Goal: Task Accomplishment & Management: Manage account settings

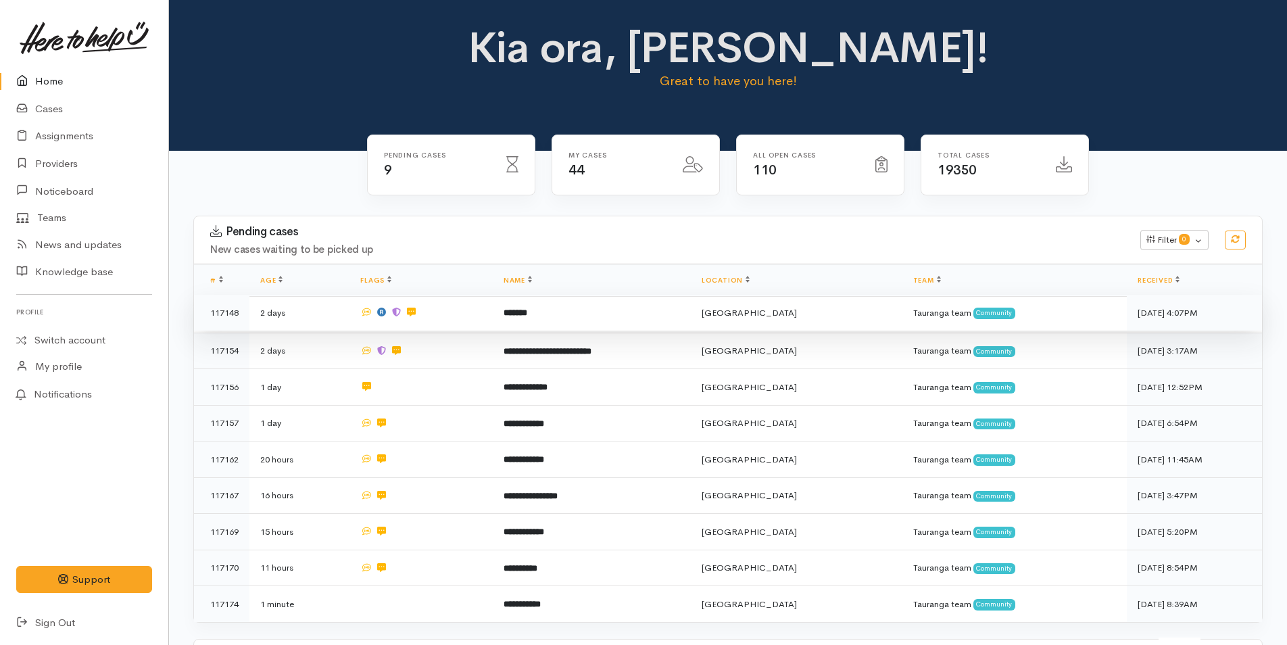
click at [629, 310] on td "*******" at bounding box center [592, 313] width 198 height 36
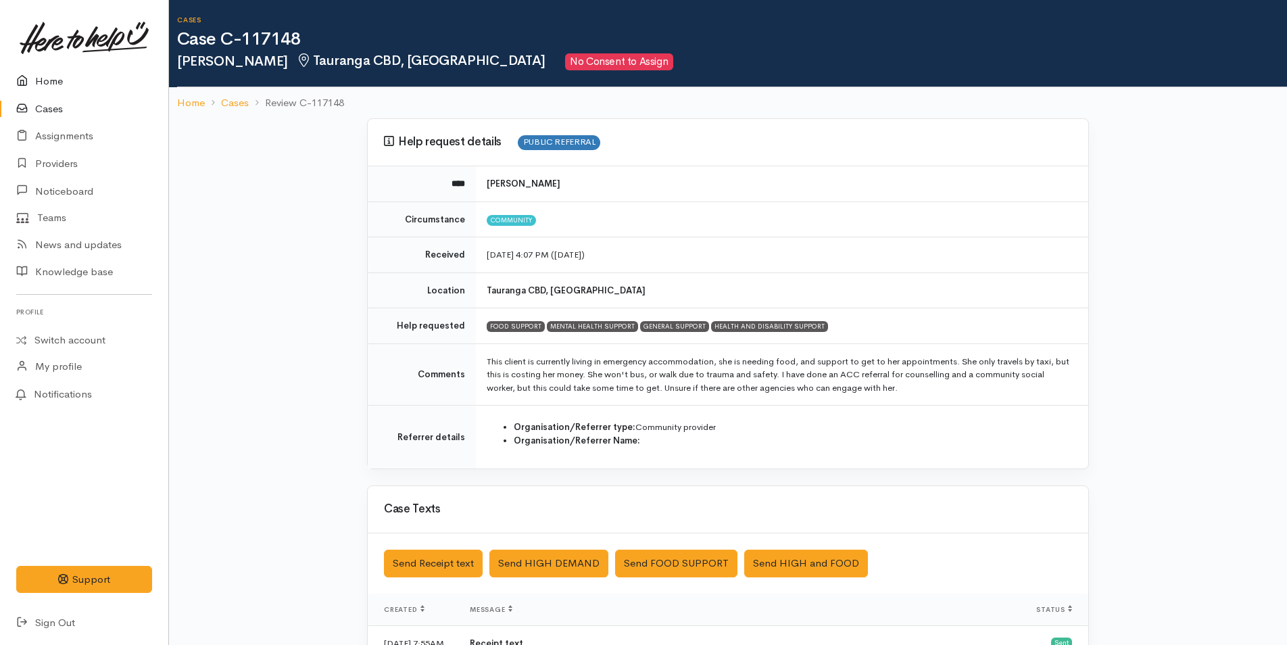
click at [49, 79] on link "Home" at bounding box center [84, 82] width 168 height 28
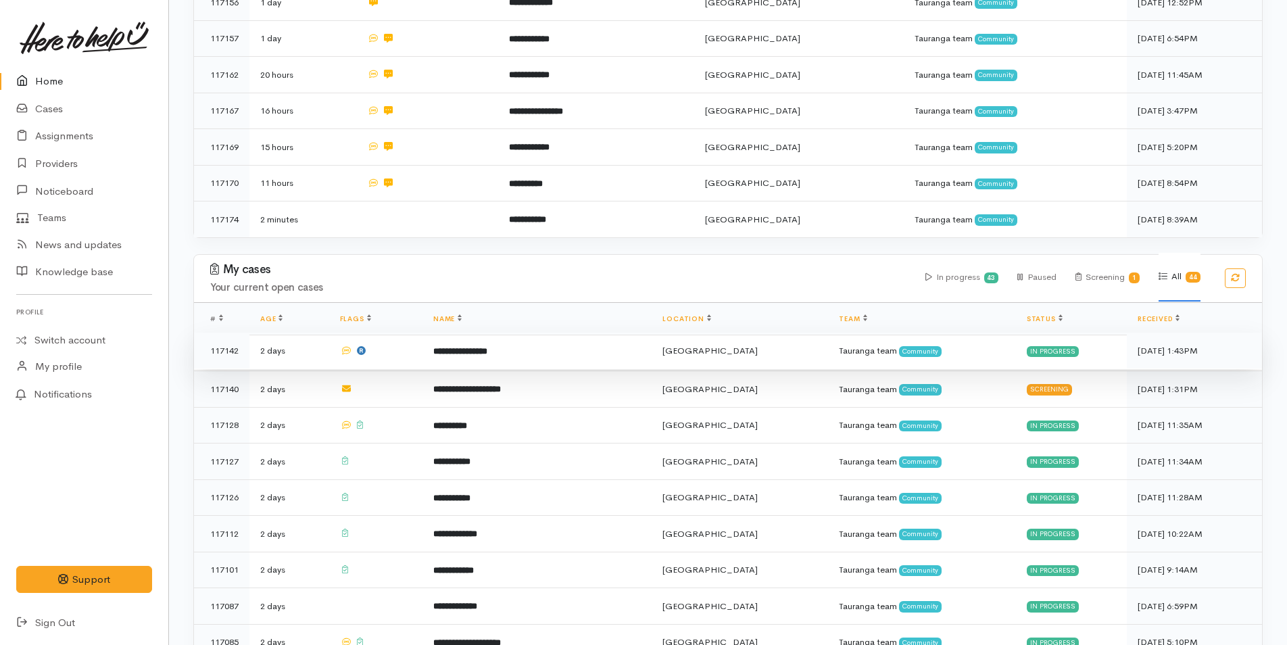
scroll to position [473, 0]
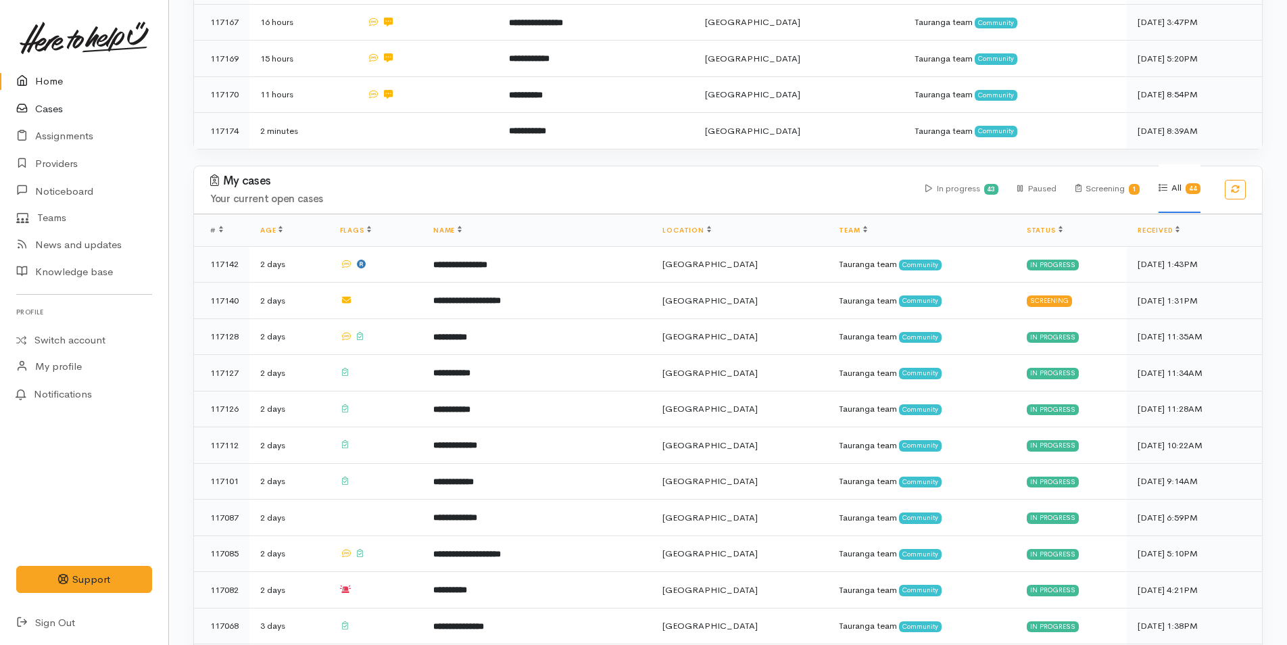
click at [50, 112] on link "Cases" at bounding box center [84, 109] width 168 height 28
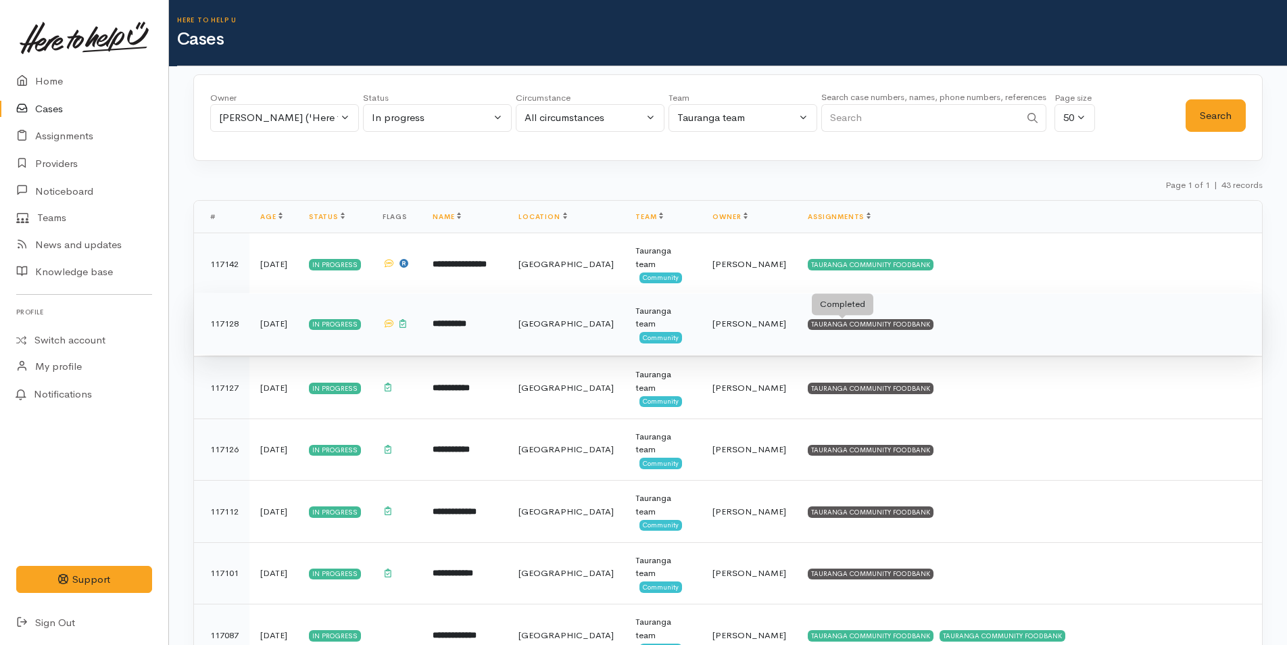
click at [820, 328] on div "TAURANGA COMMUNITY FOODBANK" at bounding box center [871, 324] width 126 height 11
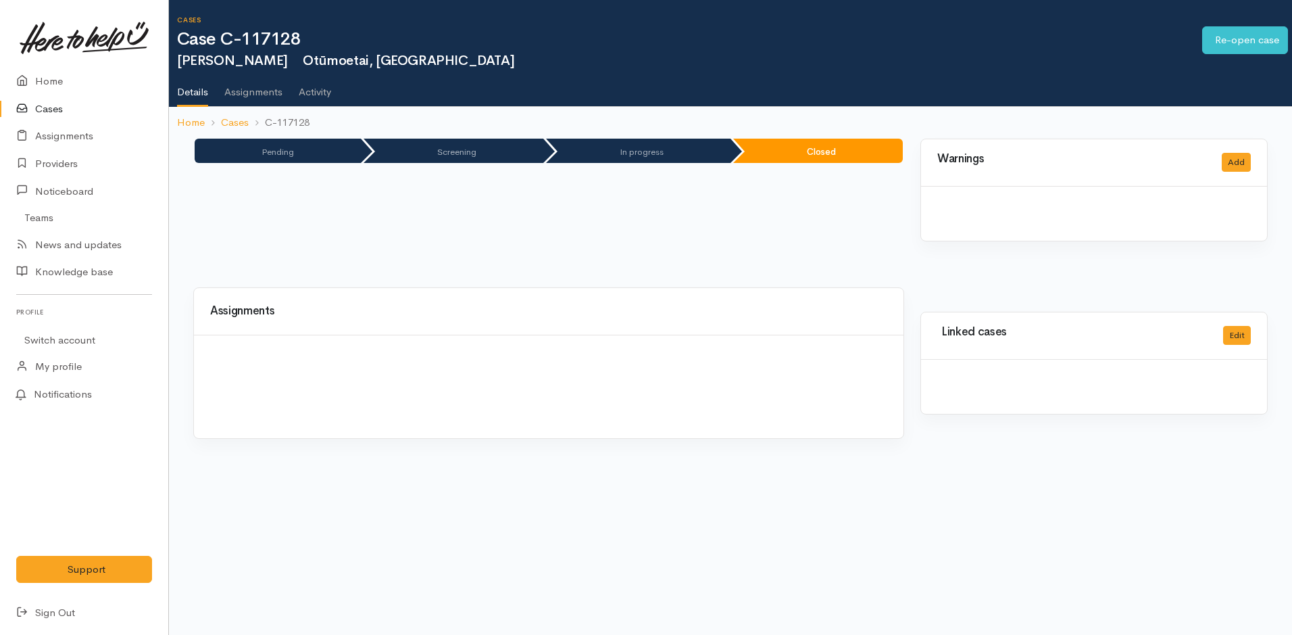
click at [51, 105] on link "Cases" at bounding box center [84, 109] width 168 height 28
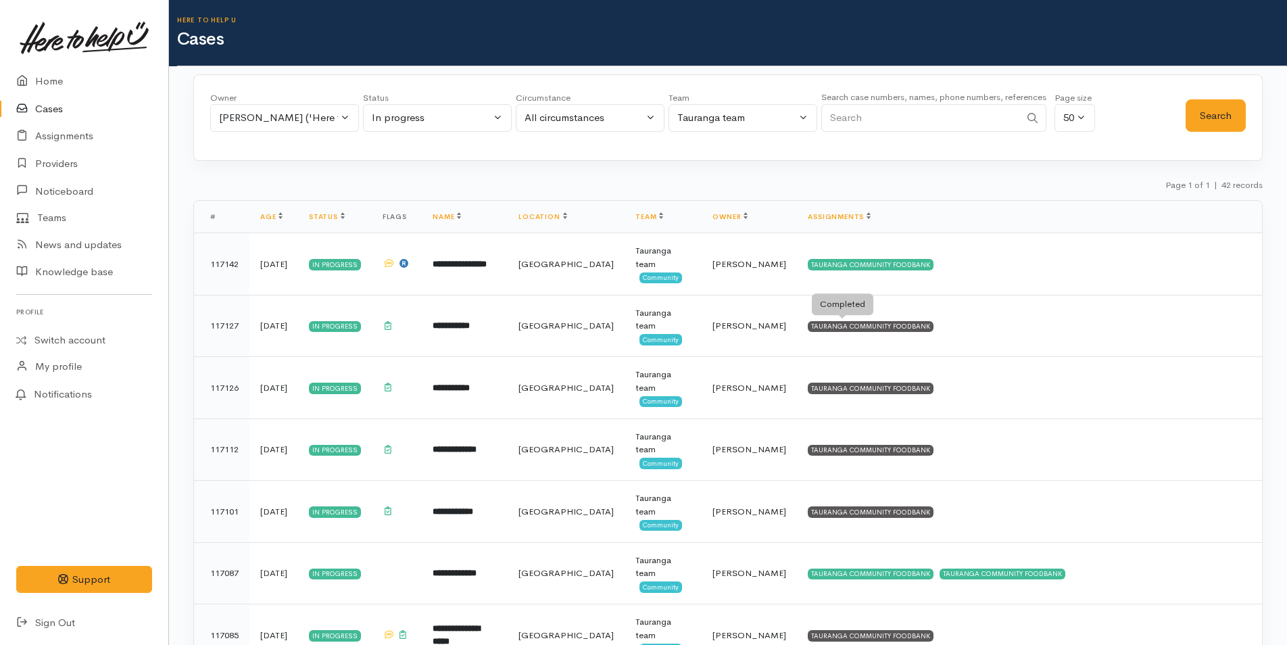
click at [816, 318] on td "TAURANGA COMMUNITY FOODBANK" at bounding box center [1029, 326] width 465 height 62
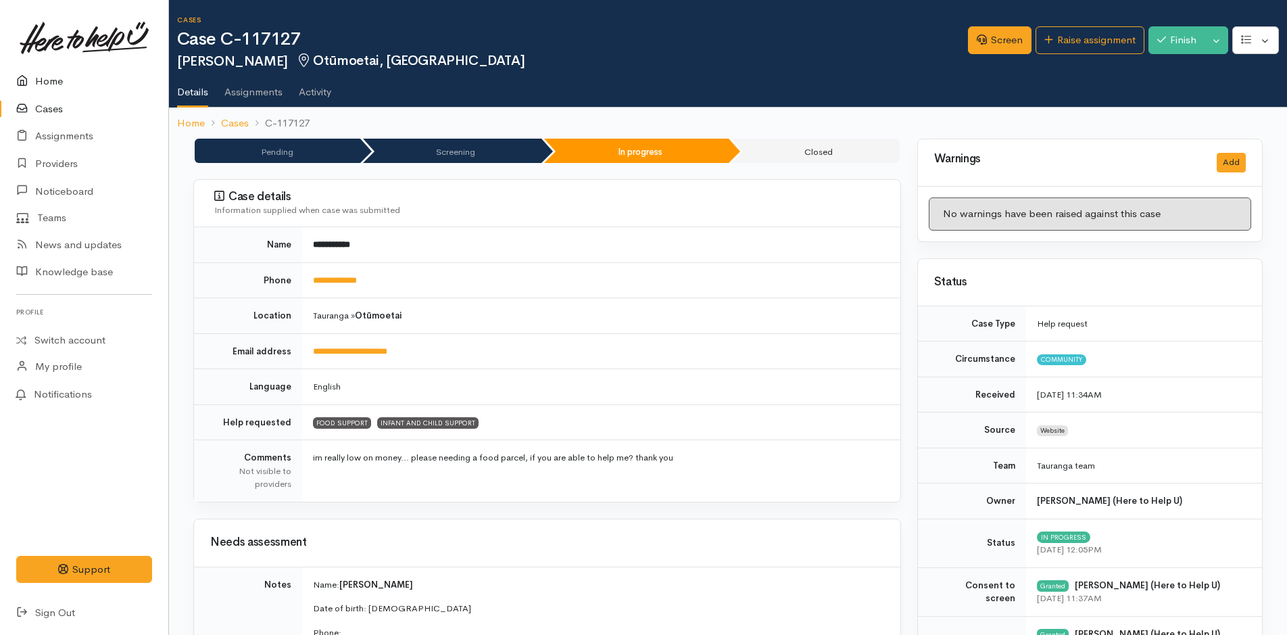
click at [44, 80] on link "Home" at bounding box center [84, 82] width 168 height 28
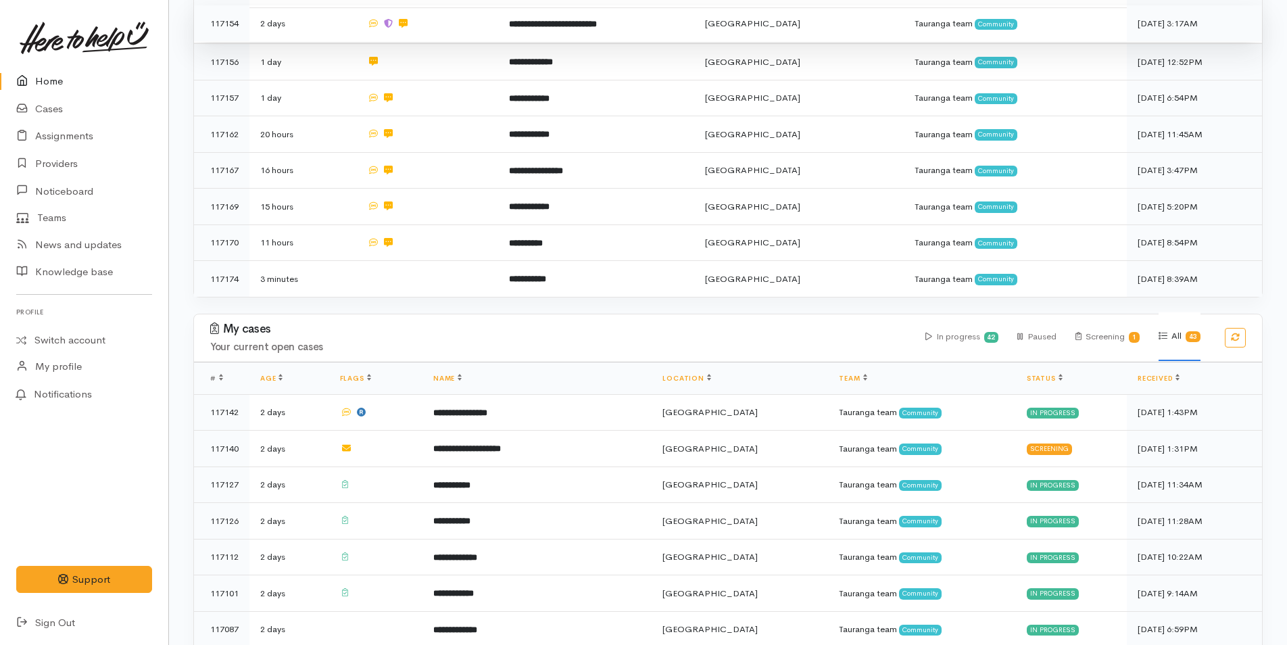
scroll to position [203, 0]
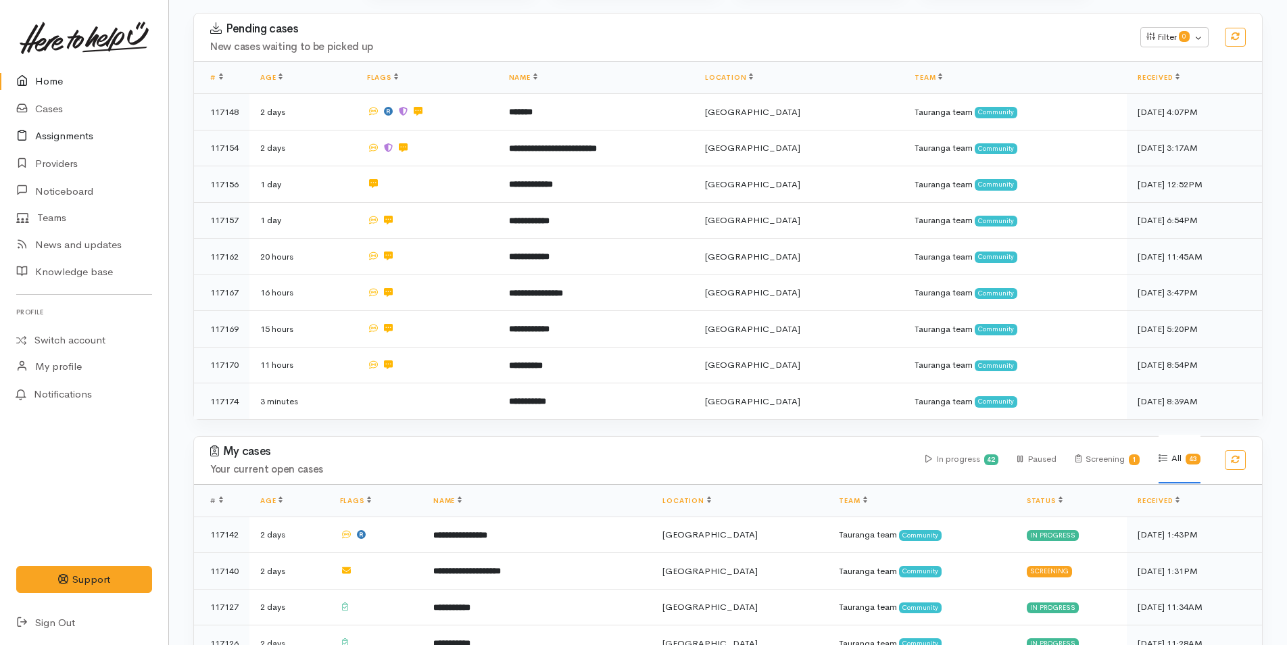
click at [74, 138] on link "Assignments" at bounding box center [84, 136] width 168 height 28
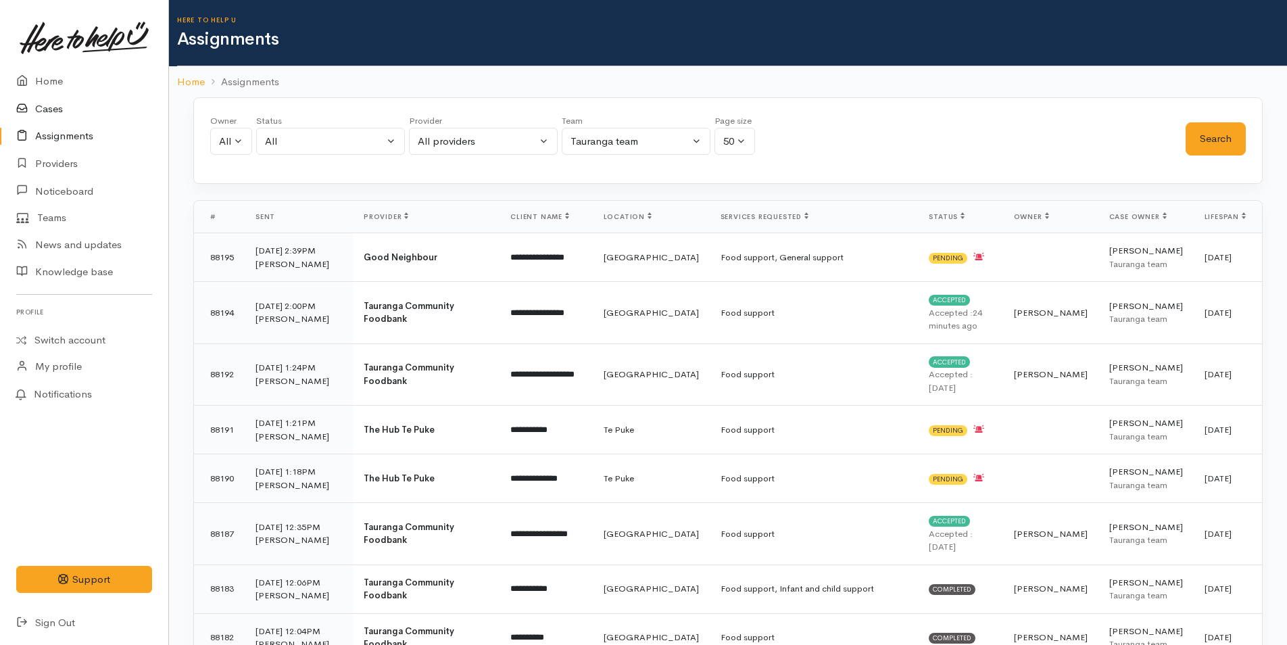
click at [48, 109] on link "Cases" at bounding box center [84, 109] width 168 height 28
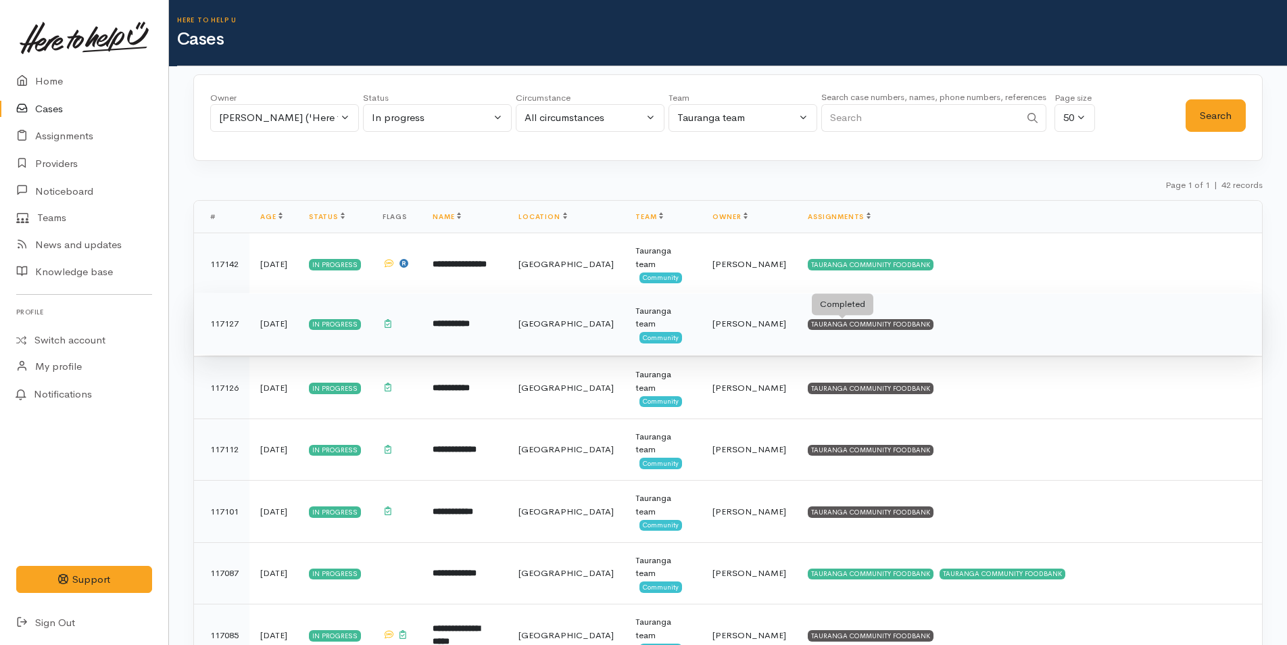
click at [857, 321] on div "TAURANGA COMMUNITY FOODBANK" at bounding box center [871, 324] width 126 height 11
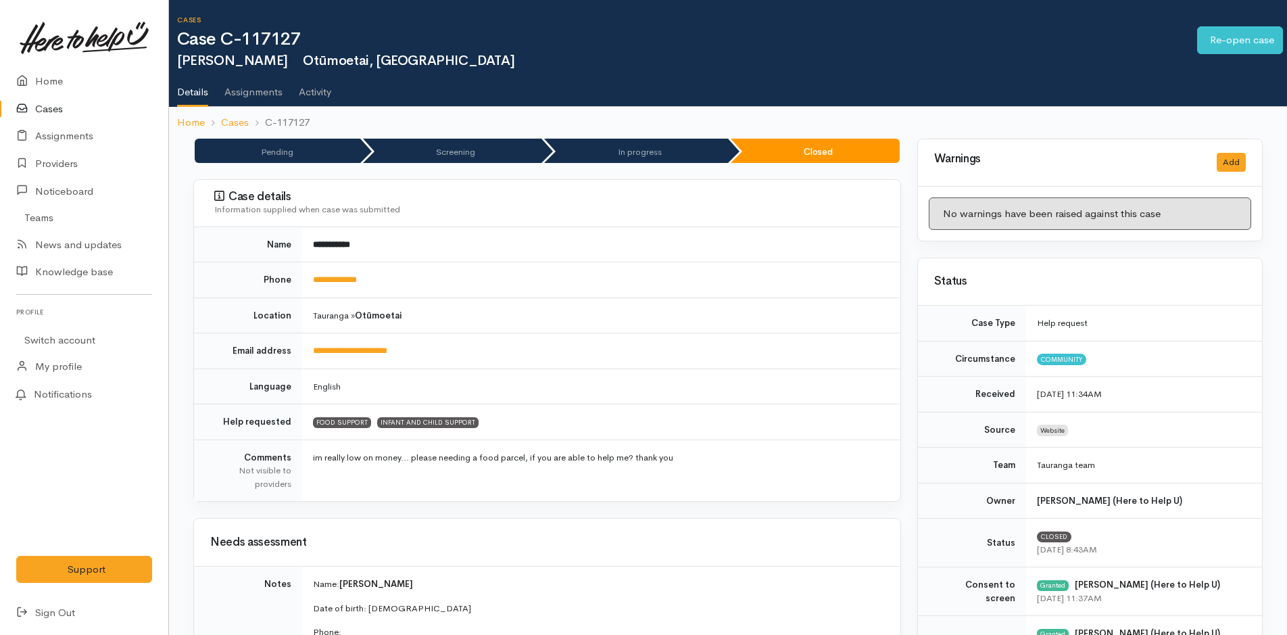
click at [45, 107] on link "Cases" at bounding box center [84, 109] width 168 height 28
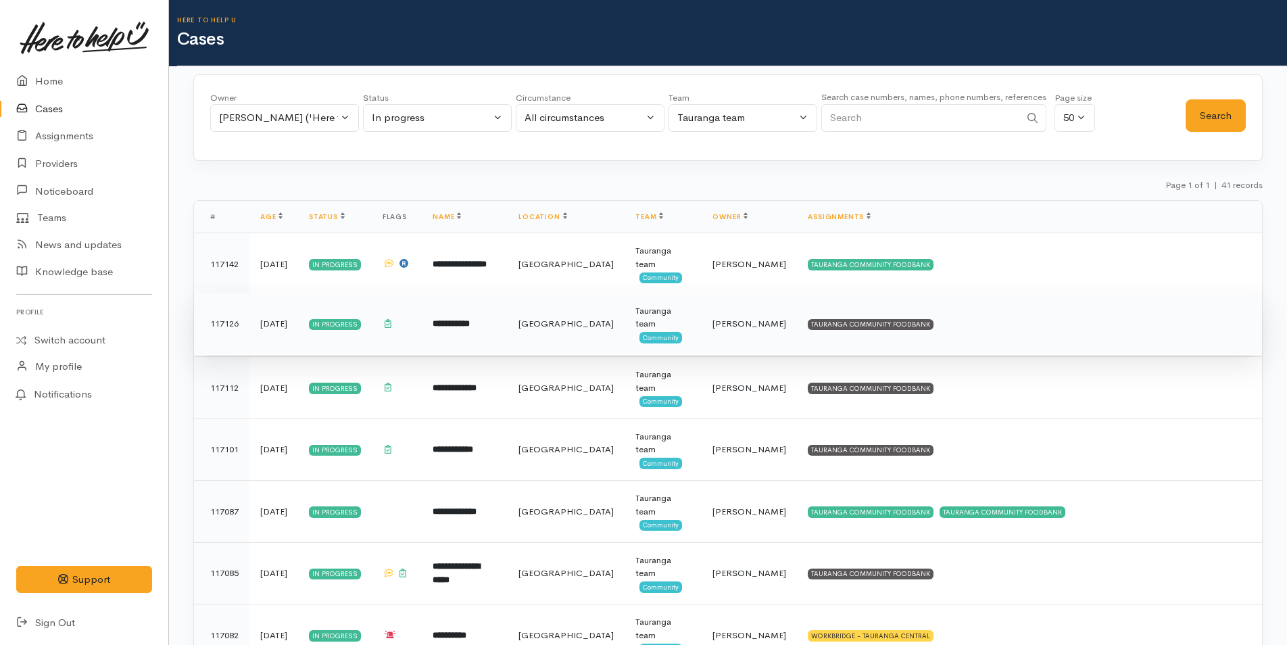
click at [915, 322] on td "TAURANGA COMMUNITY FOODBANK" at bounding box center [1029, 324] width 465 height 62
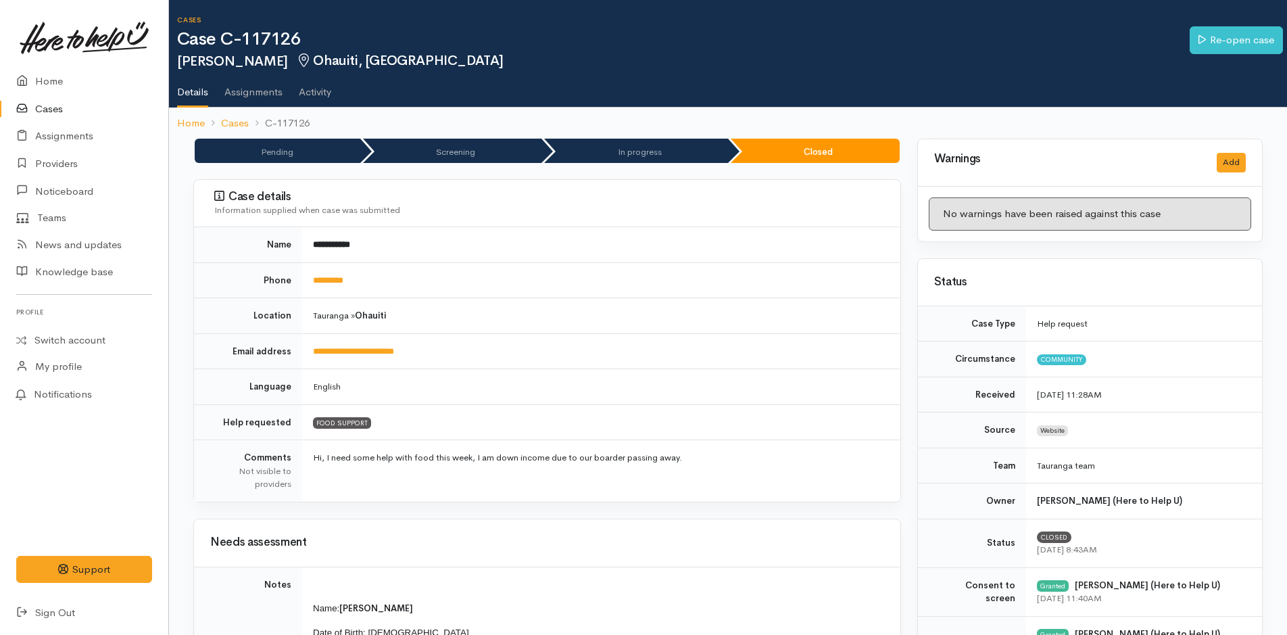
click at [37, 107] on link "Cases" at bounding box center [84, 109] width 168 height 28
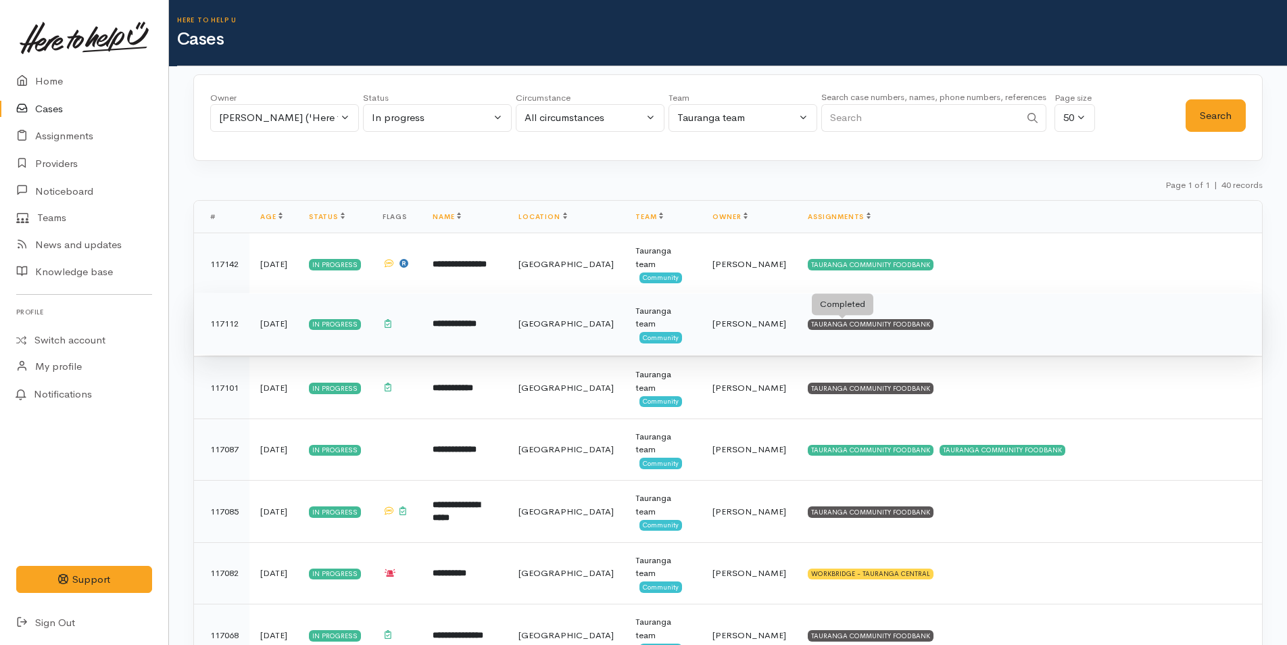
click at [831, 320] on div "TAURANGA COMMUNITY FOODBANK" at bounding box center [871, 324] width 126 height 11
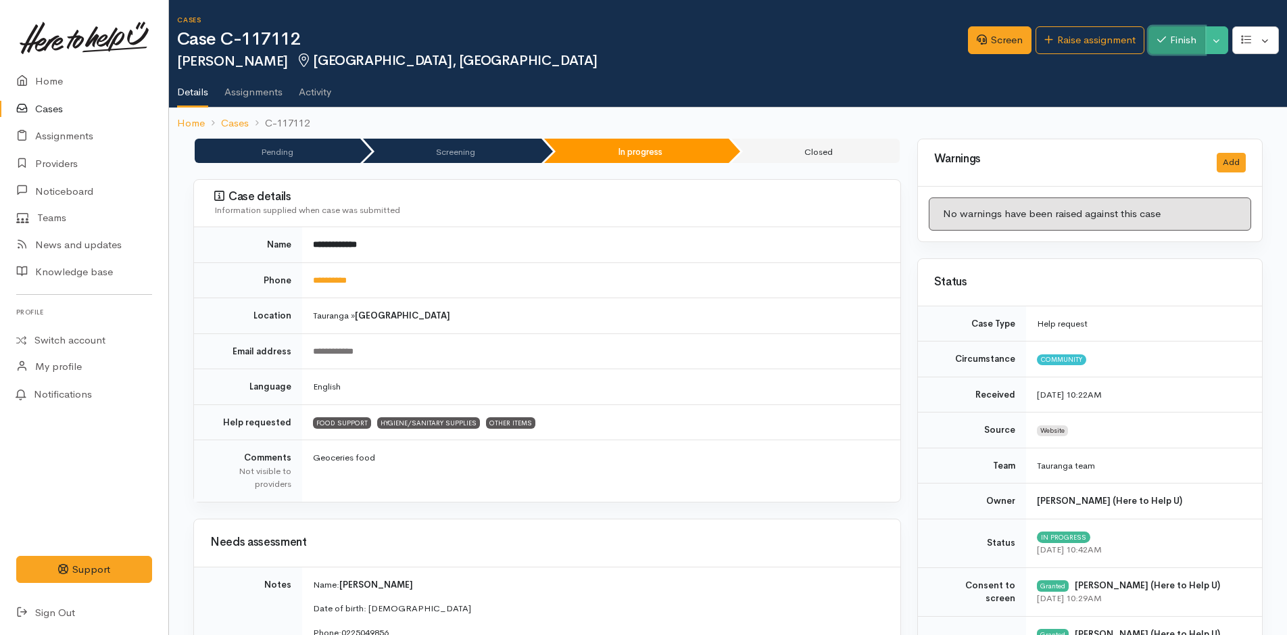
click at [1166, 39] on button "Finish" at bounding box center [1176, 40] width 57 height 28
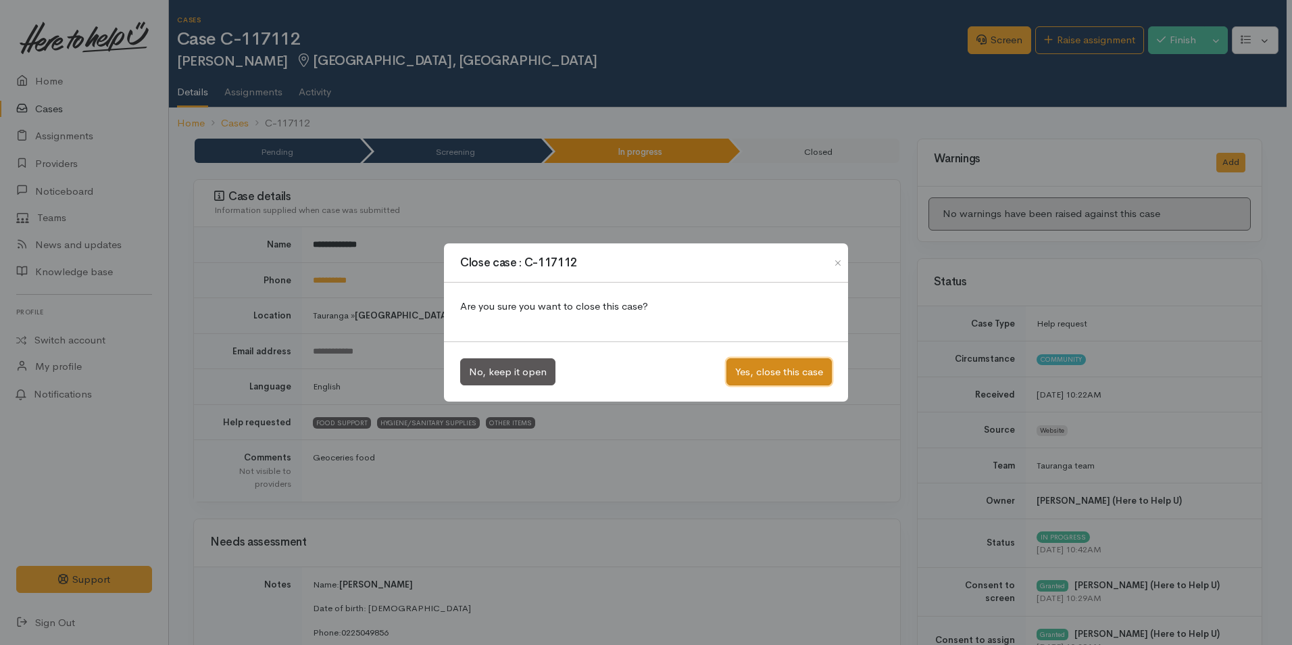
click at [804, 375] on button "Yes, close this case" at bounding box center [779, 372] width 105 height 28
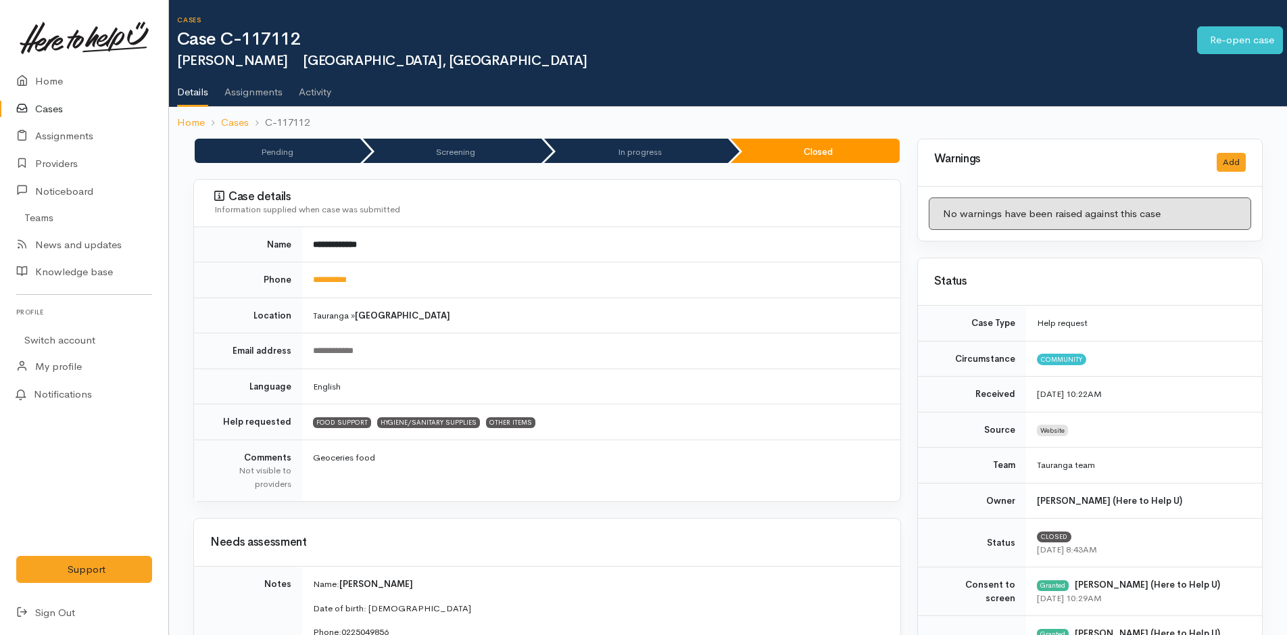
click at [43, 108] on link "Cases" at bounding box center [84, 109] width 168 height 28
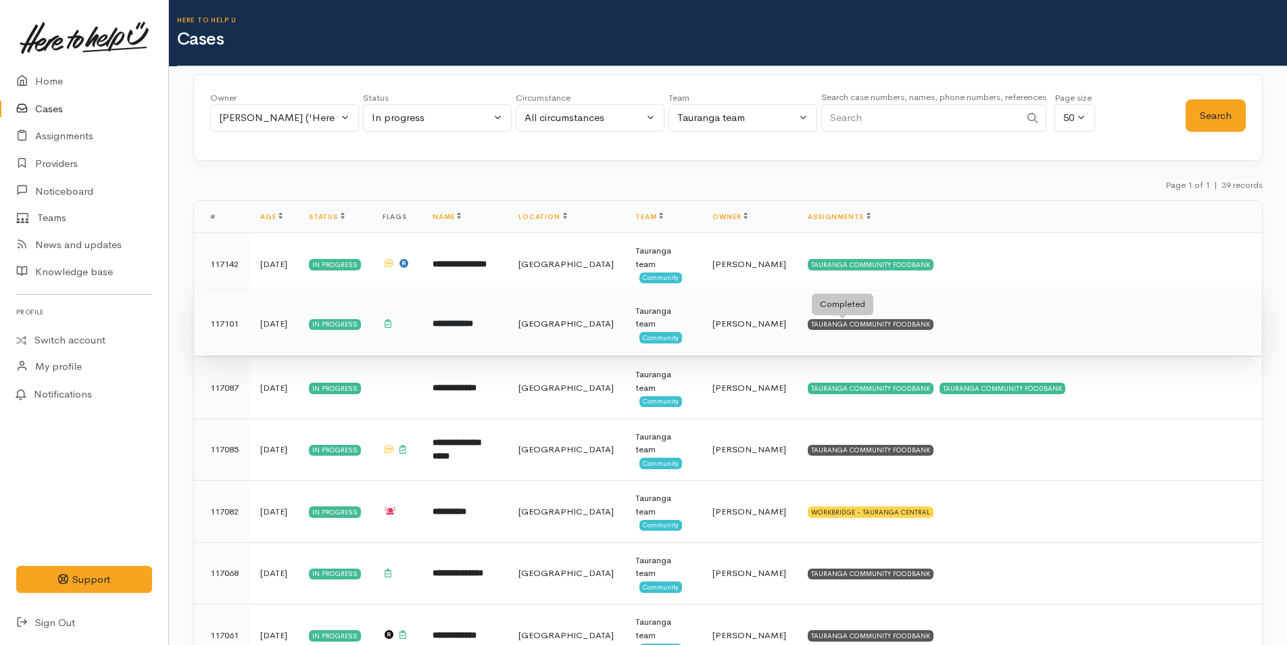
click at [883, 322] on div "TAURANGA COMMUNITY FOODBANK" at bounding box center [871, 324] width 126 height 11
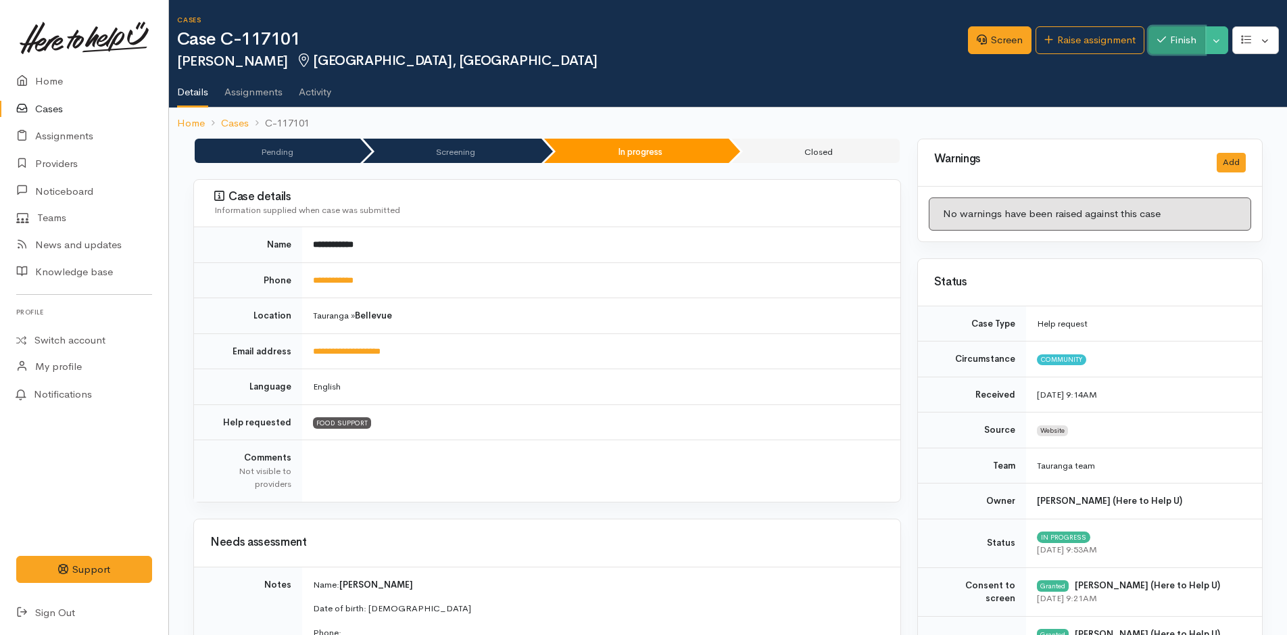
click at [1170, 48] on button "Finish" at bounding box center [1176, 40] width 57 height 28
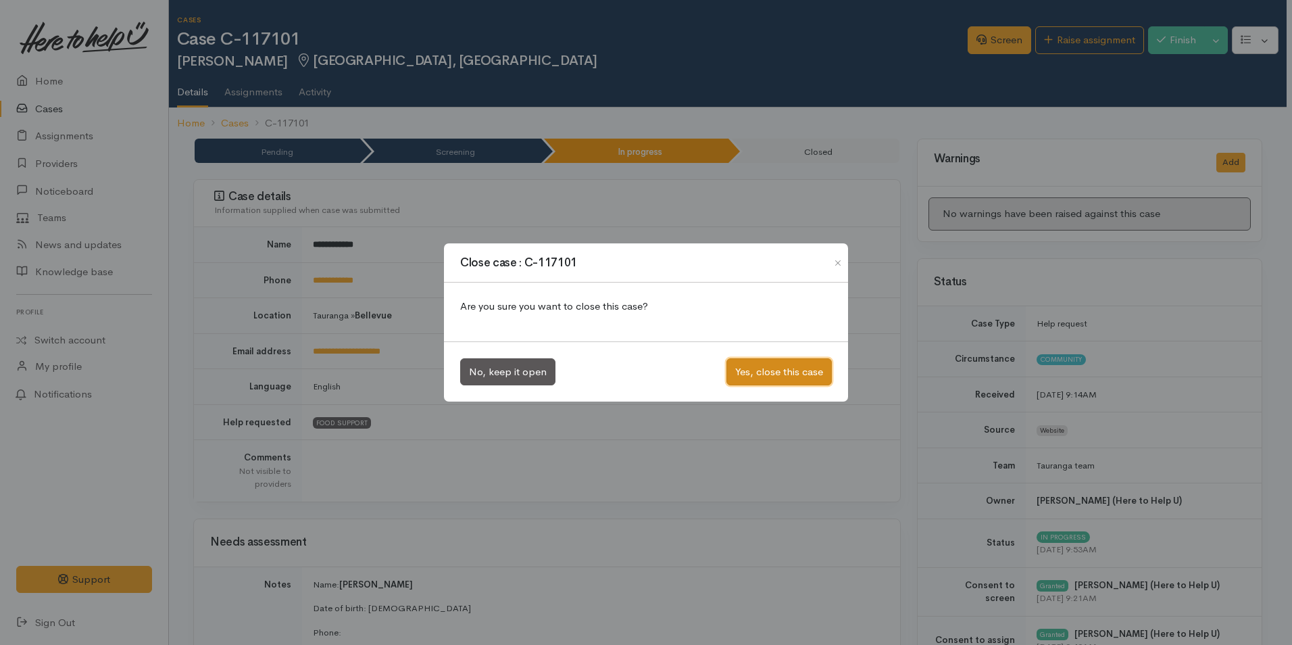
click at [769, 366] on button "Yes, close this case" at bounding box center [779, 372] width 105 height 28
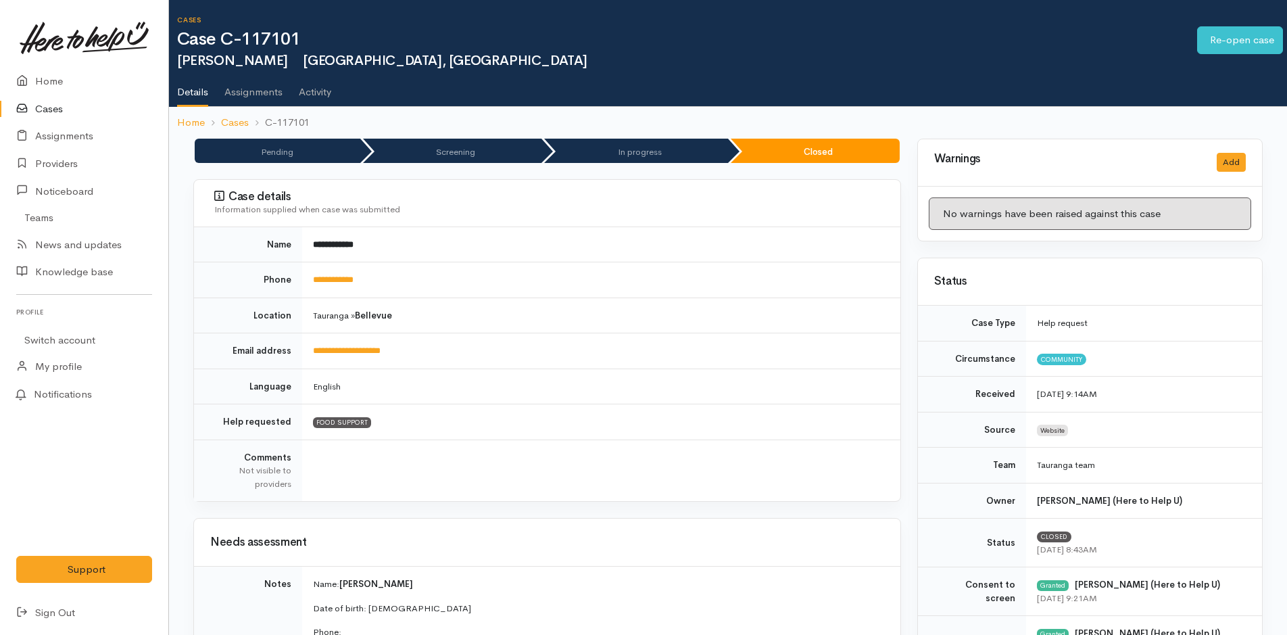
click at [55, 114] on link "Cases" at bounding box center [84, 109] width 168 height 28
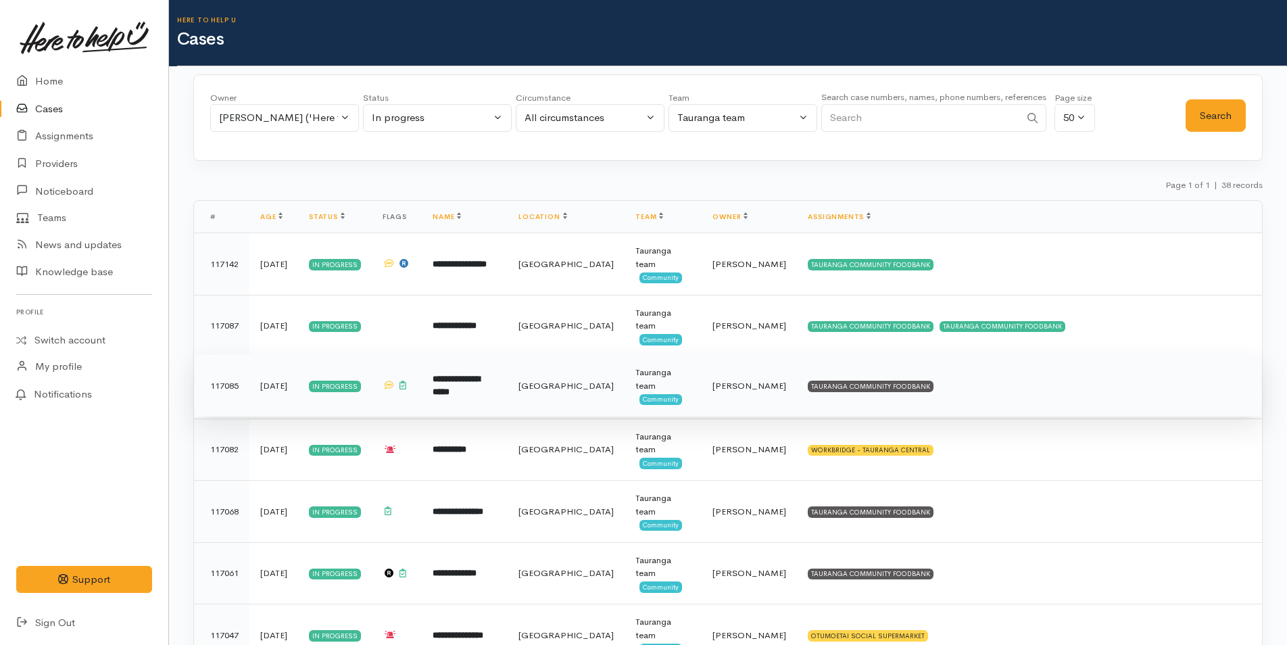
click at [955, 392] on td "TAURANGA COMMUNITY FOODBANK" at bounding box center [1029, 386] width 465 height 62
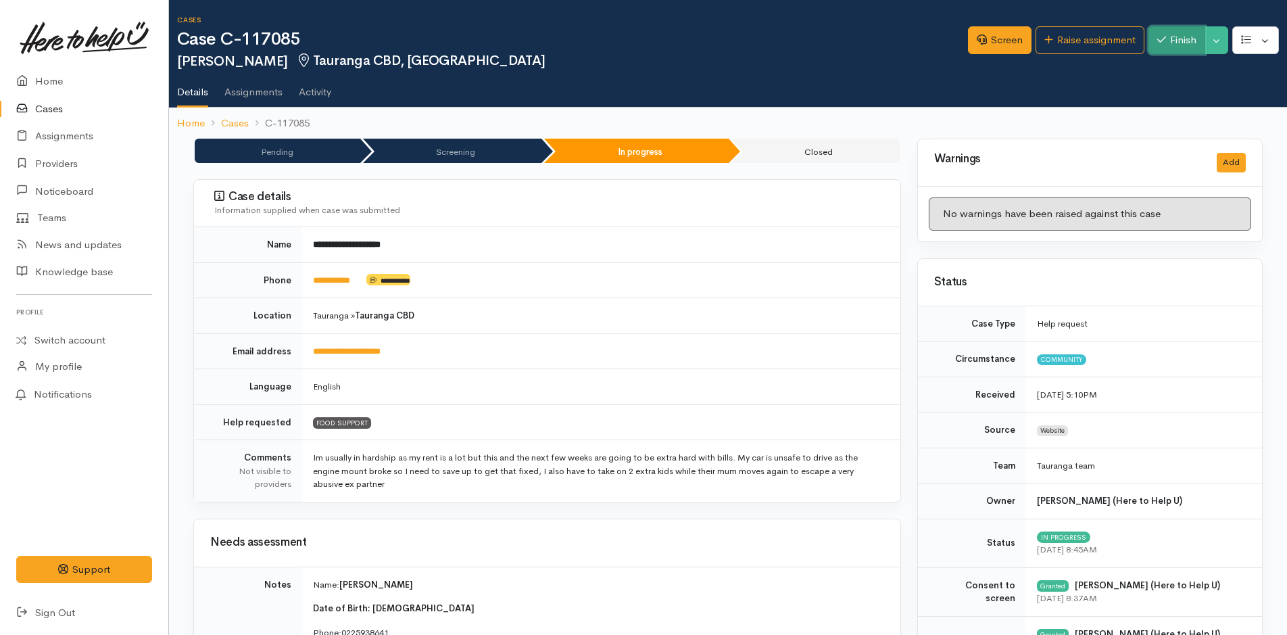
click at [1185, 41] on button "Finish" at bounding box center [1176, 40] width 57 height 28
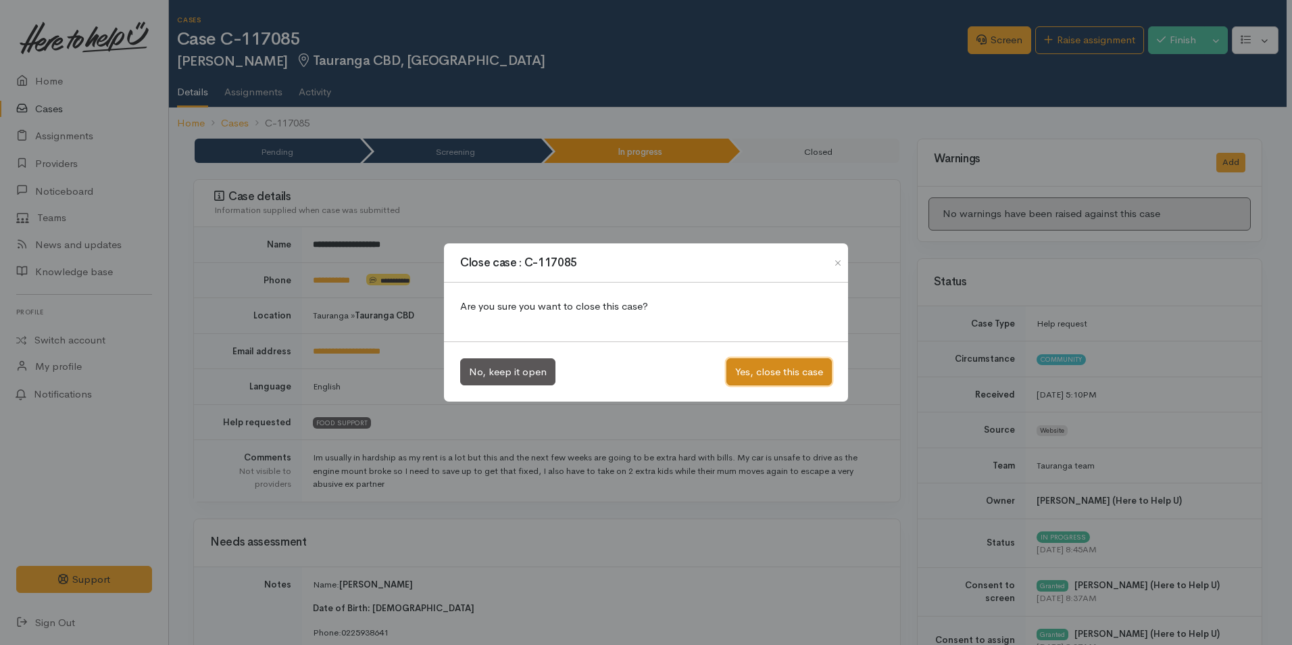
click at [762, 378] on button "Yes, close this case" at bounding box center [779, 372] width 105 height 28
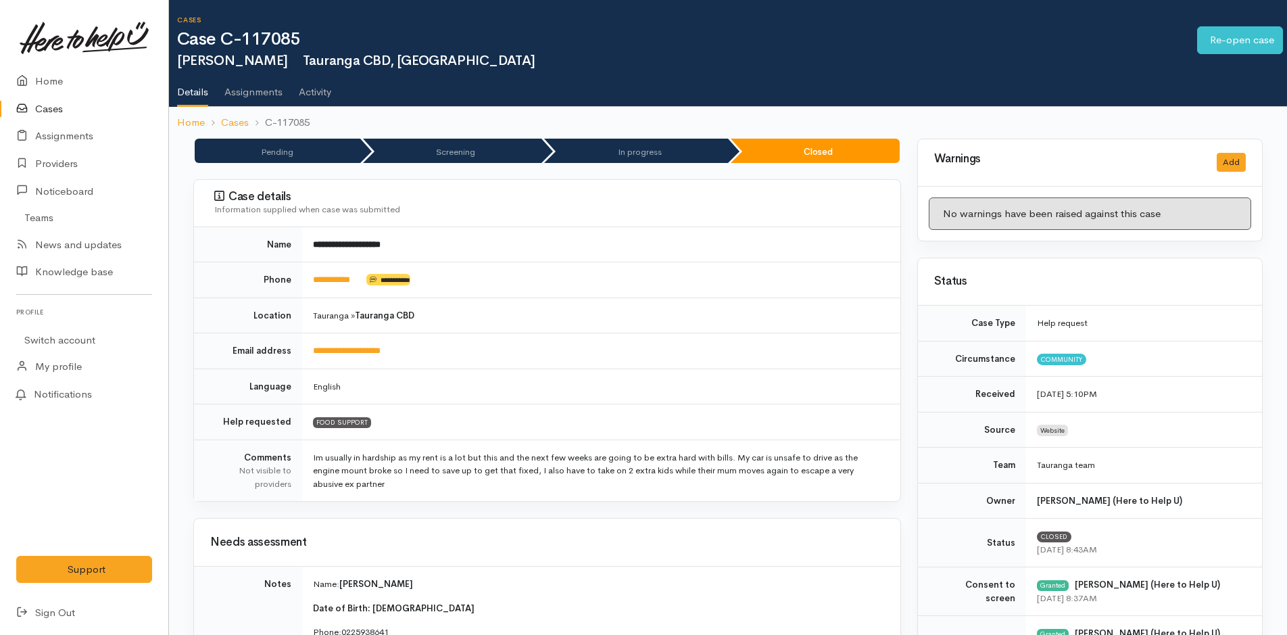
click at [50, 111] on link "Cases" at bounding box center [84, 109] width 168 height 28
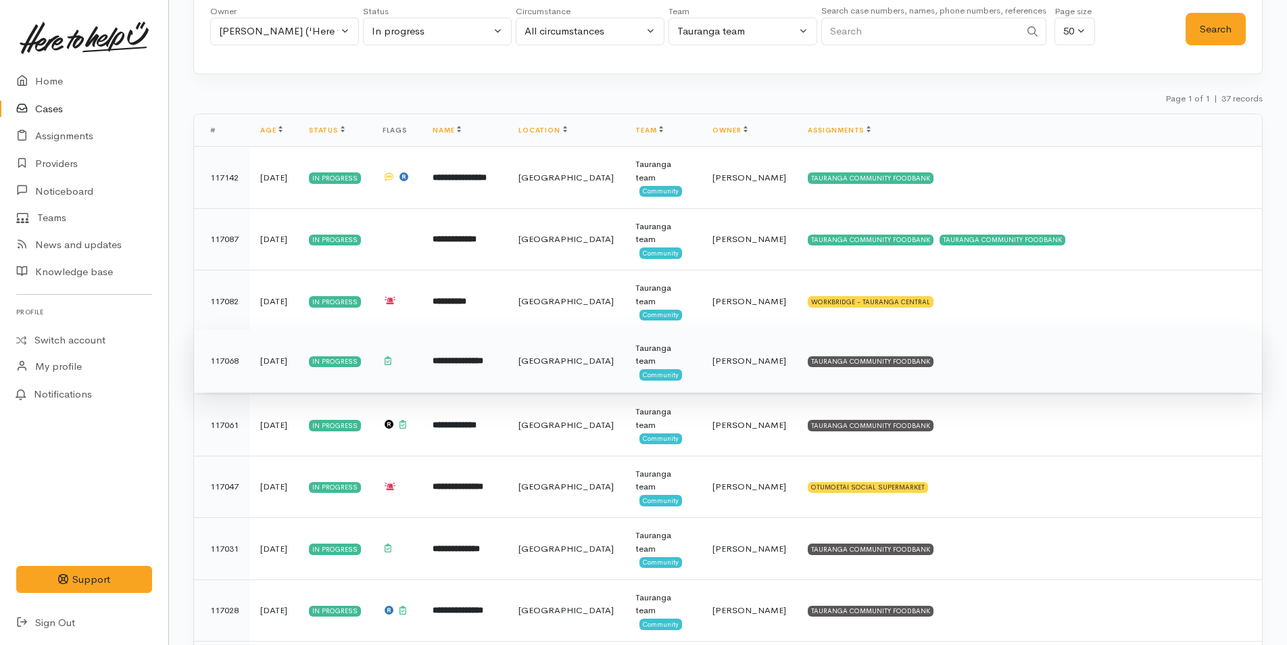
scroll to position [203, 0]
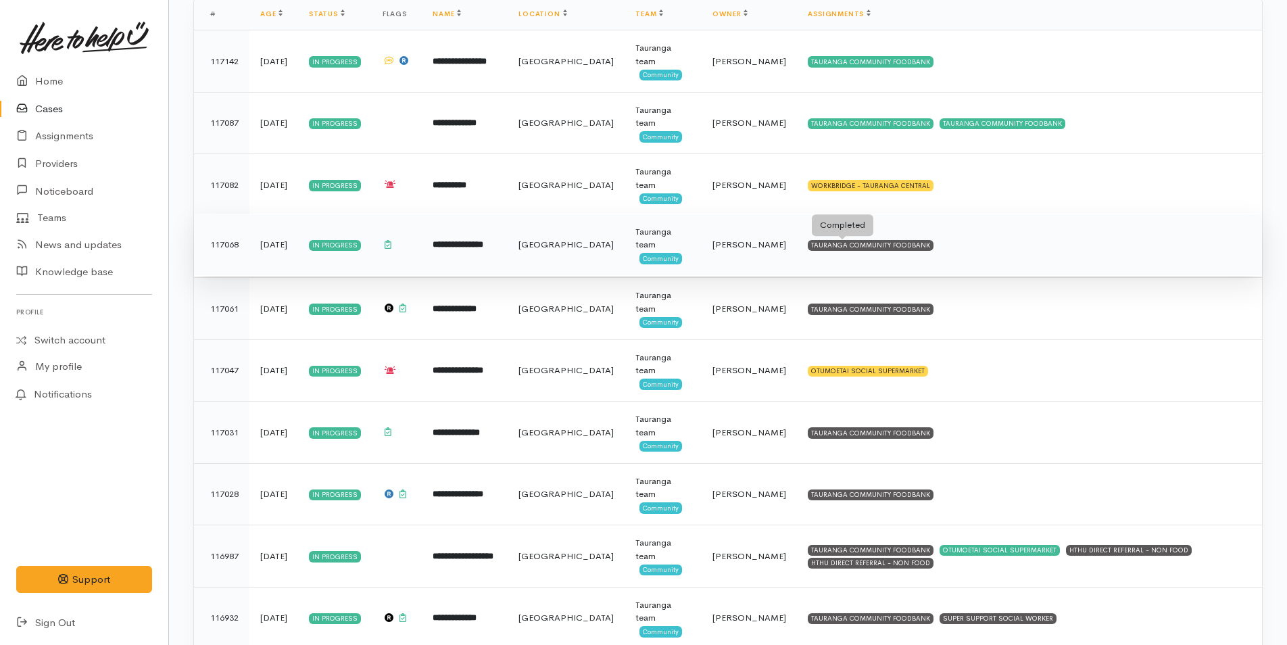
click at [875, 249] on div "TAURANGA COMMUNITY FOODBANK" at bounding box center [871, 245] width 126 height 11
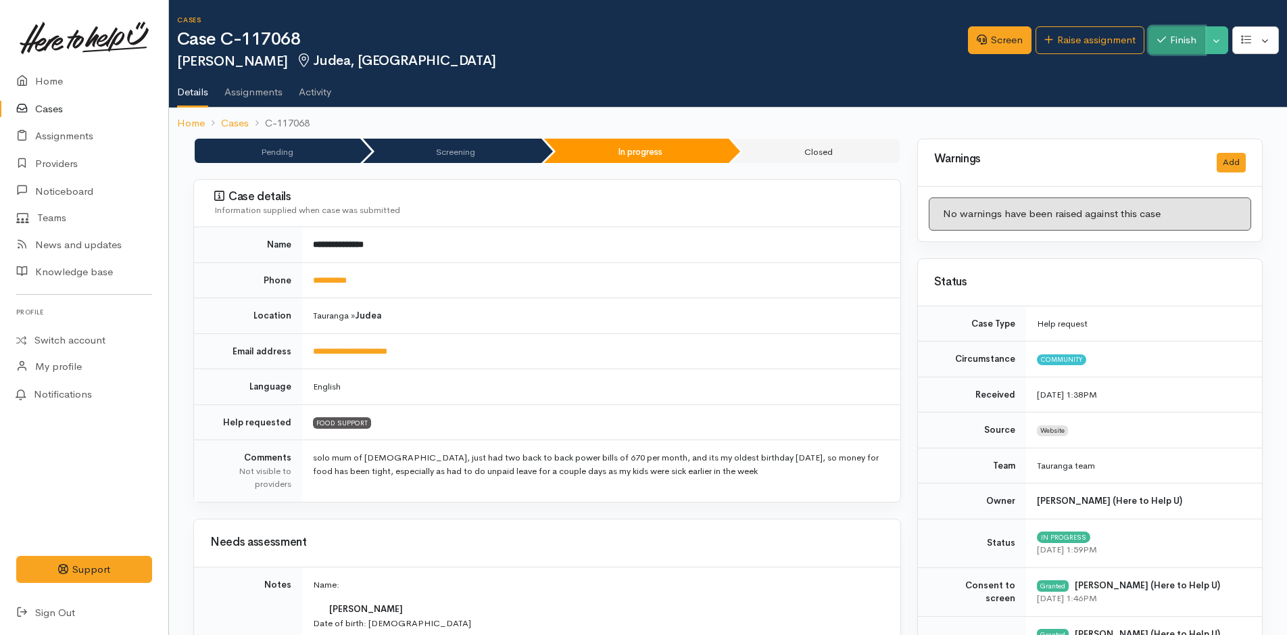
click at [1184, 38] on button "Finish" at bounding box center [1176, 40] width 57 height 28
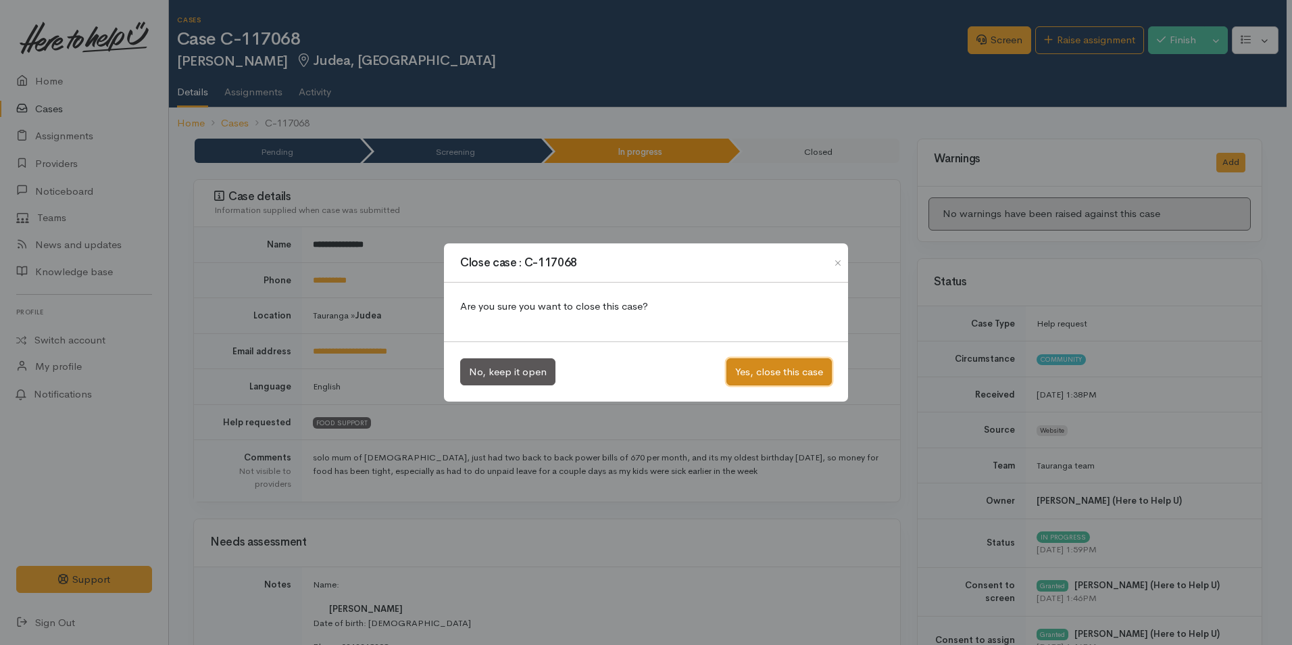
click at [796, 366] on button "Yes, close this case" at bounding box center [779, 372] width 105 height 28
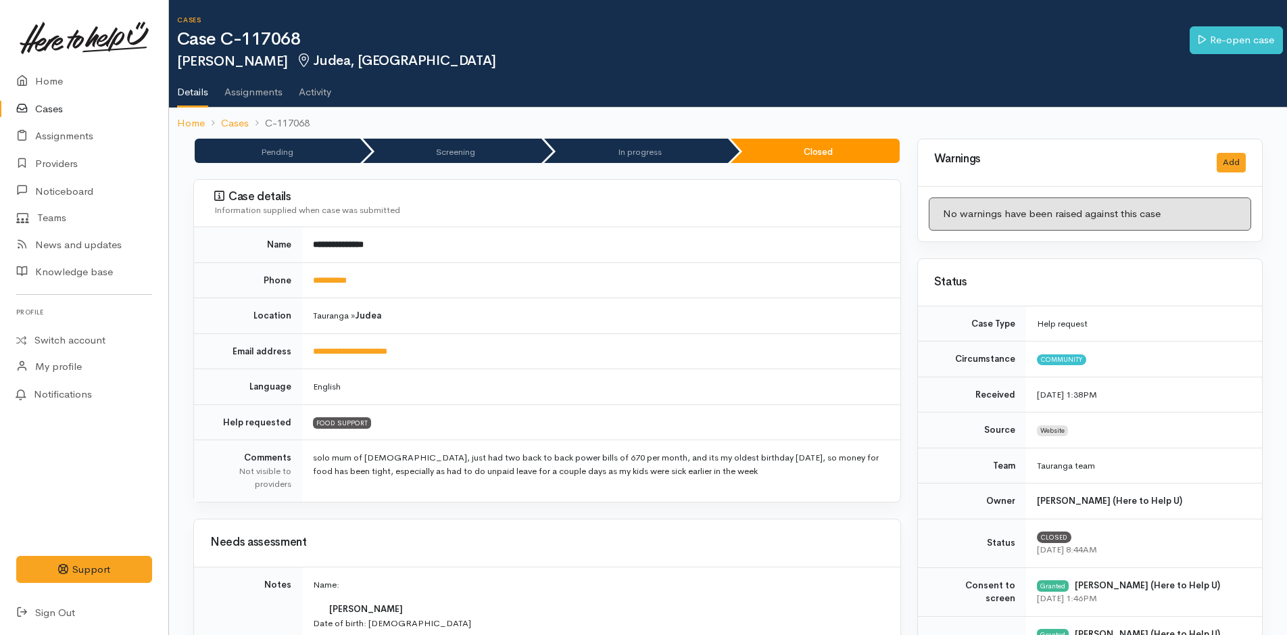
click at [45, 102] on link "Cases" at bounding box center [84, 109] width 168 height 28
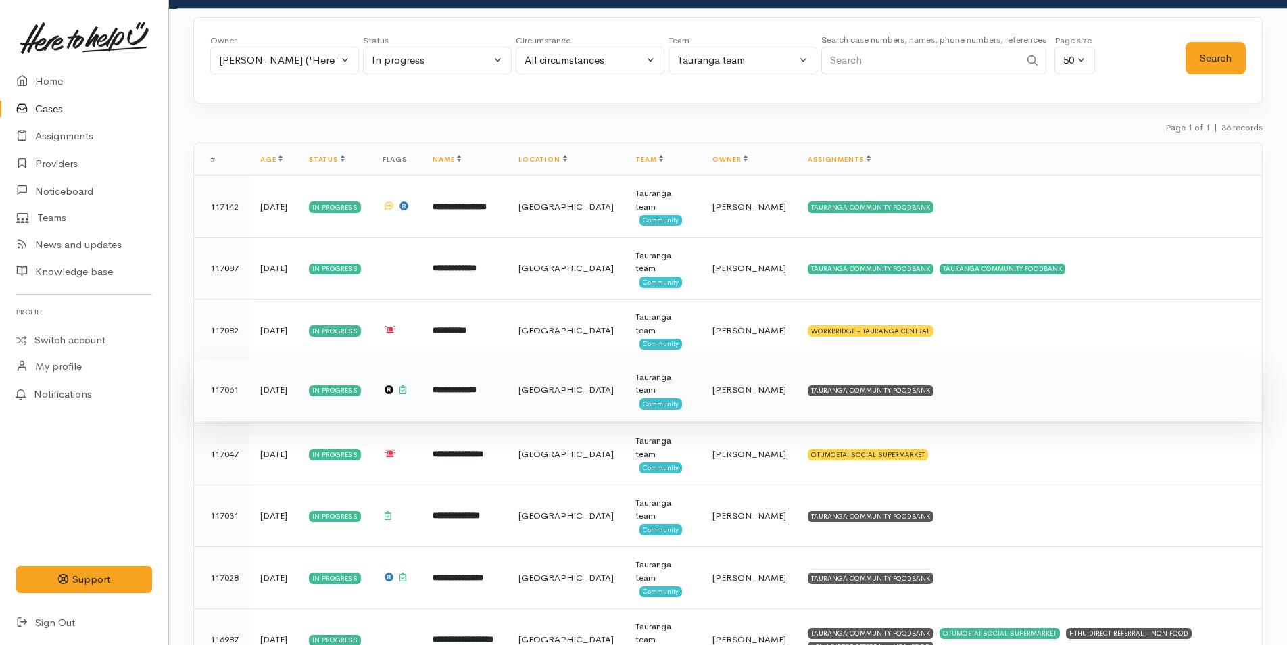
scroll to position [135, 0]
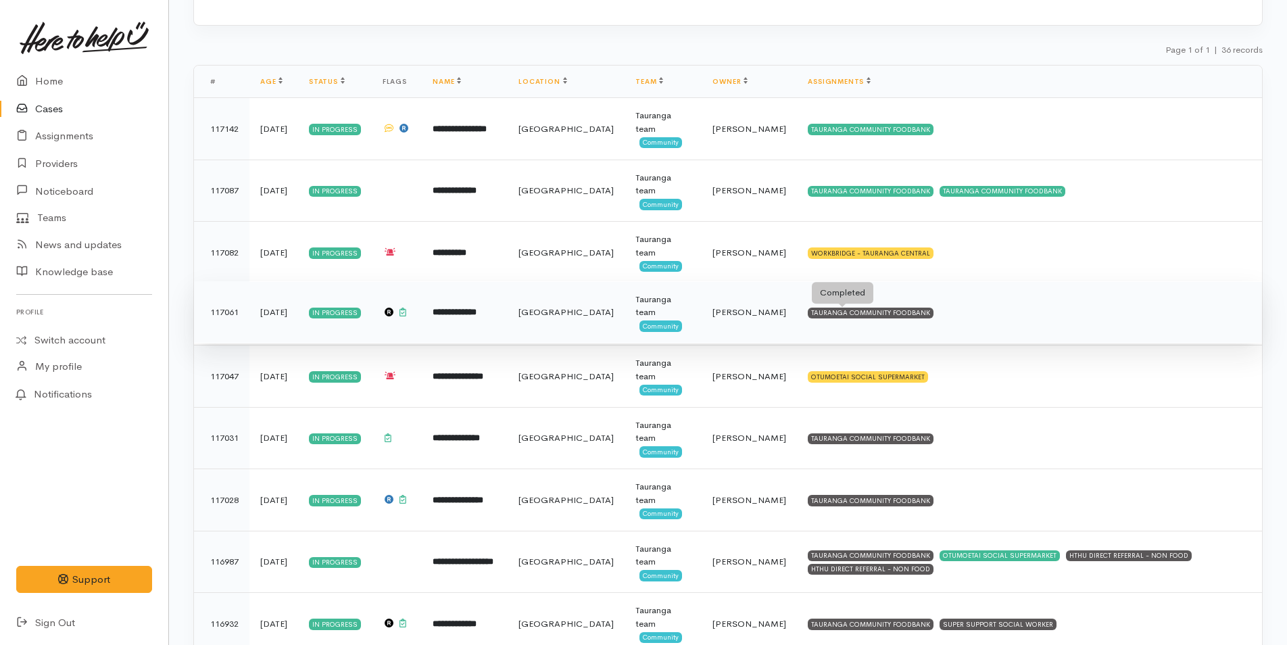
click at [893, 314] on div "TAURANGA COMMUNITY FOODBANK" at bounding box center [871, 313] width 126 height 11
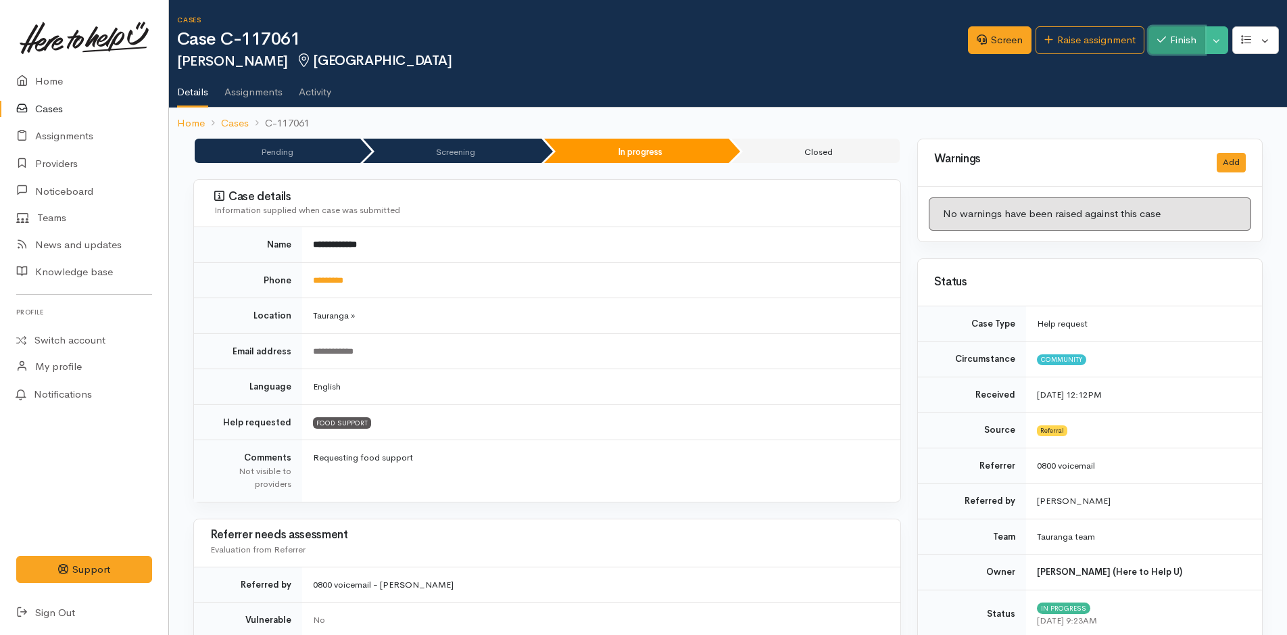
click at [1174, 37] on button "Finish" at bounding box center [1176, 40] width 57 height 28
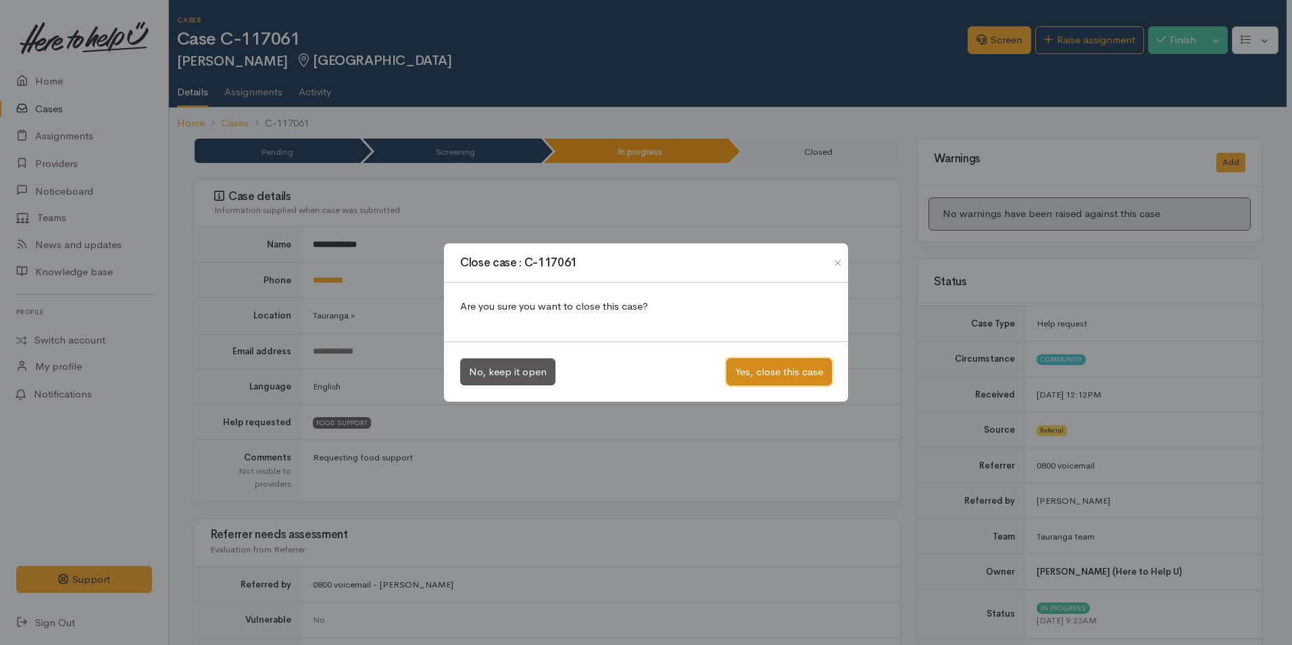
click at [791, 370] on button "Yes, close this case" at bounding box center [779, 372] width 105 height 28
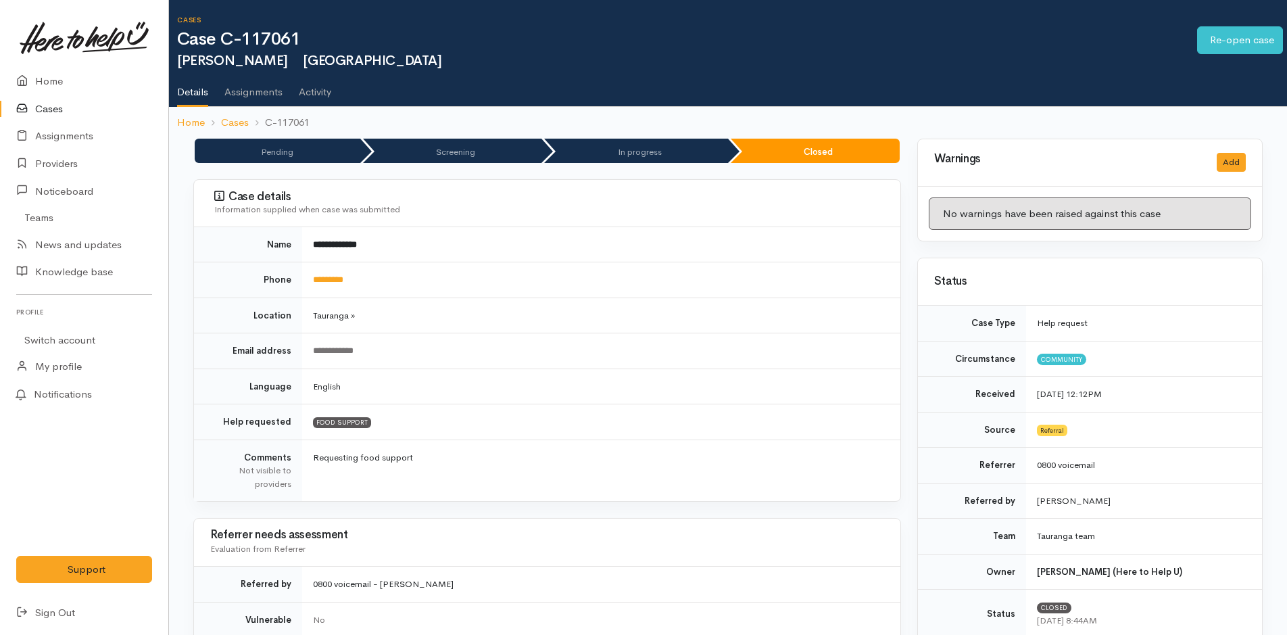
click at [56, 109] on link "Cases" at bounding box center [84, 109] width 168 height 28
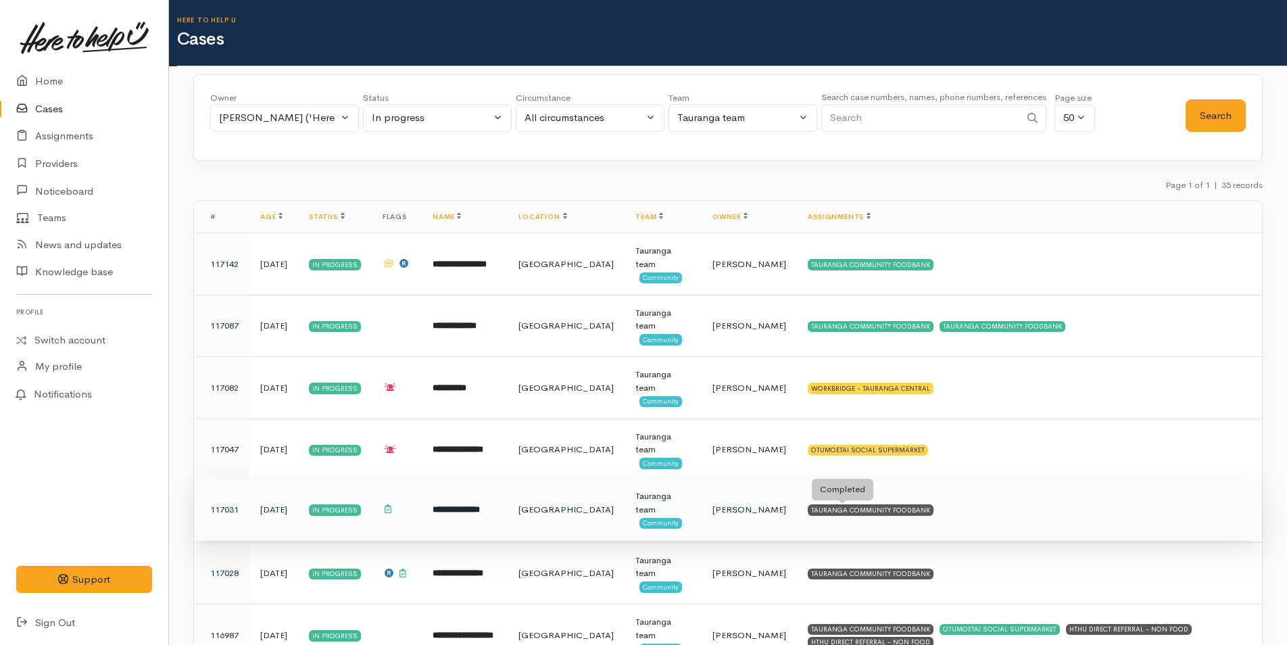
click at [889, 504] on div "TAURANGA COMMUNITY FOODBANK" at bounding box center [871, 509] width 126 height 11
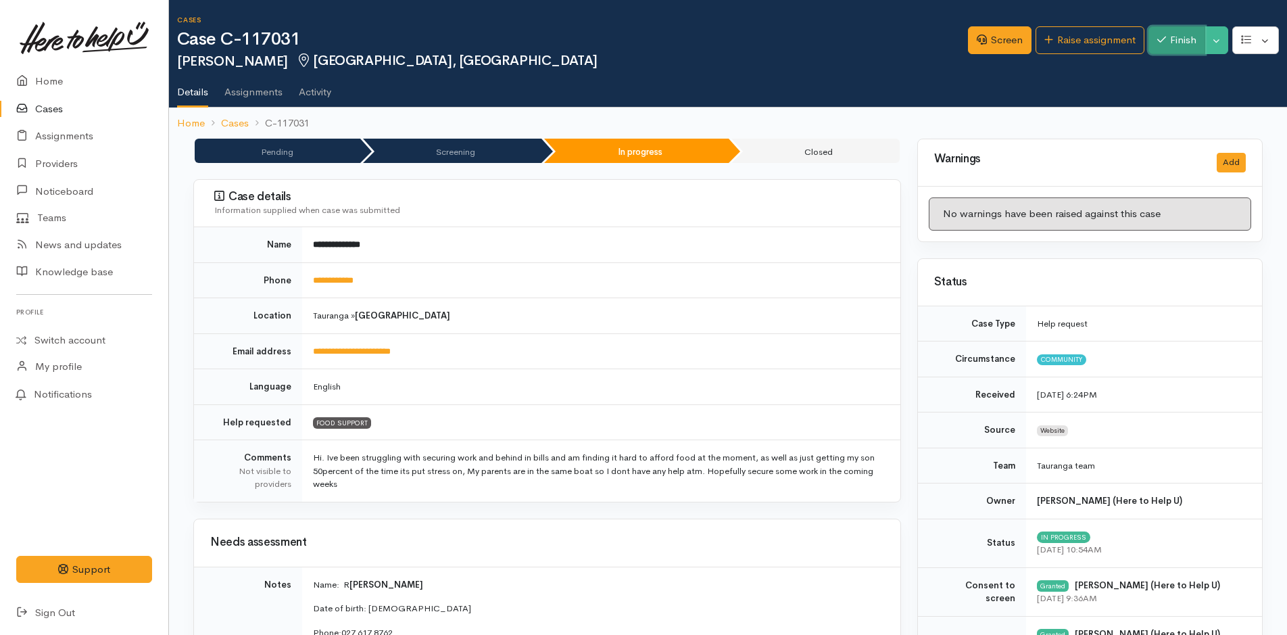
click at [1184, 47] on button "Finish" at bounding box center [1176, 40] width 57 height 28
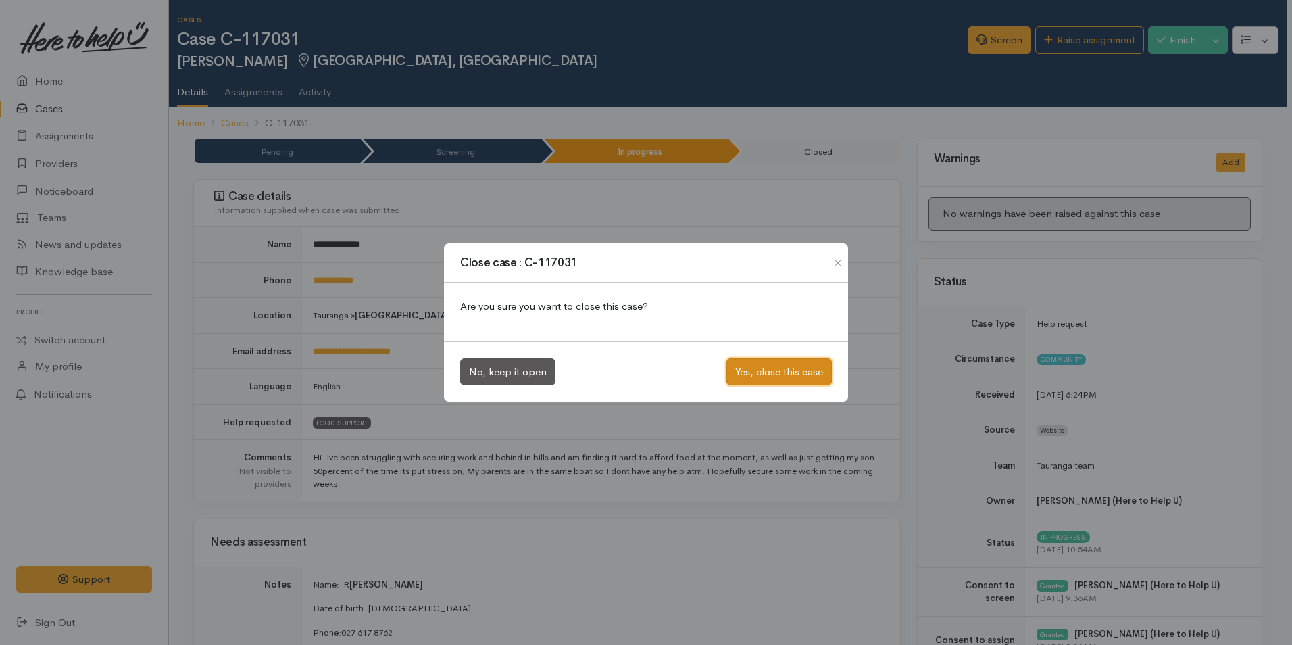
click at [791, 377] on button "Yes, close this case" at bounding box center [779, 372] width 105 height 28
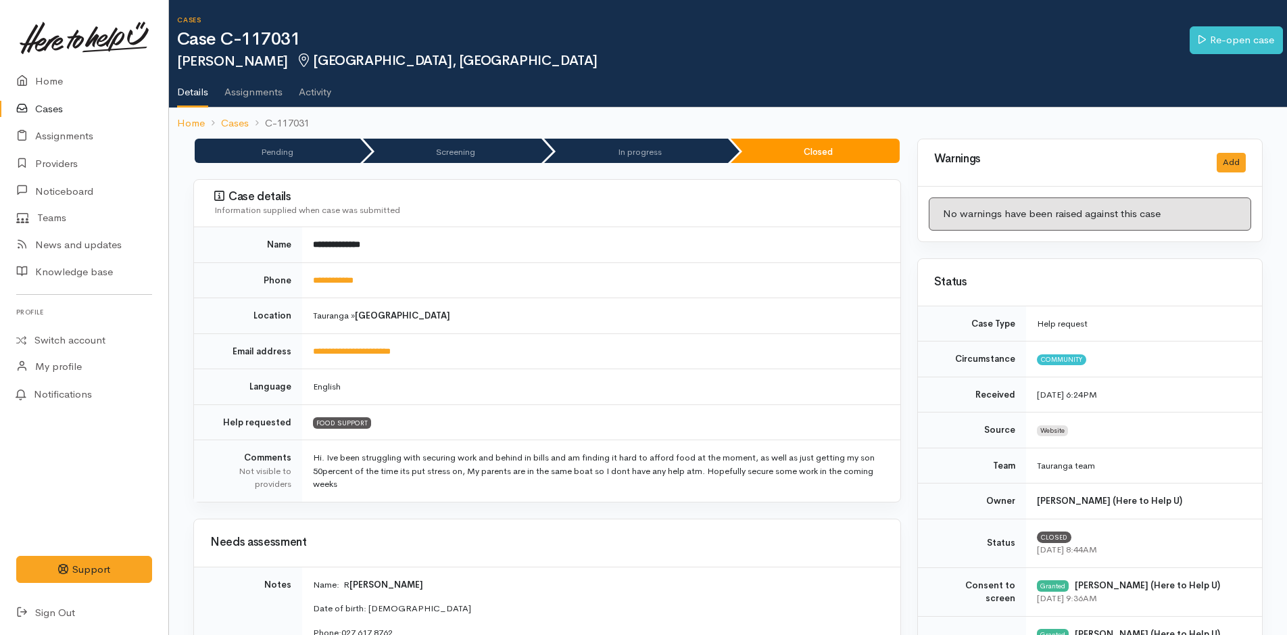
click at [53, 103] on link "Cases" at bounding box center [84, 109] width 168 height 28
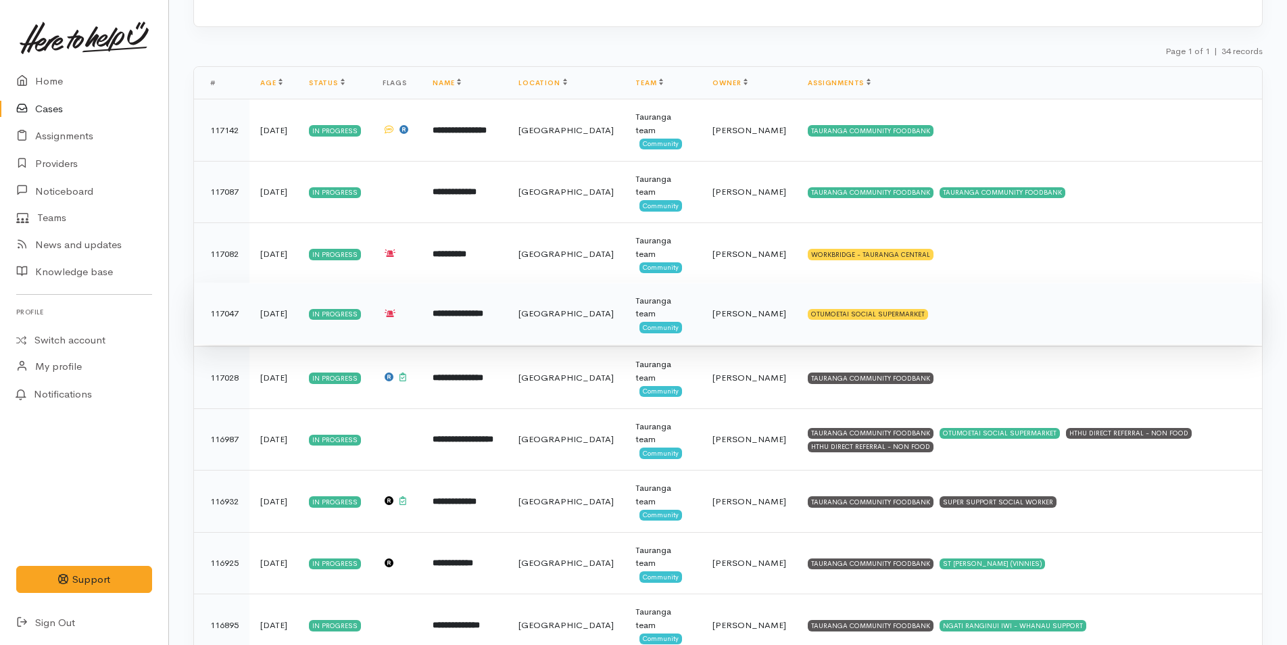
scroll to position [135, 0]
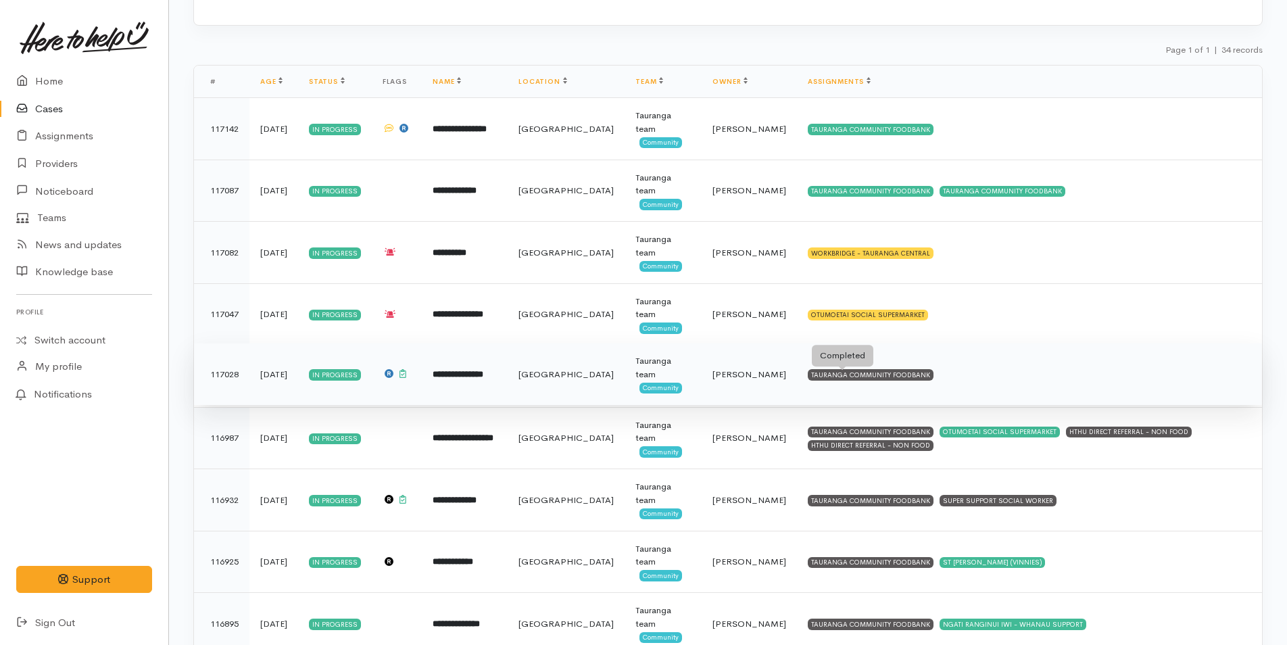
click at [847, 374] on div "TAURANGA COMMUNITY FOODBANK" at bounding box center [871, 374] width 126 height 11
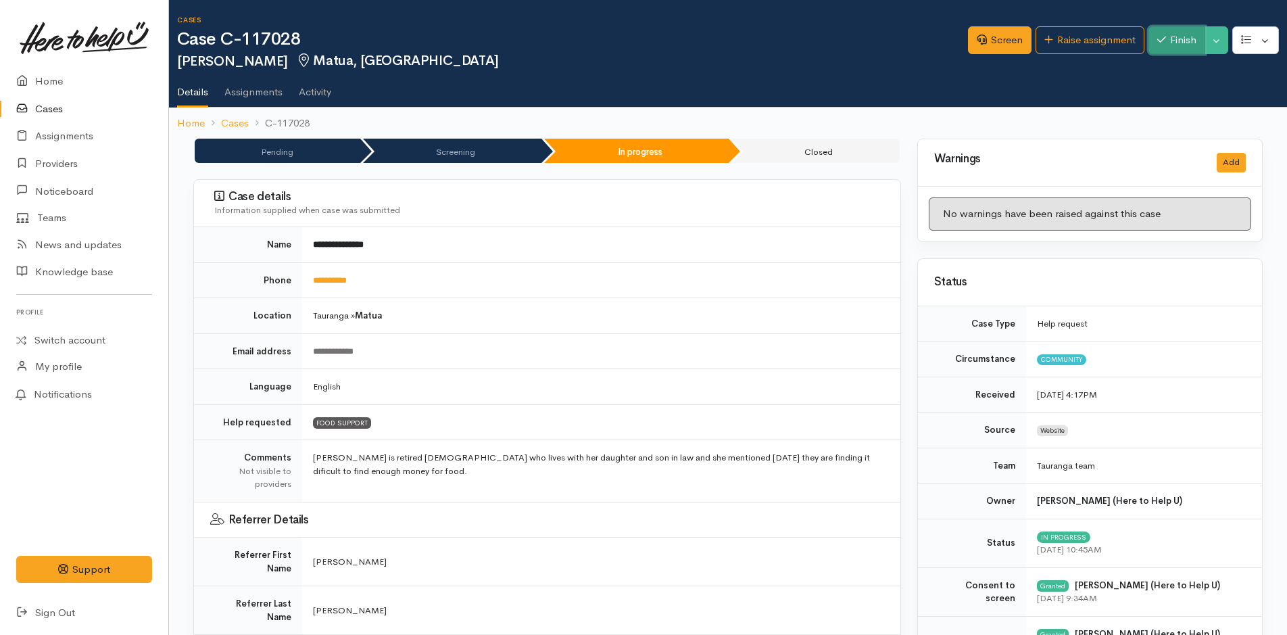
click at [1152, 43] on button "Finish" at bounding box center [1176, 40] width 57 height 28
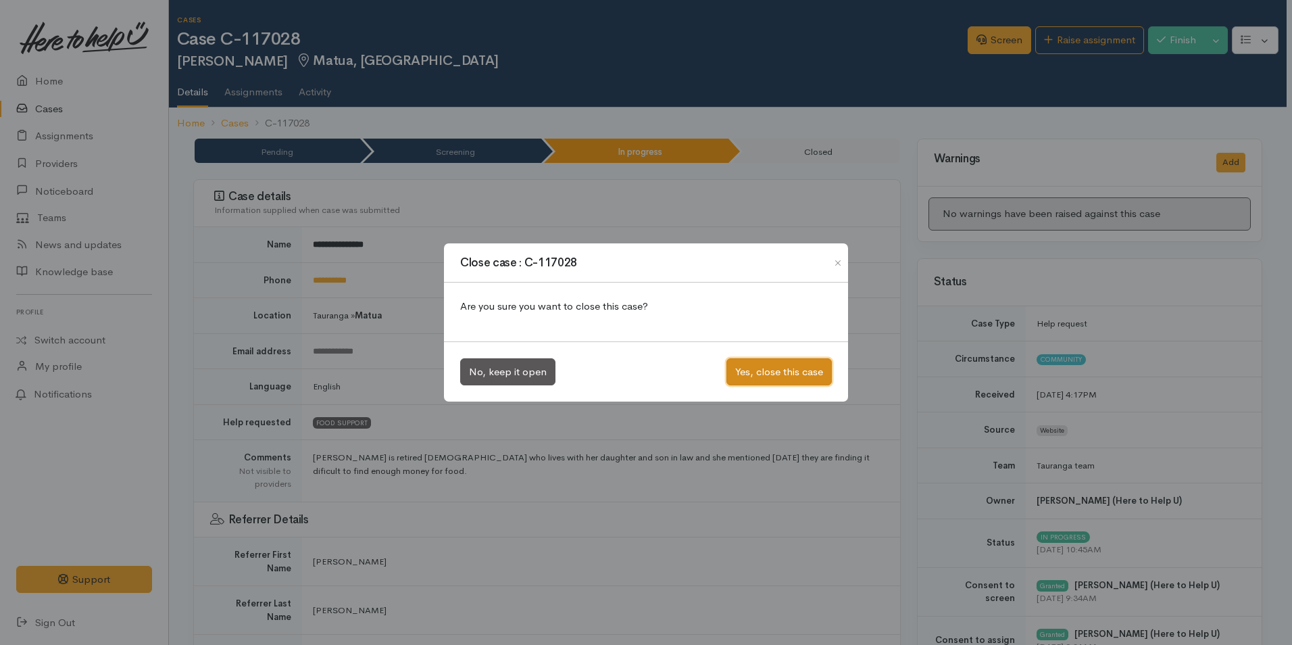
click at [791, 368] on button "Yes, close this case" at bounding box center [779, 372] width 105 height 28
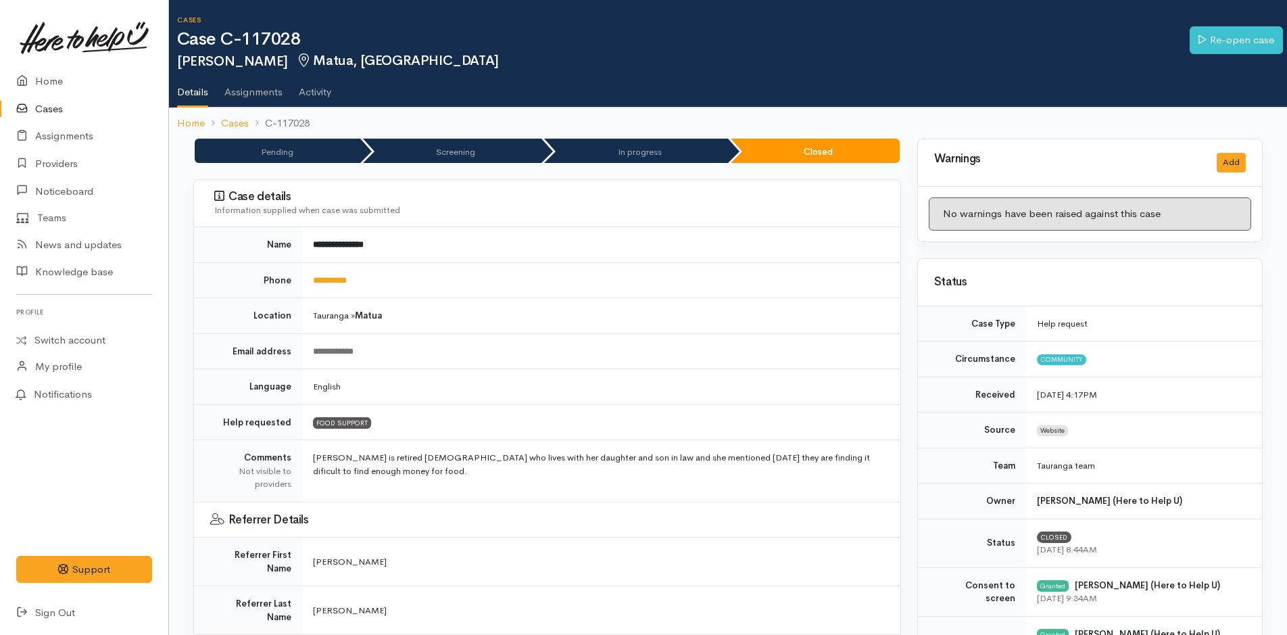
click at [53, 106] on link "Cases" at bounding box center [84, 109] width 168 height 28
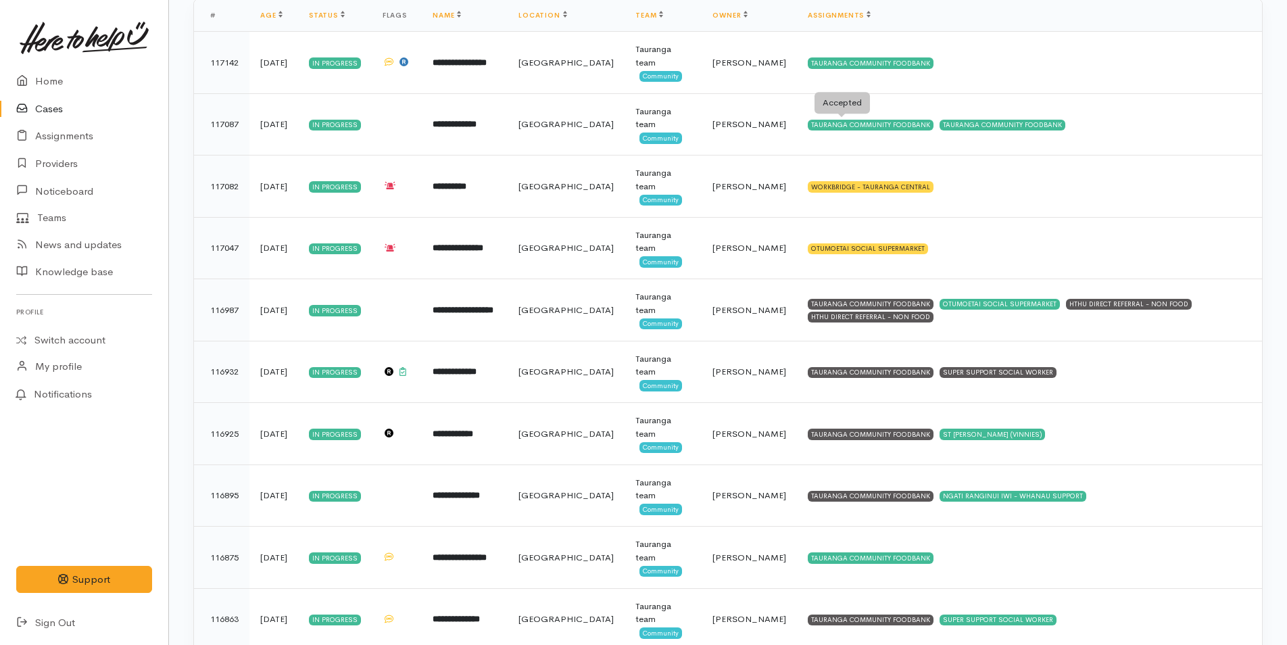
scroll to position [203, 0]
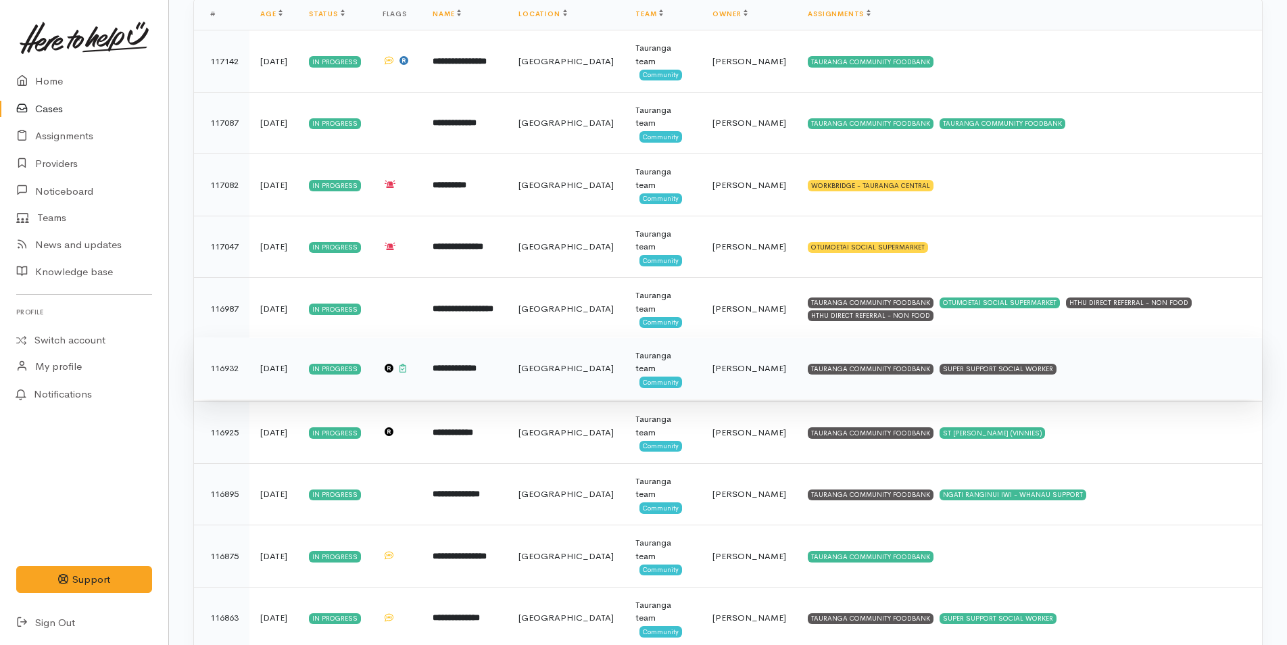
click at [913, 362] on td "TAURANGA COMMUNITY FOODBANK SUPER SUPPORT SOCIAL WORKER" at bounding box center [1029, 368] width 465 height 62
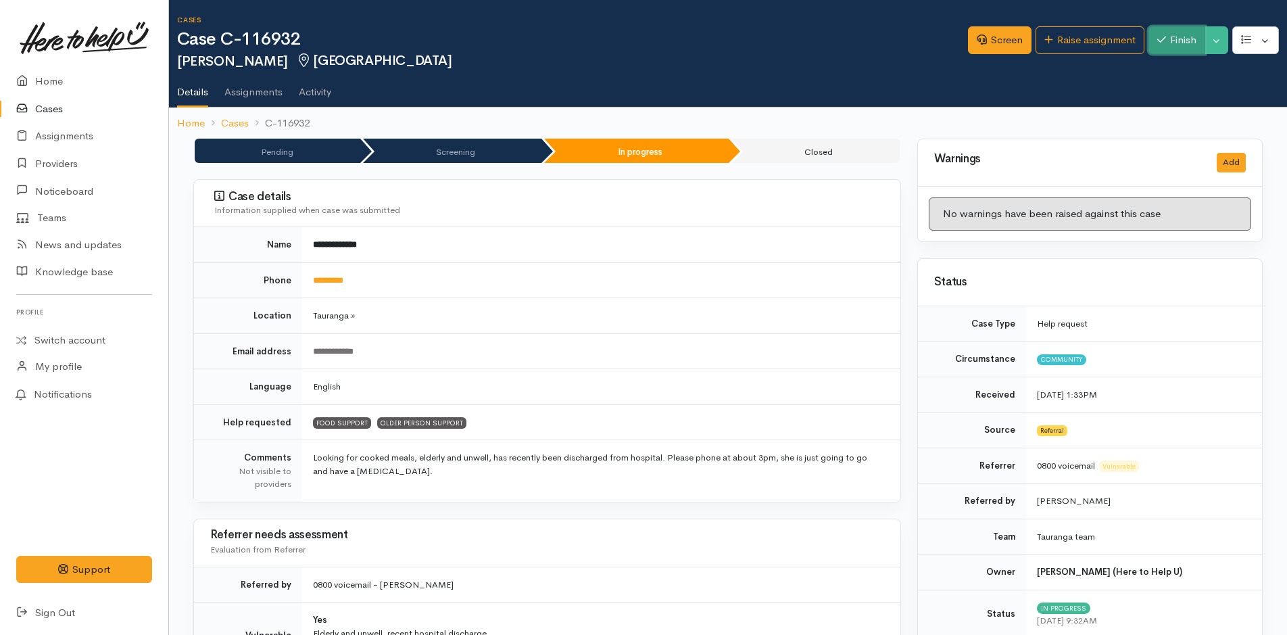
click at [1184, 41] on button "Finish" at bounding box center [1176, 40] width 57 height 28
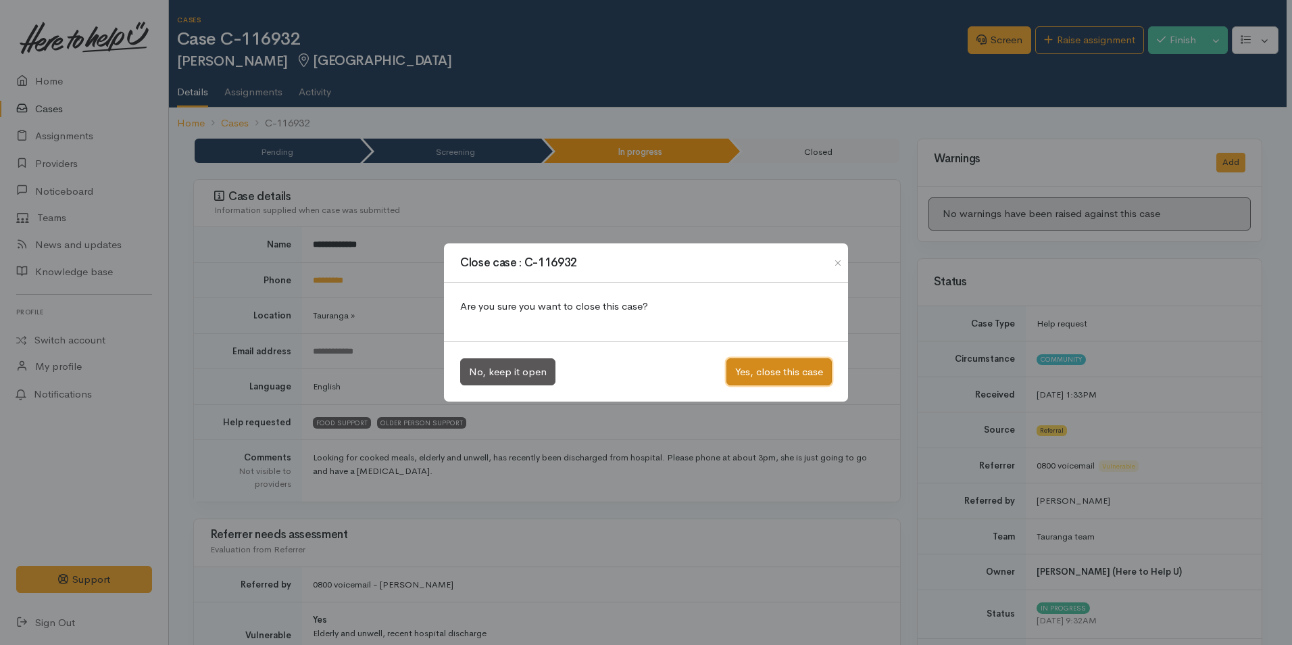
click at [764, 369] on button "Yes, close this case" at bounding box center [779, 372] width 105 height 28
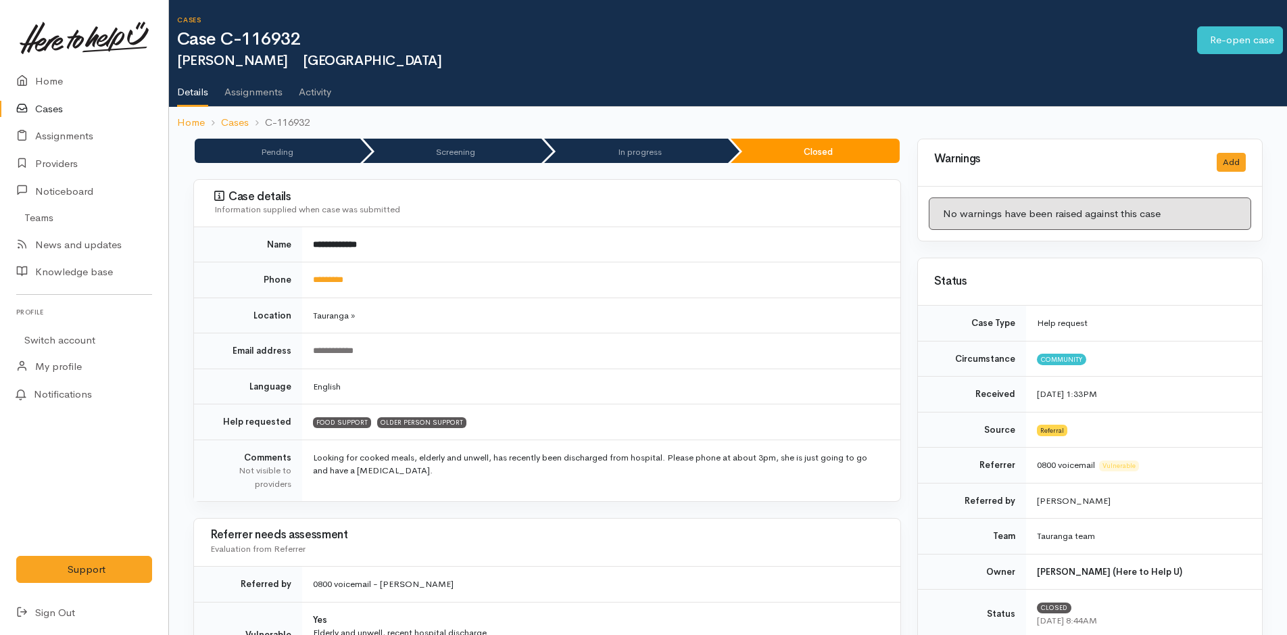
click at [46, 107] on link "Cases" at bounding box center [84, 109] width 168 height 28
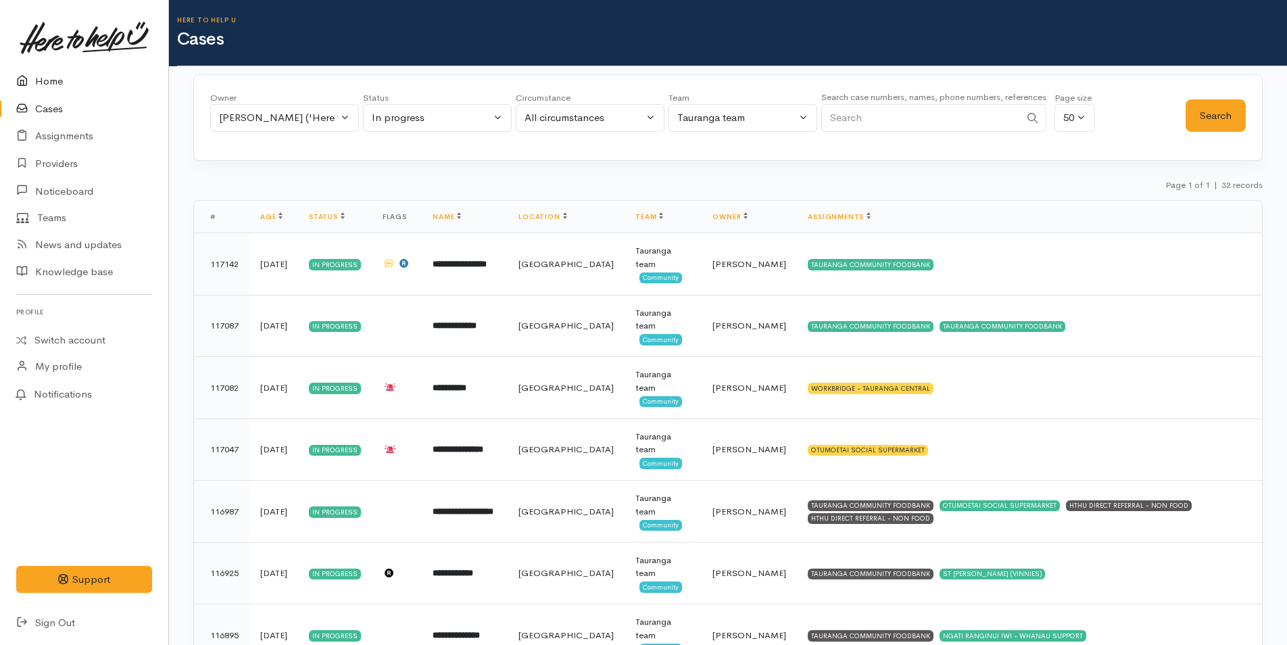
click at [43, 81] on link "Home" at bounding box center [84, 82] width 168 height 28
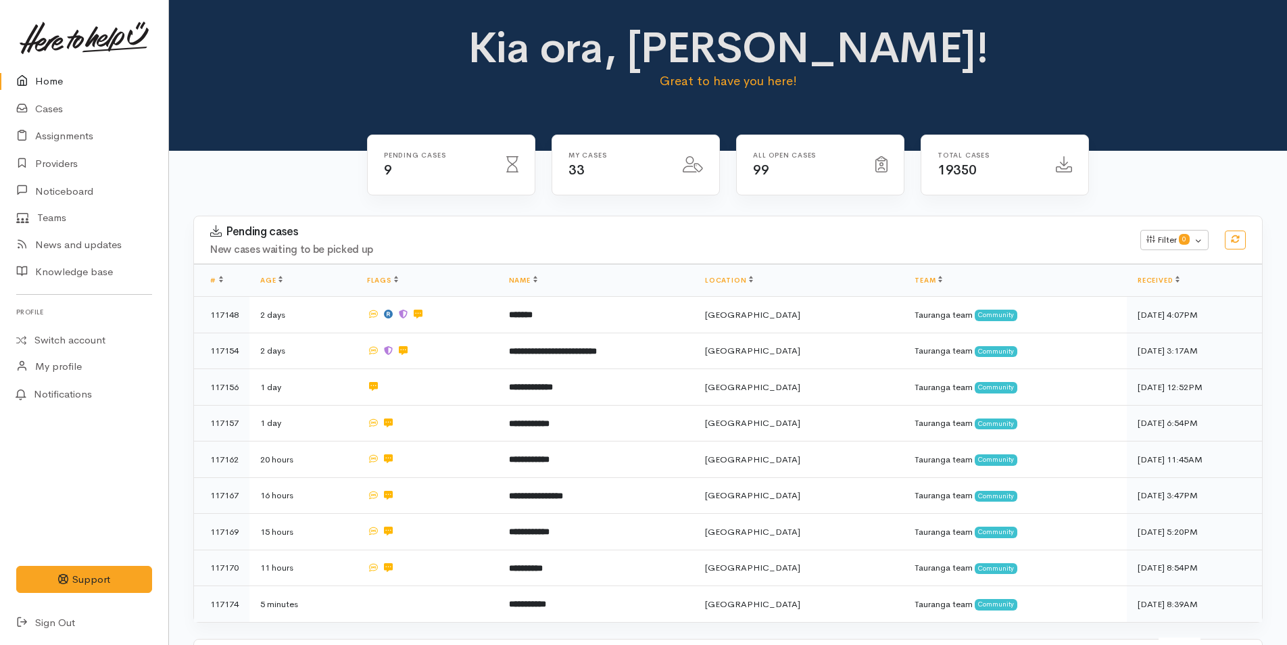
click at [449, 59] on div "Kia ora, Rachel! Great to have you here!" at bounding box center [727, 63] width 1085 height 78
click at [301, 82] on div "Kia ora, Rachel! Great to have you here!" at bounding box center [727, 63] width 1085 height 78
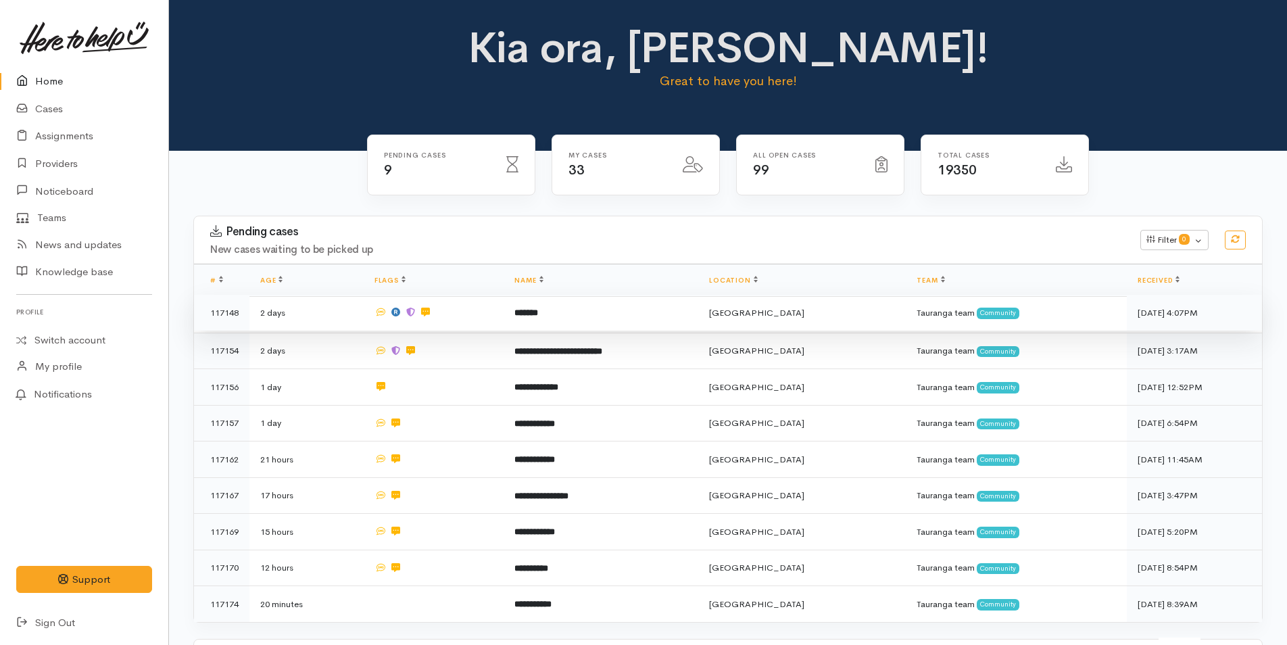
click at [616, 308] on td "*******" at bounding box center [601, 313] width 195 height 36
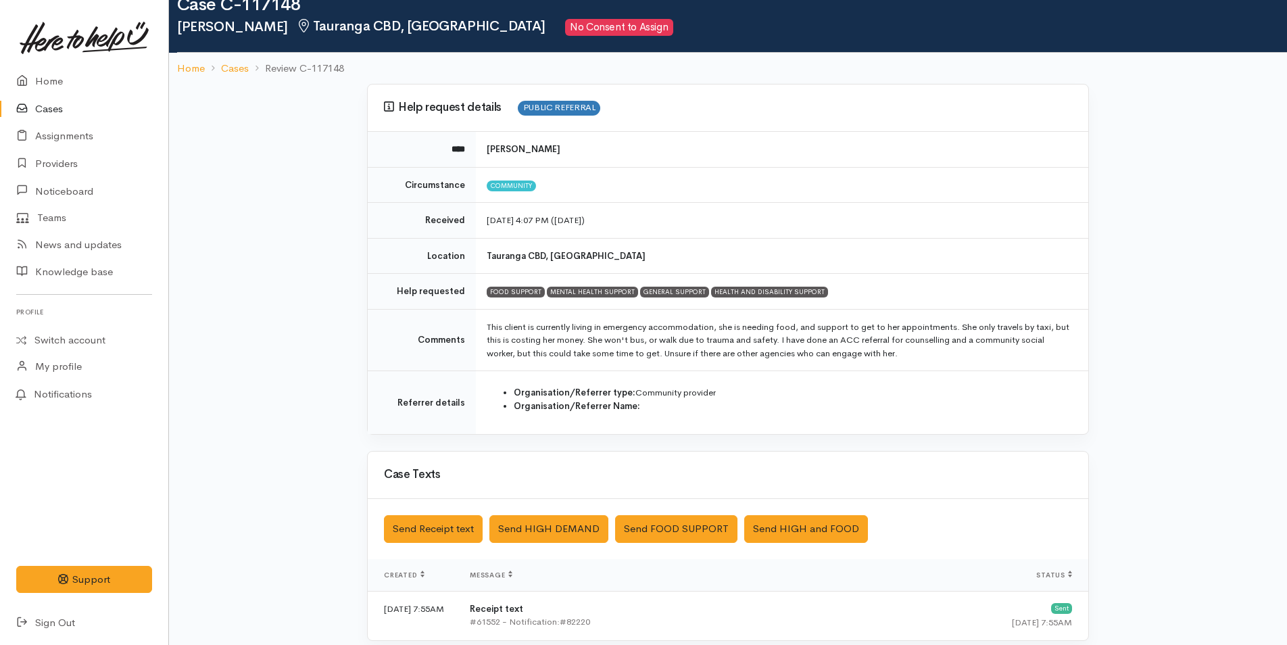
scroll to position [68, 0]
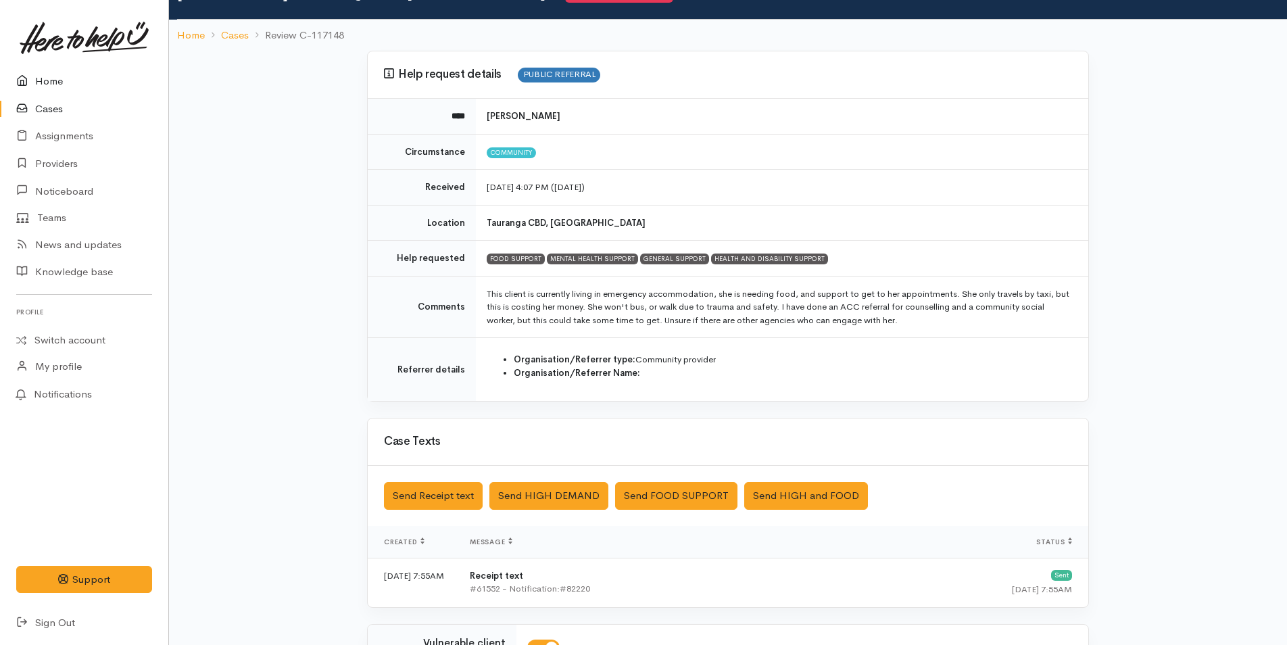
click at [41, 77] on link "Home" at bounding box center [84, 82] width 168 height 28
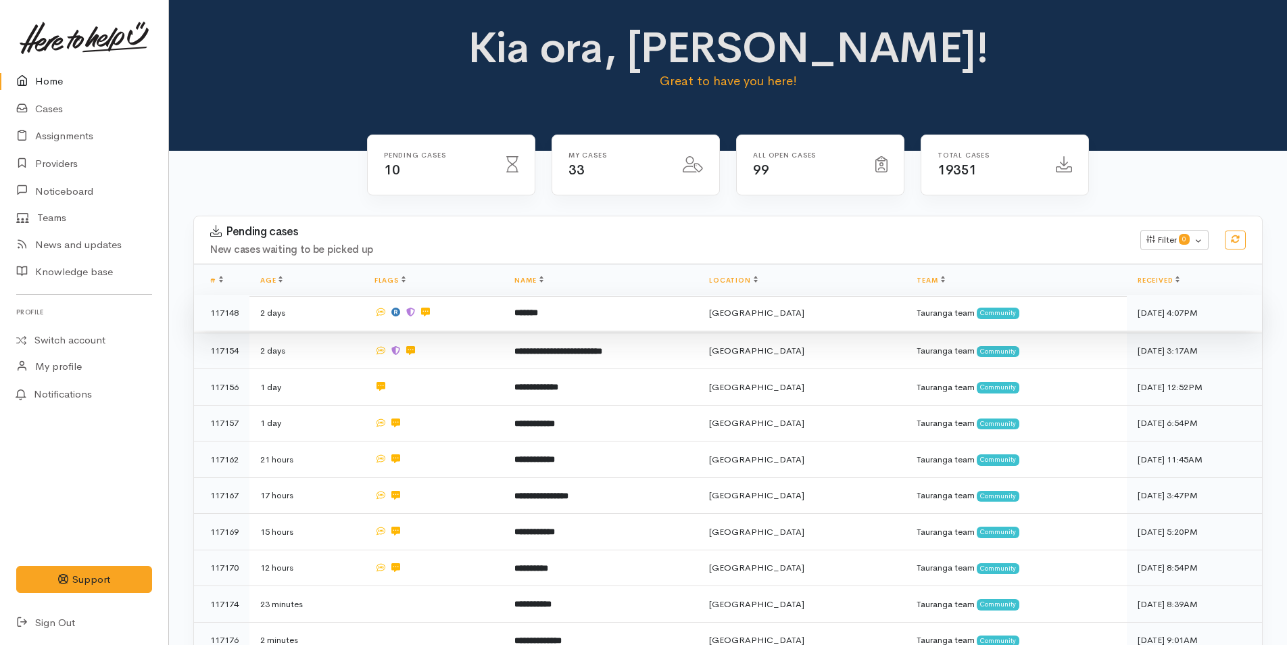
click at [430, 315] on icon at bounding box center [425, 312] width 9 height 9
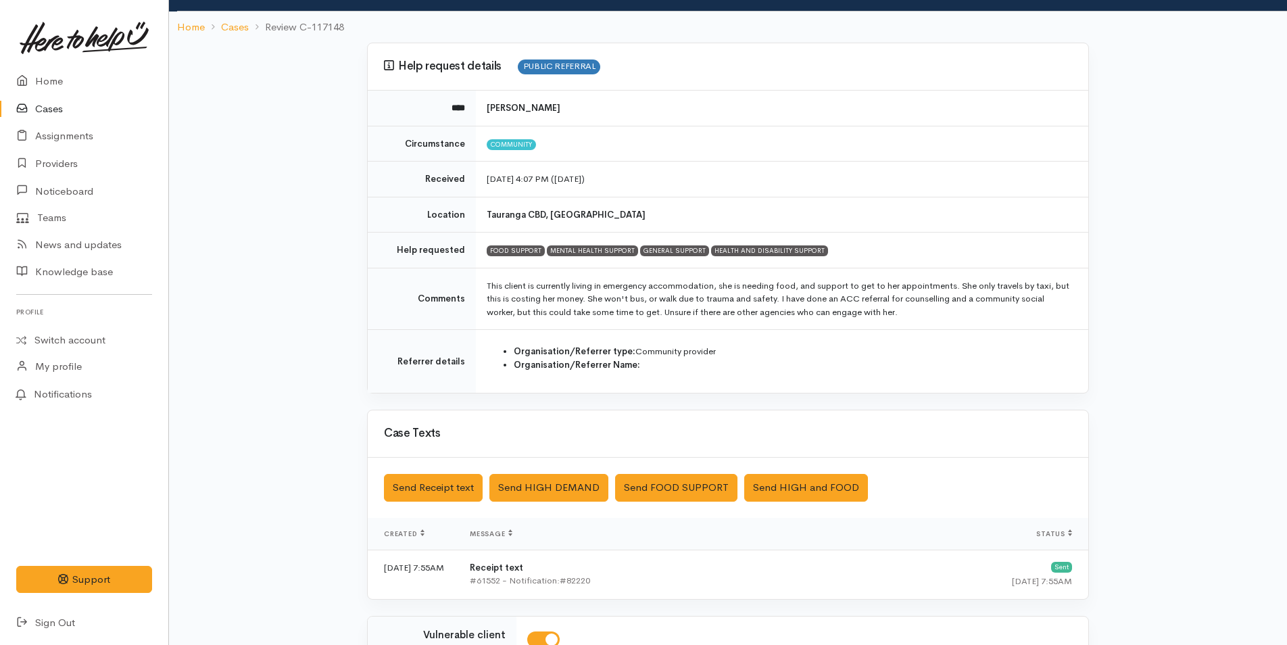
scroll to position [135, 0]
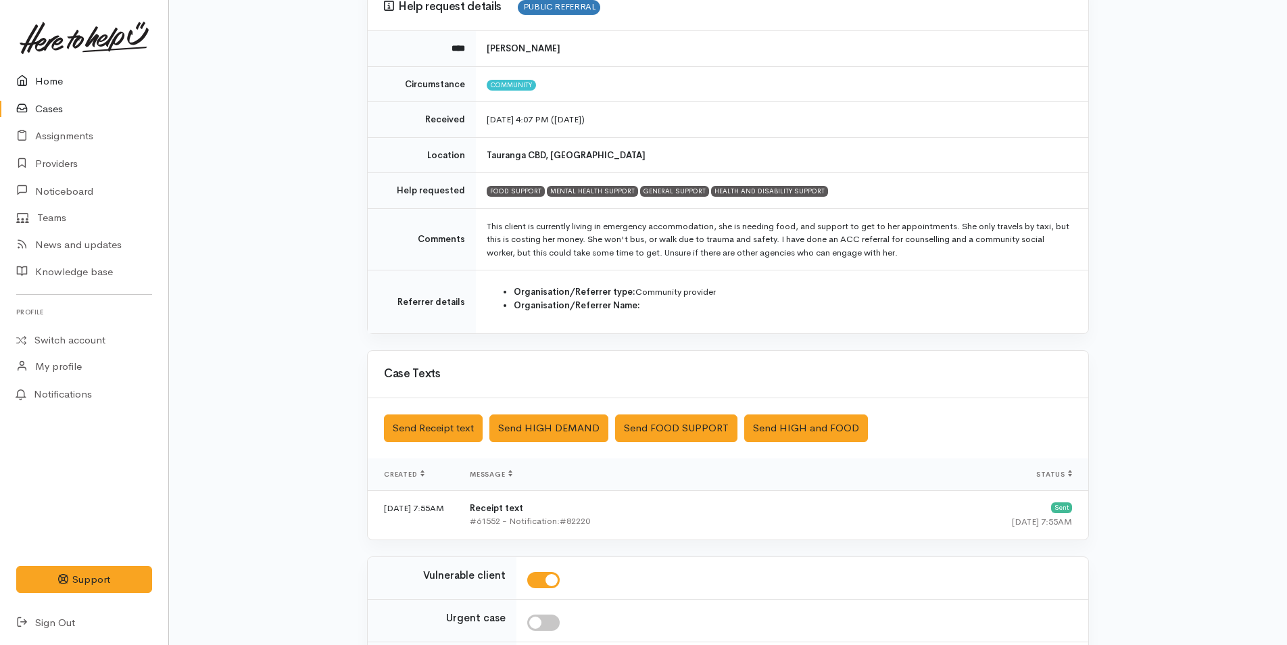
click at [57, 78] on link "Home" at bounding box center [84, 82] width 168 height 28
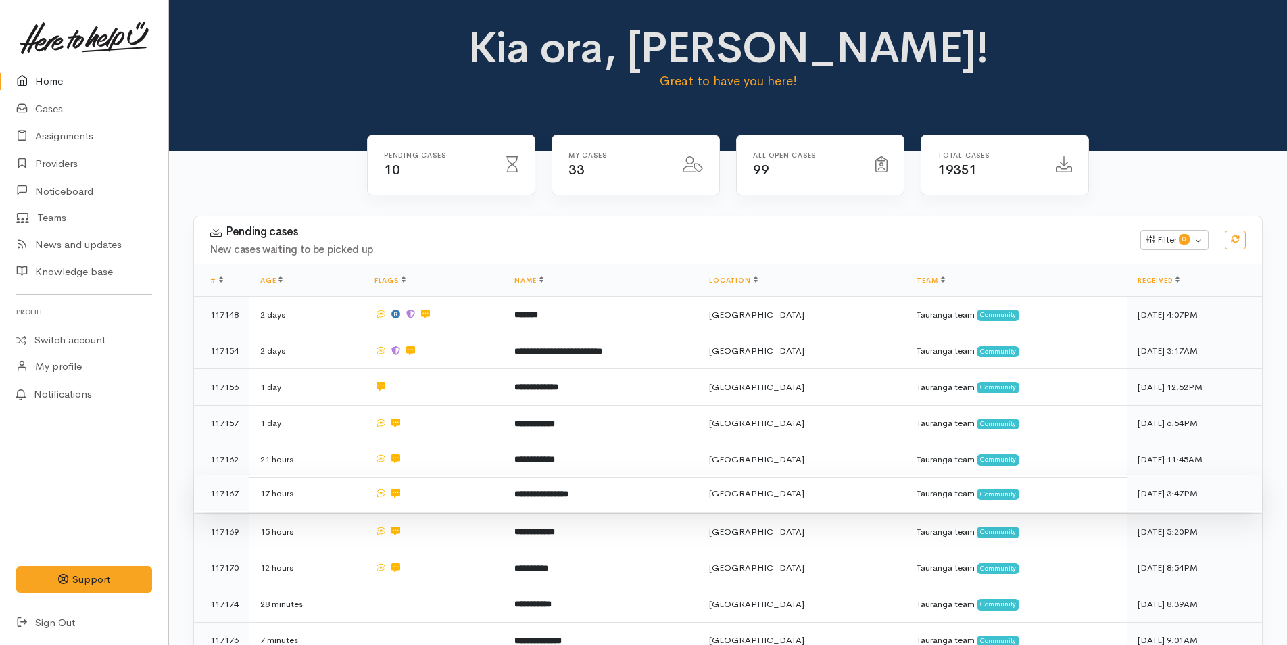
click at [568, 491] on b "**********" at bounding box center [541, 493] width 54 height 9
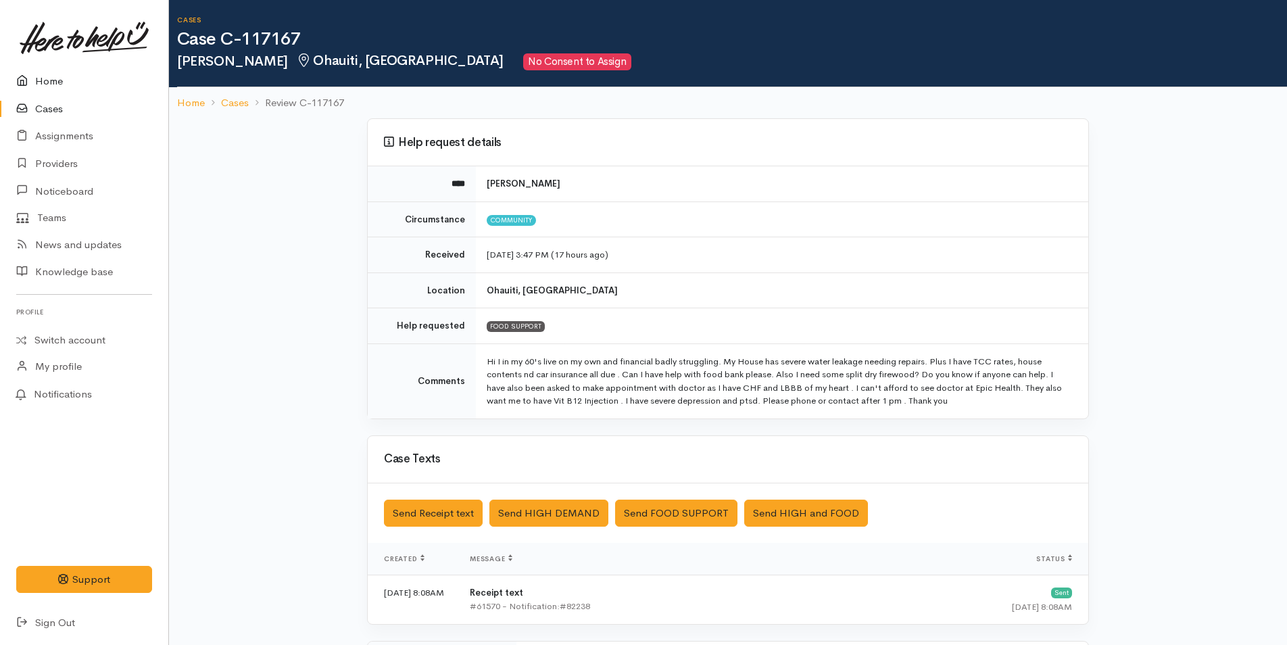
click at [55, 78] on link "Home" at bounding box center [84, 82] width 168 height 28
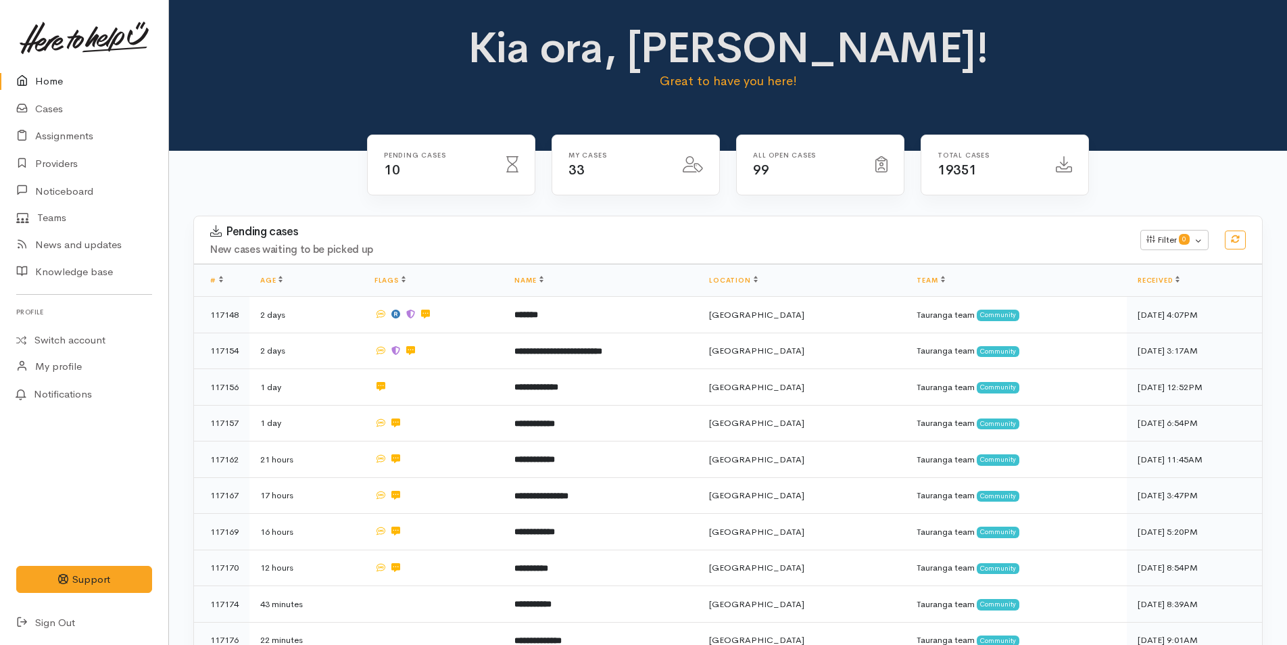
click at [308, 80] on div "Kia ora, Rachel! Great to have you here!" at bounding box center [727, 63] width 1085 height 78
click at [241, 89] on div "Kia ora, Rachel! Great to have you here!" at bounding box center [727, 63] width 1085 height 78
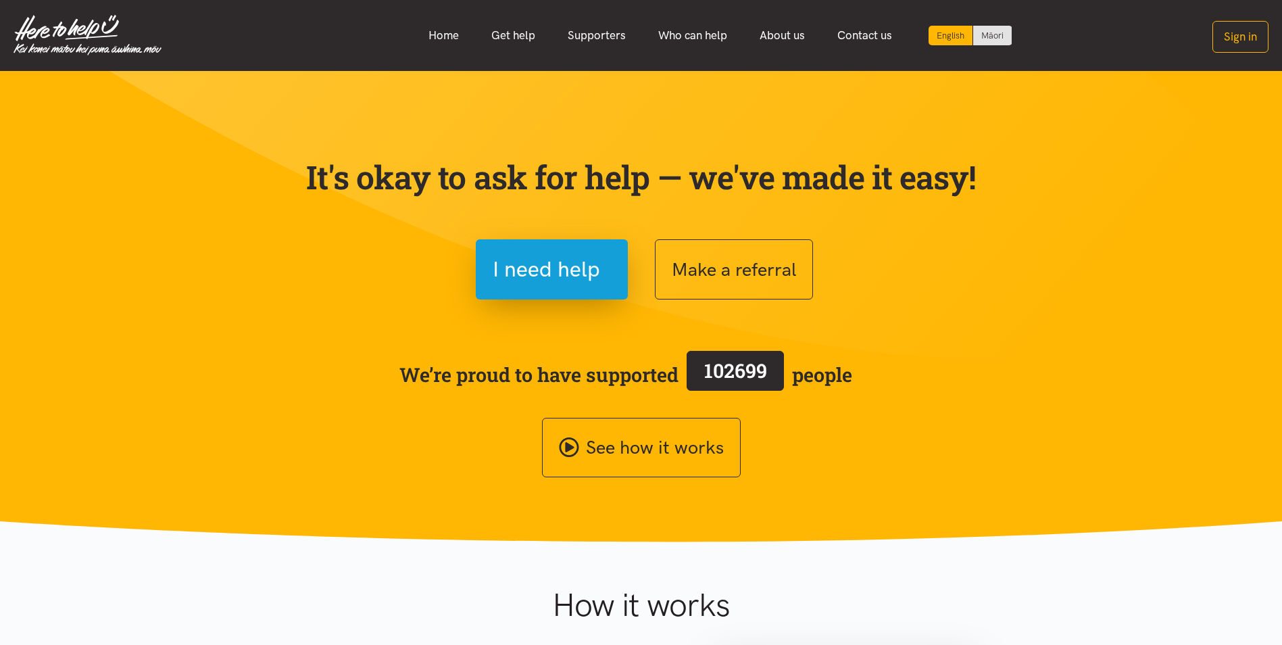
click at [1235, 41] on button "Sign in" at bounding box center [1240, 37] width 56 height 32
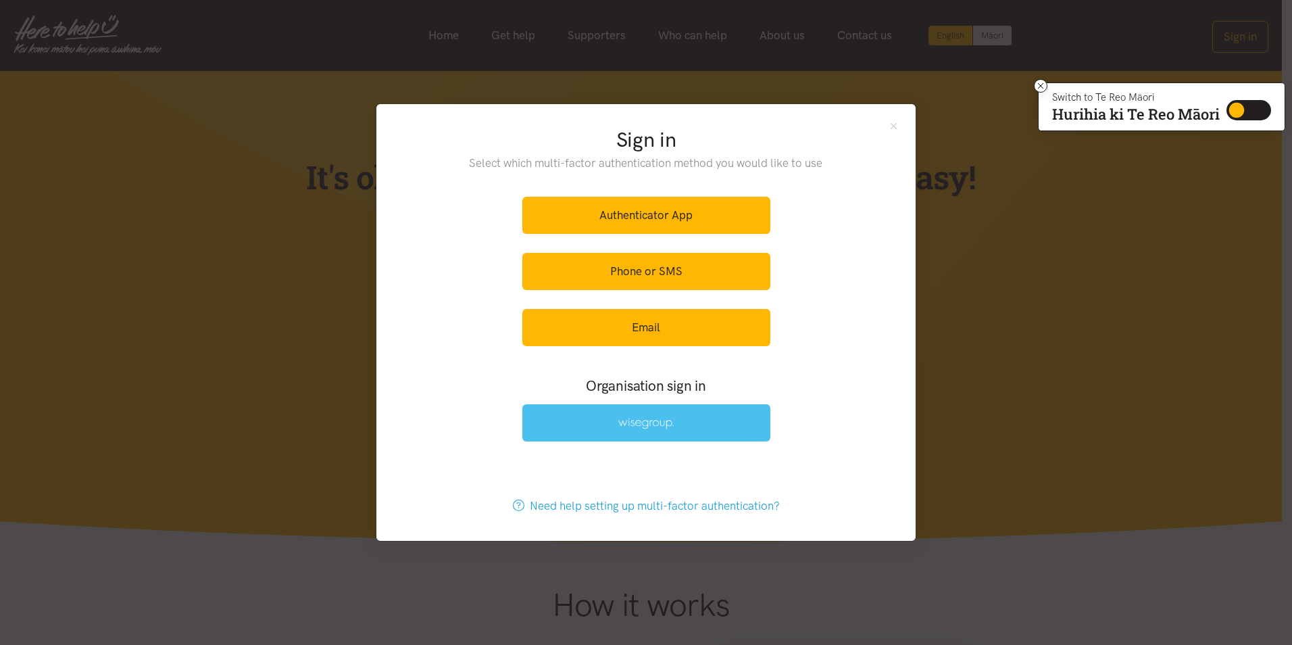
click at [658, 427] on img at bounding box center [645, 423] width 55 height 11
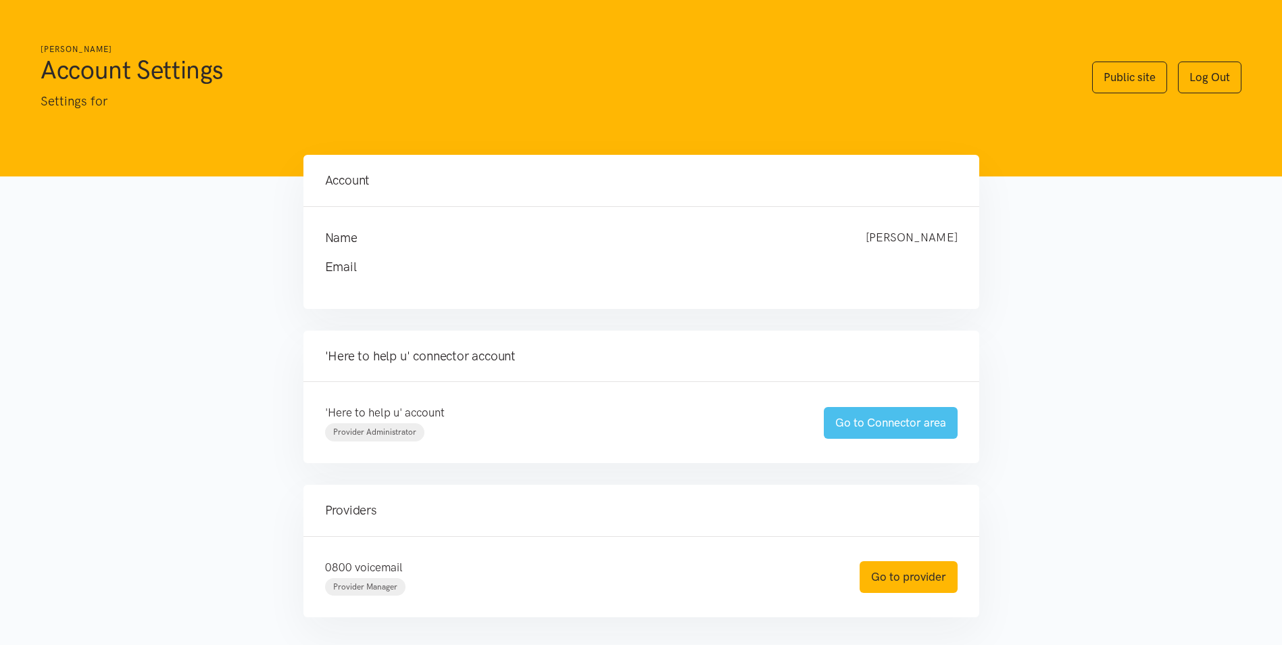
click at [888, 422] on link "Go to Connector area" at bounding box center [891, 423] width 134 height 32
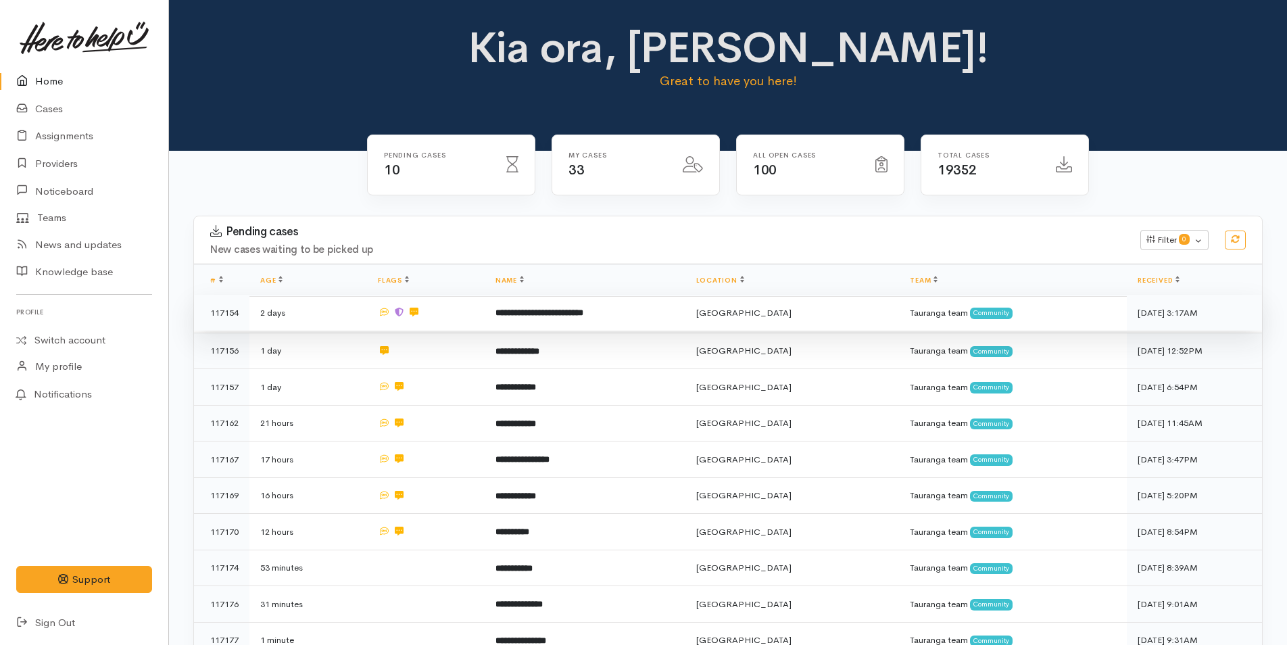
click at [583, 309] on b "**********" at bounding box center [539, 312] width 88 height 9
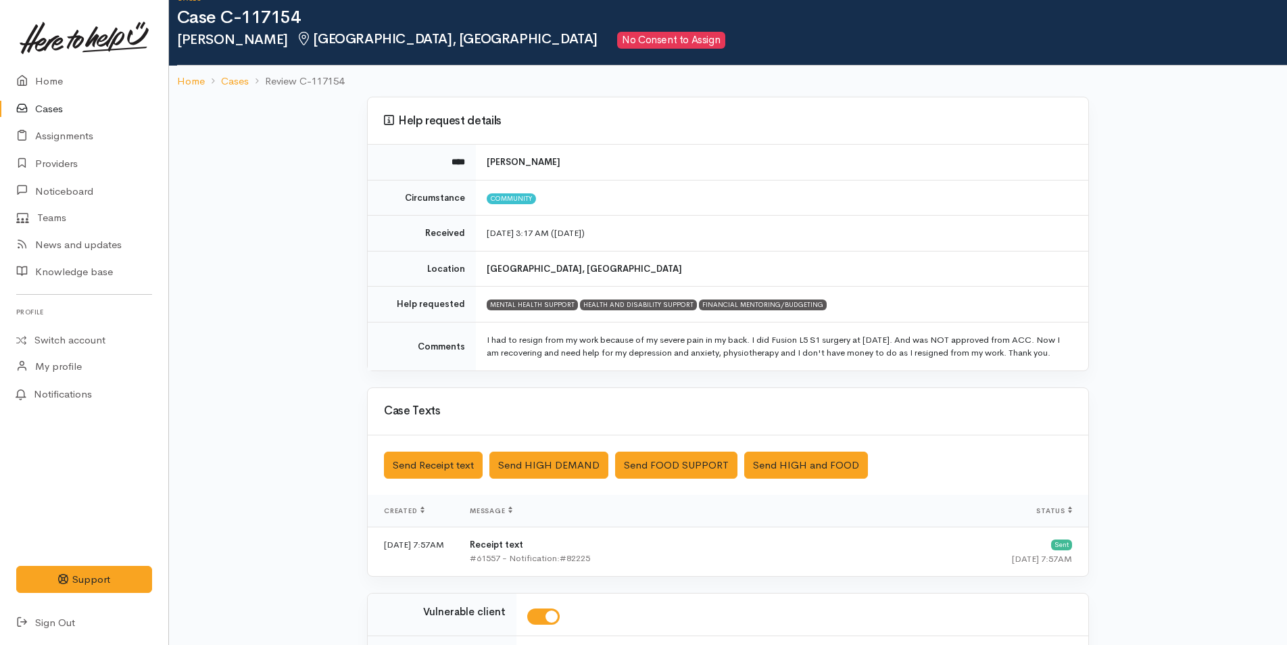
scroll to position [230, 0]
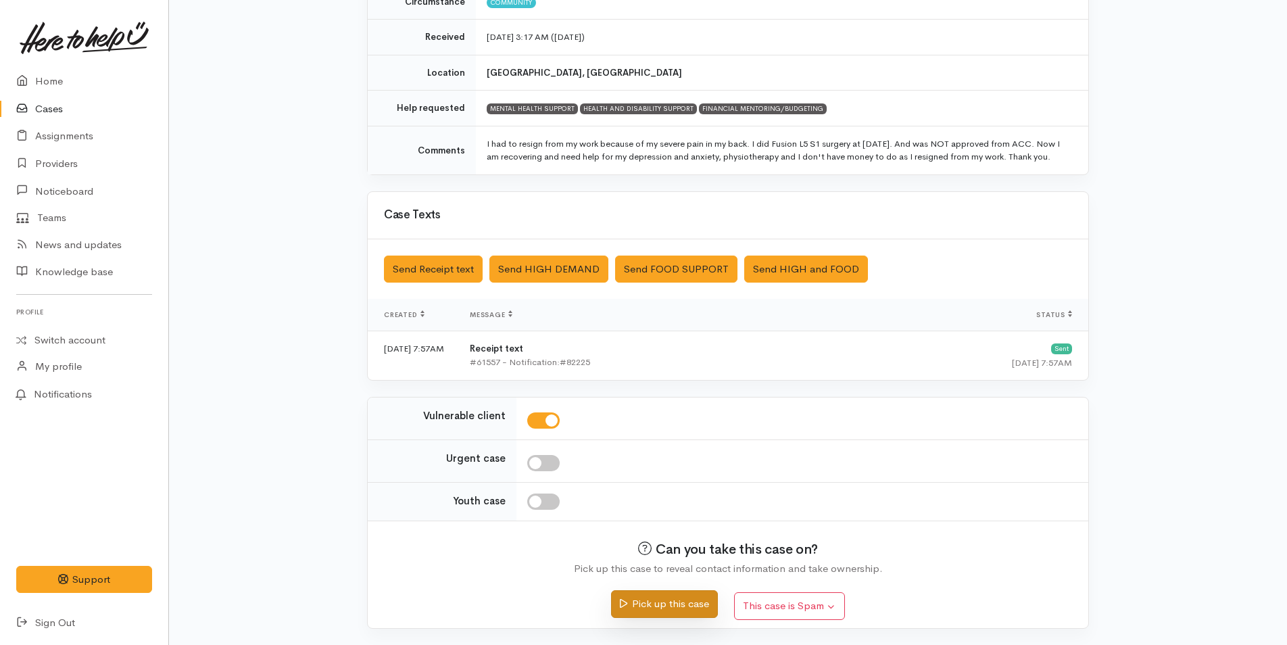
click at [672, 599] on button "Pick up this case" at bounding box center [664, 604] width 106 height 28
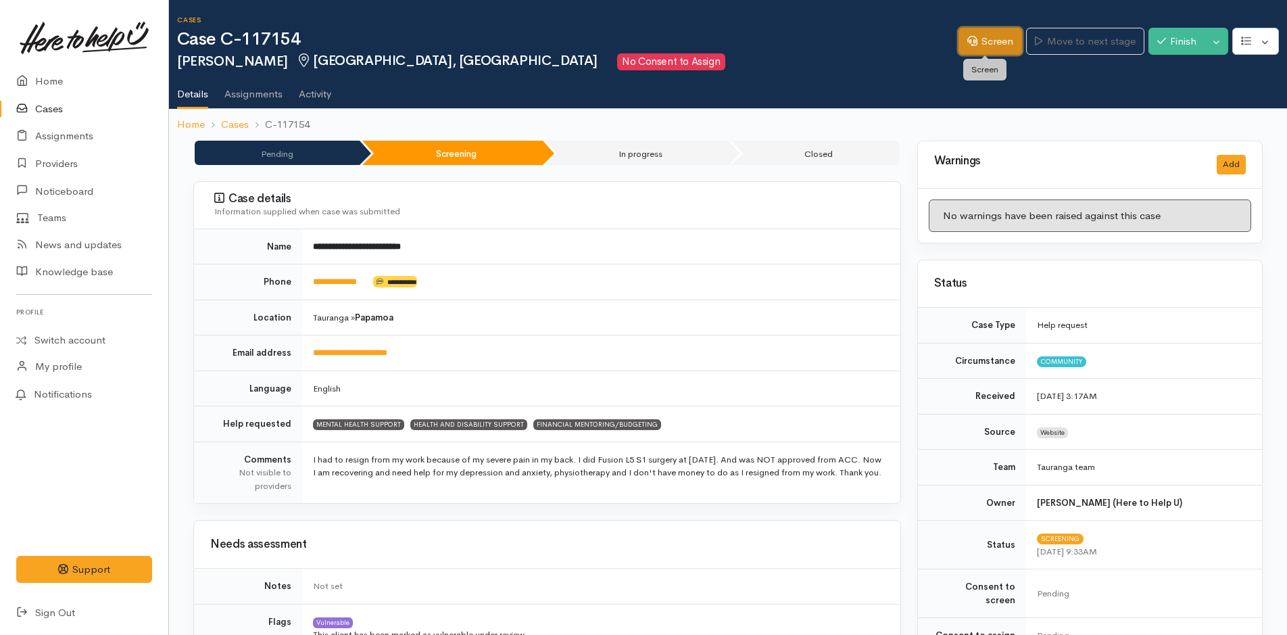
click at [1000, 48] on link "Screen" at bounding box center [990, 42] width 64 height 28
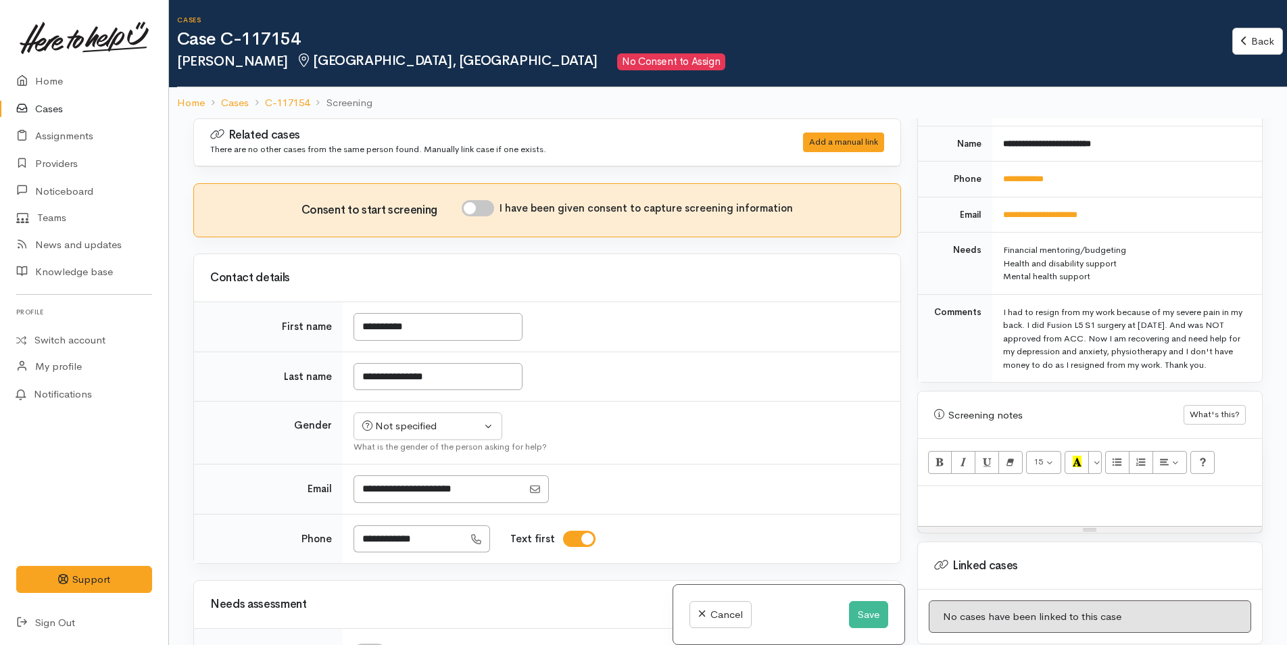
scroll to position [608, 0]
click at [995, 506] on div at bounding box center [1090, 503] width 344 height 40
paste div
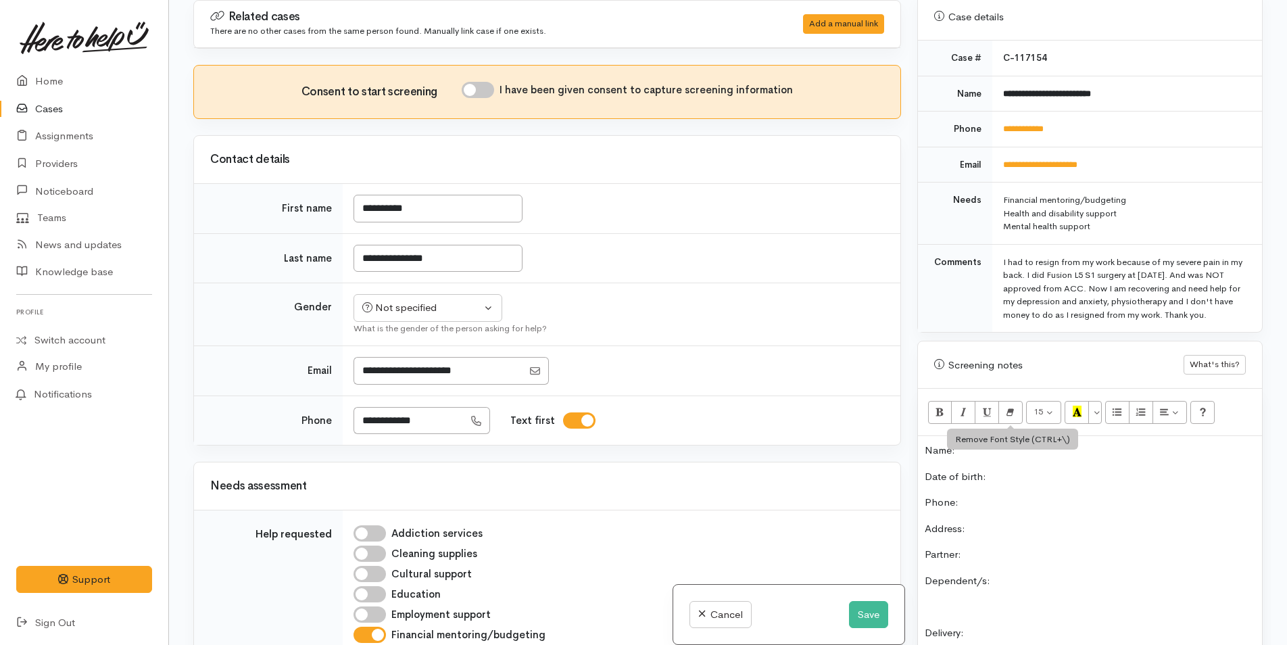
scroll to position [536, 0]
drag, startPoint x: 1141, startPoint y: 86, endPoint x: 1001, endPoint y: 89, distance: 139.9
click at [1001, 89] on td "**********" at bounding box center [1127, 94] width 270 height 36
copy b "**********"
click at [973, 459] on div "Name: Date of birth: Phone:  Address:  Partner: Dependent/s: Delivery: Food/Die…" at bounding box center [1090, 652] width 344 height 430
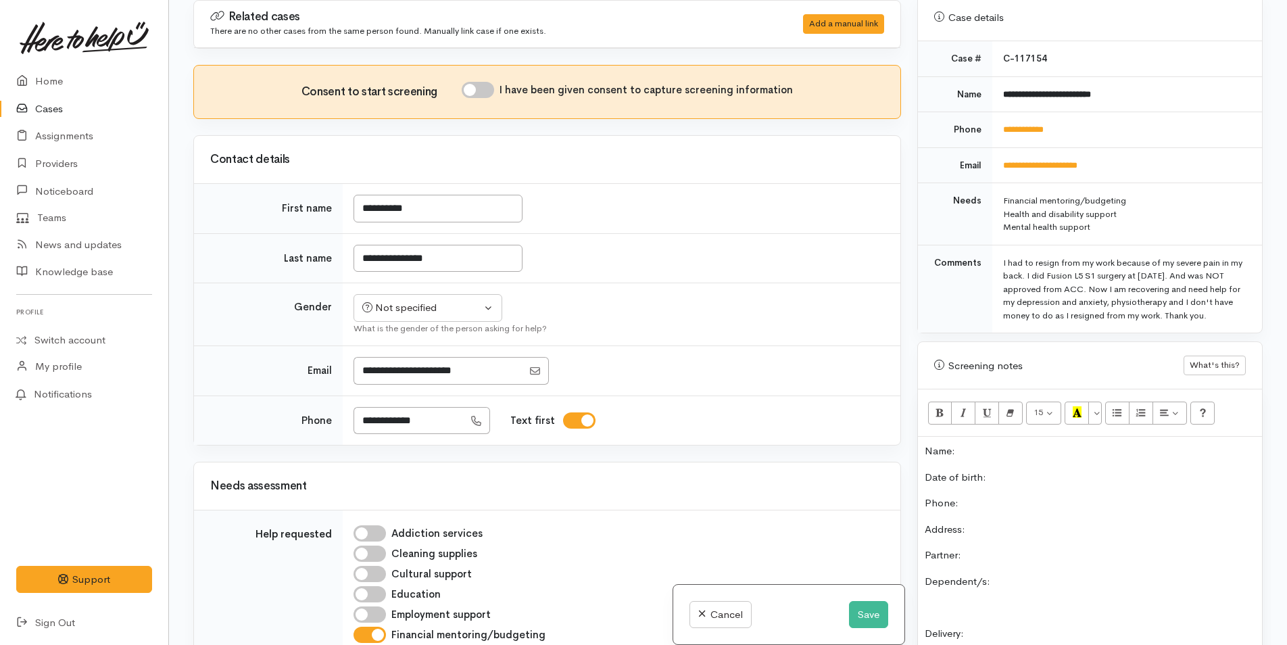
click at [994, 446] on p "Name:" at bounding box center [1090, 451] width 330 height 16
drag, startPoint x: 1069, startPoint y: 120, endPoint x: 1001, endPoint y: 120, distance: 67.6
click at [1001, 120] on td "**********" at bounding box center [1127, 130] width 270 height 36
copy link "**********"
click at [991, 506] on p "Phone:" at bounding box center [1090, 503] width 330 height 16
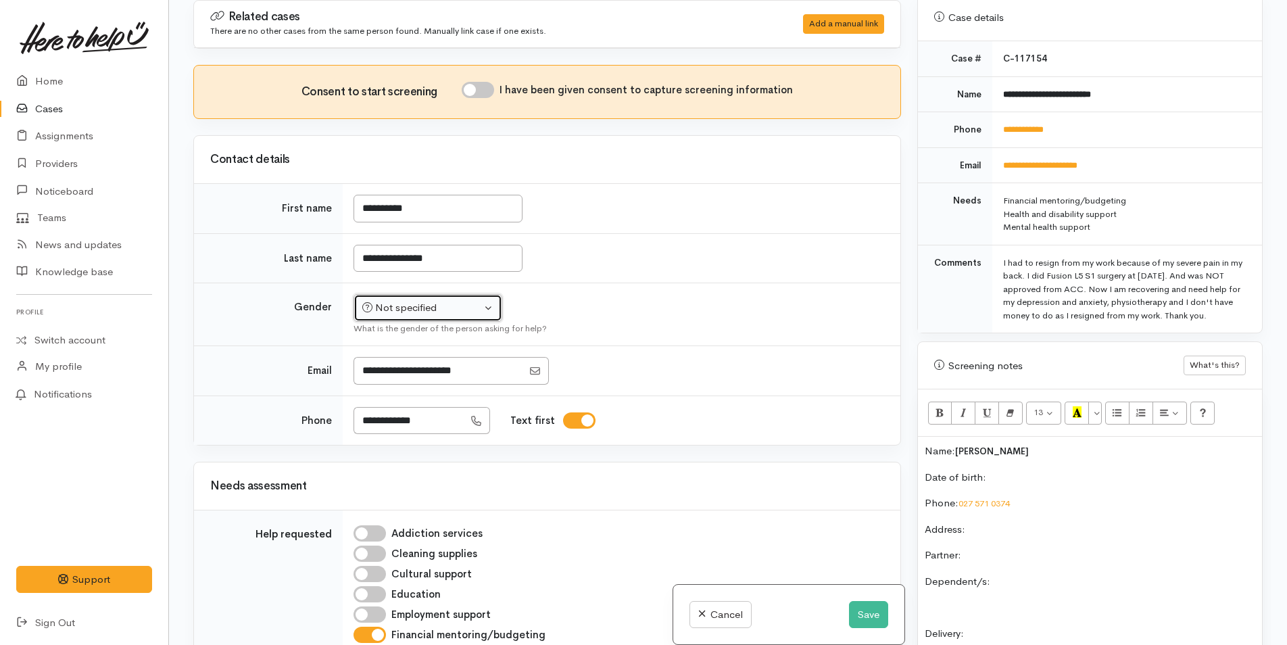
click at [414, 303] on div "Not specified" at bounding box center [421, 308] width 119 height 16
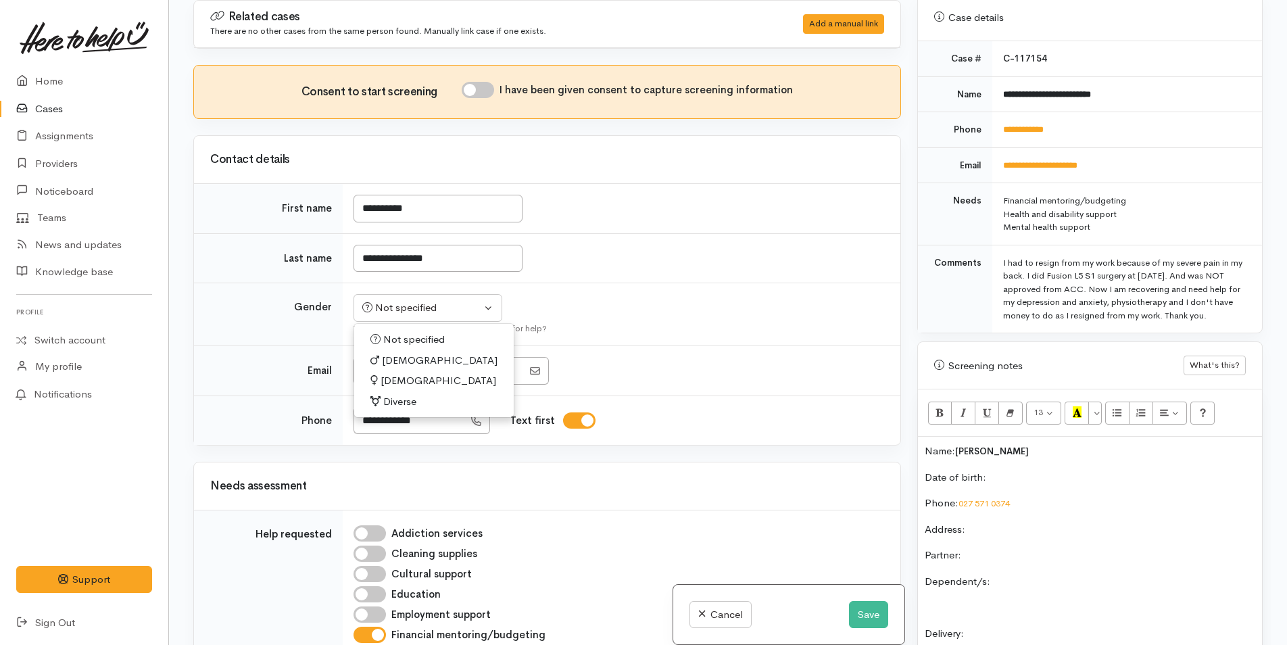
click at [405, 378] on span "Female" at bounding box center [439, 381] width 116 height 16
select select "Female"
click at [861, 616] on button "Save" at bounding box center [868, 615] width 39 height 28
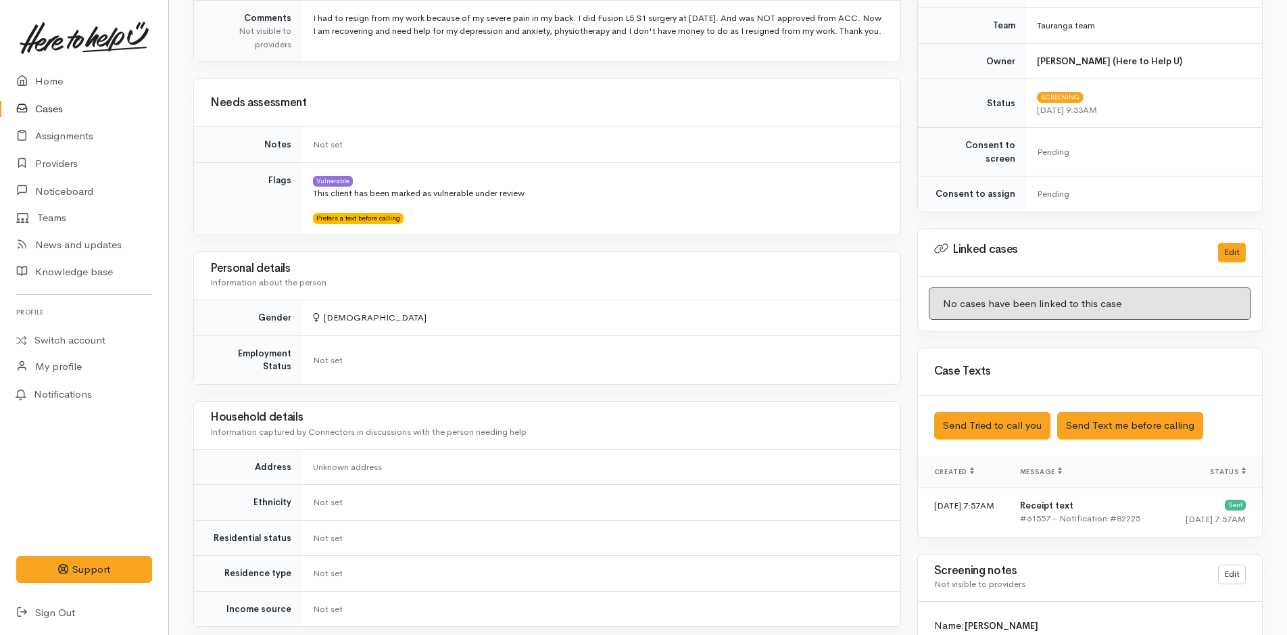
scroll to position [608, 0]
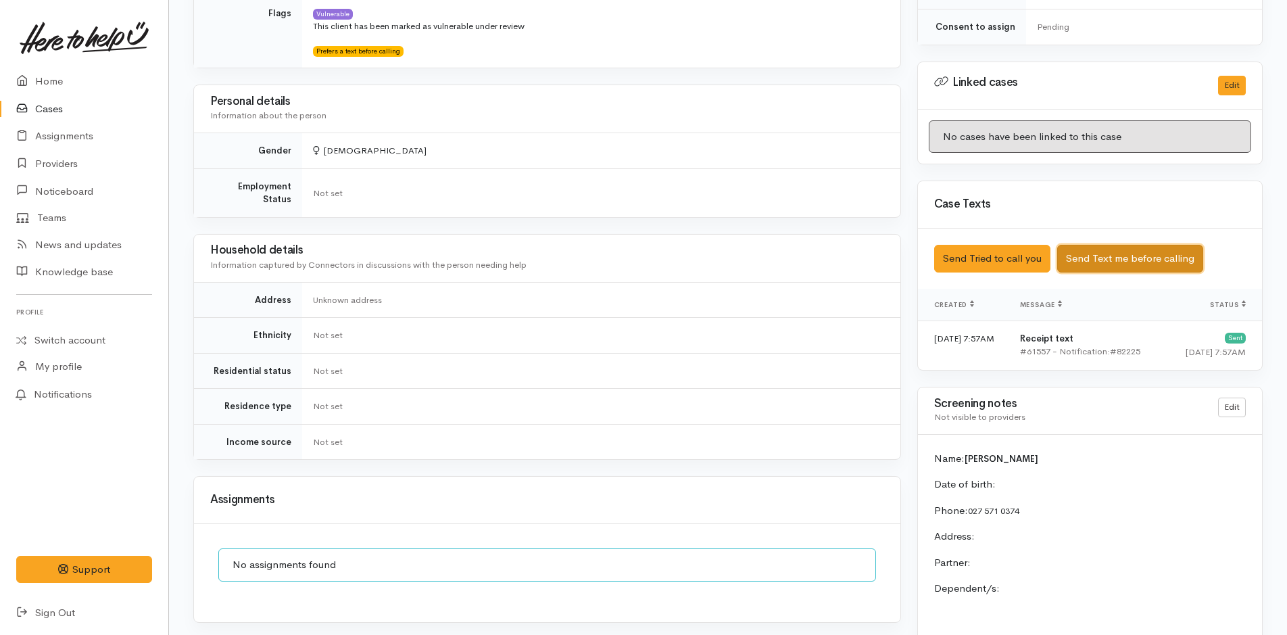
click at [1135, 245] on button "Send Text me before calling" at bounding box center [1130, 259] width 146 height 28
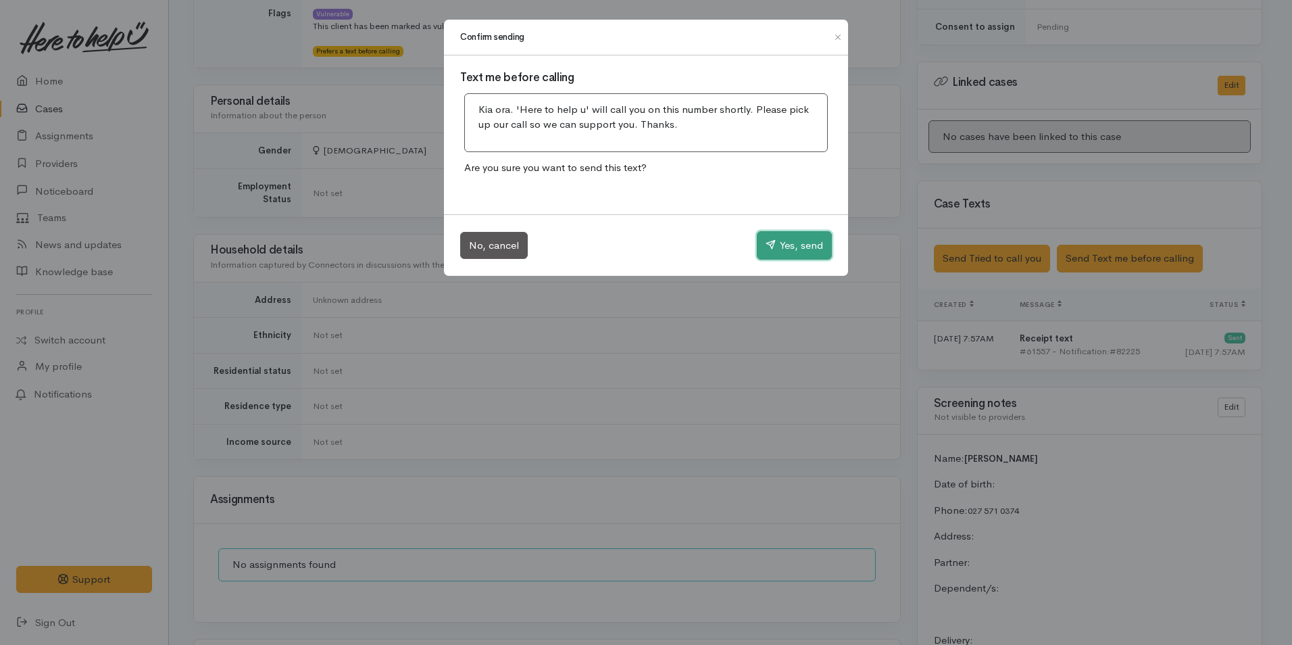
drag, startPoint x: 802, startPoint y: 247, endPoint x: 814, endPoint y: 253, distance: 14.2
click at [802, 247] on button "Yes, send" at bounding box center [794, 245] width 75 height 28
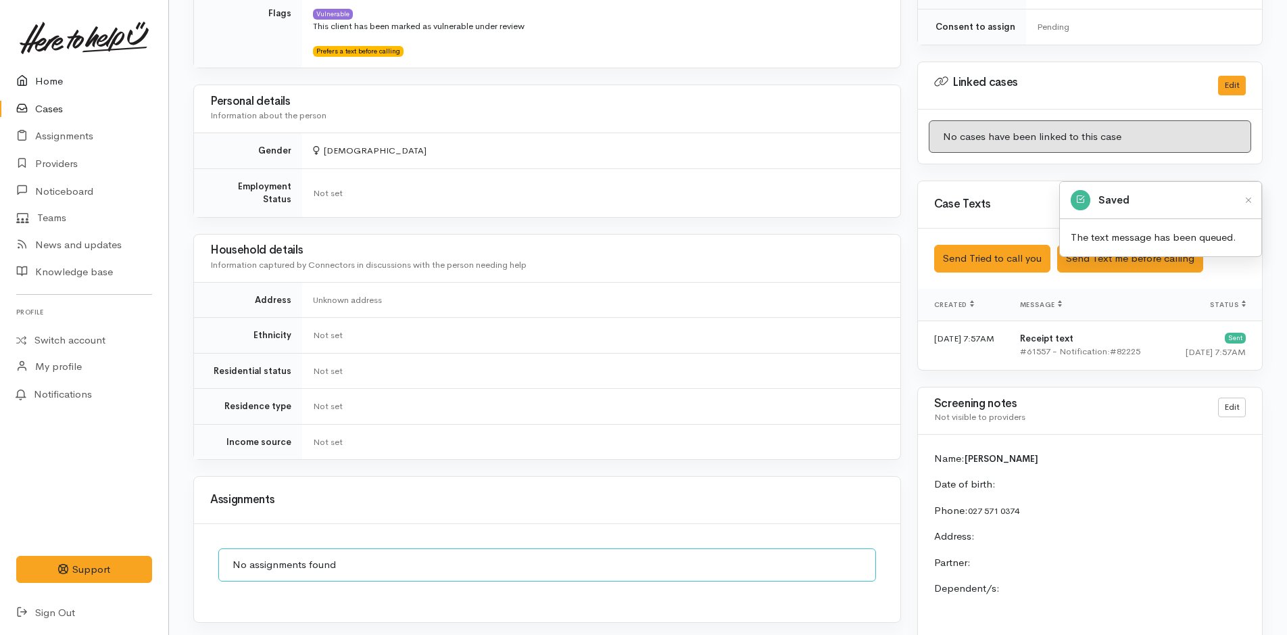
click at [63, 74] on link "Home" at bounding box center [84, 82] width 168 height 28
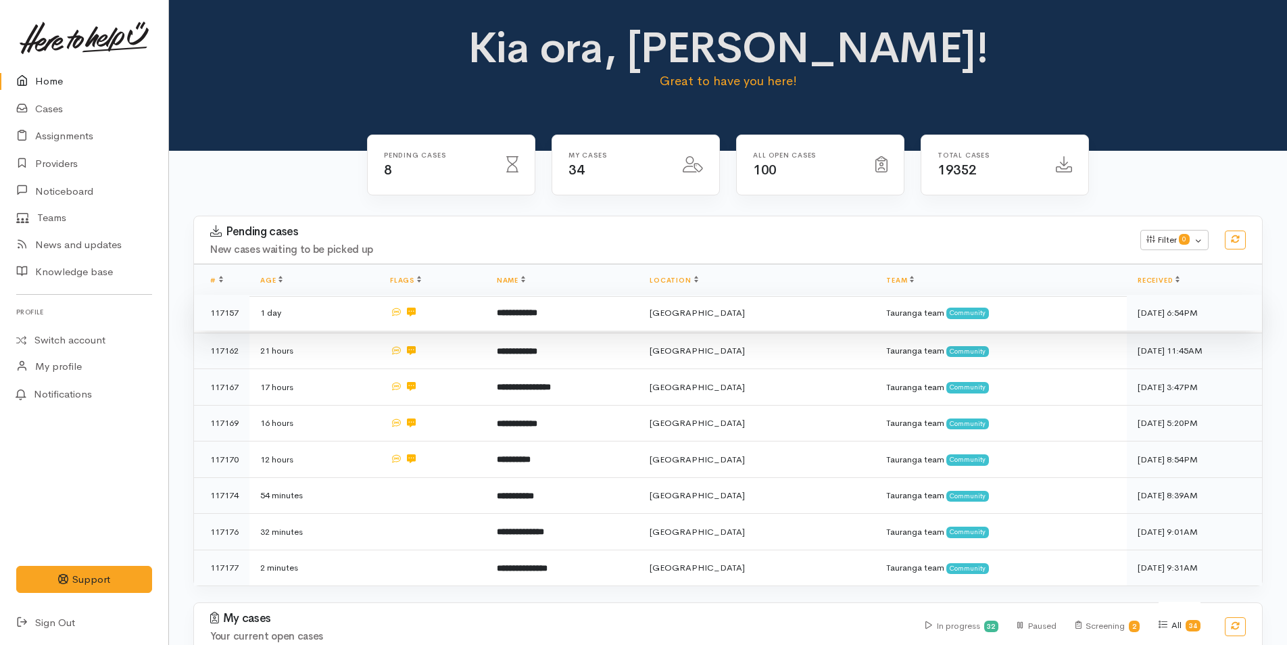
click at [537, 315] on b "**********" at bounding box center [517, 312] width 41 height 9
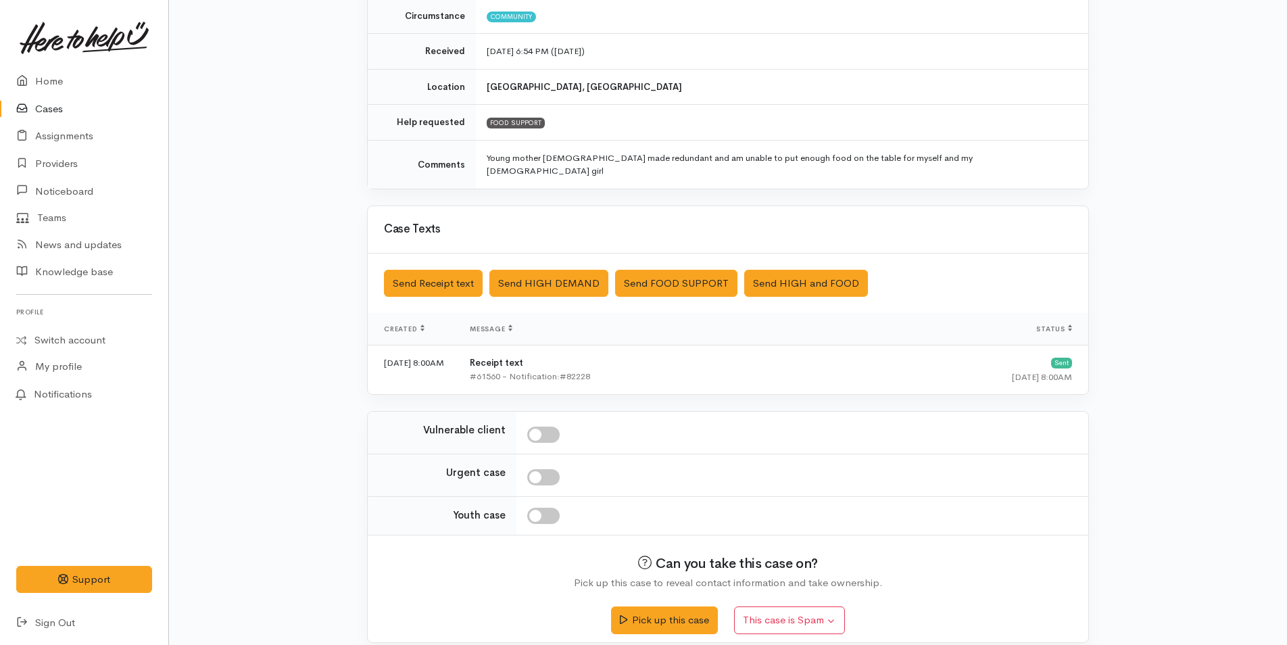
scroll to position [204, 0]
drag, startPoint x: 703, startPoint y: 598, endPoint x: 693, endPoint y: 593, distance: 10.9
click at [702, 604] on button "Pick up this case" at bounding box center [664, 618] width 106 height 28
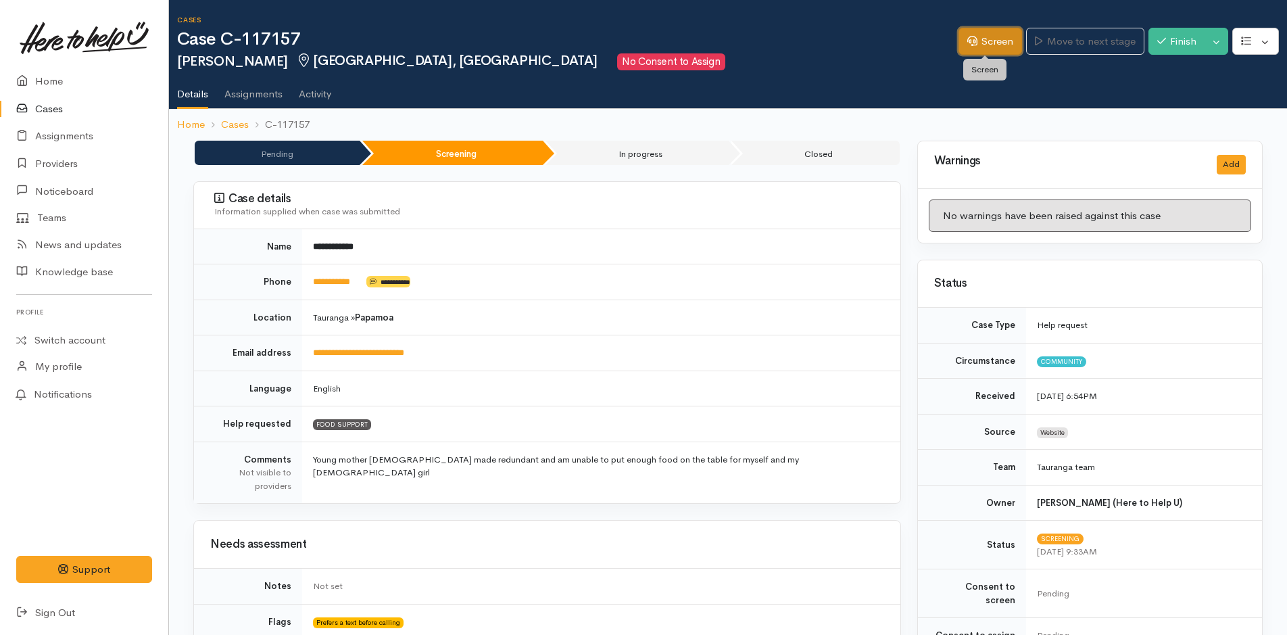
click at [990, 45] on link "Screen" at bounding box center [990, 42] width 64 height 28
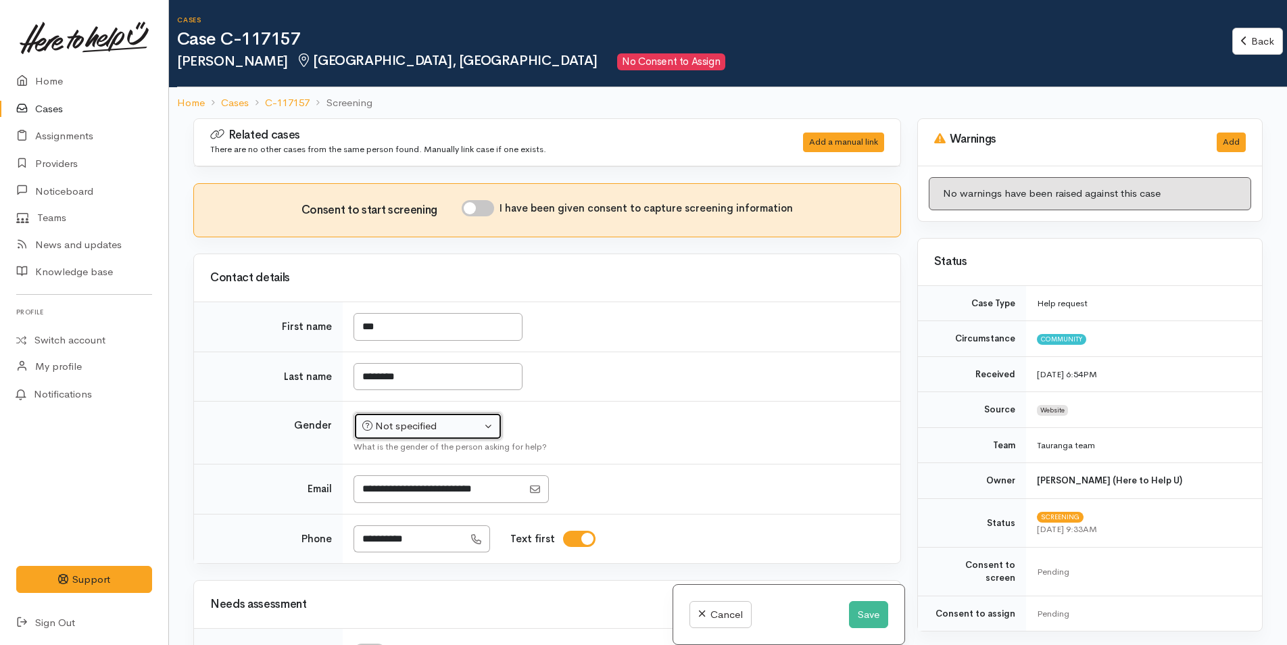
click at [420, 423] on div "Not specified" at bounding box center [421, 426] width 119 height 16
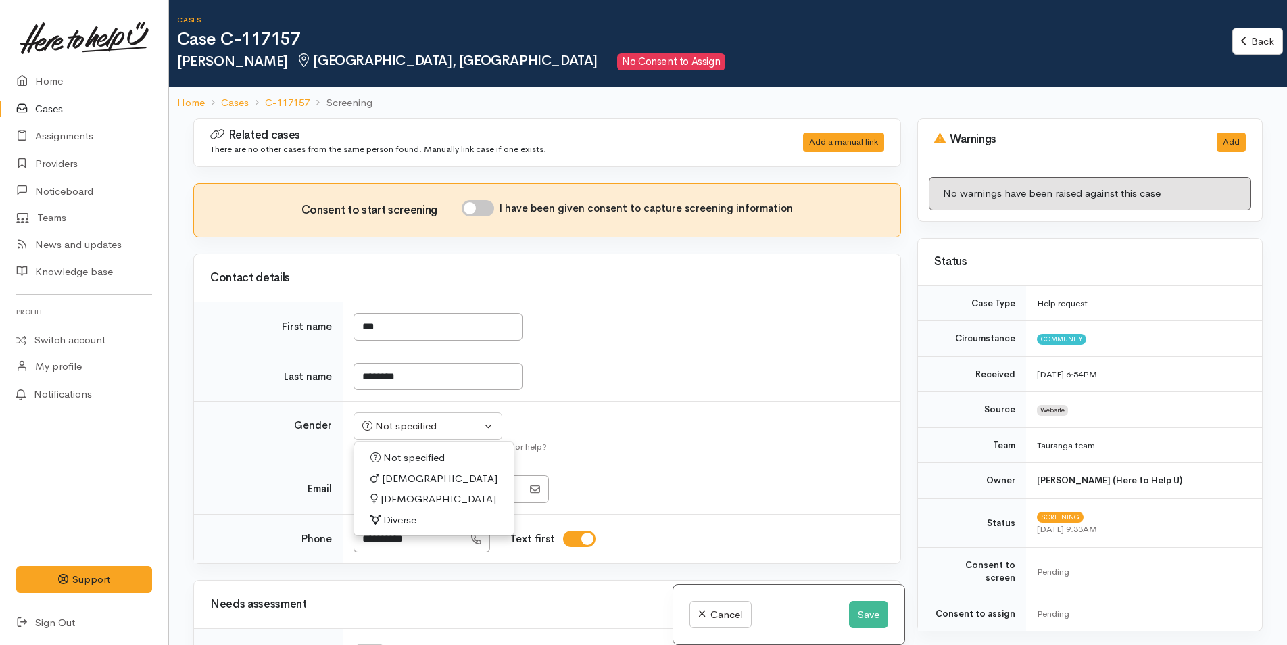
click at [392, 496] on span "Female" at bounding box center [439, 499] width 116 height 16
select select "[DEMOGRAPHIC_DATA]"
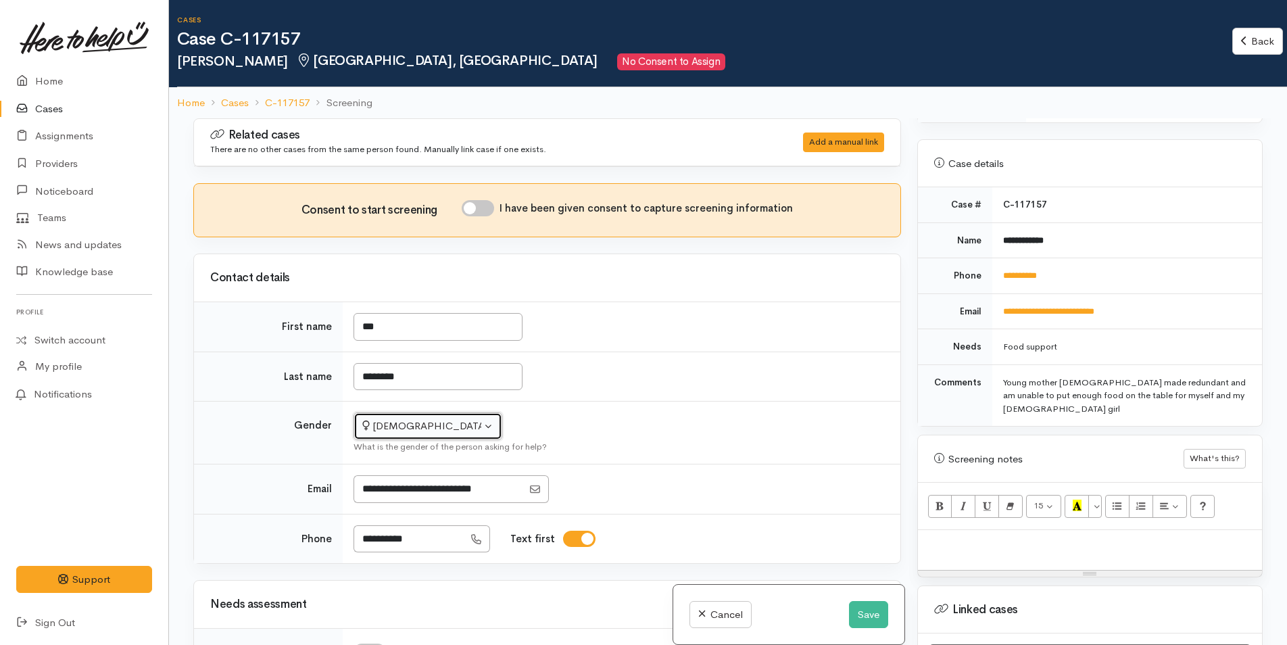
scroll to position [608, 0]
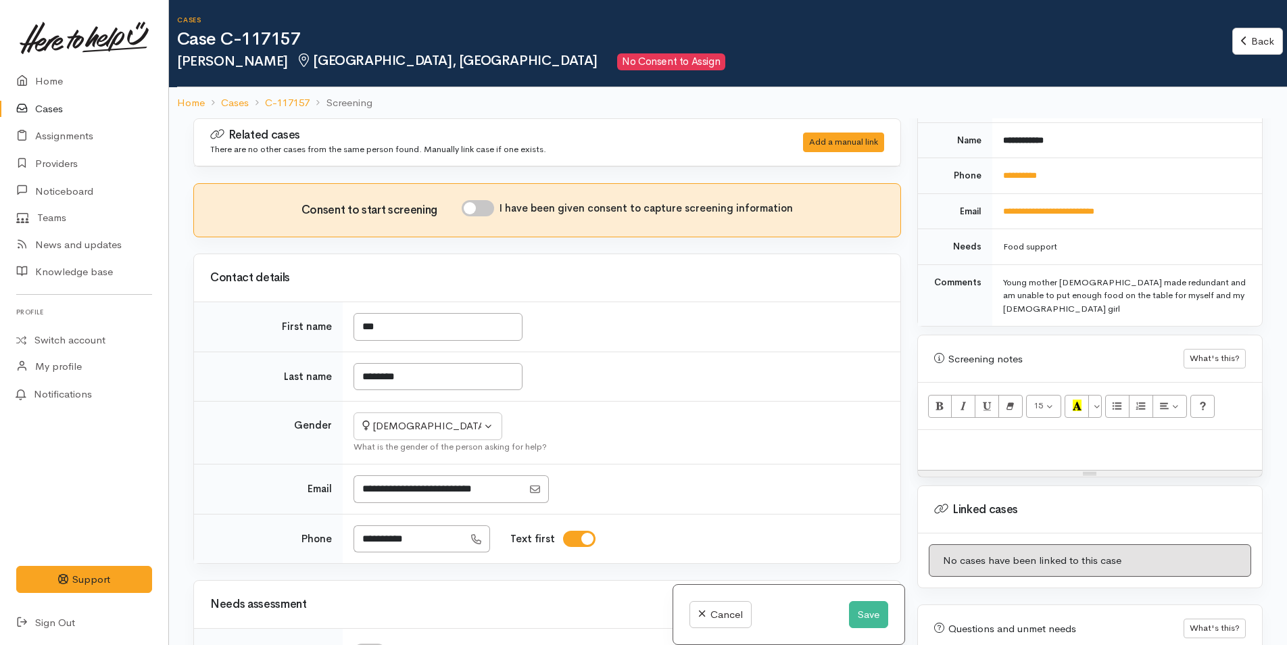
click at [1040, 437] on p at bounding box center [1090, 445] width 330 height 16
paste div
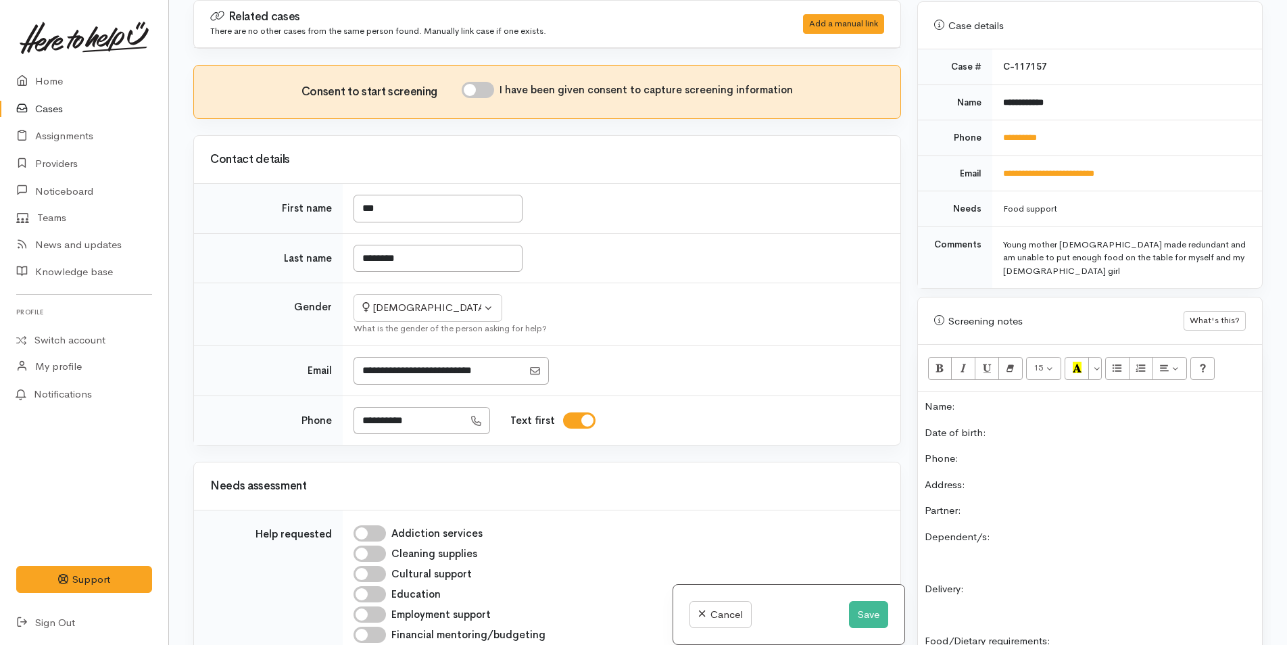
scroll to position [524, 0]
drag, startPoint x: 1101, startPoint y: 87, endPoint x: 997, endPoint y: 88, distance: 104.1
click at [997, 88] on td "**********" at bounding box center [1127, 106] width 270 height 36
copy b "**********"
click at [973, 402] on p "Name:" at bounding box center [1090, 410] width 330 height 16
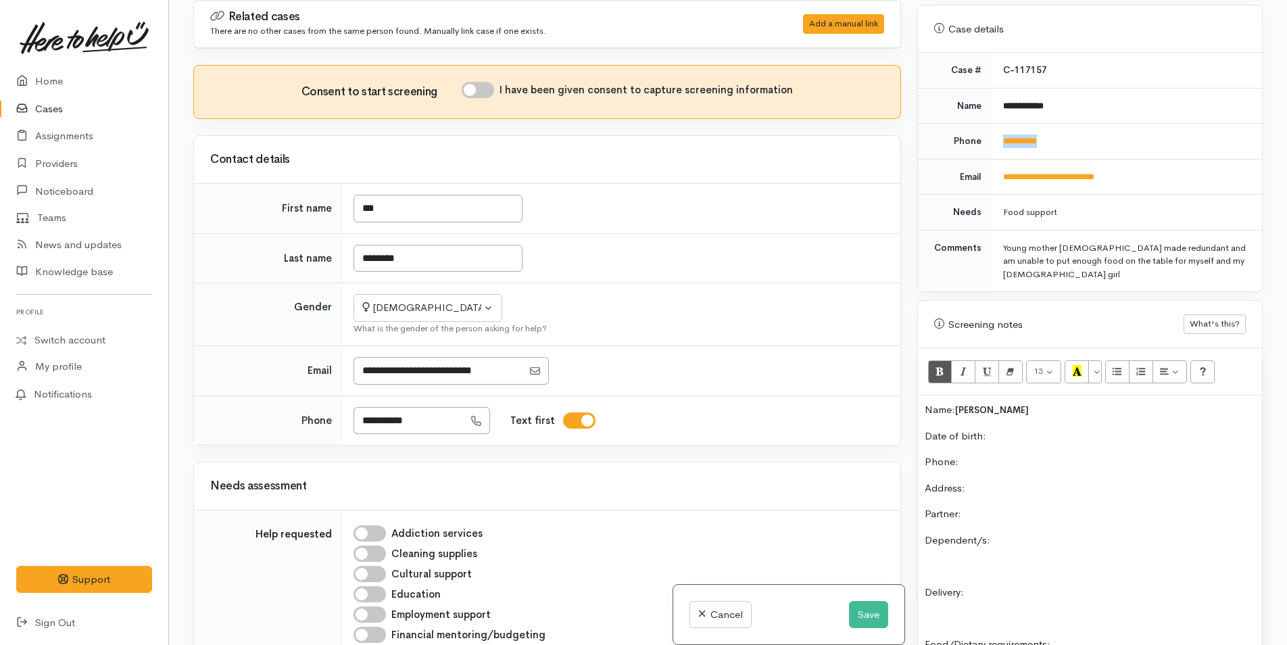
drag, startPoint x: 1176, startPoint y: 127, endPoint x: 994, endPoint y: 129, distance: 181.8
click at [994, 129] on td "**********" at bounding box center [1127, 142] width 270 height 36
copy link "**********"
click at [983, 454] on p "Phone:" at bounding box center [1090, 462] width 330 height 16
click at [860, 620] on button "Save" at bounding box center [868, 615] width 39 height 28
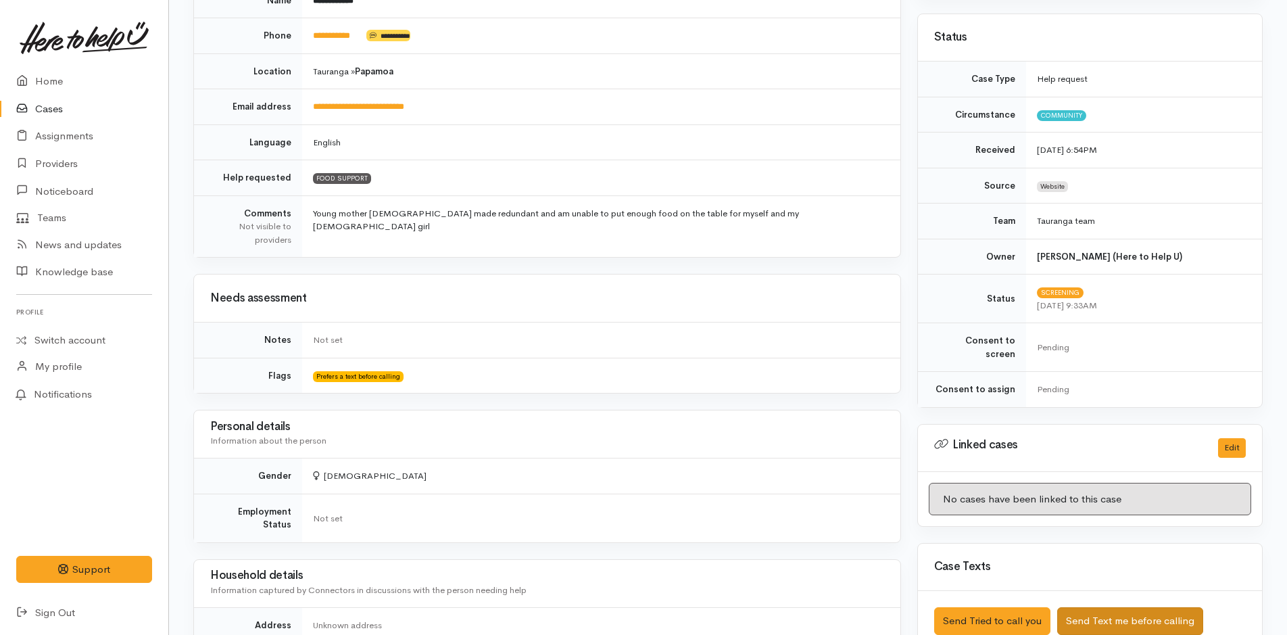
scroll to position [270, 0]
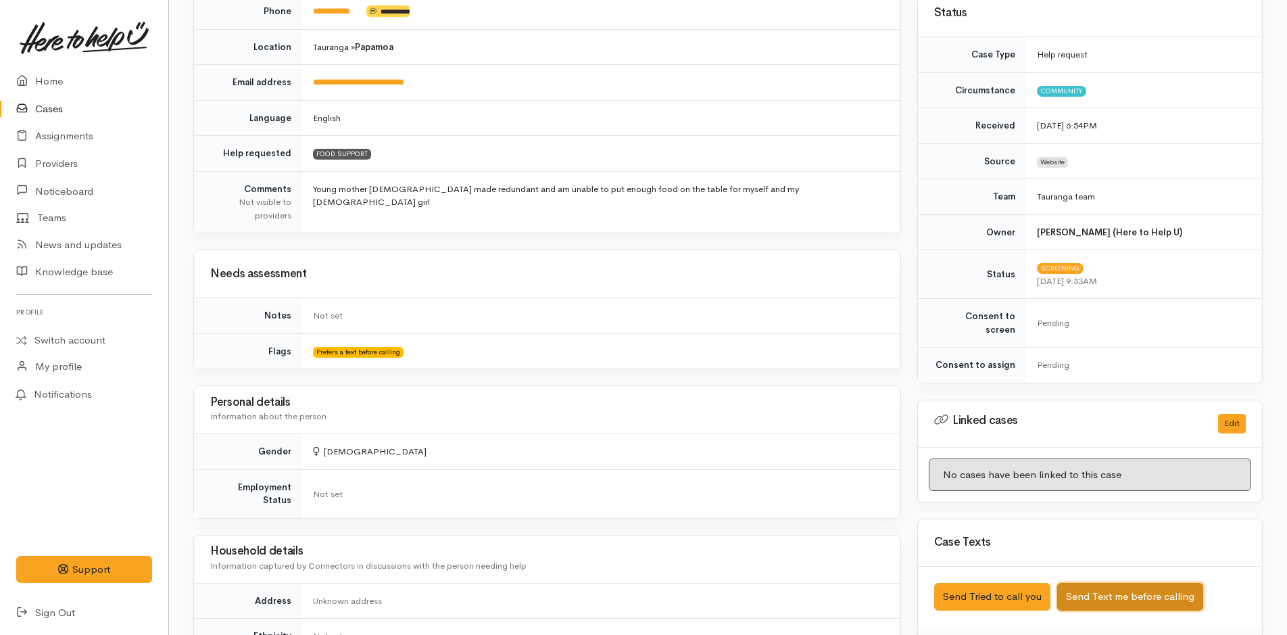
click at [1110, 583] on button "Send Text me before calling" at bounding box center [1130, 597] width 146 height 28
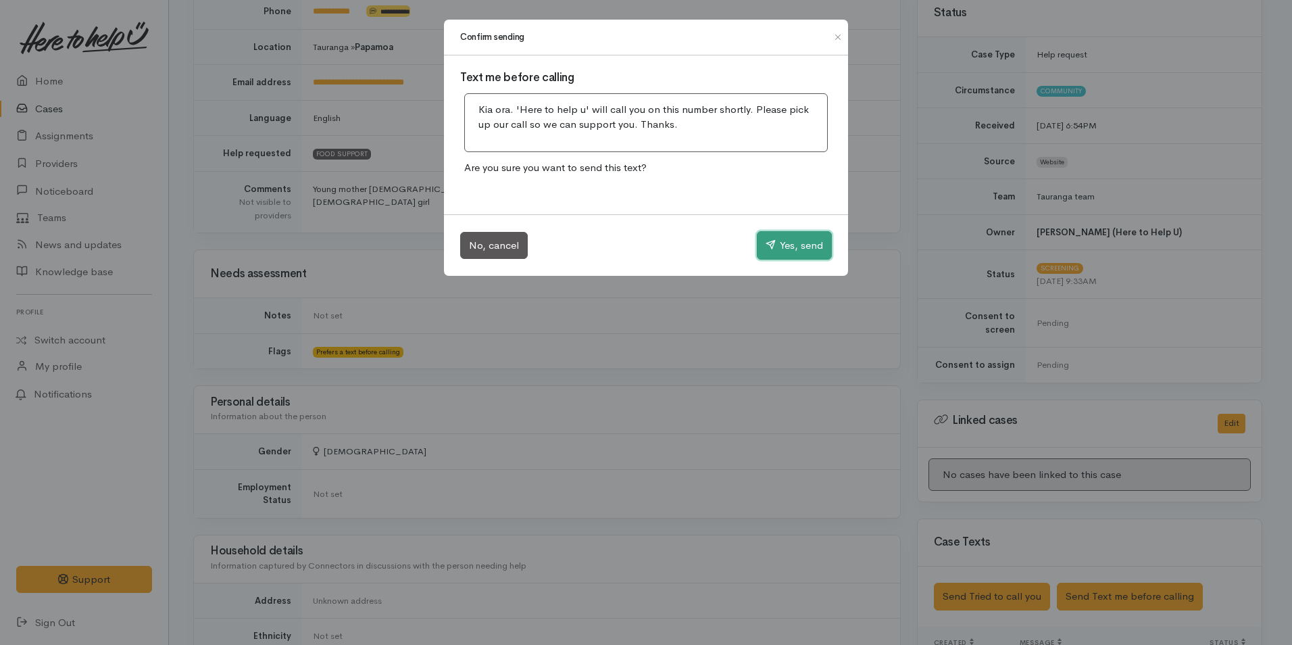
click at [803, 253] on button "Yes, send" at bounding box center [794, 245] width 75 height 28
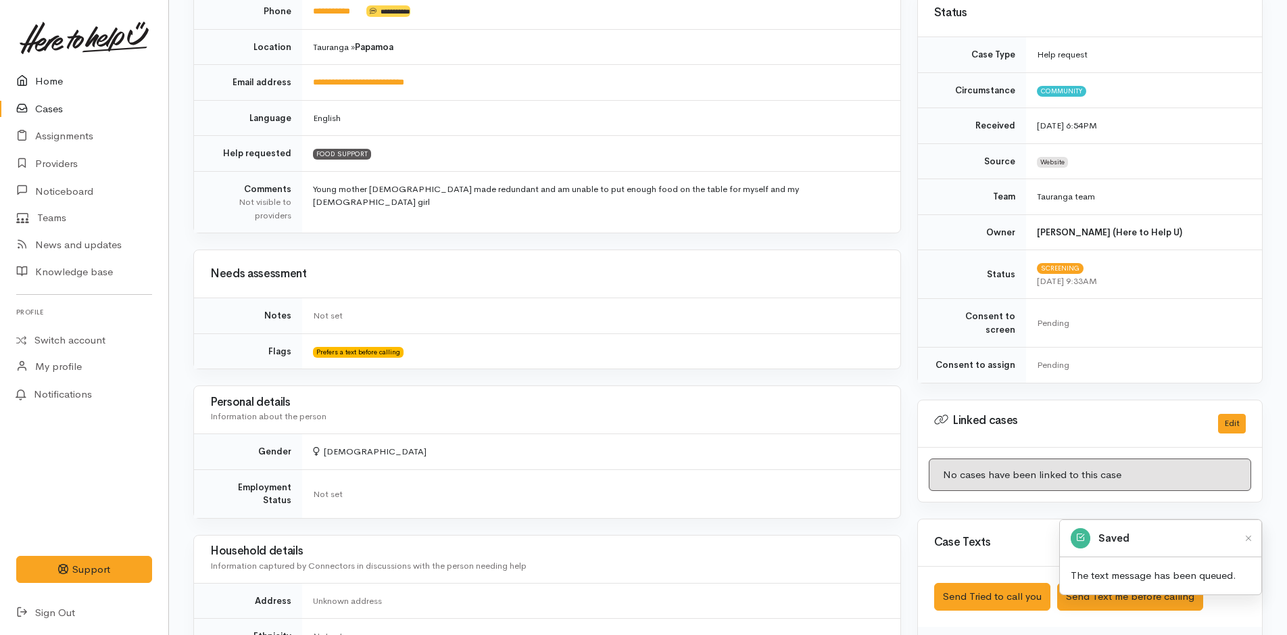
click at [61, 80] on link "Home" at bounding box center [84, 82] width 168 height 28
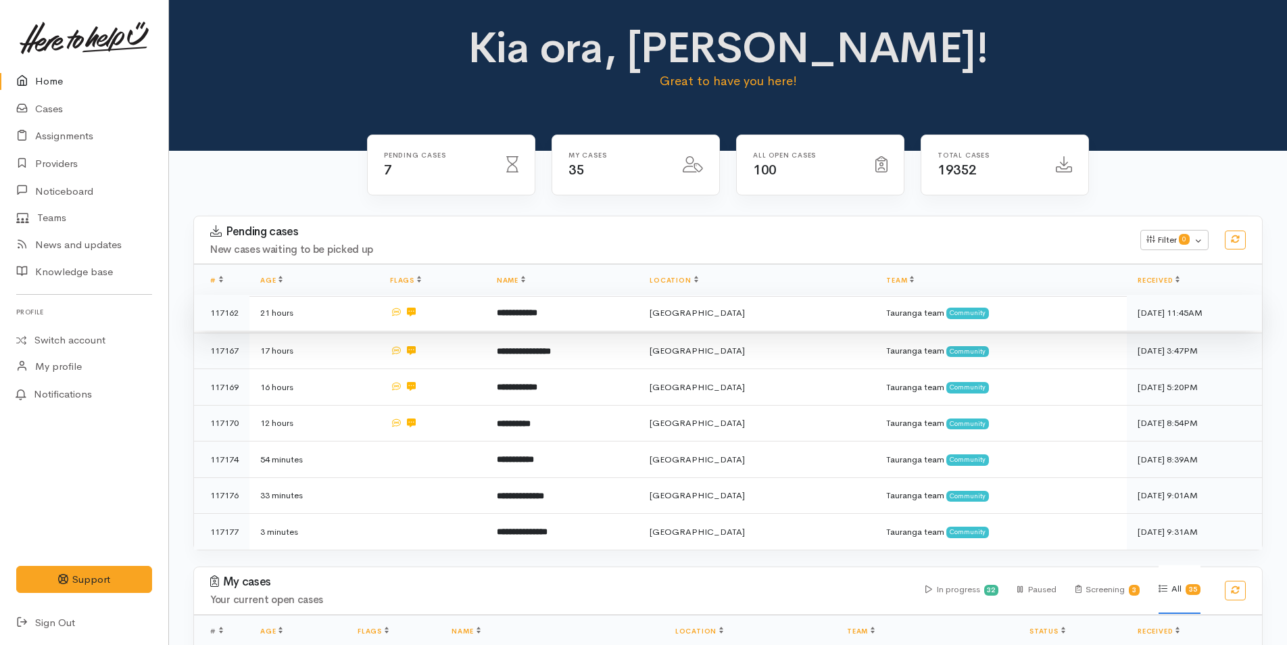
click at [537, 308] on b "**********" at bounding box center [517, 312] width 41 height 9
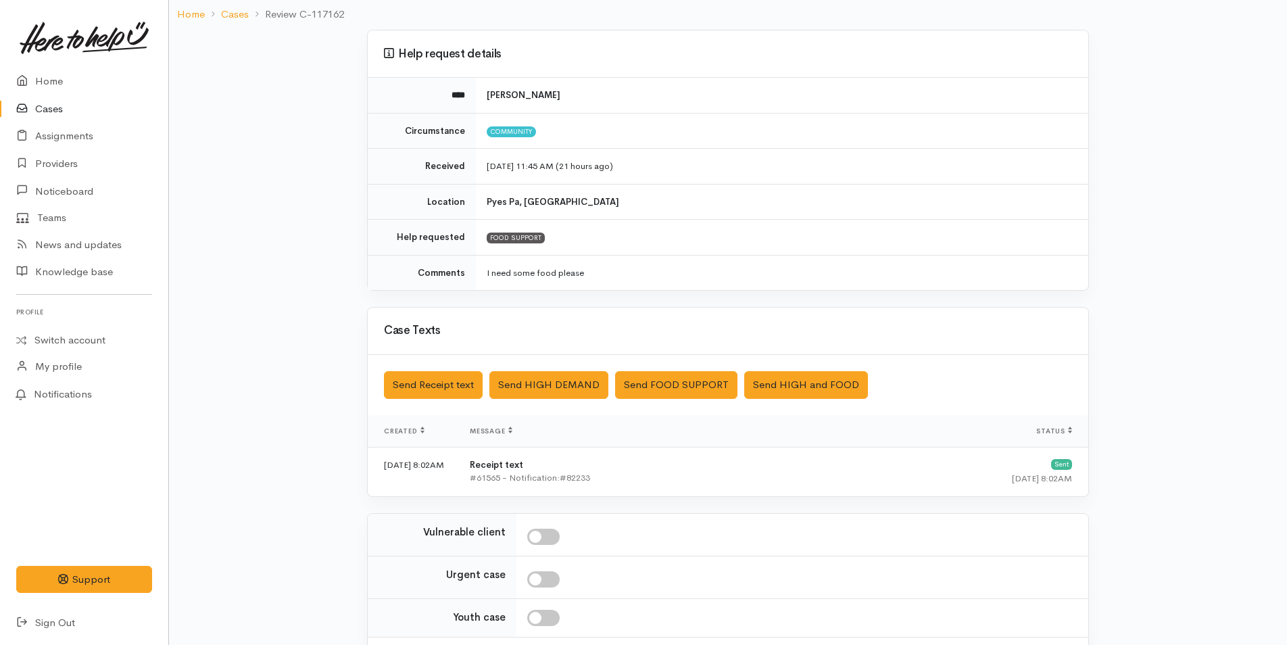
scroll to position [204, 0]
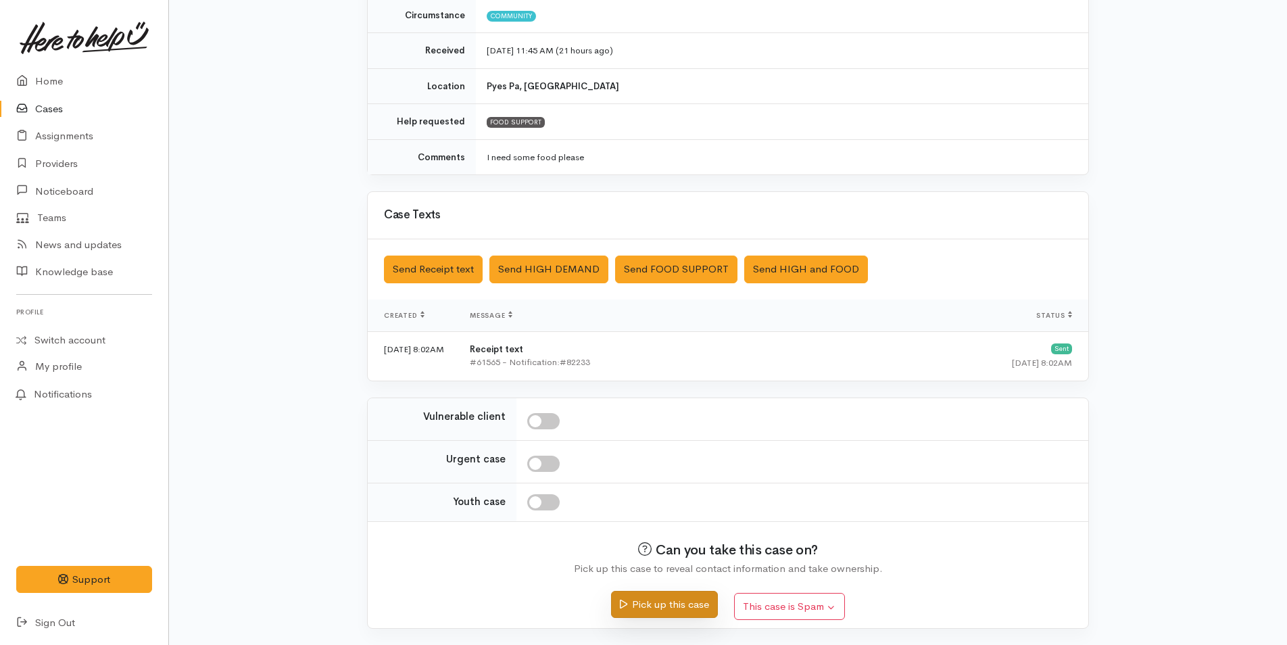
click at [697, 596] on button "Pick up this case" at bounding box center [664, 605] width 106 height 28
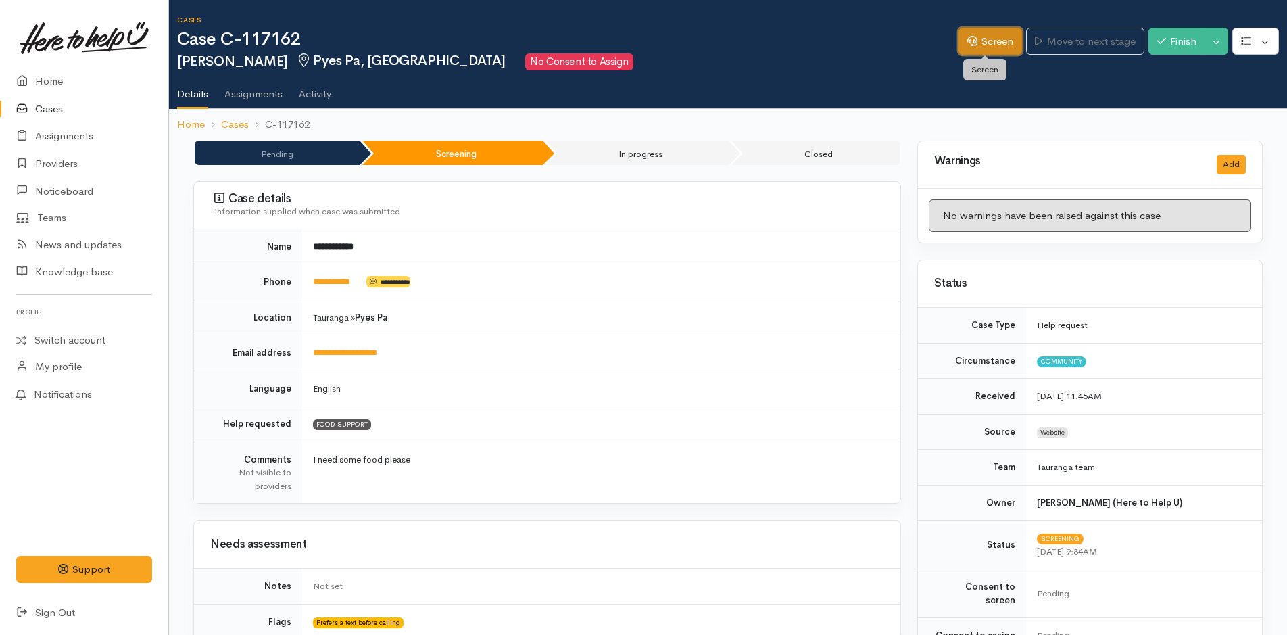
click at [992, 43] on link "Screen" at bounding box center [990, 42] width 64 height 28
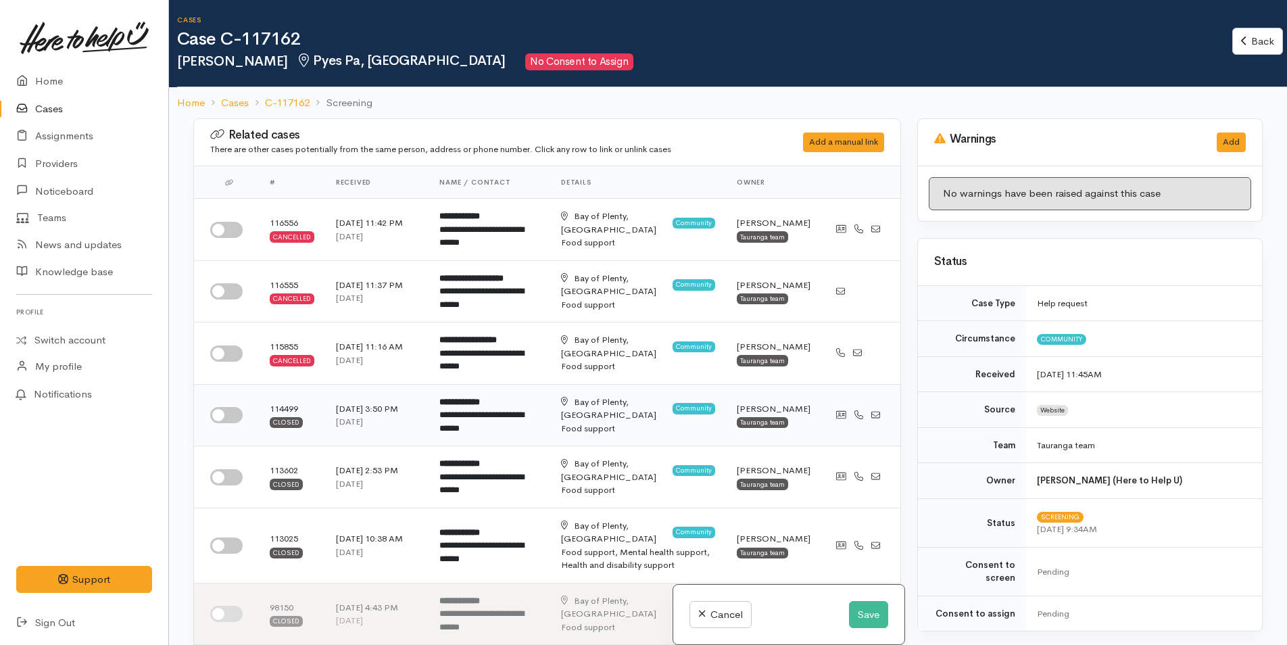
drag, startPoint x: 227, startPoint y: 411, endPoint x: 299, endPoint y: 396, distance: 73.2
click at [235, 407] on input "checkbox" at bounding box center [226, 415] width 32 height 16
checkbox input "true"
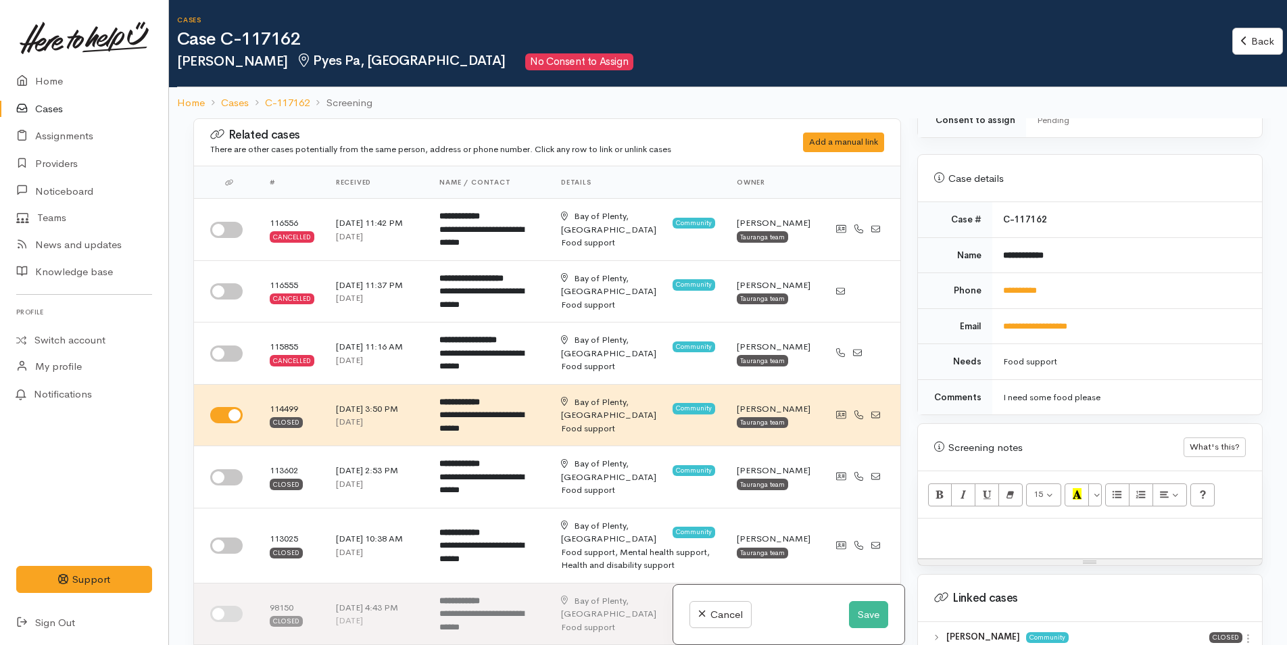
scroll to position [608, 0]
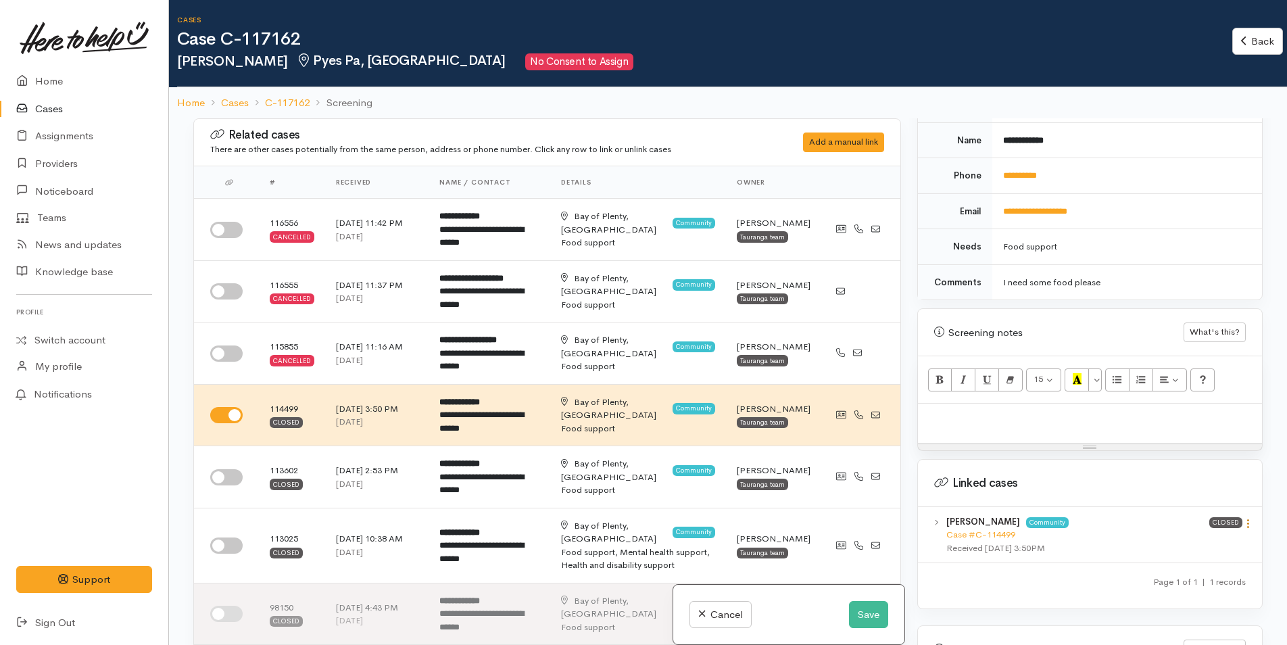
click at [1242, 518] on icon at bounding box center [1247, 523] width 11 height 11
click at [1168, 539] on link "View case" at bounding box center [1199, 549] width 107 height 21
click at [1025, 410] on p at bounding box center [1090, 418] width 330 height 16
paste div
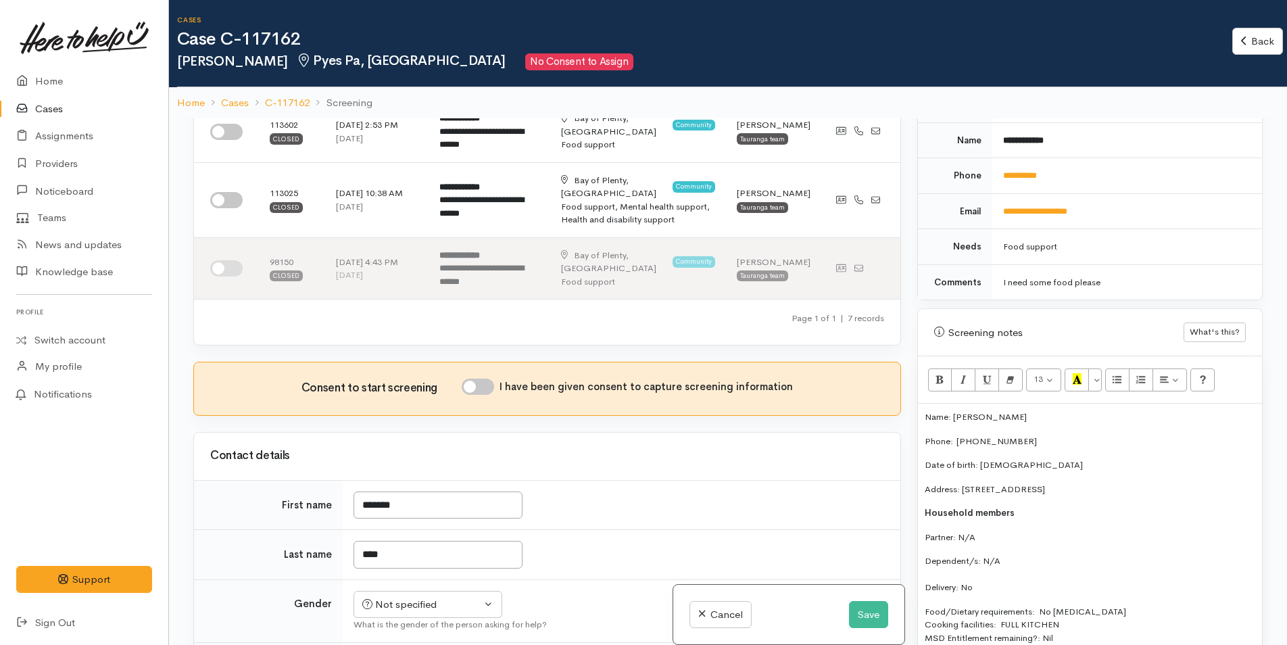
scroll to position [473, 0]
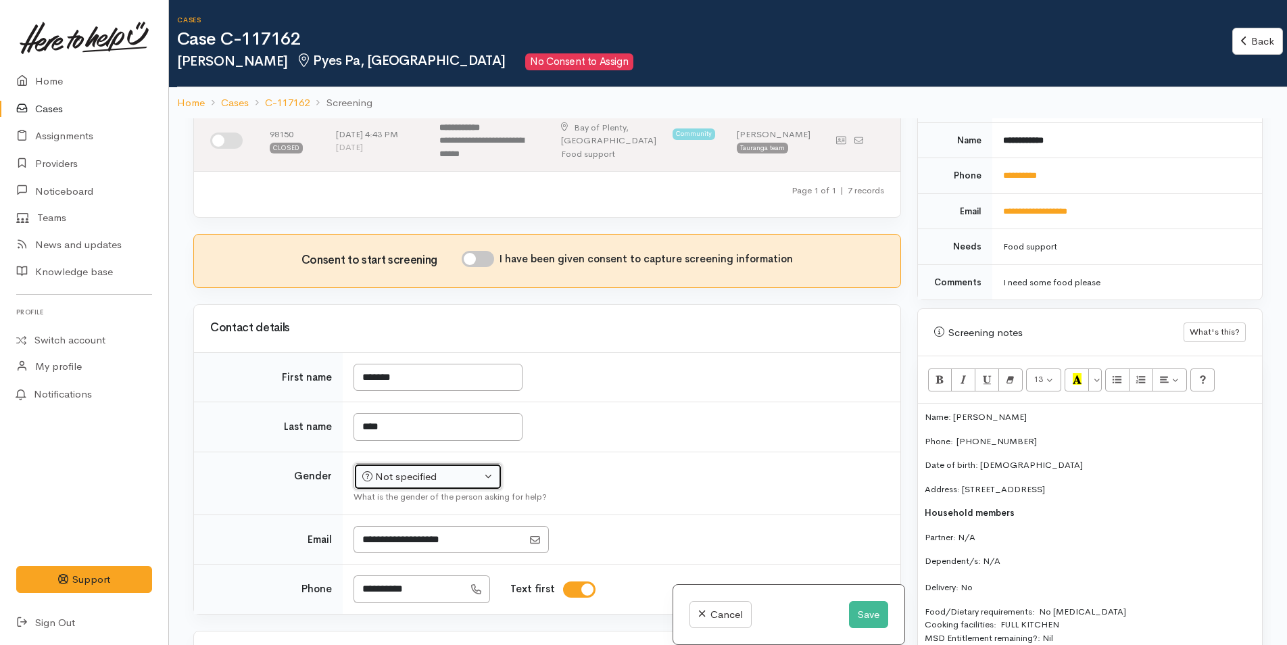
click at [408, 463] on button "Not specified" at bounding box center [427, 477] width 149 height 28
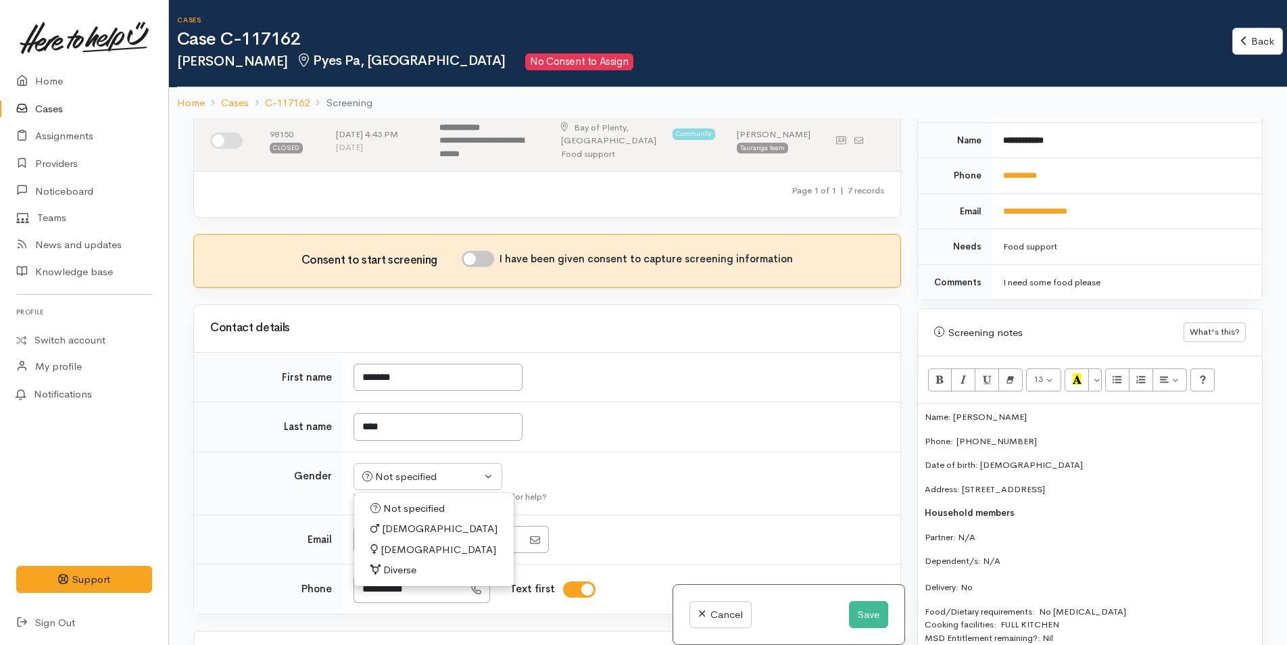
click at [403, 542] on span "[DEMOGRAPHIC_DATA]" at bounding box center [439, 550] width 116 height 16
select select "[DEMOGRAPHIC_DATA]"
drag, startPoint x: 982, startPoint y: 572, endPoint x: 912, endPoint y: 397, distance: 188.4
click at [912, 397] on div "Warnings Add No warnings have been raised against this case Add Warning Title ●…" at bounding box center [1090, 440] width 362 height 645
copy div "Name: Shontae Moke Phone:  0220354300 Date of birth: 08/09/2003 Address: 2/11 C…"
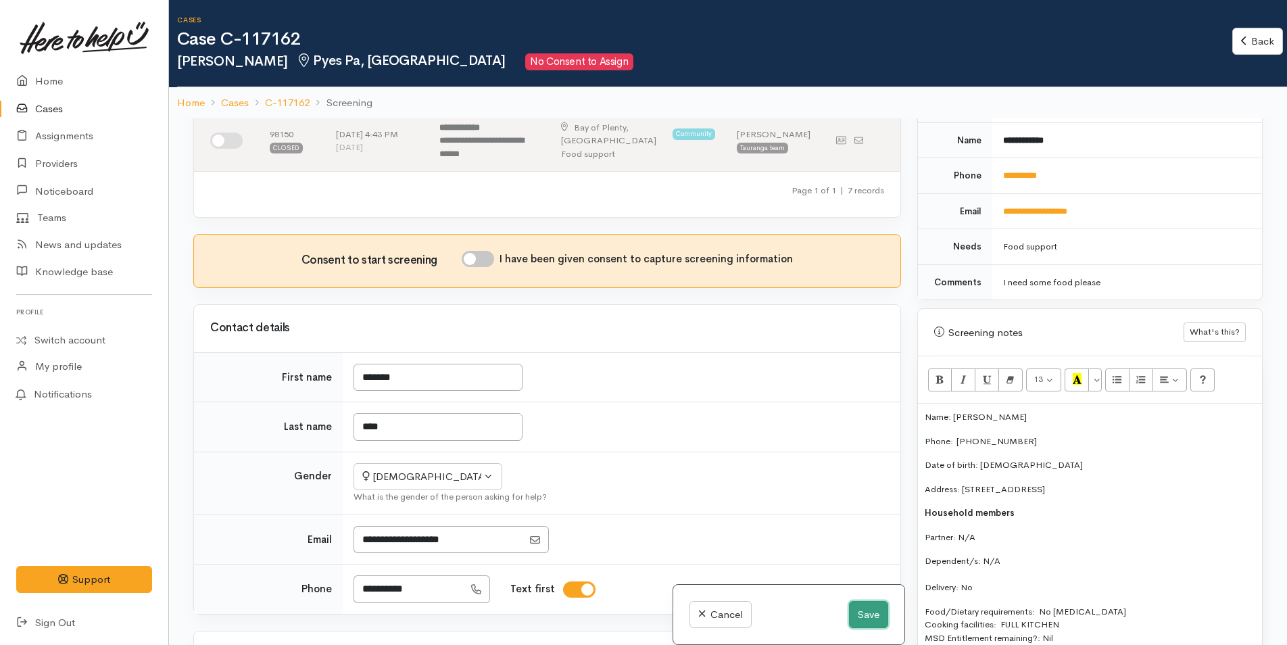
click at [859, 613] on button "Save" at bounding box center [868, 615] width 39 height 28
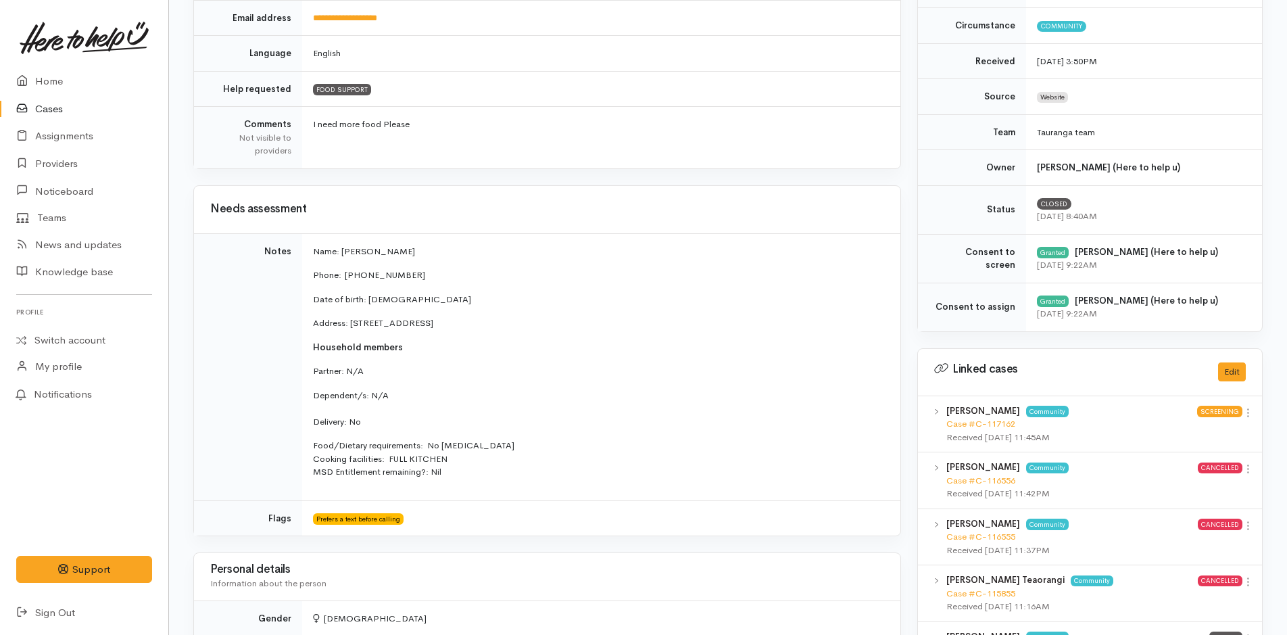
scroll to position [338, 0]
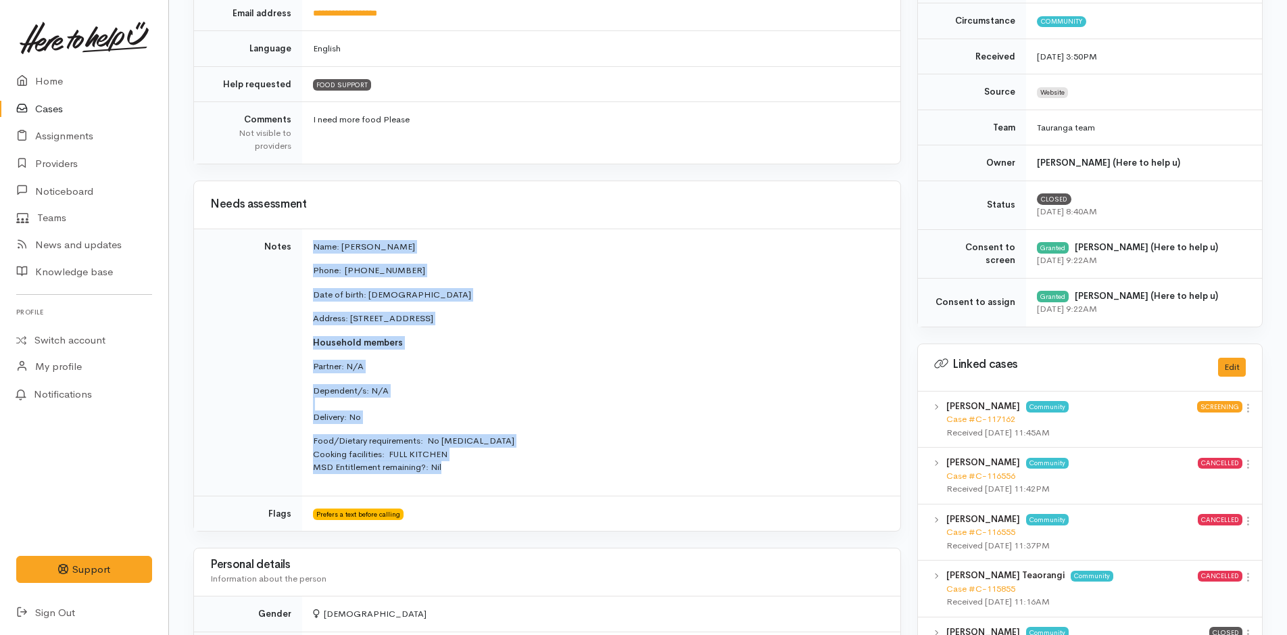
drag, startPoint x: 471, startPoint y: 470, endPoint x: 313, endPoint y: 249, distance: 271.8
click at [313, 249] on td "Name: [PERSON_NAME] Phone:  [PHONE_NUMBER] Date of birth: [DEMOGRAPHIC_DATA] Ad…" at bounding box center [601, 361] width 598 height 267
copy td "Name: [PERSON_NAME] Phone:  [PHONE_NUMBER] Date of birth: [DEMOGRAPHIC_DATA] Ad…"
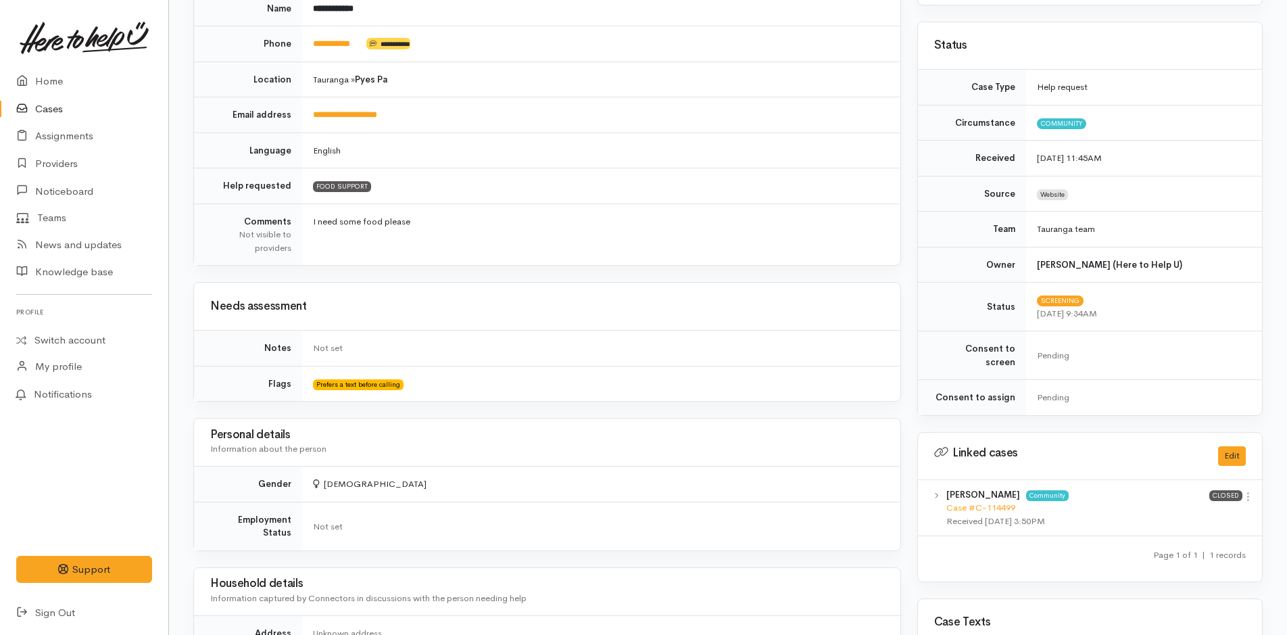
scroll to position [406, 0]
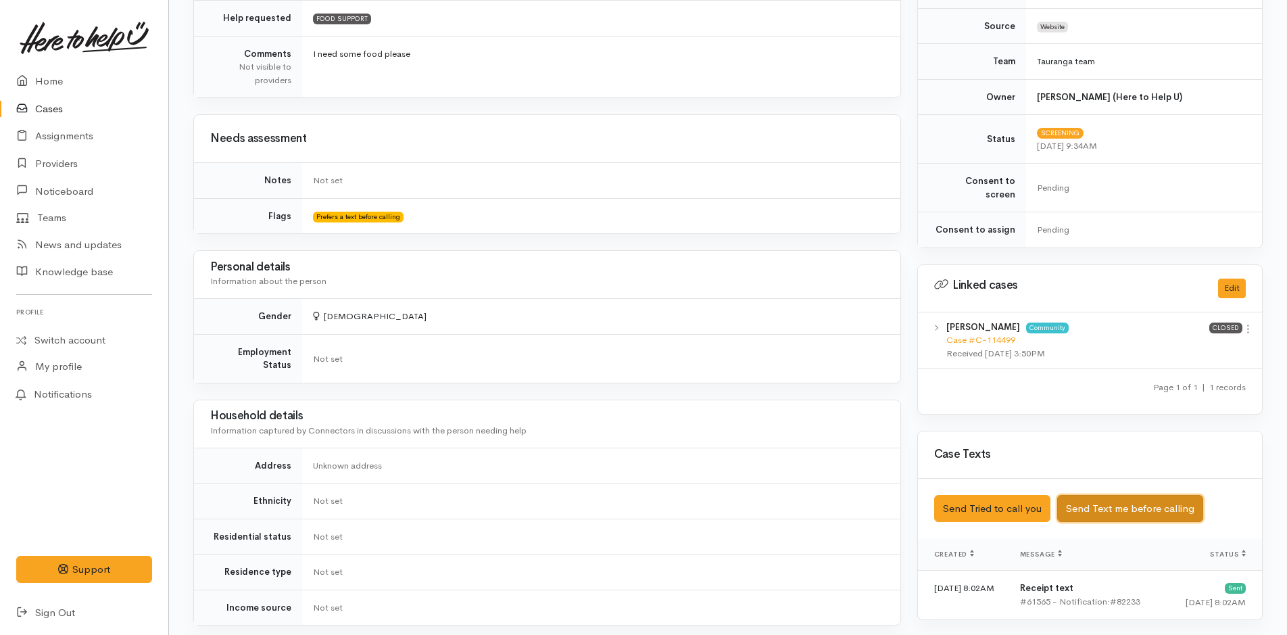
click at [1112, 497] on button "Send Text me before calling" at bounding box center [1130, 509] width 146 height 28
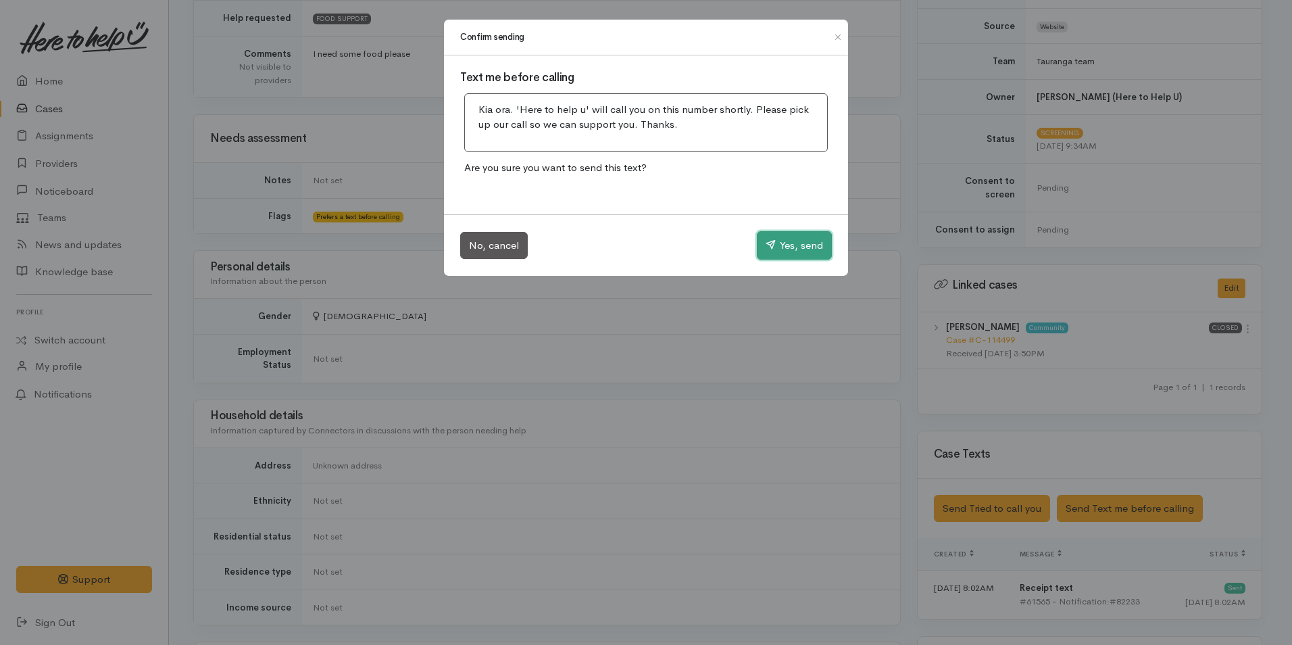
click at [795, 241] on button "Yes, send" at bounding box center [794, 245] width 75 height 28
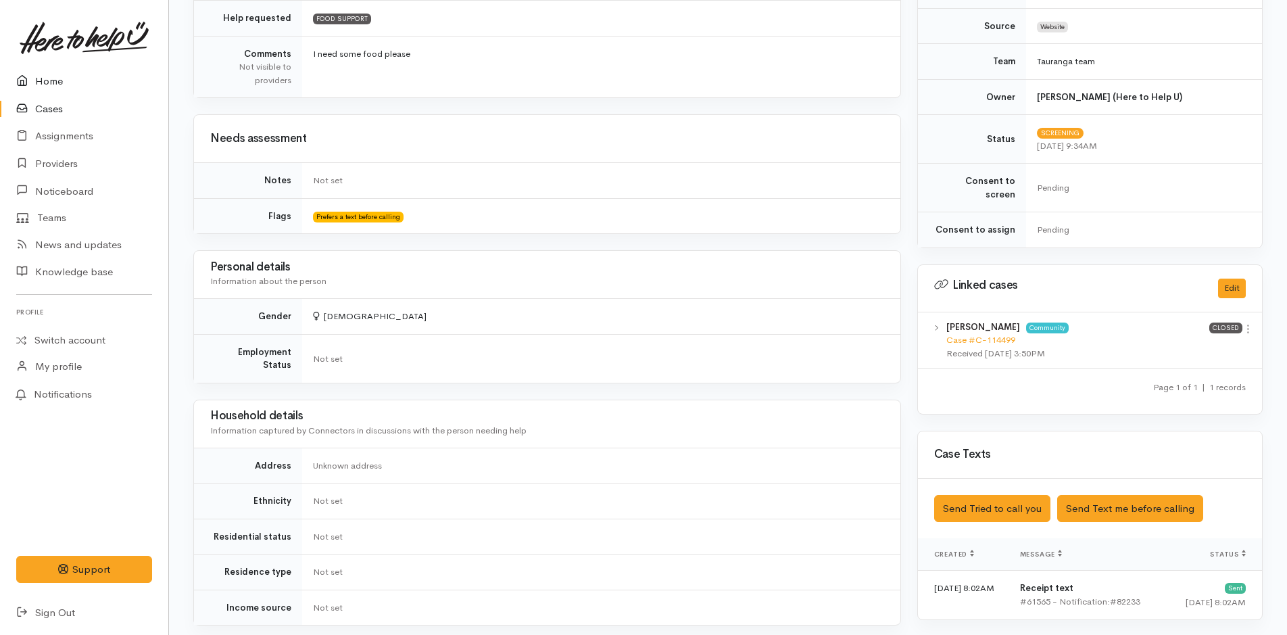
click at [42, 75] on link "Home" at bounding box center [84, 82] width 168 height 28
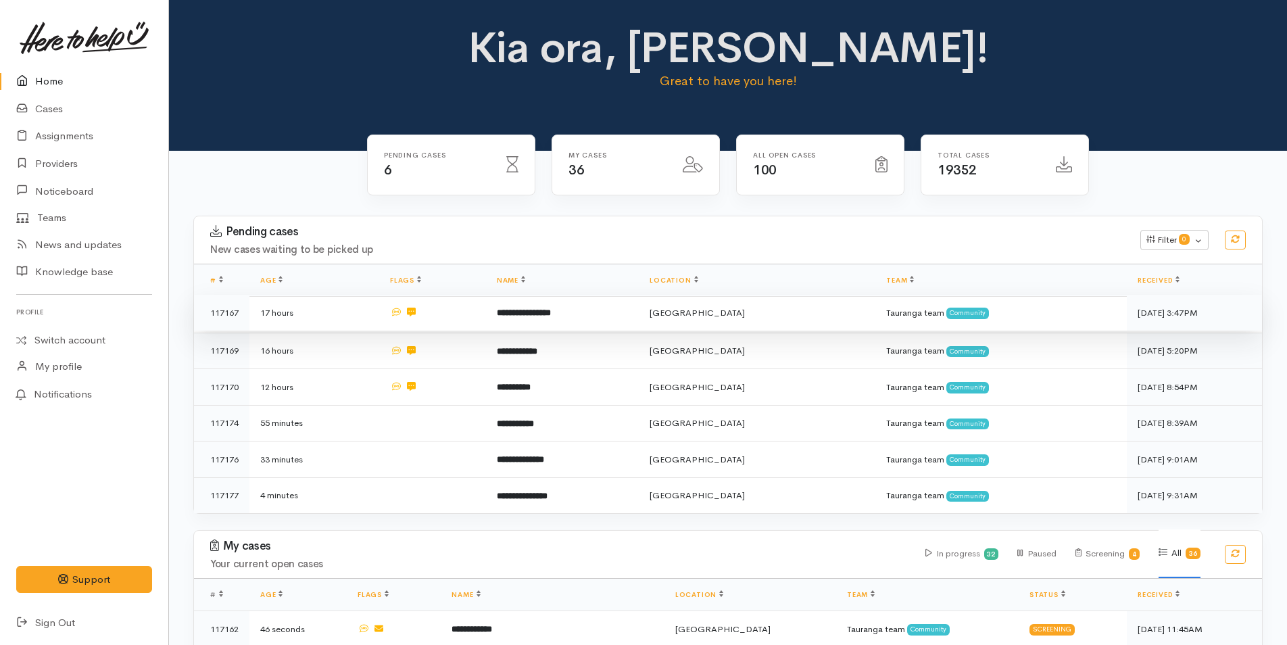
click at [536, 311] on b "**********" at bounding box center [524, 312] width 54 height 9
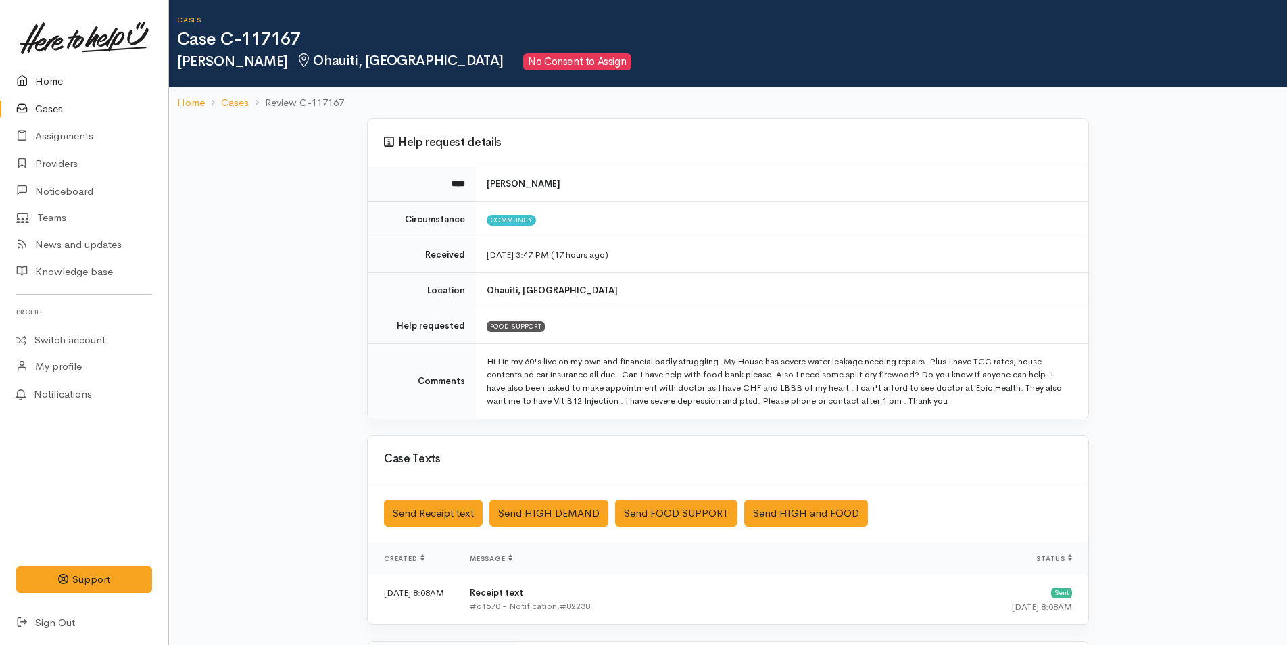
click at [47, 79] on link "Home" at bounding box center [84, 82] width 168 height 28
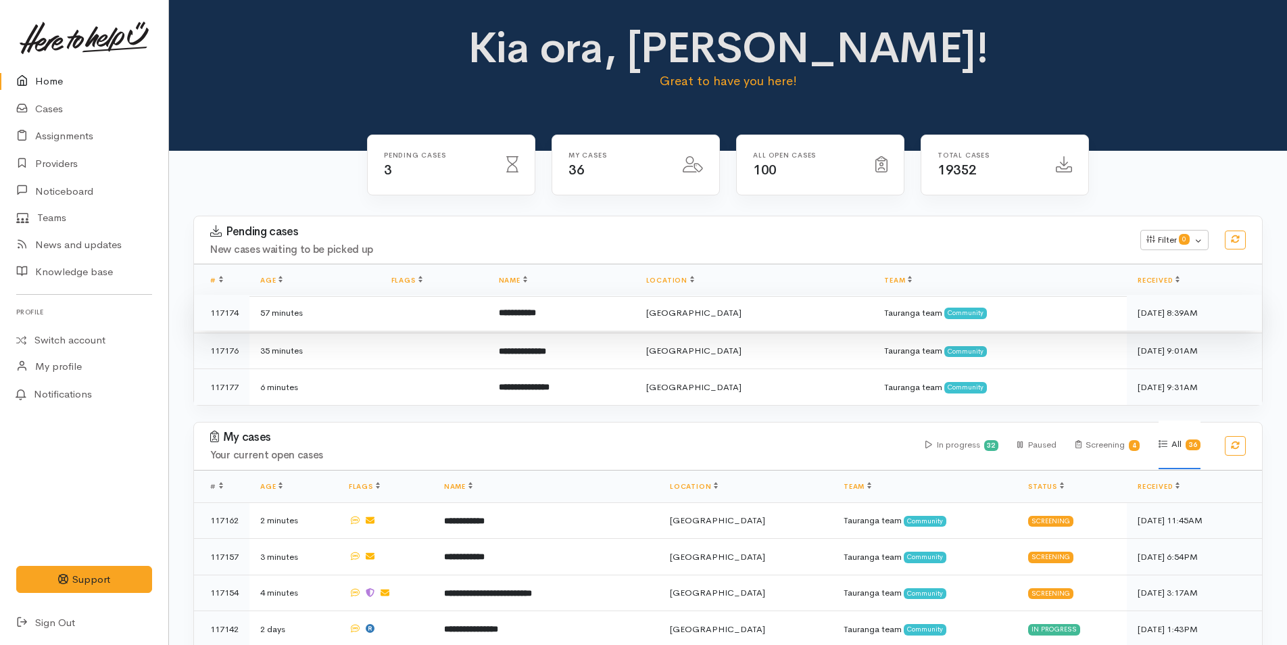
click at [558, 303] on td "**********" at bounding box center [561, 313] width 147 height 36
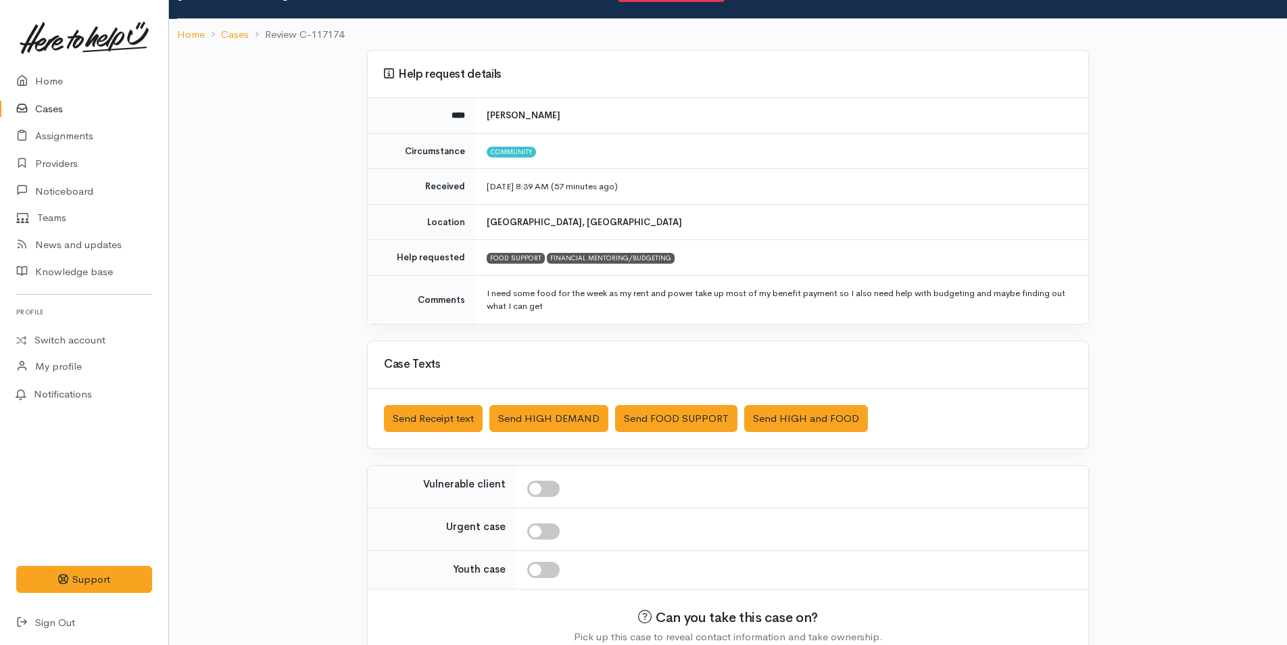
scroll to position [137, 0]
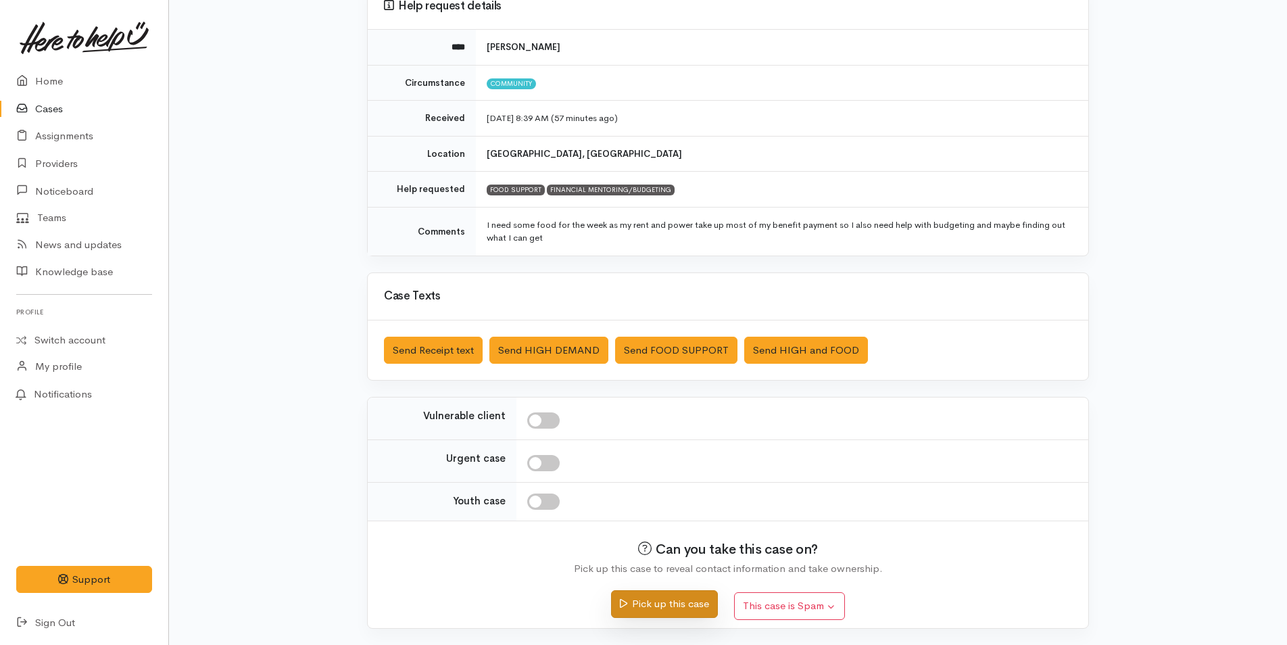
click at [675, 593] on button "Pick up this case" at bounding box center [664, 604] width 106 height 28
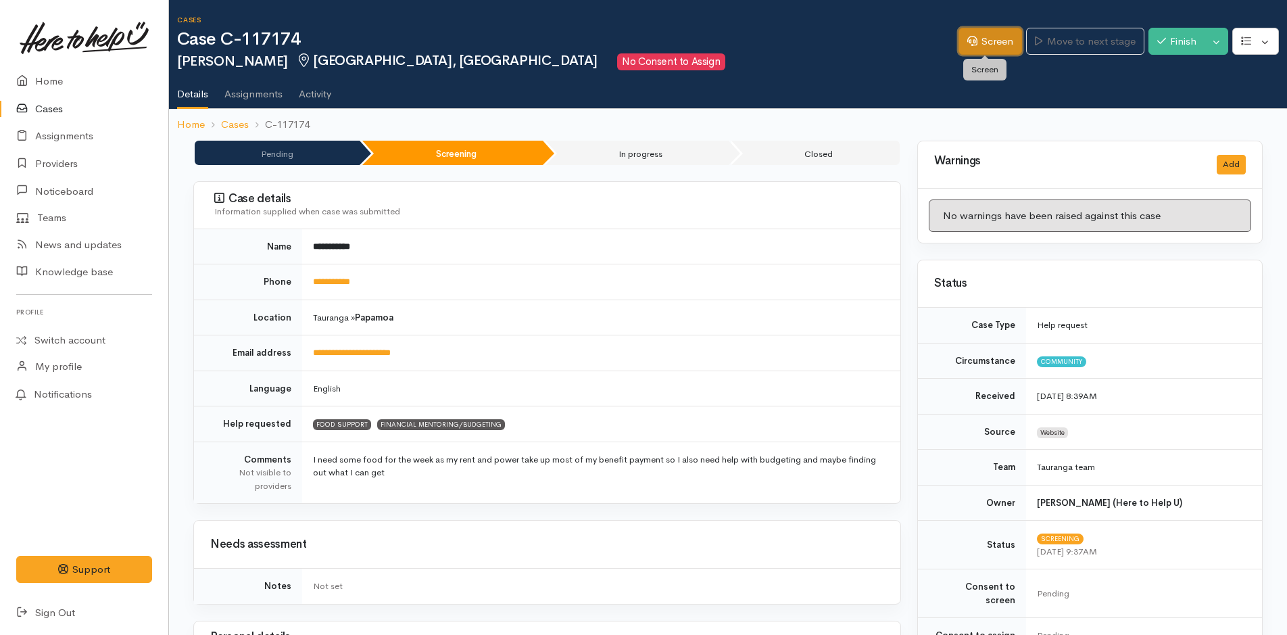
click at [986, 37] on link "Screen" at bounding box center [990, 42] width 64 height 28
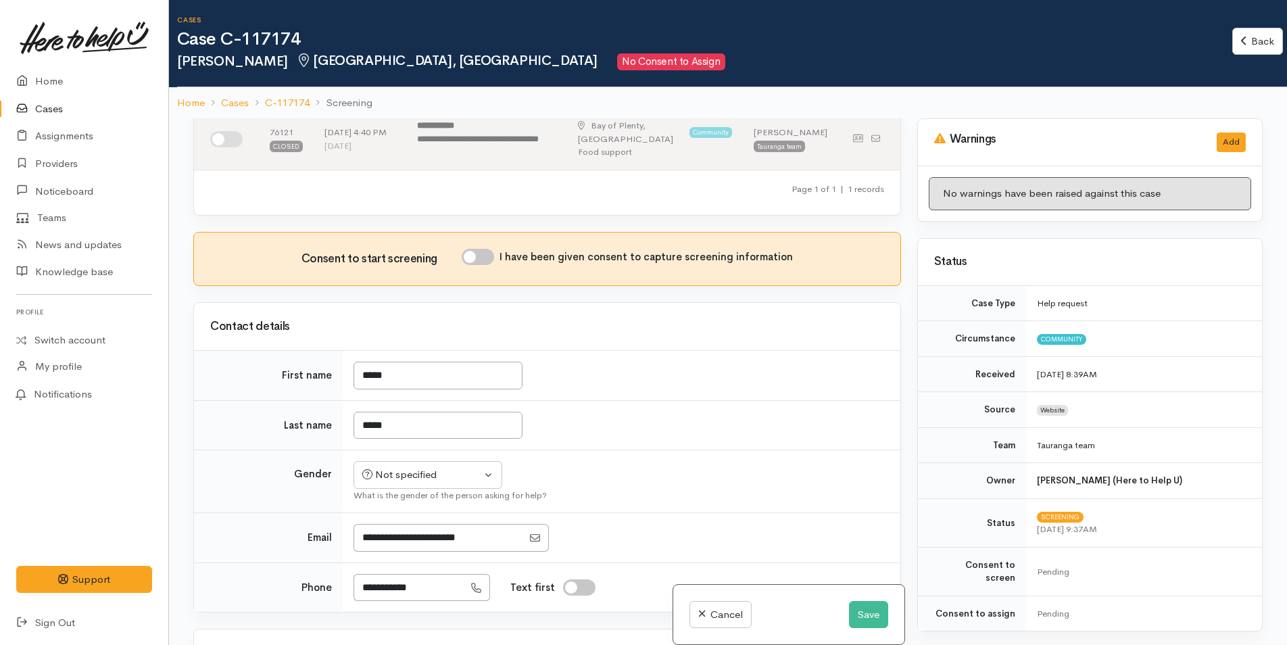
scroll to position [203, 0]
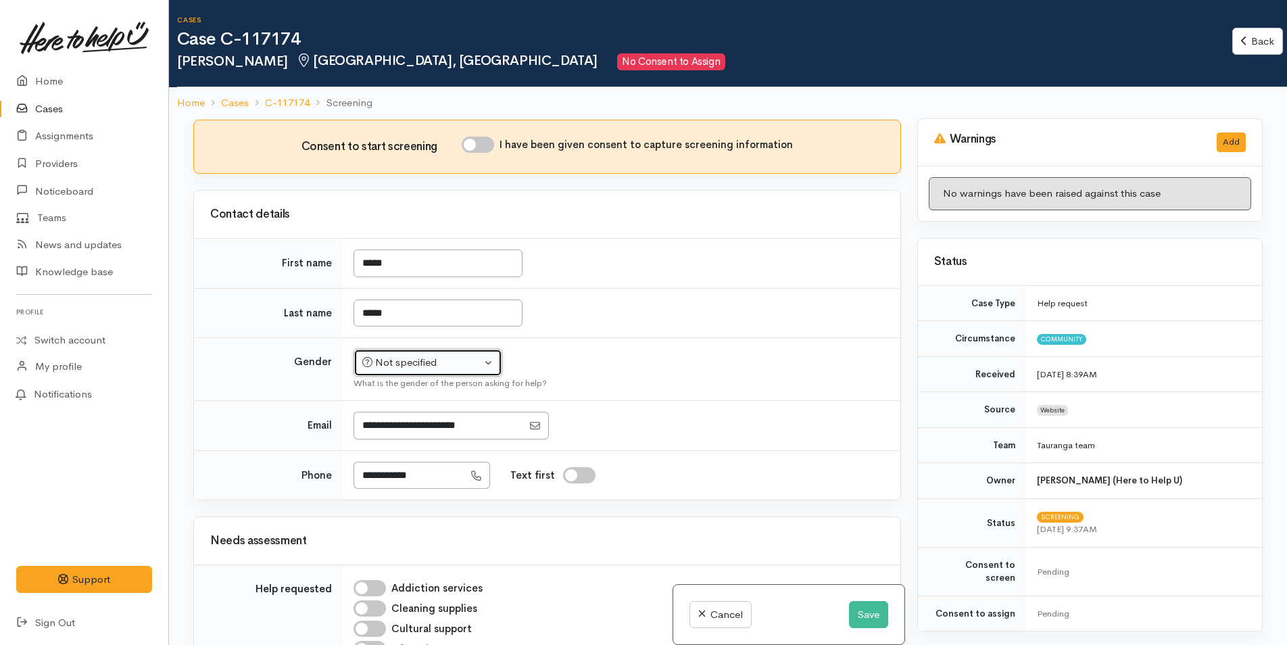
click at [410, 359] on div "Not specified" at bounding box center [421, 363] width 119 height 16
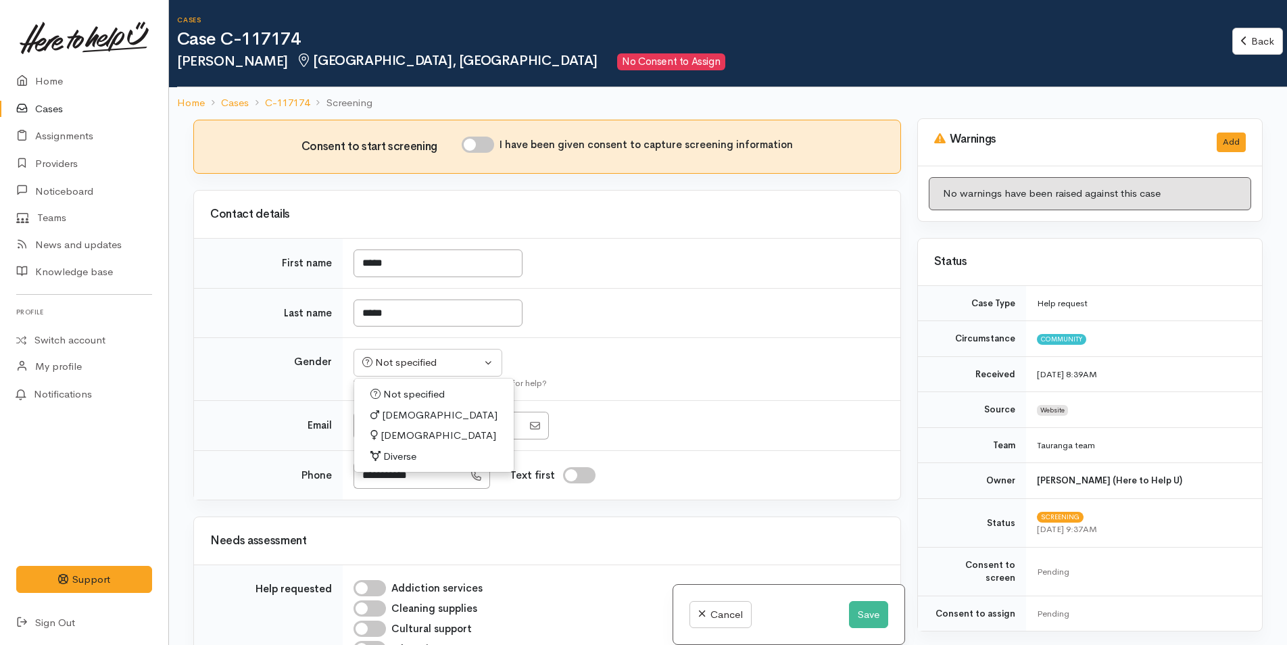
click at [407, 434] on span "[DEMOGRAPHIC_DATA]" at bounding box center [439, 436] width 116 height 16
select select "[DEMOGRAPHIC_DATA]"
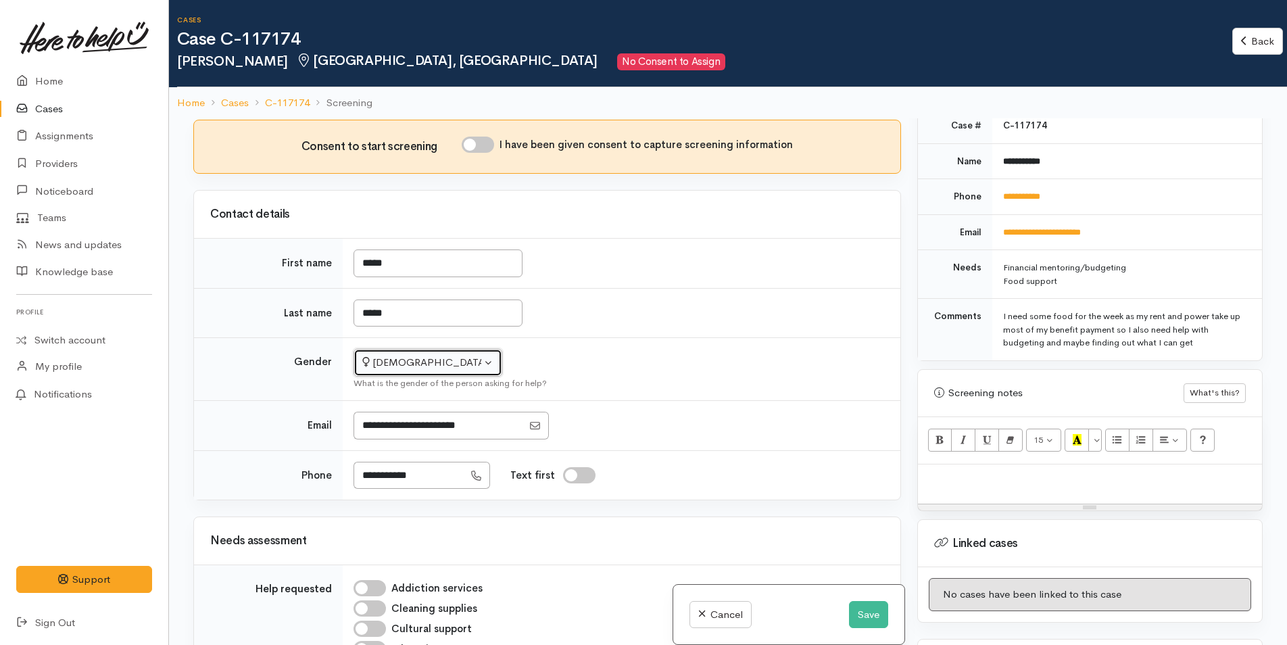
scroll to position [608, 0]
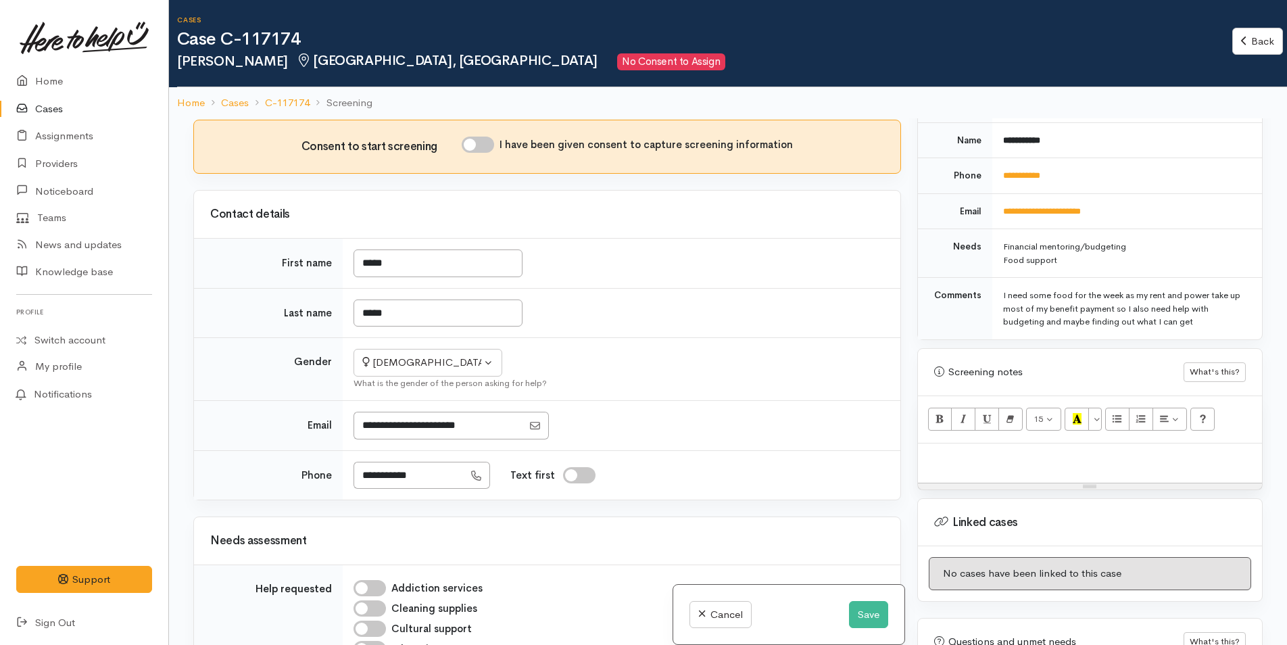
click at [955, 443] on div at bounding box center [1090, 463] width 344 height 40
paste div
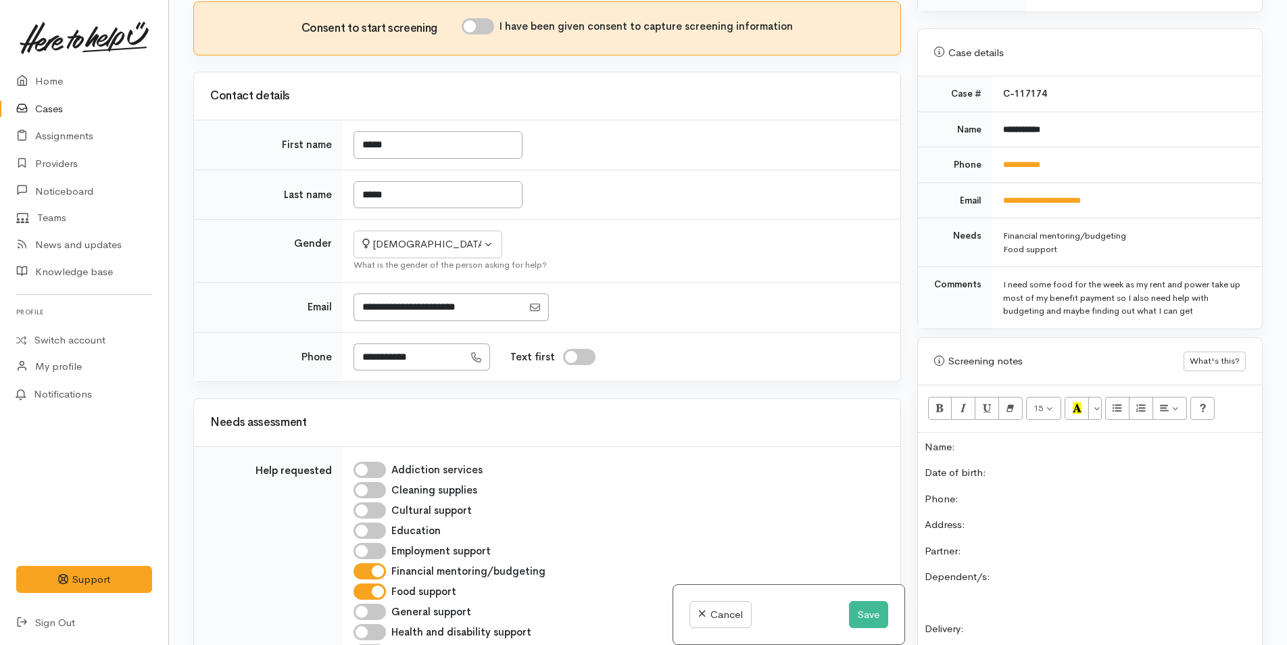
scroll to position [483, 0]
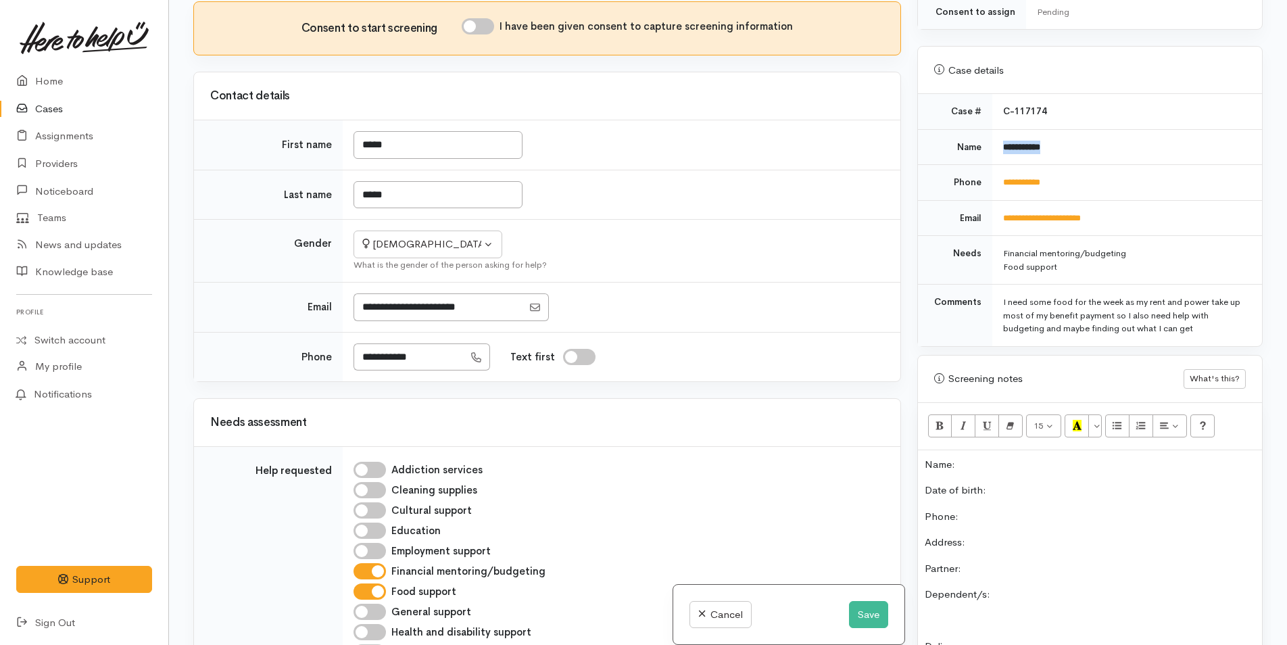
drag, startPoint x: 1080, startPoint y: 135, endPoint x: 991, endPoint y: 144, distance: 89.0
click at [992, 144] on td "**********" at bounding box center [1127, 147] width 270 height 36
copy b "**********"
click at [975, 457] on p "Name:" at bounding box center [1090, 465] width 330 height 16
drag, startPoint x: 1091, startPoint y: 169, endPoint x: 991, endPoint y: 175, distance: 99.5
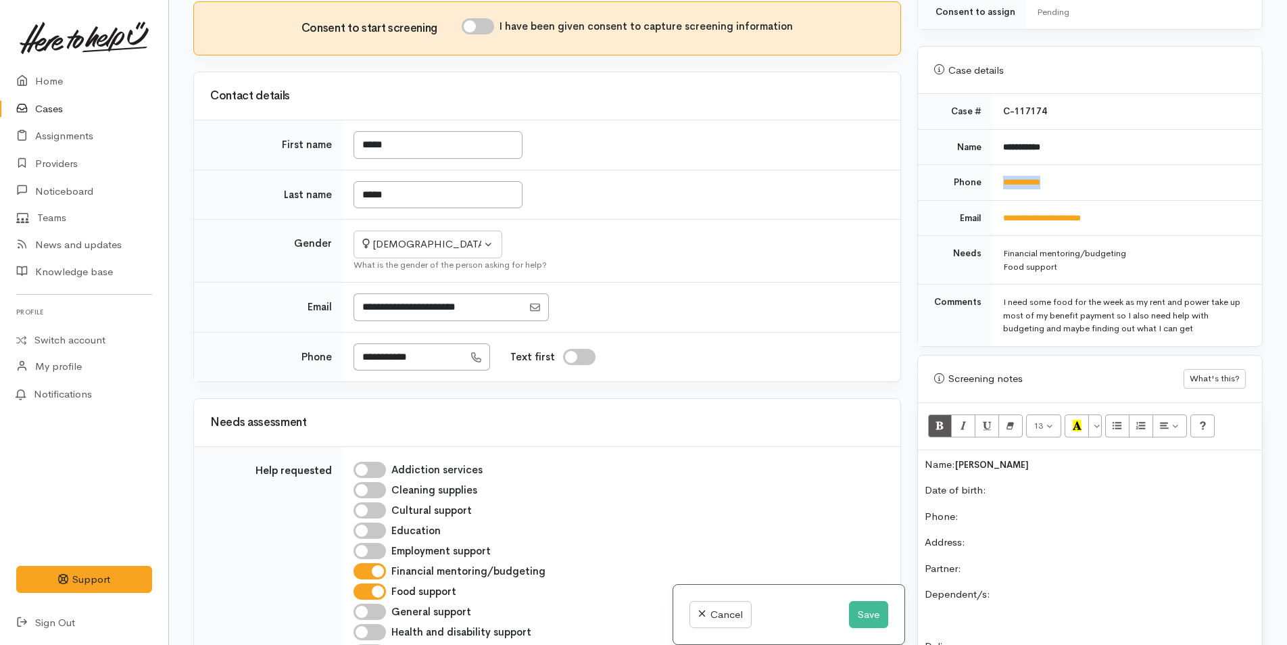
click at [992, 175] on td "**********" at bounding box center [1127, 183] width 270 height 36
copy link "**********"
click at [985, 509] on p "Phone:" at bounding box center [1090, 517] width 330 height 16
click at [858, 616] on button "Save" at bounding box center [868, 615] width 39 height 28
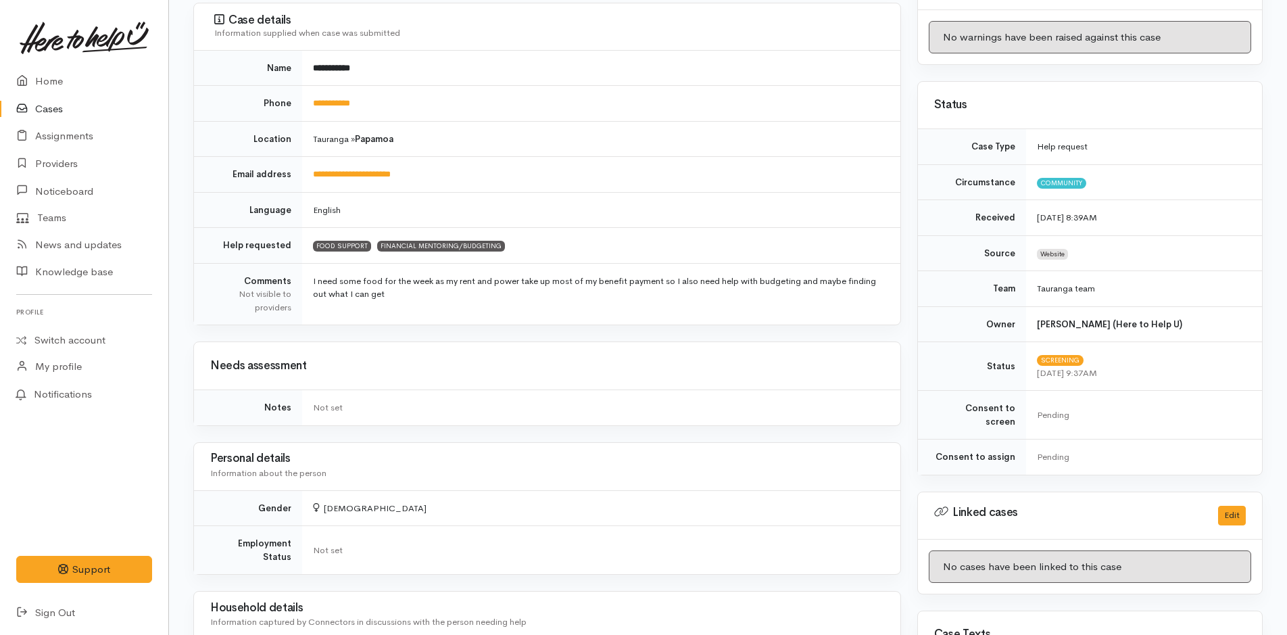
scroll to position [406, 0]
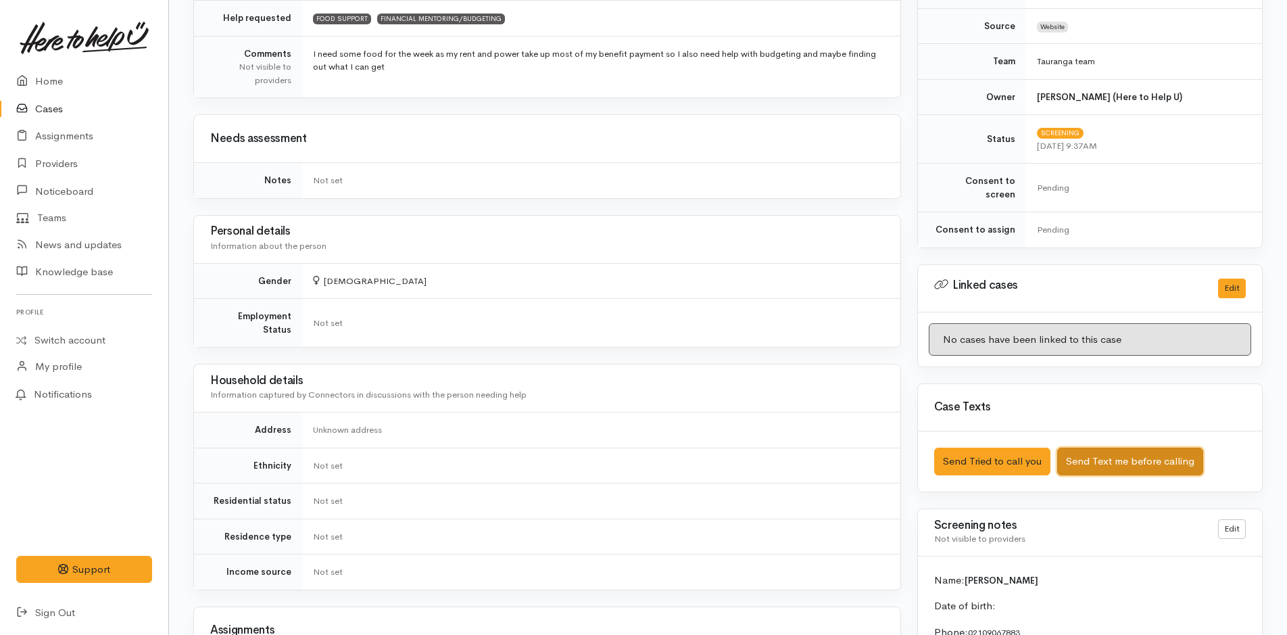
click at [1114, 447] on button "Send Text me before calling" at bounding box center [1130, 461] width 146 height 28
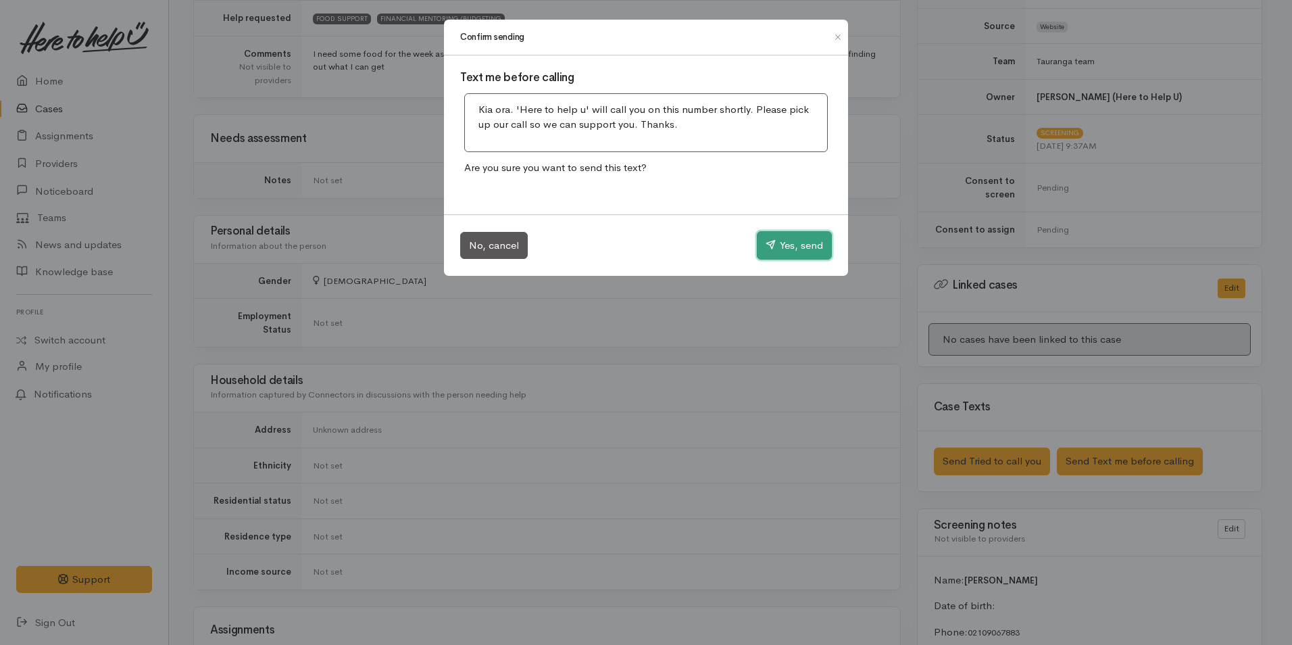
click at [795, 240] on button "Yes, send" at bounding box center [794, 245] width 75 height 28
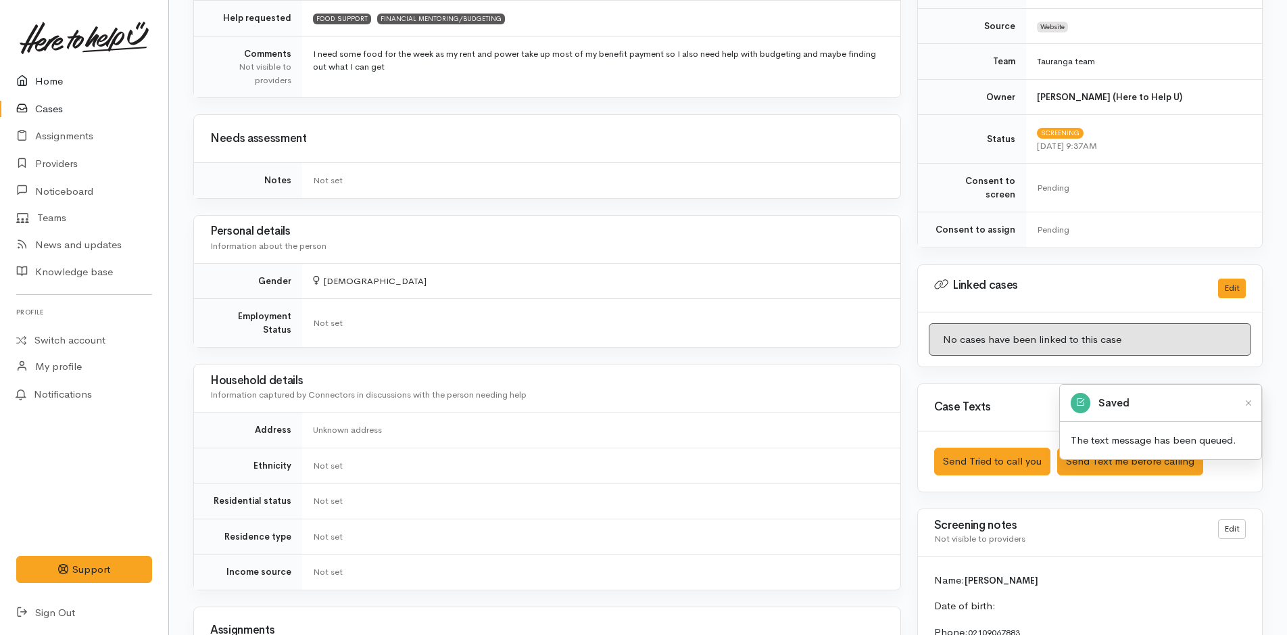
click at [52, 78] on link "Home" at bounding box center [84, 82] width 168 height 28
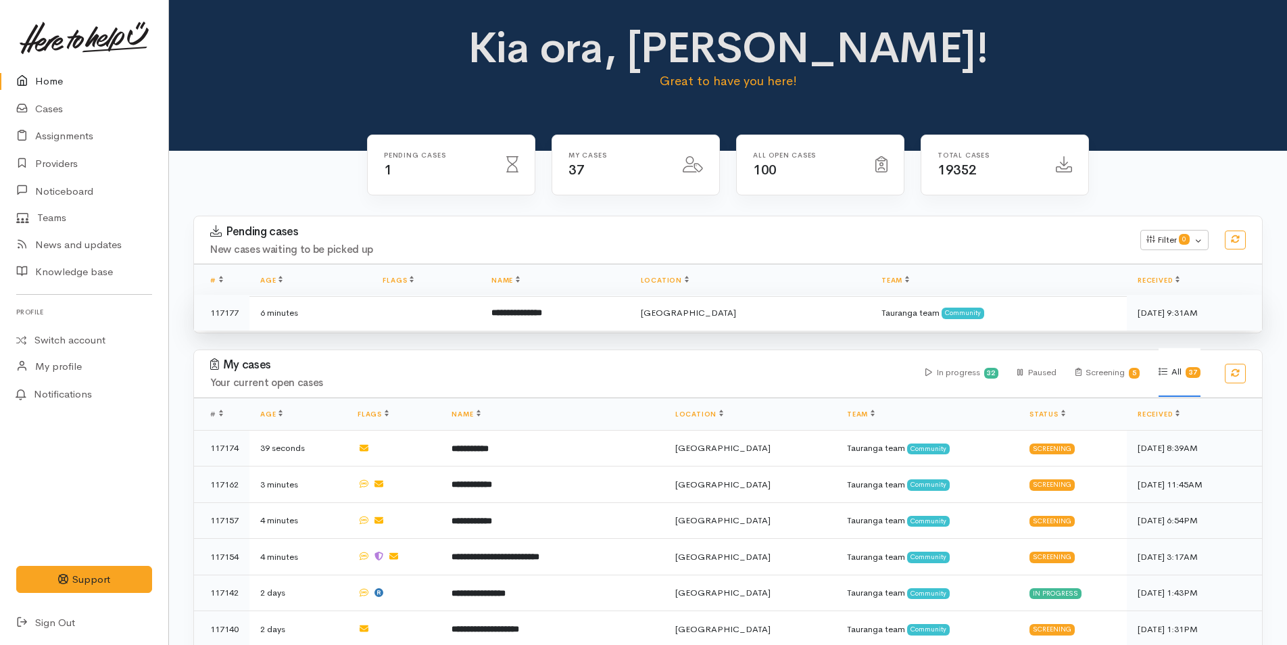
click at [542, 309] on b "**********" at bounding box center [516, 312] width 51 height 9
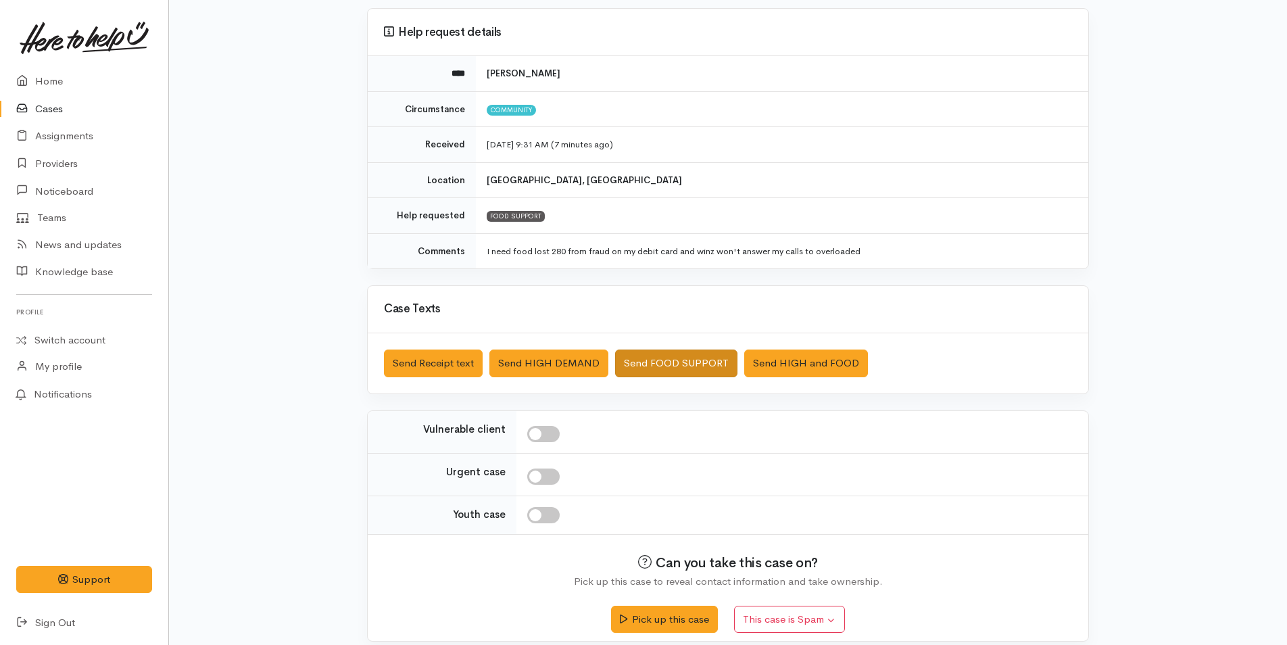
scroll to position [123, 0]
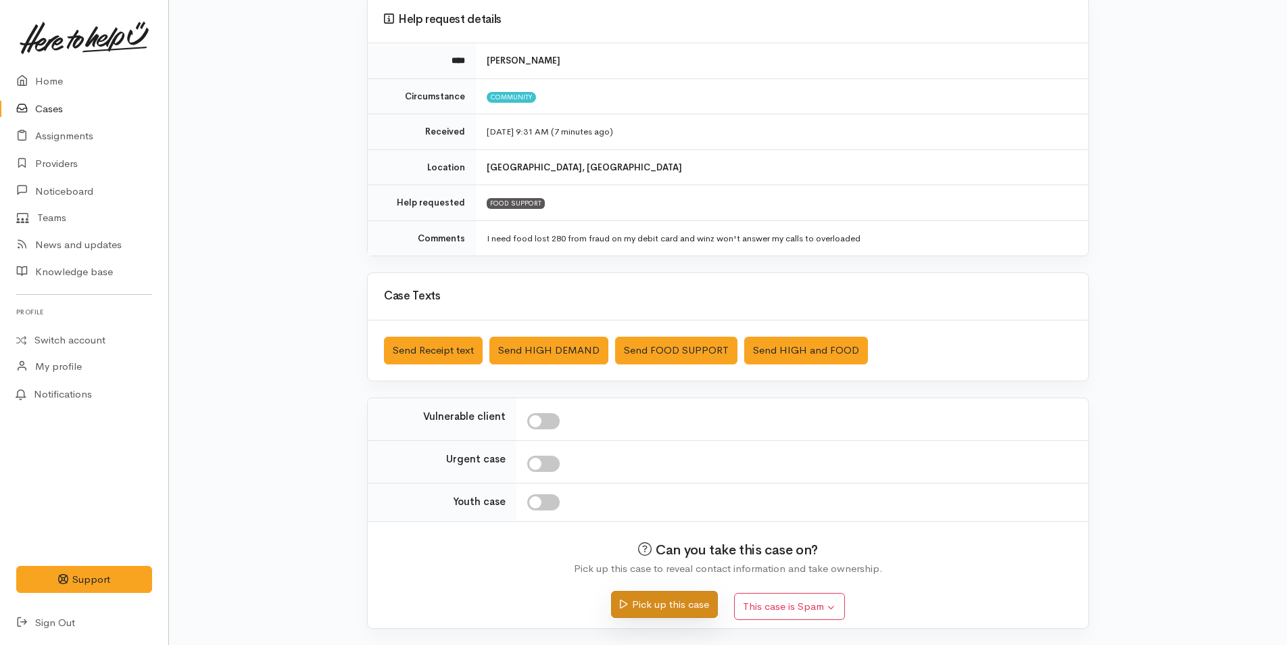
drag, startPoint x: 666, startPoint y: 604, endPoint x: 676, endPoint y: 602, distance: 9.7
click at [666, 603] on button "Pick up this case" at bounding box center [664, 605] width 106 height 28
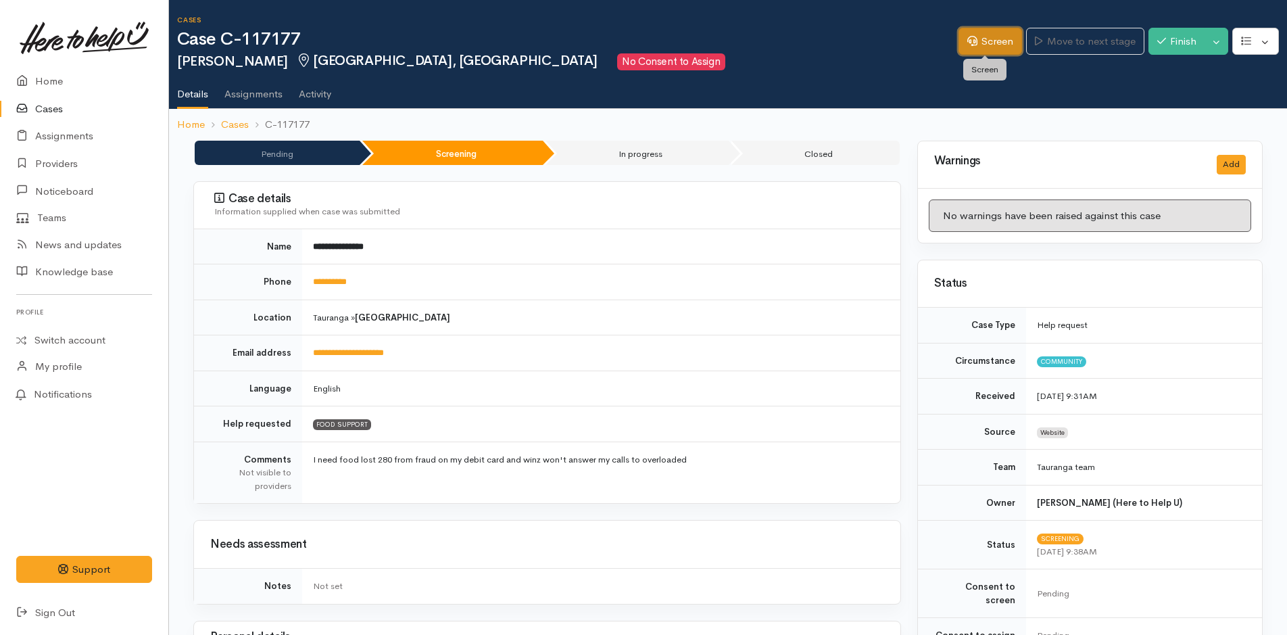
click at [990, 41] on link "Screen" at bounding box center [990, 42] width 64 height 28
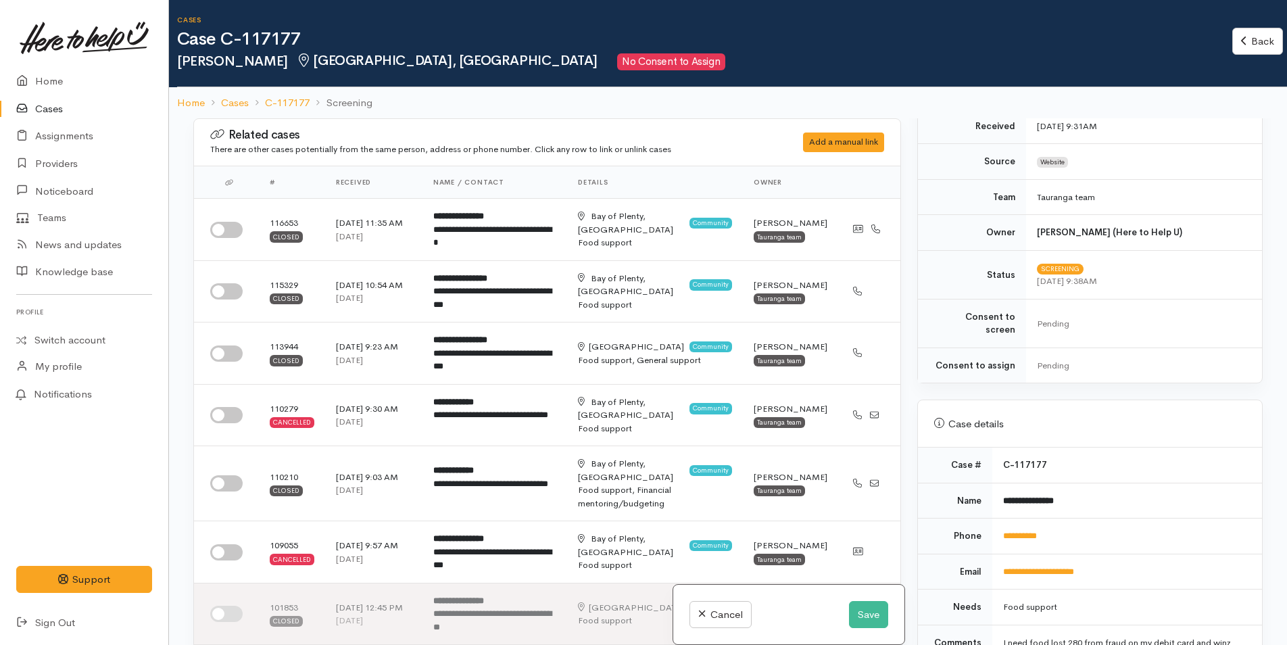
scroll to position [473, 0]
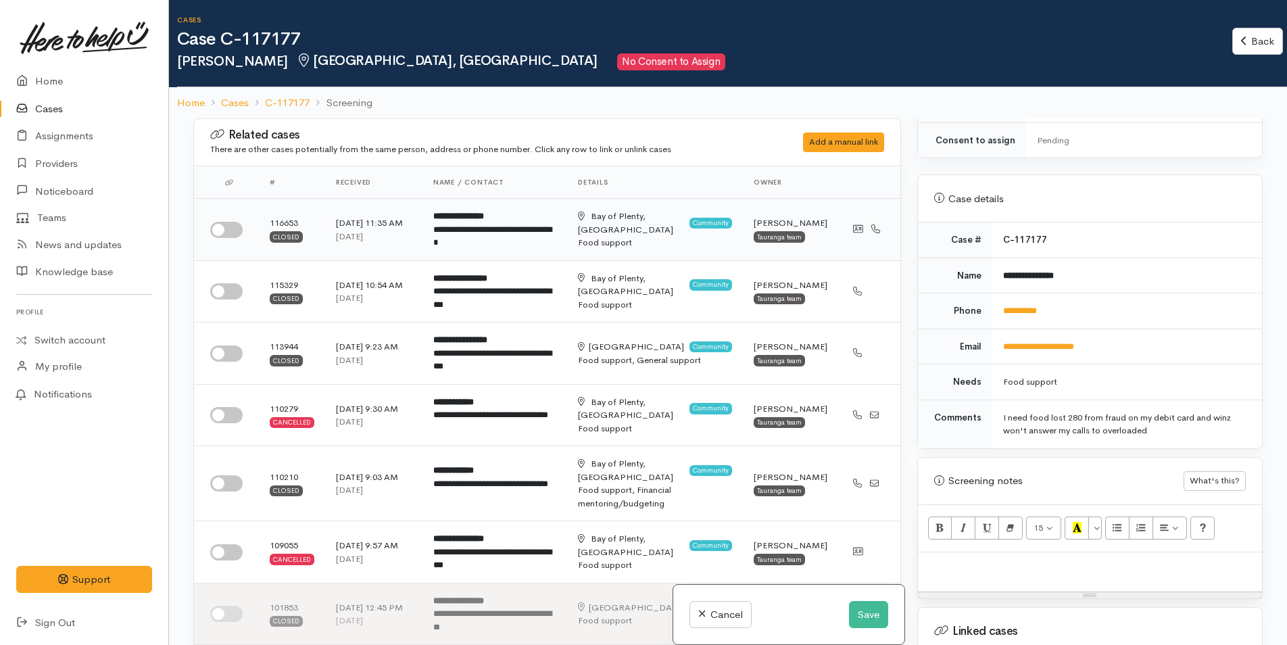
click at [234, 230] on input "checkbox" at bounding box center [226, 230] width 32 height 16
checkbox input "true"
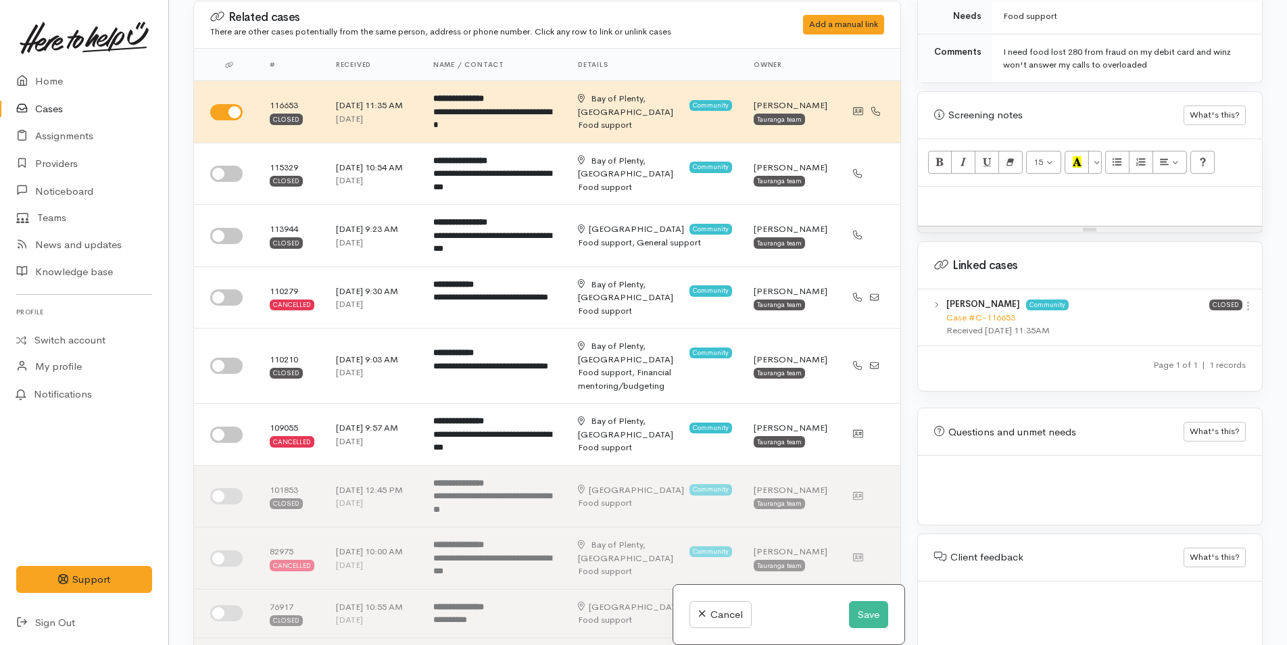
scroll to position [118, 0]
click at [1243, 299] on icon at bounding box center [1247, 304] width 11 height 11
click at [1176, 321] on link "View case" at bounding box center [1199, 331] width 107 height 21
click at [952, 193] on p at bounding box center [1090, 201] width 330 height 16
paste div
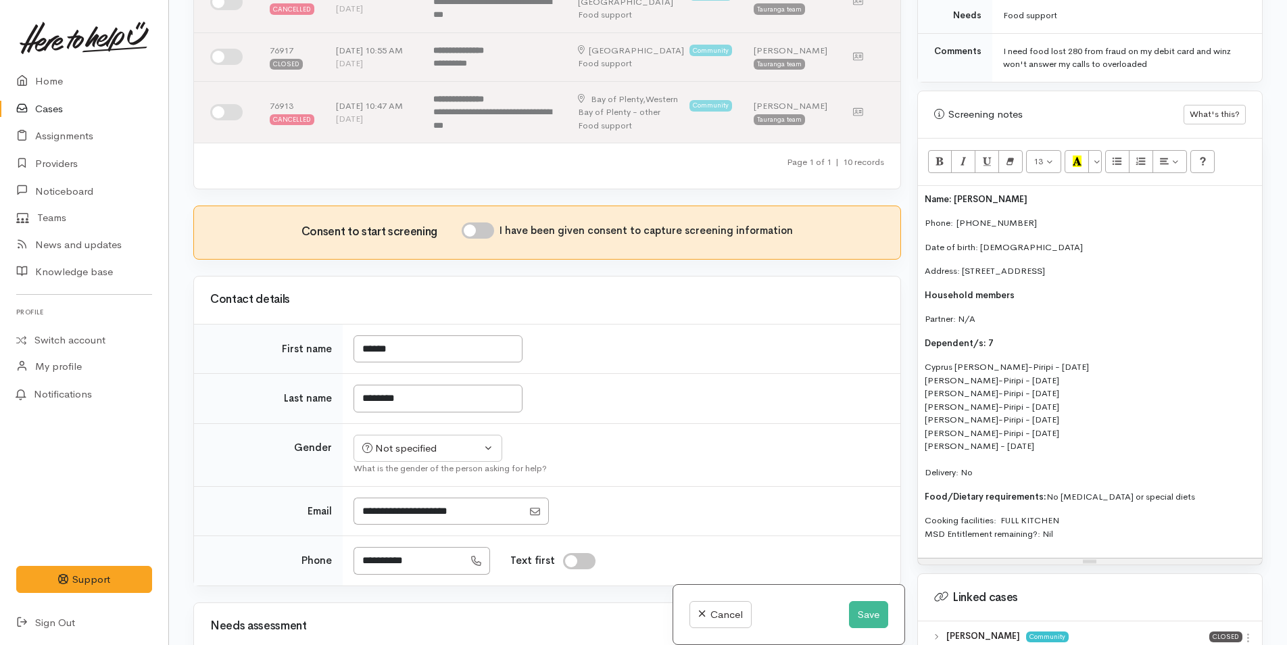
scroll to position [743, 0]
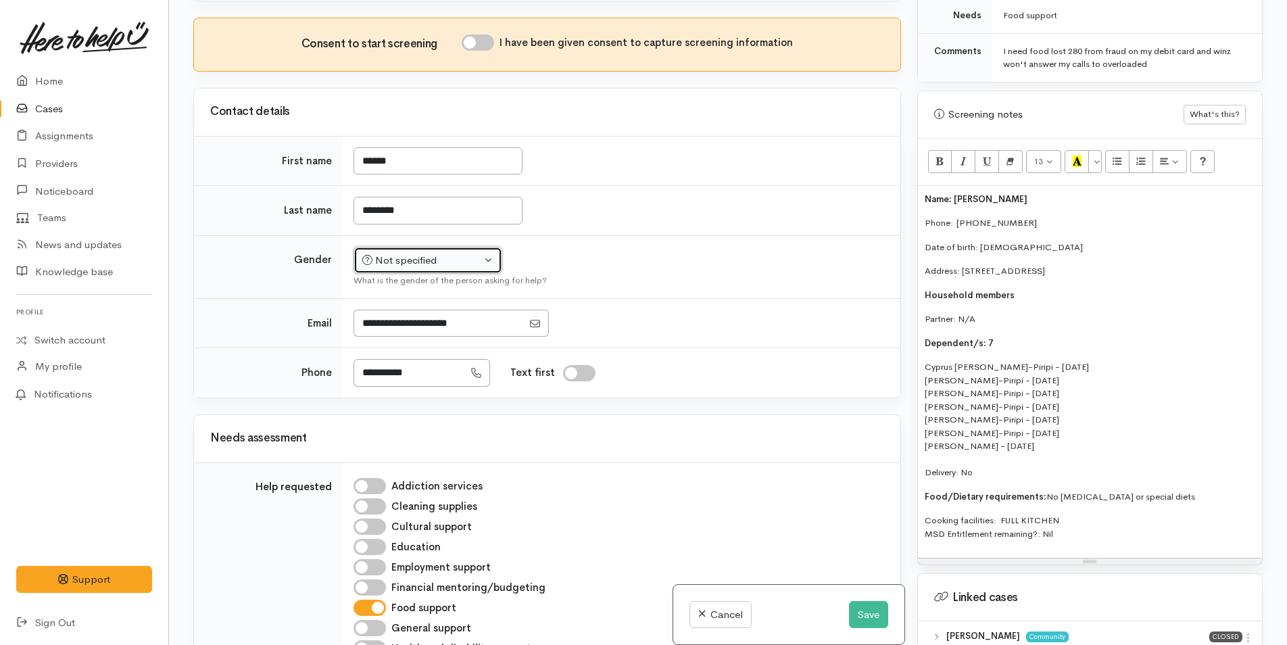
click at [428, 263] on div "Not specified" at bounding box center [421, 261] width 119 height 16
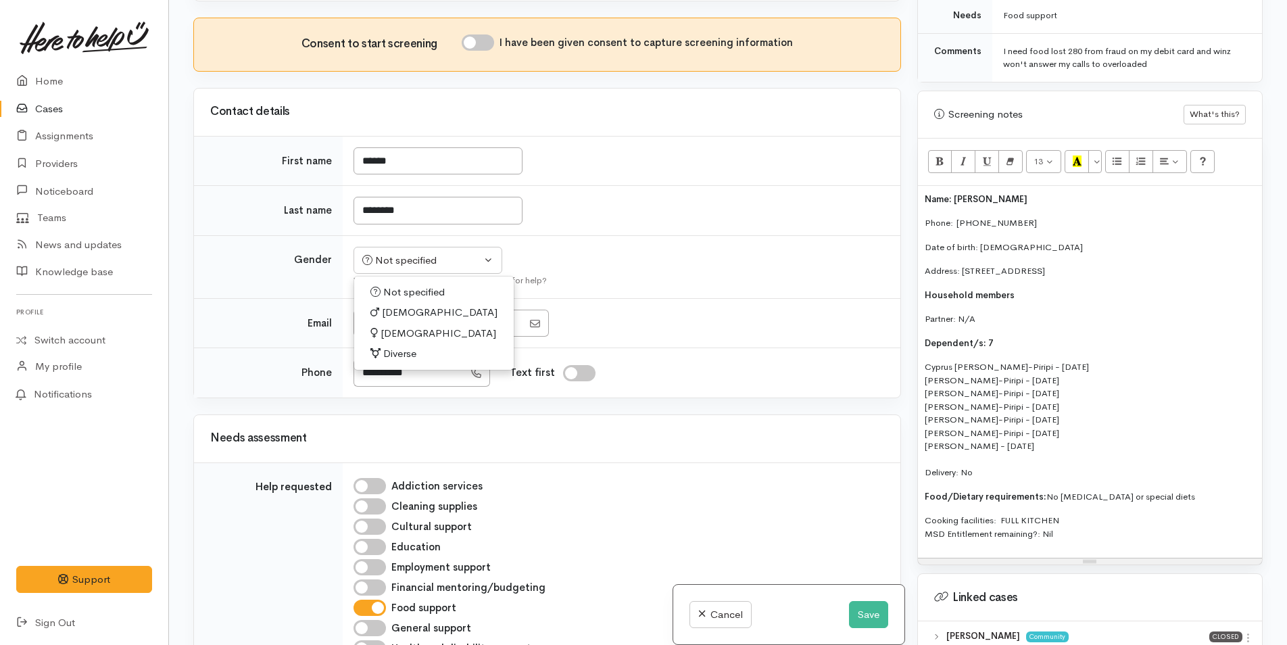
click at [399, 333] on span "Female" at bounding box center [439, 334] width 116 height 16
select select "[DEMOGRAPHIC_DATA]"
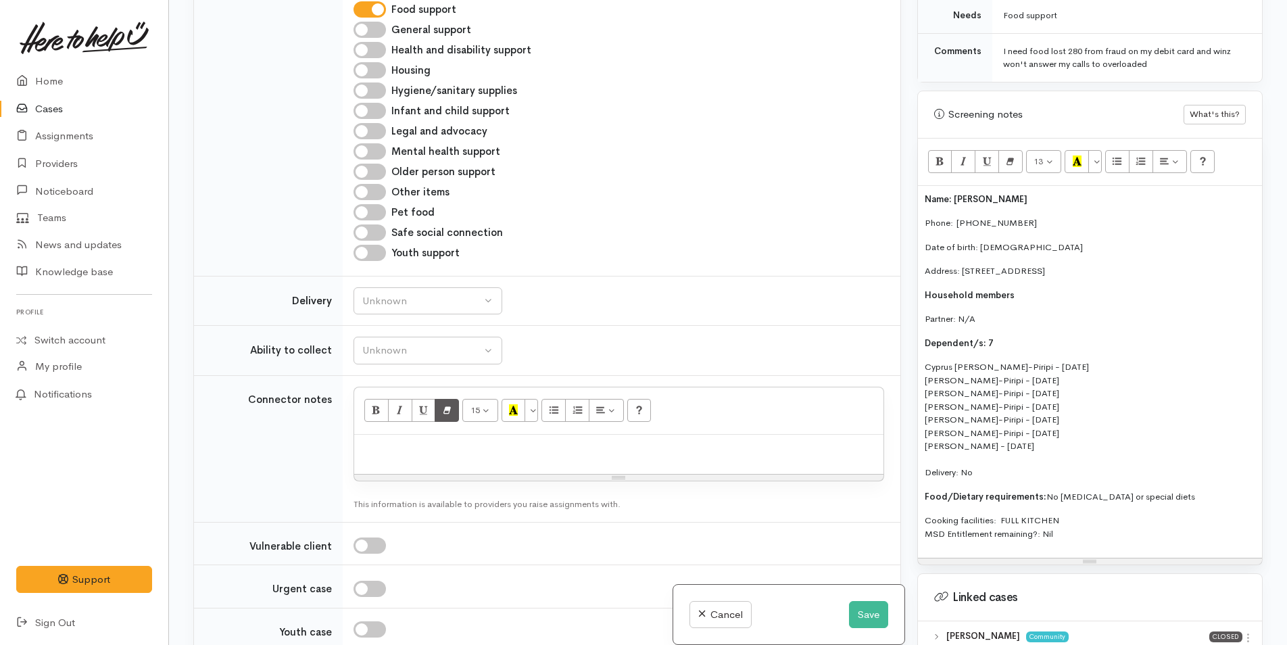
scroll to position [1487, 0]
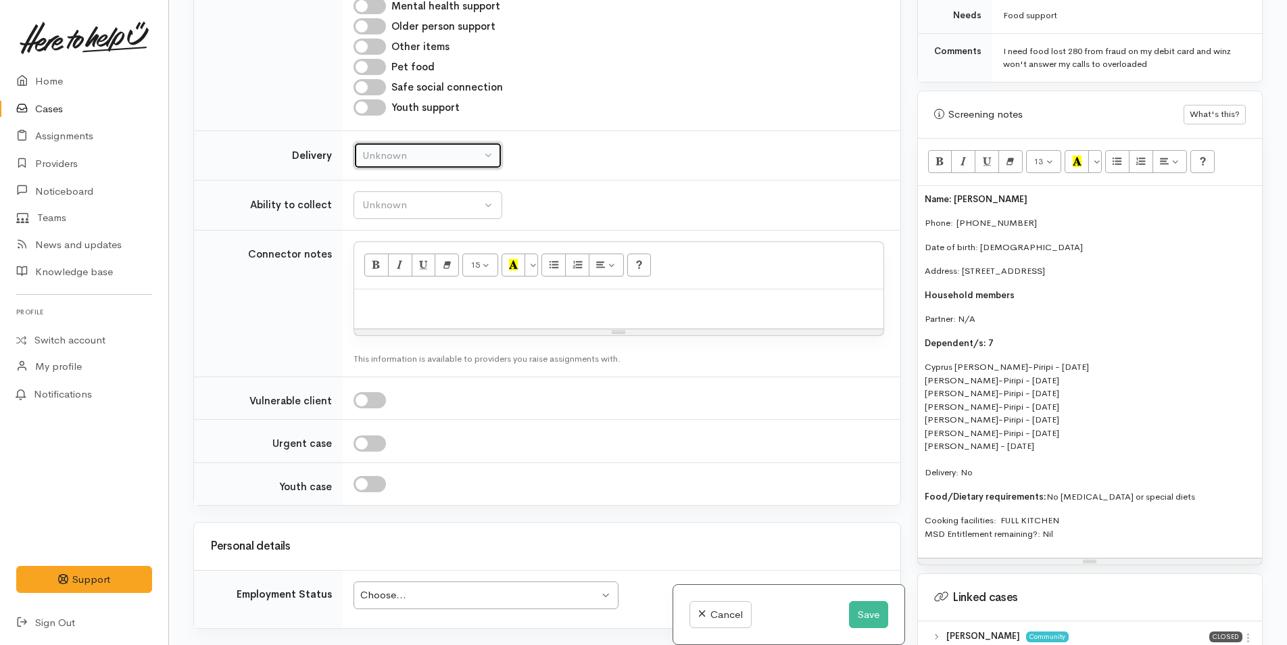
click at [395, 155] on div "Unknown" at bounding box center [421, 156] width 119 height 16
click at [382, 282] on span "No" at bounding box center [377, 282] width 14 height 16
select select "1"
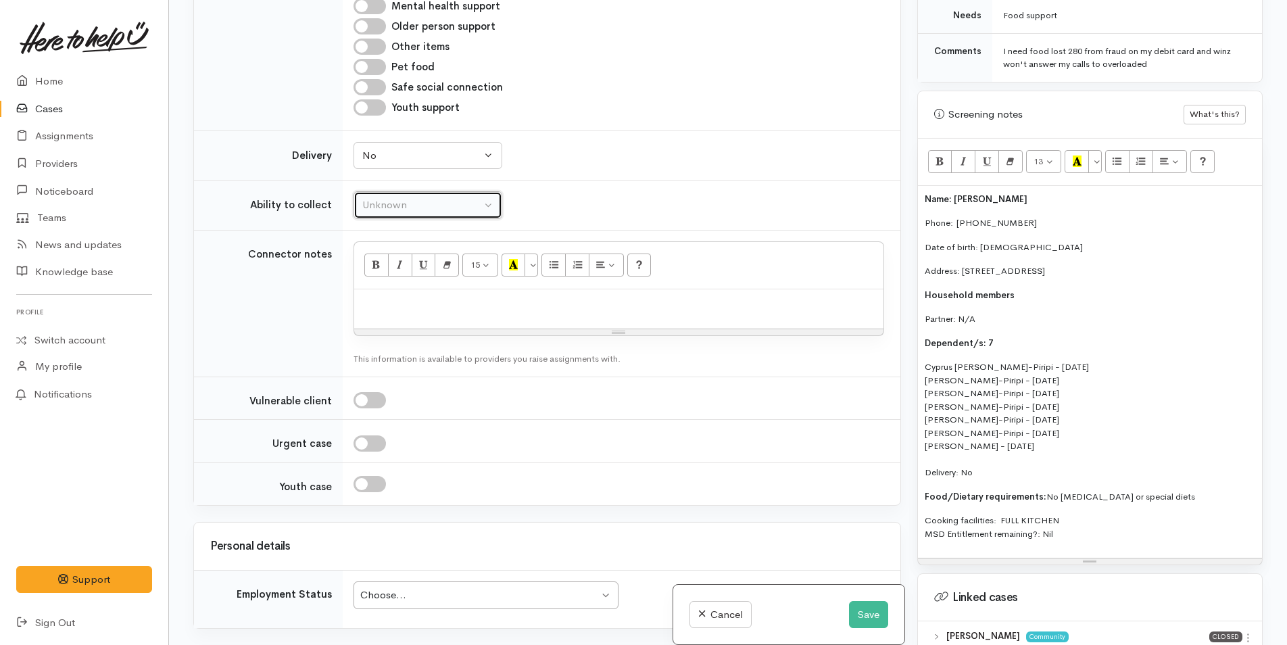
click at [419, 203] on div "Unknown" at bounding box center [421, 205] width 119 height 16
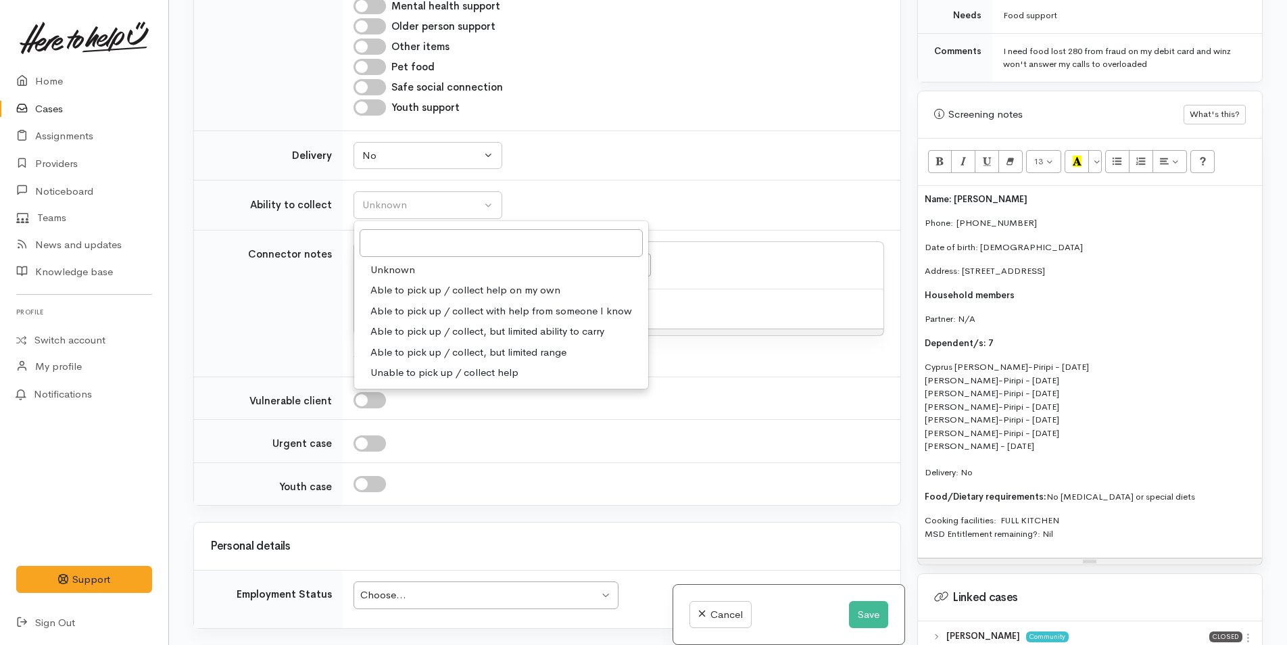
click at [424, 289] on span "Able to pick up / collect help on my own" at bounding box center [465, 291] width 190 height 16
select select "2"
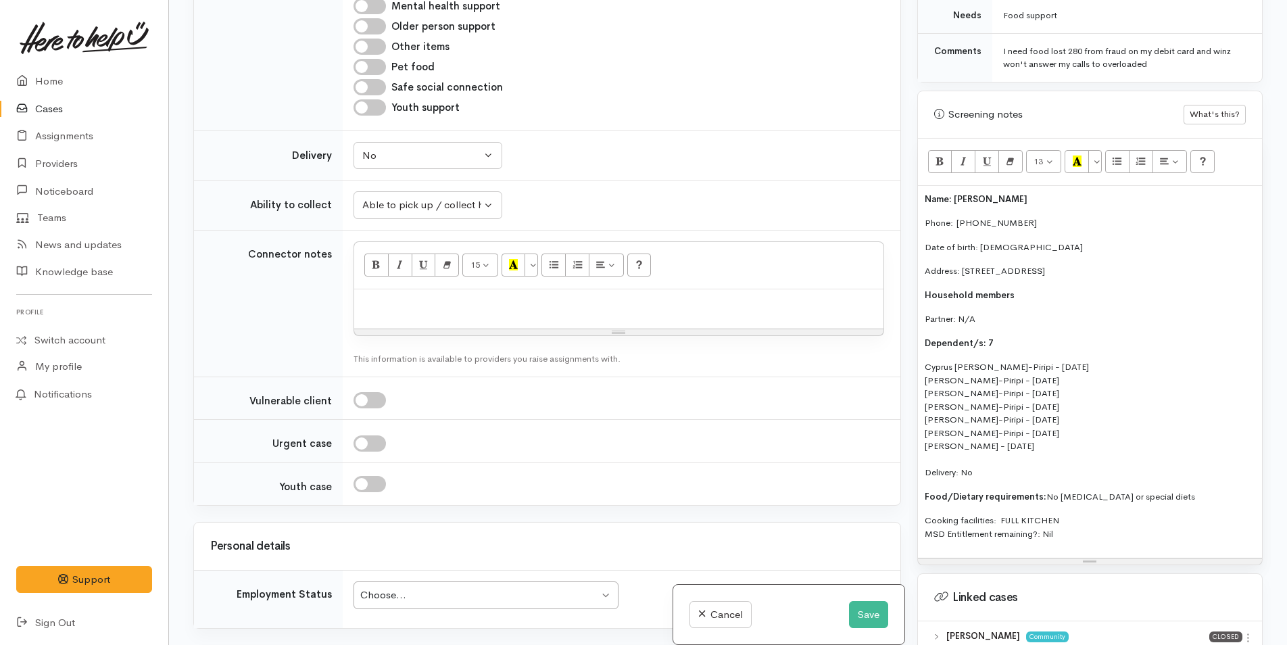
click at [408, 317] on div at bounding box center [618, 309] width 529 height 40
paste div
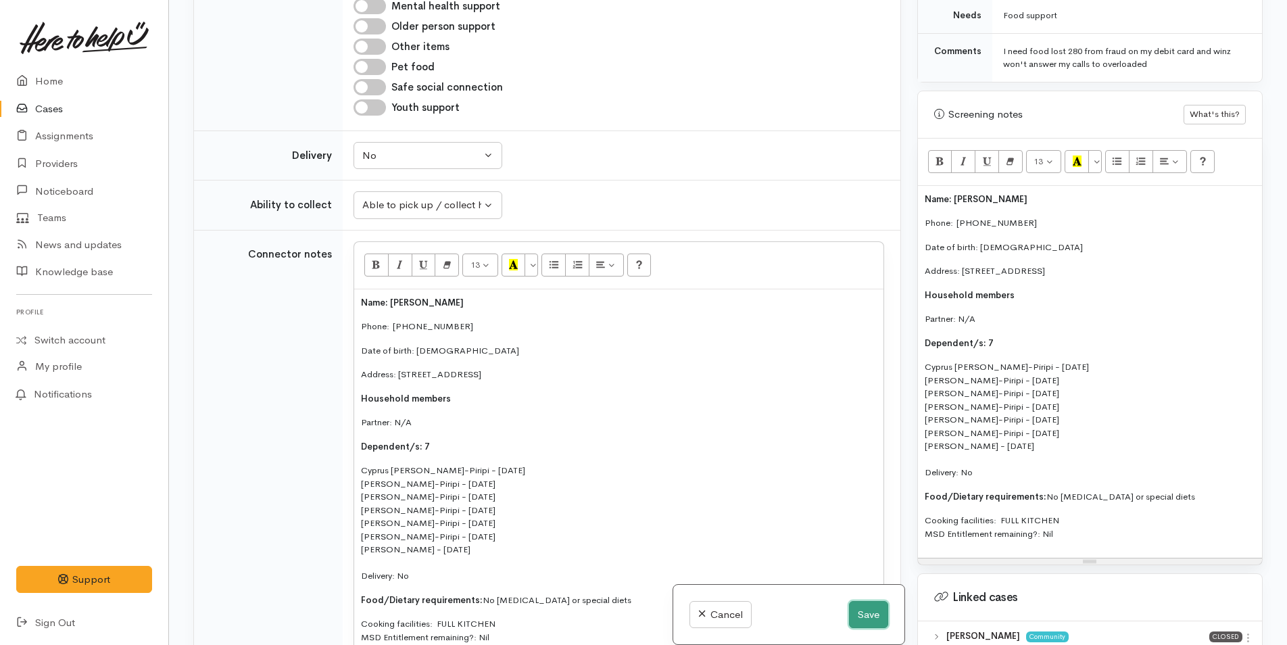
click at [870, 618] on button "Save" at bounding box center [868, 615] width 39 height 28
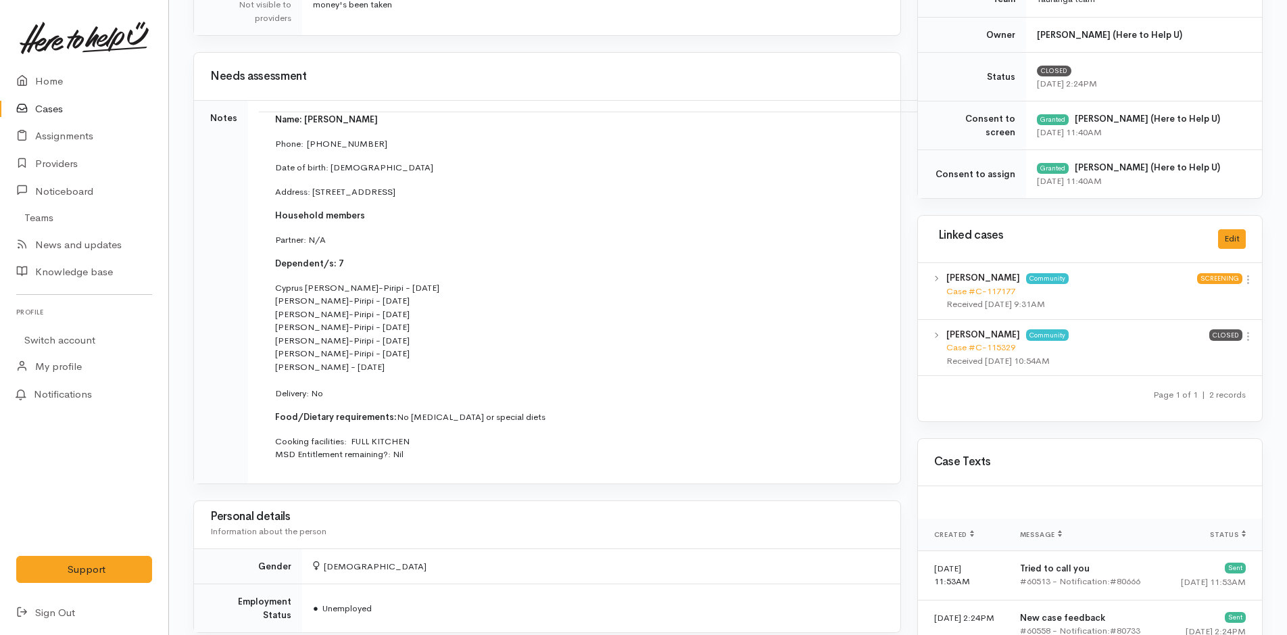
scroll to position [473, 0]
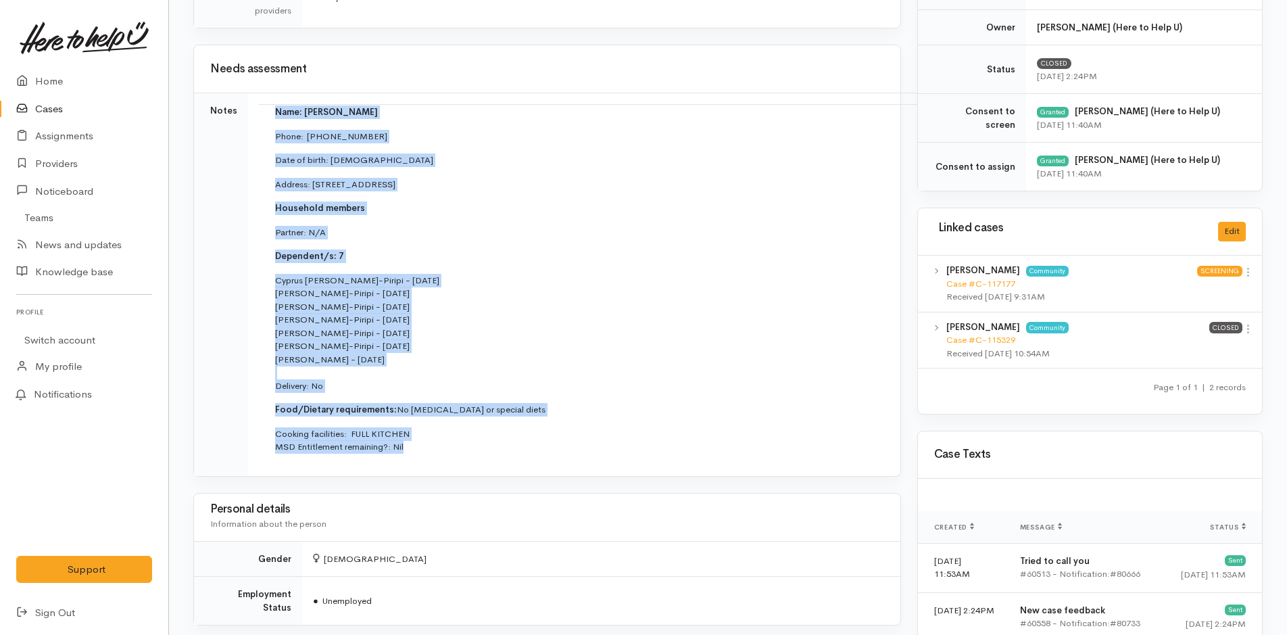
drag, startPoint x: 424, startPoint y: 451, endPoint x: 262, endPoint y: 118, distance: 370.0
click at [262, 118] on td "Name: [PERSON_NAME] Phone:  [PHONE_NUMBER] Date of birth: [DEMOGRAPHIC_DATA] Ad…" at bounding box center [612, 285] width 706 height 360
copy td "Name: [PERSON_NAME] Phone:  [PHONE_NUMBER] Date of birth: [DEMOGRAPHIC_DATA] Ad…"
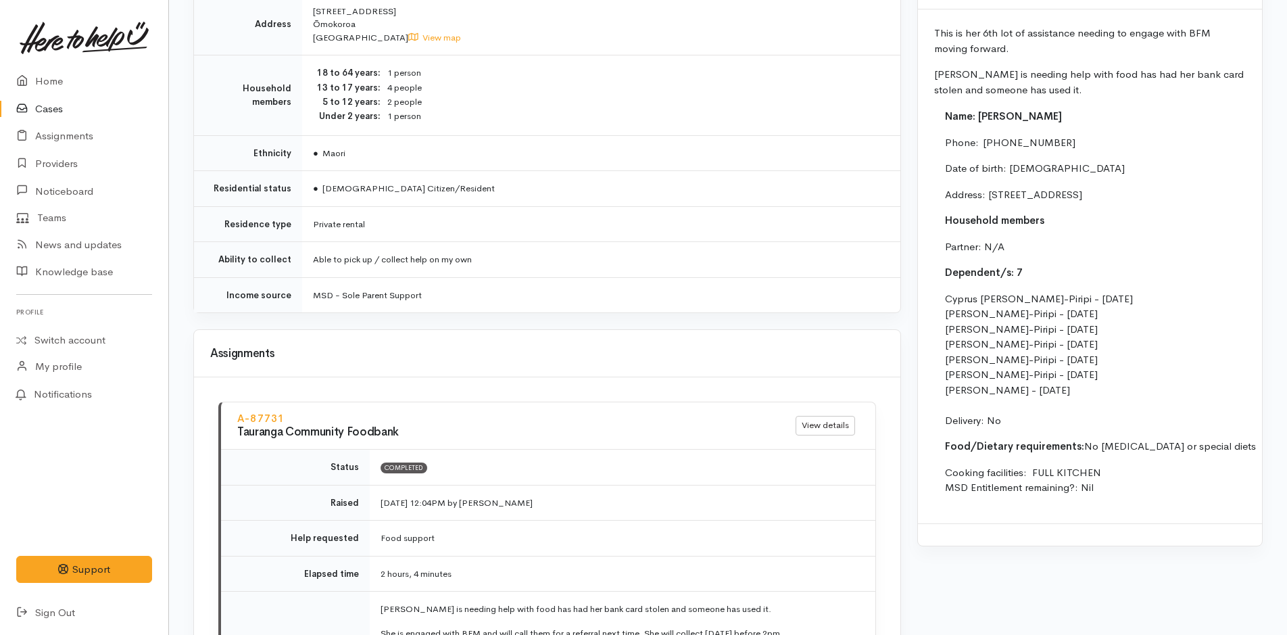
scroll to position [900, 0]
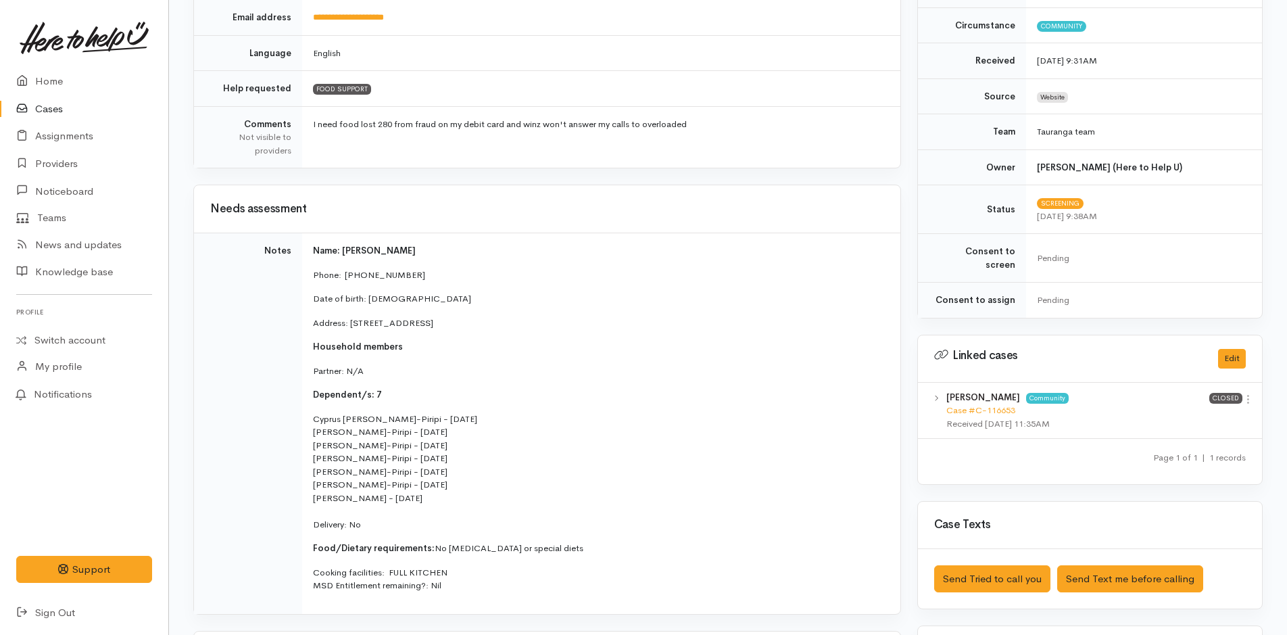
scroll to position [338, 0]
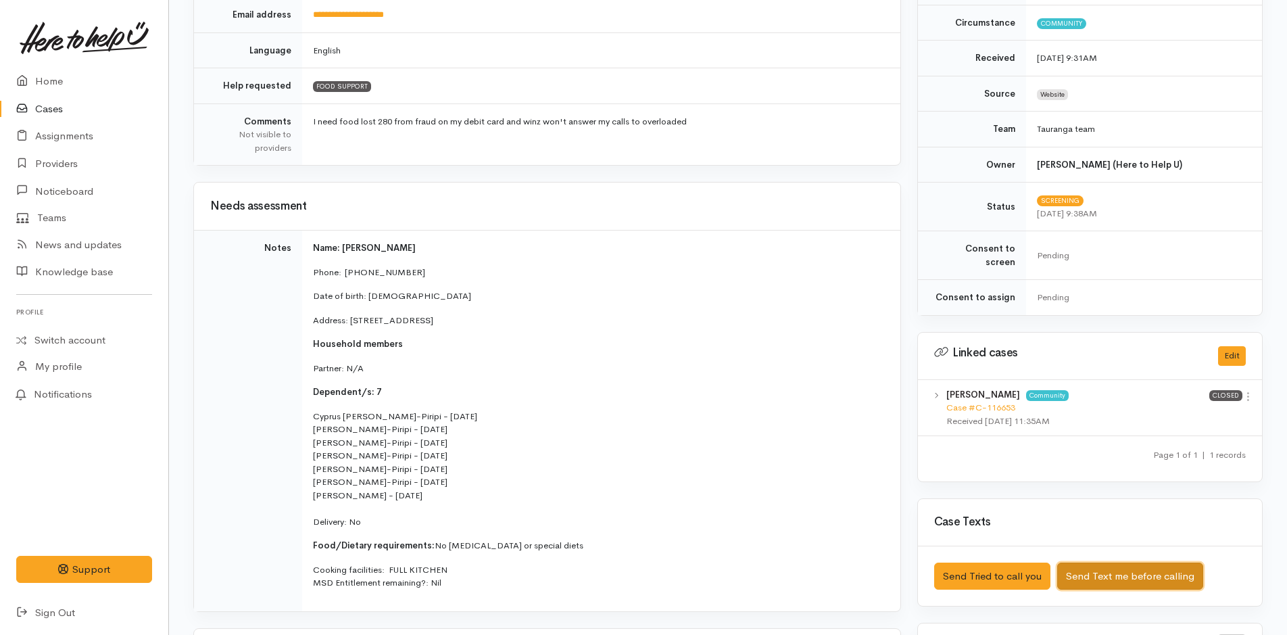
click at [1140, 565] on button "Send Text me before calling" at bounding box center [1130, 576] width 146 height 28
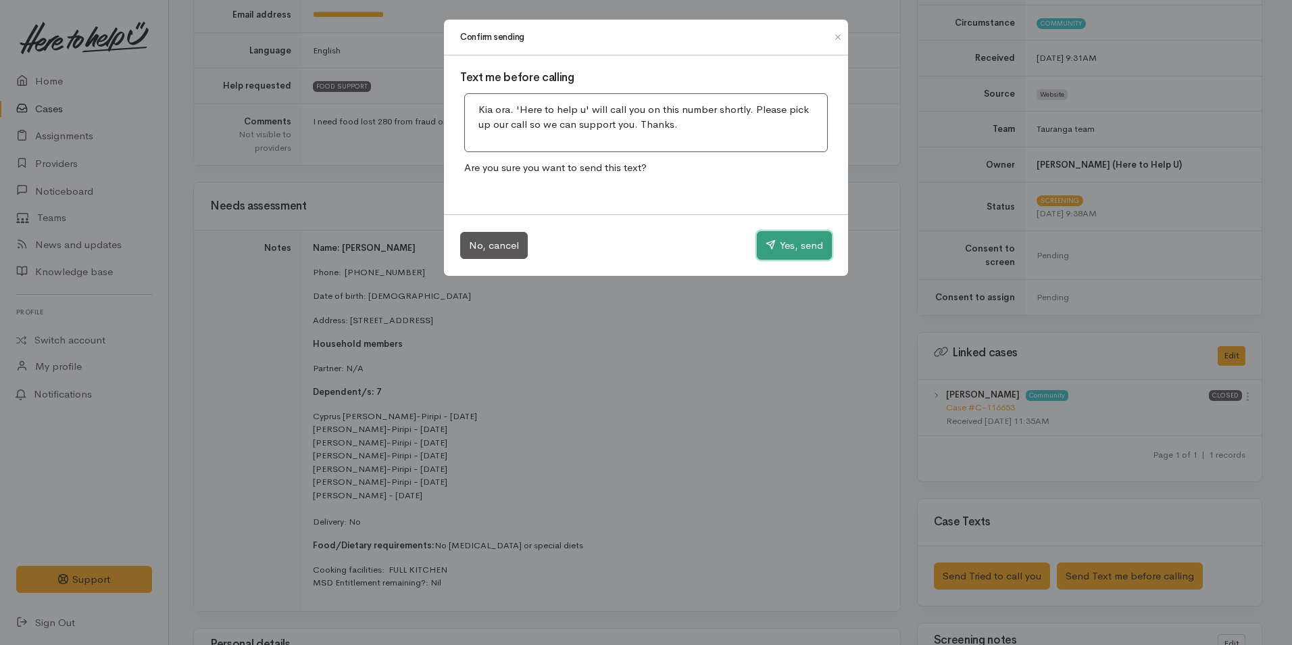
click at [800, 244] on button "Yes, send" at bounding box center [794, 245] width 75 height 28
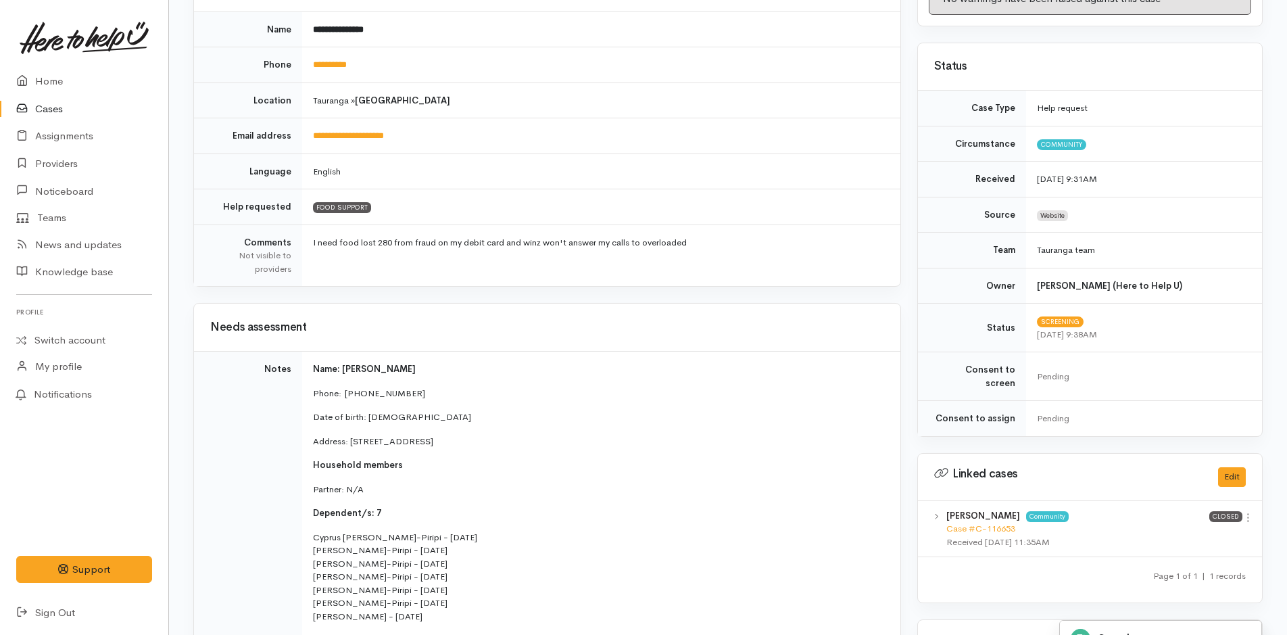
scroll to position [0, 0]
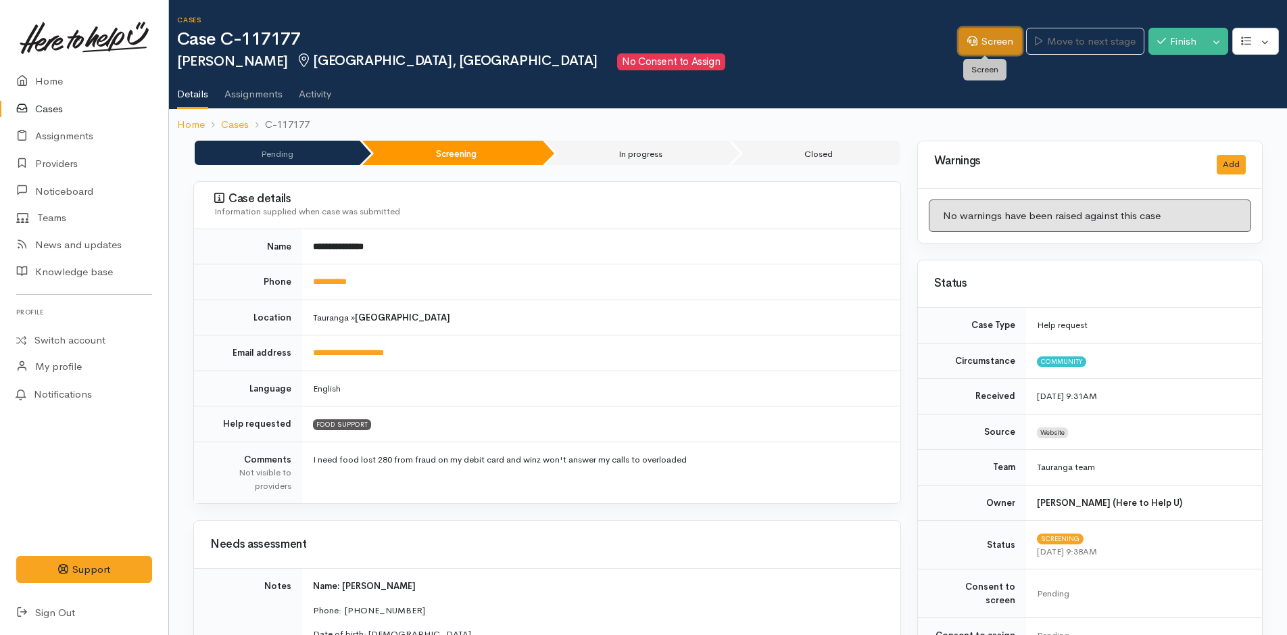
click at [981, 38] on link "Screen" at bounding box center [990, 42] width 64 height 28
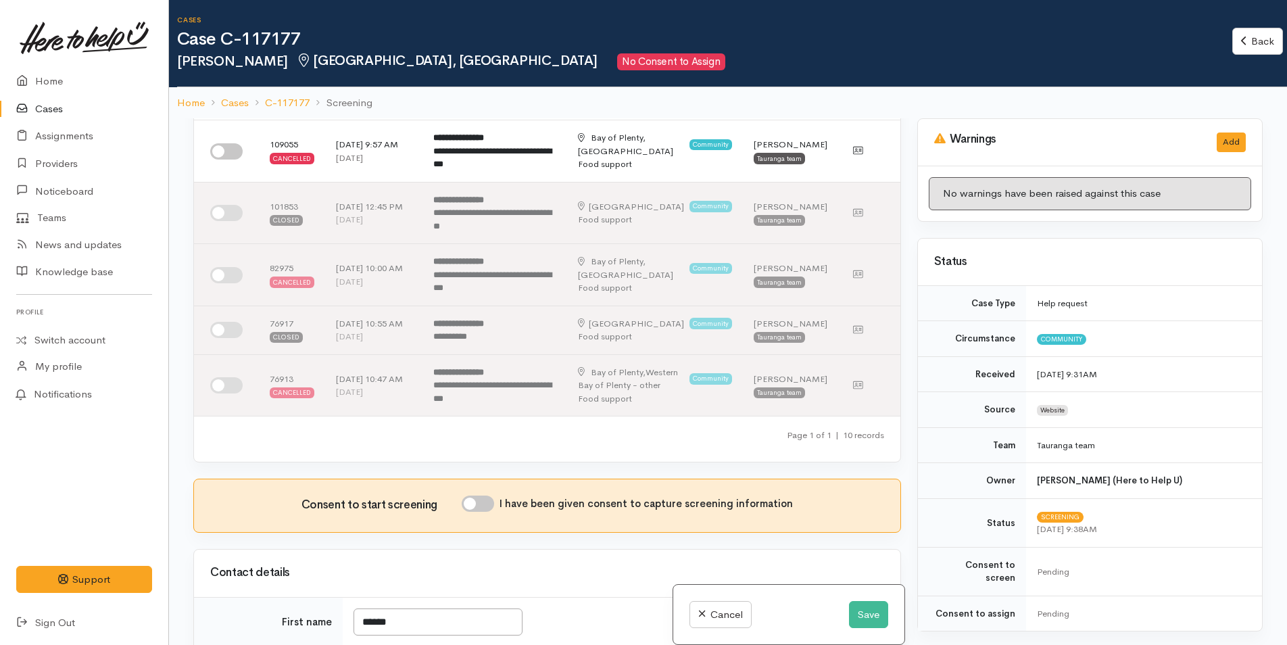
scroll to position [541, 0]
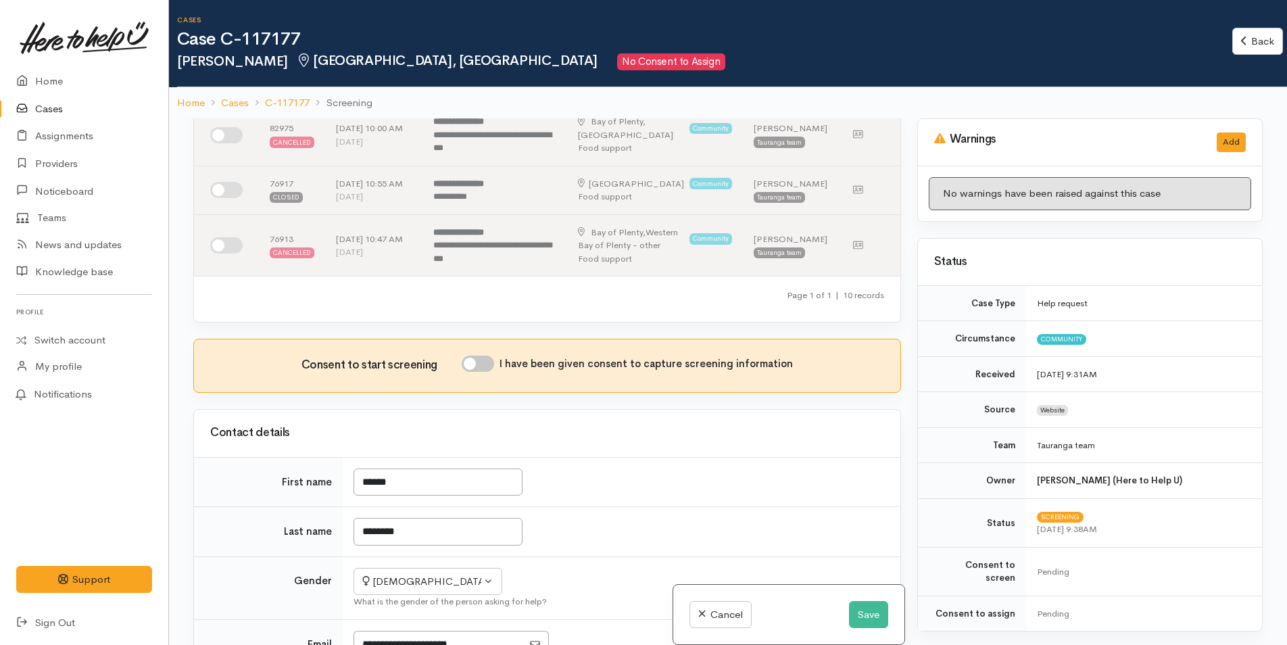
click at [486, 364] on input "I have been given consent to capture screening information" at bounding box center [478, 363] width 32 height 16
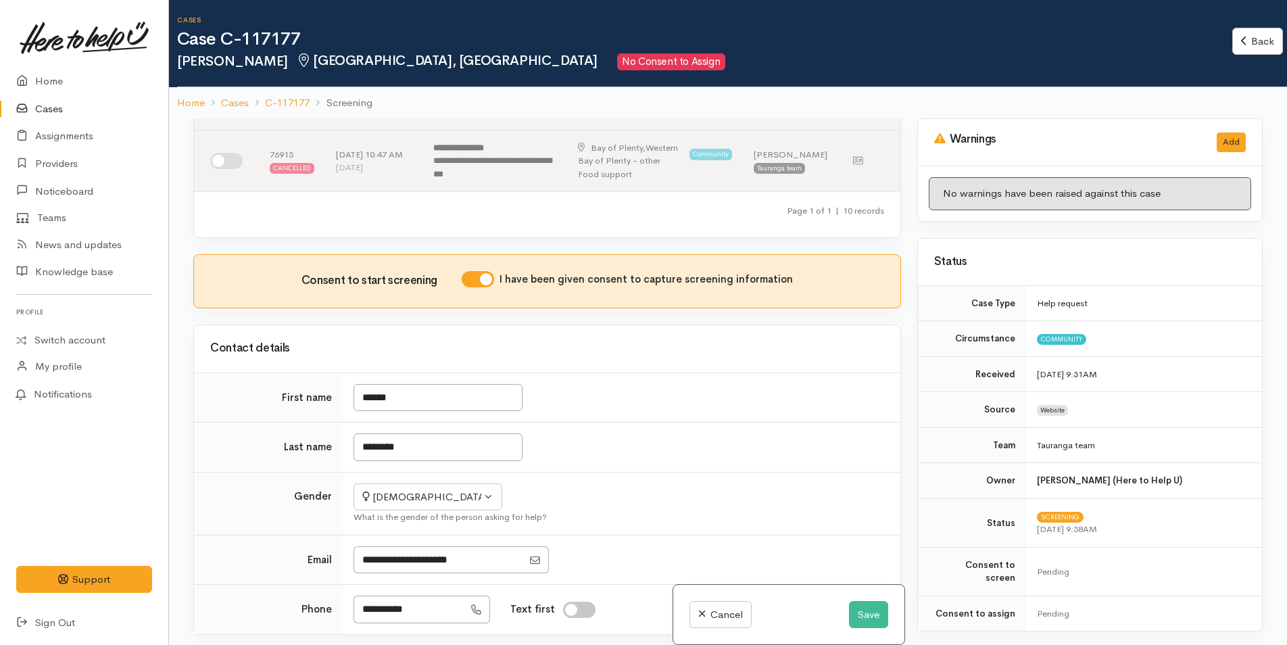
scroll to position [608, 0]
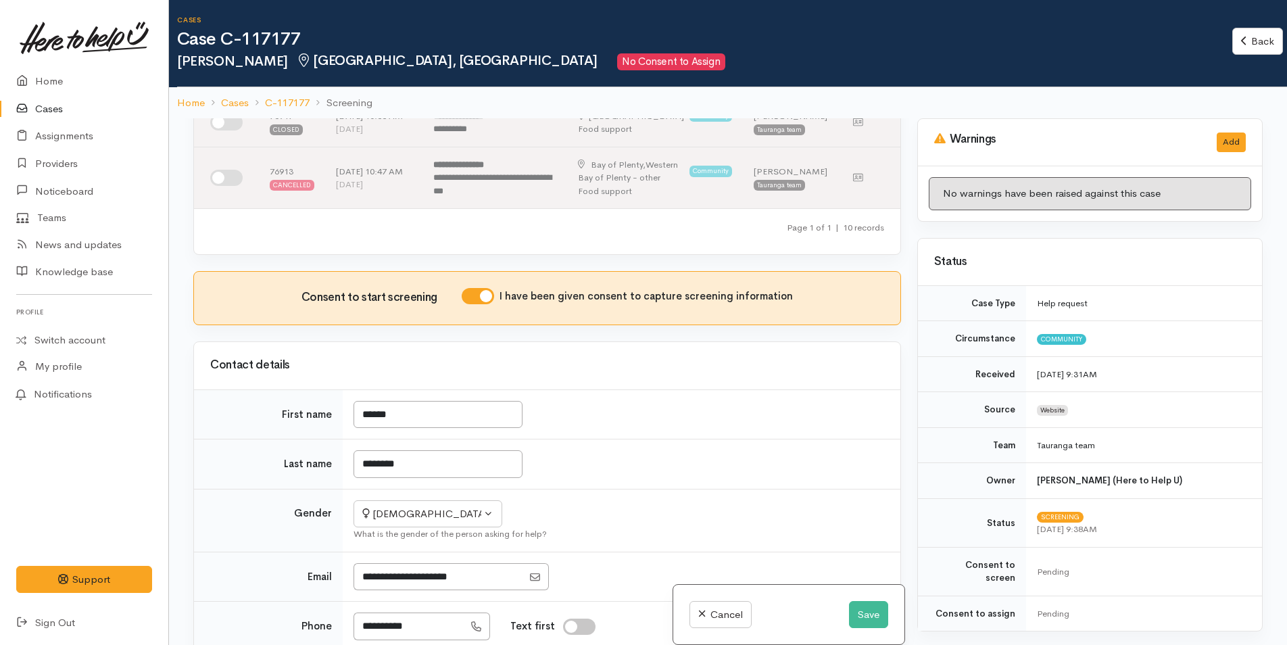
drag, startPoint x: 490, startPoint y: 296, endPoint x: 497, endPoint y: 291, distance: 8.2
click at [493, 293] on input "I have been given consent to capture screening information" at bounding box center [478, 296] width 32 height 16
checkbox input "false"
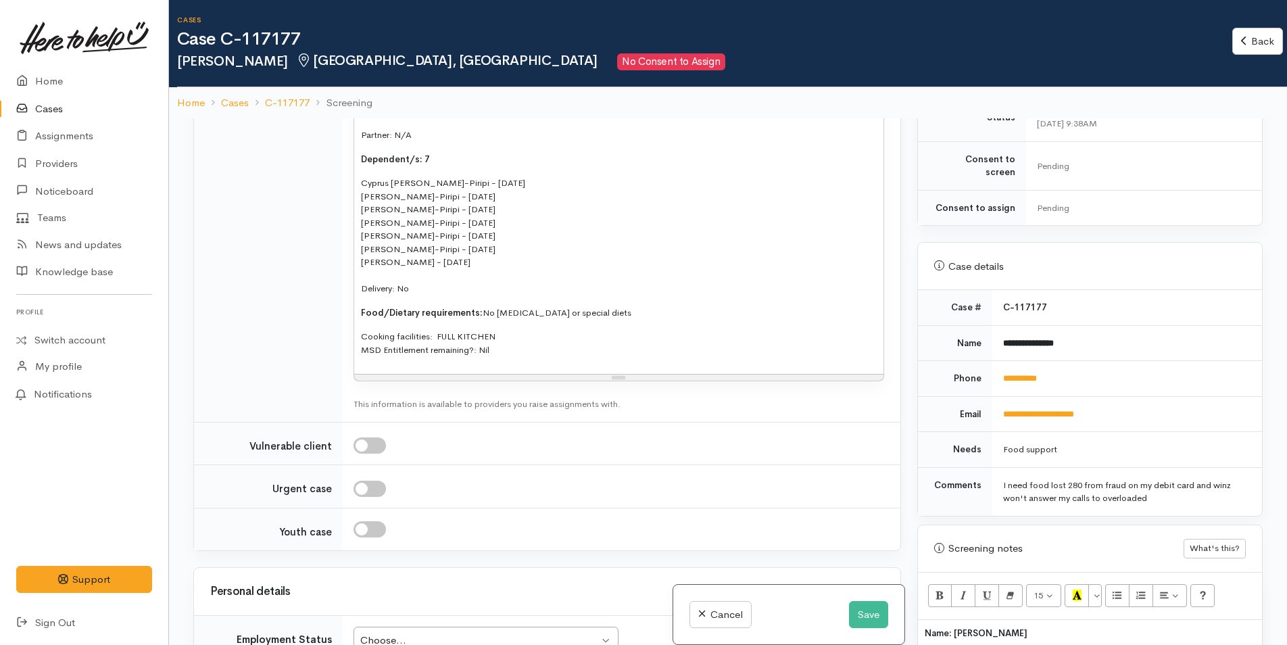
scroll to position [2095, 0]
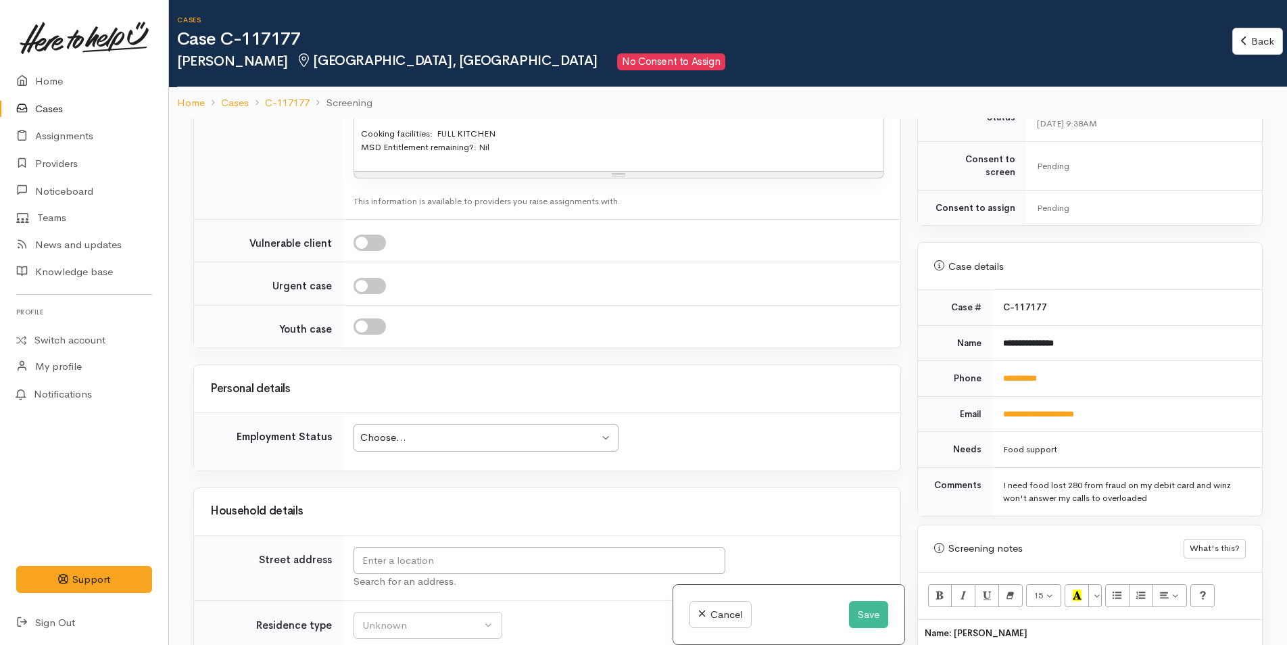
click at [464, 437] on div "Choose..." at bounding box center [479, 438] width 239 height 16
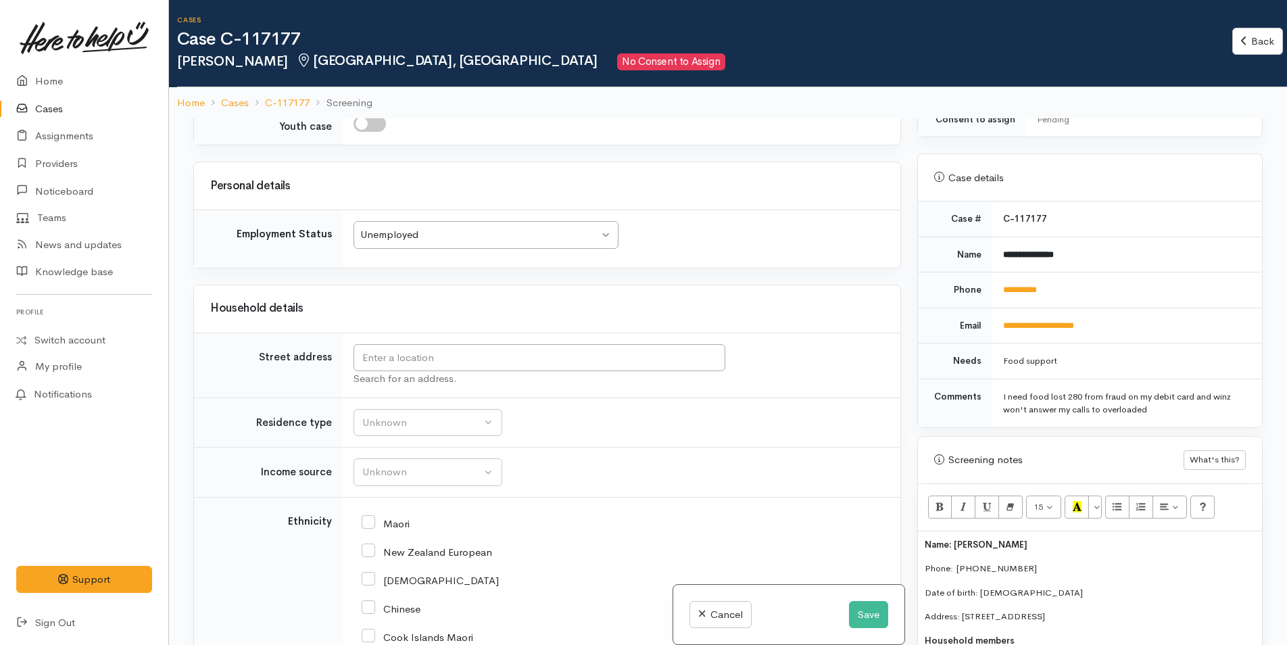
scroll to position [608, 0]
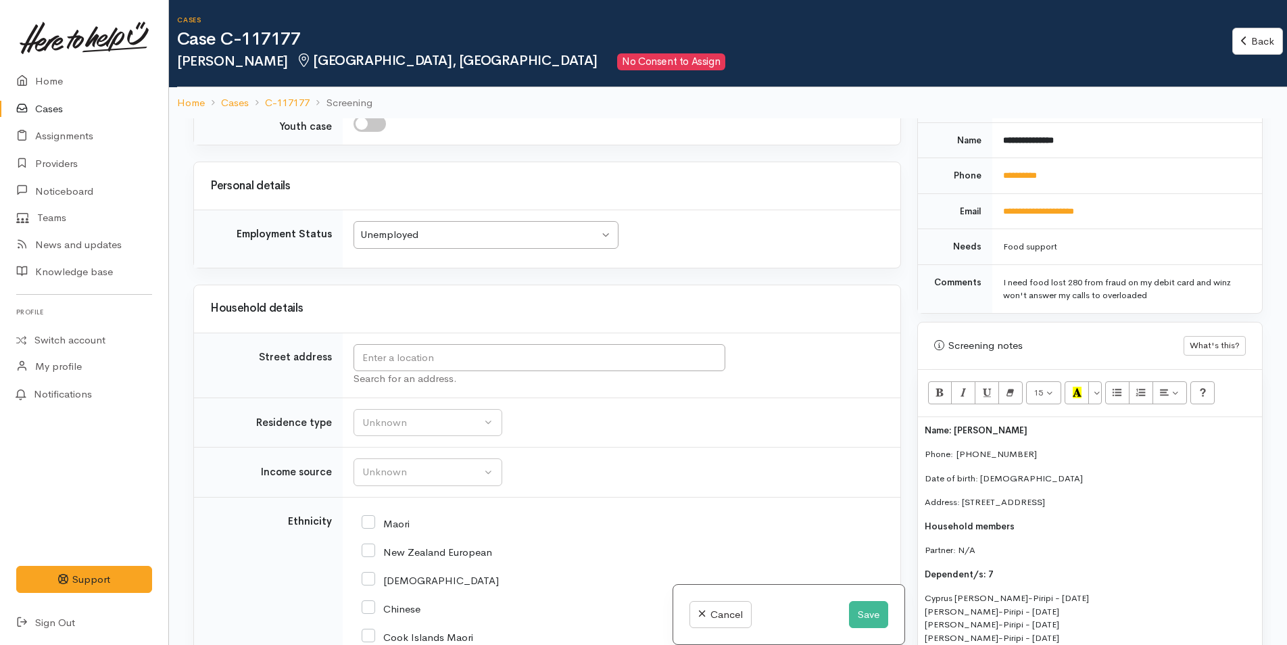
drag, startPoint x: 1140, startPoint y: 485, endPoint x: 962, endPoint y: 485, distance: 178.4
click at [962, 495] on p "Address: [STREET_ADDRESS]" at bounding box center [1090, 502] width 330 height 14
copy p "13 Anglers Way, Ōmokoroa, New Zealand"
click at [554, 363] on input "text" at bounding box center [539, 358] width 372 height 28
paste input "13 Anglers Way, Ōmokoroa, New Zealand"
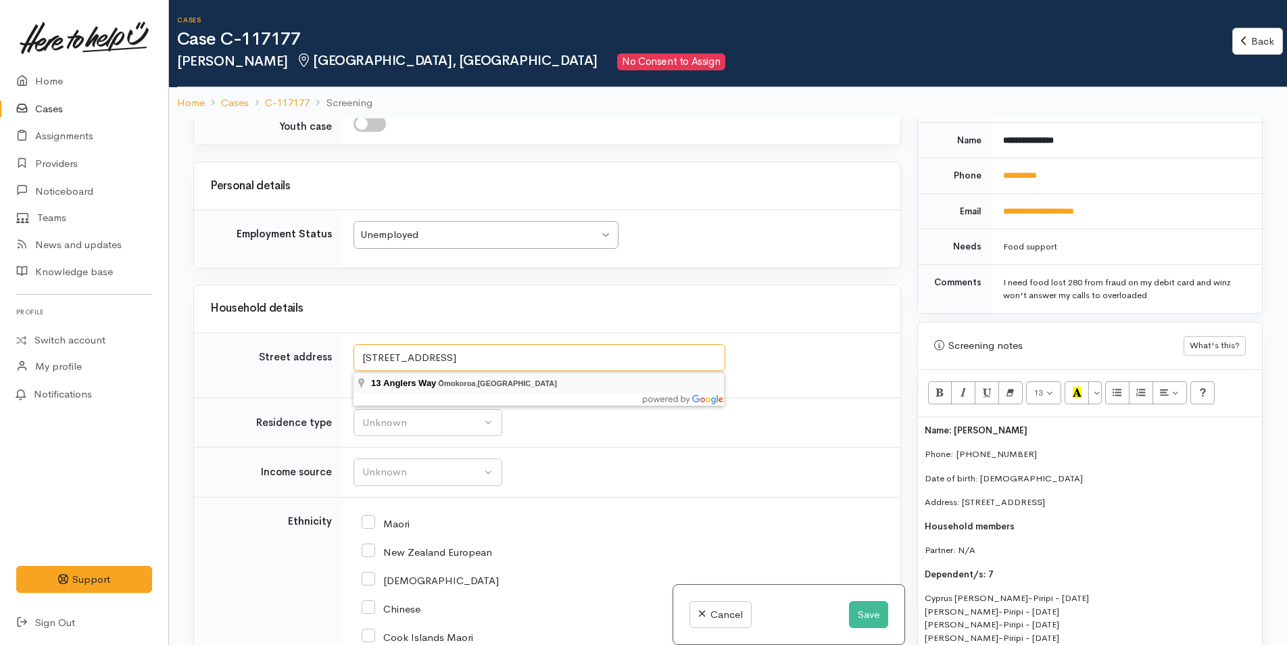
type input "13 Anglers Way, Ōmokoroa, New Zealand"
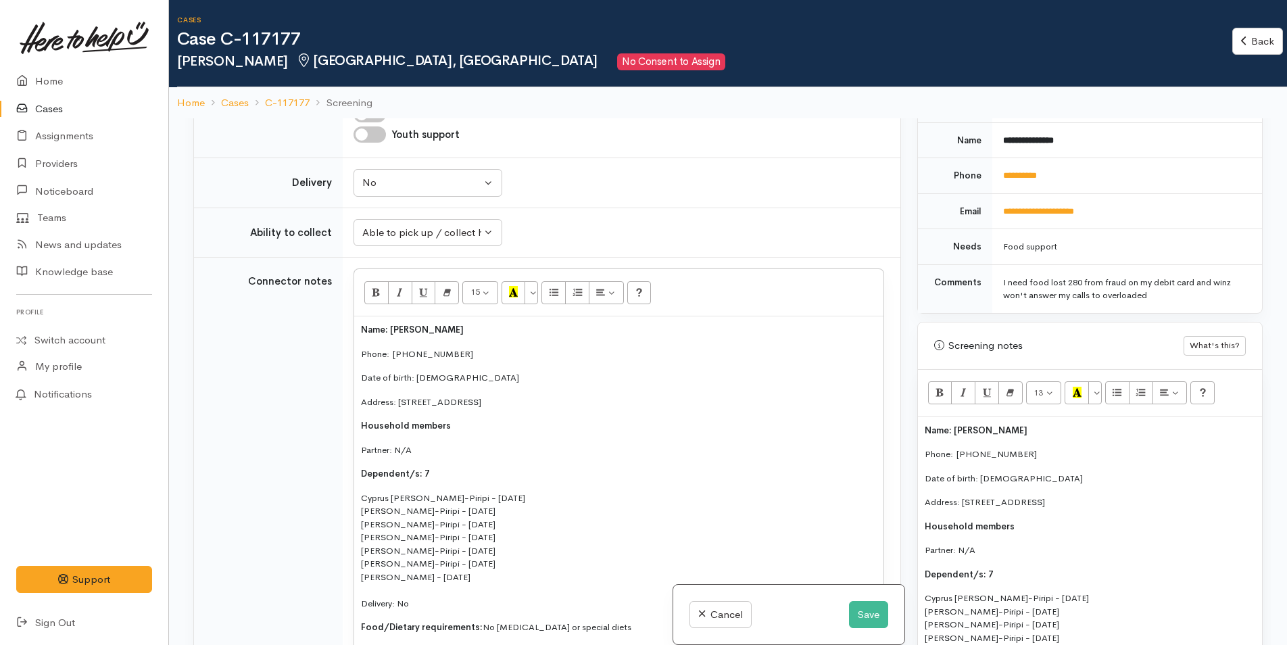
scroll to position [2298, 0]
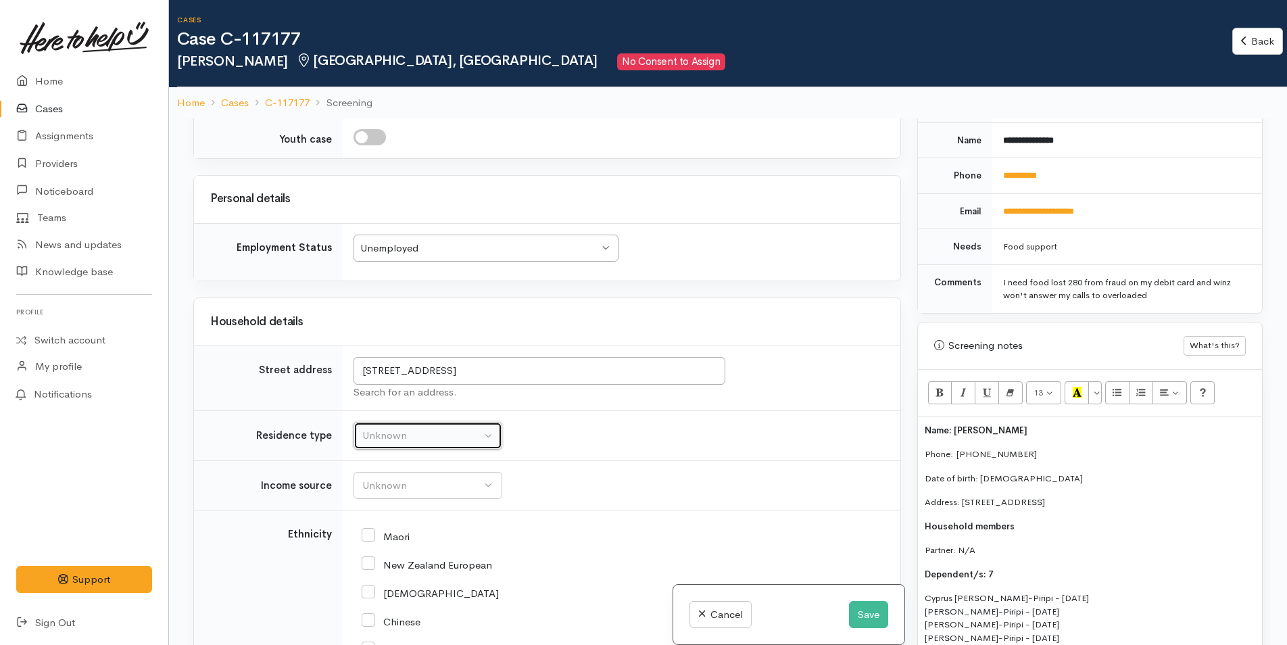
click at [444, 428] on div "Unknown" at bounding box center [421, 436] width 119 height 16
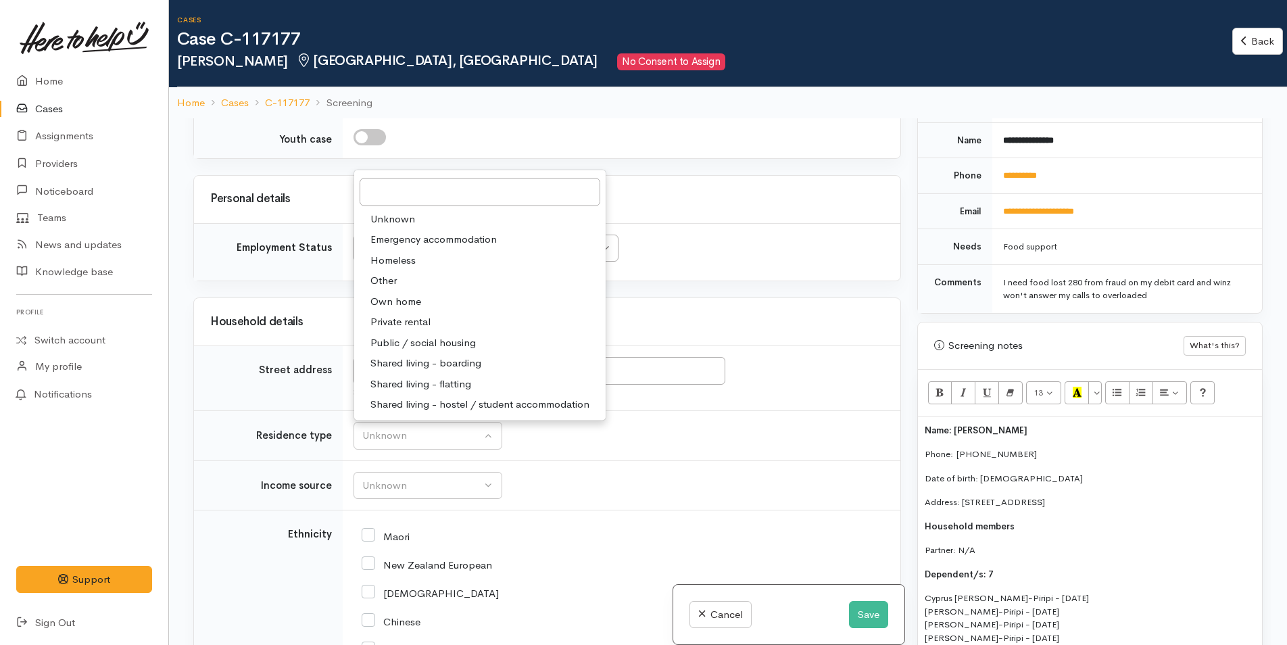
click at [422, 314] on span "Private rental" at bounding box center [400, 322] width 60 height 16
select select "2"
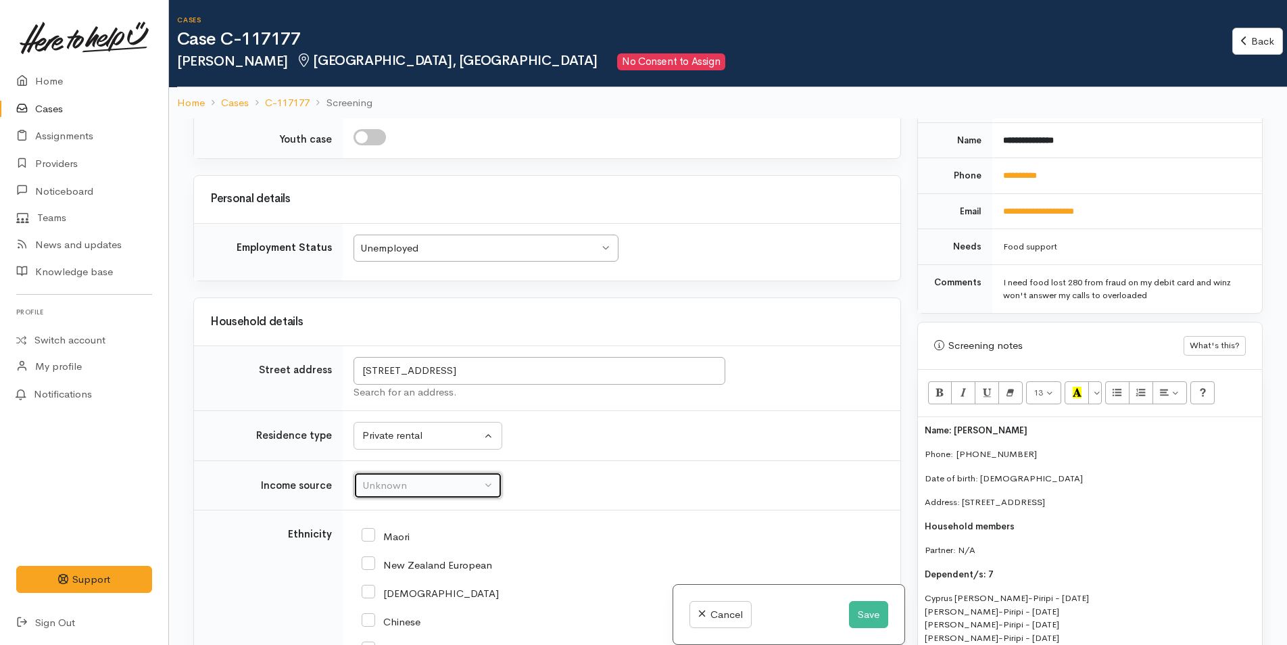
click at [420, 478] on div "Unknown" at bounding box center [421, 486] width 119 height 16
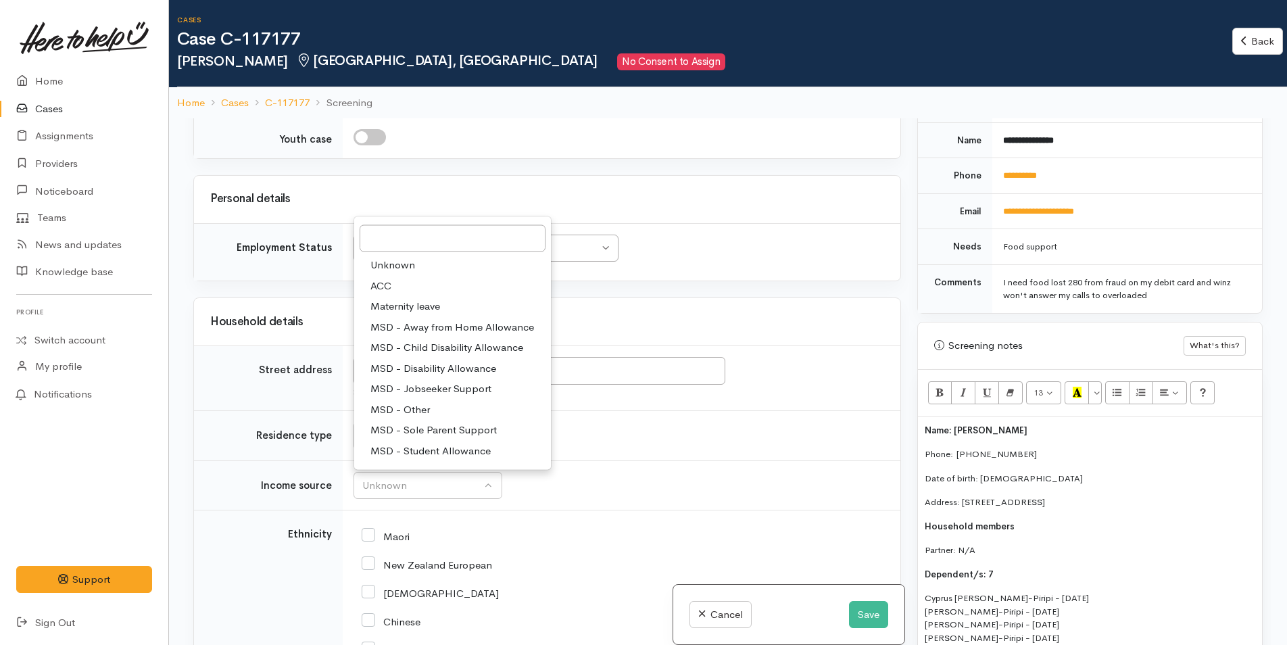
click at [433, 422] on span "MSD - Sole Parent Support" at bounding box center [433, 430] width 126 height 16
select select "7"
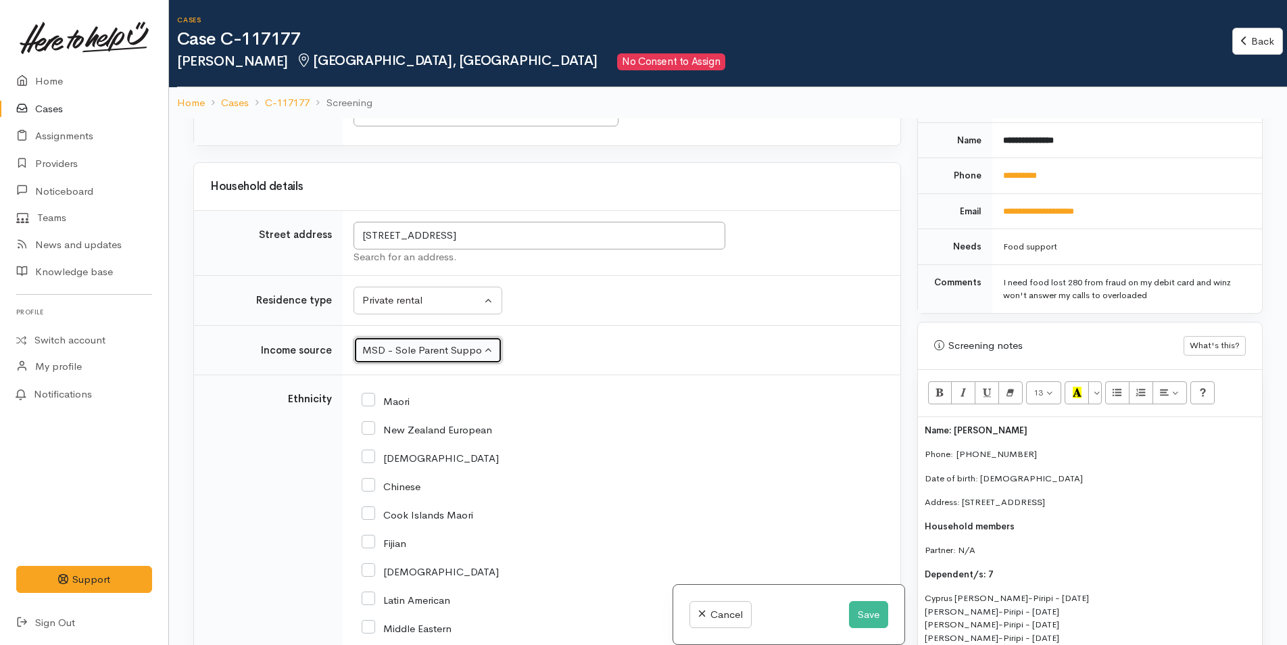
scroll to position [743, 0]
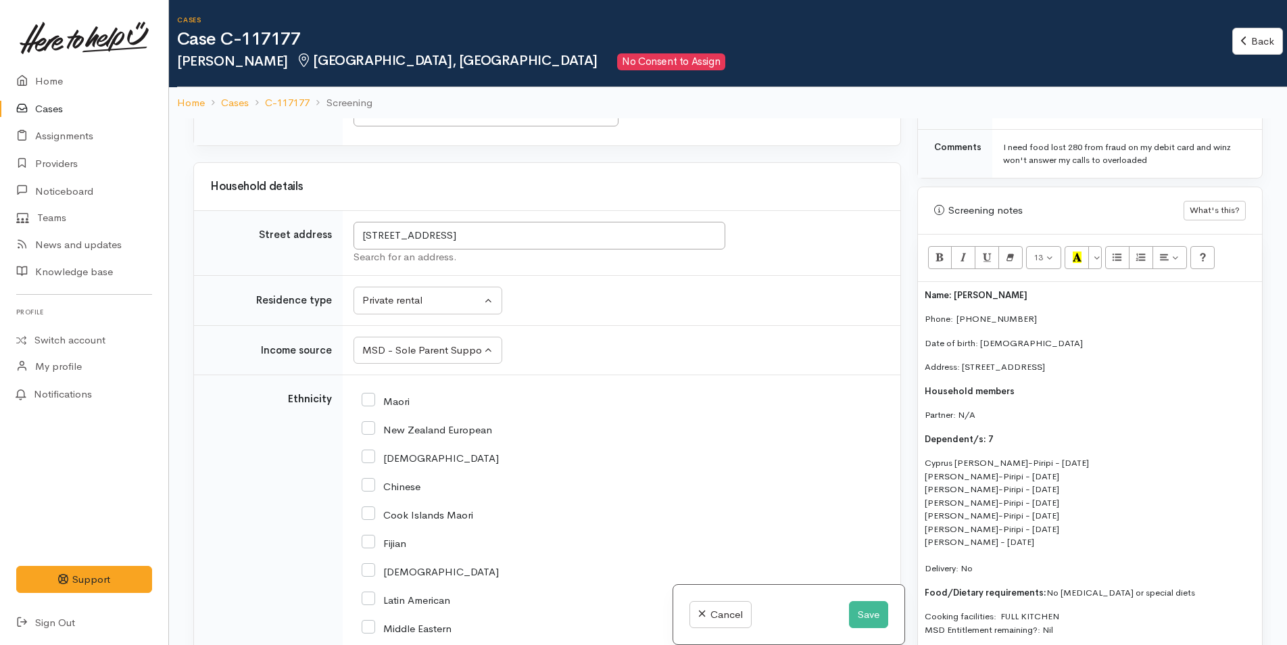
click at [372, 422] on input "New Zealand European" at bounding box center [427, 428] width 130 height 12
checkbox input "true"
click at [374, 394] on input "Maori" at bounding box center [386, 400] width 48 height 12
checkbox input "true"
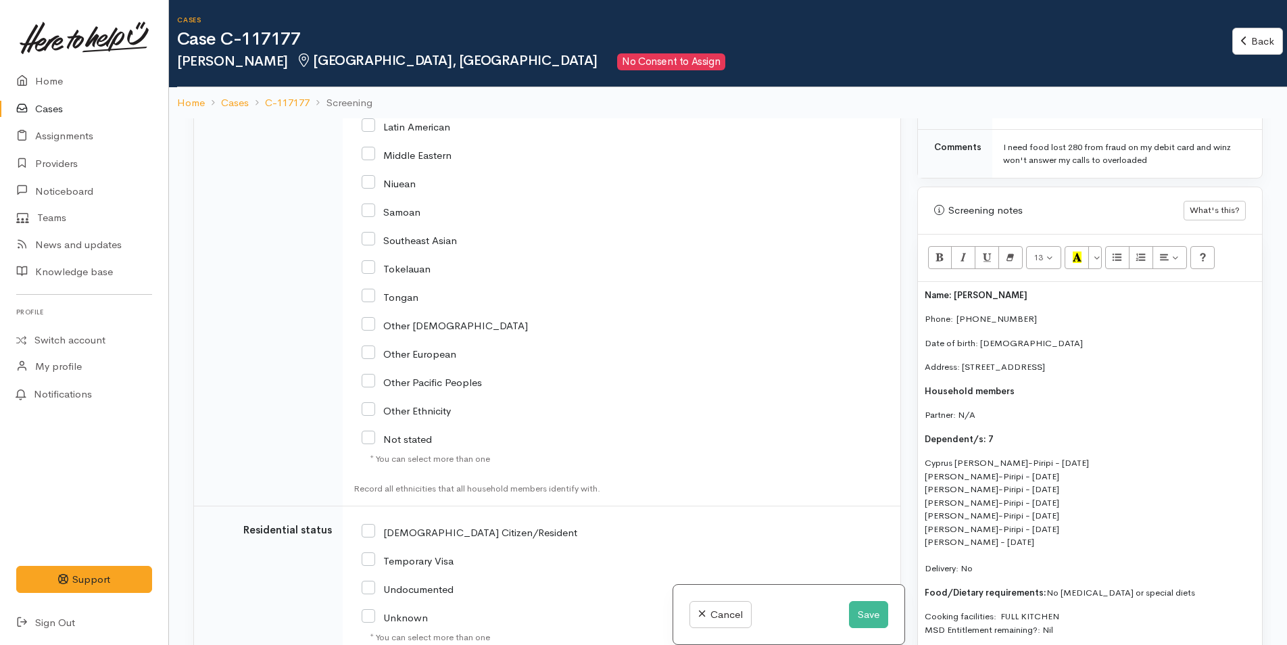
scroll to position [3109, 0]
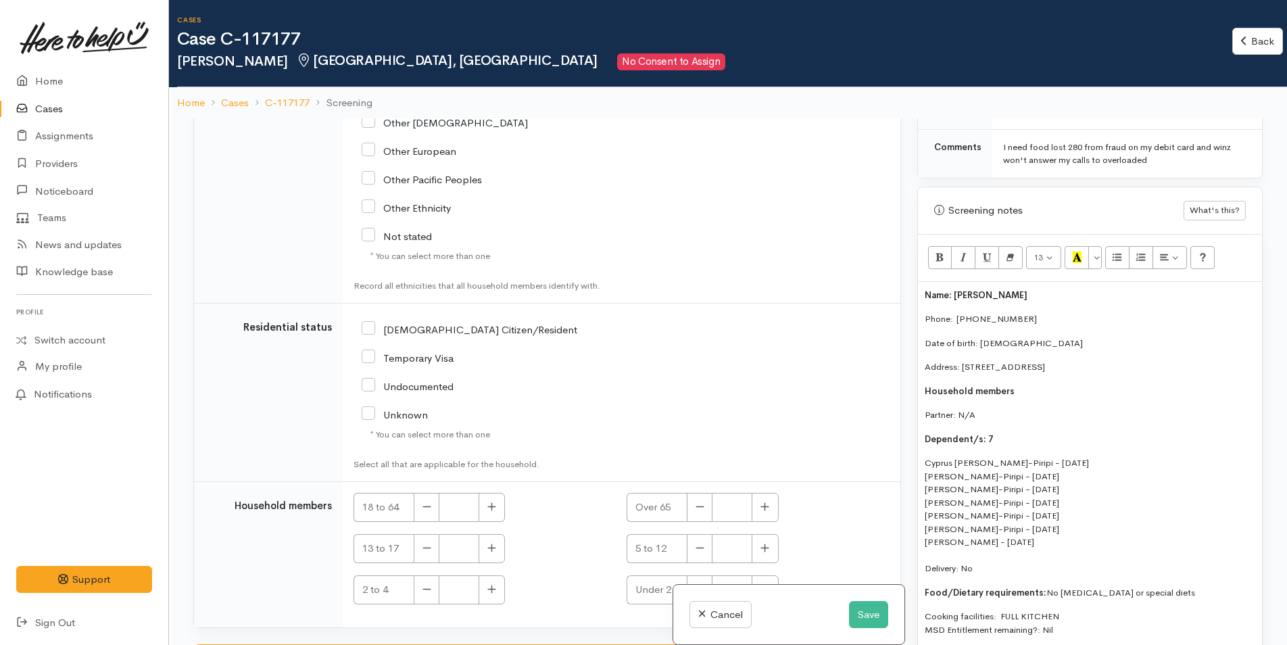
click at [366, 322] on input "NZ Citizen/Resident" at bounding box center [470, 328] width 216 height 12
checkbox input "true"
click at [486, 495] on button "button" at bounding box center [492, 507] width 26 height 29
type input "1"
click at [487, 543] on icon "button" at bounding box center [491, 548] width 9 height 10
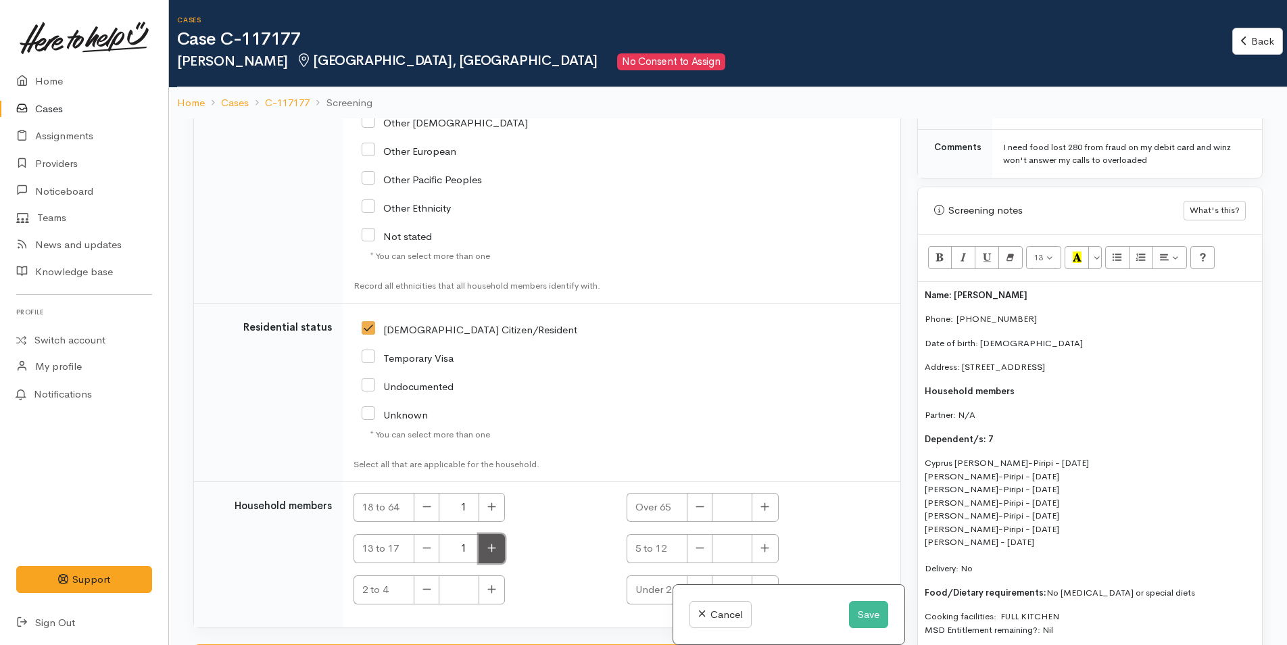
click at [492, 543] on icon "button" at bounding box center [492, 547] width 8 height 8
click at [493, 540] on button "button" at bounding box center [492, 548] width 26 height 29
click at [496, 541] on button "button" at bounding box center [492, 548] width 26 height 29
type input "4"
click at [763, 543] on icon "button" at bounding box center [764, 548] width 9 height 10
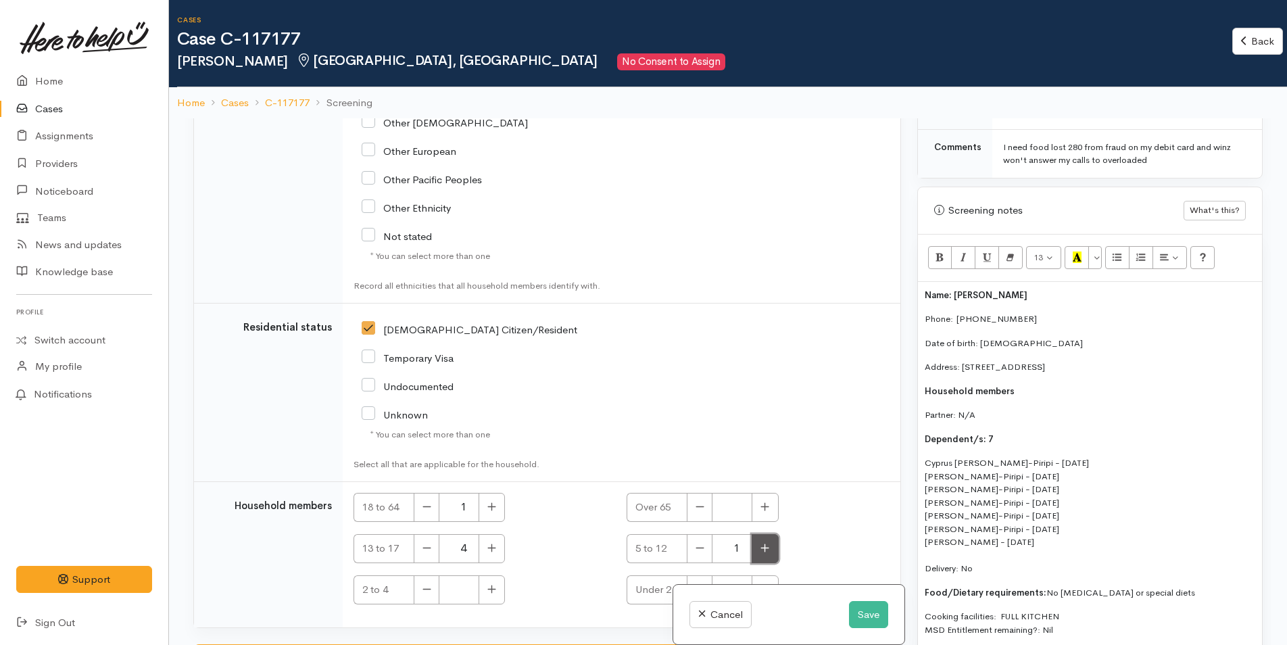
click at [762, 543] on icon "button" at bounding box center [765, 547] width 8 height 8
type input "2"
click at [762, 585] on icon "button" at bounding box center [765, 589] width 8 height 8
type input "1"
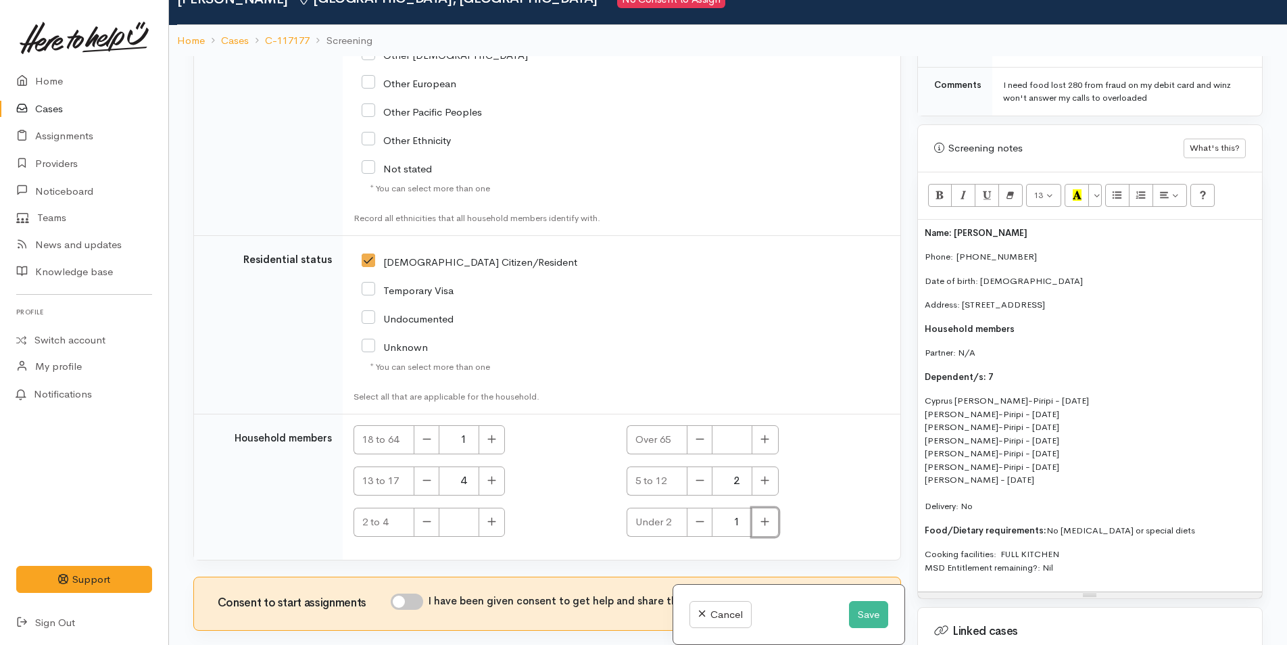
scroll to position [118, 0]
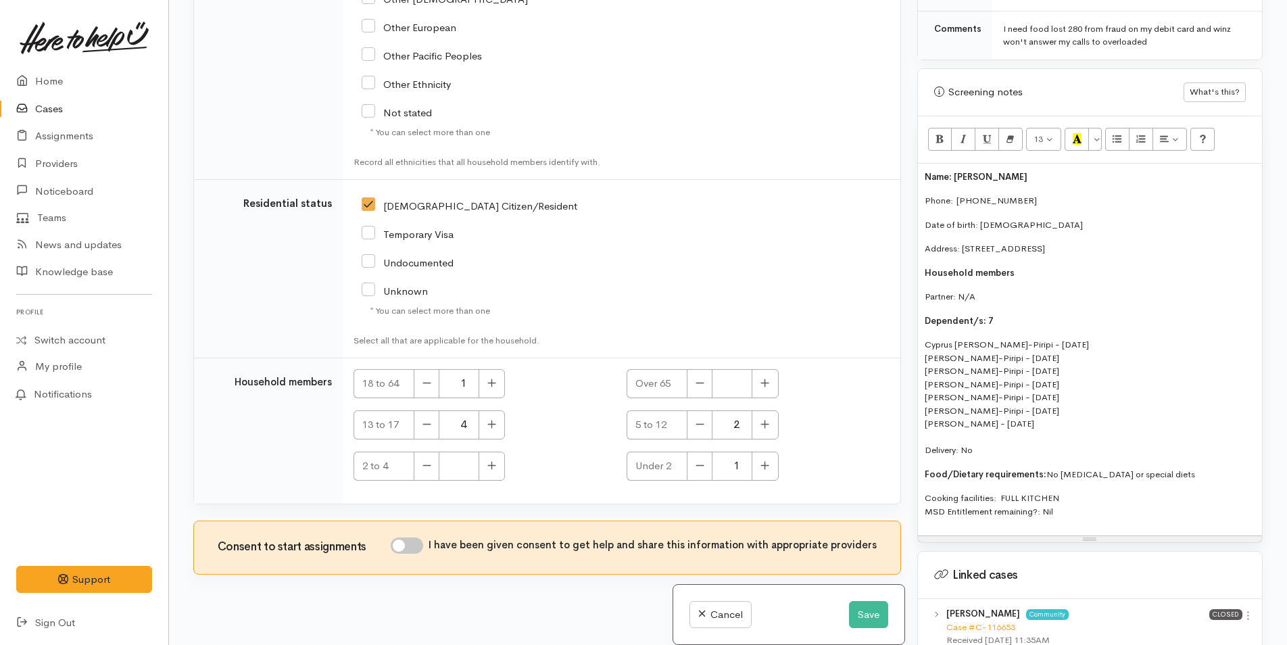
click at [415, 537] on input "I have been given consent to get help and share this information with appropria…" at bounding box center [407, 545] width 32 height 16
checkbox input "true"
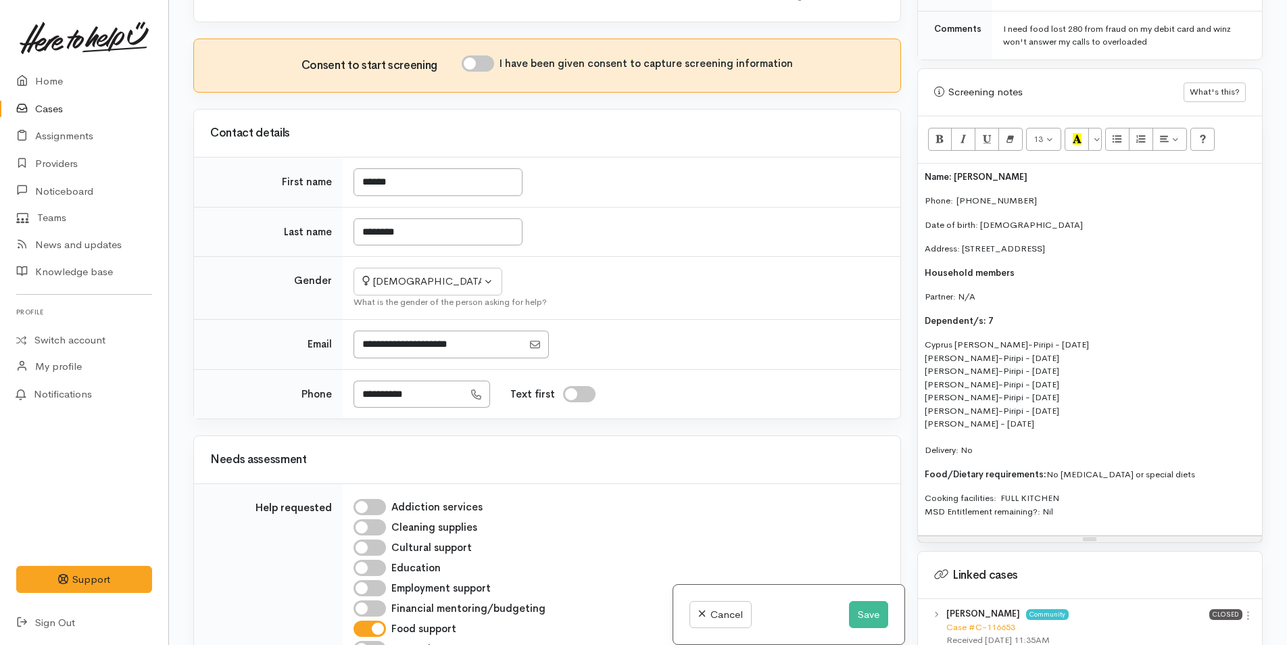
scroll to position [546, 0]
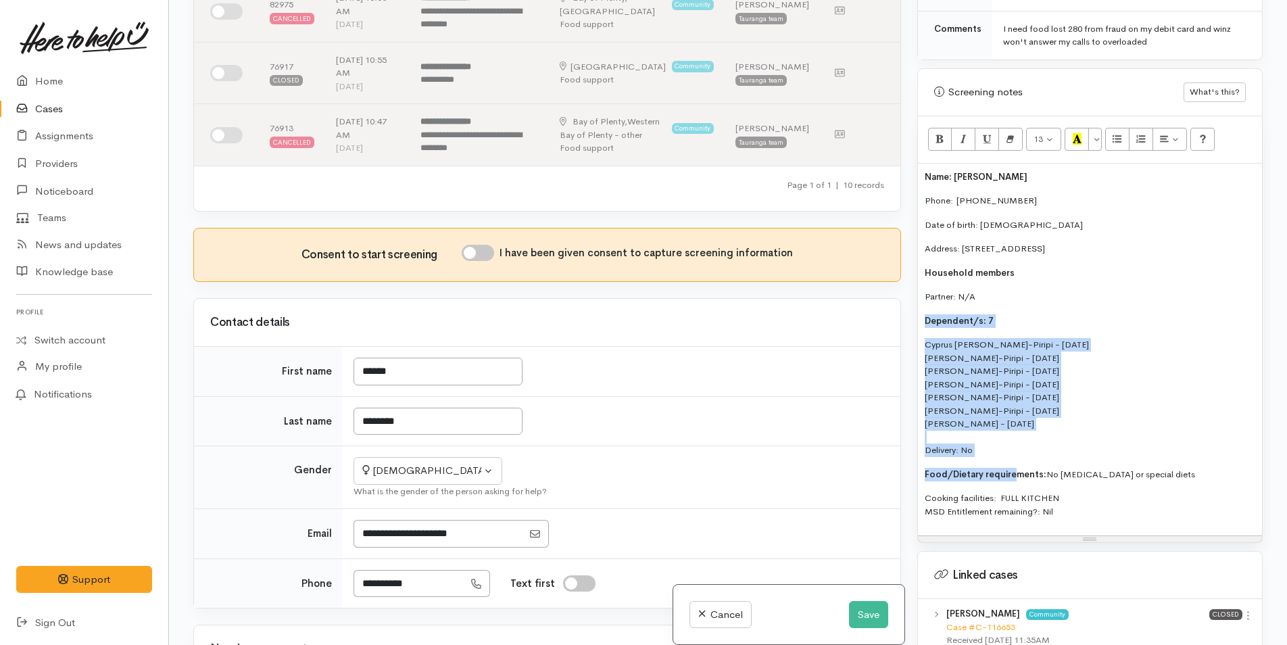
drag, startPoint x: 1012, startPoint y: 444, endPoint x: 924, endPoint y: 305, distance: 164.1
click at [924, 305] on div "Name: Carrie Matkovich Phone:  0211861759 Date of birth: 20/10/1987 Address: 13…" at bounding box center [1090, 350] width 344 height 372
click at [989, 435] on p "Cyprus Matkovich-Piripi - 07/02/2008 Harlem Matkovich-Piripi - 08/02/2009 Rikai…" at bounding box center [1090, 397] width 330 height 119
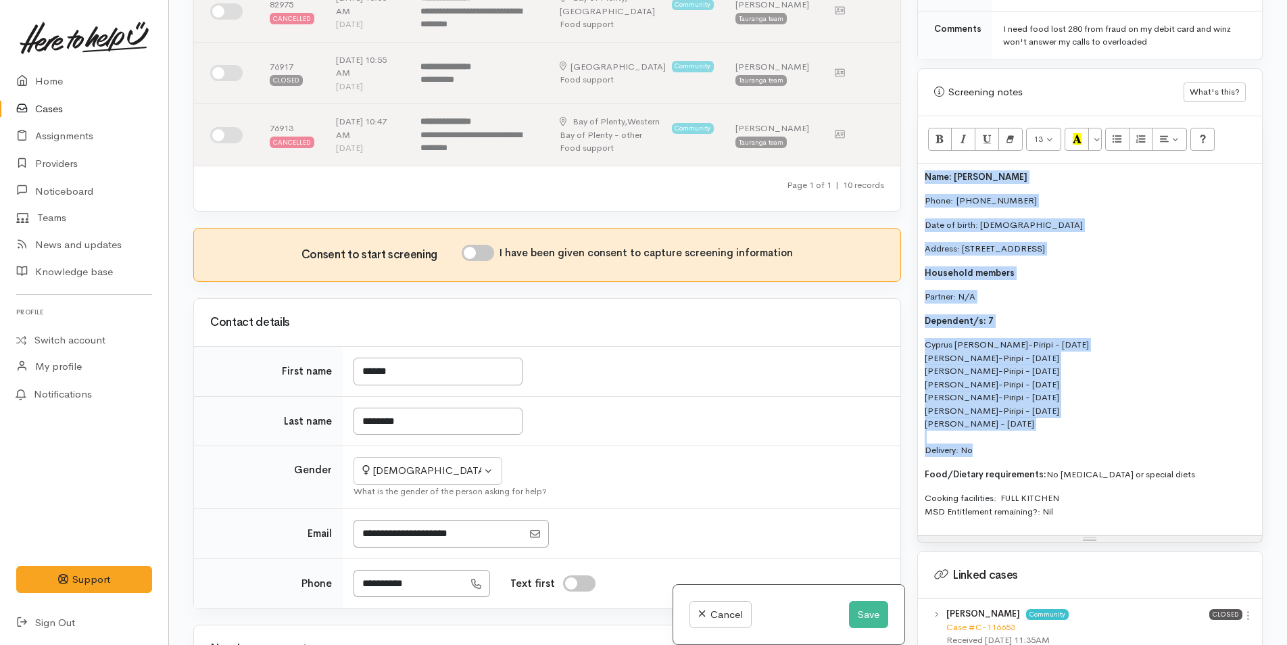
drag, startPoint x: 989, startPoint y: 435, endPoint x: 915, endPoint y: 159, distance: 286.1
click at [915, 159] on div "Warnings Add No warnings have been raised against this case Add Warning Title ●…" at bounding box center [1090, 322] width 362 height 645
copy div "Name: Carrie Matkovich Phone:  0211861759 Date of birth: 20/10/1987 Address: 13…"
click at [864, 607] on button "Save" at bounding box center [868, 615] width 39 height 28
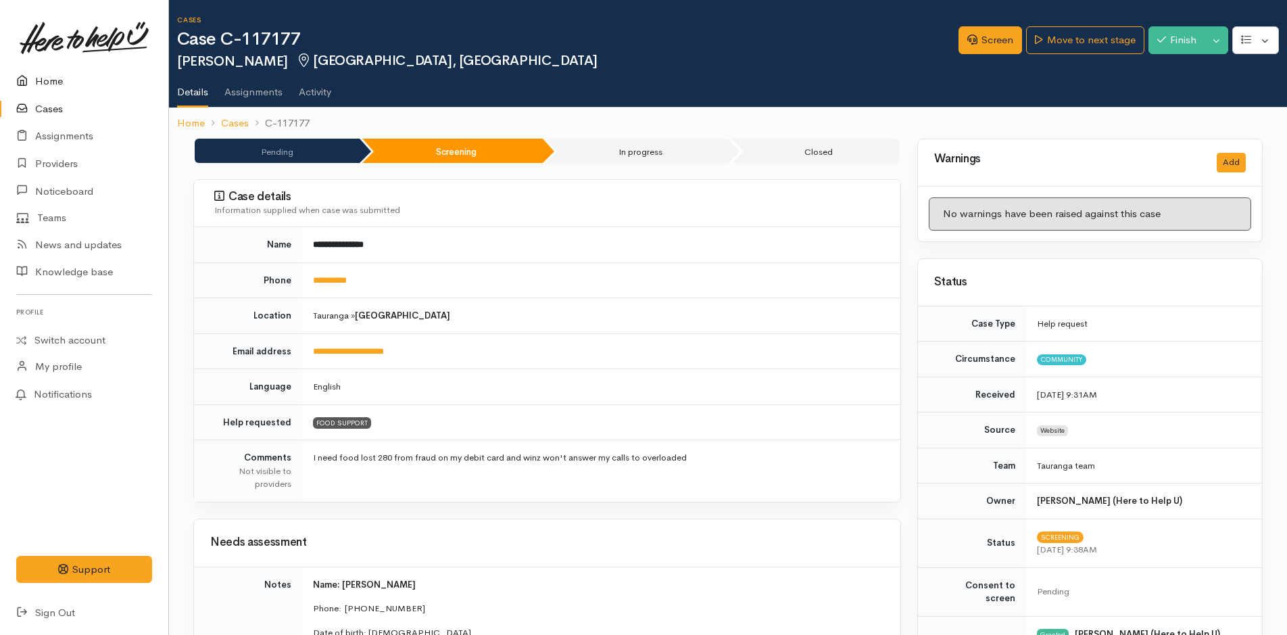
click at [51, 80] on link "Home" at bounding box center [84, 82] width 168 height 28
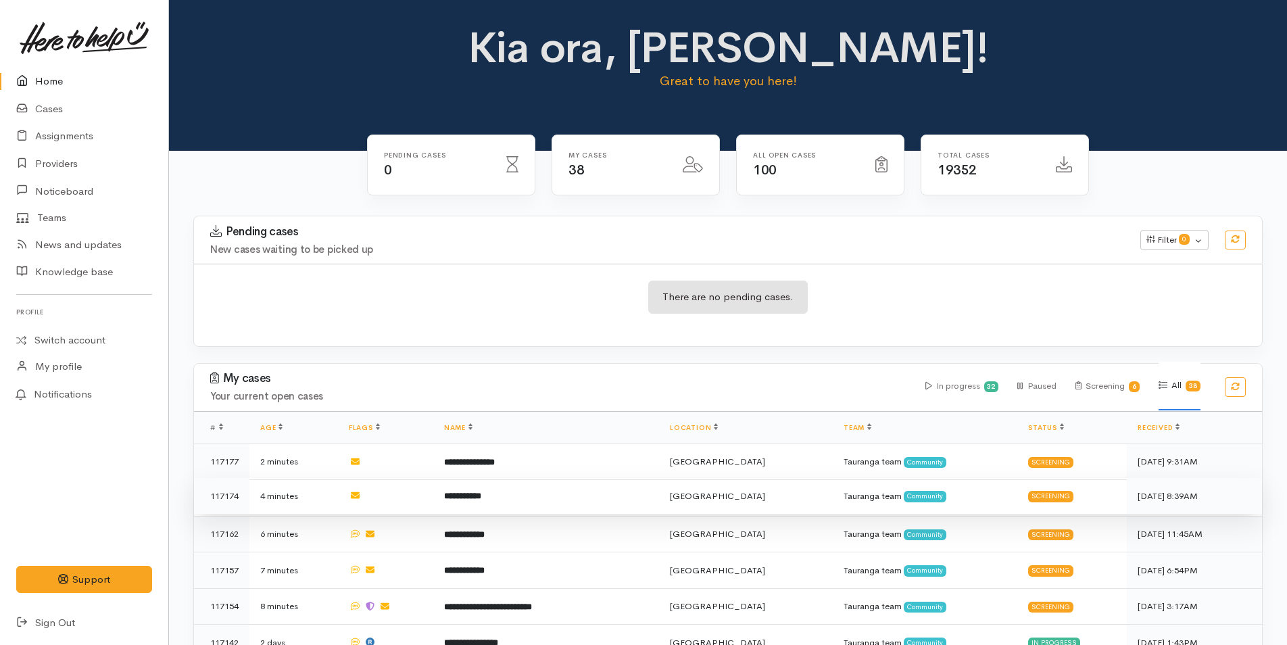
scroll to position [135, 0]
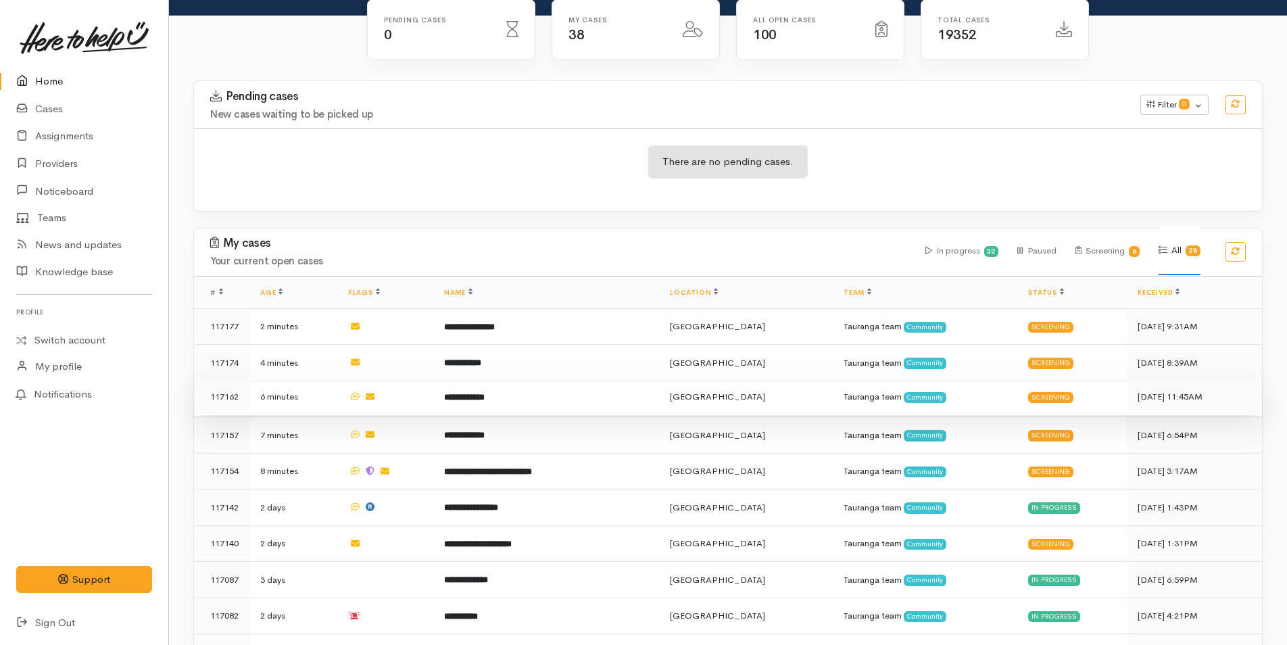
click at [485, 394] on b "**********" at bounding box center [464, 397] width 41 height 9
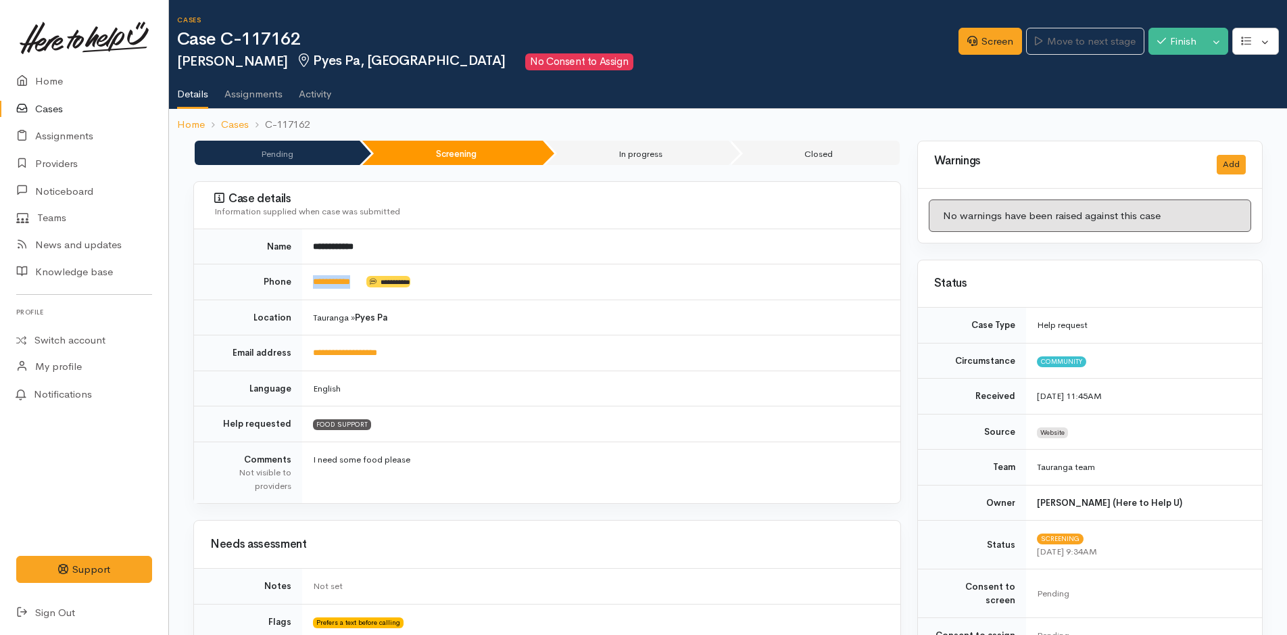
drag, startPoint x: 366, startPoint y: 292, endPoint x: 312, endPoint y: 297, distance: 53.6
click at [312, 297] on td "**********" at bounding box center [601, 282] width 598 height 36
copy td "**********"
click at [991, 40] on link "Screen" at bounding box center [990, 42] width 64 height 28
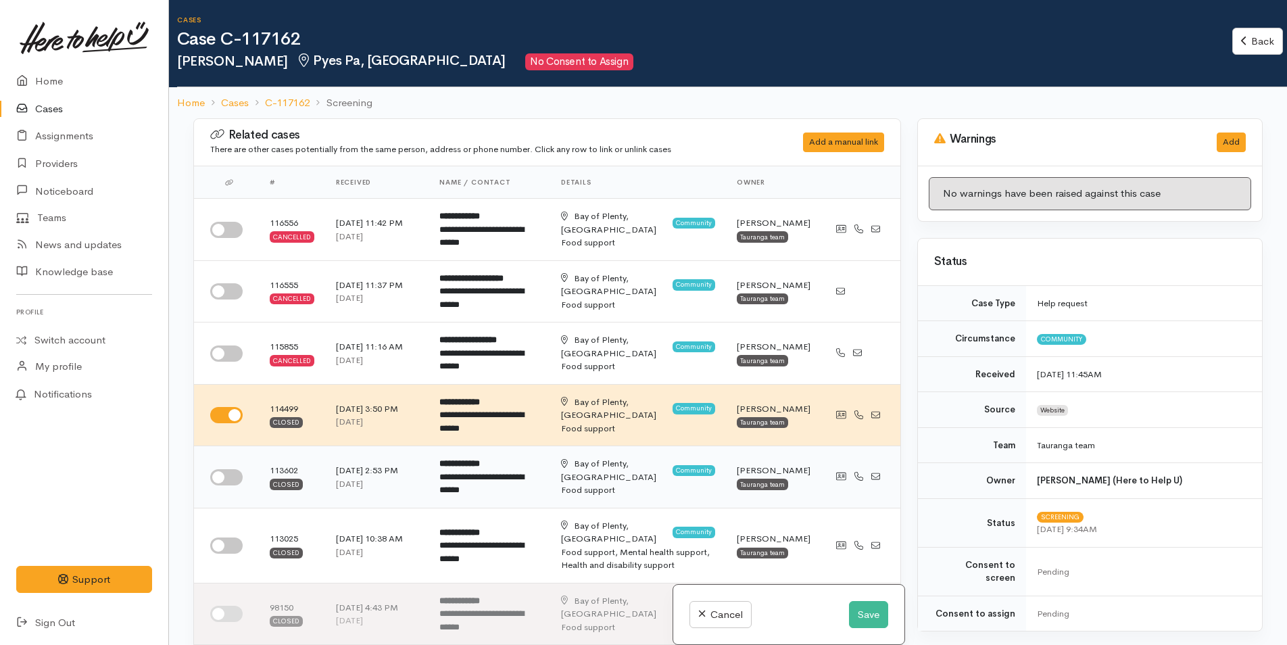
scroll to position [270, 0]
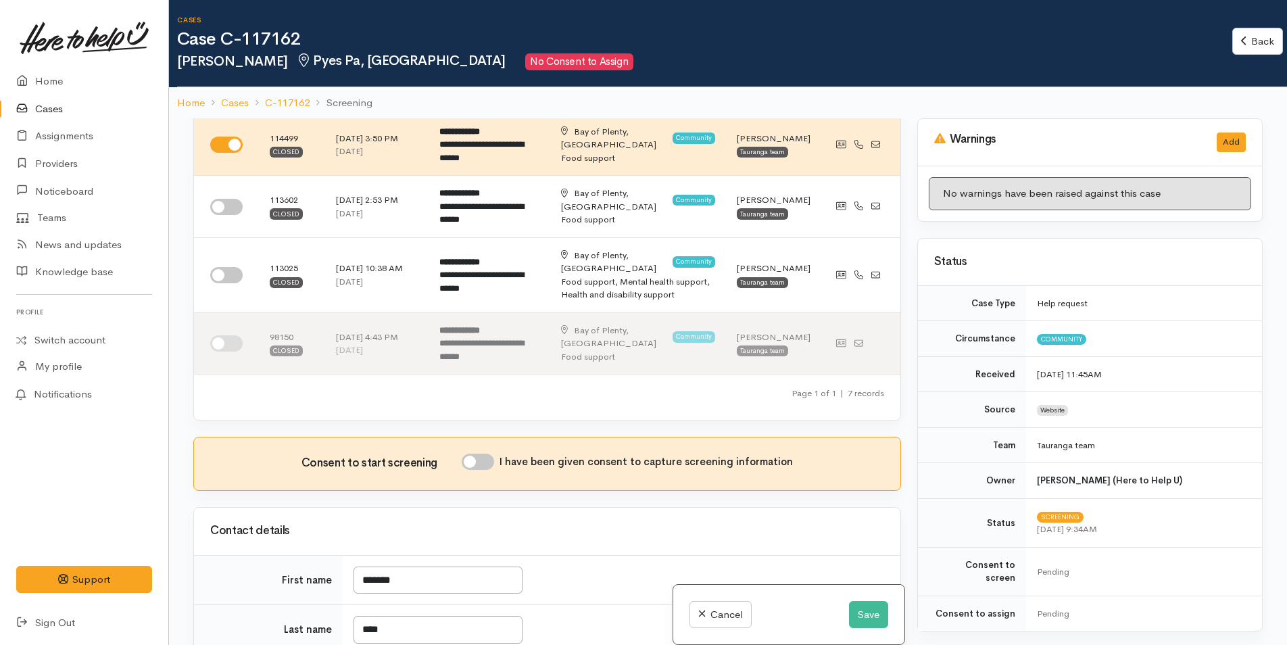
click at [491, 453] on input "I have been given consent to capture screening information" at bounding box center [478, 461] width 32 height 16
checkbox input "true"
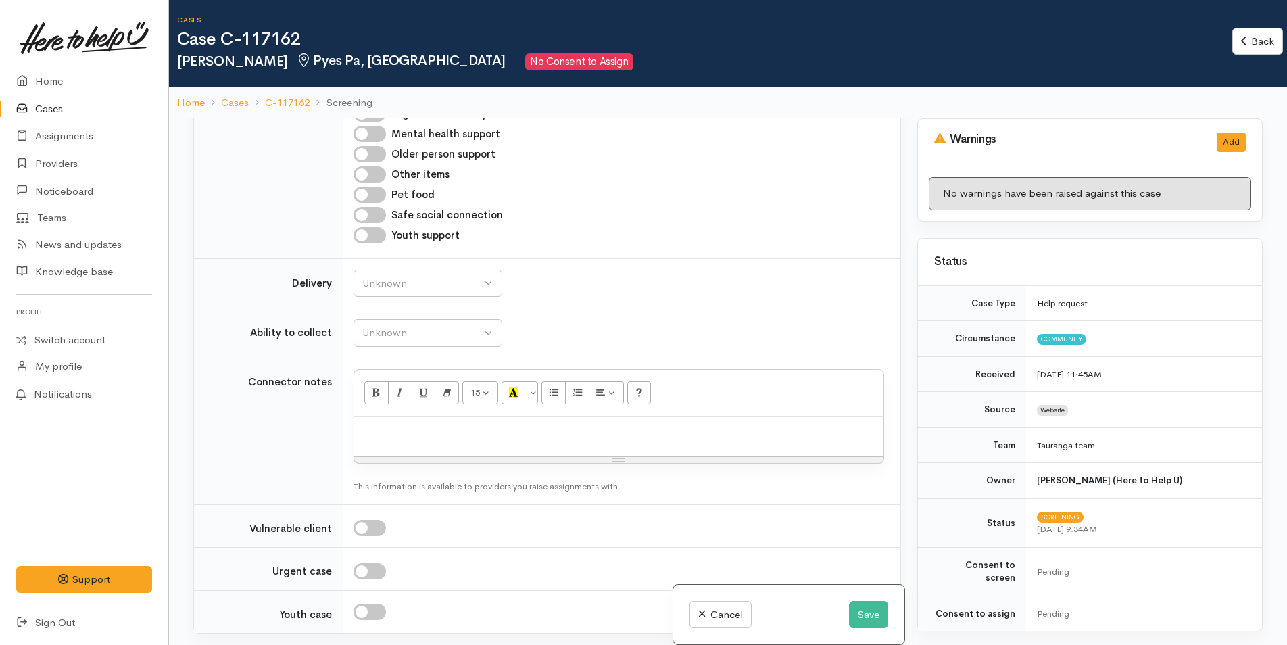
scroll to position [1352, 0]
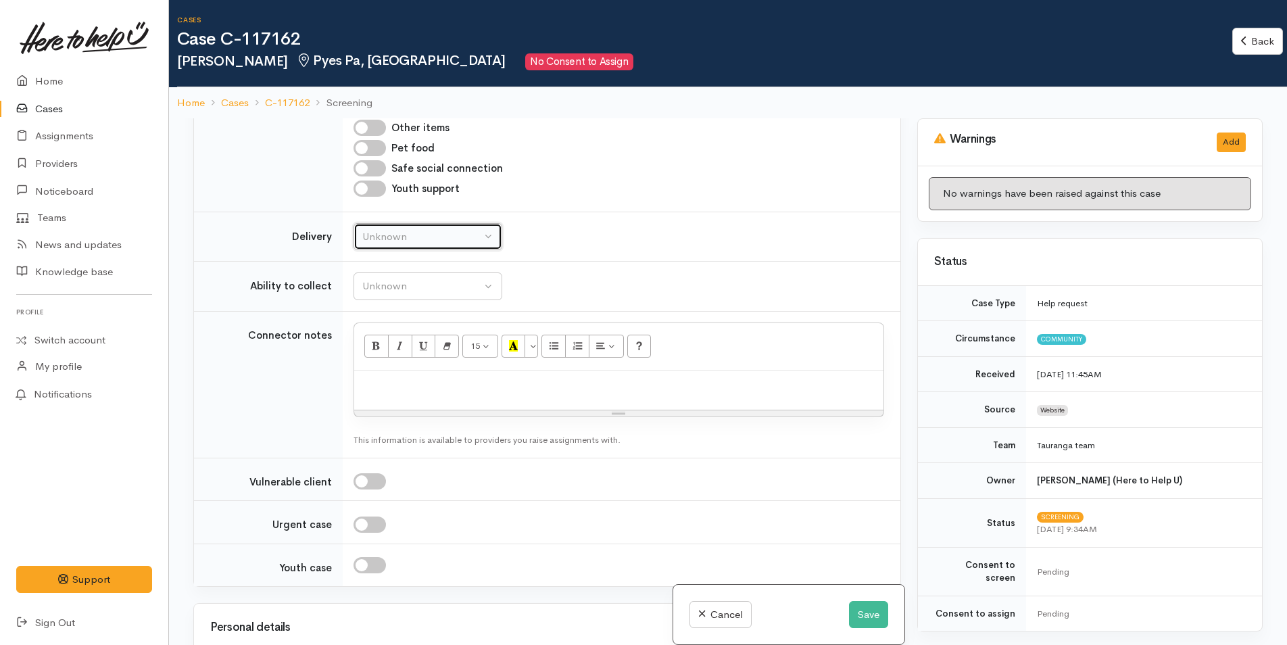
click at [416, 229] on div "Unknown" at bounding box center [421, 237] width 119 height 16
click at [387, 353] on link "No" at bounding box center [427, 363] width 147 height 21
select select "1"
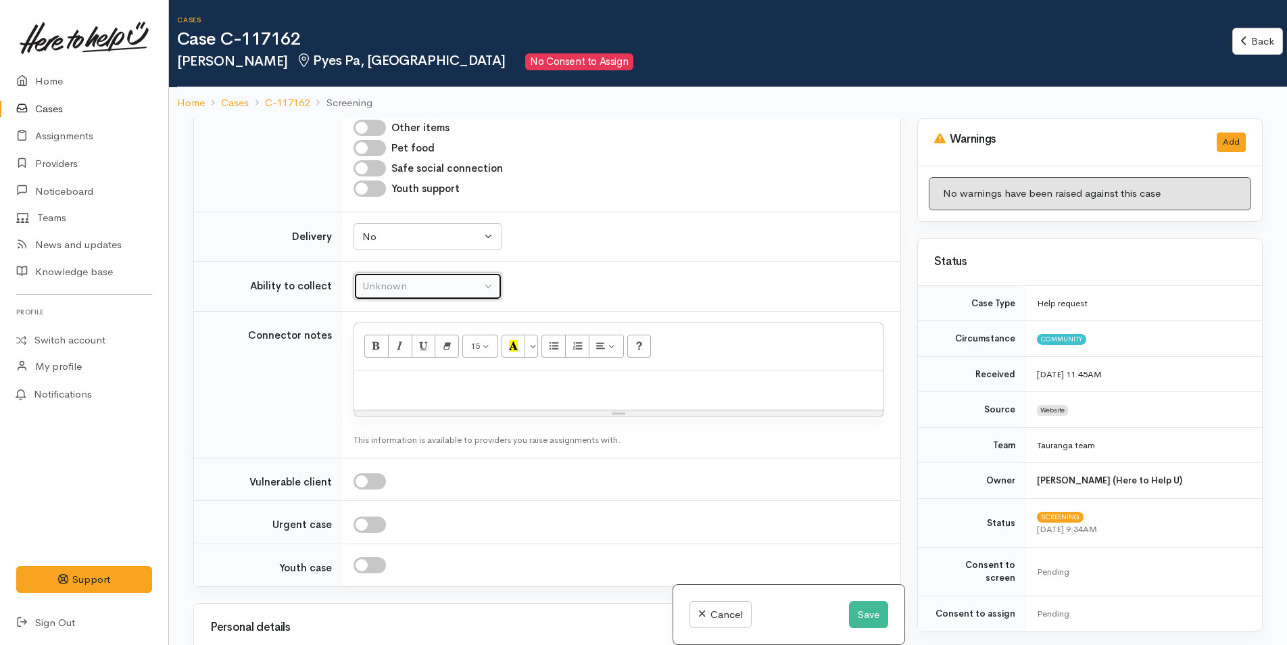
click at [429, 278] on div "Unknown" at bounding box center [421, 286] width 119 height 16
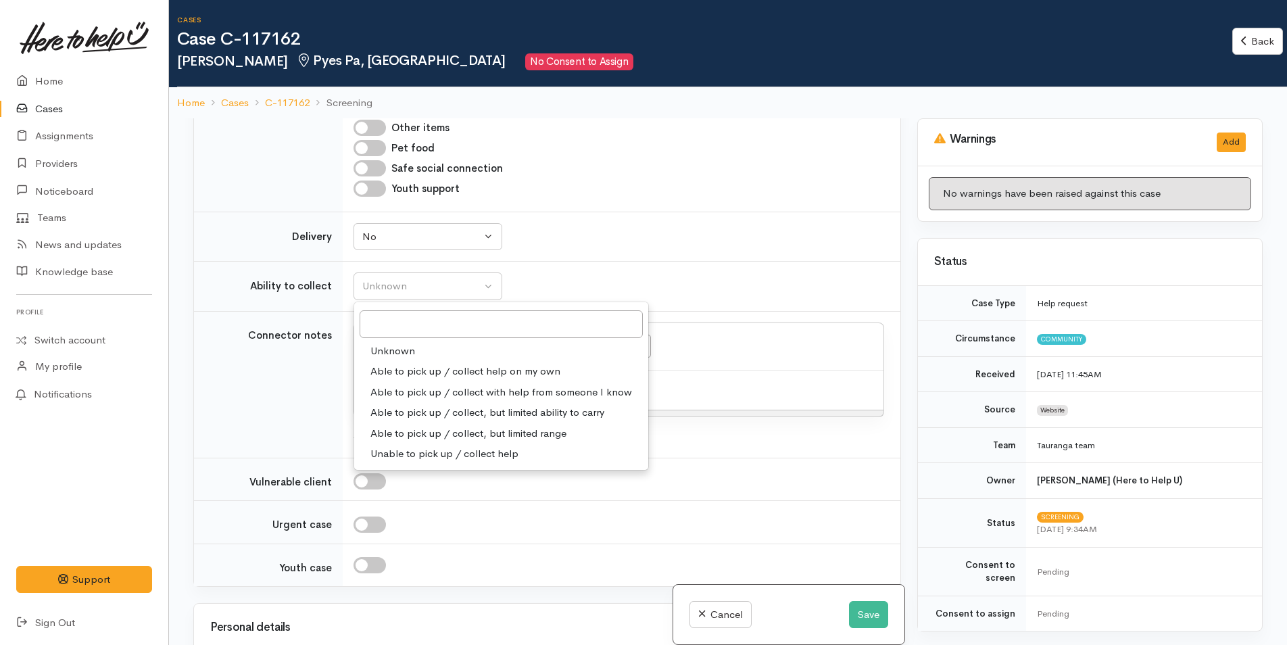
click at [433, 364] on span "Able to pick up / collect help on my own" at bounding box center [465, 372] width 190 height 16
select select "2"
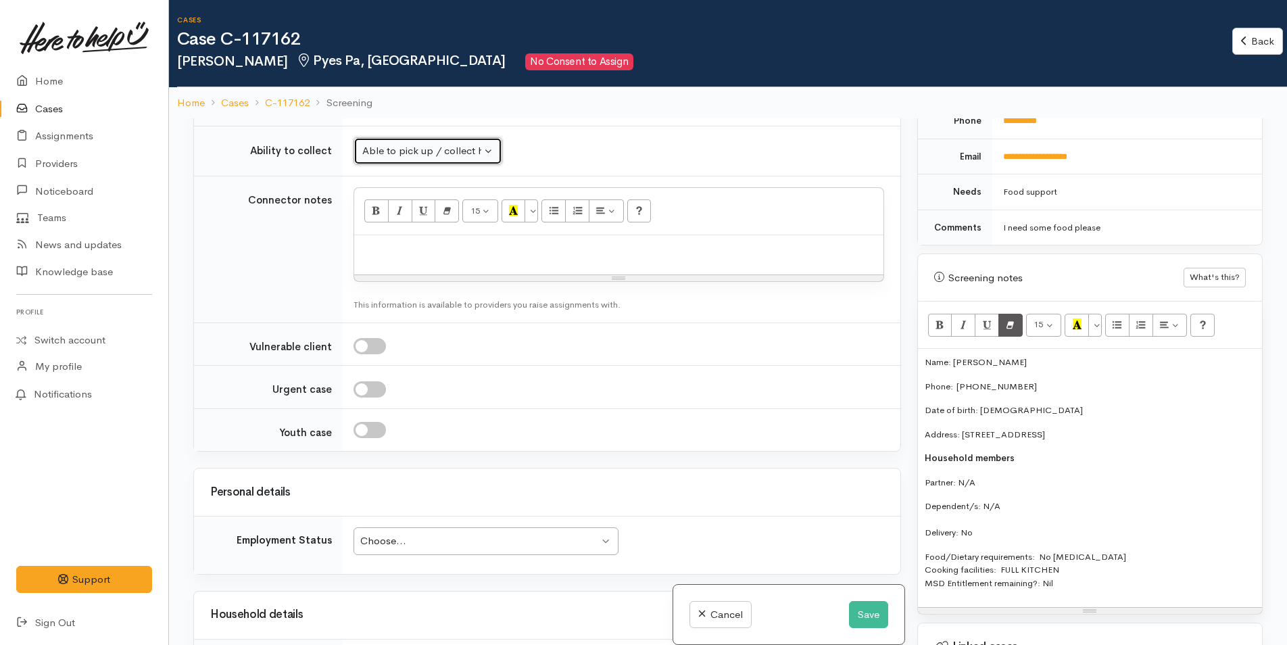
scroll to position [811, 0]
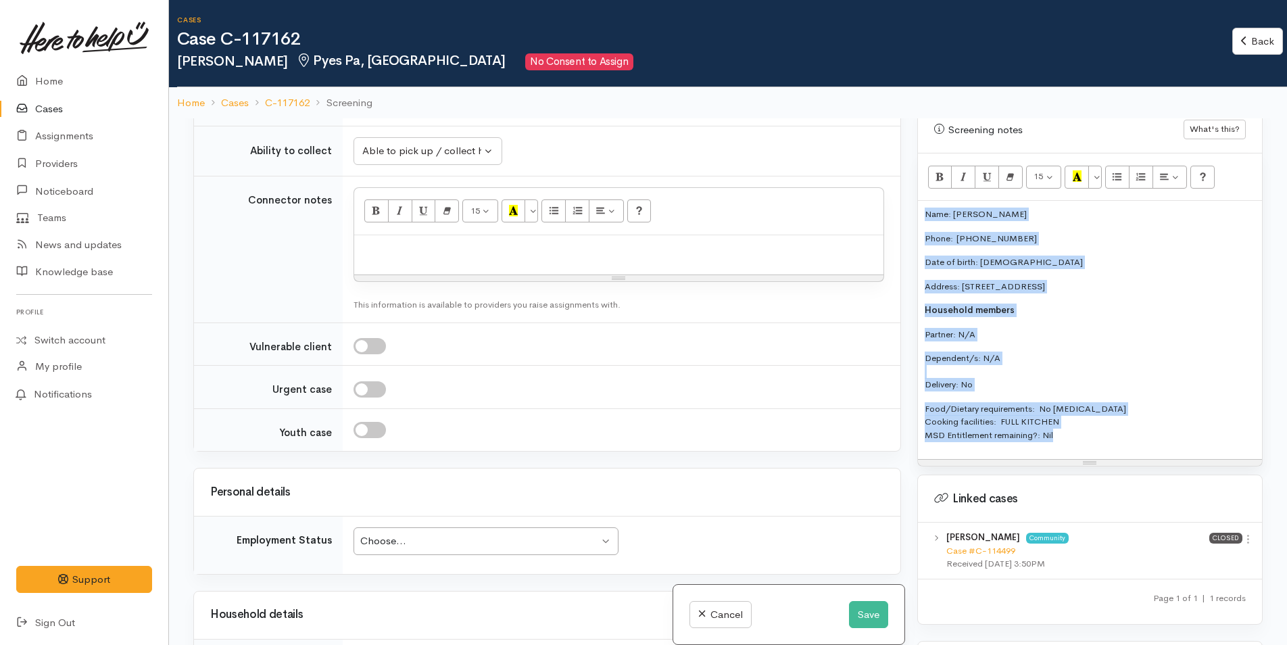
drag, startPoint x: 1077, startPoint y: 424, endPoint x: 908, endPoint y: 202, distance: 279.3
click at [908, 202] on div "Related cases There are other cases potentially from the same person, address o…" at bounding box center [727, 440] width 1085 height 645
copy div "Name: Shontae Moke Phone:  0220354300 Date of birth: 08/09/2003 Address: 2/11 C…"
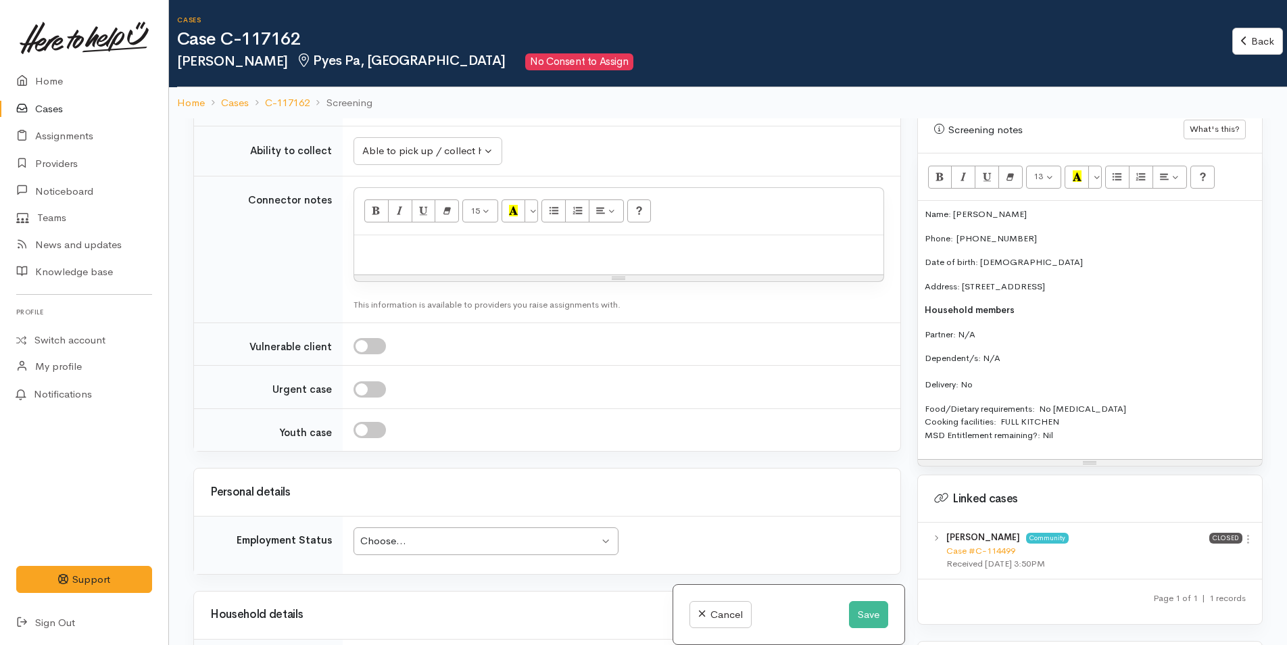
click at [493, 249] on div at bounding box center [618, 255] width 529 height 40
paste div
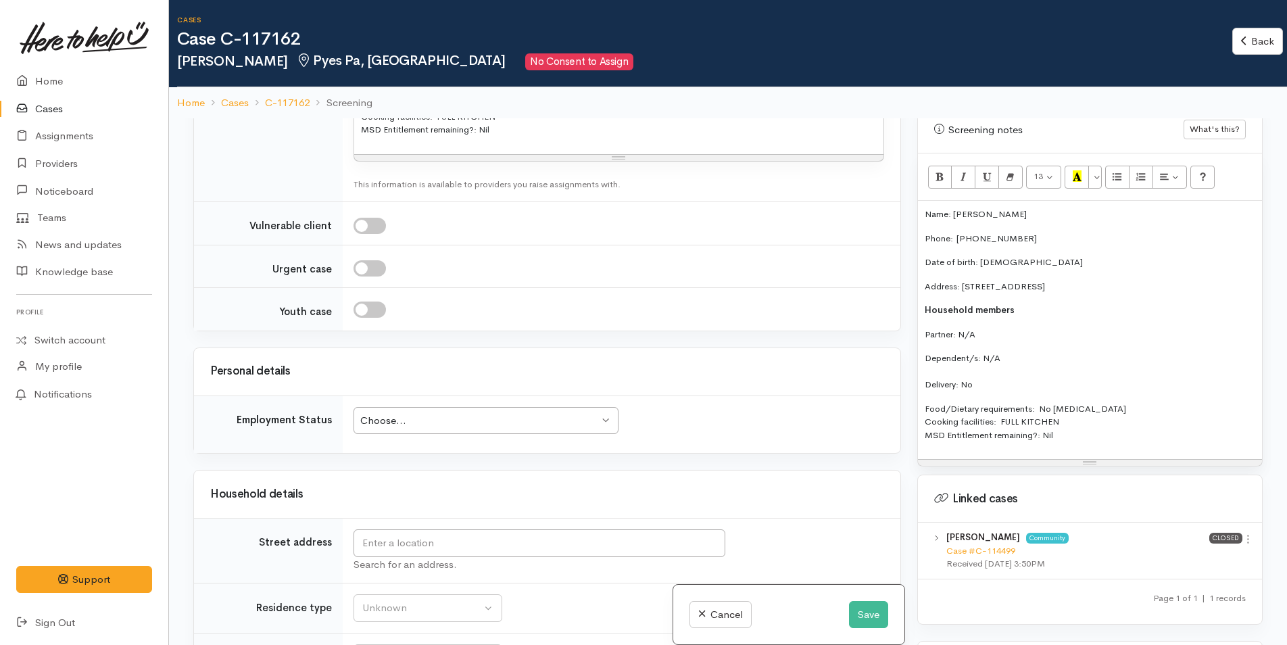
scroll to position [1892, 0]
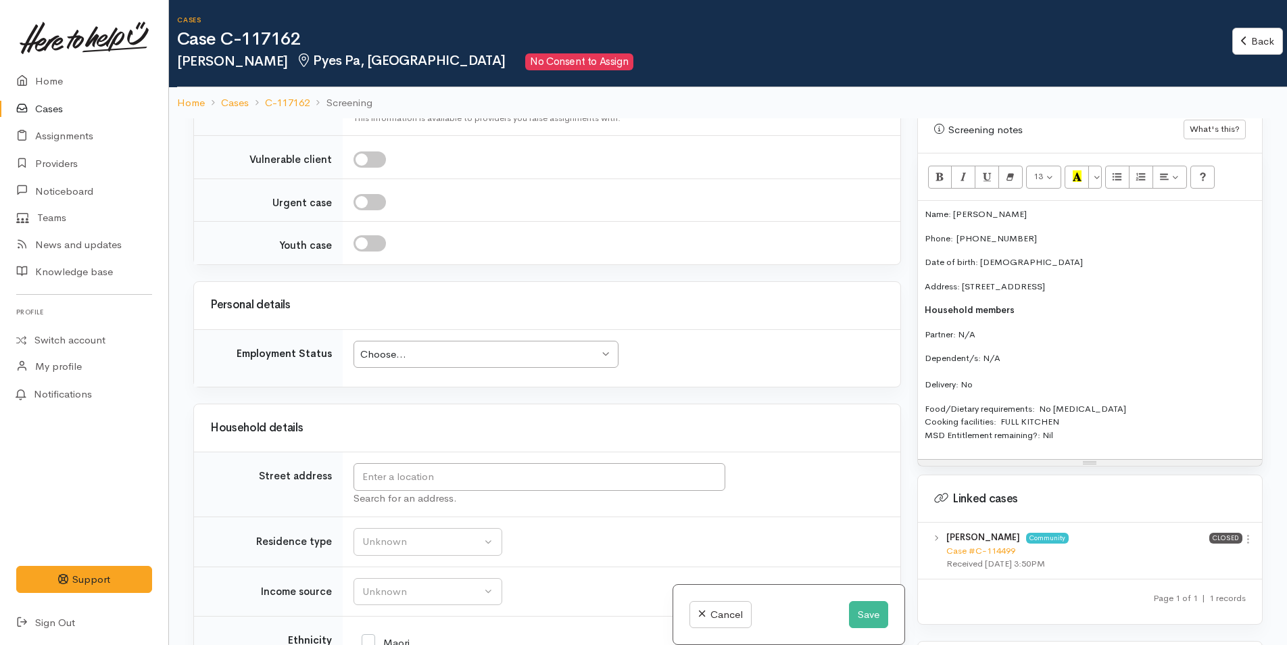
click at [438, 347] on div "Choose..." at bounding box center [479, 355] width 239 height 16
drag, startPoint x: 1203, startPoint y: 272, endPoint x: 963, endPoint y: 268, distance: 240.0
click at [963, 280] on p "Address: 2/11 Cheyne Road, Pyes Pa, Tauranga, New Zealand" at bounding box center [1090, 287] width 330 height 14
copy p "2/11 Cheyne Road, Pyes Pa, Tauranga, New Zealand"
click at [583, 463] on input "text" at bounding box center [539, 477] width 372 height 28
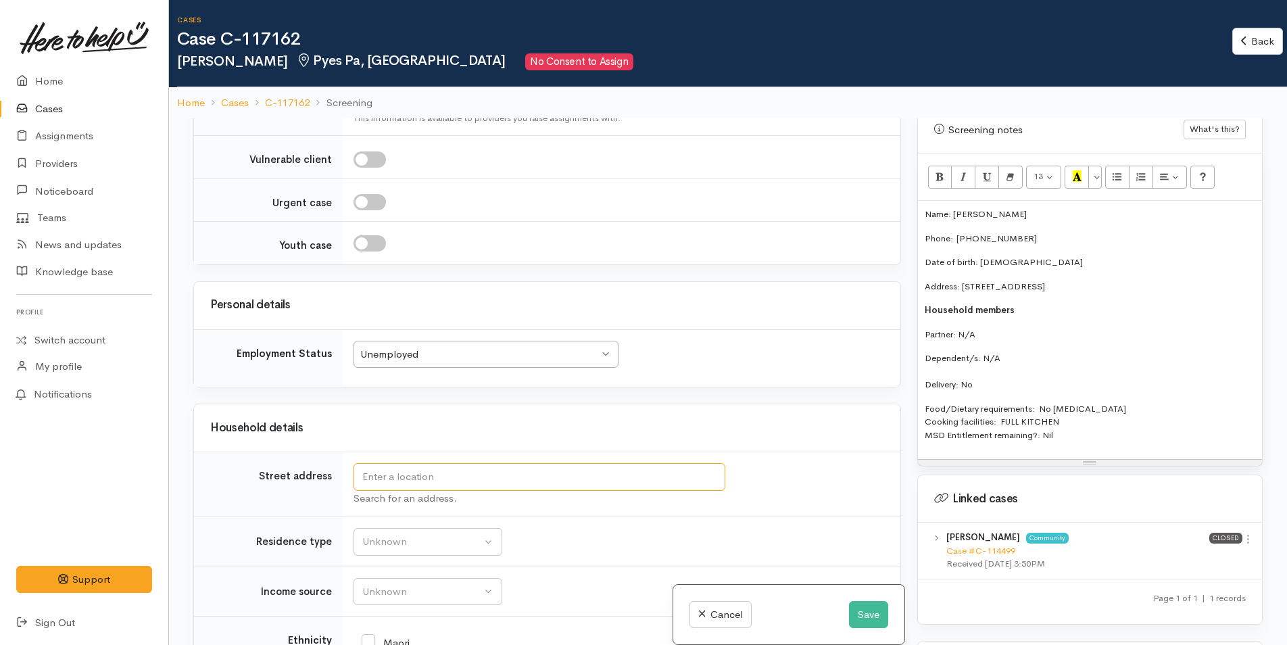
paste input "2/11 Cheyne Road, Pyes Pa, Tauranga, New Zealand"
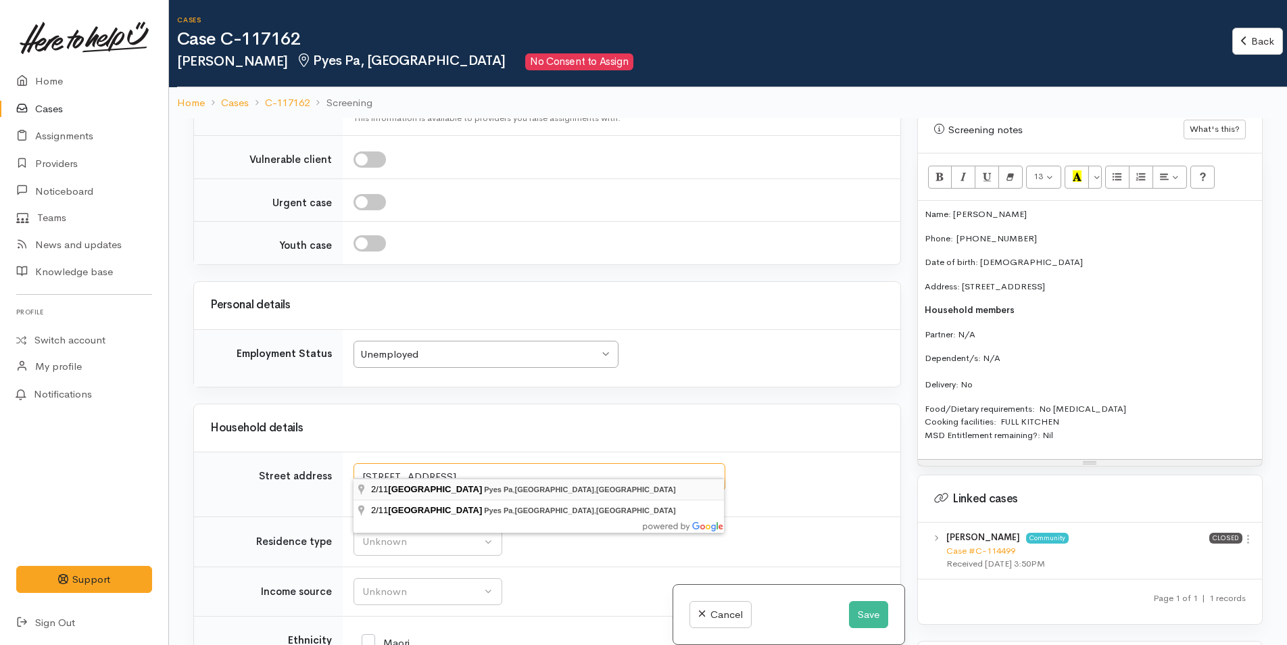
type input "2/11 Cheyne Road, Pyes Pa, Tauranga, New Zealand"
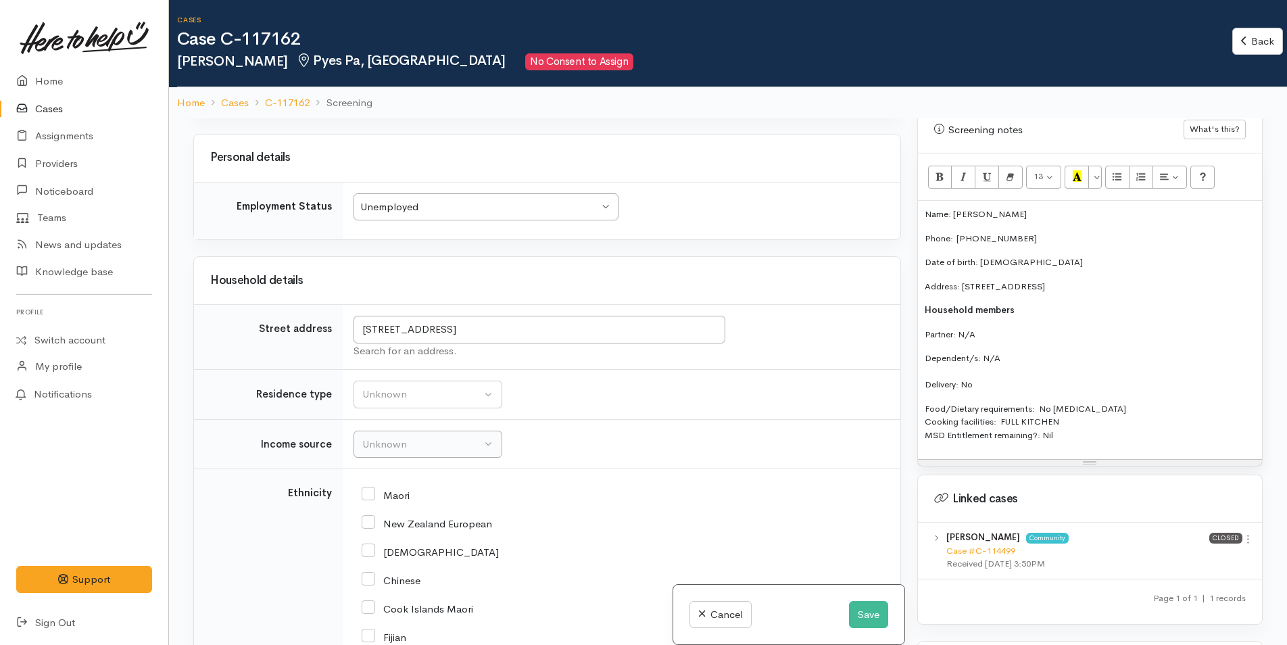
scroll to position [2095, 0]
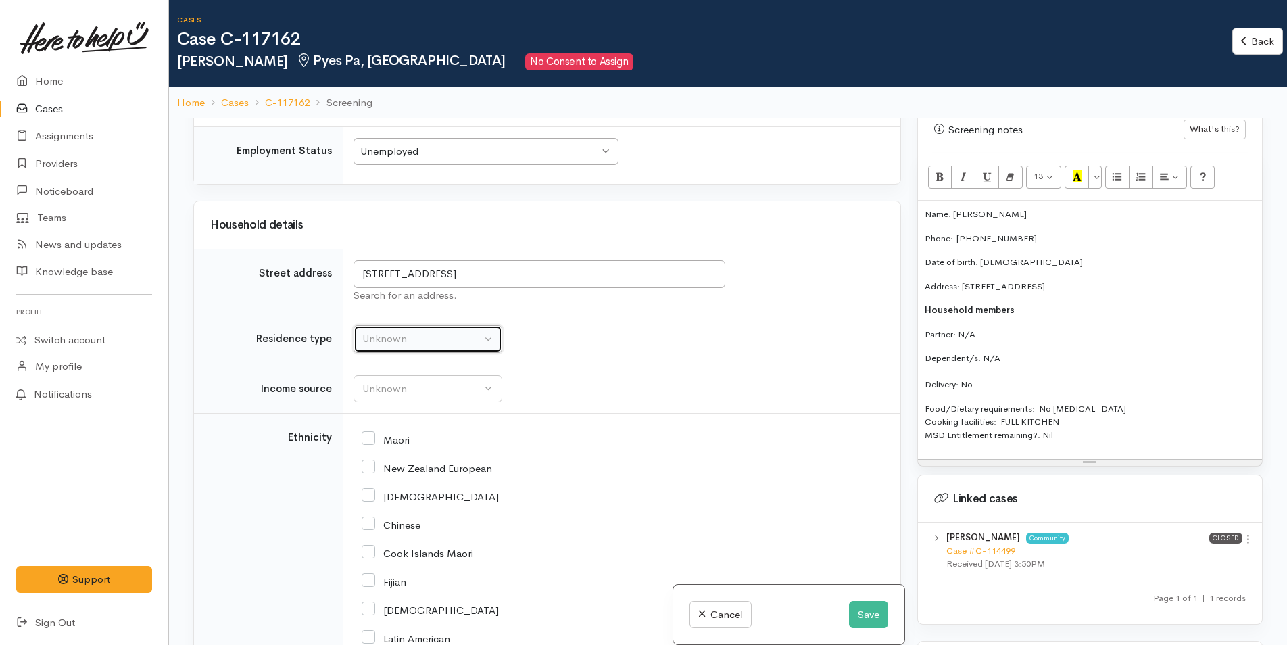
click at [374, 331] on div "Unknown" at bounding box center [421, 339] width 119 height 16
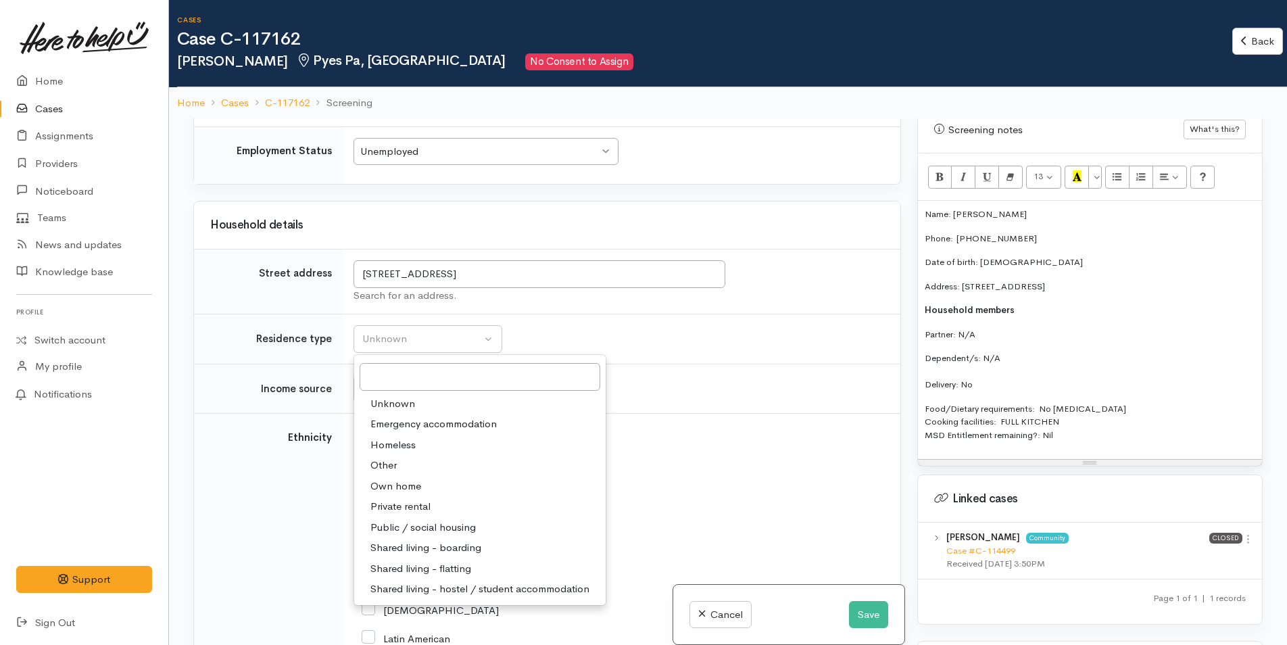
click at [416, 499] on span "Private rental" at bounding box center [400, 507] width 60 height 16
select select "2"
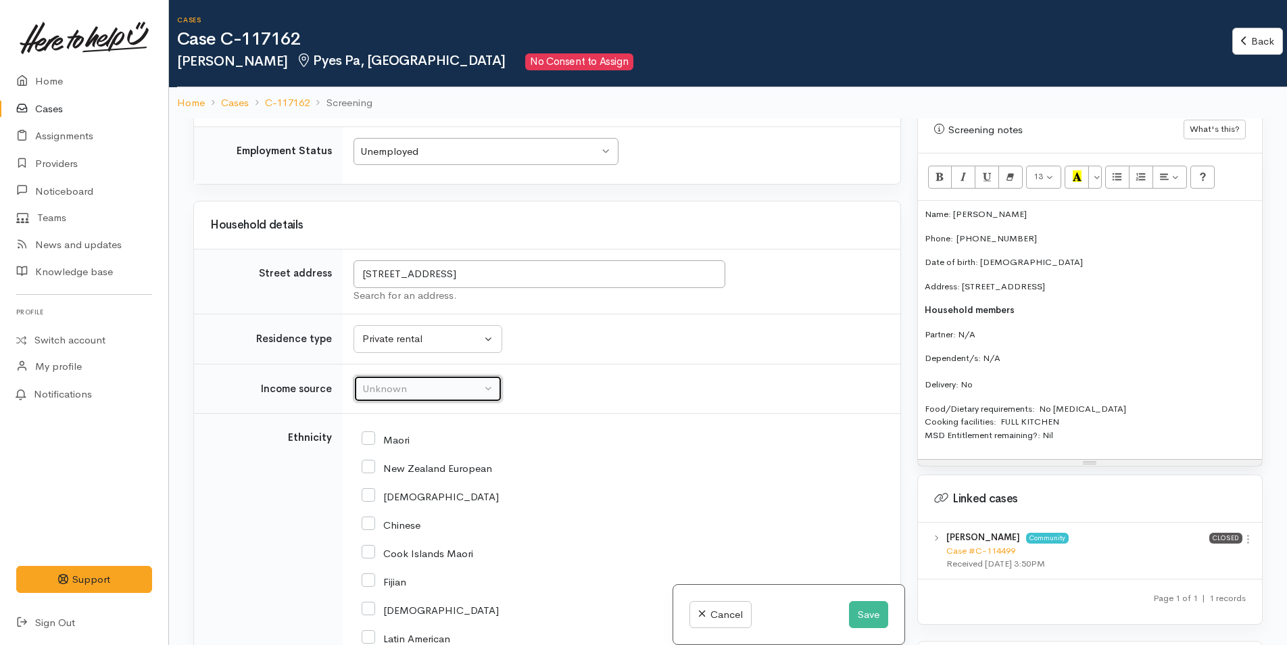
click at [412, 383] on button "Unknown" at bounding box center [427, 389] width 149 height 28
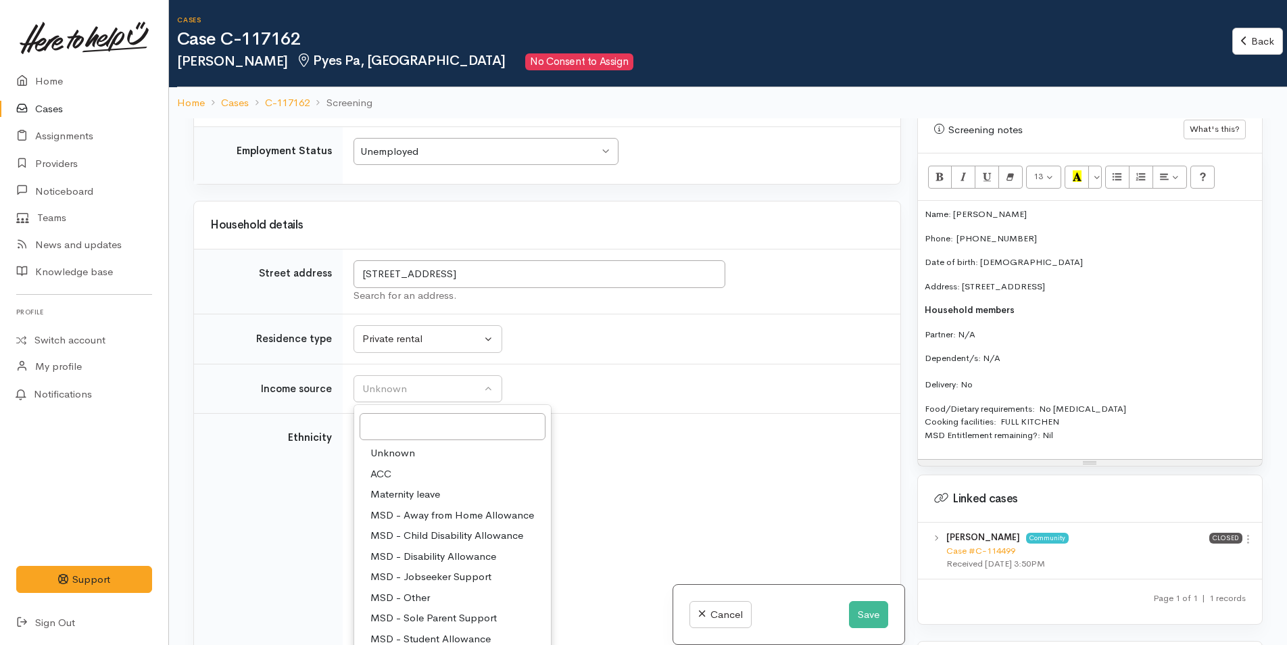
click at [455, 569] on span "MSD - Jobseeker Support" at bounding box center [430, 577] width 121 height 16
select select "4"
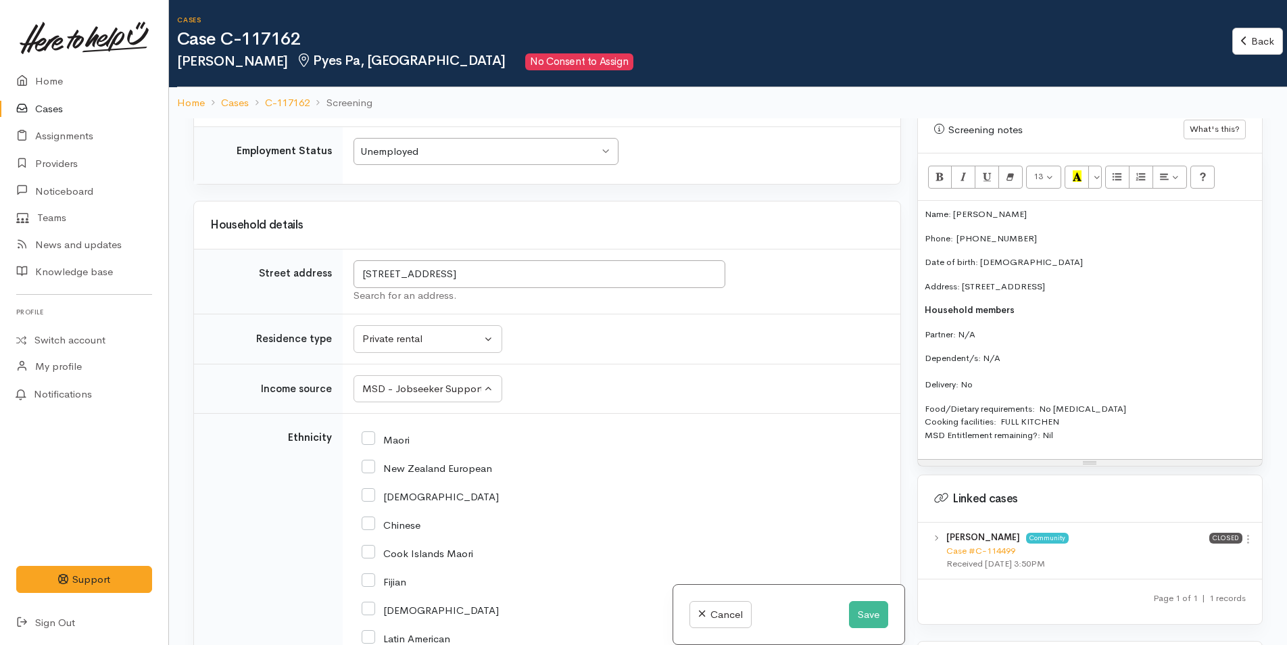
click at [372, 433] on input "Maori" at bounding box center [386, 439] width 48 height 12
checkbox input "true"
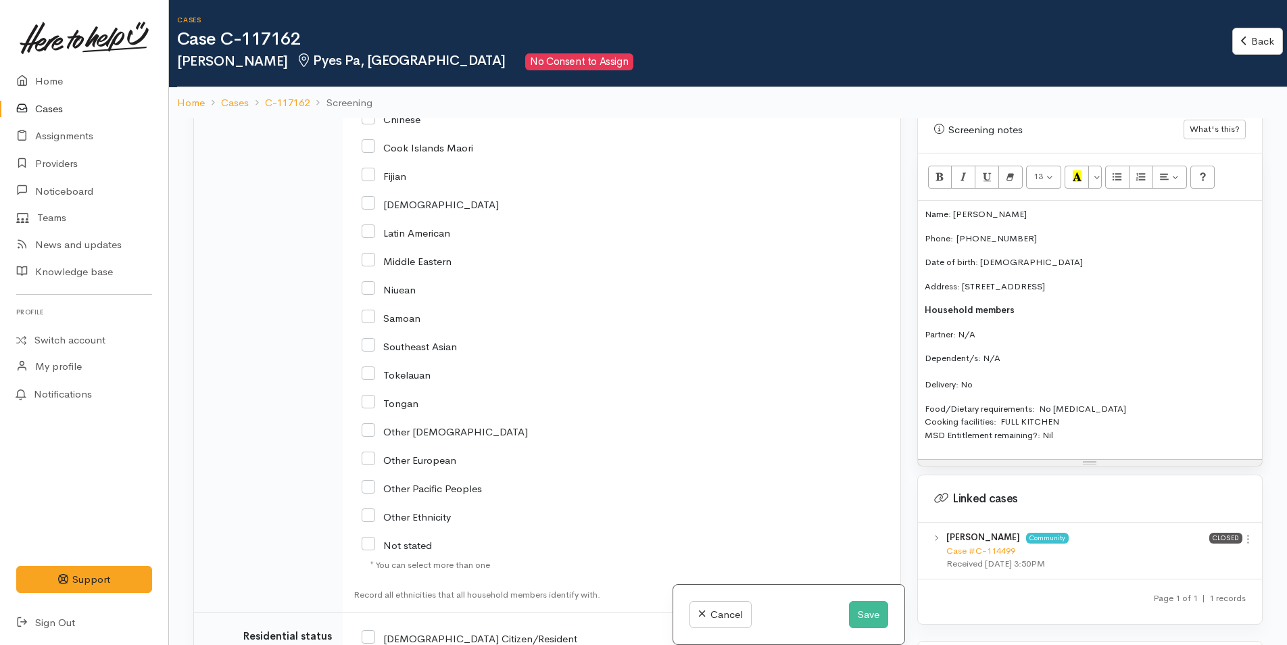
scroll to position [2636, 0]
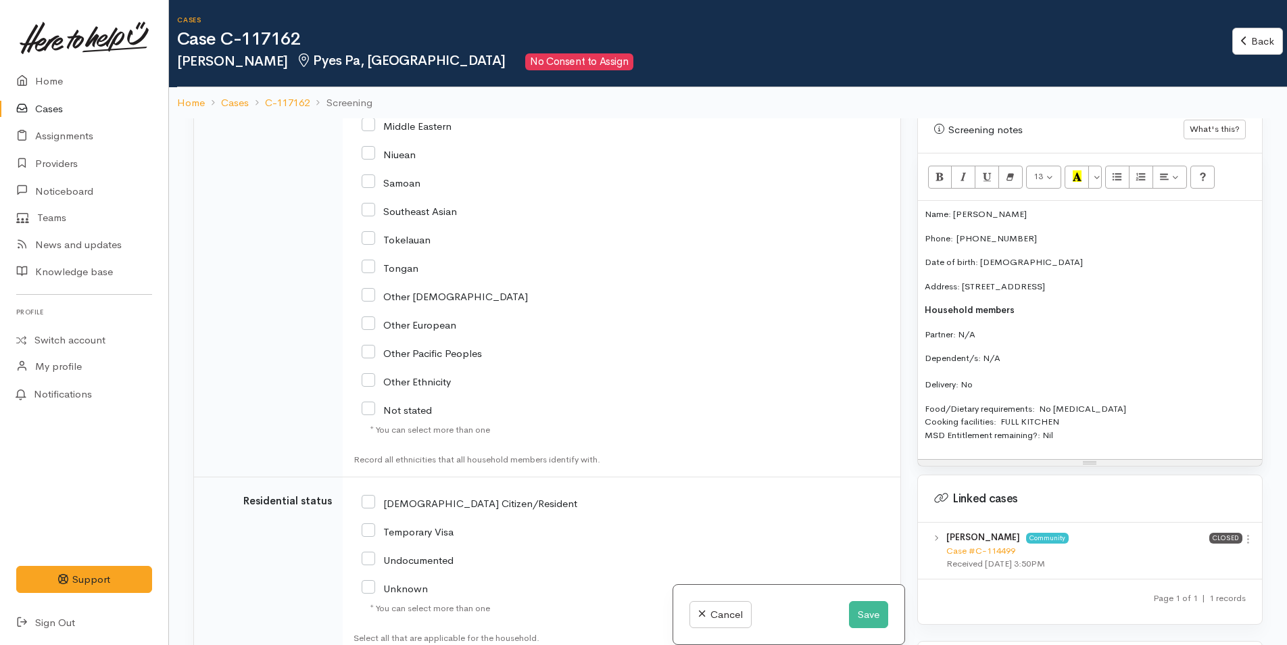
click at [368, 496] on input "[DEMOGRAPHIC_DATA] Citizen/Resident" at bounding box center [470, 502] width 216 height 12
checkbox input "true"
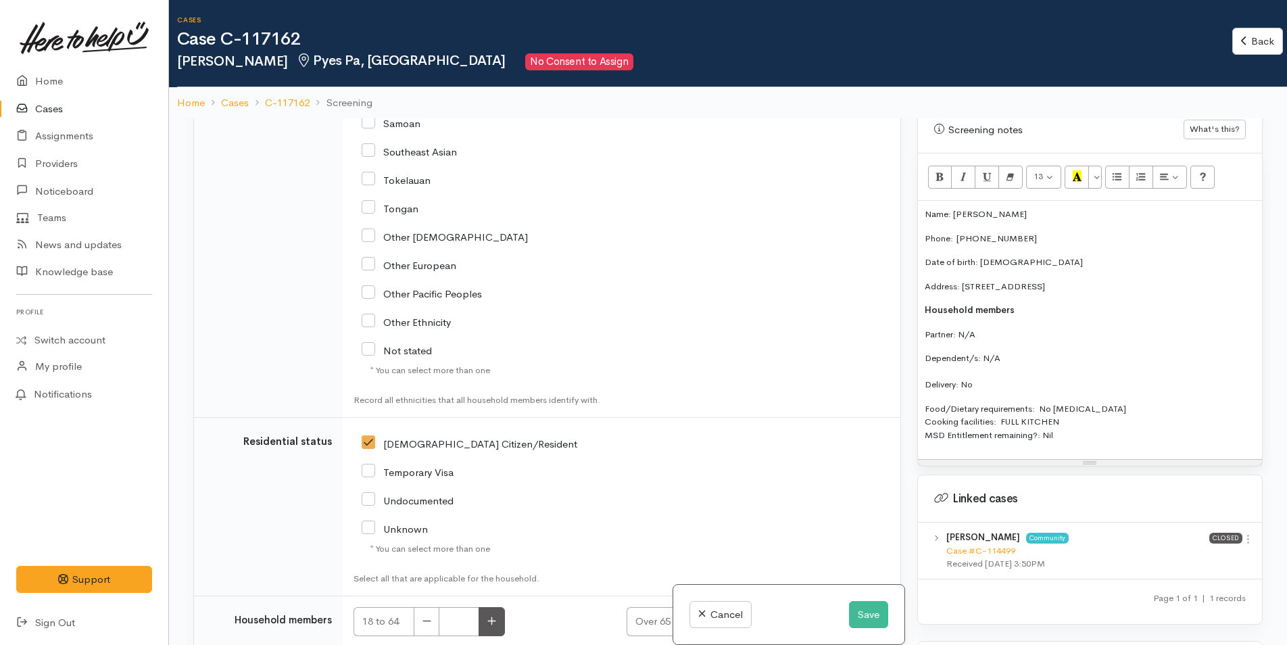
scroll to position [2815, 0]
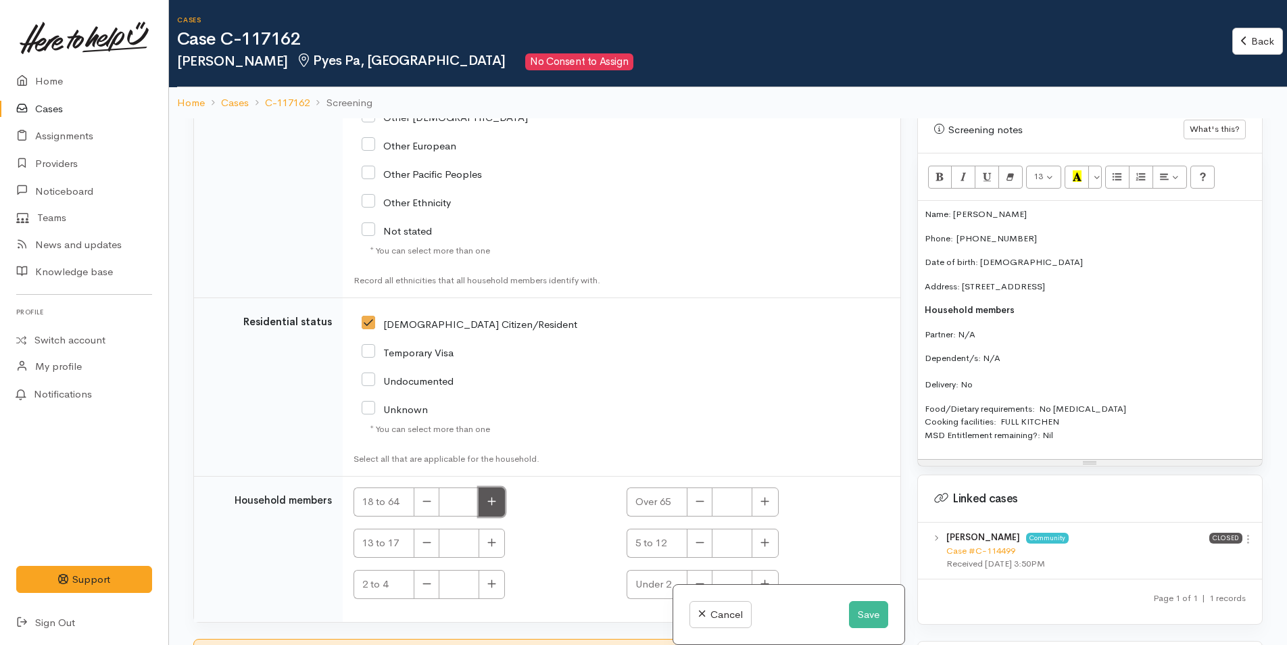
click at [493, 495] on button "button" at bounding box center [492, 501] width 26 height 29
type input "1"
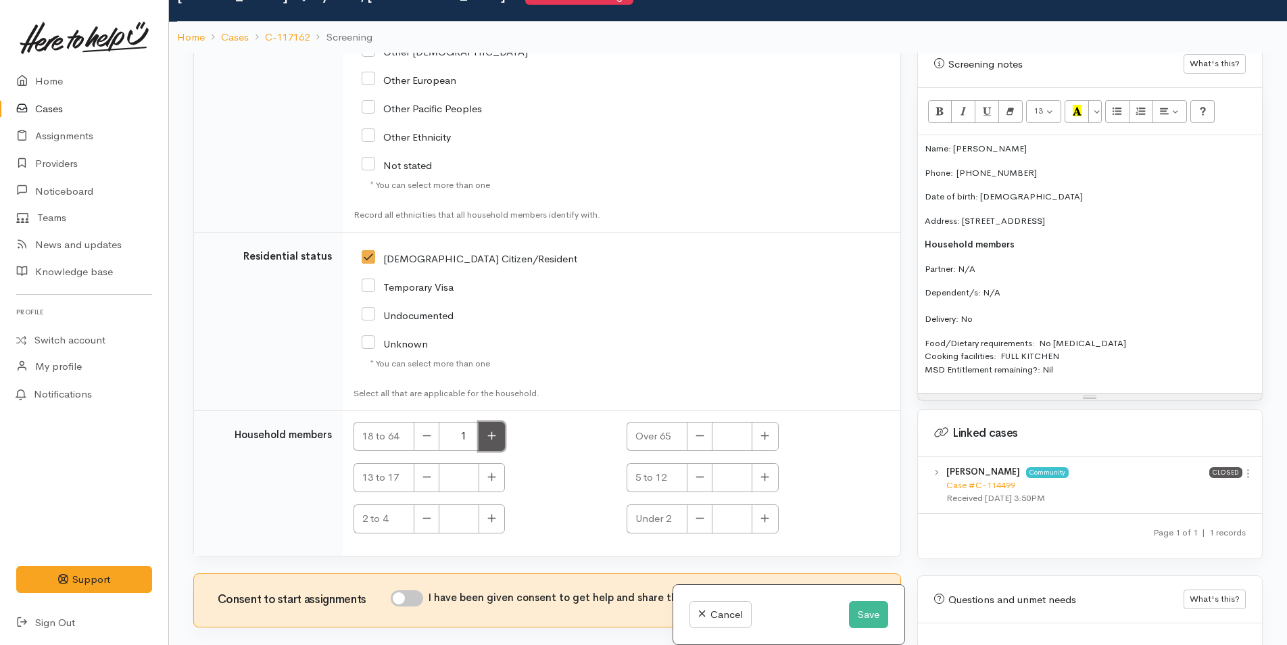
scroll to position [118, 0]
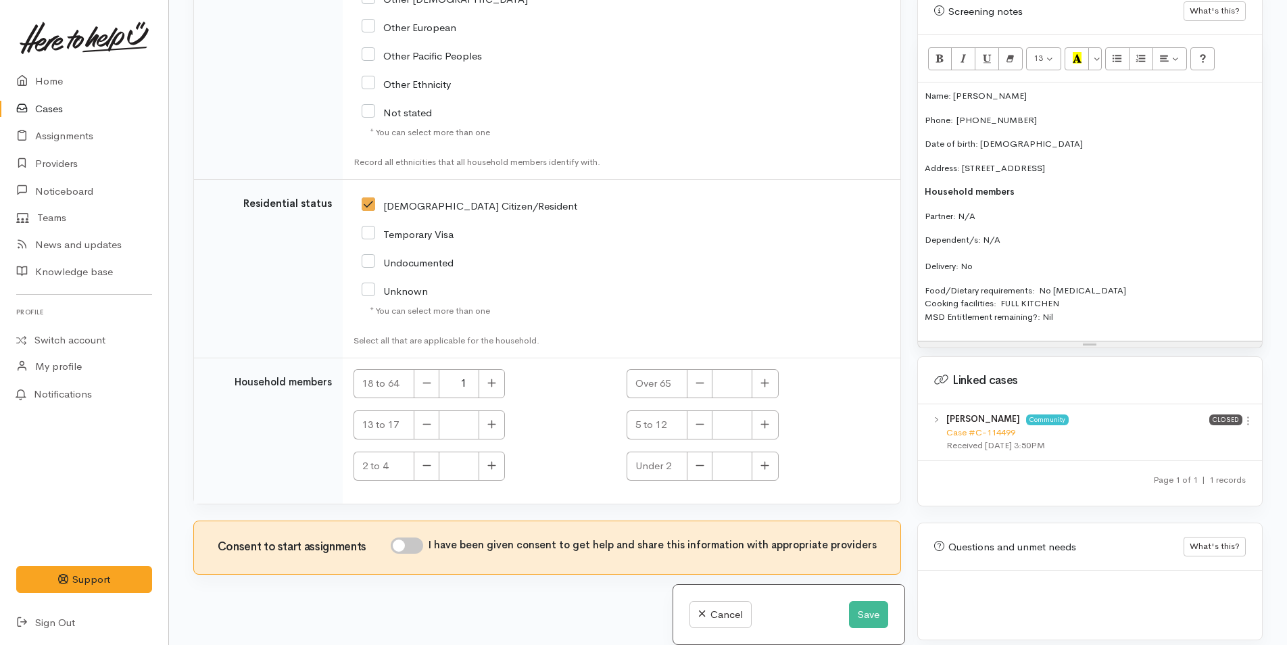
click at [420, 537] on input "I have been given consent to get help and share this information with appropria…" at bounding box center [407, 545] width 32 height 16
checkbox input "true"
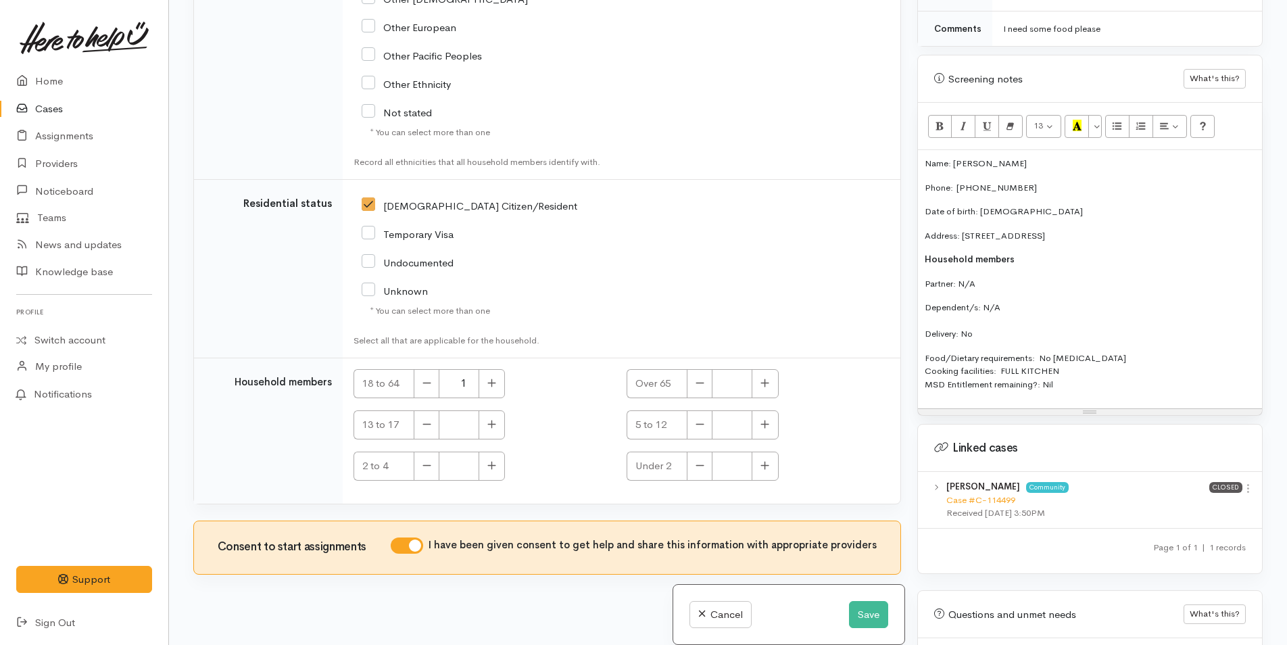
scroll to position [608, 0]
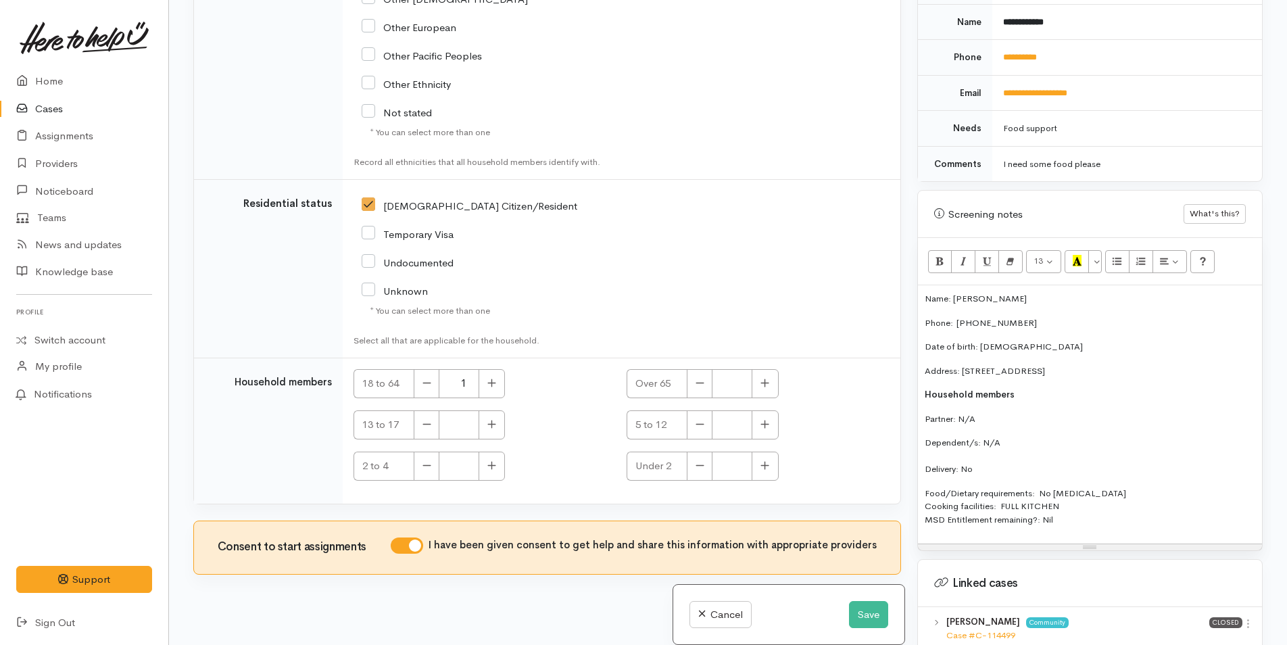
click at [921, 286] on div "Name: Shontae Moke Phone:  0220354300 Date of birth: 08/09/2003 Address: 2/11 C…" at bounding box center [1090, 414] width 344 height 258
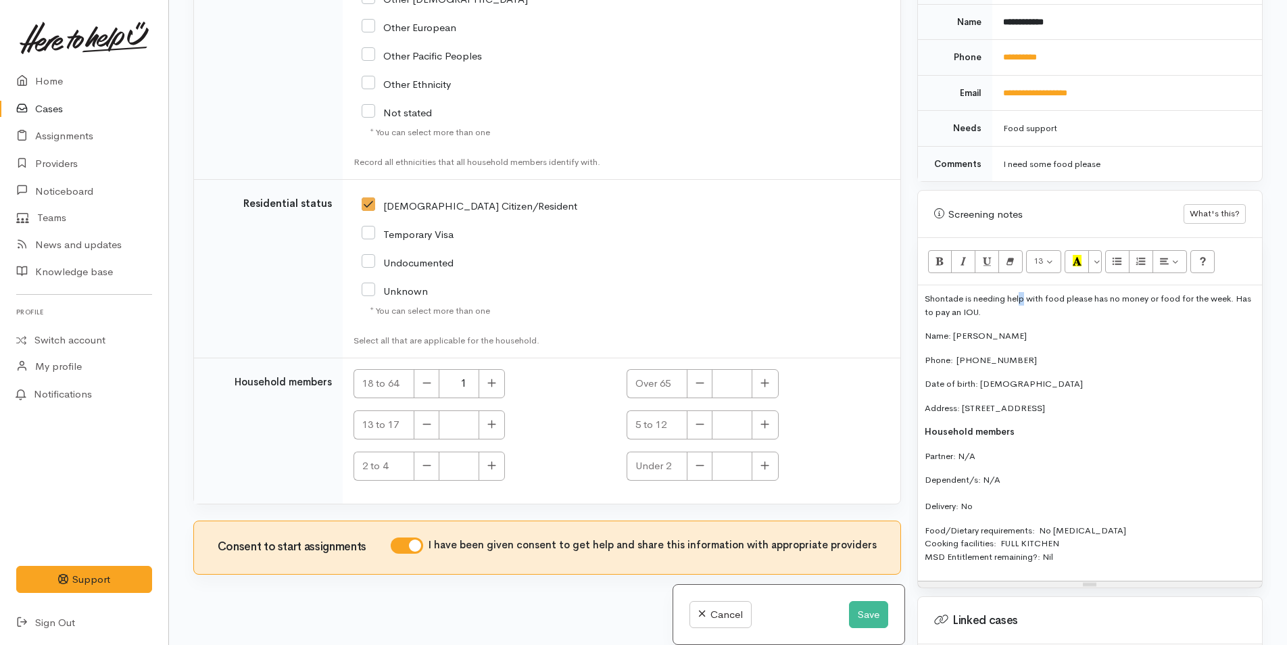
click at [1021, 292] on p "Shontade is needing help with food please has no money or food for the week. Ha…" at bounding box center [1090, 305] width 330 height 26
click at [958, 292] on p "Shontade is needing help with food please has no money or food for the week. Ha…" at bounding box center [1090, 305] width 330 height 26
drag, startPoint x: 989, startPoint y: 300, endPoint x: 916, endPoint y: 285, distance: 74.5
click at [916, 285] on div "Warnings Add No warnings have been raised against this case Add Warning Title ●…" at bounding box center [1090, 322] width 362 height 645
copy p "Shontae is needing help with food please has no money or food for the week. Has…"
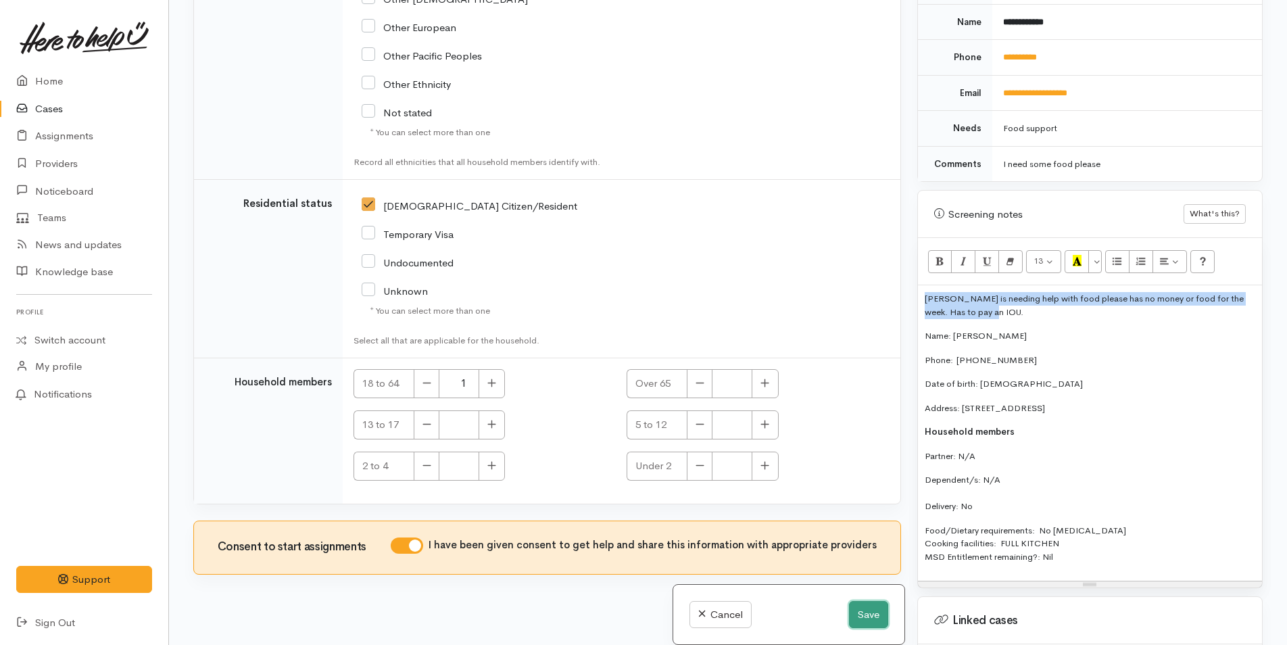
click at [865, 612] on button "Save" at bounding box center [868, 615] width 39 height 28
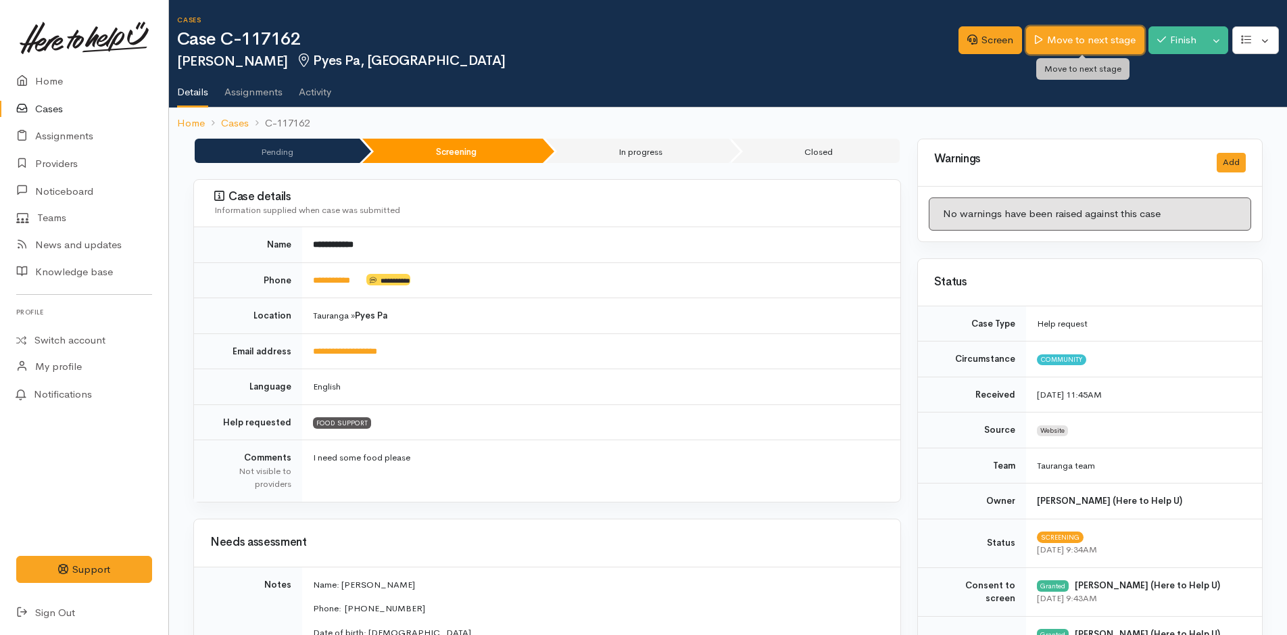
click at [1085, 38] on link "Move to next stage" at bounding box center [1085, 40] width 118 height 28
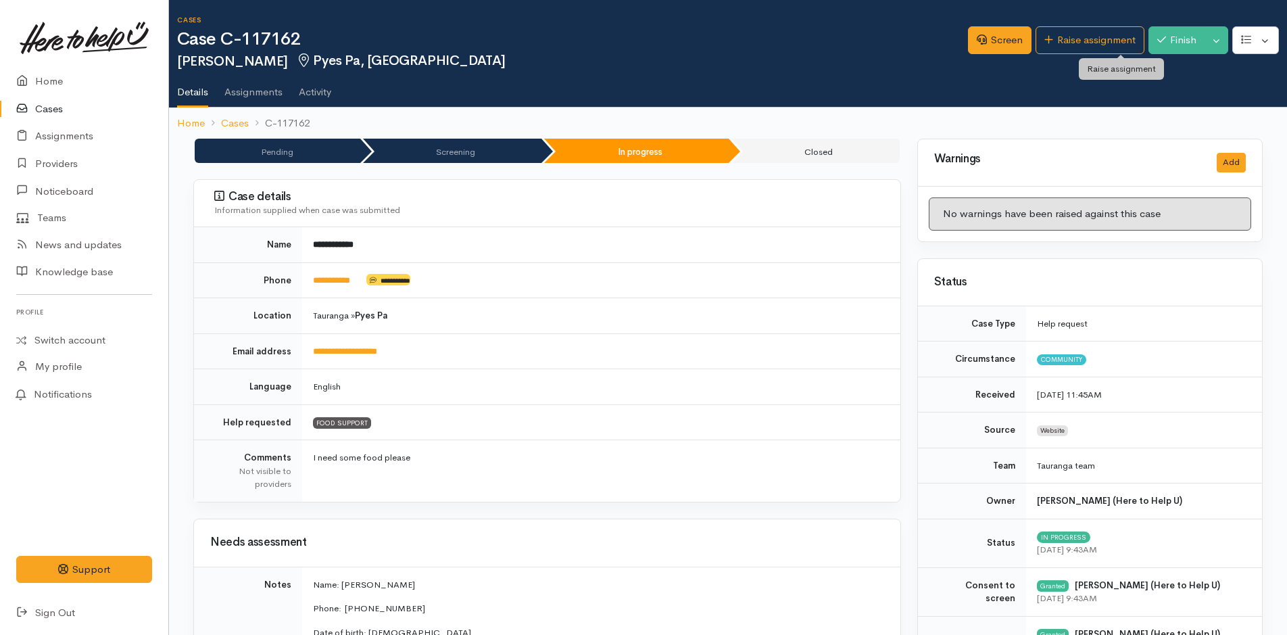
click at [1085, 38] on link "Raise assignment" at bounding box center [1089, 40] width 109 height 28
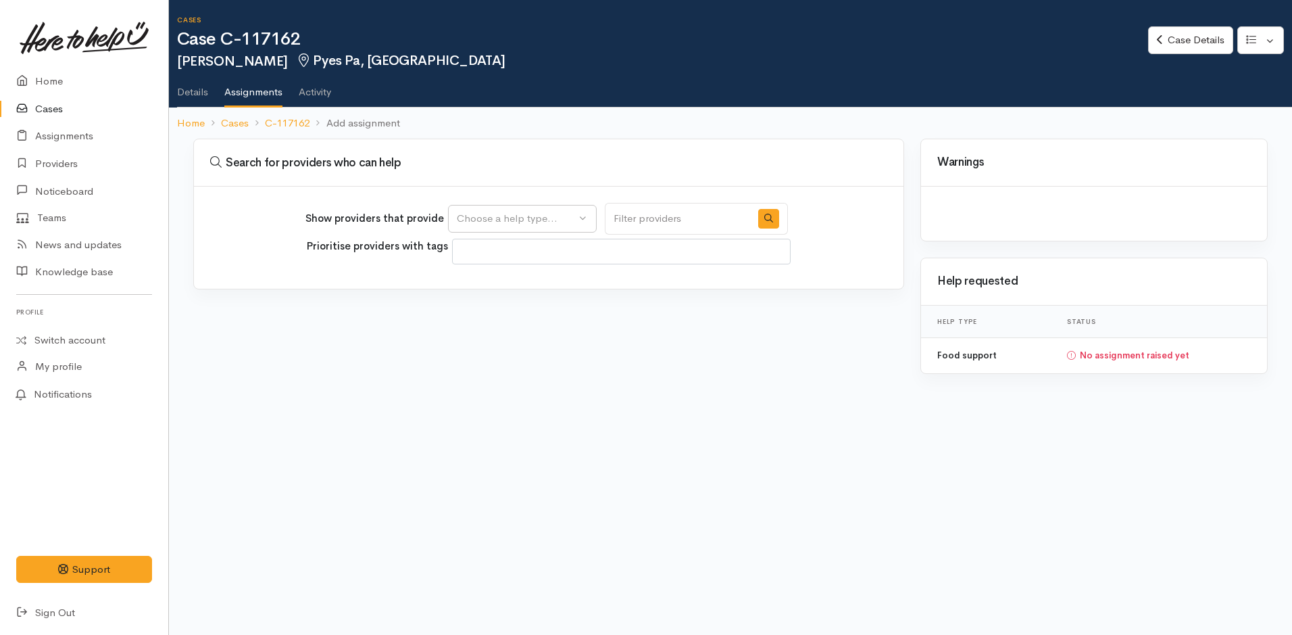
select select
click at [542, 226] on div "Choose a help type..." at bounding box center [516, 219] width 119 height 16
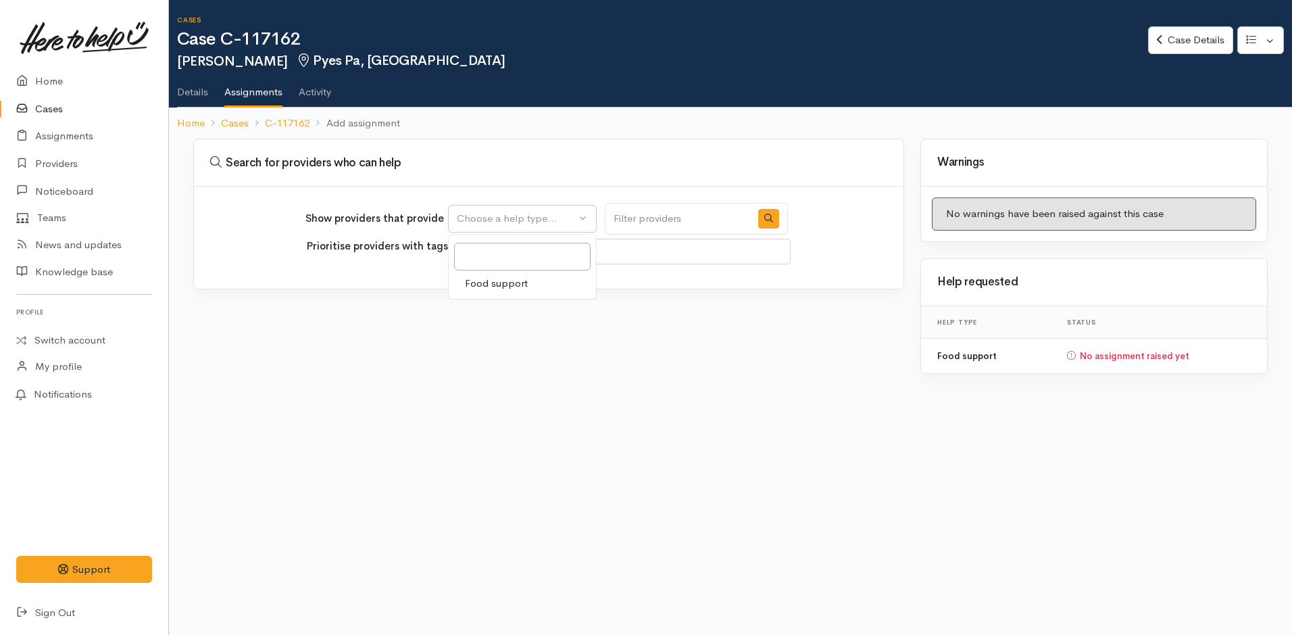
click at [521, 288] on span "Food support" at bounding box center [496, 284] width 63 height 16
select select "3"
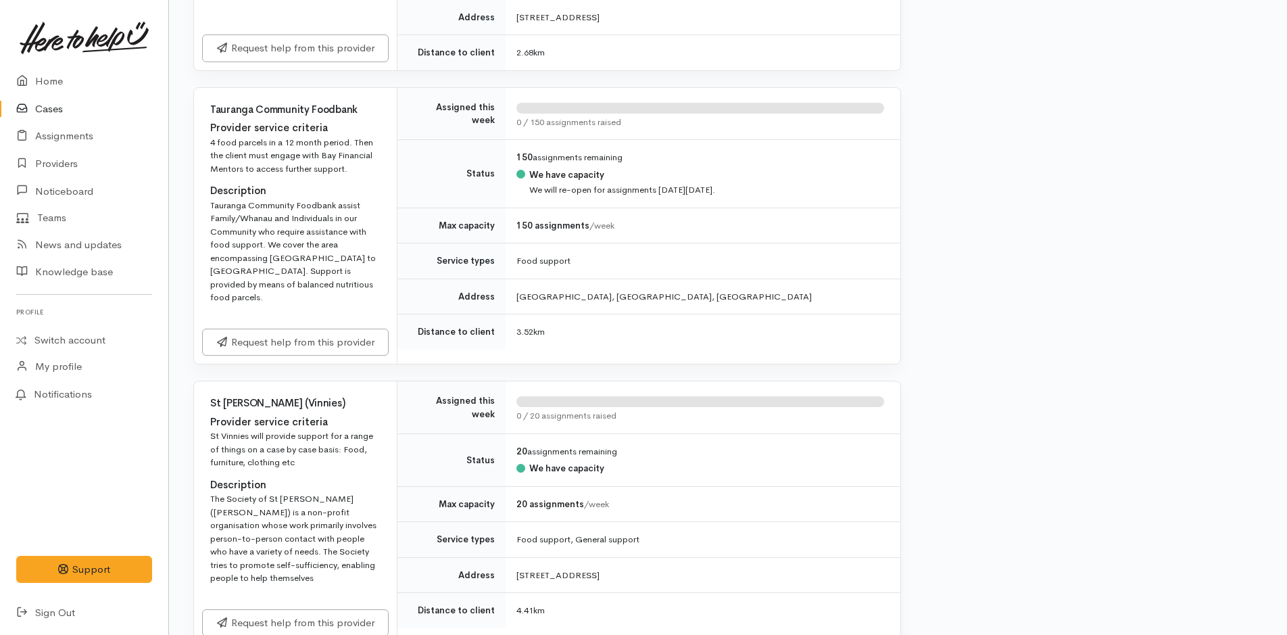
scroll to position [811, 0]
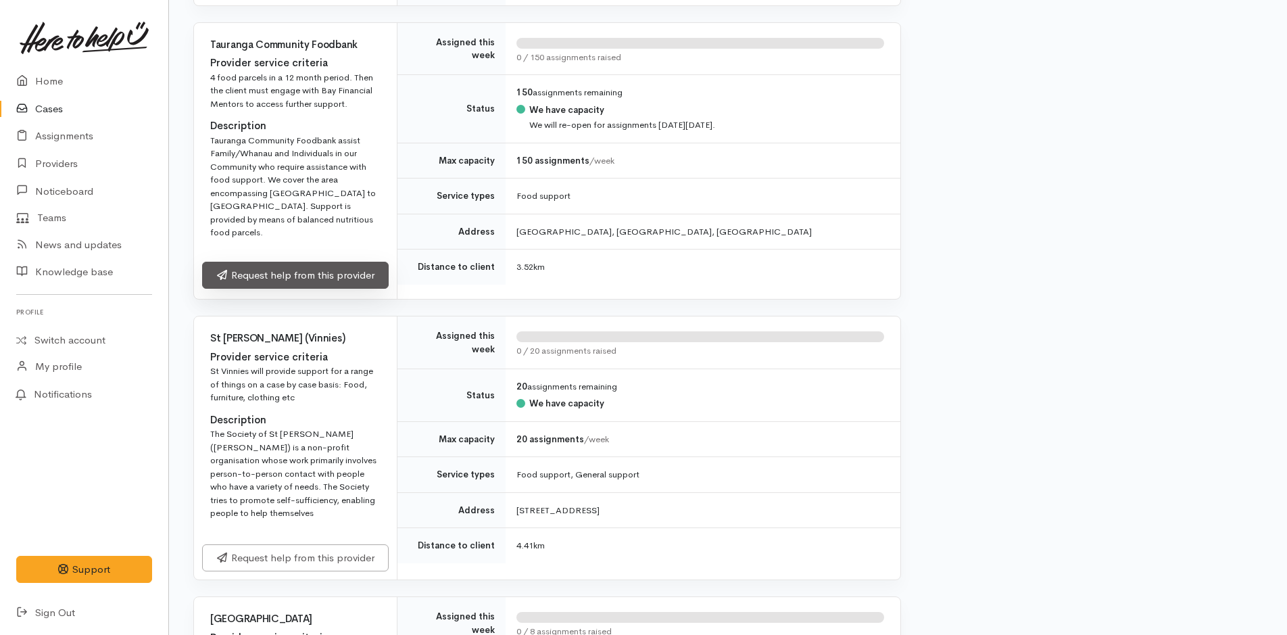
click at [336, 262] on link "Request help from this provider" at bounding box center [295, 276] width 187 height 28
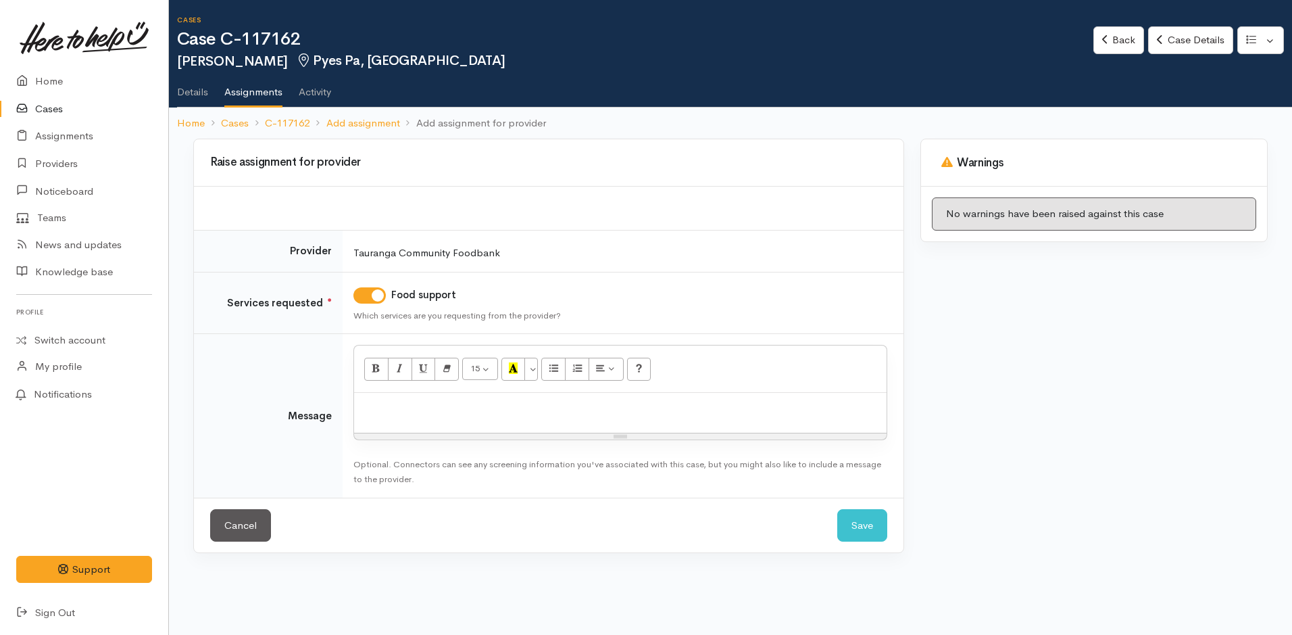
click at [635, 425] on div at bounding box center [620, 413] width 533 height 40
paste div
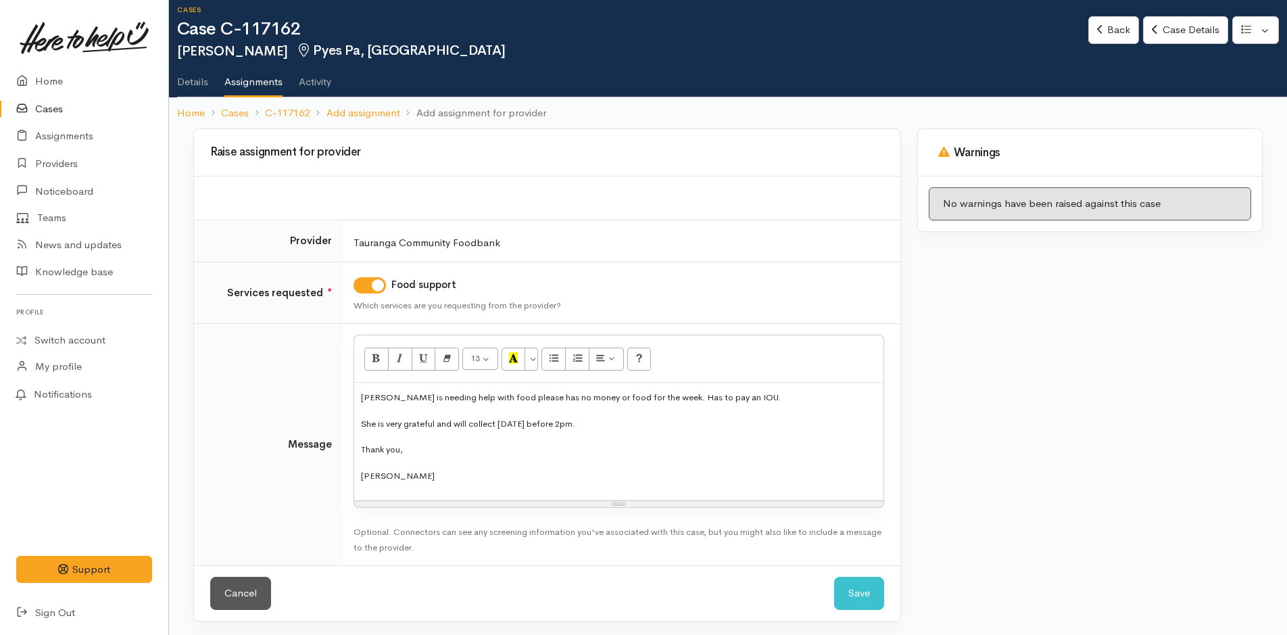
scroll to position [13, 0]
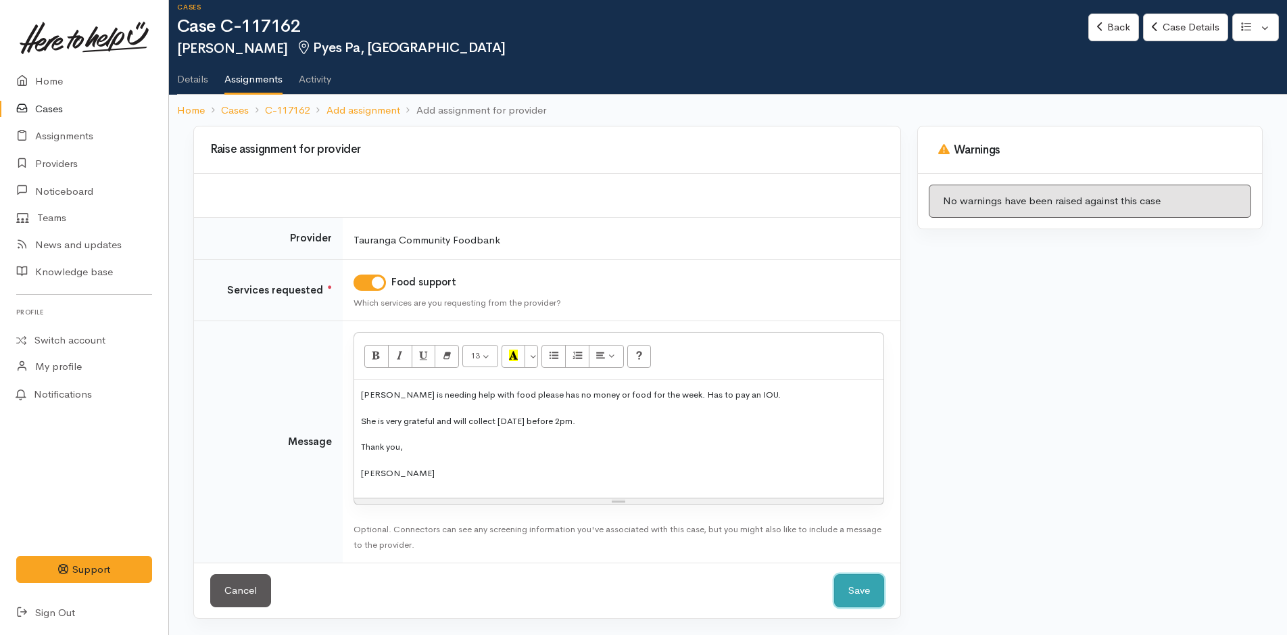
click at [850, 599] on button "Save" at bounding box center [859, 590] width 50 height 33
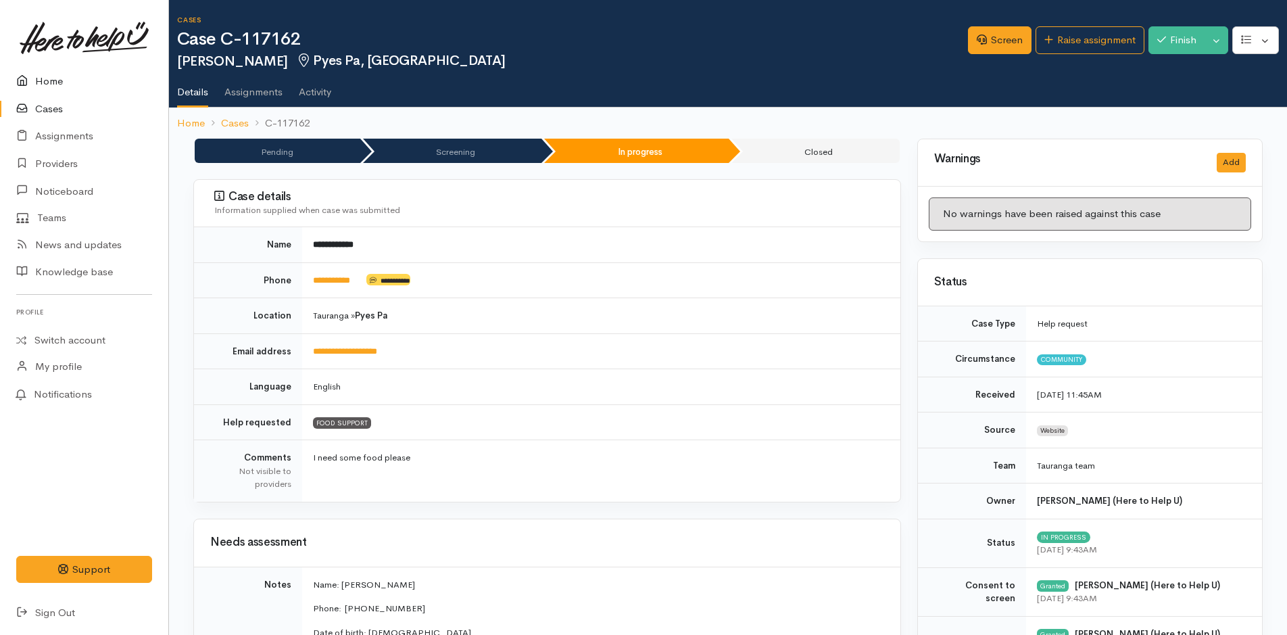
click at [48, 78] on link "Home" at bounding box center [84, 82] width 168 height 28
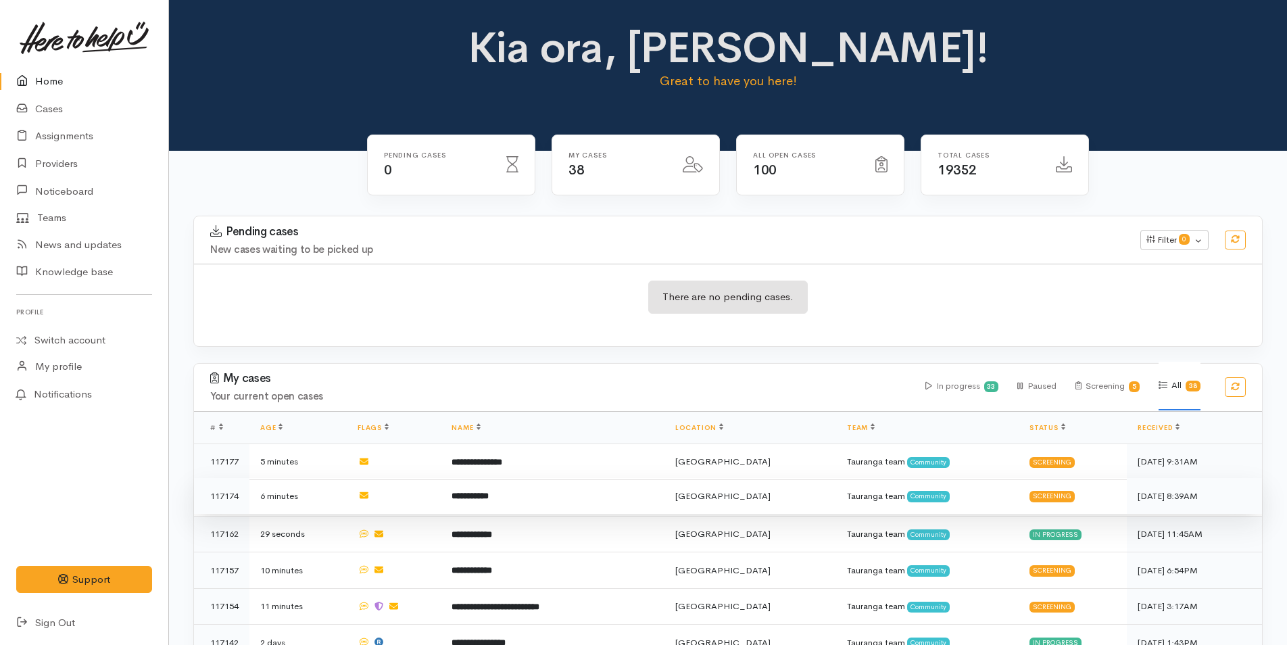
click at [546, 495] on td "**********" at bounding box center [552, 496] width 223 height 36
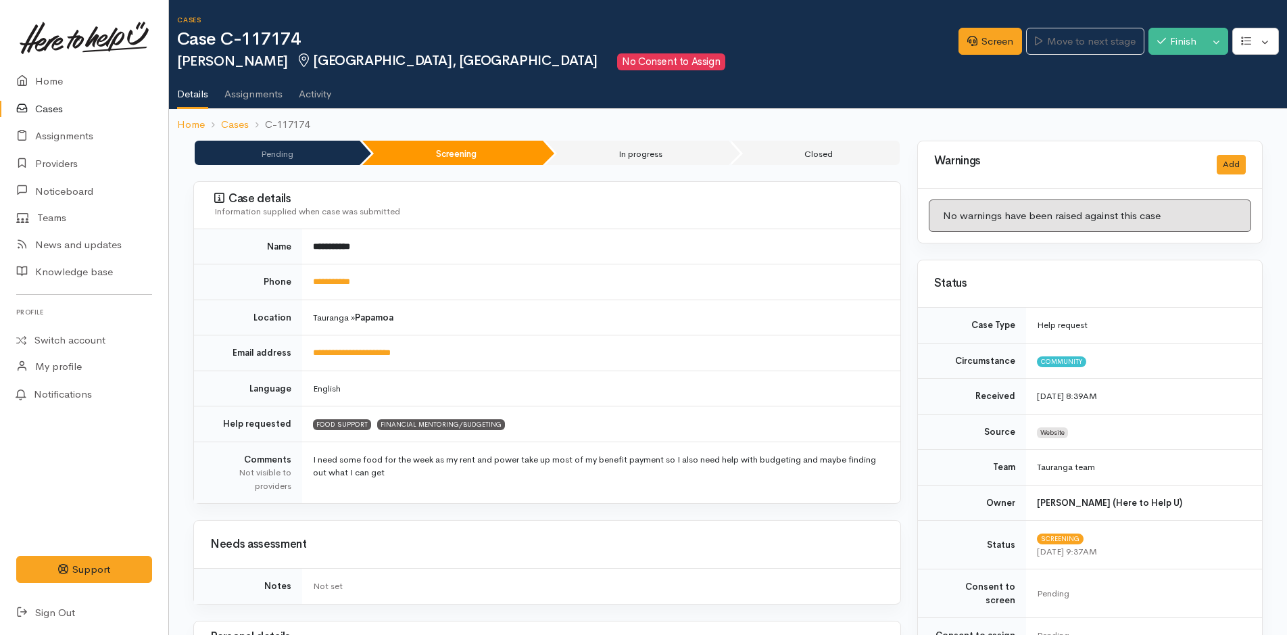
scroll to position [135, 0]
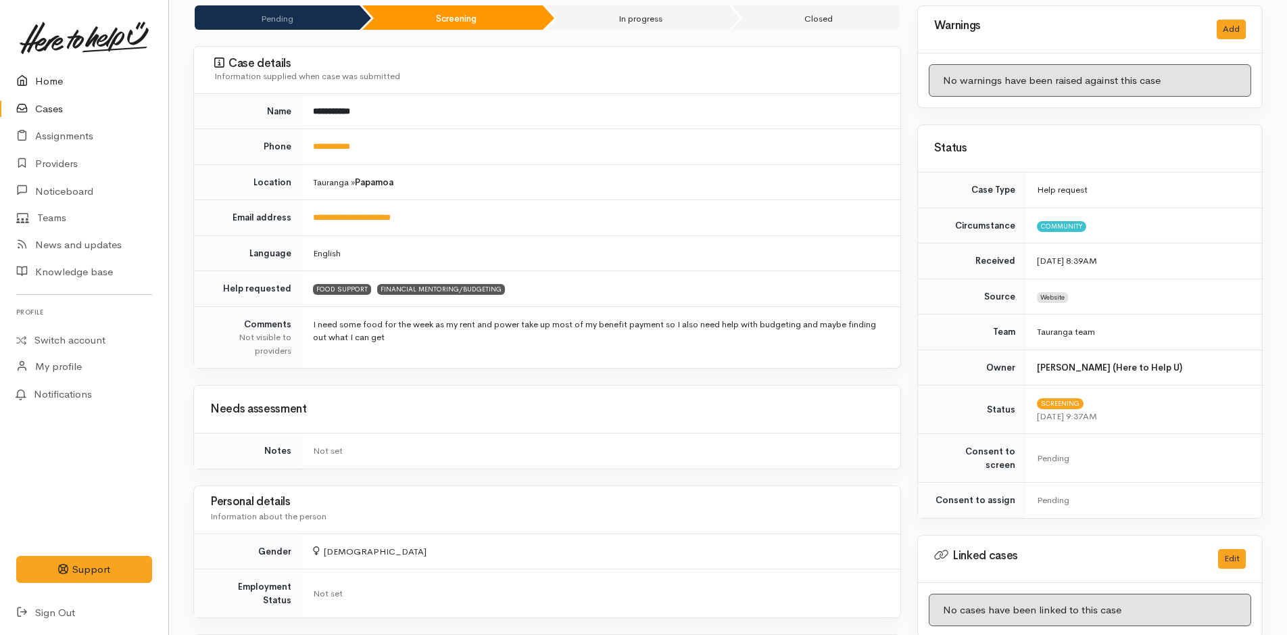
click at [43, 84] on link "Home" at bounding box center [84, 82] width 168 height 28
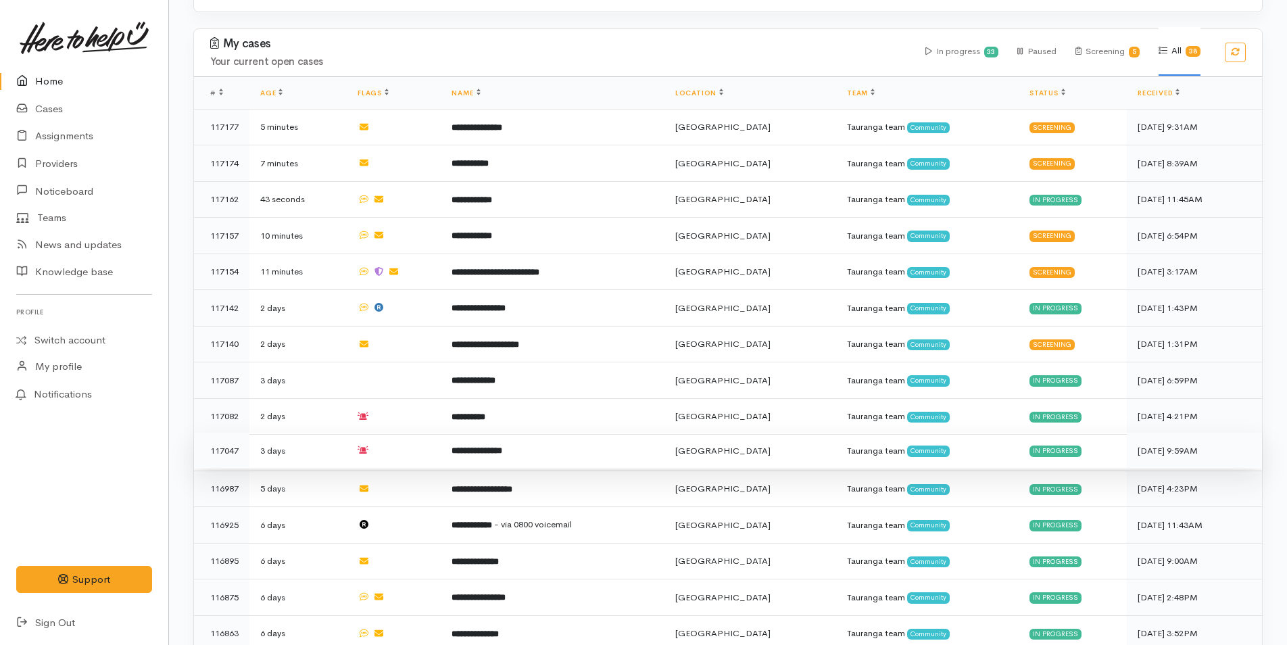
scroll to position [406, 0]
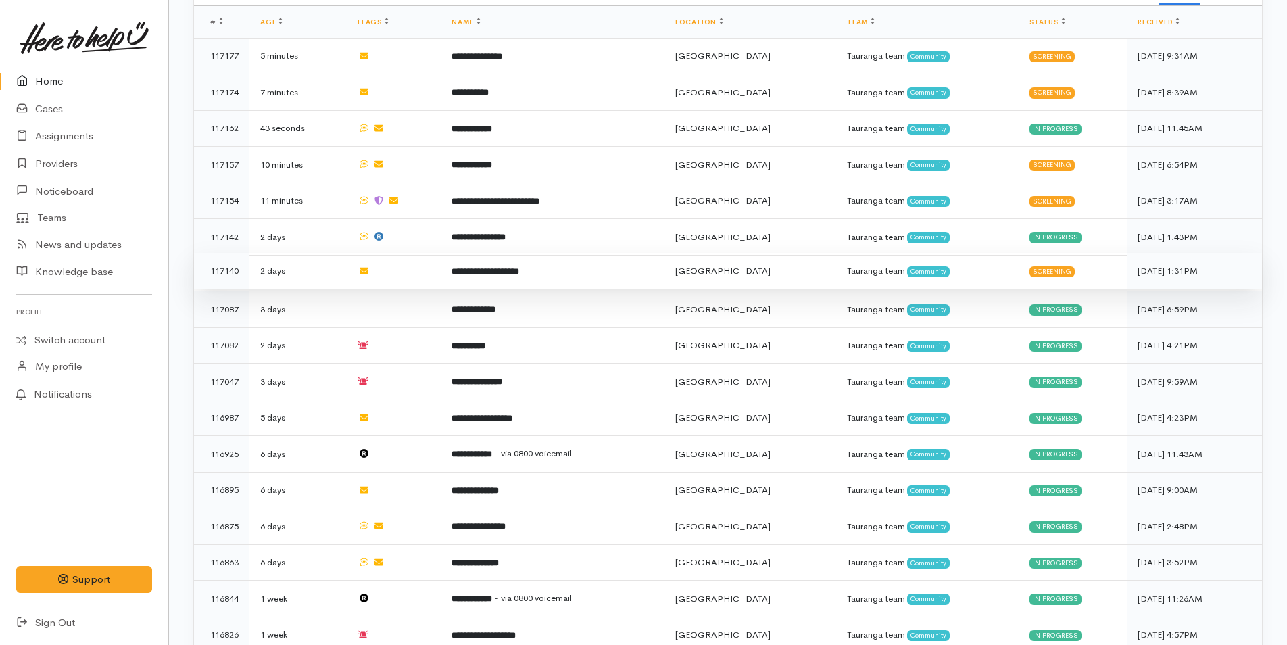
click at [510, 267] on b "**********" at bounding box center [485, 271] width 68 height 9
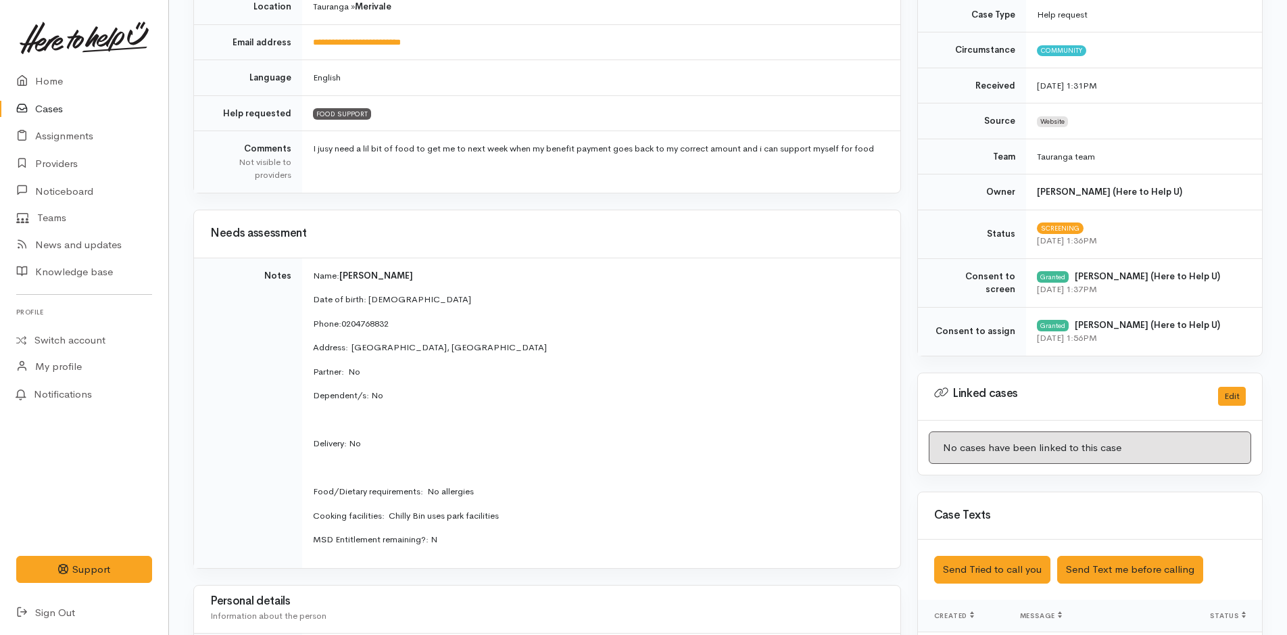
scroll to position [338, 0]
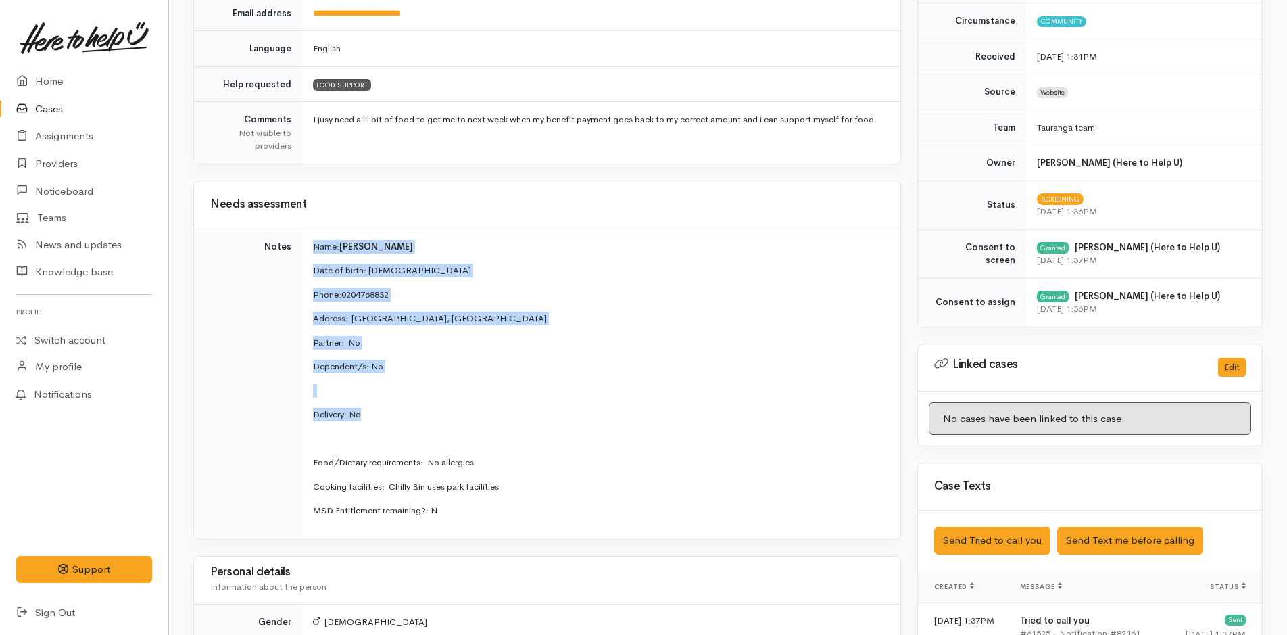
drag, startPoint x: 376, startPoint y: 416, endPoint x: 303, endPoint y: 241, distance: 190.3
click at [303, 241] on td "Name: [PERSON_NAME] Date of birth: [DEMOGRAPHIC_DATA] Phone:  [PHONE_NUMBER] Ad…" at bounding box center [601, 383] width 598 height 310
copy td "Name: [PERSON_NAME] Date of birth: [DEMOGRAPHIC_DATA] Phone:  [PHONE_NUMBER] Ad…"
click at [40, 78] on link "Home" at bounding box center [84, 82] width 168 height 28
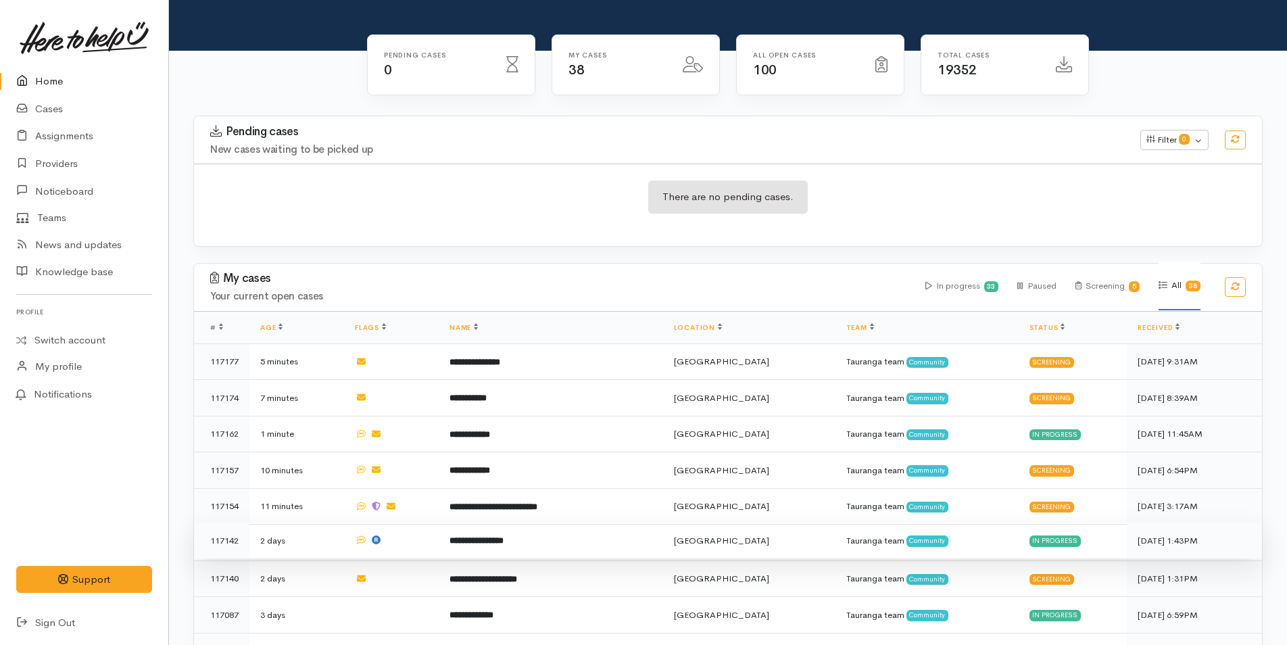
scroll to position [203, 0]
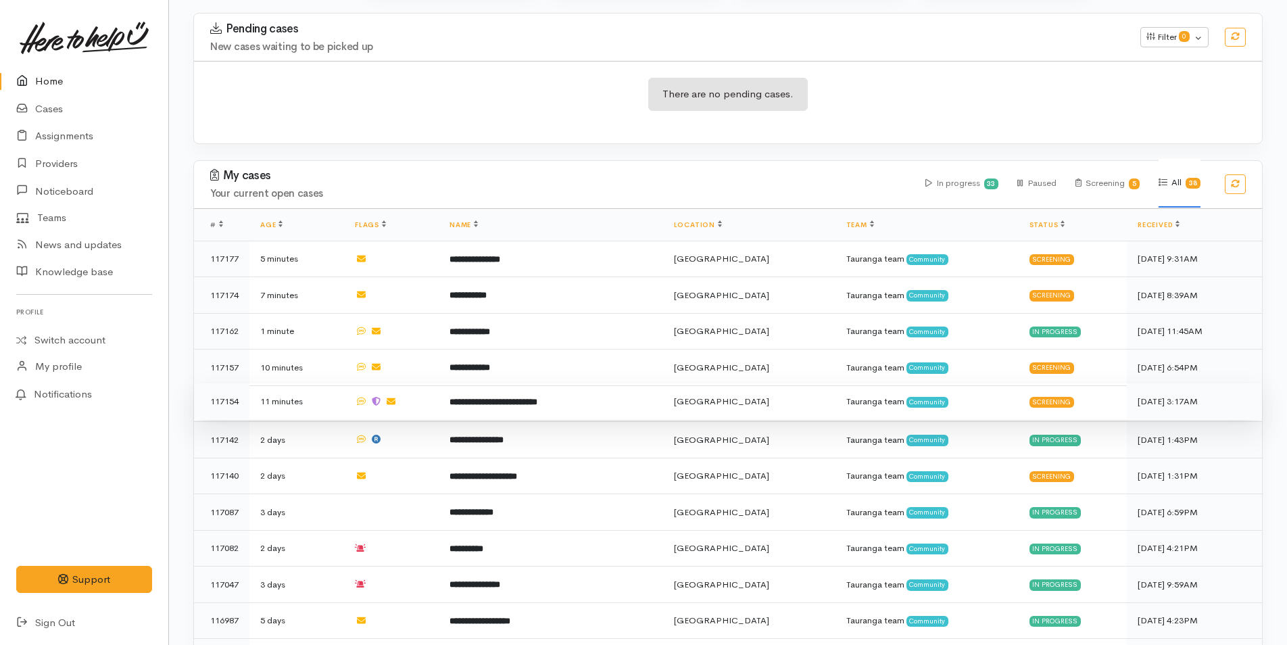
click at [479, 397] on b "**********" at bounding box center [493, 401] width 88 height 9
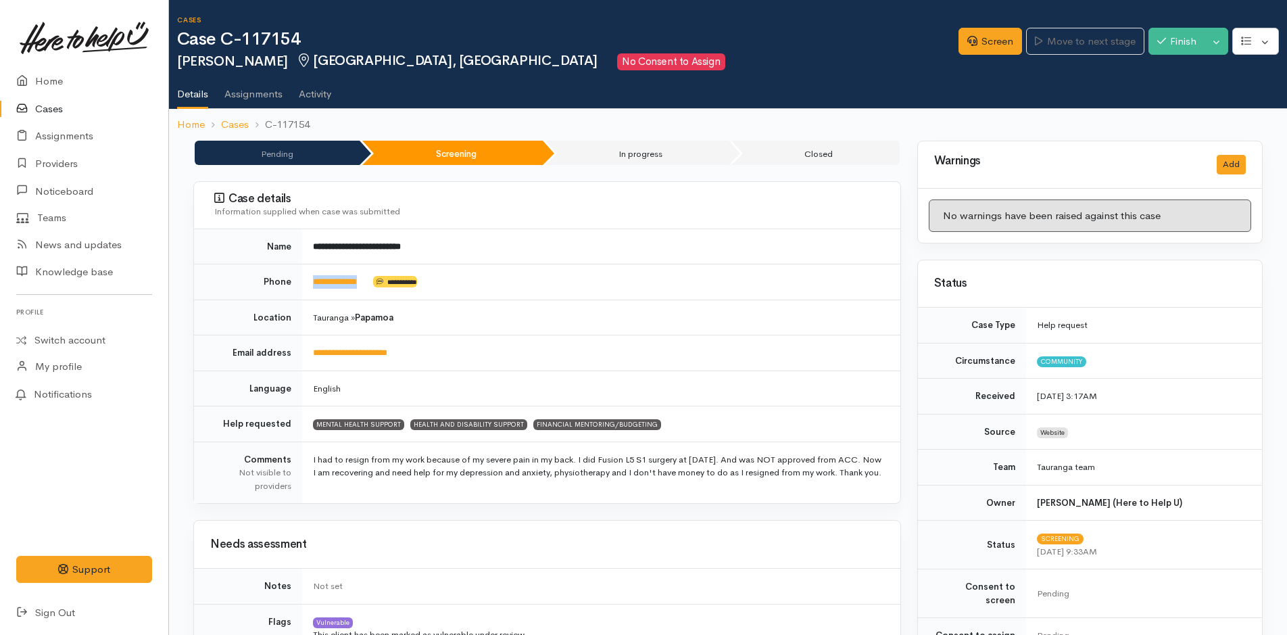
drag, startPoint x: 372, startPoint y: 283, endPoint x: 308, endPoint y: 290, distance: 63.9
click at [308, 290] on td "**********" at bounding box center [601, 282] width 598 height 36
copy td "**********"
click at [996, 41] on link "Screen" at bounding box center [990, 42] width 64 height 28
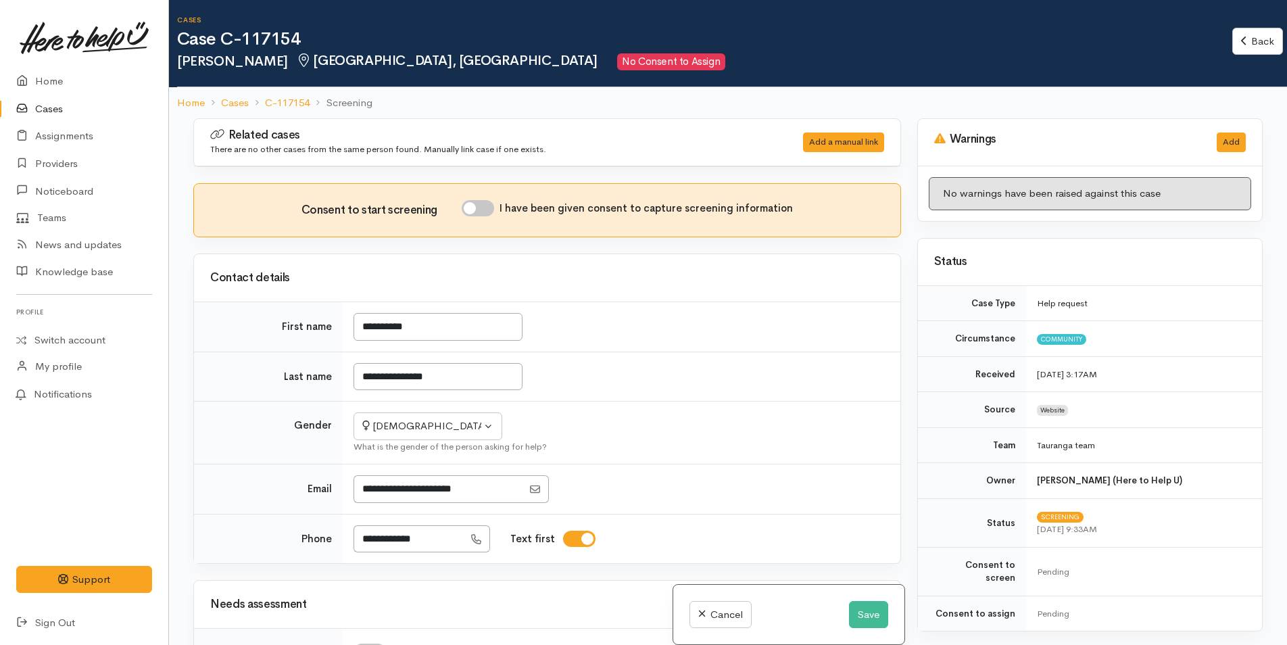
click at [485, 209] on input "I have been given consent to capture screening information" at bounding box center [478, 208] width 32 height 16
checkbox input "true"
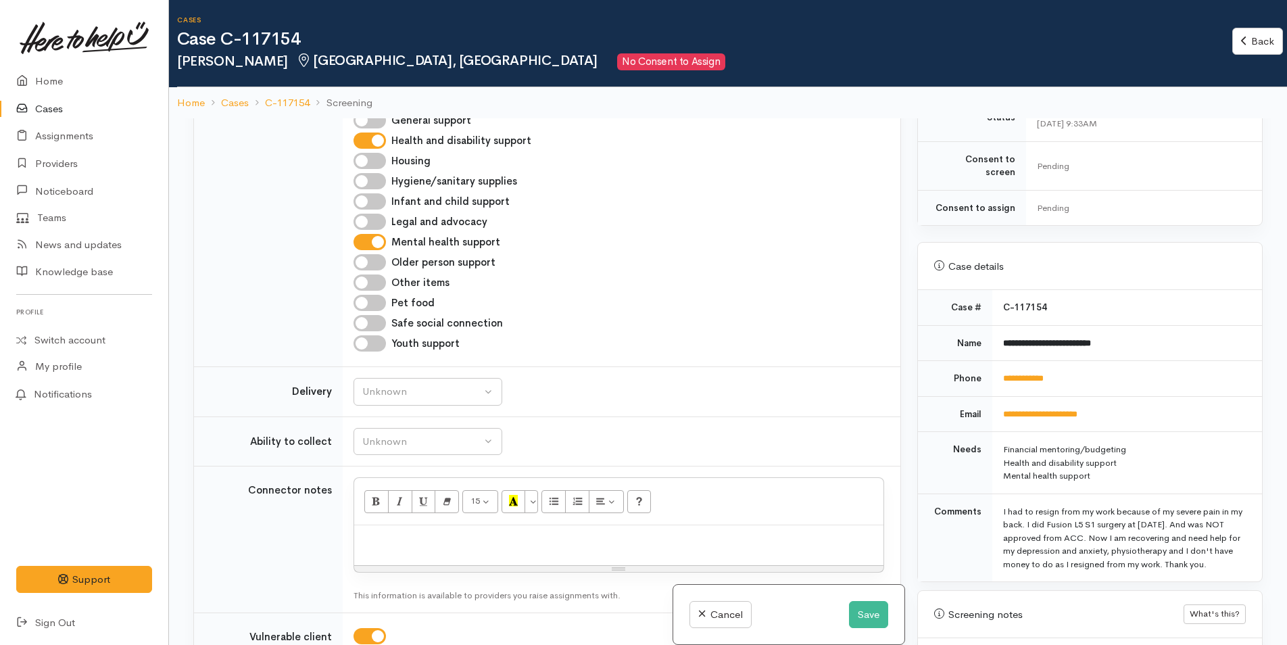
scroll to position [676, 0]
click at [395, 389] on div "Unknown" at bounding box center [421, 389] width 119 height 16
click at [379, 515] on span "No" at bounding box center [377, 516] width 14 height 16
select select "1"
click at [398, 435] on div "Unknown" at bounding box center [421, 439] width 119 height 16
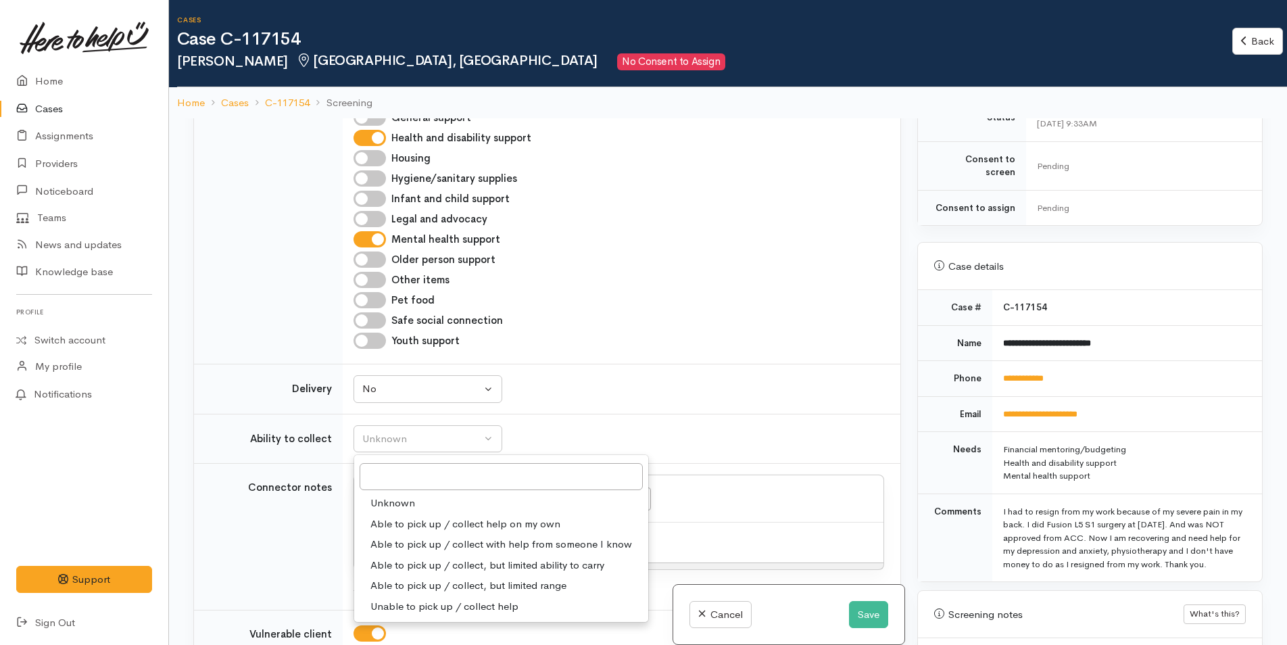
click at [414, 522] on span "Able to pick up / collect help on my own" at bounding box center [465, 524] width 190 height 16
select select "2"
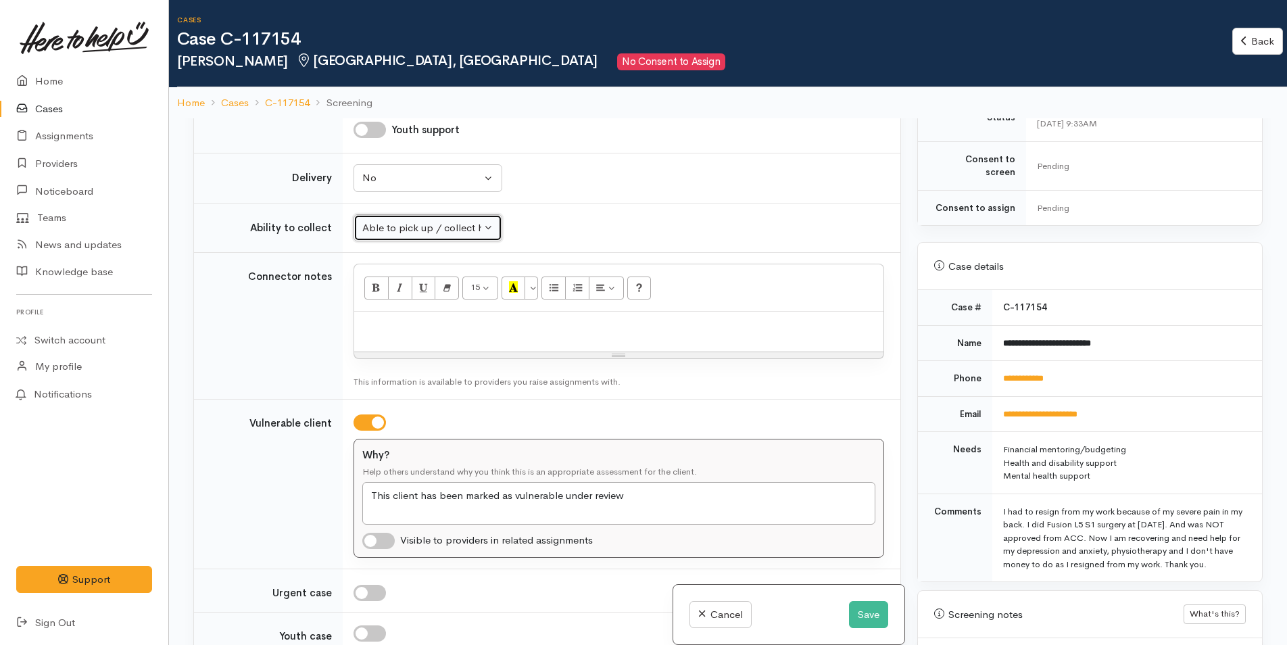
scroll to position [946, 0]
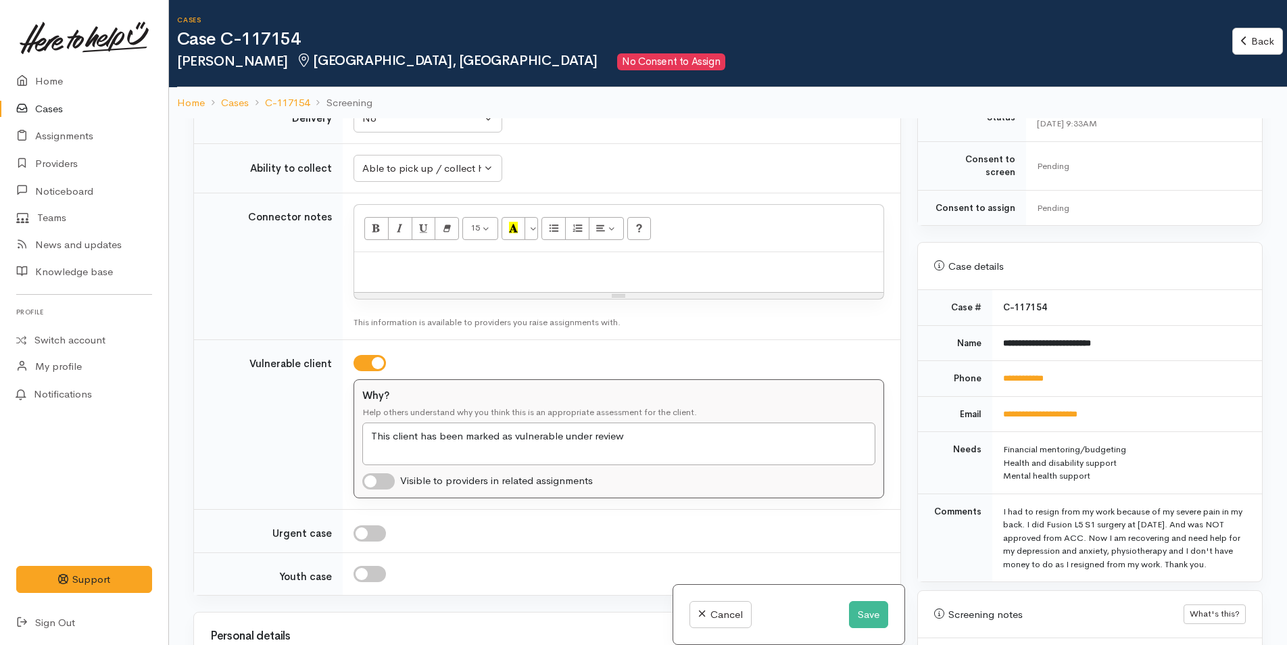
click at [378, 362] on input "checkbox" at bounding box center [369, 363] width 32 height 16
checkbox input "false"
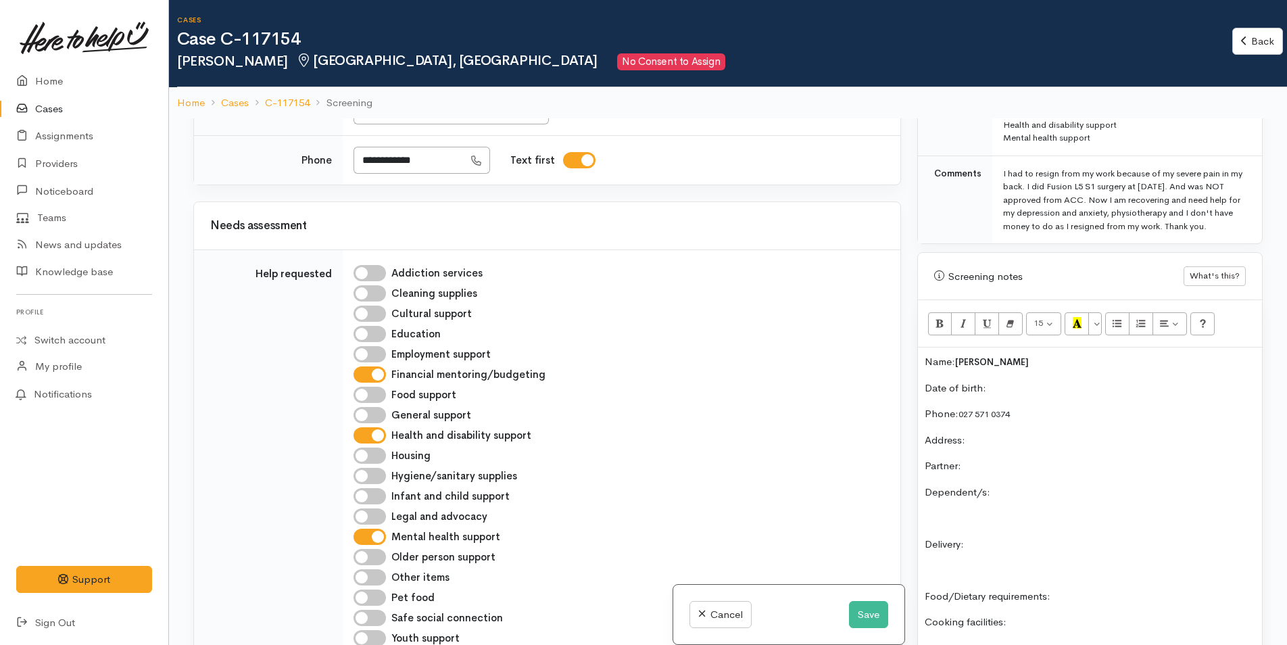
scroll to position [338, 0]
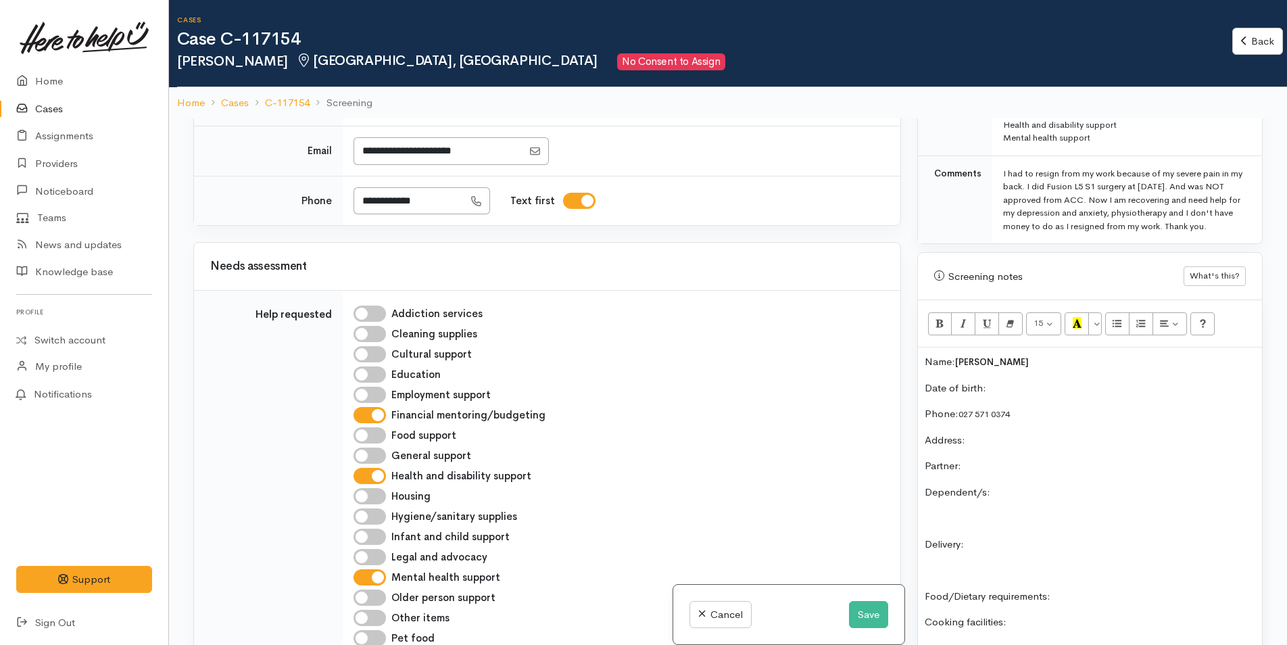
click at [380, 438] on input "Food support" at bounding box center [369, 435] width 32 height 16
checkbox input "true"
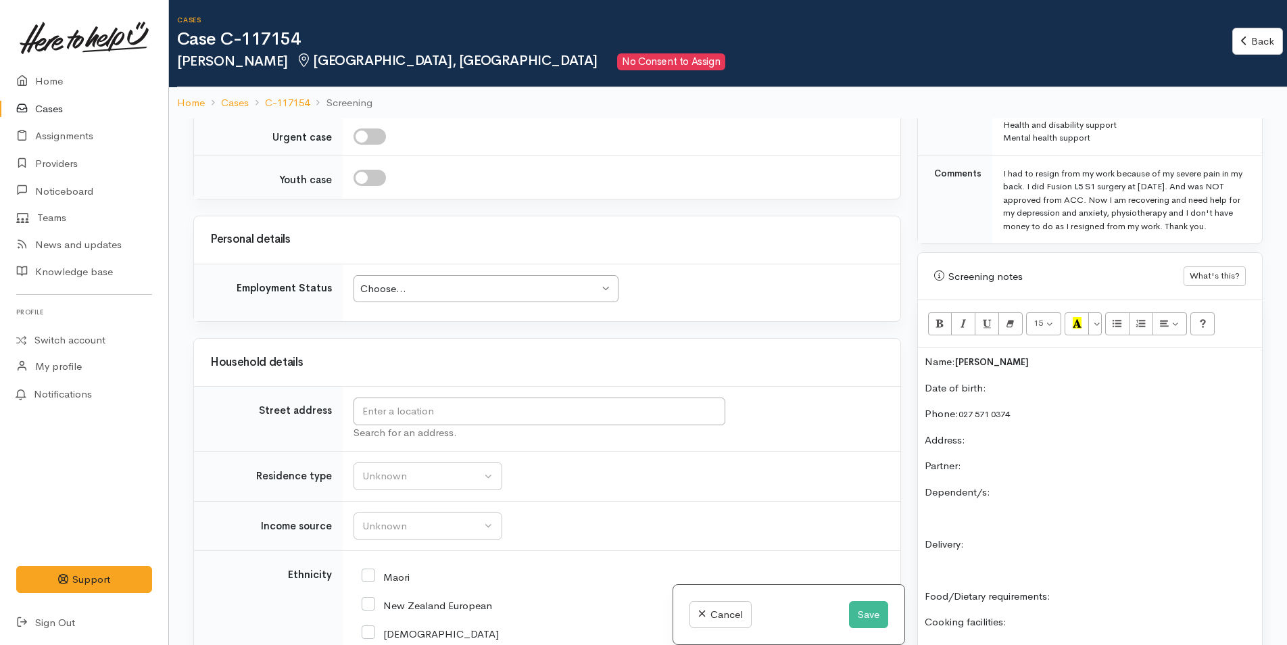
scroll to position [1217, 0]
click at [458, 299] on div "Choose... Choose..." at bounding box center [485, 288] width 265 height 28
drag, startPoint x: 437, startPoint y: 474, endPoint x: 450, endPoint y: 463, distance: 17.2
click at [439, 474] on div "Unknown" at bounding box center [421, 476] width 119 height 16
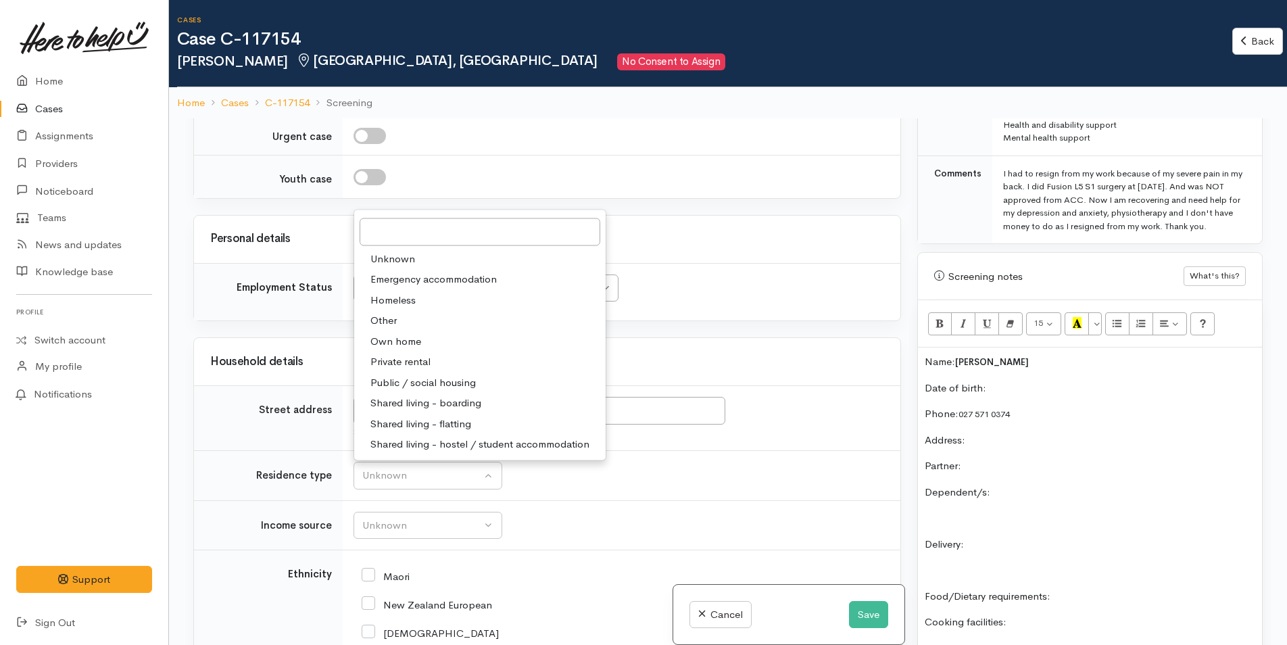
click at [422, 361] on span "Private rental" at bounding box center [400, 362] width 60 height 16
select select "2"
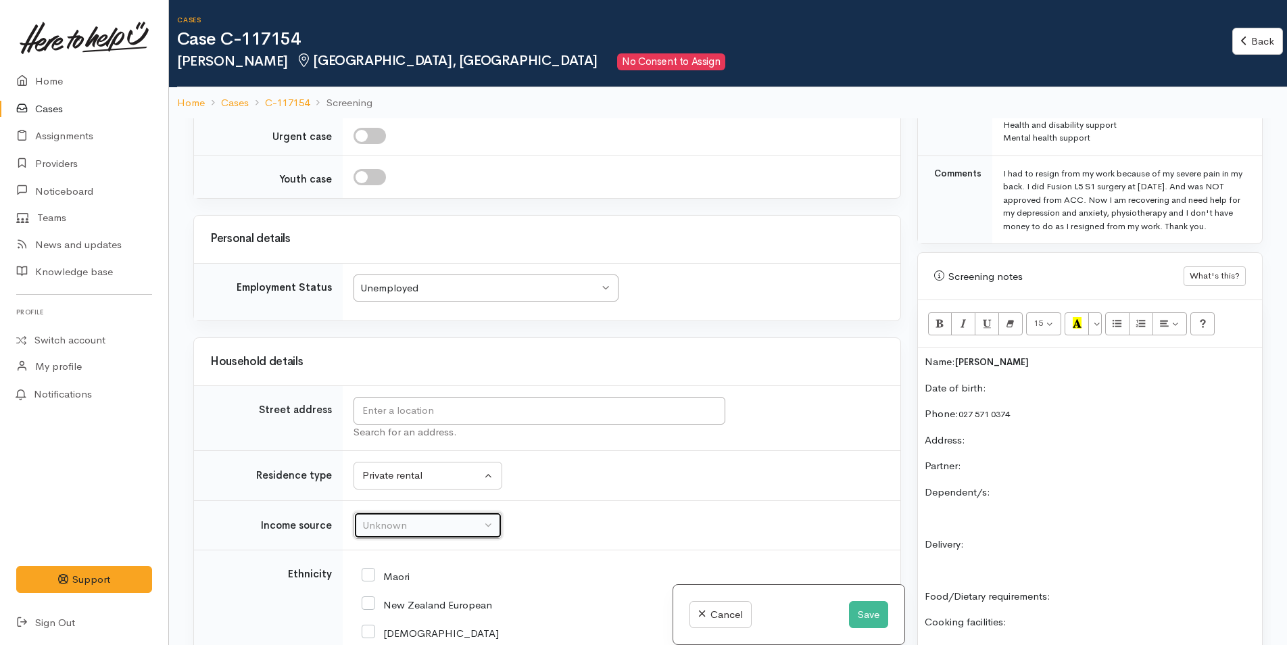
click at [441, 524] on div "Unknown" at bounding box center [421, 526] width 119 height 16
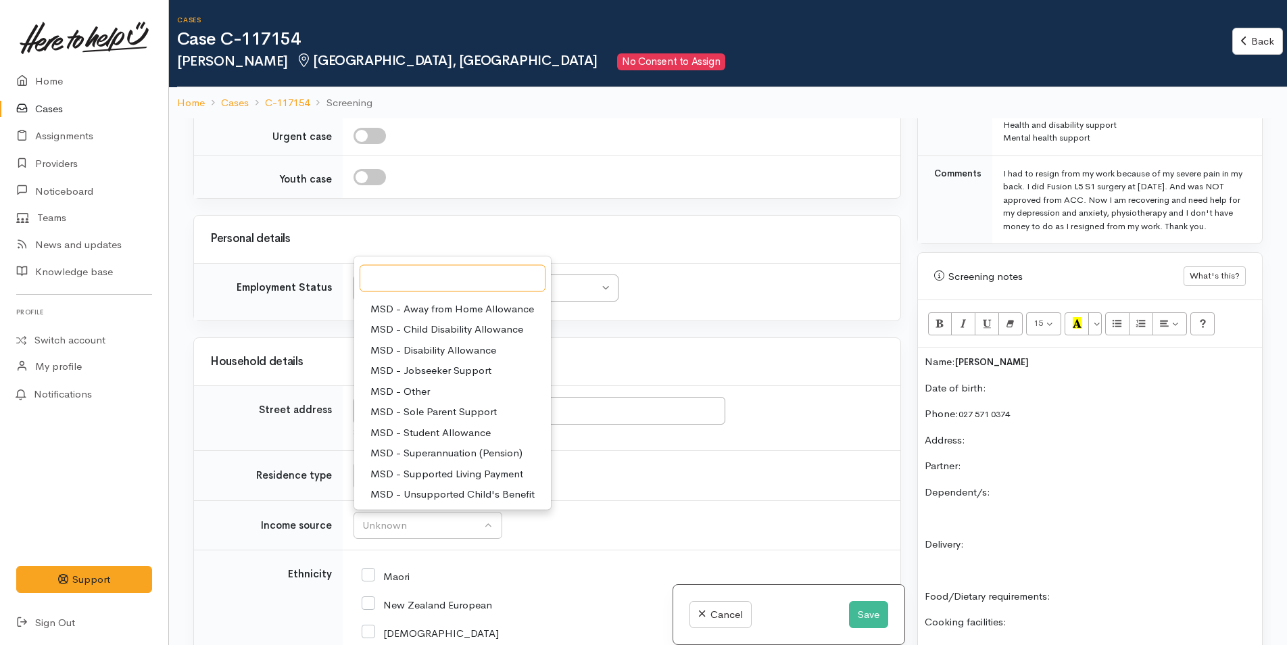
scroll to position [135, 0]
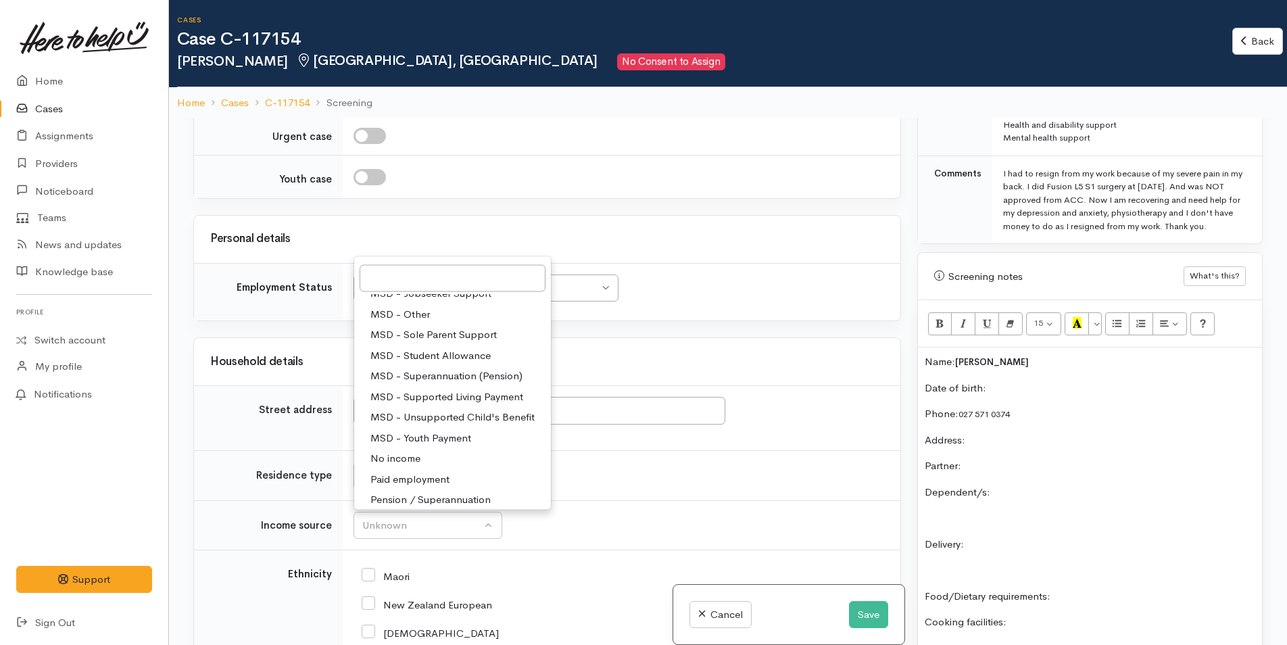
click at [397, 457] on span "No income" at bounding box center [395, 459] width 50 height 16
select select "5"
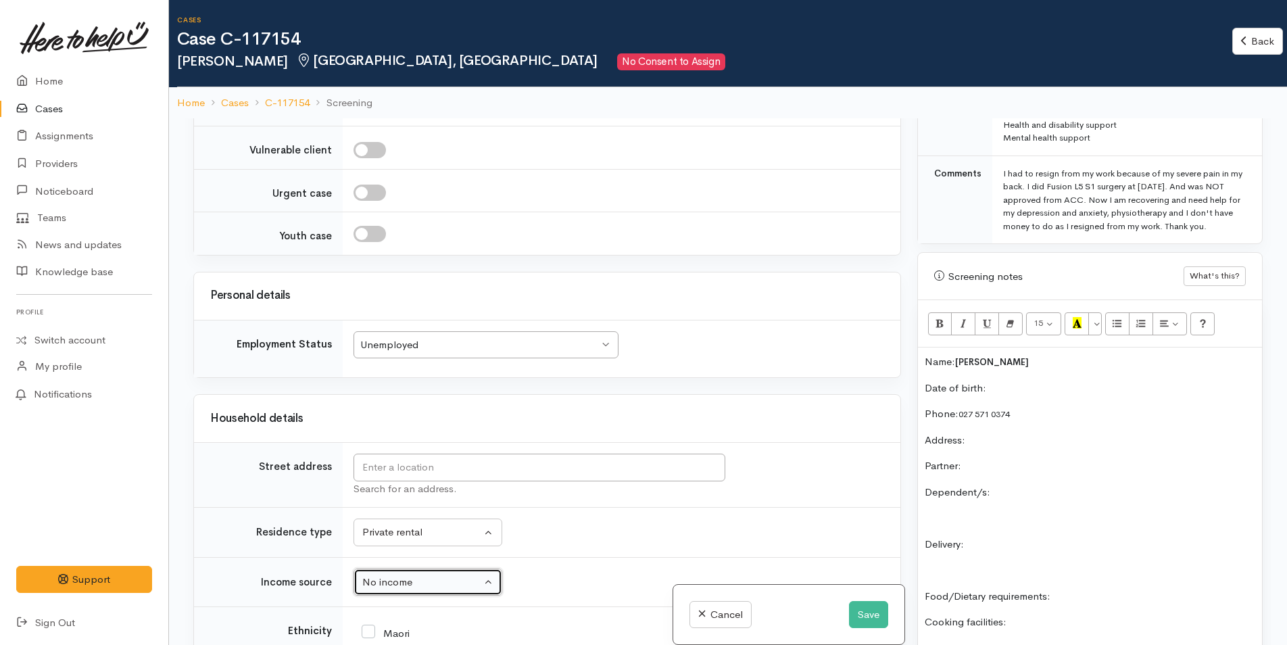
scroll to position [1284, 0]
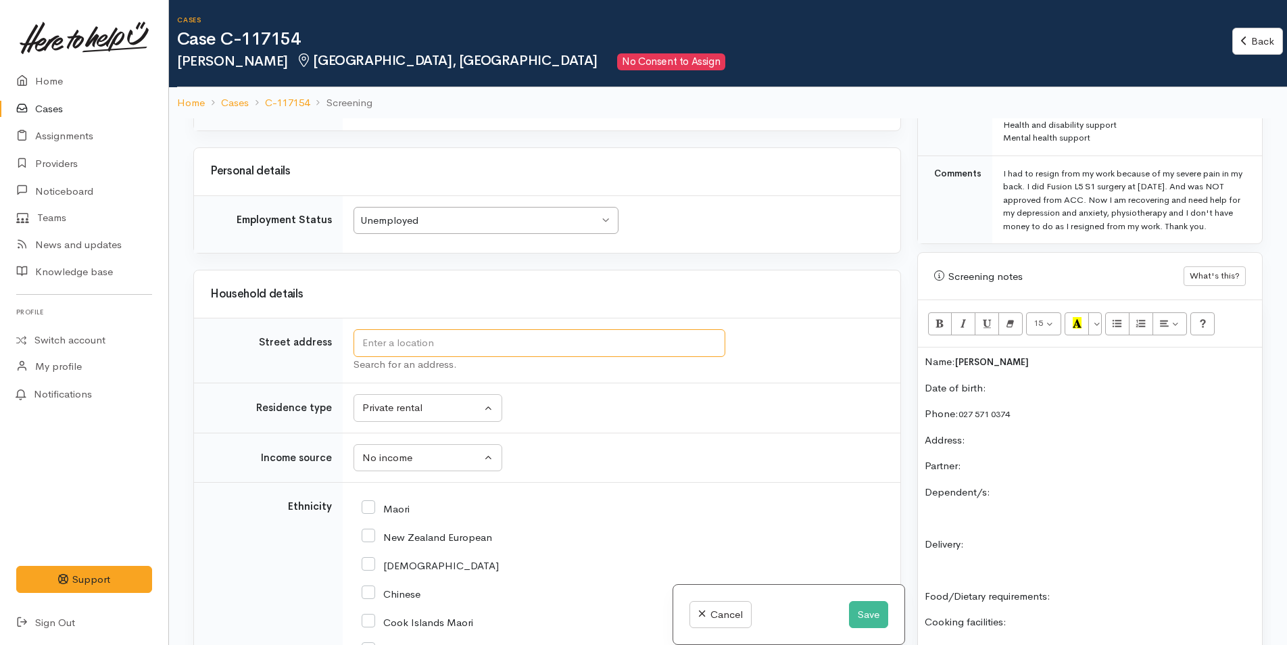
click at [473, 339] on input "text" at bounding box center [539, 343] width 372 height 28
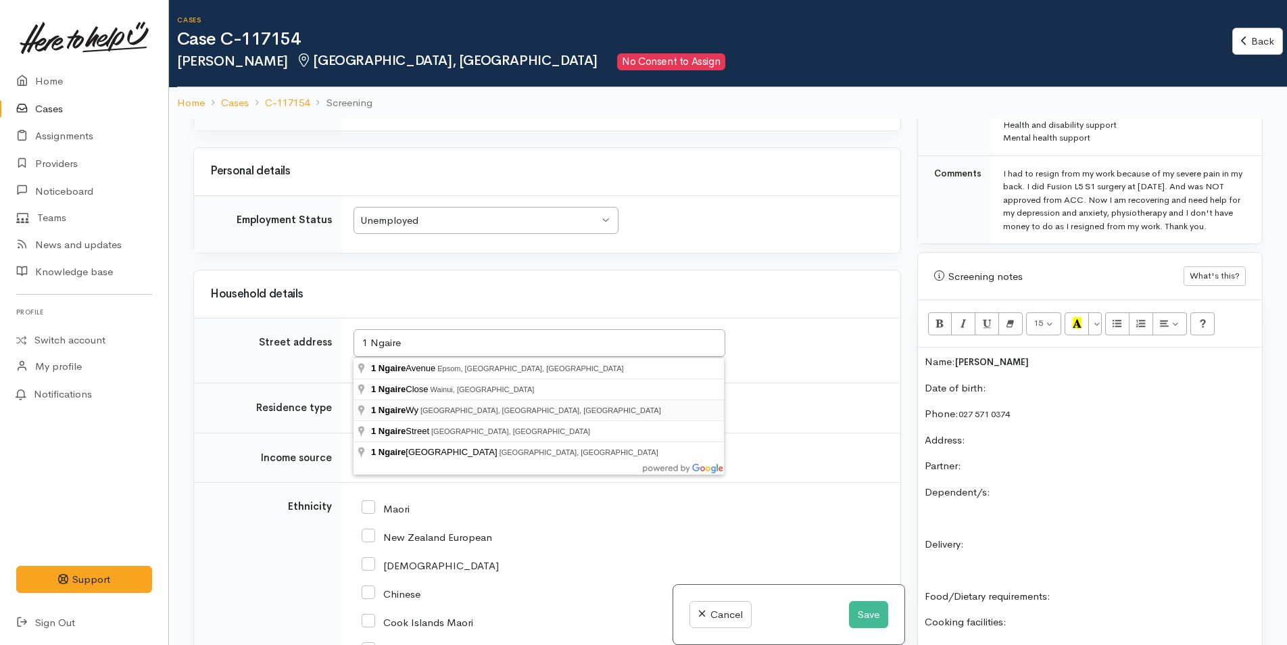
type input "1 Ngaire Wy, Papamoa Beach, Tauranga, New Zealand"
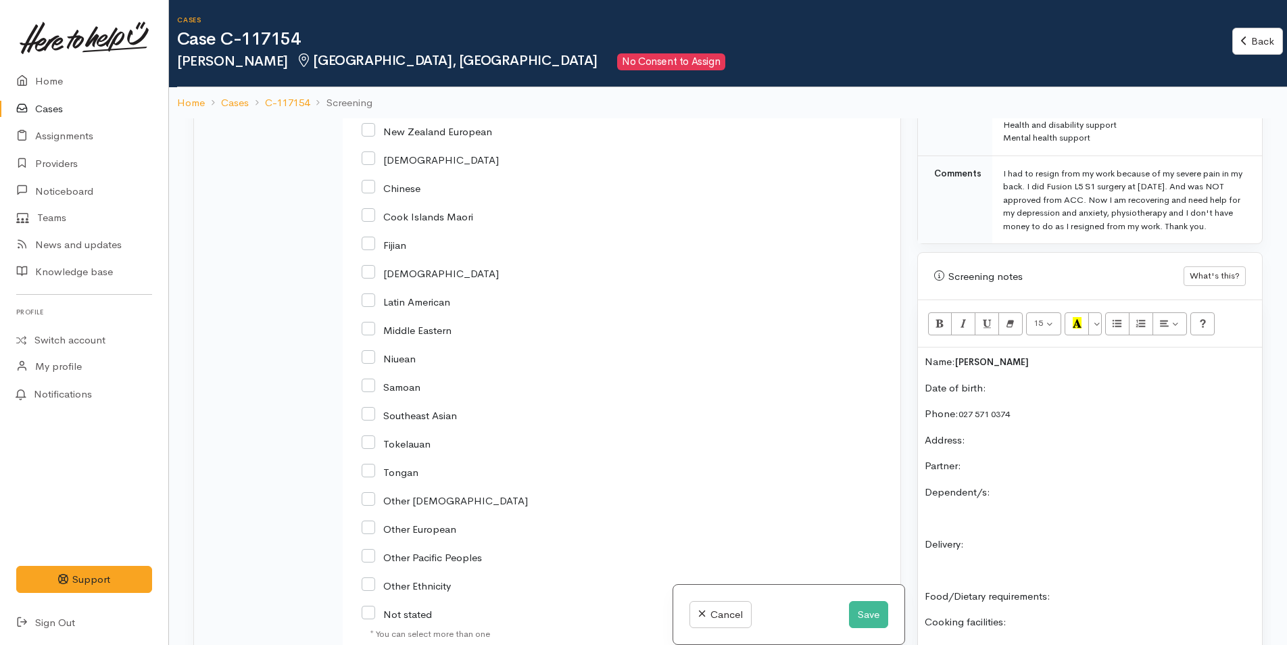
scroll to position [1622, 0]
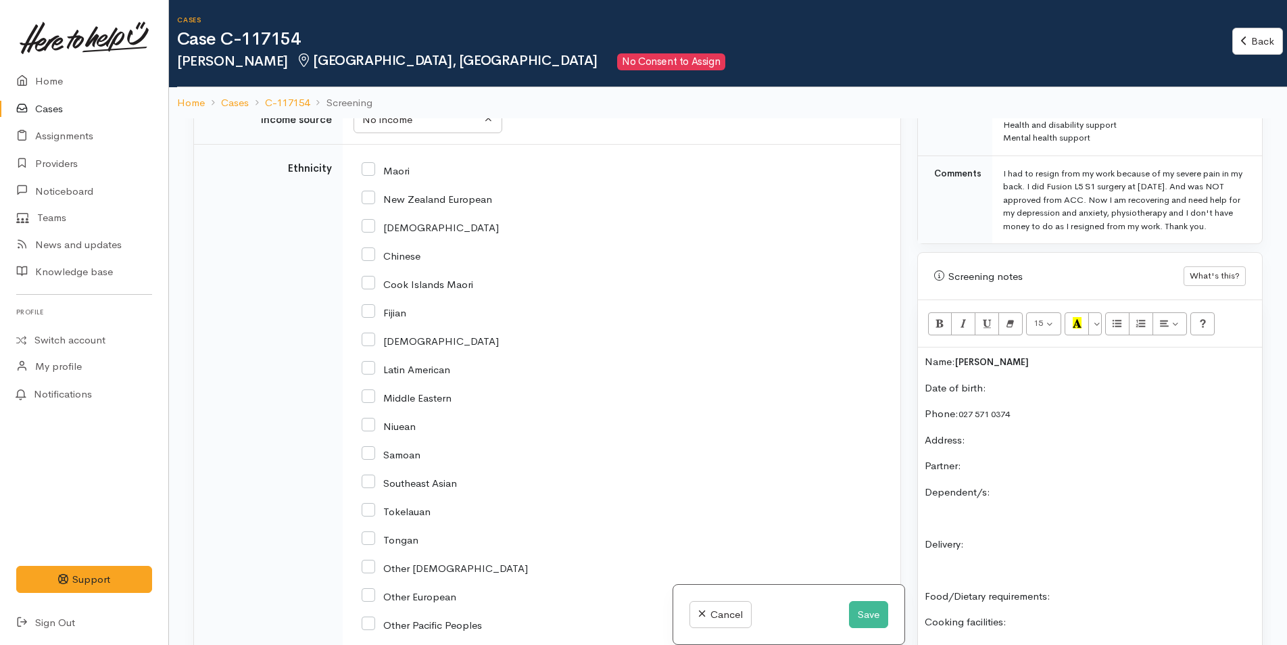
click at [372, 366] on input "Latin American" at bounding box center [406, 368] width 89 height 12
checkbox input "true"
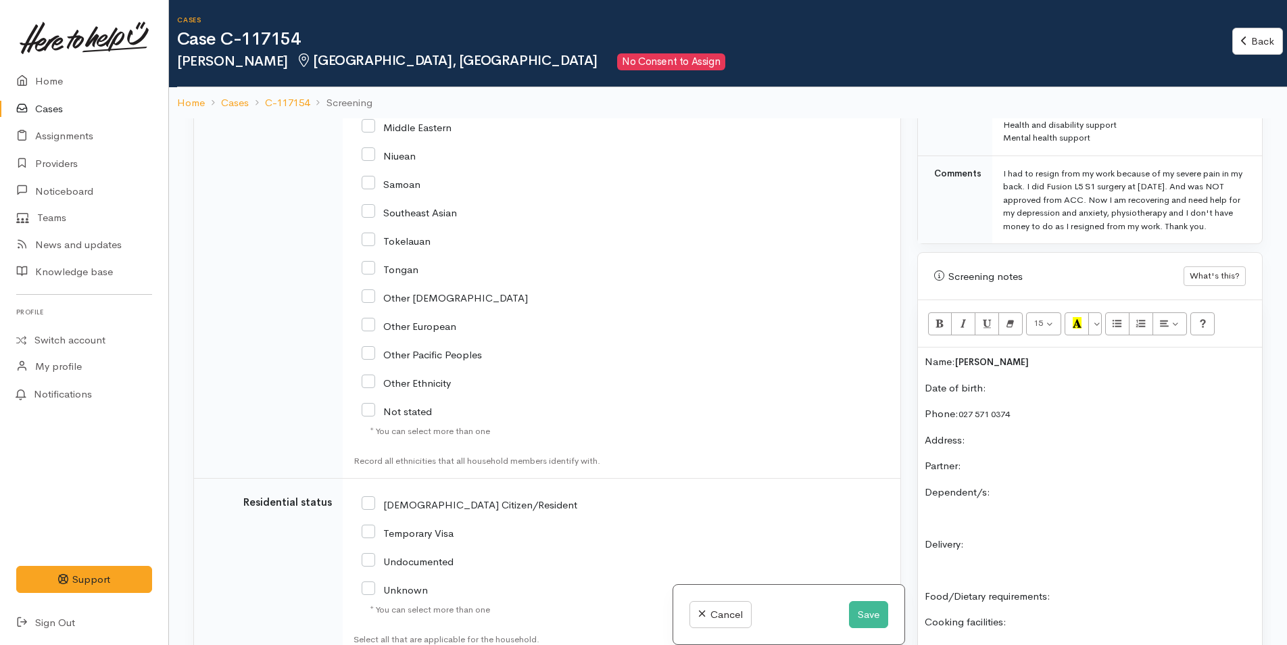
scroll to position [2086, 0]
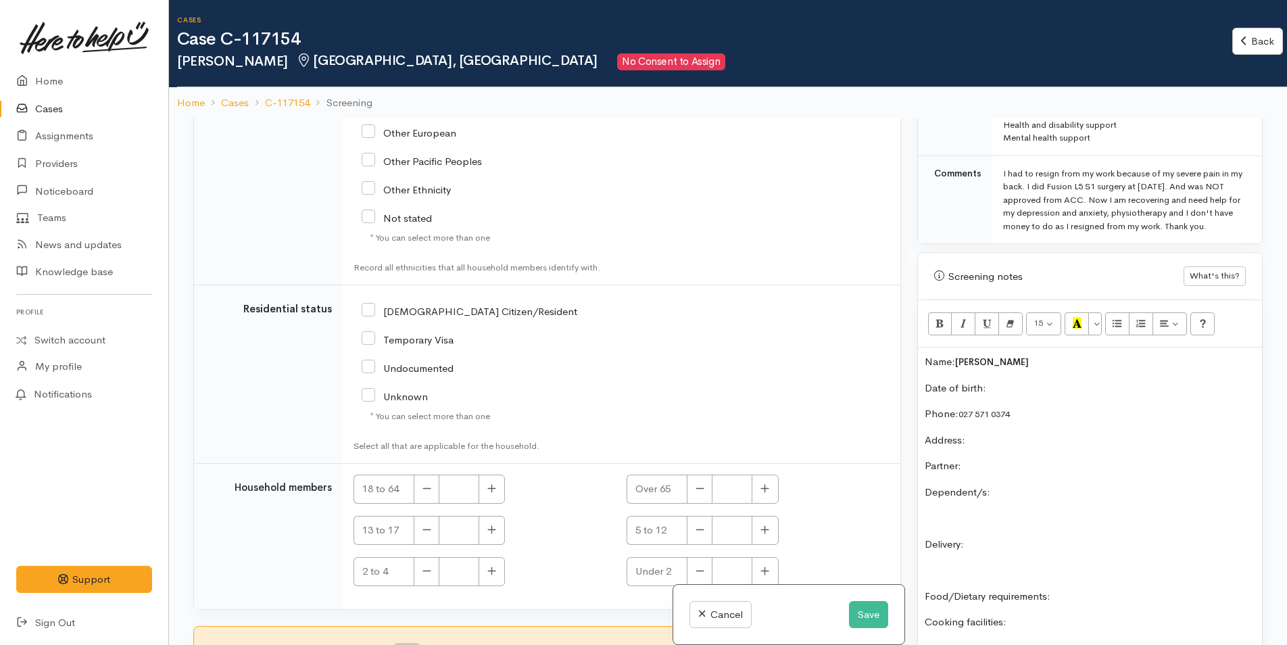
click at [368, 310] on input "[DEMOGRAPHIC_DATA] Citizen/Resident" at bounding box center [470, 310] width 216 height 12
checkbox input "true"
click at [497, 497] on button "button" at bounding box center [492, 488] width 26 height 29
type input "1"
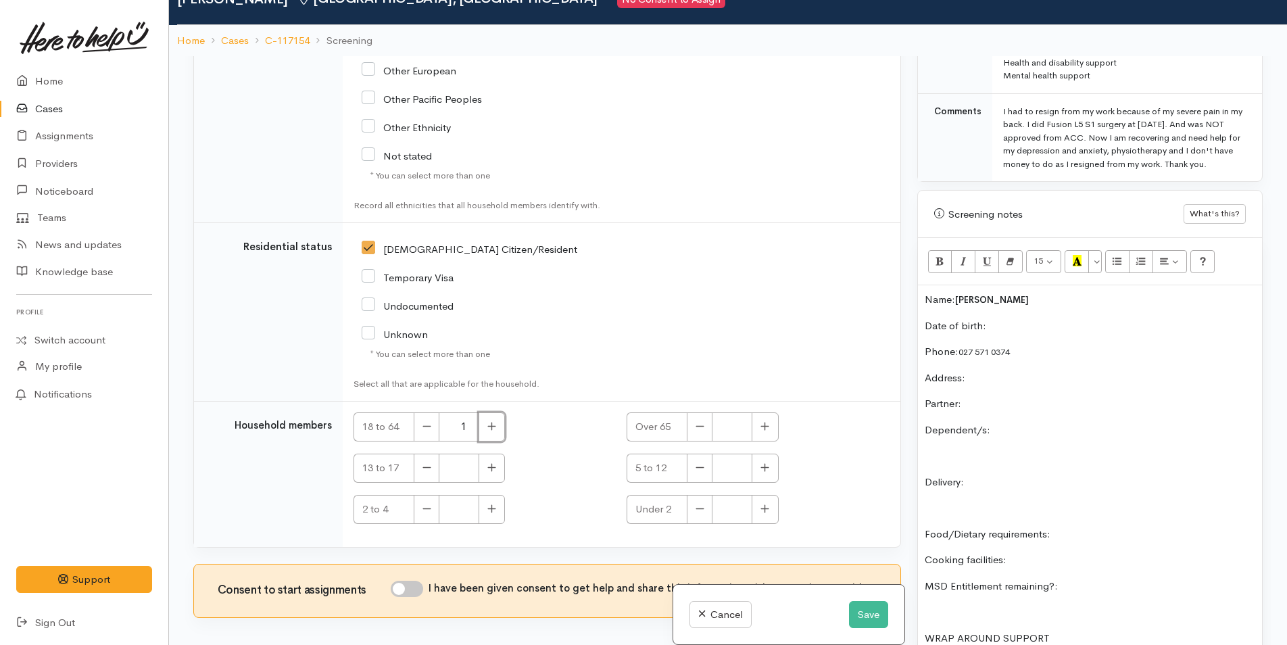
scroll to position [118, 0]
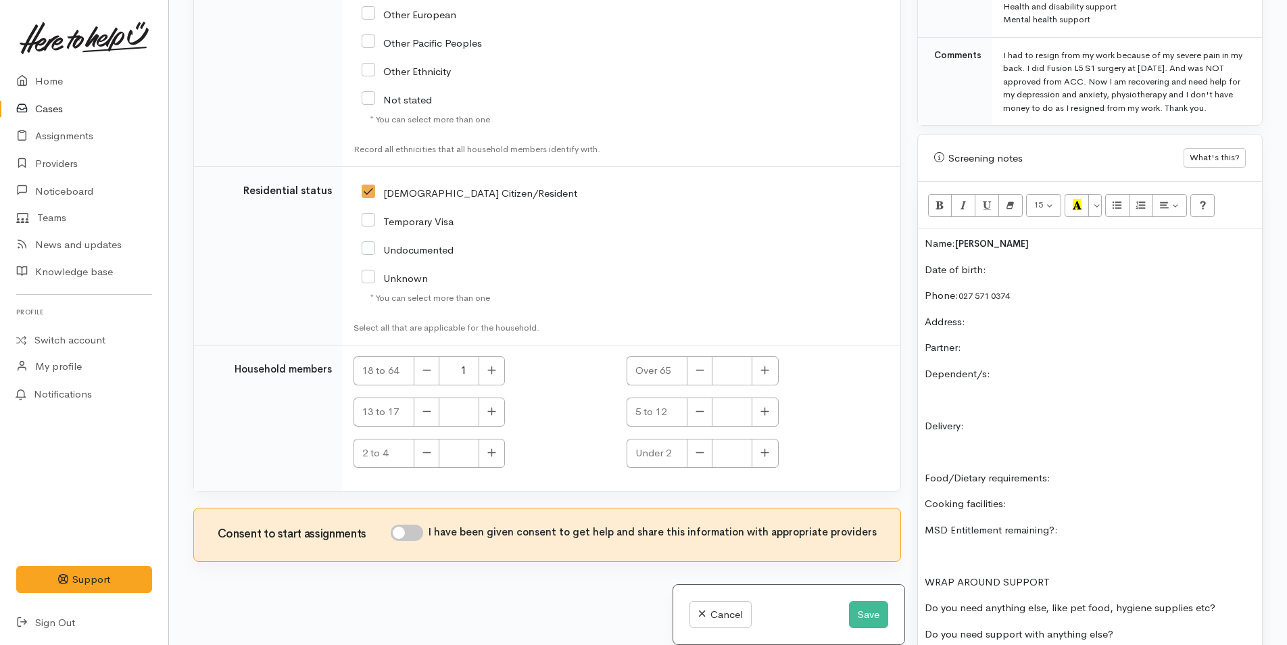
click at [415, 537] on input "I have been given consent to get help and share this information with appropria…" at bounding box center [407, 532] width 32 height 16
checkbox input "true"
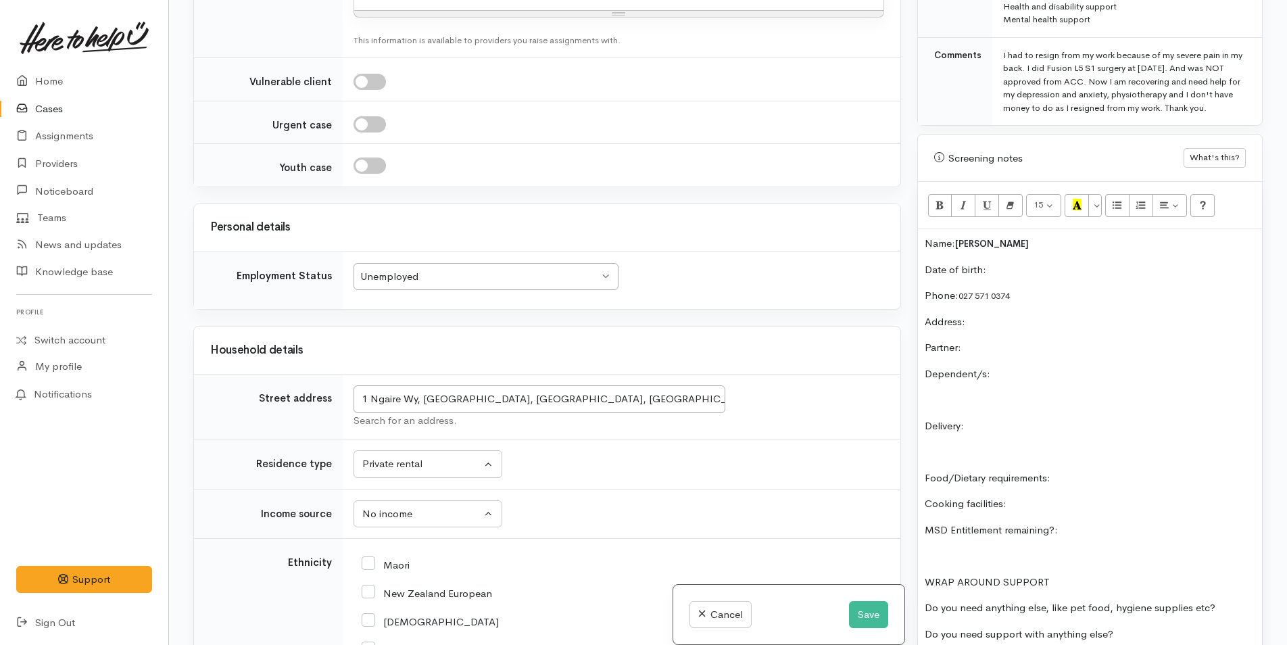
scroll to position [1207, 0]
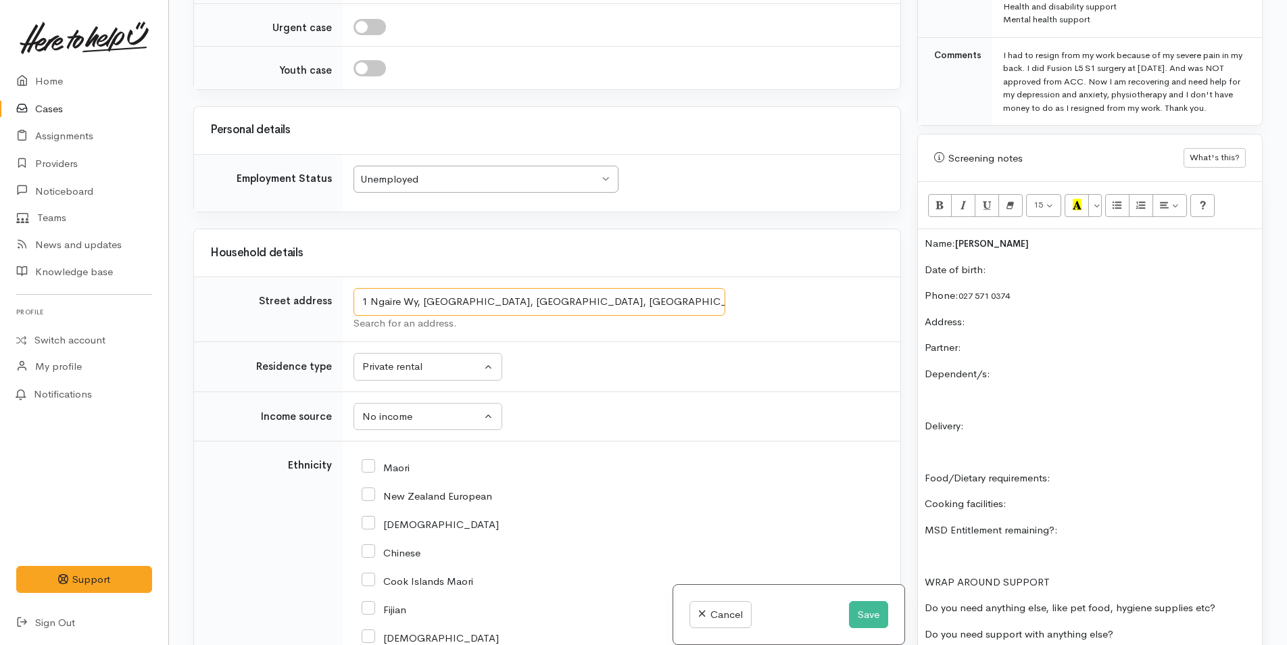
drag, startPoint x: 619, startPoint y: 303, endPoint x: 358, endPoint y: 308, distance: 260.9
click at [358, 308] on input "1 Ngaire Wy, Papamoa Beach, Tauranga, New Zealand" at bounding box center [539, 302] width 372 height 28
click at [1021, 321] on p "Address:" at bounding box center [1090, 322] width 330 height 16
paste div
click at [925, 245] on p "Name: Elen Terue Murata Imaizumi" at bounding box center [1090, 244] width 330 height 16
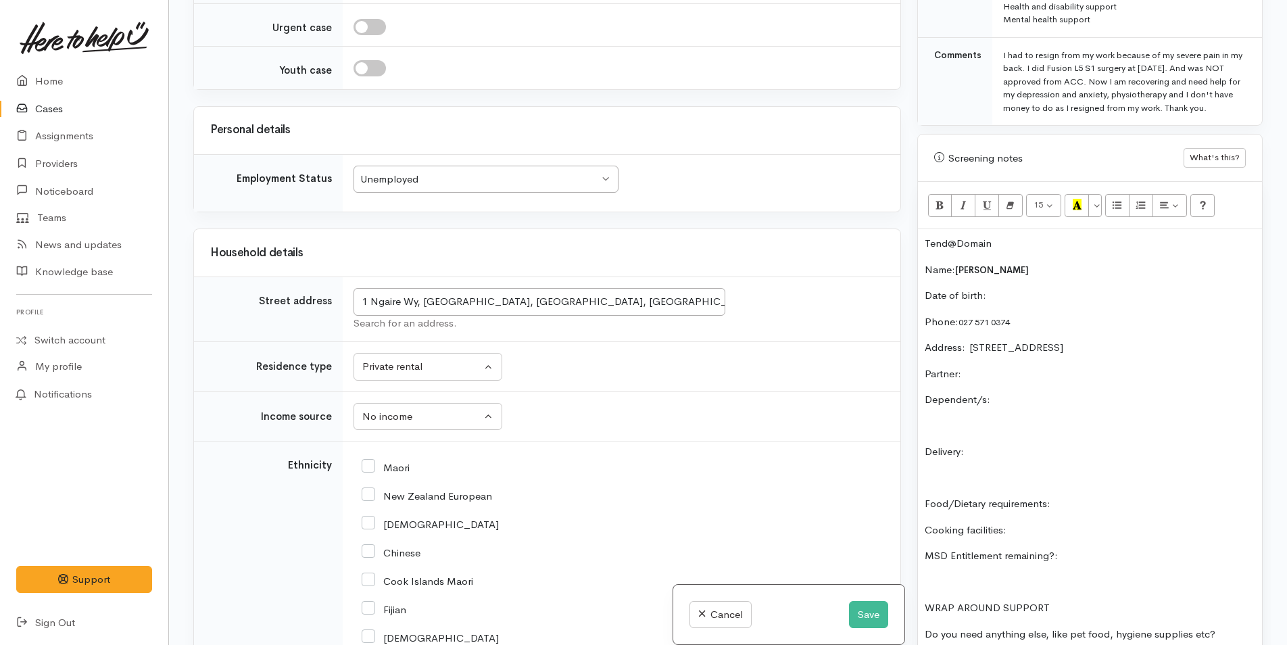
click at [1027, 301] on p "Date of birth:" at bounding box center [1090, 296] width 330 height 16
click at [1013, 247] on p "Tend@Domain" at bounding box center [1090, 244] width 330 height 16
click at [946, 246] on p "Tend@Domain" at bounding box center [1090, 244] width 330 height 16
click at [953, 243] on p "Tend@Domain" at bounding box center [1090, 244] width 330 height 16
click at [1016, 250] on p "Tend - Domain" at bounding box center [1090, 244] width 330 height 16
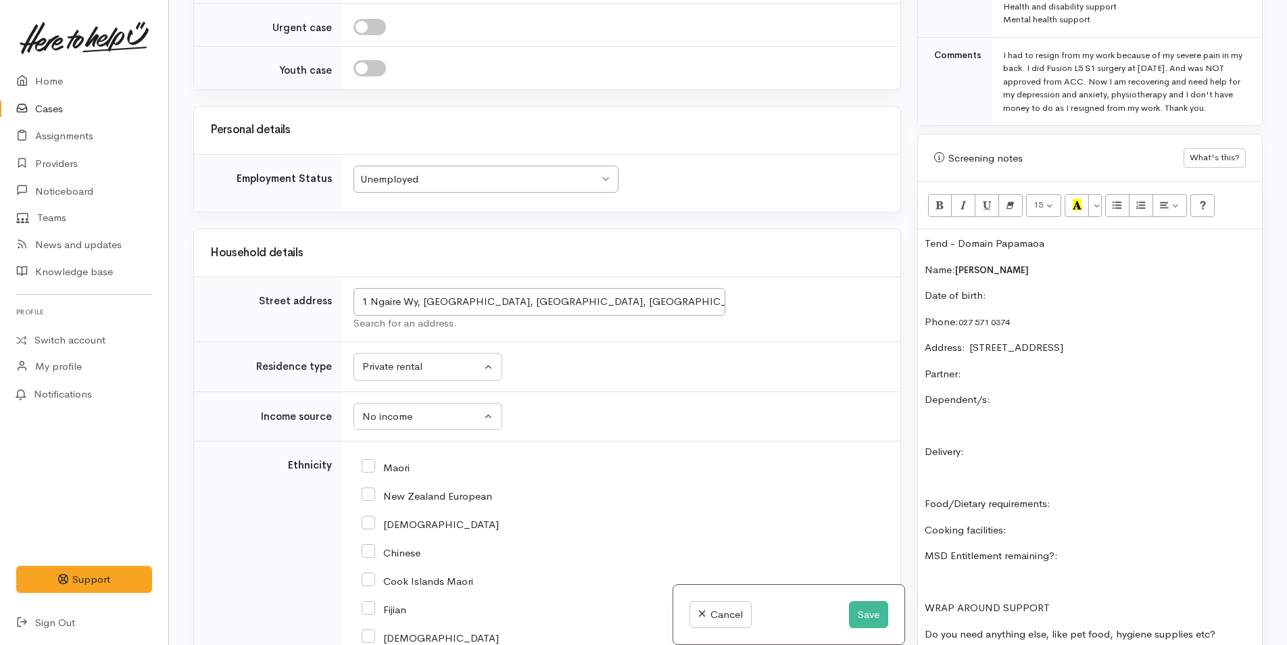
click at [1025, 296] on p "Date of birth:" at bounding box center [1090, 296] width 330 height 16
click at [1036, 369] on p "Partner:" at bounding box center [1090, 374] width 330 height 16
drag, startPoint x: 1075, startPoint y: 272, endPoint x: 1035, endPoint y: 273, distance: 40.6
click at [1035, 273] on p "Name: Elen Terue Murata Imaizumi" at bounding box center [1090, 270] width 330 height 16
copy span "Imaizumi"
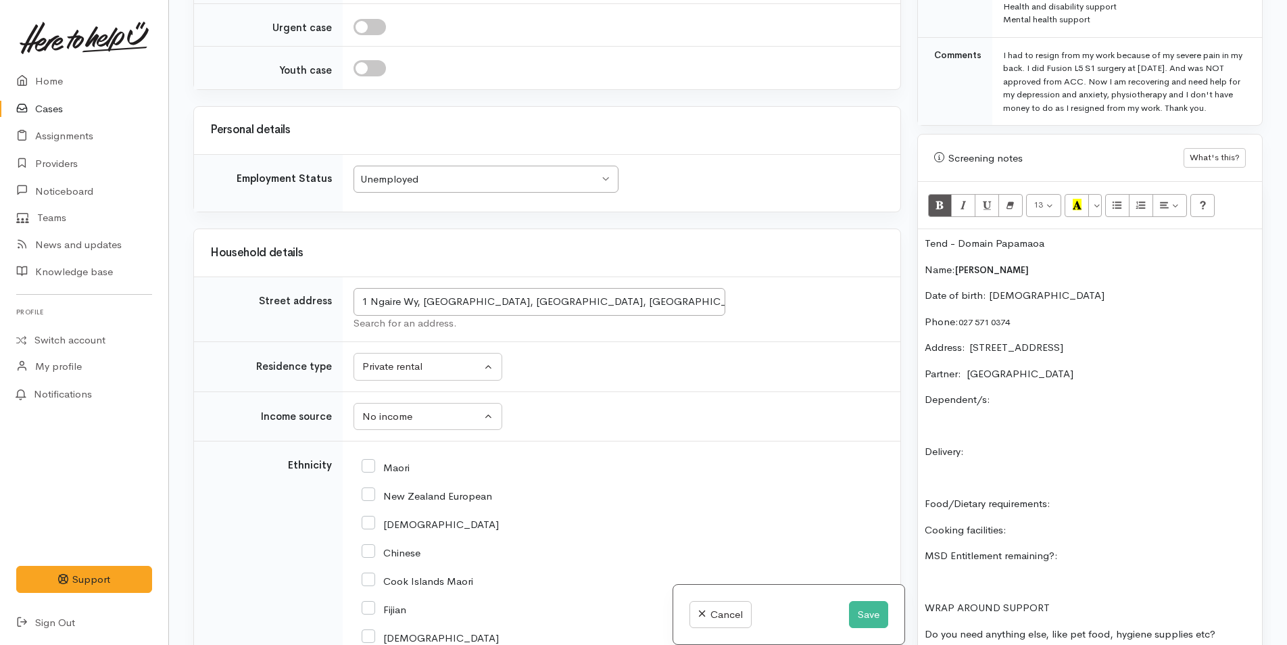
click at [1019, 378] on p "Partner: Paulo" at bounding box center [1090, 374] width 330 height 16
click at [1014, 399] on p "Dependent/s:" at bounding box center [1090, 400] width 330 height 16
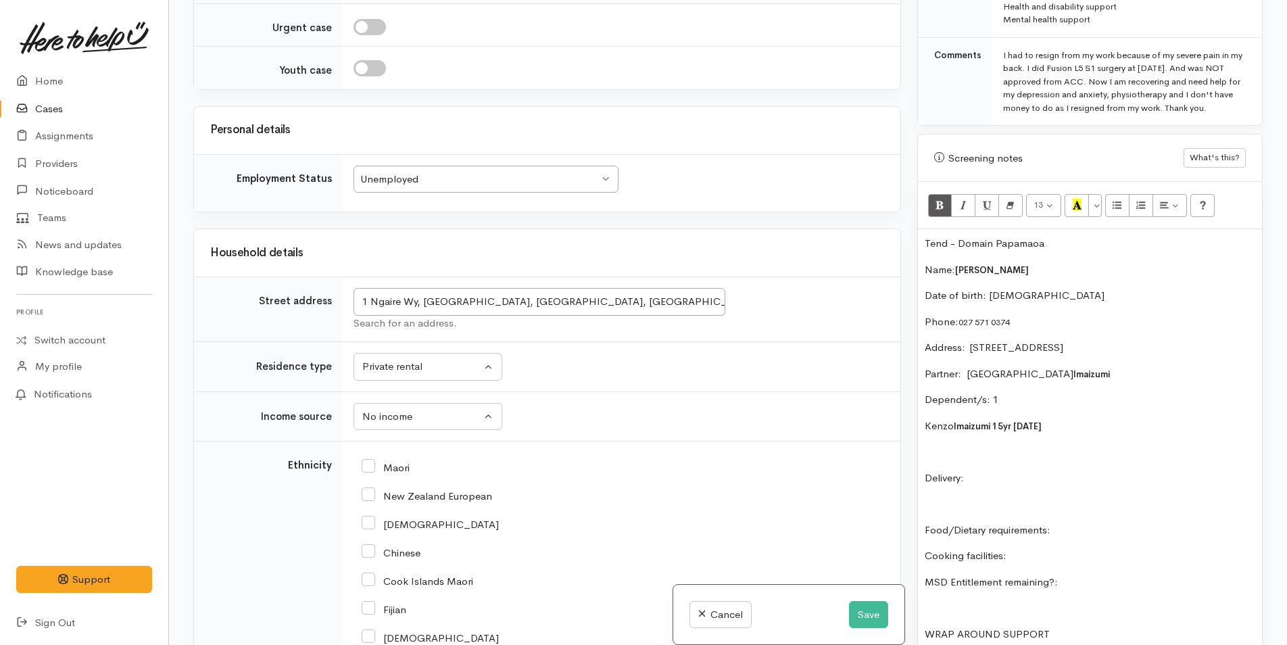
click at [1028, 474] on p "Delivery:" at bounding box center [1090, 478] width 330 height 16
click at [1114, 525] on p "Food/Dietary requirements:" at bounding box center [1090, 530] width 330 height 16
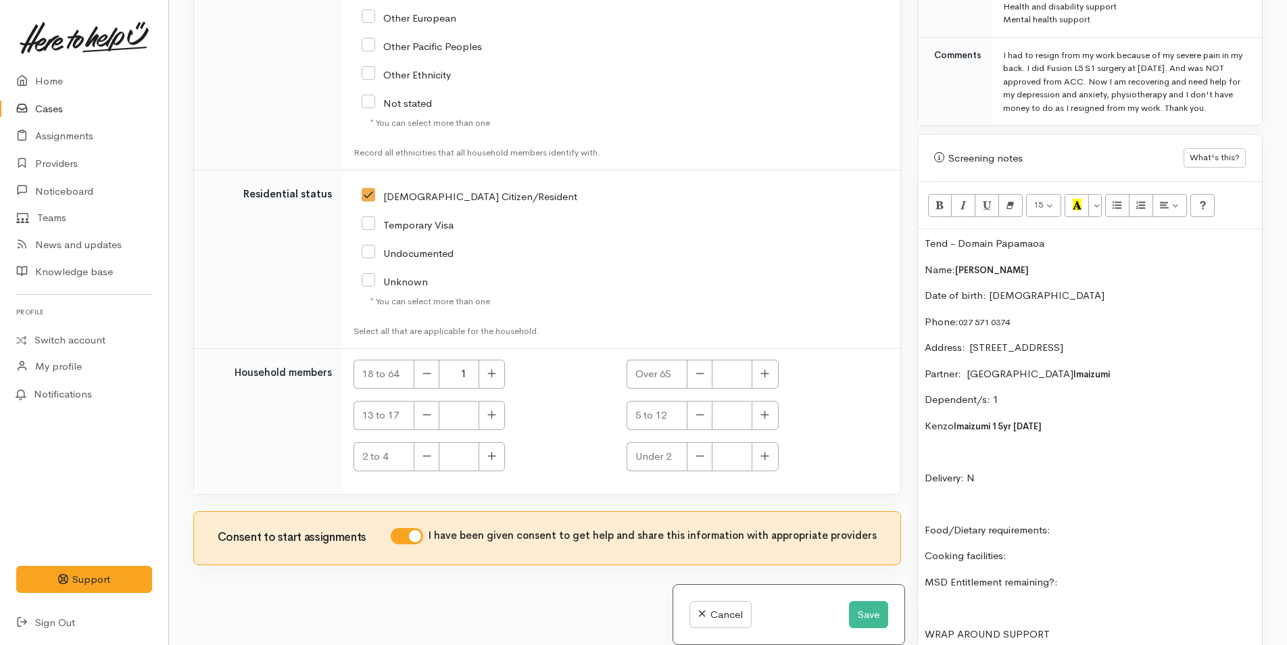
scroll to position [2086, 0]
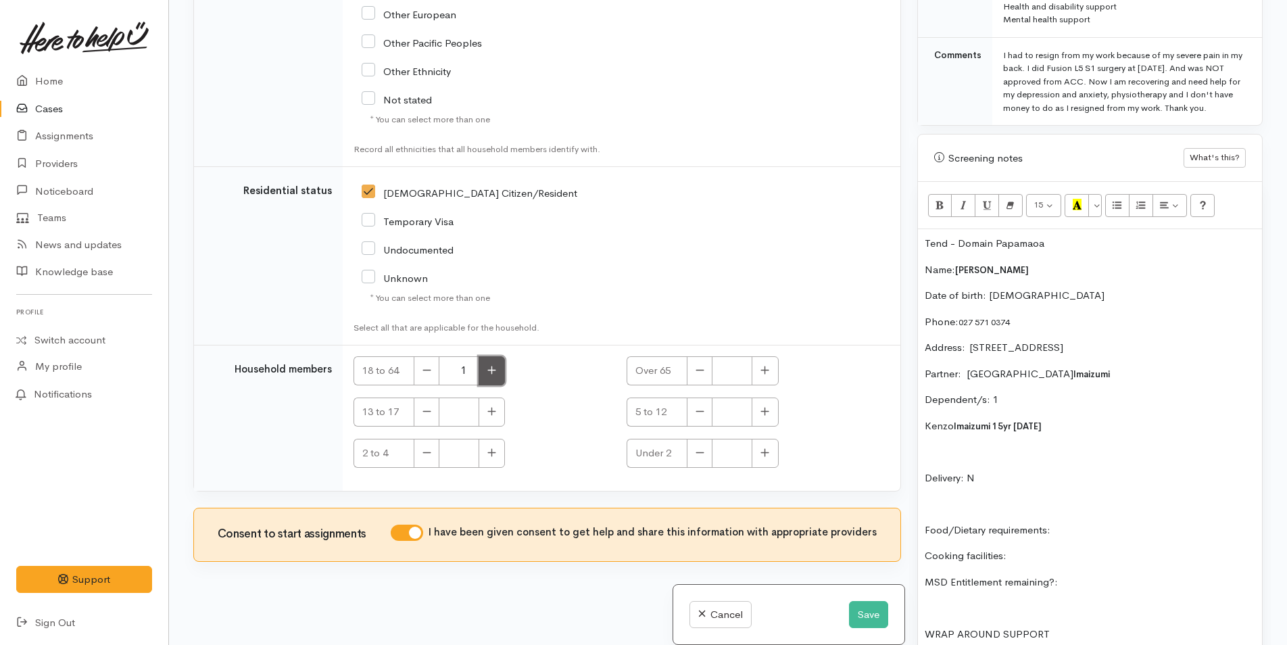
click at [495, 367] on icon "button" at bounding box center [491, 370] width 9 height 10
type input "2"
click at [492, 412] on icon "button" at bounding box center [492, 411] width 8 height 8
type input "1"
click at [1101, 517] on div "Tend - Domain Papamaoa Name: Elen Terue Murata Imaizumi Date of birth: 15/4/197…" at bounding box center [1090, 470] width 344 height 482
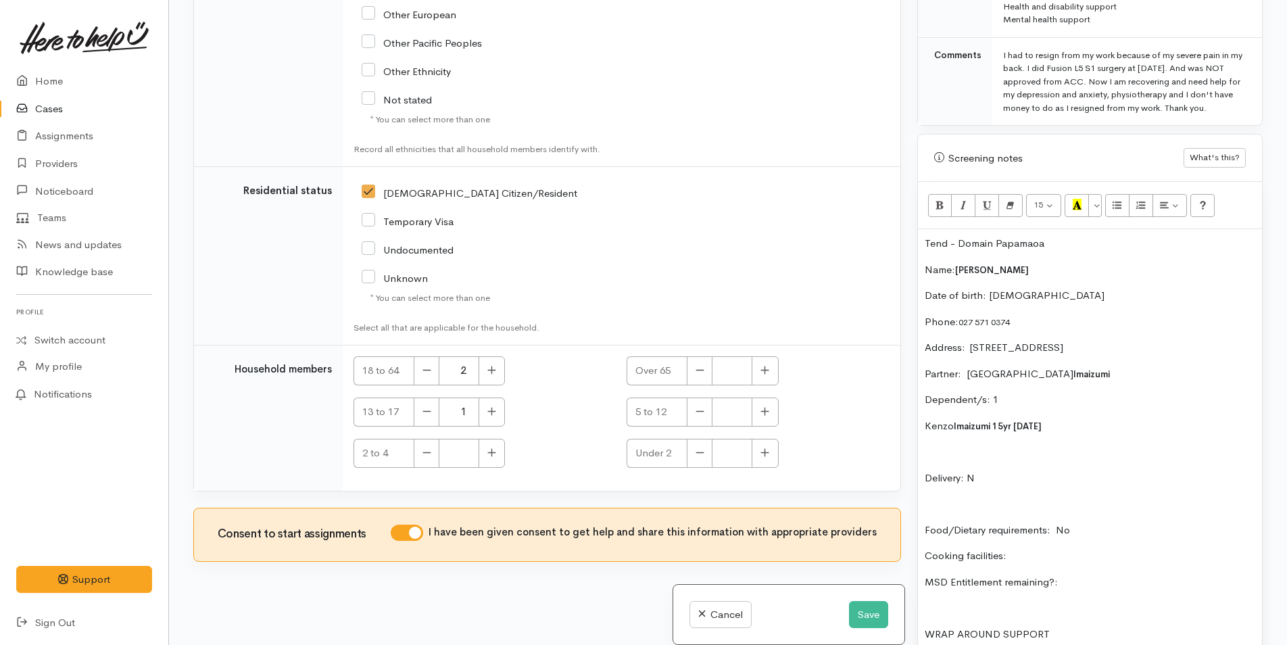
click at [1091, 560] on p "Cooking facilities:" at bounding box center [1090, 556] width 330 height 16
click at [1134, 572] on div "Tend - Domain Papamaoa Name: Elen Terue Murata Imaizumi Date of birth: 15/4/197…" at bounding box center [1090, 470] width 344 height 482
click at [870, 610] on button "Save" at bounding box center [868, 615] width 39 height 28
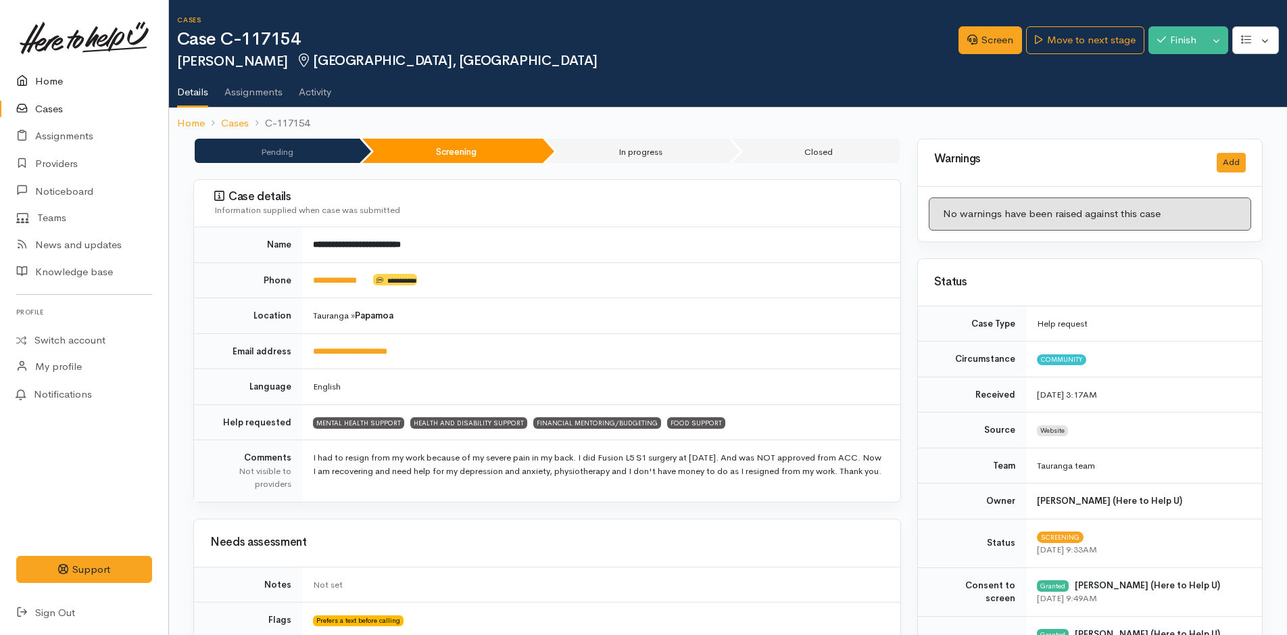
click at [50, 78] on link "Home" at bounding box center [84, 82] width 168 height 28
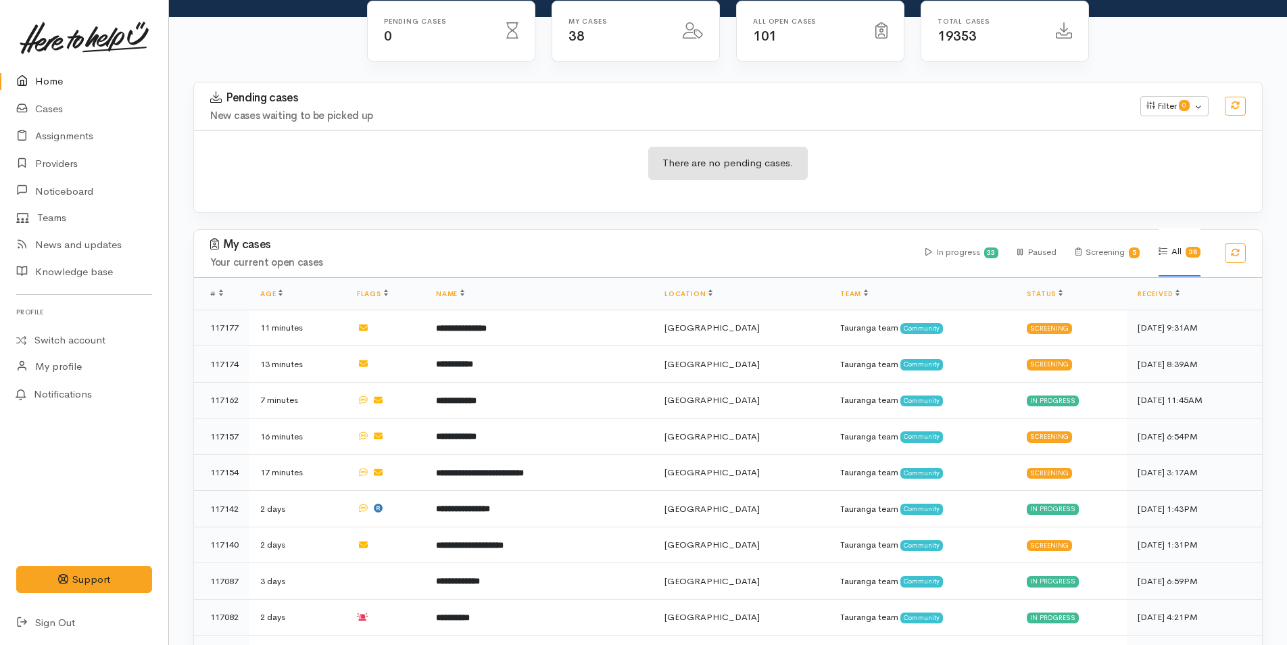
scroll to position [135, 0]
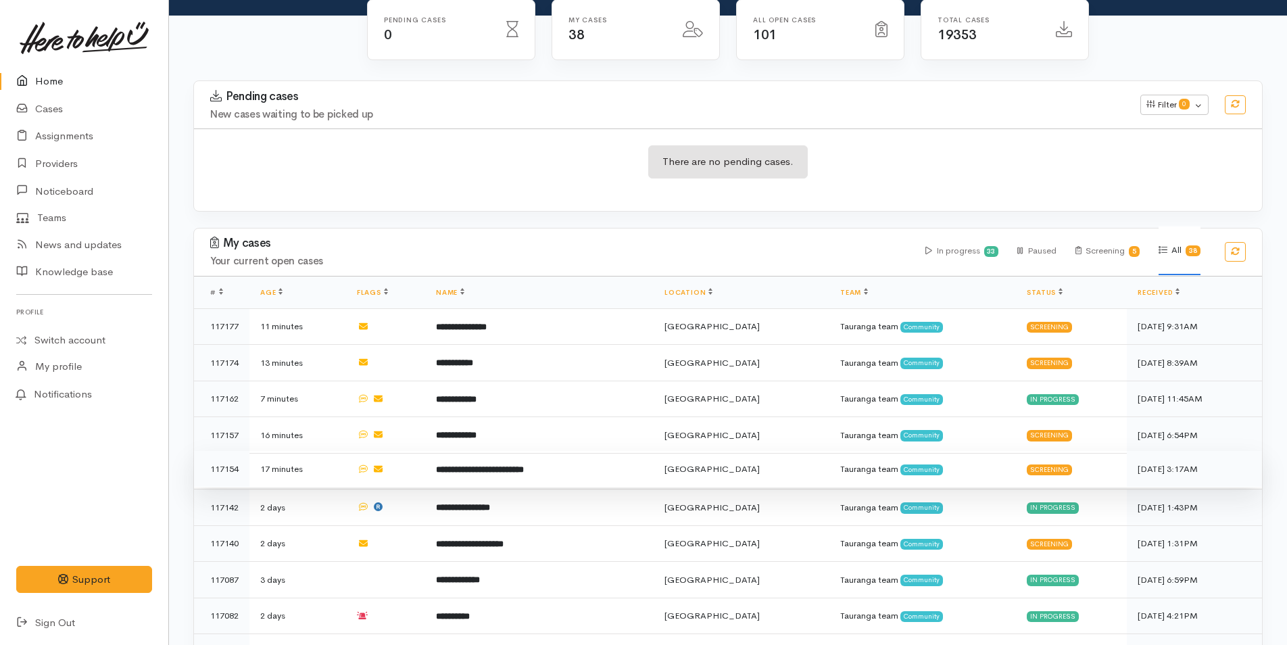
click at [522, 465] on b "**********" at bounding box center [480, 469] width 88 height 9
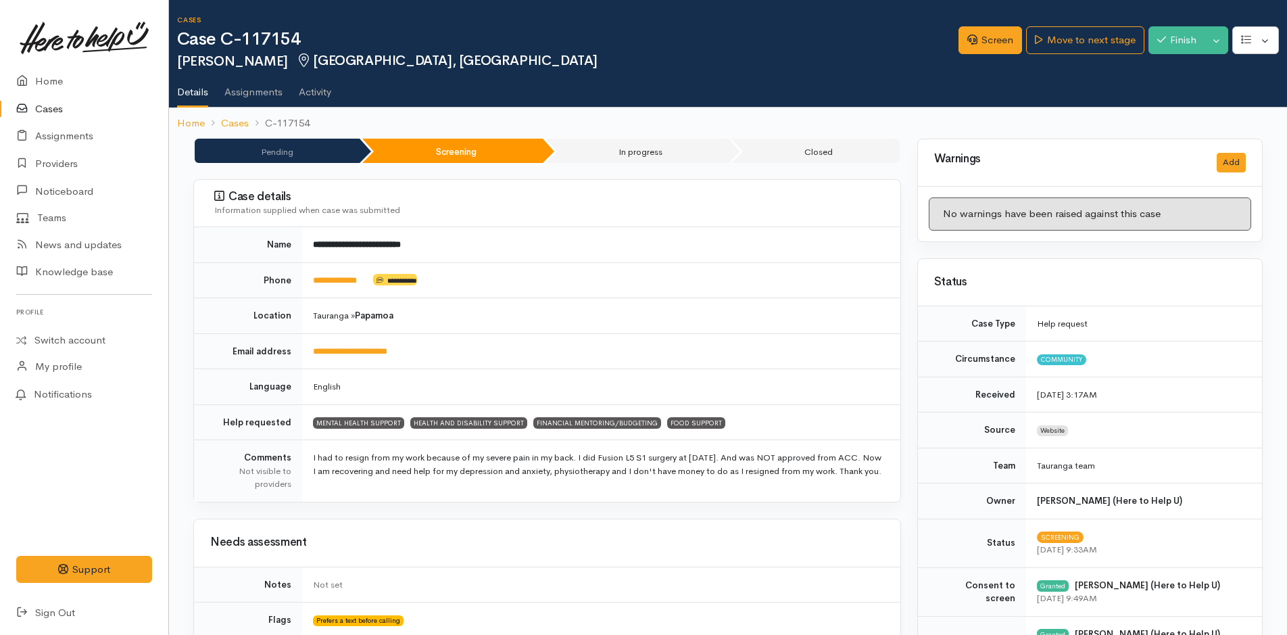
drag, startPoint x: 389, startPoint y: 483, endPoint x: 302, endPoint y: 455, distance: 91.5
click at [302, 455] on td "I had to resign from my work because of my severe pain in my back. I did Fusion…" at bounding box center [601, 471] width 598 height 62
copy td "I had to resign from my work because of my severe pain in my back. I did Fusion…"
click at [986, 33] on link "Screen" at bounding box center [990, 40] width 64 height 28
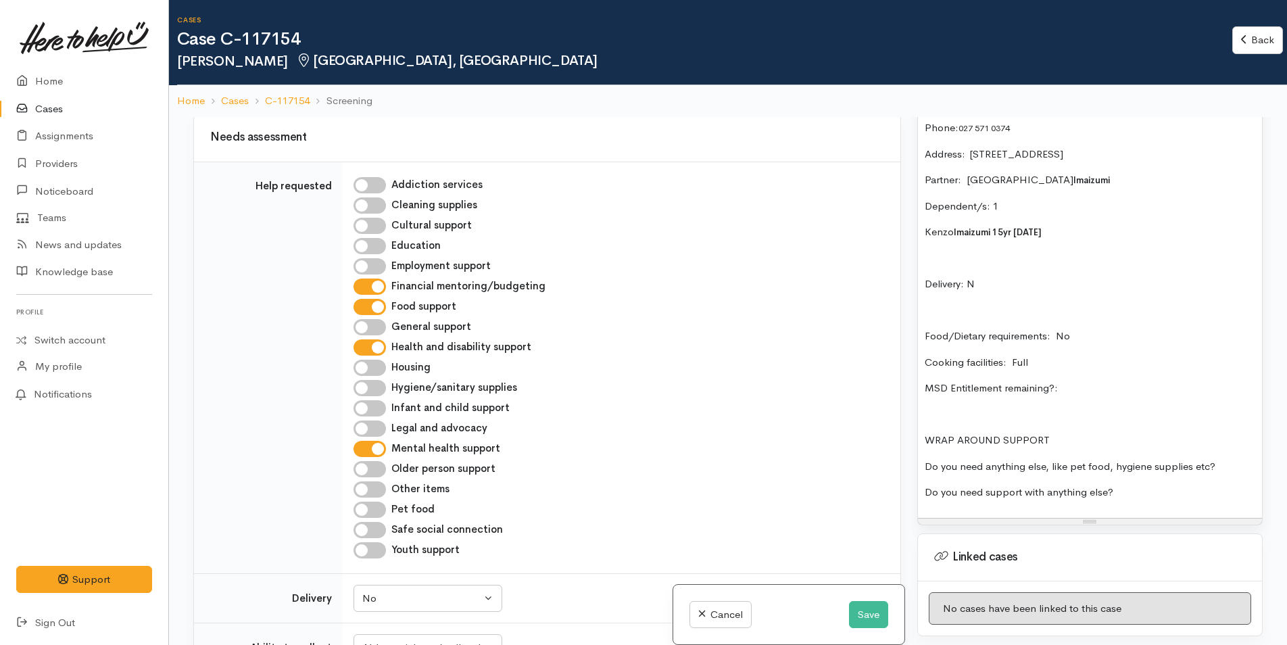
scroll to position [1081, 0]
click at [1131, 499] on p "Do you need support with anything else?" at bounding box center [1090, 491] width 330 height 16
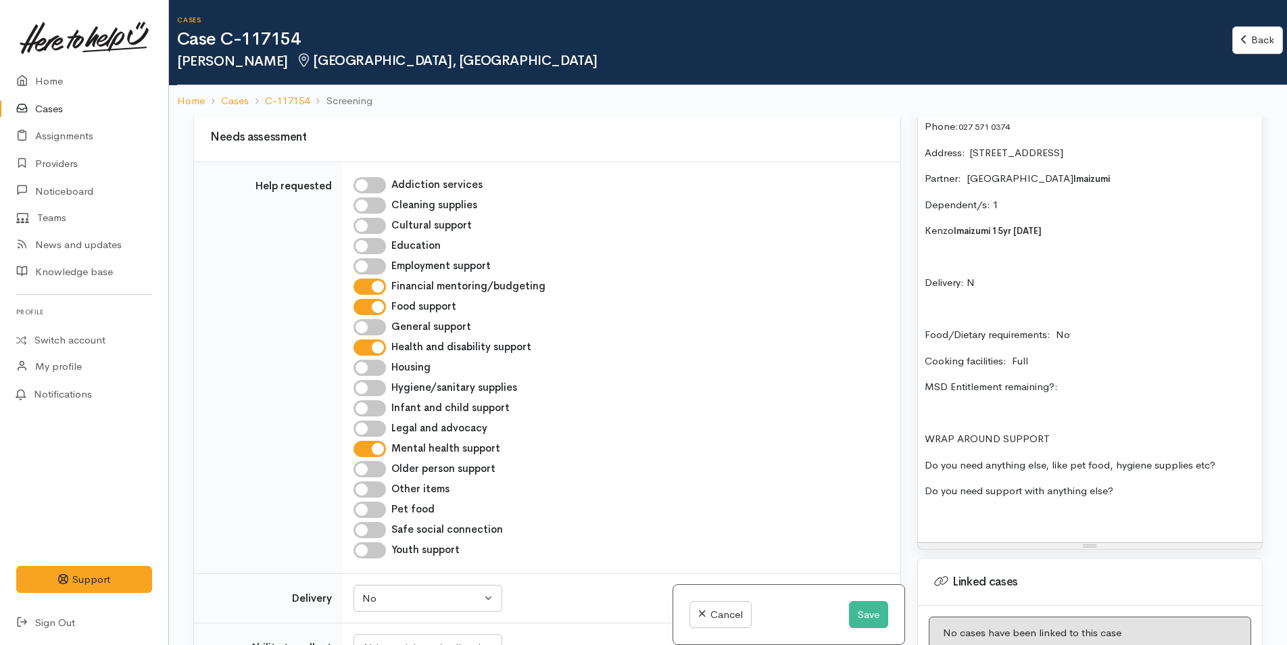
paste div
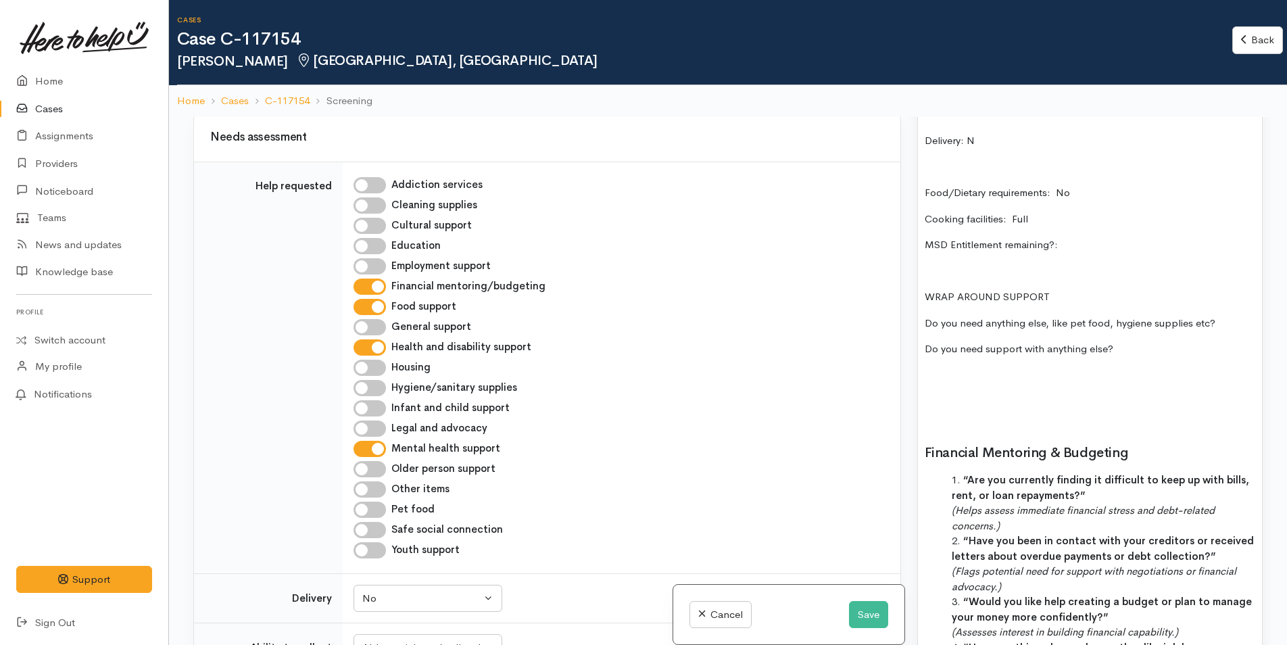
scroll to position [1419, 0]
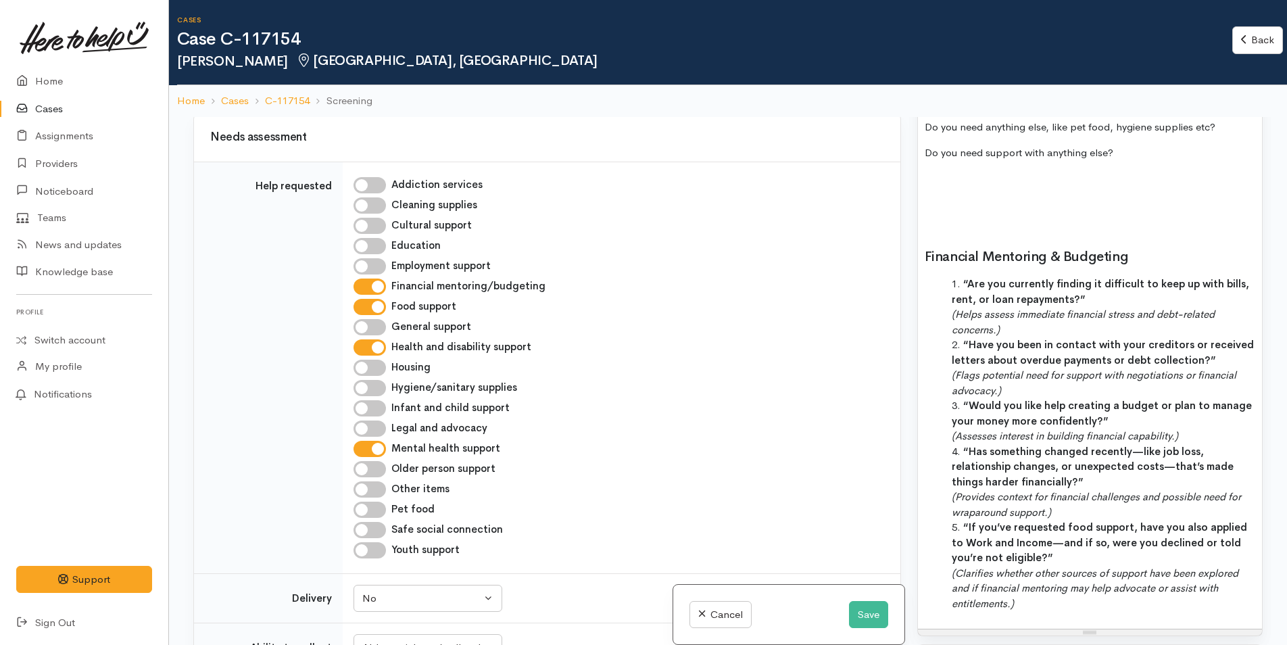
click at [941, 179] on div "Tend - Domain Papamaoa Name: Elen Terue Murata Imaizumi Date of birth: 15/4/197…" at bounding box center [1090, 163] width 344 height 933
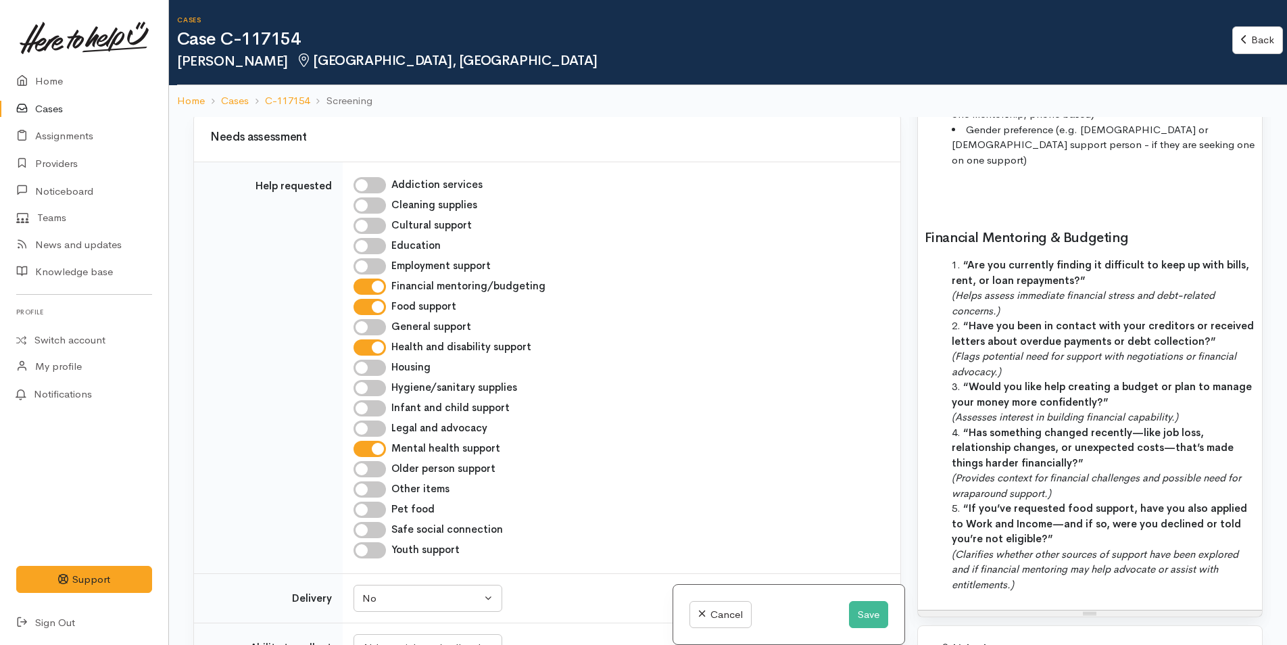
scroll to position [1825, 0]
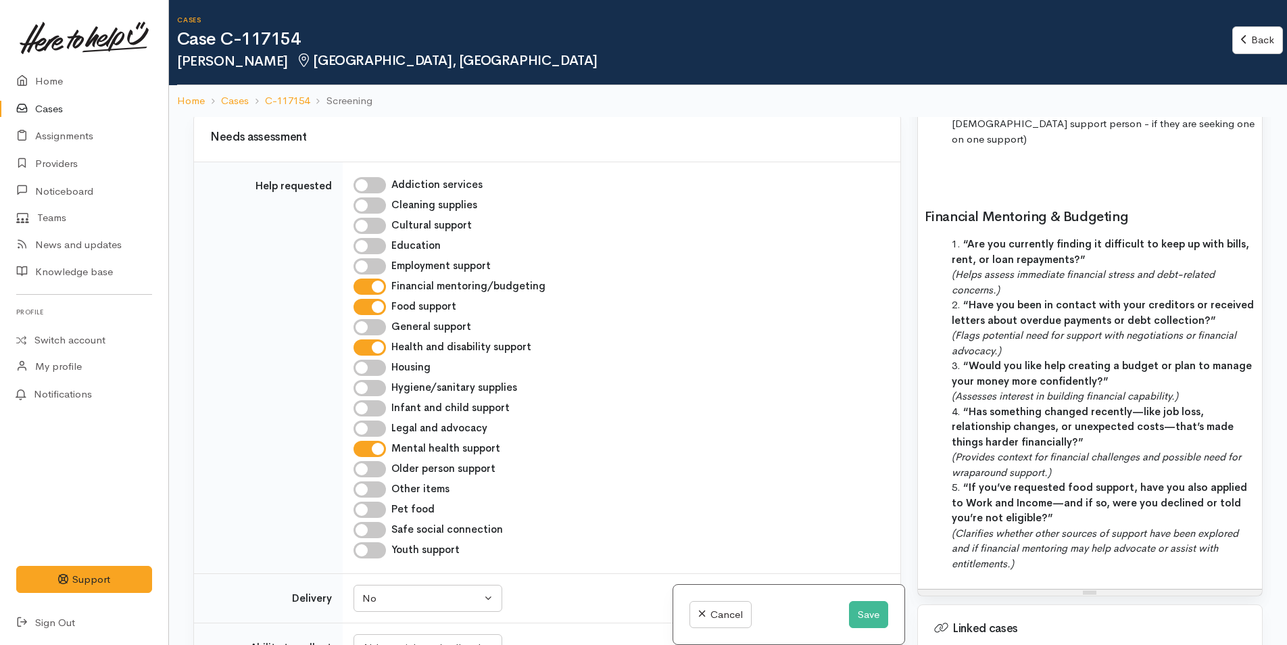
click at [382, 306] on input "Food support" at bounding box center [369, 307] width 32 height 16
checkbox input "false"
click at [376, 346] on input "Health and disability support" at bounding box center [369, 347] width 32 height 16
click at [376, 349] on input "Health and disability support" at bounding box center [369, 347] width 32 height 16
checkbox input "true"
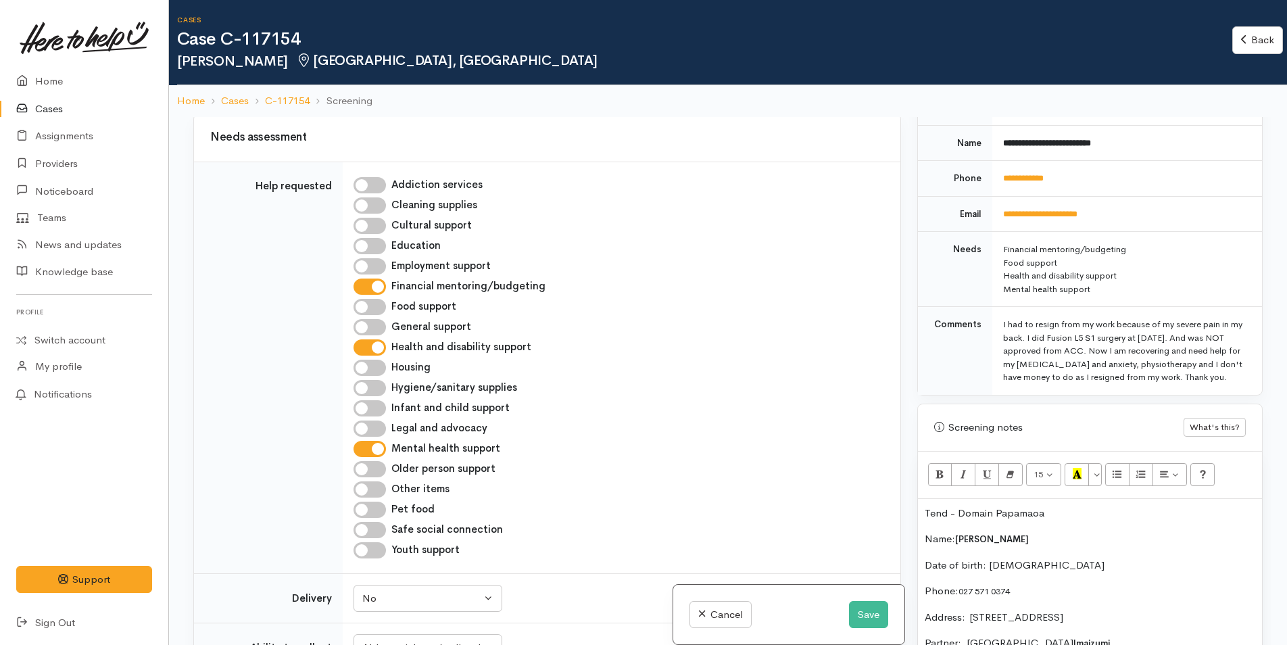
scroll to position [616, 0]
drag, startPoint x: 1133, startPoint y: 143, endPoint x: 1001, endPoint y: 146, distance: 132.5
click at [1001, 146] on td "**********" at bounding box center [1127, 144] width 270 height 36
copy b "**********"
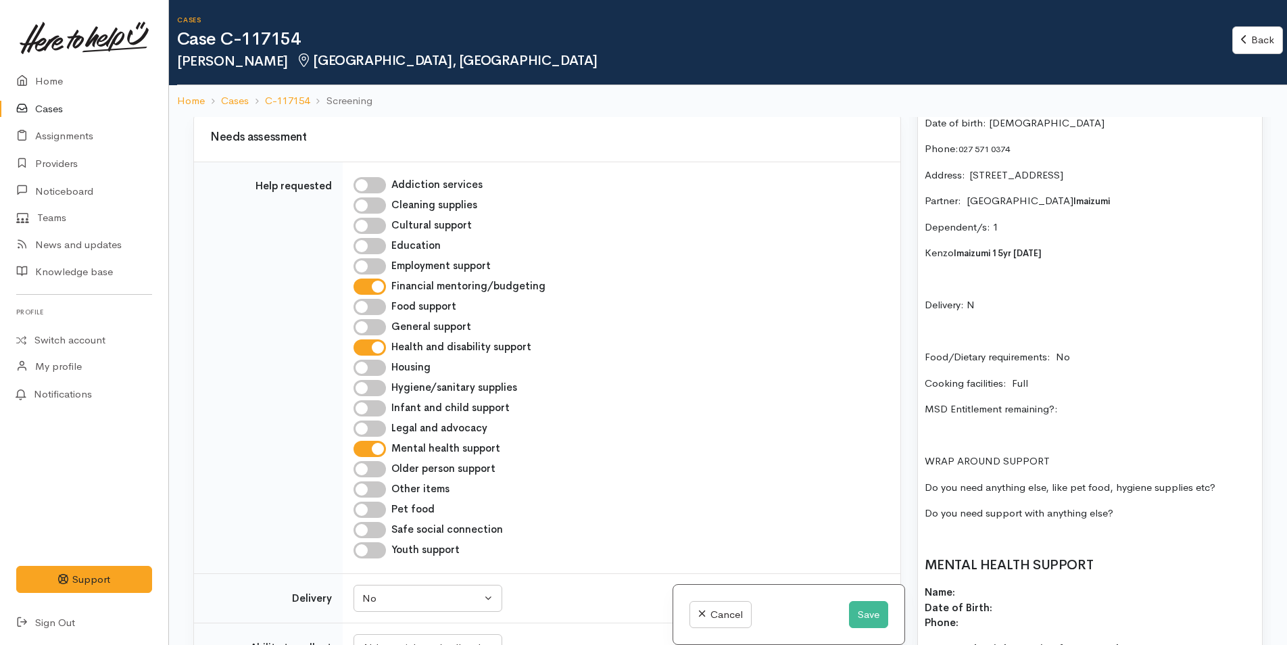
scroll to position [1157, 0]
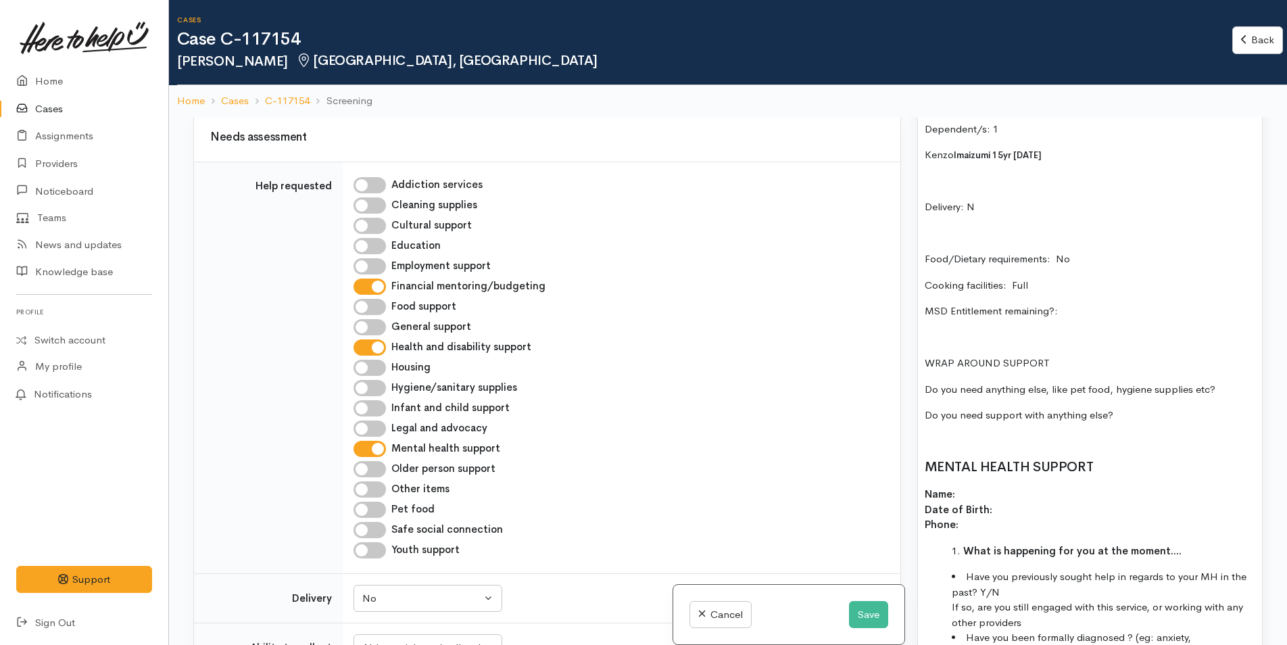
click at [973, 501] on p "Name: Date of Birth: Phone:" at bounding box center [1090, 510] width 330 height 46
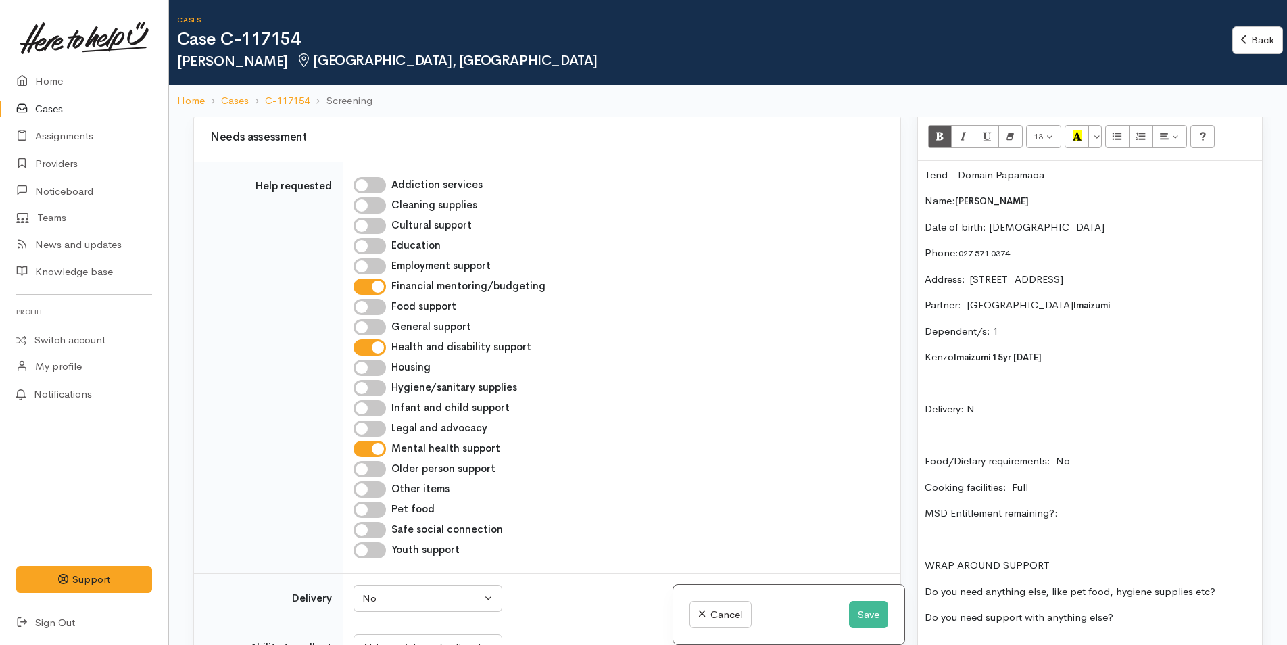
scroll to position [954, 0]
drag, startPoint x: 1061, startPoint y: 246, endPoint x: 987, endPoint y: 241, distance: 73.8
click at [987, 236] on p "Date of birth: 15/4/1976" at bounding box center [1090, 228] width 330 height 16
copy p "15/4/1976"
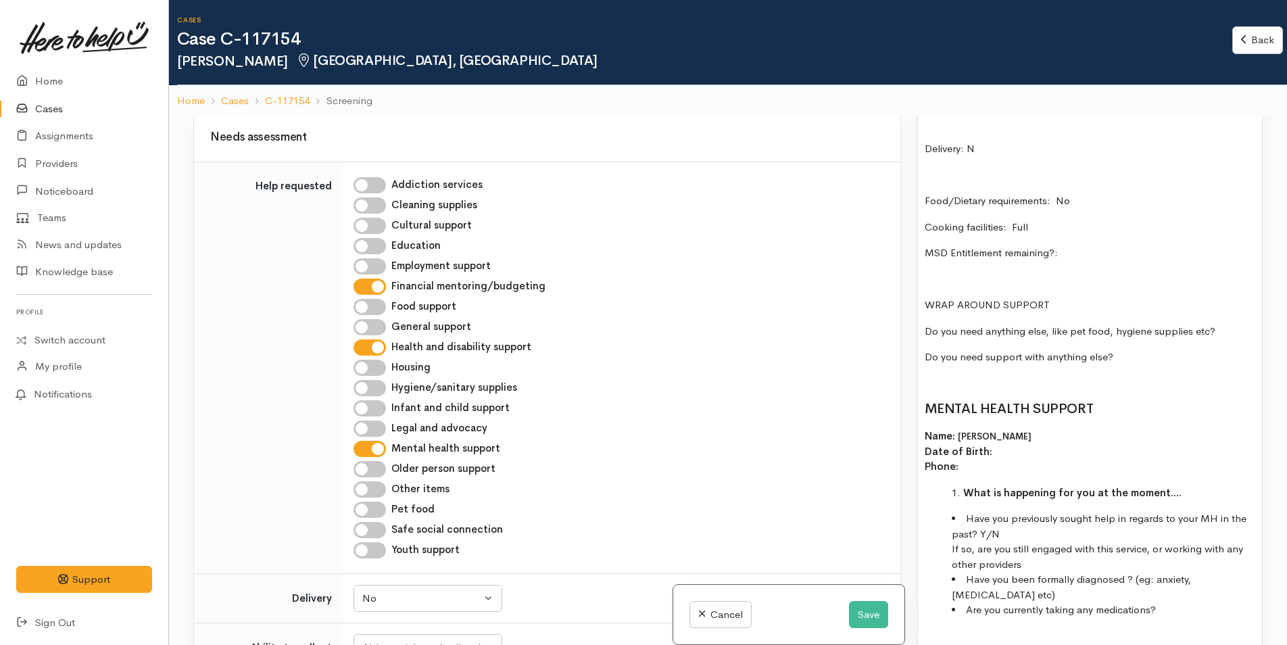
scroll to position [1292, 0]
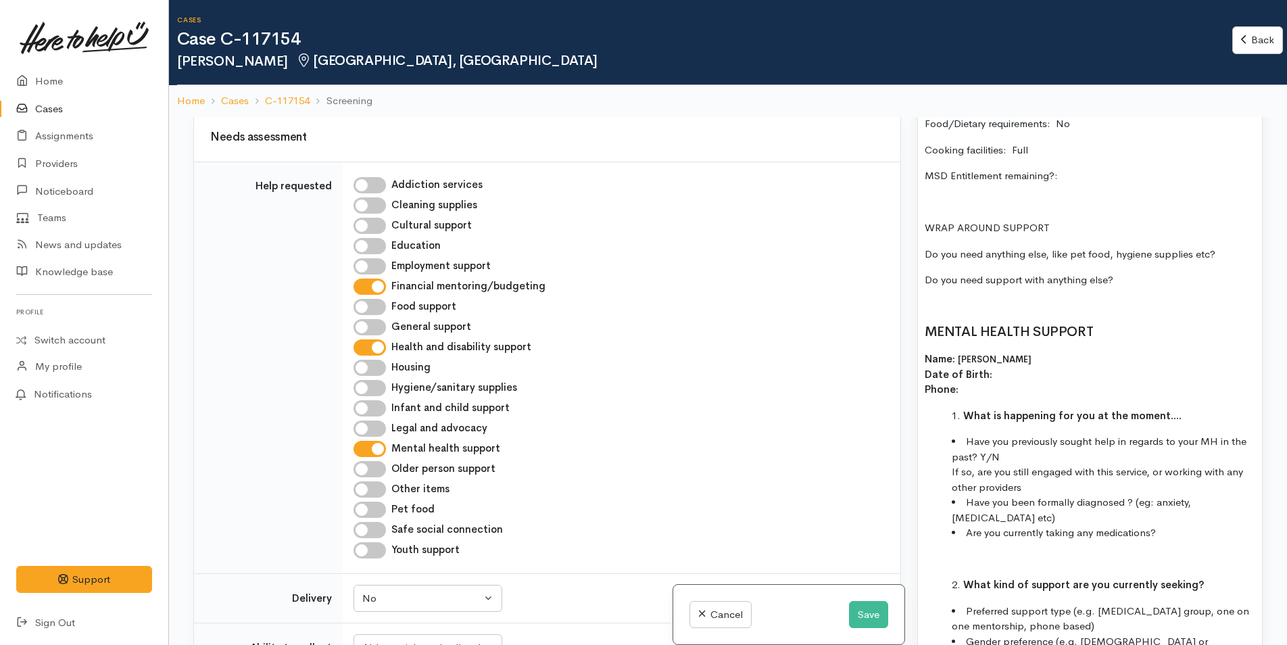
click at [1020, 387] on p "Name: Elen Terue Murata Imaizumi Date of Birth: Phone:" at bounding box center [1090, 374] width 330 height 46
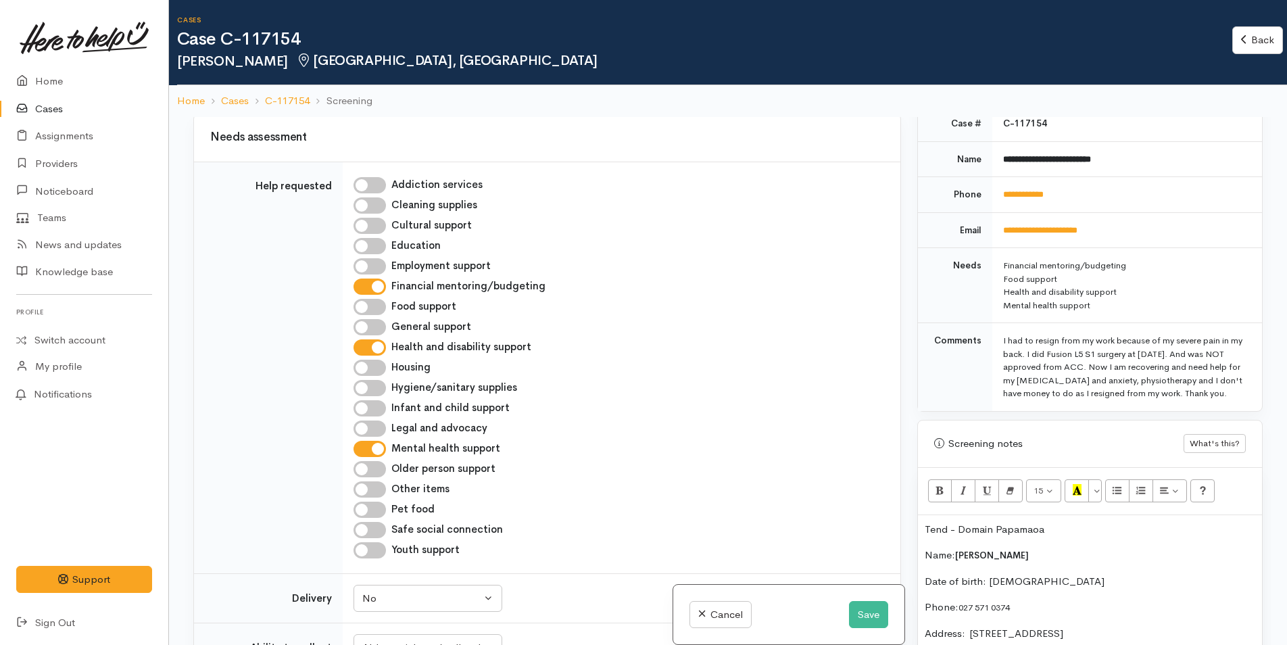
scroll to position [414, 0]
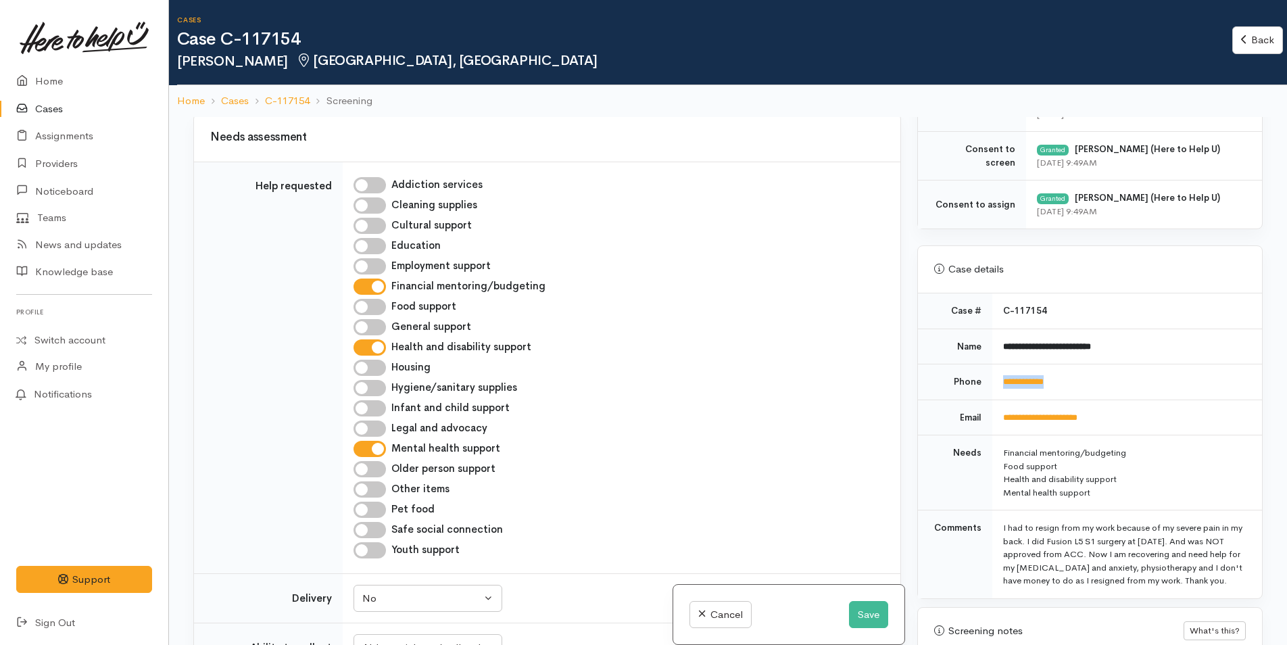
drag, startPoint x: 1079, startPoint y: 382, endPoint x: 983, endPoint y: 387, distance: 96.8
click at [985, 387] on tr "**********" at bounding box center [1090, 382] width 344 height 36
copy tr "**********"
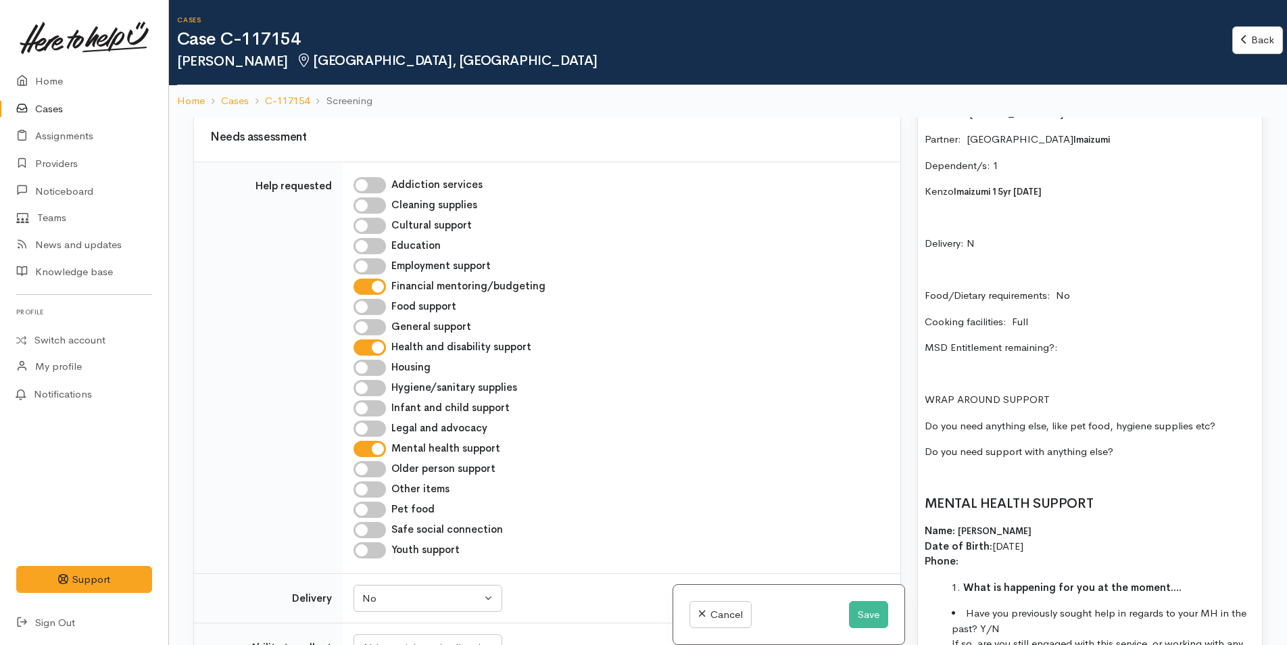
scroll to position [1225, 0]
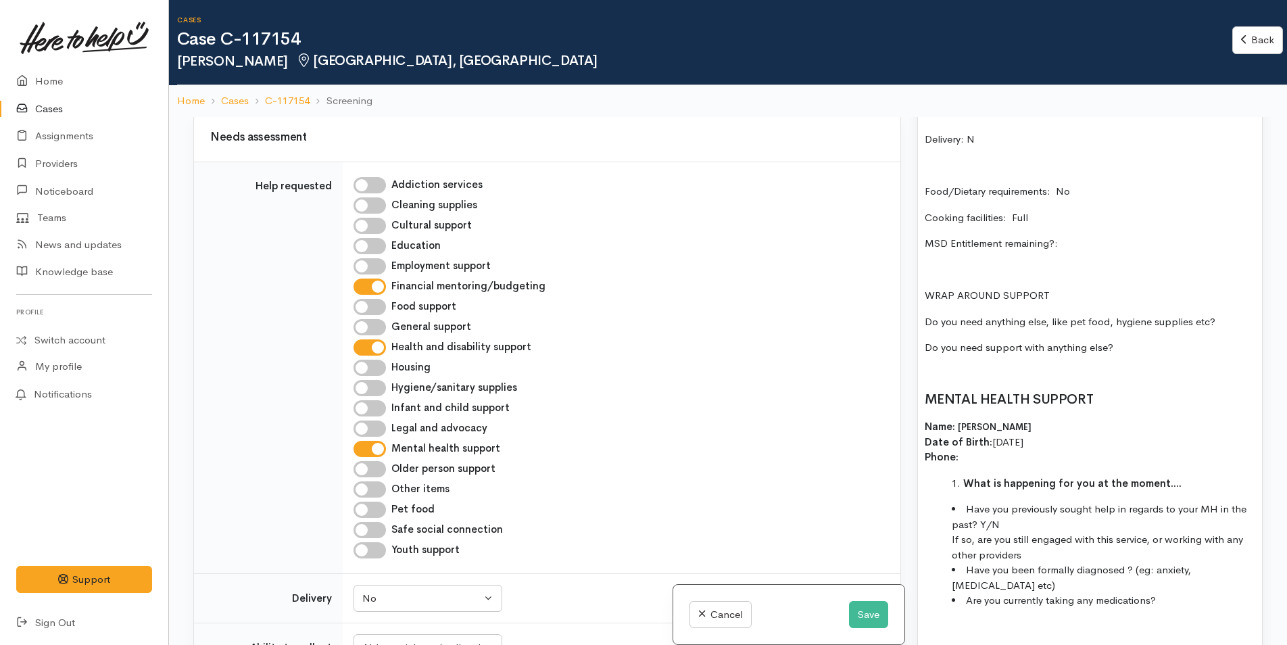
click at [982, 465] on p "Name: Elen Terue Murata Imaizumi Date of Birth: 15/4/1976 Phone:" at bounding box center [1090, 442] width 330 height 46
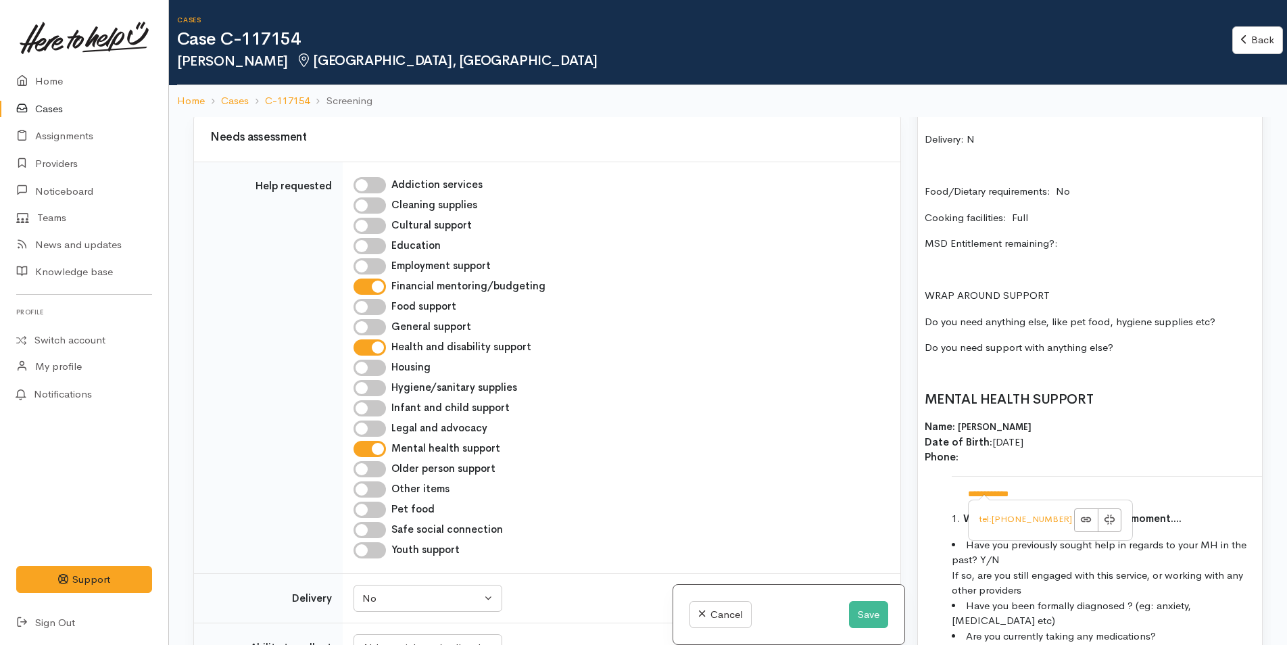
click at [1164, 437] on p "Name: Elen Terue Murata Imaizumi Date of Birth: 15/4/1976 Phone:" at bounding box center [1090, 442] width 330 height 46
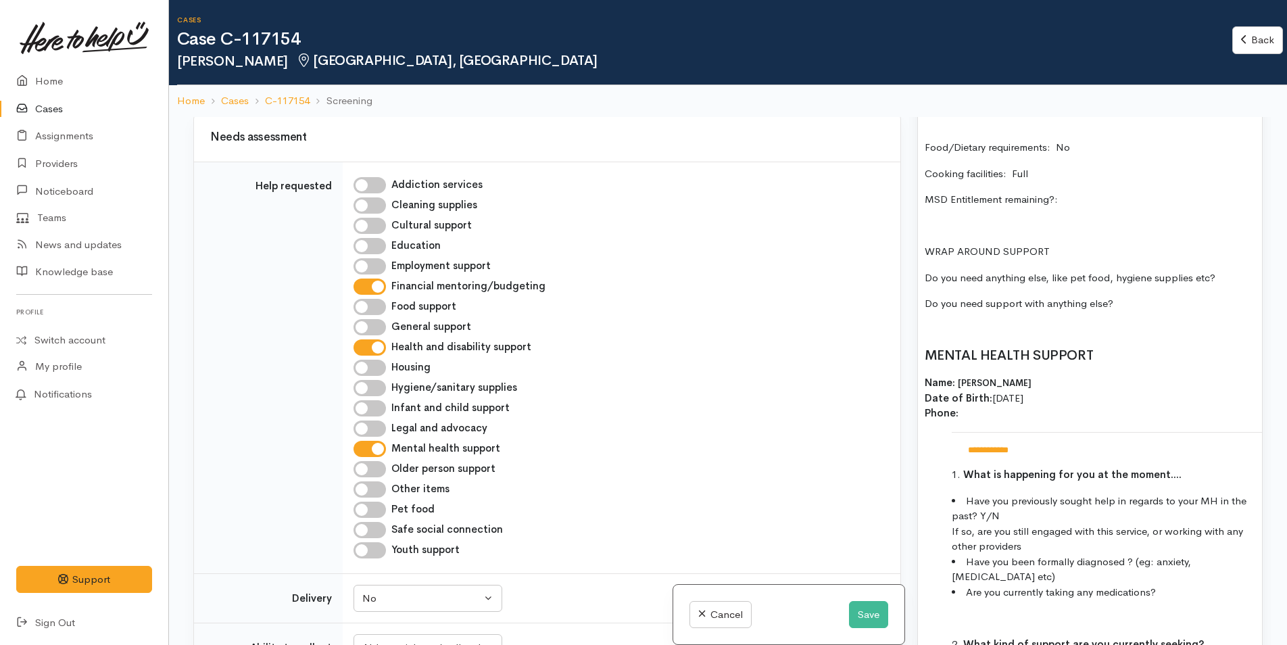
scroll to position [1292, 0]
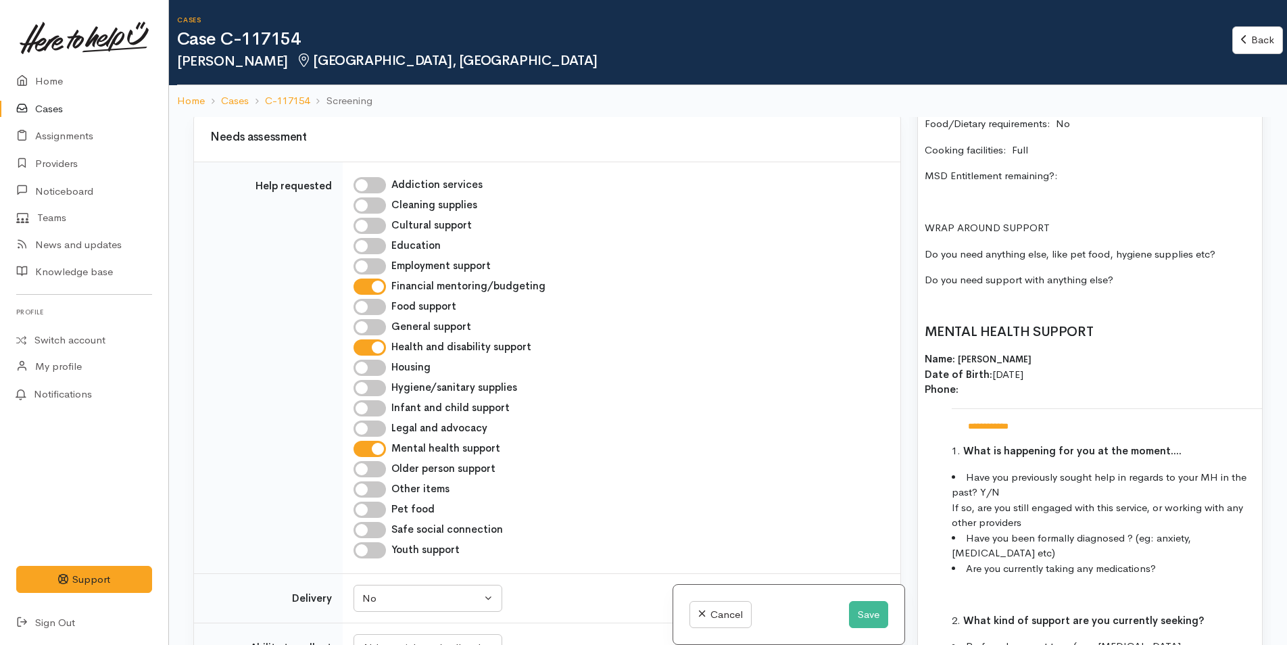
drag, startPoint x: 1028, startPoint y: 504, endPoint x: 985, endPoint y: 503, distance: 42.6
click at [985, 503] on li "Have you previously sought help in regards to your MH in the past? Y/N If so, a…" at bounding box center [1103, 500] width 303 height 61
click at [1047, 531] on li "Have you previously sought help in regards to your MH in the past? Y If so, are…" at bounding box center [1103, 500] width 303 height 61
click at [1031, 509] on li "Have you previously sought help in regards to your MH in the past? Y If so, are…" at bounding box center [1103, 500] width 303 height 61
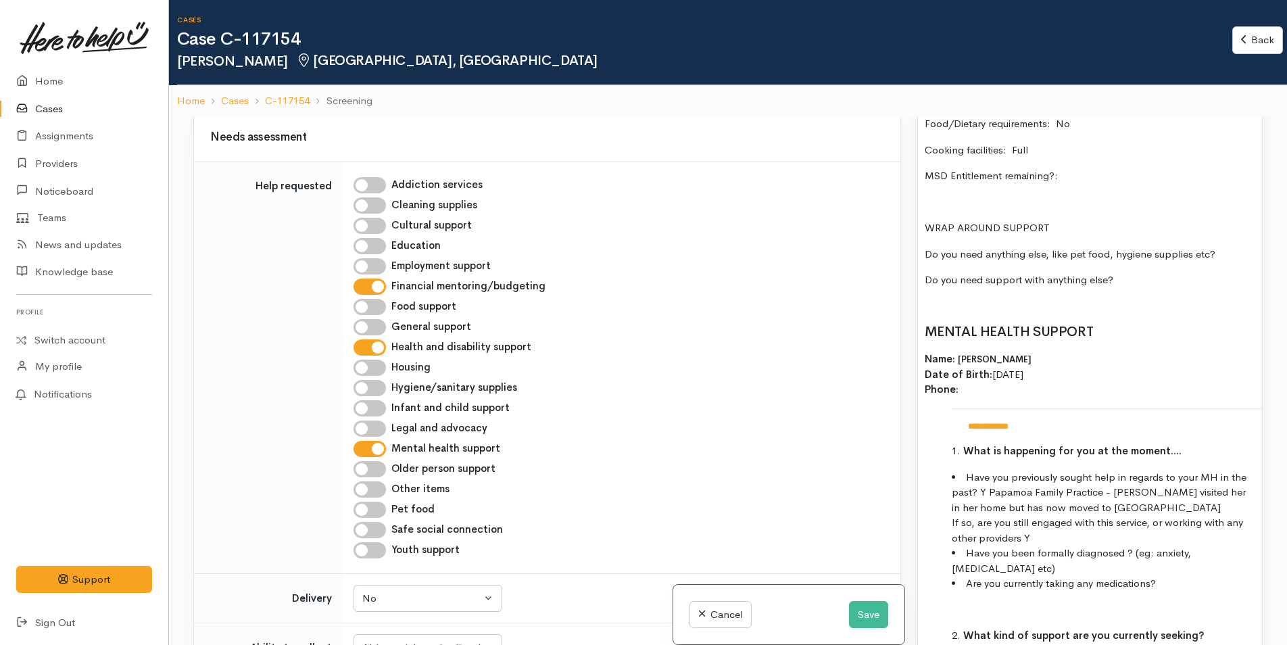
click at [1041, 543] on li "Have you previously sought help in regards to your MH in the past? Y Papamoa Fa…" at bounding box center [1103, 508] width 303 height 76
click at [1054, 546] on li "Have you previously sought help in regards to your MH in the past? Y Papamoa Fa…" at bounding box center [1103, 508] width 303 height 76
drag, startPoint x: 1142, startPoint y: 550, endPoint x: 1027, endPoint y: 557, distance: 114.4
click at [1027, 546] on li "Have you previously sought help in regards to your MH in the past? Y Papamoa Fa…" at bounding box center [1103, 508] width 303 height 76
click at [1045, 576] on li "Have you been formally diagnosed ? (eg: anxiety, depression etc)" at bounding box center [1103, 560] width 303 height 30
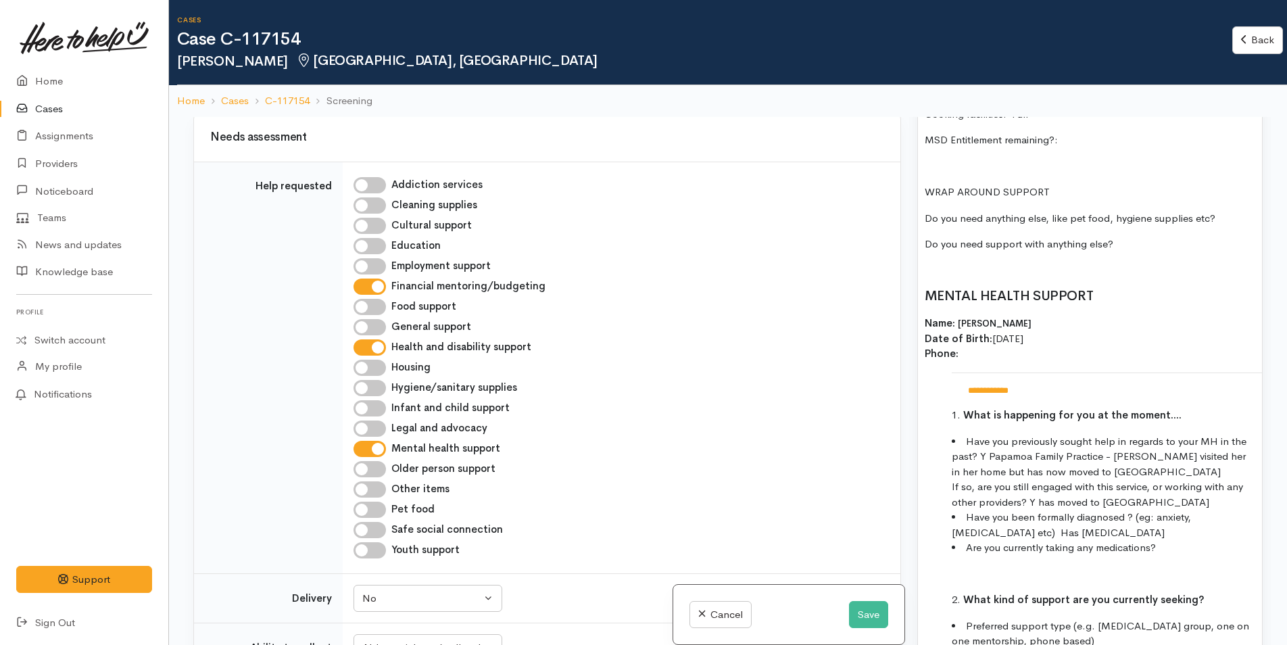
scroll to position [1360, 0]
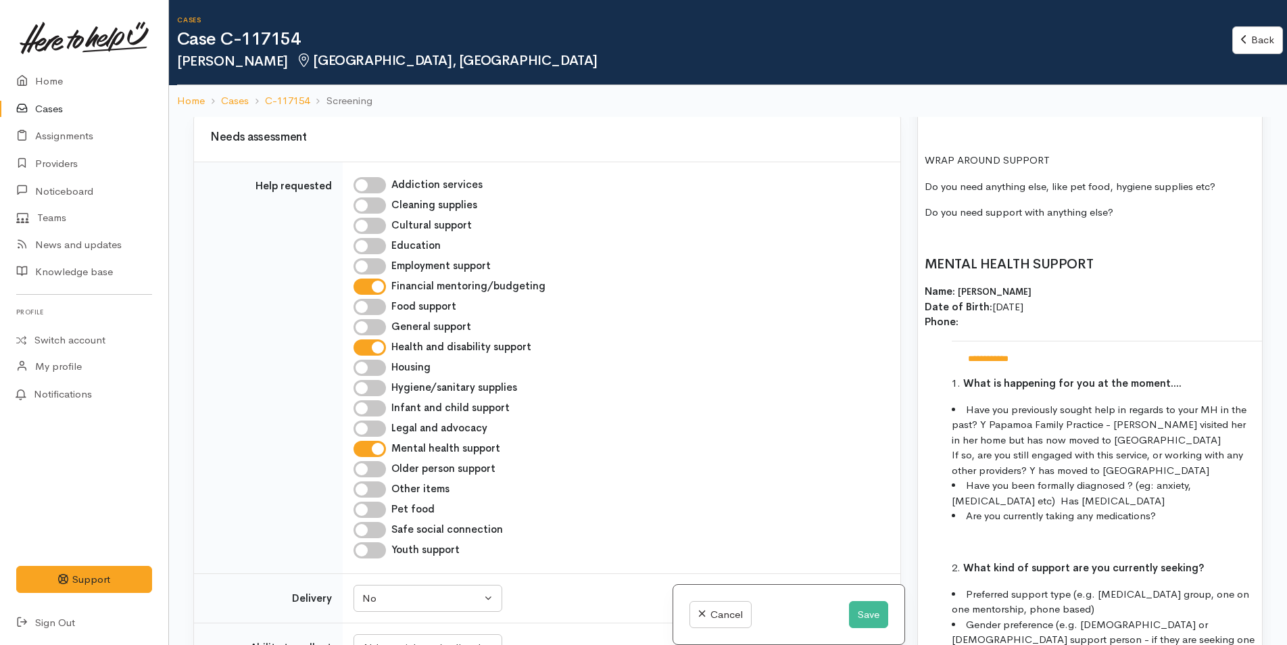
click at [1198, 524] on li "Are you currently taking any medications?" at bounding box center [1103, 516] width 303 height 16
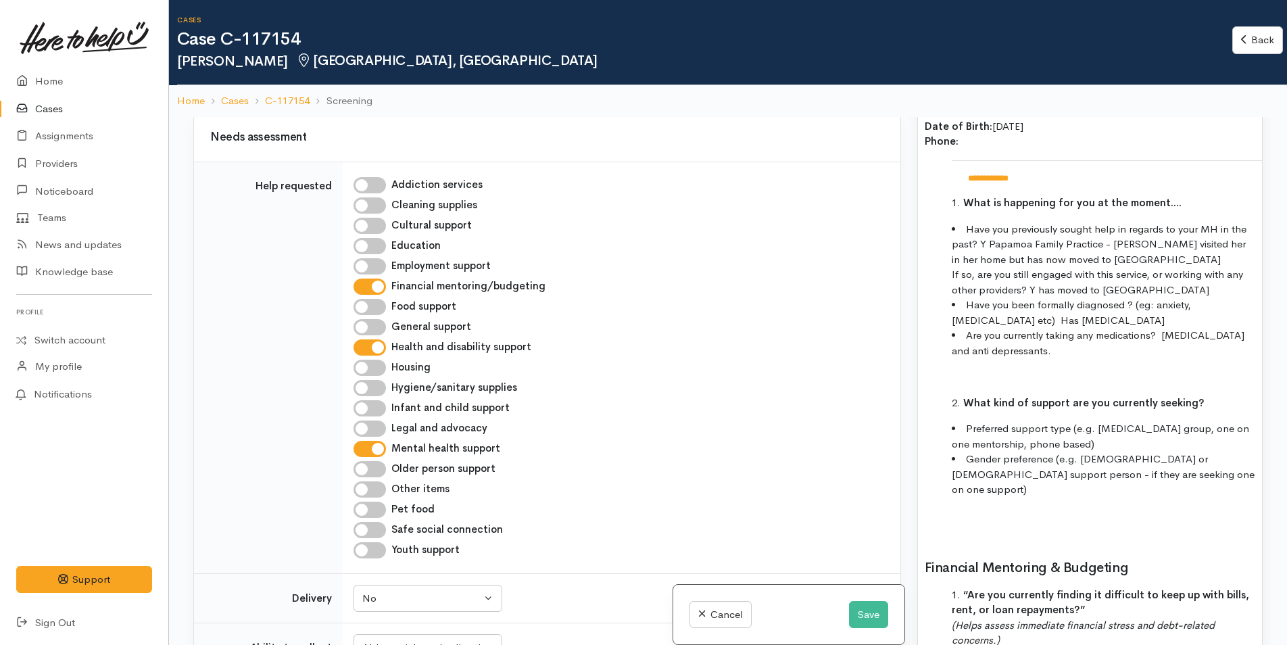
scroll to position [1563, 0]
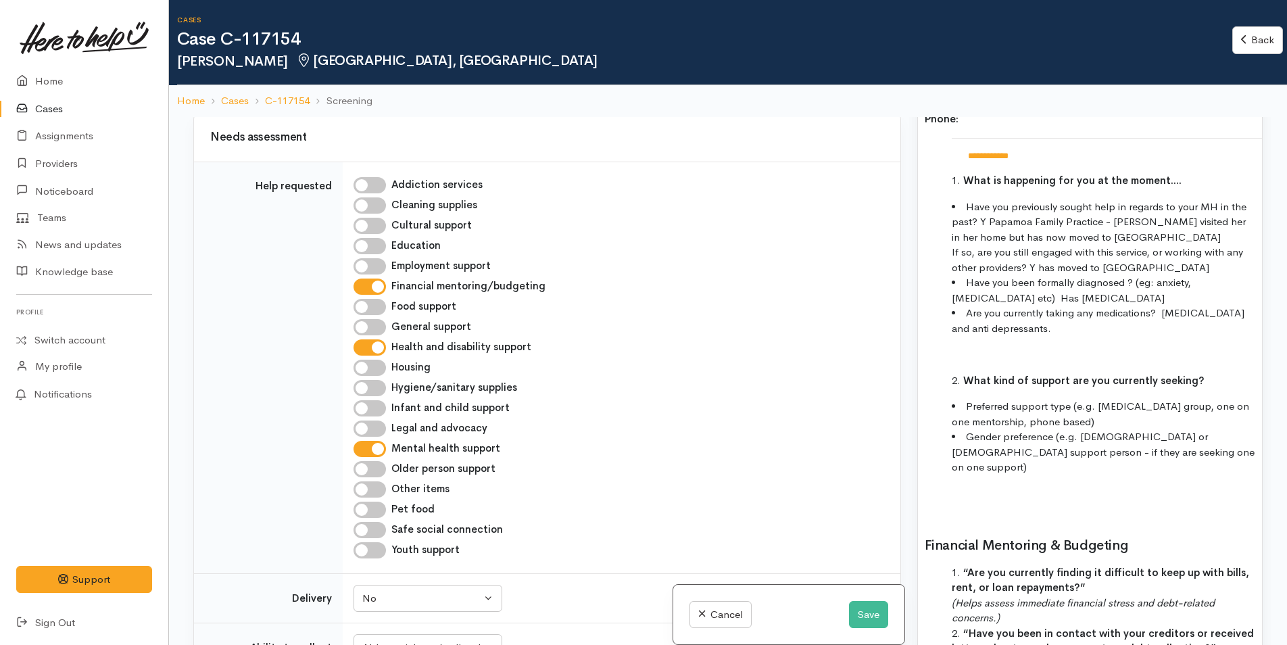
click at [1162, 429] on li "Preferred support type (e.g. peer support group, one on one mentorship, phone b…" at bounding box center [1103, 414] width 303 height 30
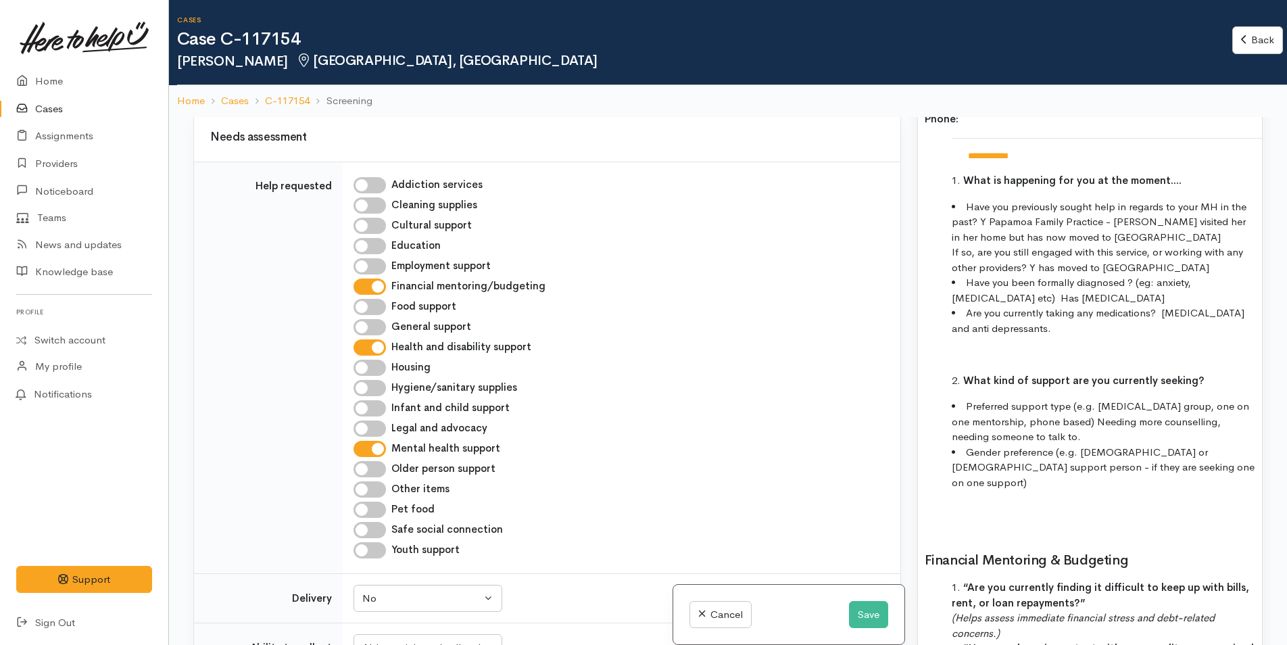
click at [1158, 481] on li "Gender preference (e.g. male or female support person - if they are seeking one…" at bounding box center [1103, 468] width 303 height 46
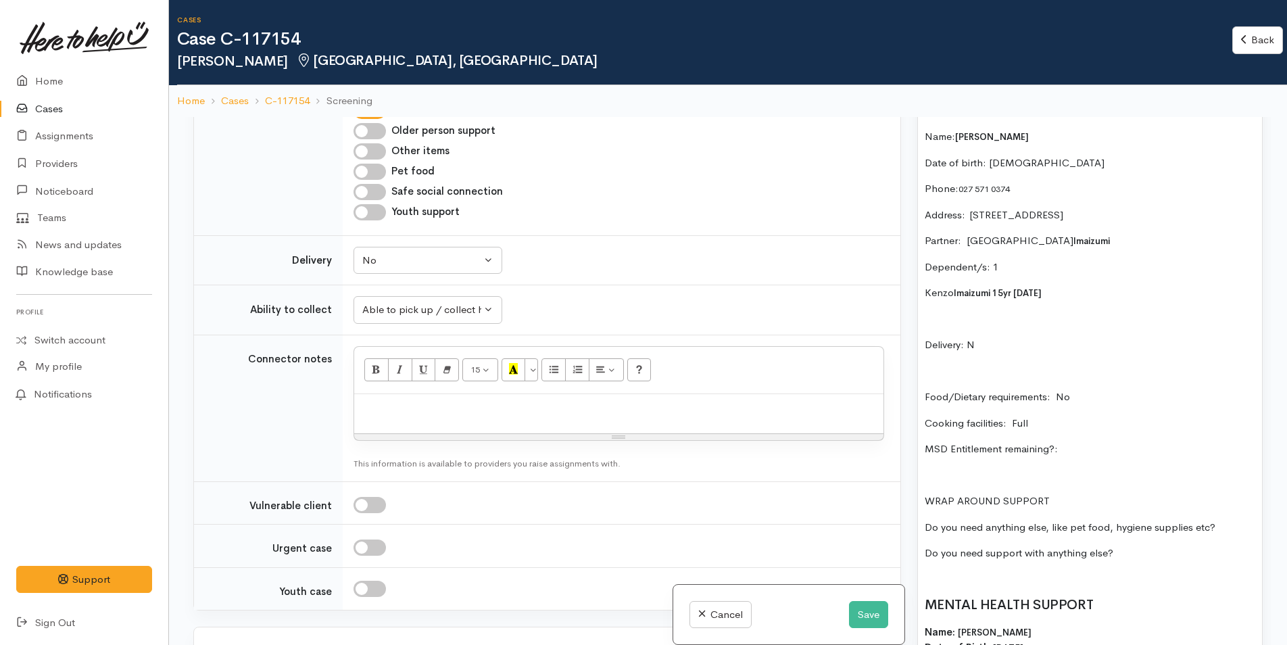
scroll to position [1087, 0]
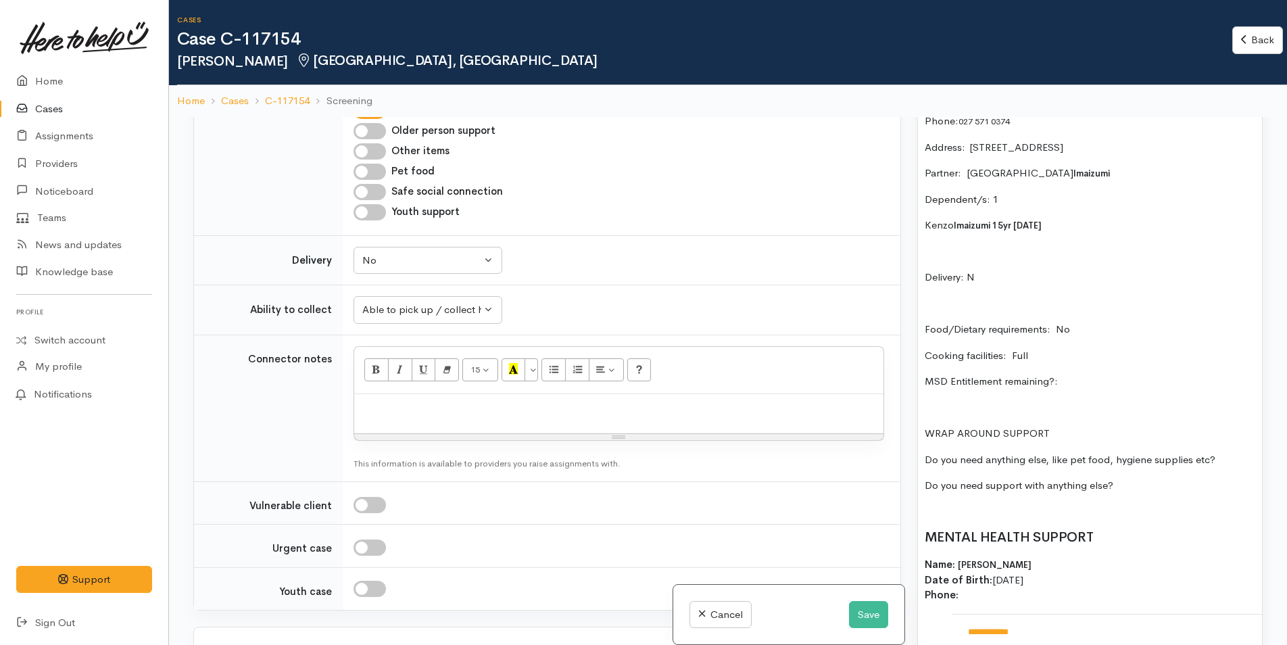
click at [968, 260] on p at bounding box center [1090, 252] width 330 height 16
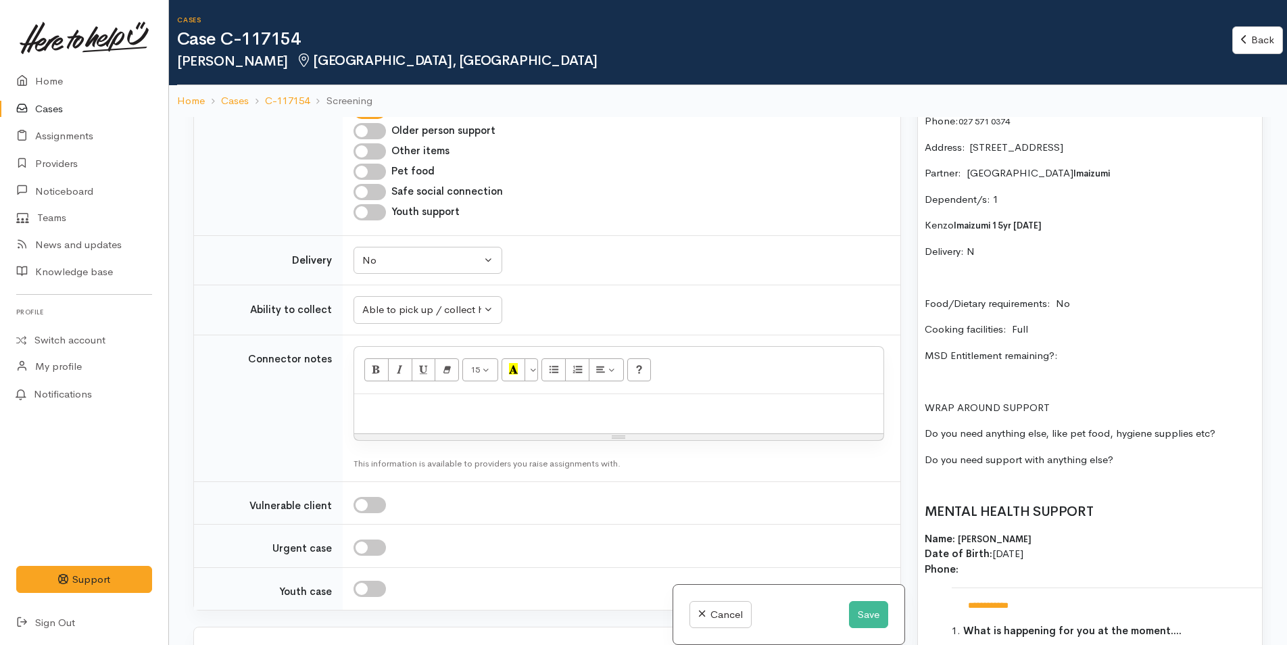
click at [965, 285] on p at bounding box center [1090, 278] width 330 height 16
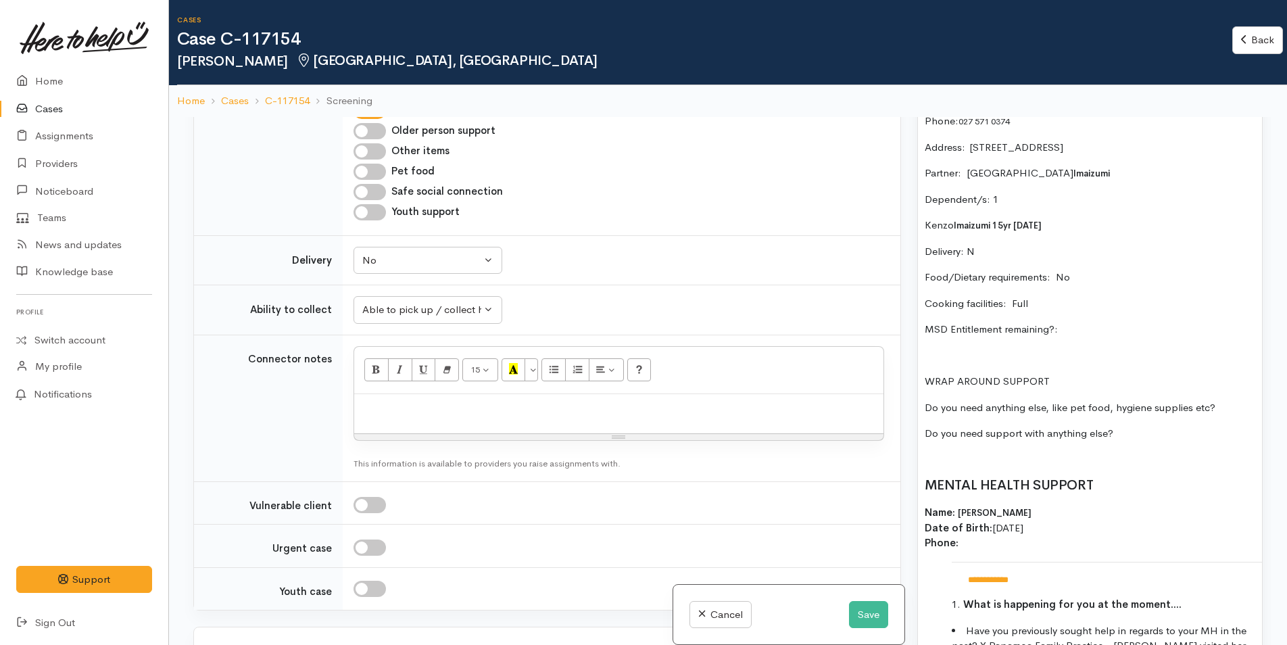
click at [1150, 441] on p "Do you need support with anything else?" at bounding box center [1090, 434] width 330 height 16
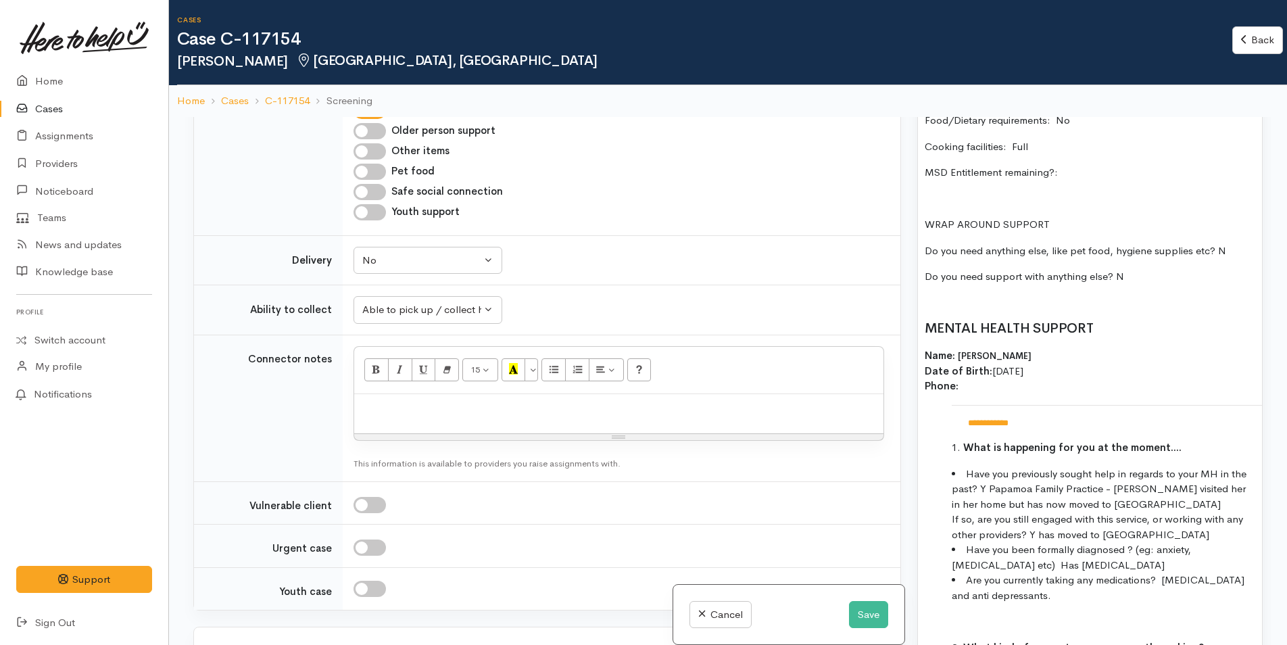
scroll to position [1357, 0]
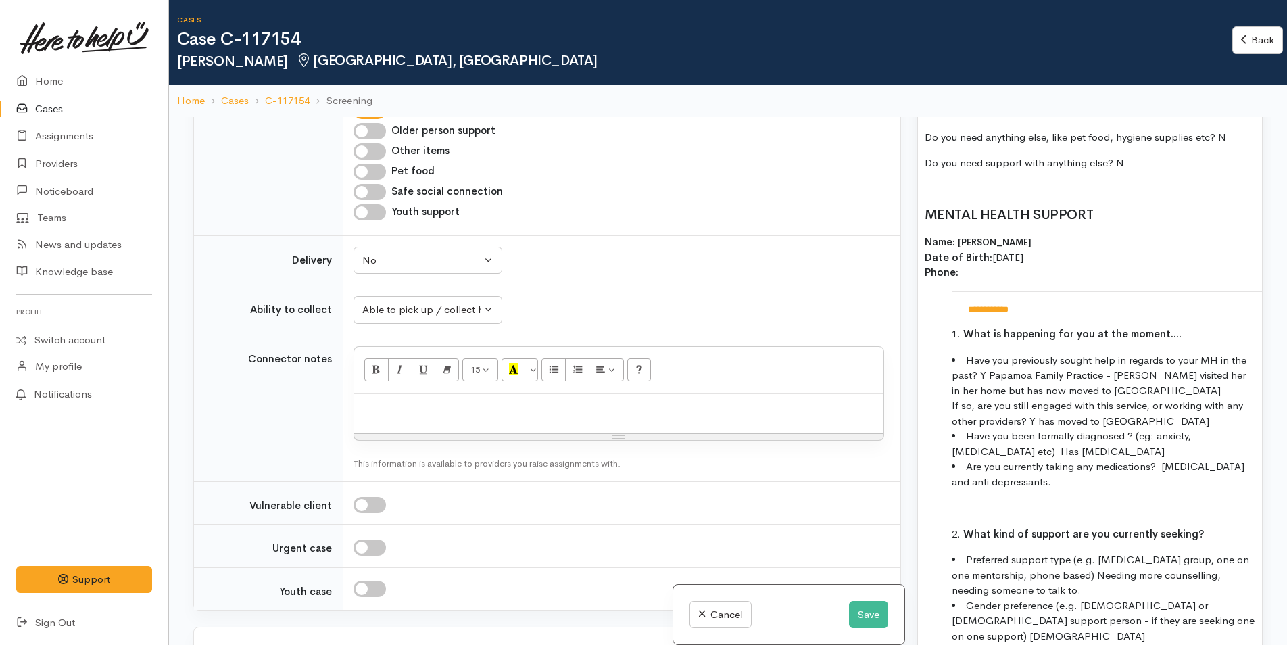
click at [1149, 429] on li "Have you previously sought help in regards to your MH in the past? Y Papamoa Fa…" at bounding box center [1103, 391] width 303 height 76
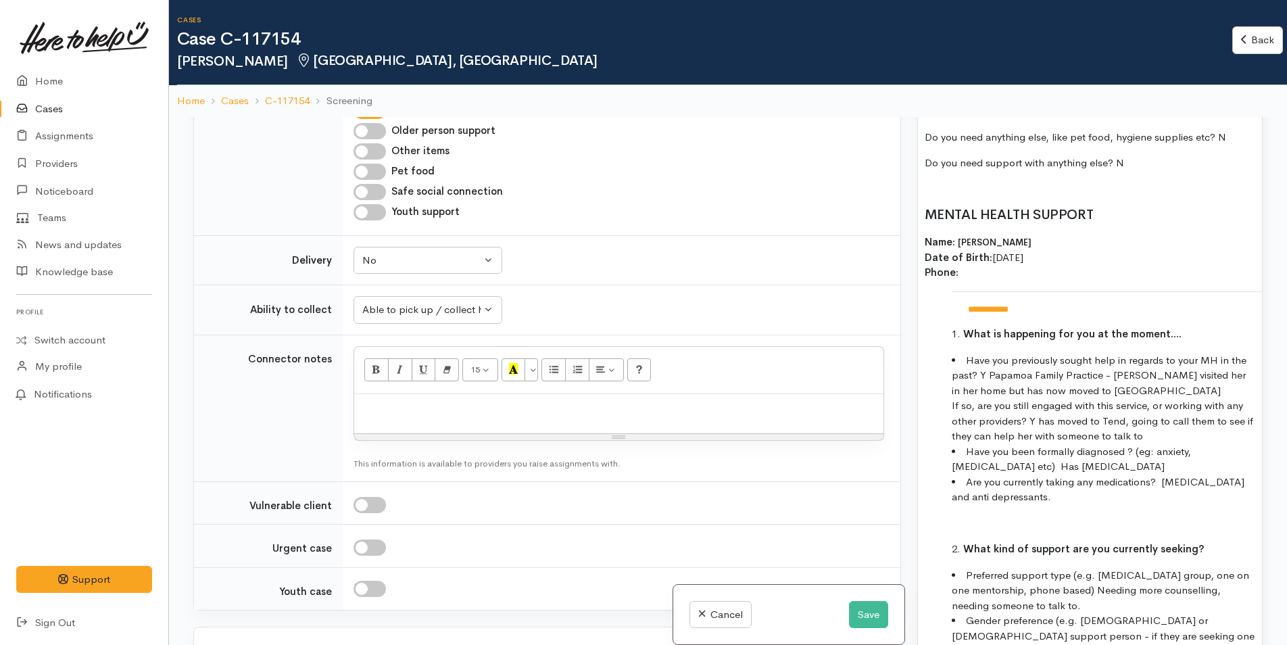
click at [973, 474] on li "Have you been formally diagnosed ? (eg: anxiety, depression etc) Has depression" at bounding box center [1103, 459] width 303 height 30
click at [1158, 494] on li "Are you currently taking any medications? Tramadol and anti depressants." at bounding box center [1103, 489] width 303 height 30
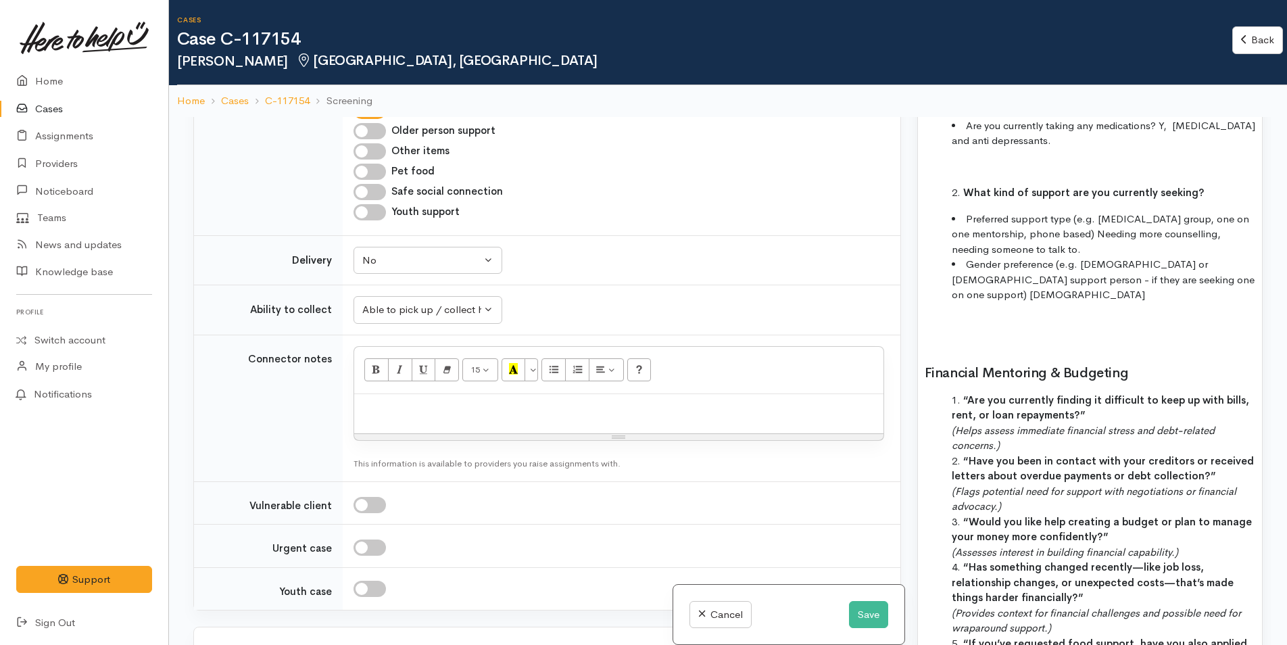
scroll to position [1830, 0]
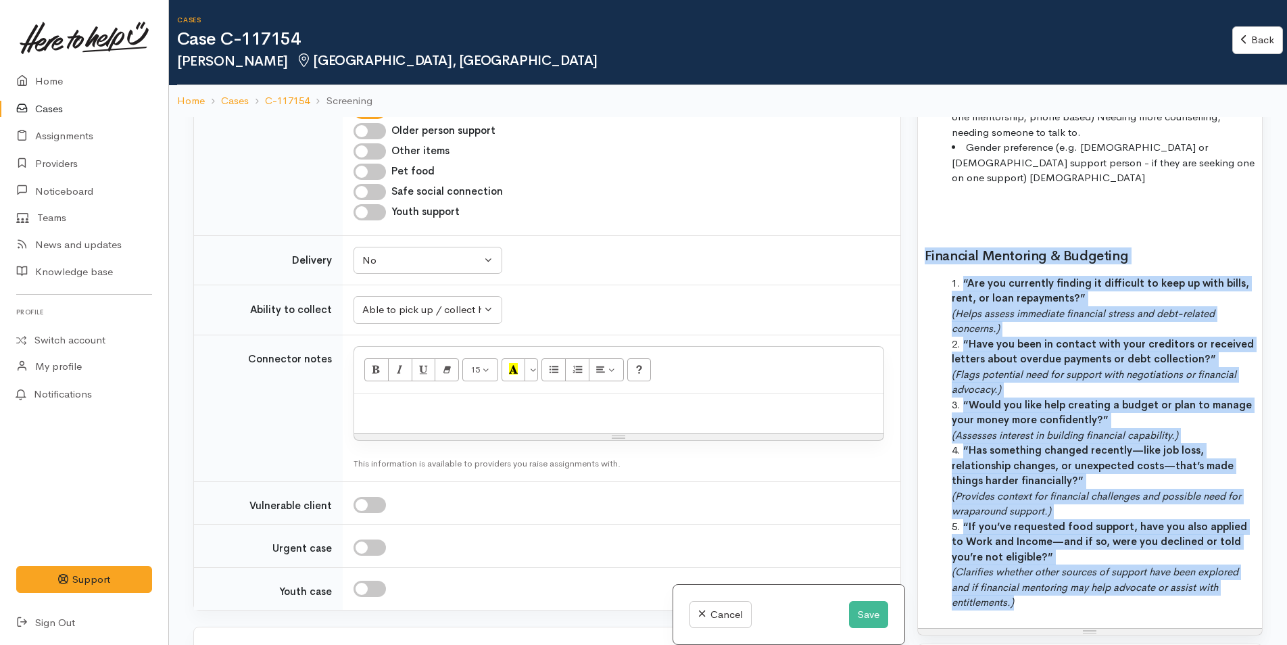
drag, startPoint x: 1029, startPoint y: 611, endPoint x: 868, endPoint y: 245, distance: 399.5
click at [868, 245] on div "Related cases There are no other cases from the same person found. Manually lin…" at bounding box center [727, 439] width 1085 height 645
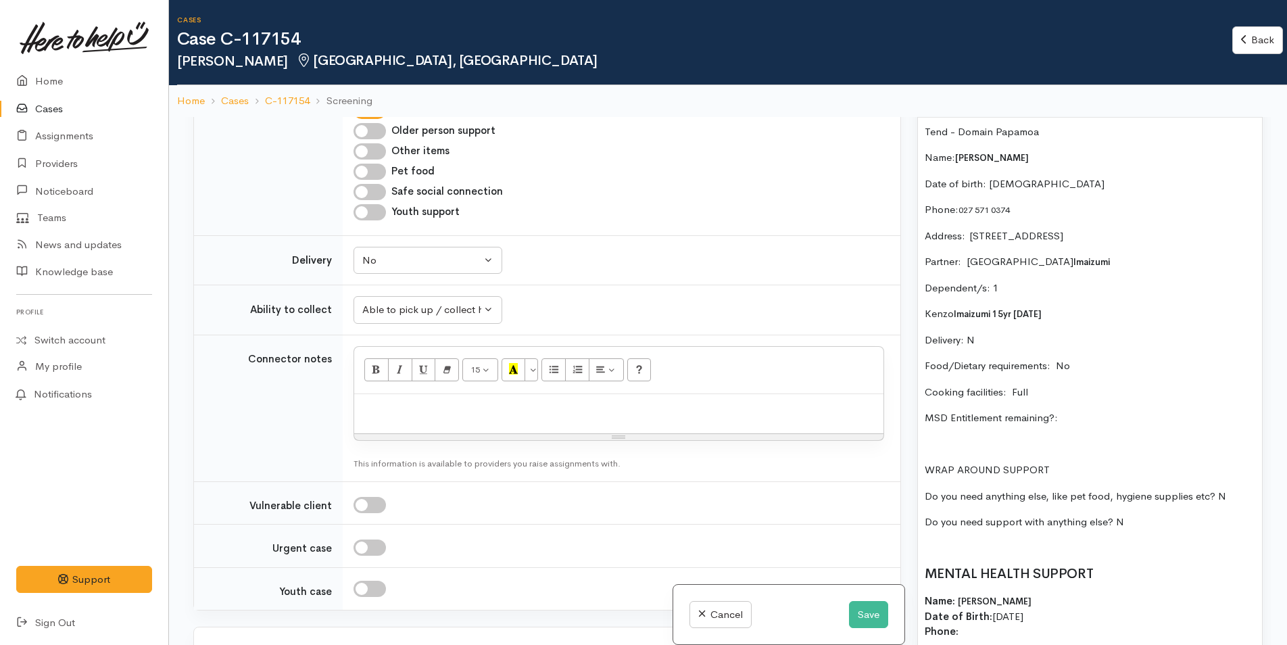
scroll to position [933, 0]
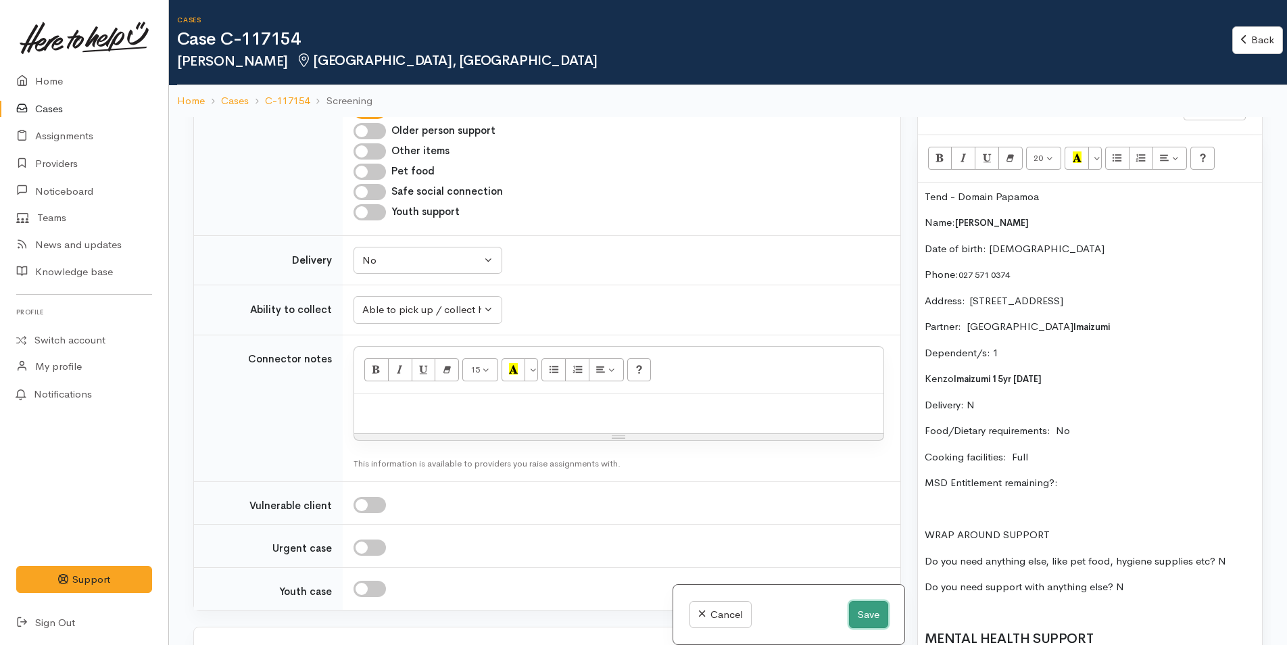
click at [864, 614] on button "Save" at bounding box center [868, 615] width 39 height 28
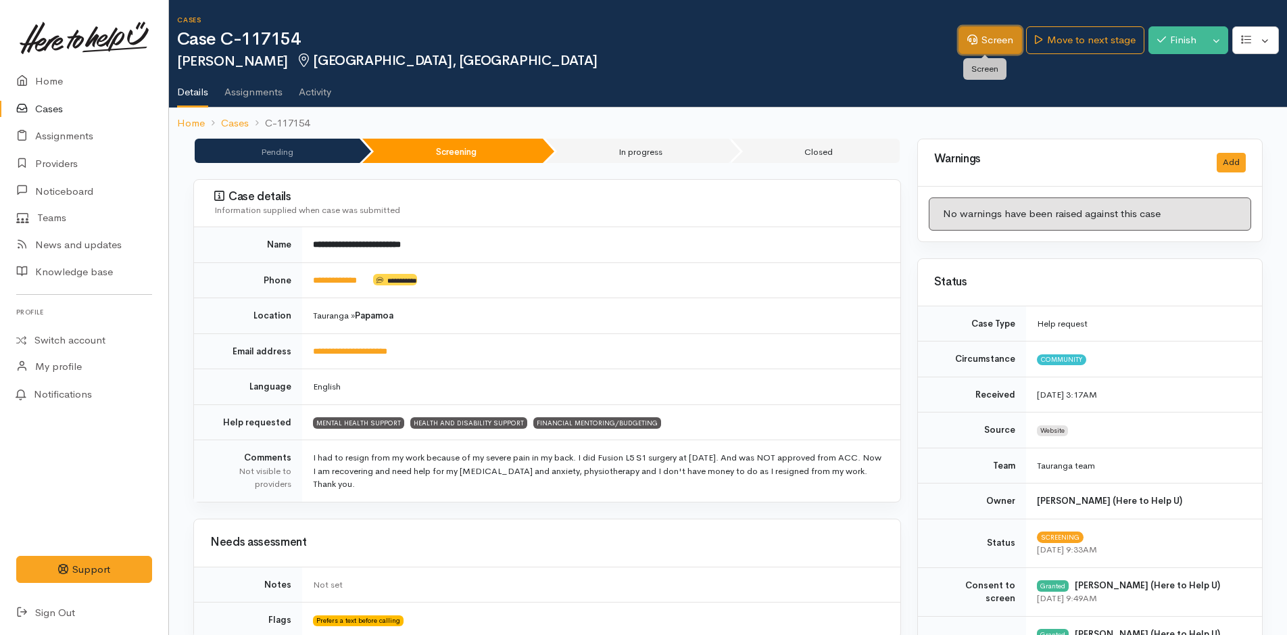
click at [989, 38] on link "Screen" at bounding box center [990, 40] width 64 height 28
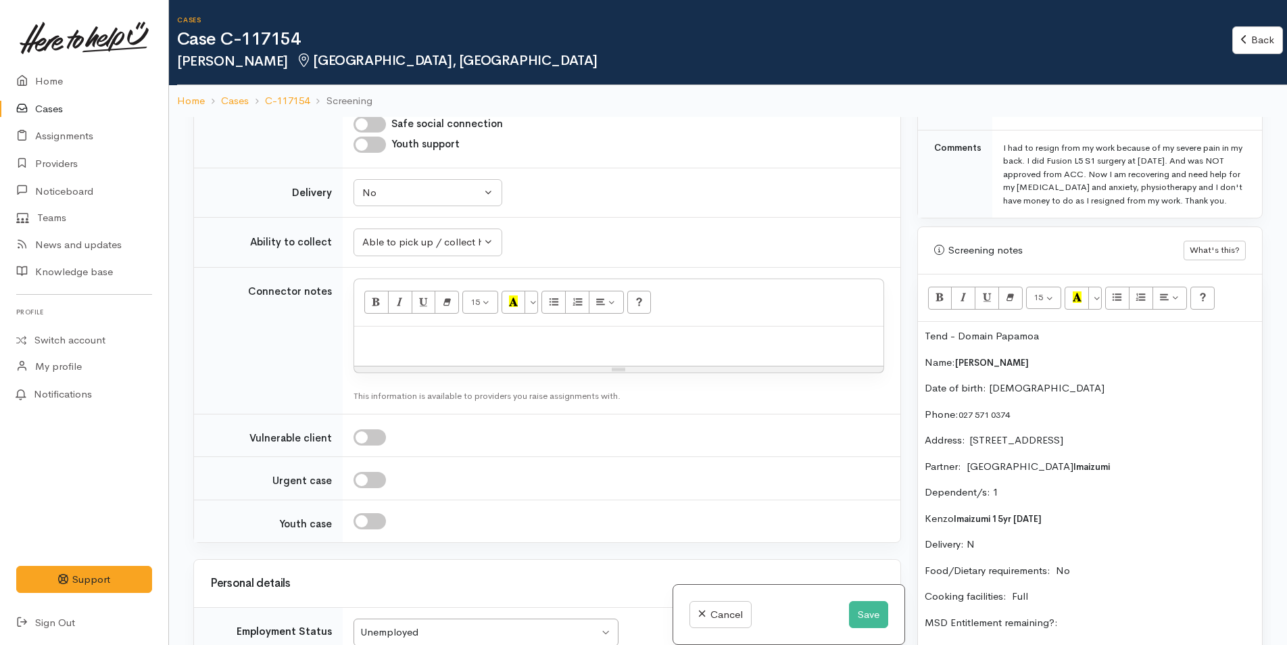
scroll to position [811, 0]
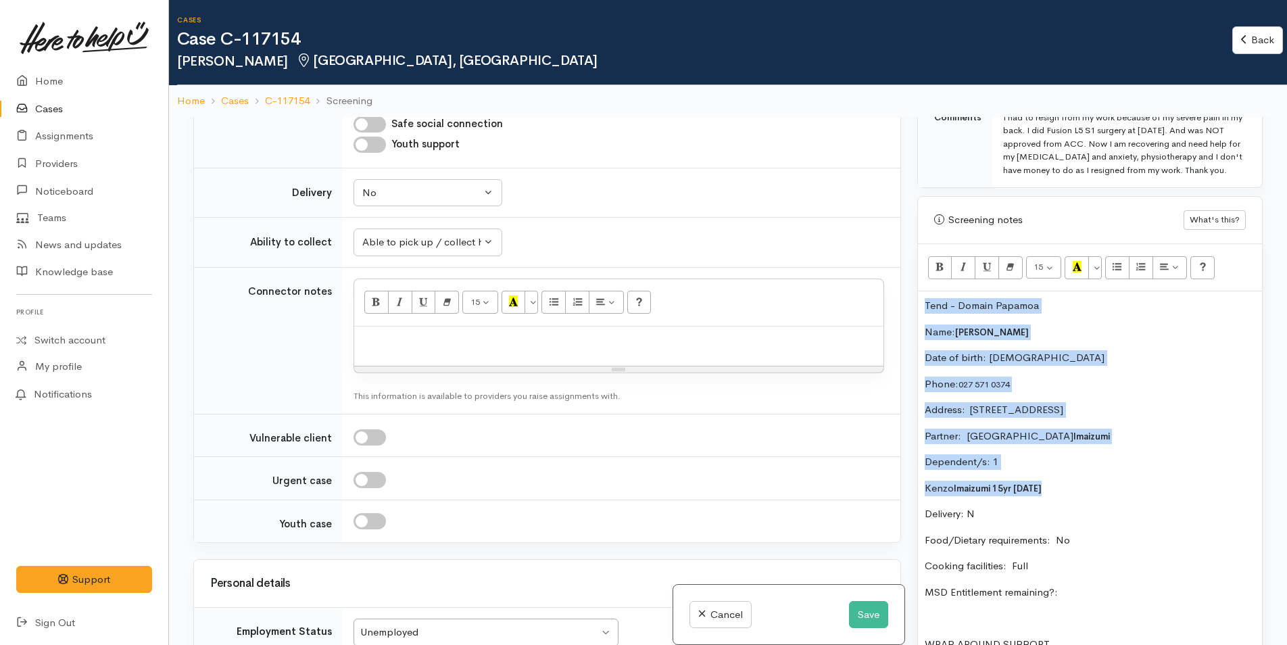
drag, startPoint x: 1065, startPoint y: 501, endPoint x: 870, endPoint y: 316, distance: 268.7
click at [870, 316] on div "Related cases There are no other cases from the same person found. Manually lin…" at bounding box center [727, 439] width 1085 height 645
click at [1133, 496] on p "Kenzo Imaizumi 15yr 1/6/10" at bounding box center [1090, 489] width 330 height 16
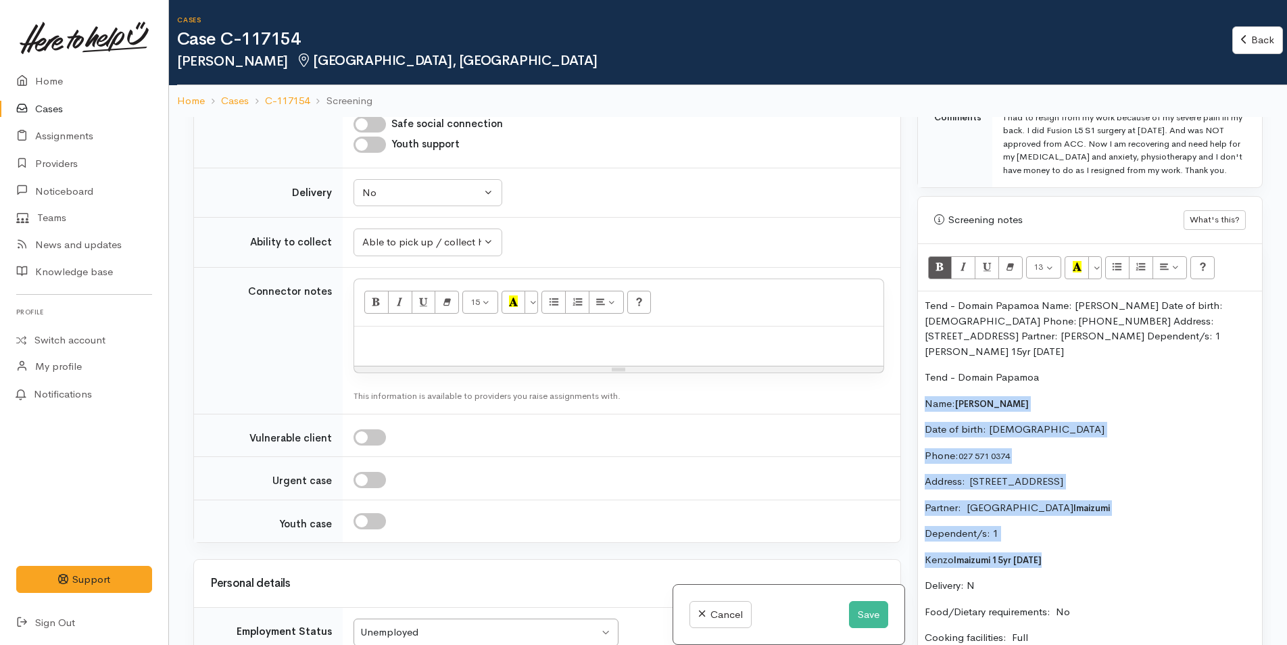
drag, startPoint x: 1054, startPoint y: 565, endPoint x: 902, endPoint y: 412, distance: 215.5
click at [902, 412] on div "Related cases There are no other cases from the same person found. Manually lin…" at bounding box center [727, 439] width 1085 height 645
copy div "Name: Elen Terue Murata Imaizumi Date of birth: 15/4/1976 Phone:  027 571 0374 …"
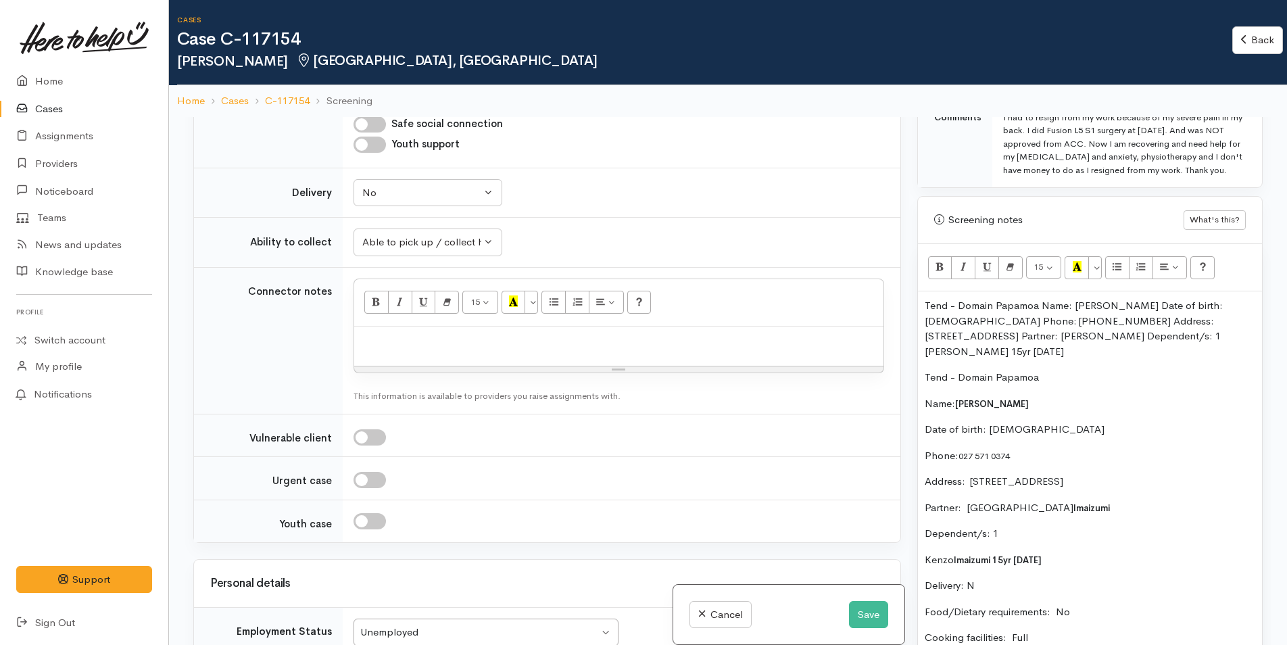
click at [464, 343] on p at bounding box center [619, 341] width 516 height 16
paste div
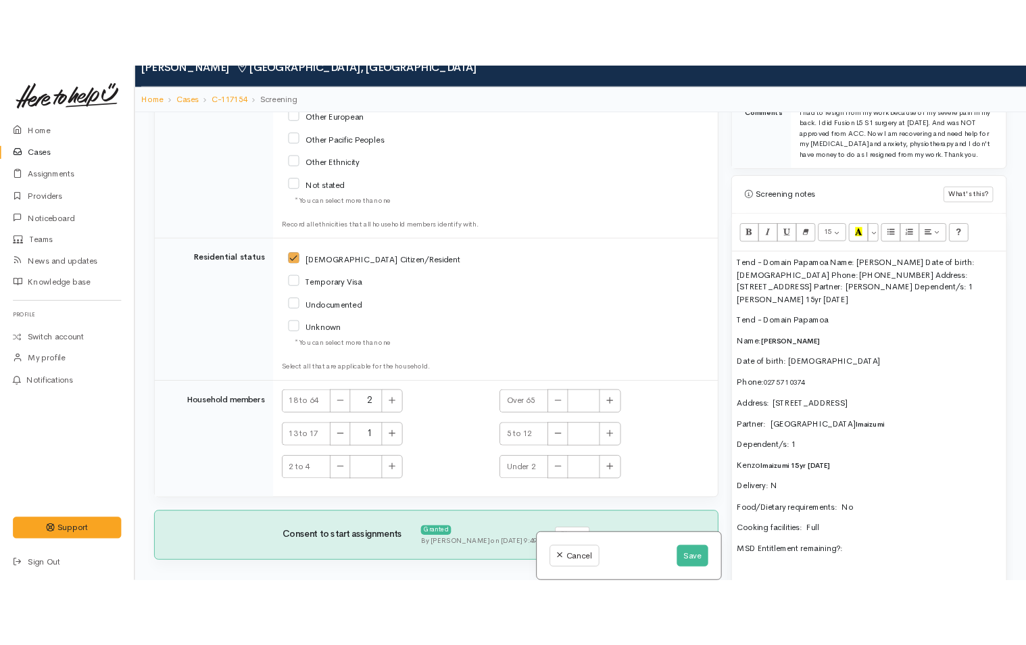
scroll to position [117, 0]
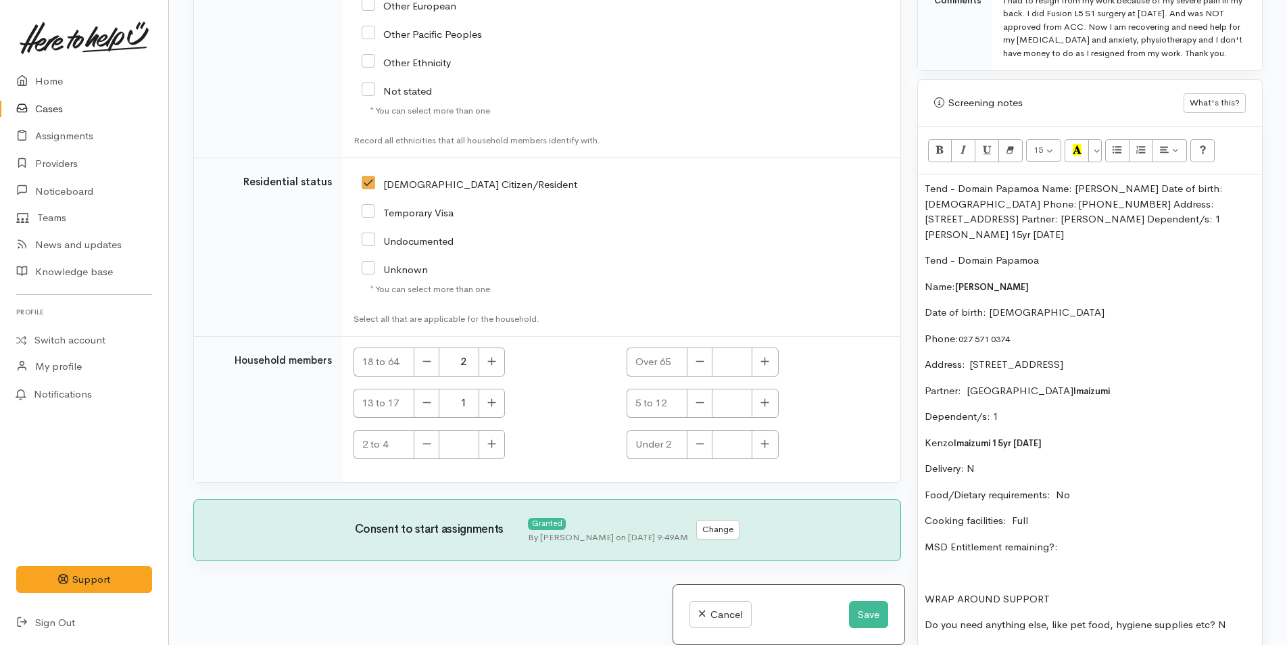
drag, startPoint x: 1069, startPoint y: 198, endPoint x: 1136, endPoint y: 243, distance: 81.0
click at [1136, 242] on p "Tend - Domain Papamoa Name: Elen Terue Murata Imaizumi Date of birth: 15/4/1976…" at bounding box center [1090, 211] width 330 height 61
click at [1156, 242] on p "Tend - Domain Papamoa Name: Elen Terue Murata Imaizumi Date of birth: 15/4/1976…" at bounding box center [1090, 211] width 330 height 61
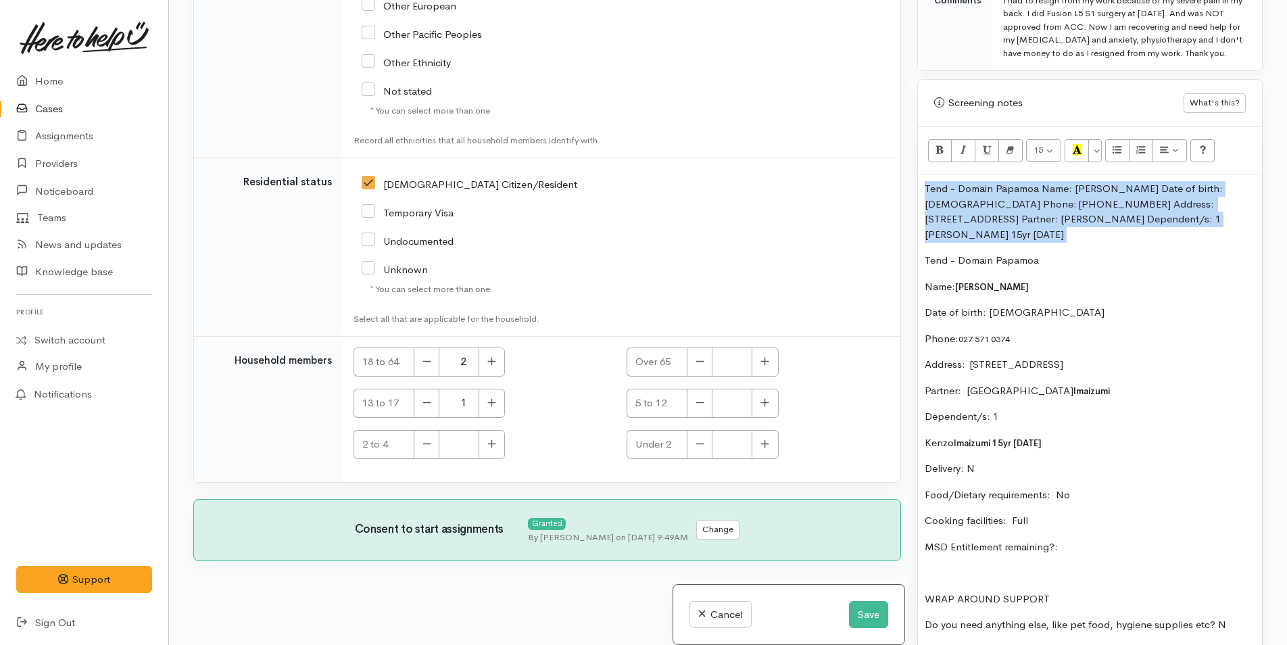
drag, startPoint x: 1156, startPoint y: 251, endPoint x: 912, endPoint y: 201, distance: 249.9
click at [912, 201] on div "Warnings Add No warnings have been raised against this case Add Warning Title ●…" at bounding box center [1090, 322] width 362 height 645
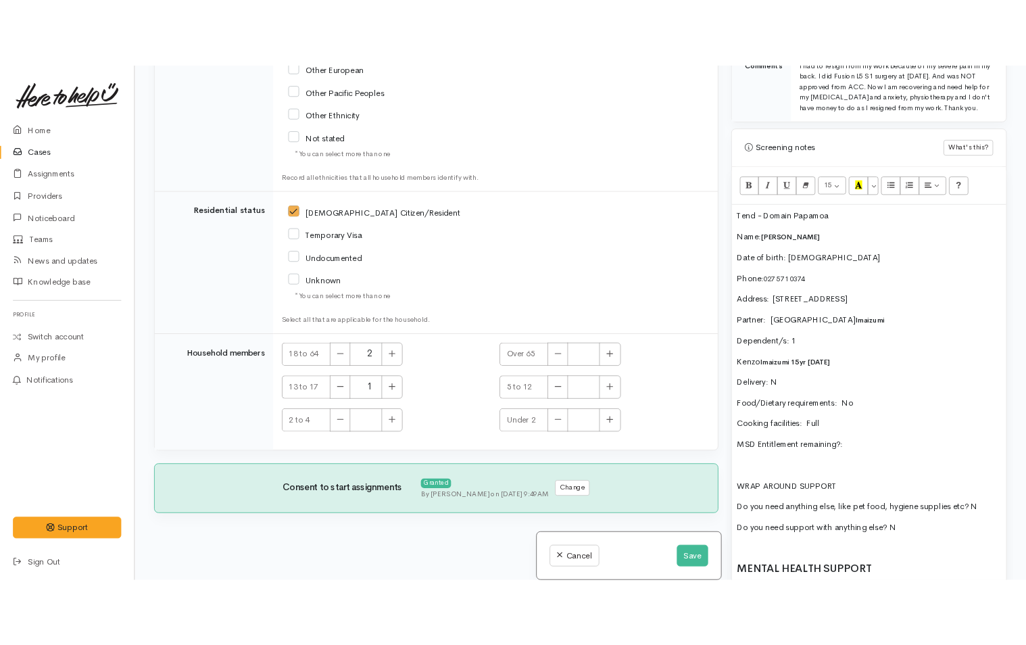
scroll to position [906, 0]
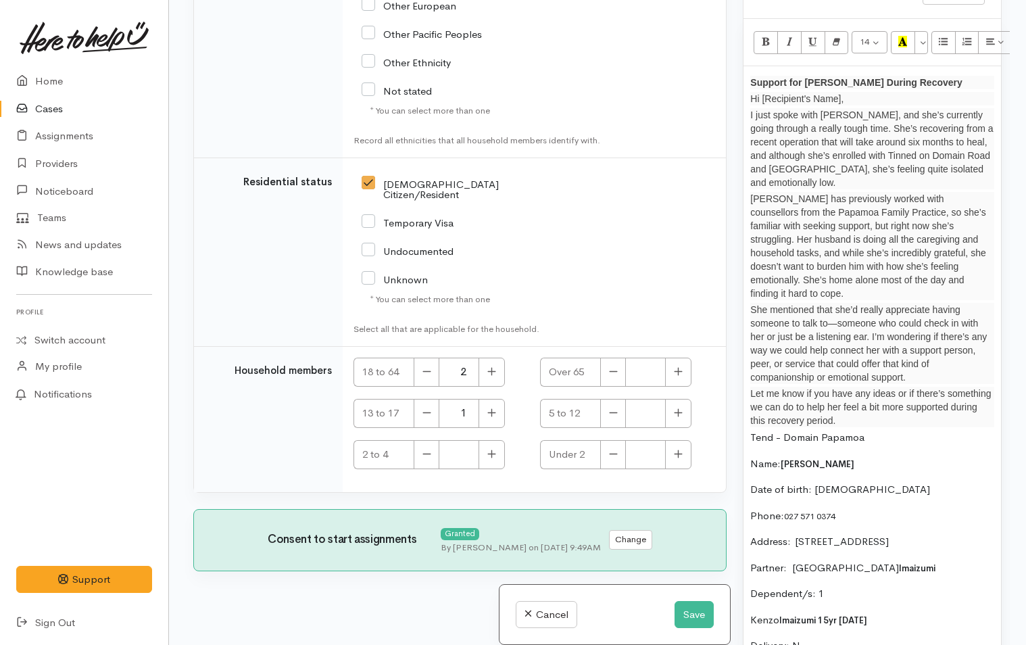
scroll to position [1003, 0]
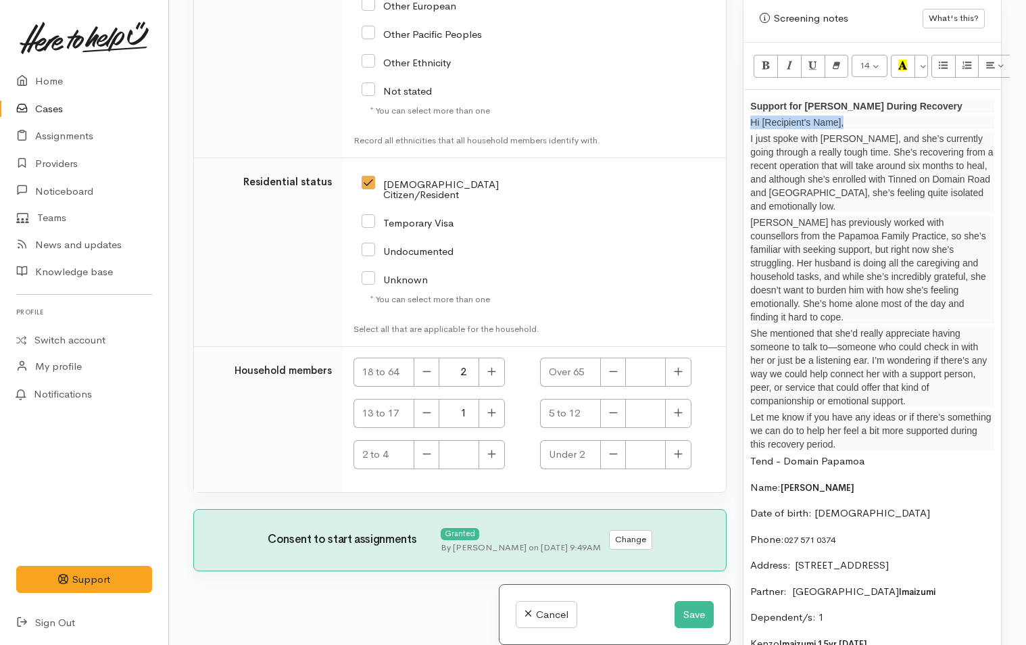
drag, startPoint x: 857, startPoint y: 120, endPoint x: 747, endPoint y: 129, distance: 110.5
drag, startPoint x: 914, startPoint y: 101, endPoint x: 749, endPoint y: 112, distance: 165.2
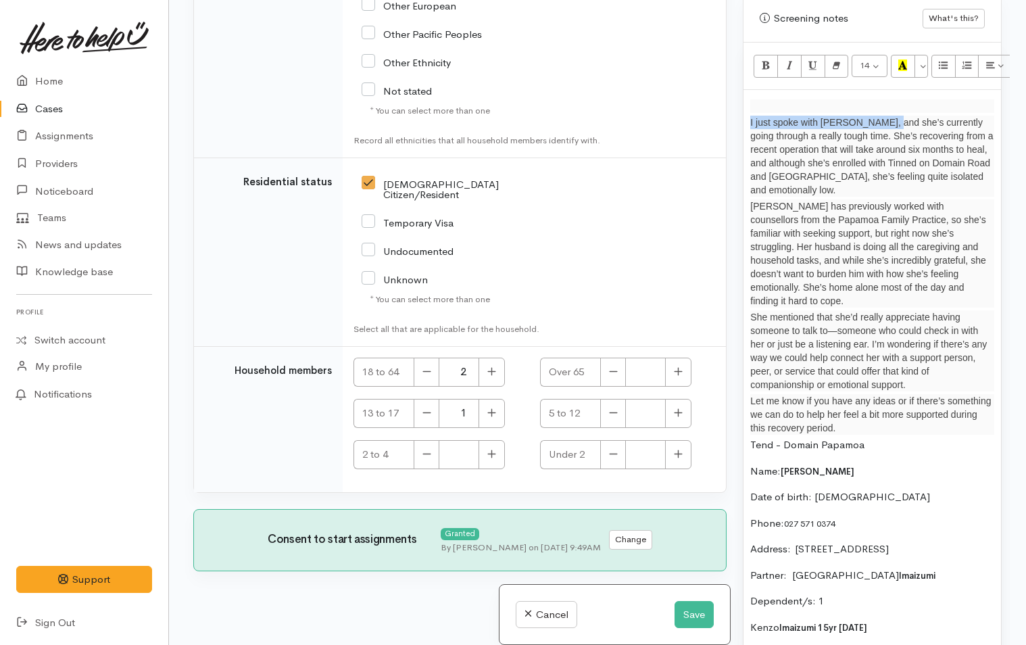
drag, startPoint x: 882, startPoint y: 122, endPoint x: 748, endPoint y: 122, distance: 133.8
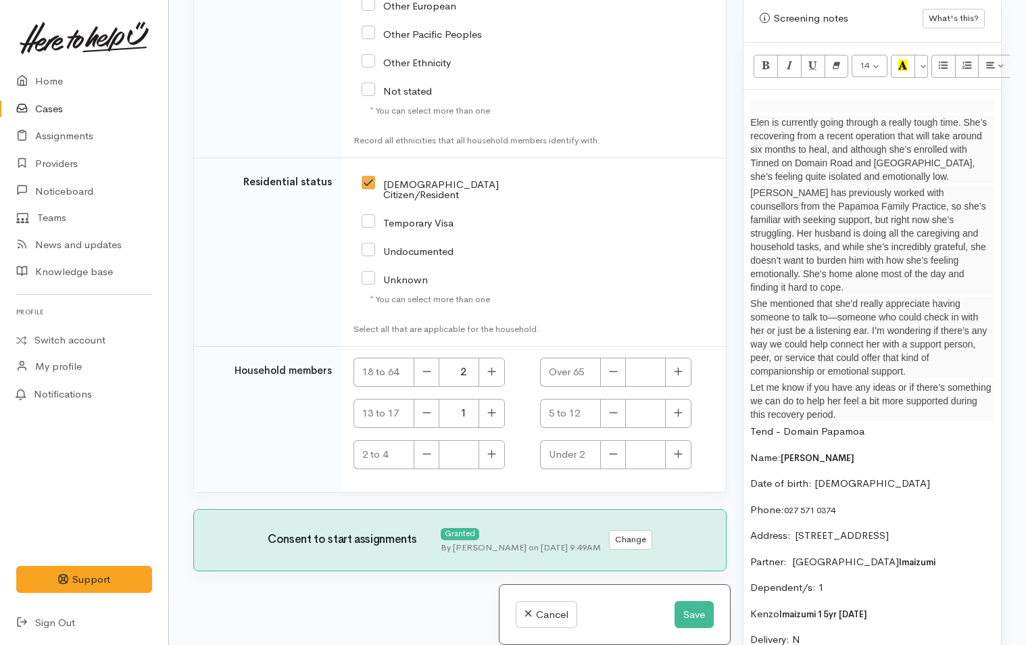
click at [779, 163] on p "Elen is currently going through a really tough time. She’s recovering from a re…" at bounding box center [872, 150] width 244 height 68
drag, startPoint x: 924, startPoint y: 161, endPoint x: 845, endPoint y: 161, distance: 78.4
click at [845, 161] on p "Elen is currently going through a really tough time. She’s recovering from a re…" at bounding box center [872, 150] width 244 height 68
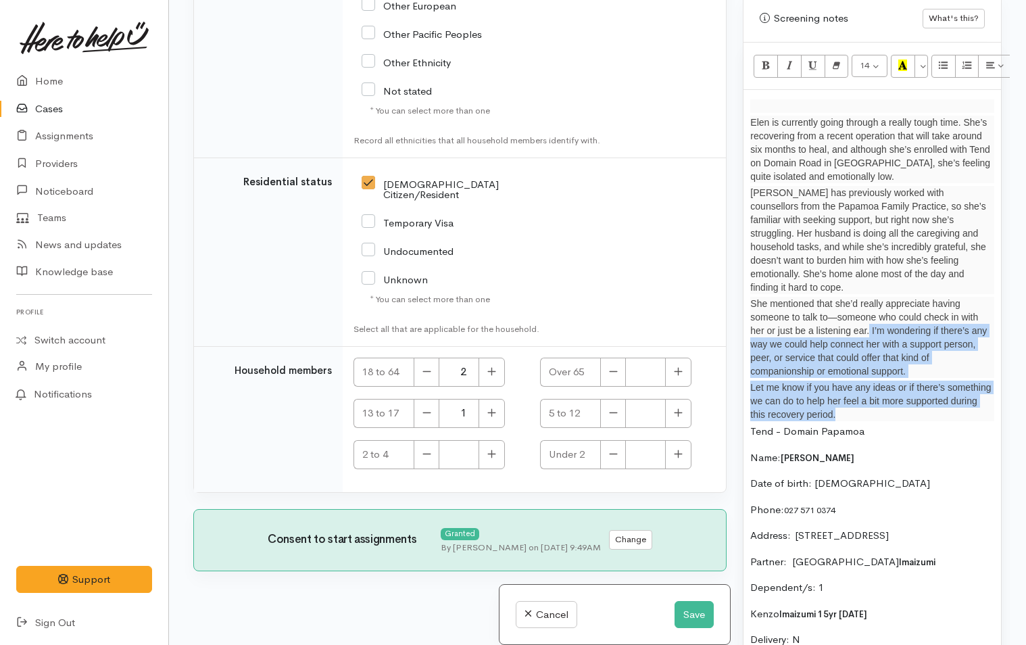
drag, startPoint x: 870, startPoint y: 316, endPoint x: 943, endPoint y: 401, distance: 112.2
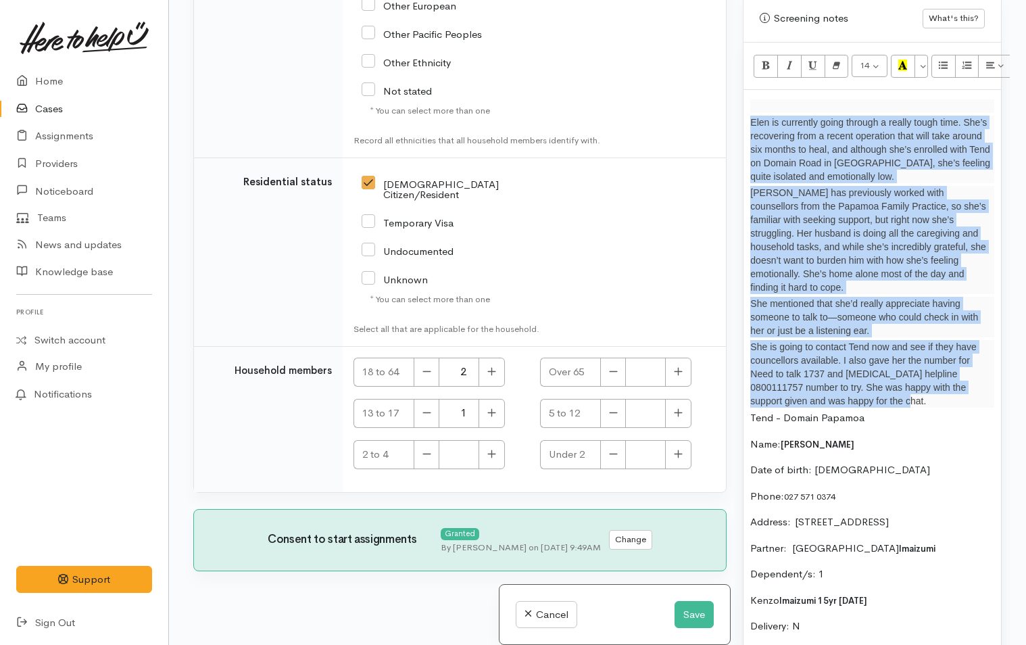
drag, startPoint x: 886, startPoint y: 386, endPoint x: 714, endPoint y: 118, distance: 318.0
click at [714, 118] on div "Related cases There are no other cases from the same person found. Manually lin…" at bounding box center [597, 322] width 825 height 645
copy div "Elen is currently going through a really tough time. She’s recovering from a re…"
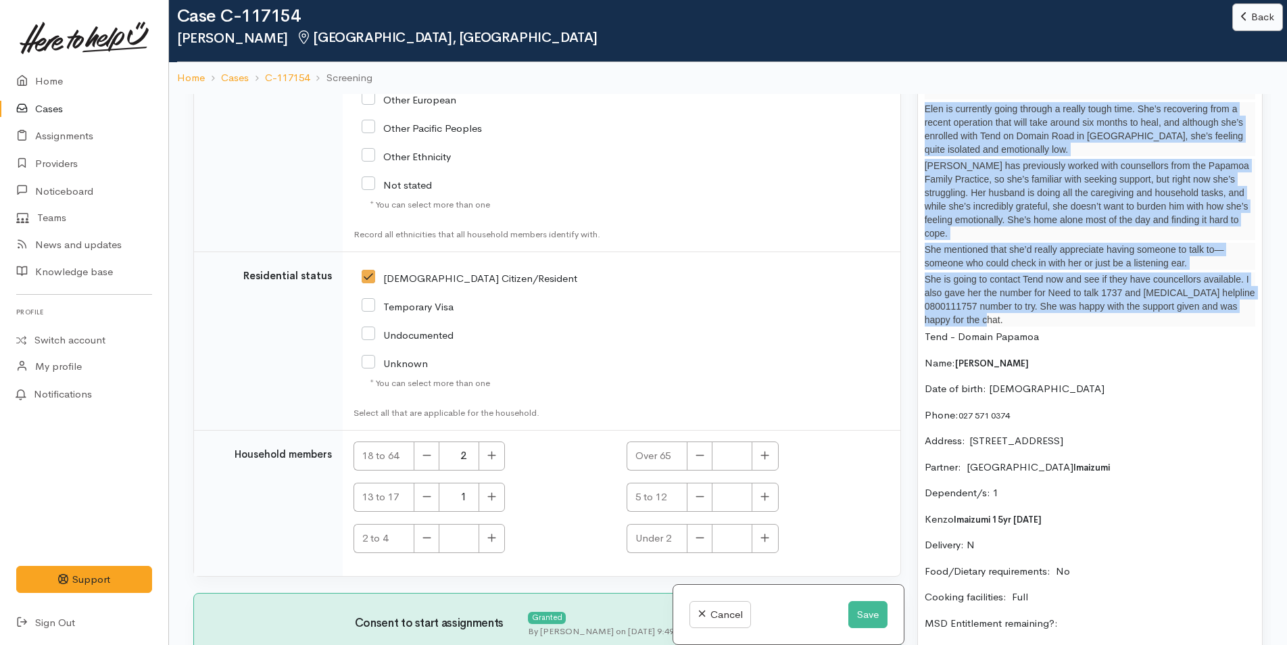
scroll to position [908, 0]
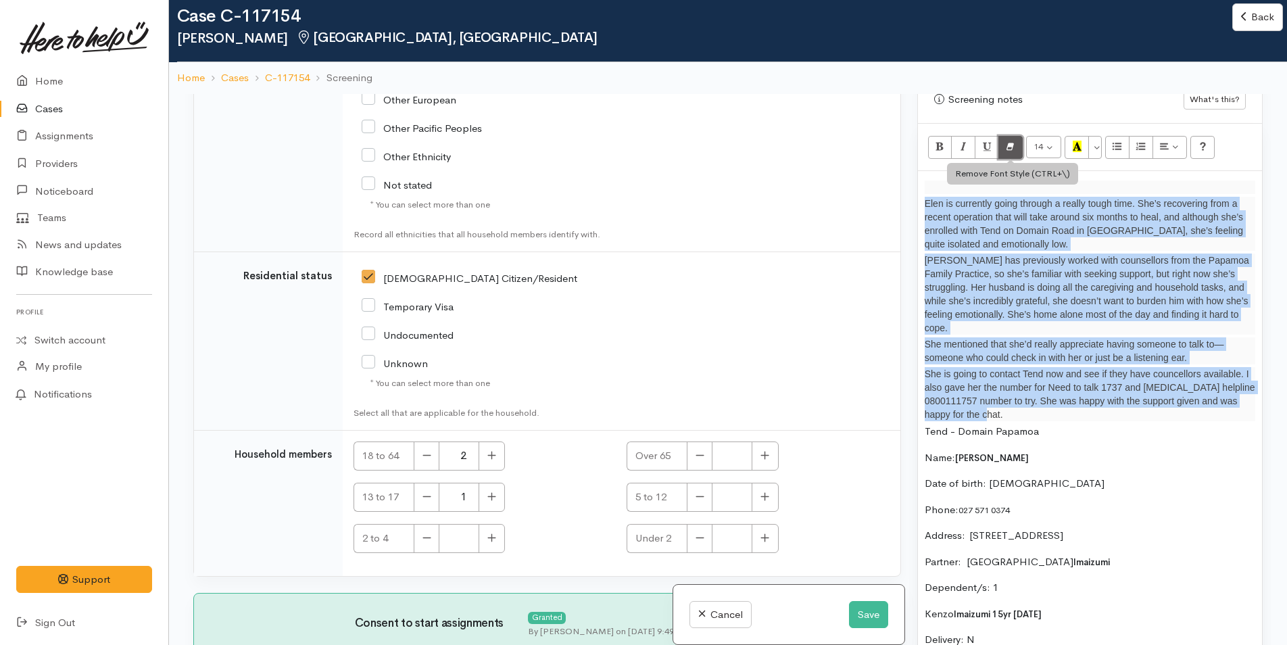
click at [1012, 152] on icon "Remove Font Style (CTRL+\\)" at bounding box center [1010, 146] width 9 height 11
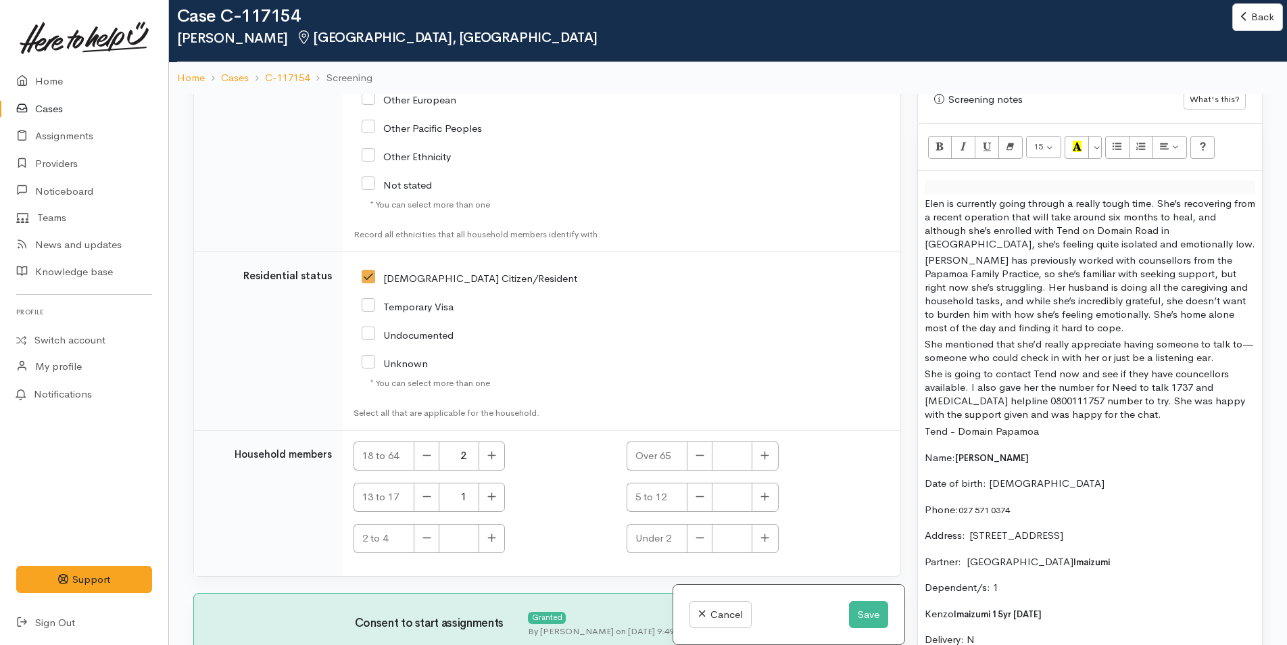
click at [1185, 465] on p "Name: Elen Terue Murata Imaizumi" at bounding box center [1090, 458] width 330 height 16
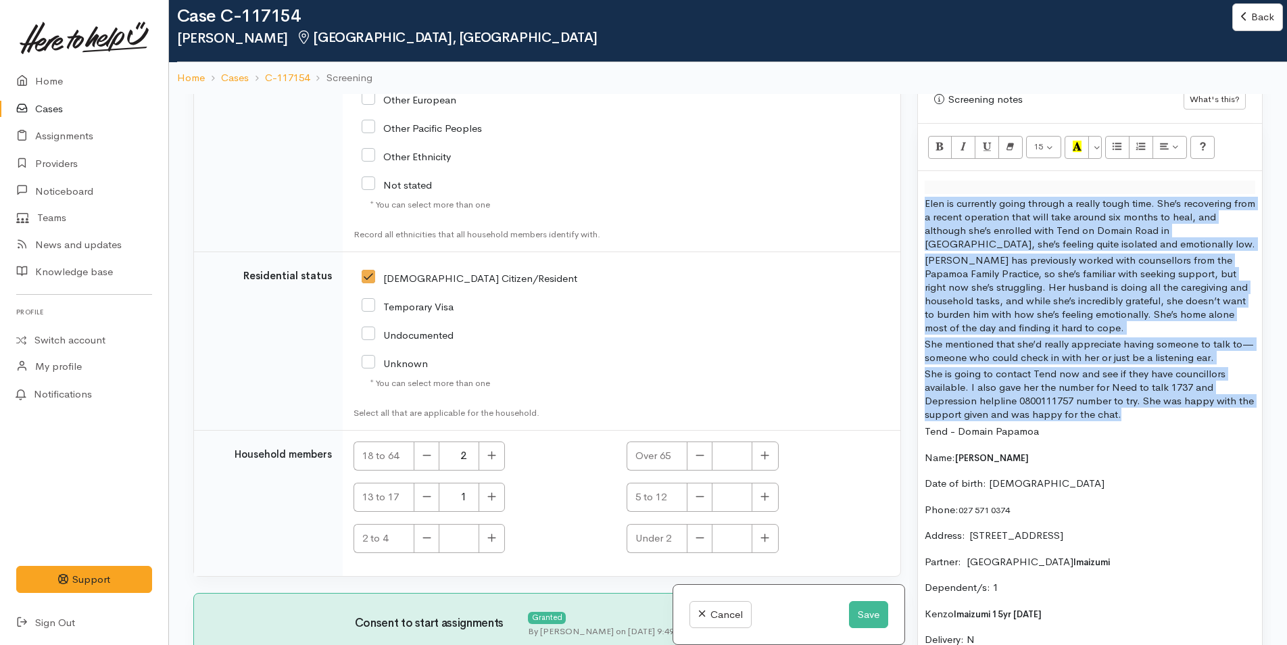
drag, startPoint x: 1144, startPoint y: 426, endPoint x: 896, endPoint y: 218, distance: 323.8
click at [896, 218] on div "Related cases There are no other cases from the same person found. Manually lin…" at bounding box center [727, 416] width 1085 height 645
copy div "Elen is currently going through a really tough time. She’s recovering from a re…"
click at [877, 615] on button "Save" at bounding box center [868, 615] width 39 height 28
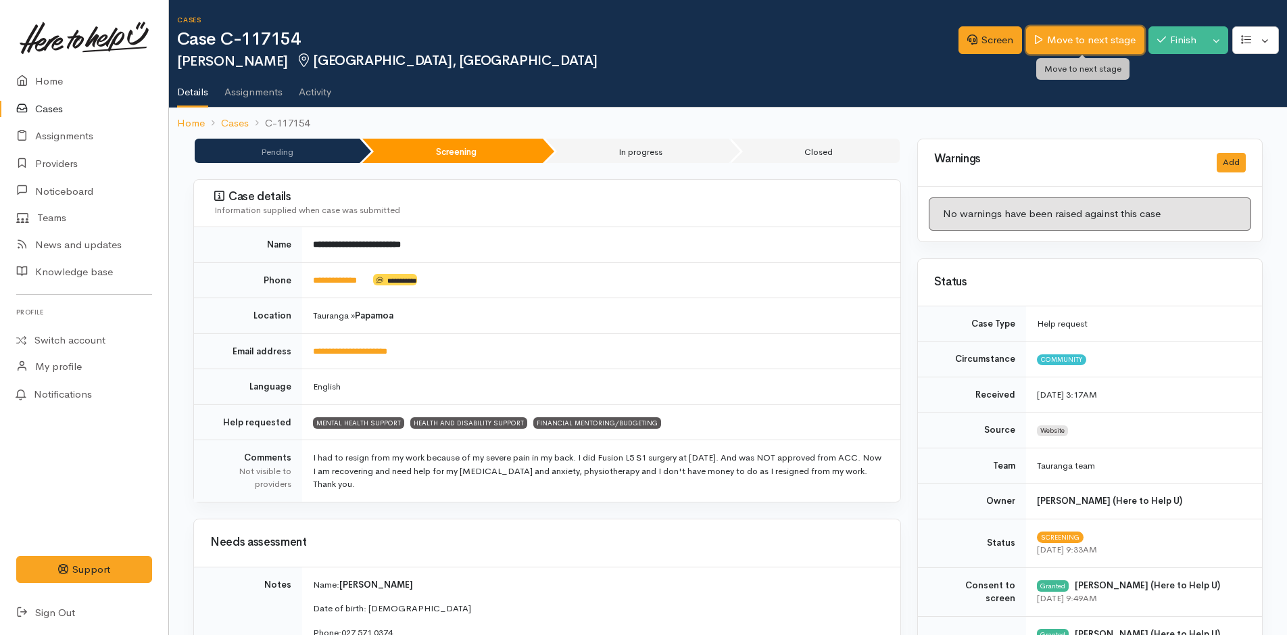
click at [1114, 36] on link "Move to next stage" at bounding box center [1085, 40] width 118 height 28
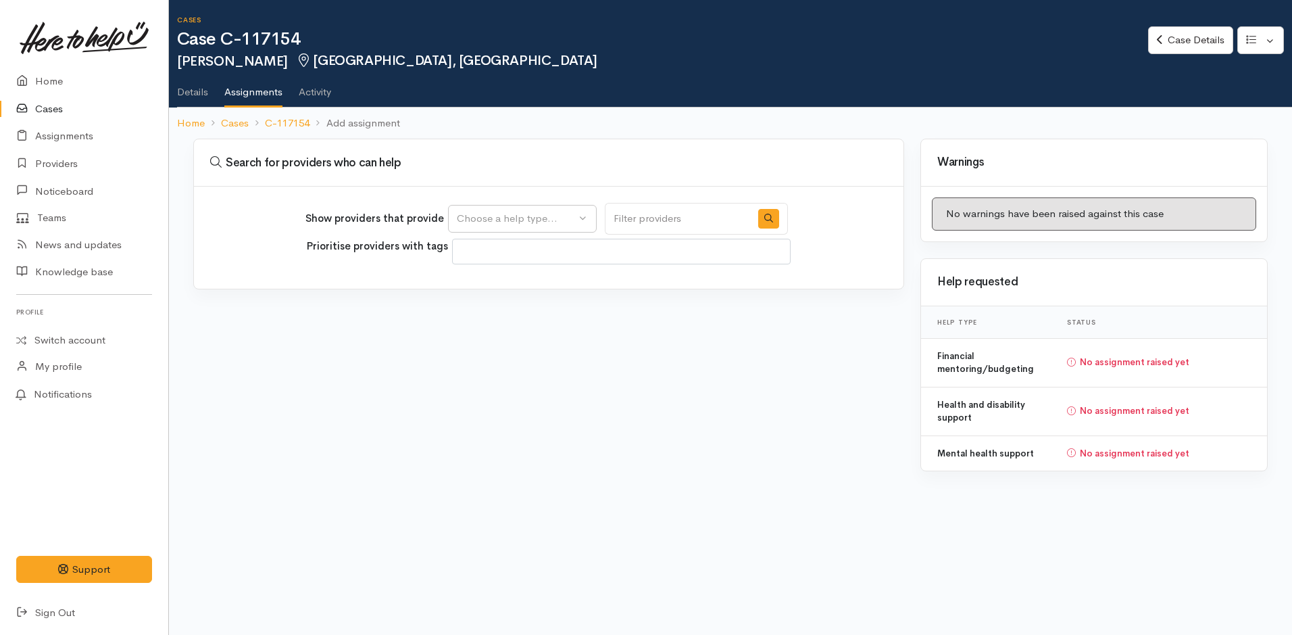
select select
click at [529, 214] on div "Choose a help type..." at bounding box center [516, 219] width 119 height 16
click at [500, 278] on span "Mental health support" at bounding box center [516, 284] width 103 height 16
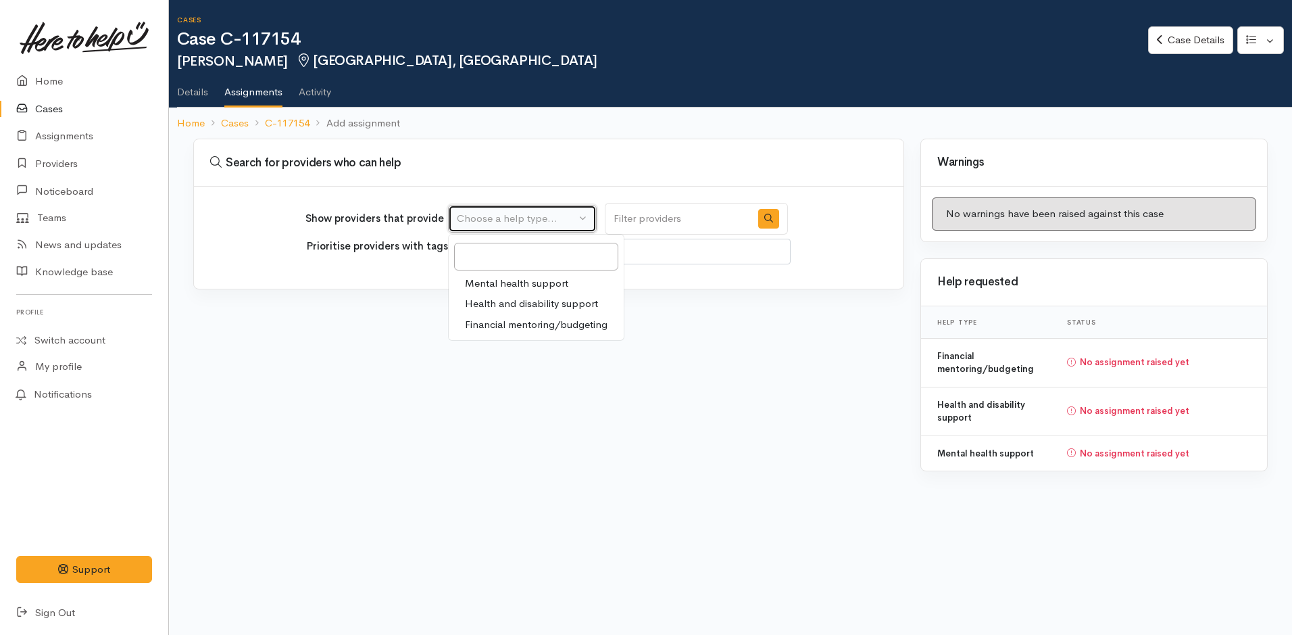
select select "5"
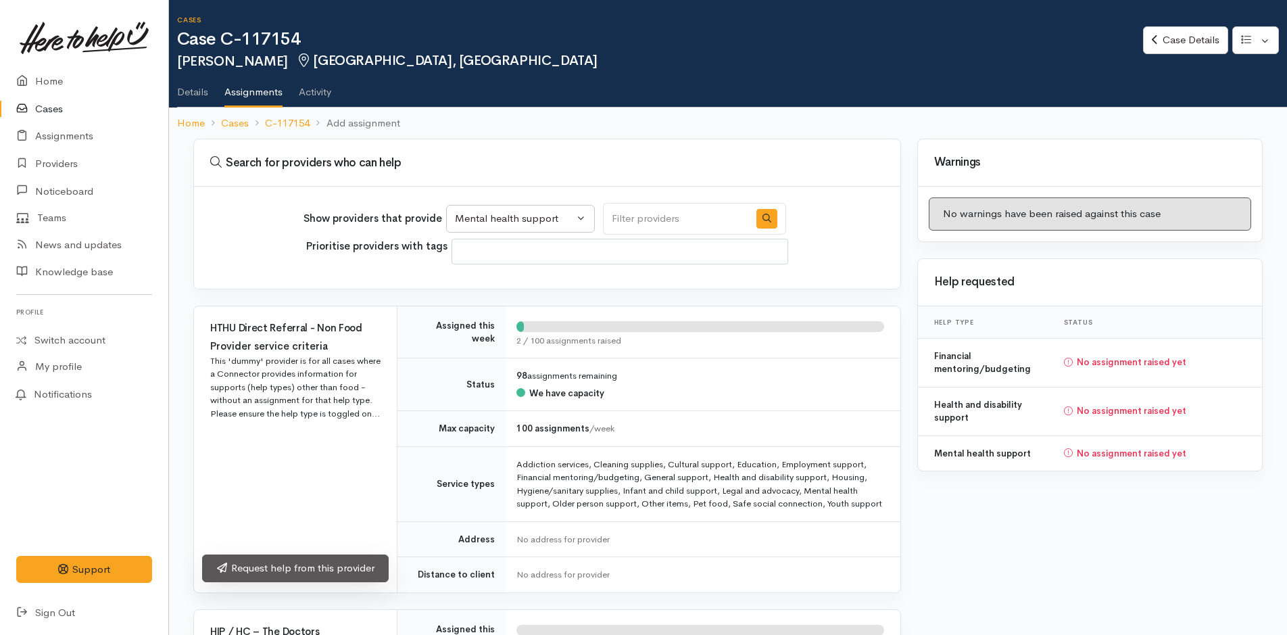
click at [359, 568] on link "Request help from this provider" at bounding box center [295, 568] width 187 height 28
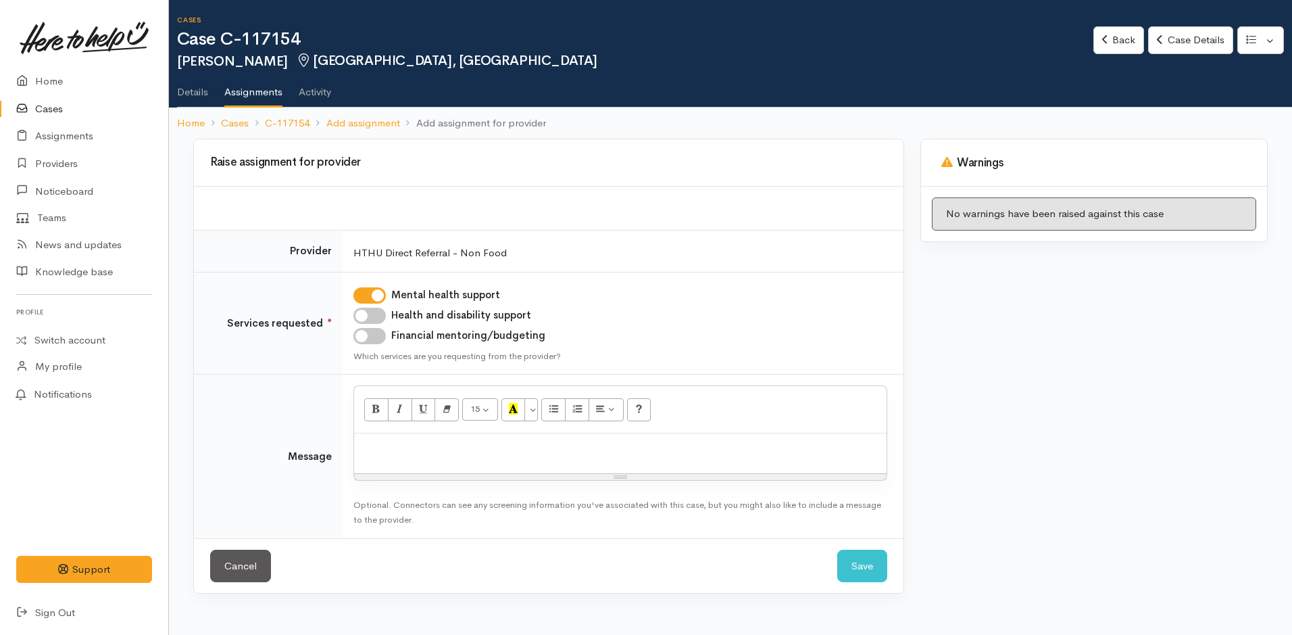
click at [420, 451] on p at bounding box center [620, 448] width 519 height 16
paste div
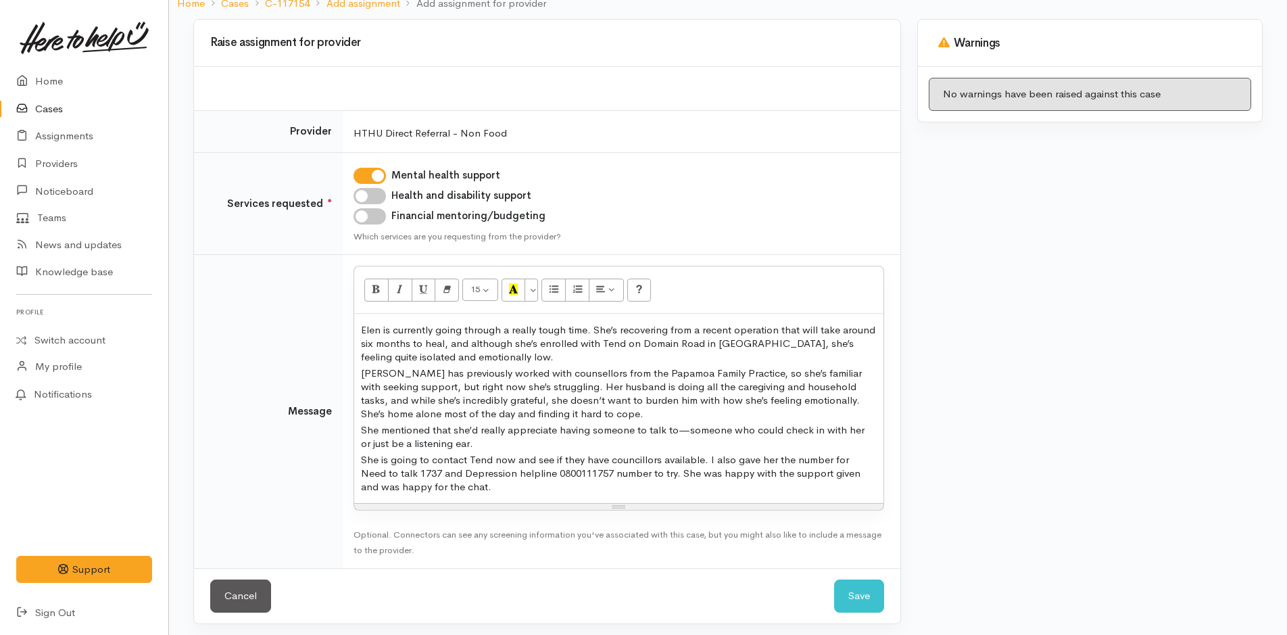
scroll to position [125, 0]
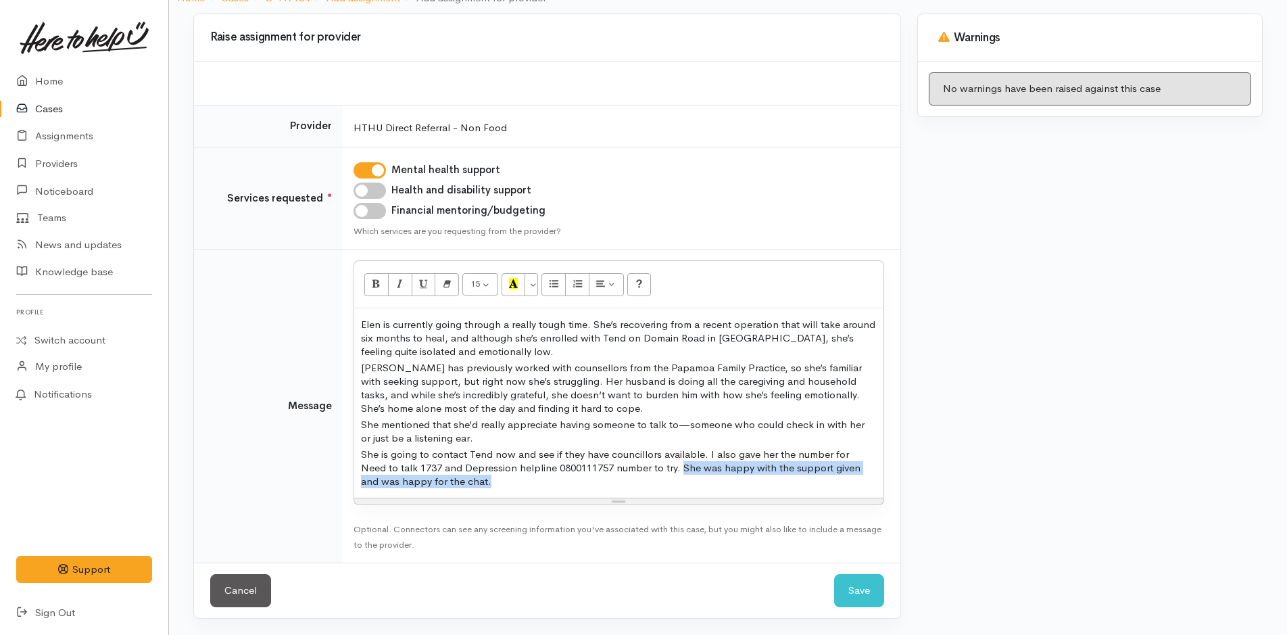
drag, startPoint x: 656, startPoint y: 468, endPoint x: 667, endPoint y: 492, distance: 26.9
click at [667, 492] on div "Elen is currently going through a really tough time. She’s recovering from a re…" at bounding box center [618, 402] width 529 height 189
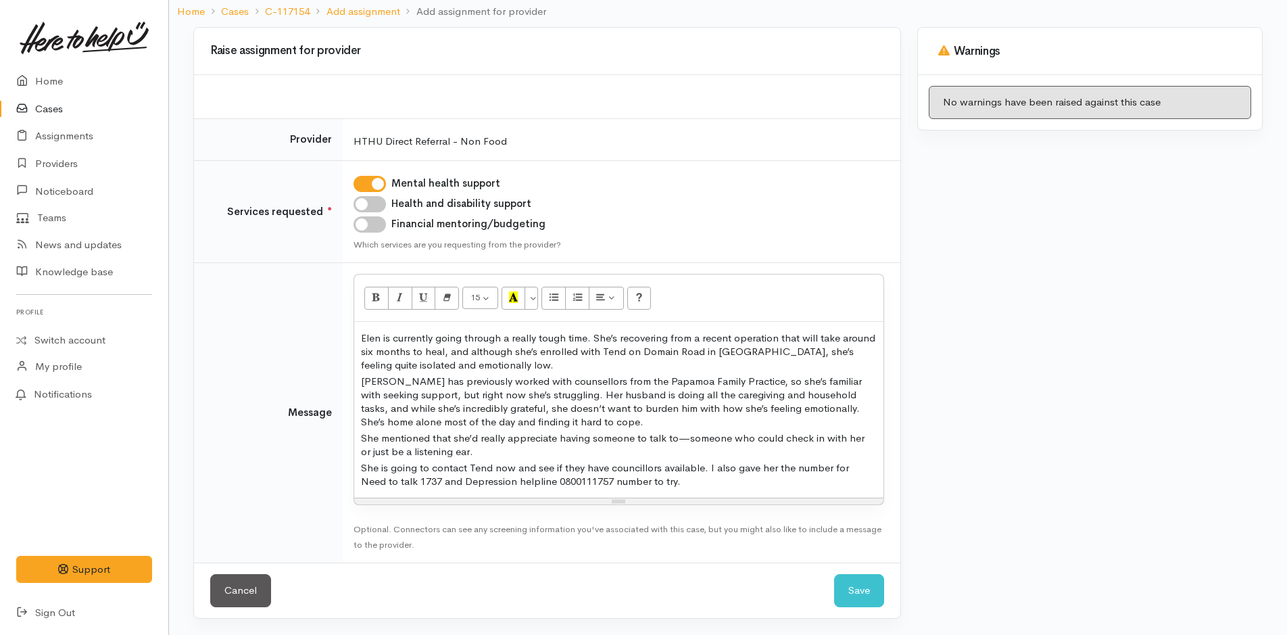
scroll to position [112, 0]
drag, startPoint x: 663, startPoint y: 482, endPoint x: 624, endPoint y: 485, distance: 38.7
click at [624, 485] on p "She is going to contact Tend now and see if they have councillors available. I …" at bounding box center [619, 474] width 516 height 27
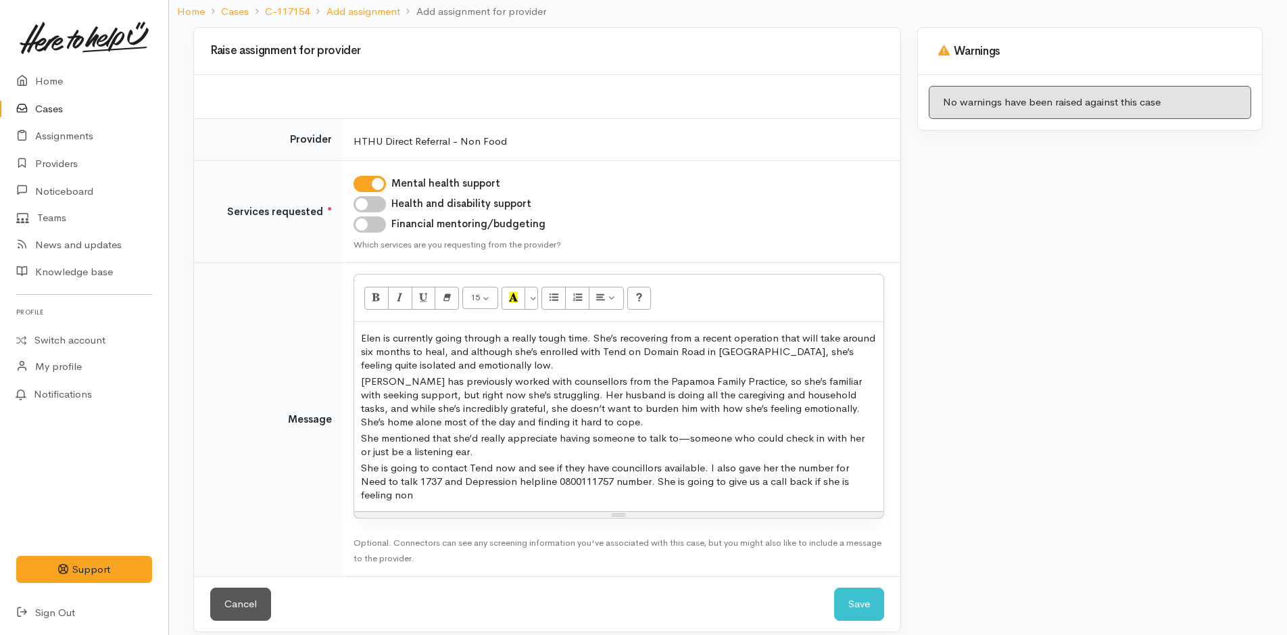
scroll to position [125, 0]
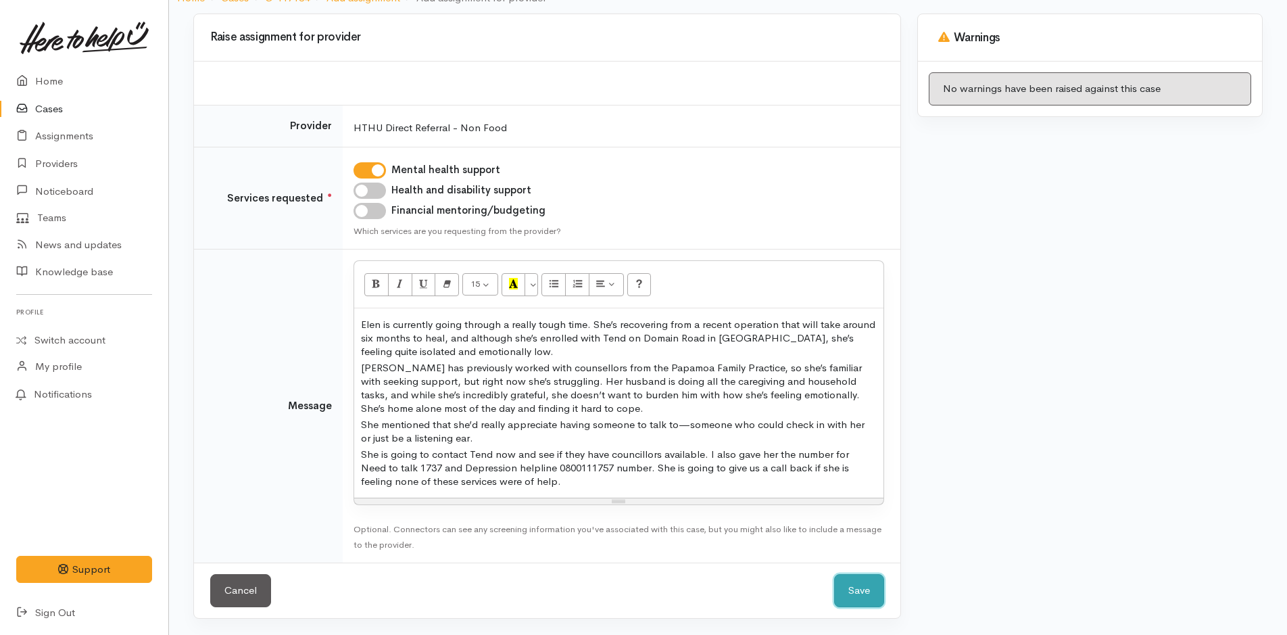
click at [860, 592] on button "Save" at bounding box center [859, 590] width 50 height 33
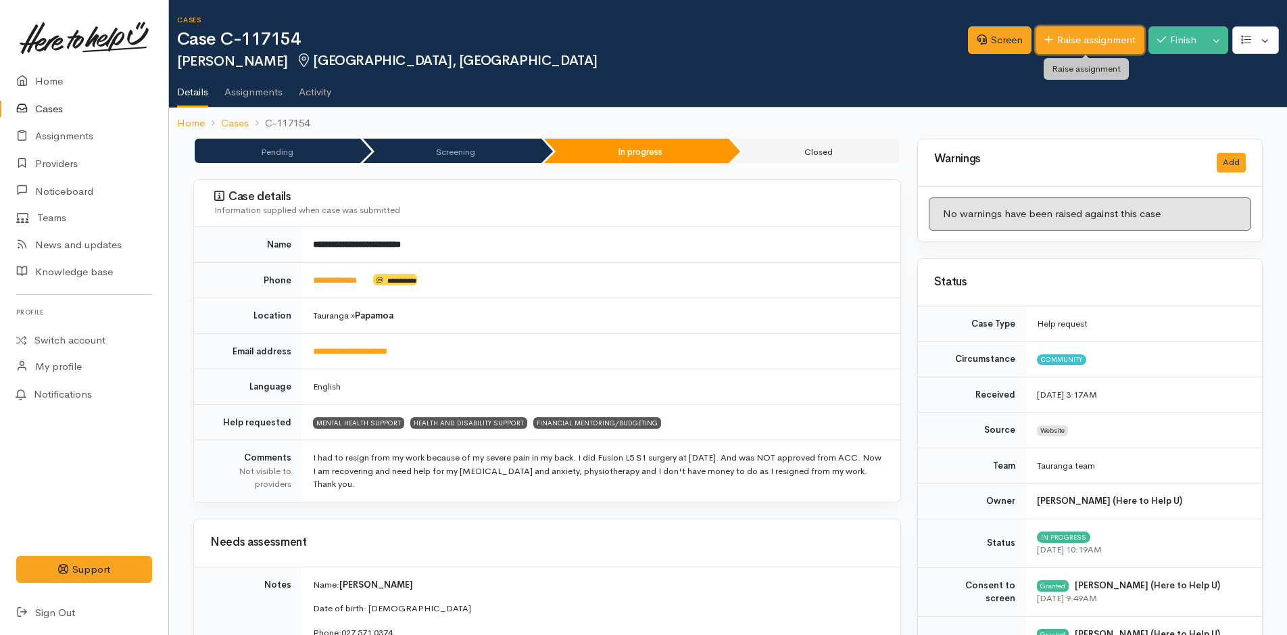
click at [1113, 45] on link "Raise assignment" at bounding box center [1089, 40] width 109 height 28
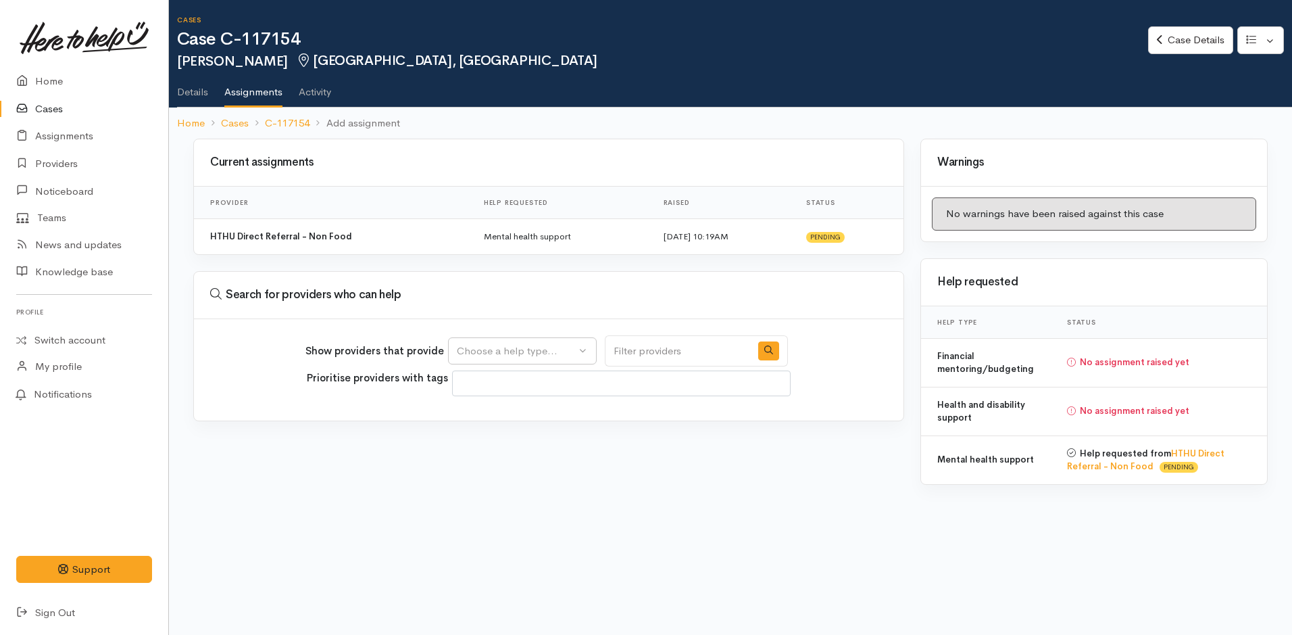
select select
click at [507, 347] on div "Choose a help type..." at bounding box center [516, 351] width 119 height 16
click at [508, 431] on span "Health and disability support" at bounding box center [531, 436] width 133 height 16
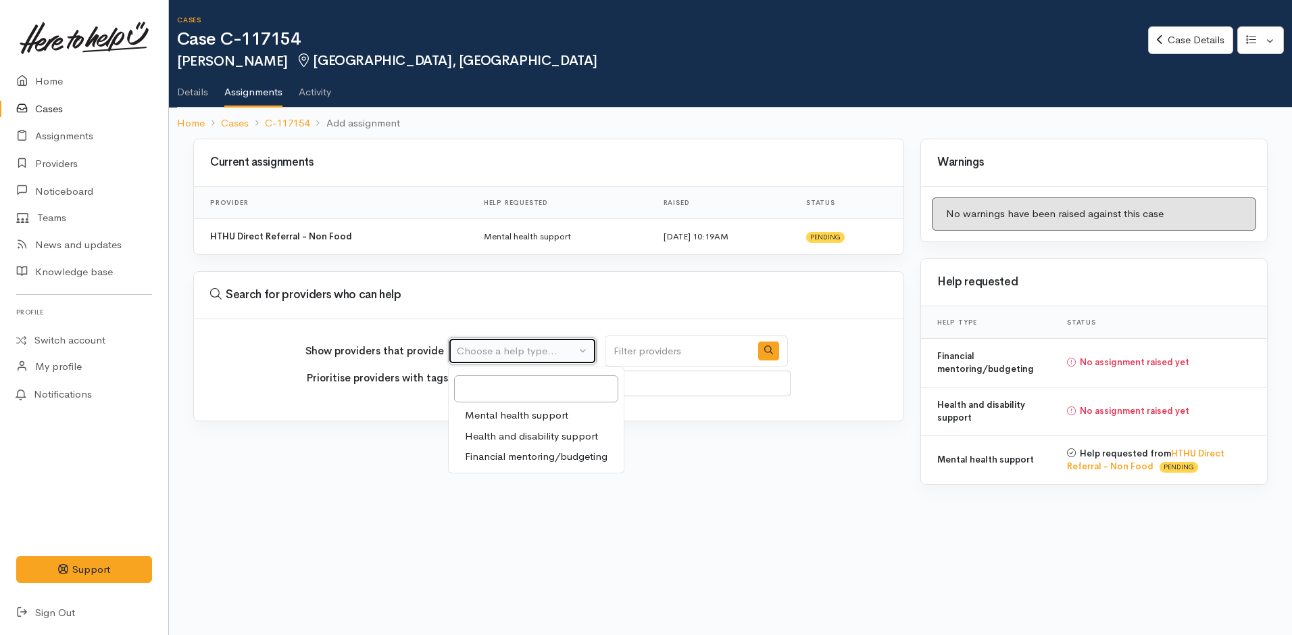
select select "26"
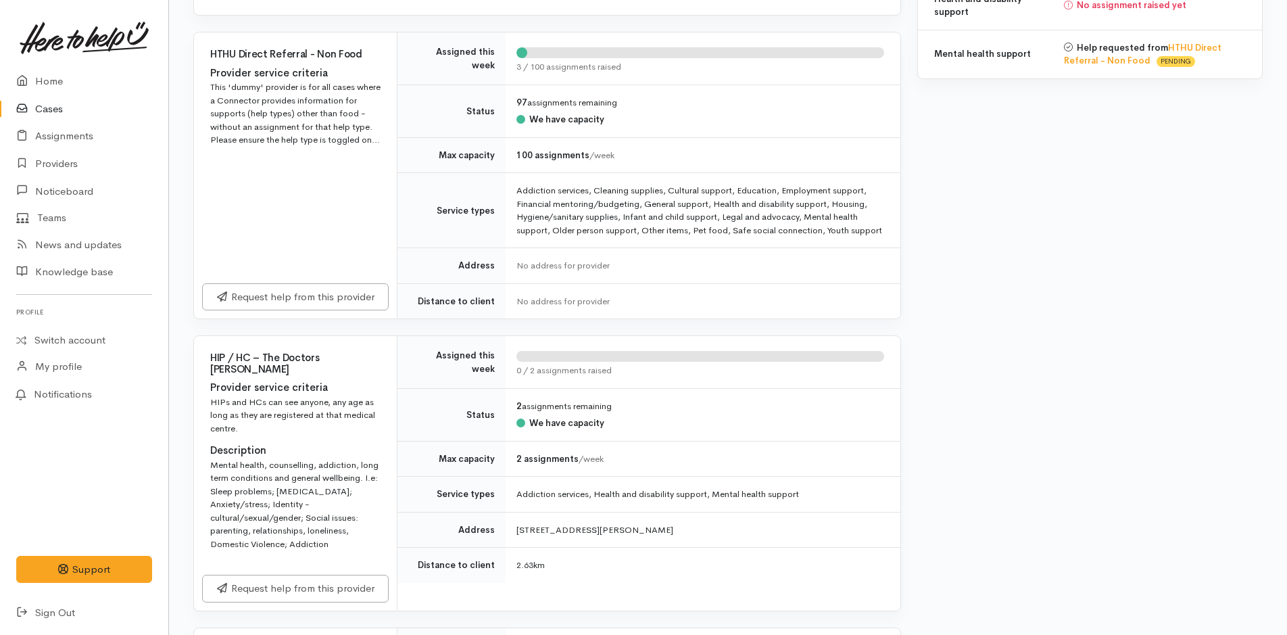
scroll to position [203, 0]
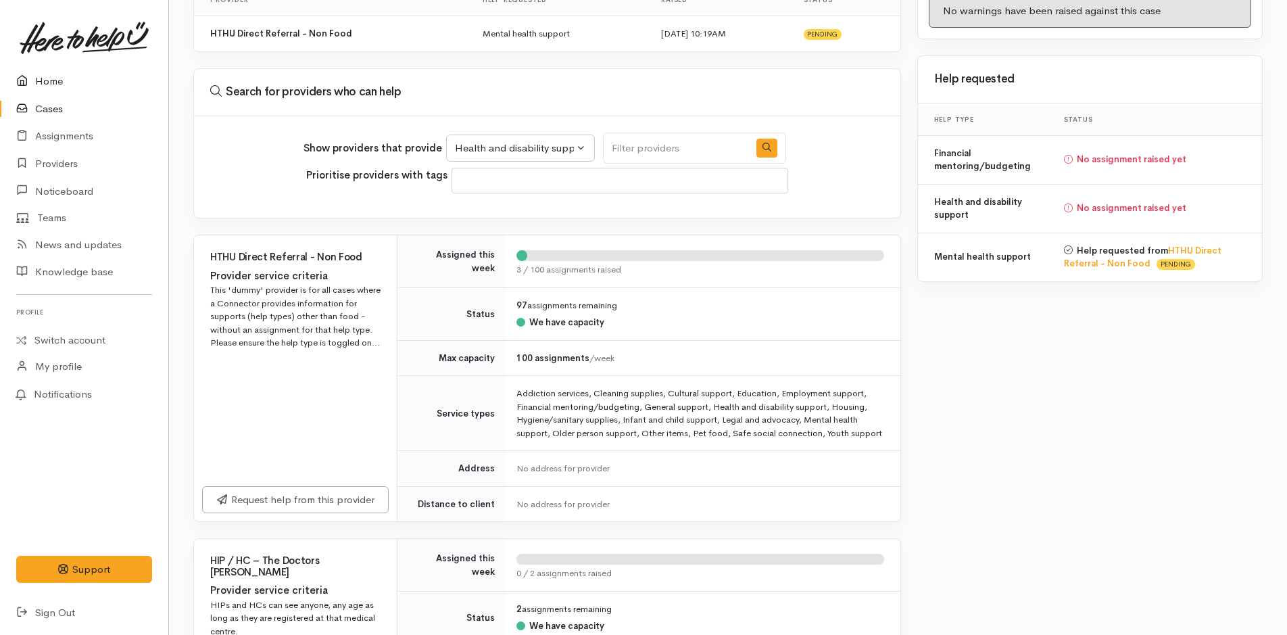
click at [48, 71] on link "Home" at bounding box center [84, 82] width 168 height 28
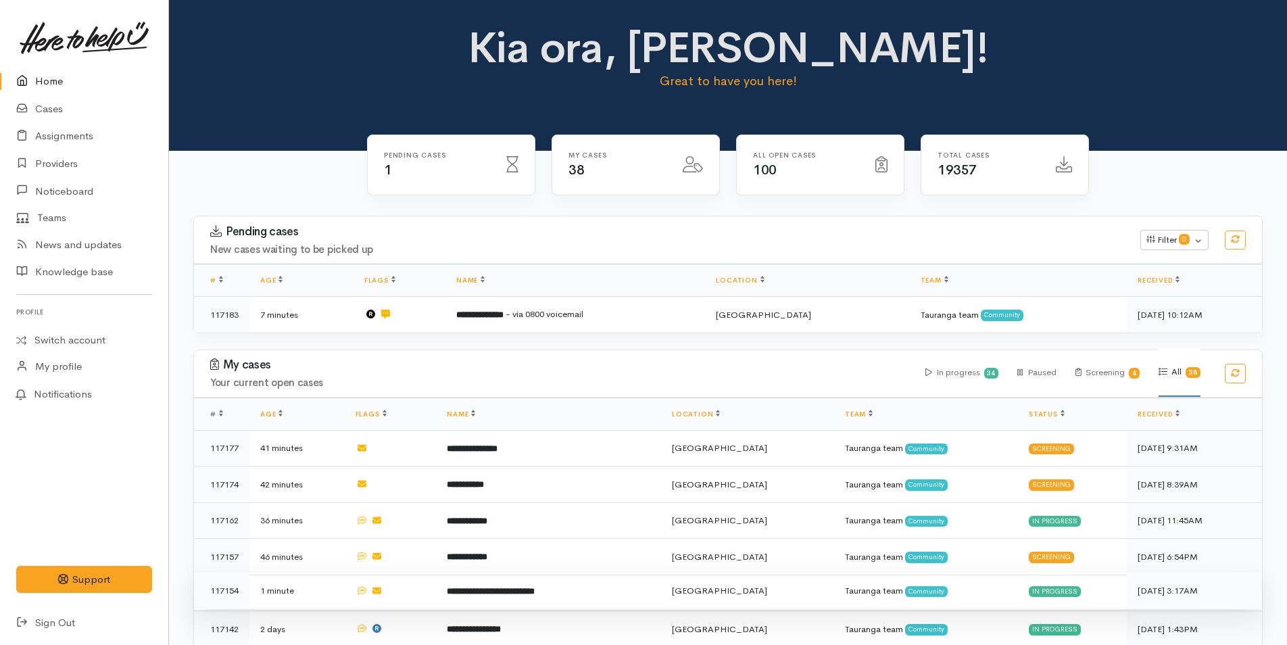
click at [535, 587] on b "**********" at bounding box center [491, 591] width 88 height 9
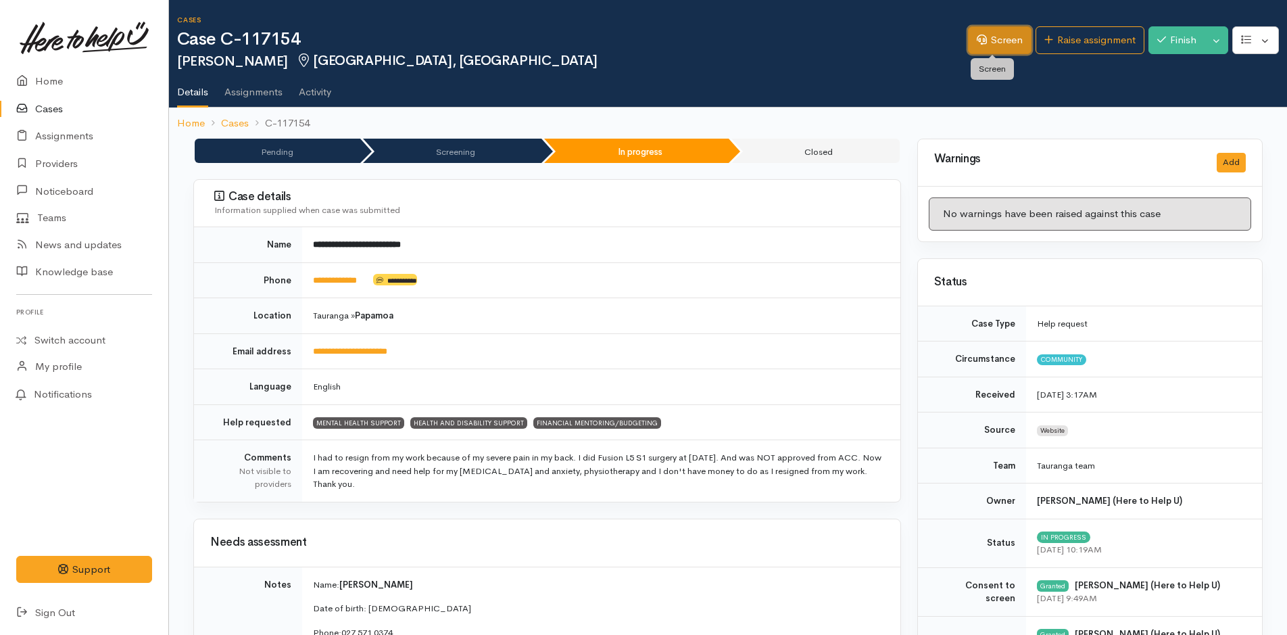
click at [1000, 45] on link "Screen" at bounding box center [1000, 40] width 64 height 28
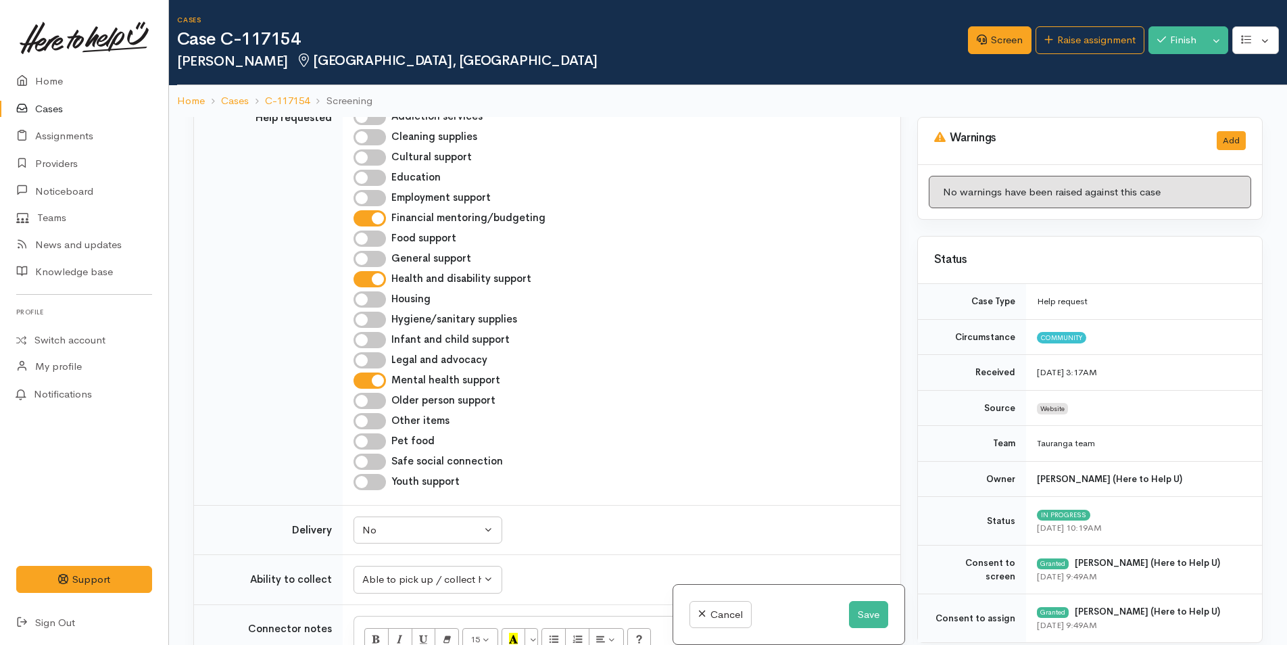
scroll to position [541, 0]
click at [378, 278] on input "Health and disability support" at bounding box center [369, 280] width 32 height 16
checkbox input "false"
click at [1115, 43] on link "Raise assignment" at bounding box center [1089, 40] width 109 height 28
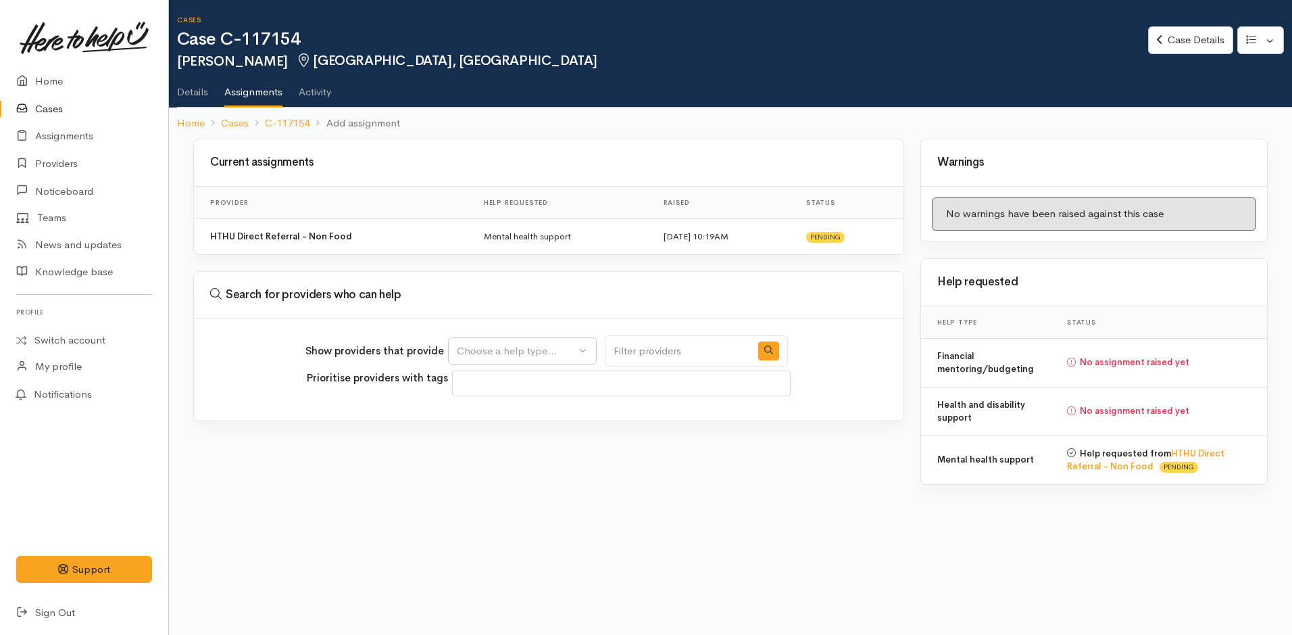
select select
click at [1202, 32] on link "Case Details" at bounding box center [1190, 40] width 84 height 28
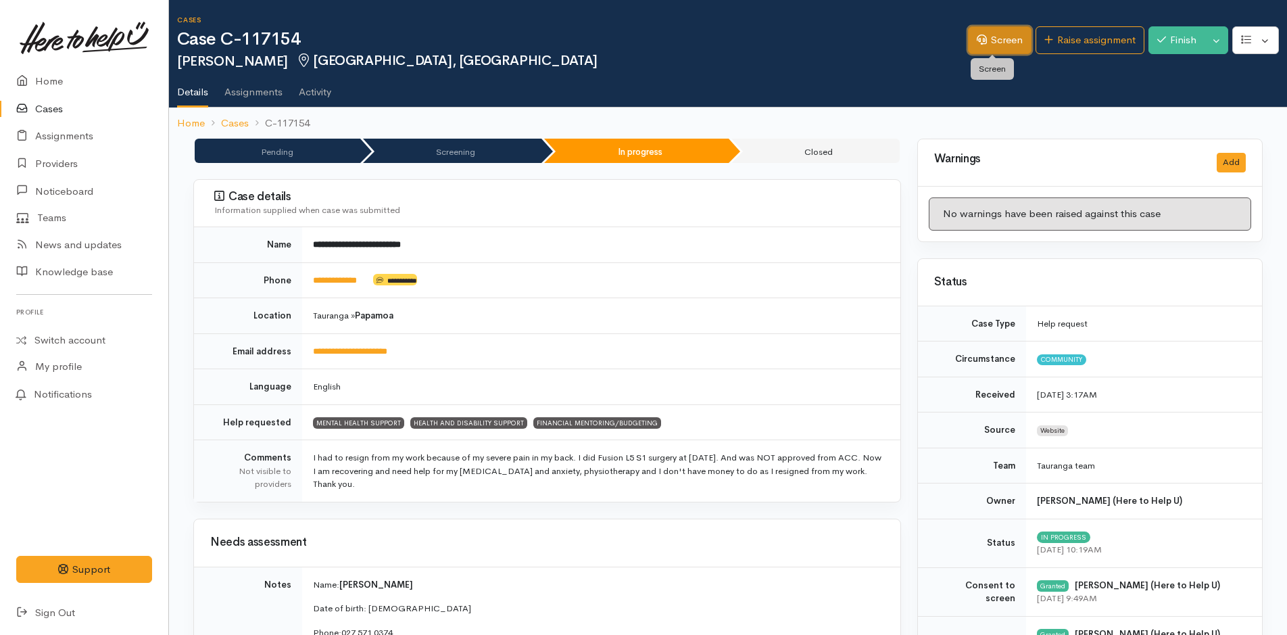
click at [999, 34] on link "Screen" at bounding box center [1000, 40] width 64 height 28
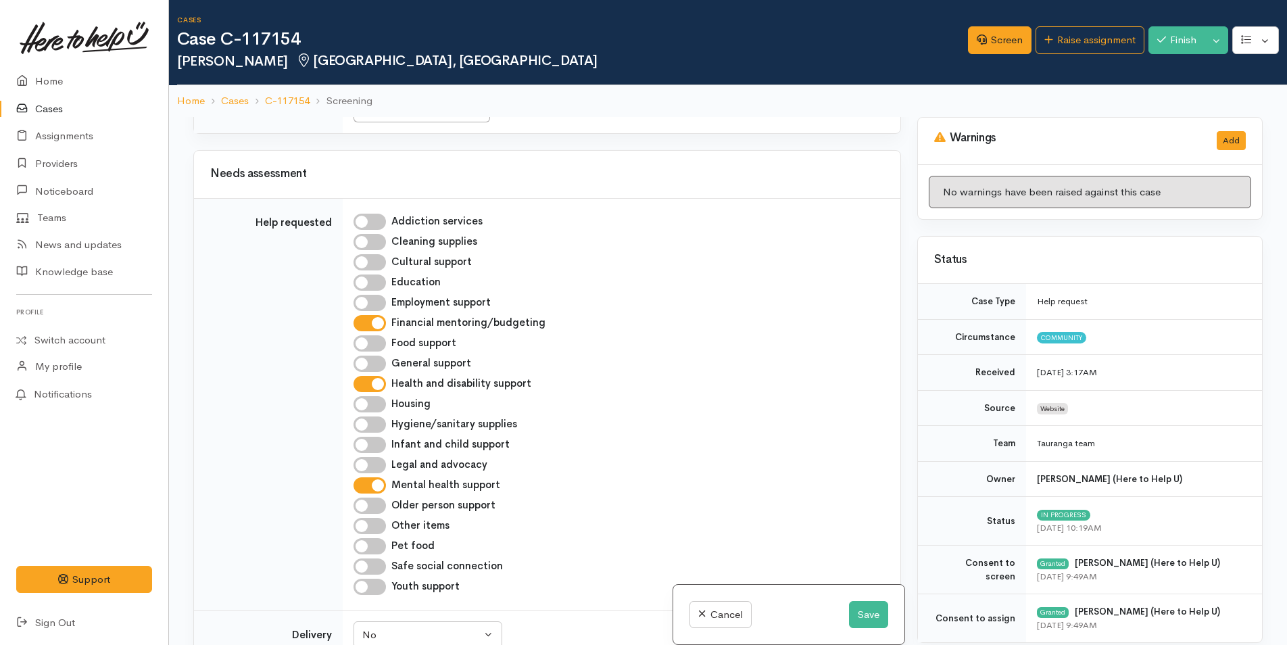
scroll to position [608, 0]
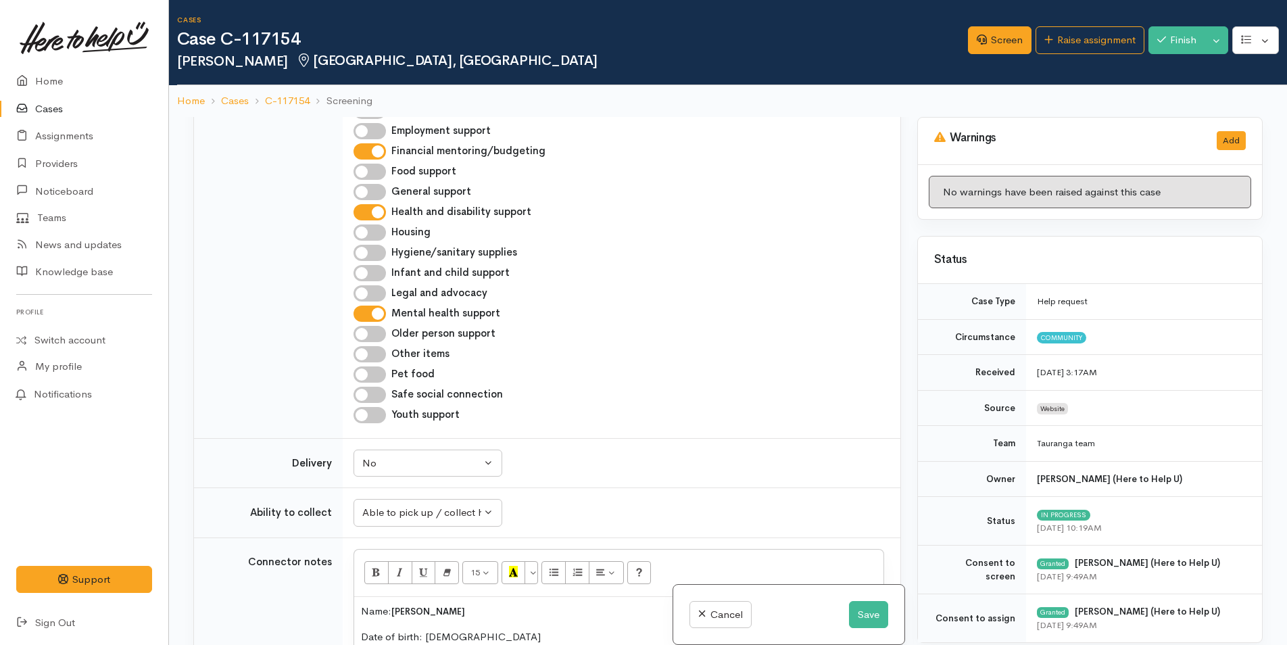
click at [380, 211] on input "Health and disability support" at bounding box center [369, 212] width 32 height 16
checkbox input "false"
click at [870, 614] on button "Save" at bounding box center [868, 615] width 39 height 28
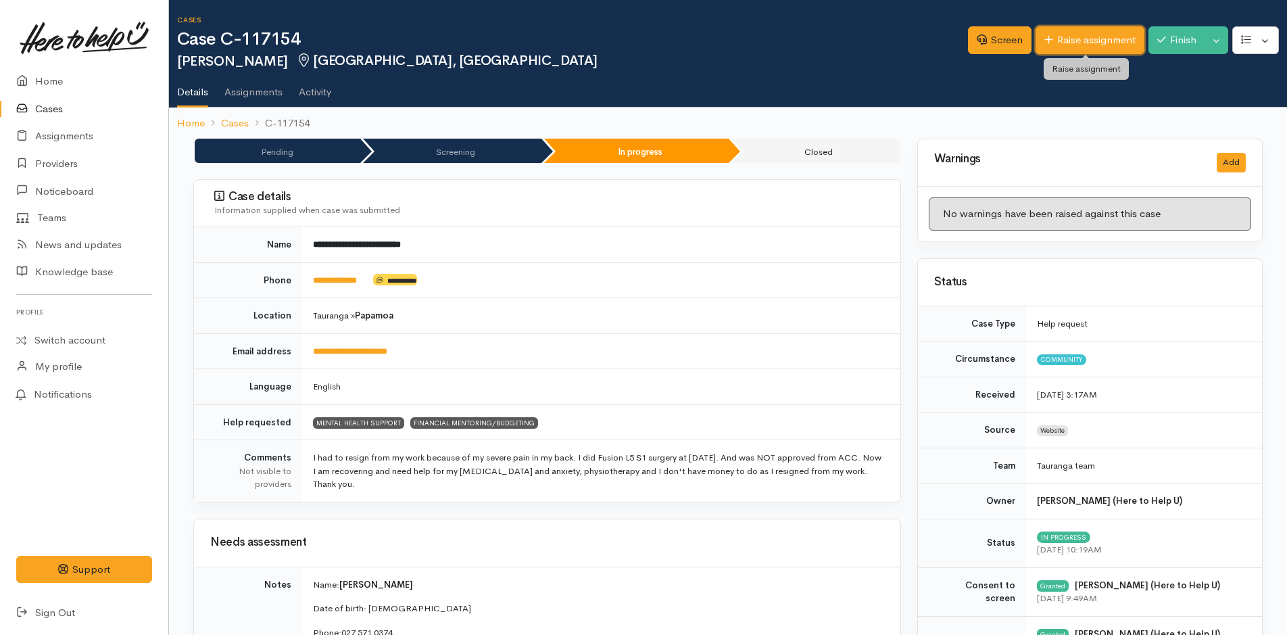
click at [1083, 43] on link "Raise assignment" at bounding box center [1089, 40] width 109 height 28
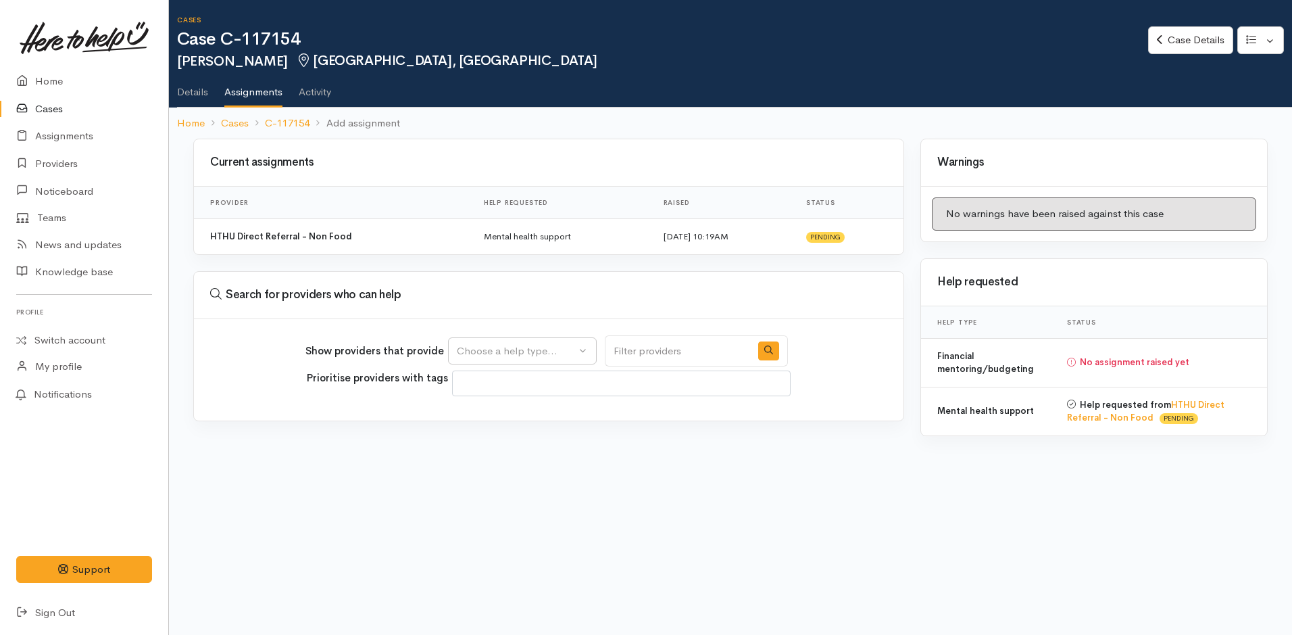
select select
click at [511, 347] on div "Choose a help type..." at bounding box center [516, 351] width 119 height 16
click at [511, 437] on span "Financial mentoring/budgeting" at bounding box center [536, 436] width 143 height 16
select select "9"
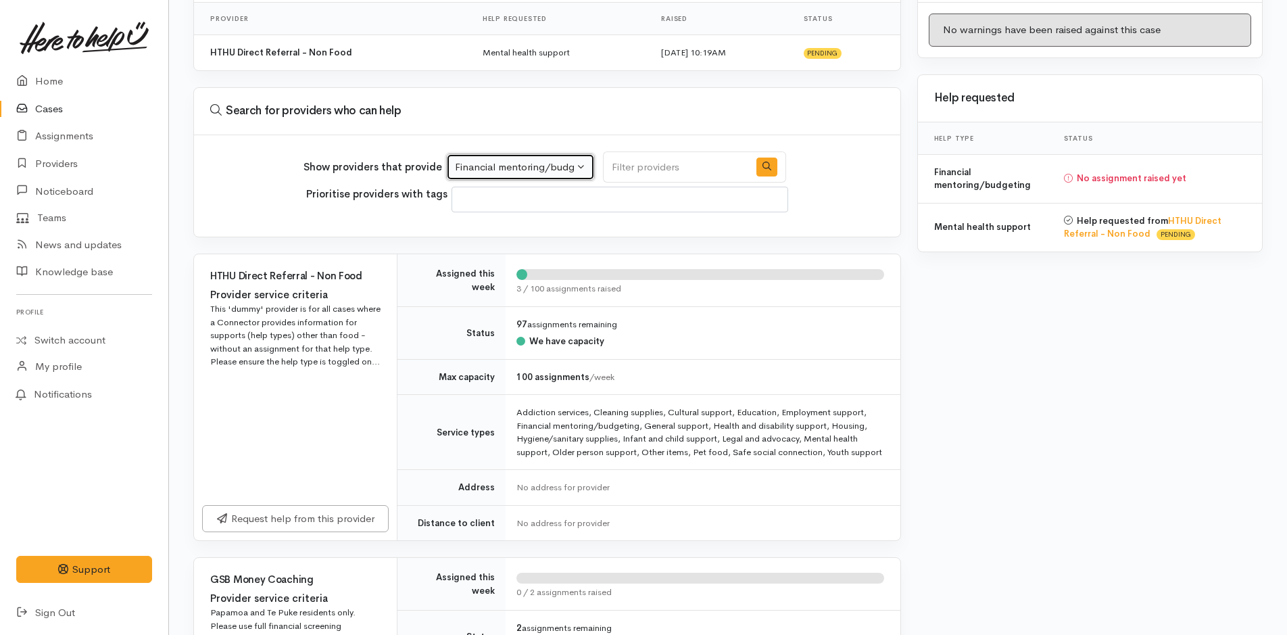
scroll to position [203, 0]
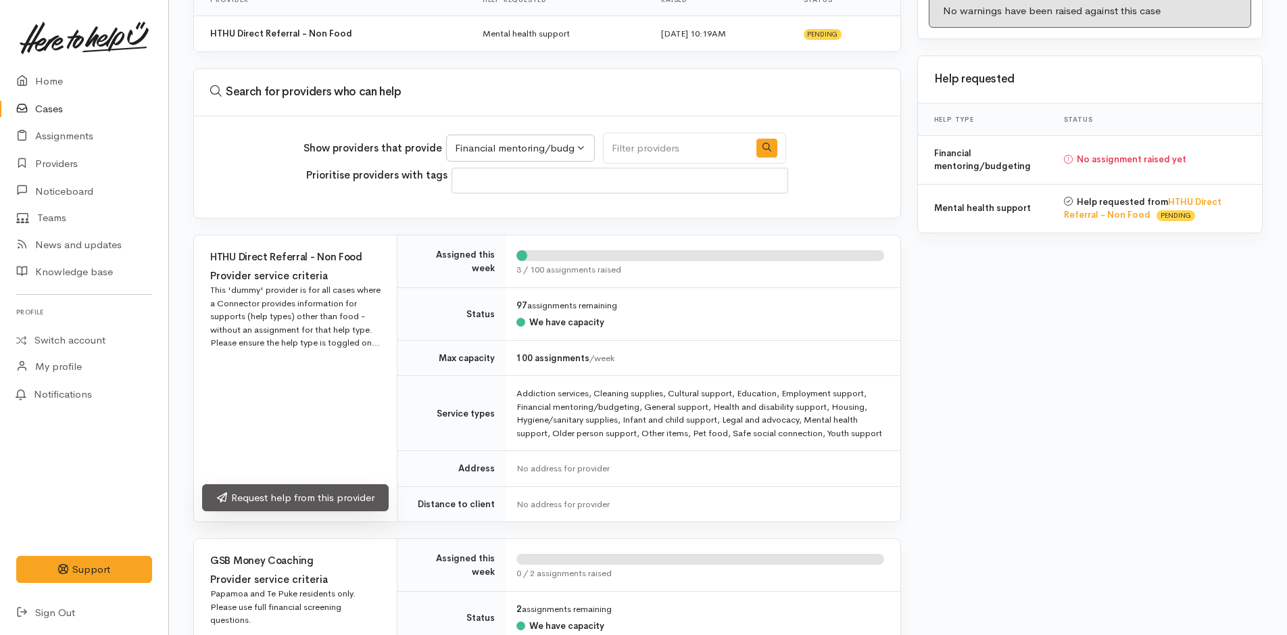
click at [363, 501] on link "Request help from this provider" at bounding box center [295, 498] width 187 height 28
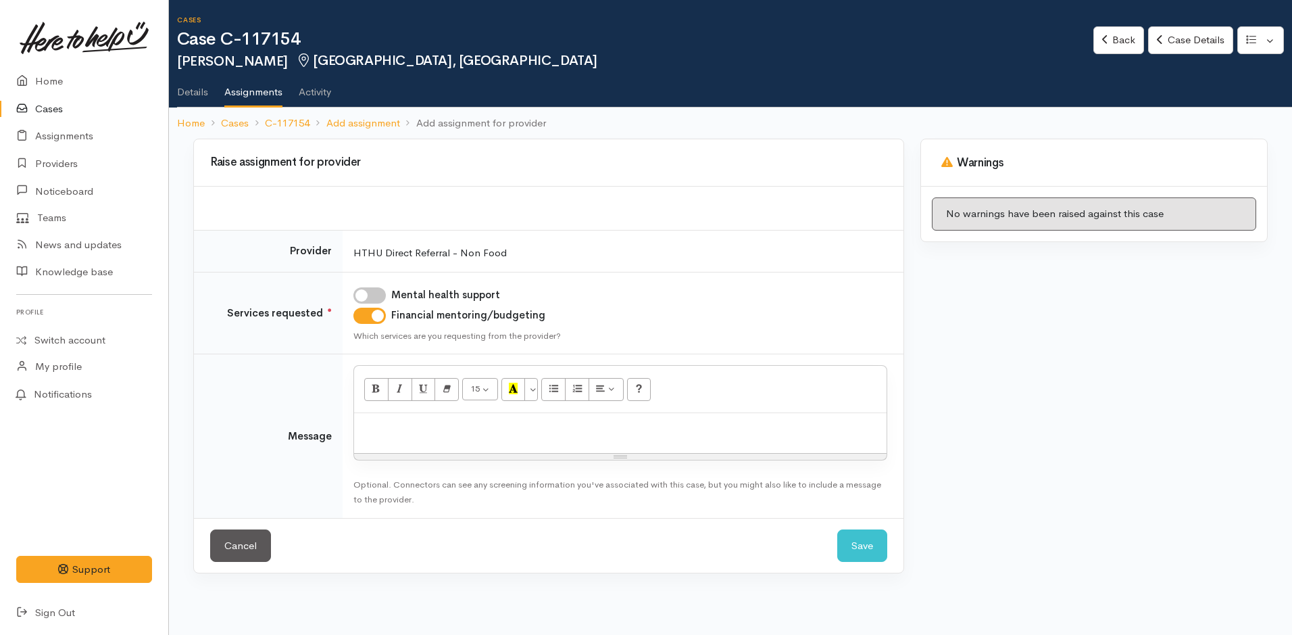
click at [455, 437] on div at bounding box center [620, 433] width 533 height 40
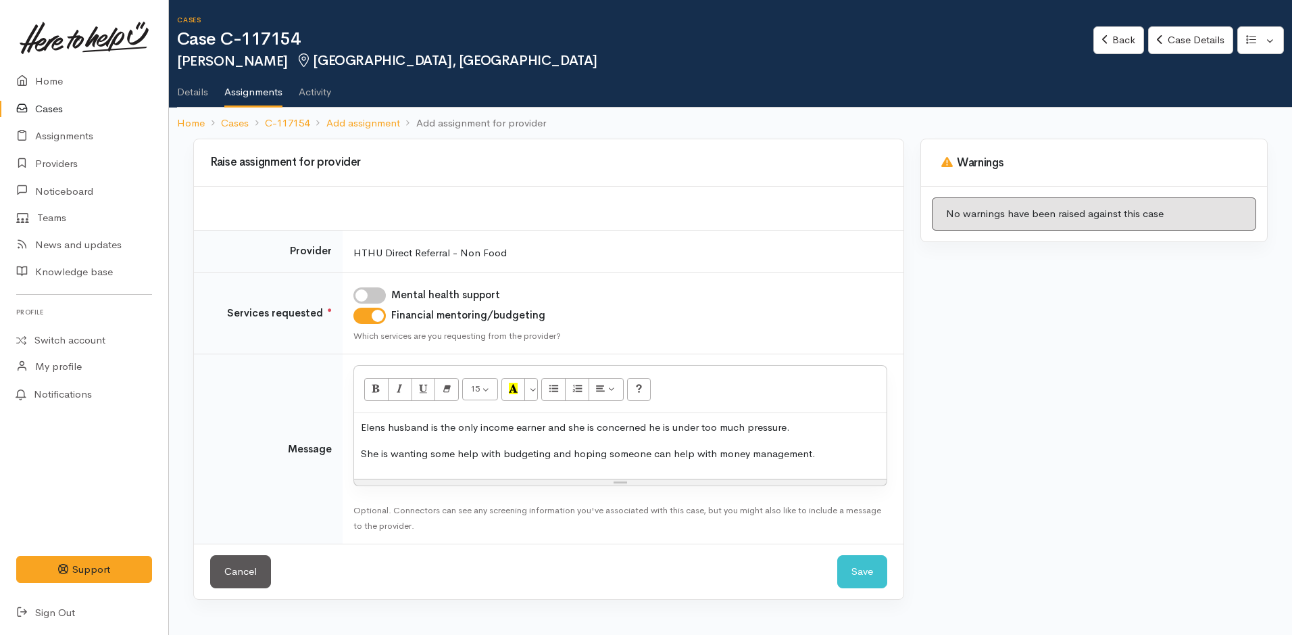
click at [802, 428] on p "Elens husband is the only income earner and she is concerned he is under too mu…" at bounding box center [620, 428] width 519 height 16
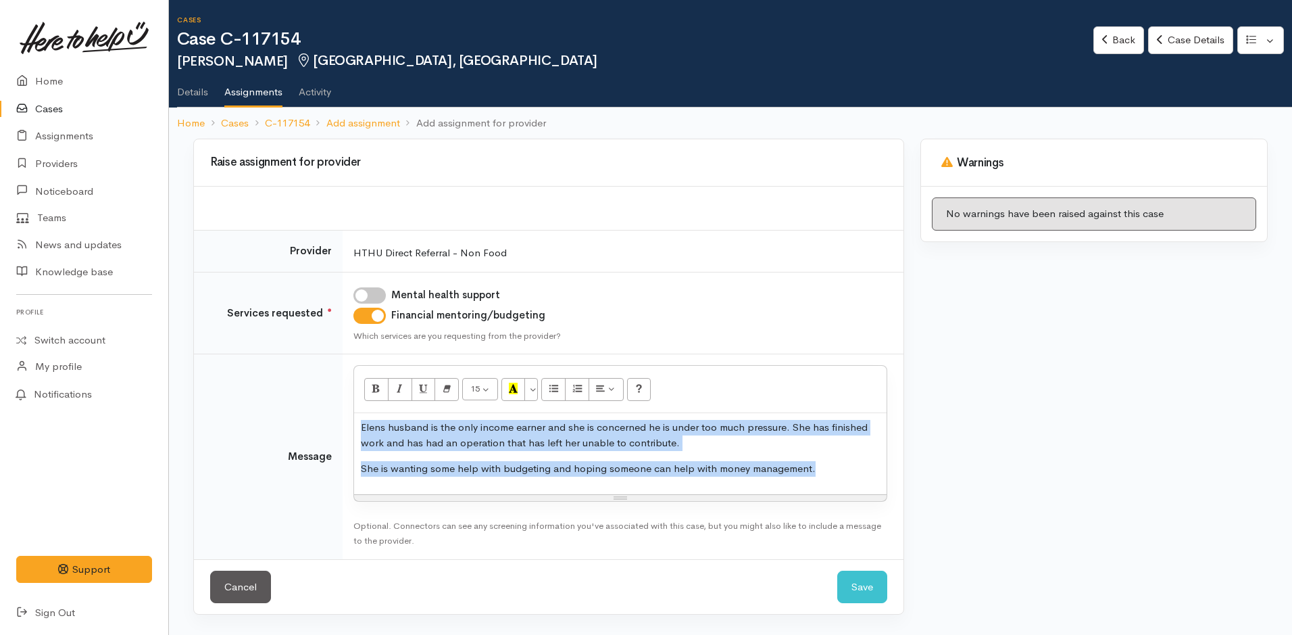
drag, startPoint x: 804, startPoint y: 476, endPoint x: 342, endPoint y: 428, distance: 464.8
click at [342, 428] on tr "Message <p>Elens husband is the only income earner and she is concerned he is u…" at bounding box center [549, 456] width 710 height 205
copy div "Elens husband is the only income earner and she is concerned he is under too mu…"
click at [689, 445] on p "Elens husband is the only income earner and she is concerned he is under too mu…" at bounding box center [620, 435] width 519 height 30
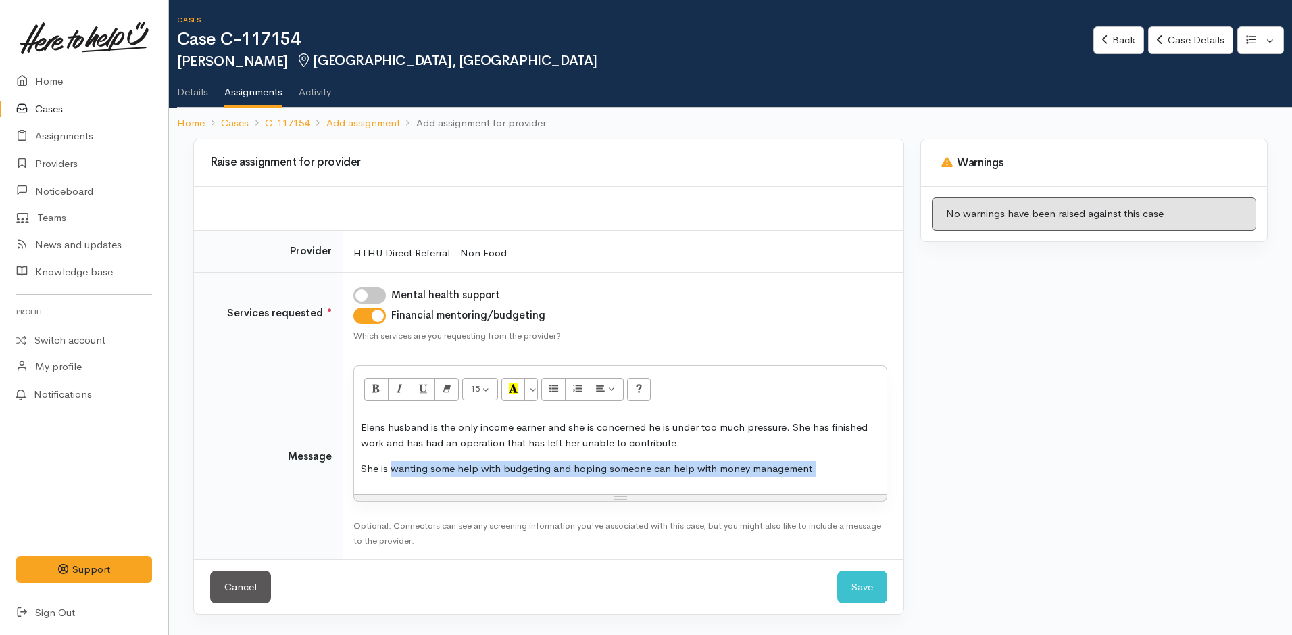
drag, startPoint x: 825, startPoint y: 471, endPoint x: 393, endPoint y: 485, distance: 432.1
click at [393, 485] on div "Elens husband is the only income earner and she is concerned he is under too mu…" at bounding box center [620, 453] width 533 height 81
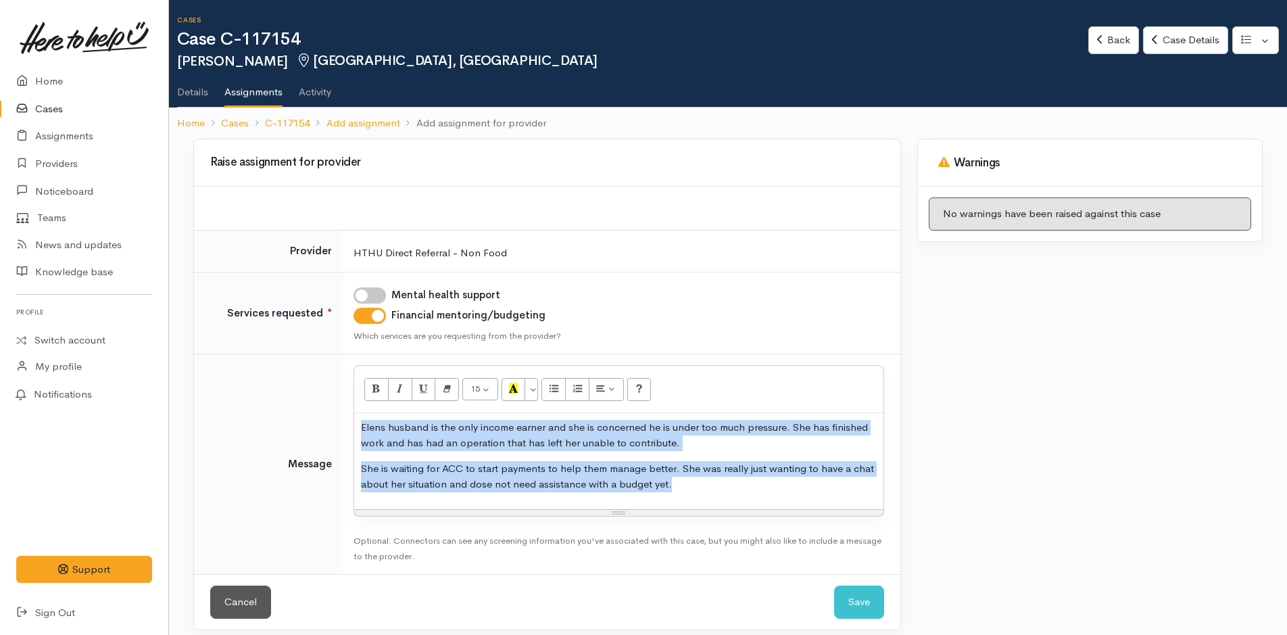
drag, startPoint x: 688, startPoint y: 488, endPoint x: 361, endPoint y: 424, distance: 333.4
click at [355, 426] on div "Elens husband is the only income earner and she is concerned he is under too mu…" at bounding box center [618, 461] width 529 height 96
copy div "Elens husband is the only income earner and she is concerned he is under too mu…"
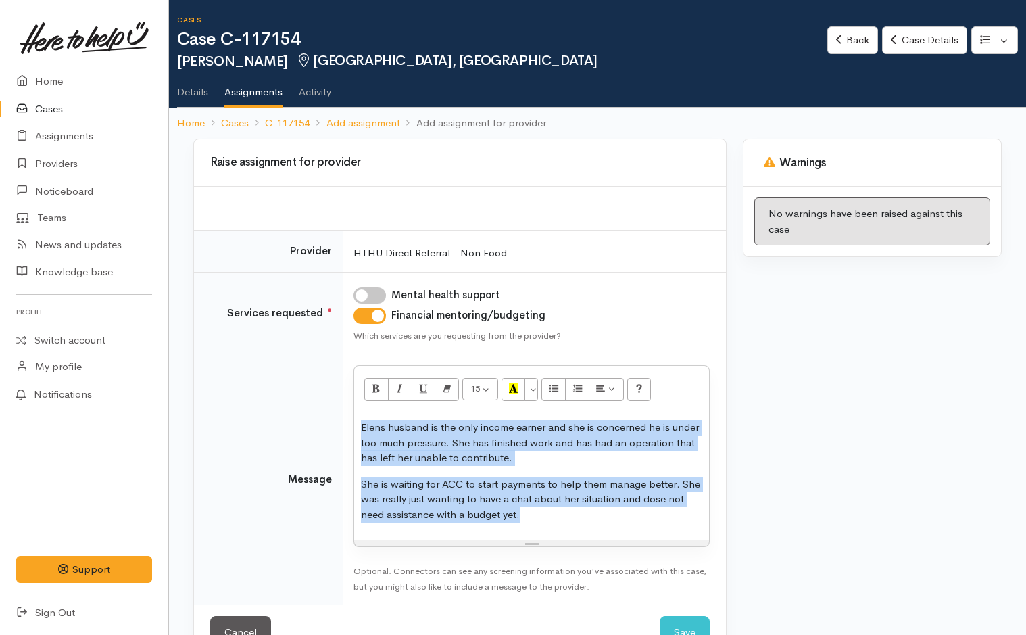
click at [538, 527] on div "Elens husband is the only income earner and she is concerned he is under too mu…" at bounding box center [531, 476] width 355 height 126
drag, startPoint x: 531, startPoint y: 520, endPoint x: 324, endPoint y: 420, distance: 229.4
click at [324, 420] on tr "Message <p>Elens husband is the only income earner and she is concerned he is u…" at bounding box center [460, 479] width 532 height 251
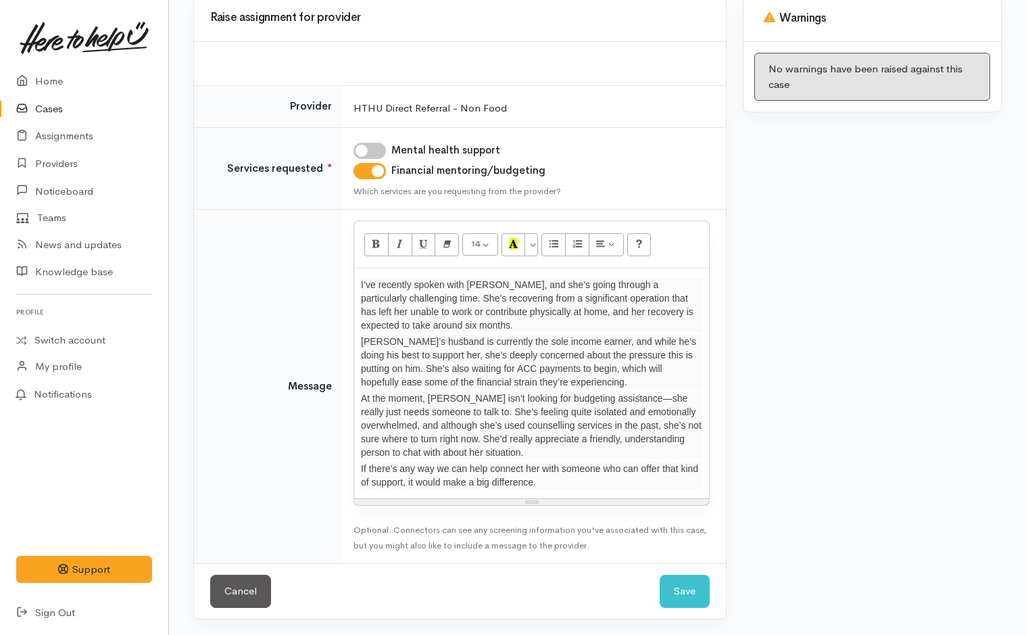
scroll to position [145, 0]
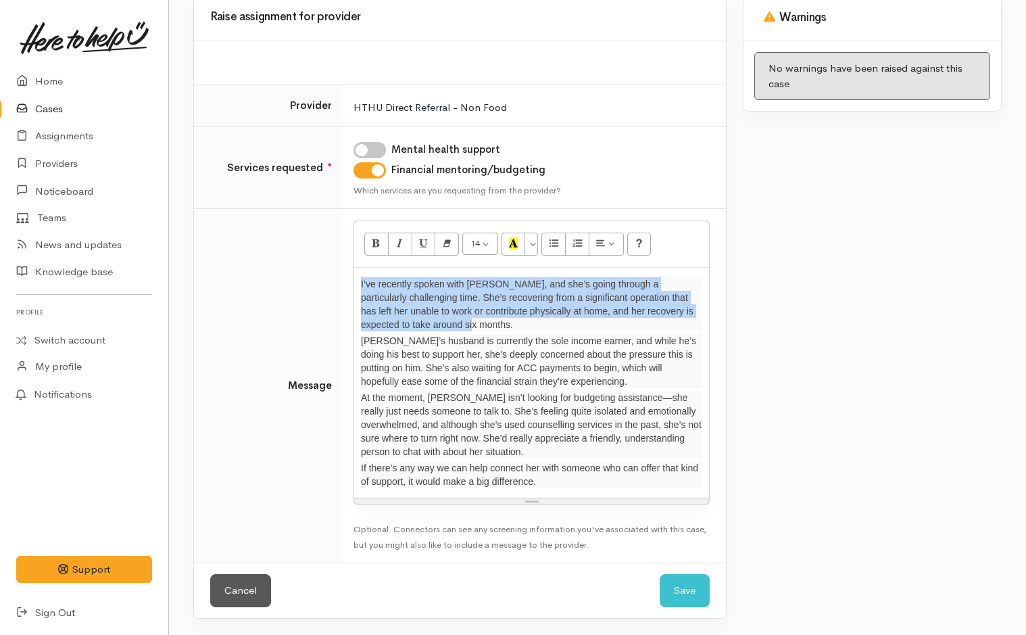
drag, startPoint x: 443, startPoint y: 323, endPoint x: 329, endPoint y: 290, distance: 118.9
click at [329, 290] on tr "Message 14 8 9 10 11 12 14 18 24 36 Background Color Transparent Select #ffff00…" at bounding box center [460, 386] width 532 height 354
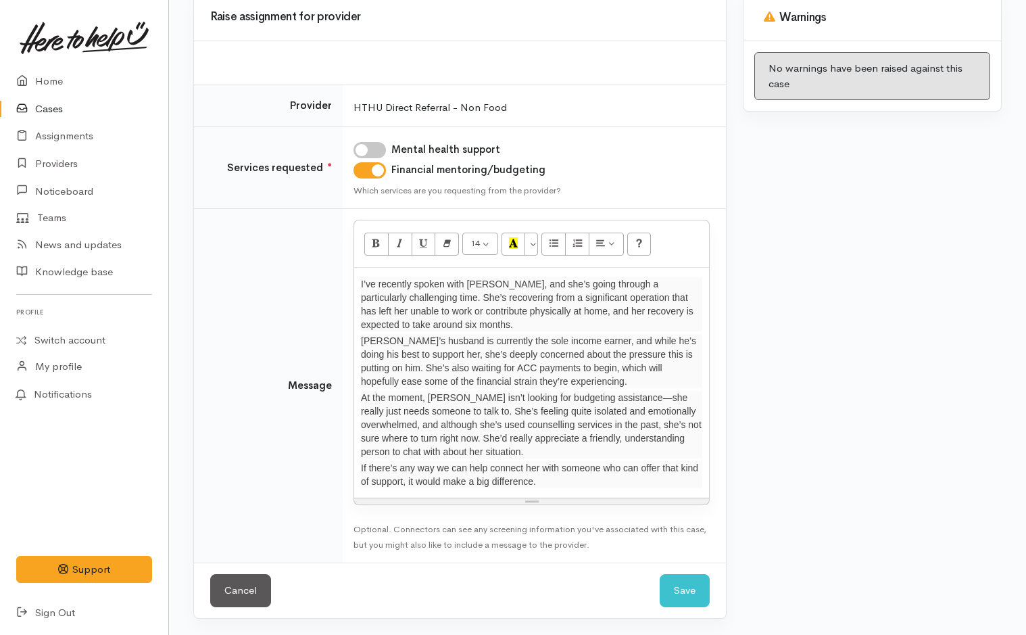
scroll to position [105, 0]
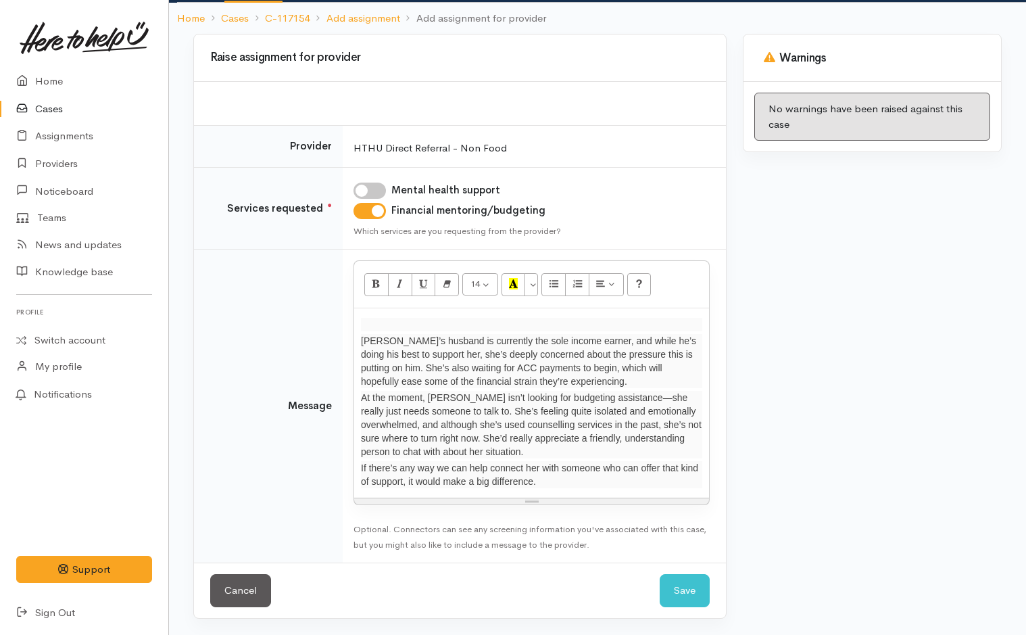
click at [355, 337] on div "Alan’s husband is currently the sole income earner, and while he’s doing his be…" at bounding box center [531, 402] width 355 height 189
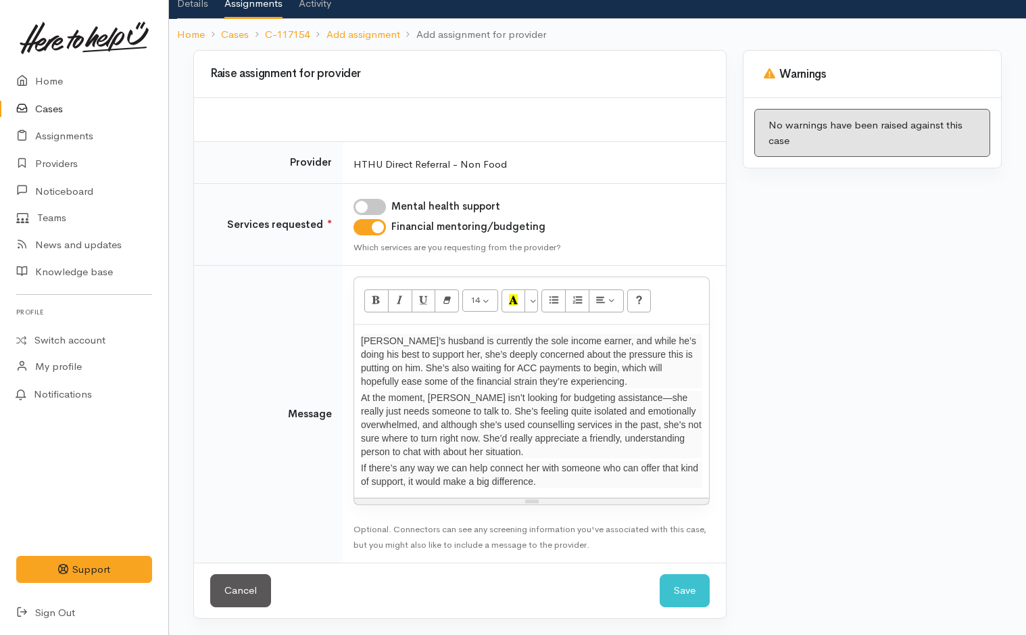
scroll to position [89, 0]
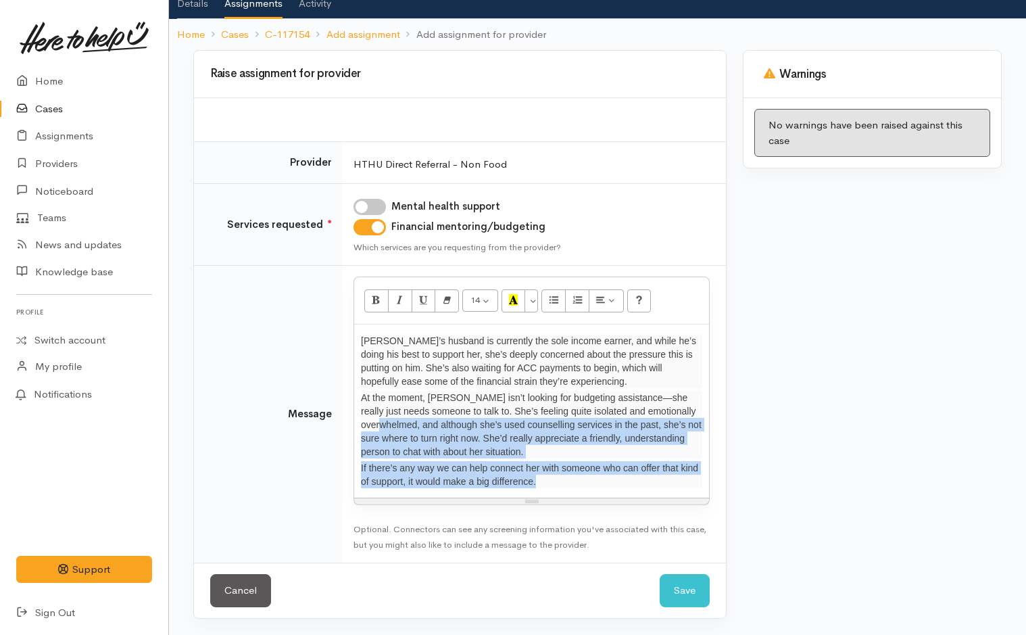
drag, startPoint x: 361, startPoint y: 422, endPoint x: 564, endPoint y: 488, distance: 213.1
click at [564, 488] on div "Alan’s husband is currently the sole income earner, and while he’s doing his be…" at bounding box center [531, 410] width 355 height 173
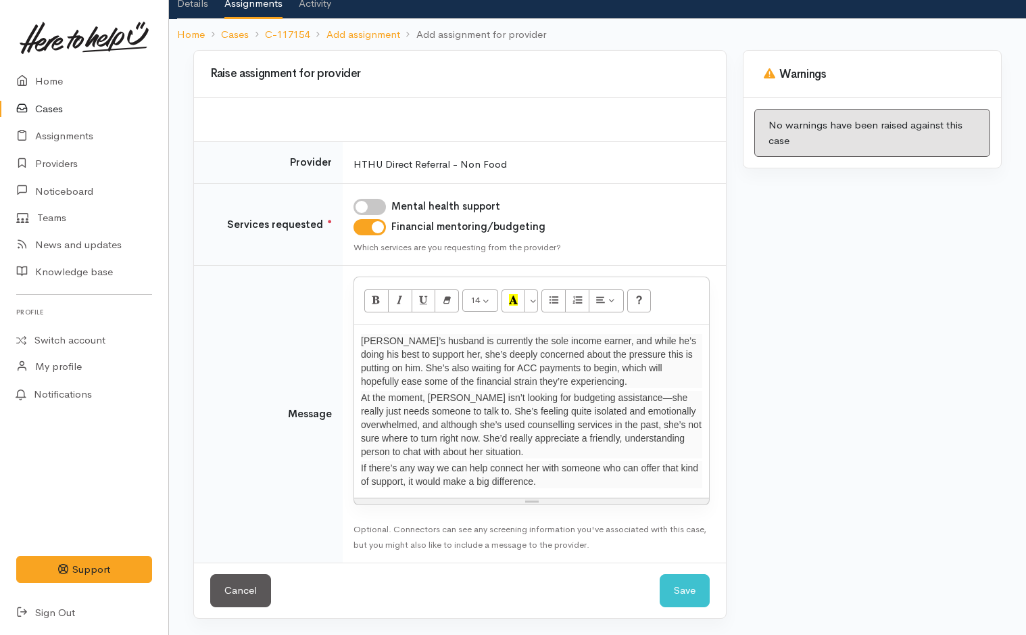
scroll to position [18, 0]
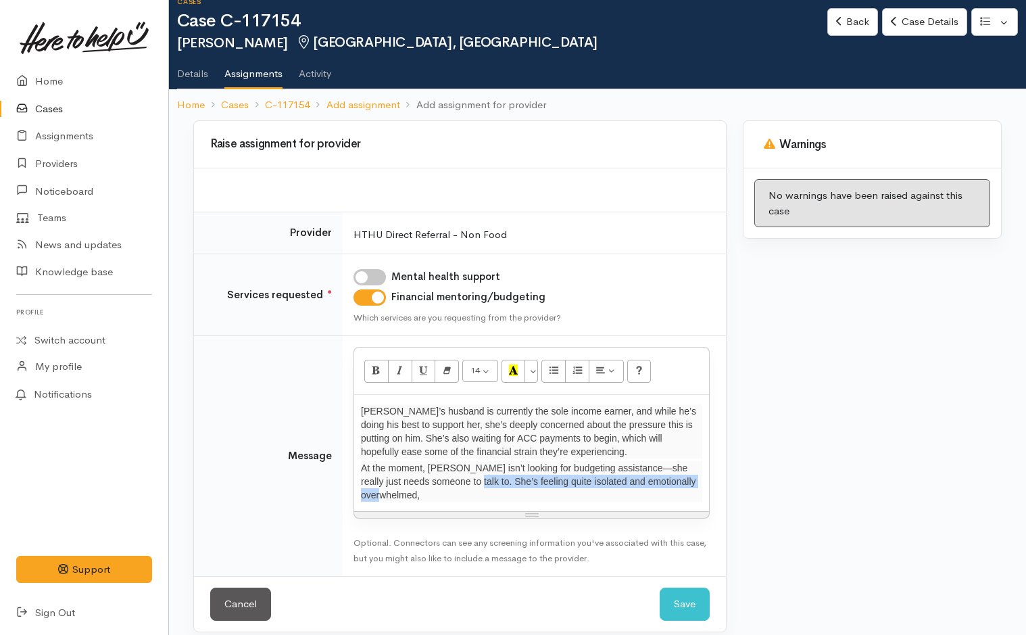
drag, startPoint x: 675, startPoint y: 484, endPoint x: 445, endPoint y: 487, distance: 229.8
click at [445, 487] on p "At the moment, Alan isn’t looking for budgeting assistance—she really just need…" at bounding box center [531, 481] width 341 height 41
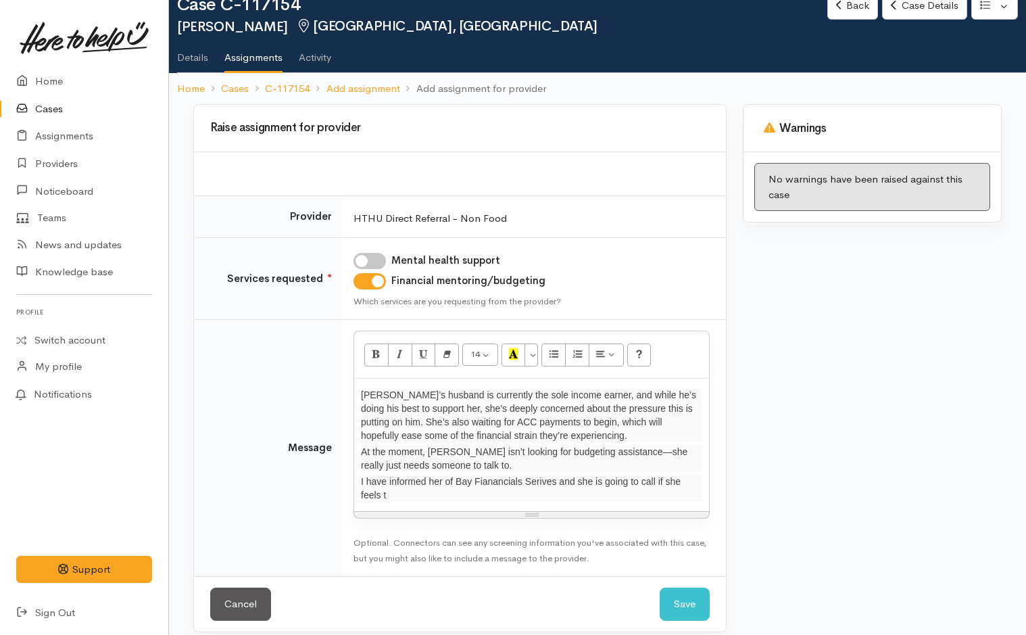
scroll to position [48, 0]
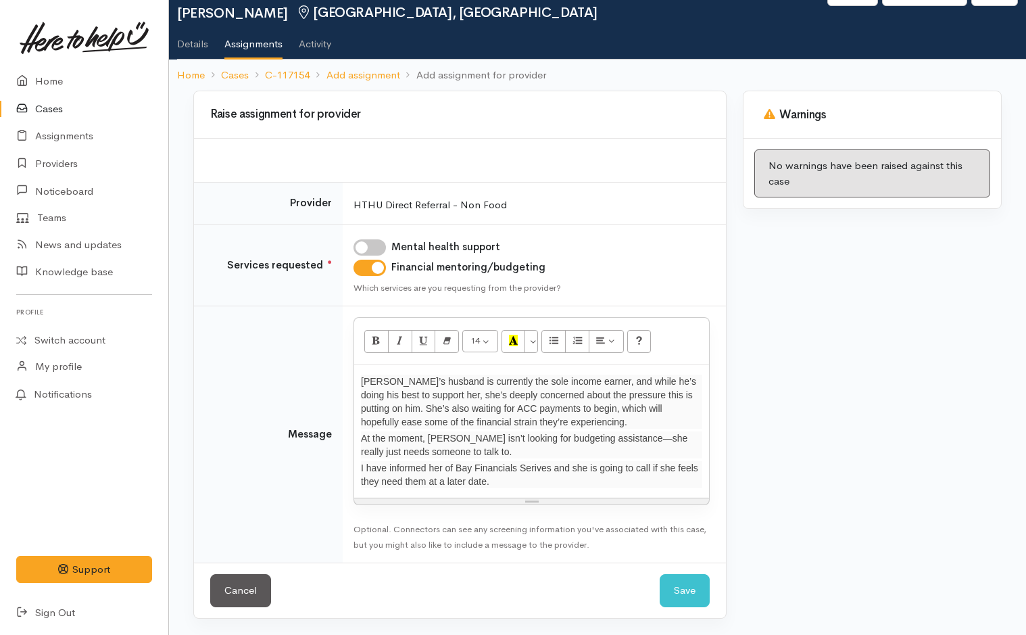
drag, startPoint x: 535, startPoint y: 468, endPoint x: 863, endPoint y: 447, distance: 329.1
click at [862, 446] on div "Warnings No warnings have been raised against this case" at bounding box center [872, 363] width 275 height 544
click at [535, 470] on p "I have informed her of Bay Financials Serives and she is going to call if she f…" at bounding box center [531, 474] width 341 height 27
click at [540, 470] on p "I have informed her of Bay Financials Series and she is going to call if she fe…" at bounding box center [531, 474] width 341 height 27
click at [688, 588] on button "Save" at bounding box center [685, 590] width 50 height 33
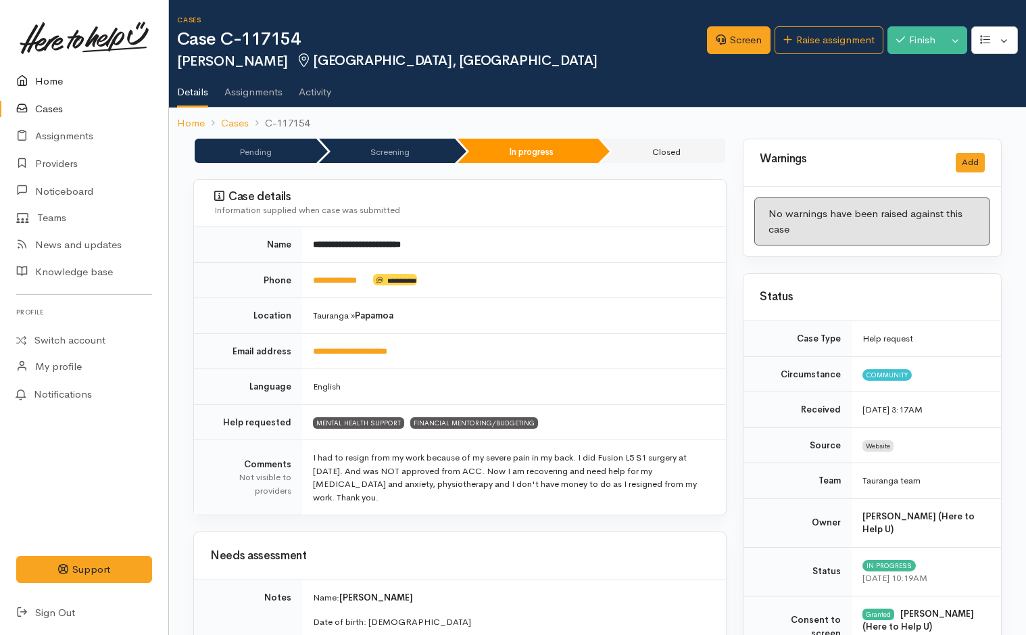
click at [46, 78] on link "Home" at bounding box center [84, 82] width 168 height 28
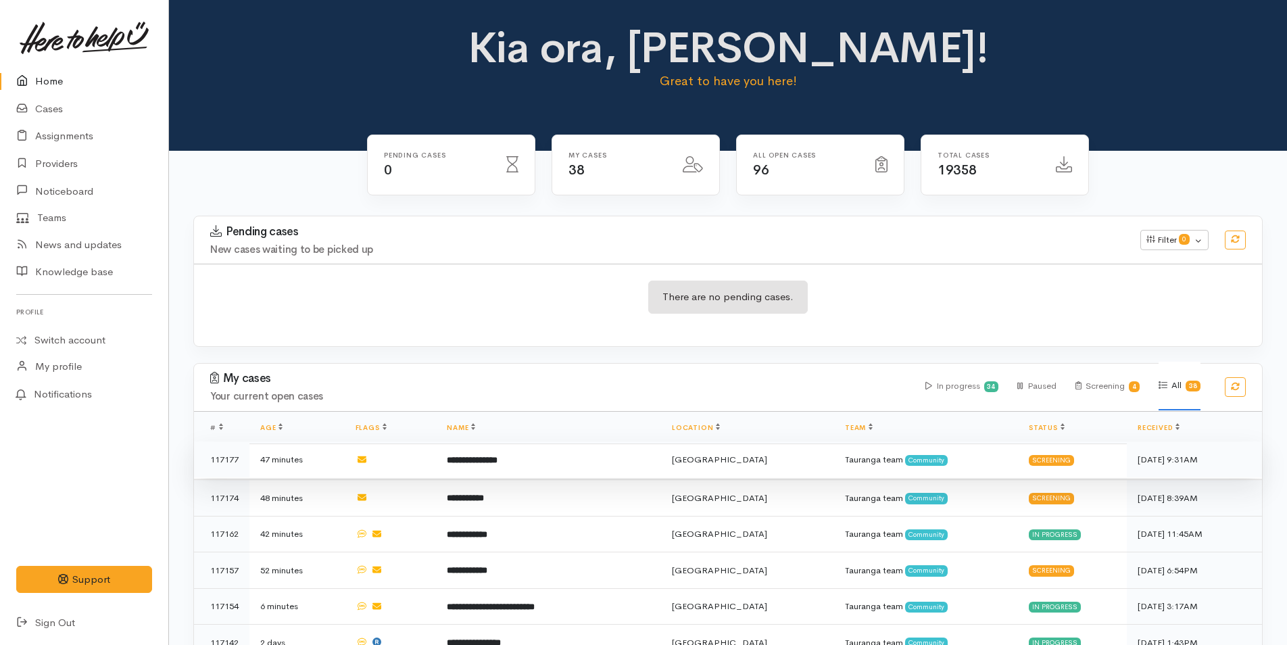
click at [497, 456] on b "**********" at bounding box center [472, 460] width 51 height 9
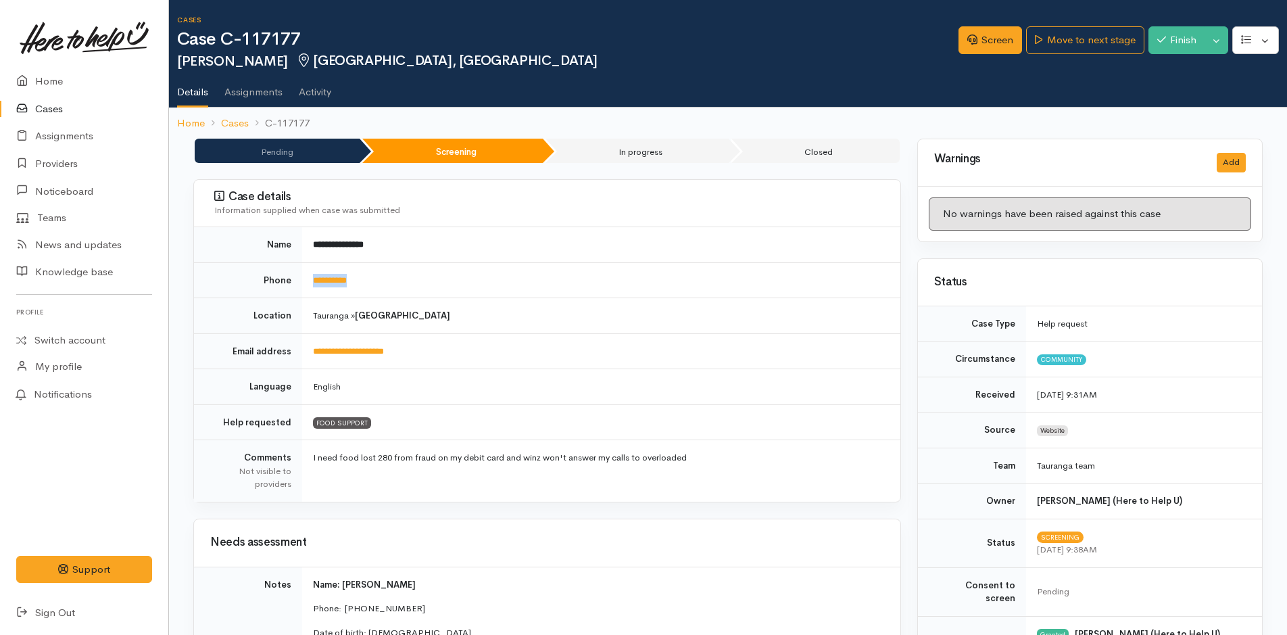
drag, startPoint x: 402, startPoint y: 287, endPoint x: 310, endPoint y: 292, distance: 92.7
click at [310, 292] on td "**********" at bounding box center [601, 280] width 598 height 36
copy link "**********"
click at [1000, 39] on link "Screen" at bounding box center [990, 40] width 64 height 28
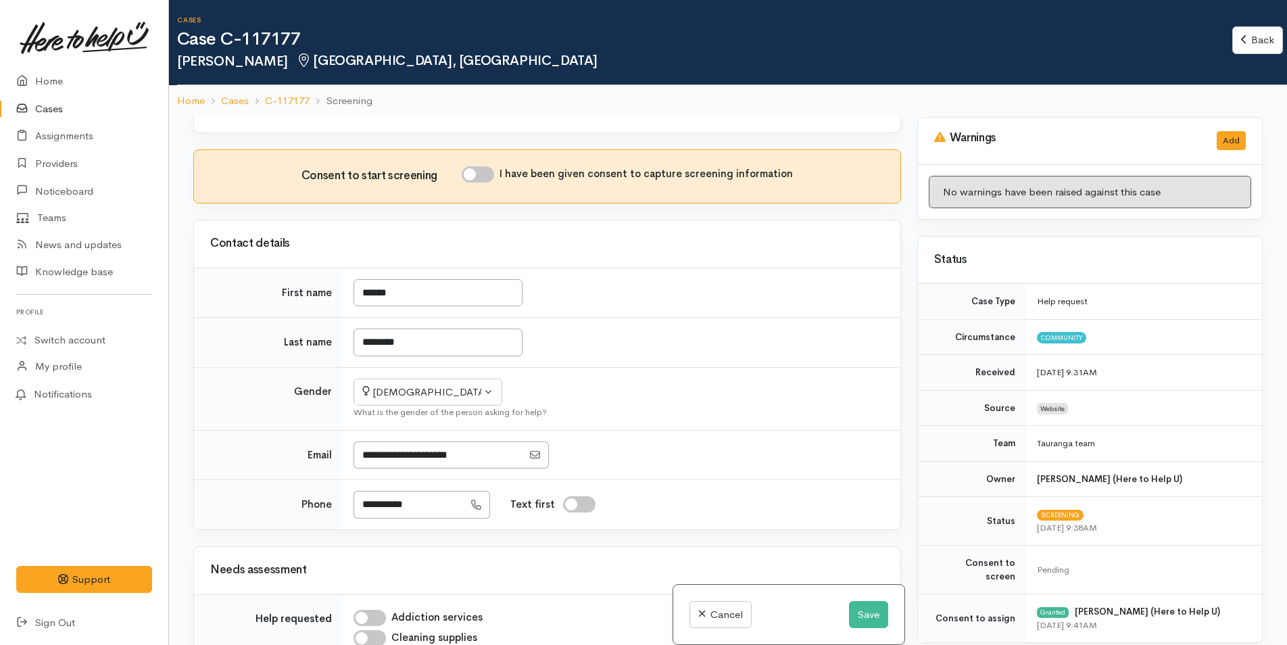
scroll to position [743, 0]
click at [486, 164] on input "I have been given consent to capture screening information" at bounding box center [478, 172] width 32 height 16
checkbox input "true"
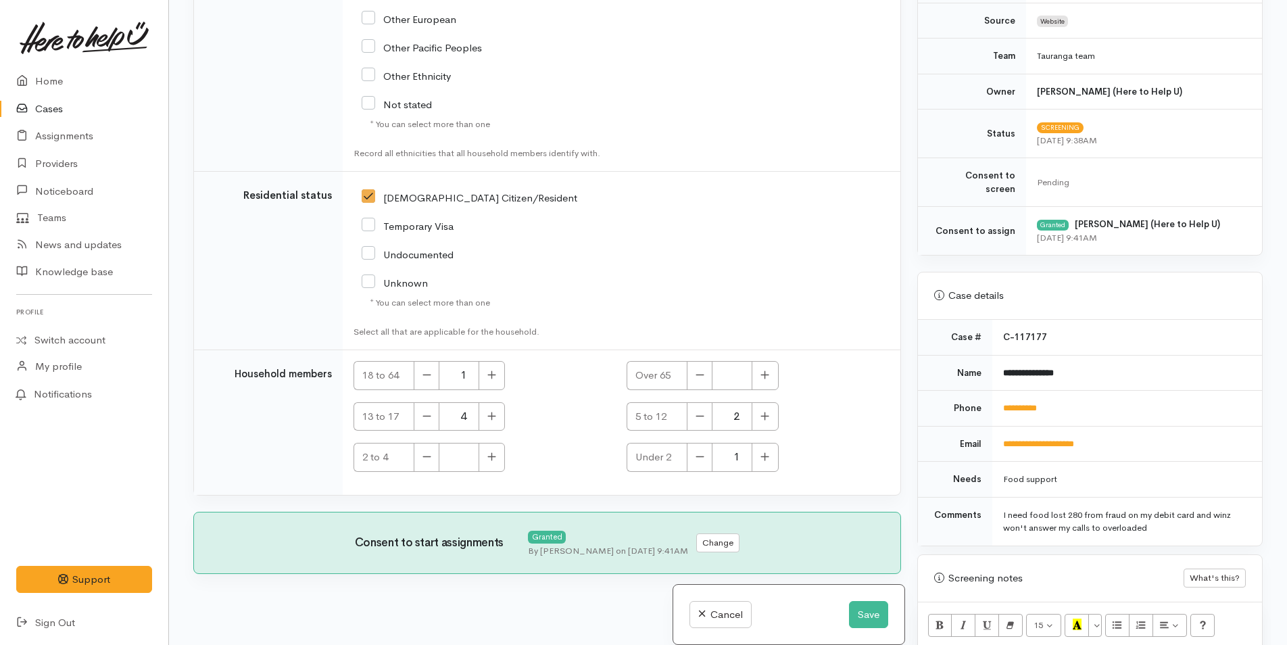
scroll to position [541, 0]
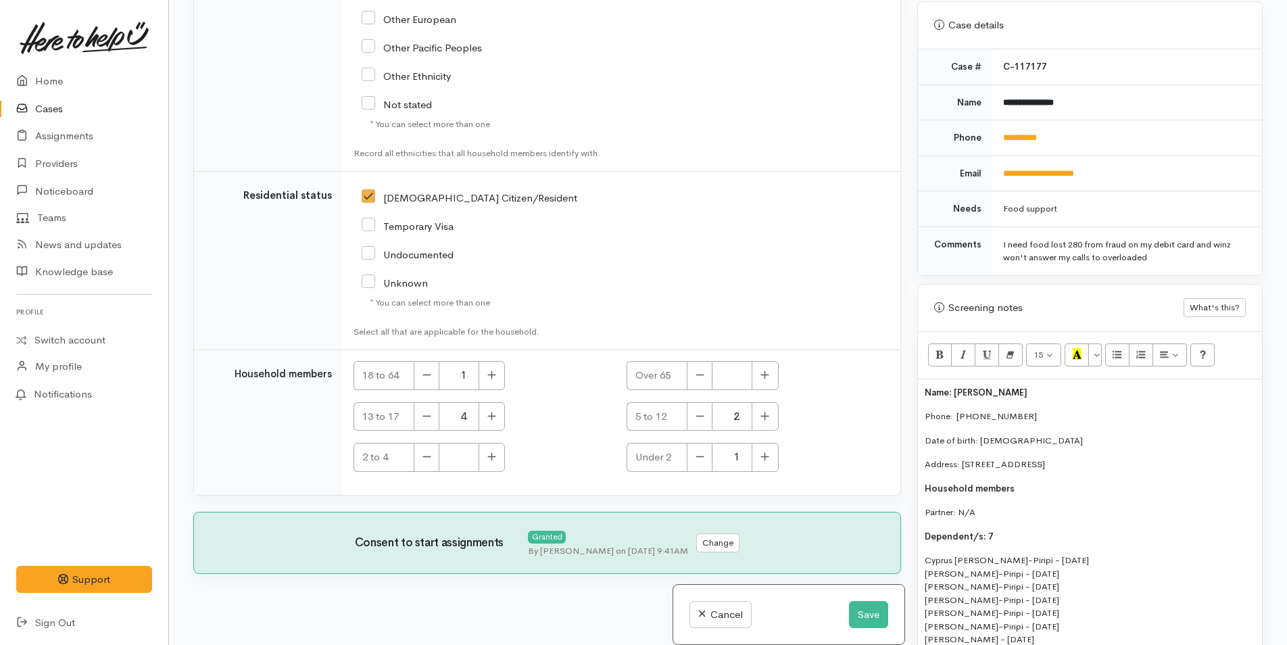
click at [927, 387] on span "Name: [PERSON_NAME]" at bounding box center [976, 392] width 103 height 11
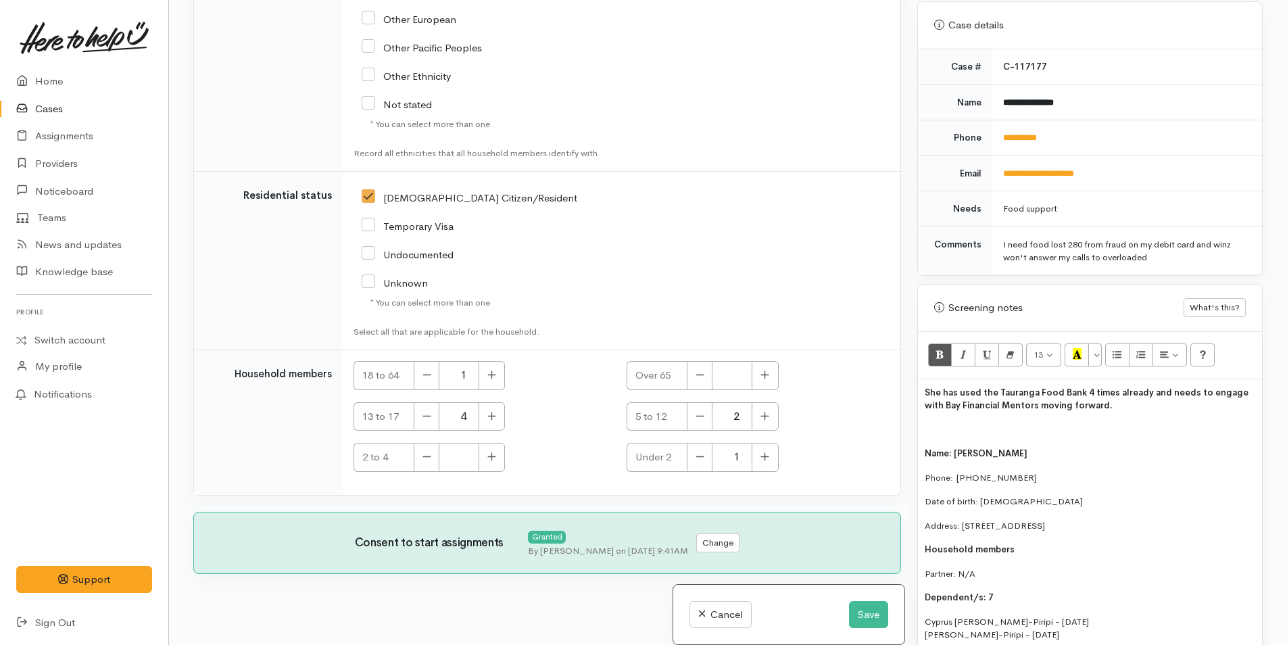
click at [1118, 389] on p "She has used the Tauranga Food Bank 4 times already and needs to engage with Ba…" at bounding box center [1090, 399] width 330 height 26
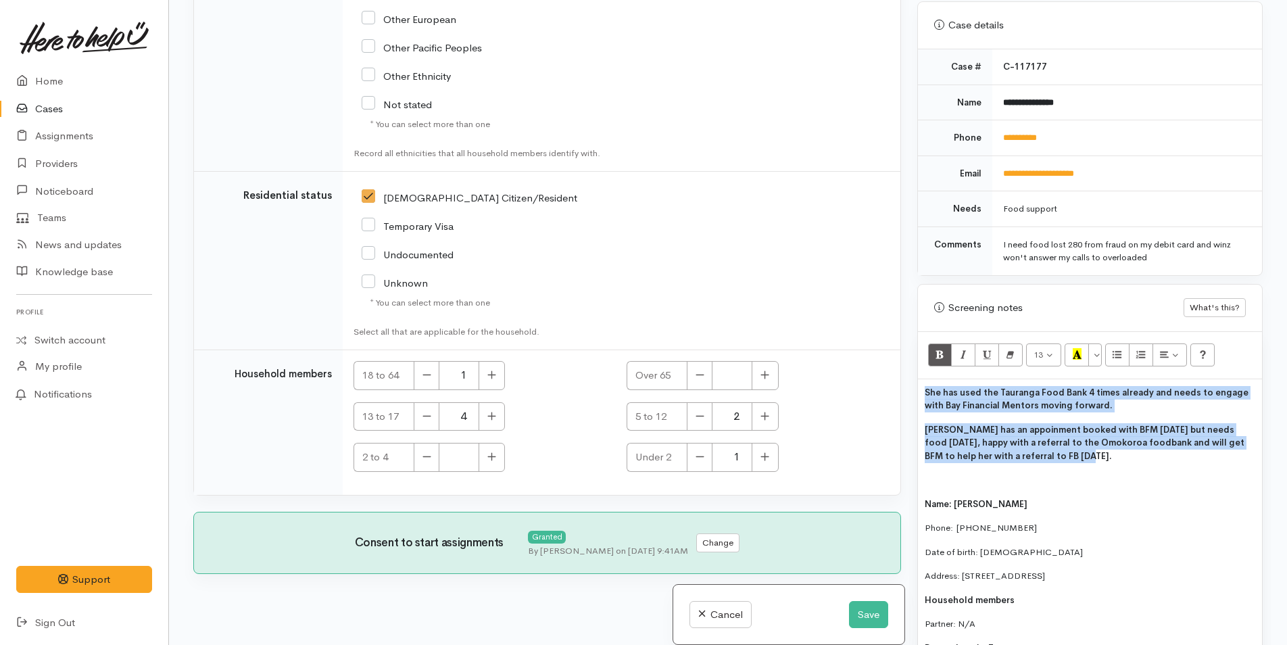
drag, startPoint x: 1069, startPoint y: 439, endPoint x: 894, endPoint y: 377, distance: 185.8
click at [894, 377] on div "Related cases There are other cases potentially from the same person, address o…" at bounding box center [727, 322] width 1085 height 645
click at [1011, 348] on icon "Remove Font Style (CTRL+\\)" at bounding box center [1010, 353] width 9 height 11
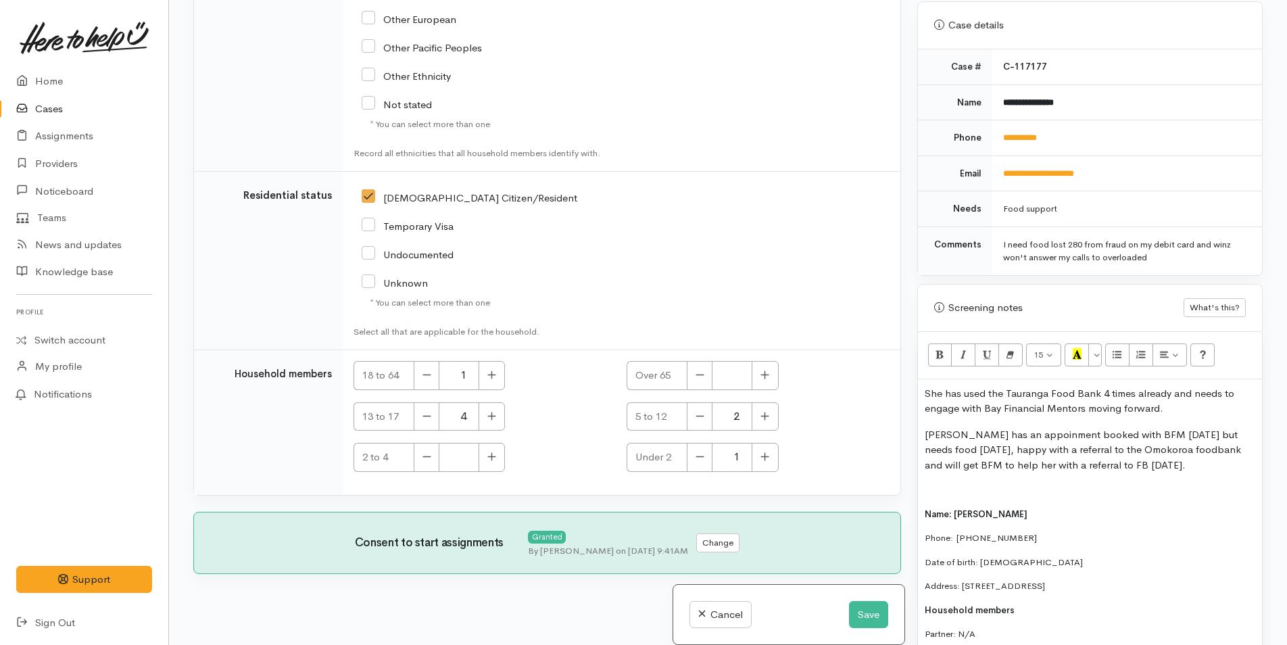
click at [1166, 483] on p at bounding box center [1090, 490] width 330 height 14
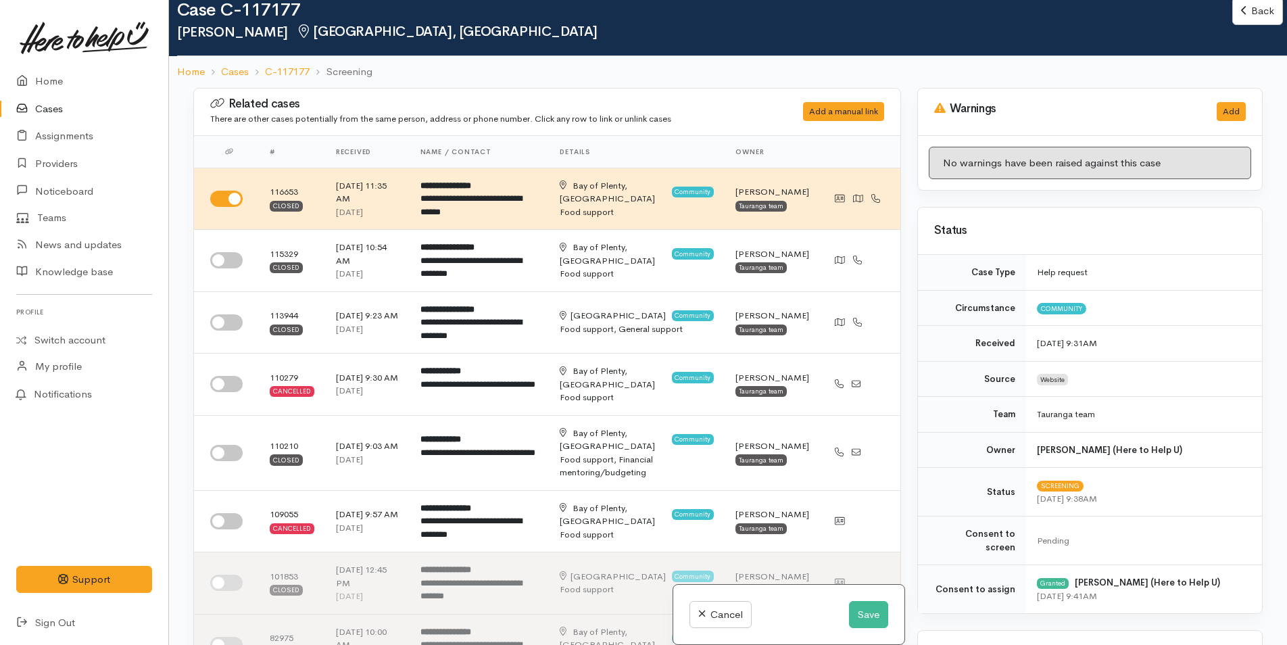
scroll to position [0, 0]
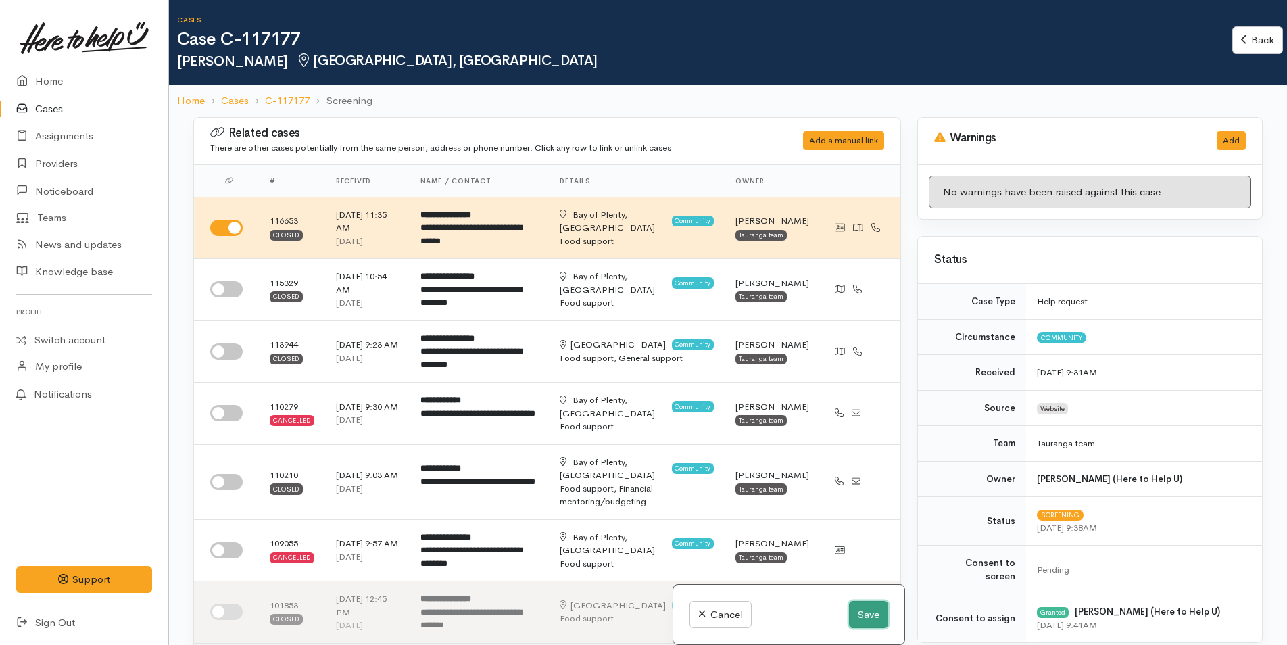
click at [870, 624] on button "Save" at bounding box center [868, 615] width 39 height 28
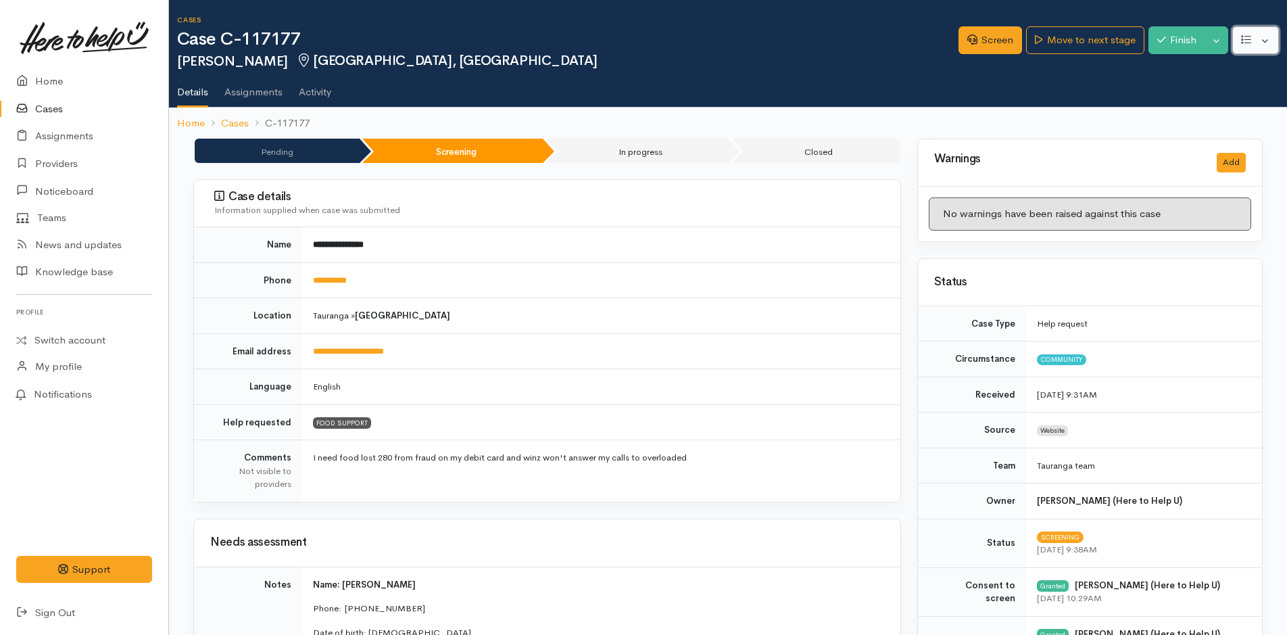
click at [1269, 40] on button "button" at bounding box center [1255, 40] width 47 height 28
click at [1164, 73] on link "Edit" at bounding box center [1205, 72] width 145 height 21
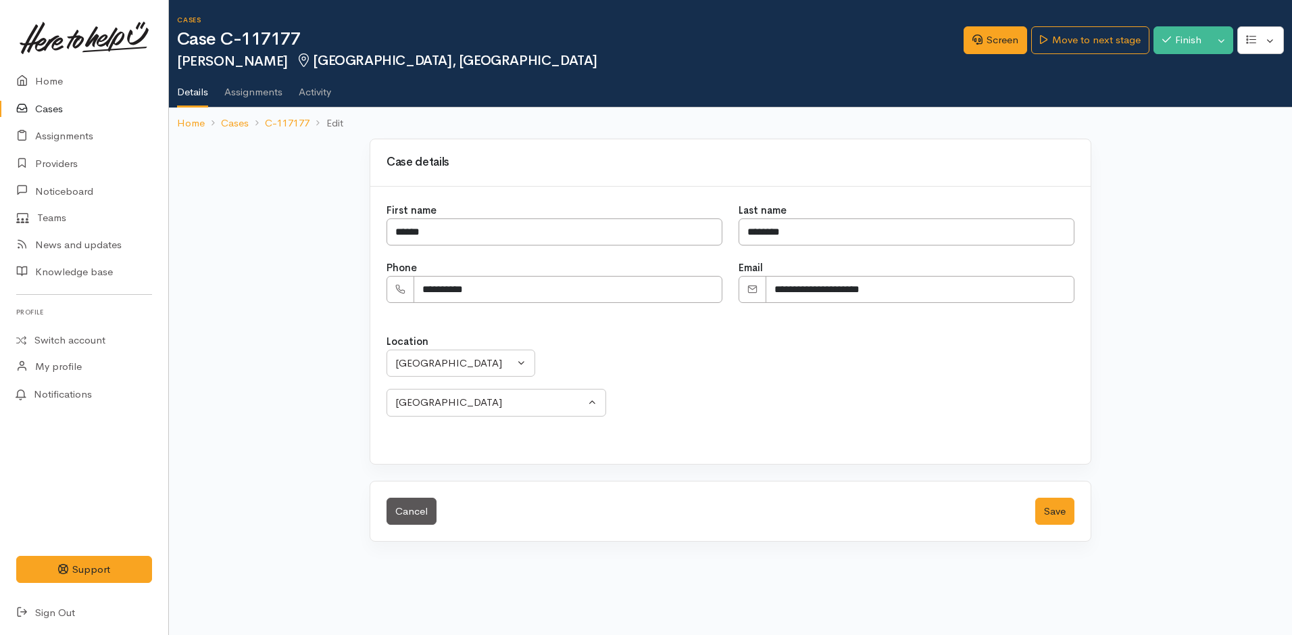
select select
click at [426, 364] on div "[GEOGRAPHIC_DATA]" at bounding box center [454, 363] width 119 height 16
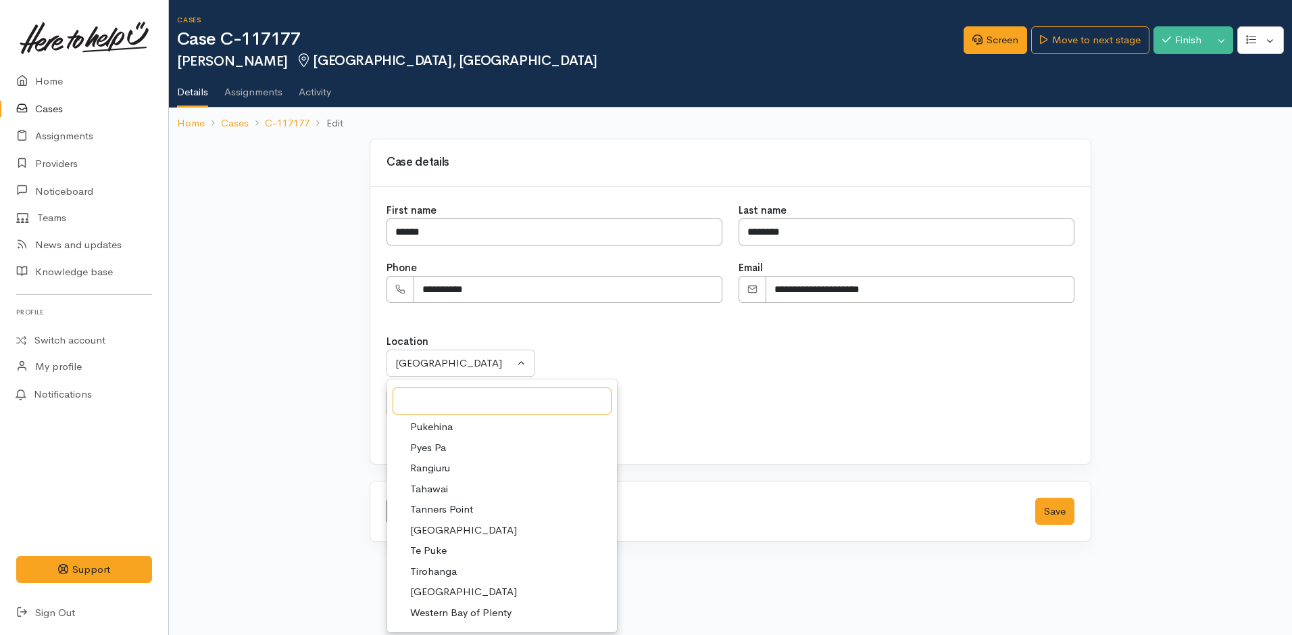
scroll to position [338, 0]
click at [444, 525] on span "[GEOGRAPHIC_DATA]" at bounding box center [463, 526] width 107 height 16
select select "4"
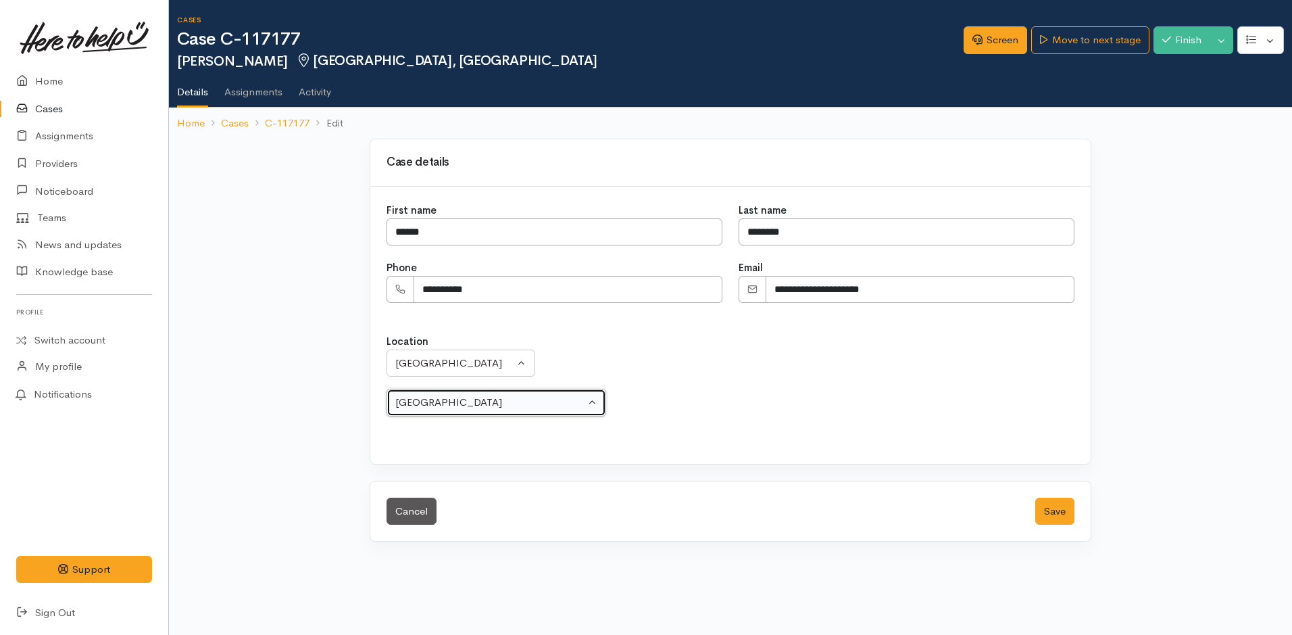
click at [494, 399] on div "Bethlehem" at bounding box center [490, 403] width 190 height 16
select select "55"
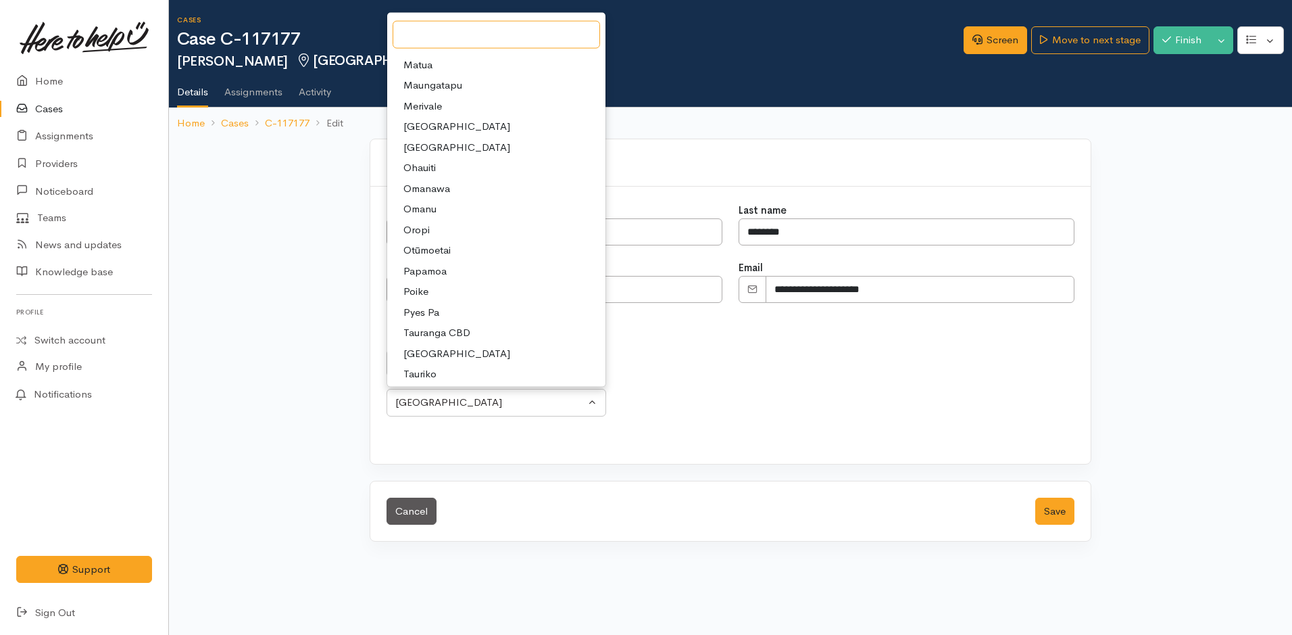
scroll to position [268, 0]
click at [513, 443] on div "Location Aongatete Athenree Bowentown Eastern Bay of Plenty - other Kaimai Kati…" at bounding box center [730, 383] width 704 height 130
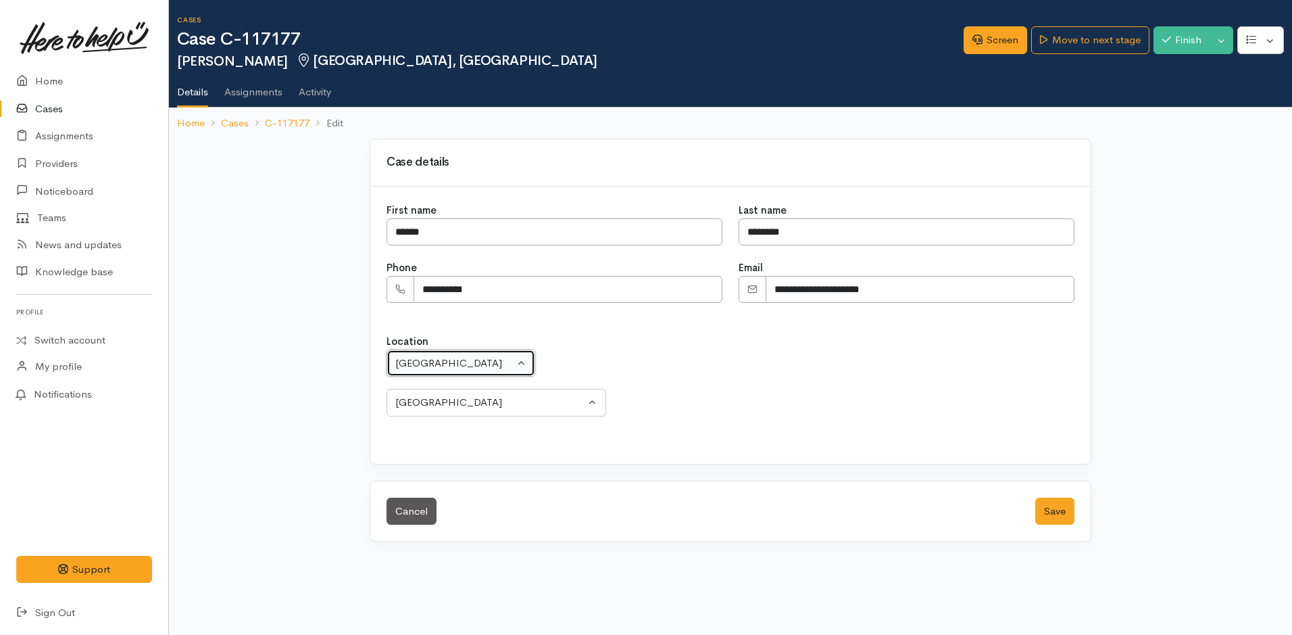
click at [495, 357] on div "[GEOGRAPHIC_DATA]" at bounding box center [454, 363] width 119 height 16
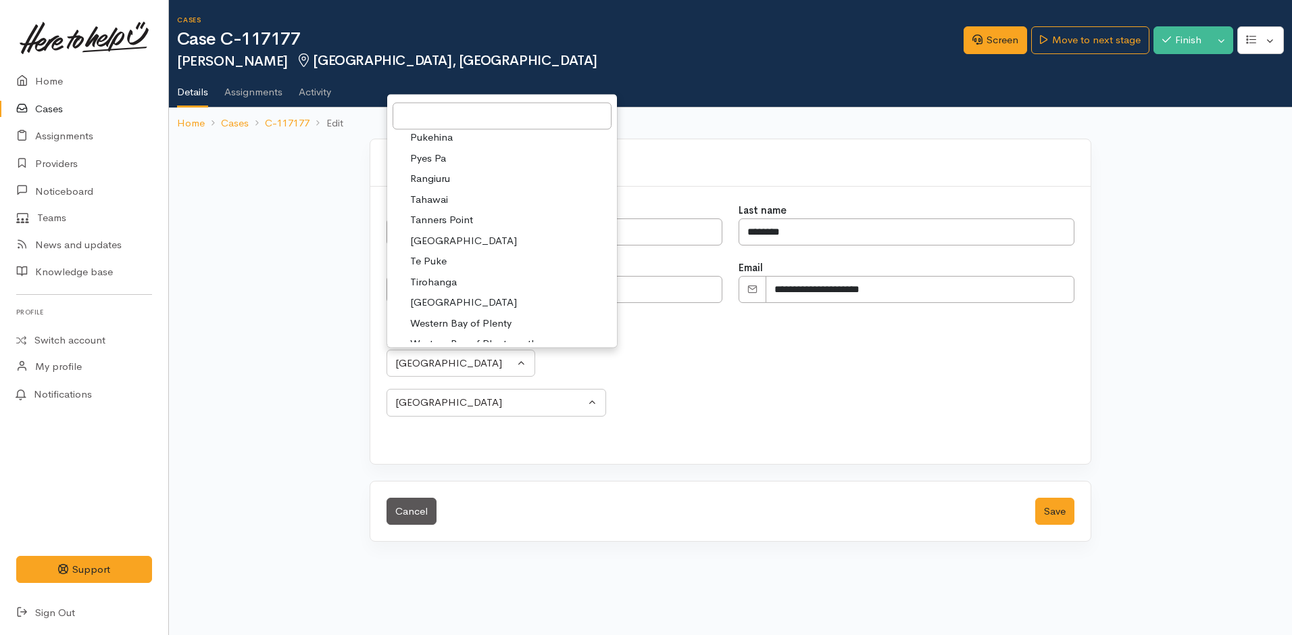
click at [479, 318] on span "Western Bay of Plenty" at bounding box center [460, 324] width 101 height 16
select select "5"
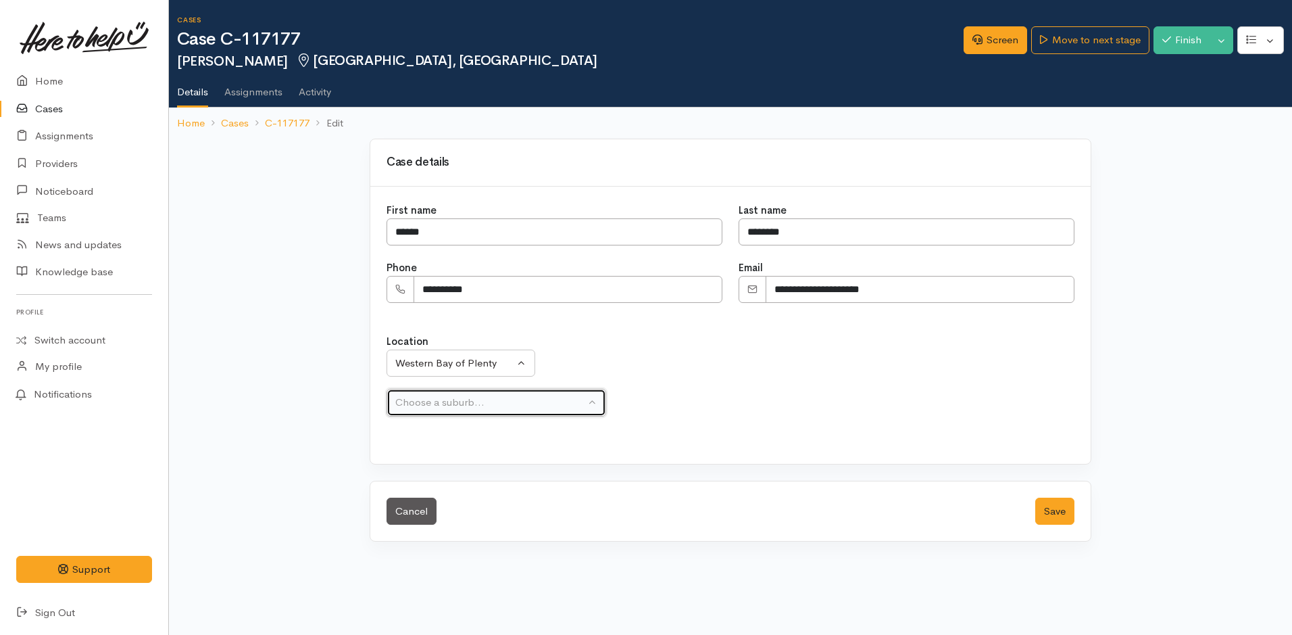
click at [485, 403] on div "Choose a suburb..." at bounding box center [490, 403] width 190 height 16
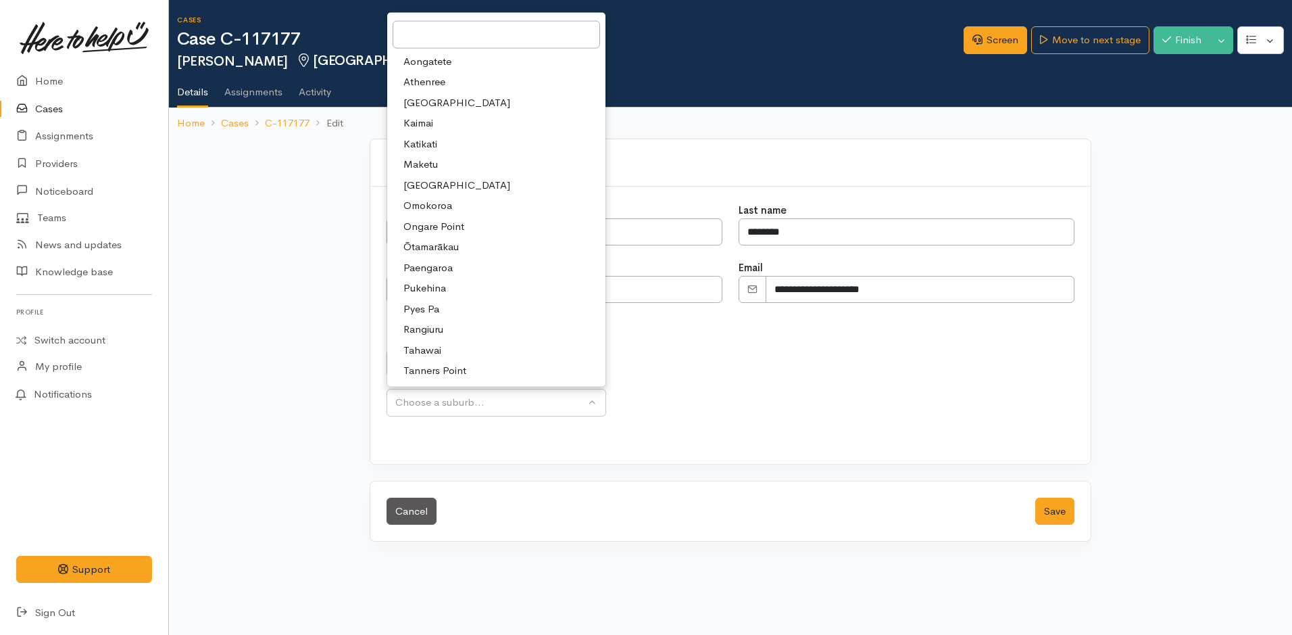
click at [449, 201] on span "Omokoroa" at bounding box center [427, 206] width 49 height 16
select select "89"
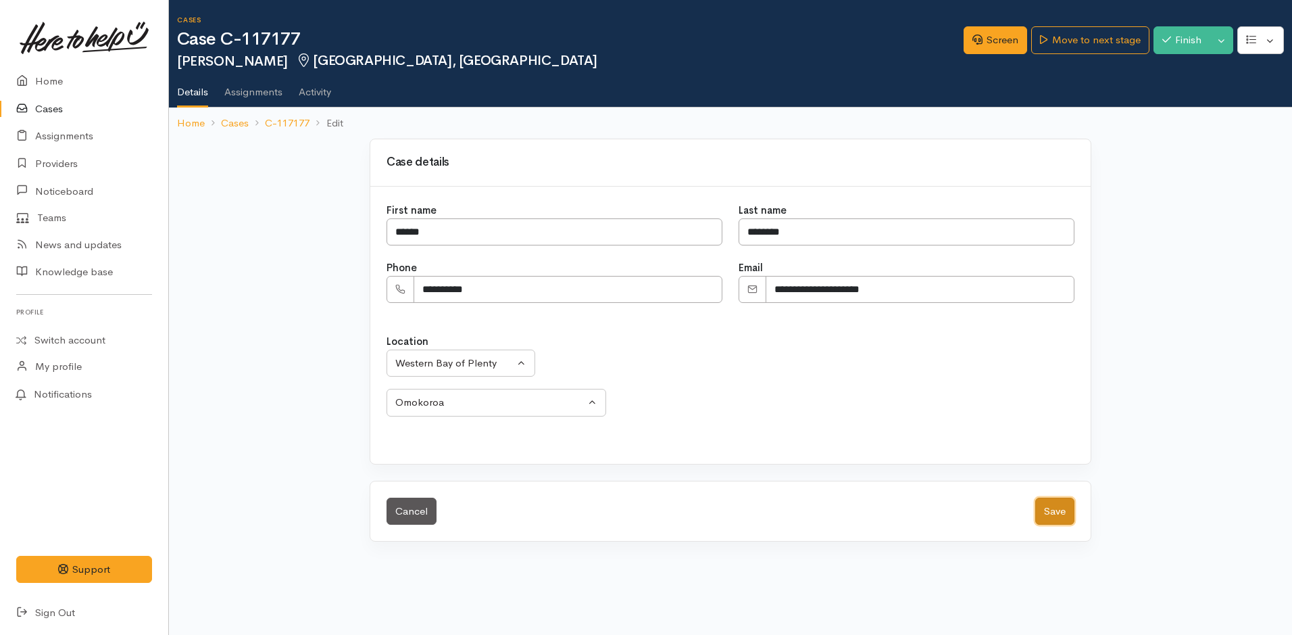
click at [1052, 512] on button "Save" at bounding box center [1054, 511] width 39 height 28
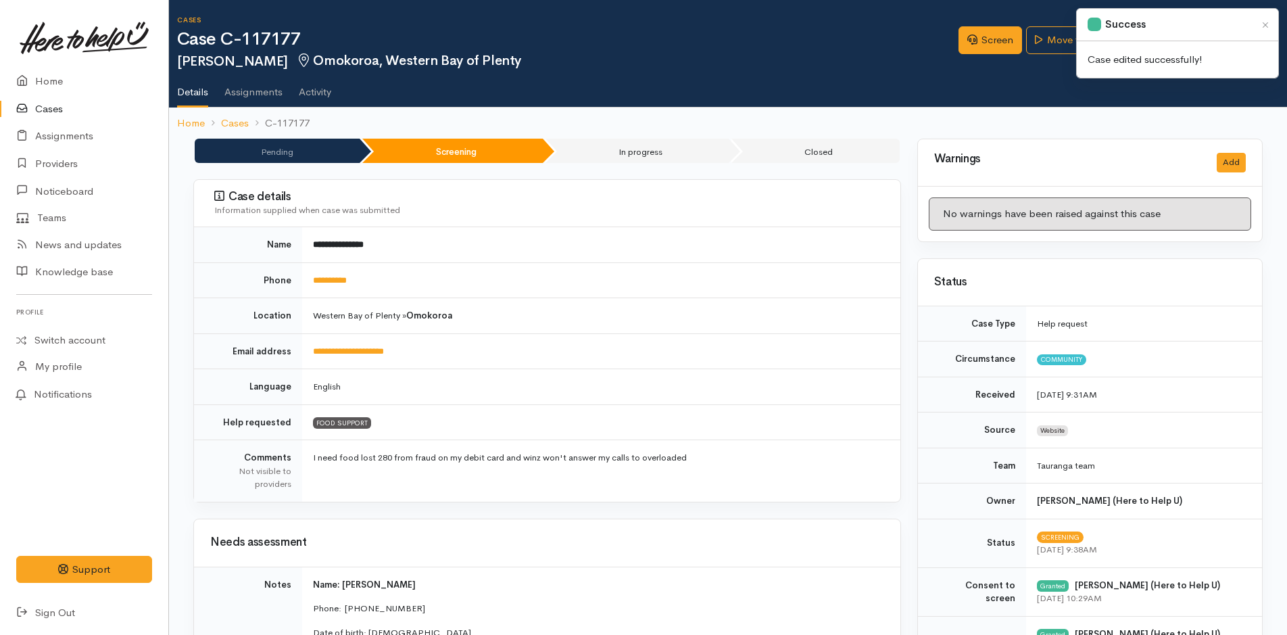
drag, startPoint x: 840, startPoint y: 42, endPoint x: 882, endPoint y: 35, distance: 42.4
click at [840, 41] on h1 "Case C-117177" at bounding box center [567, 40] width 781 height 20
click at [1061, 42] on link "Move to next stage" at bounding box center [1085, 40] width 118 height 28
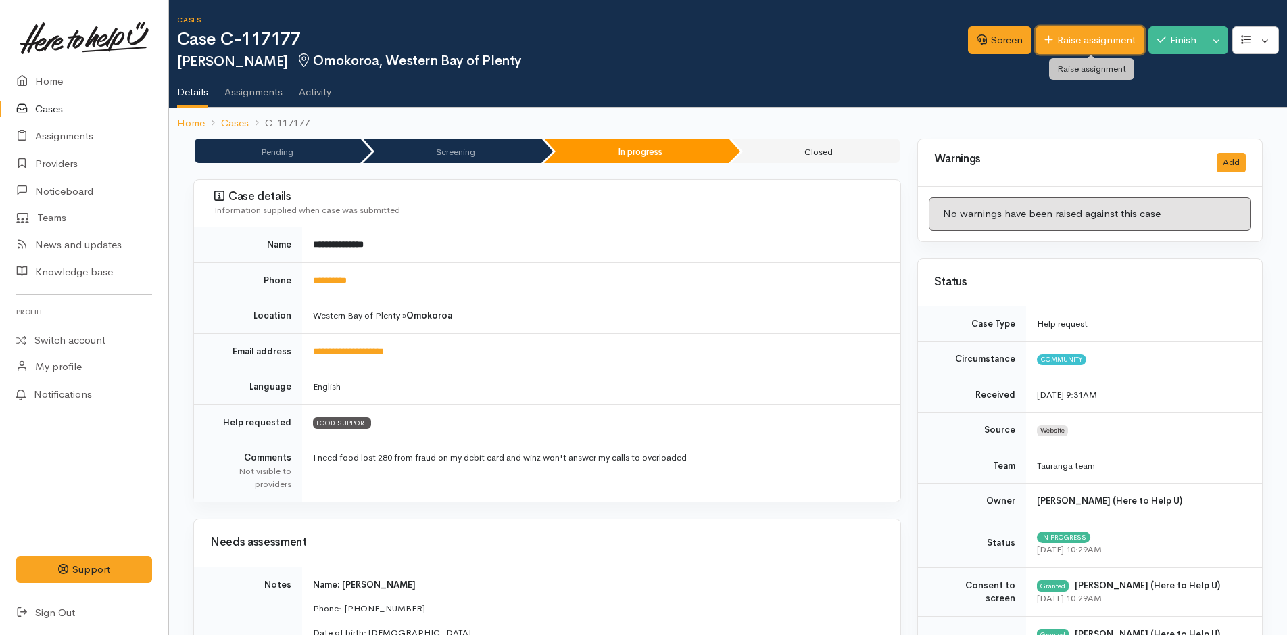
click at [1062, 42] on link "Raise assignment" at bounding box center [1089, 40] width 109 height 28
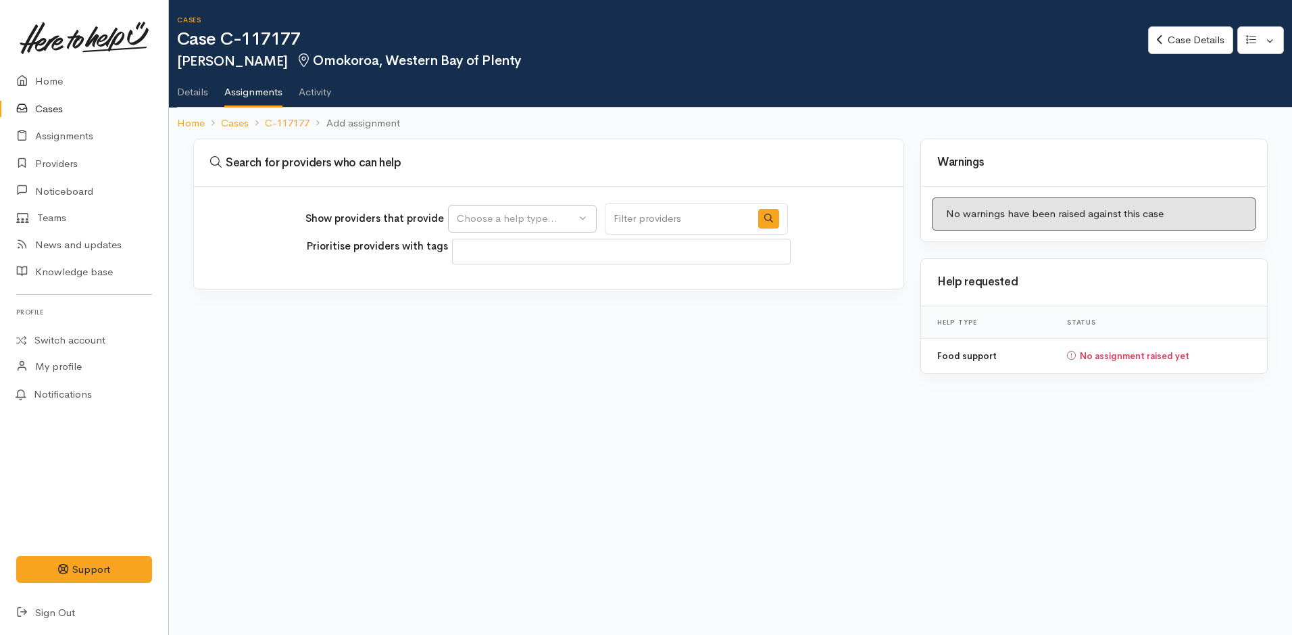
select select
click at [493, 216] on div "Choose a help type..." at bounding box center [516, 219] width 119 height 16
click at [487, 278] on span "Food support" at bounding box center [496, 284] width 63 height 16
select select "3"
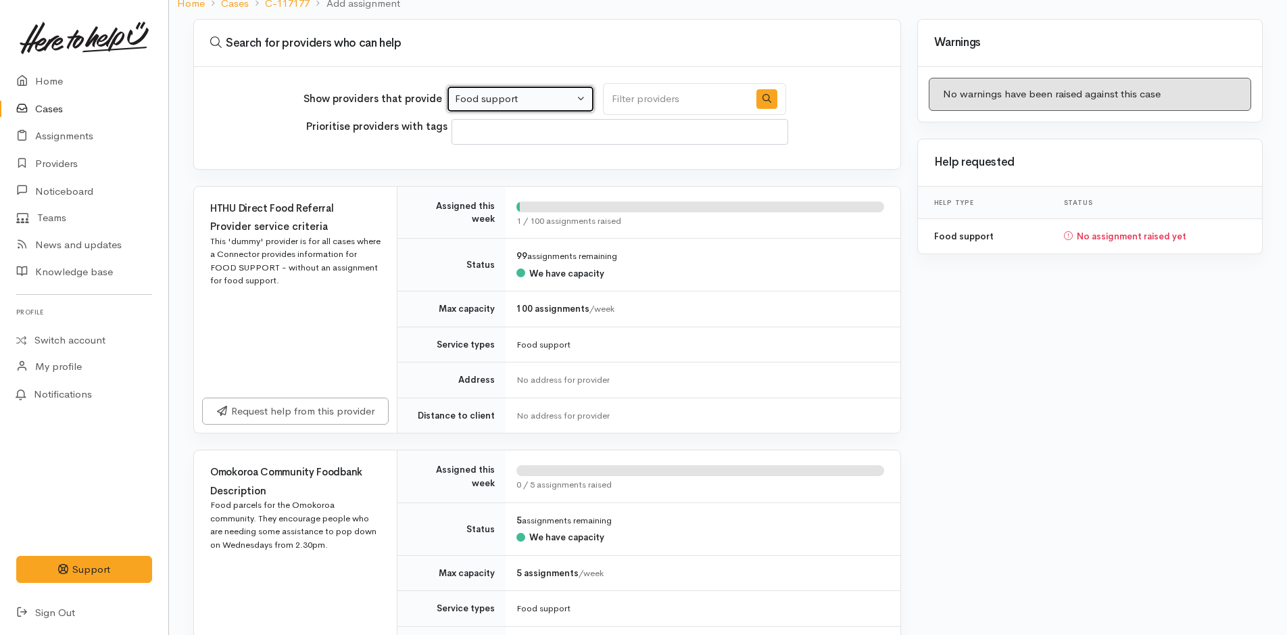
scroll to position [270, 0]
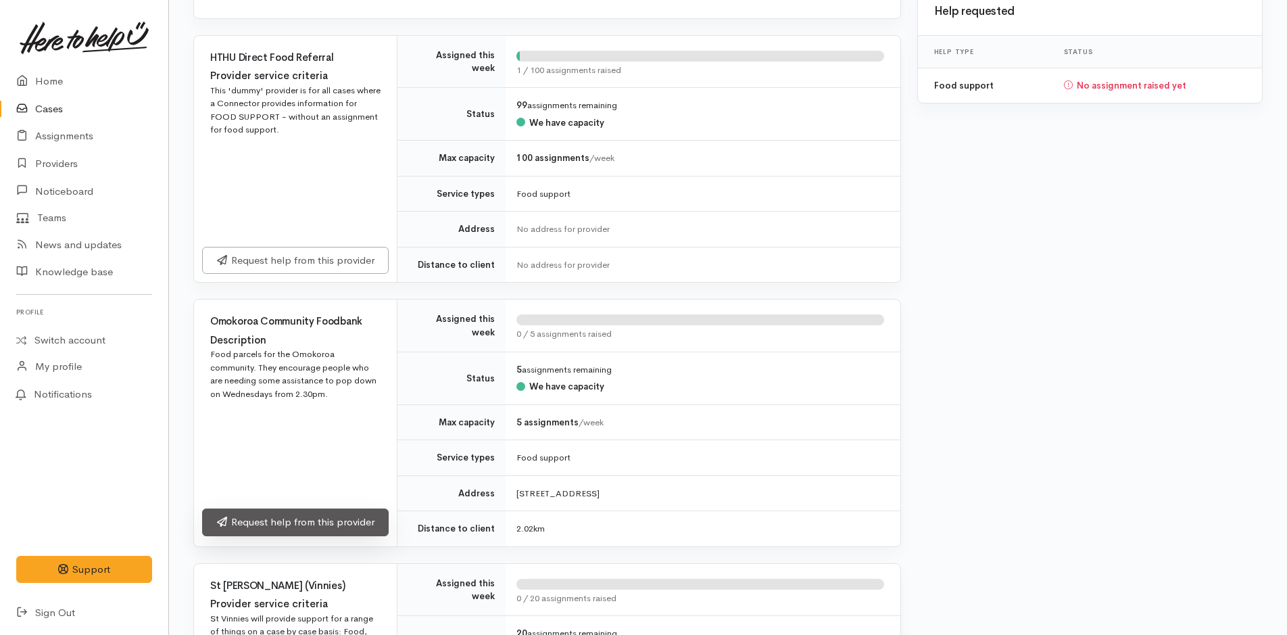
click at [335, 516] on link "Request help from this provider" at bounding box center [295, 522] width 187 height 28
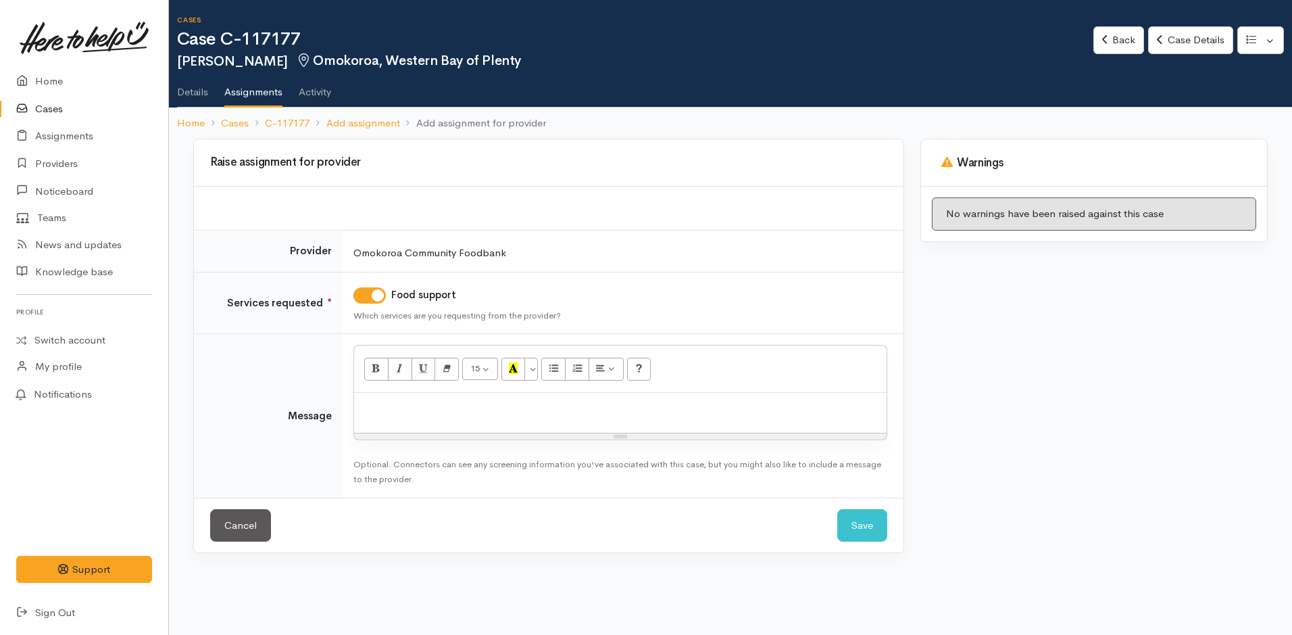
click at [446, 407] on p at bounding box center [620, 407] width 519 height 16
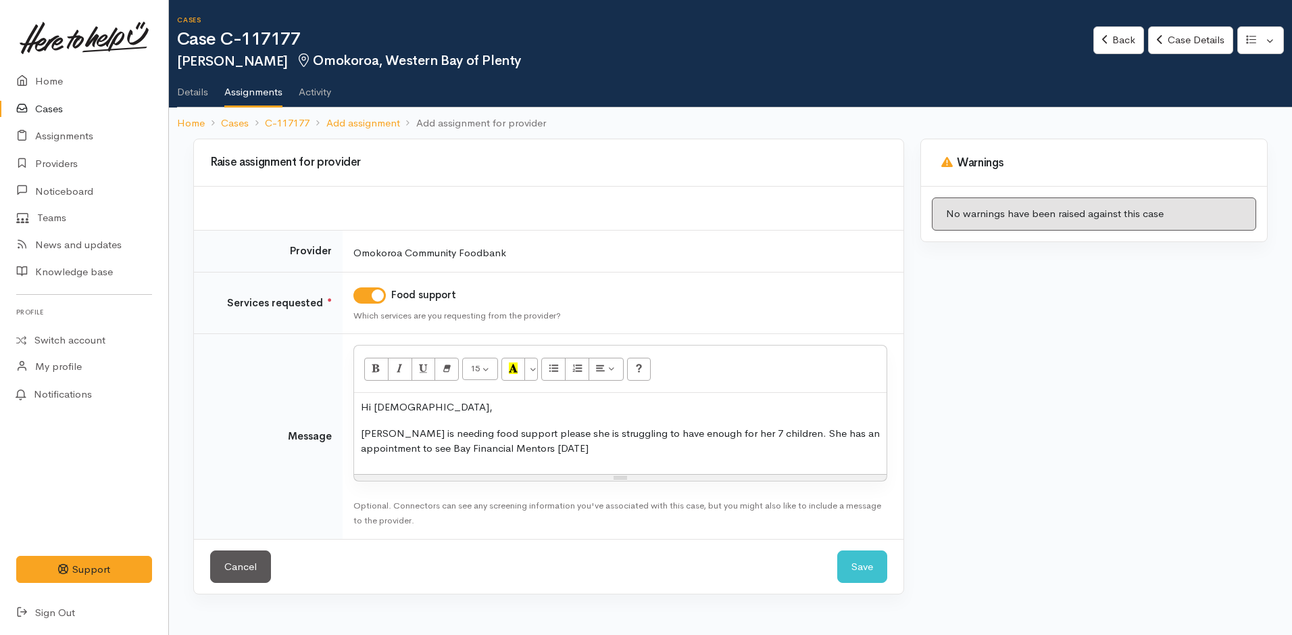
click at [589, 443] on p "Carrie is needing food support please she is struggling to have enough for her …" at bounding box center [620, 441] width 519 height 30
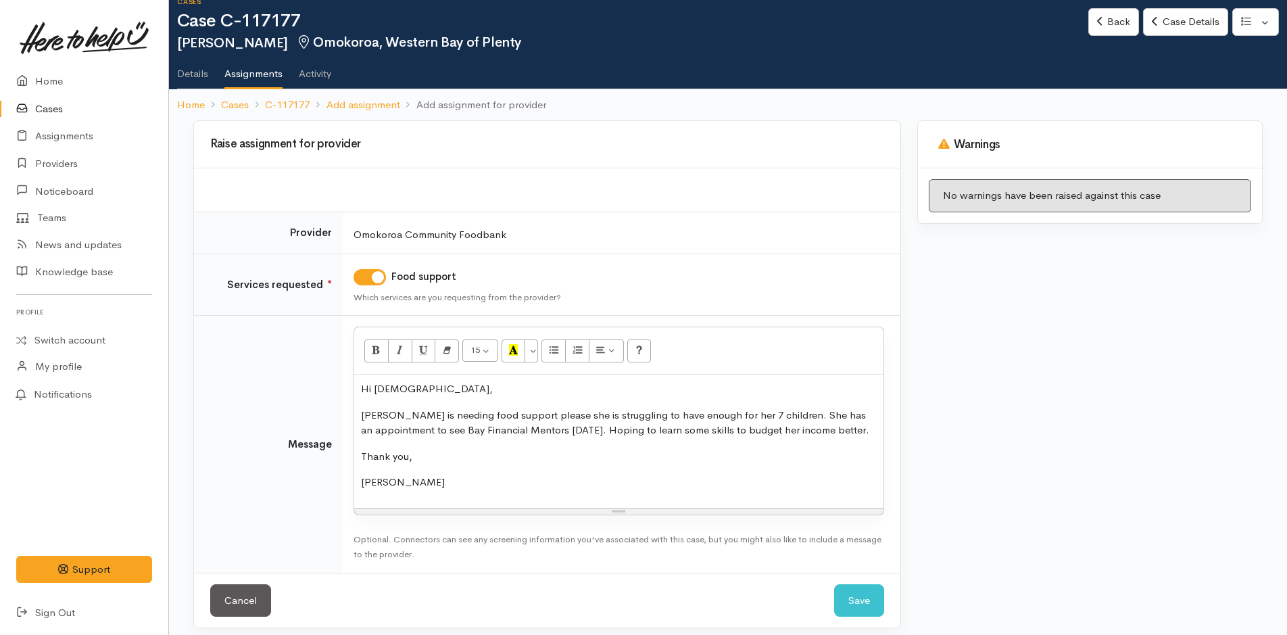
scroll to position [28, 0]
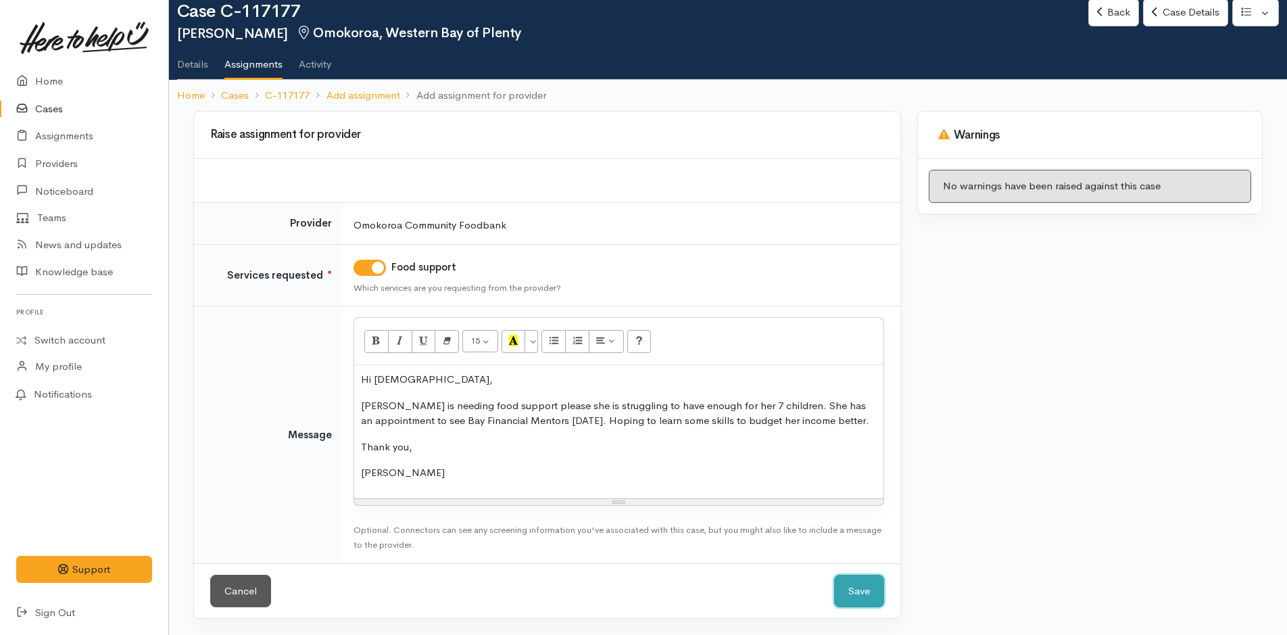
click at [863, 587] on button "Save" at bounding box center [859, 590] width 50 height 33
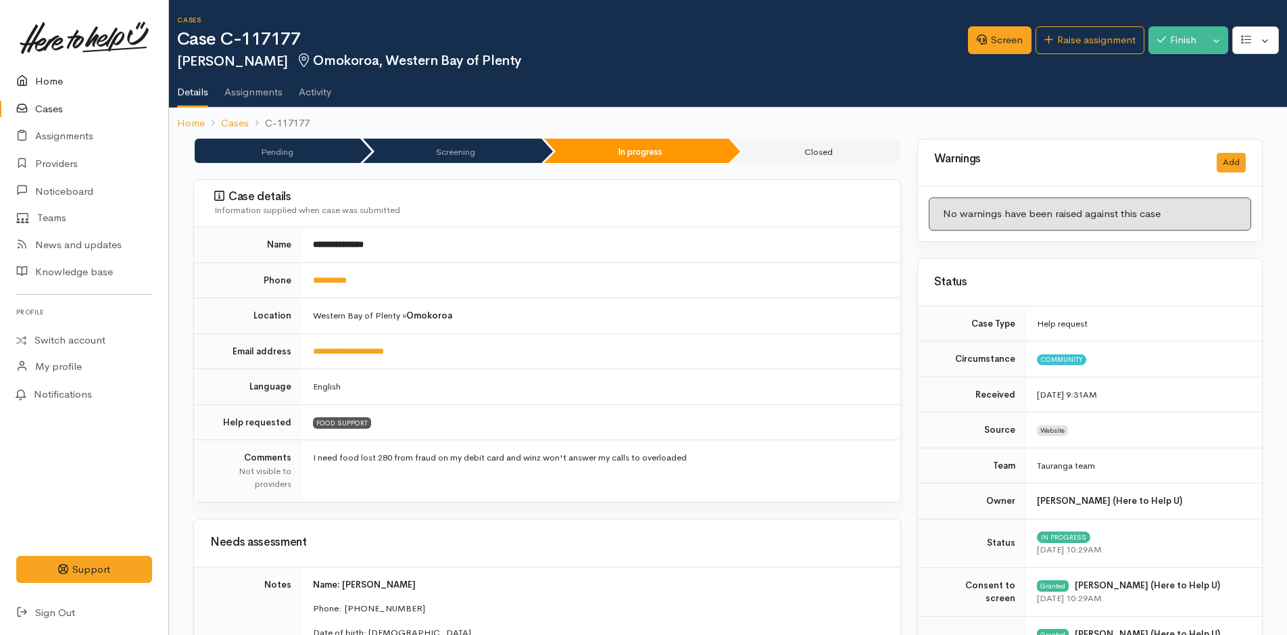
drag, startPoint x: 0, startPoint y: 0, endPoint x: 53, endPoint y: 78, distance: 93.9
click at [53, 78] on link "Home" at bounding box center [84, 82] width 168 height 28
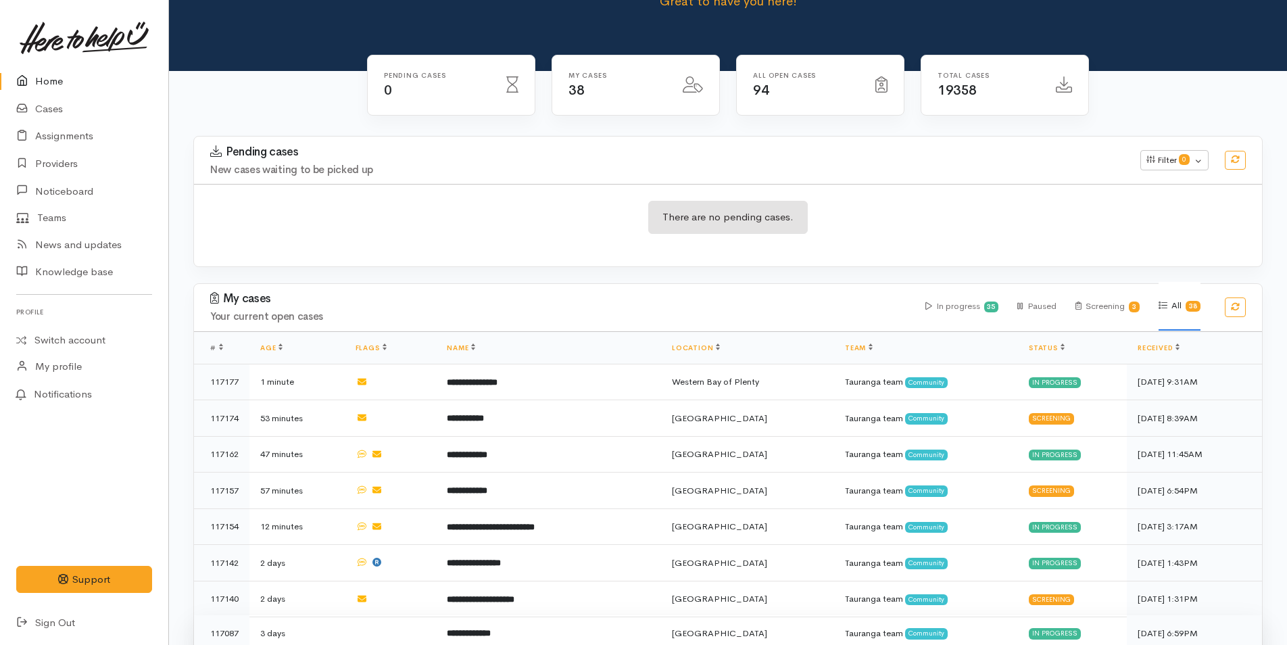
scroll to position [270, 0]
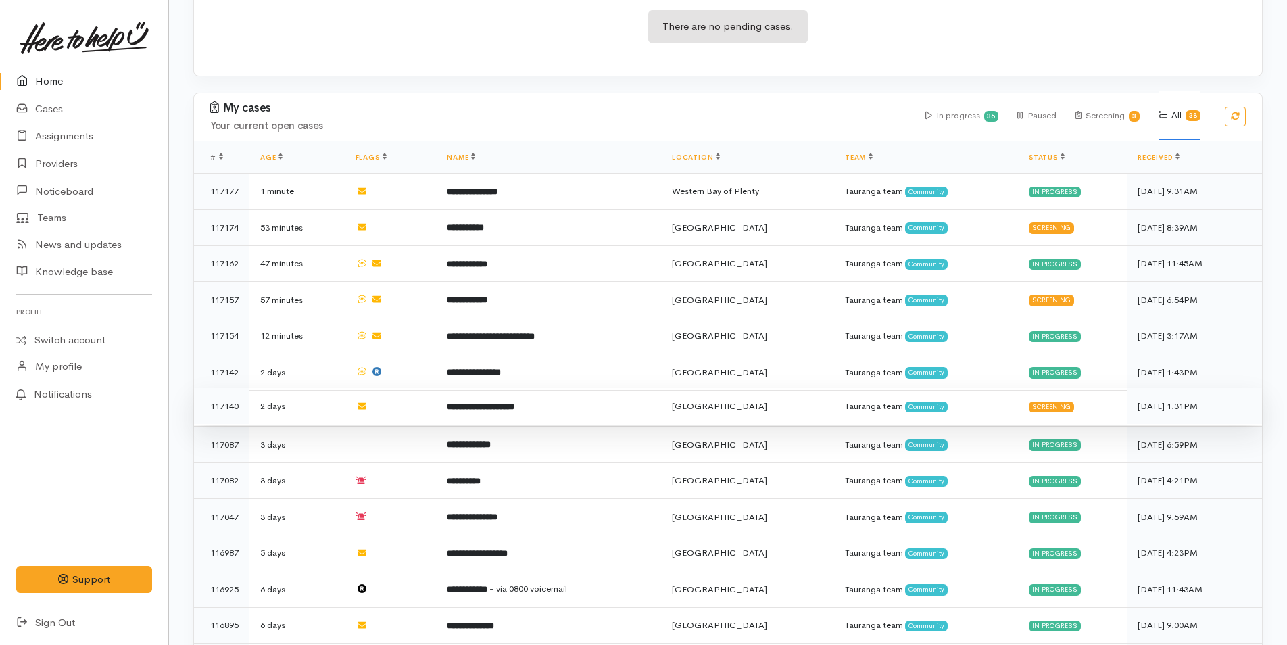
click at [508, 402] on b "**********" at bounding box center [481, 406] width 68 height 9
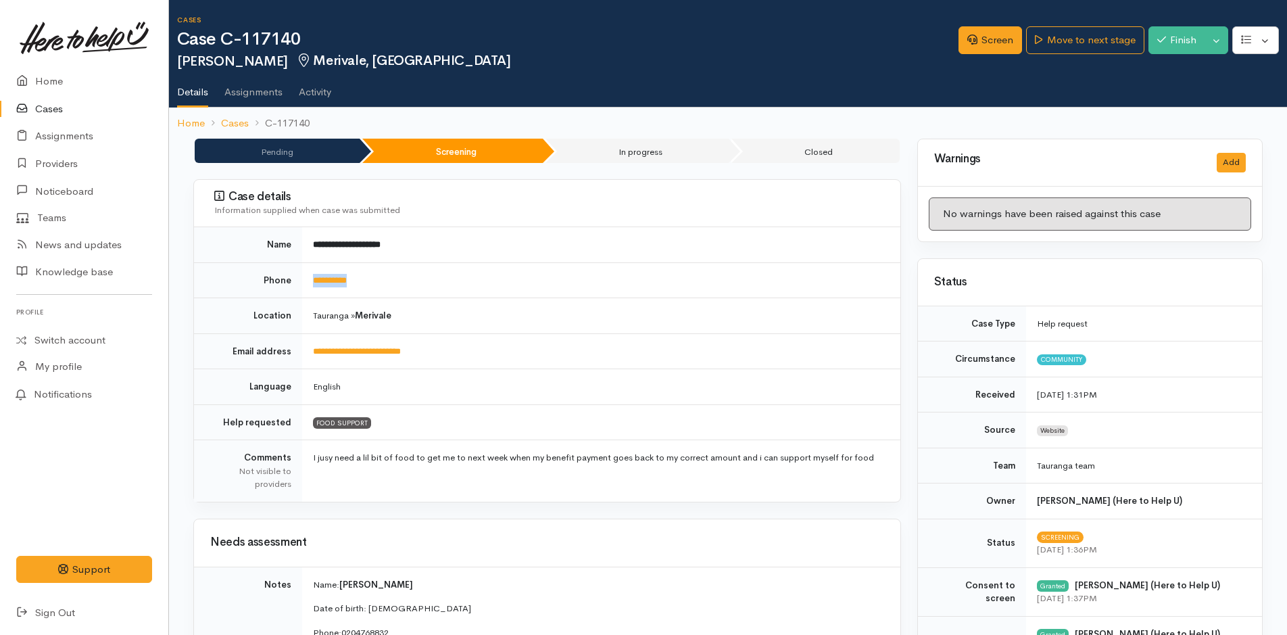
drag, startPoint x: 392, startPoint y: 277, endPoint x: 310, endPoint y: 279, distance: 81.8
click at [310, 279] on td "**********" at bounding box center [601, 280] width 598 height 36
copy link "**********"
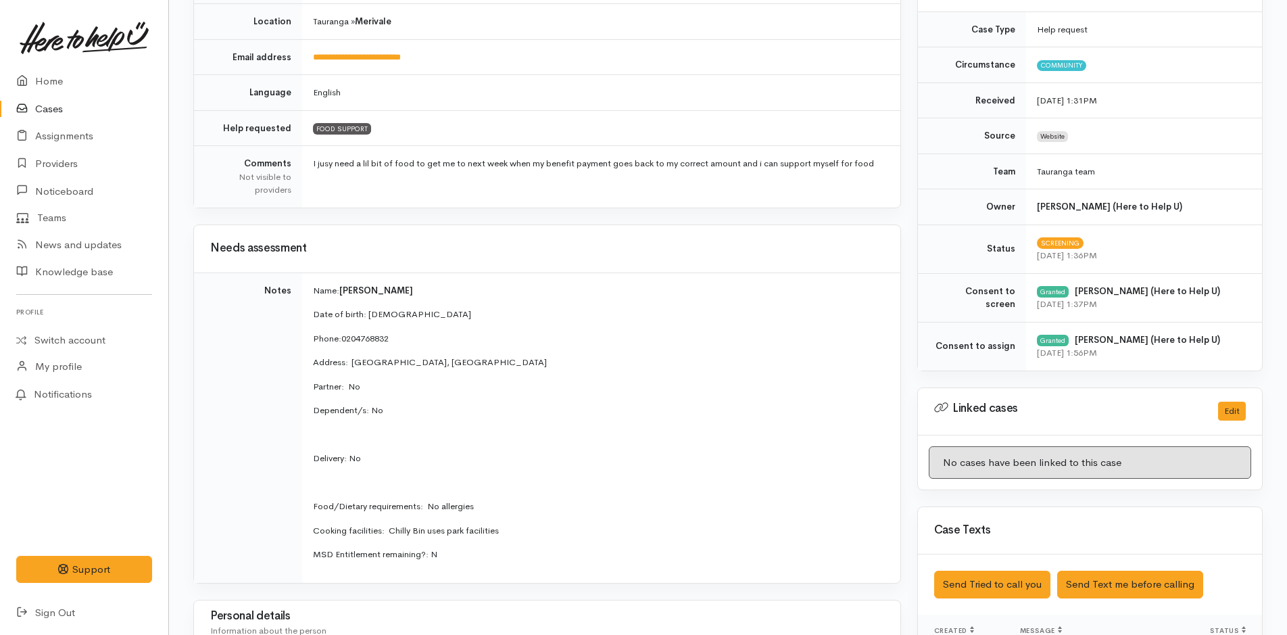
scroll to position [406, 0]
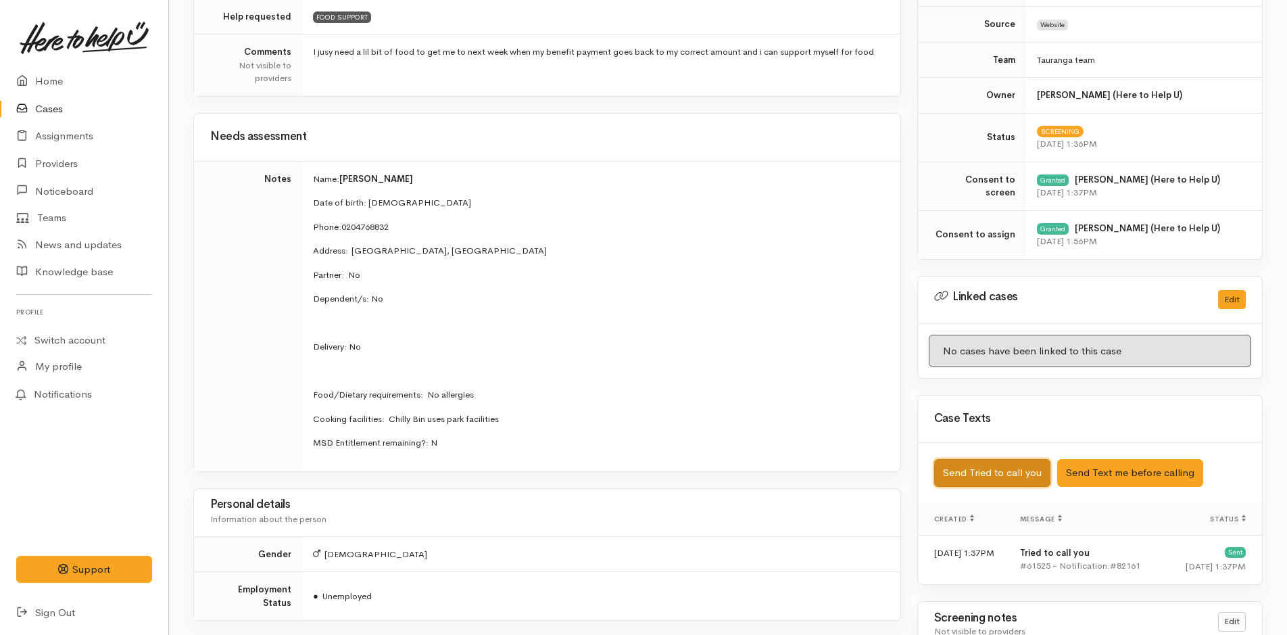
click at [1004, 467] on button "Send Tried to call you" at bounding box center [992, 473] width 116 height 28
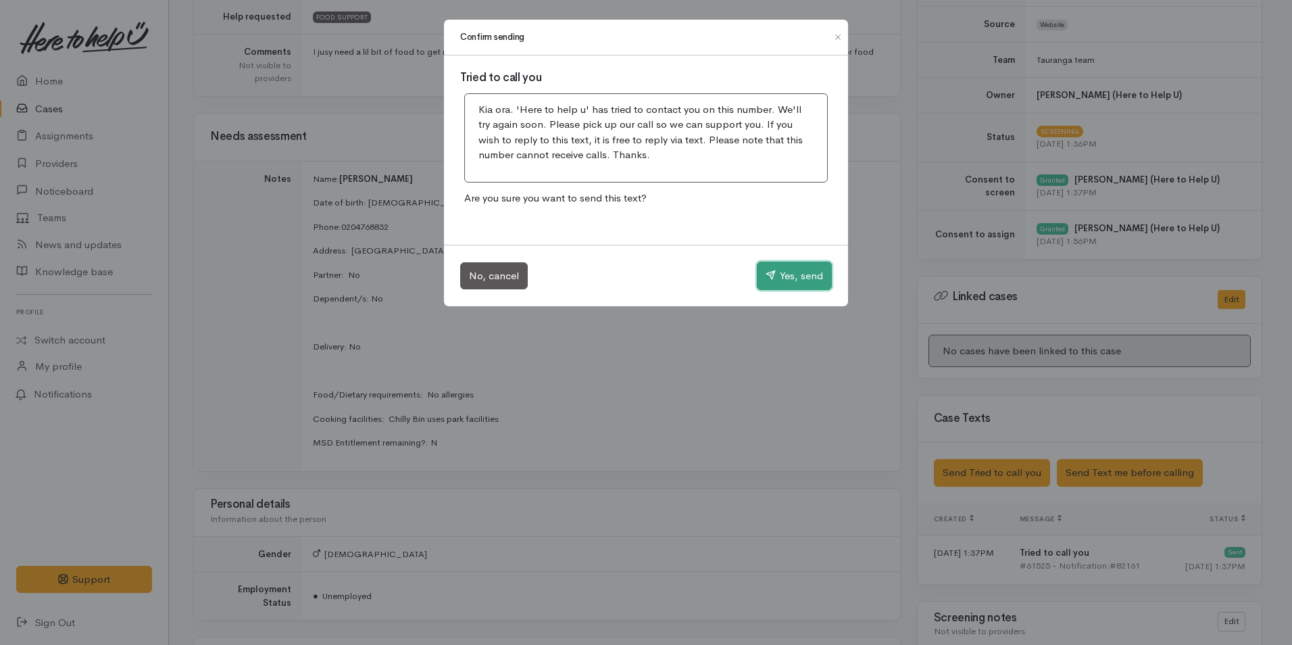
click at [786, 272] on button "Yes, send" at bounding box center [794, 276] width 75 height 28
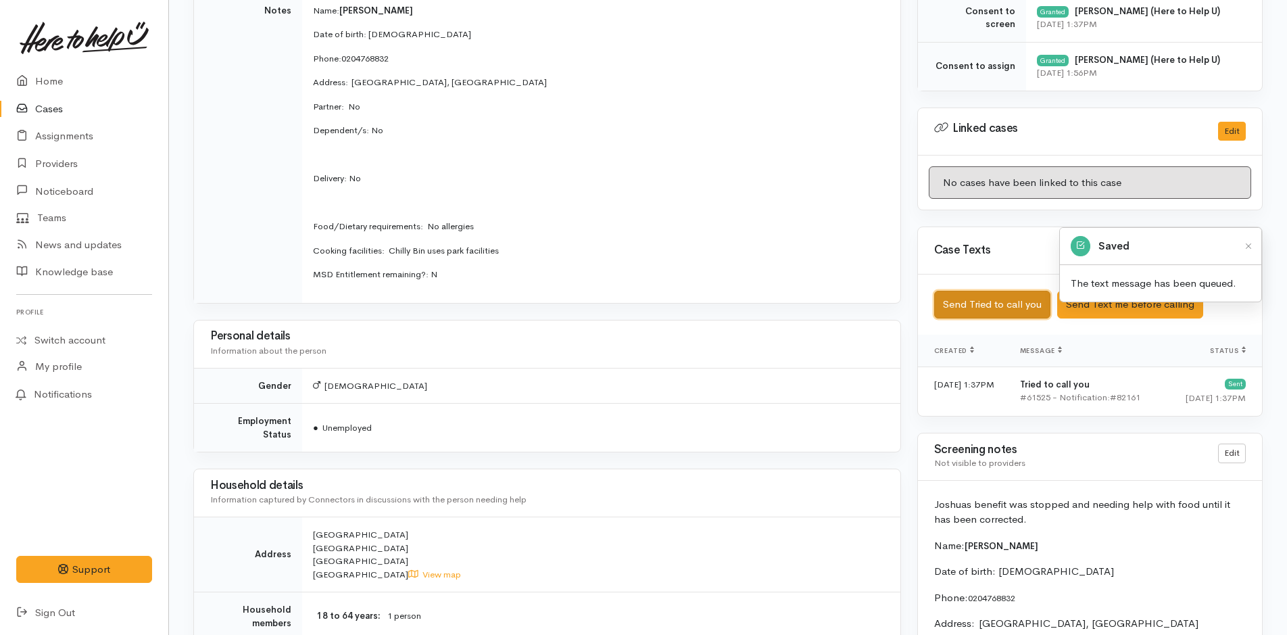
scroll to position [676, 0]
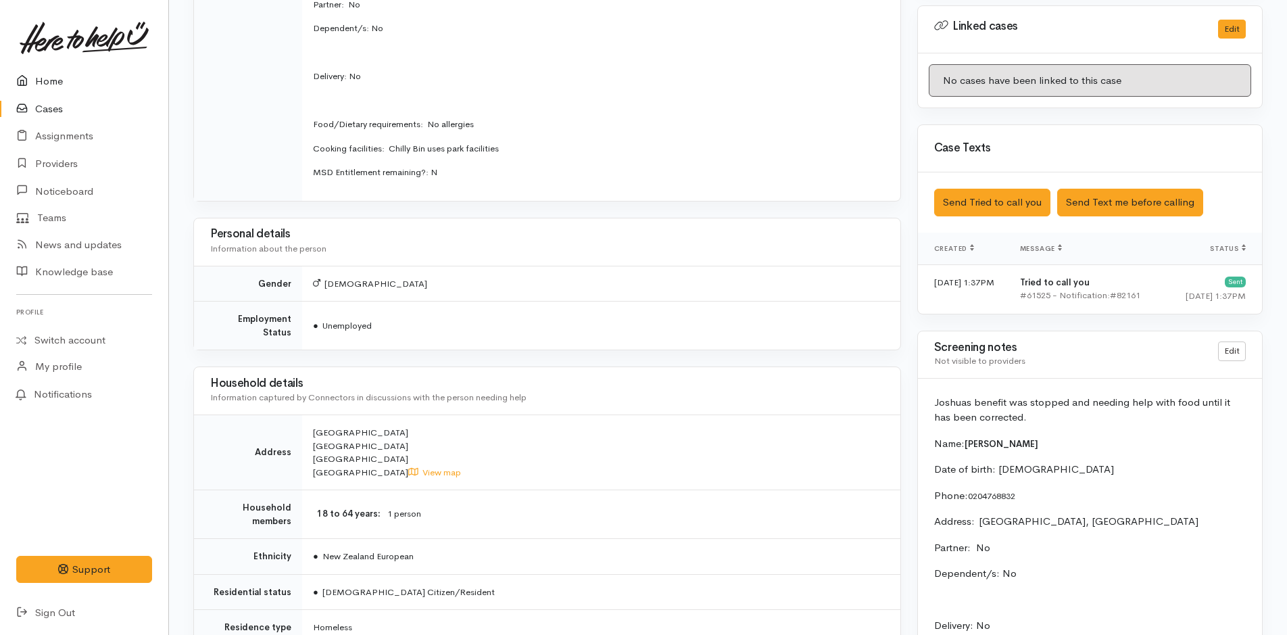
click at [44, 78] on link "Home" at bounding box center [84, 82] width 168 height 28
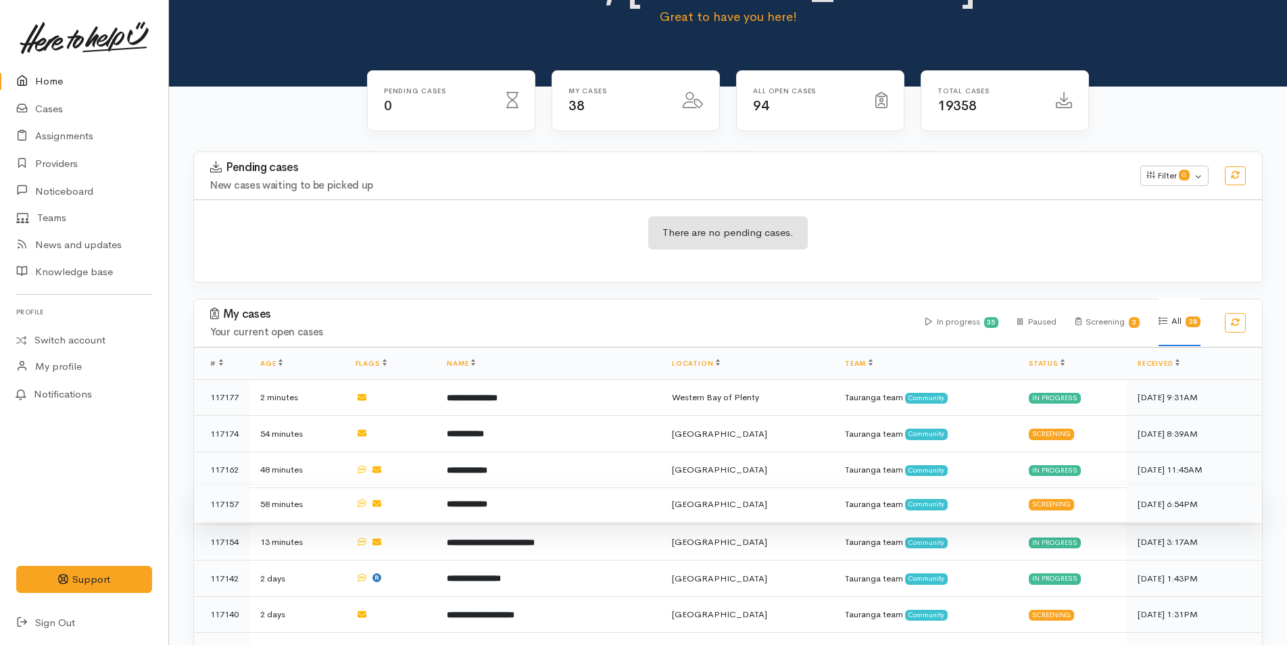
scroll to position [203, 0]
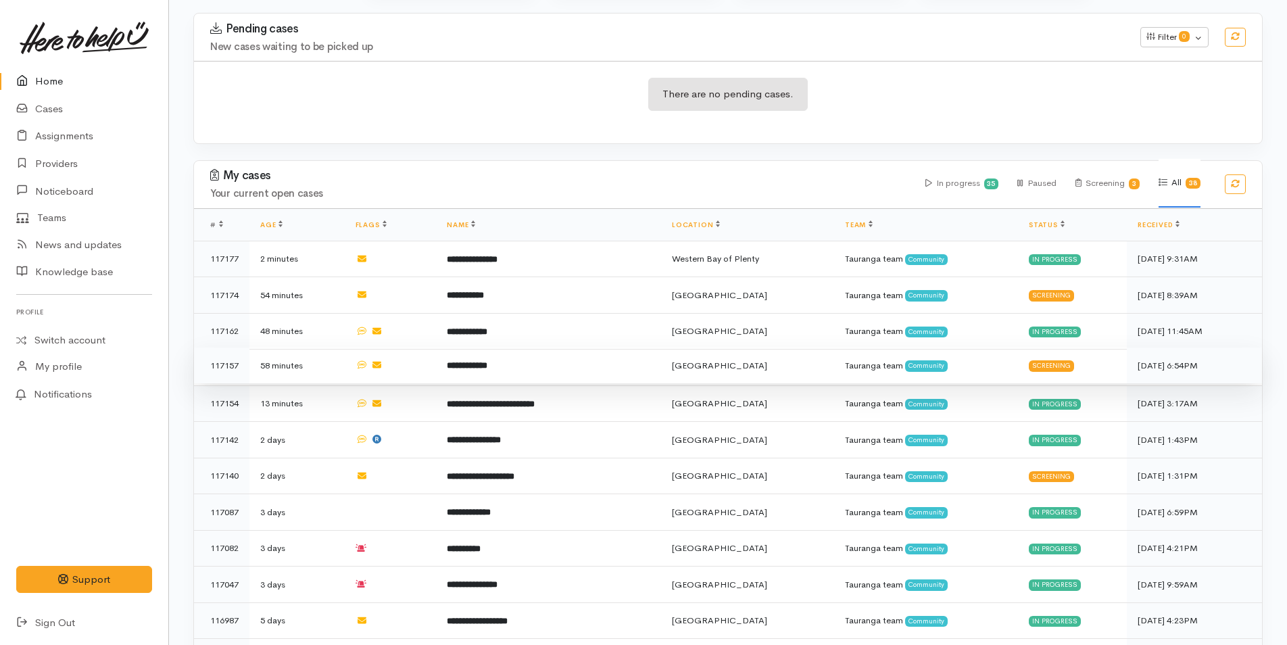
click at [475, 363] on b "**********" at bounding box center [467, 365] width 41 height 9
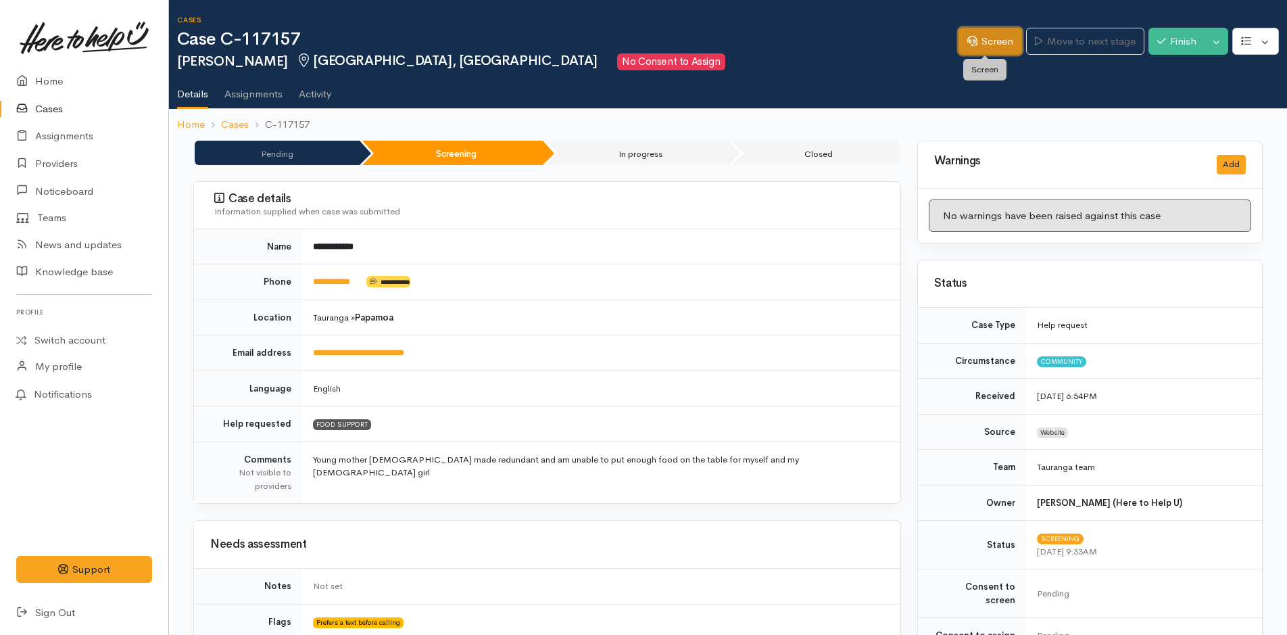
click at [996, 34] on link "Screen" at bounding box center [990, 42] width 64 height 28
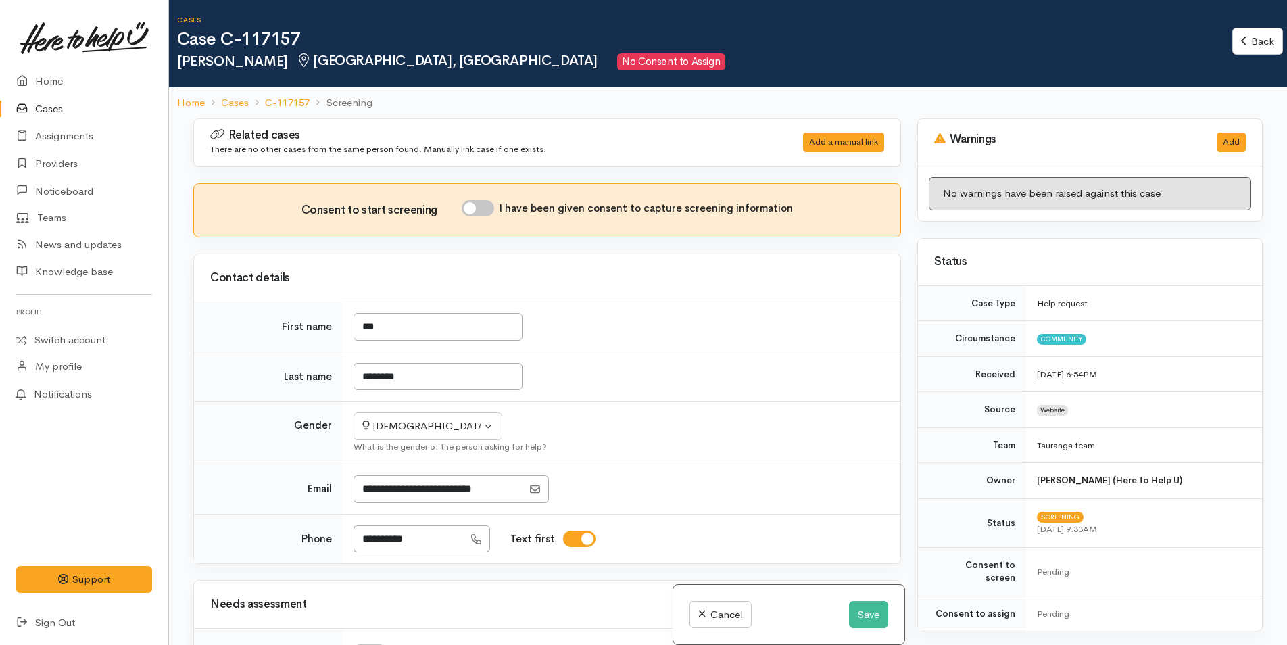
click at [486, 204] on input "I have been given consent to capture screening information" at bounding box center [478, 208] width 32 height 16
checkbox input "true"
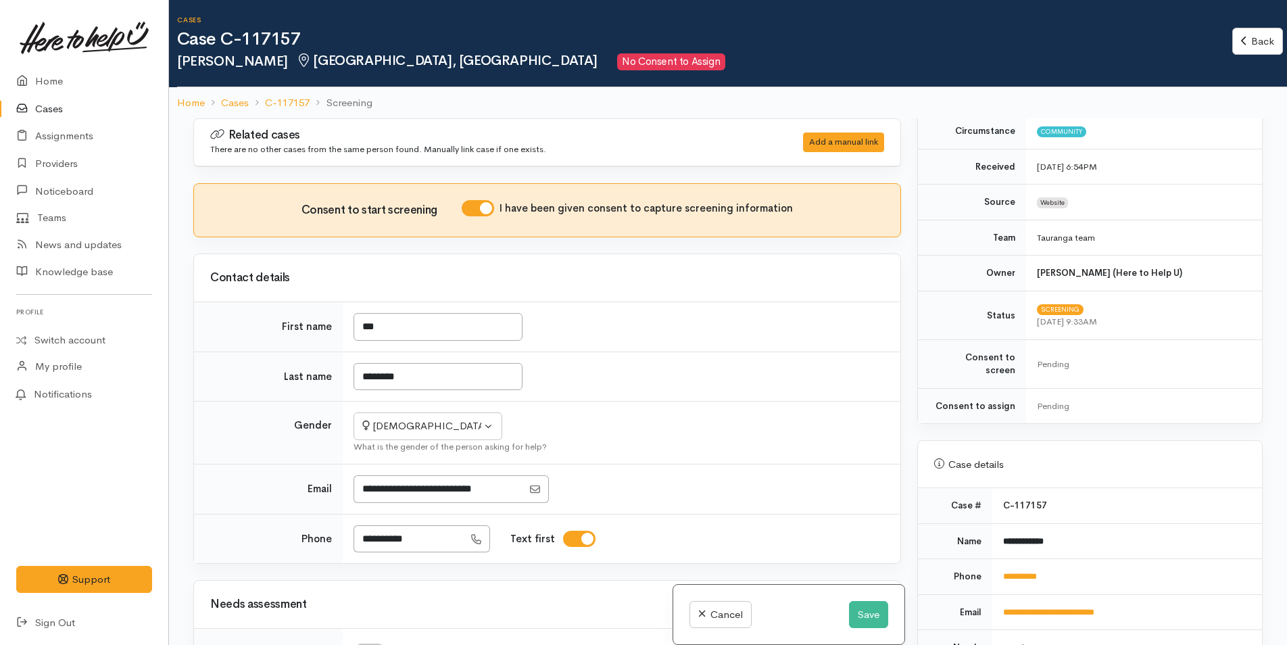
scroll to position [338, 0]
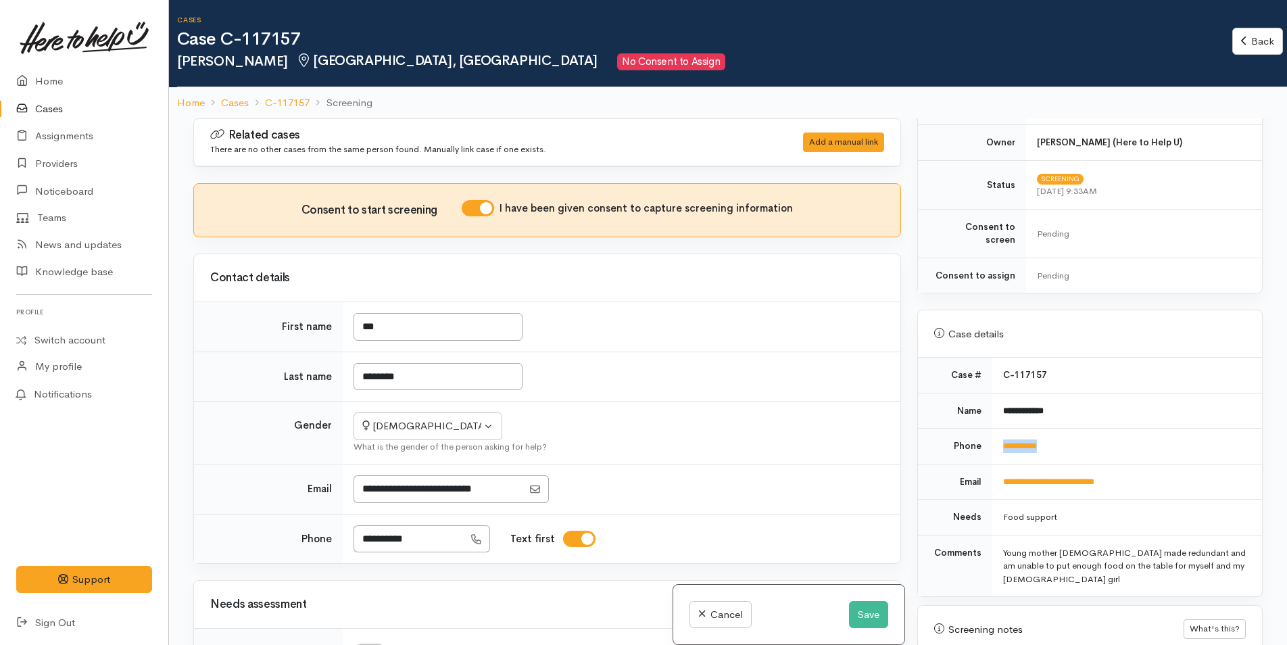
drag, startPoint x: 1077, startPoint y: 433, endPoint x: 996, endPoint y: 430, distance: 80.5
click at [994, 431] on td "**********" at bounding box center [1127, 446] width 270 height 36
copy link "**********"
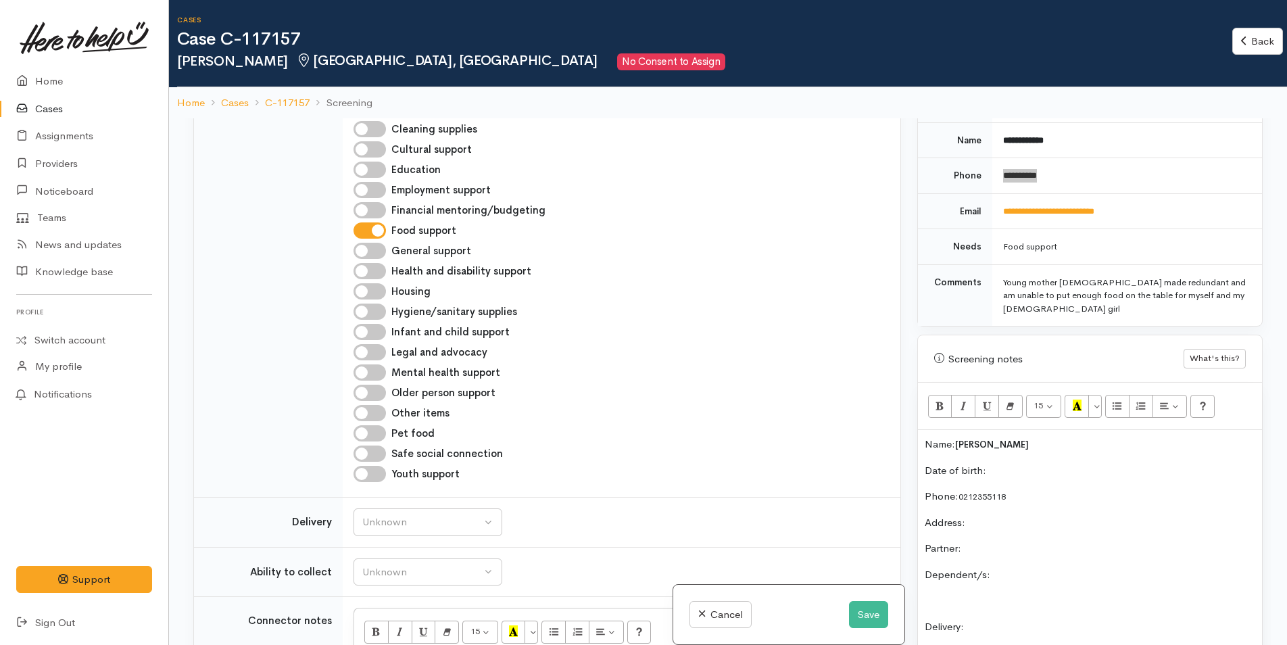
scroll to position [608, 0]
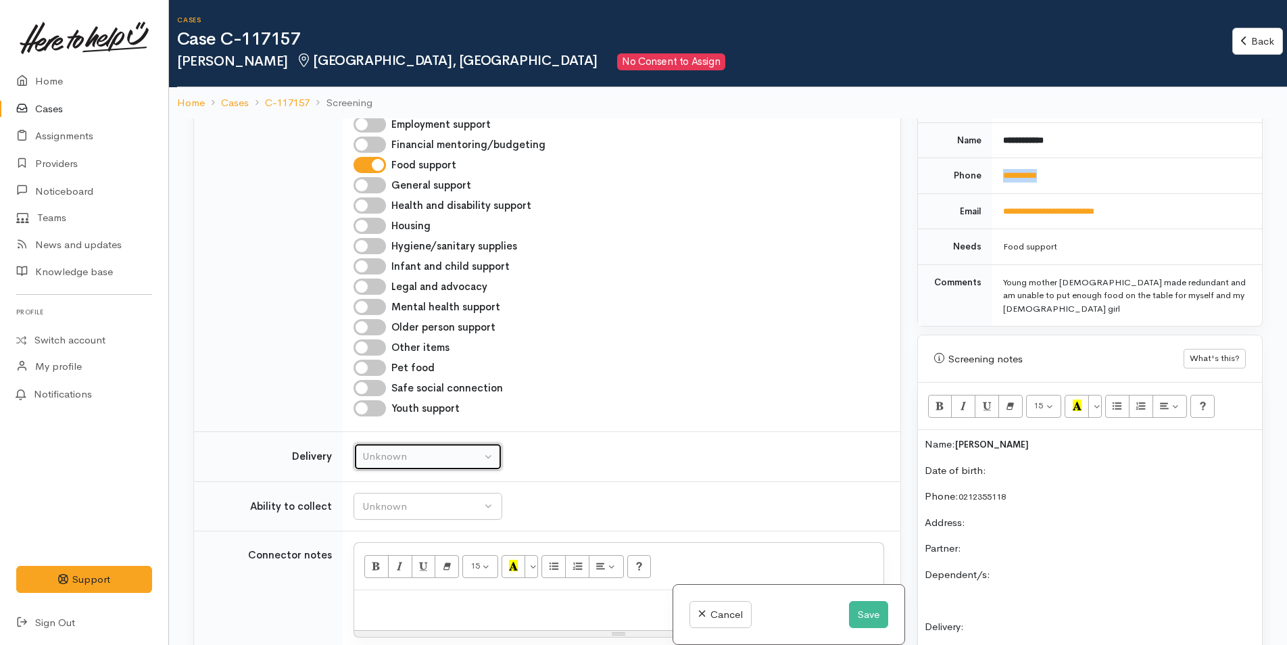
click at [441, 460] on div "Unknown" at bounding box center [421, 457] width 119 height 16
click at [378, 585] on span "No" at bounding box center [377, 583] width 14 height 16
select select "1"
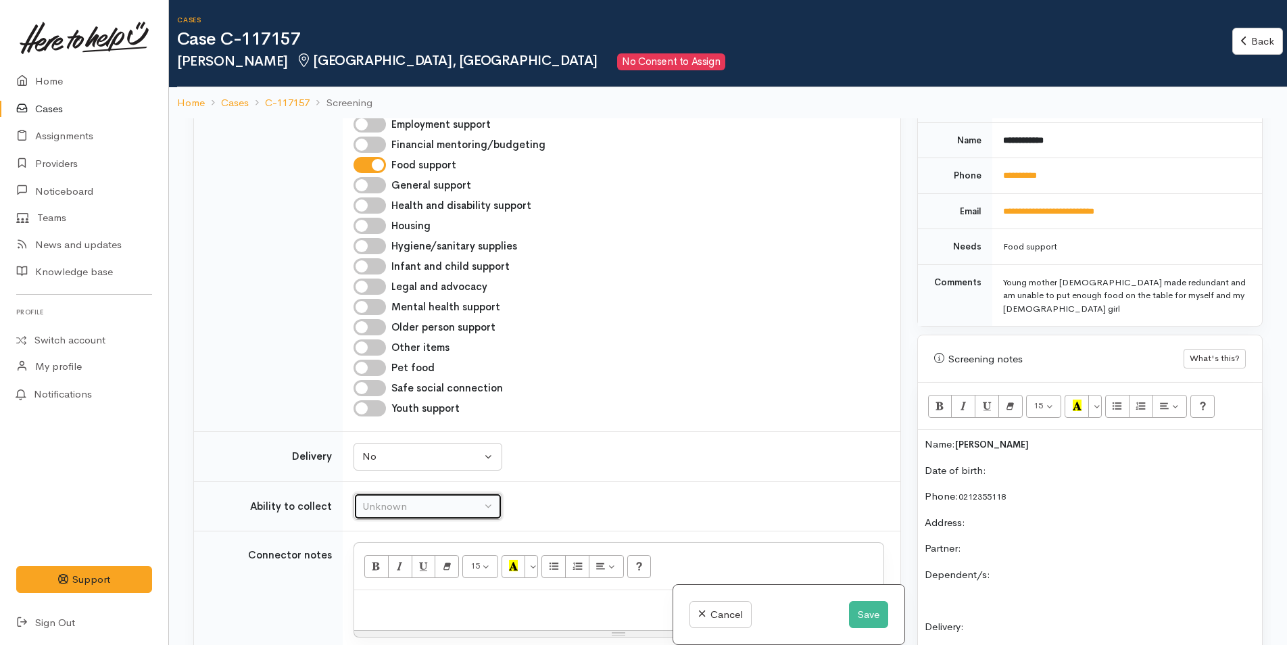
click at [392, 503] on div "Unknown" at bounding box center [421, 507] width 119 height 16
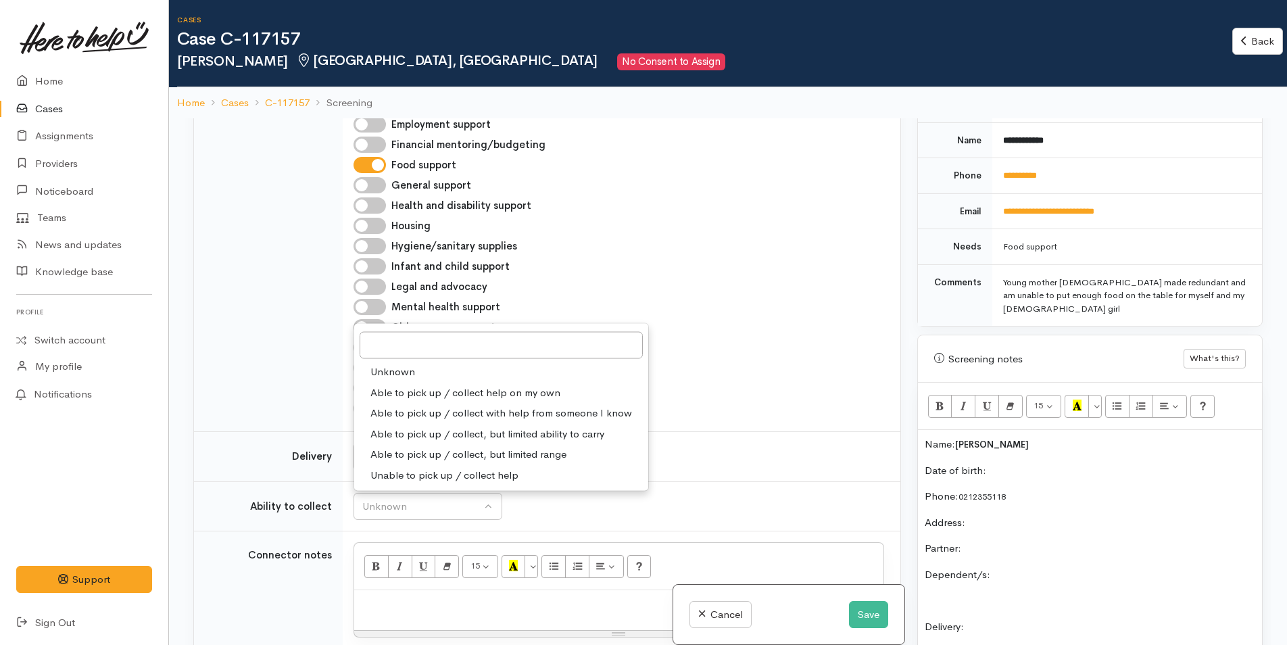
click at [426, 389] on span "Able to pick up / collect help on my own" at bounding box center [465, 393] width 190 height 16
select select "2"
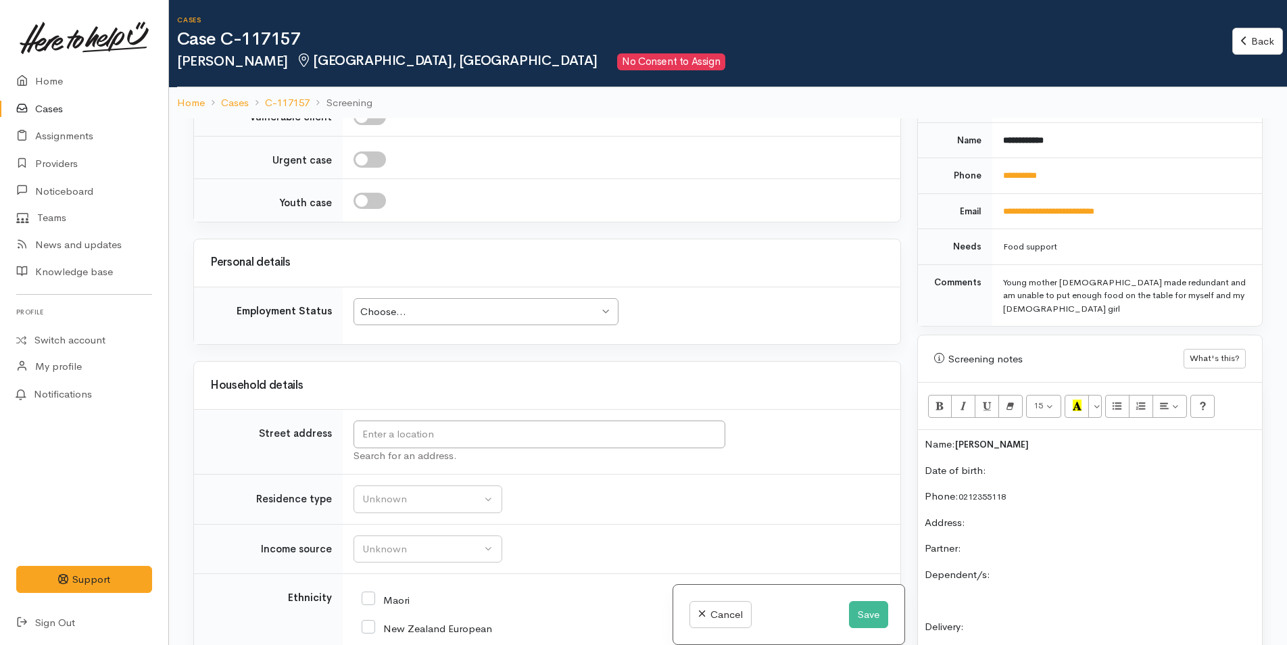
scroll to position [1217, 0]
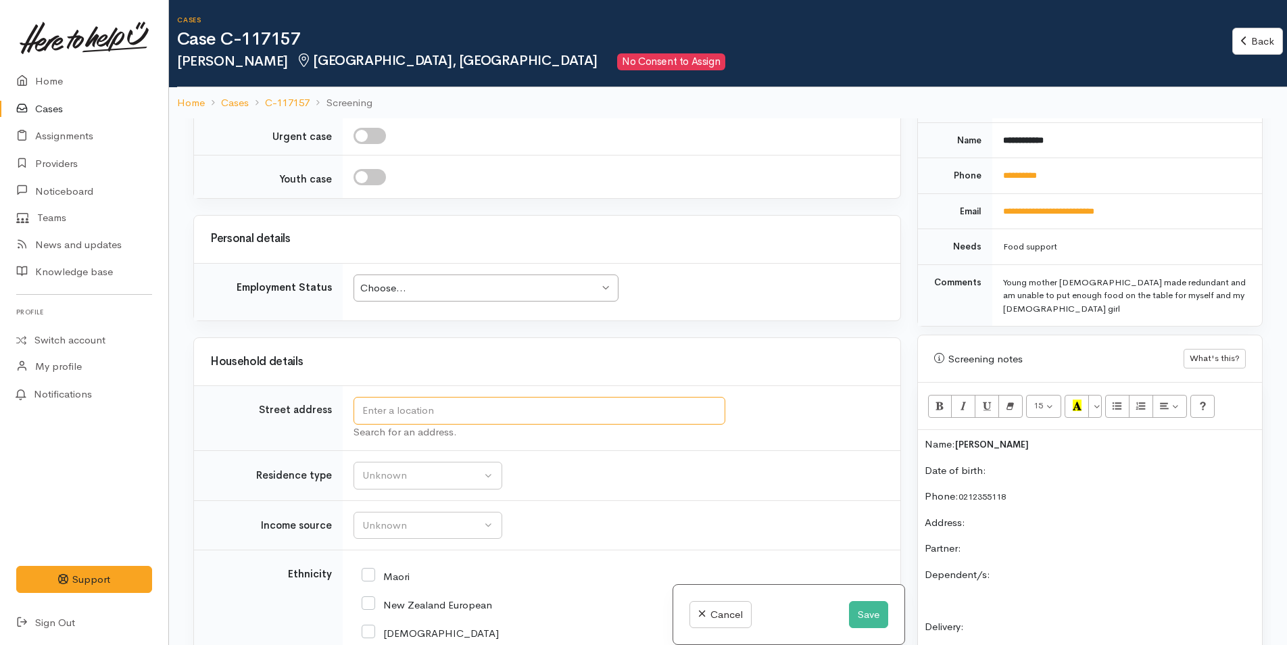
click at [483, 412] on input "text" at bounding box center [539, 411] width 372 height 28
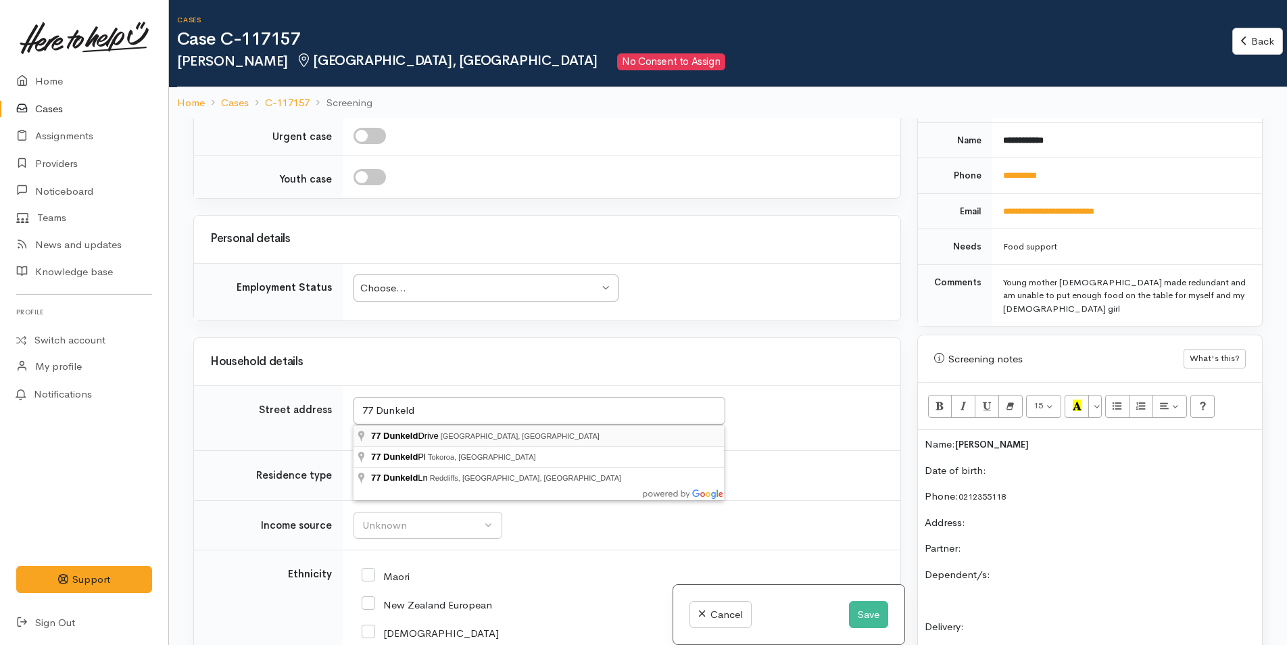
type input "77 Dunkeld Drive, Papamoa, New Zealand"
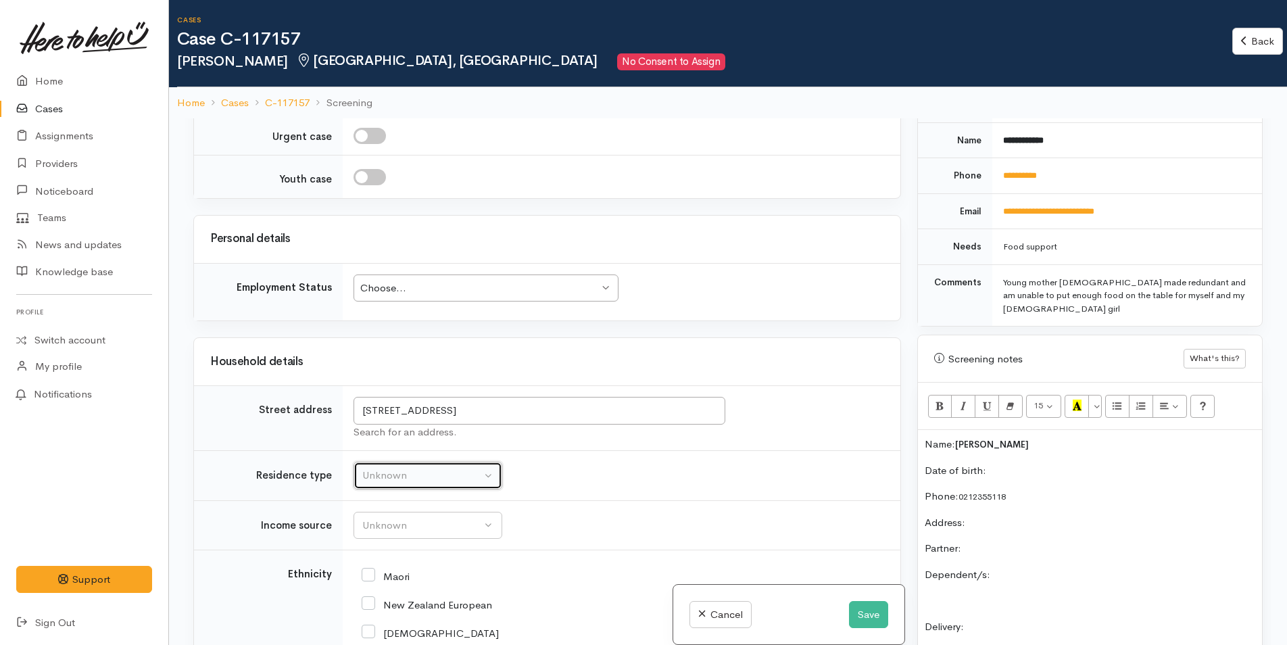
click at [408, 470] on div "Unknown" at bounding box center [421, 476] width 119 height 16
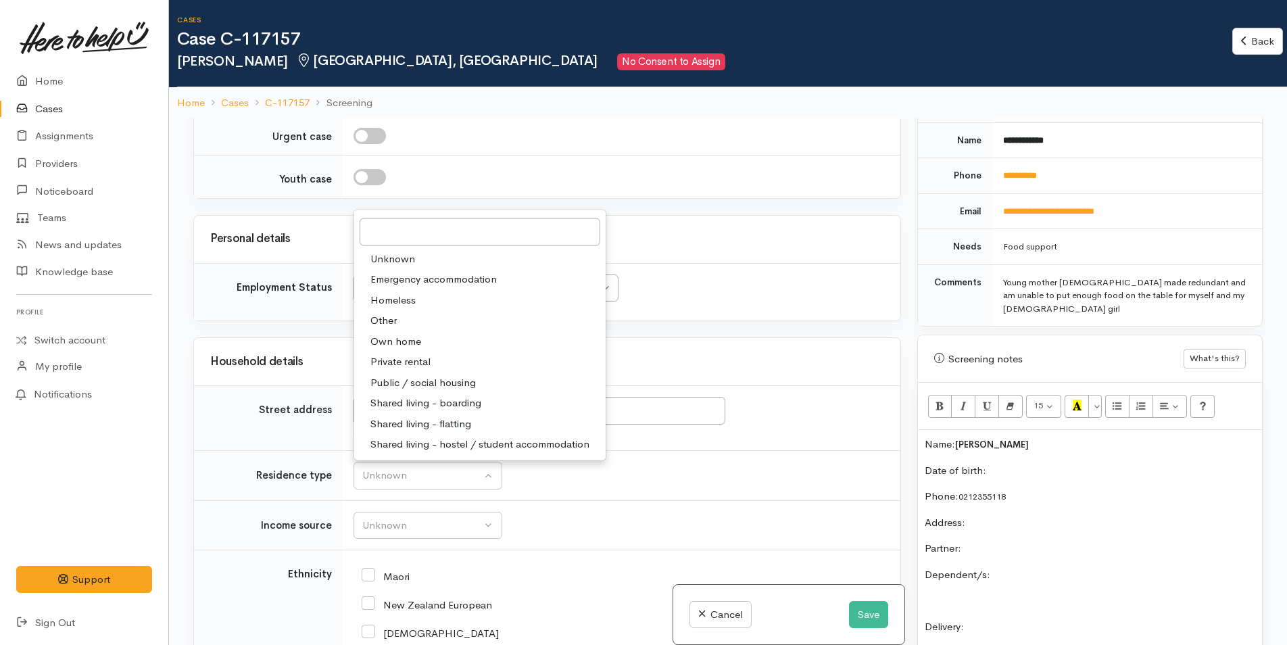
click at [415, 360] on span "Private rental" at bounding box center [400, 362] width 60 height 16
select select "2"
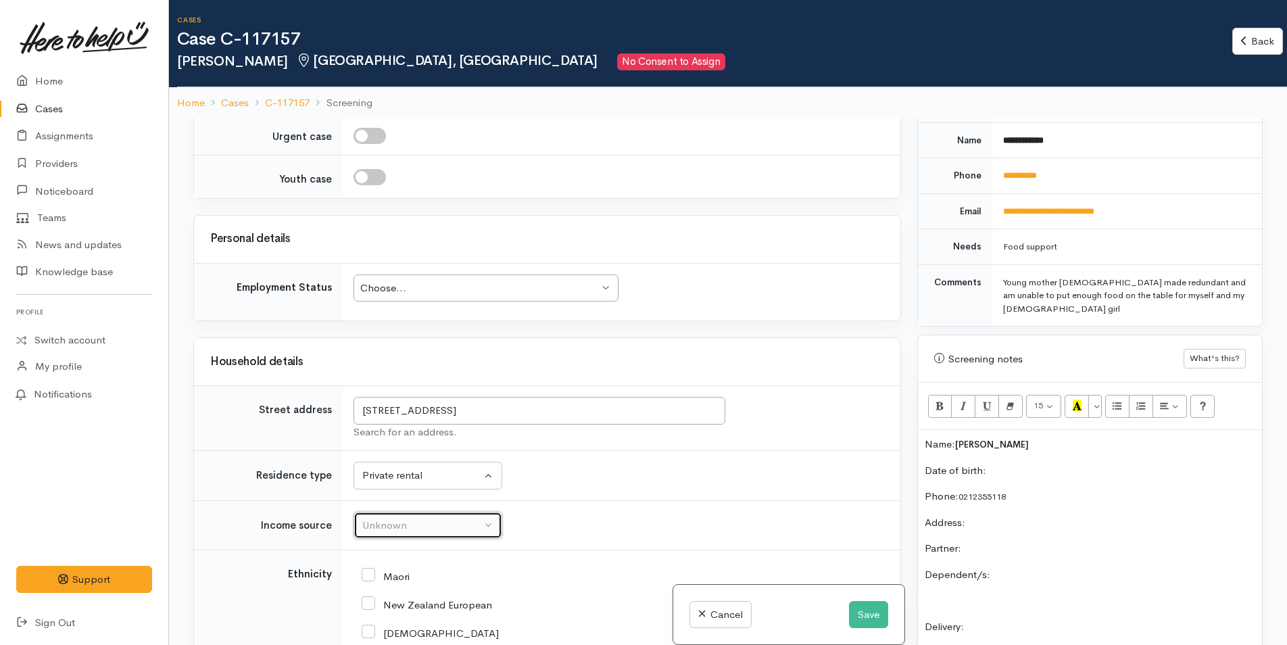
click at [410, 520] on div "Unknown" at bounding box center [421, 526] width 119 height 16
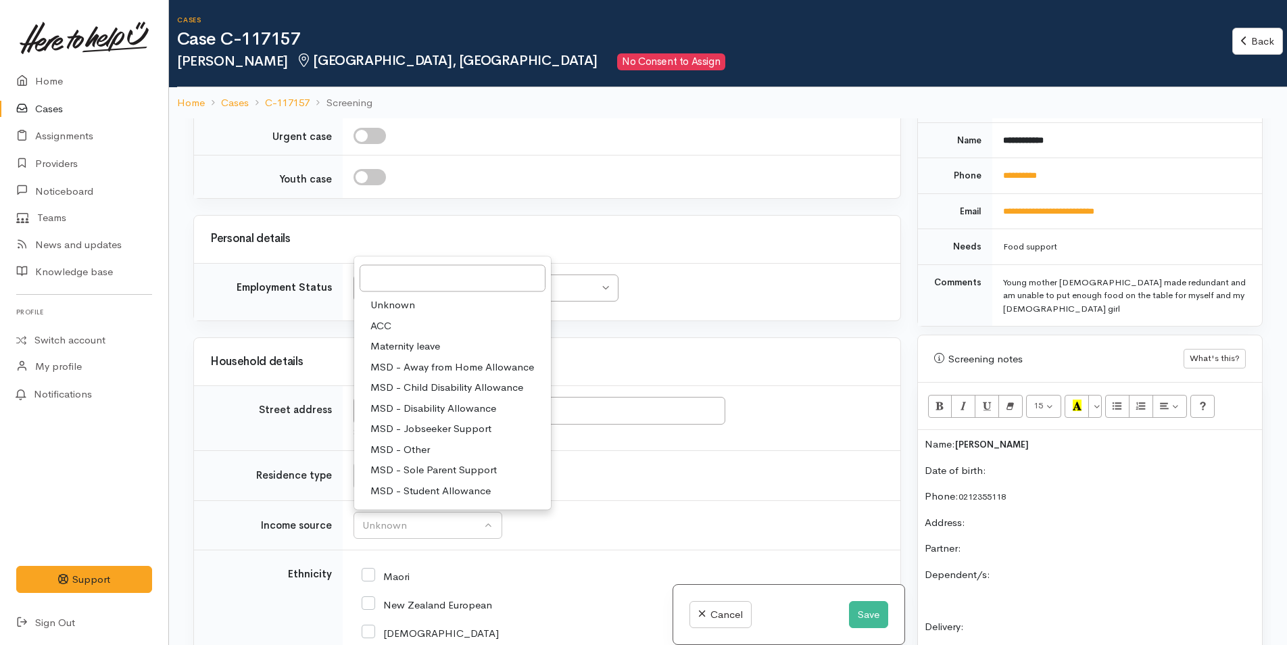
click at [453, 467] on span "MSD - Sole Parent Support" at bounding box center [433, 470] width 126 height 16
select select "7"
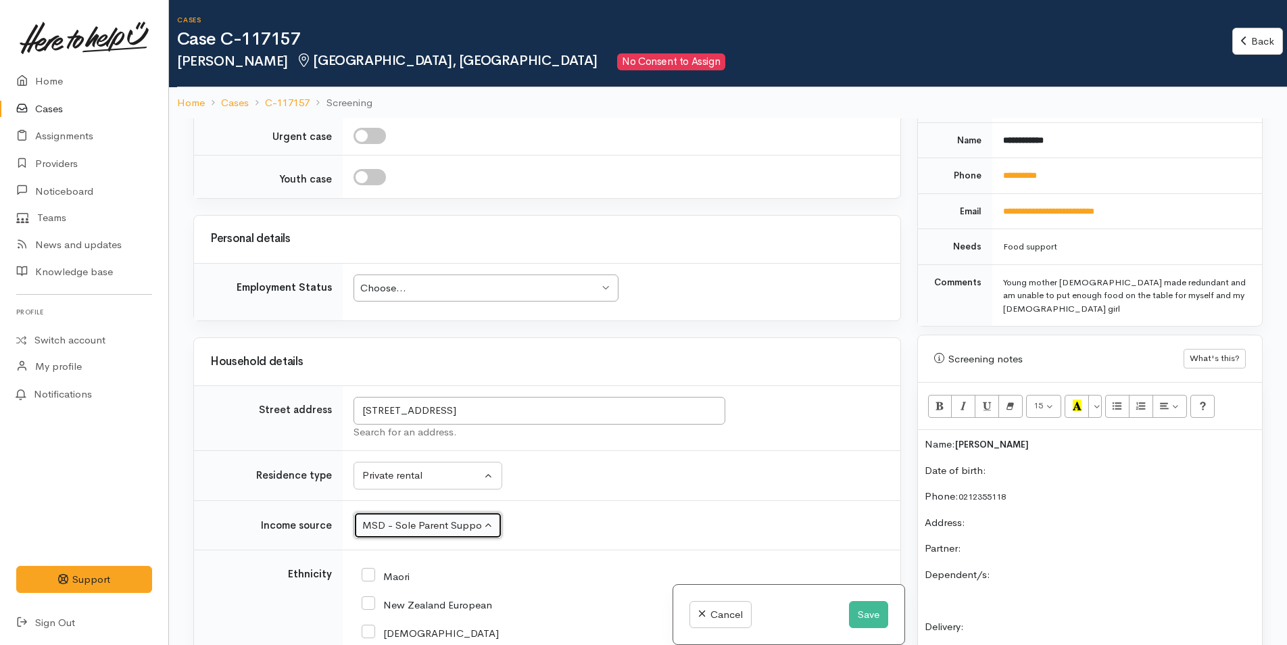
scroll to position [1149, 0]
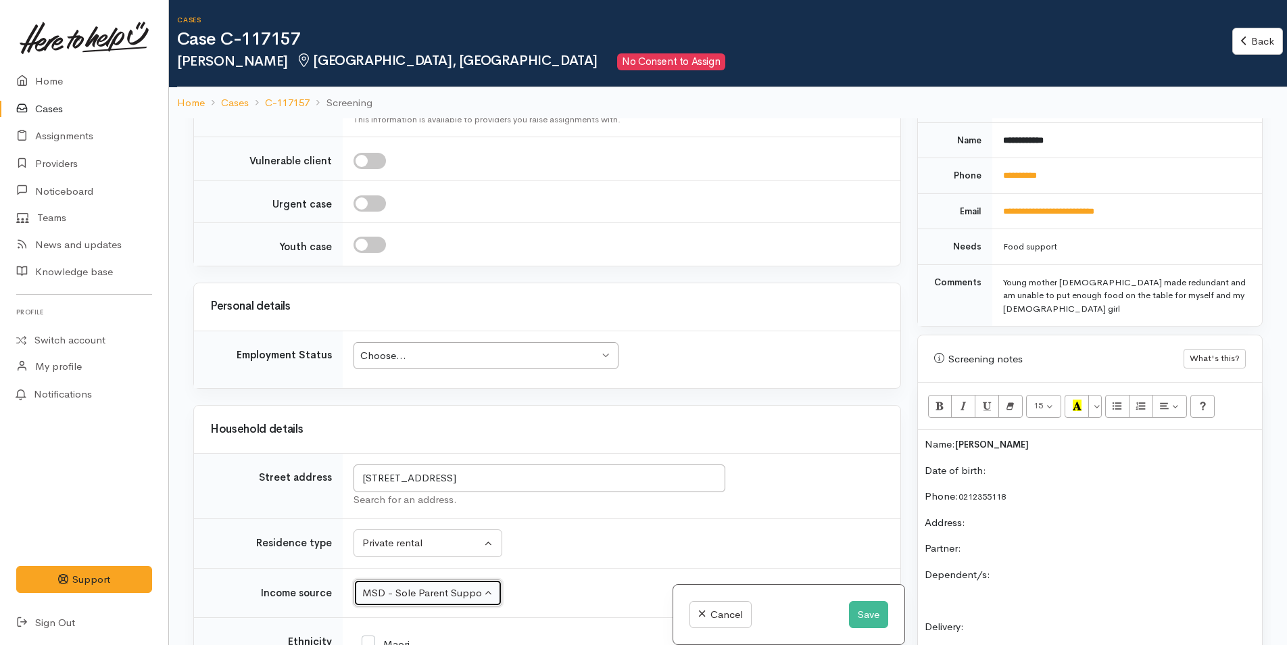
click at [429, 355] on div "Choose..." at bounding box center [479, 356] width 239 height 16
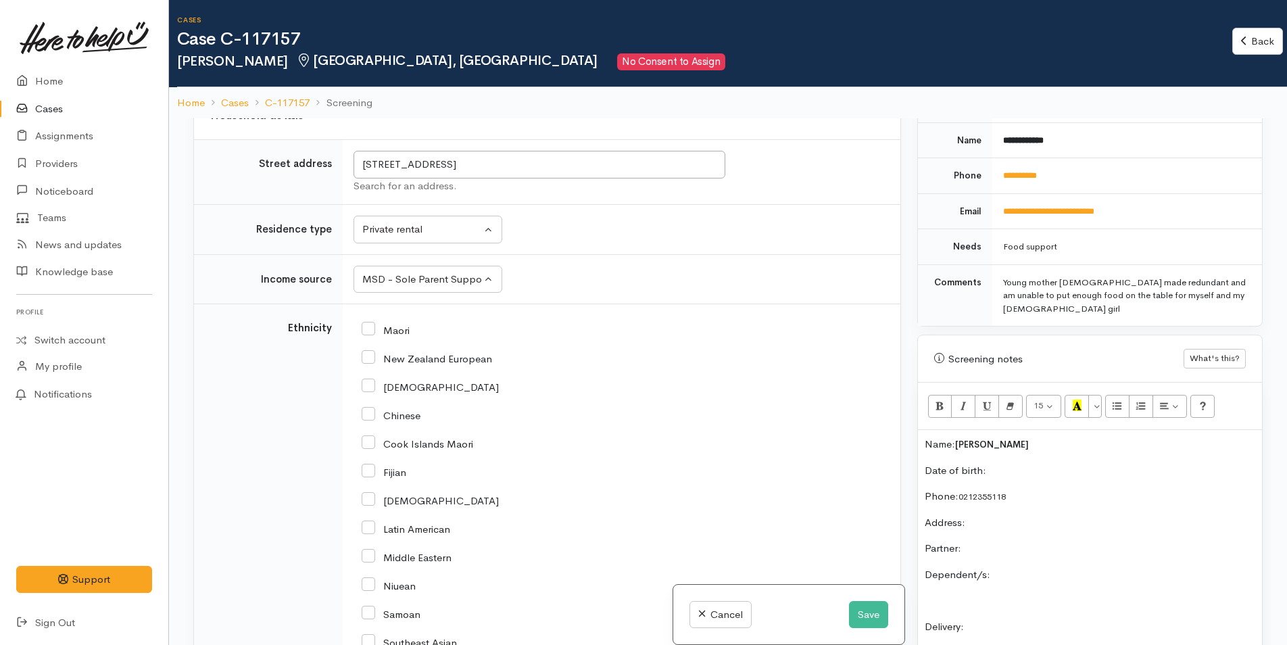
scroll to position [1487, 0]
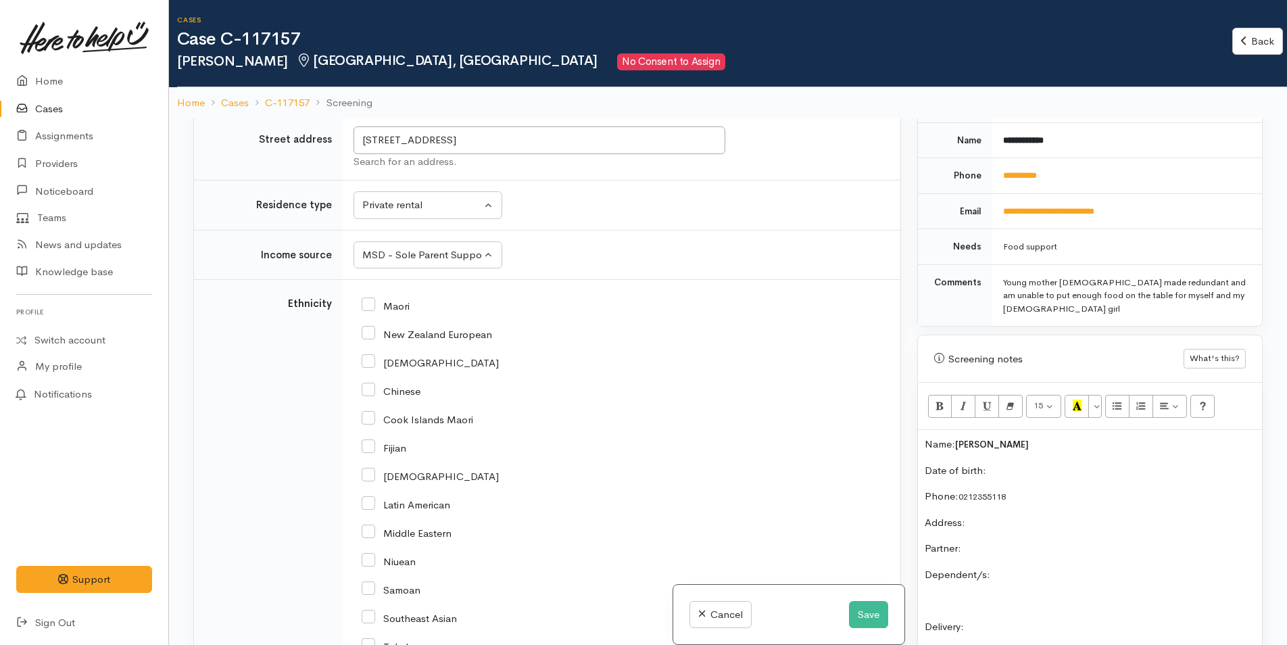
click at [362, 338] on div "Maori" at bounding box center [618, 575] width 531 height 569
click at [370, 337] on input "New Zealand European" at bounding box center [427, 333] width 130 height 12
checkbox input "true"
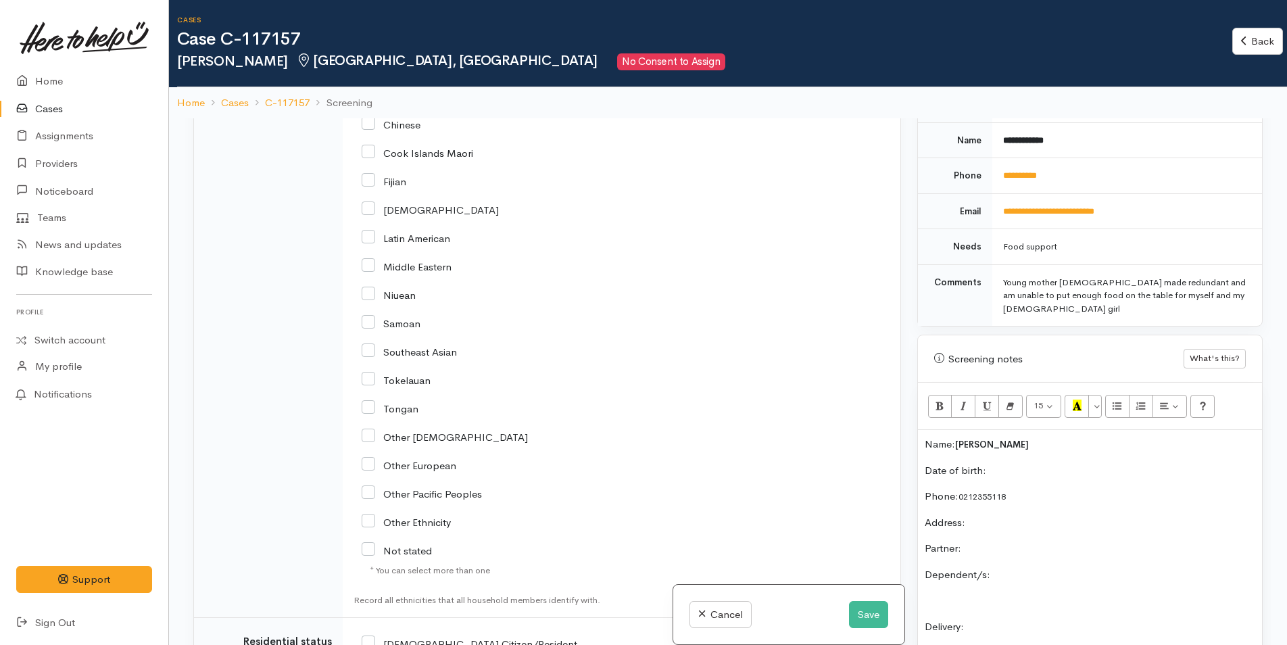
scroll to position [1892, 0]
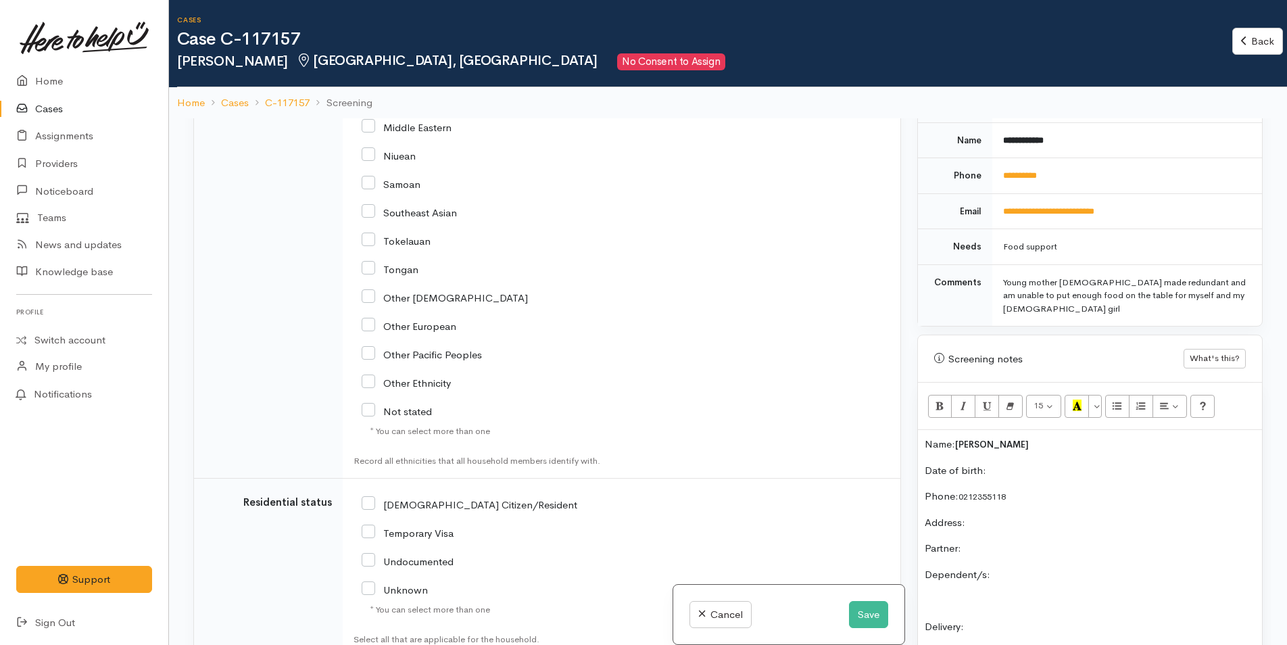
click at [368, 499] on input "NZ Citizen/Resident" at bounding box center [470, 503] width 216 height 12
checkbox input "true"
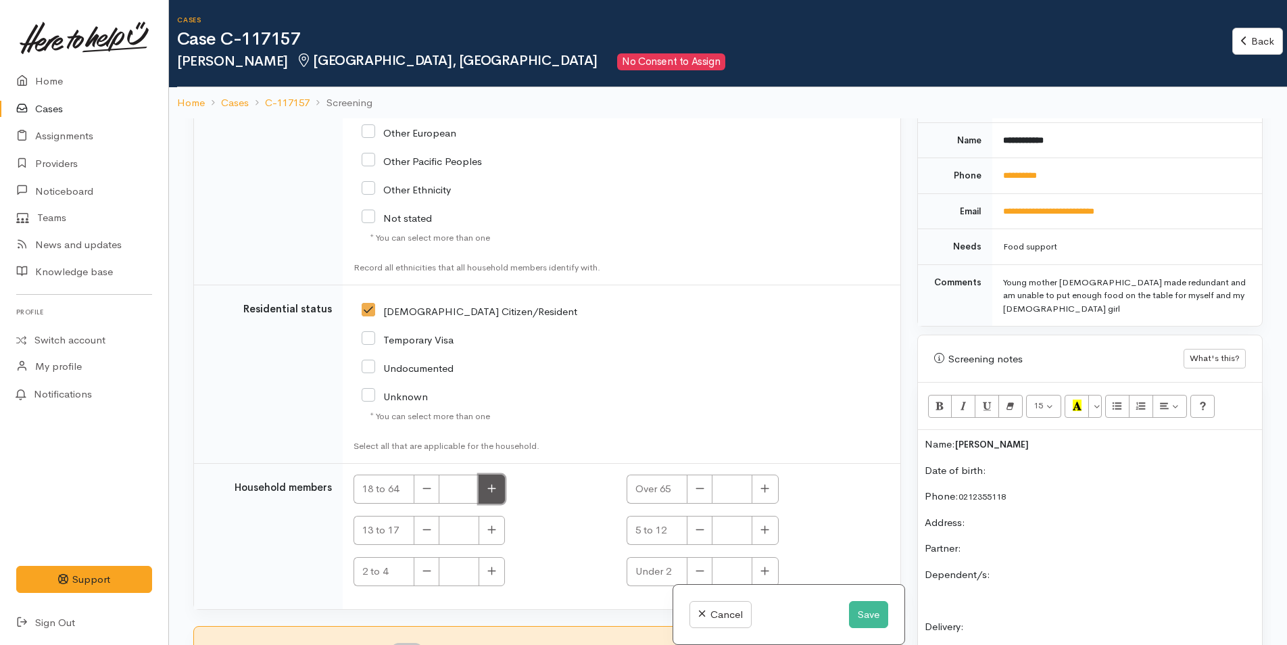
click at [495, 495] on button "button" at bounding box center [492, 488] width 26 height 29
type input "1"
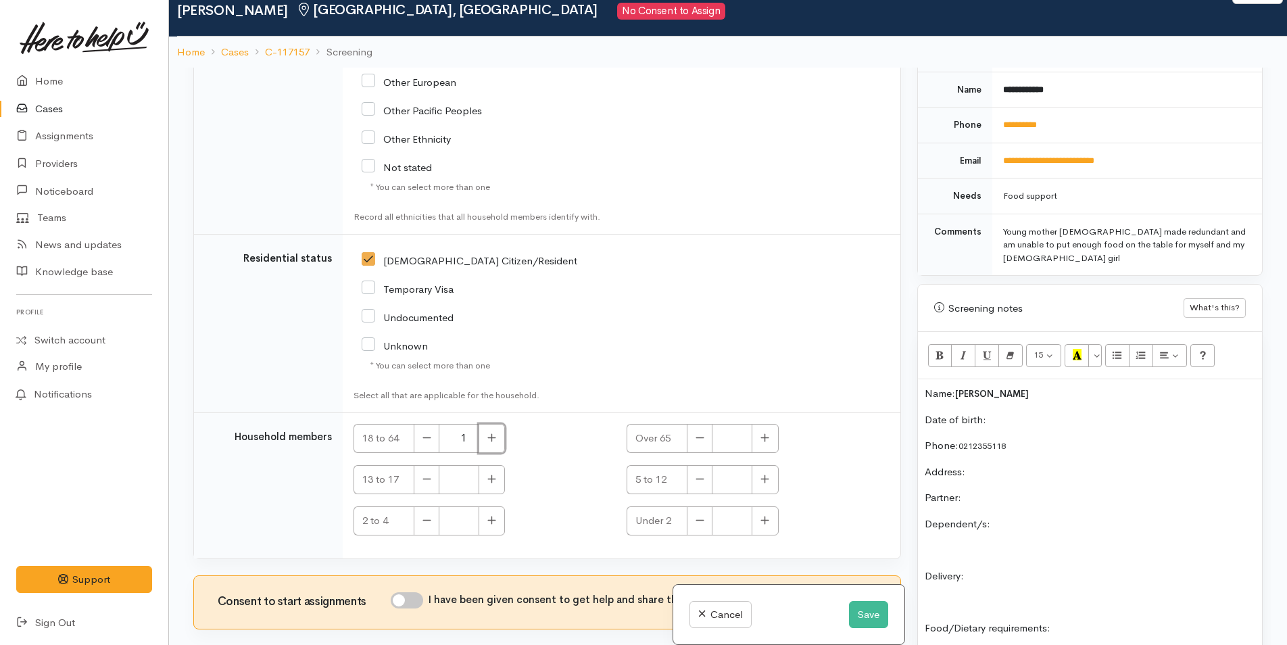
scroll to position [118, 0]
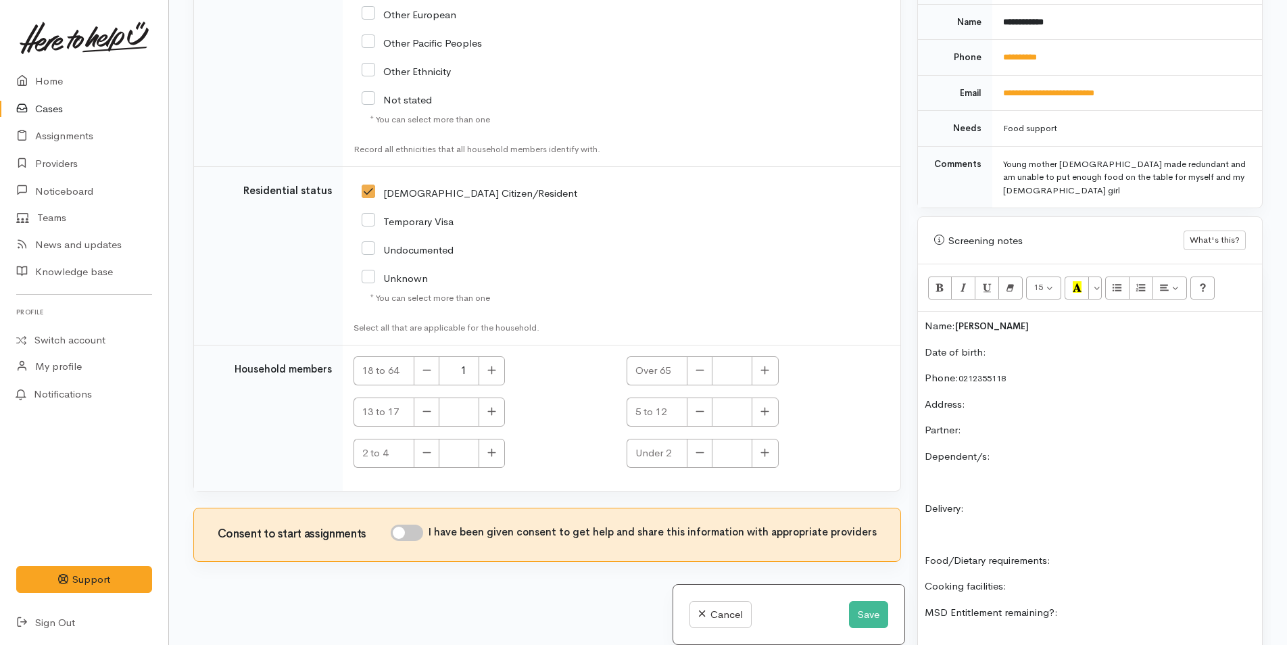
click at [418, 539] on input "I have been given consent to get help and share this information with appropria…" at bounding box center [407, 532] width 32 height 16
checkbox input "true"
click at [1083, 345] on p "Date of birth:" at bounding box center [1090, 353] width 330 height 16
click at [1003, 397] on p "Address:" at bounding box center [1090, 405] width 330 height 16
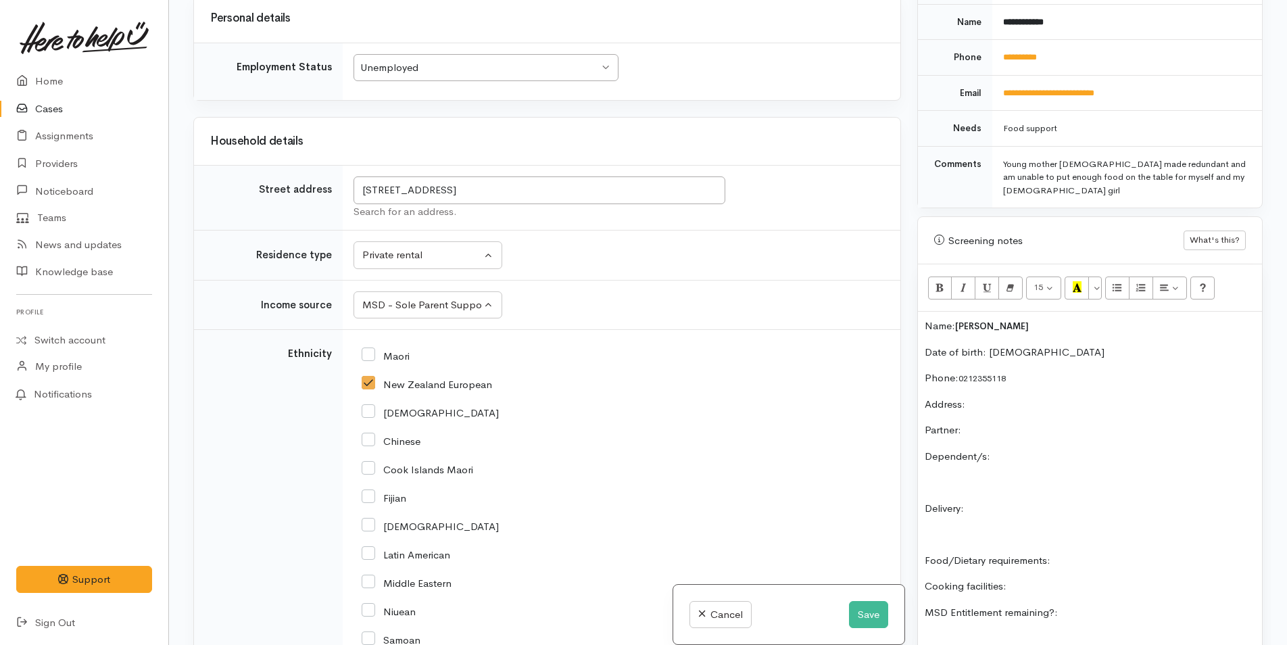
scroll to position [1207, 0]
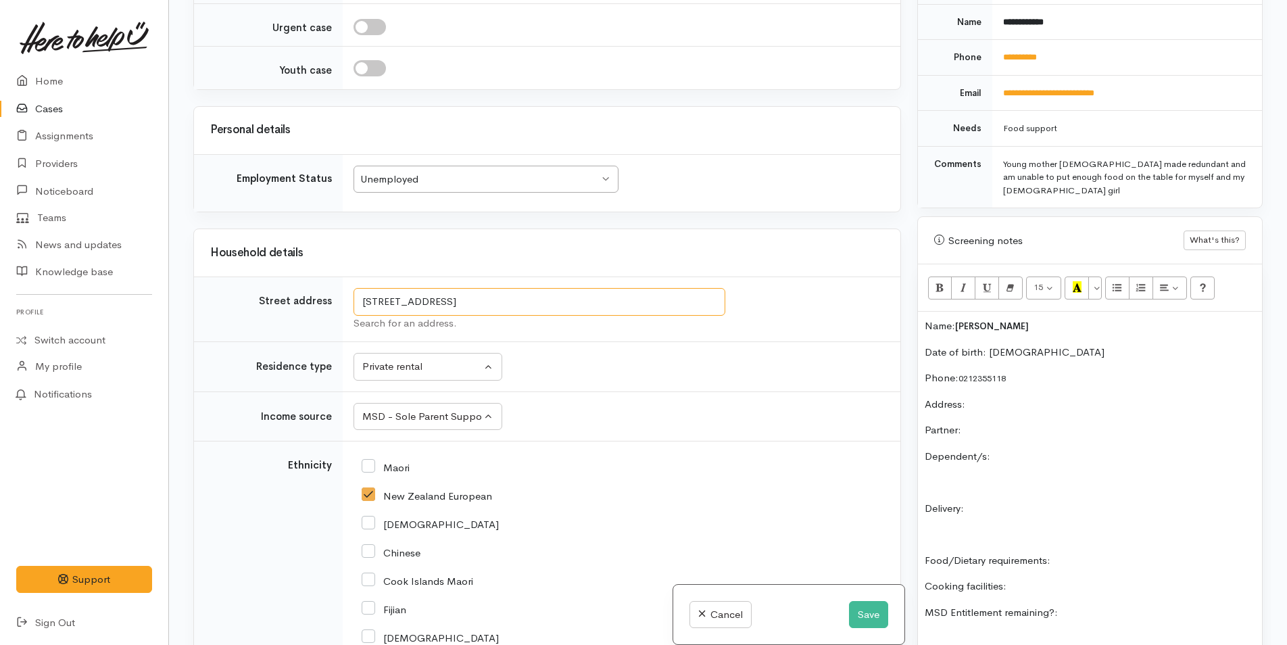
drag, startPoint x: 587, startPoint y: 301, endPoint x: 363, endPoint y: 291, distance: 223.9
click at [363, 291] on input "77 Dunkeld Drive, Papamoa, New Zealand" at bounding box center [539, 302] width 372 height 28
click at [1004, 397] on p "Address:" at bounding box center [1090, 405] width 330 height 16
click at [1035, 422] on p "Partner:" at bounding box center [1090, 430] width 330 height 16
click at [1092, 449] on p "Dependent/s:" at bounding box center [1090, 457] width 330 height 16
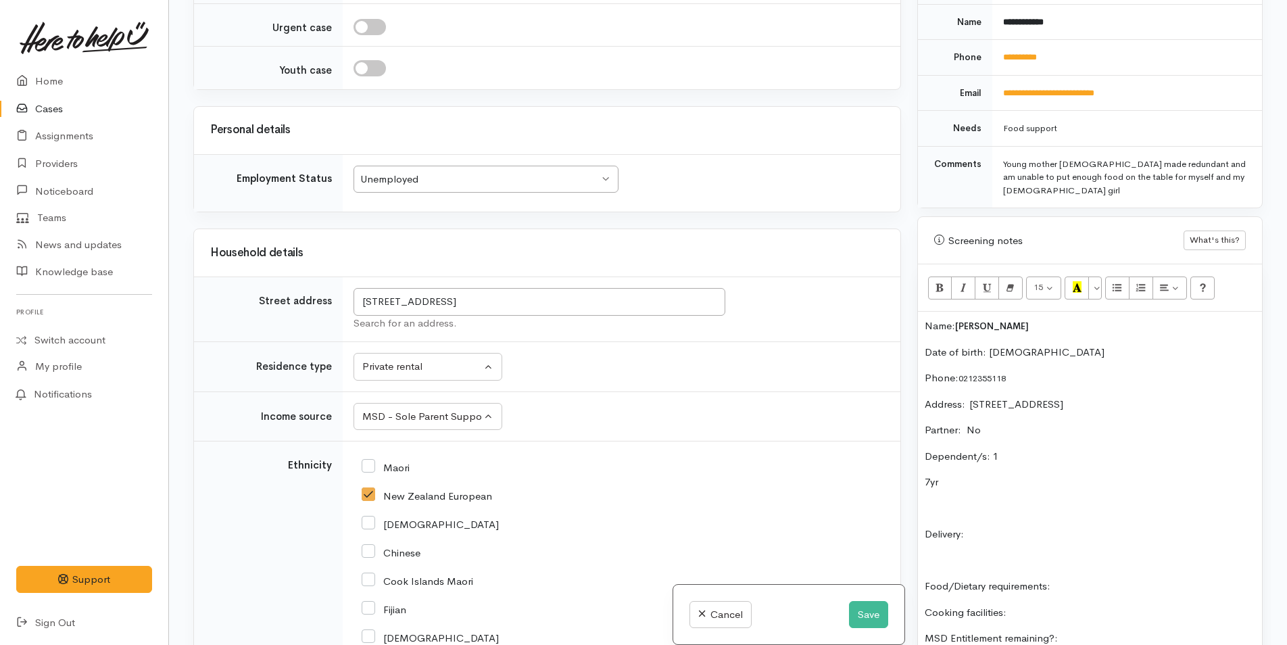
click at [1013, 526] on p "Delivery:" at bounding box center [1090, 534] width 330 height 16
click at [1103, 579] on p "Food/Dietary requirements:" at bounding box center [1090, 587] width 330 height 16
click at [973, 474] on p "7yr" at bounding box center [1090, 482] width 330 height 16
click at [1064, 605] on p "Cooking facilities:" at bounding box center [1090, 613] width 330 height 16
click at [1133, 631] on p "MSD Entitlement remaining?:" at bounding box center [1090, 639] width 330 height 16
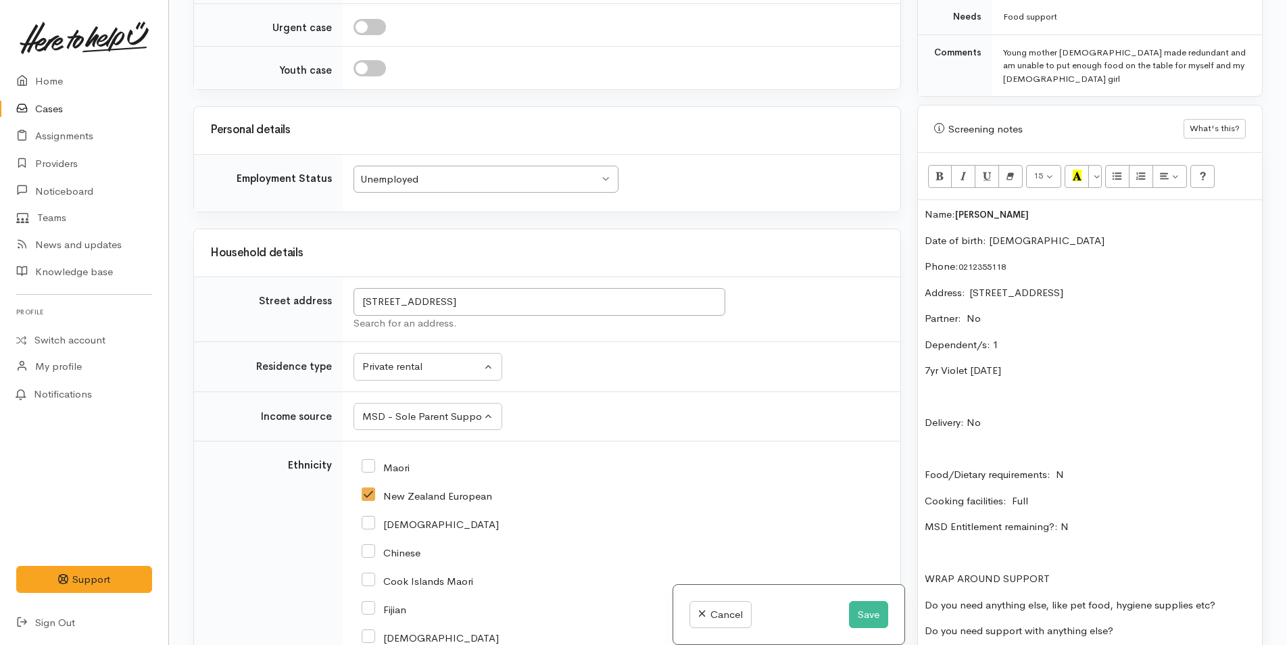
scroll to position [879, 0]
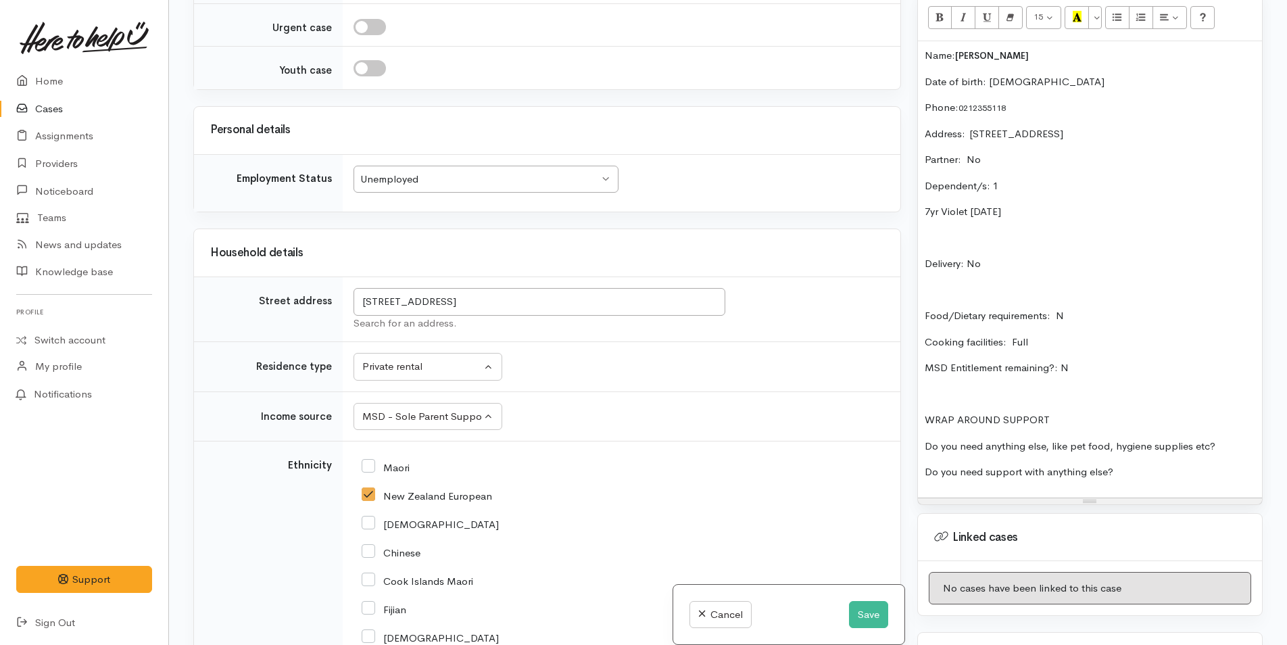
click at [1242, 439] on p "Do you need anything else, like pet food, hygiene supplies etc?" at bounding box center [1090, 447] width 330 height 16
click at [1184, 458] on div "Name: Jen Matthews Date of birth: 16/4/2000 Phone:  0212355118 Address:  77 Dun…" at bounding box center [1090, 269] width 344 height 456
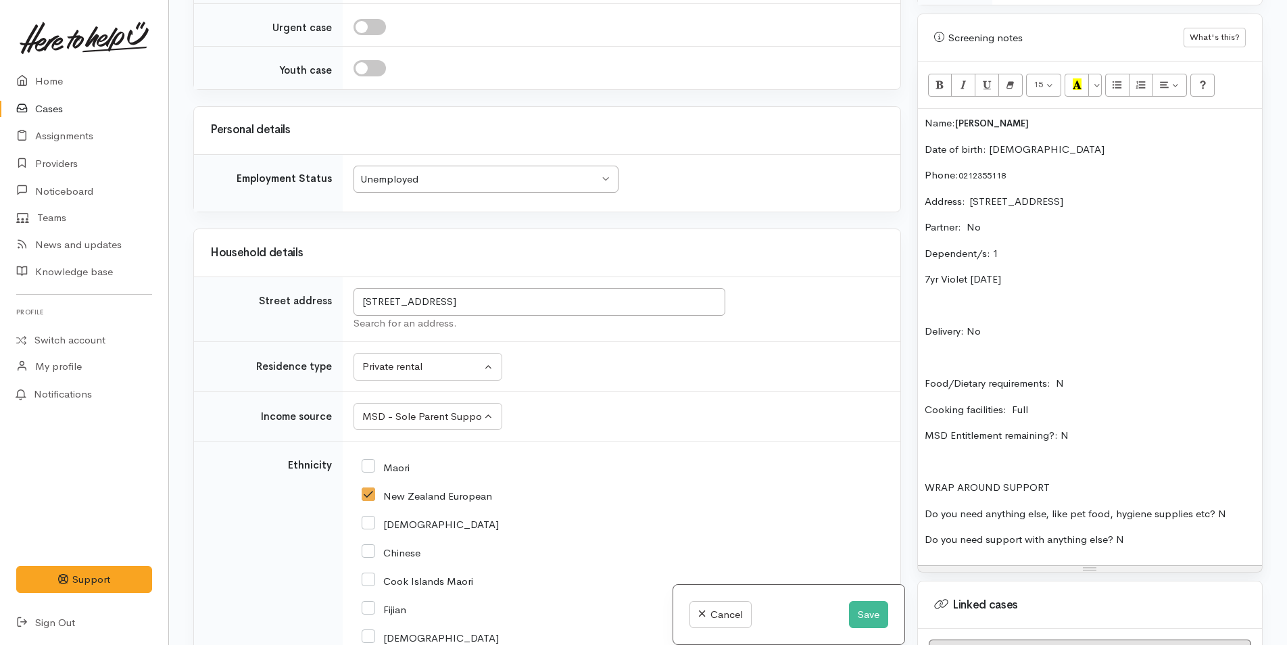
click at [918, 109] on div "Name: Jen Matthews Date of birth: 16/4/2000 Phone:  0212355118 Address:  77 Dun…" at bounding box center [1090, 337] width 344 height 456
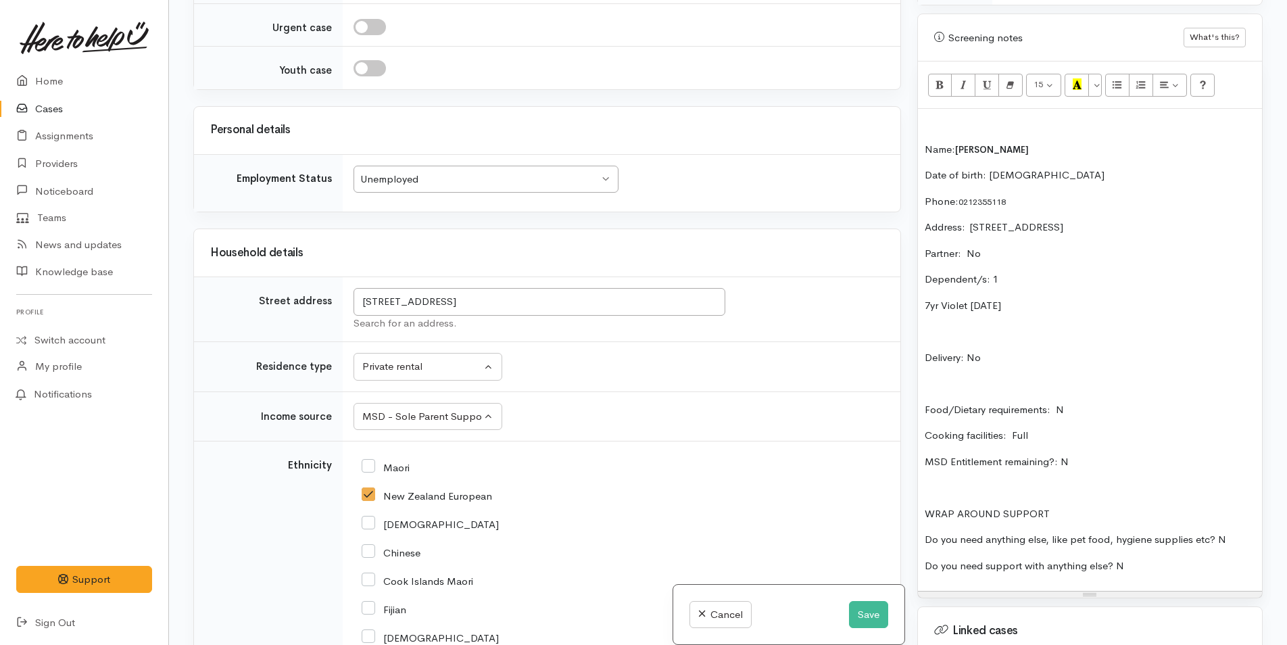
click at [1135, 402] on p "Food/Dietary requirements: N" at bounding box center [1090, 410] width 330 height 16
click at [997, 350] on p "Delivery: No" at bounding box center [1090, 358] width 330 height 16
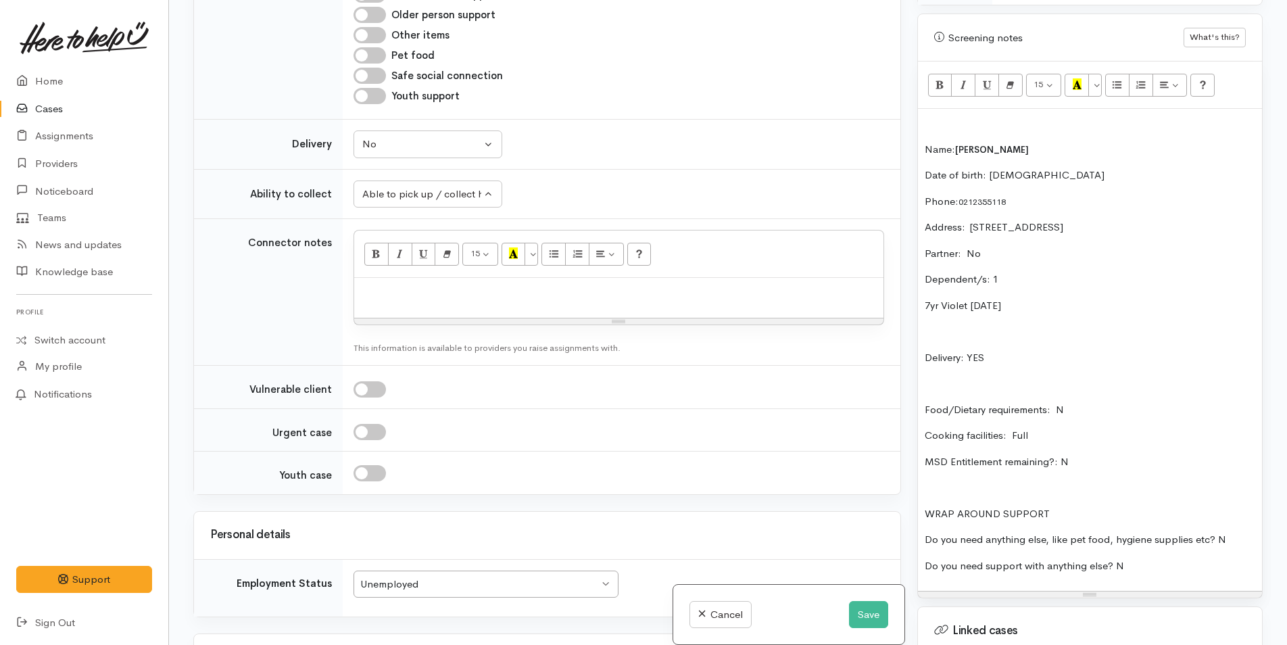
scroll to position [802, 0]
click at [406, 130] on td "Unknown Delivery needed Delivery preferred No No Unknown Delivery needed Delive…" at bounding box center [622, 145] width 558 height 50
click at [408, 152] on div "No" at bounding box center [421, 145] width 119 height 16
click at [424, 222] on span "Delivery needed" at bounding box center [406, 230] width 73 height 16
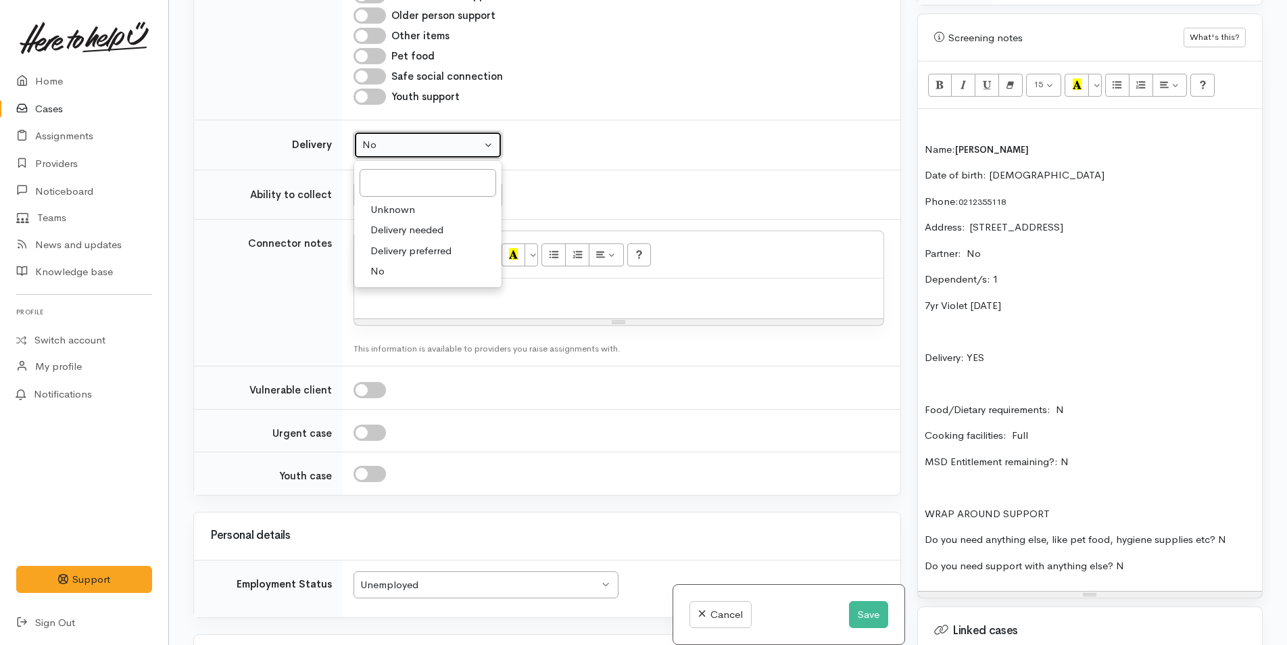
select select "3"
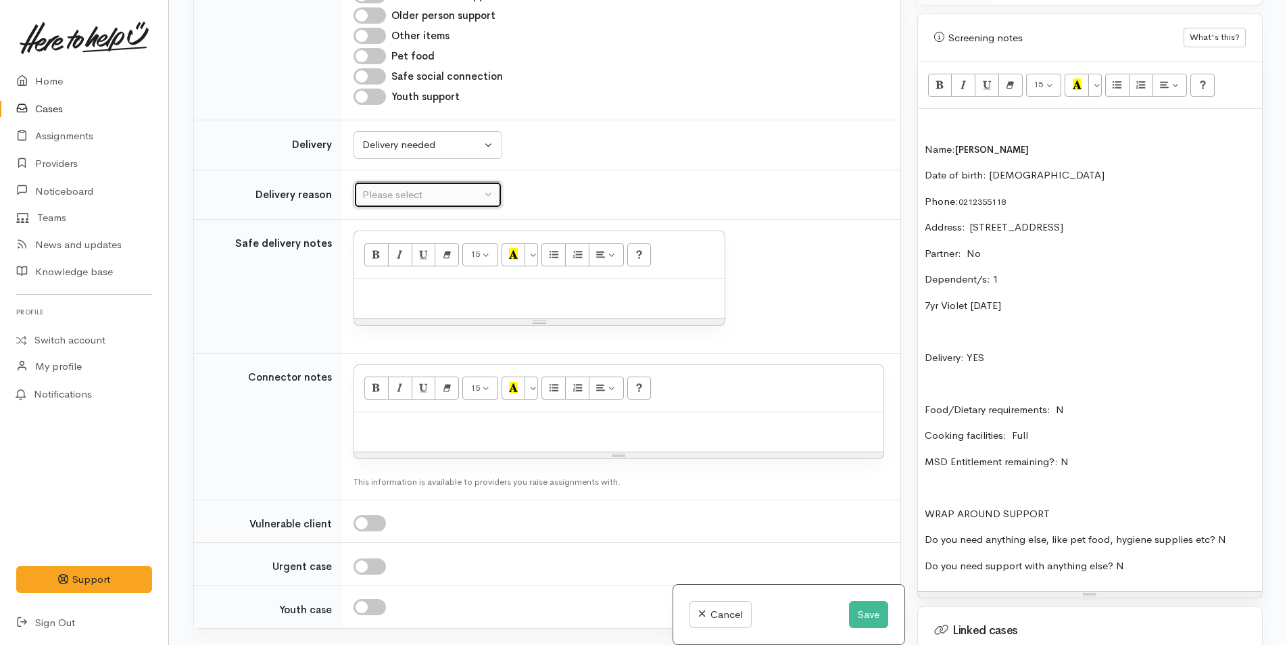
click at [424, 200] on div "Please select" at bounding box center [421, 195] width 119 height 16
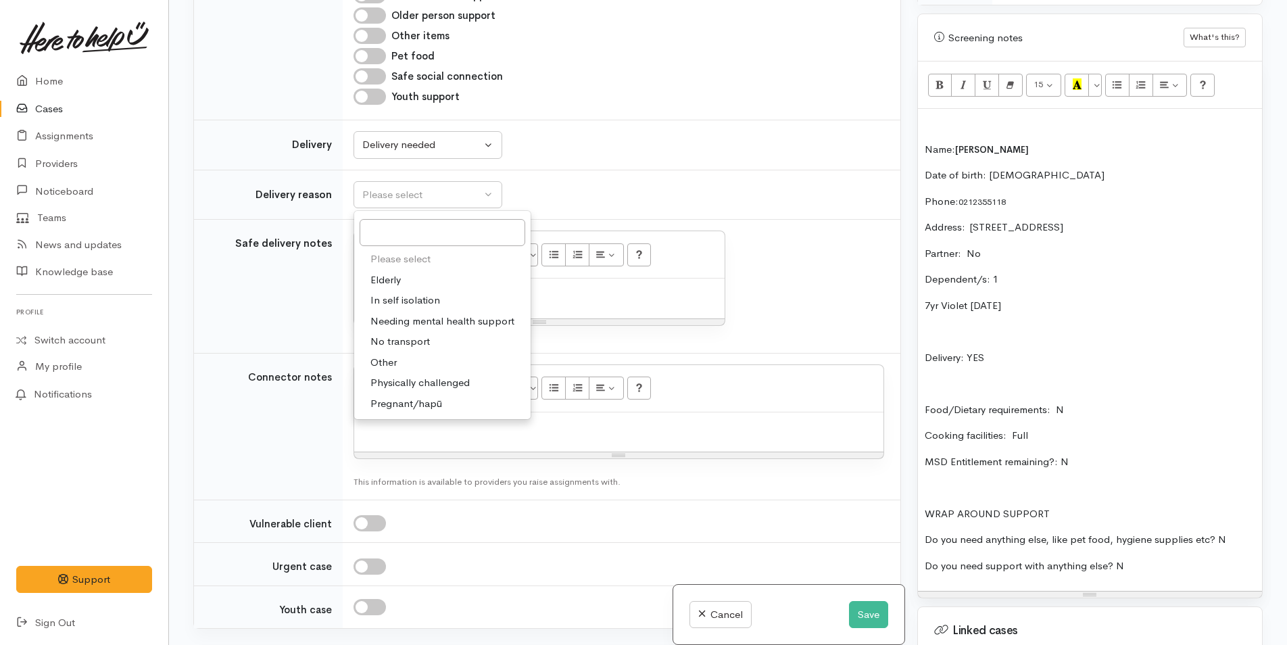
click at [408, 338] on span "No transport" at bounding box center [399, 342] width 59 height 16
select select "2"
click at [424, 299] on p at bounding box center [539, 293] width 357 height 16
click at [403, 310] on div at bounding box center [539, 298] width 370 height 40
paste div
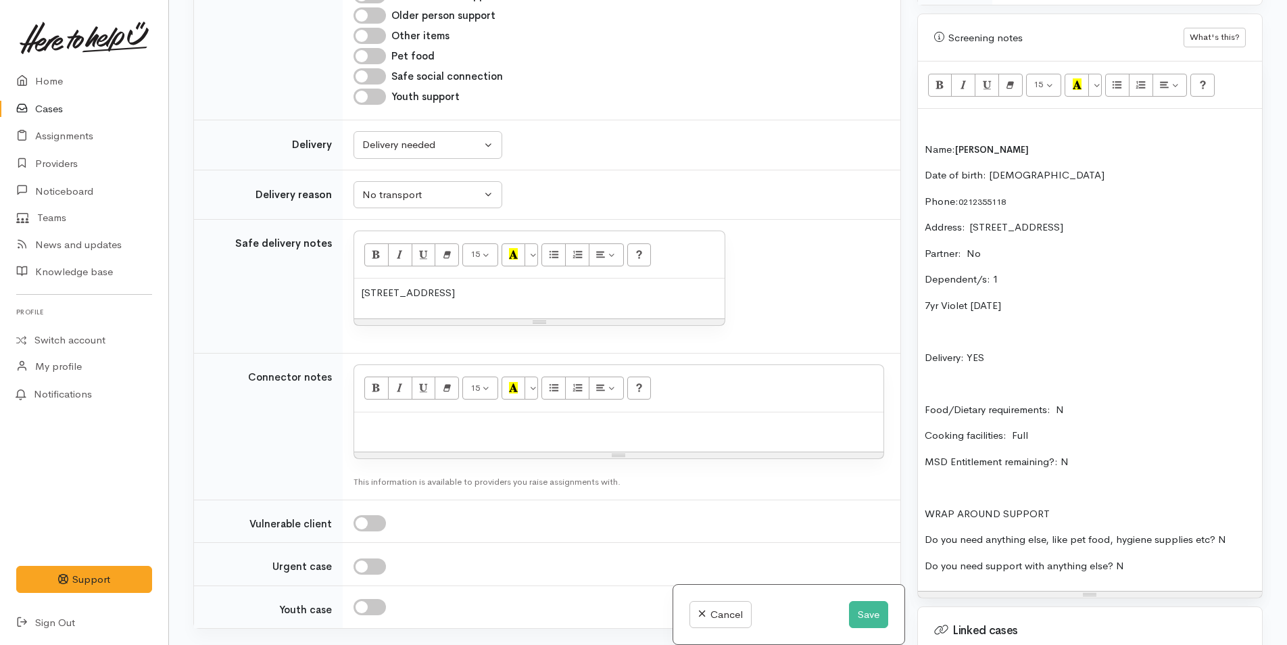
drag, startPoint x: 577, startPoint y: 293, endPoint x: 352, endPoint y: 307, distance: 224.8
click at [352, 307] on td "<p>77 Dunkeld Drive, Papamoa, New Zealand</p> 15 8 9 10 11 12 14 18 24 36 Backg…" at bounding box center [622, 287] width 558 height 134
click at [433, 287] on p at bounding box center [539, 293] width 357 height 16
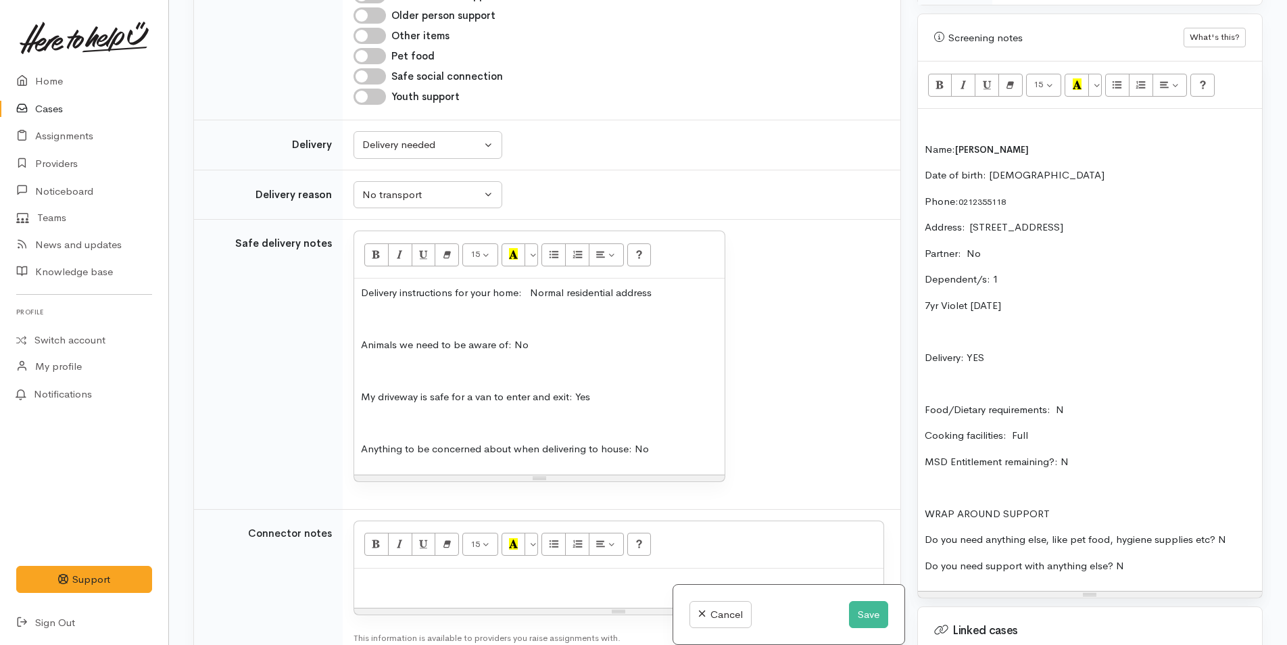
click at [693, 291] on p "Delivery instructions for your home: Normal residential address" at bounding box center [539, 293] width 357 height 16
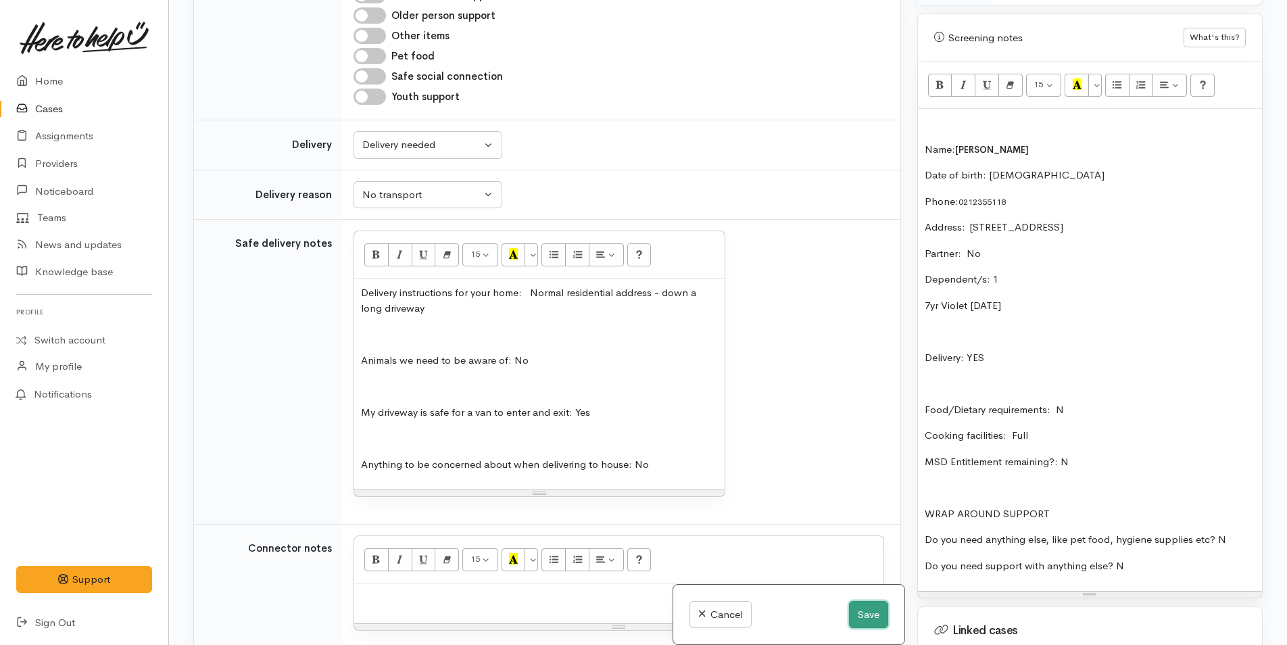
click at [863, 611] on button "Save" at bounding box center [868, 615] width 39 height 28
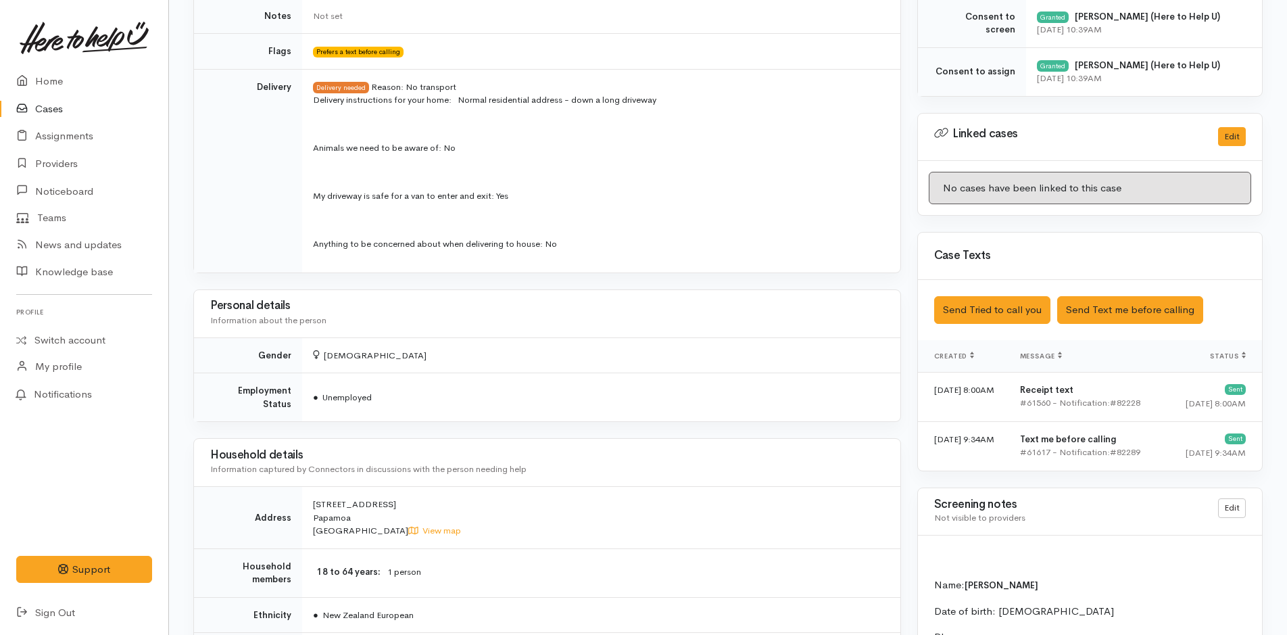
scroll to position [676, 0]
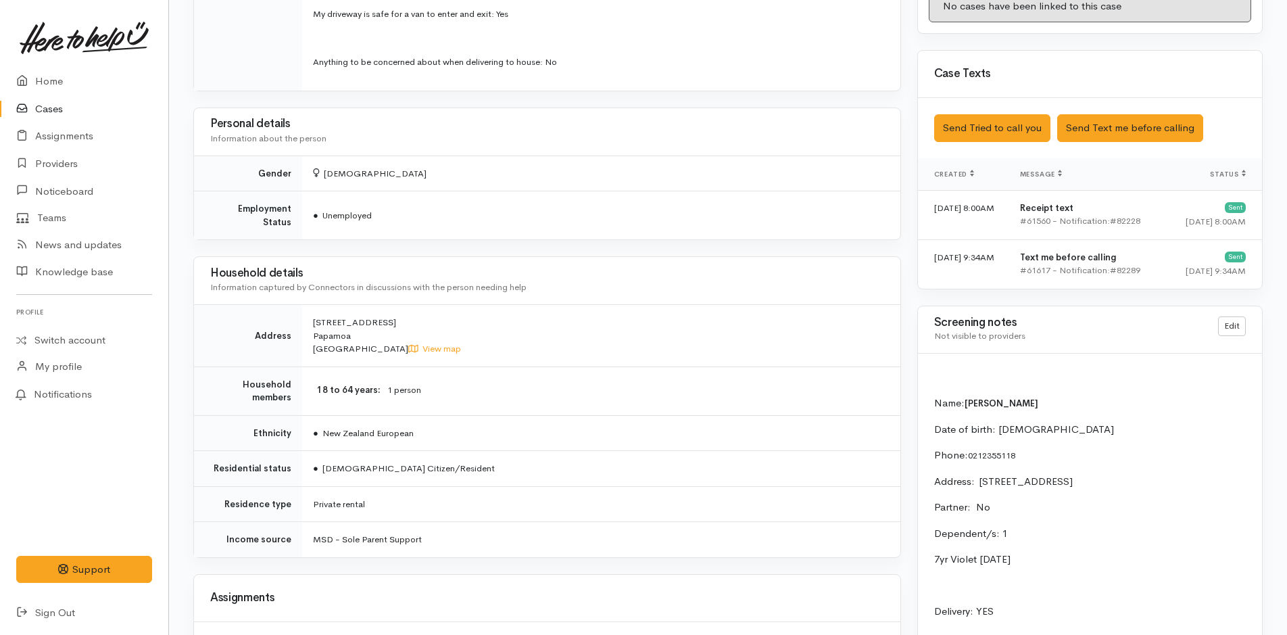
scroll to position [811, 0]
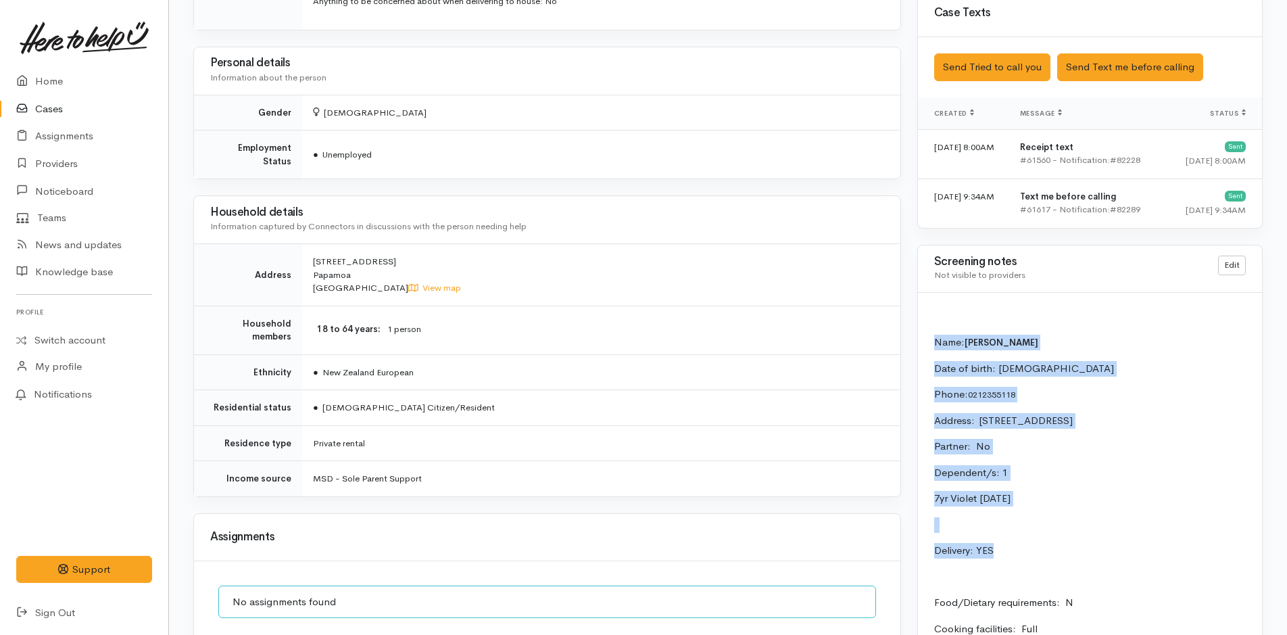
drag, startPoint x: 1002, startPoint y: 550, endPoint x: 918, endPoint y: 346, distance: 220.6
click at [918, 346] on div "Name: Jen Matthews Date of birth: 16/4/2000 Phone:  0212355118 Address:  77 Dun…" at bounding box center [1090, 543] width 344 height 501
copy div "Name: Jen Matthews Date of birth: 16/4/2000 Phone:  0212355118 Address:  77 Dun…"
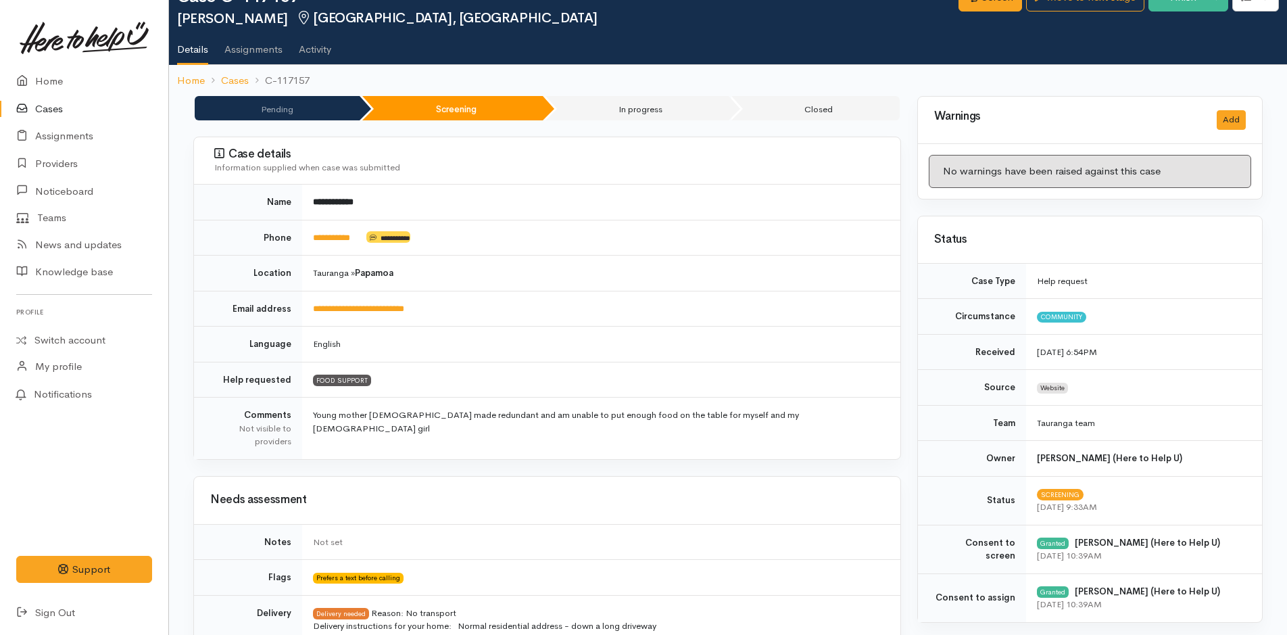
scroll to position [0, 0]
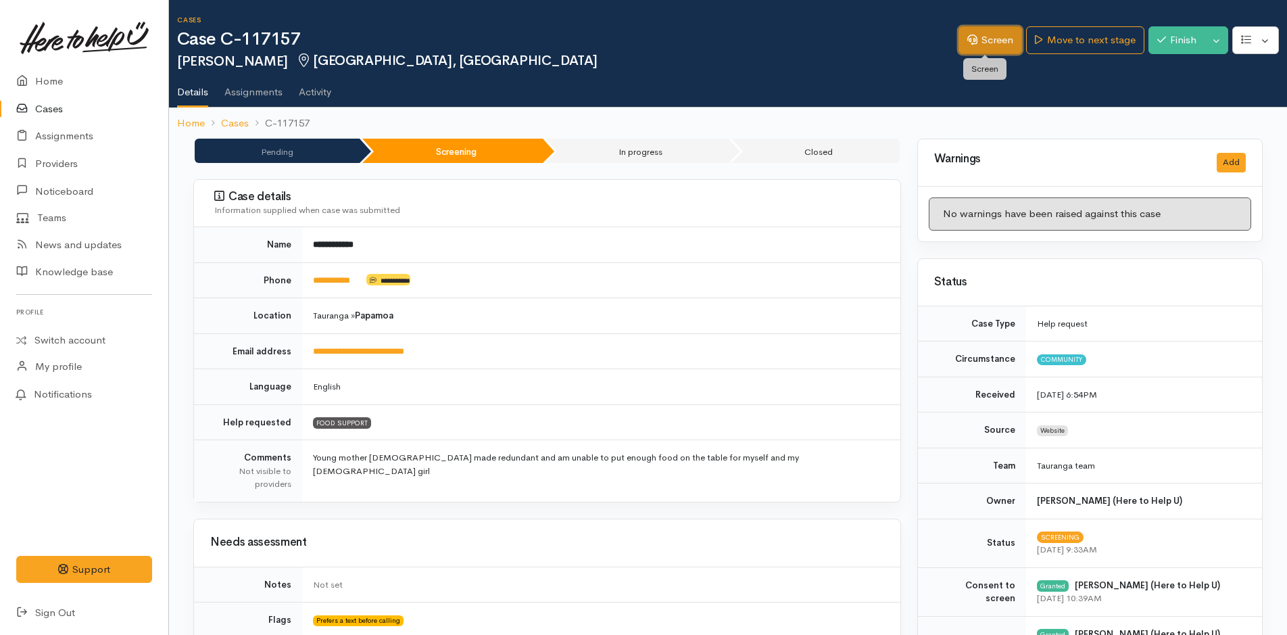
click at [983, 41] on link "Screen" at bounding box center [990, 40] width 64 height 28
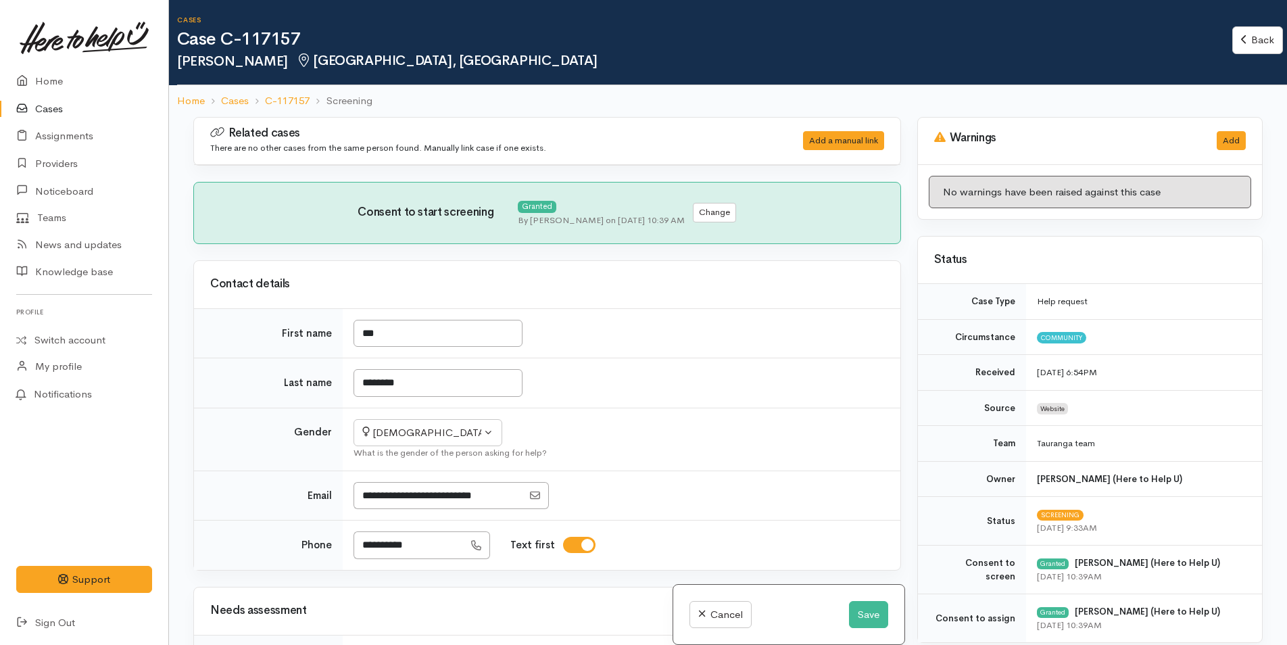
select select "2"
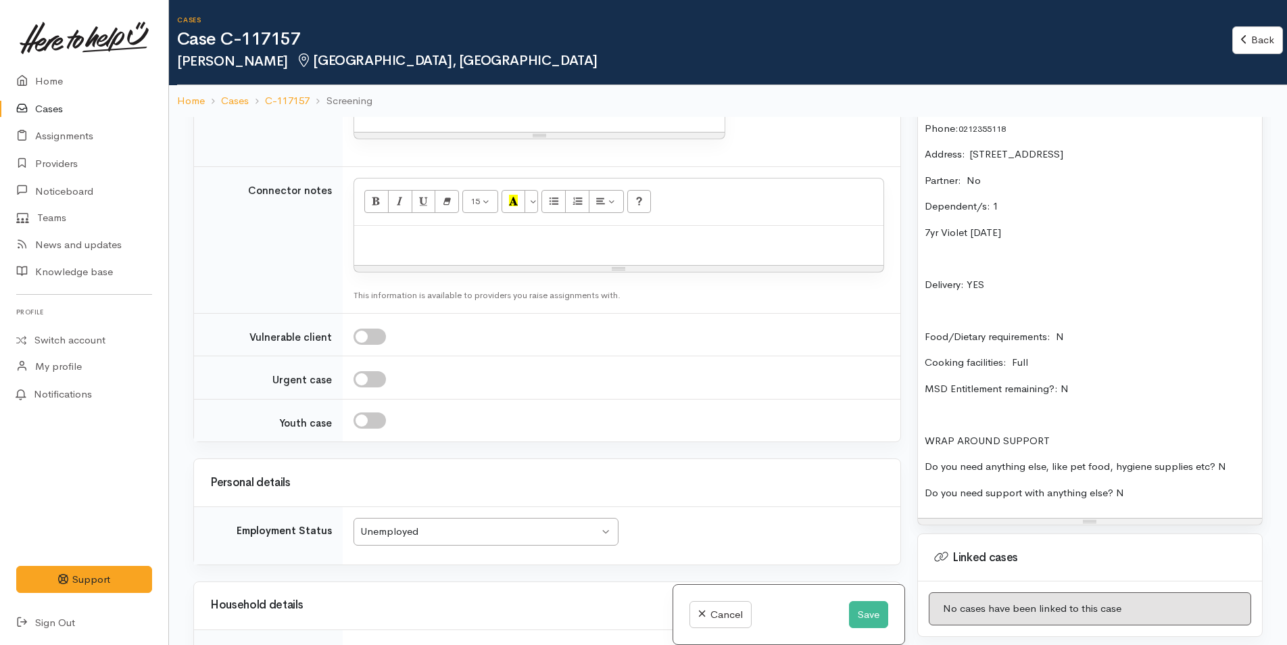
scroll to position [811, 0]
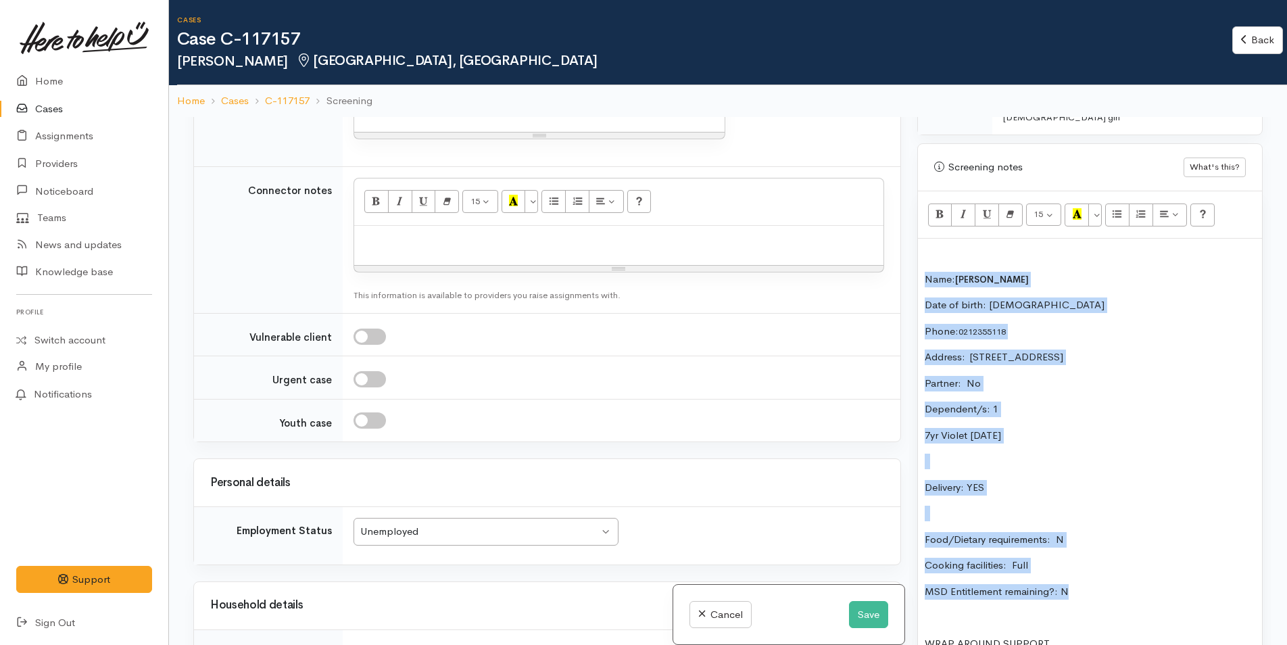
drag, startPoint x: 1093, startPoint y: 581, endPoint x: 916, endPoint y: 263, distance: 363.3
click at [917, 263] on div "Screening notes What's this? <p><br></p><p>Name:&nbsp;&nbsp;<span style="font-s…" at bounding box center [1089, 435] width 345 height 585
copy div "Name: Jen Matthews Date of birth: 16/4/2000 Phone:  0212355118 Address:  77 Dun…"
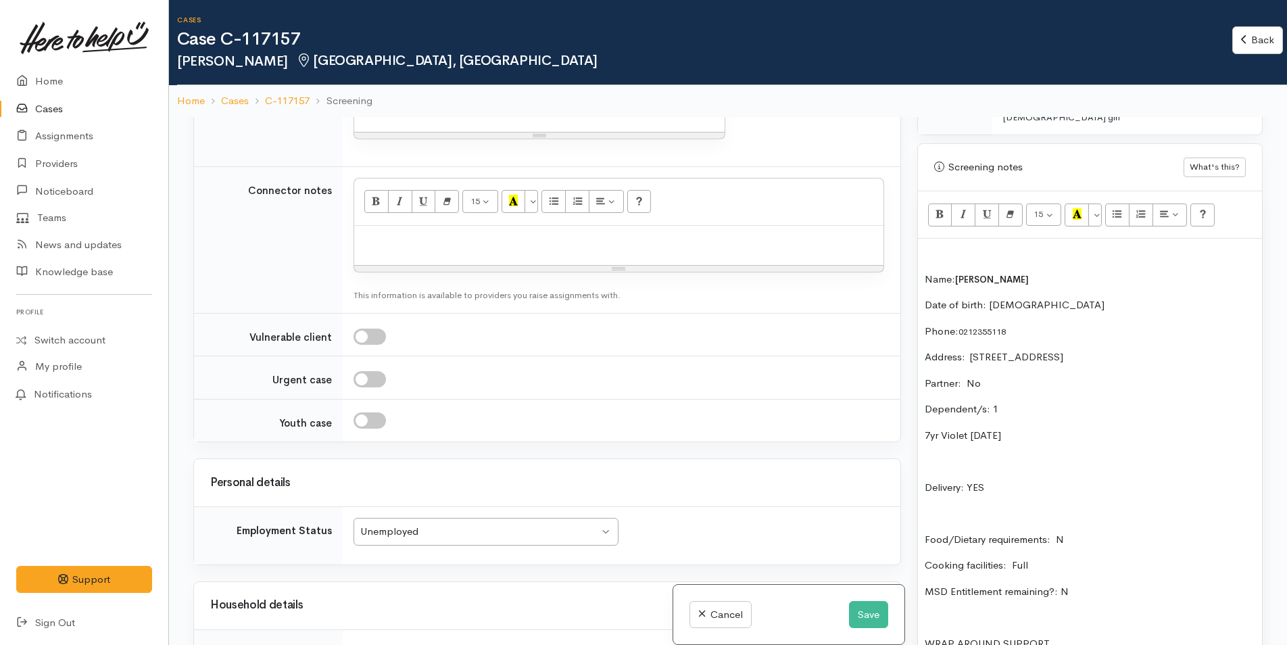
click at [406, 239] on p at bounding box center [619, 240] width 516 height 16
paste div
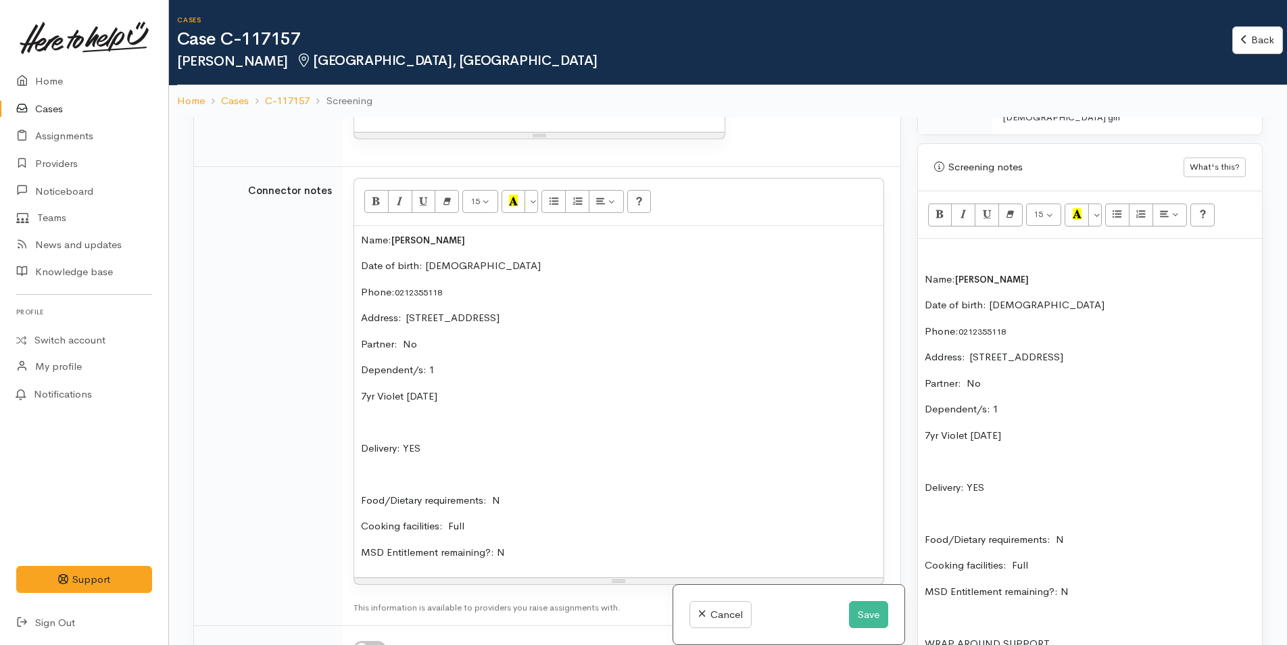
click at [406, 420] on p at bounding box center [619, 422] width 516 height 16
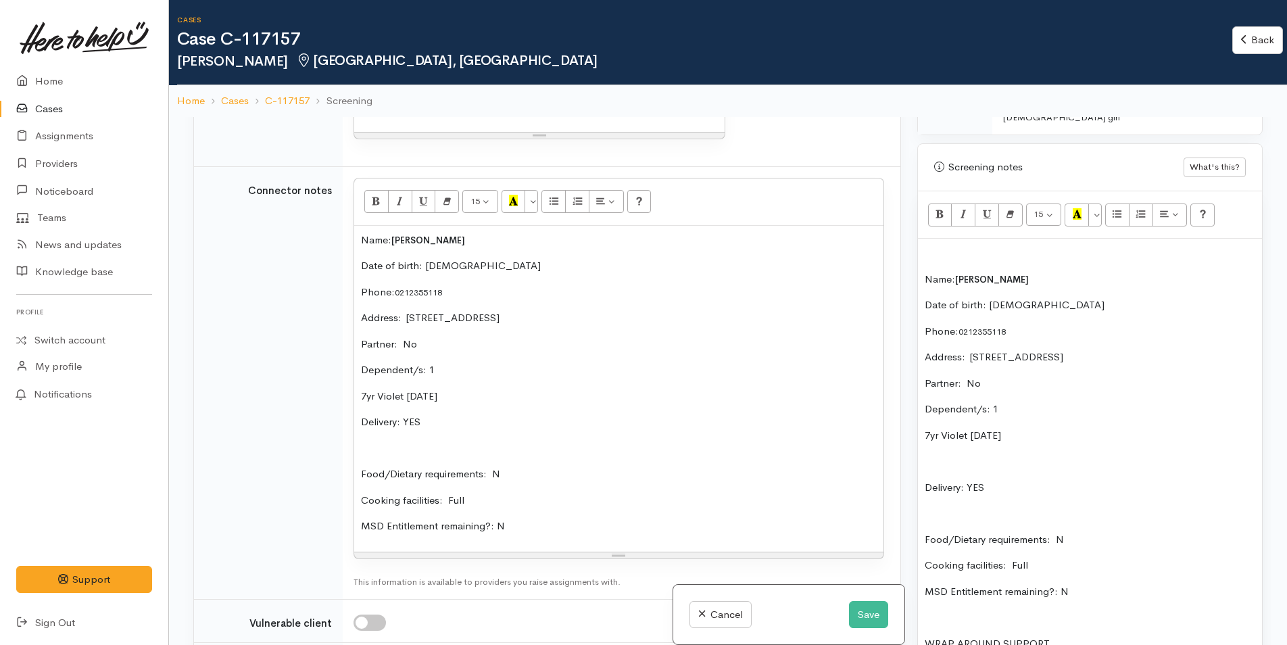
click at [407, 460] on div "Name: Jen Matthews Date of birth: 16/4/2000 Phone:  0212355118 Address:  77 Dun…" at bounding box center [618, 389] width 529 height 326
click at [403, 449] on p at bounding box center [619, 449] width 516 height 16
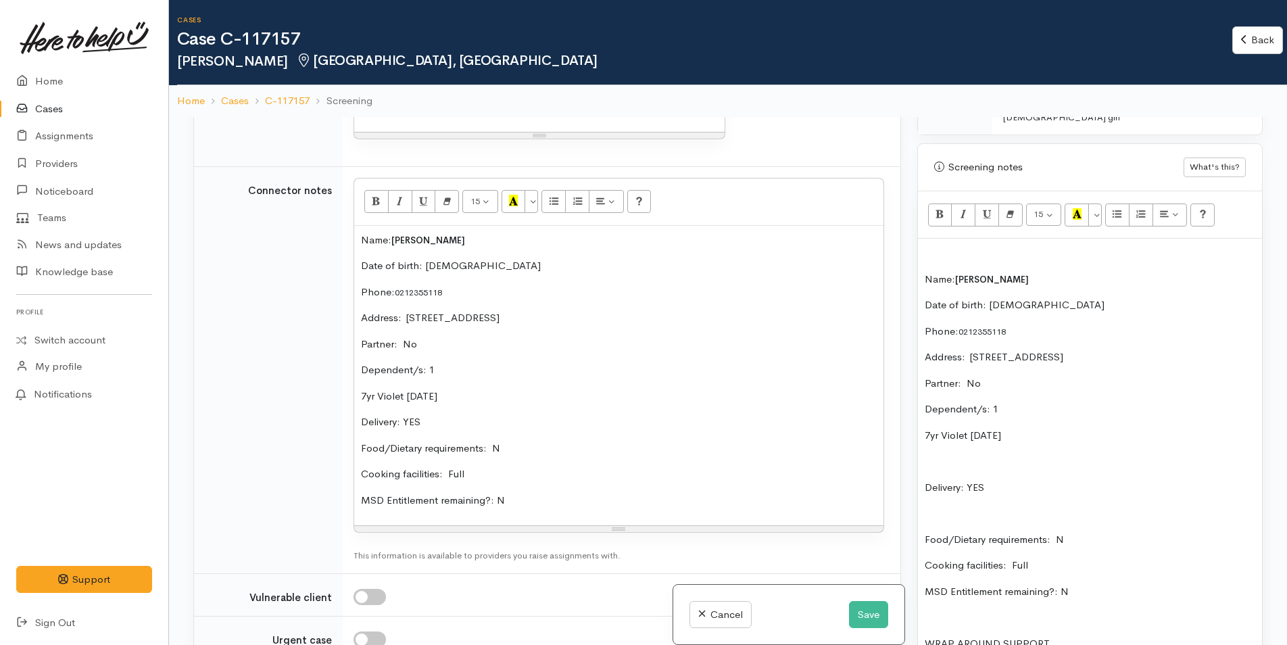
click at [577, 441] on p "Food/Dietary requirements: N" at bounding box center [619, 449] width 516 height 16
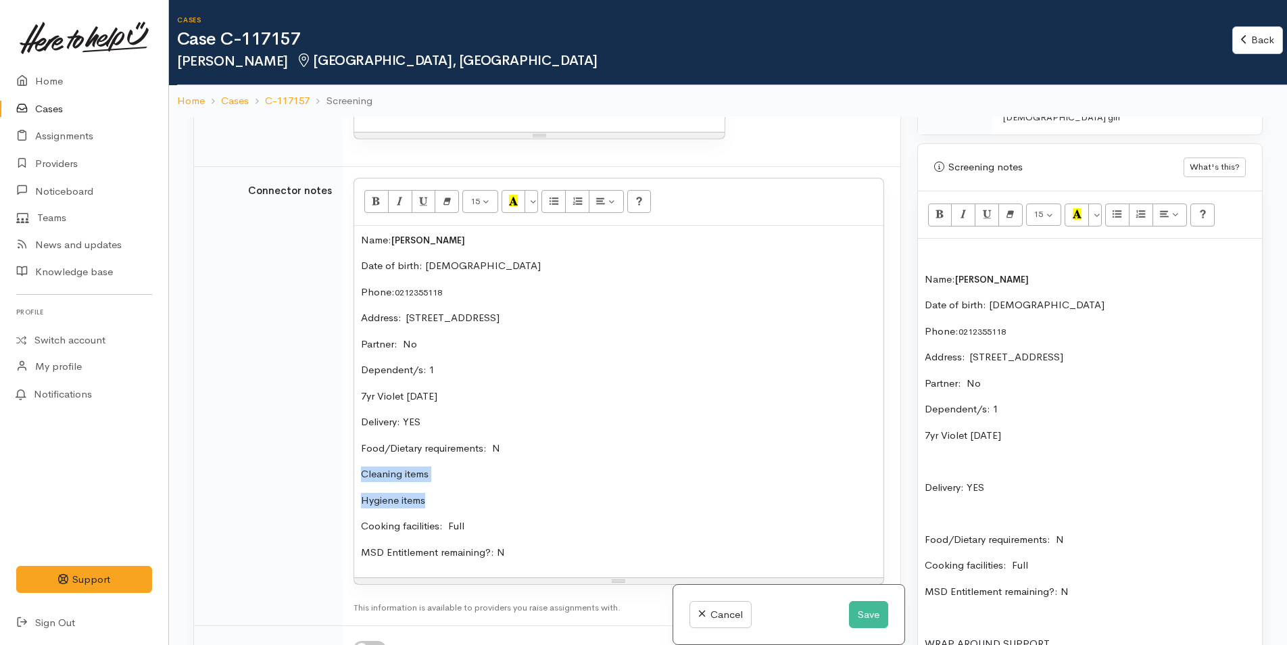
drag, startPoint x: 437, startPoint y: 496, endPoint x: 359, endPoint y: 465, distance: 84.3
click at [359, 465] on div "Name: Jen Matthews Date of birth: 16/4/2000 Phone:  0212355118 Address:  77 Dun…" at bounding box center [618, 402] width 529 height 352
click at [555, 203] on icon "Unordered list (CTRL+SHIFT+NUM7)" at bounding box center [553, 200] width 9 height 11
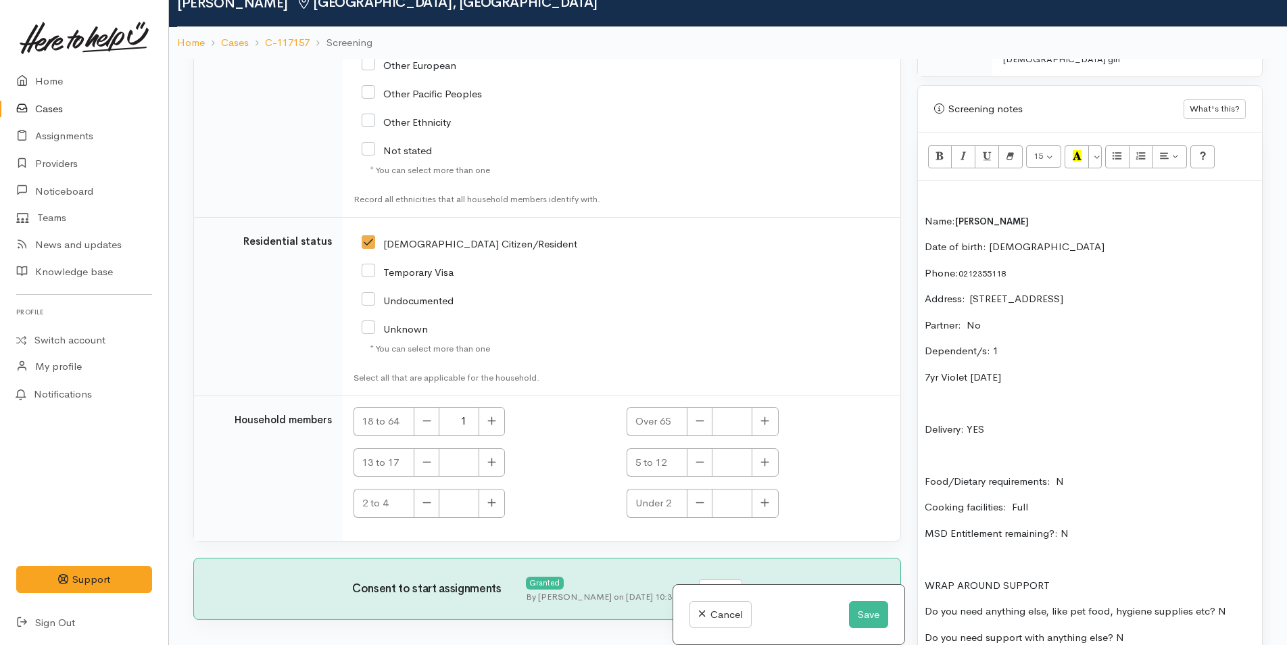
scroll to position [117, 0]
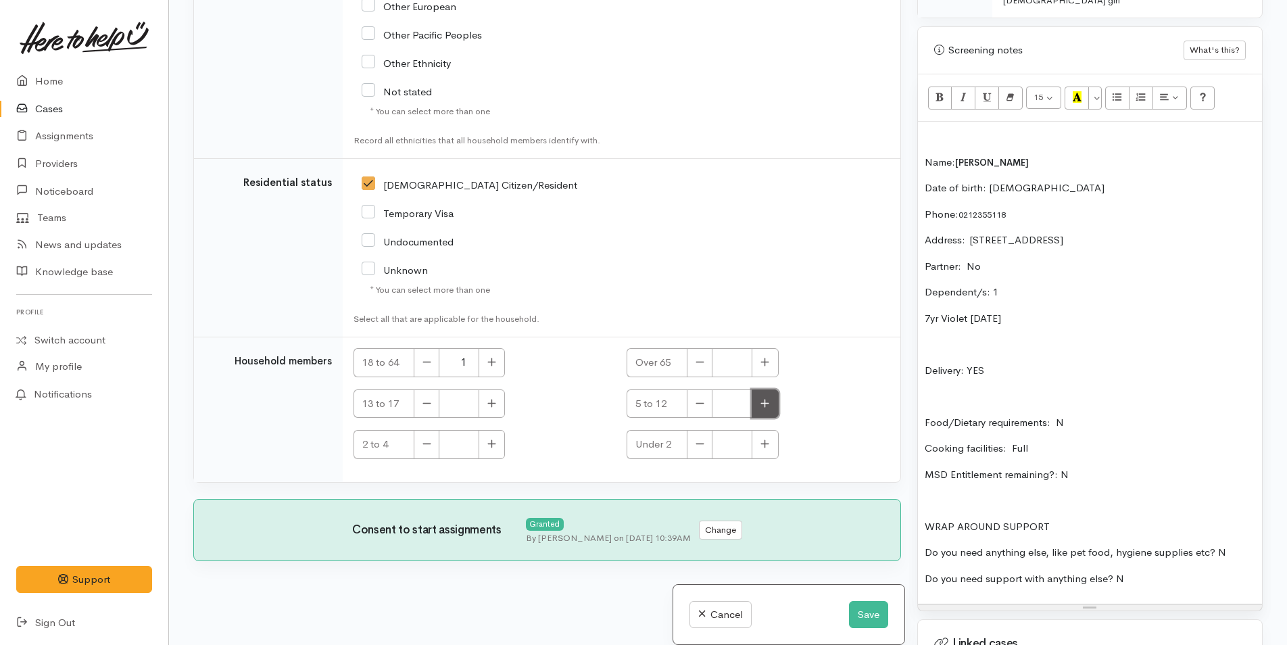
click at [761, 406] on icon "button" at bounding box center [764, 403] width 9 height 10
type input "1"
click at [947, 128] on p at bounding box center [1090, 136] width 330 height 16
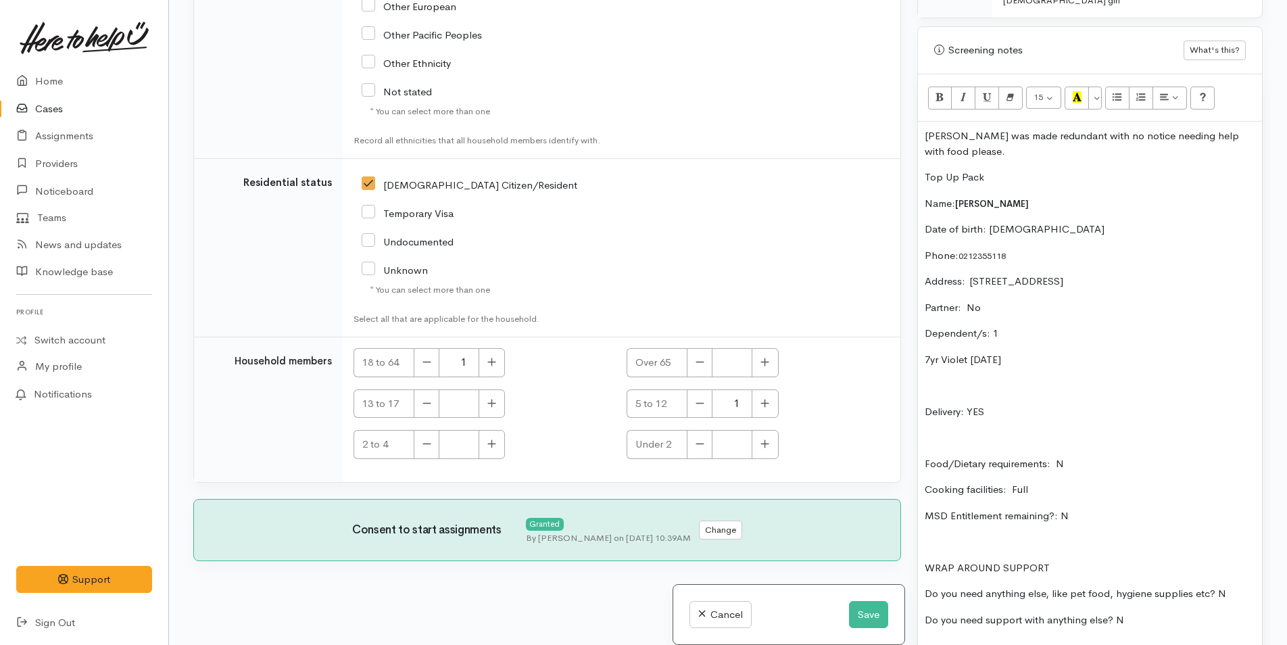
click at [1019, 139] on p "Jen was made redundant with no notice needing help with food please." at bounding box center [1090, 143] width 330 height 30
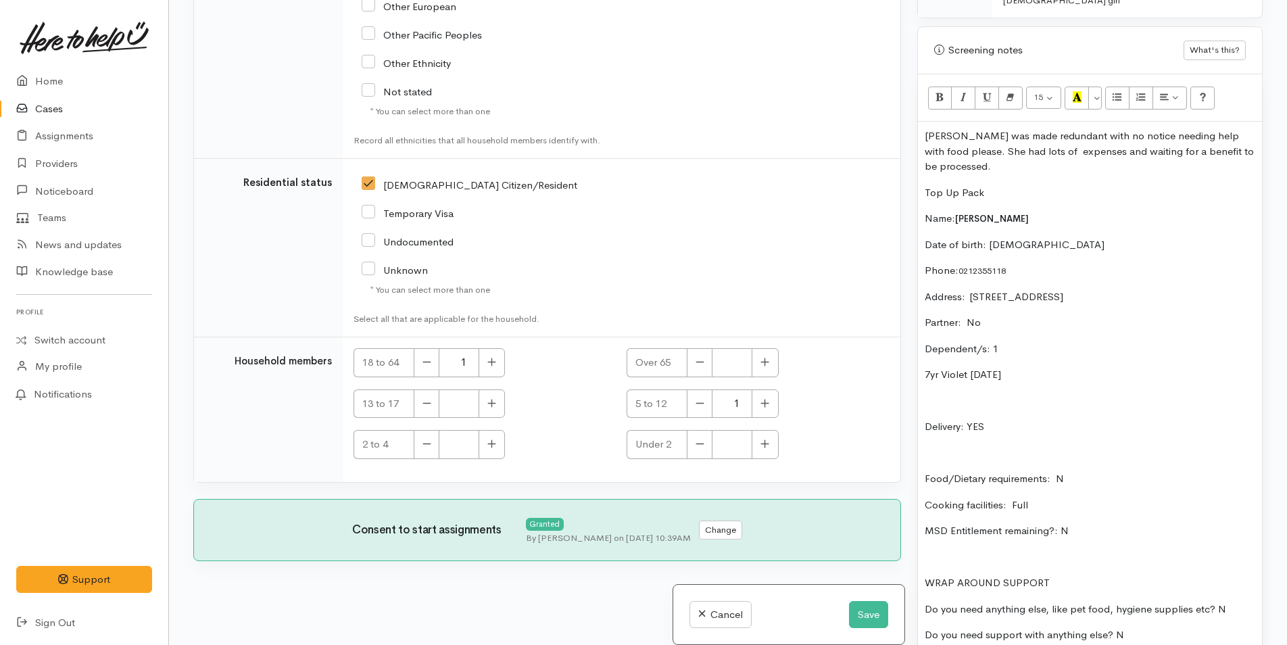
click at [1008, 185] on p "Top Up Pack" at bounding box center [1090, 193] width 330 height 16
drag, startPoint x: 1030, startPoint y: 185, endPoint x: 923, endPoint y: 186, distance: 106.8
click at [923, 186] on div "Jen was made redundant with no notice needing help with food please. She had lo…" at bounding box center [1090, 391] width 344 height 539
click at [934, 87] on button "Bold (CTRL+B)" at bounding box center [940, 98] width 24 height 23
click at [866, 612] on button "Save" at bounding box center [868, 615] width 39 height 28
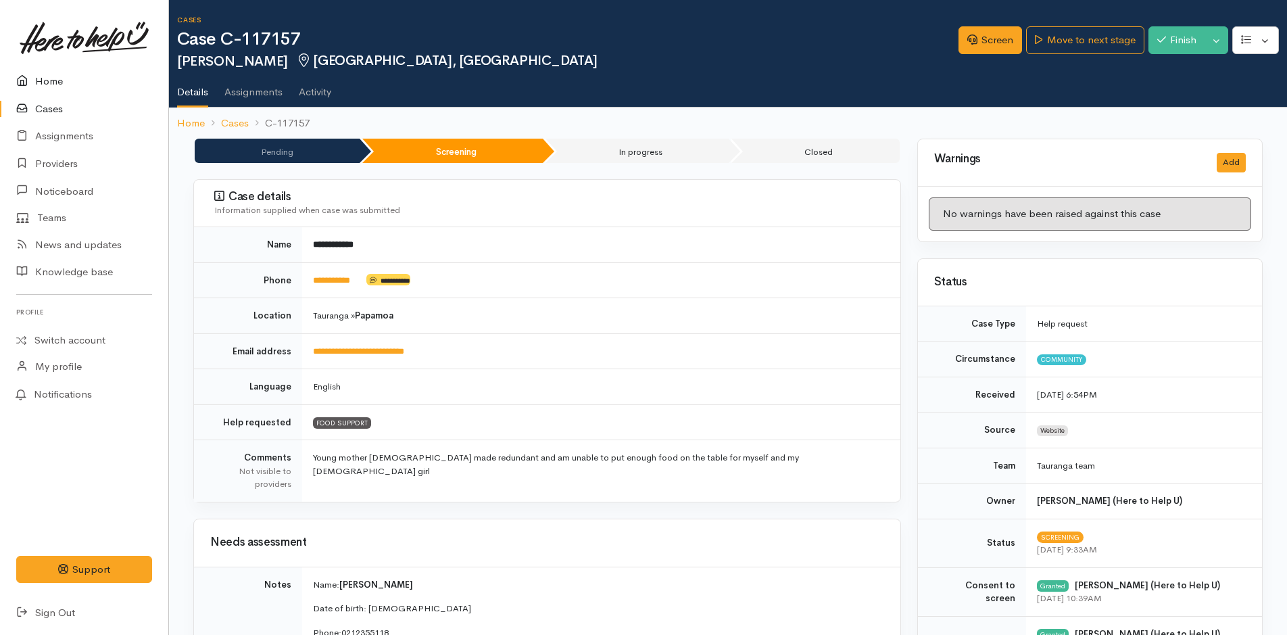
click at [55, 76] on link "Home" at bounding box center [84, 82] width 168 height 28
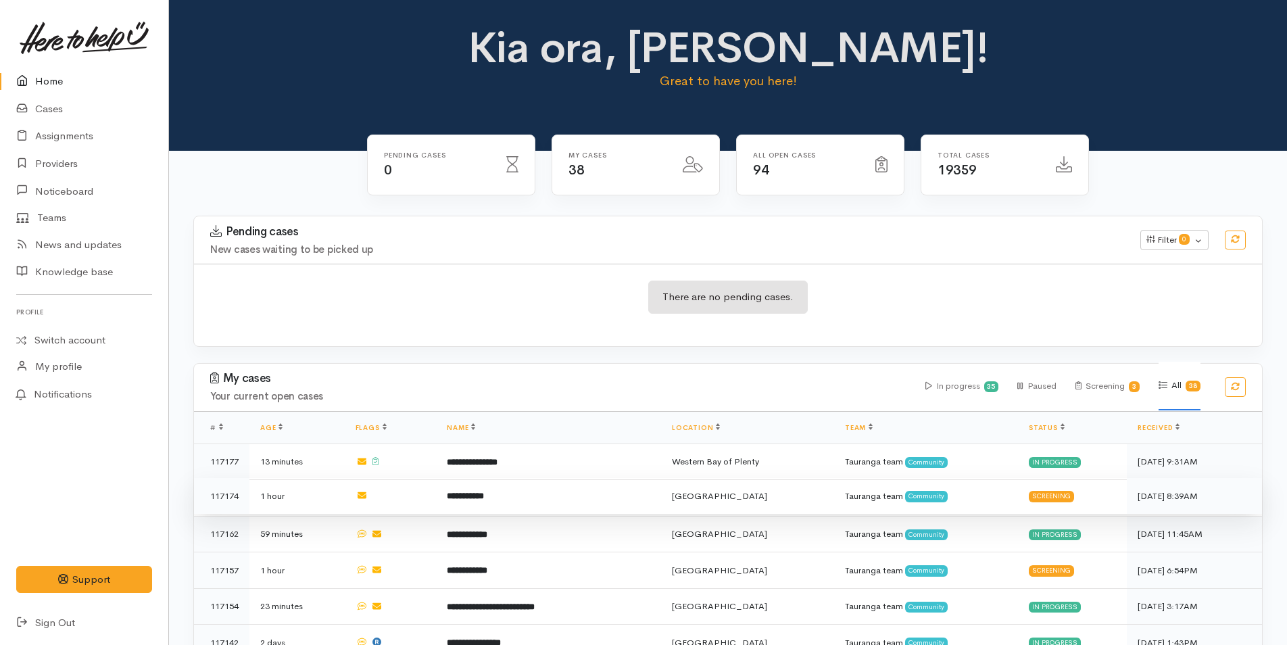
click at [484, 492] on b "**********" at bounding box center [465, 495] width 37 height 9
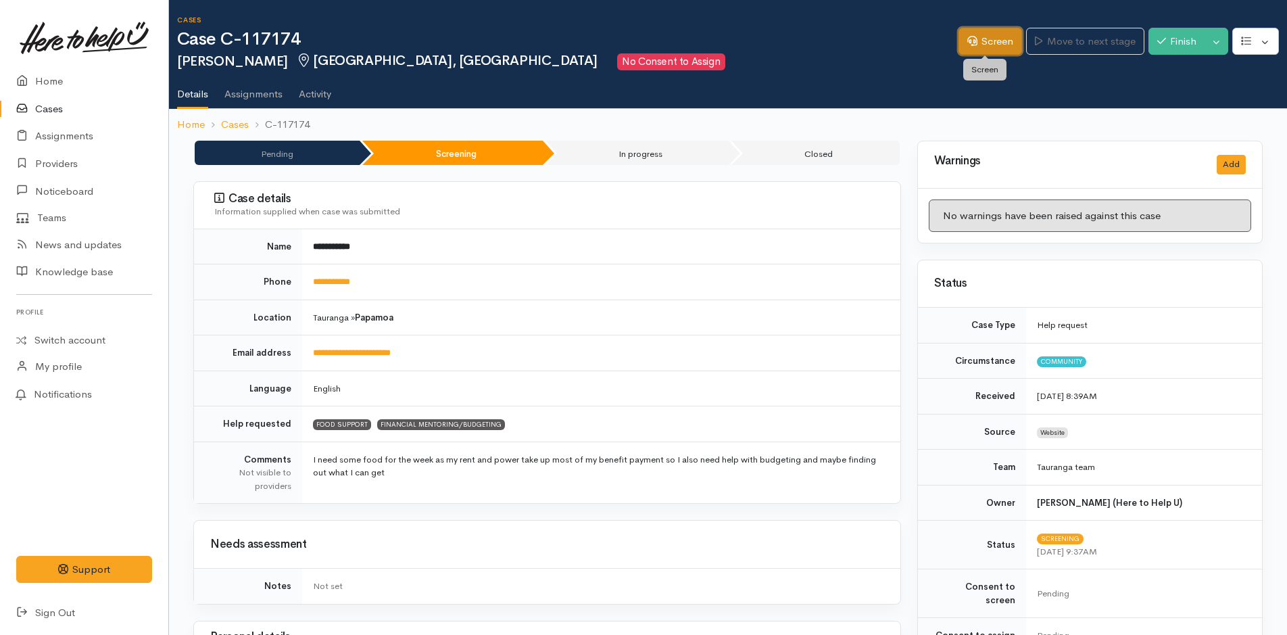
click at [983, 39] on link "Screen" at bounding box center [990, 42] width 64 height 28
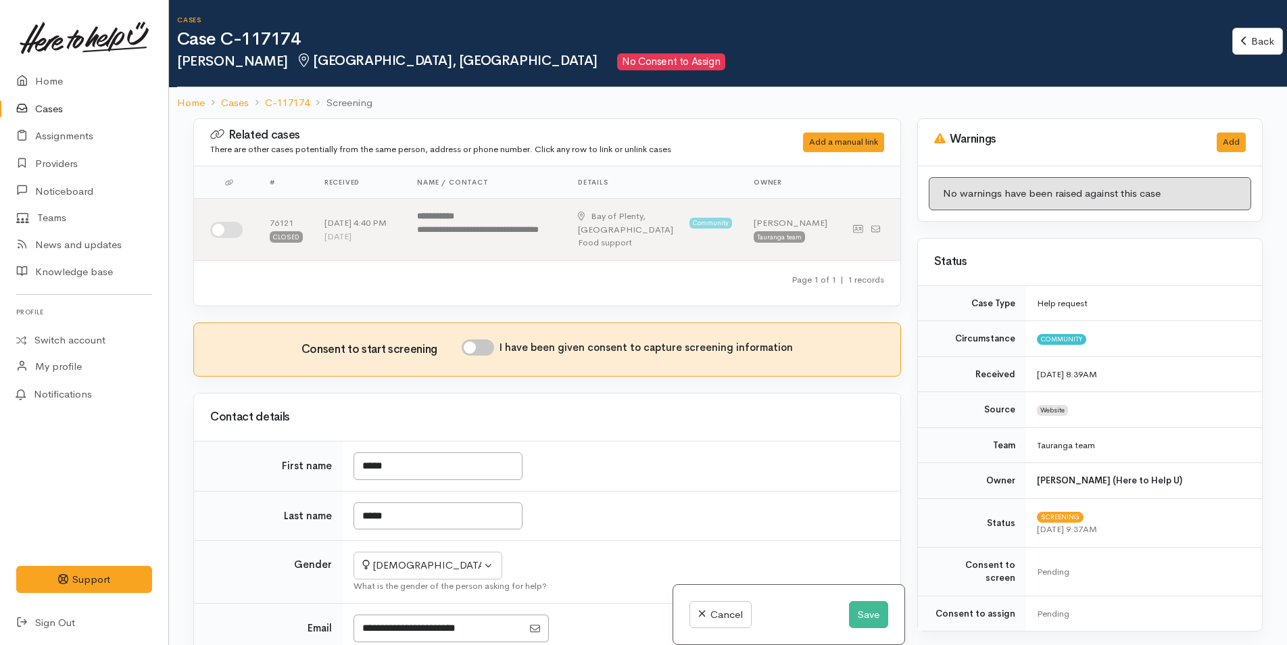
drag, startPoint x: 479, startPoint y: 342, endPoint x: 493, endPoint y: 345, distance: 13.8
click at [481, 342] on input "I have been given consent to capture screening information" at bounding box center [478, 347] width 32 height 16
checkbox input "true"
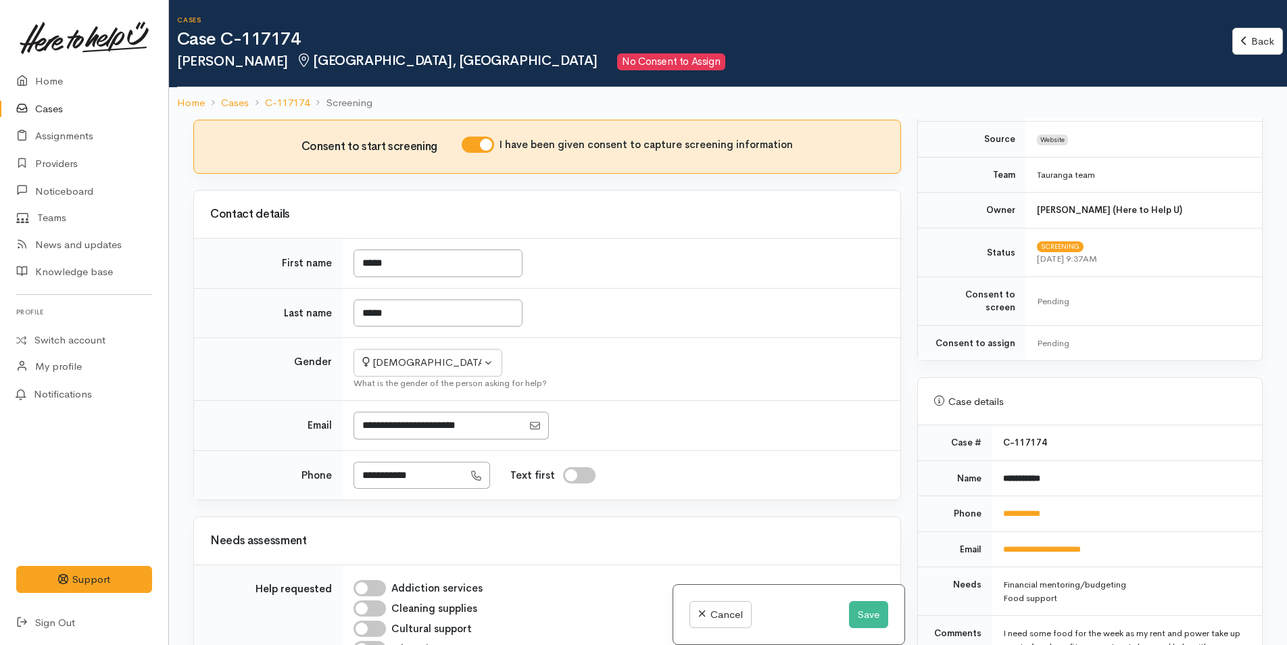
scroll to position [473, 0]
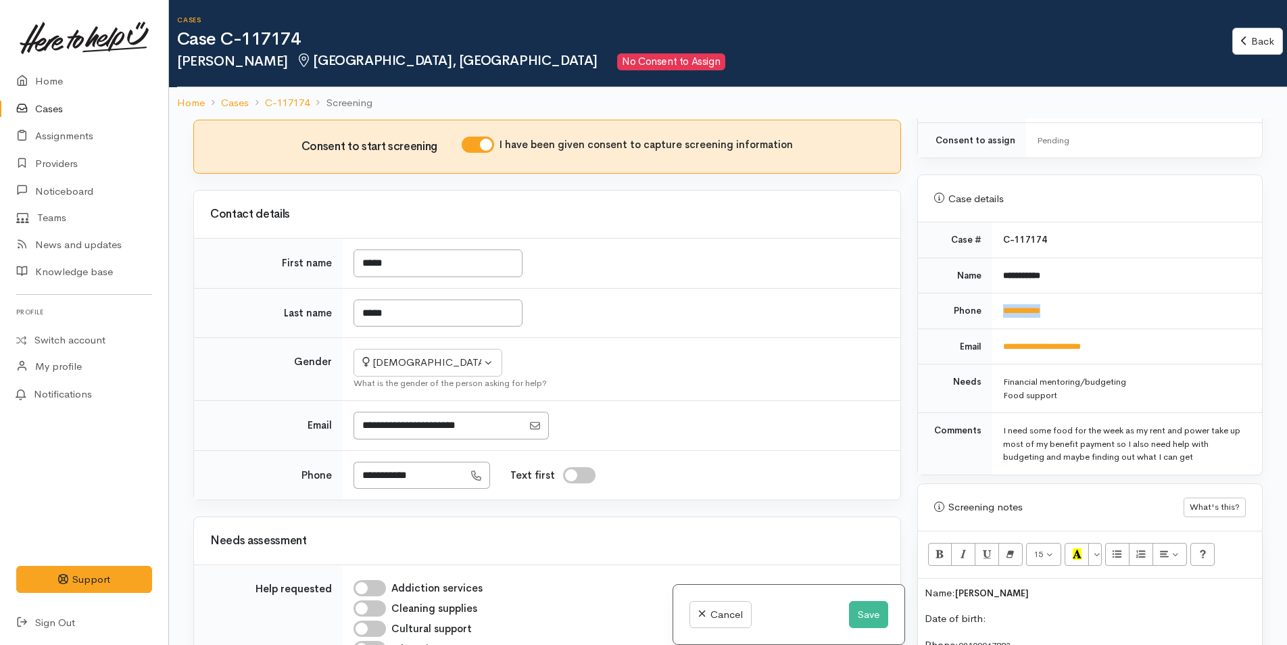
drag, startPoint x: 1073, startPoint y: 301, endPoint x: 993, endPoint y: 313, distance: 80.6
click at [993, 313] on td "**********" at bounding box center [1127, 311] width 270 height 36
copy link "**********"
click at [441, 362] on div "[DEMOGRAPHIC_DATA]" at bounding box center [421, 363] width 119 height 16
click at [398, 410] on span "[DEMOGRAPHIC_DATA]" at bounding box center [440, 416] width 116 height 16
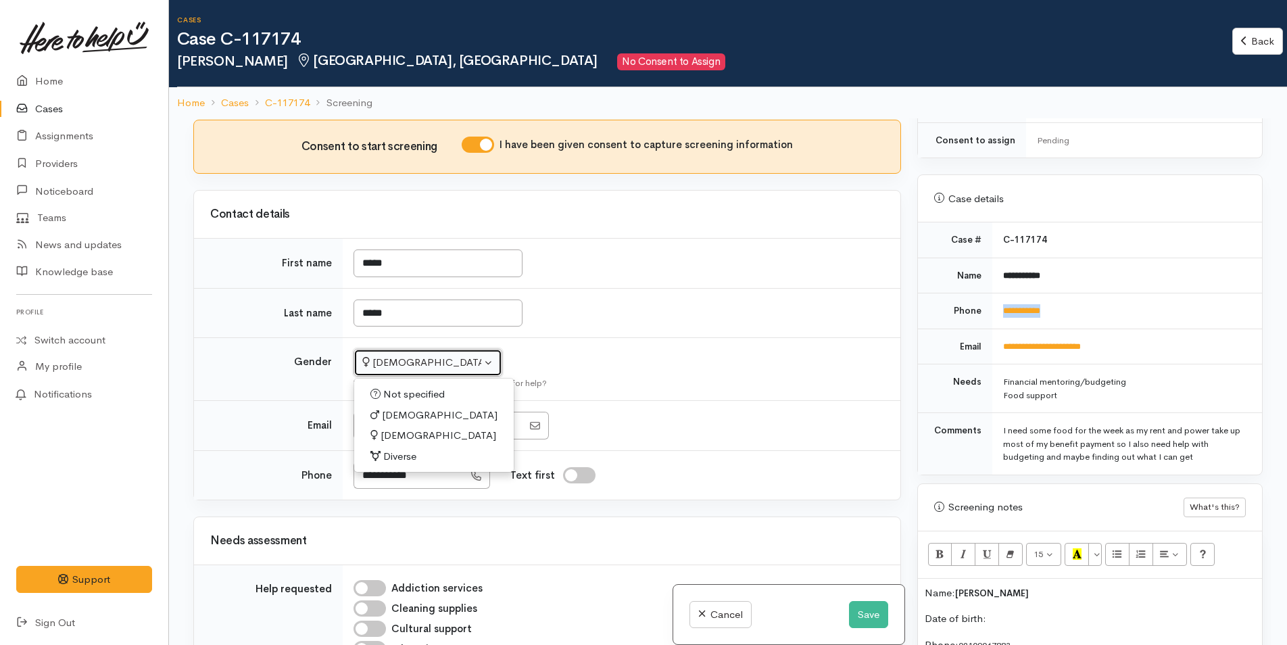
select select "[DEMOGRAPHIC_DATA]"
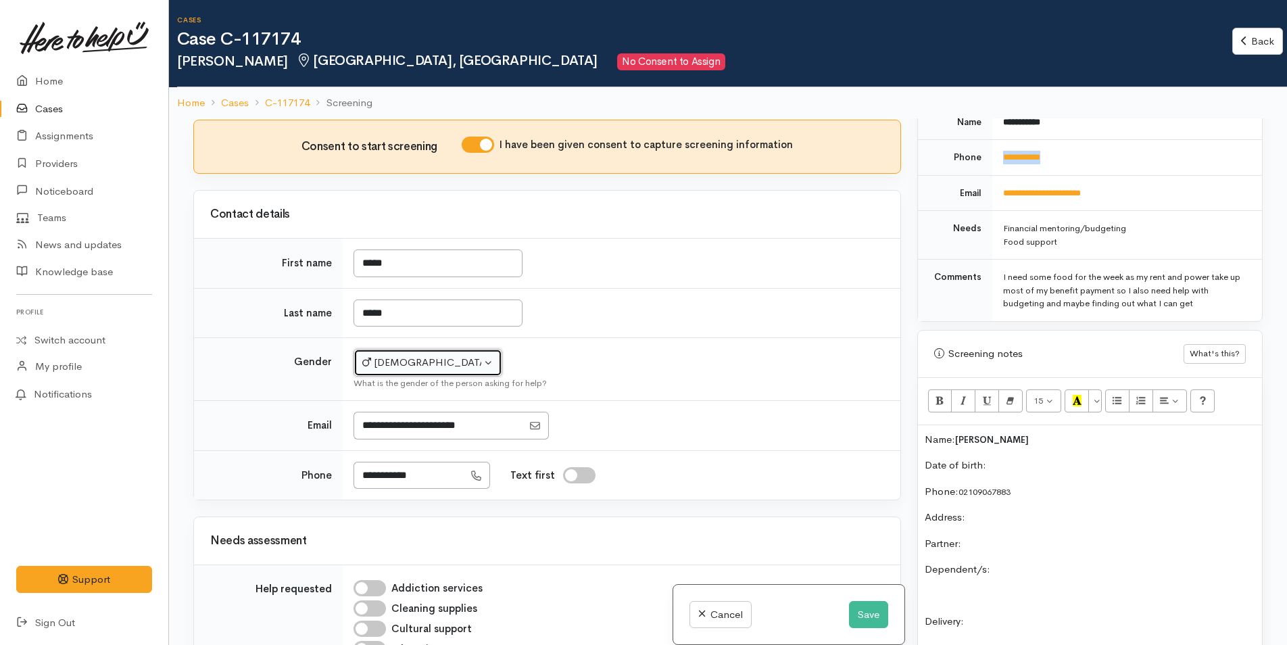
scroll to position [743, 0]
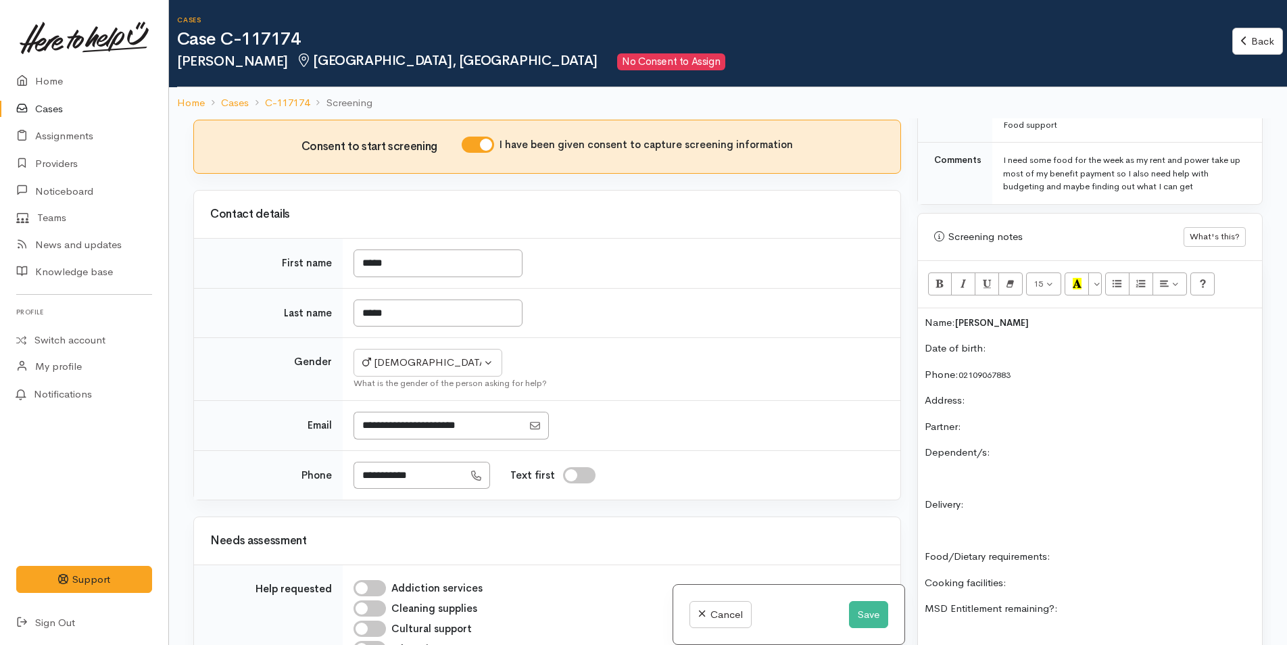
click at [1048, 341] on p "Date of birth:" at bounding box center [1090, 349] width 330 height 16
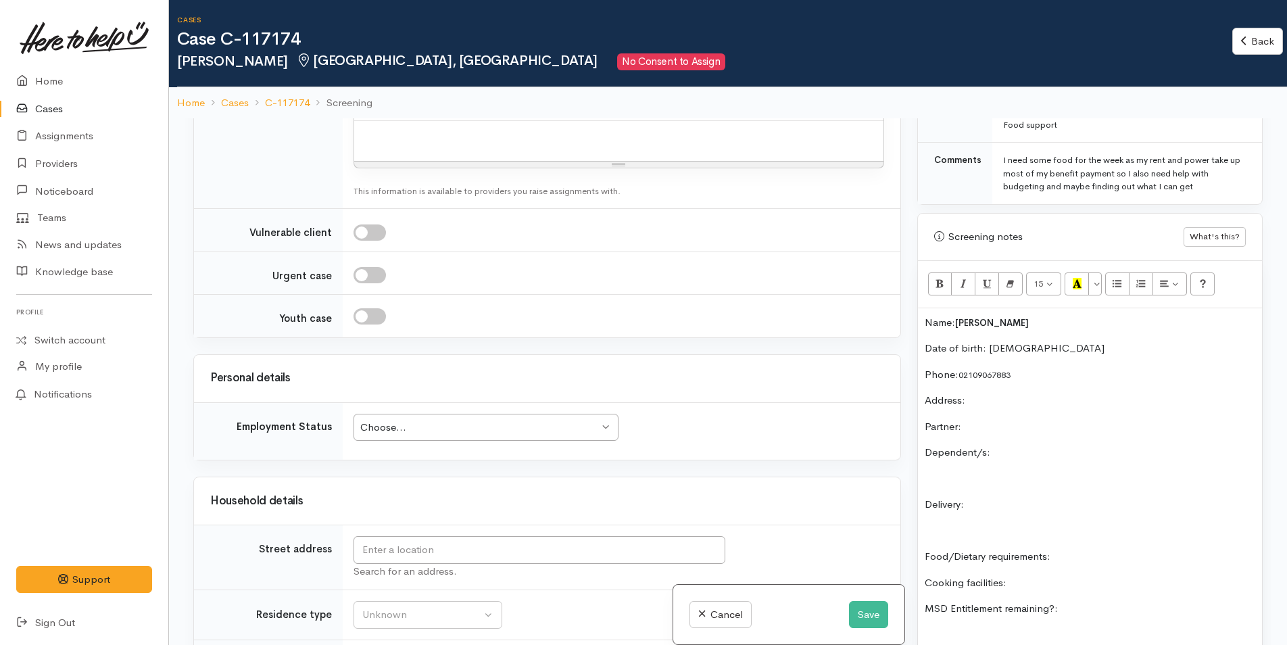
scroll to position [1419, 0]
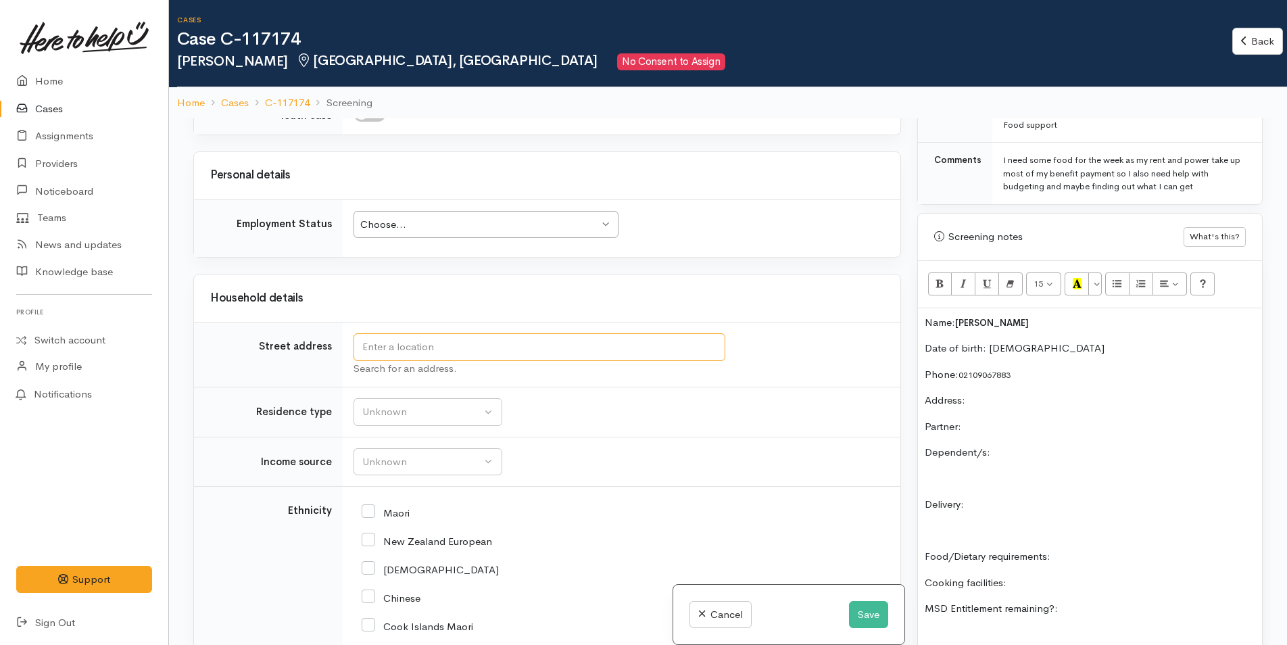
click at [506, 352] on input "text" at bounding box center [539, 347] width 372 height 28
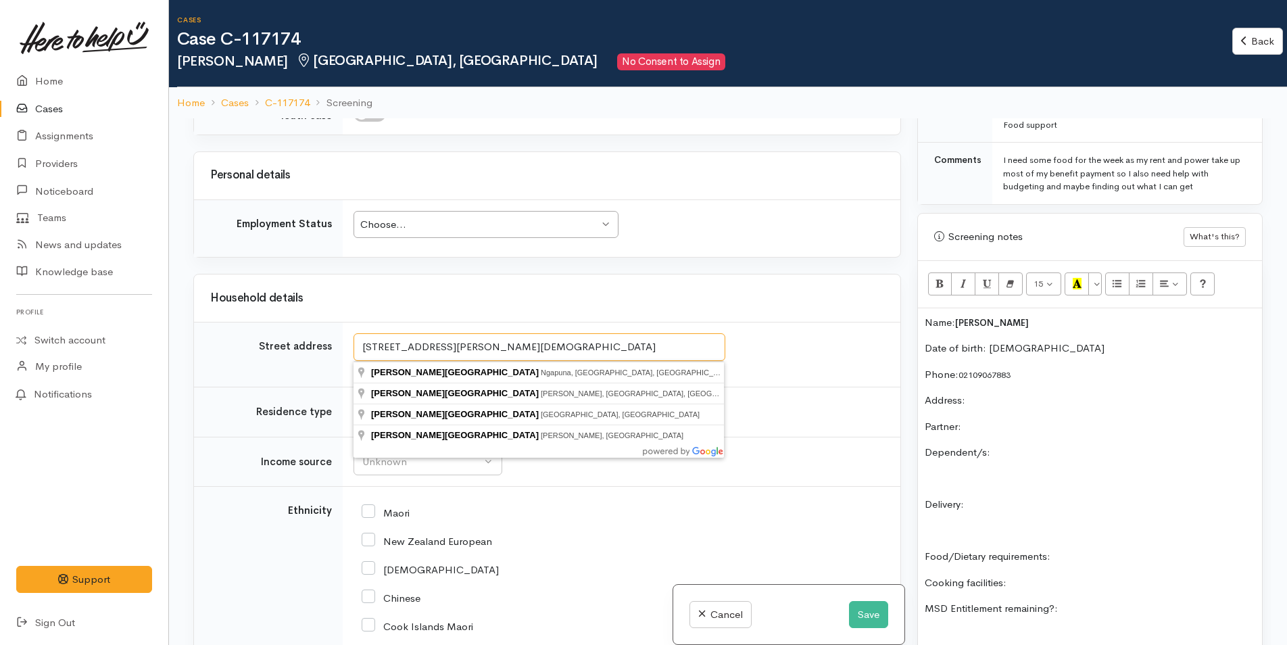
click at [446, 347] on input "3a dixon road papmoa" at bounding box center [539, 347] width 372 height 28
click at [399, 347] on input "3a dixon road papamoa" at bounding box center [539, 347] width 372 height 28
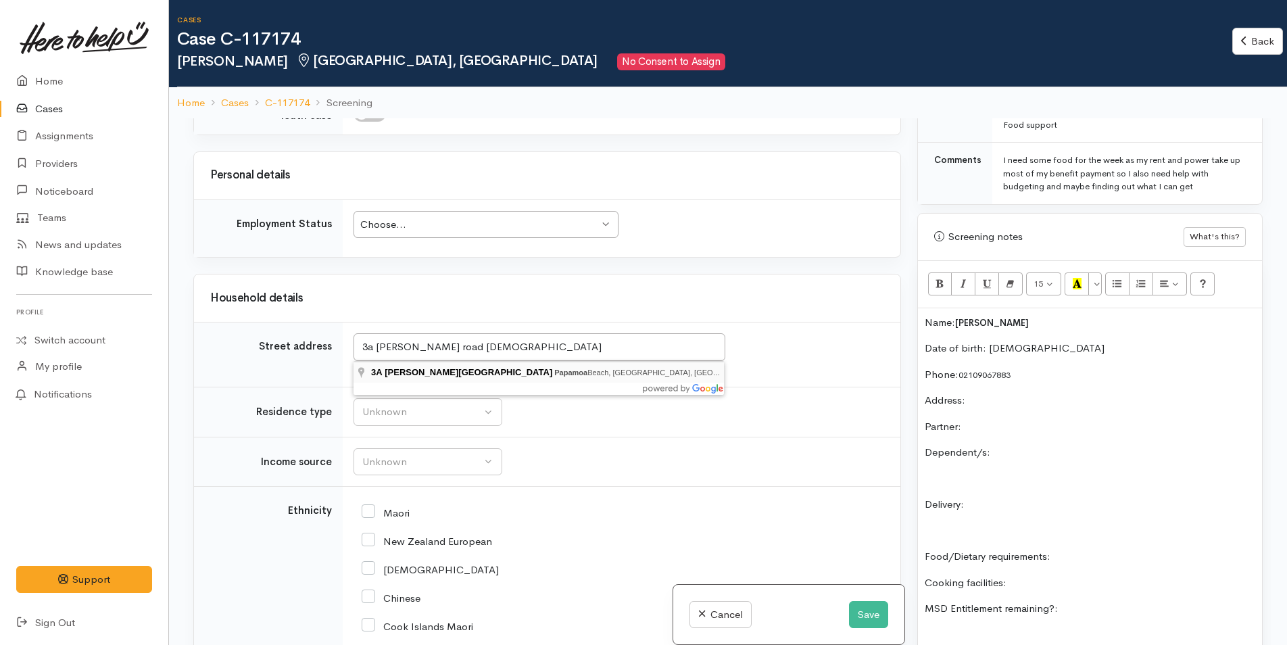
type input "3A Dickson Road, Papamoa Beach, Tauranga, New Zealand"
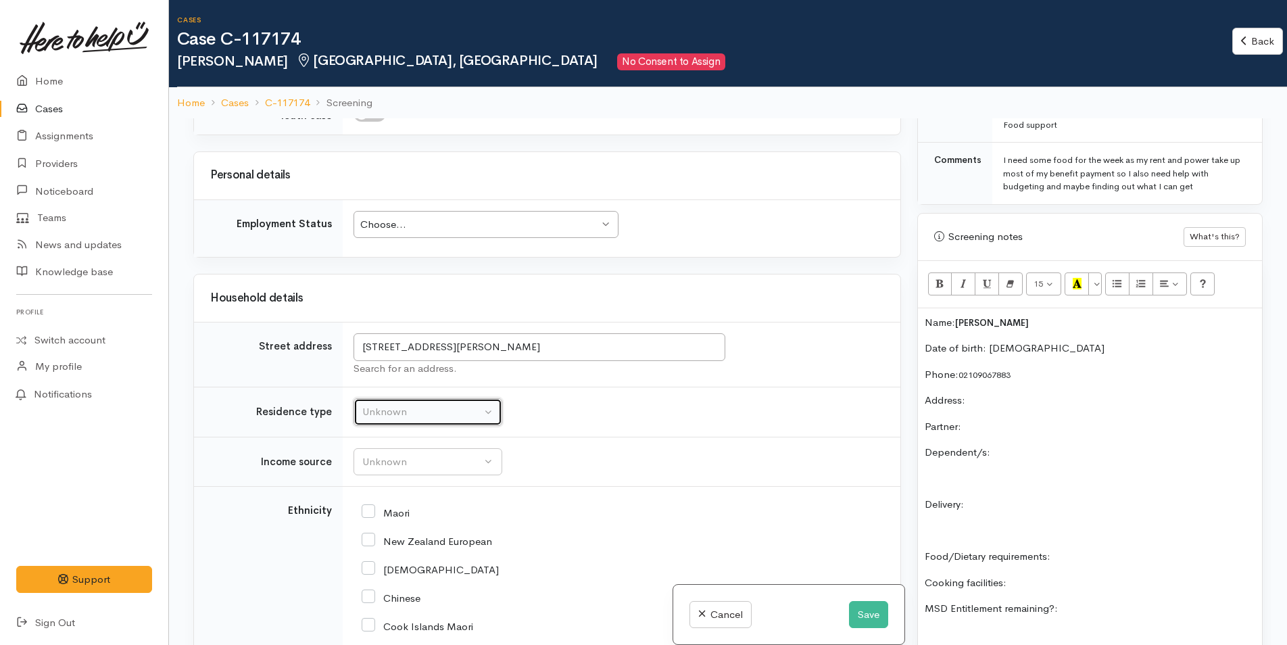
click at [407, 412] on div "Unknown" at bounding box center [421, 412] width 119 height 16
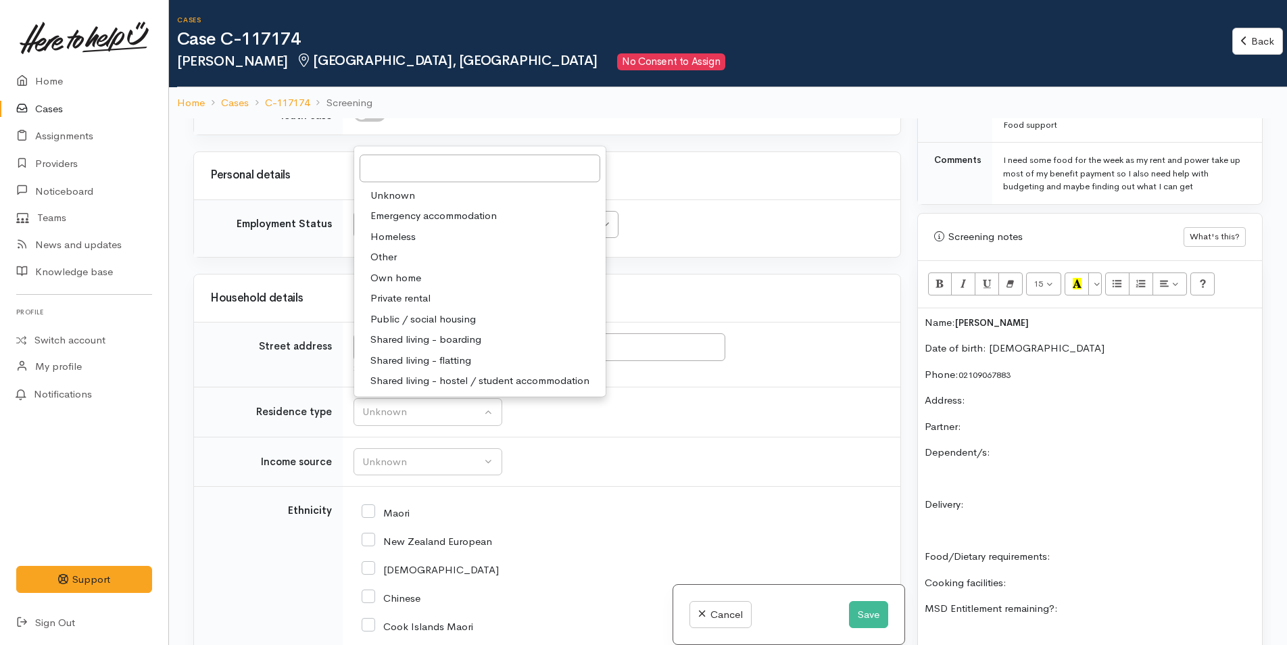
click at [412, 291] on span "Private rental" at bounding box center [400, 299] width 60 height 16
select select "2"
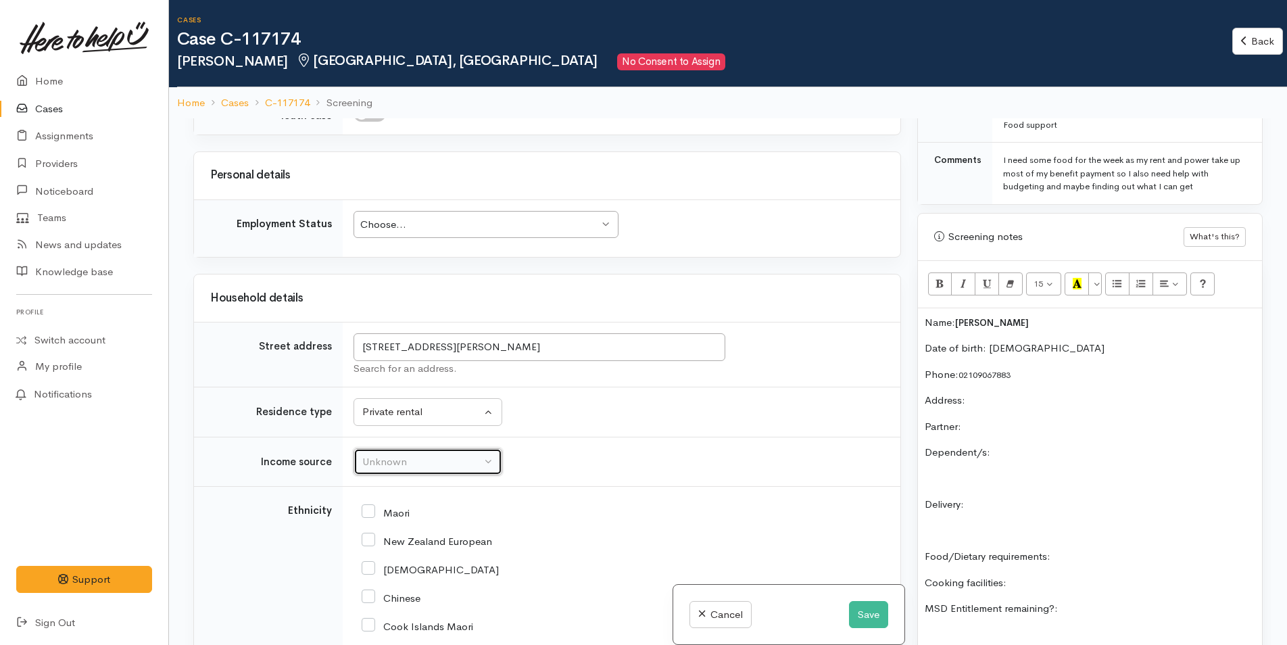
click at [376, 465] on div "Unknown" at bounding box center [421, 462] width 119 height 16
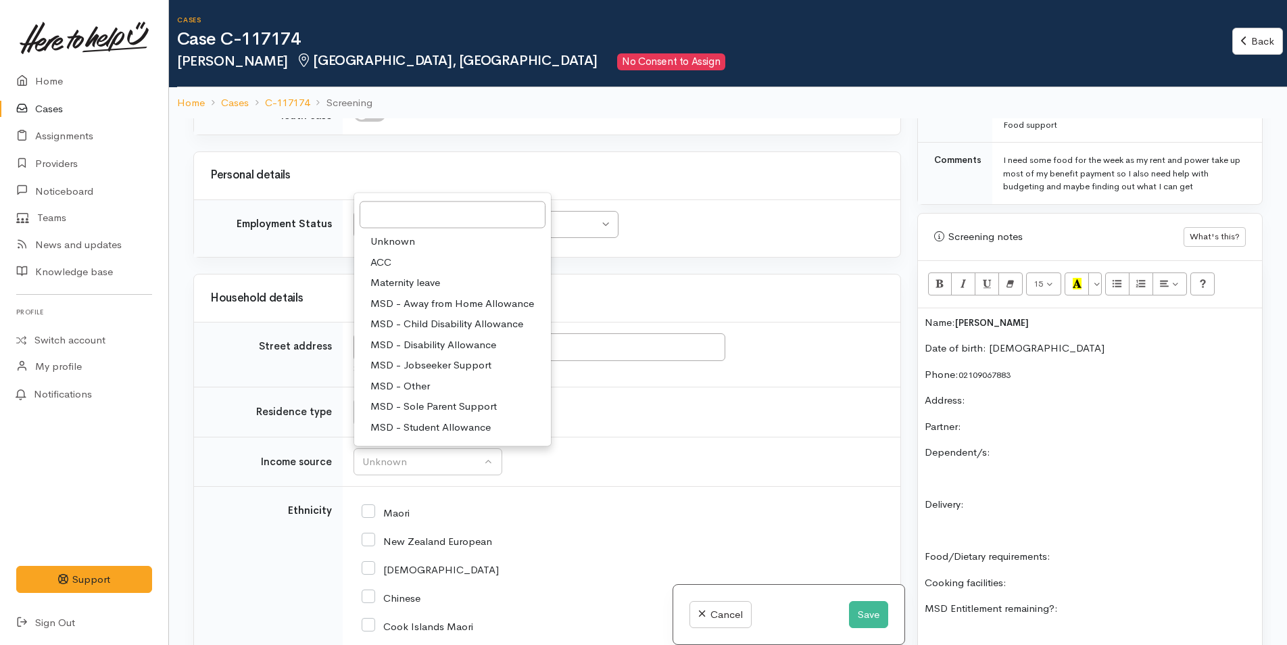
drag, startPoint x: 440, startPoint y: 363, endPoint x: 521, endPoint y: 401, distance: 89.8
click at [441, 363] on span "MSD - Jobseeker Support" at bounding box center [430, 366] width 121 height 16
select select "4"
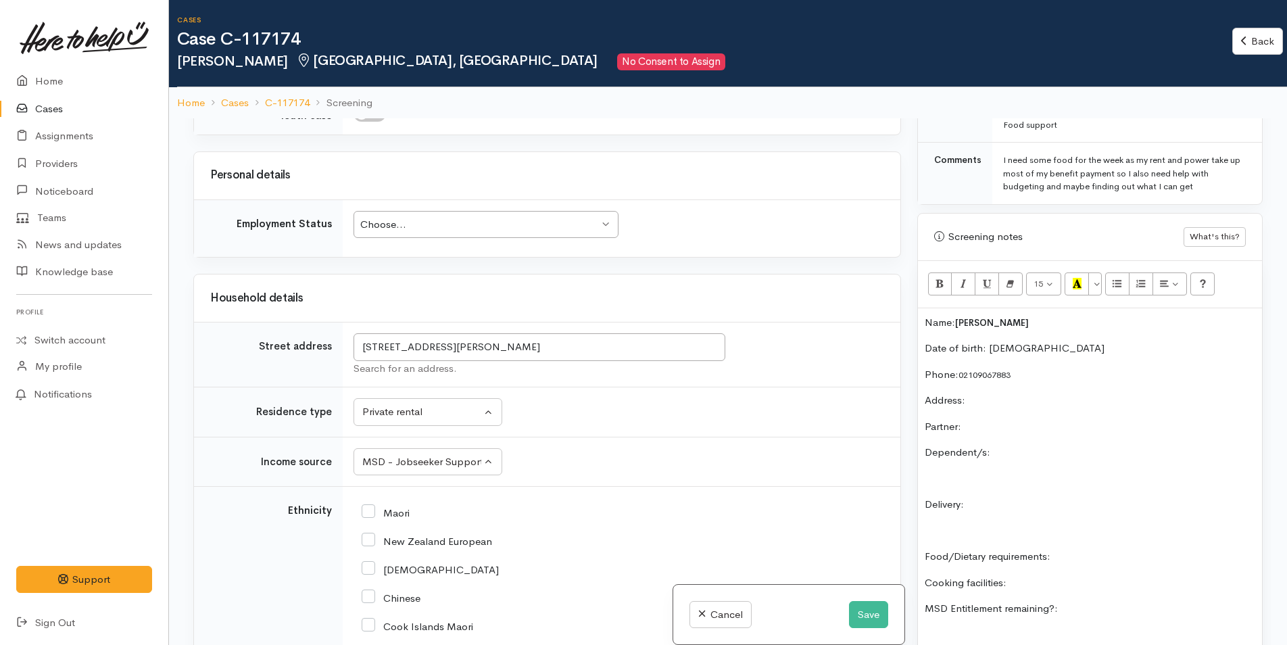
click at [369, 541] on input "New Zealand European" at bounding box center [427, 540] width 130 height 12
checkbox input "true"
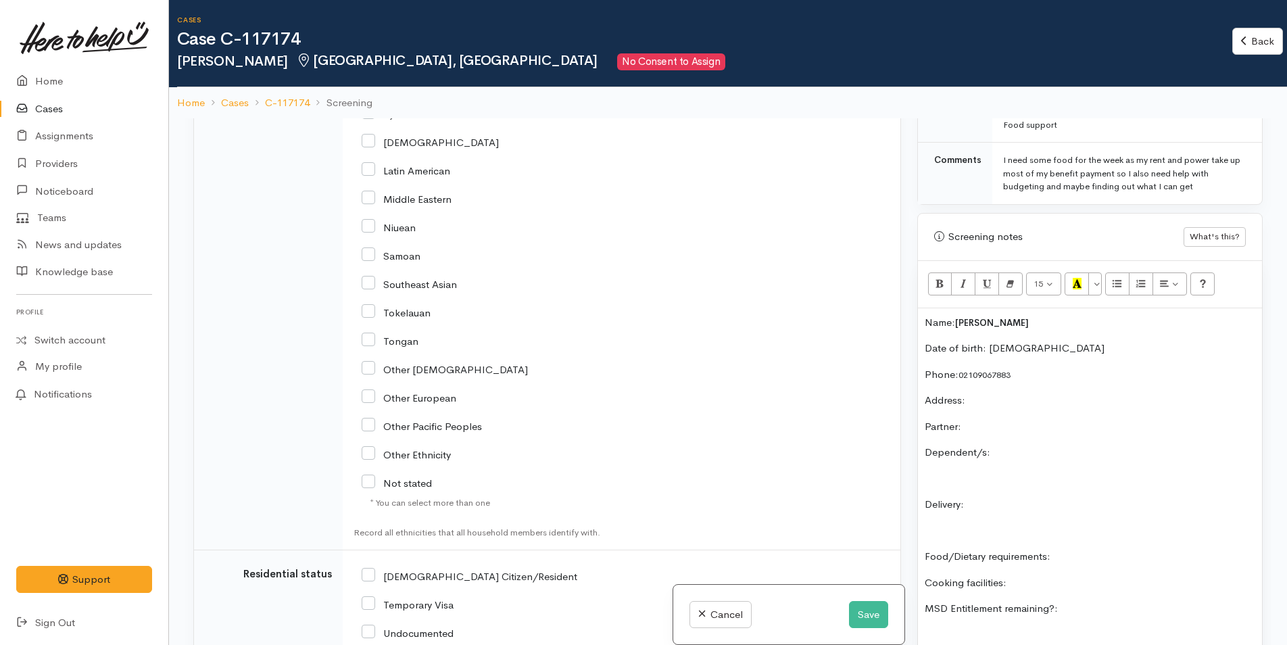
scroll to position [2163, 0]
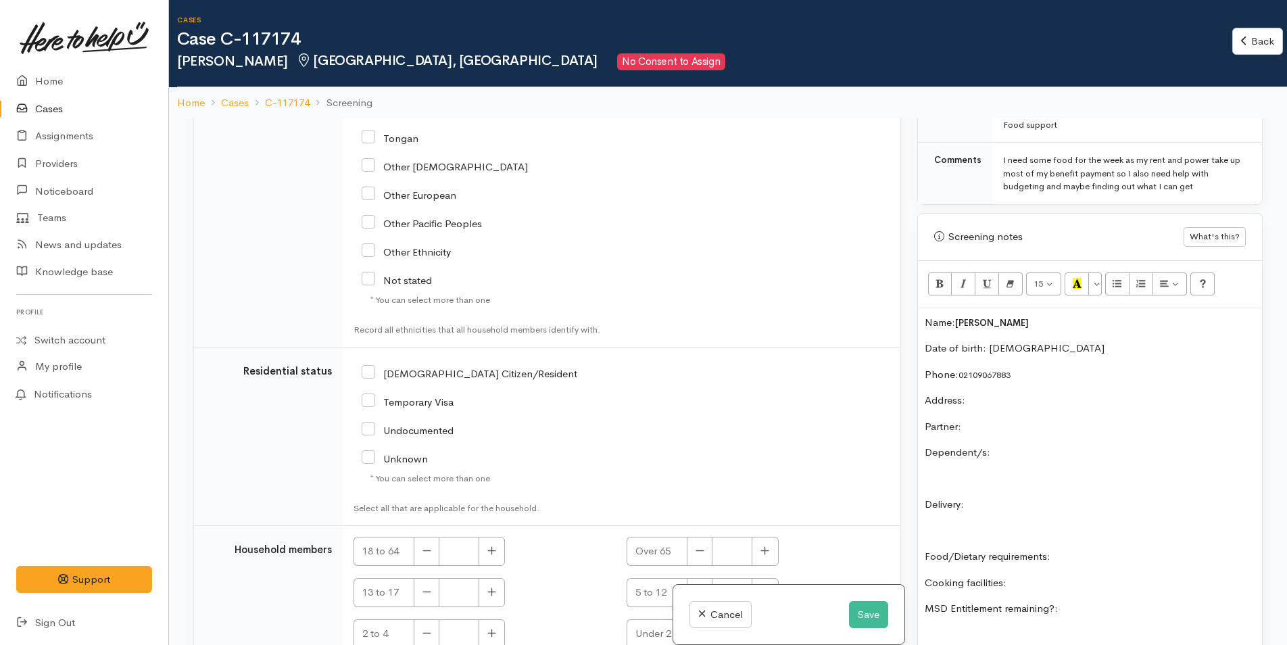
click at [371, 374] on input "NZ Citizen/Resident" at bounding box center [470, 372] width 216 height 12
checkbox input "true"
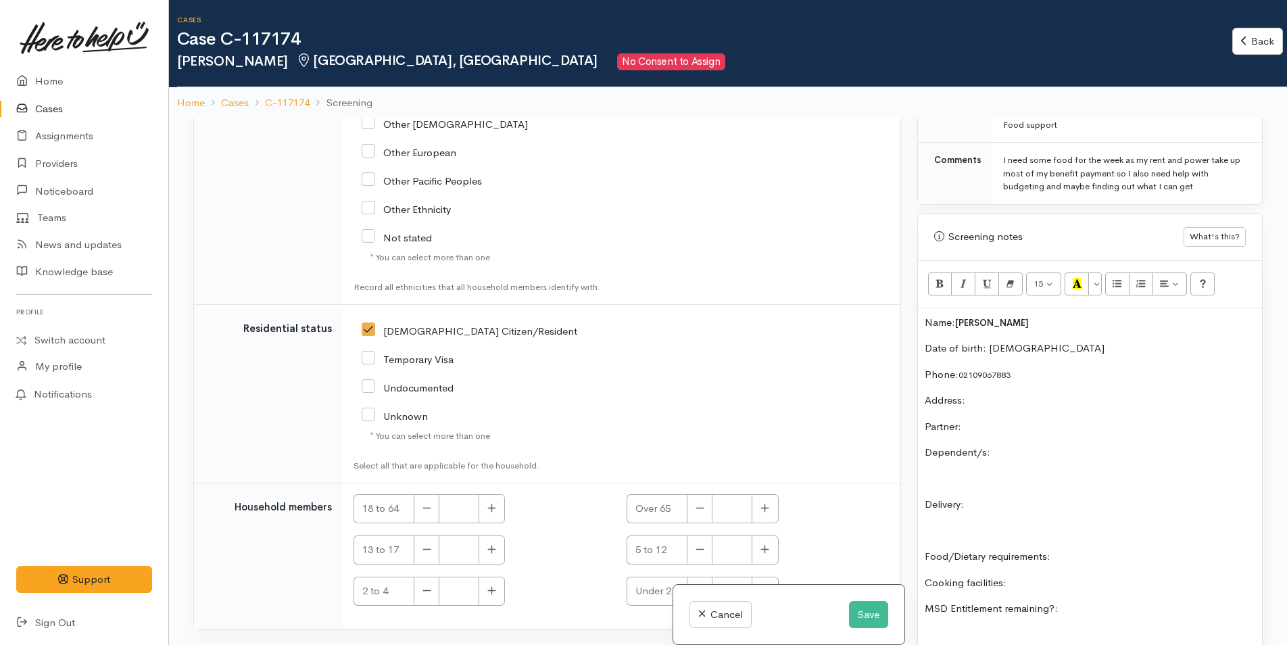
scroll to position [2225, 0]
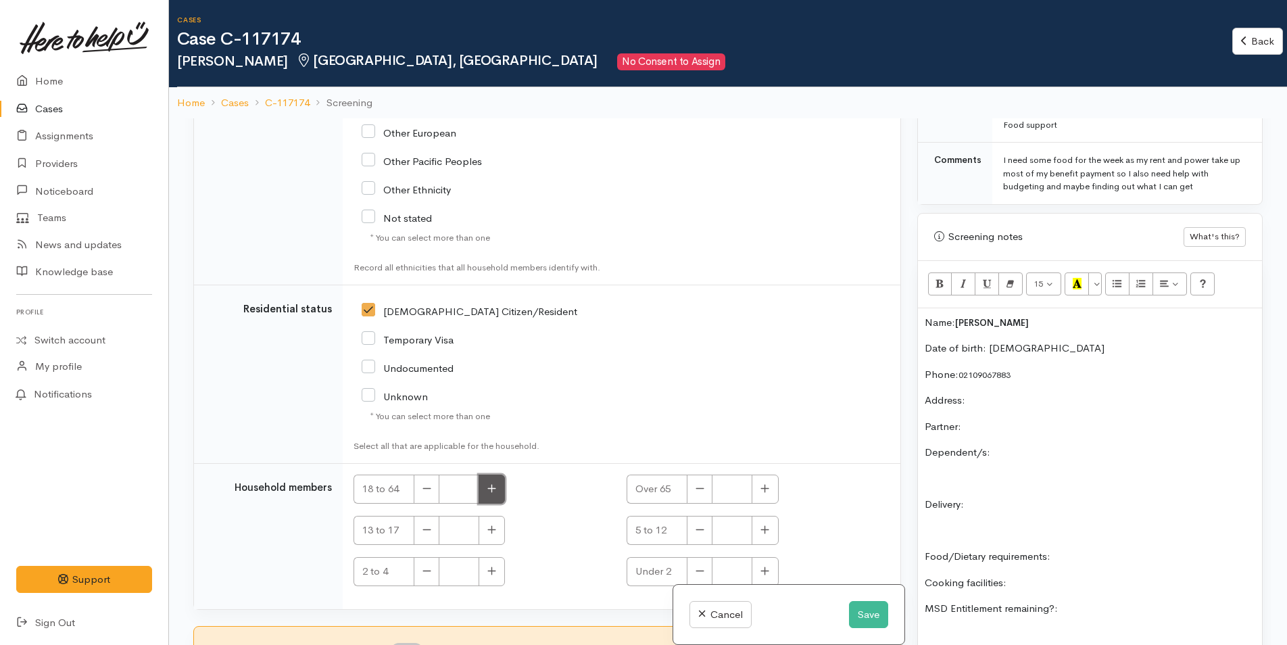
click at [489, 491] on icon "button" at bounding box center [491, 488] width 9 height 10
type input "1"
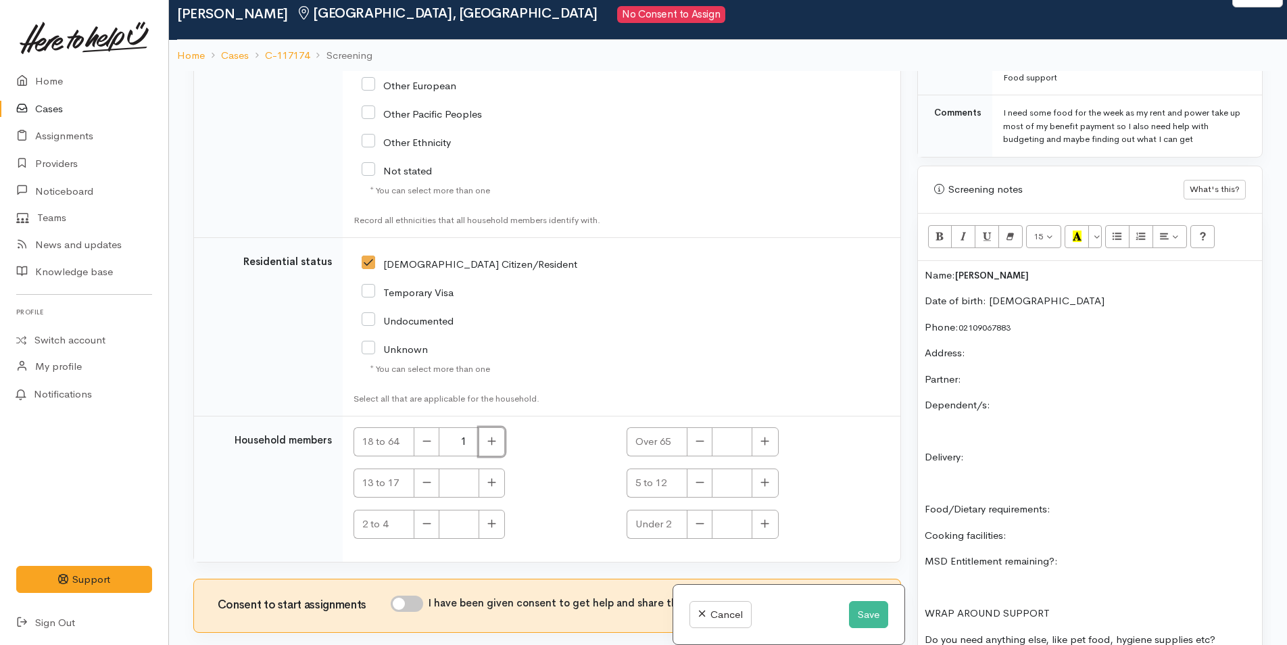
scroll to position [118, 0]
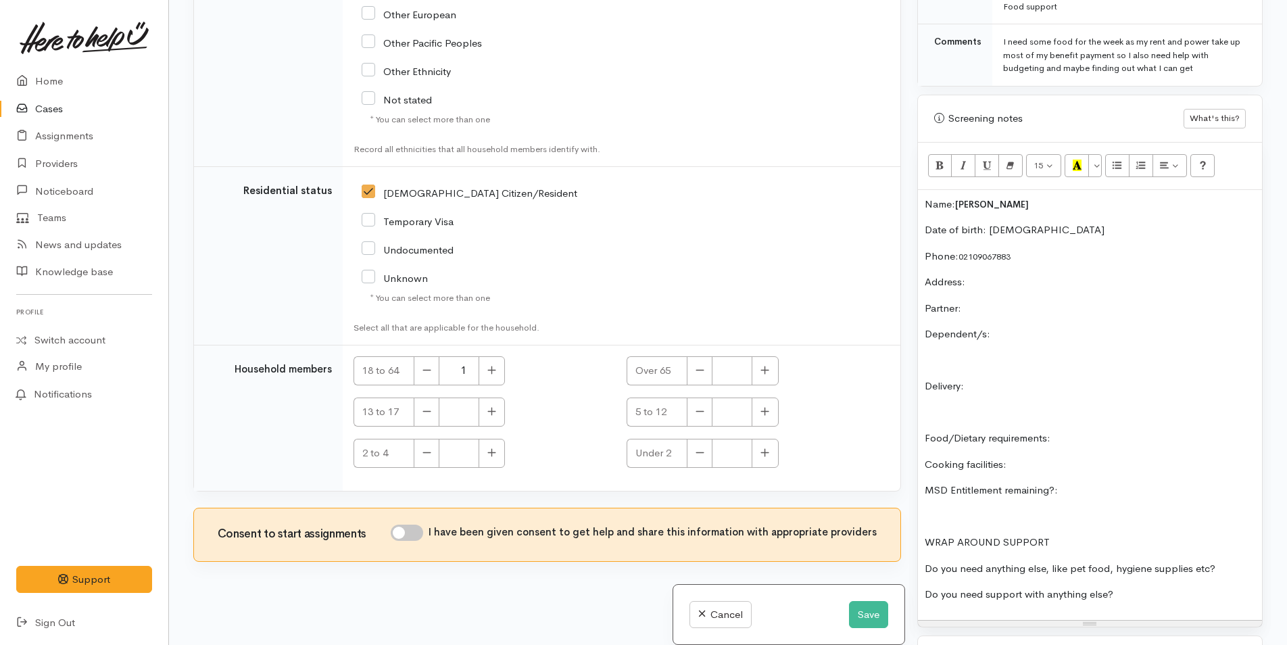
click at [418, 533] on input "I have been given consent to get help and share this information with appropria…" at bounding box center [407, 532] width 32 height 16
checkbox input "true"
click at [1012, 301] on p "Partner:" at bounding box center [1090, 309] width 330 height 16
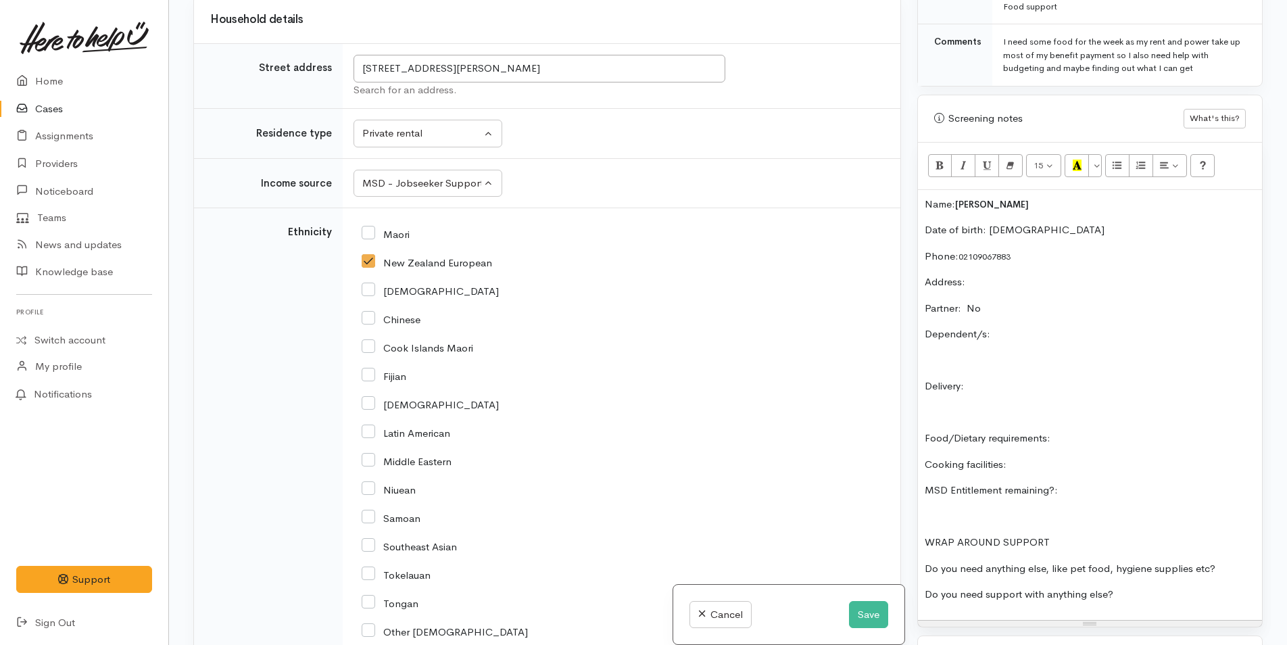
scroll to position [1346, 0]
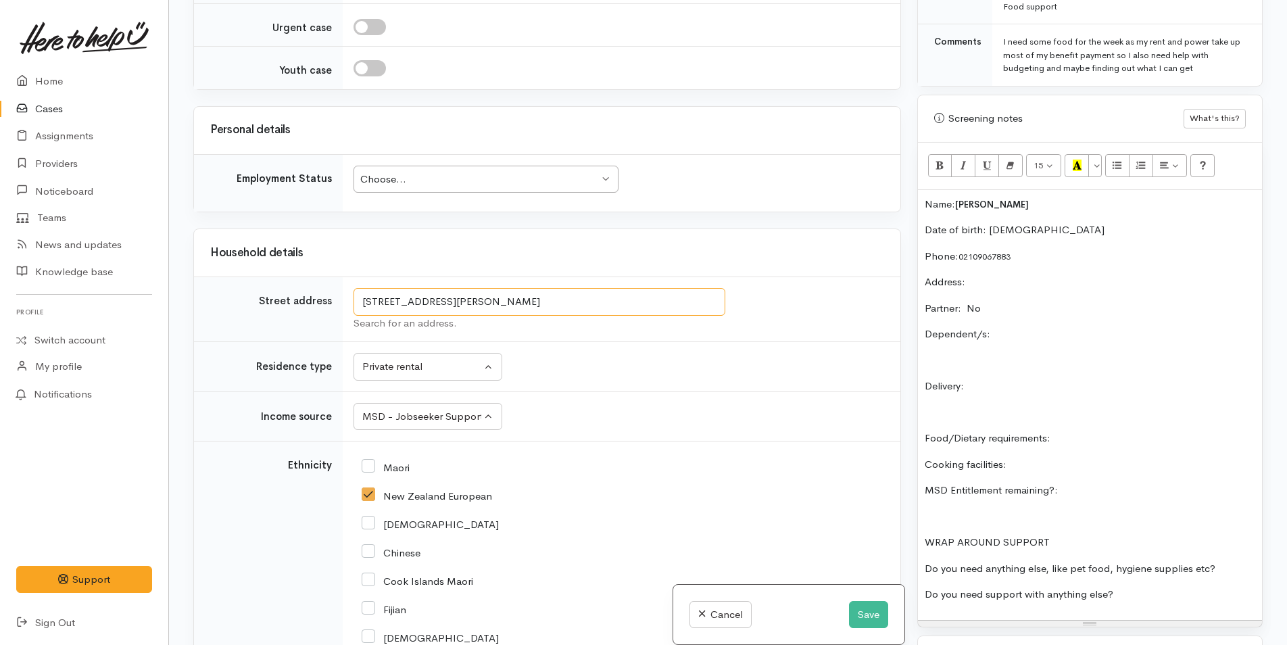
drag, startPoint x: 668, startPoint y: 295, endPoint x: 360, endPoint y: 301, distance: 308.2
click at [360, 301] on input "3A Dickson Road, Papamoa Beach, Tauranga, New Zealand" at bounding box center [539, 302] width 372 height 28
click at [976, 274] on p "Address:" at bounding box center [1090, 282] width 330 height 16
click at [1030, 312] on div "Name: Jamie Poole Date of birth: 25/8/1993 Phone:  02109067883 Address:  3A Dic…" at bounding box center [1090, 405] width 344 height 430
click at [1057, 380] on p "Delivery:" at bounding box center [1090, 386] width 330 height 16
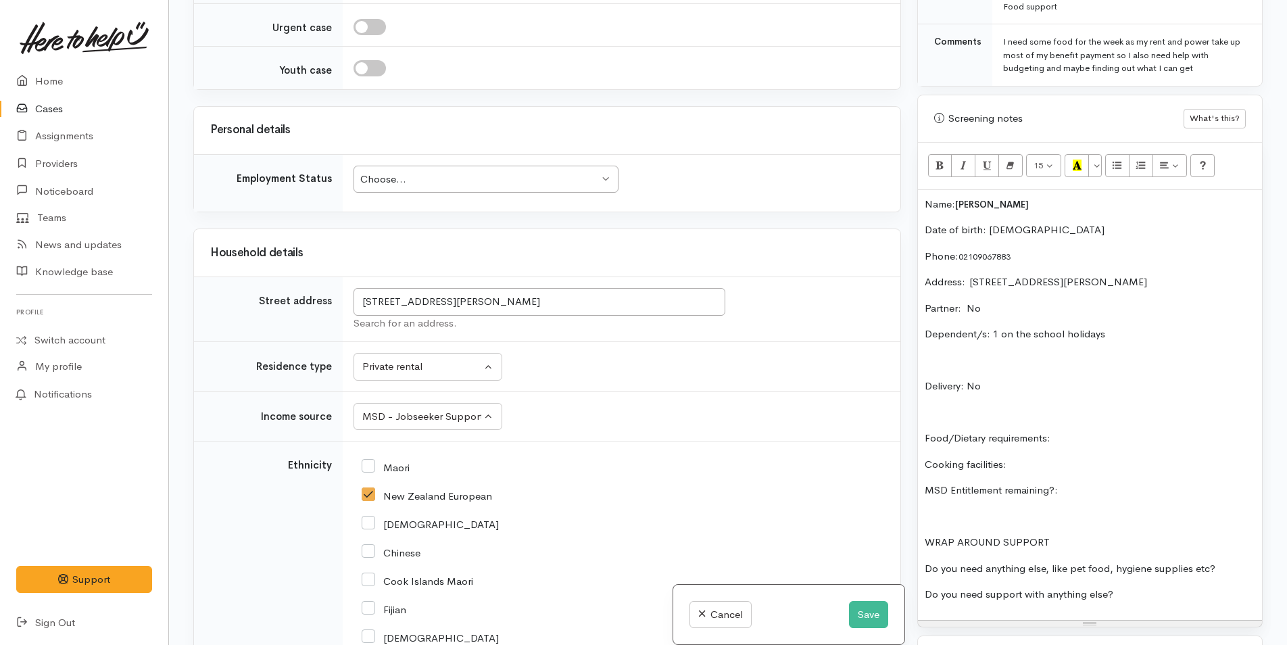
click at [1014, 378] on p "Delivery: No" at bounding box center [1090, 386] width 330 height 16
click at [1155, 414] on div "Name: Jamie Poole Date of birth: 25/8/1993 Phone:  02109067883 Address:  3A Dic…" at bounding box center [1090, 405] width 344 height 430
click at [1054, 457] on p "Cooking facilities:" at bounding box center [1090, 465] width 330 height 16
click at [1137, 483] on p "MSD Entitlement remaining?:" at bounding box center [1090, 491] width 330 height 16
click at [1236, 561] on p "Do you need anything else, like pet food, hygiene supplies etc?" at bounding box center [1090, 569] width 330 height 16
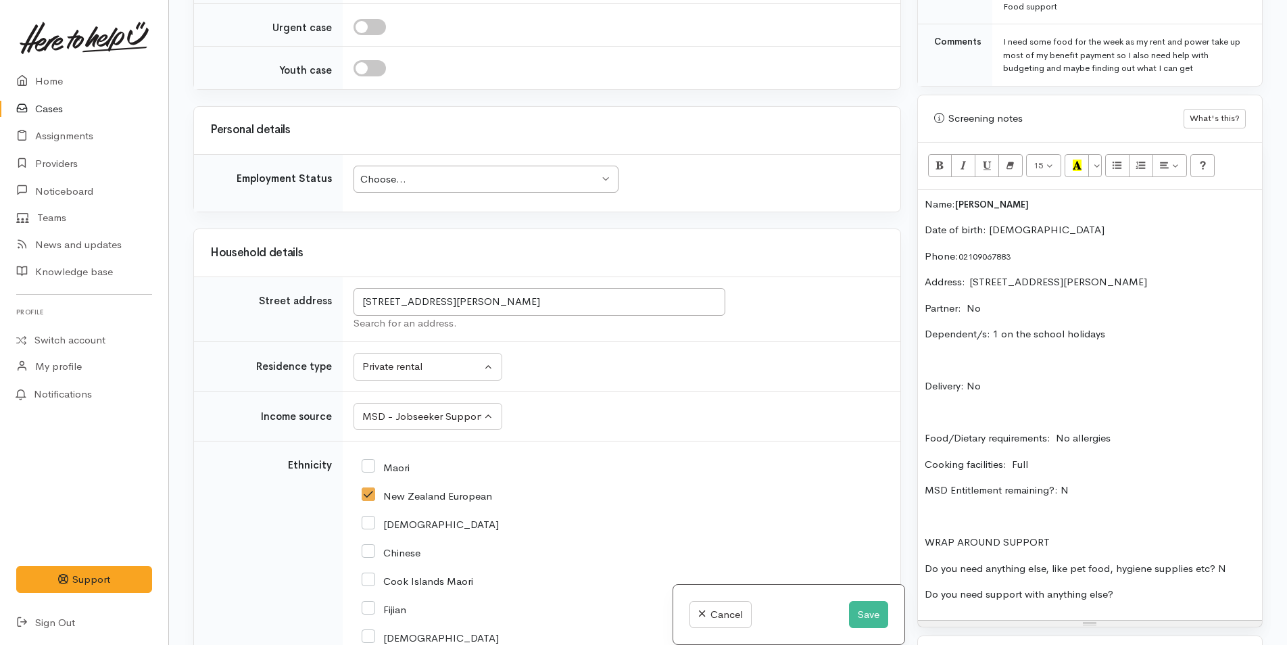
click at [1148, 587] on p "Do you need support with anything else?" at bounding box center [1090, 595] width 330 height 16
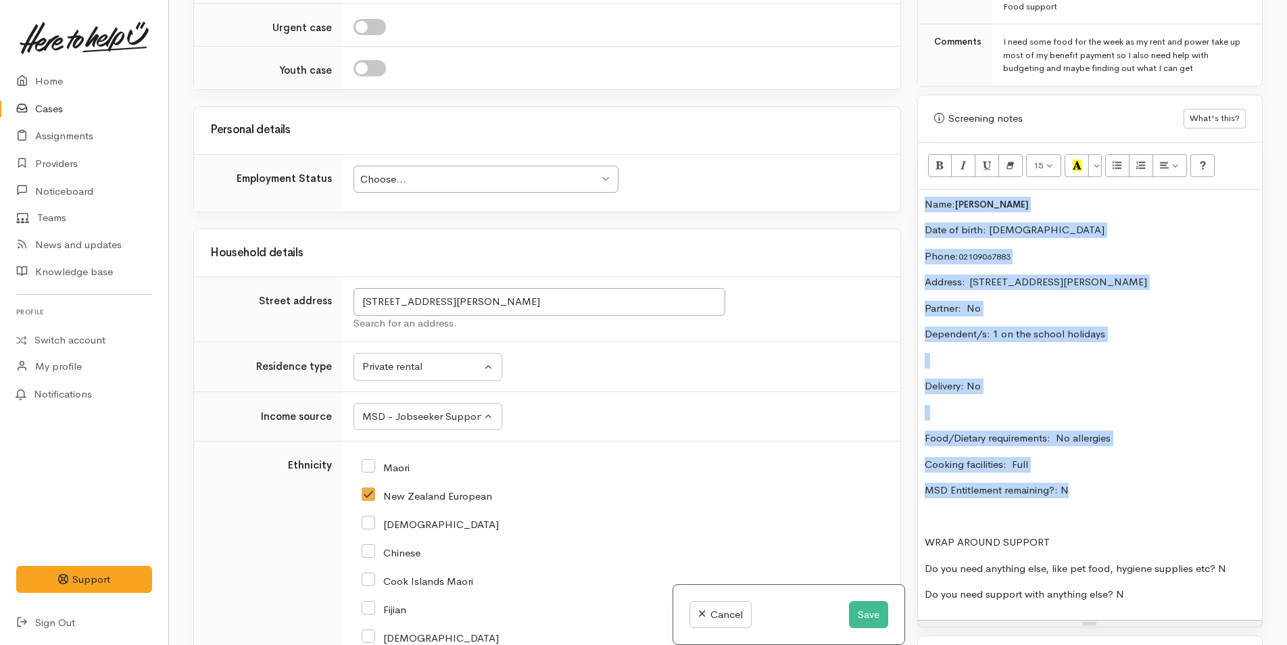
drag, startPoint x: 1096, startPoint y: 476, endPoint x: 916, endPoint y: 195, distance: 333.4
click at [917, 195] on div "Screening notes What's this? <p>Name:&nbsp;&nbsp;<span style="font-size: 13px; …" at bounding box center [1089, 361] width 345 height 533
copy div "Name: Jamie Poole Date of birth: 25/8/1993 Phone:  02109067883 Address:  3A Dic…"
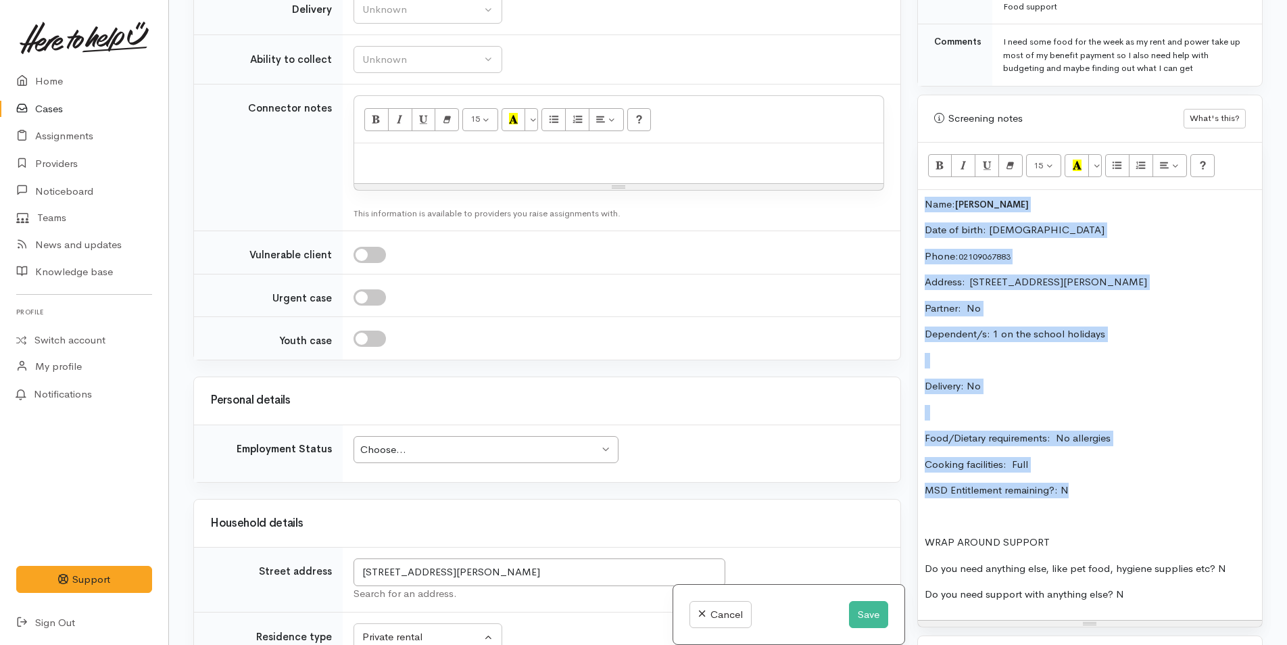
scroll to position [806, 0]
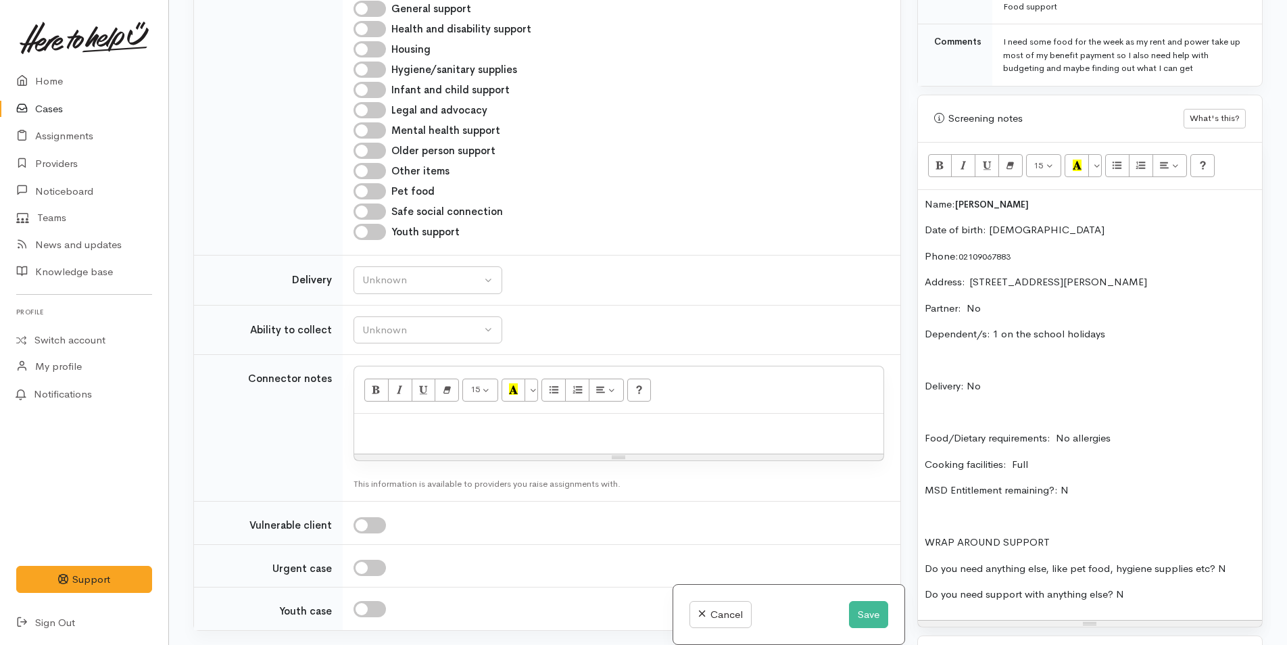
click at [414, 425] on p at bounding box center [619, 428] width 516 height 16
paste div
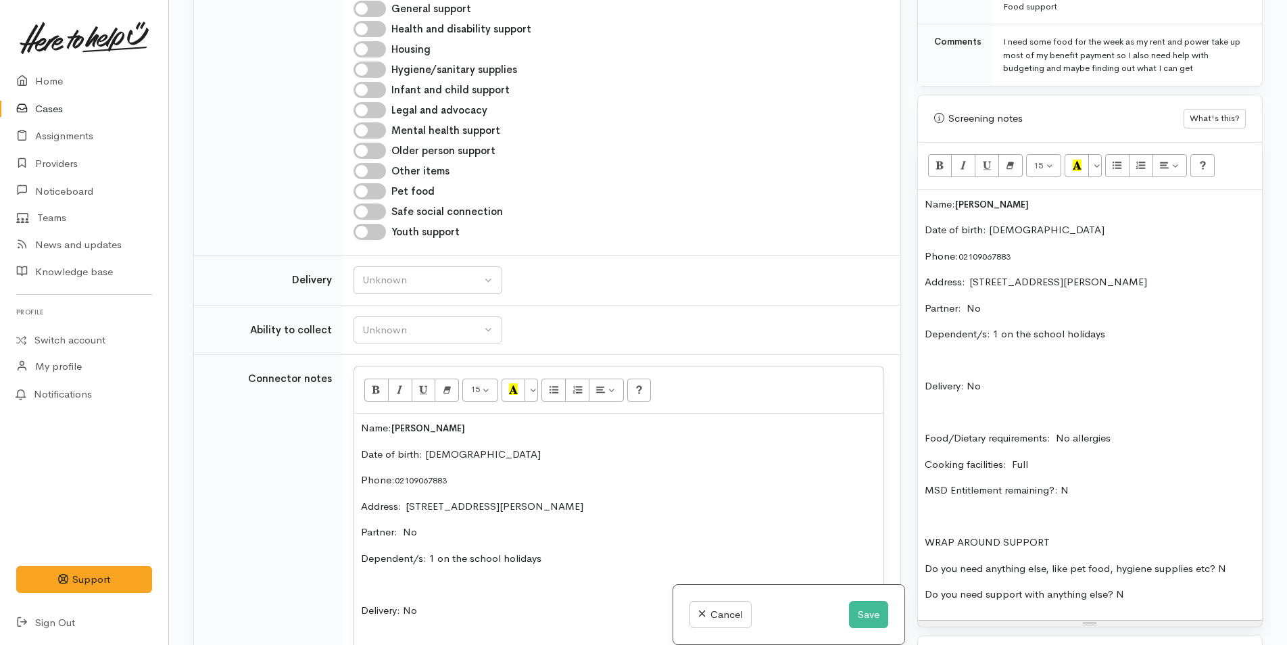
scroll to position [881, 0]
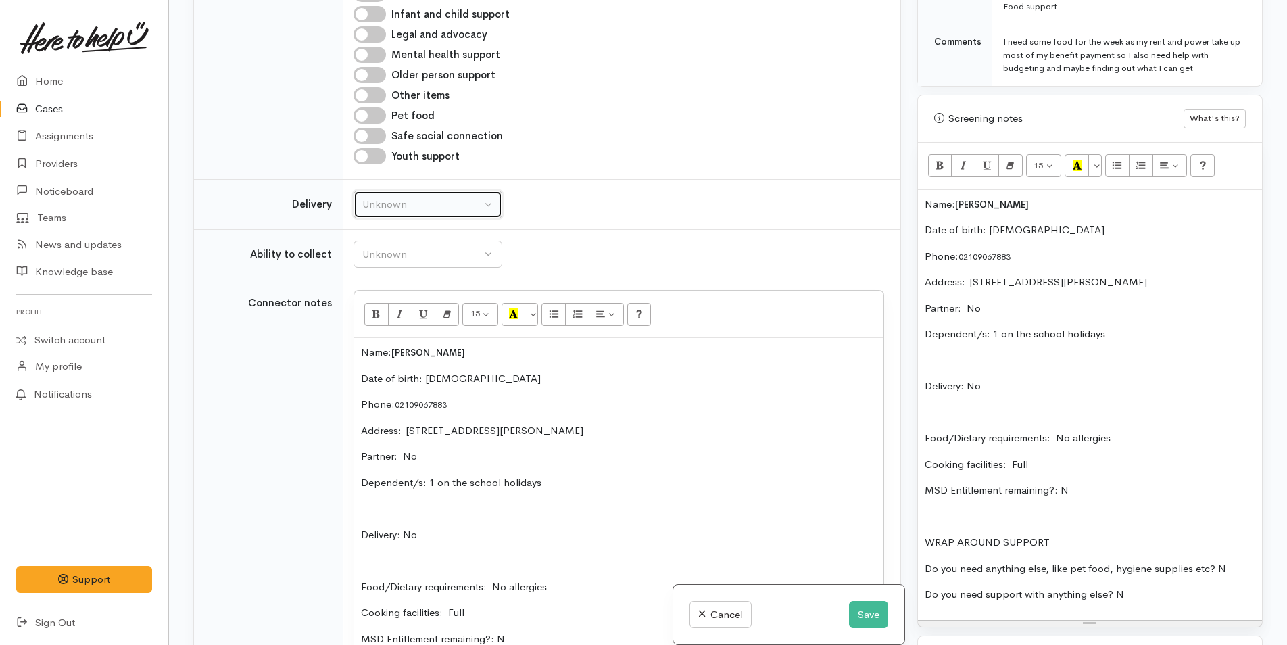
click at [429, 207] on div "Unknown" at bounding box center [421, 205] width 119 height 16
click at [381, 330] on span "No" at bounding box center [377, 331] width 14 height 16
select select "1"
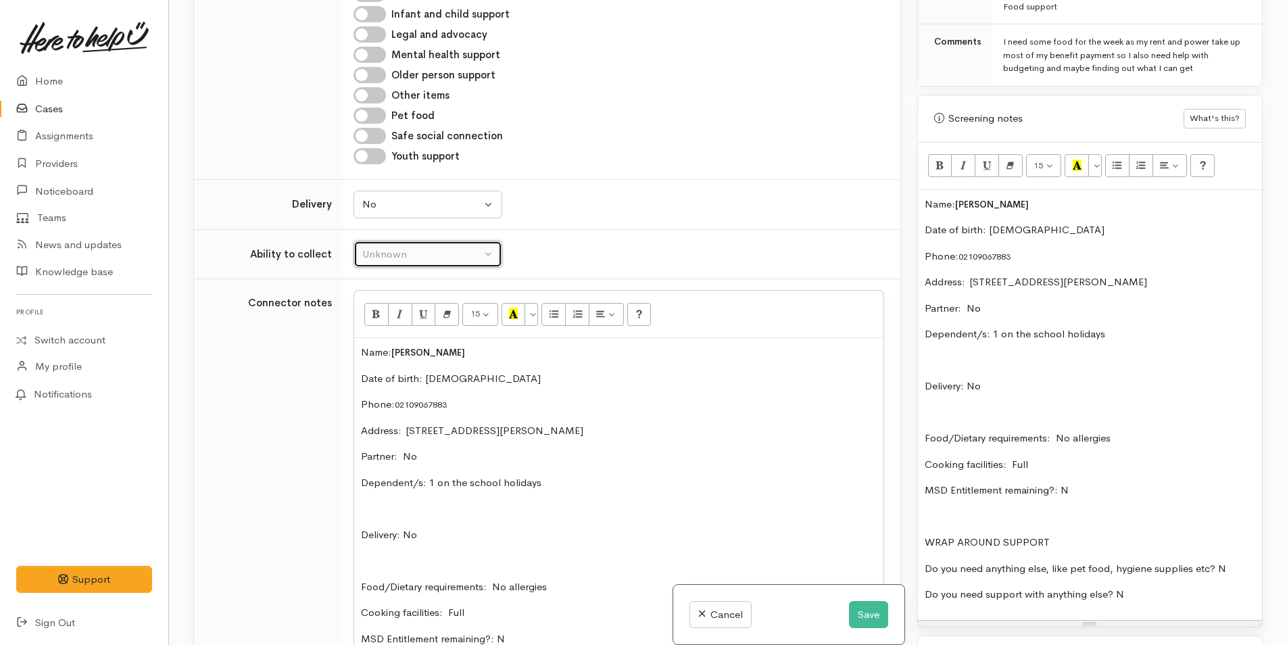
click at [384, 260] on div "Unknown" at bounding box center [421, 255] width 119 height 16
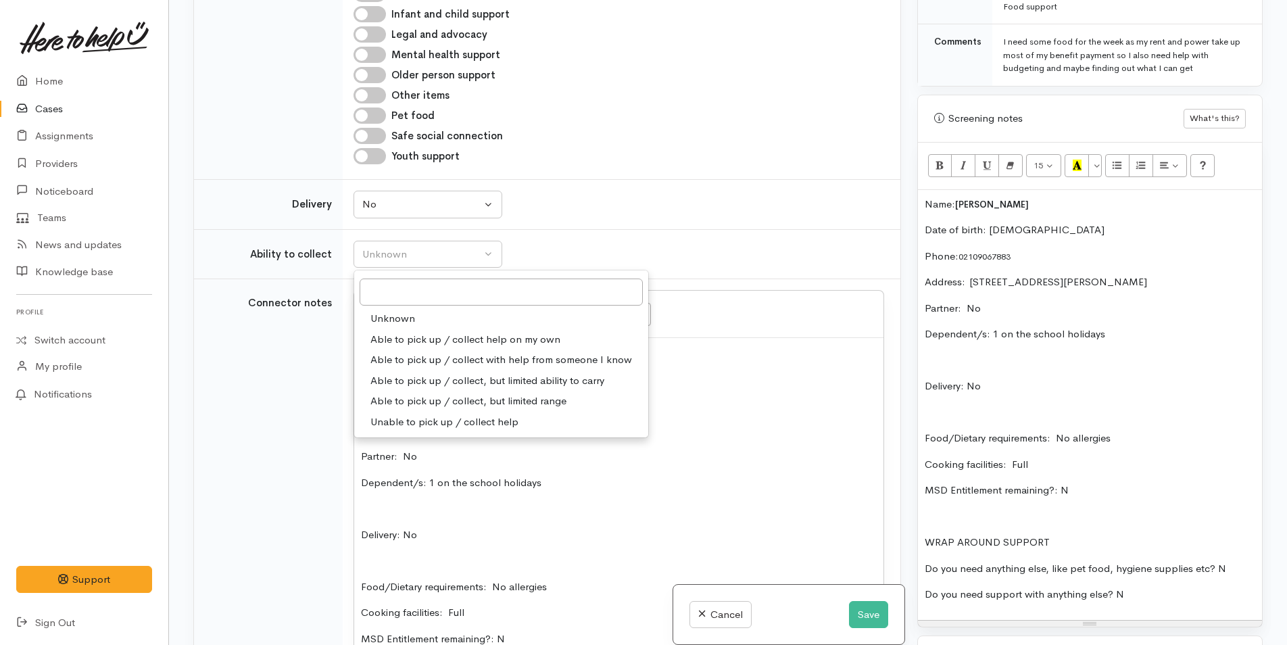
click at [395, 330] on link "Able to pick up / collect help on my own" at bounding box center [501, 339] width 294 height 21
select select "2"
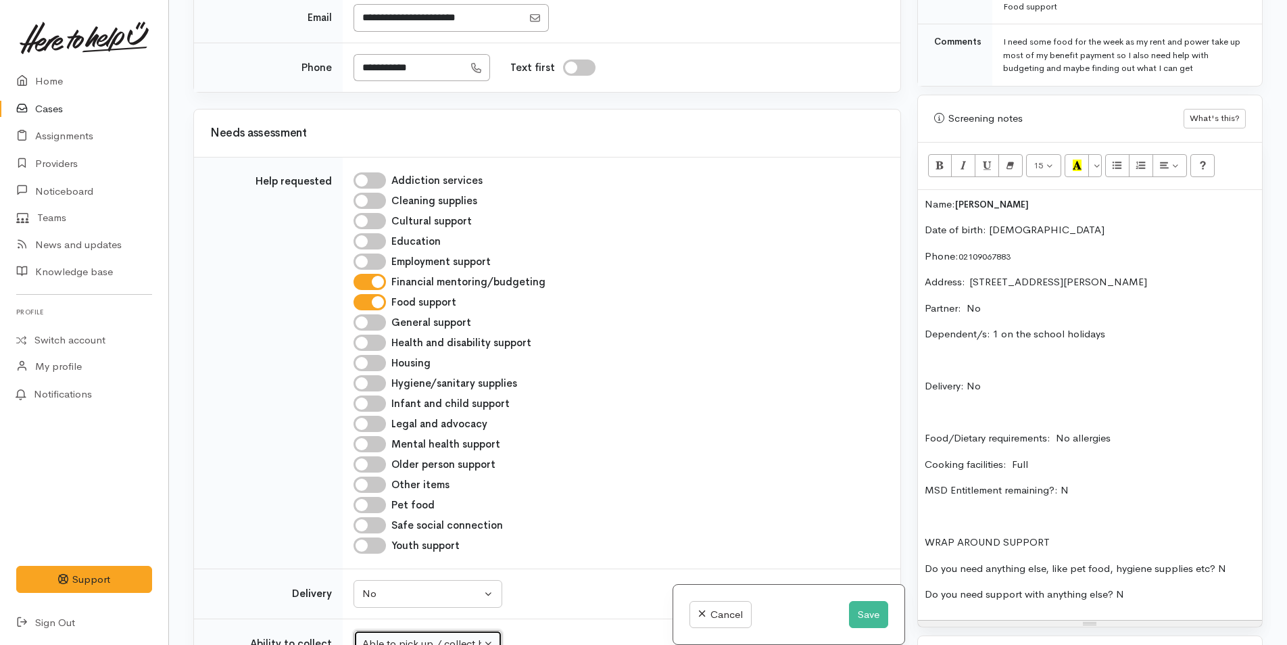
scroll to position [341, 0]
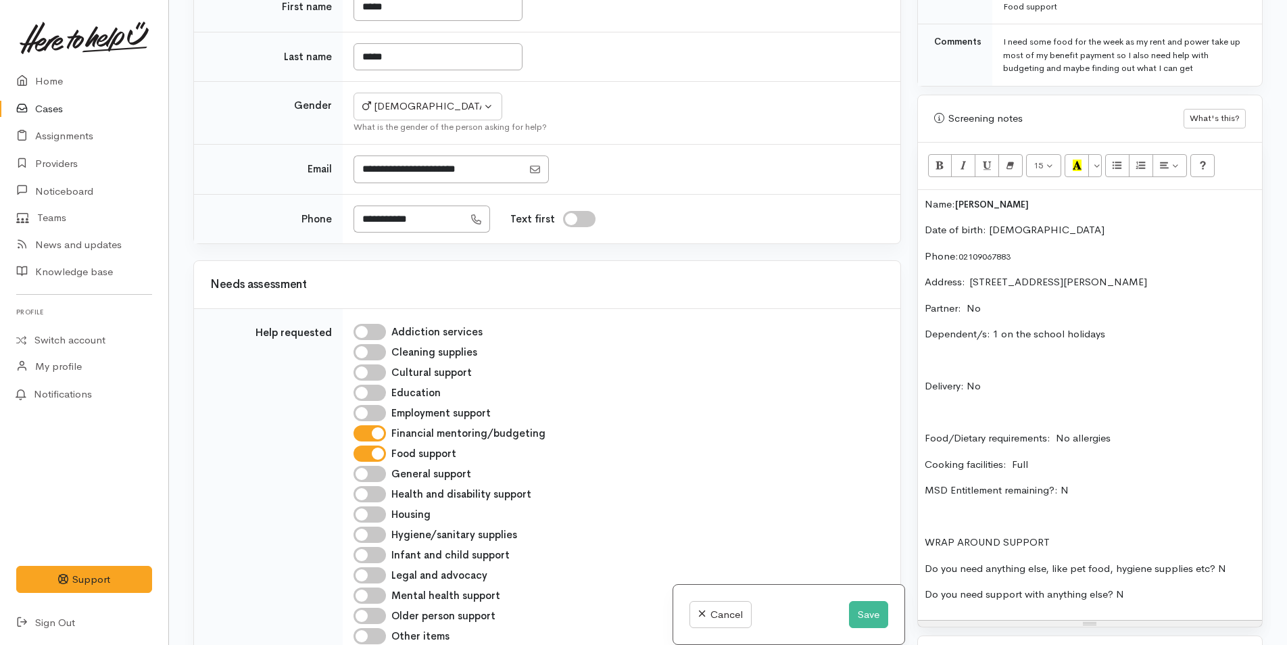
click at [923, 191] on div "Name: Jamie Poole Date of birth: 25/8/1993 Phone:  02109067883 Address:  3A Dic…" at bounding box center [1090, 405] width 344 height 430
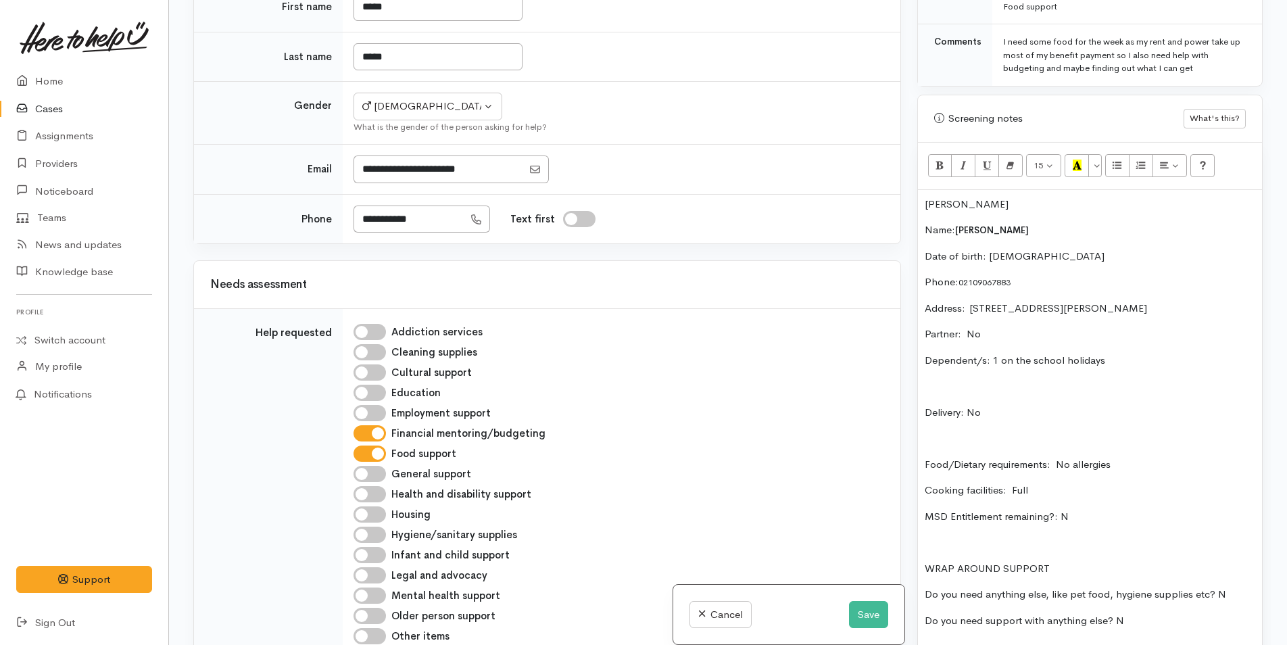
click at [973, 197] on p "Jamie" at bounding box center [1090, 205] width 330 height 16
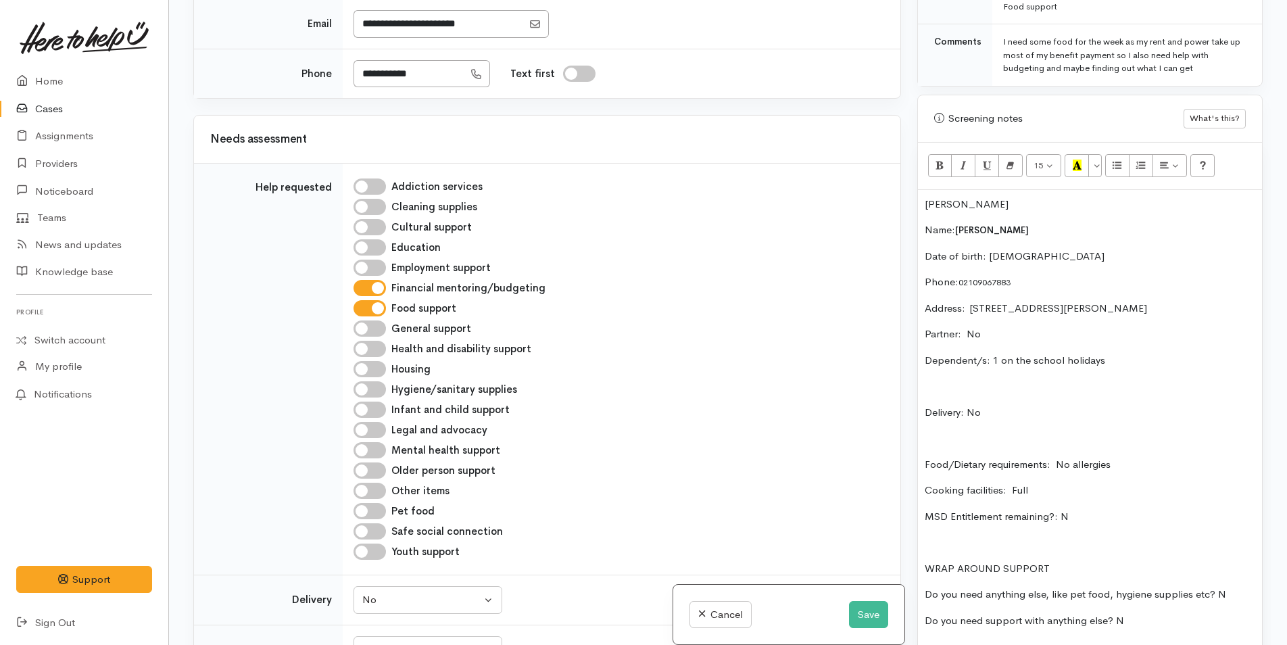
scroll to position [611, 0]
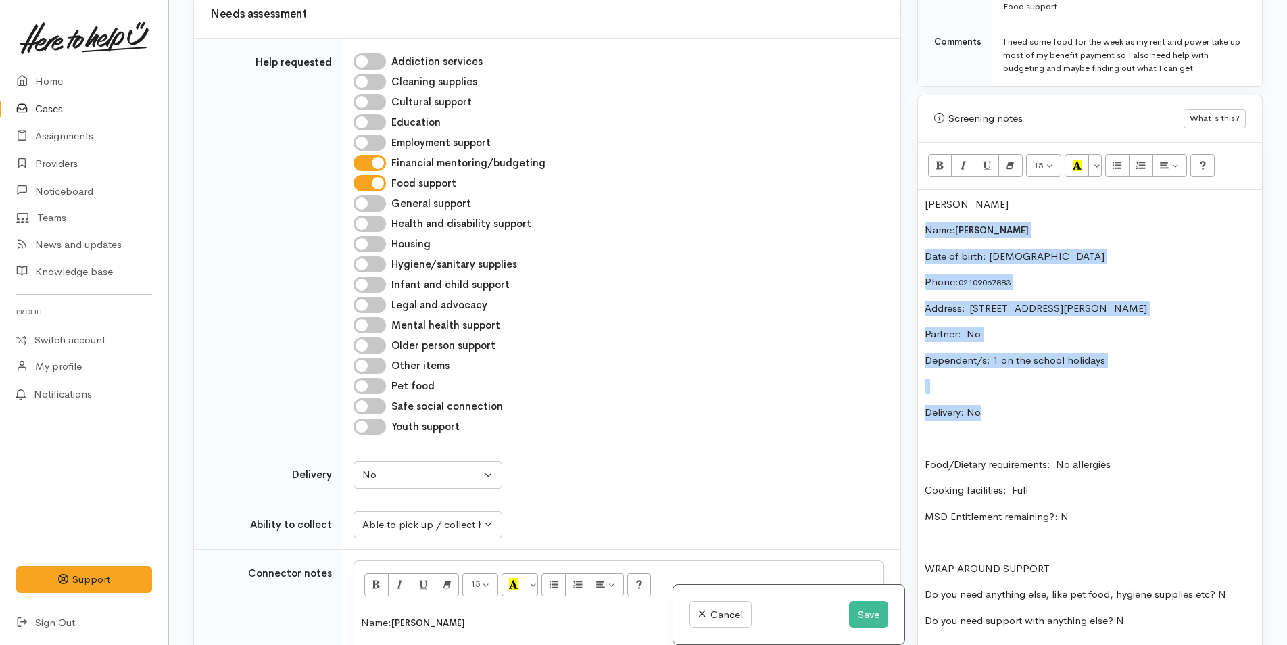
drag, startPoint x: 1002, startPoint y: 400, endPoint x: 893, endPoint y: 212, distance: 217.1
click at [893, 212] on div "Related cases There are other cases potentially from the same person, address o…" at bounding box center [727, 322] width 1085 height 645
copy div "Name: Jamie Poole Date of birth: 25/8/1993 Phone:  02109067883 Address:  3A Dic…"
click at [864, 612] on button "Save" at bounding box center [868, 615] width 39 height 28
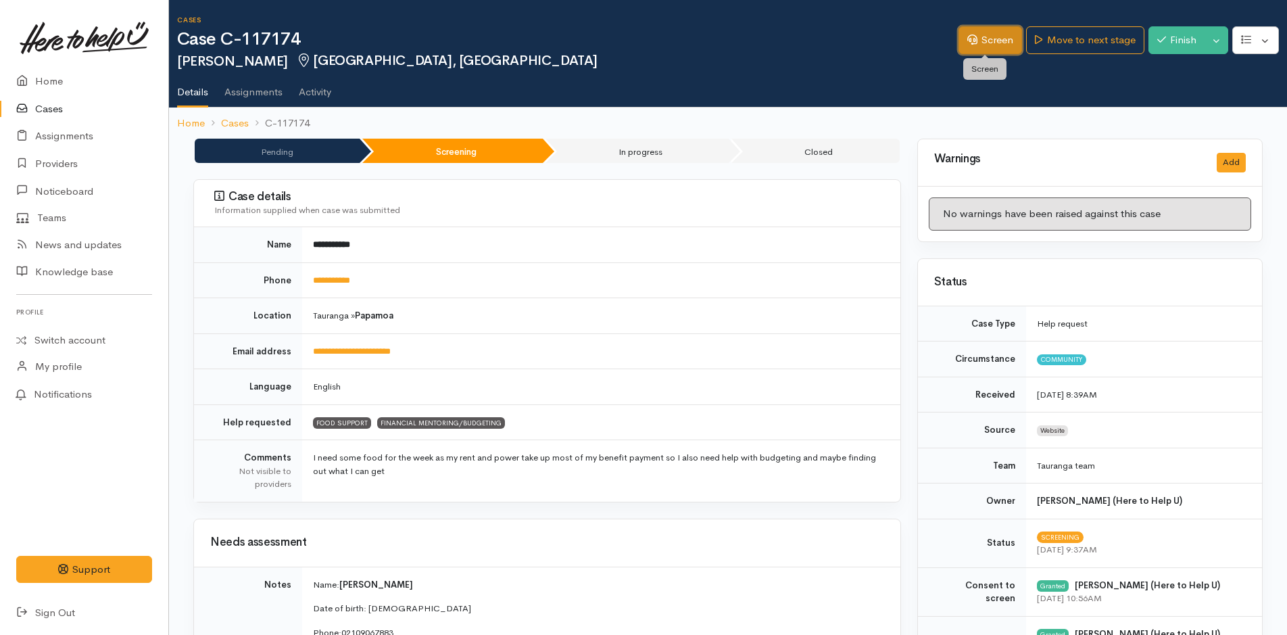
click at [994, 42] on link "Screen" at bounding box center [990, 40] width 64 height 28
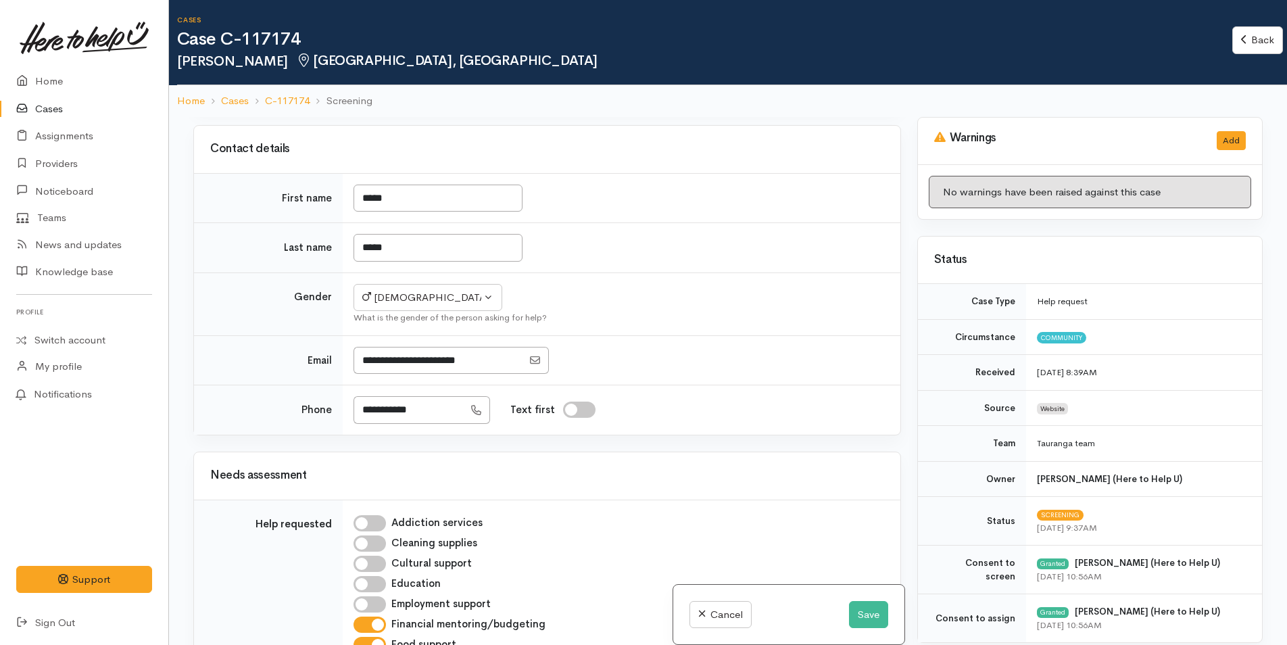
scroll to position [406, 0]
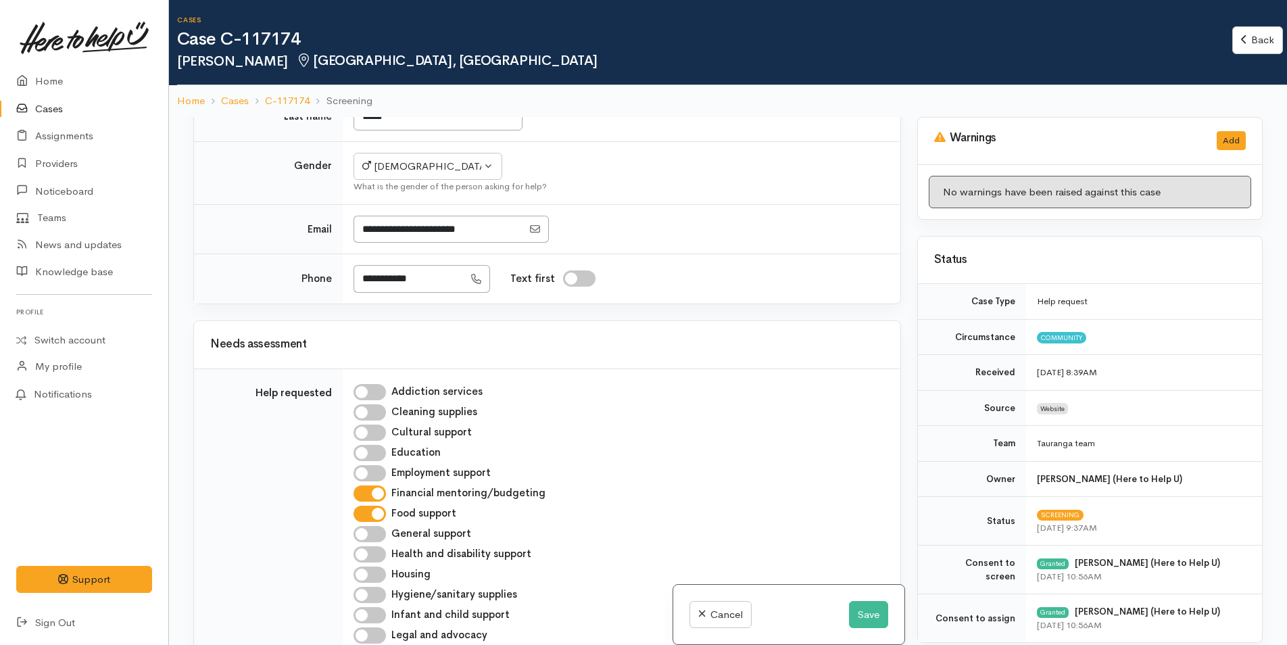
click at [380, 492] on input "Financial mentoring/budgeting" at bounding box center [369, 493] width 32 height 16
checkbox input "false"
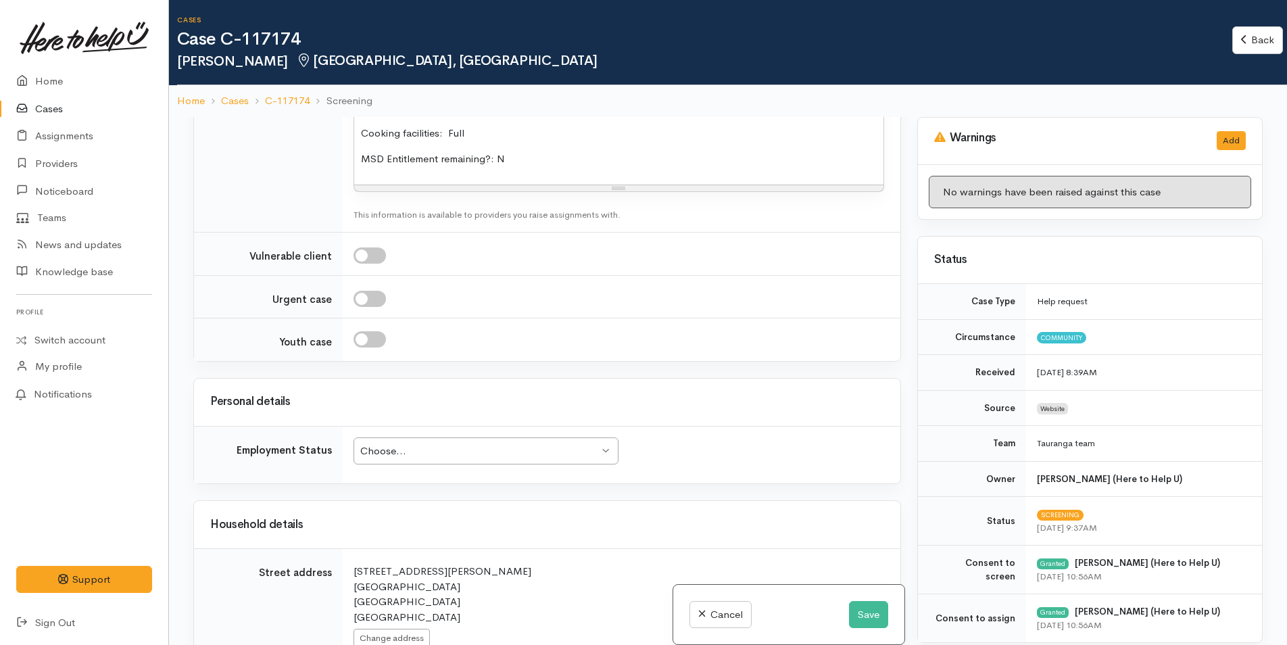
scroll to position [1622, 0]
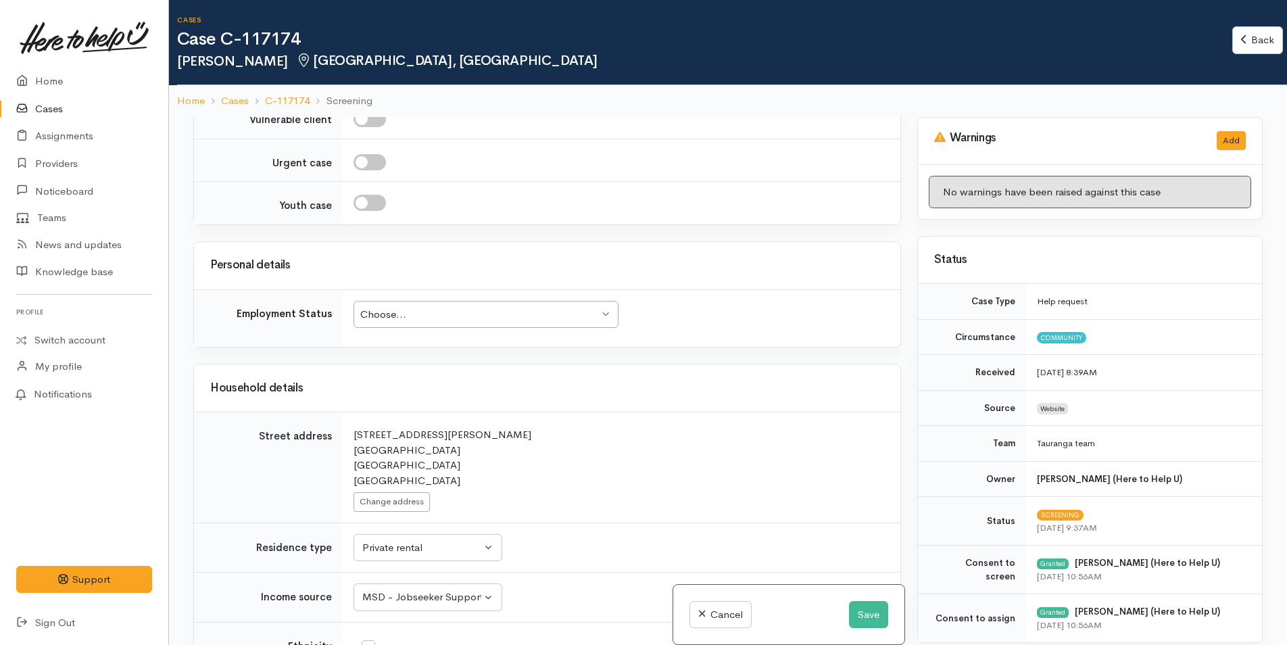
drag, startPoint x: 456, startPoint y: 319, endPoint x: 464, endPoint y: 333, distance: 15.4
click at [456, 318] on div "Choose..." at bounding box center [479, 315] width 239 height 16
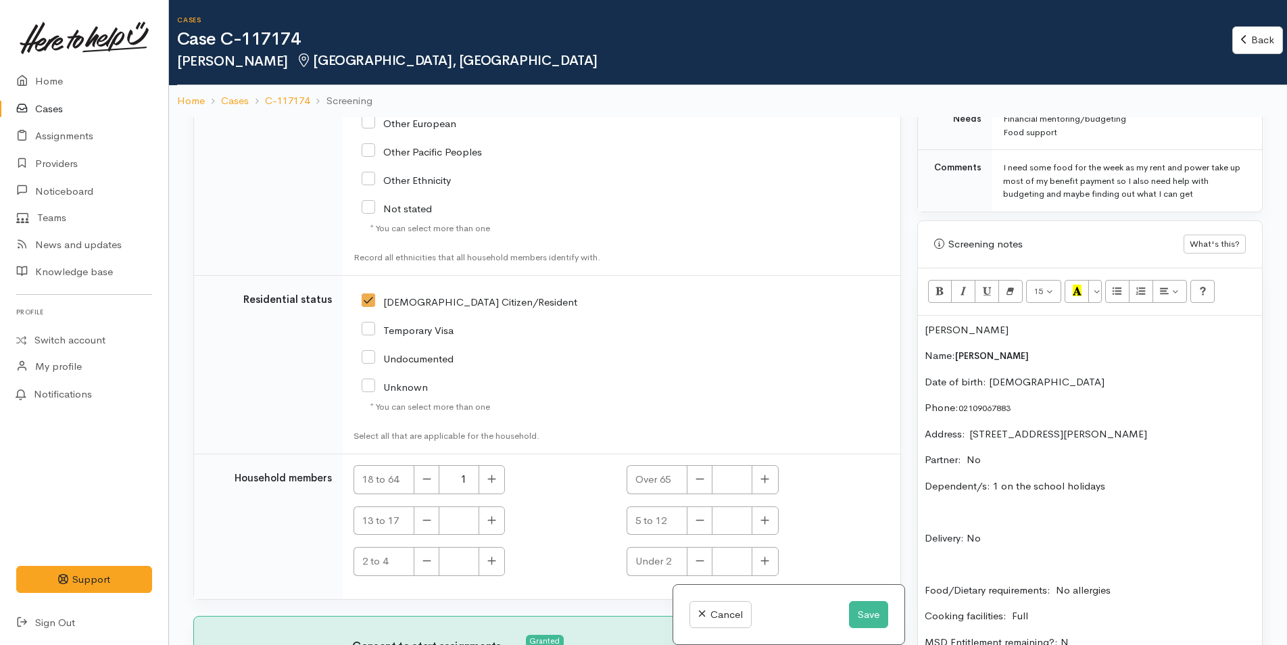
scroll to position [743, 0]
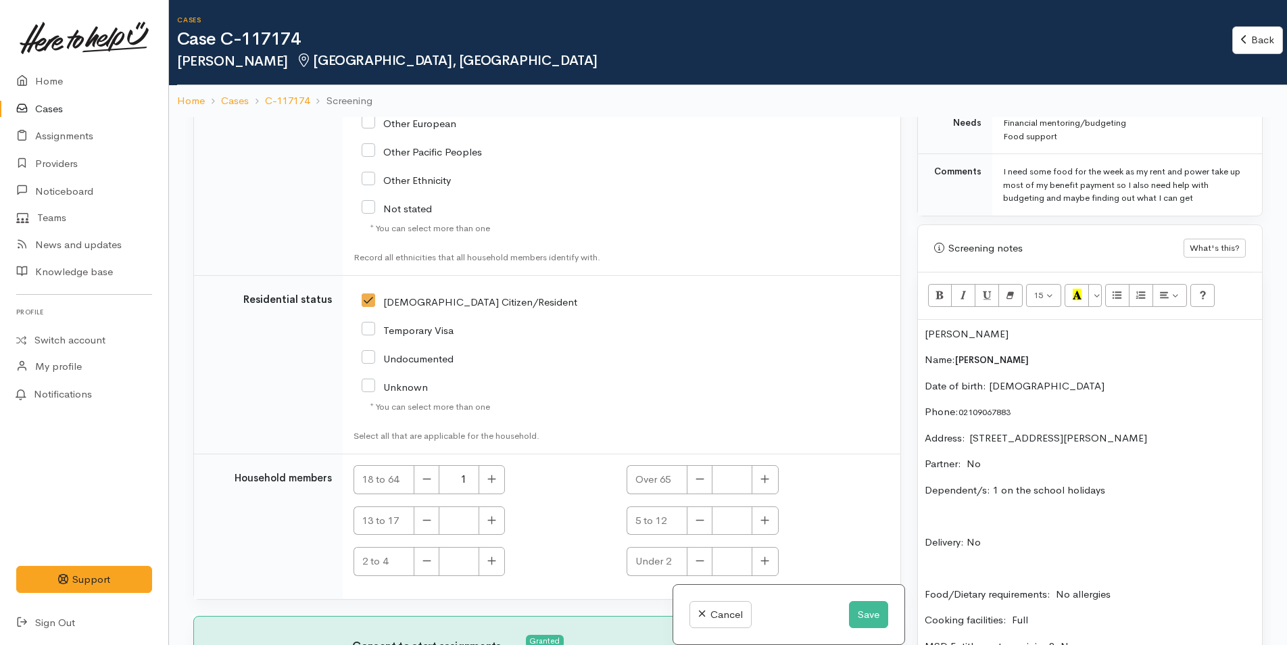
click at [985, 339] on p "[PERSON_NAME]" at bounding box center [1090, 334] width 330 height 16
click at [1217, 335] on p "[PERSON_NAME] suffers [MEDICAL_DATA] and after he pays his rent" at bounding box center [1090, 334] width 330 height 16
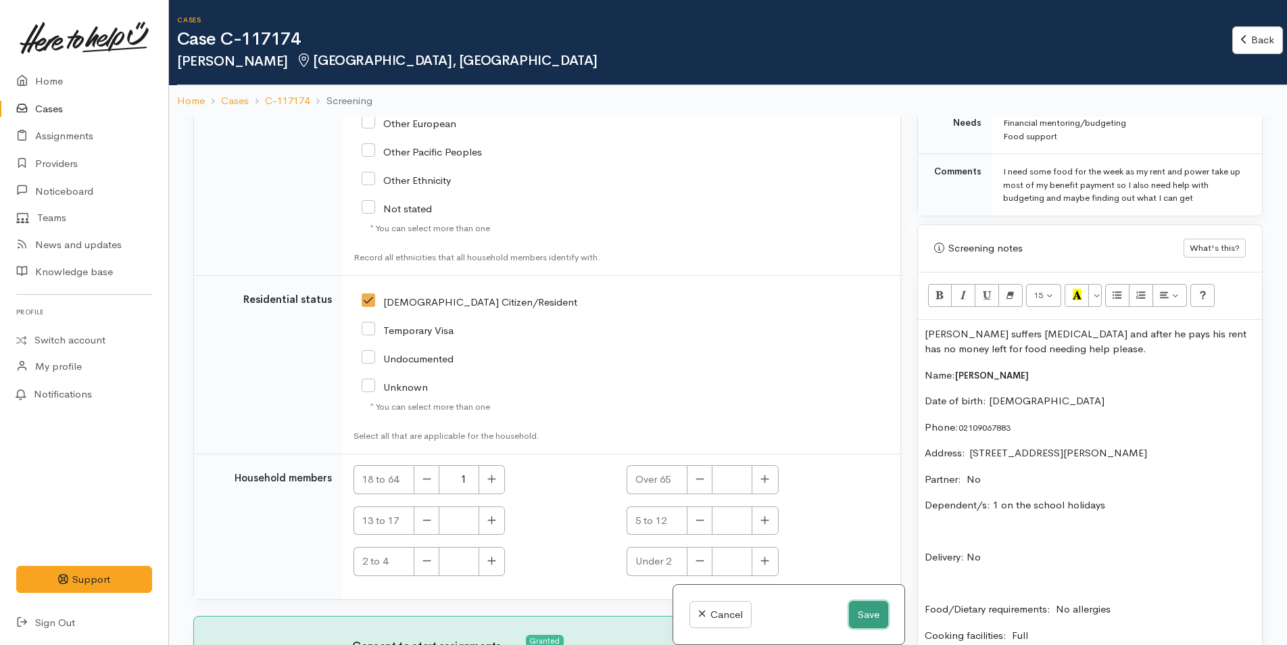
click at [877, 604] on button "Save" at bounding box center [868, 615] width 39 height 28
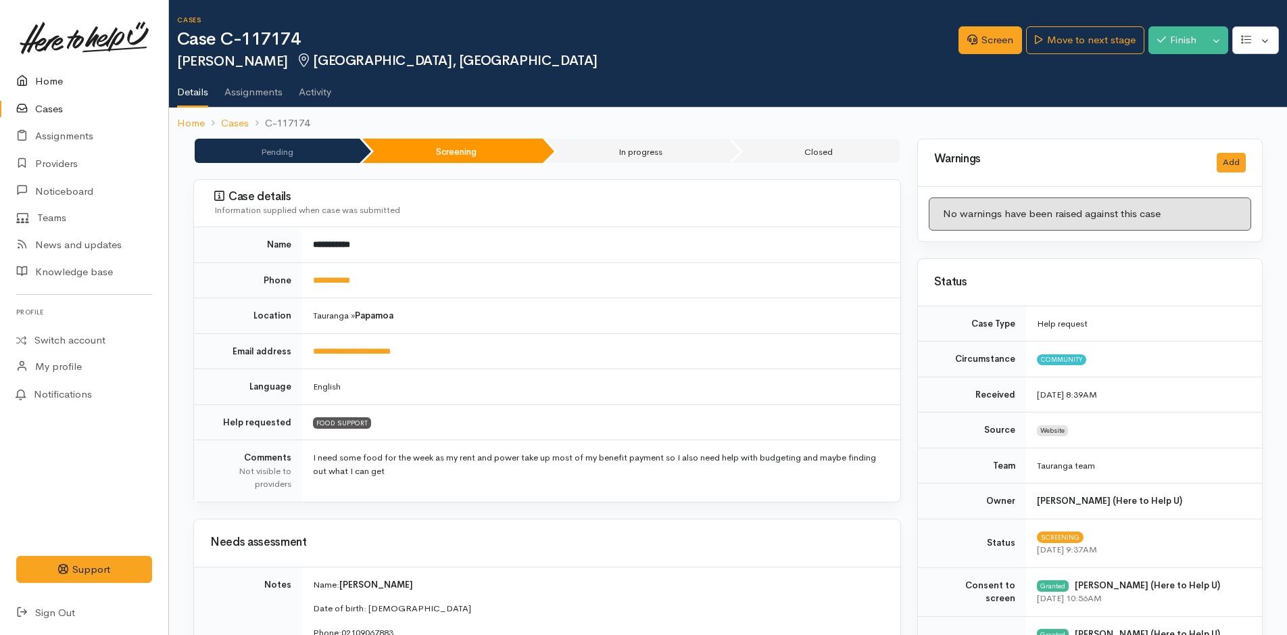
click at [43, 80] on link "Home" at bounding box center [84, 82] width 168 height 28
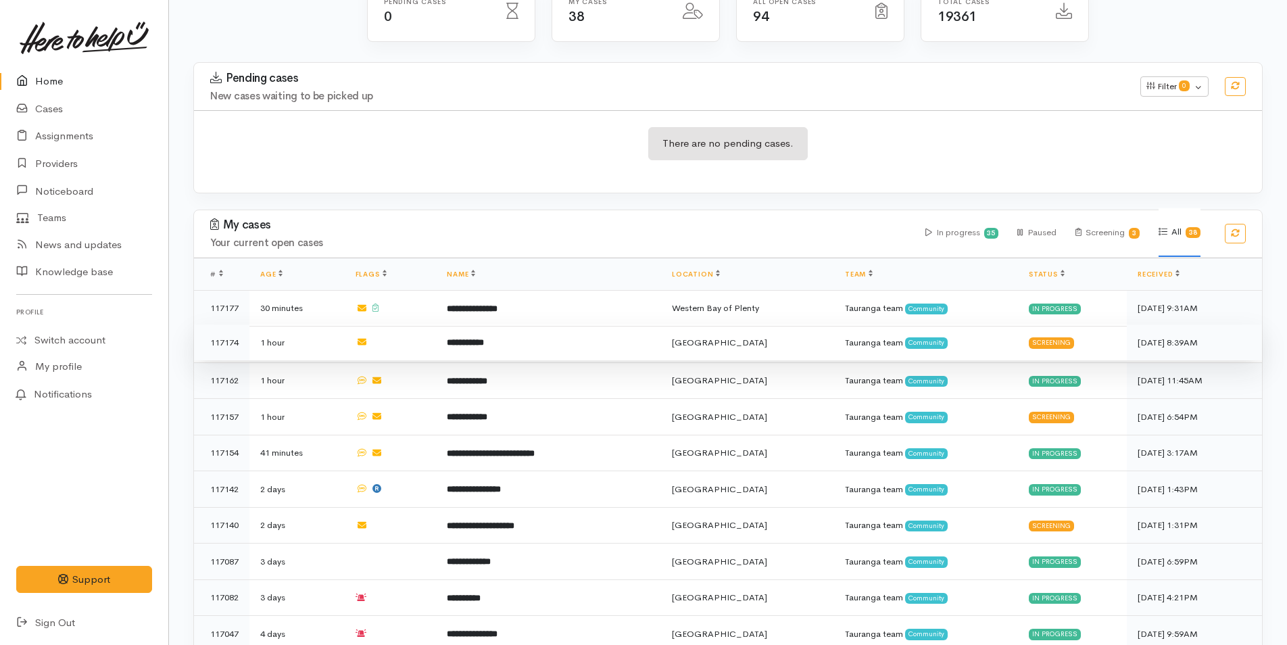
scroll to position [338, 0]
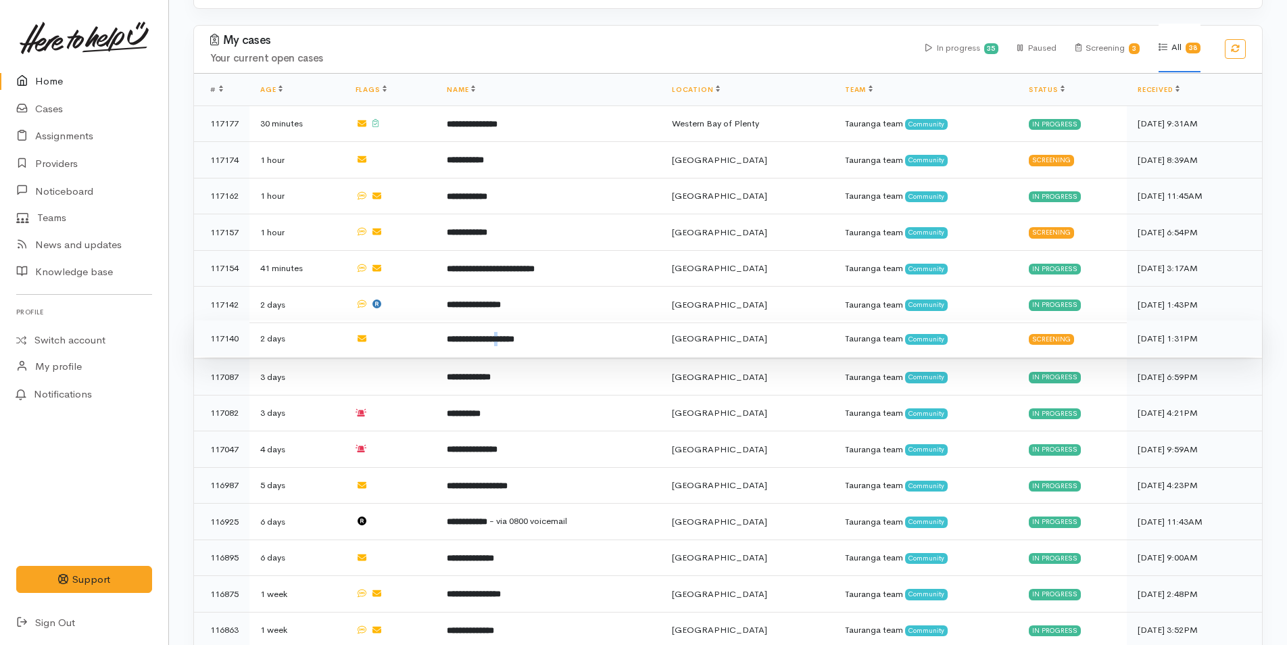
click at [508, 335] on b "**********" at bounding box center [481, 339] width 68 height 9
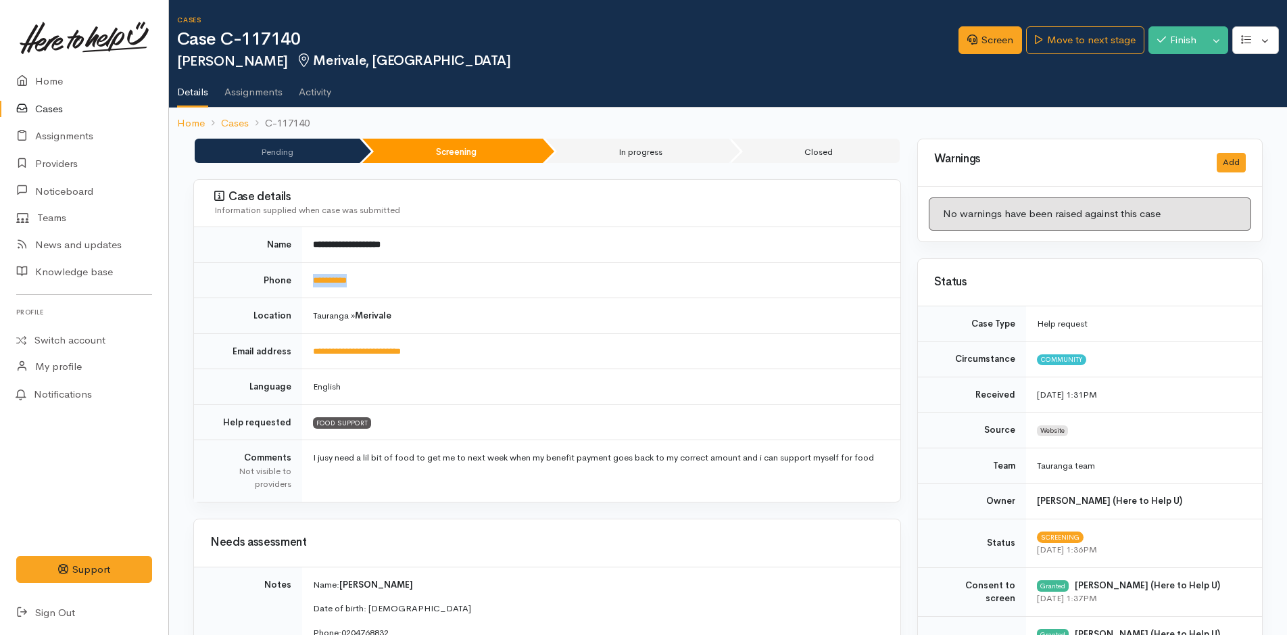
drag, startPoint x: 379, startPoint y: 286, endPoint x: 311, endPoint y: 291, distance: 68.5
click at [311, 291] on td "**********" at bounding box center [601, 280] width 598 height 36
copy link "**********"
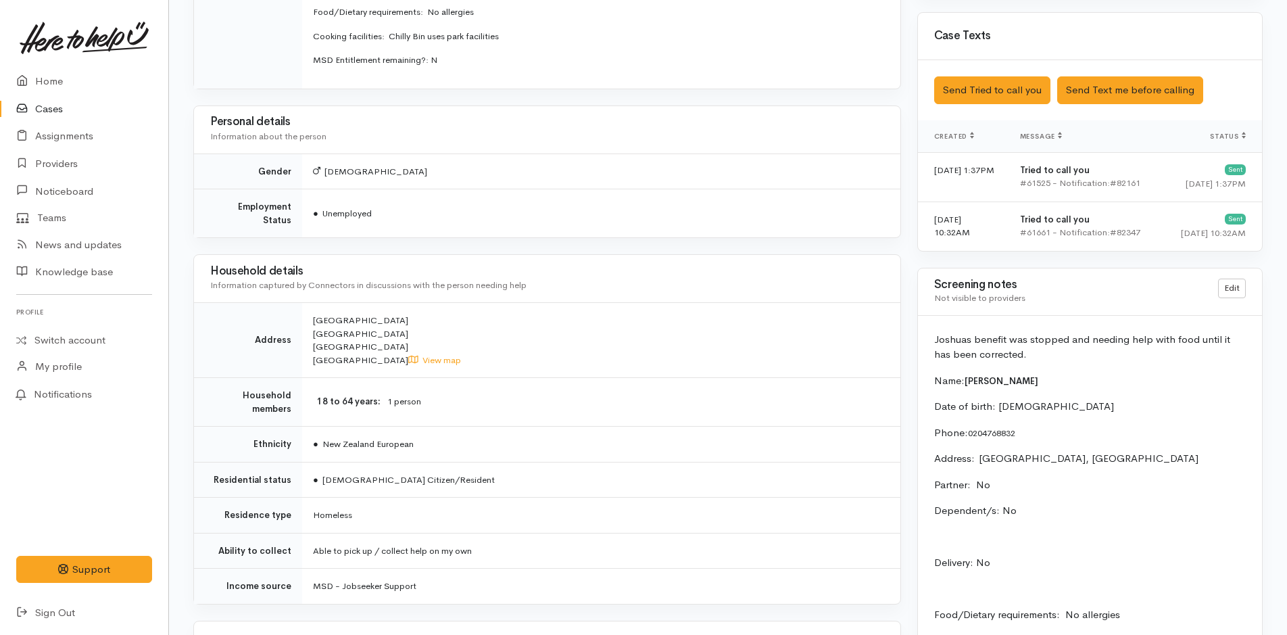
scroll to position [811, 0]
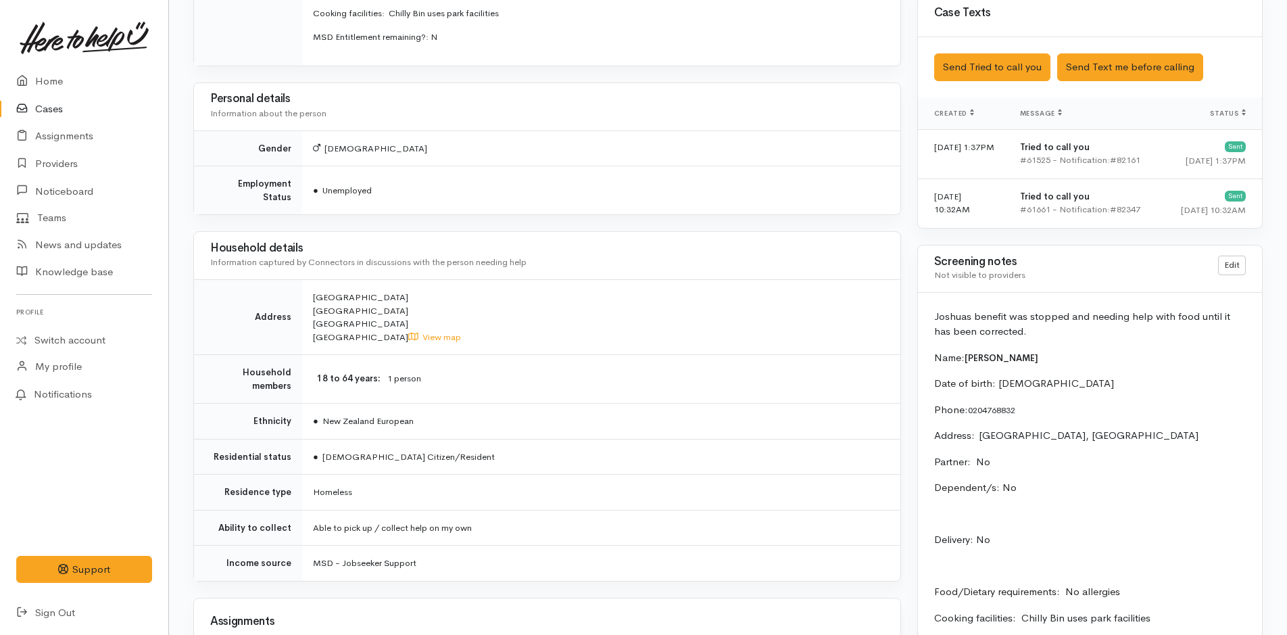
drag, startPoint x: 1014, startPoint y: 335, endPoint x: 921, endPoint y: 318, distance: 94.0
click at [921, 318] on div "Joshuas benefit was stopped and needing help with food until it has been correc…" at bounding box center [1090, 538] width 344 height 490
copy p "Joshuas benefit was stopped and needing help with food until it has been correc…"
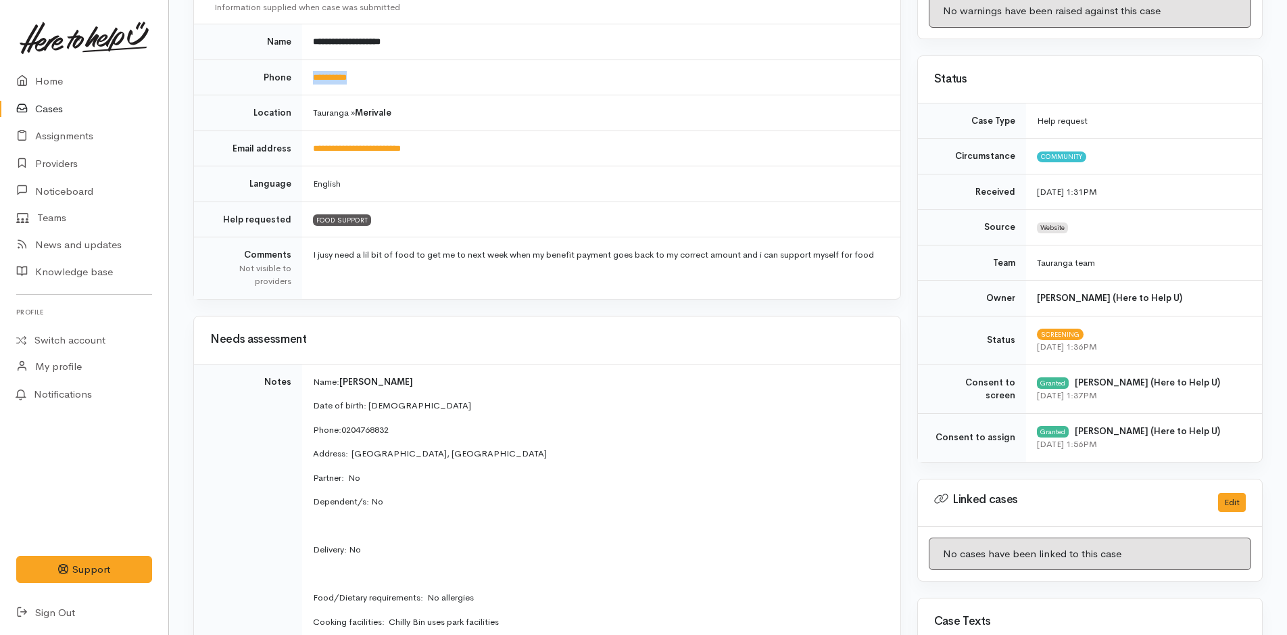
scroll to position [0, 0]
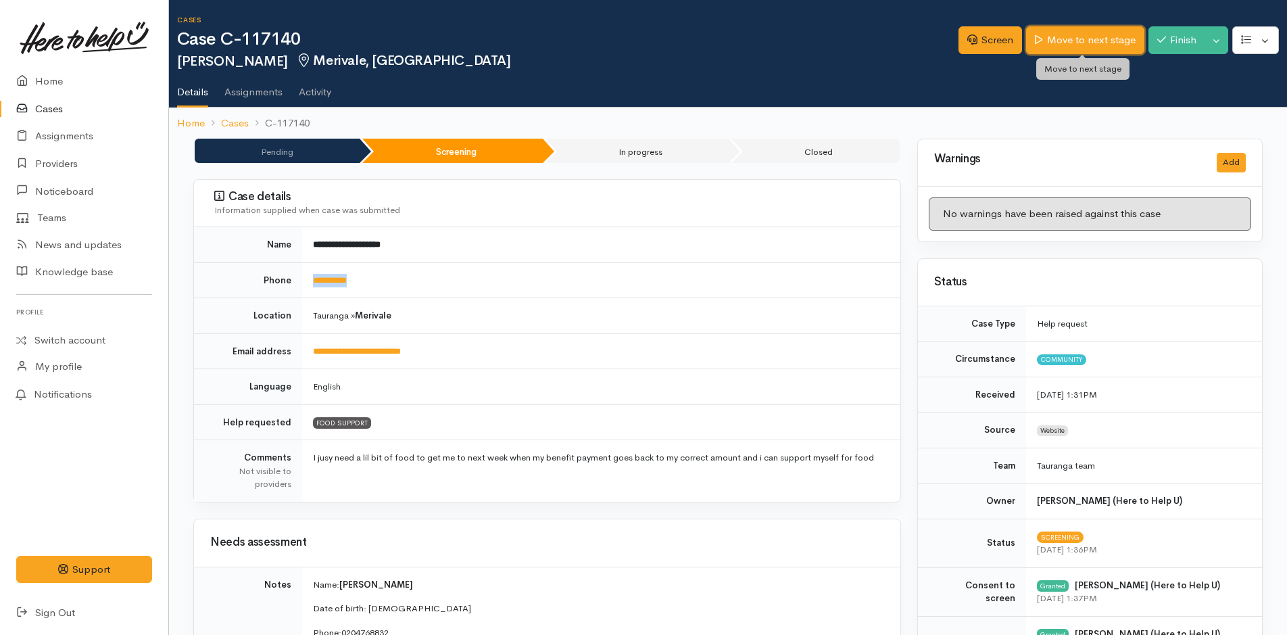
click at [1114, 37] on link "Move to next stage" at bounding box center [1085, 40] width 118 height 28
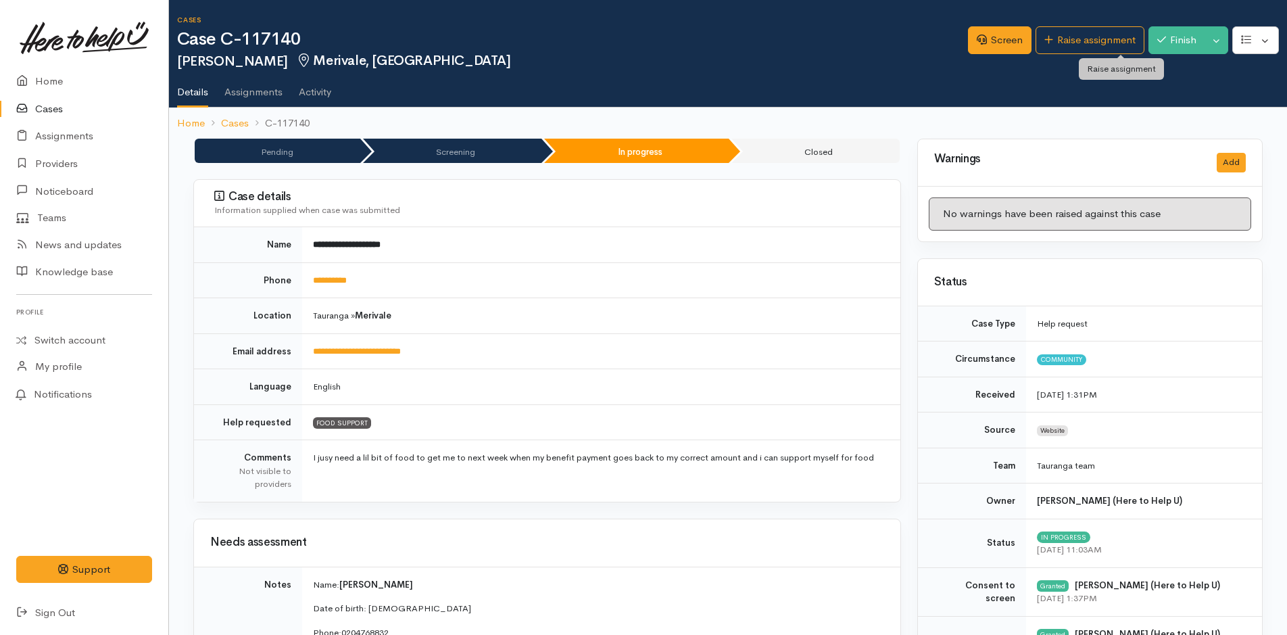
click at [1111, 39] on link "Raise assignment" at bounding box center [1089, 40] width 109 height 28
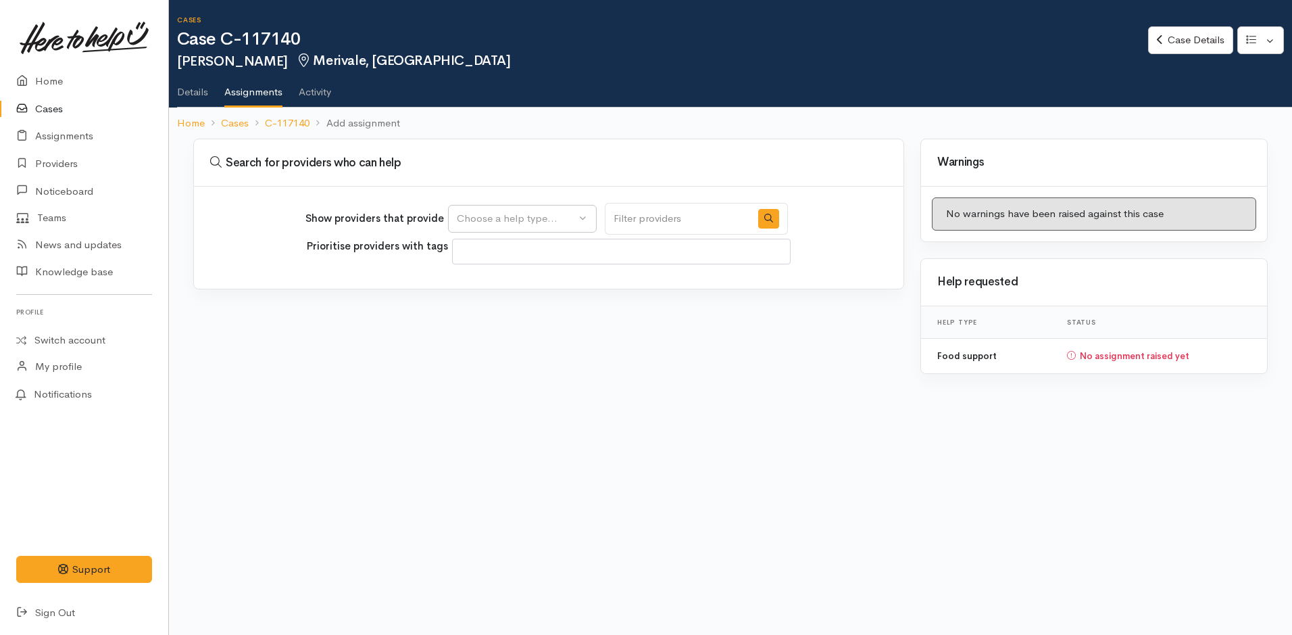
select select
click at [504, 212] on div "Choose a help type..." at bounding box center [516, 219] width 119 height 16
click at [499, 278] on span "Food support" at bounding box center [496, 284] width 63 height 16
select select "3"
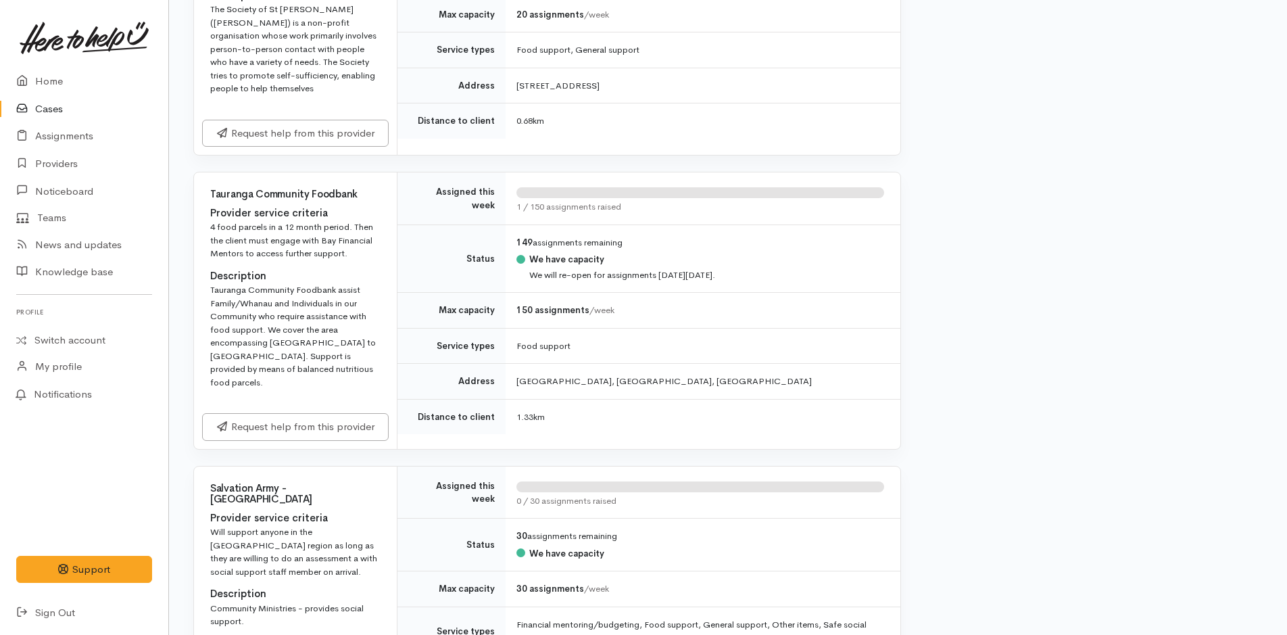
scroll to position [743, 0]
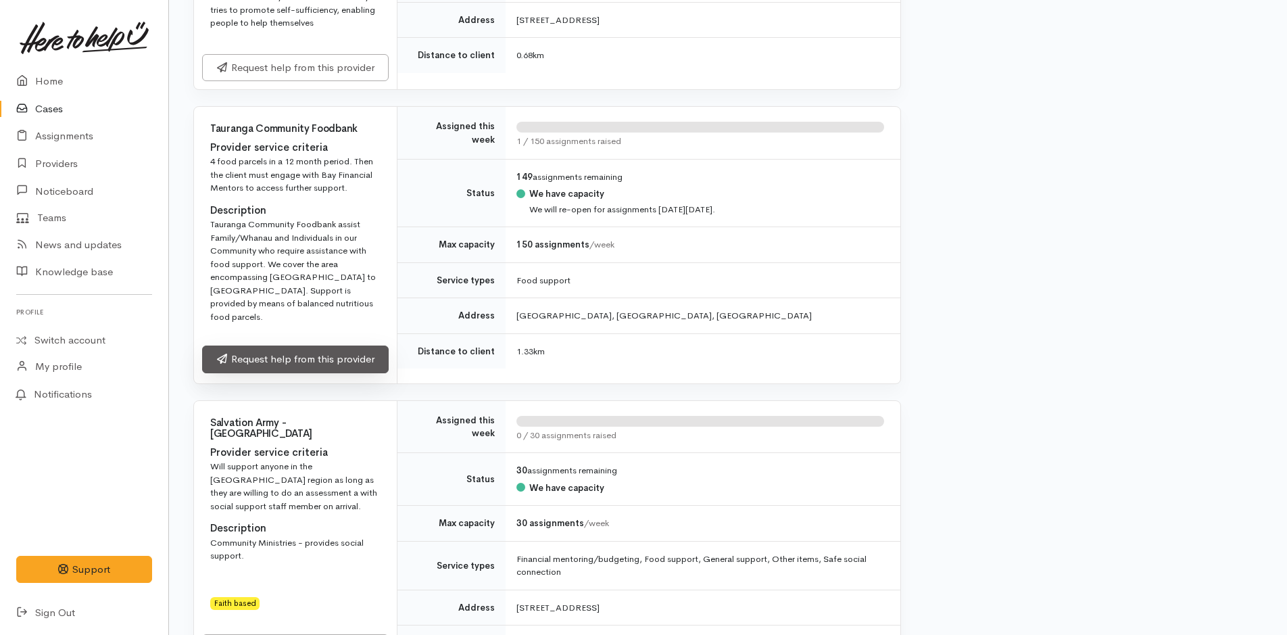
click at [316, 345] on link "Request help from this provider" at bounding box center [295, 359] width 187 height 28
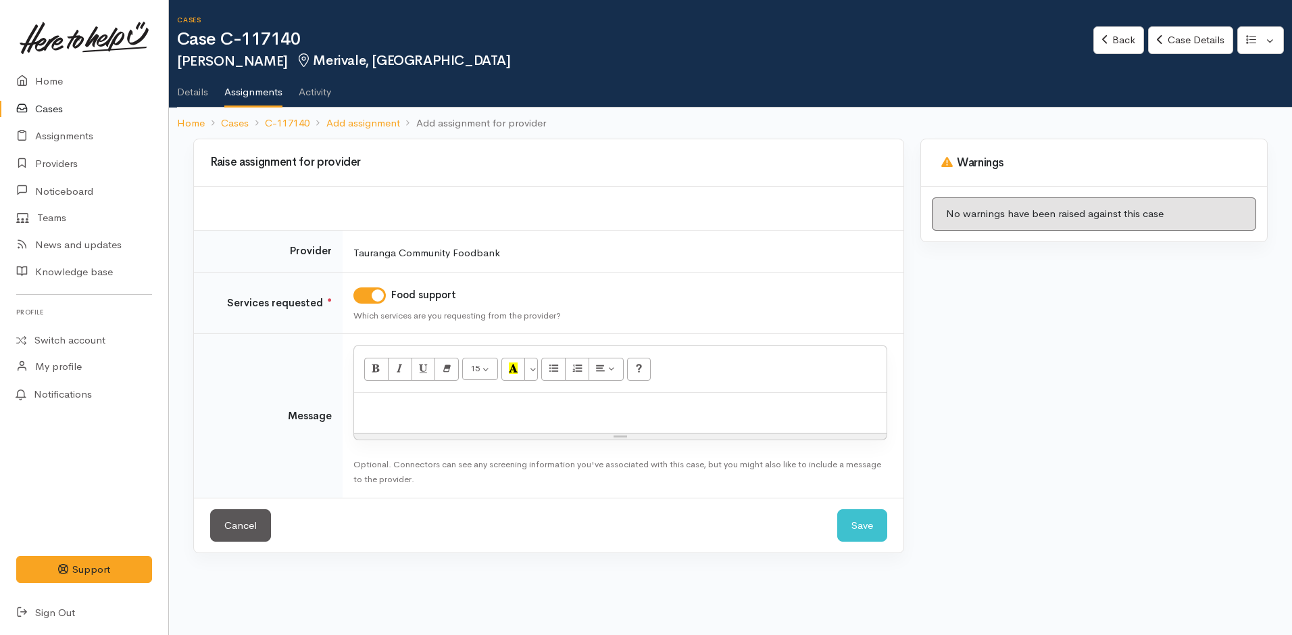
click at [448, 418] on div at bounding box center [620, 413] width 533 height 40
paste div
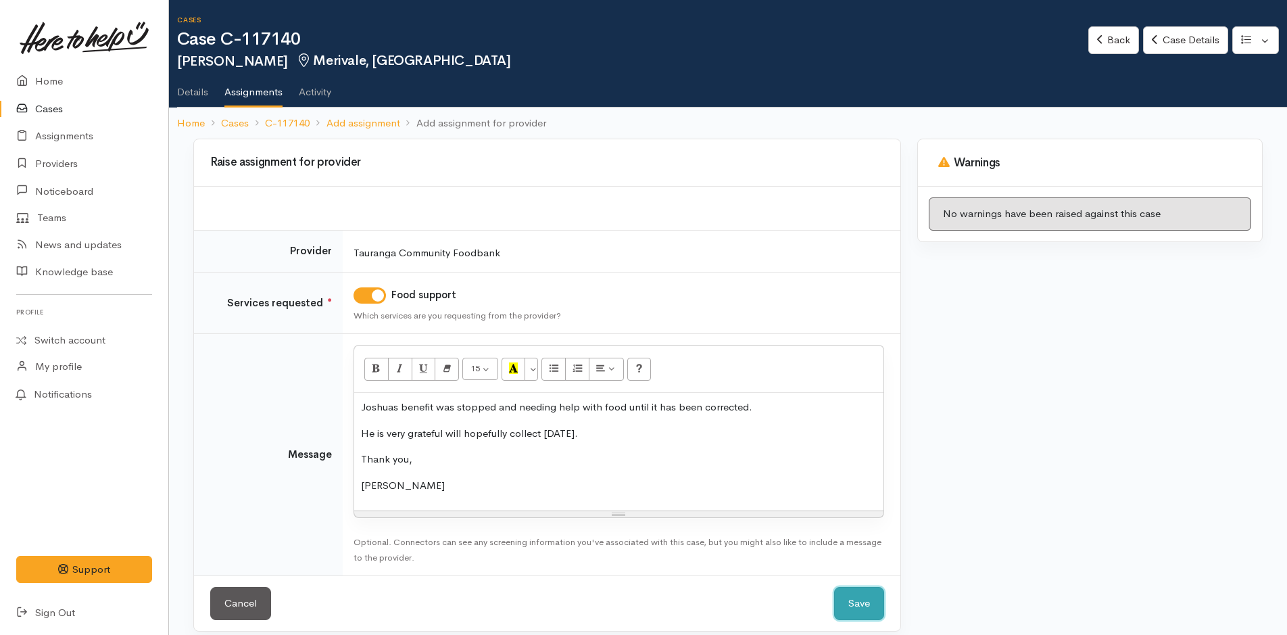
click at [860, 604] on button "Save" at bounding box center [859, 603] width 50 height 33
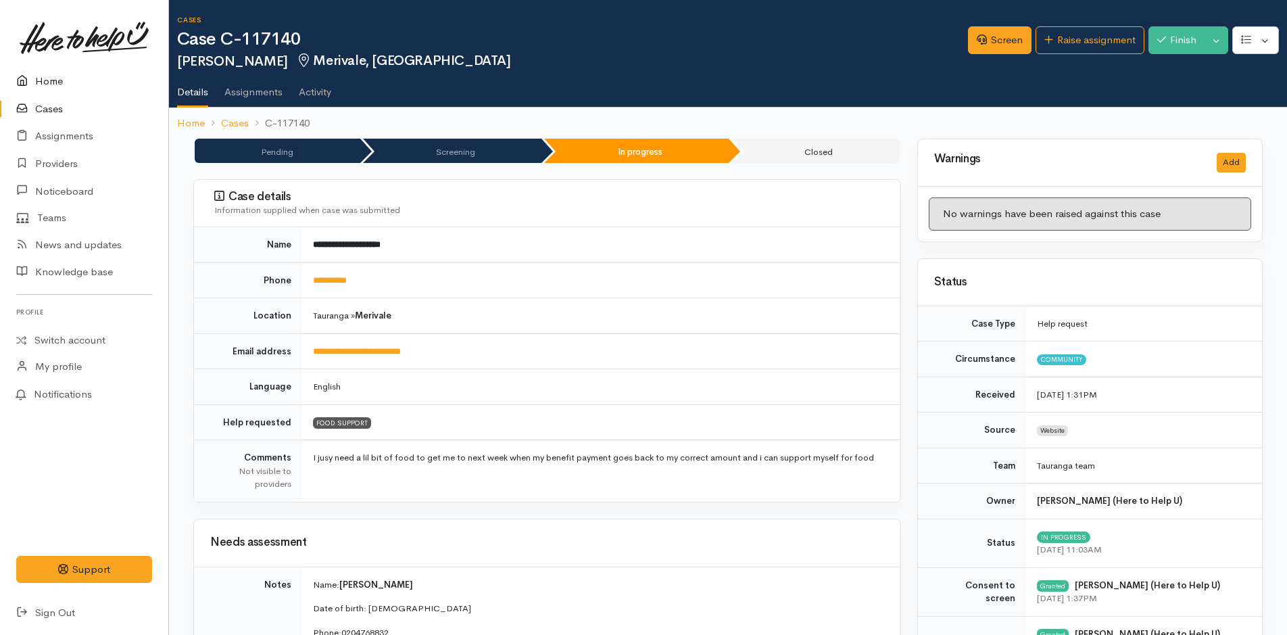
click at [55, 80] on link "Home" at bounding box center [84, 82] width 168 height 28
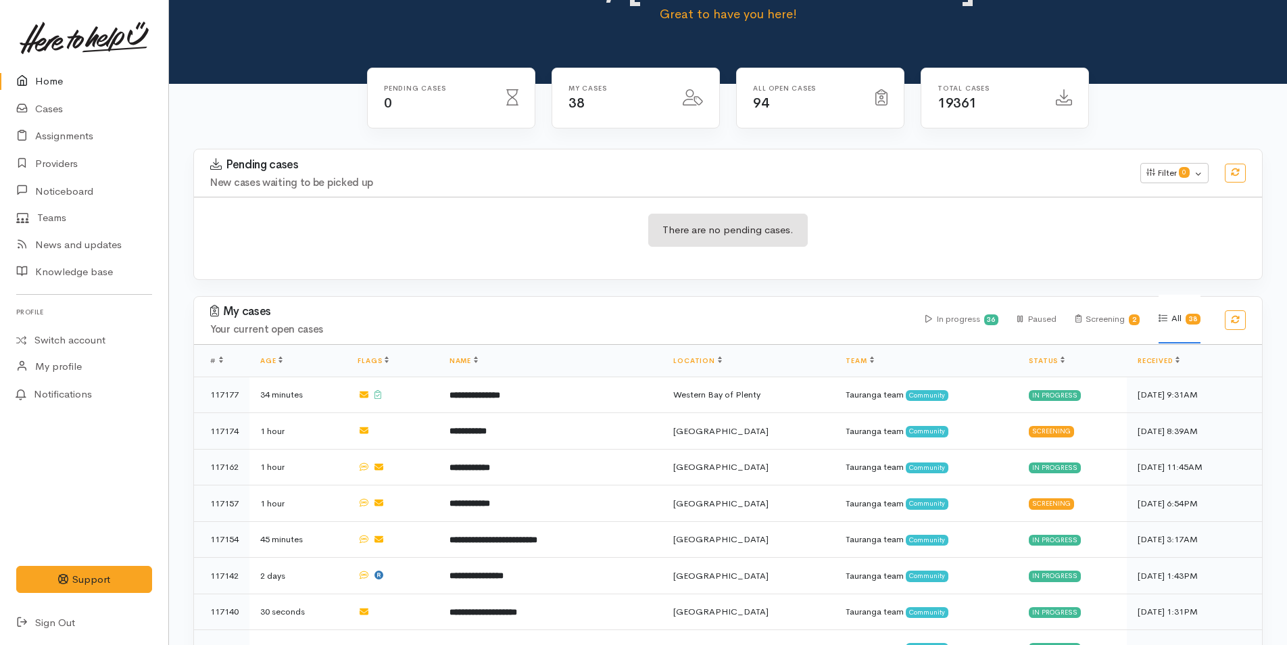
scroll to position [203, 0]
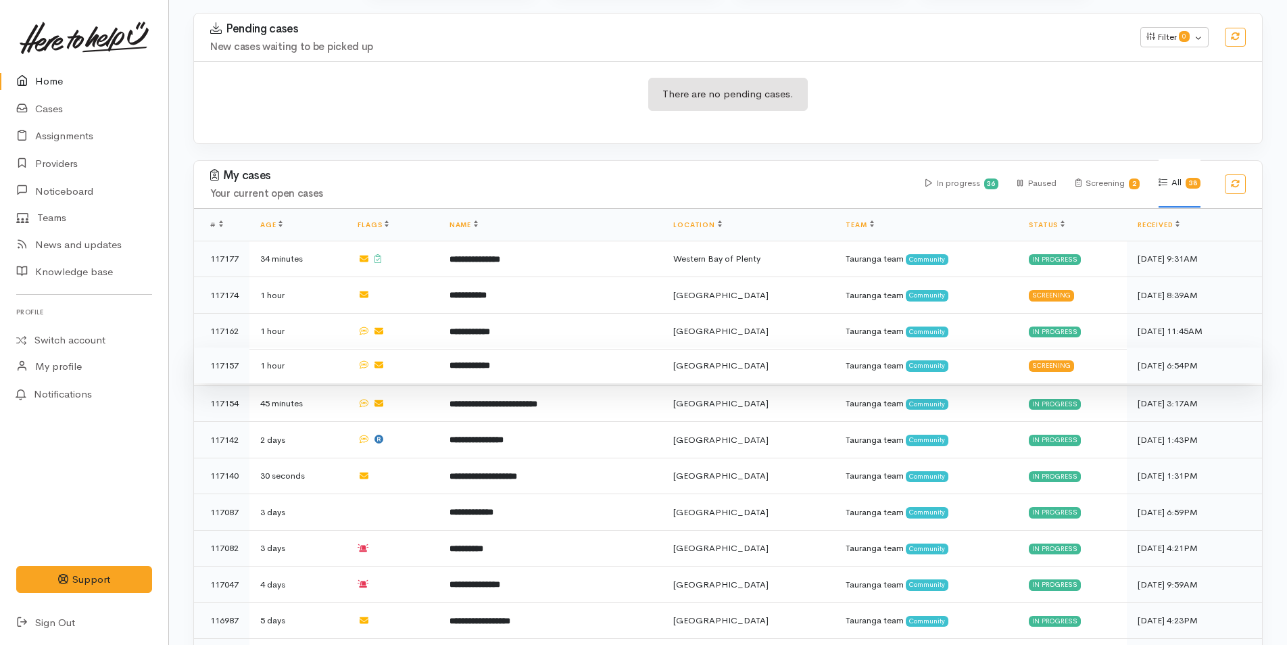
click at [474, 355] on td "**********" at bounding box center [551, 365] width 224 height 36
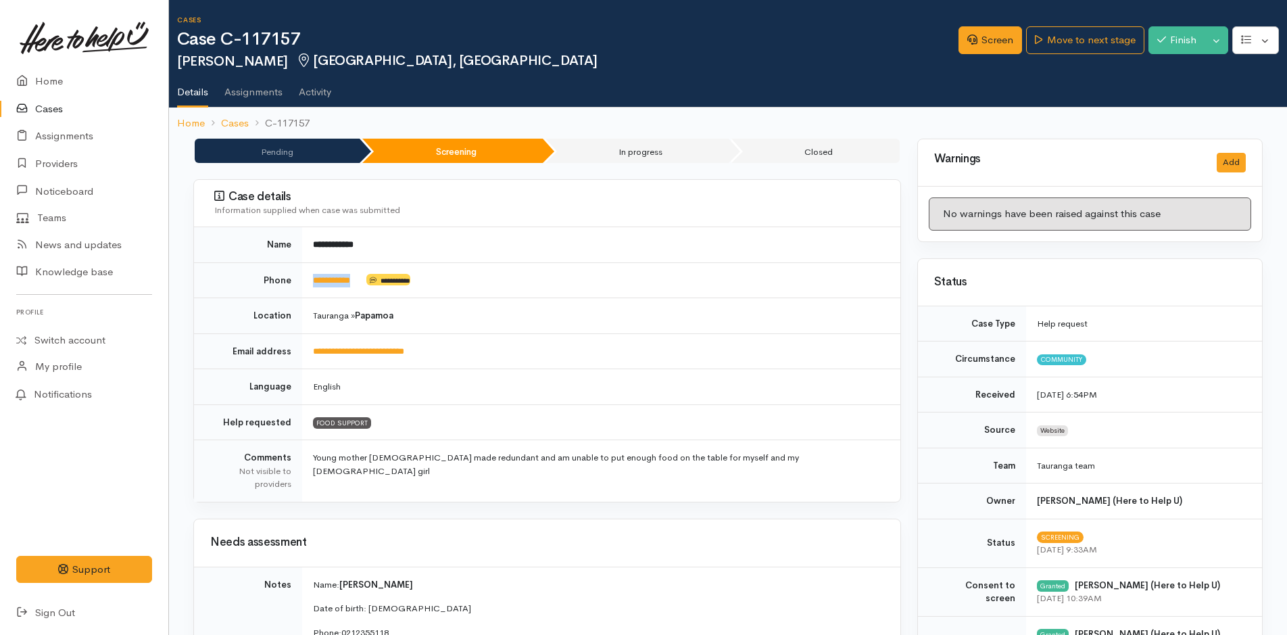
drag, startPoint x: 368, startPoint y: 284, endPoint x: 310, endPoint y: 293, distance: 58.8
click at [310, 293] on td "**********" at bounding box center [601, 280] width 598 height 36
copy td "**********"
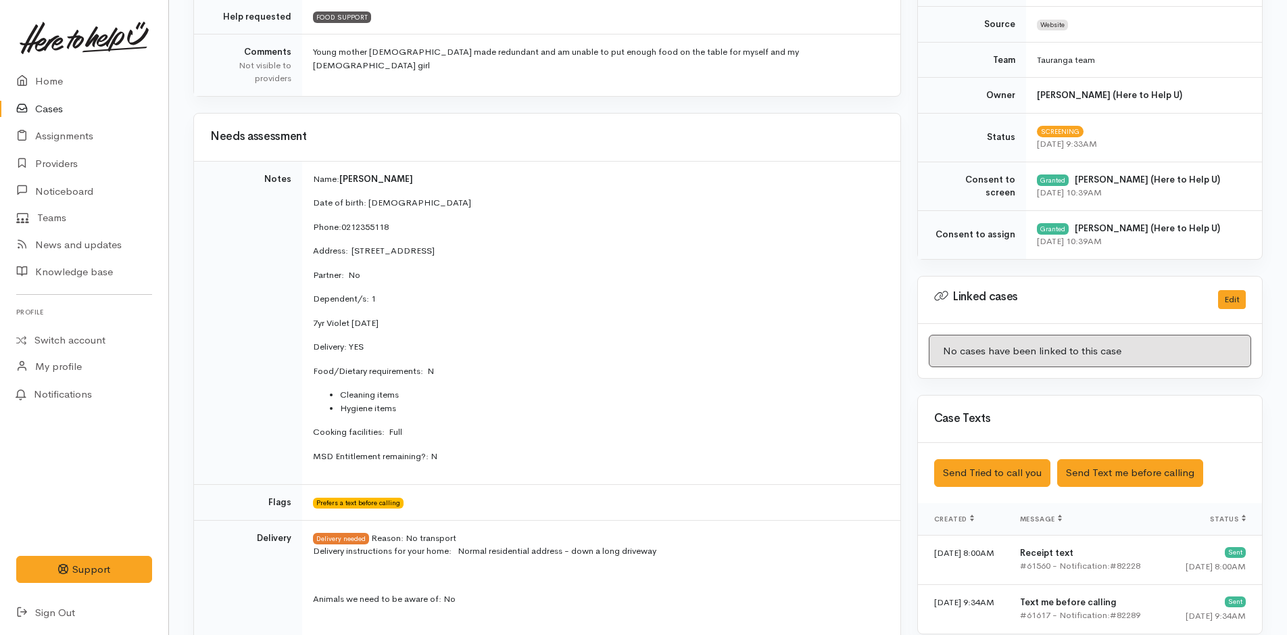
scroll to position [676, 0]
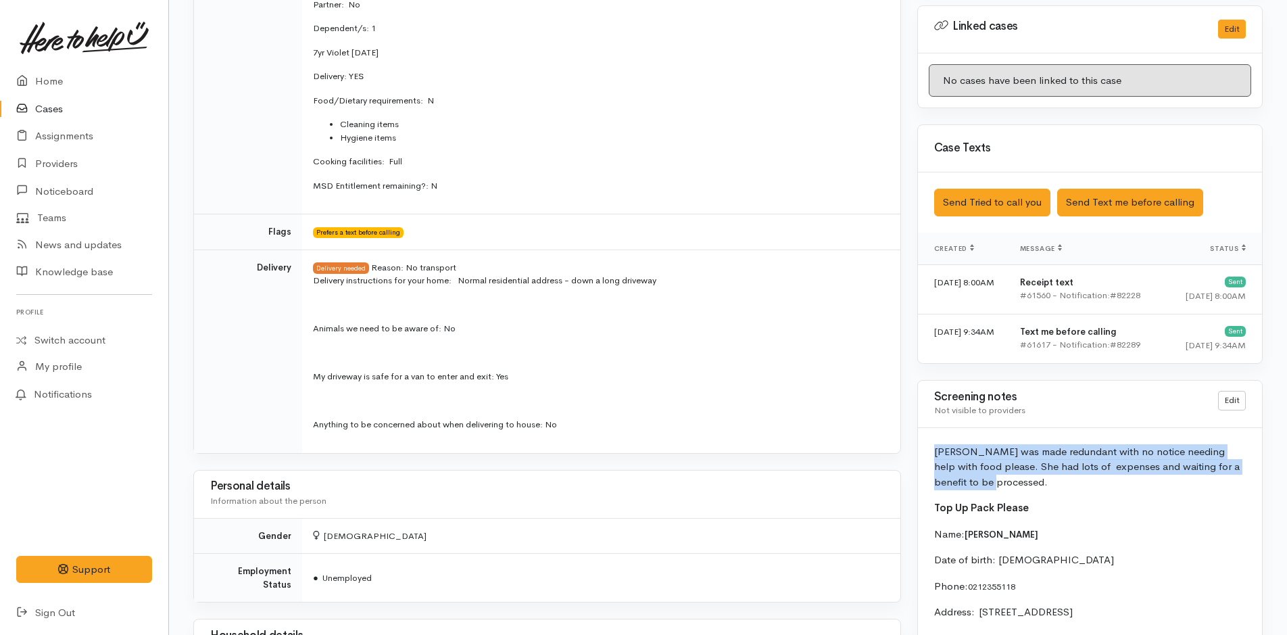
drag, startPoint x: 997, startPoint y: 485, endPoint x: 939, endPoint y: 442, distance: 71.5
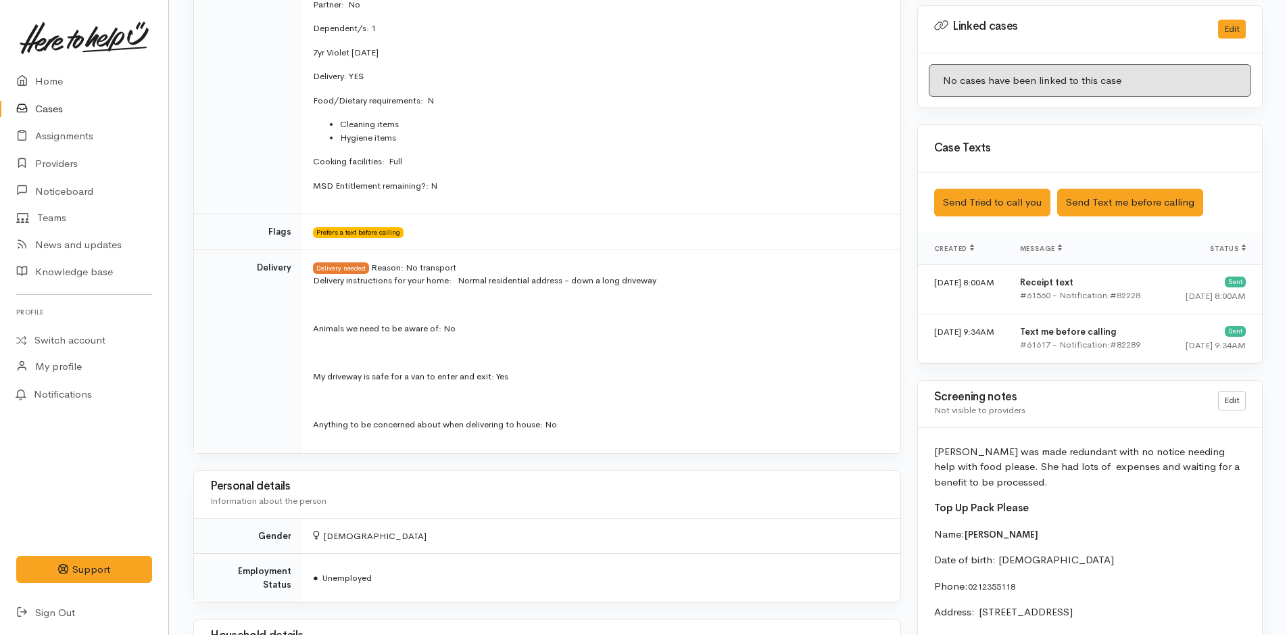
click at [1033, 512] on p "Top Up Pack Please" at bounding box center [1090, 508] width 312 height 16
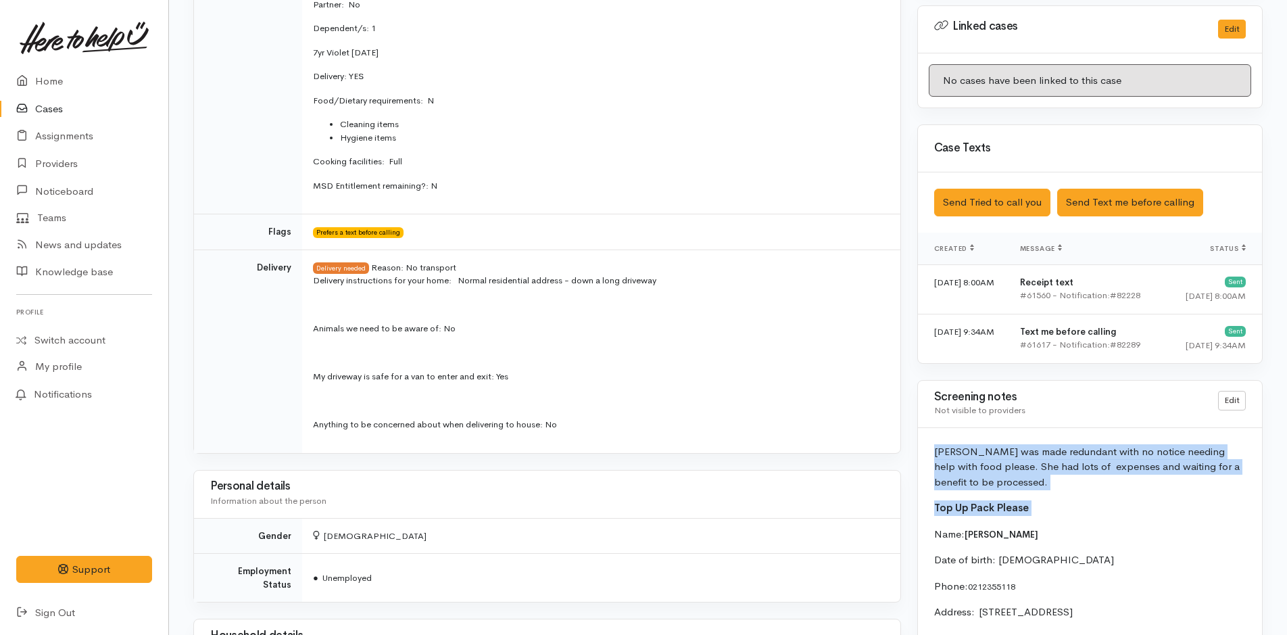
drag, startPoint x: 1034, startPoint y: 511, endPoint x: 923, endPoint y: 451, distance: 126.7
copy div "[PERSON_NAME] was made redundant with no notice needing help with food please. …"
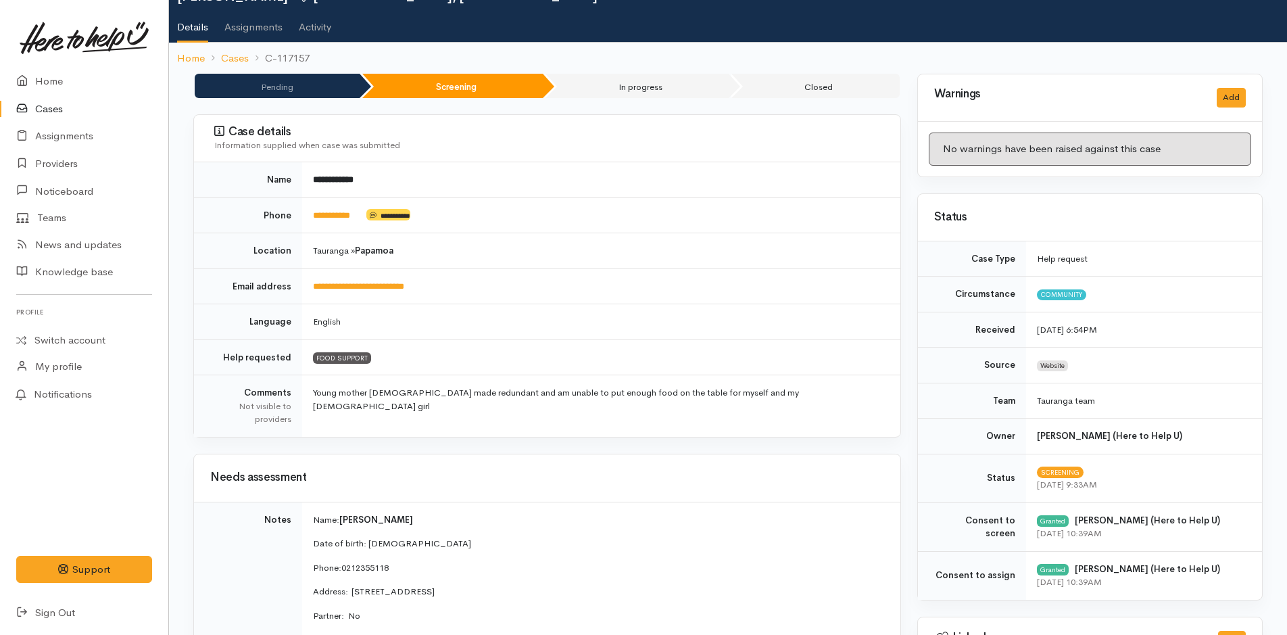
scroll to position [0, 0]
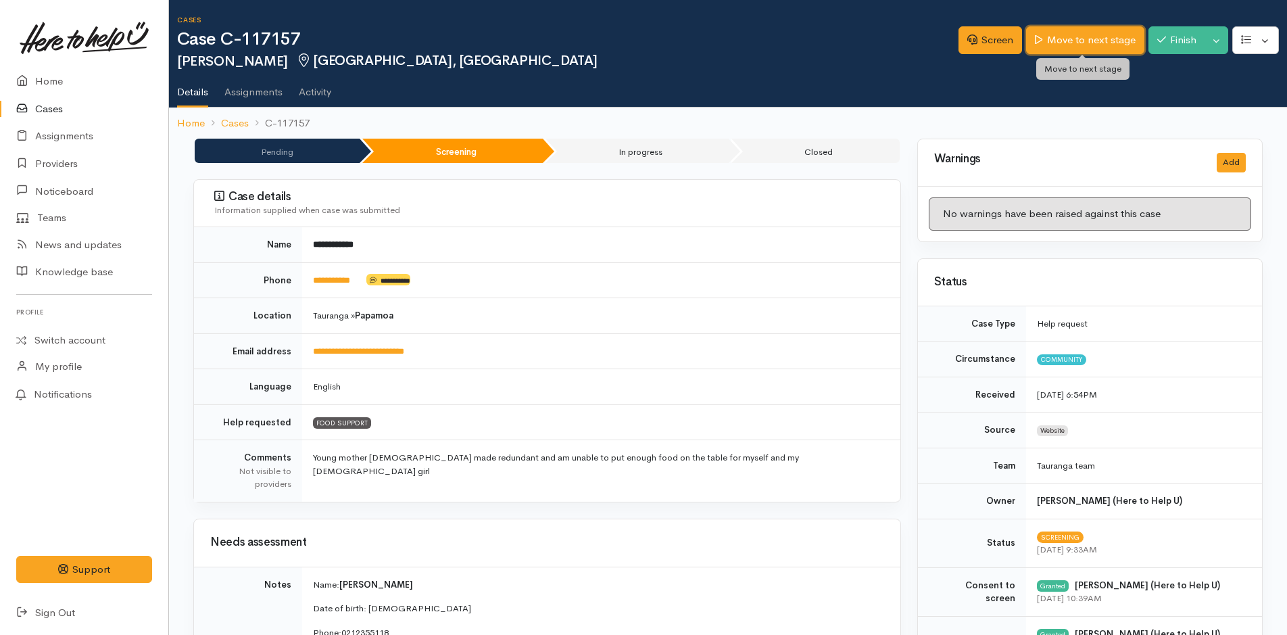
click at [1092, 33] on link "Move to next stage" at bounding box center [1085, 40] width 118 height 28
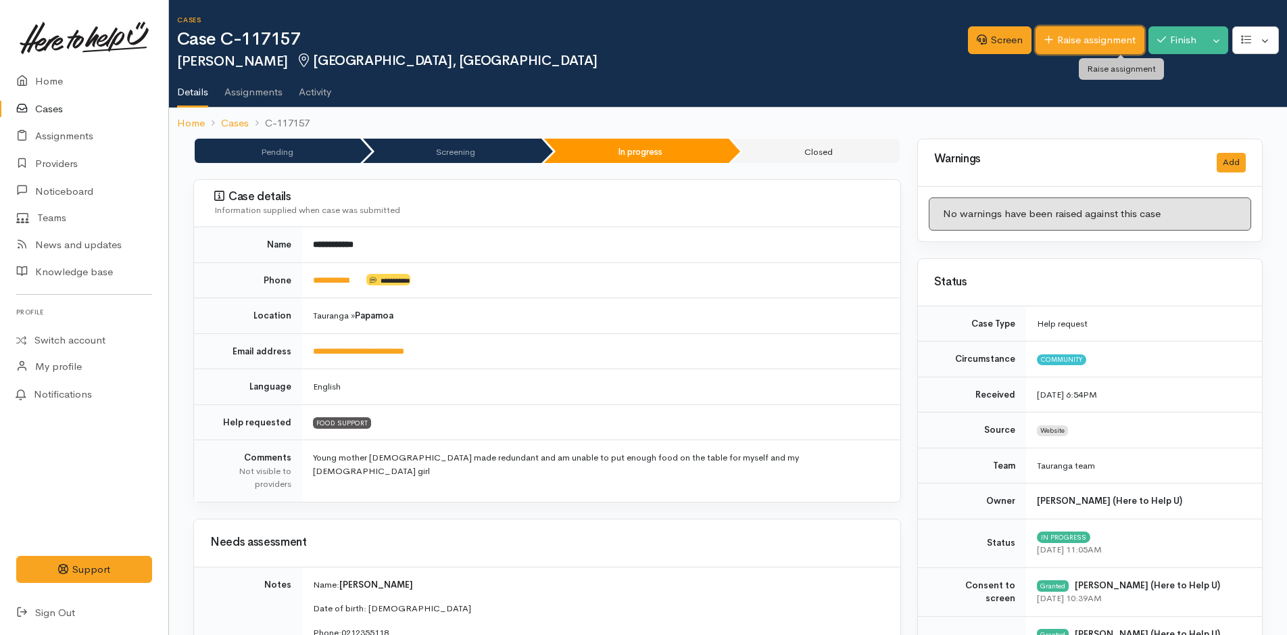
click at [1079, 38] on link "Raise assignment" at bounding box center [1089, 40] width 109 height 28
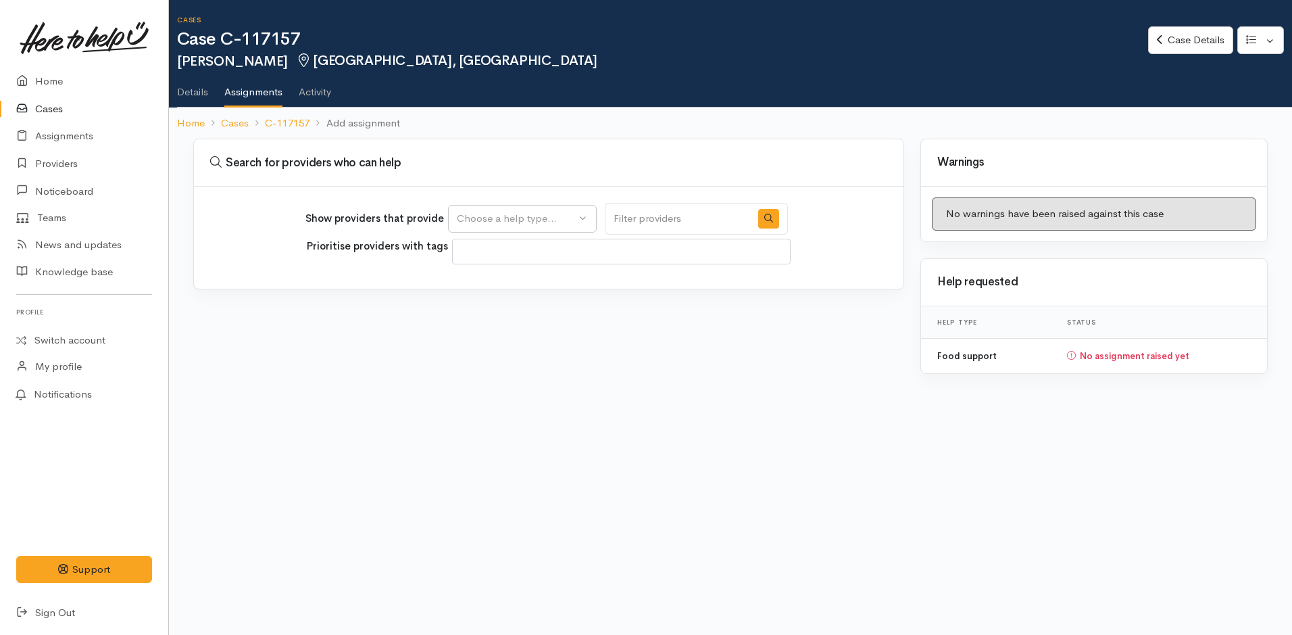
select select
click at [494, 220] on div "Choose a help type..." at bounding box center [516, 219] width 119 height 16
click at [491, 278] on span "Food support" at bounding box center [496, 284] width 63 height 16
select select "3"
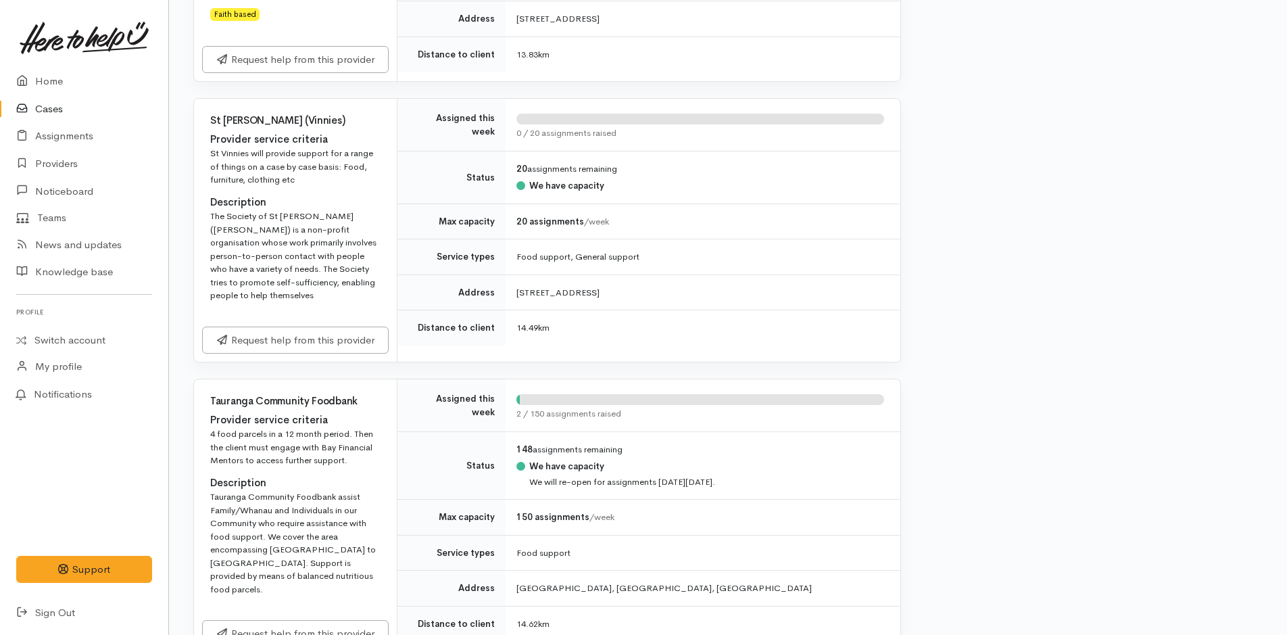
scroll to position [1892, 0]
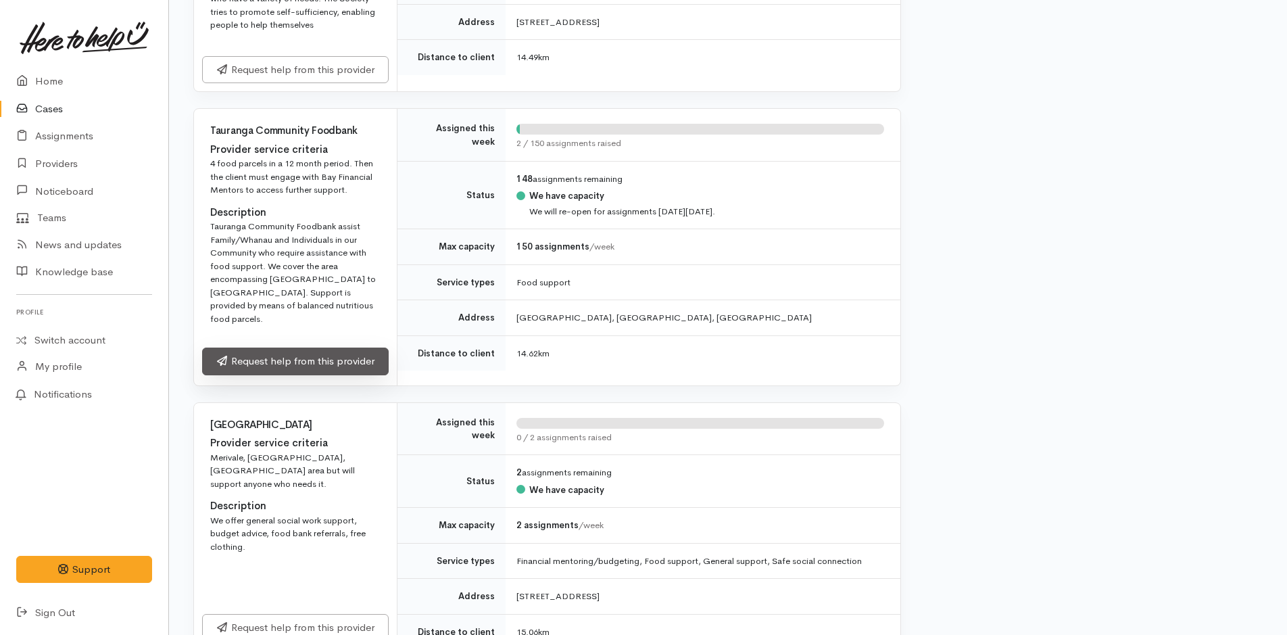
click at [358, 366] on link "Request help from this provider" at bounding box center [295, 361] width 187 height 28
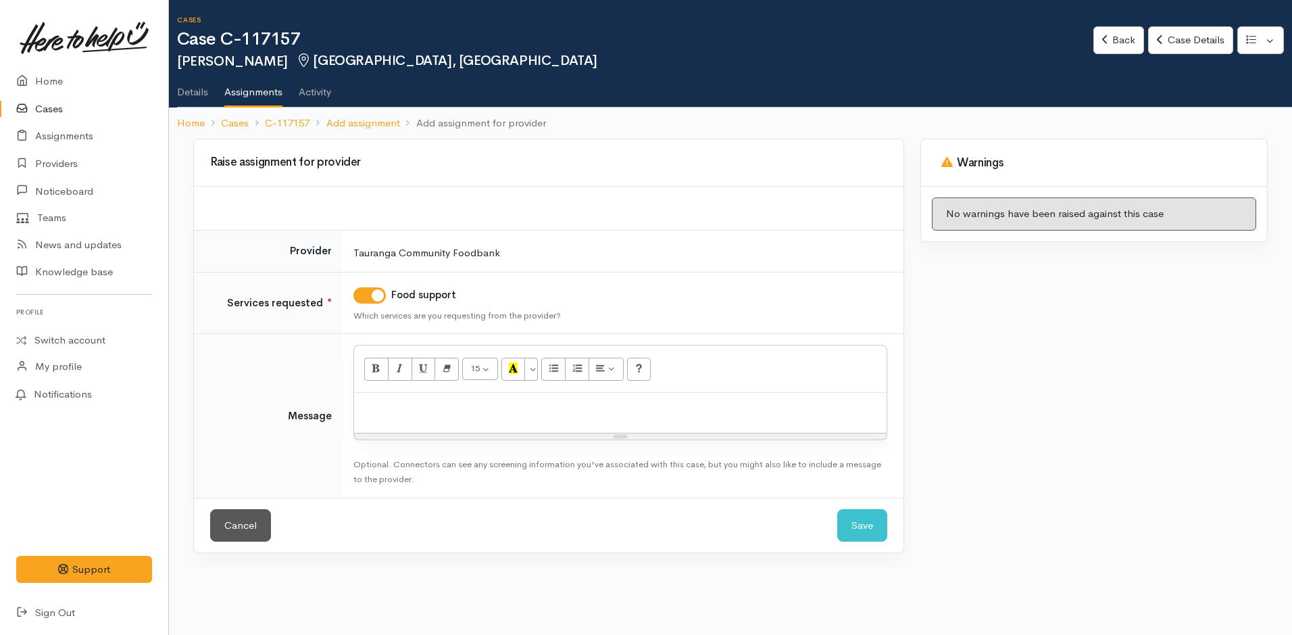
click at [437, 423] on div at bounding box center [620, 413] width 533 height 40
paste div
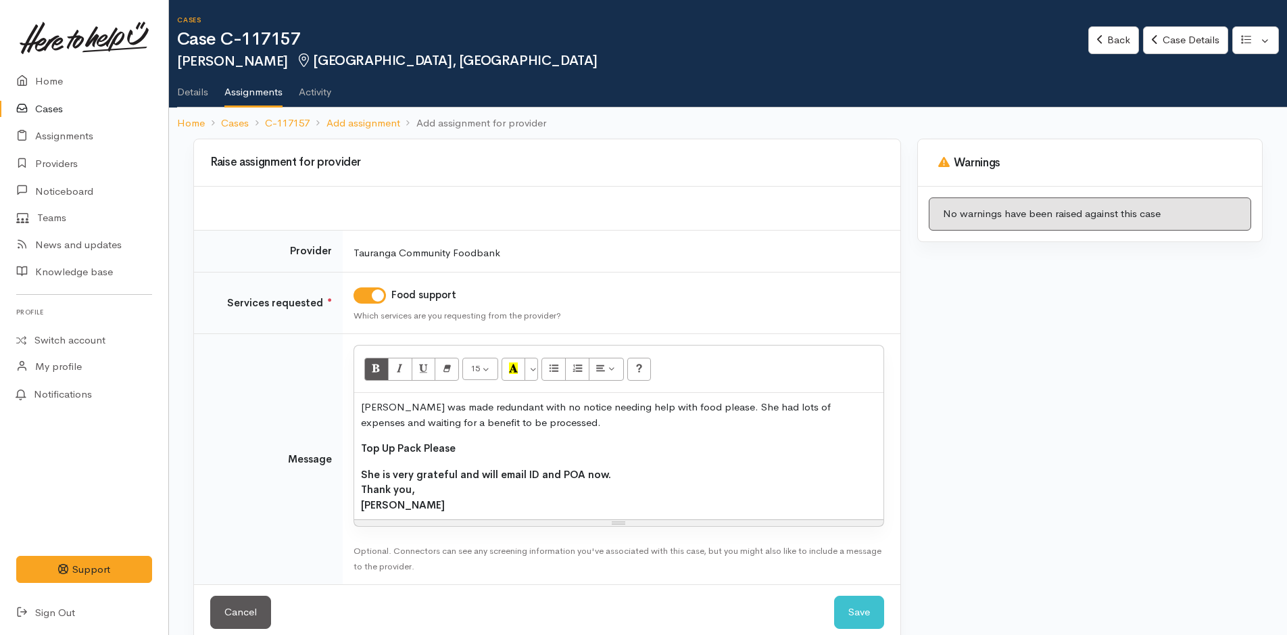
click at [424, 485] on div "Thank you," at bounding box center [619, 490] width 516 height 16
drag, startPoint x: 419, startPoint y: 518, endPoint x: 348, endPoint y: 472, distance: 84.5
click at [348, 472] on td "<p>[PERSON_NAME] was made redundant with no notice needing help with food pleas…" at bounding box center [622, 459] width 558 height 251
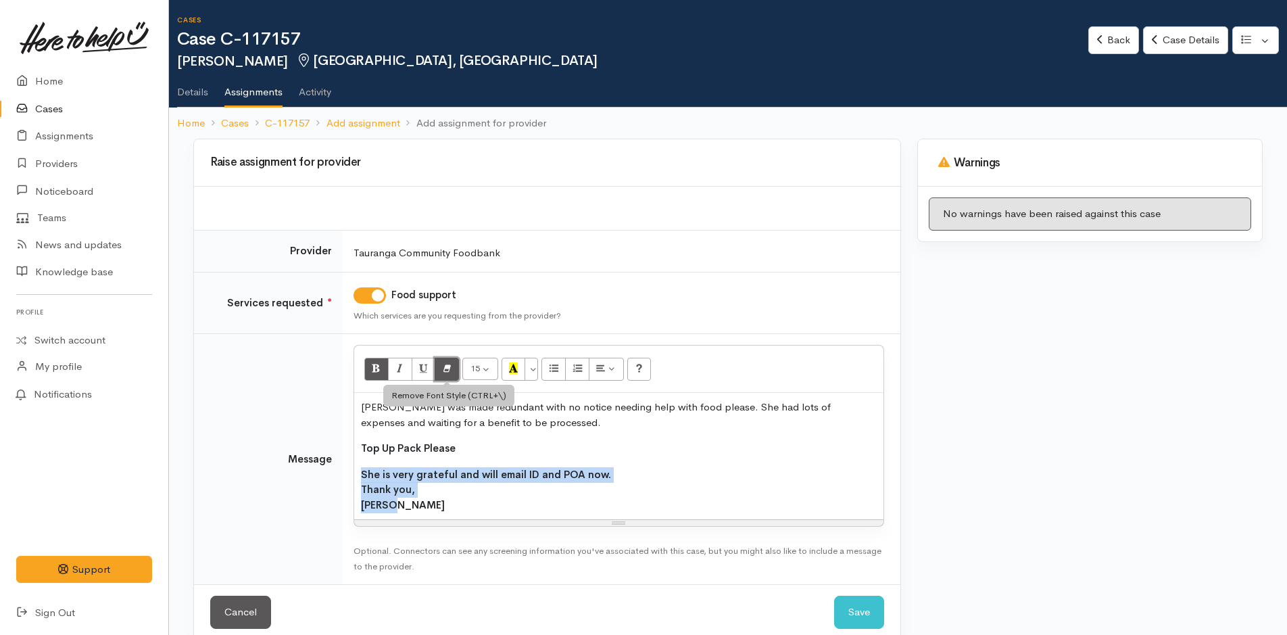
click at [452, 368] on button "Remove Font Style (CTRL+\\)" at bounding box center [447, 369] width 24 height 23
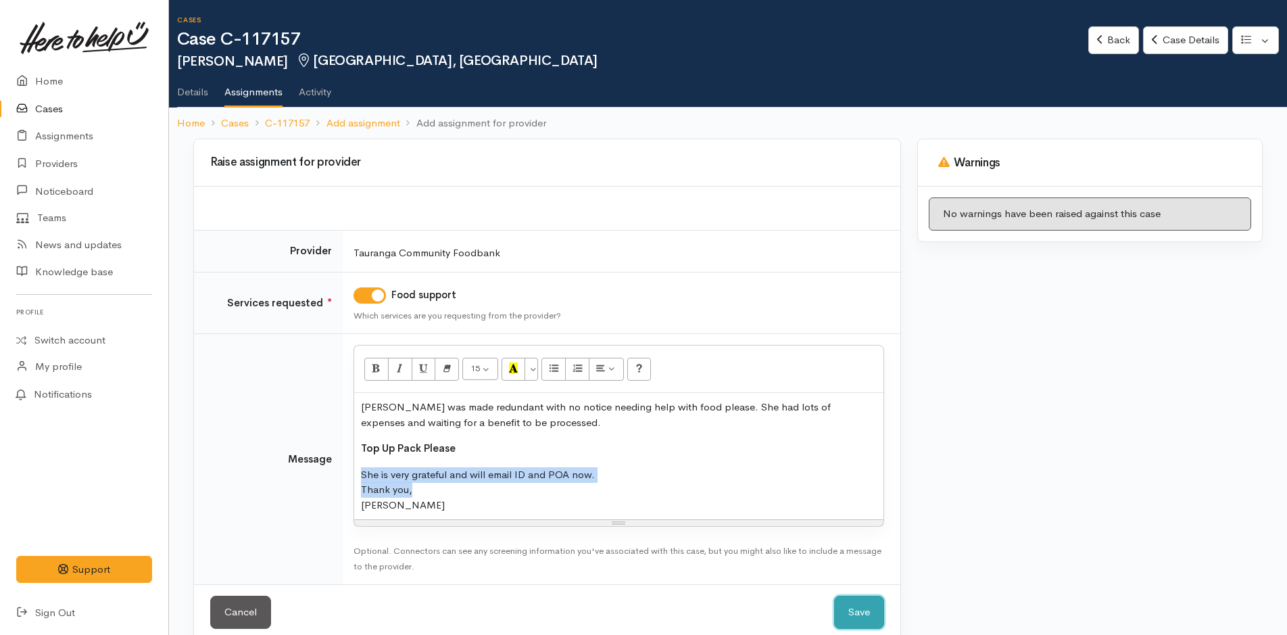
click at [858, 610] on button "Save" at bounding box center [859, 611] width 50 height 33
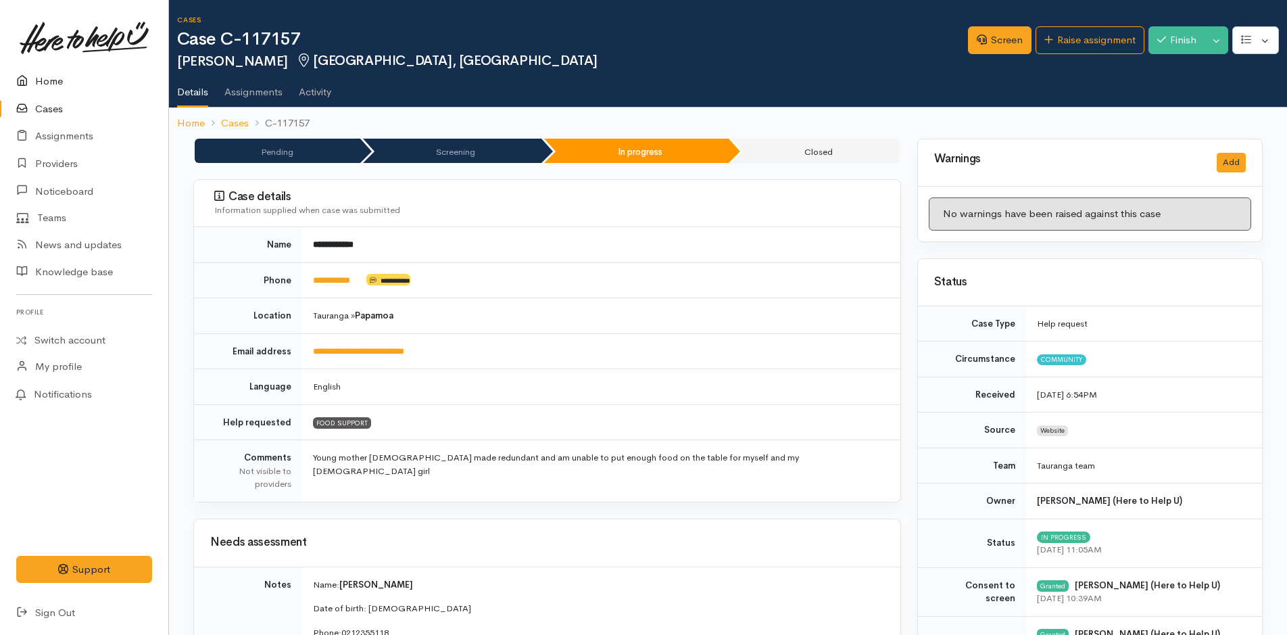
click at [53, 78] on link "Home" at bounding box center [84, 82] width 168 height 28
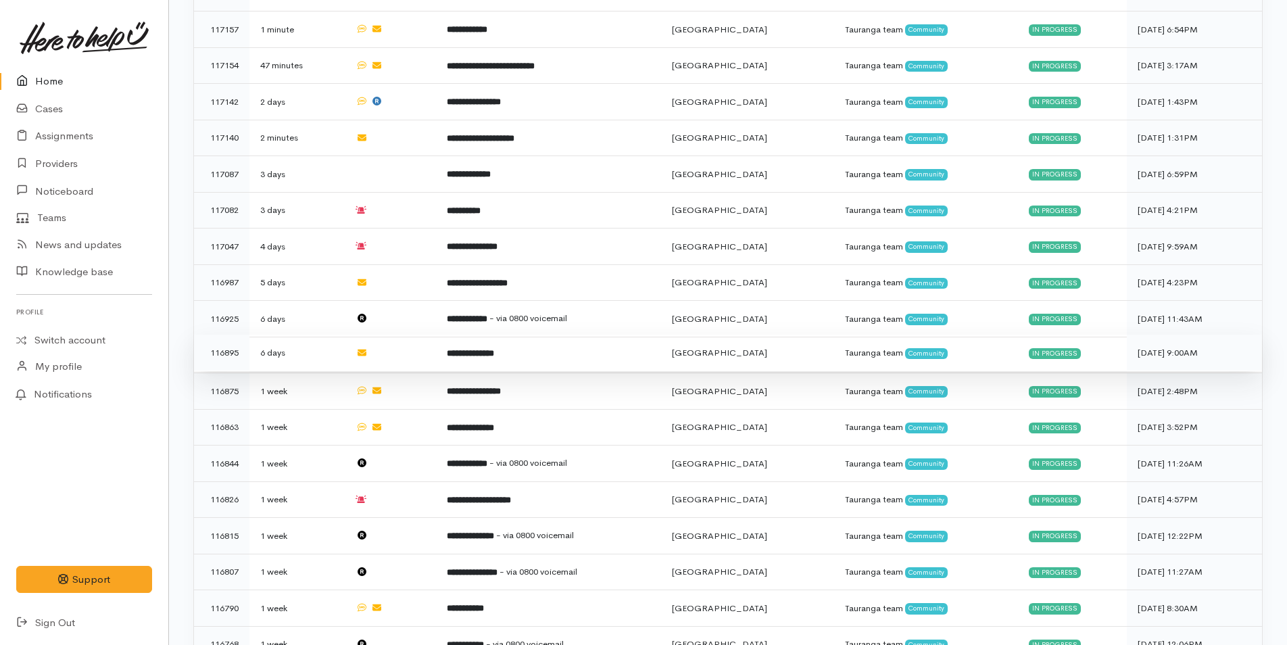
scroll to position [135, 0]
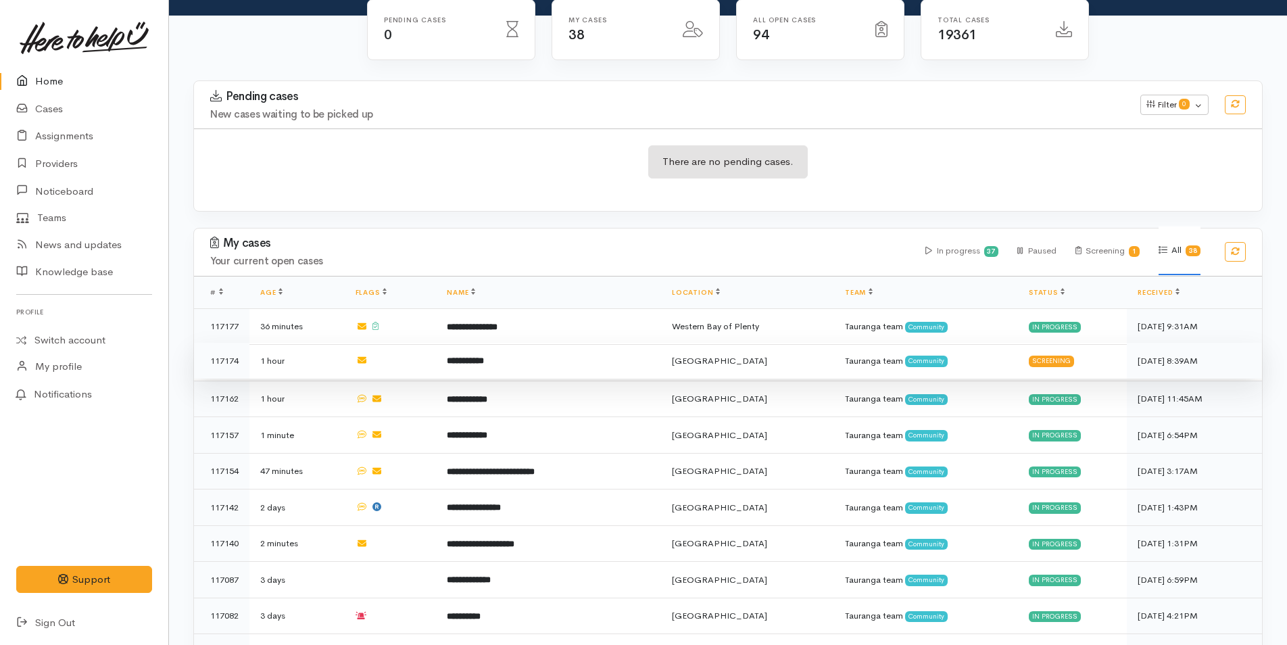
click at [492, 349] on td "**********" at bounding box center [548, 361] width 225 height 36
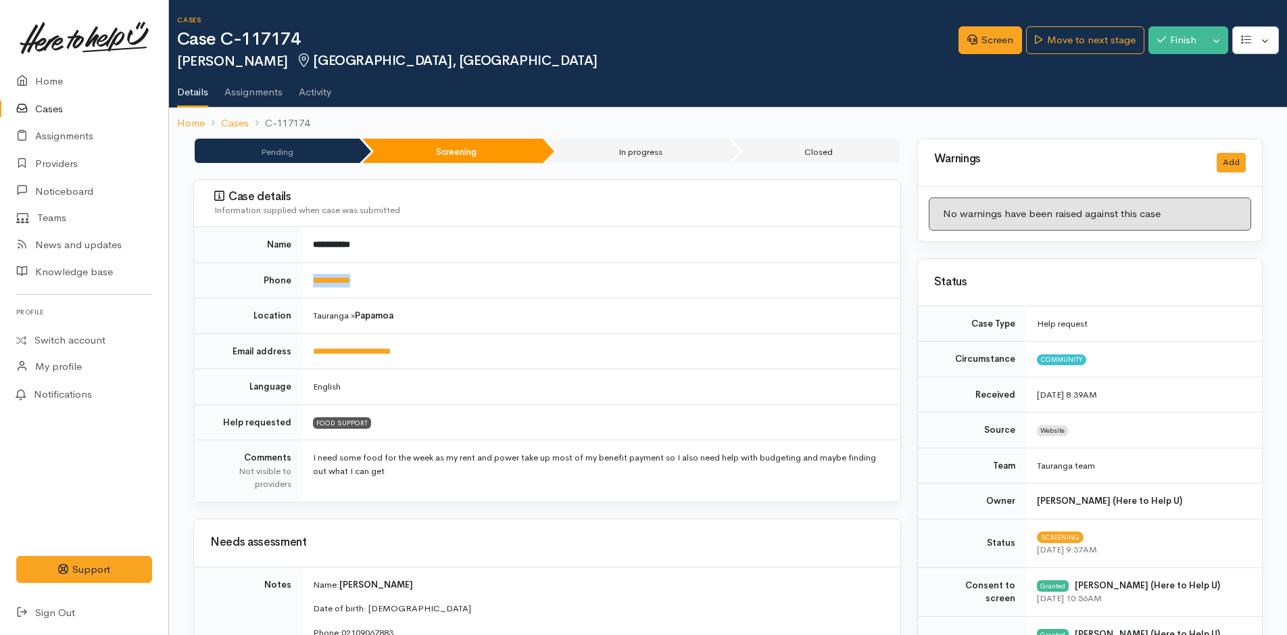
drag, startPoint x: 383, startPoint y: 283, endPoint x: 302, endPoint y: 286, distance: 80.5
click at [302, 286] on td "**********" at bounding box center [601, 280] width 598 height 36
copy link "**********"
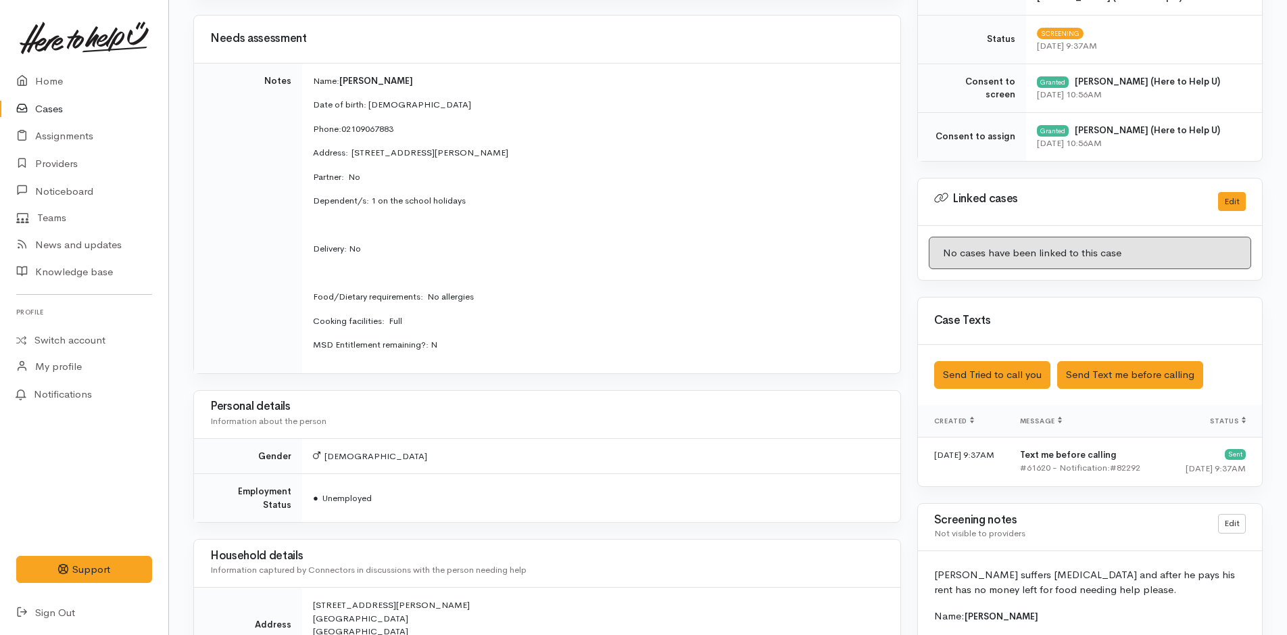
scroll to position [676, 0]
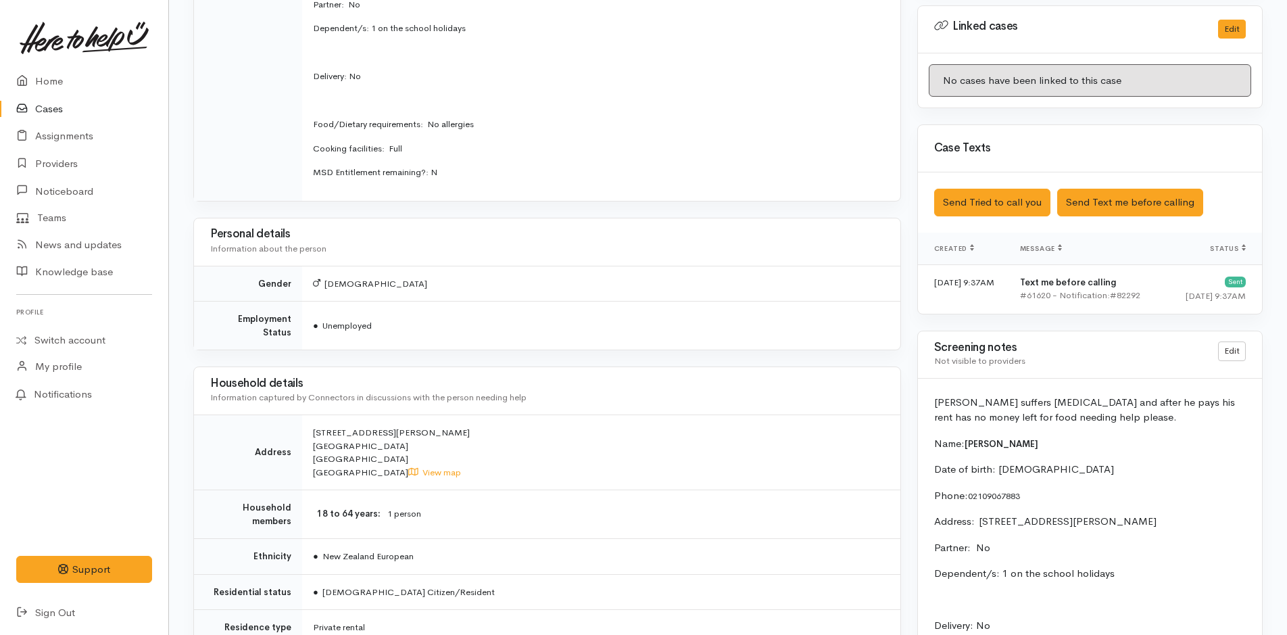
drag, startPoint x: 1145, startPoint y: 418, endPoint x: 926, endPoint y: 398, distance: 219.9
click at [926, 398] on div "Jamie suffers schizoaffective disorder and after he pays his rent has no money …" at bounding box center [1090, 623] width 344 height 490
copy p "[PERSON_NAME] suffers [MEDICAL_DATA] and after he pays his rent has no money le…"
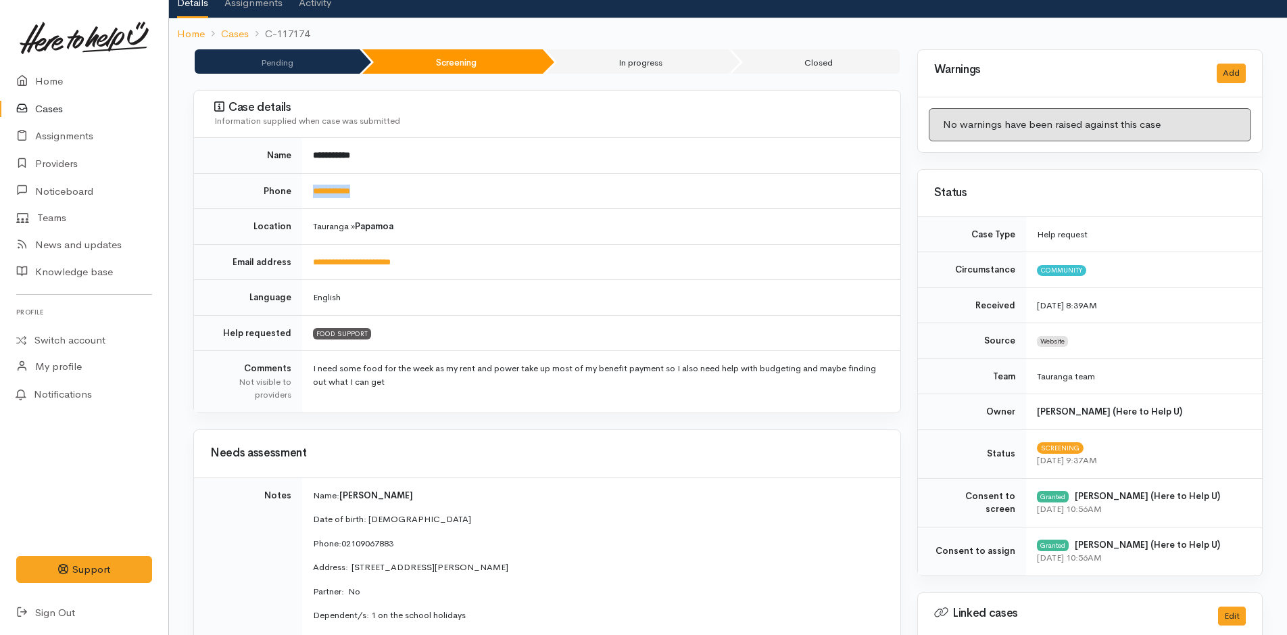
scroll to position [0, 0]
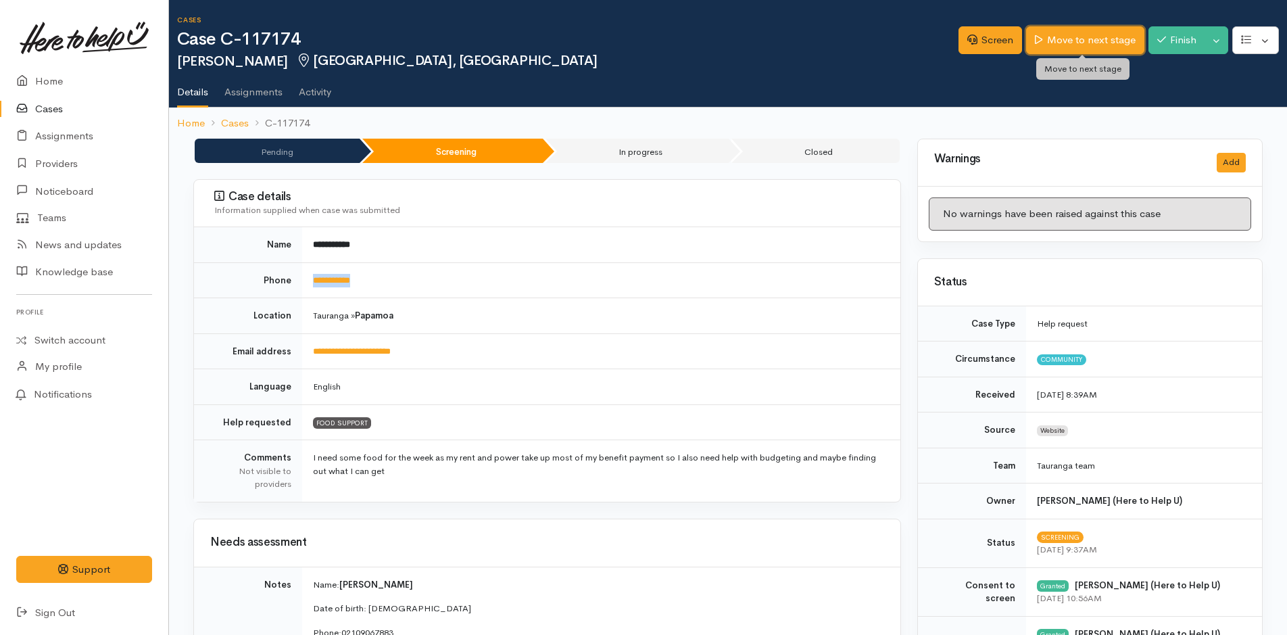
click at [1077, 38] on link "Move to next stage" at bounding box center [1085, 40] width 118 height 28
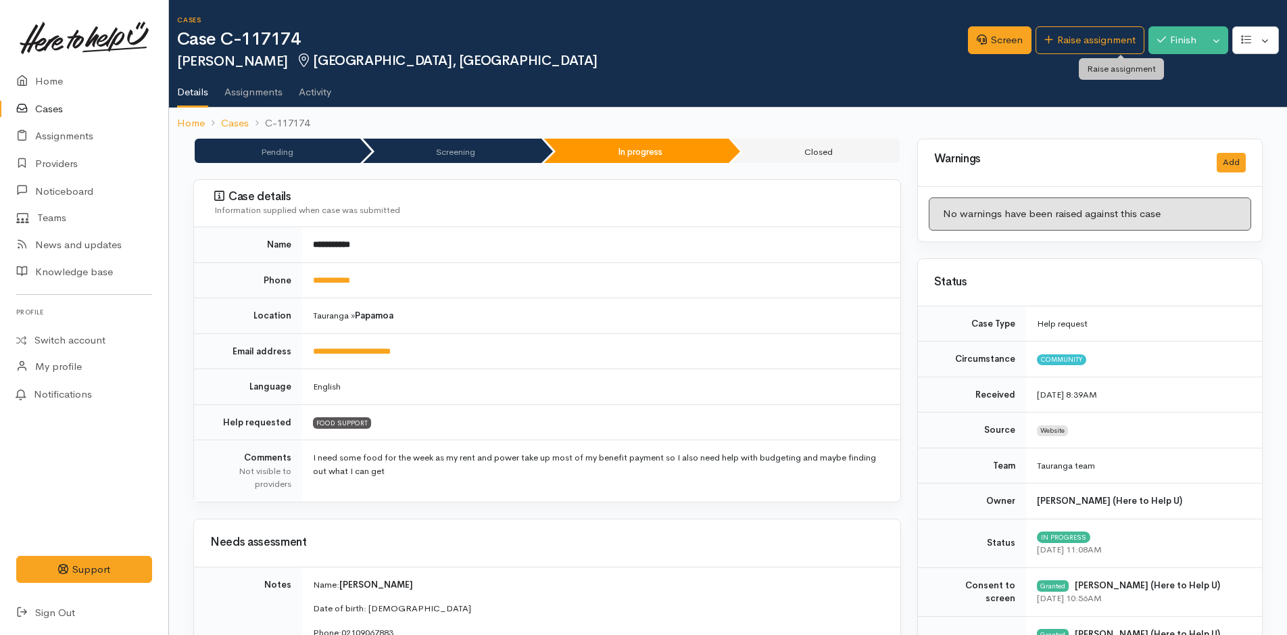
click at [1077, 37] on link "Raise assignment" at bounding box center [1089, 40] width 109 height 28
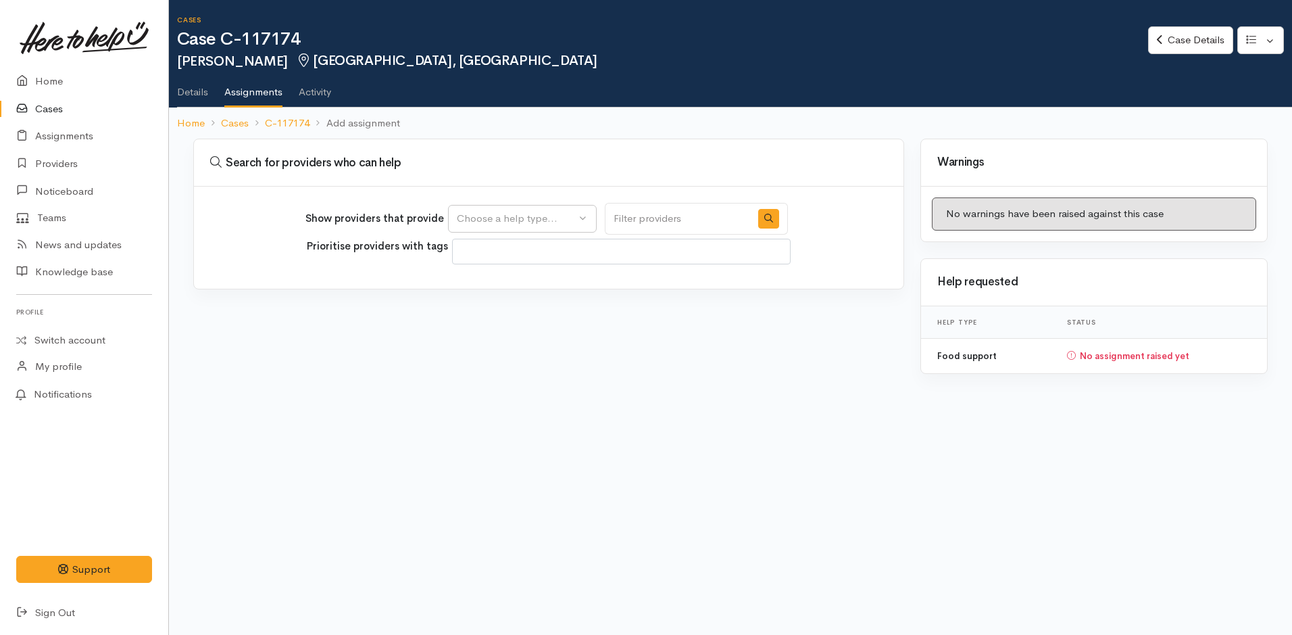
select select
click at [537, 217] on div "Choose a help type..." at bounding box center [516, 219] width 119 height 16
click at [511, 276] on span "Food support" at bounding box center [496, 284] width 63 height 16
select select "3"
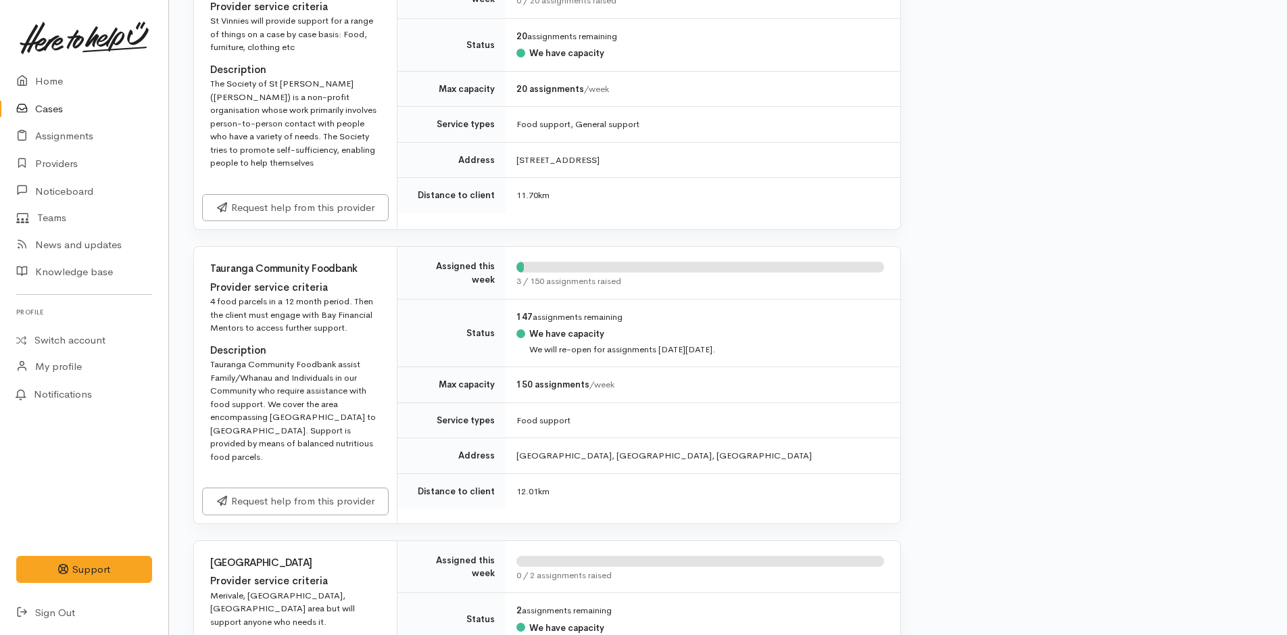
scroll to position [1757, 0]
click at [337, 495] on link "Request help from this provider" at bounding box center [295, 497] width 187 height 28
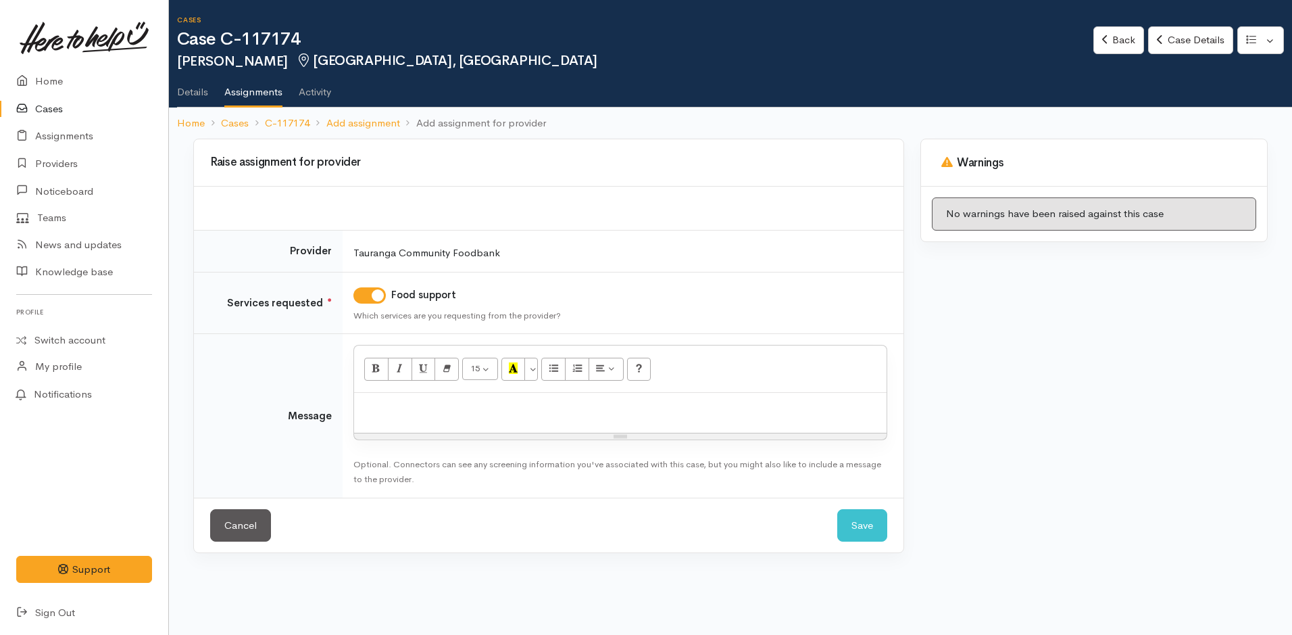
click at [443, 416] on div at bounding box center [620, 413] width 533 height 40
paste div
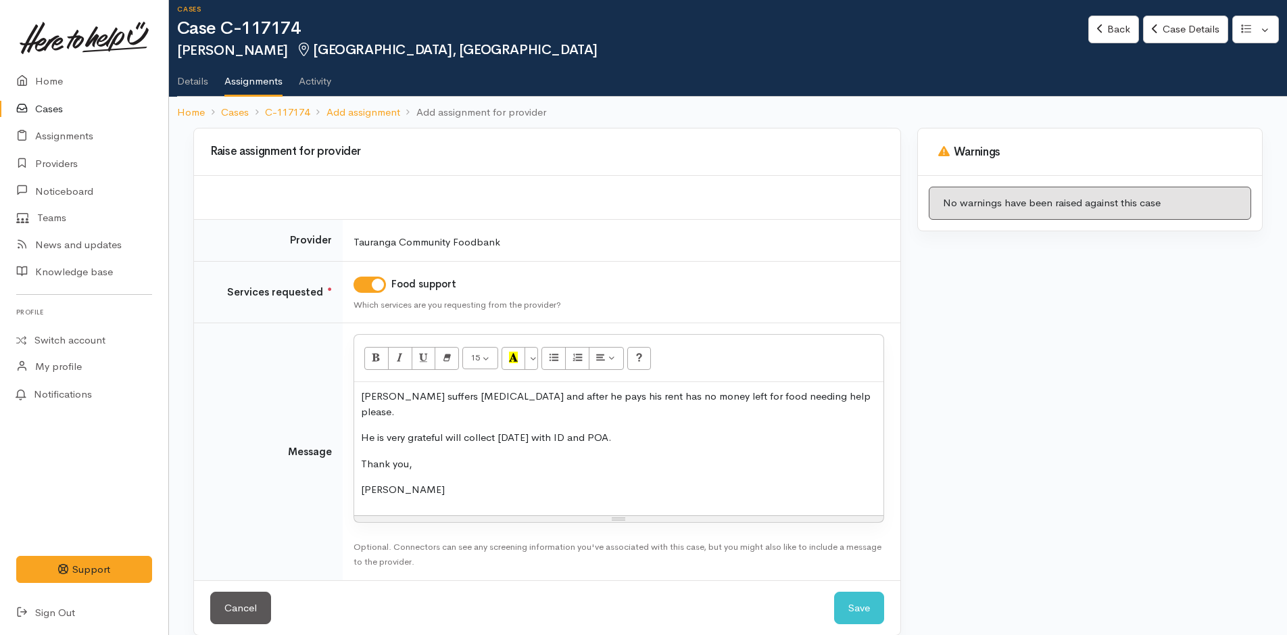
scroll to position [13, 0]
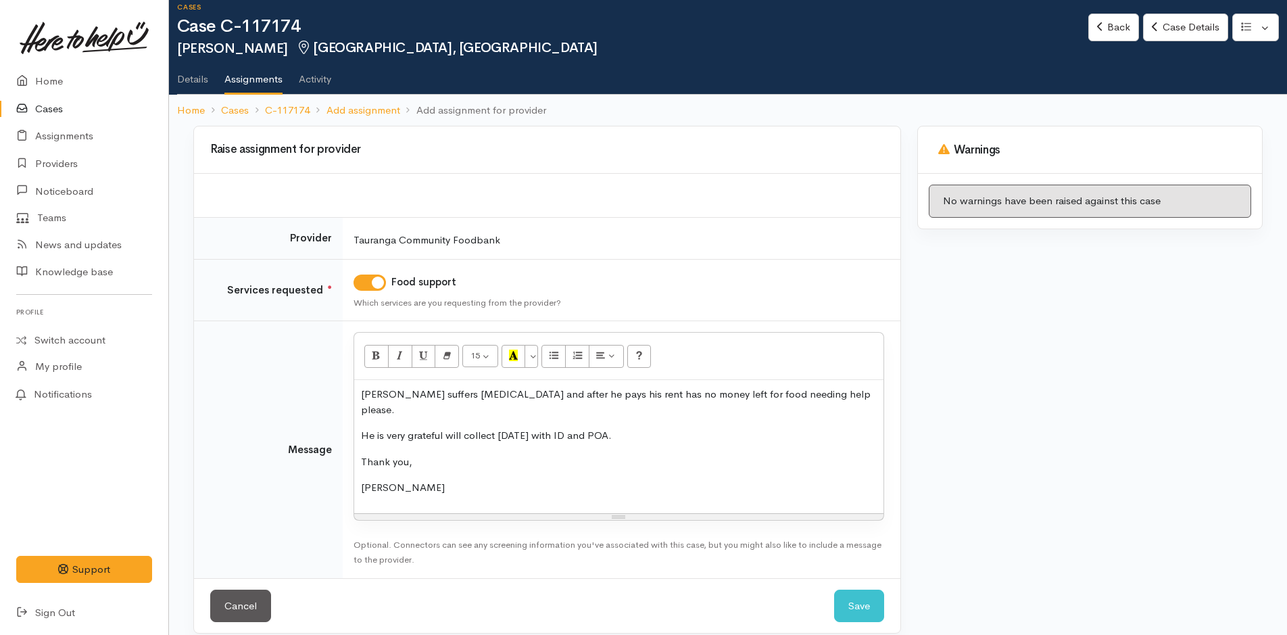
click at [874, 390] on p "[PERSON_NAME] suffers [MEDICAL_DATA] and after he pays his rent has no money le…" at bounding box center [619, 402] width 516 height 30
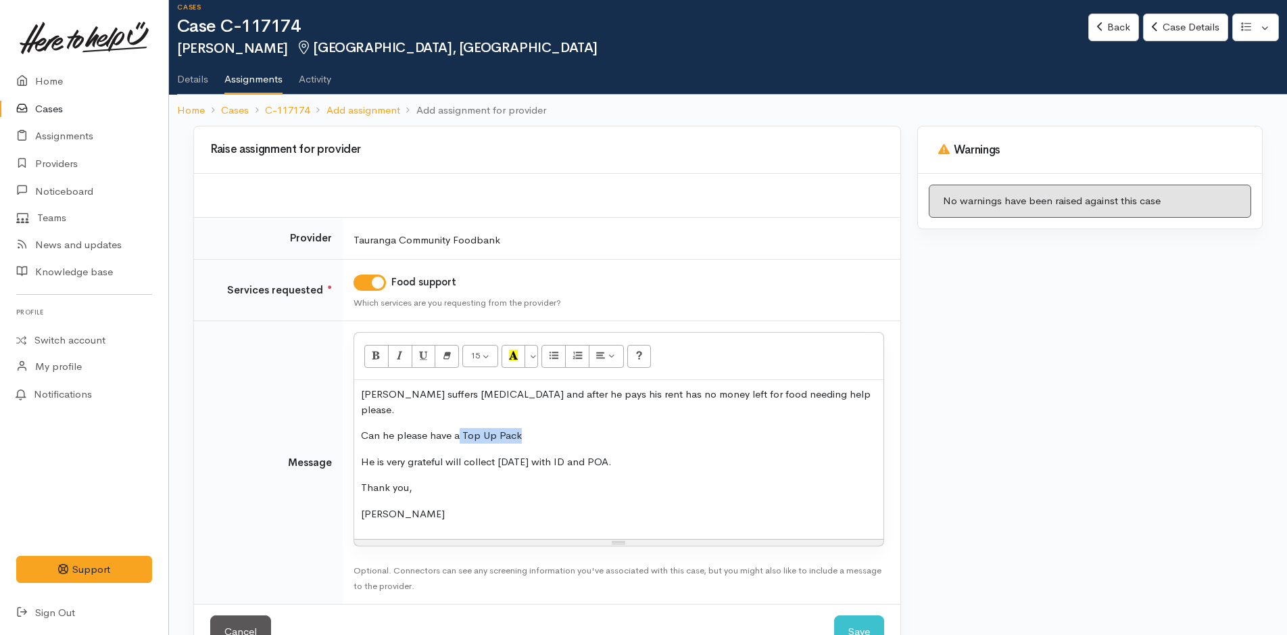
drag, startPoint x: 546, startPoint y: 420, endPoint x: 459, endPoint y: 419, distance: 87.2
click at [459, 428] on p "Can he please have a Top Up Pack" at bounding box center [619, 436] width 516 height 16
click at [376, 350] on icon "Bold (CTRL+B)" at bounding box center [376, 354] width 9 height 11
click at [1044, 483] on div "Warnings No warnings have been raised against this case" at bounding box center [1090, 401] width 362 height 550
click at [860, 615] on button "Save" at bounding box center [859, 631] width 50 height 33
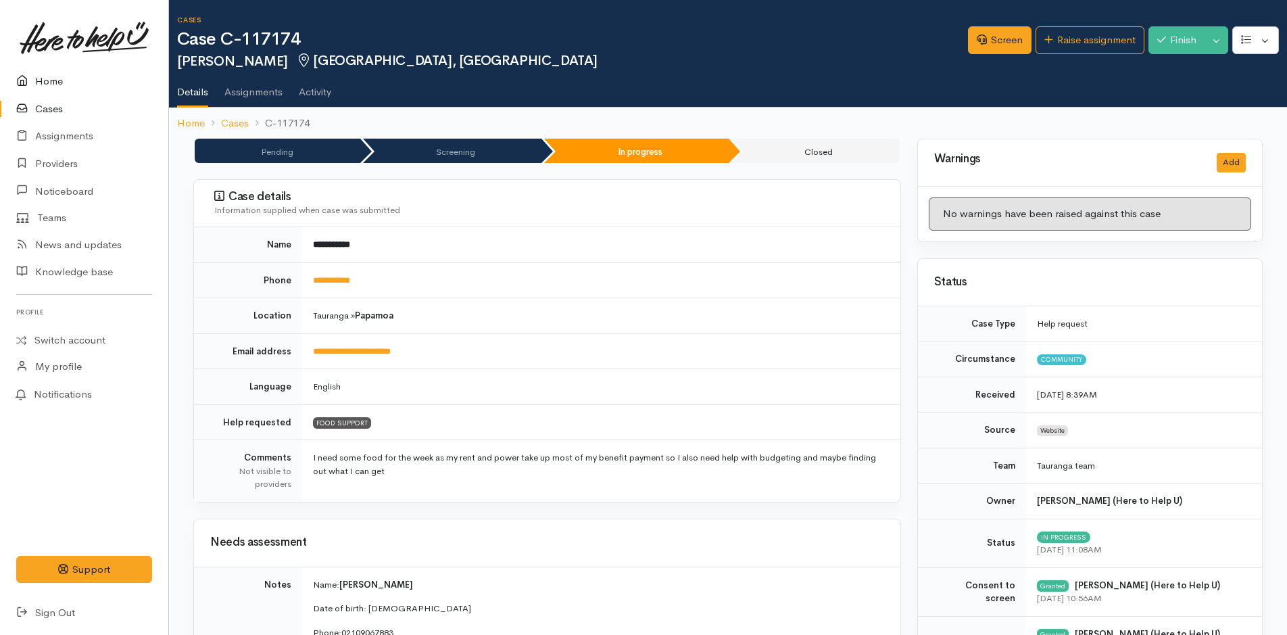
click at [52, 78] on link "Home" at bounding box center [84, 82] width 168 height 28
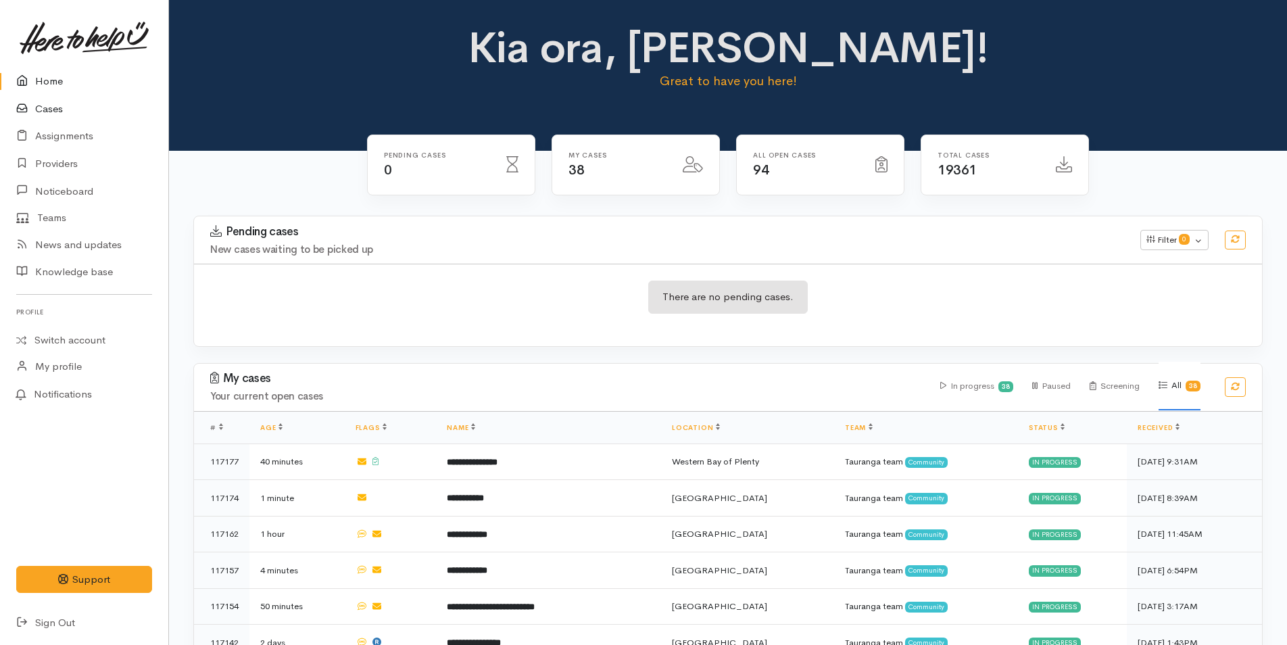
click at [41, 99] on link "Cases" at bounding box center [84, 109] width 168 height 28
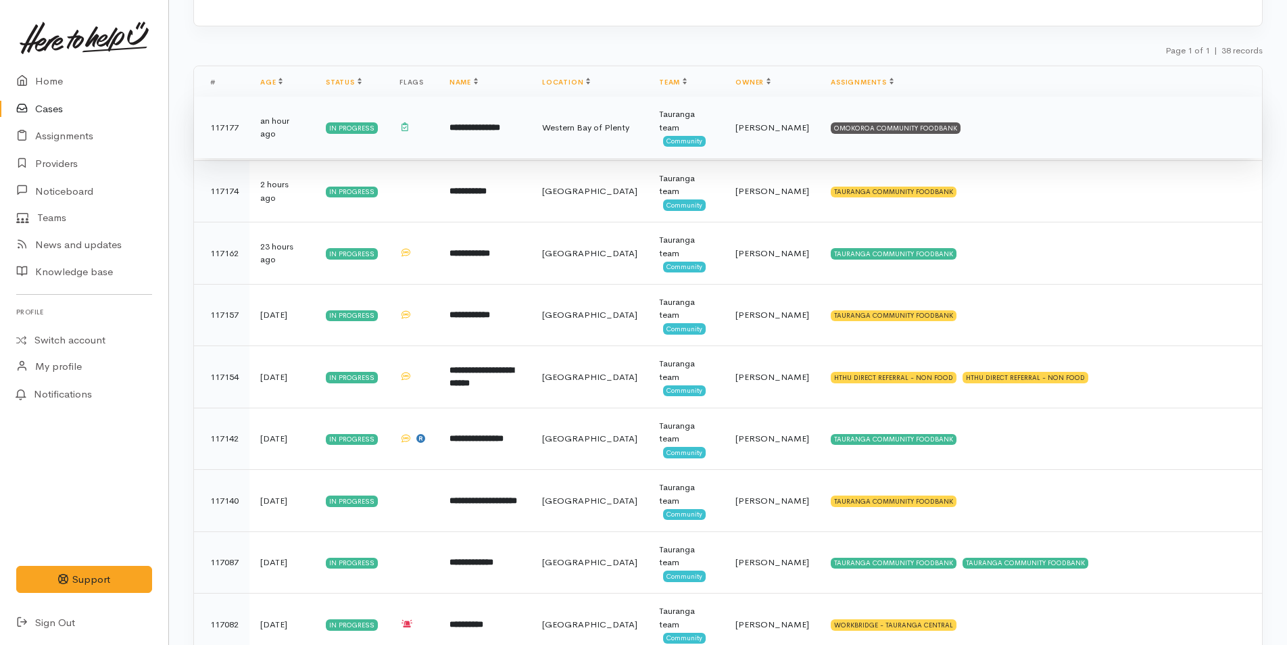
scroll to position [135, 0]
click at [820, 125] on td "OMOKOROA COMMUNITY FOODBANK" at bounding box center [1041, 127] width 442 height 62
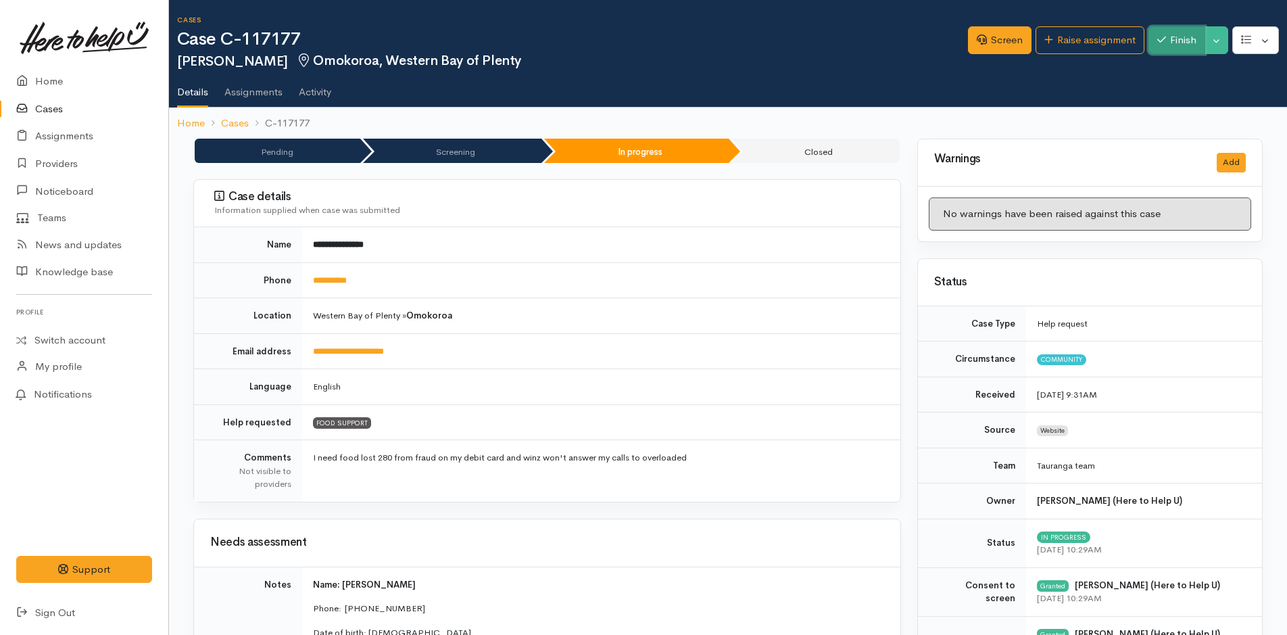
click at [1182, 41] on button "Finish" at bounding box center [1176, 40] width 57 height 28
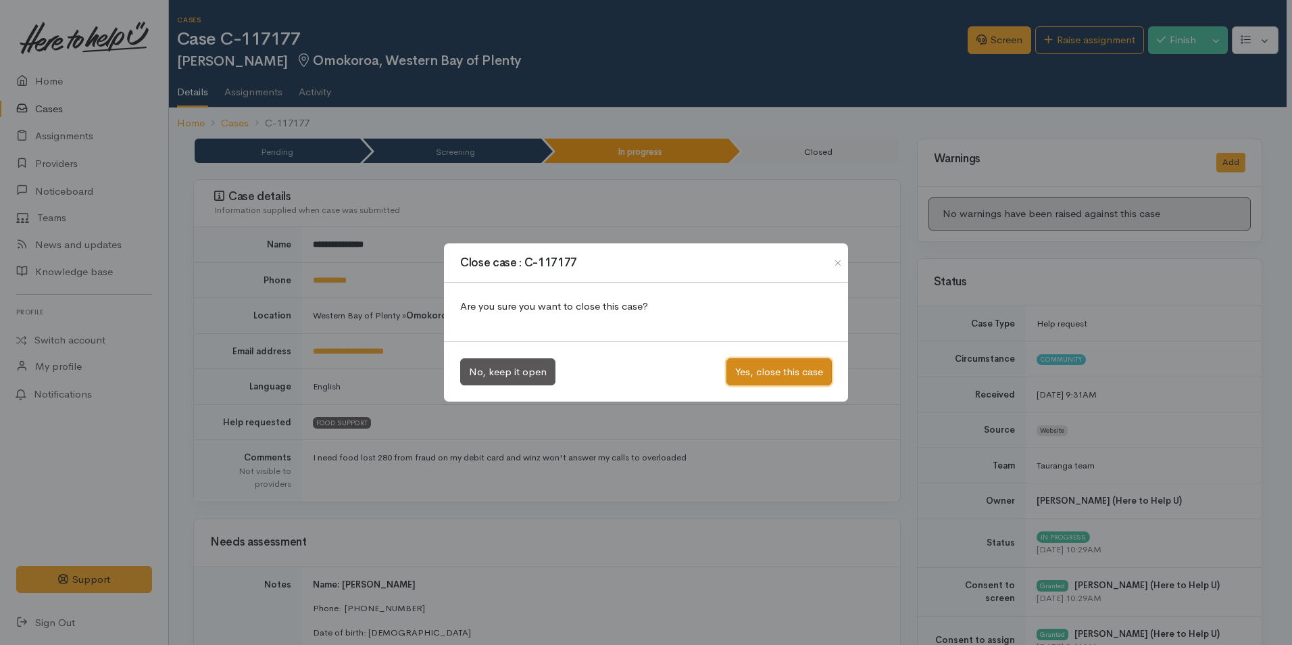
click at [797, 380] on button "Yes, close this case" at bounding box center [779, 372] width 105 height 28
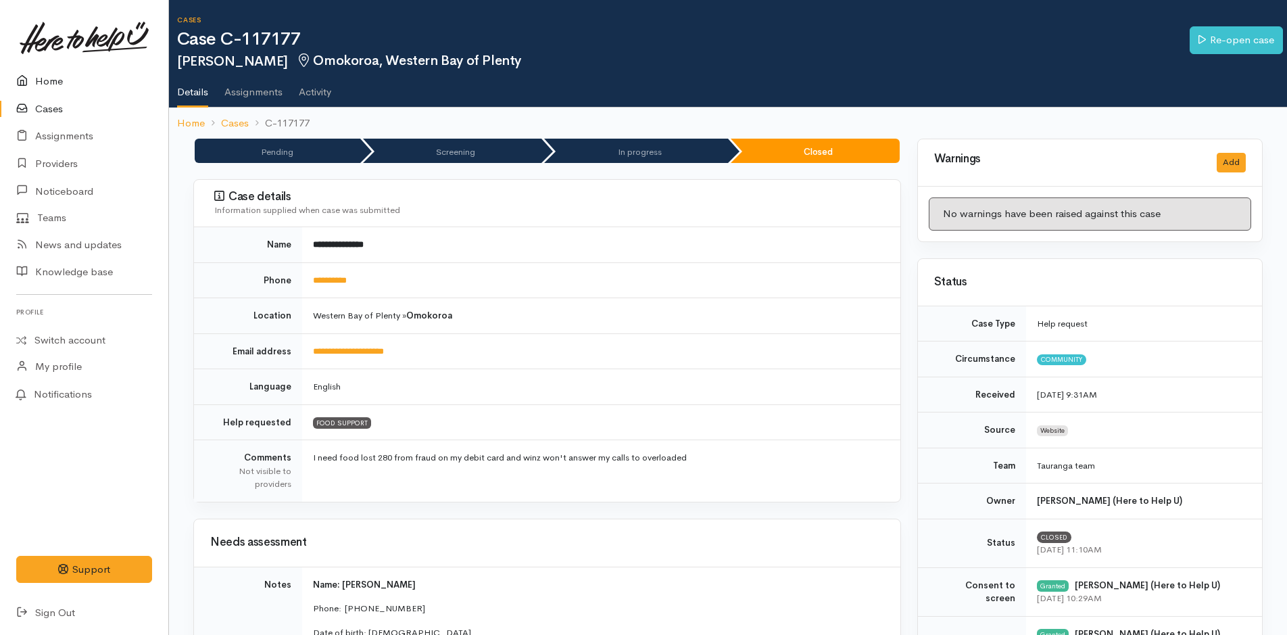
click at [55, 79] on link "Home" at bounding box center [84, 82] width 168 height 28
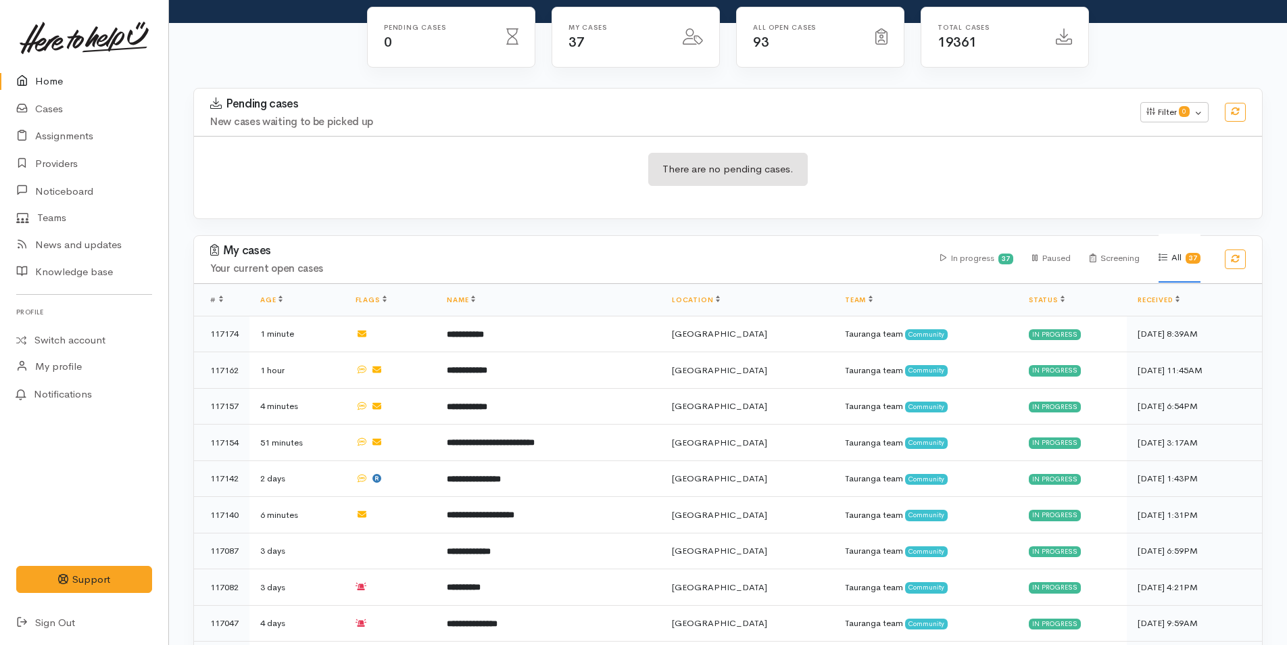
scroll to position [270, 0]
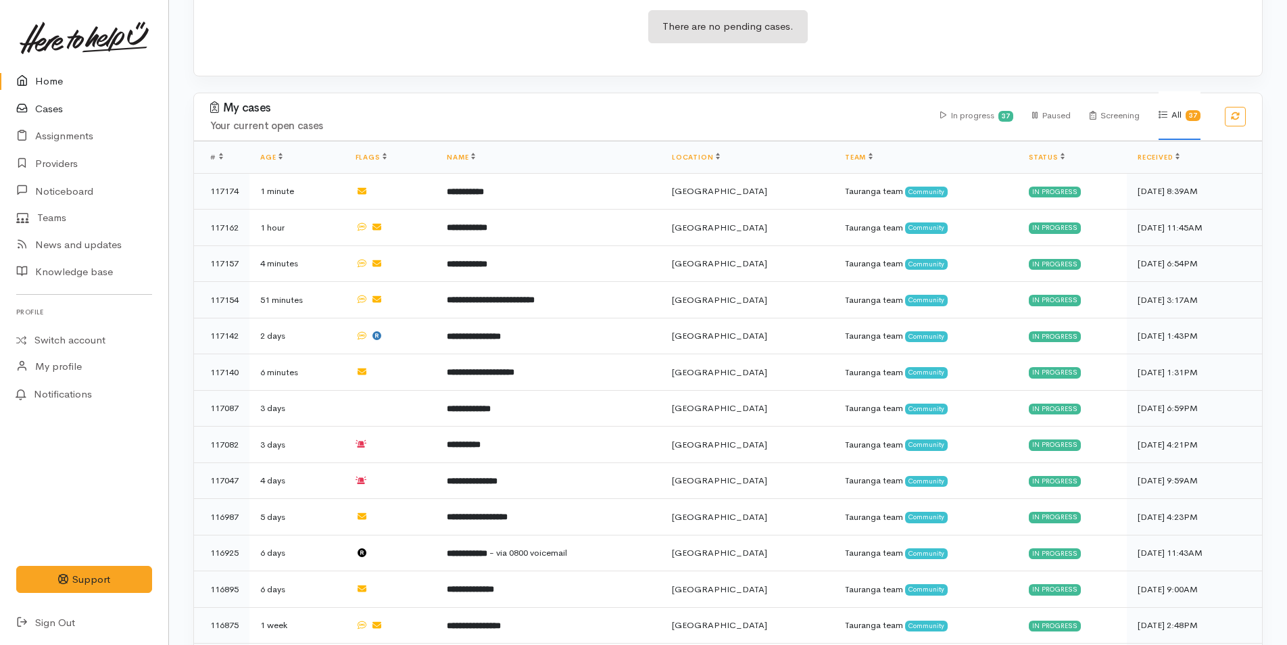
click at [45, 106] on link "Cases" at bounding box center [84, 109] width 168 height 28
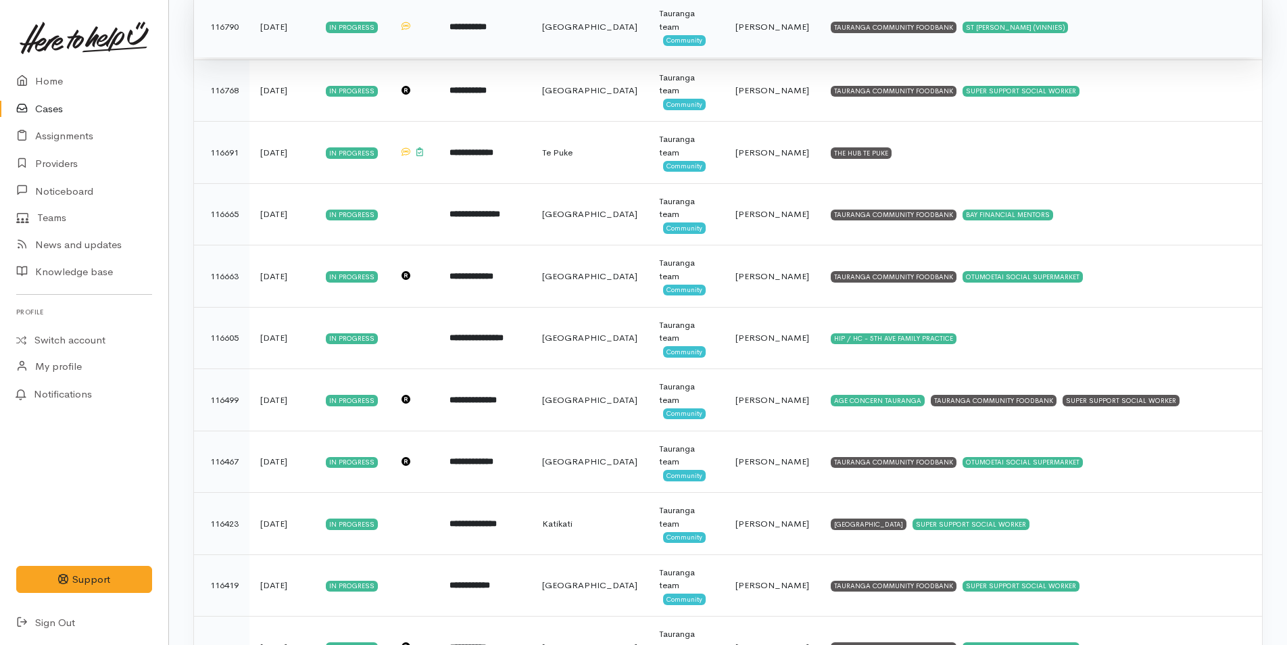
scroll to position [1352, 0]
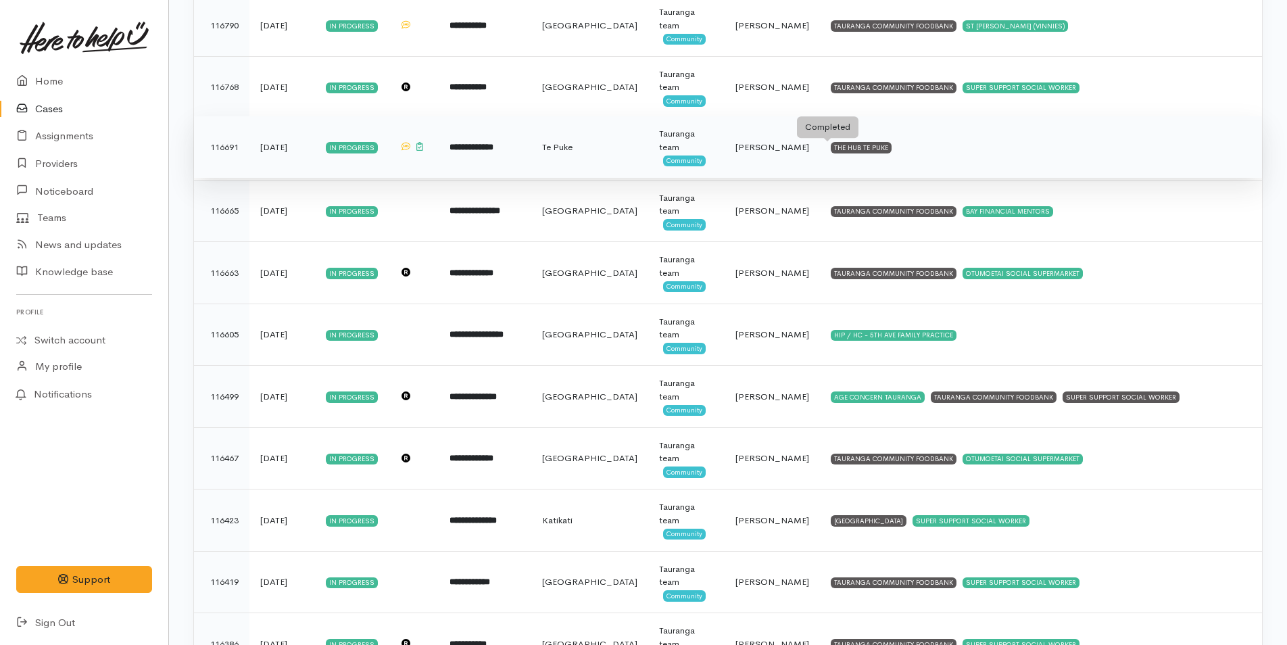
click at [855, 151] on div "THE HUB TE PUKE" at bounding box center [861, 147] width 61 height 11
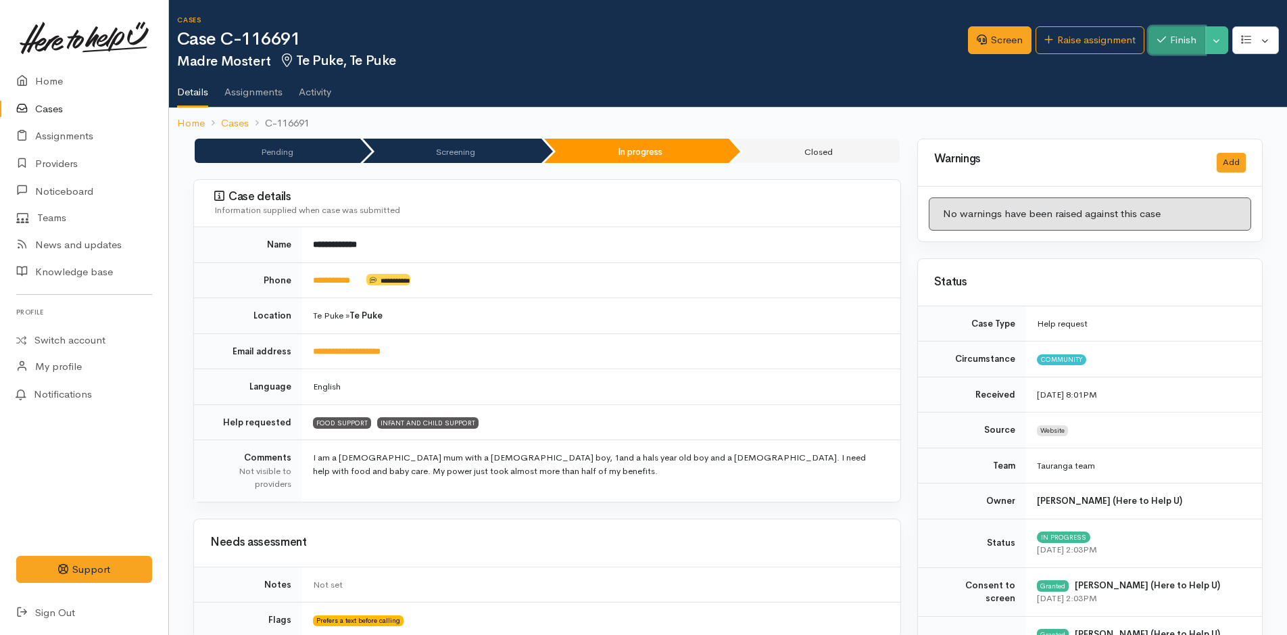
click at [1174, 43] on button "Finish" at bounding box center [1176, 40] width 57 height 28
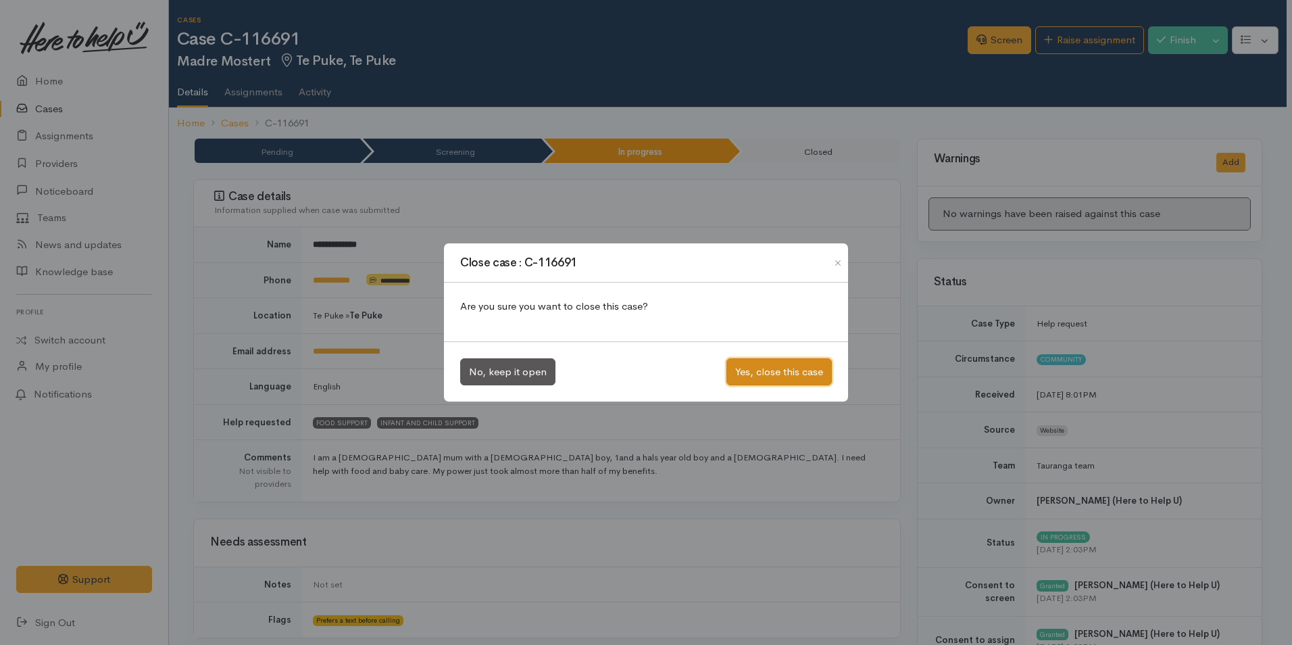
click at [812, 364] on button "Yes, close this case" at bounding box center [779, 372] width 105 height 28
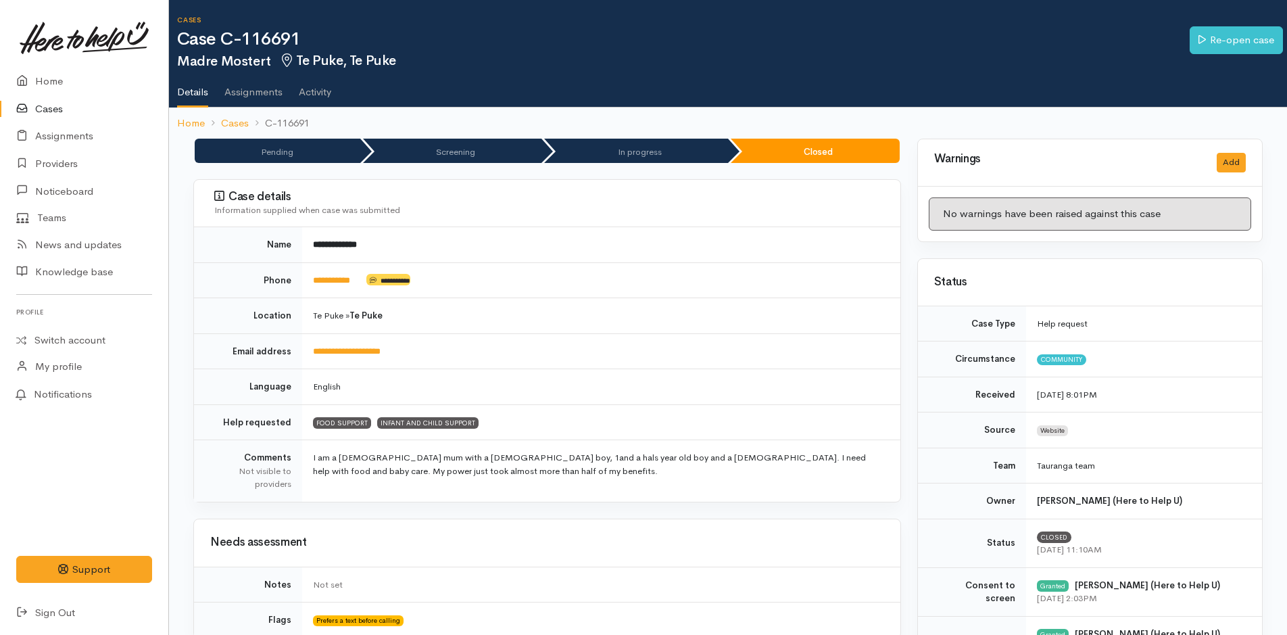
click at [60, 106] on link "Cases" at bounding box center [84, 109] width 168 height 28
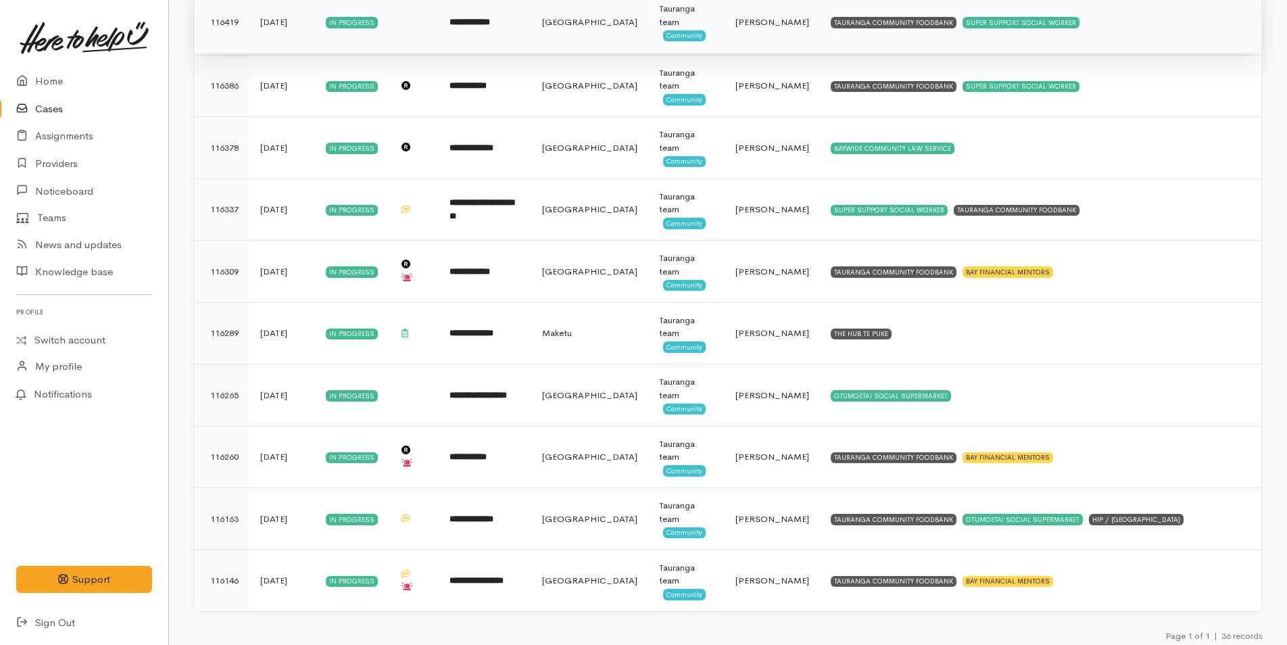
scroll to position [1855, 0]
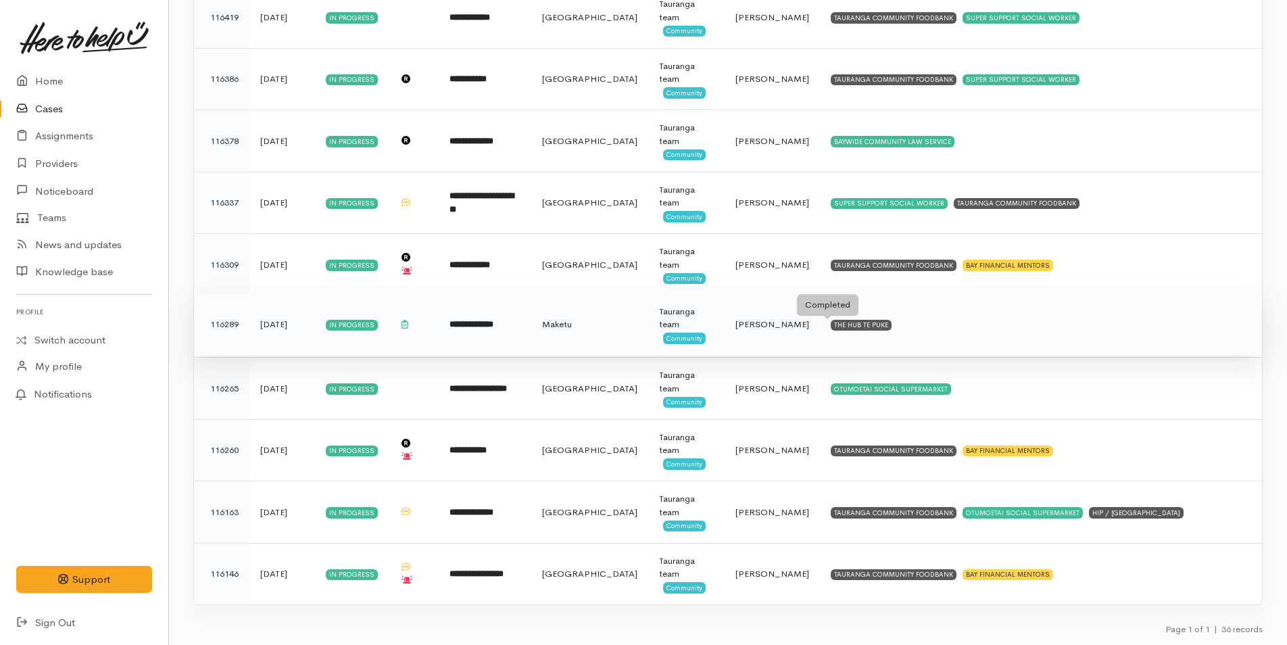
click at [831, 330] on div "THE HUB TE PUKE" at bounding box center [861, 325] width 61 height 11
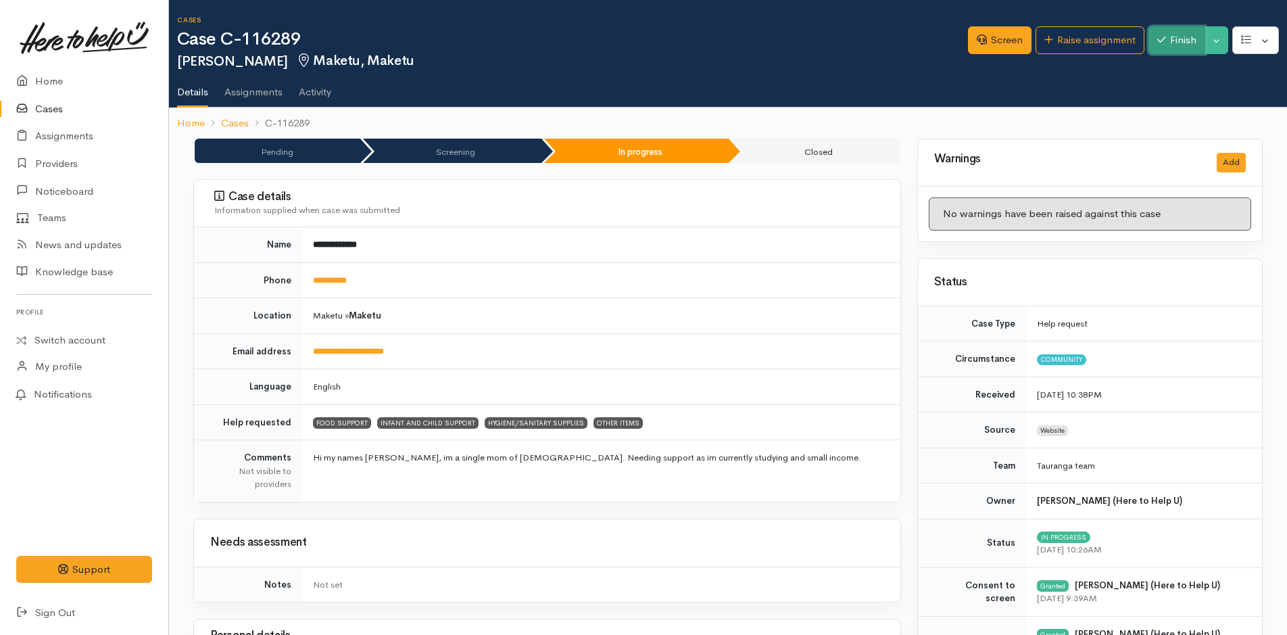
click at [1183, 41] on button "Finish" at bounding box center [1176, 40] width 57 height 28
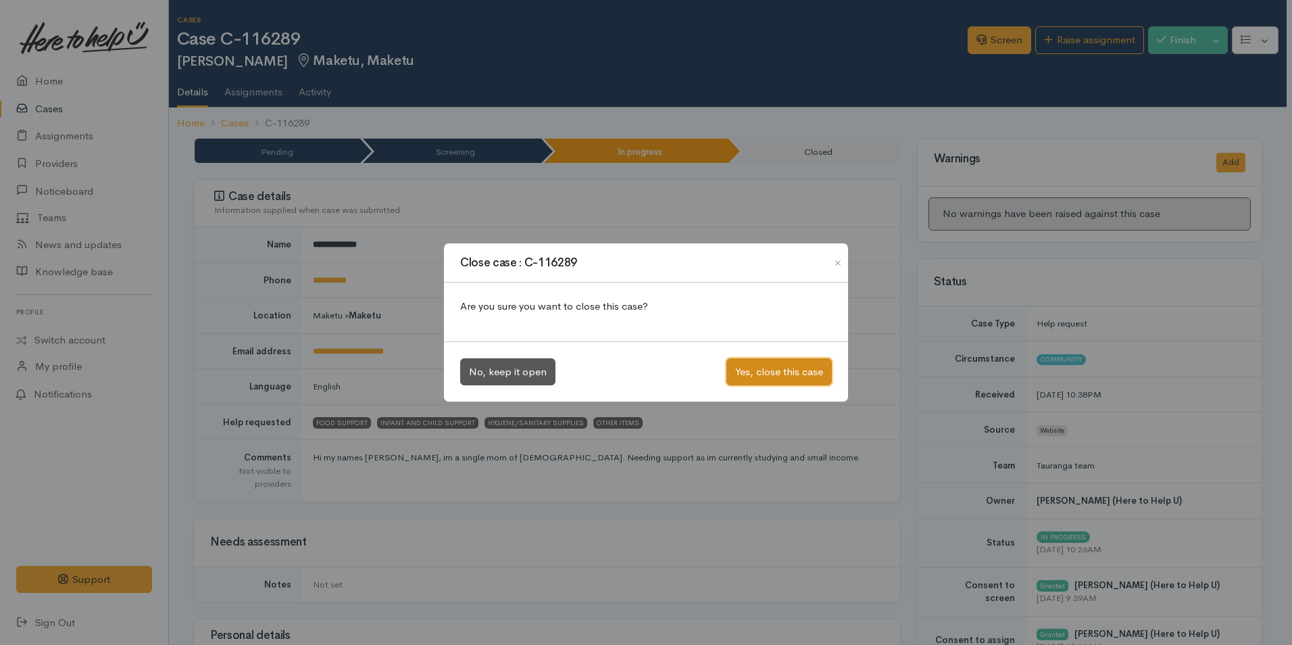
click at [780, 370] on button "Yes, close this case" at bounding box center [779, 372] width 105 height 28
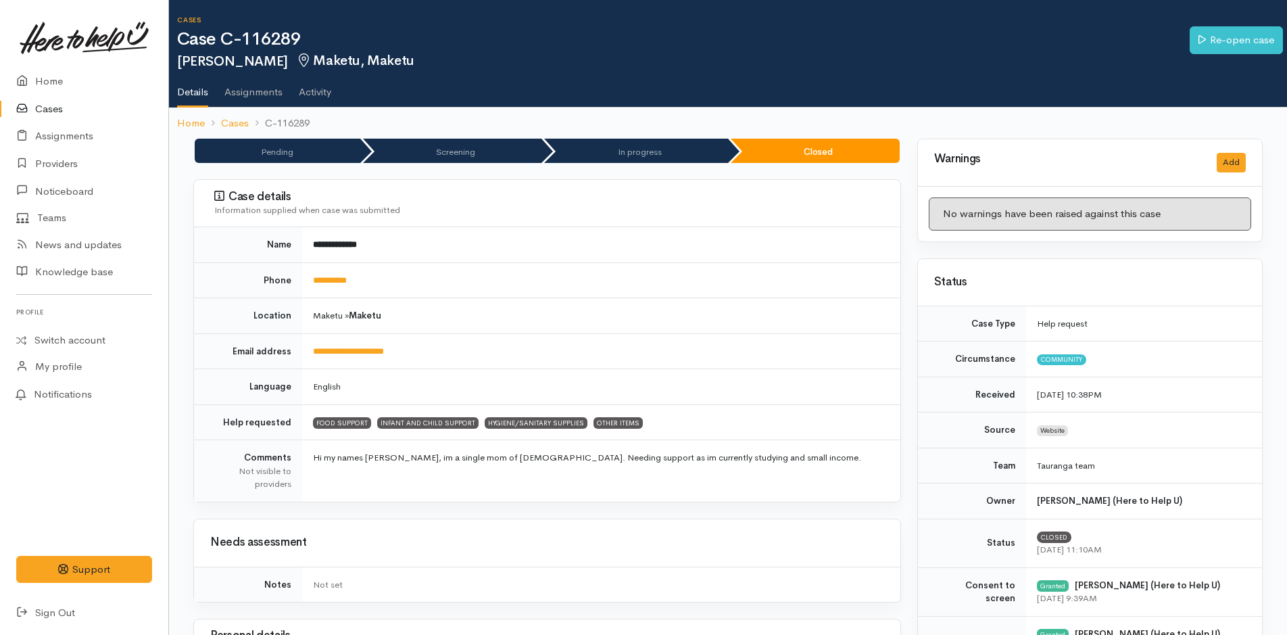
click at [49, 110] on link "Cases" at bounding box center [84, 109] width 168 height 28
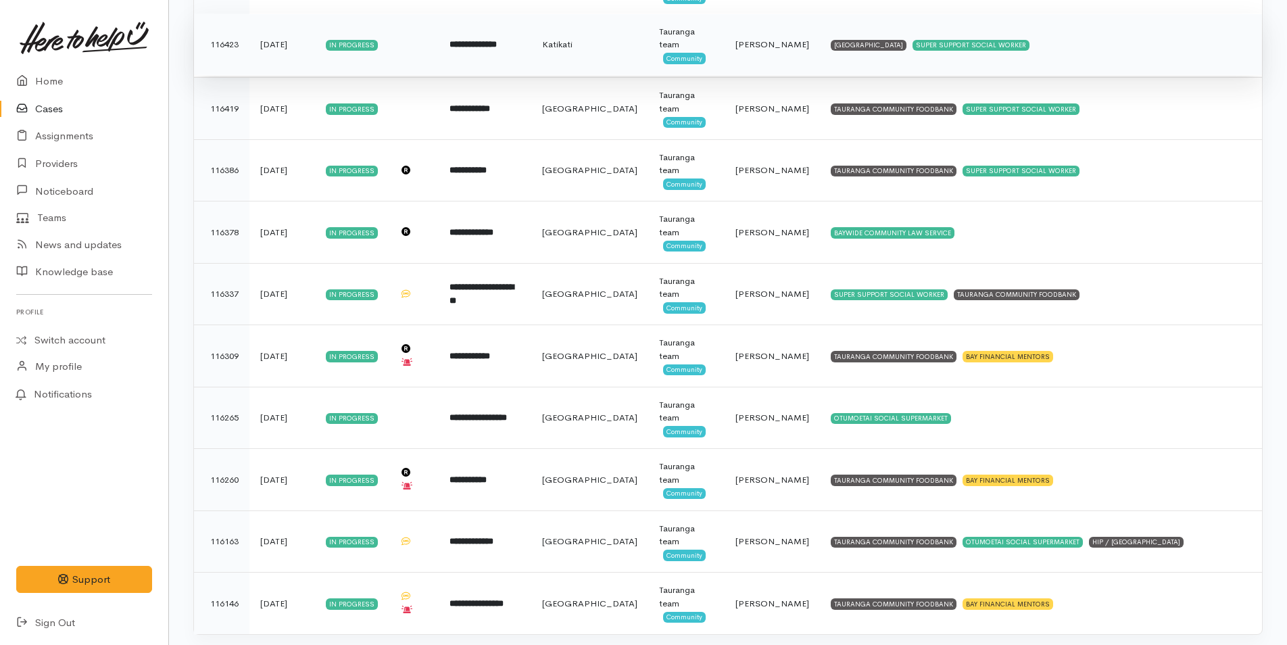
scroll to position [1792, 0]
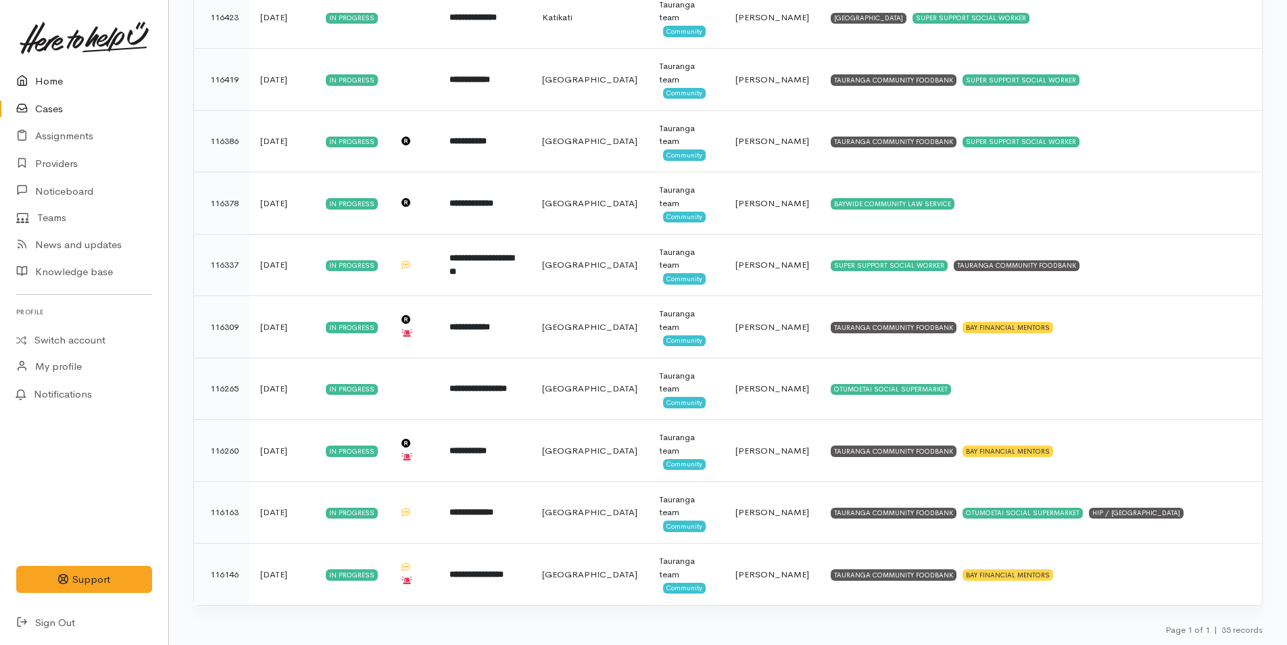
click at [52, 80] on link "Home" at bounding box center [84, 82] width 168 height 28
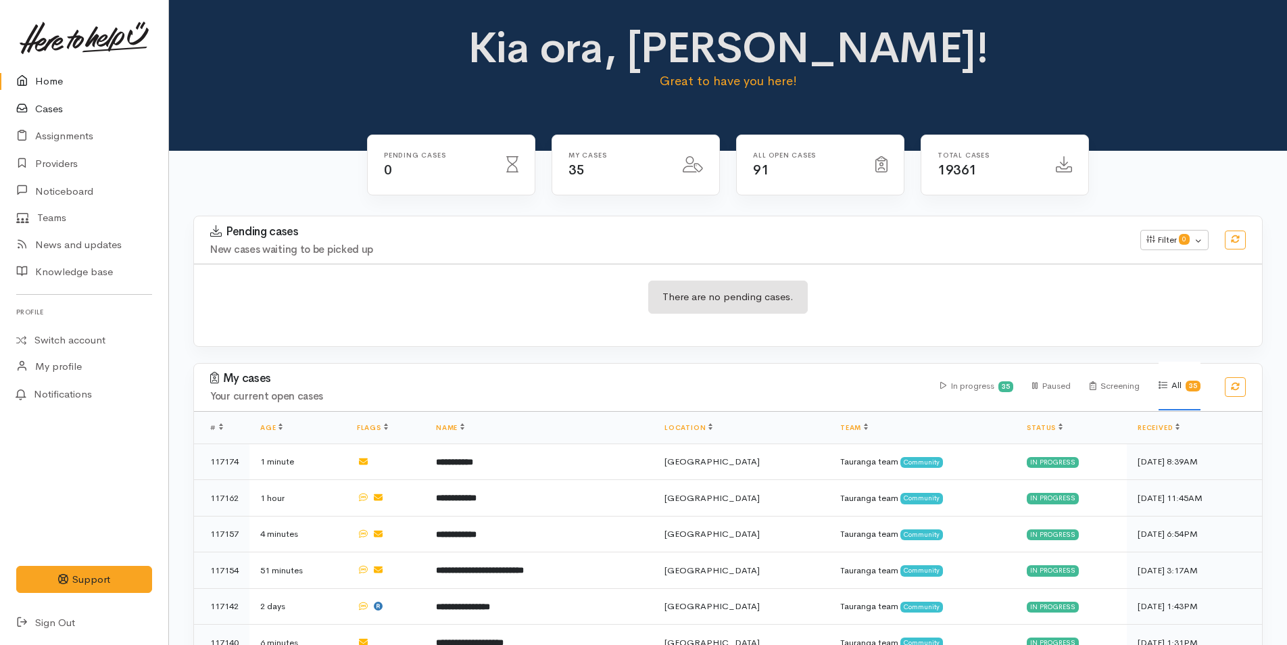
click at [55, 105] on link "Cases" at bounding box center [84, 109] width 168 height 28
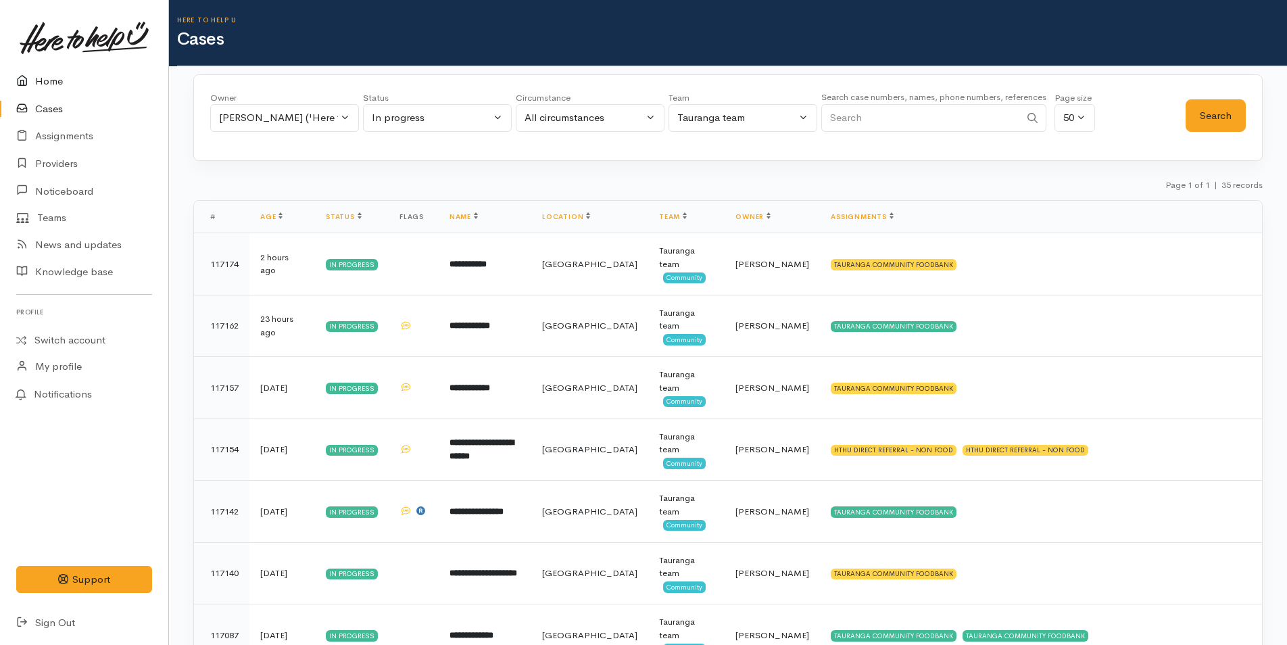
click at [51, 80] on link "Home" at bounding box center [84, 82] width 168 height 28
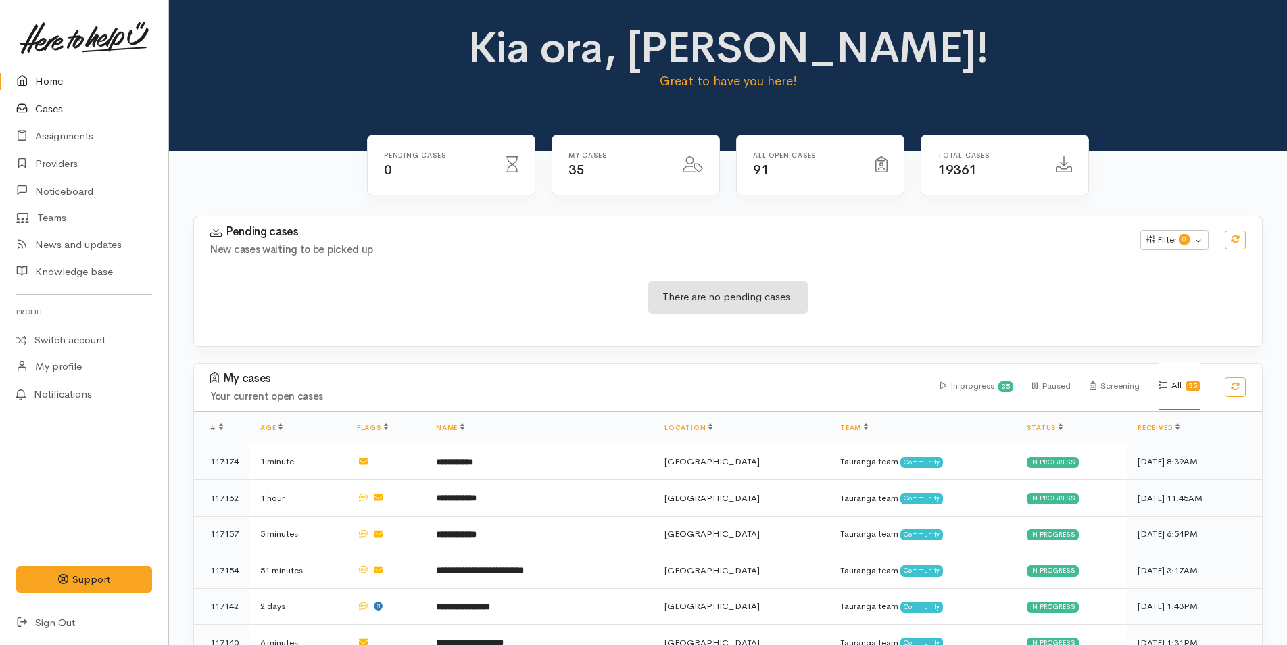
click at [46, 105] on link "Cases" at bounding box center [84, 109] width 168 height 28
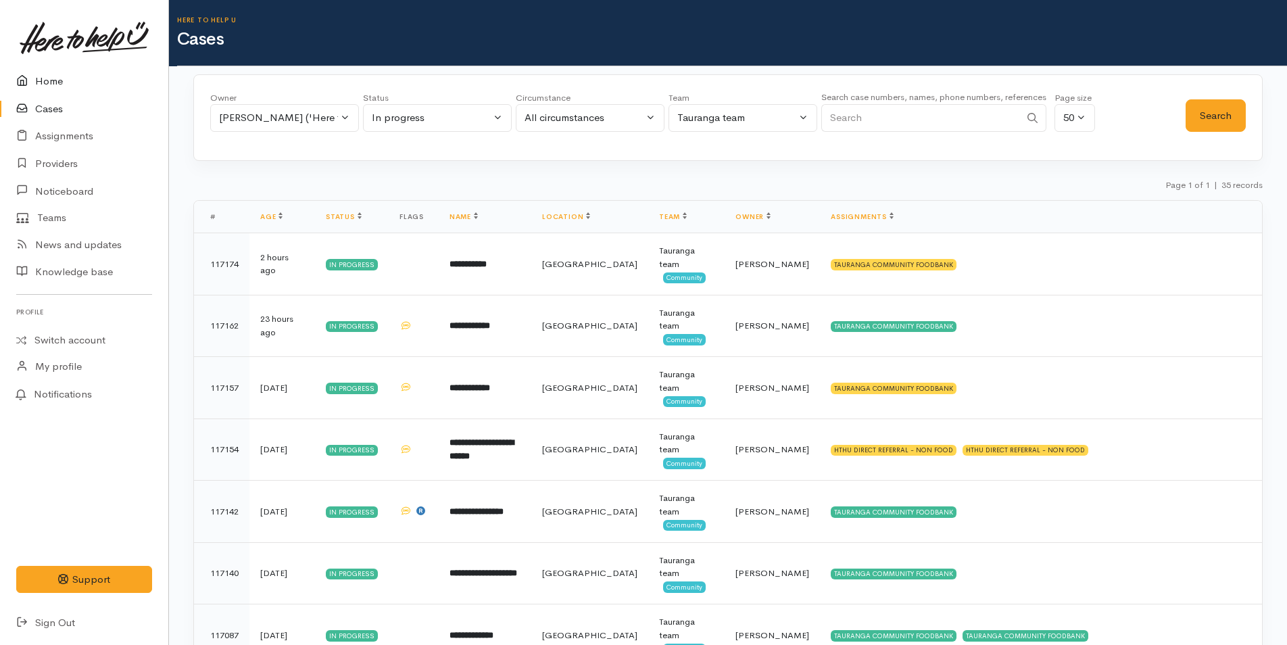
click at [49, 83] on link "Home" at bounding box center [84, 82] width 168 height 28
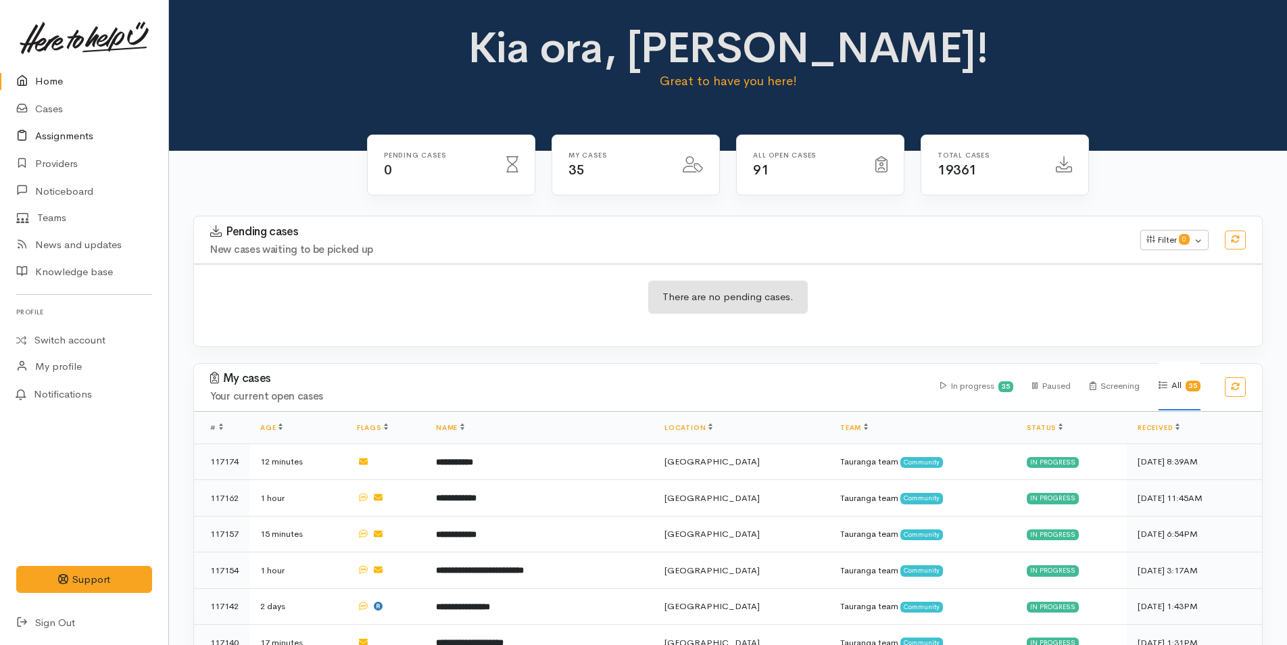
click at [65, 132] on link "Assignments" at bounding box center [84, 136] width 168 height 28
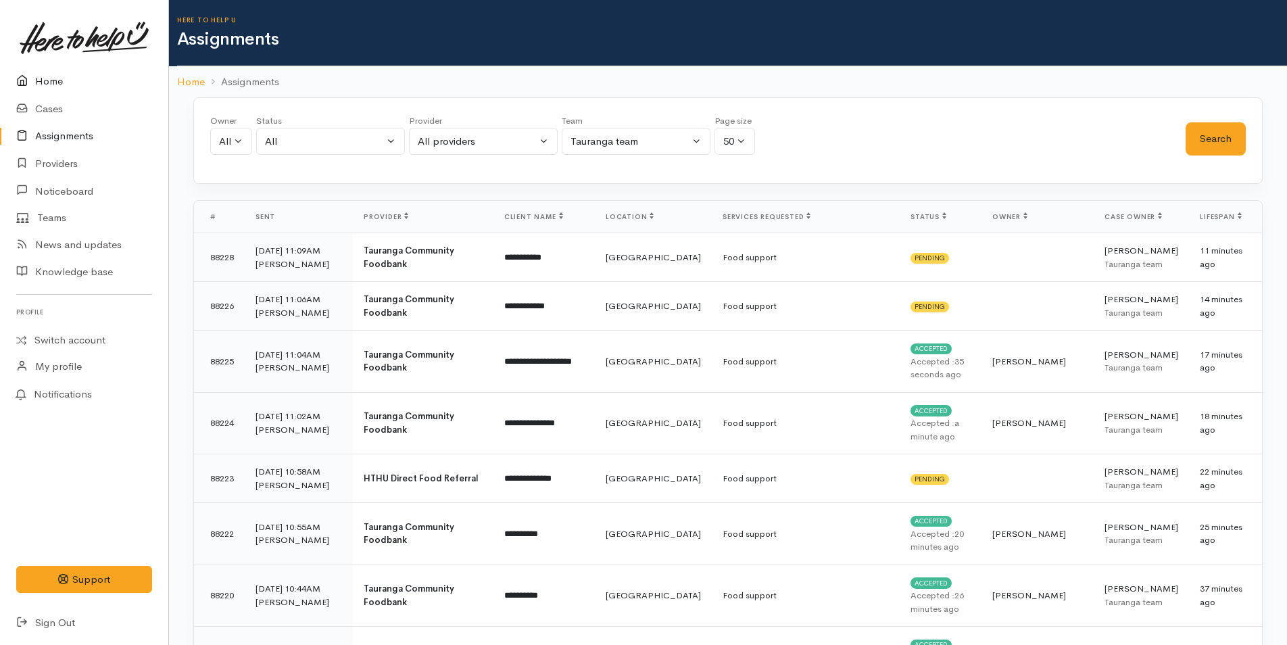
click at [44, 74] on link "Home" at bounding box center [84, 82] width 168 height 28
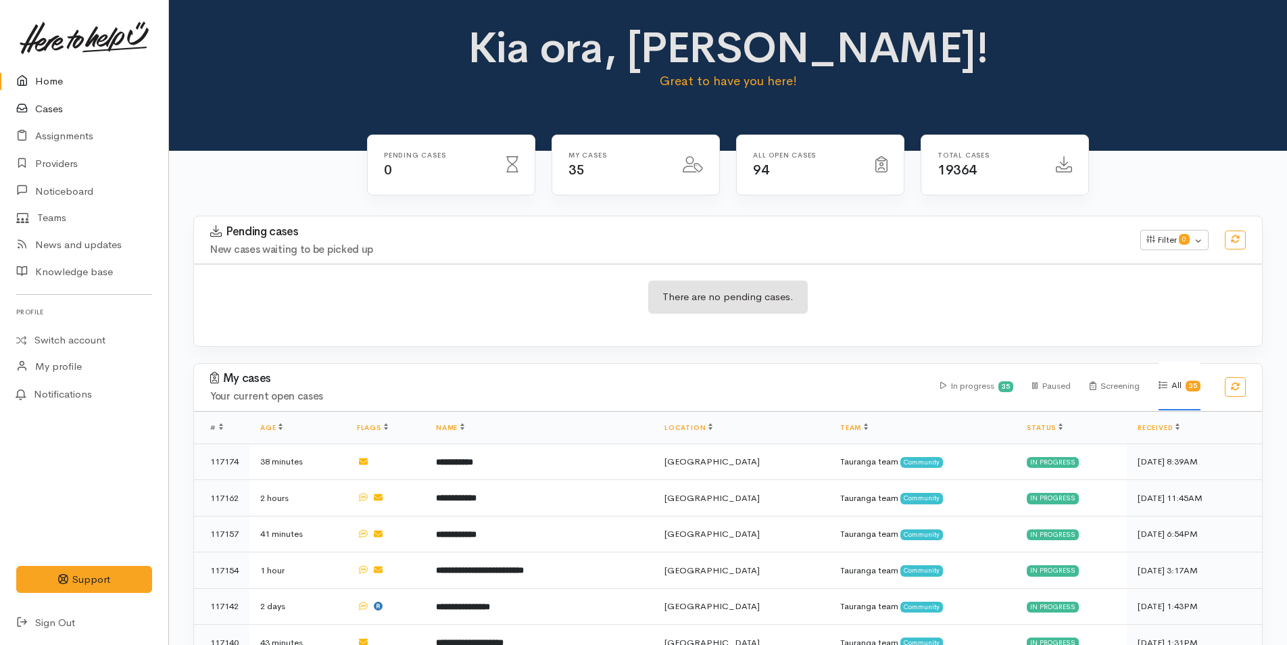
drag, startPoint x: 48, startPoint y: 109, endPoint x: 56, endPoint y: 110, distance: 8.1
click at [49, 110] on link "Cases" at bounding box center [84, 109] width 168 height 28
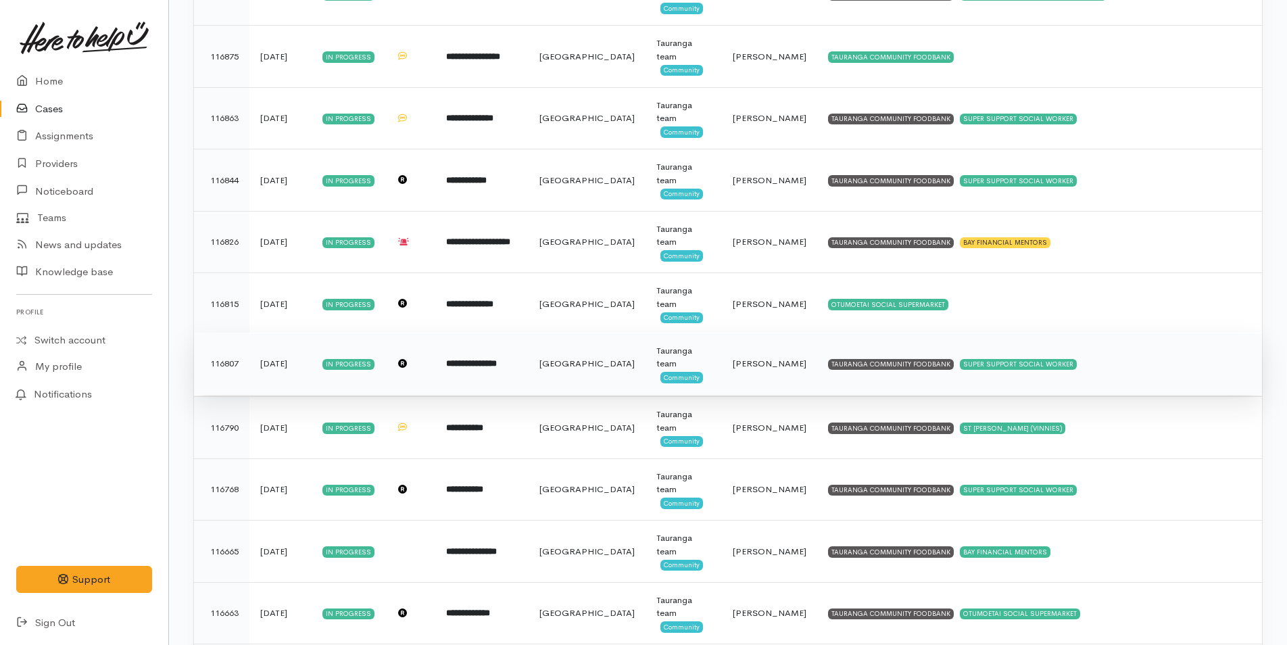
scroll to position [1081, 0]
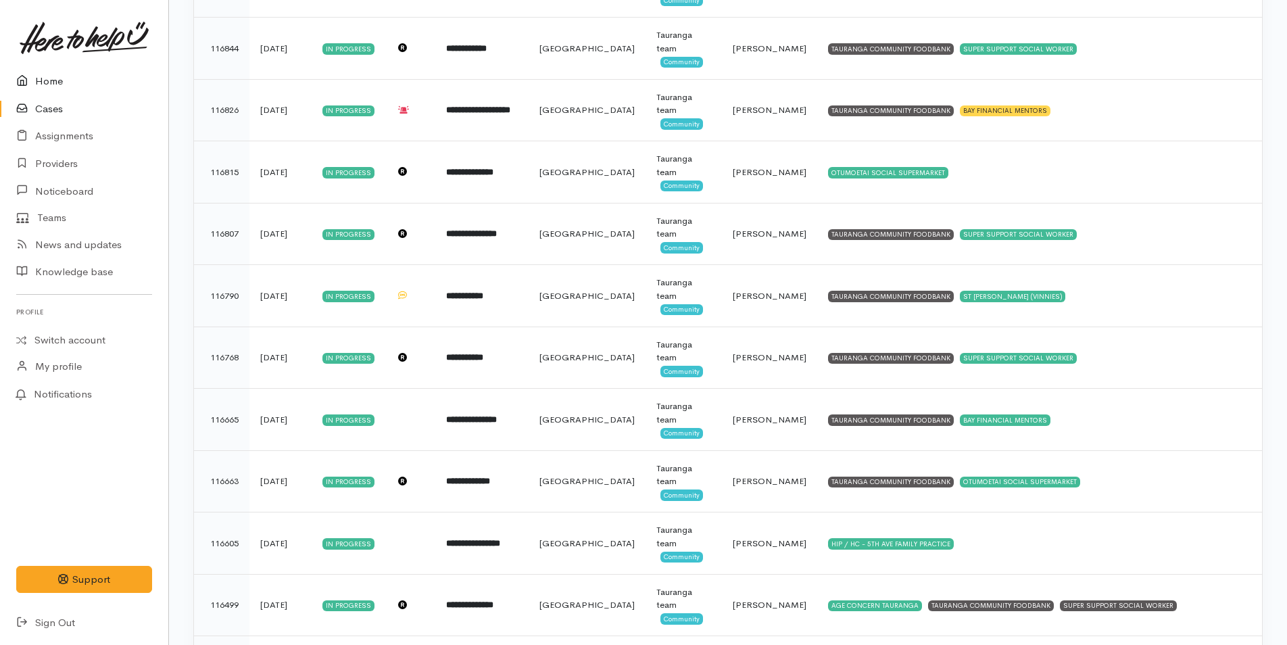
click at [30, 82] on icon at bounding box center [25, 81] width 19 height 17
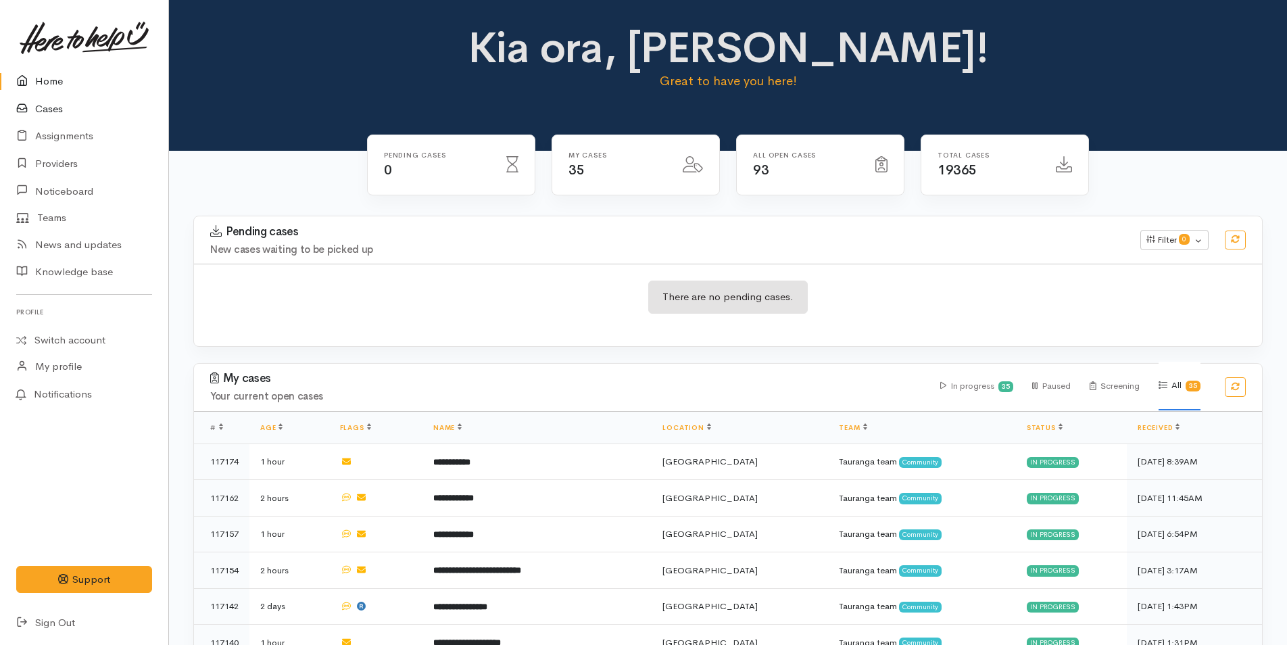
click at [63, 107] on link "Cases" at bounding box center [84, 109] width 168 height 28
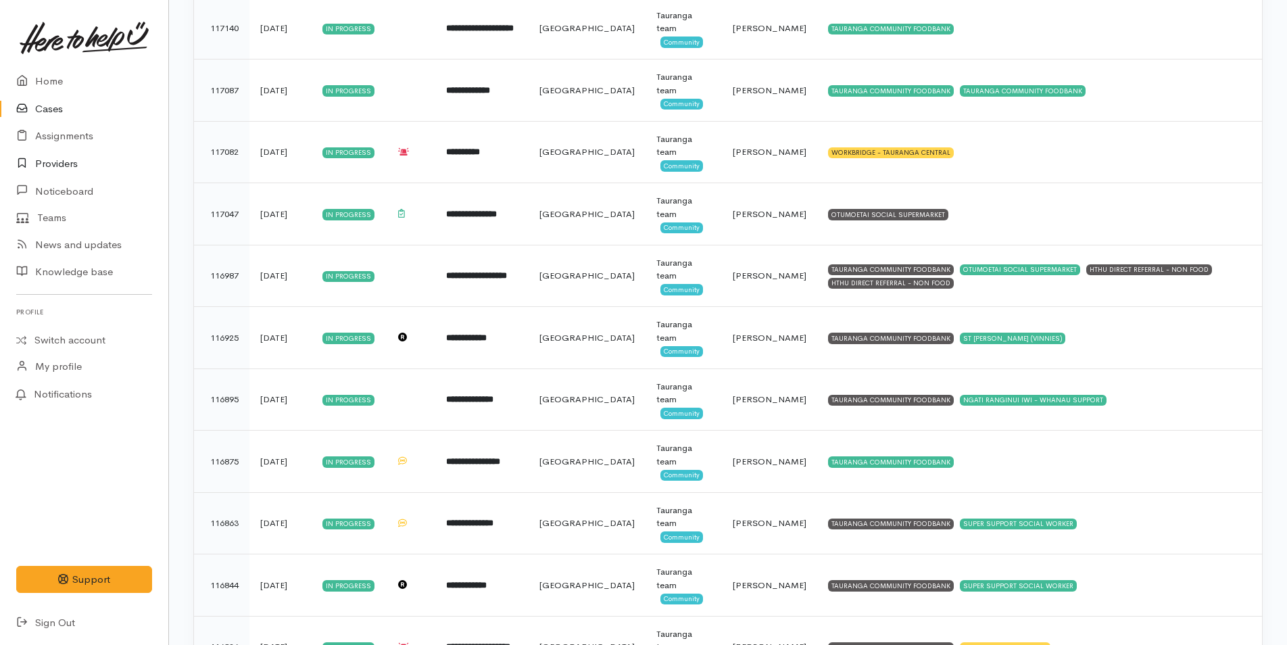
scroll to position [608, 0]
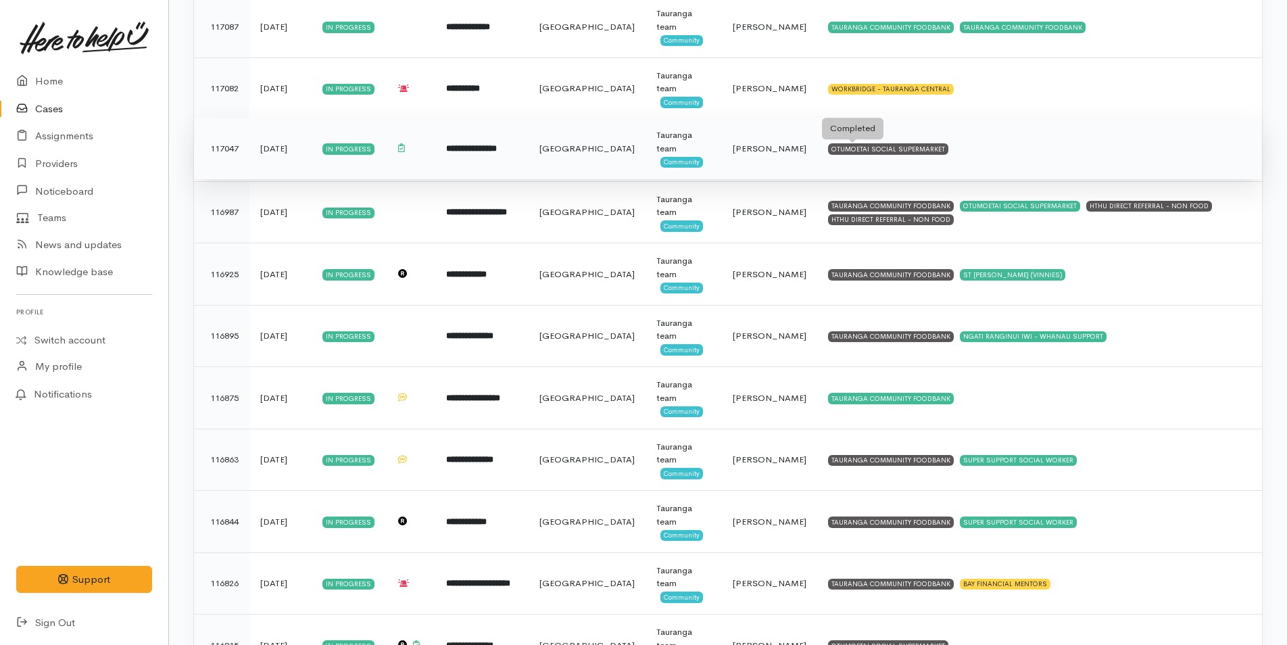
click at [828, 144] on div "OTUMOETAI SOCIAL SUPERMARKET" at bounding box center [888, 148] width 120 height 11
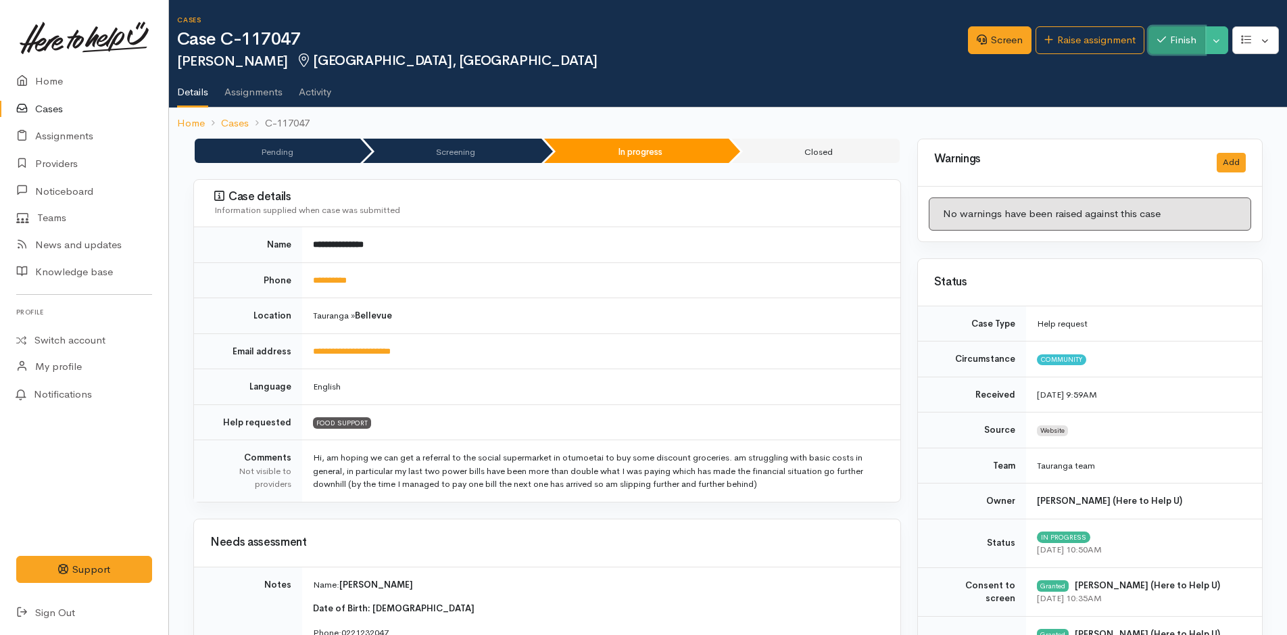
click at [1179, 44] on button "Finish" at bounding box center [1176, 40] width 57 height 28
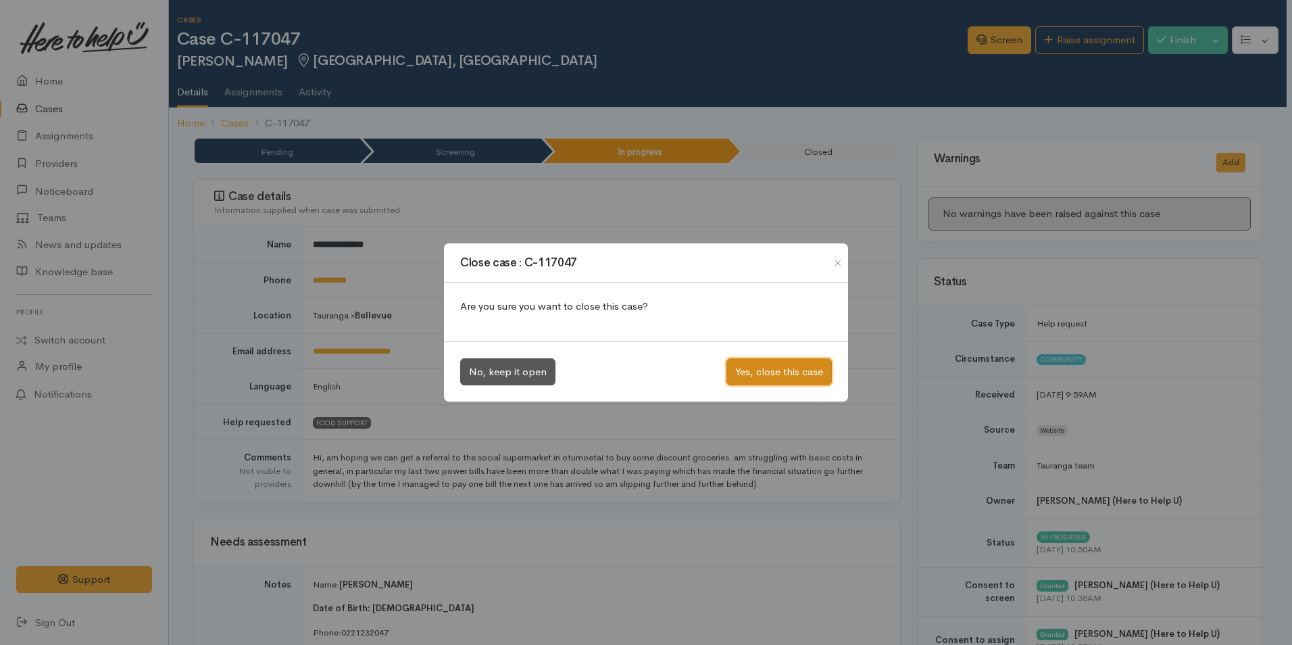
click at [795, 373] on button "Yes, close this case" at bounding box center [779, 372] width 105 height 28
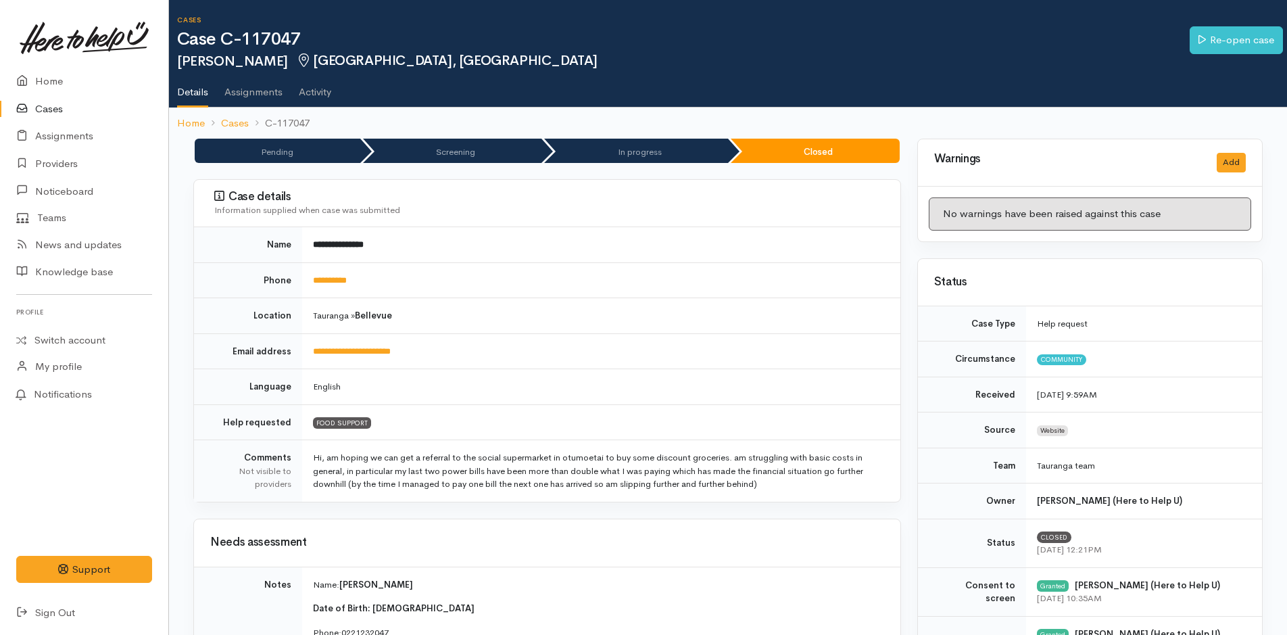
click at [56, 109] on link "Cases" at bounding box center [84, 109] width 168 height 28
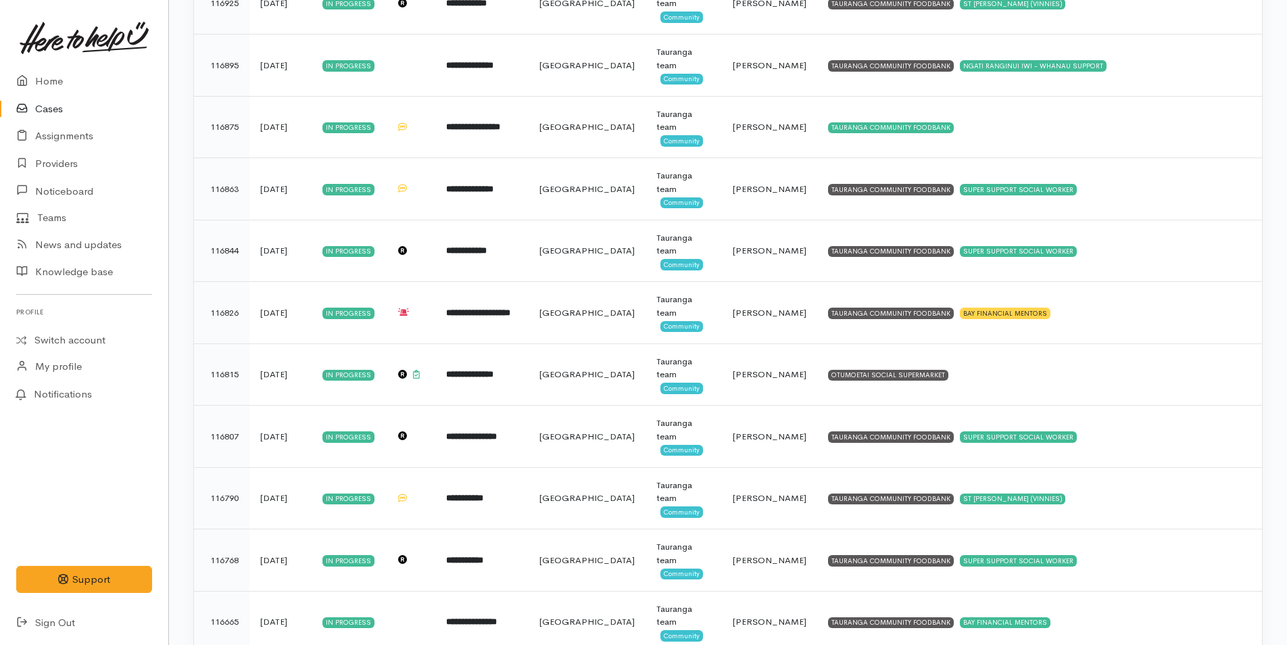
scroll to position [946, 0]
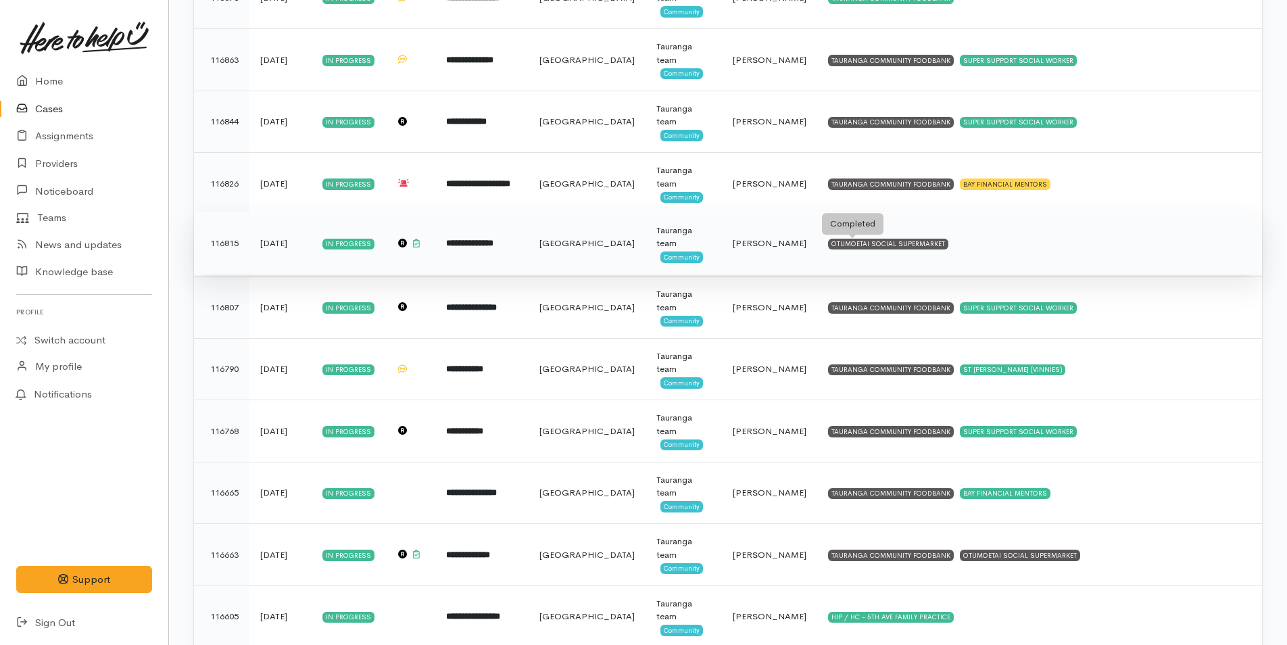
click at [893, 240] on div "OTUMOETAI SOCIAL SUPERMARKET" at bounding box center [888, 244] width 120 height 11
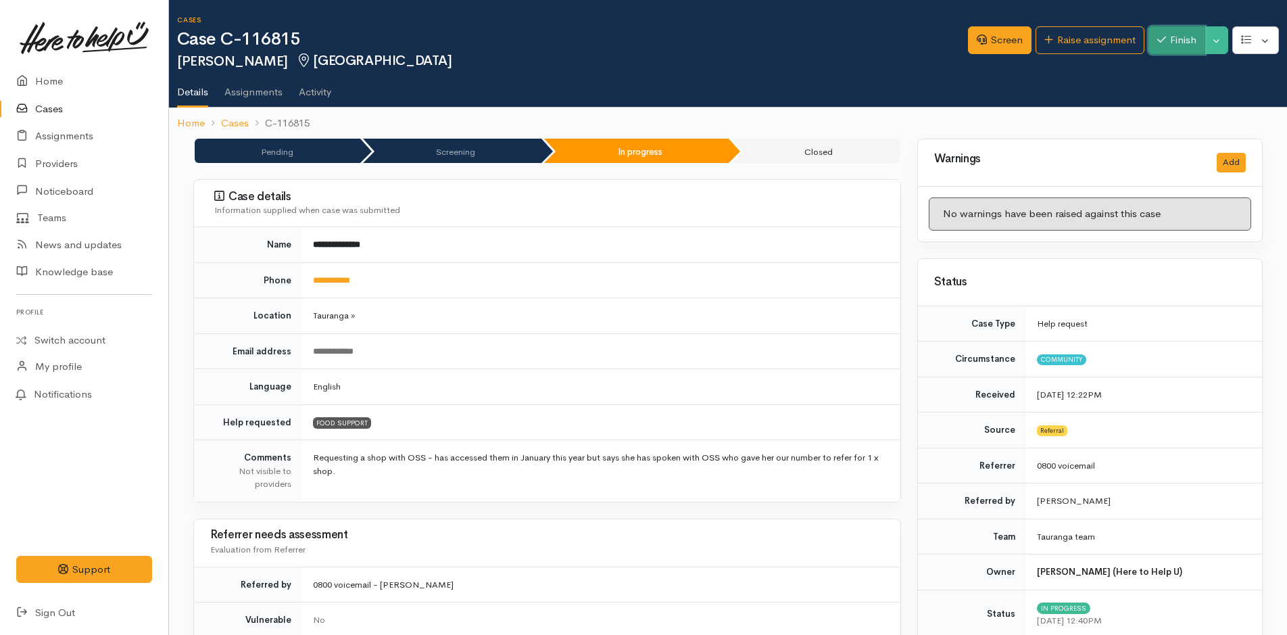
click at [1157, 53] on button "Finish" at bounding box center [1176, 40] width 57 height 28
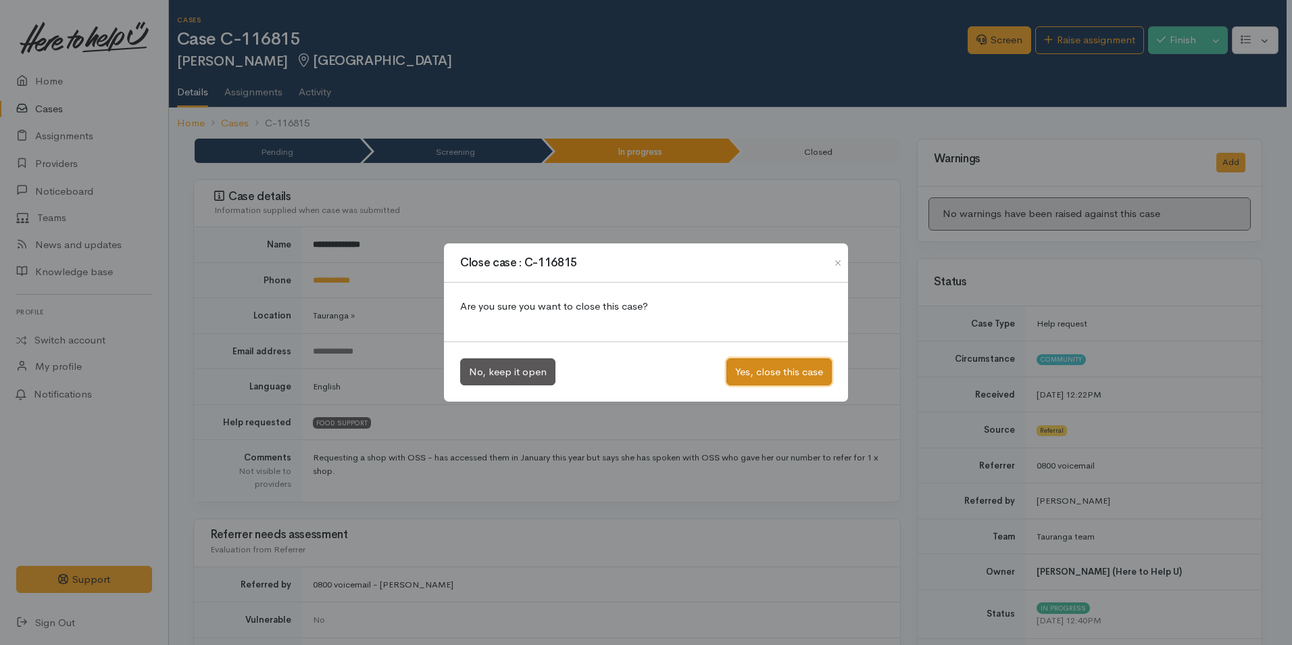
drag, startPoint x: 810, startPoint y: 377, endPoint x: 802, endPoint y: 376, distance: 8.2
click at [810, 376] on button "Yes, close this case" at bounding box center [779, 372] width 105 height 28
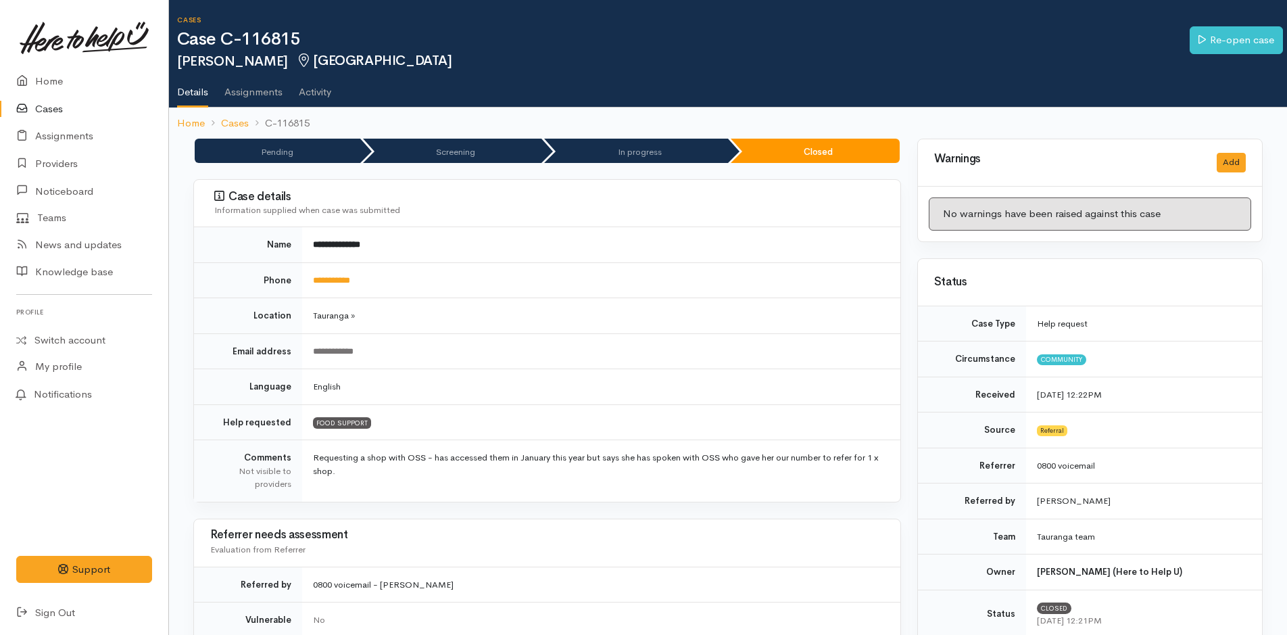
click at [44, 112] on link "Cases" at bounding box center [84, 109] width 168 height 28
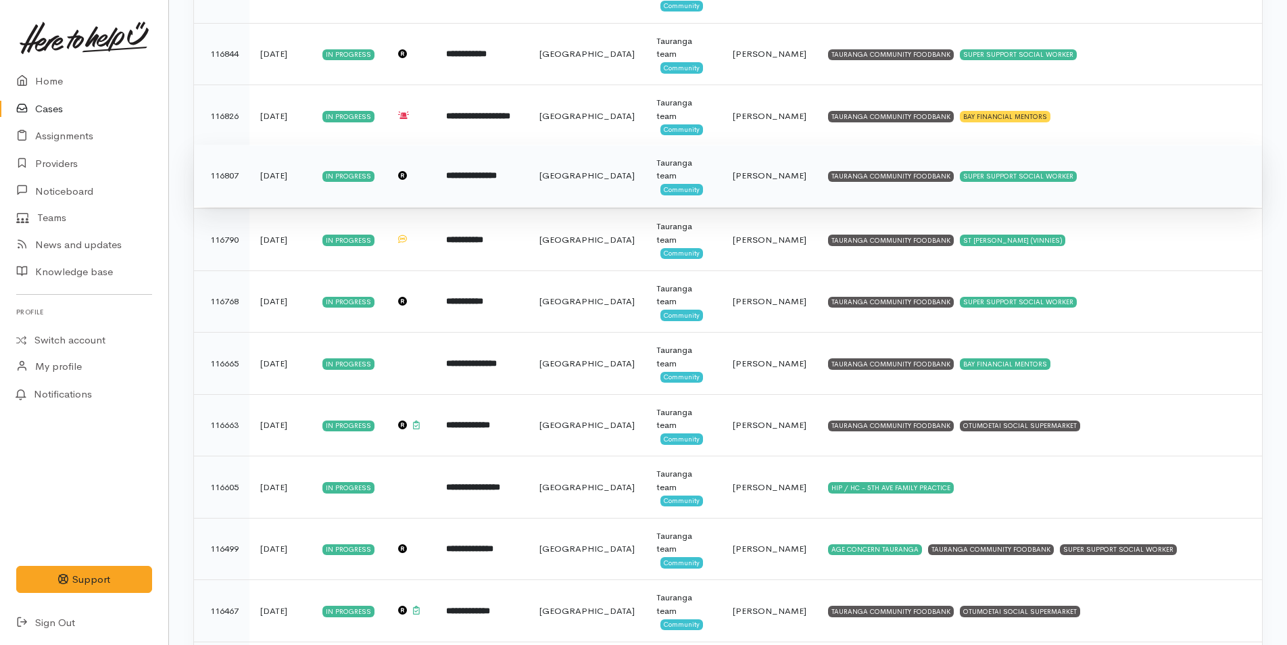
scroll to position [1217, 0]
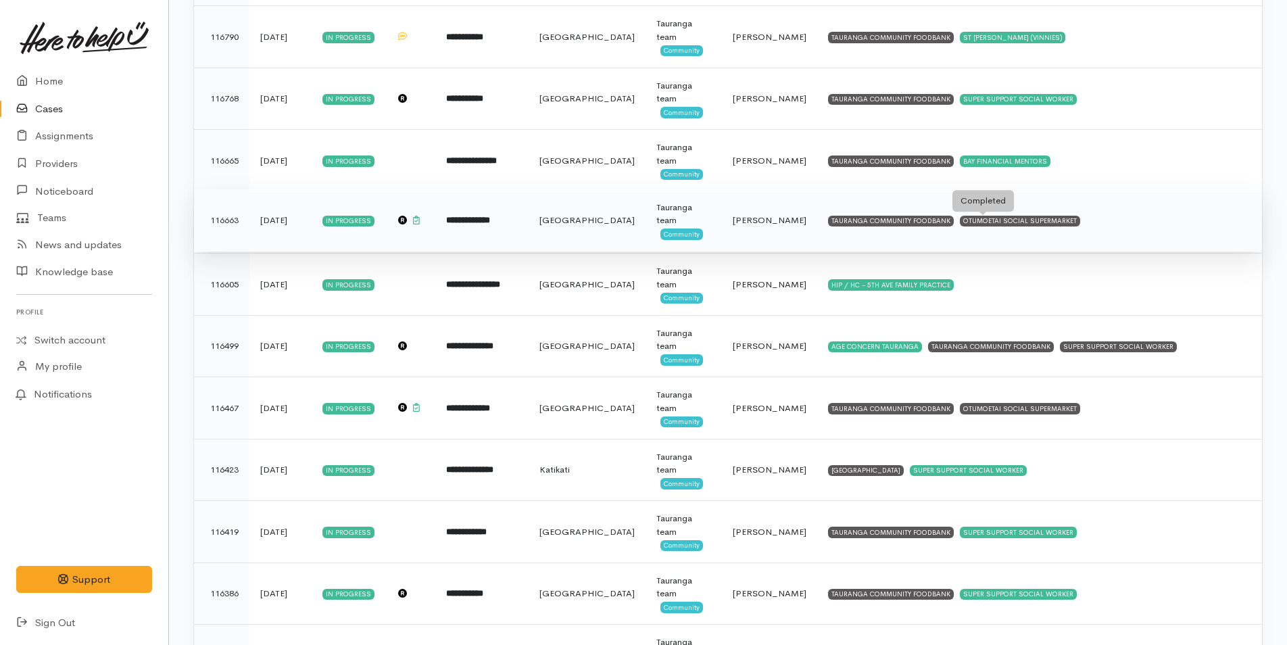
click at [971, 219] on div "OTUMOETAI SOCIAL SUPERMARKET" at bounding box center [1020, 221] width 120 height 11
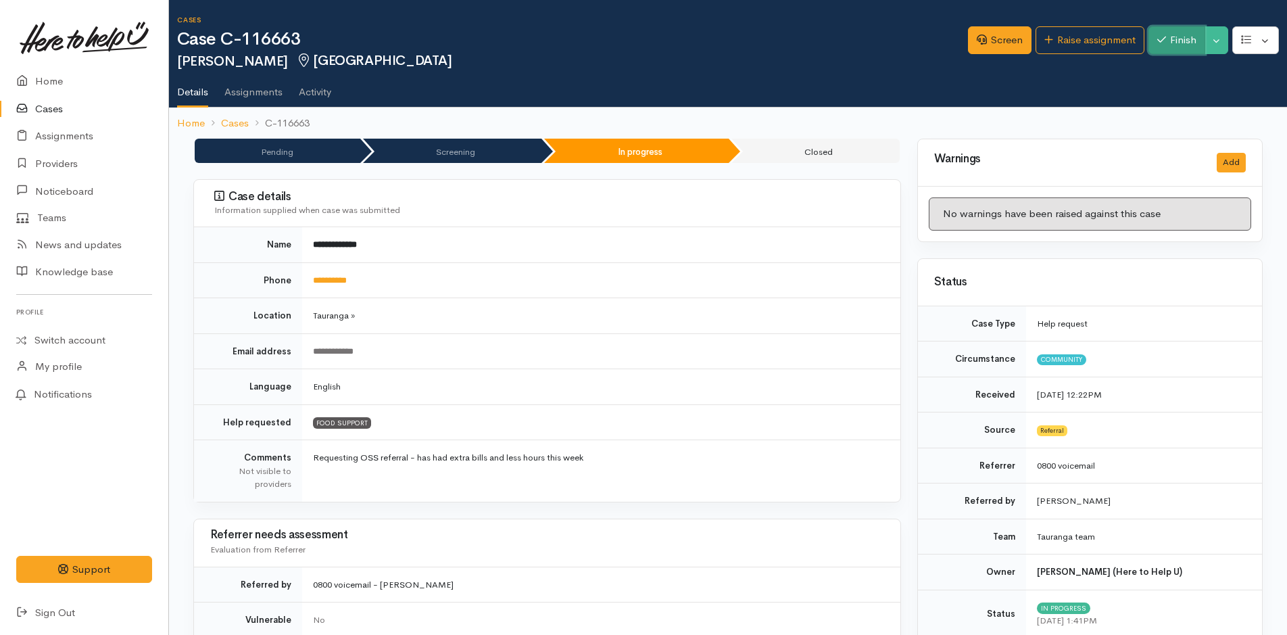
click at [1170, 47] on button "Finish" at bounding box center [1176, 40] width 57 height 28
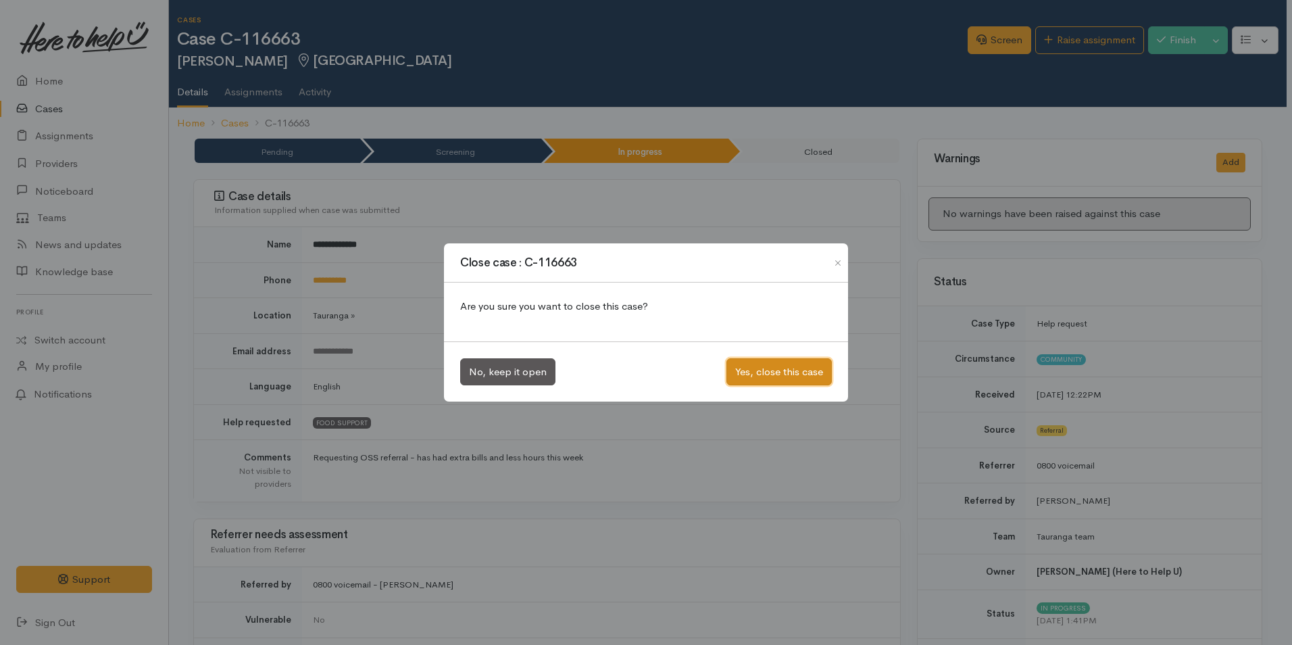
click at [785, 359] on button "Yes, close this case" at bounding box center [779, 372] width 105 height 28
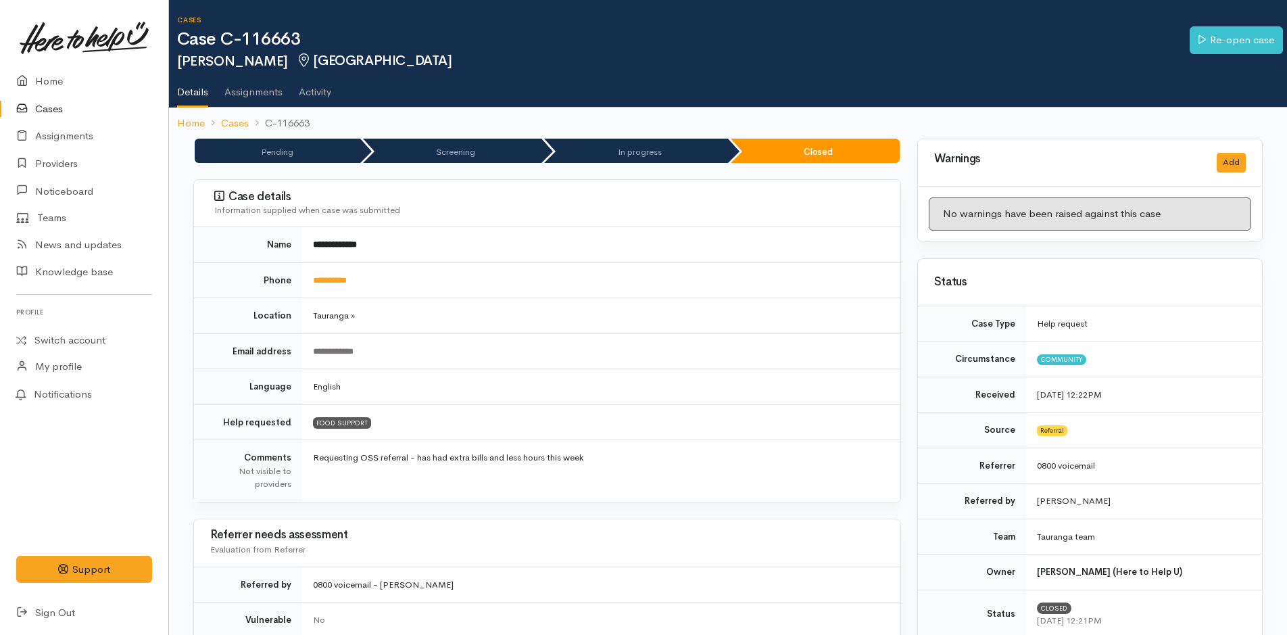
click at [52, 105] on link "Cases" at bounding box center [84, 109] width 168 height 28
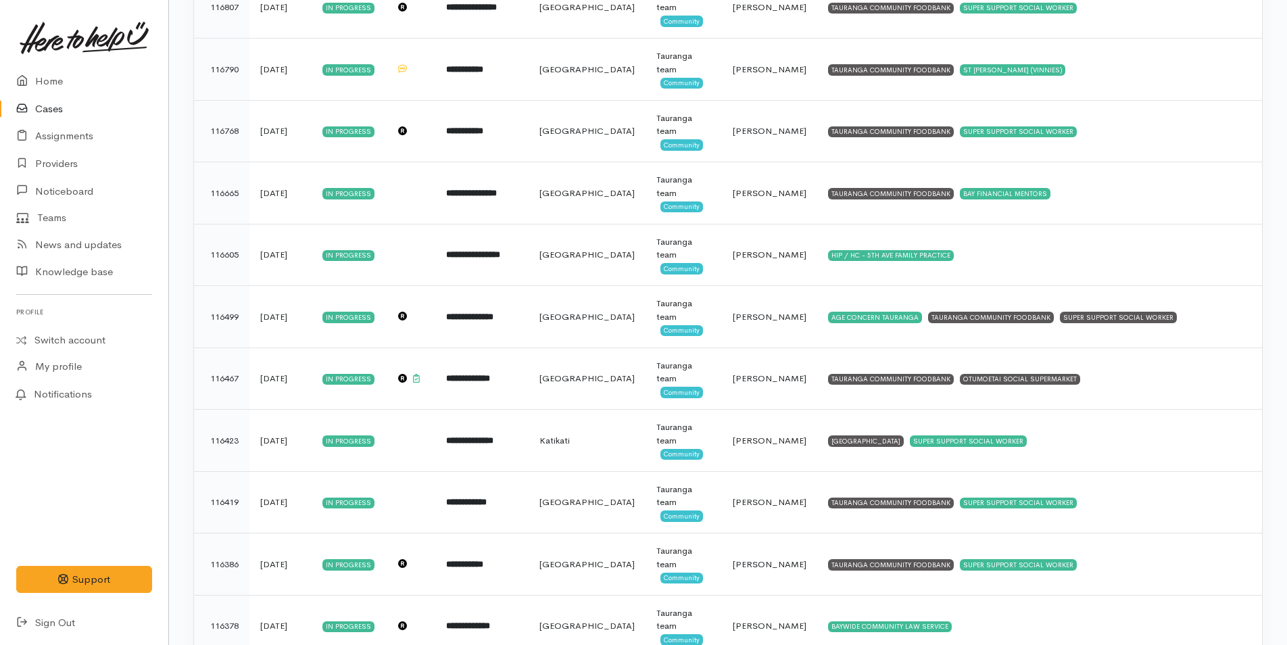
scroll to position [1217, 0]
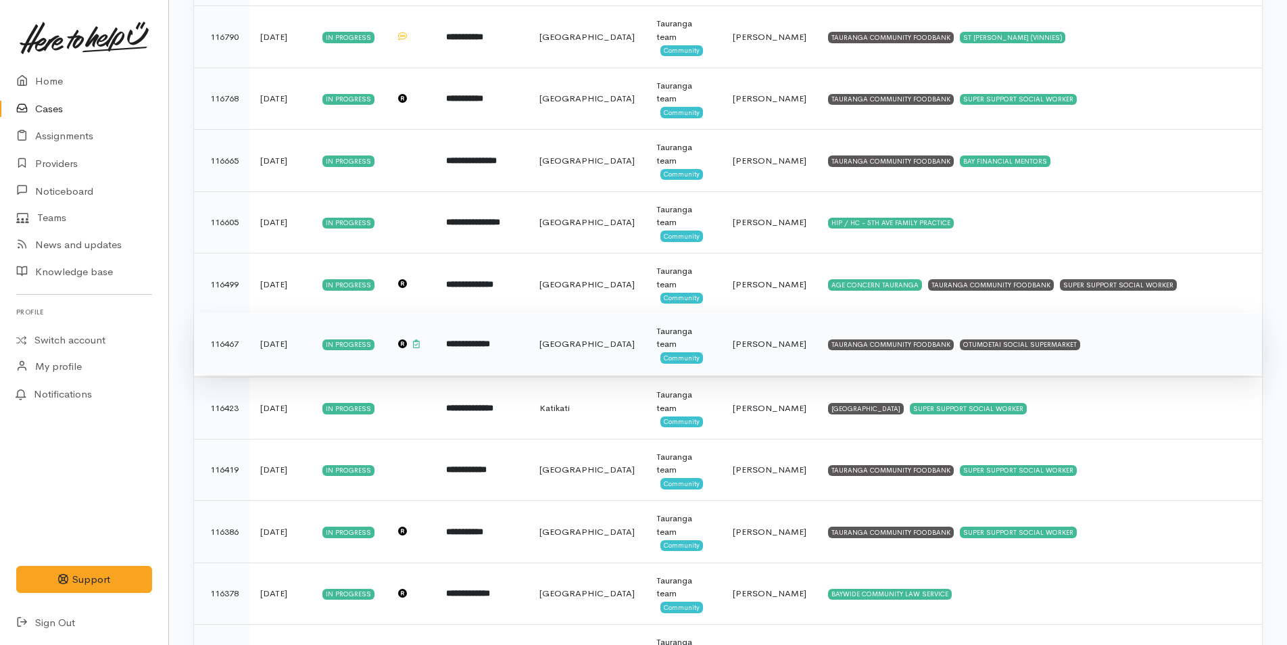
click at [918, 353] on td "TAURANGA COMMUNITY FOODBANK OTUMOETAI SOCIAL SUPERMARKET" at bounding box center [1039, 344] width 445 height 62
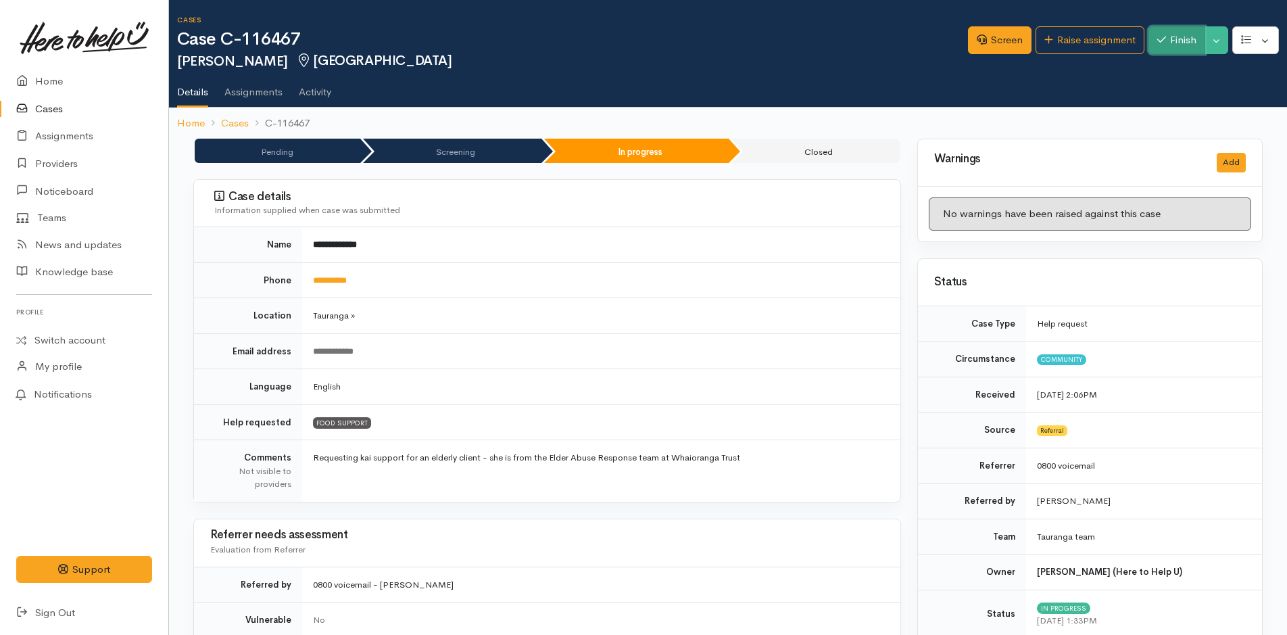
click at [1179, 41] on button "Finish" at bounding box center [1176, 40] width 57 height 28
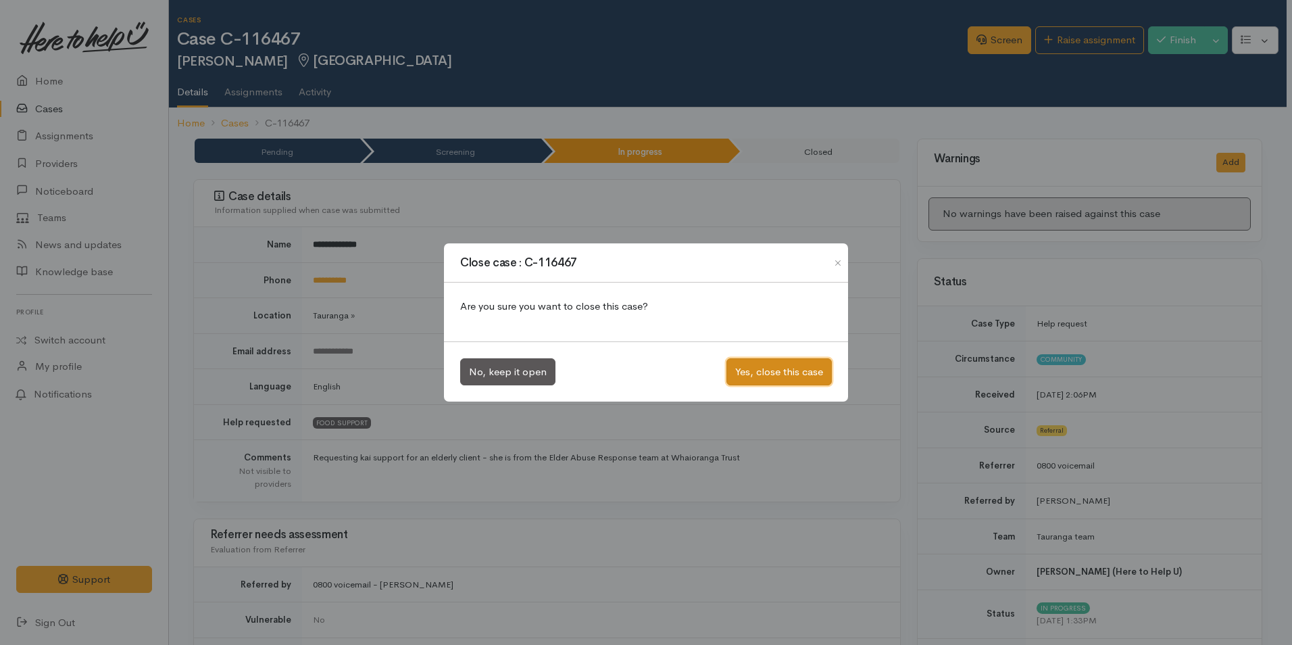
click at [796, 370] on button "Yes, close this case" at bounding box center [779, 372] width 105 height 28
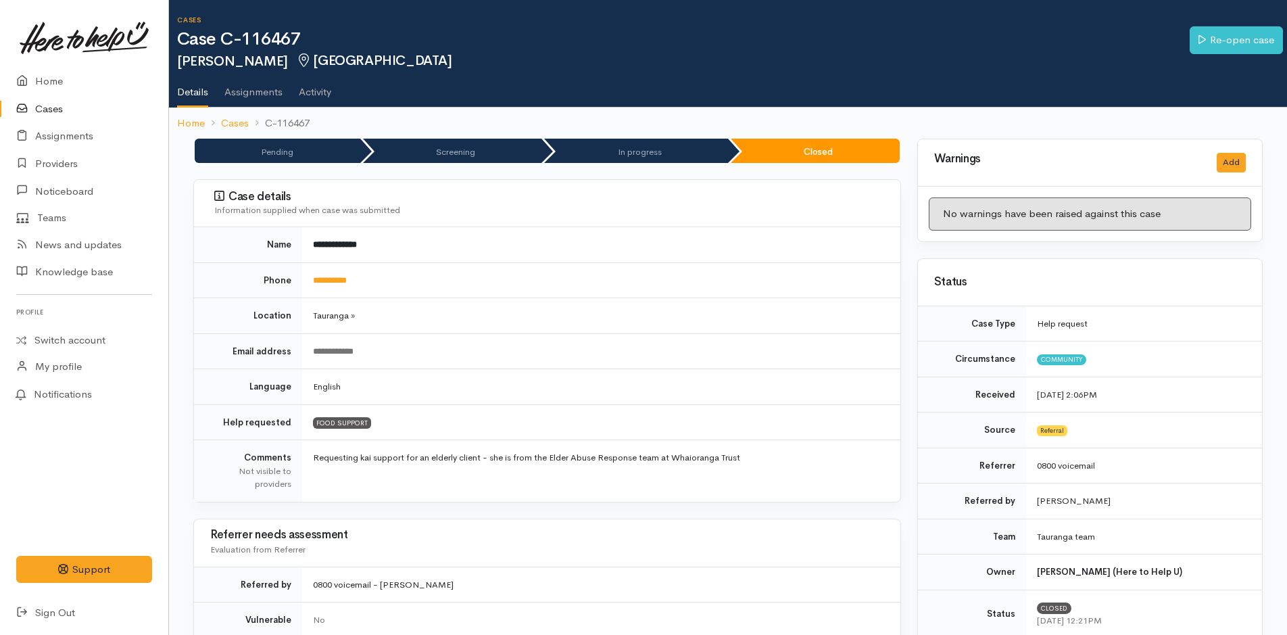
click at [34, 113] on icon at bounding box center [25, 109] width 19 height 17
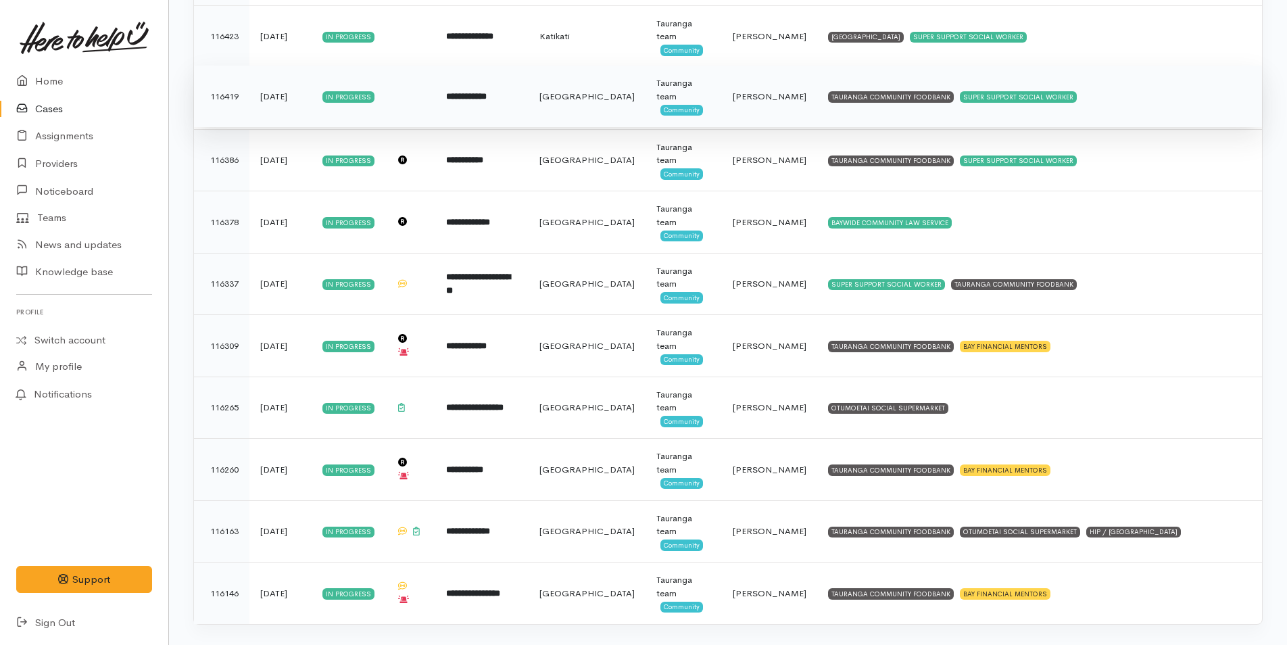
scroll to position [1545, 0]
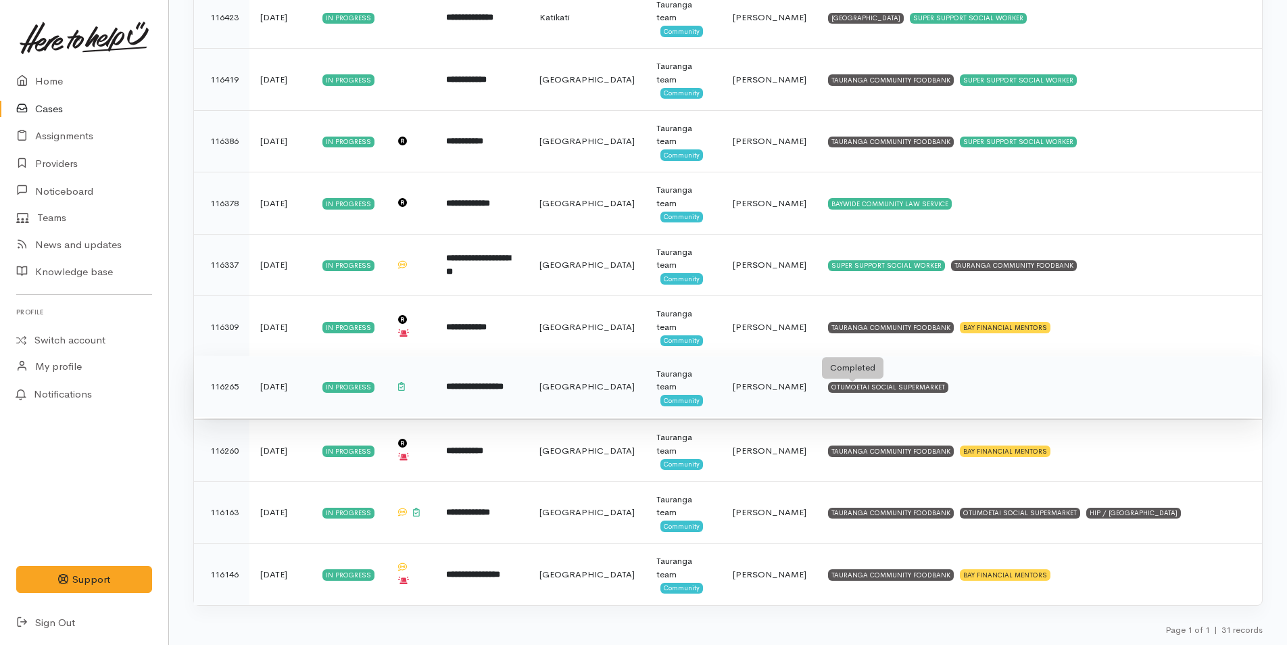
click at [878, 384] on div "OTUMOETAI SOCIAL SUPERMARKET" at bounding box center [888, 387] width 120 height 11
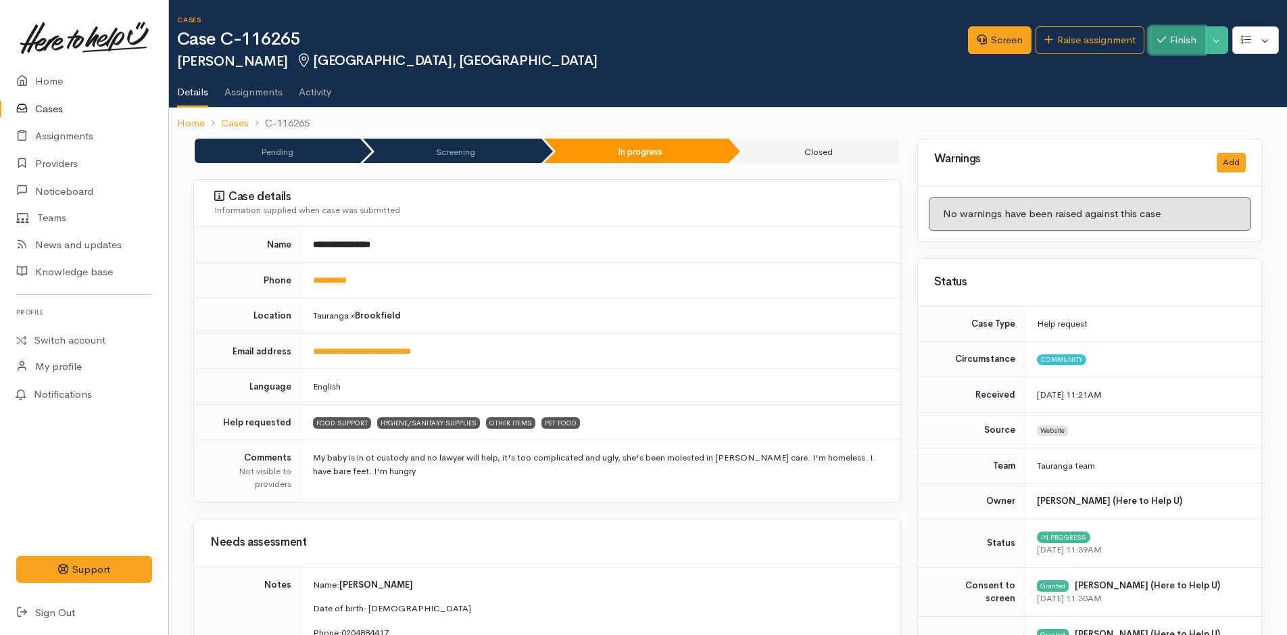
click at [1179, 36] on button "Finish" at bounding box center [1176, 40] width 57 height 28
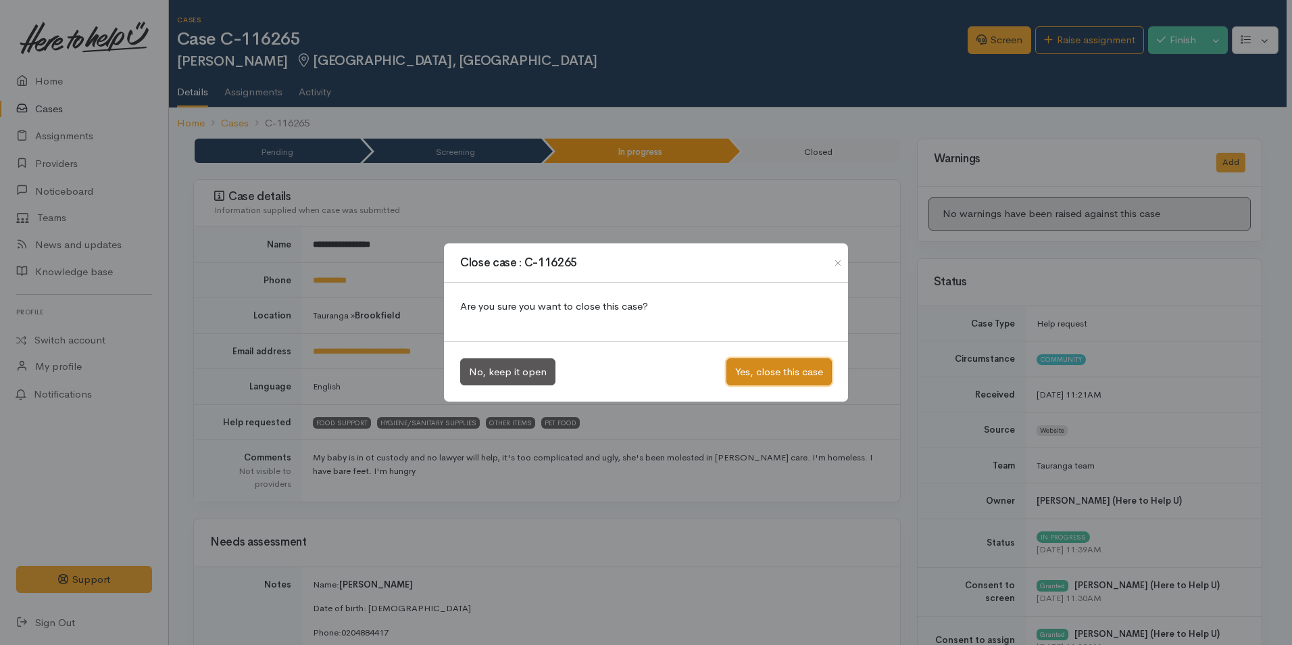
click at [810, 367] on button "Yes, close this case" at bounding box center [779, 372] width 105 height 28
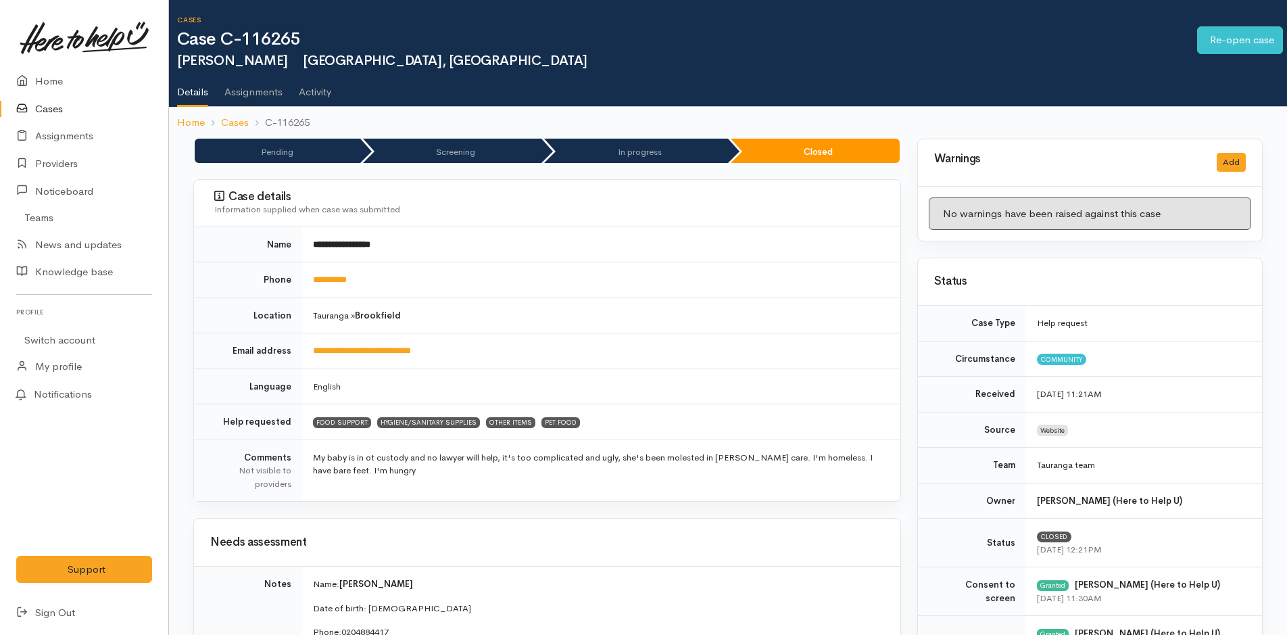
click at [50, 105] on link "Cases" at bounding box center [84, 109] width 168 height 28
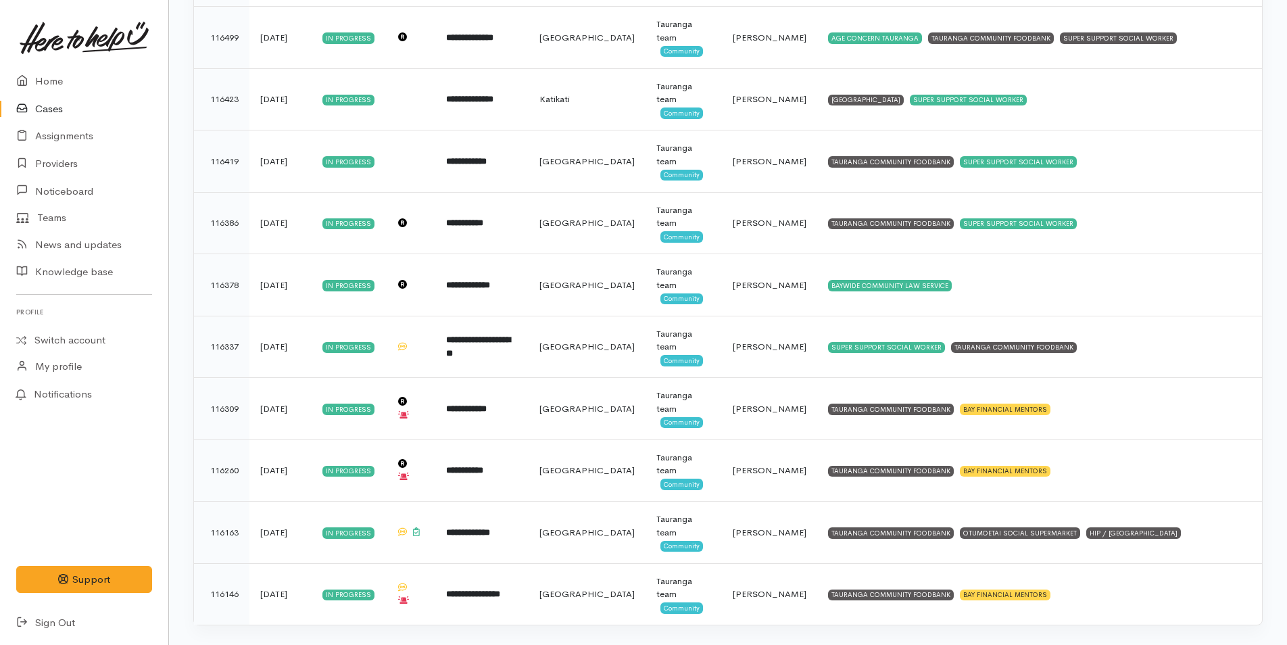
scroll to position [1483, 0]
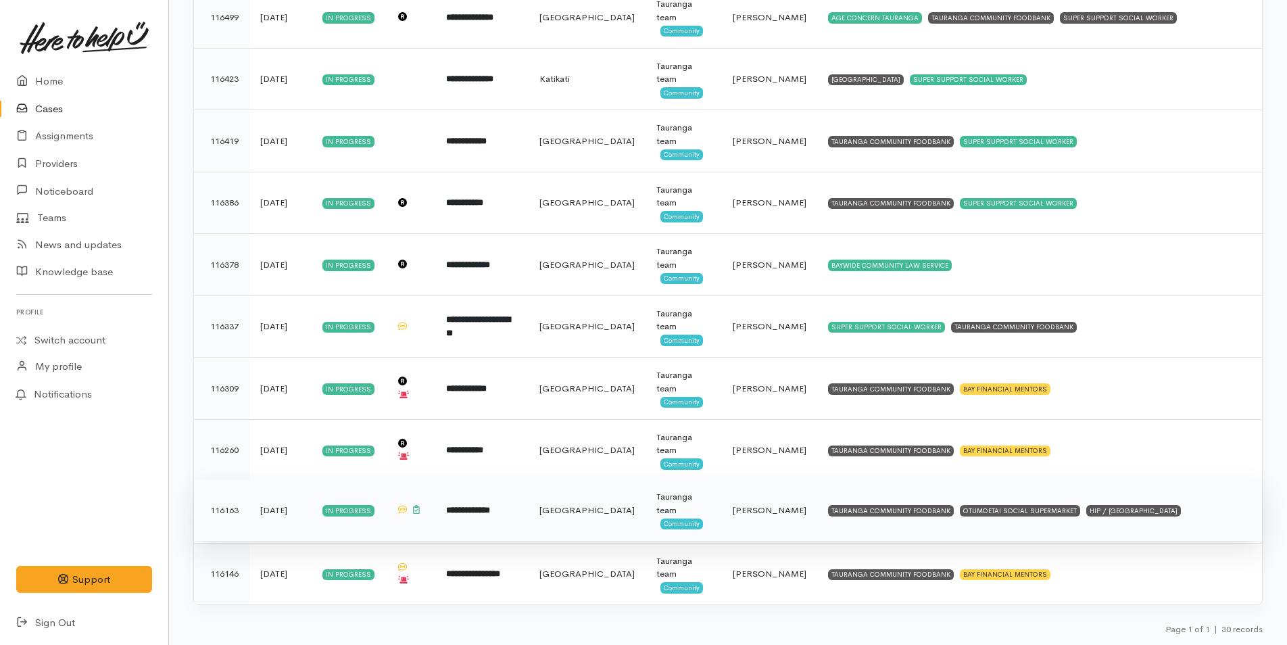
click at [879, 502] on td "TAURANGA COMMUNITY FOODBANK OTUMOETAI SOCIAL SUPERMARKET HIP / [GEOGRAPHIC_DATA]" at bounding box center [1039, 510] width 445 height 62
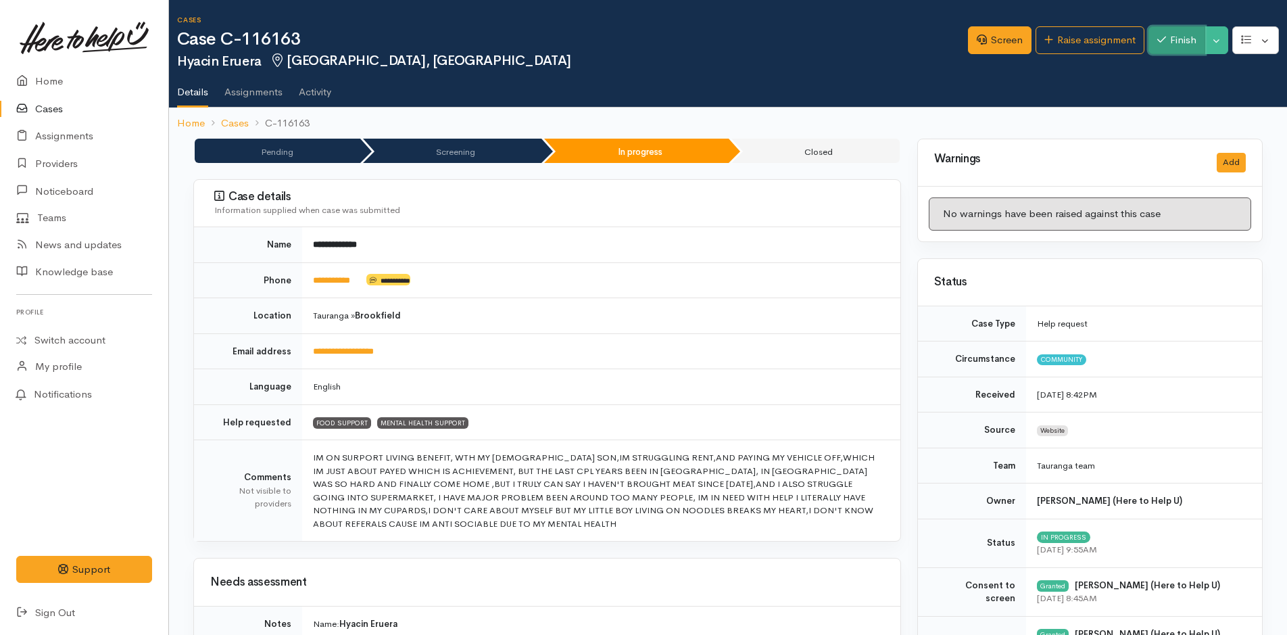
click at [1164, 41] on button "Finish" at bounding box center [1176, 40] width 57 height 28
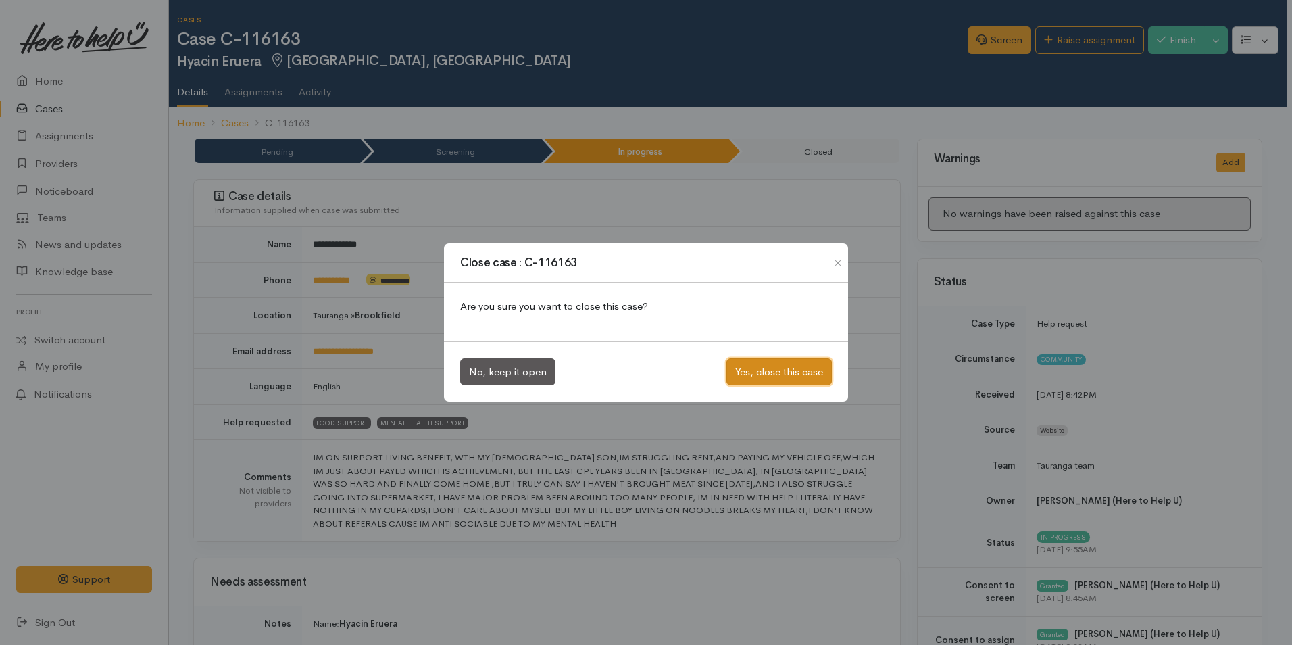
click at [804, 370] on button "Yes, close this case" at bounding box center [779, 372] width 105 height 28
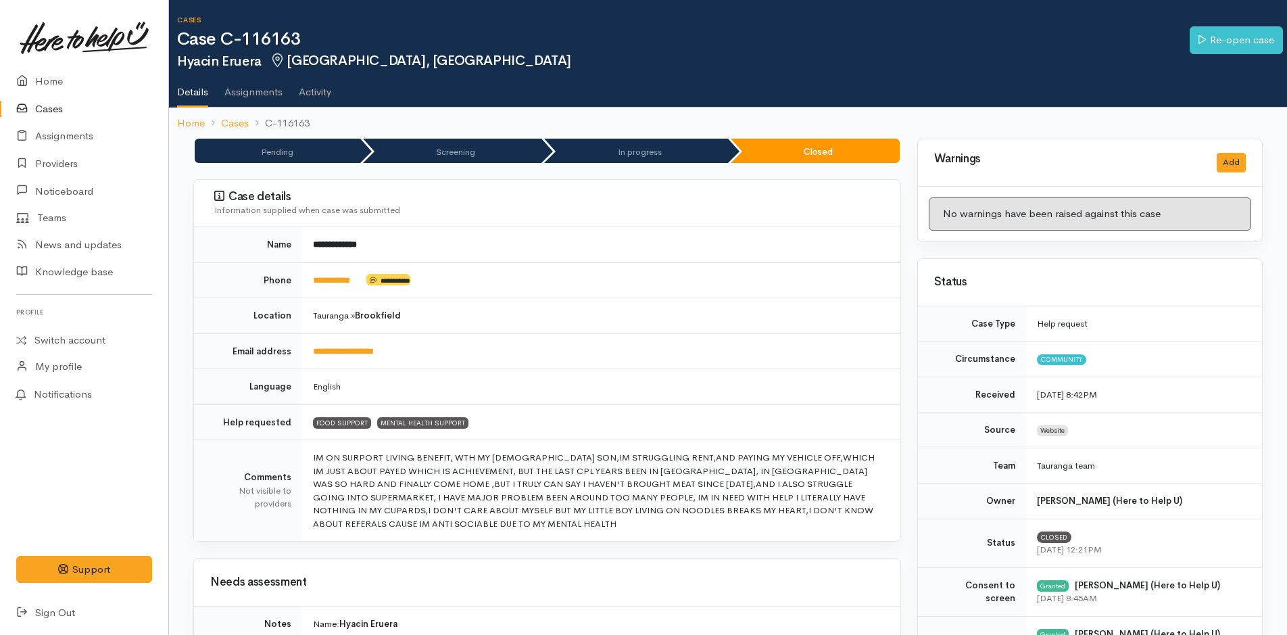
click at [53, 104] on link "Cases" at bounding box center [84, 109] width 168 height 28
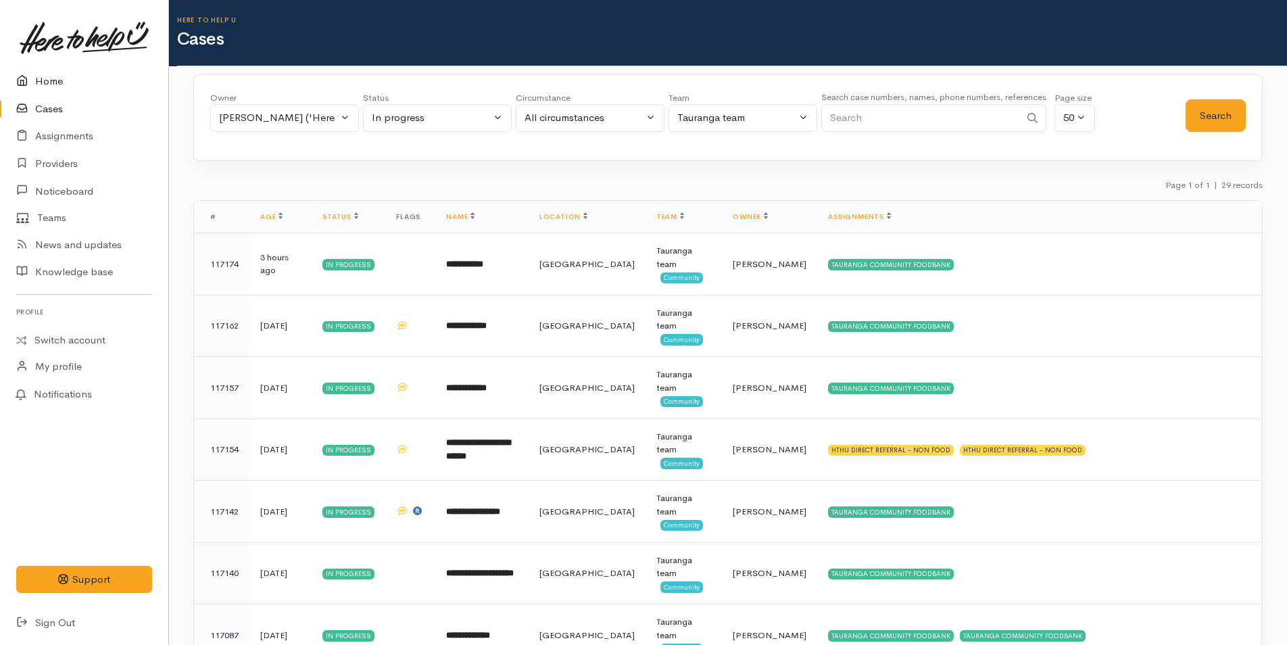
click at [51, 73] on link "Home" at bounding box center [84, 82] width 168 height 28
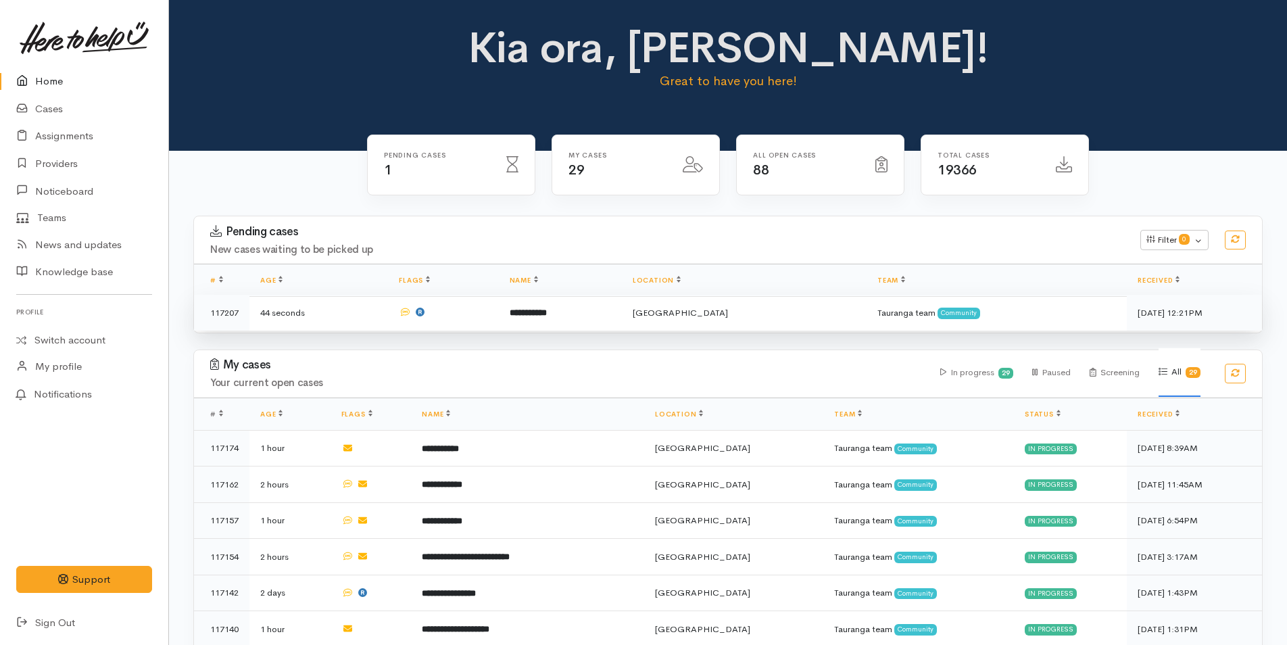
click at [547, 316] on b "**********" at bounding box center [528, 312] width 37 height 9
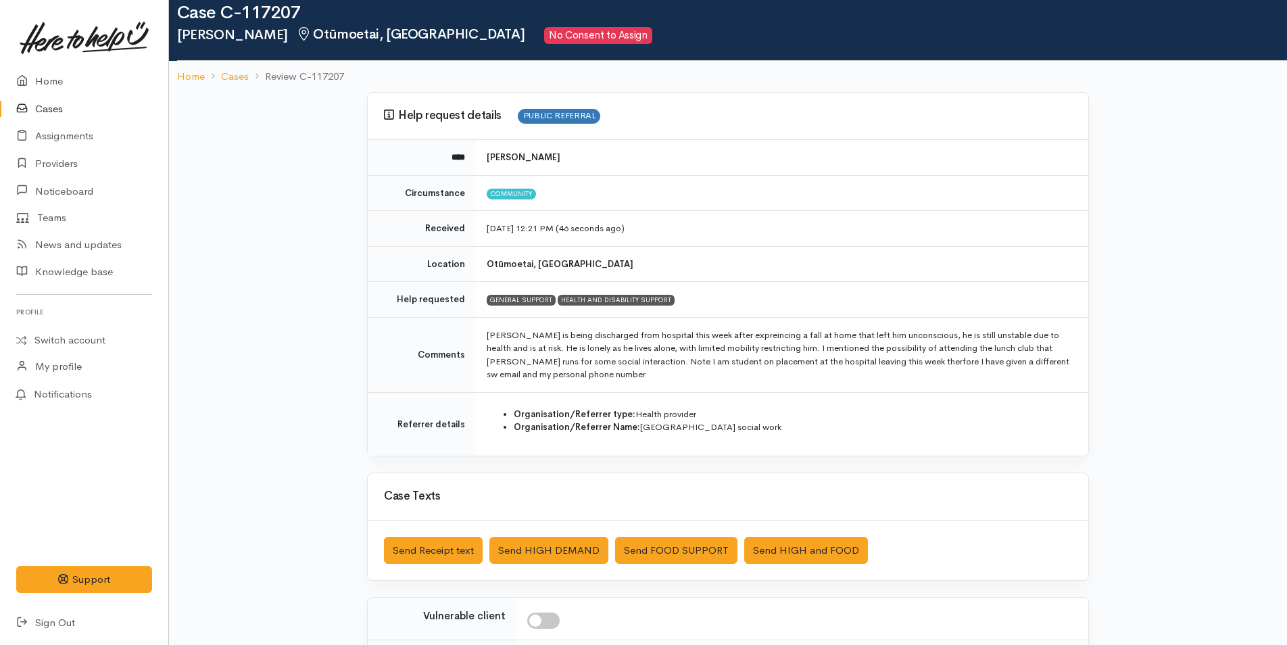
scroll to position [24, 0]
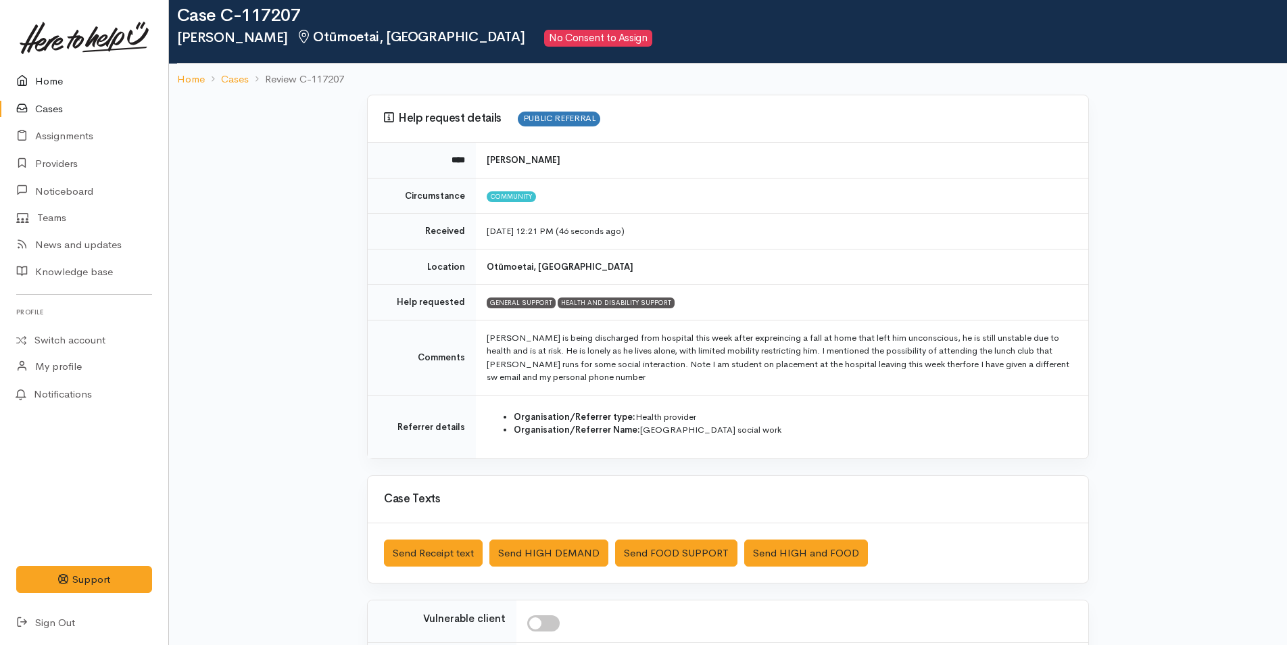
click at [49, 81] on link "Home" at bounding box center [84, 82] width 168 height 28
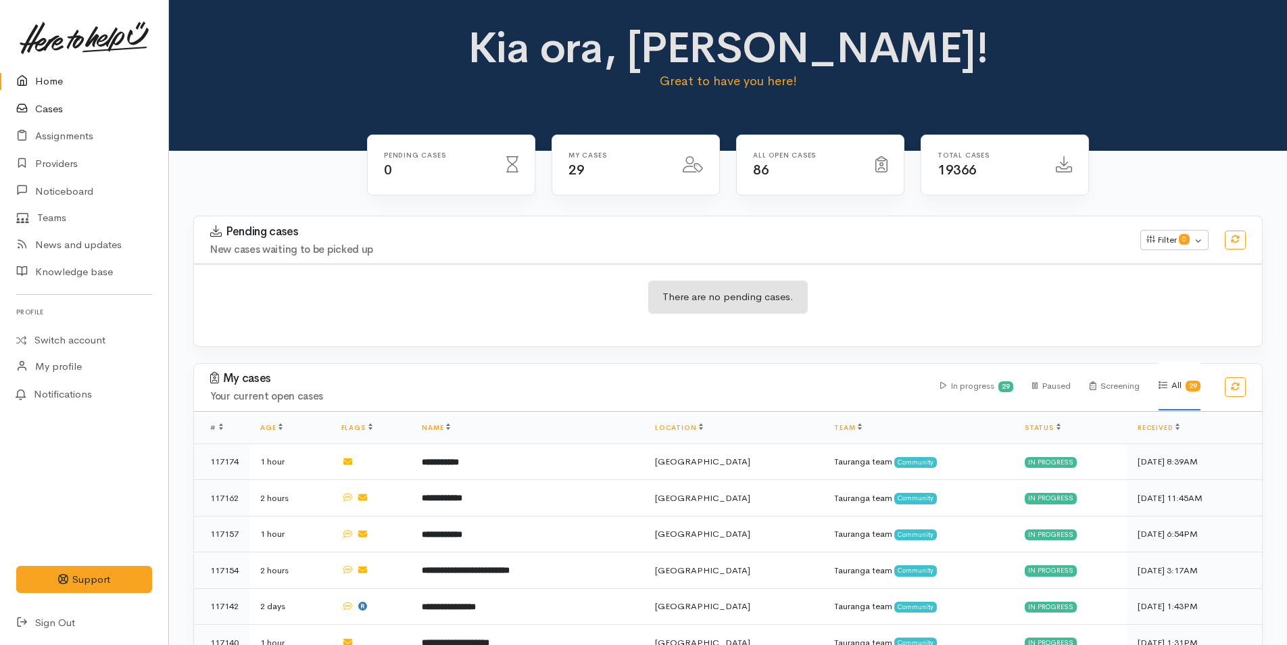
click at [43, 112] on link "Cases" at bounding box center [84, 109] width 168 height 28
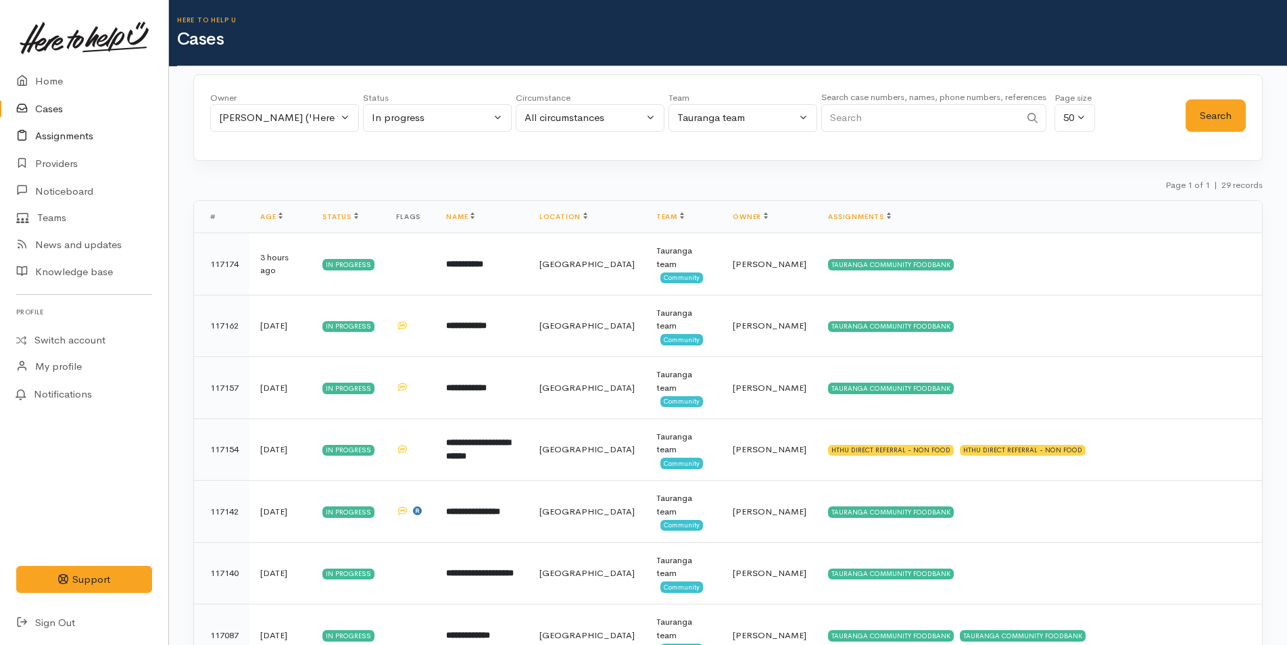
click at [71, 137] on link "Assignments" at bounding box center [84, 136] width 168 height 28
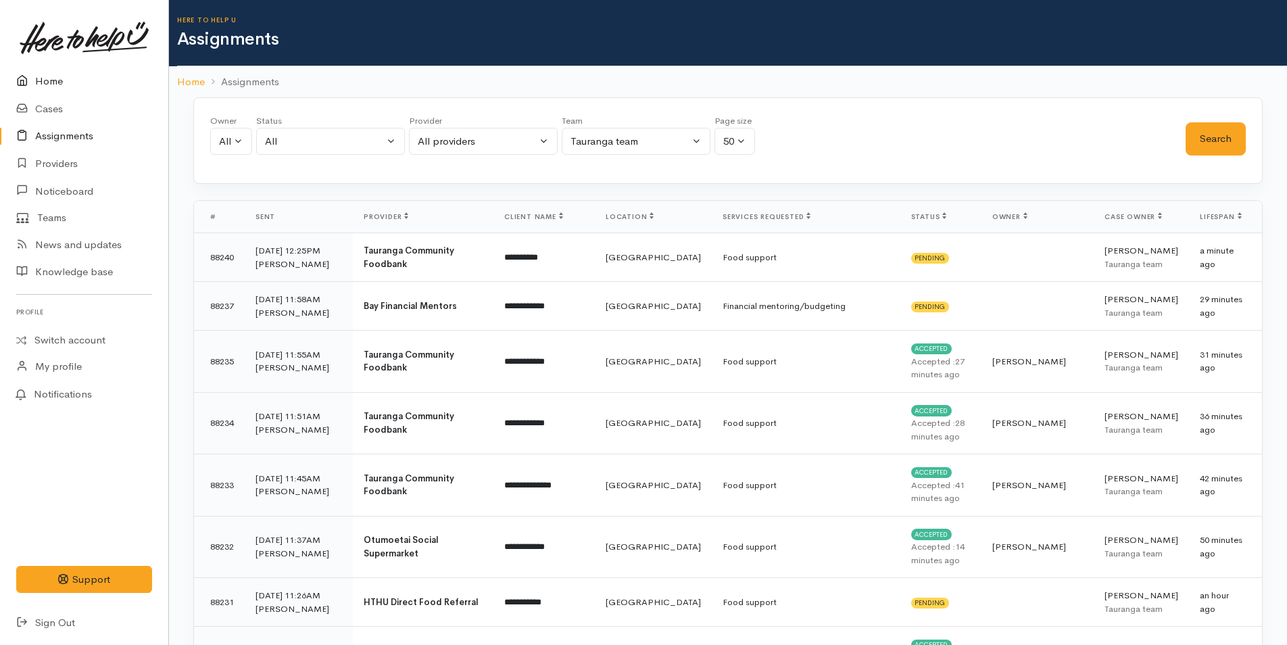
click at [51, 80] on link "Home" at bounding box center [84, 82] width 168 height 28
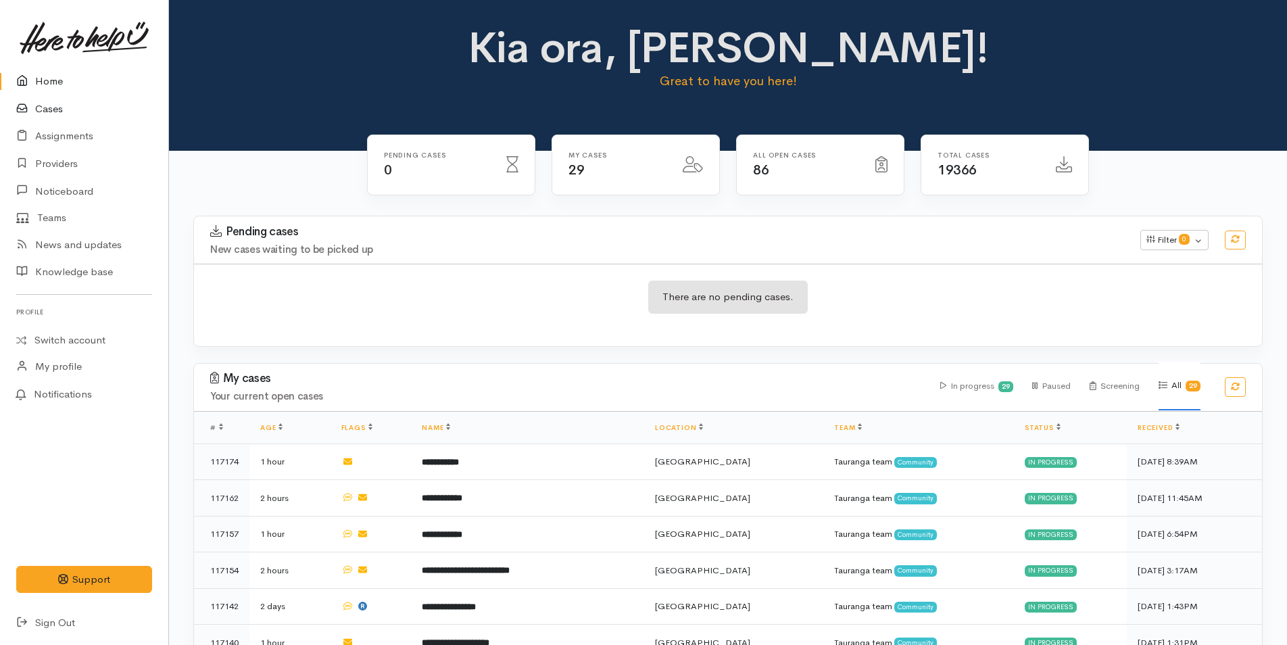
click at [51, 103] on link "Cases" at bounding box center [84, 109] width 168 height 28
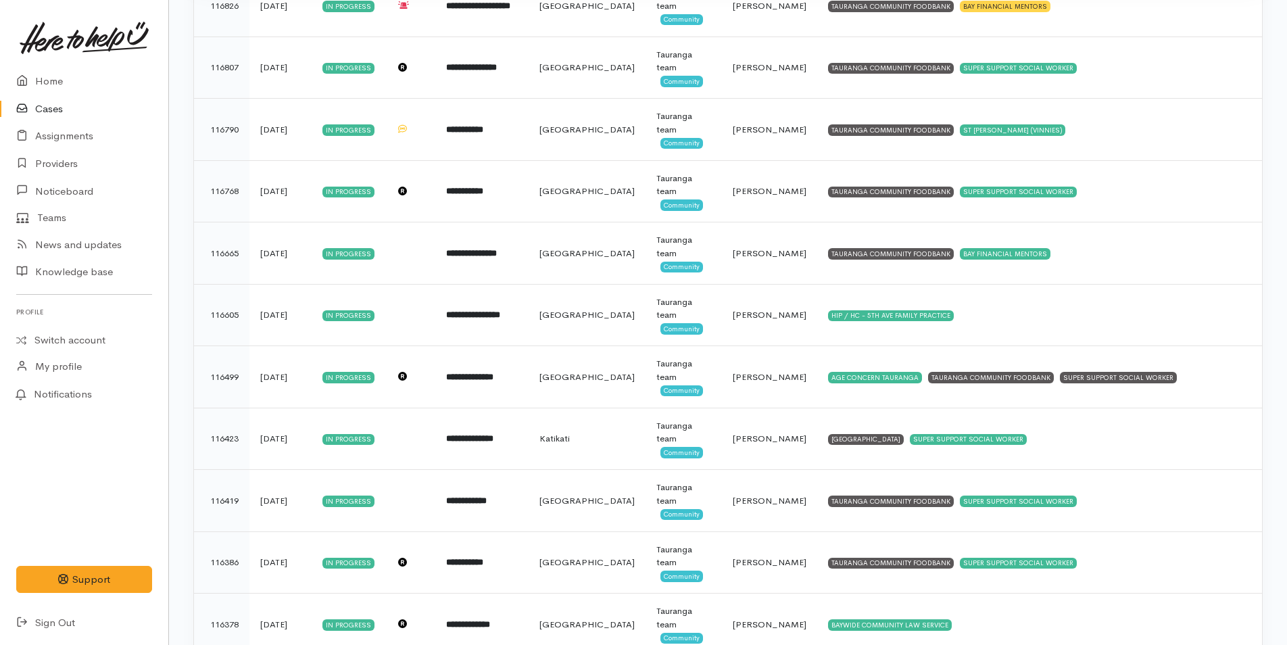
scroll to position [1016, 0]
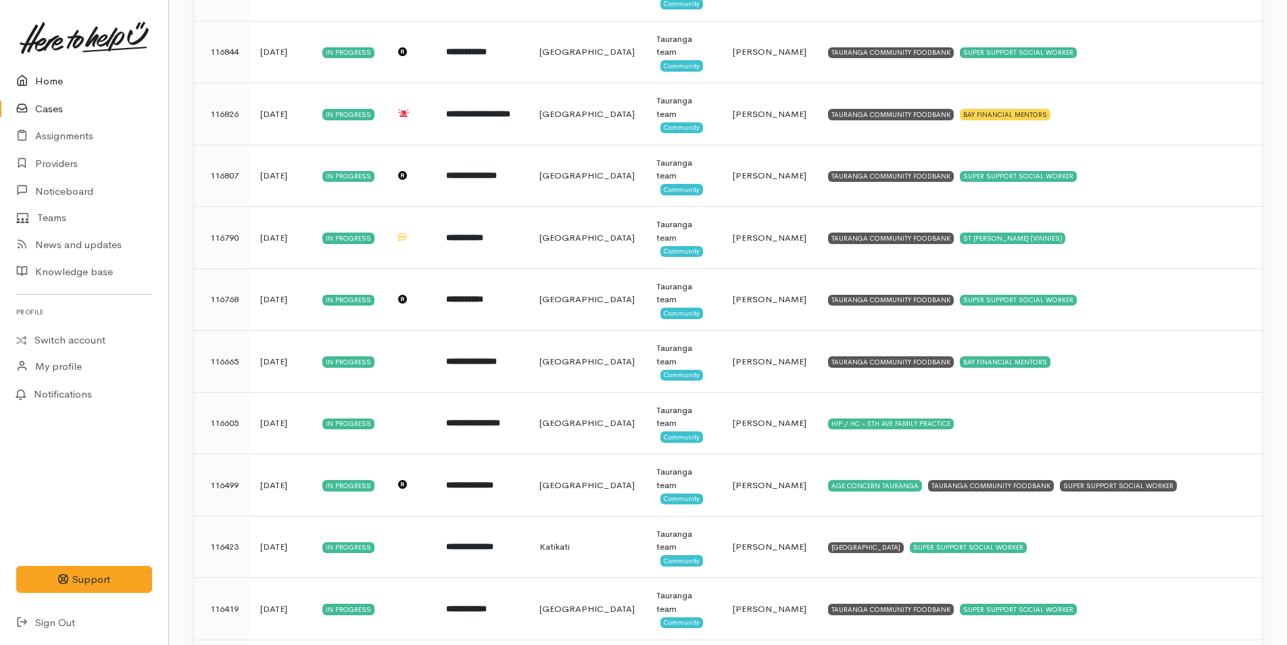
click at [51, 81] on link "Home" at bounding box center [84, 82] width 168 height 28
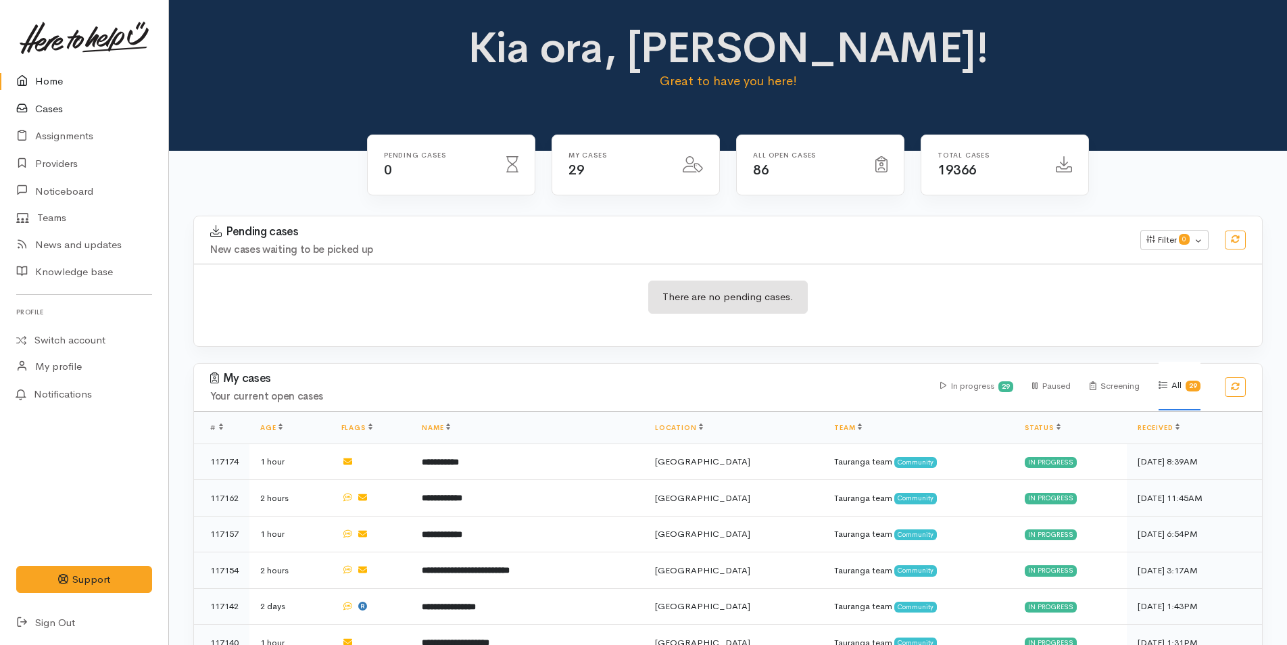
click at [51, 116] on link "Cases" at bounding box center [84, 109] width 168 height 28
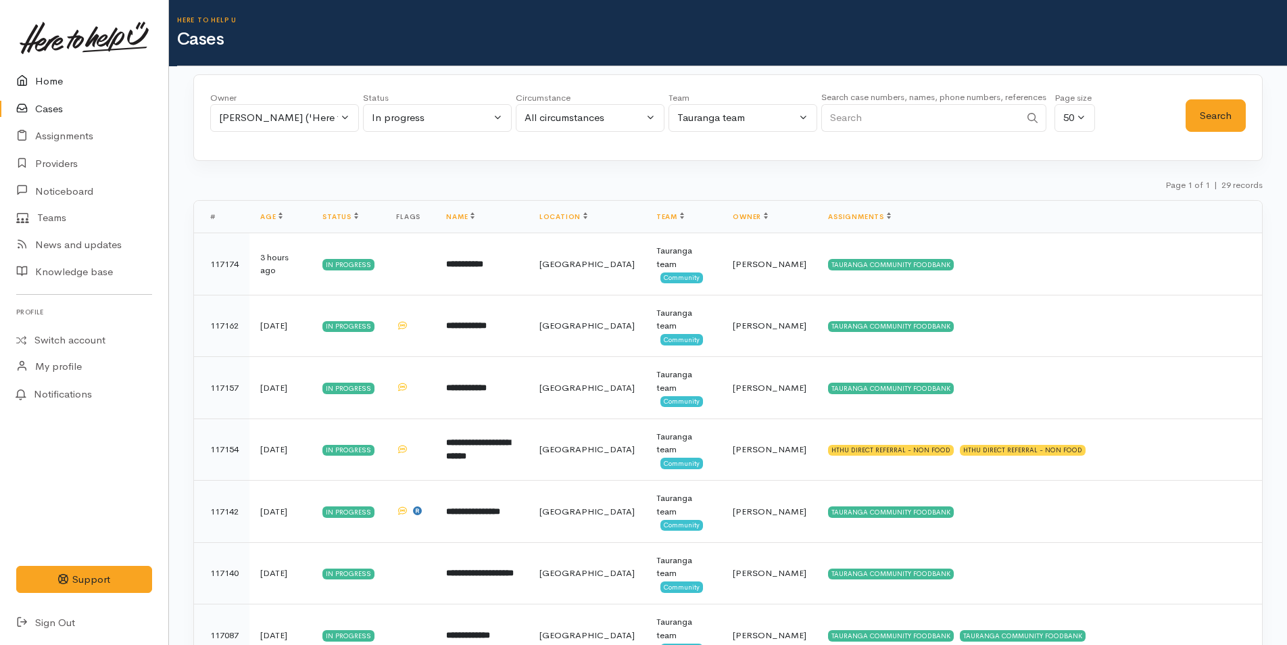
click at [49, 81] on link "Home" at bounding box center [84, 82] width 168 height 28
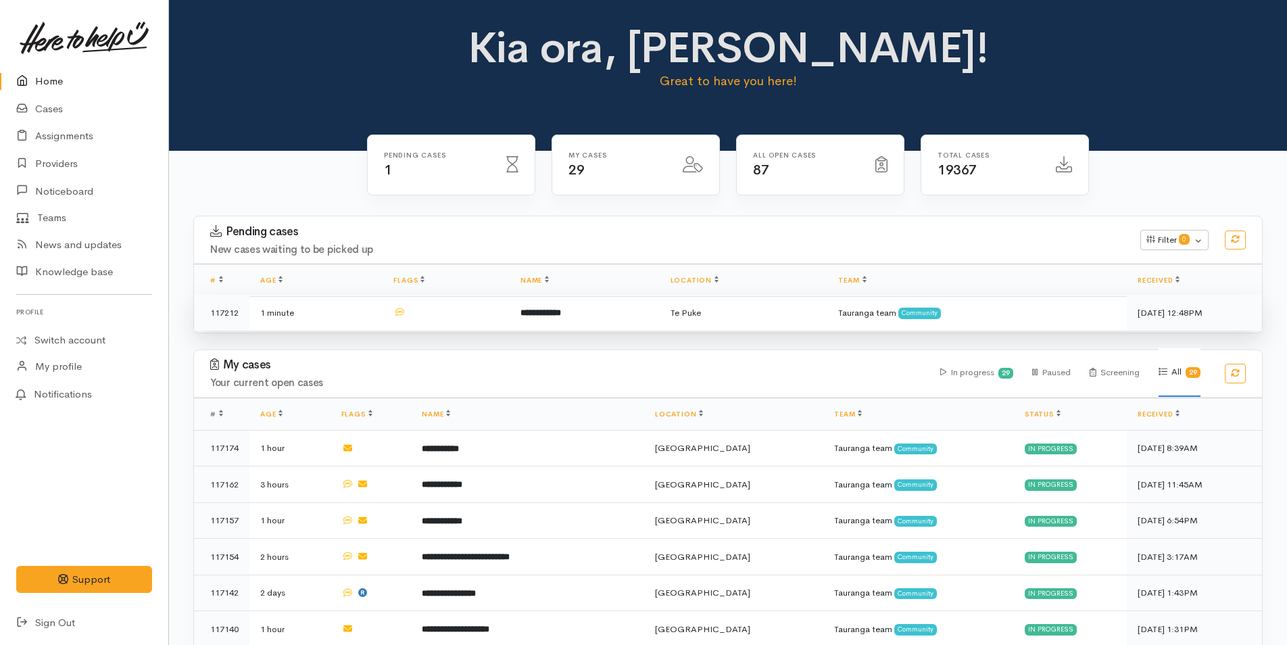
click at [554, 310] on b "**********" at bounding box center [540, 312] width 41 height 9
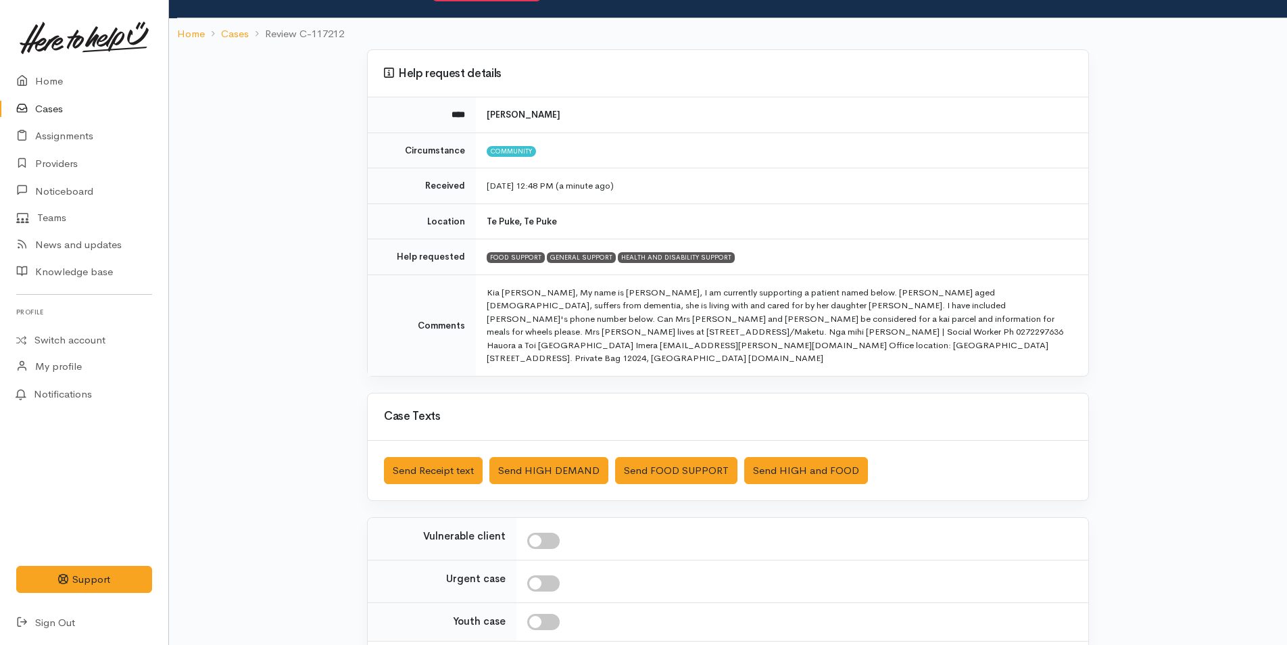
scroll to position [176, 0]
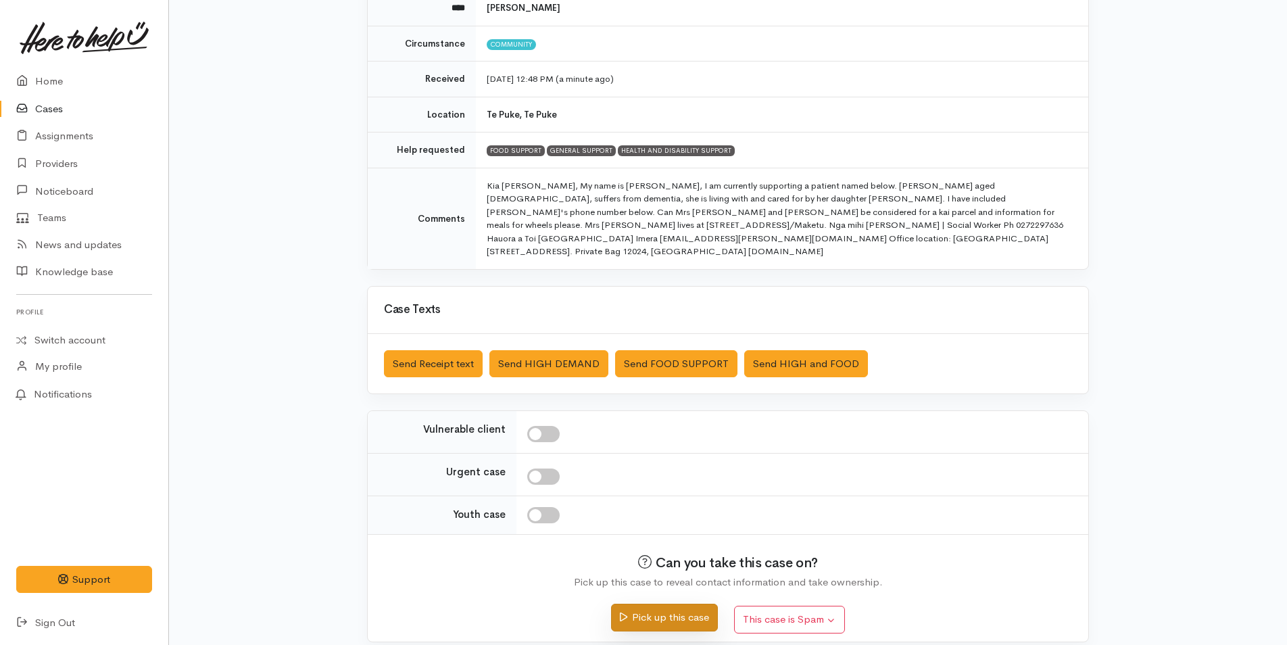
click at [641, 604] on button "Pick up this case" at bounding box center [664, 618] width 106 height 28
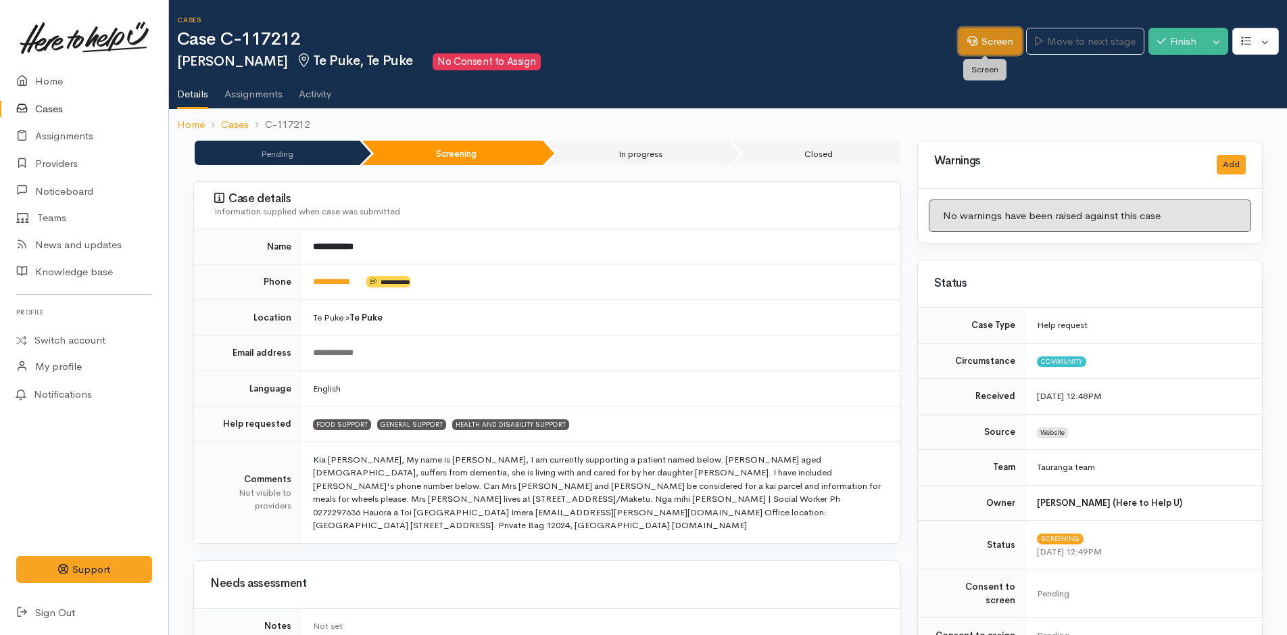
click at [993, 39] on link "Screen" at bounding box center [990, 42] width 64 height 28
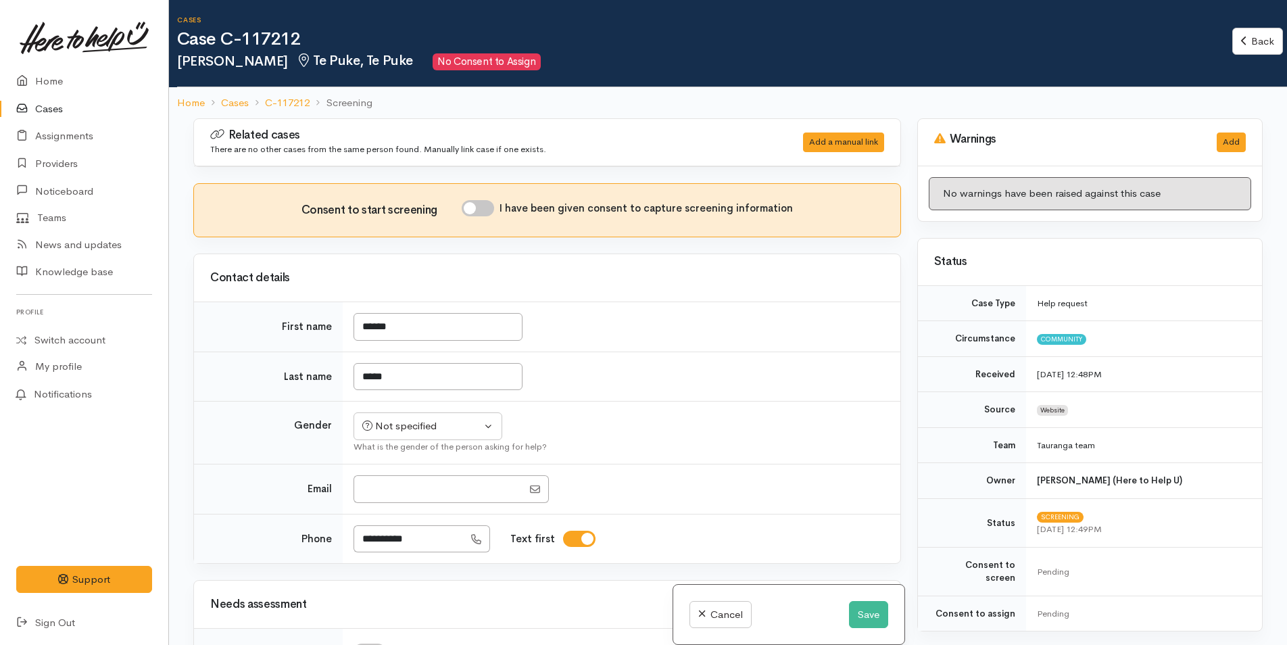
click at [487, 210] on input "I have been given consent to capture screening information" at bounding box center [478, 208] width 32 height 16
checkbox input "true"
click at [407, 424] on div "Not specified" at bounding box center [421, 426] width 119 height 16
click at [404, 496] on span "Female" at bounding box center [439, 499] width 116 height 16
select select "Female"
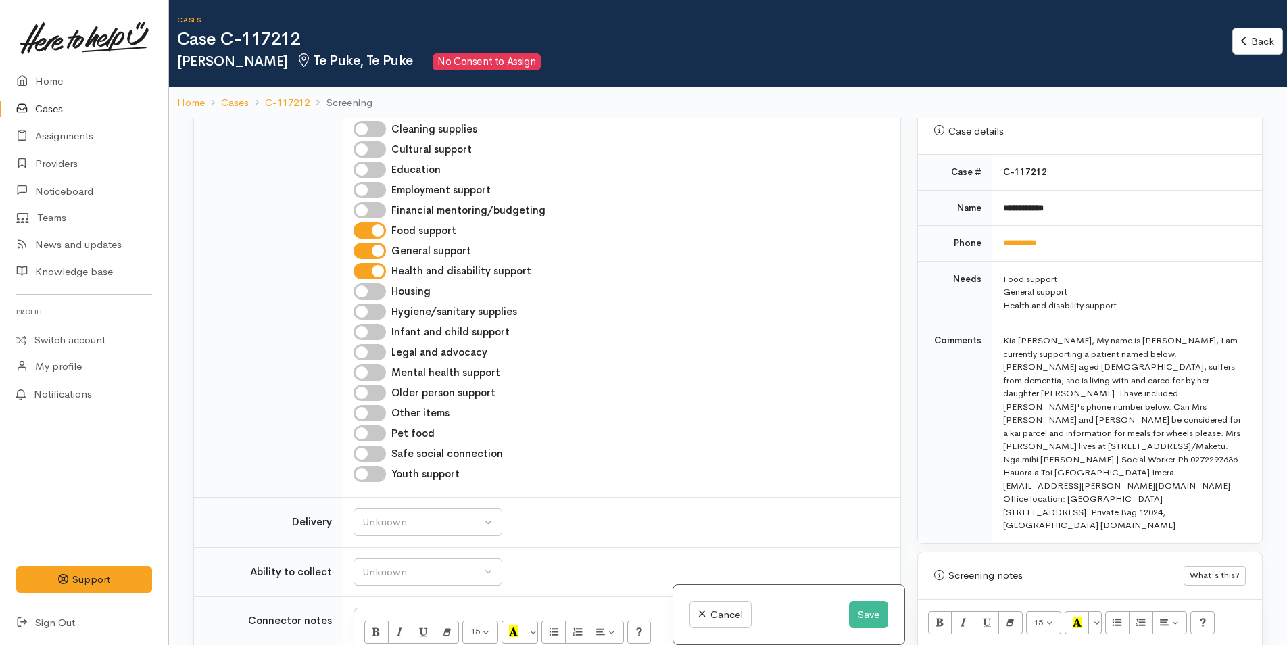
scroll to position [743, 0]
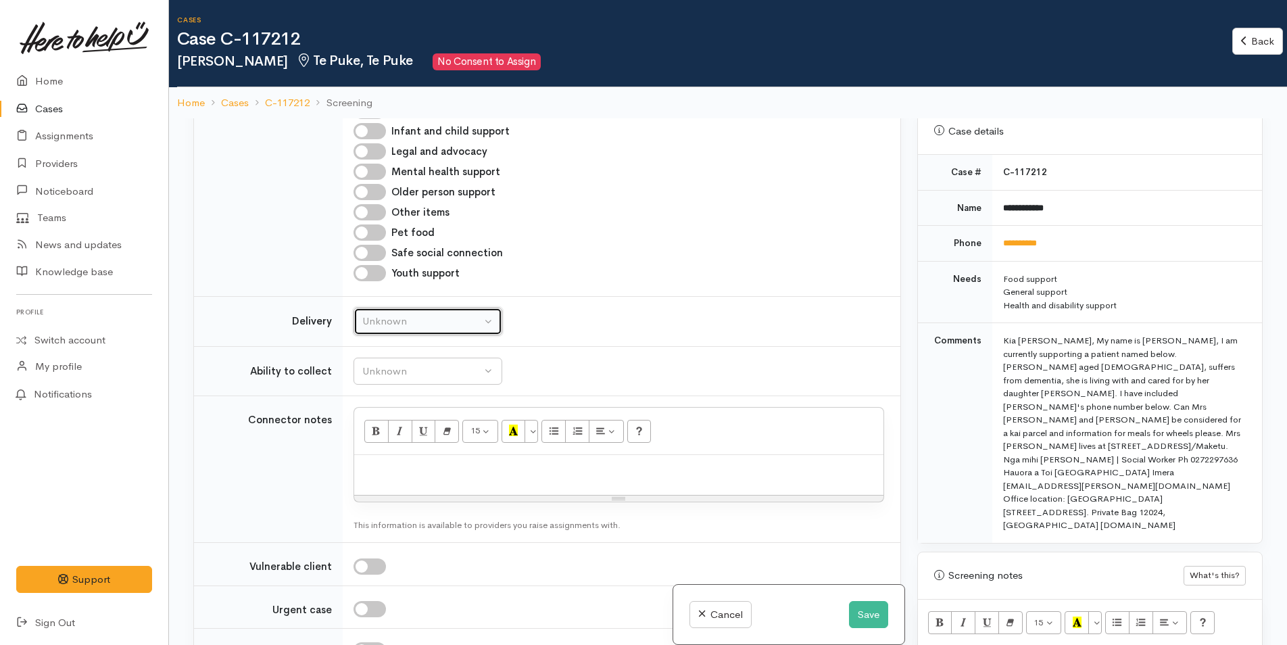
click at [402, 320] on div "Unknown" at bounding box center [421, 322] width 119 height 16
click at [418, 405] on span "Delivery needed" at bounding box center [406, 407] width 73 height 16
select select "3"
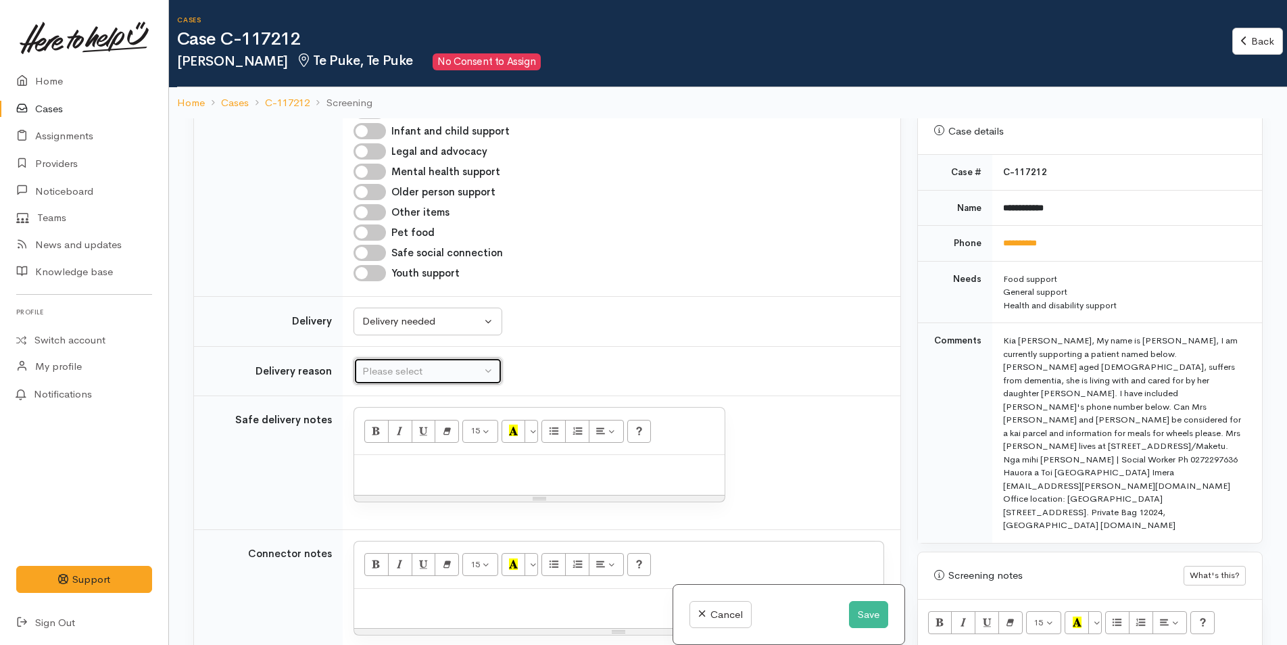
click at [410, 372] on div "Please select" at bounding box center [421, 372] width 119 height 16
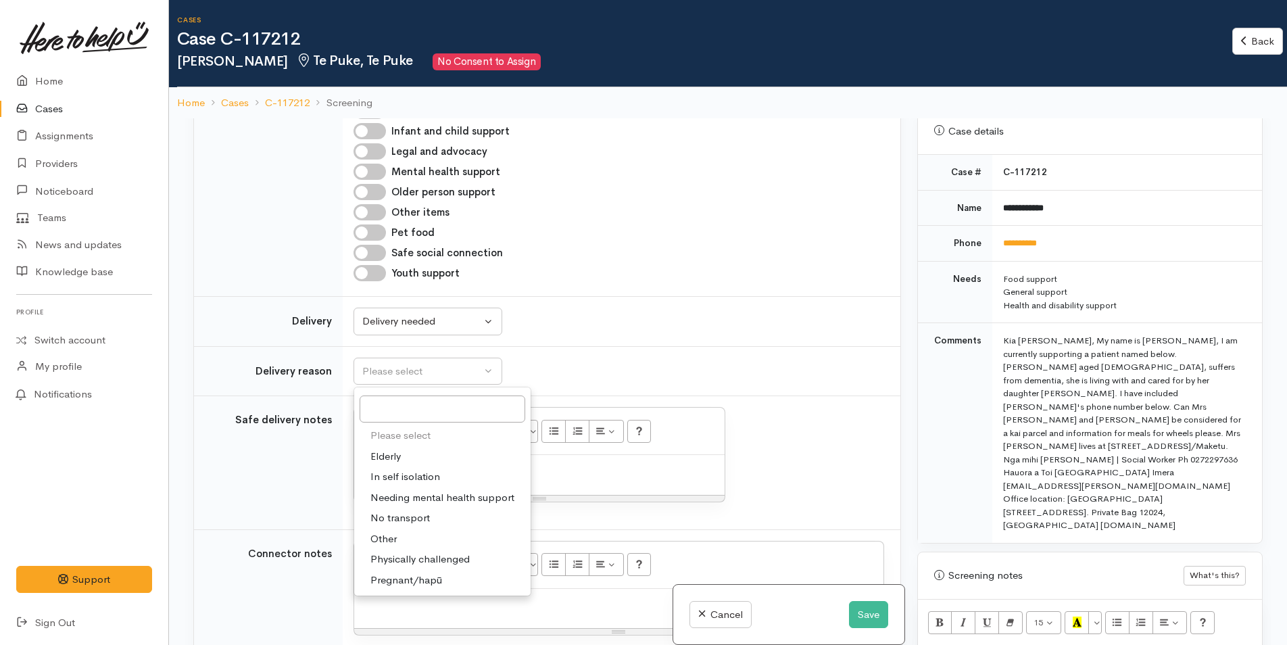
click at [394, 453] on span "Elderly" at bounding box center [385, 457] width 30 height 16
select select "6"
drag, startPoint x: 448, startPoint y: 477, endPoint x: 447, endPoint y: 467, distance: 10.2
click at [448, 473] on div at bounding box center [539, 475] width 370 height 40
paste div
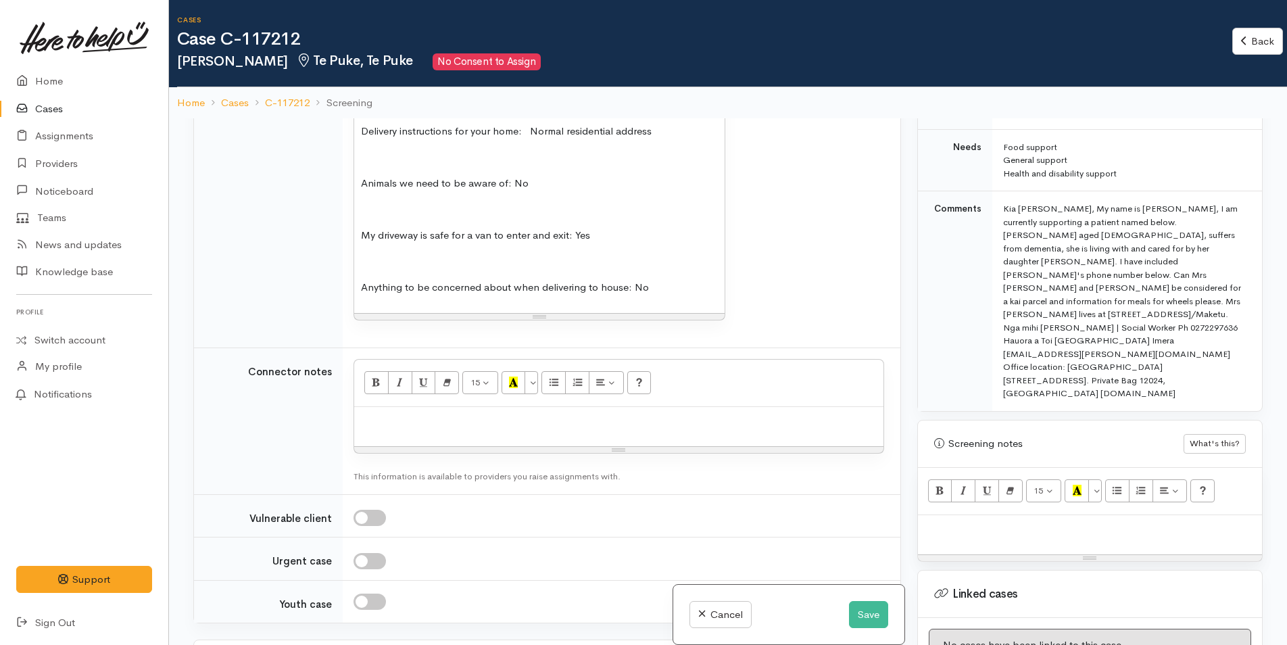
scroll to position [676, 0]
click at [998, 518] on p at bounding box center [1090, 526] width 330 height 16
paste div
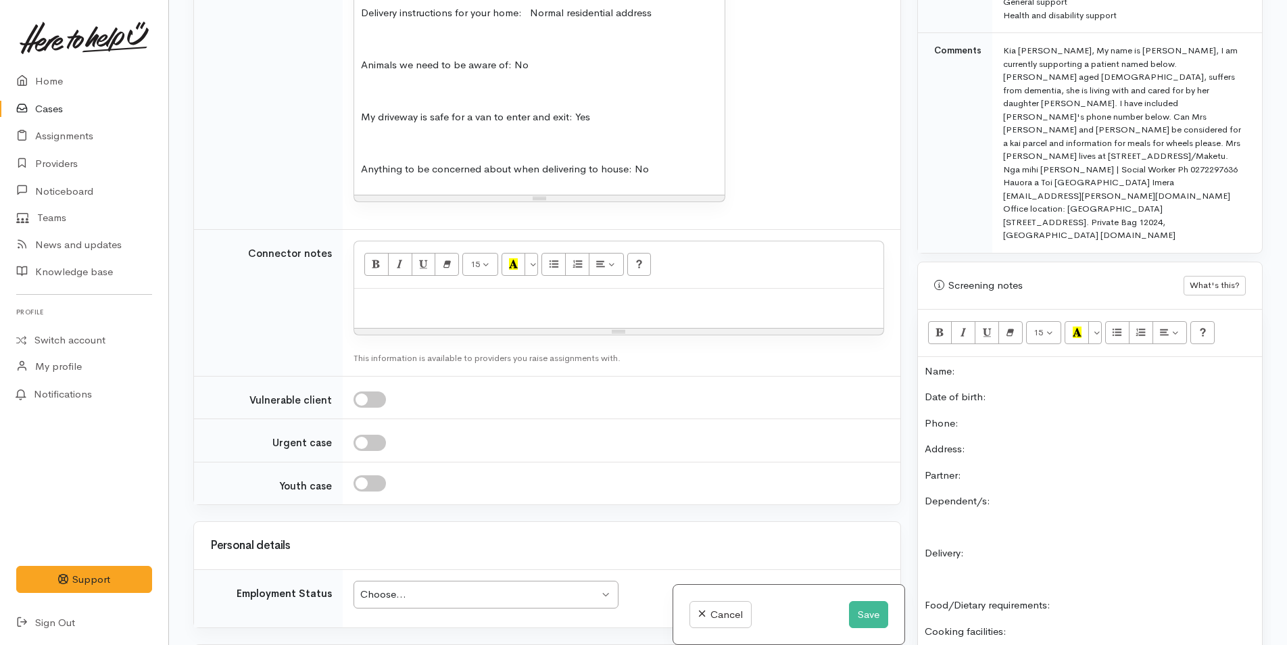
scroll to position [580, 0]
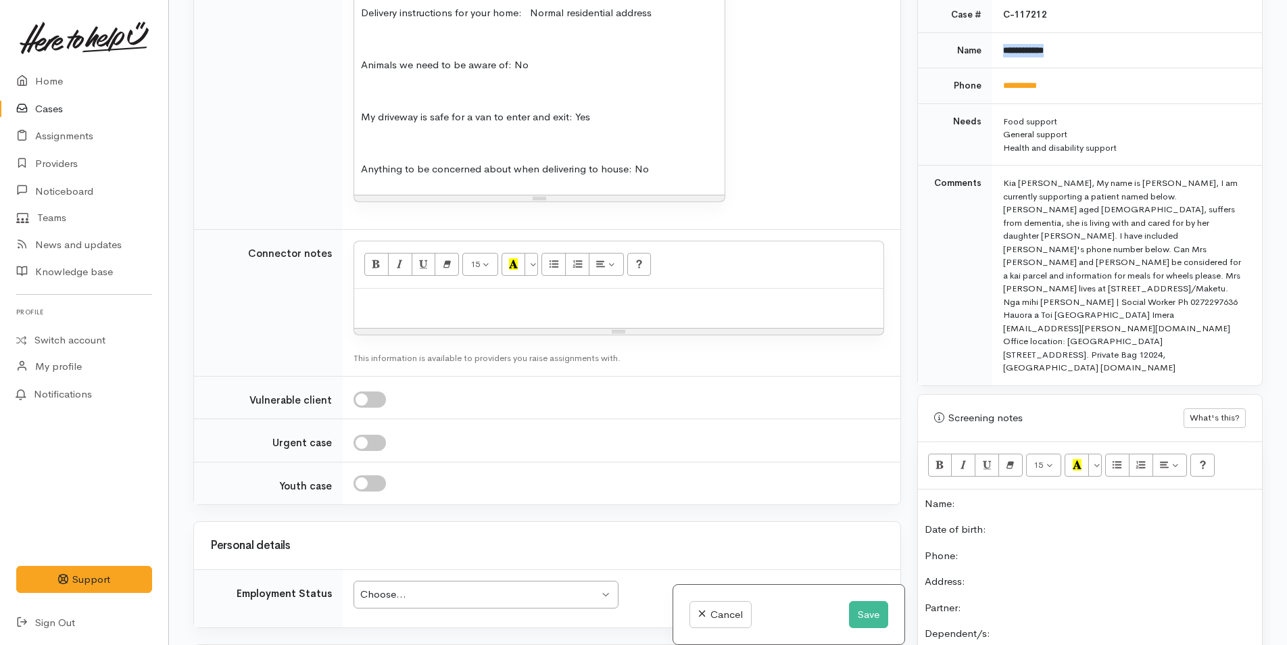
drag, startPoint x: 1076, startPoint y: 37, endPoint x: 987, endPoint y: 47, distance: 89.7
click at [987, 47] on tr "**********" at bounding box center [1090, 50] width 344 height 36
copy tr "**********"
click at [1001, 496] on p "Name:" at bounding box center [1090, 504] width 330 height 16
drag, startPoint x: 1054, startPoint y: 70, endPoint x: 1002, endPoint y: 74, distance: 52.9
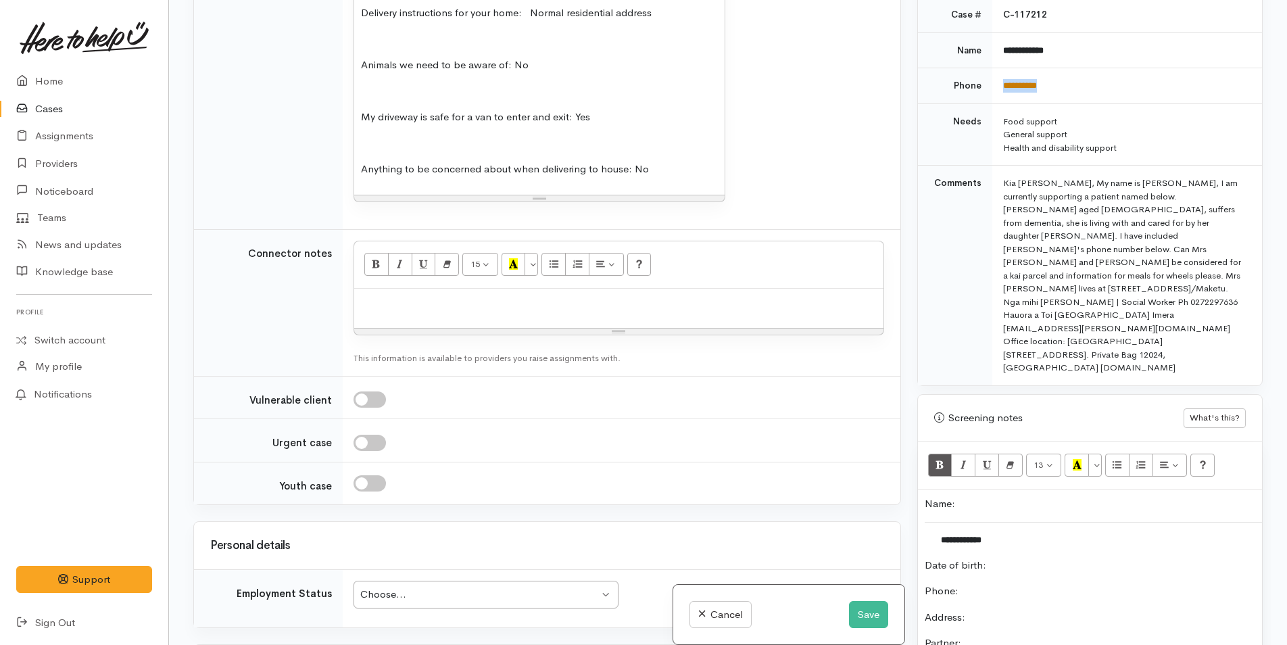
click at [1002, 74] on td "**********" at bounding box center [1127, 86] width 270 height 36
copy link "**********"
click at [991, 583] on p "Phone:" at bounding box center [1090, 591] width 330 height 16
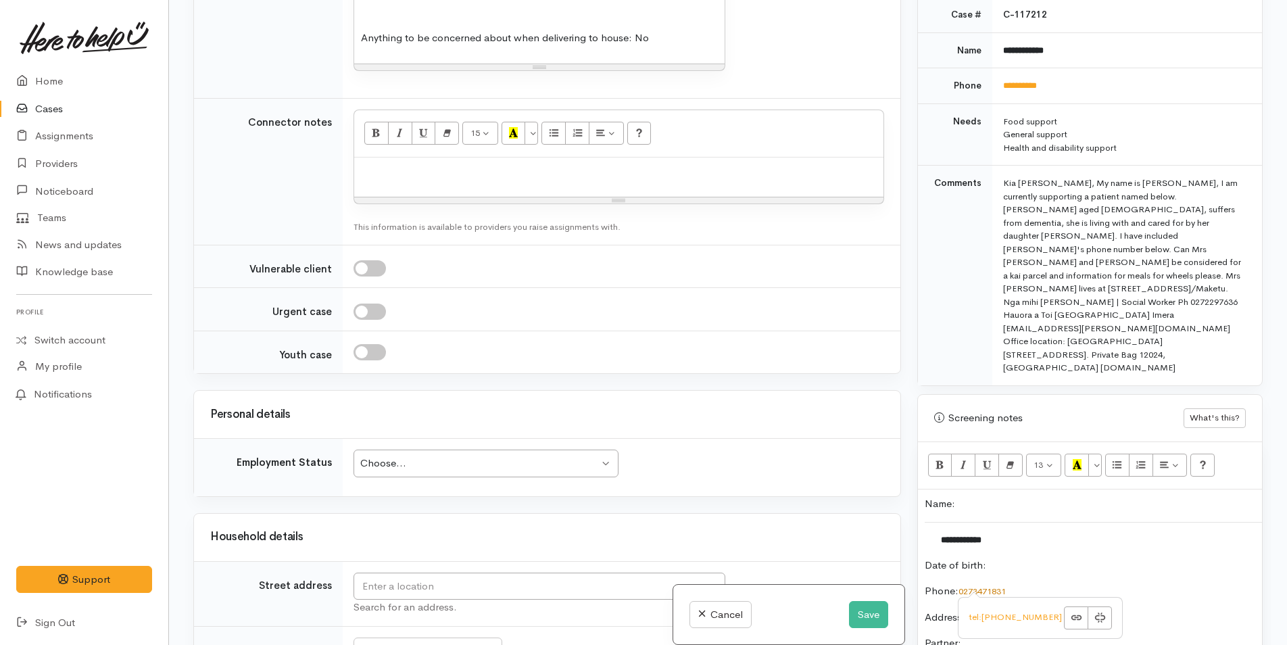
scroll to position [1217, 0]
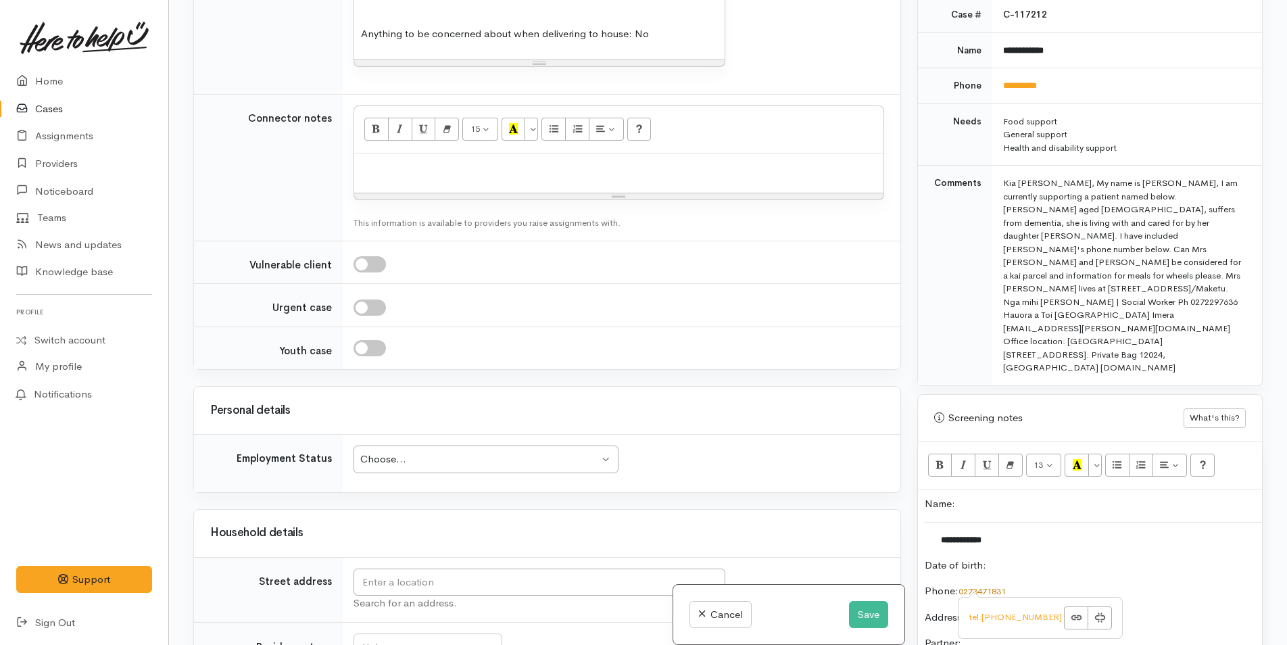
click at [422, 457] on div "Choose..." at bounding box center [479, 459] width 239 height 16
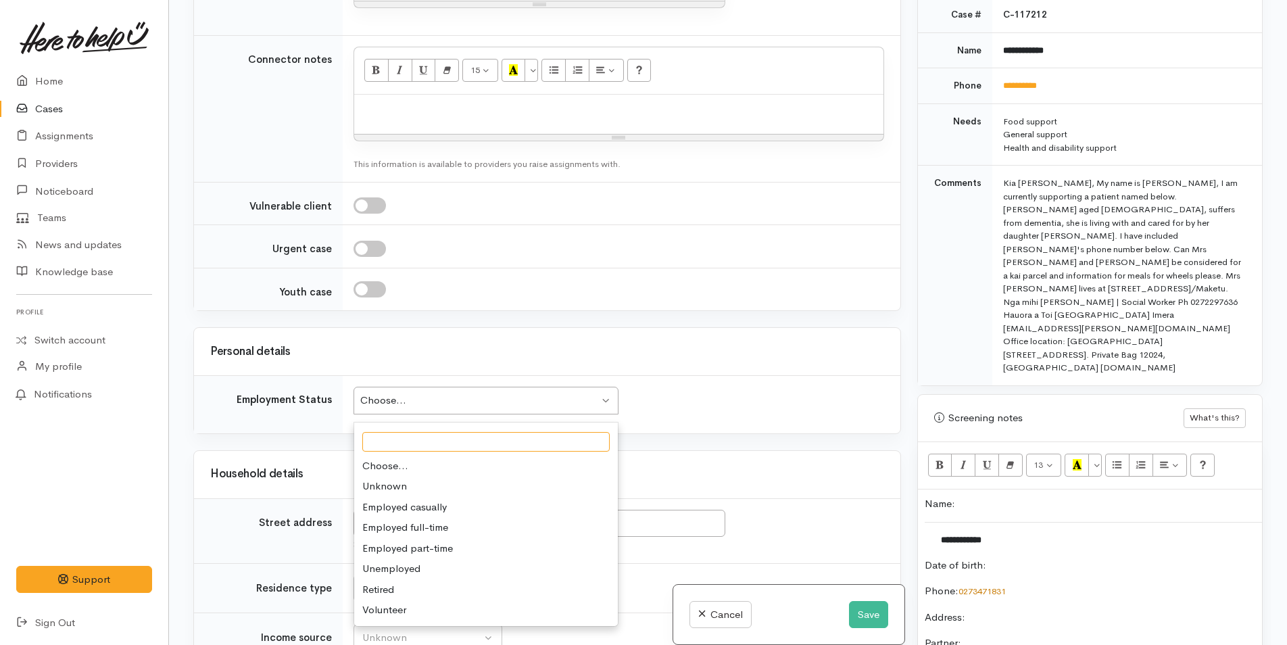
scroll to position [1352, 0]
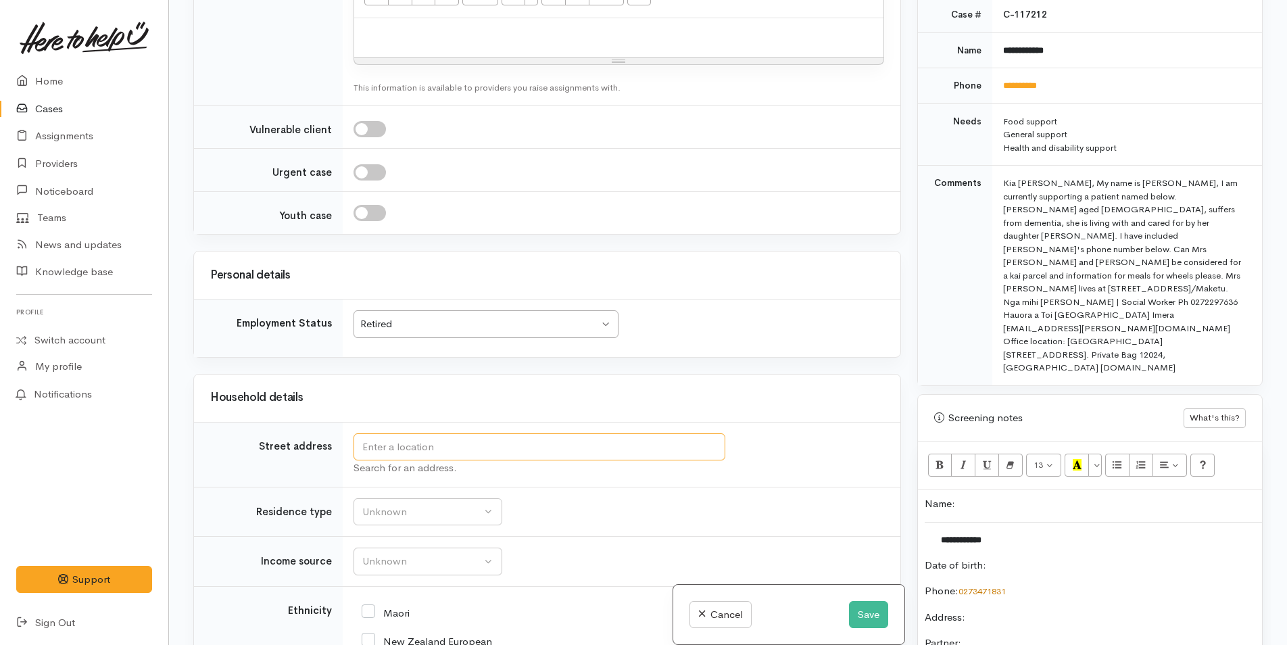
click at [676, 443] on input "text" at bounding box center [539, 447] width 372 height 28
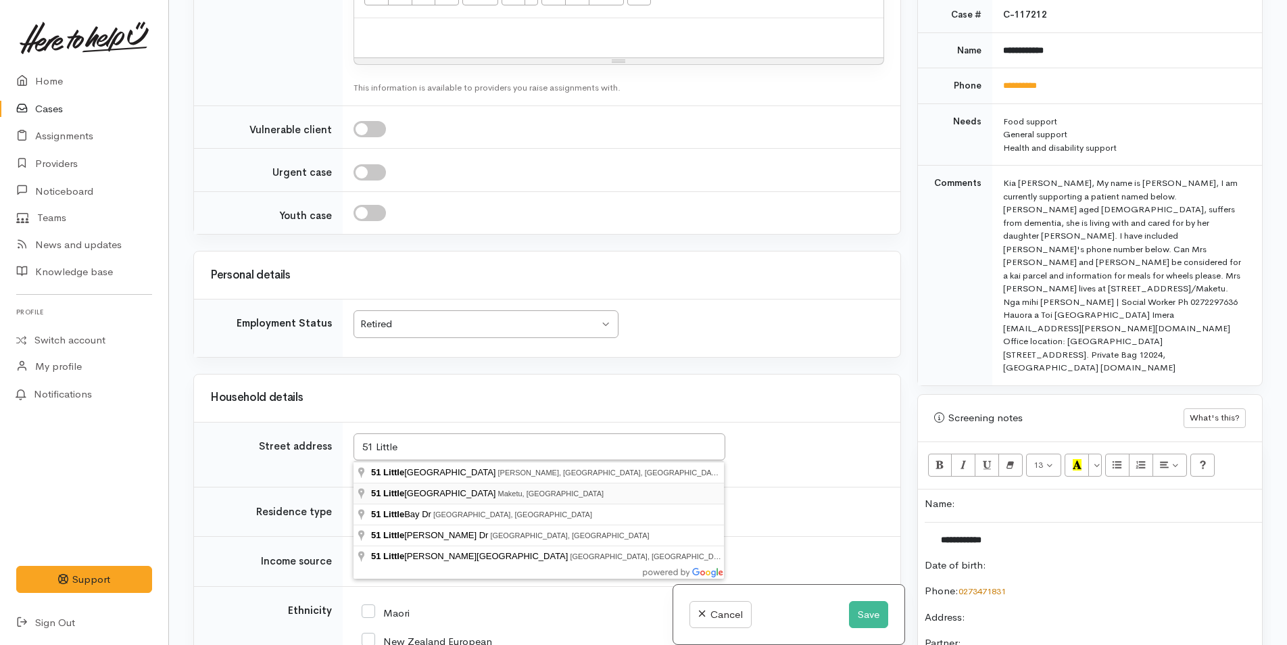
type input "51 Little Waihi Road, Maketu, New Zealand"
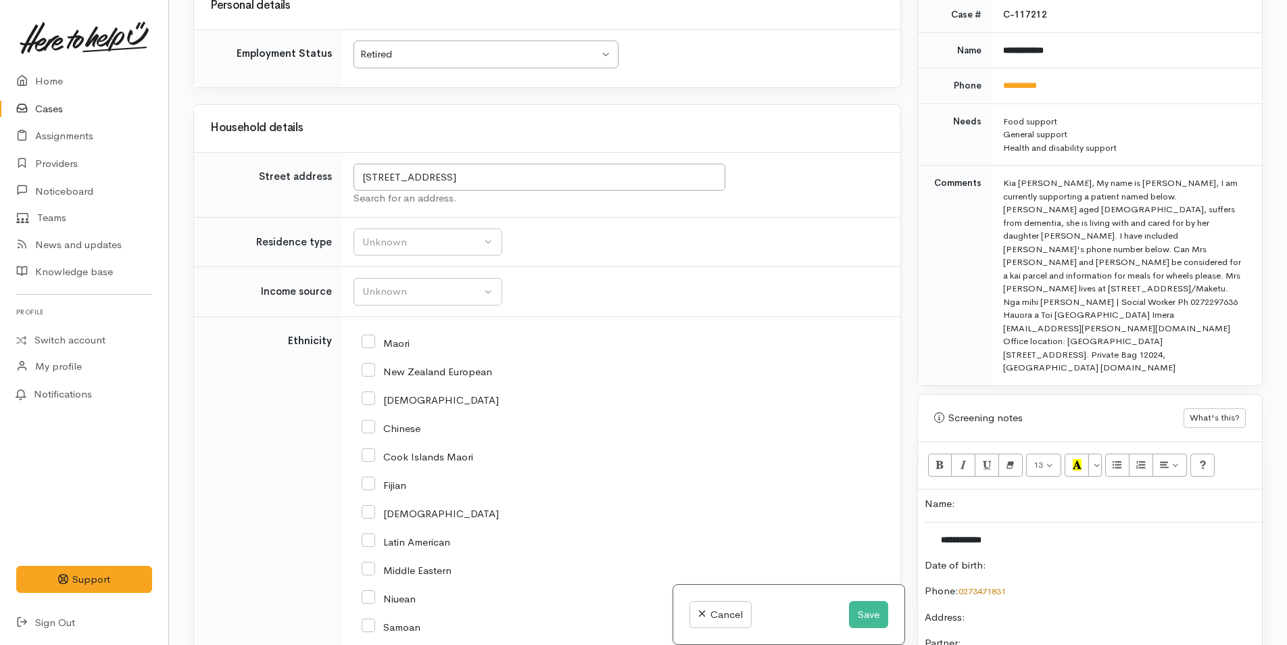
scroll to position [1622, 0]
click at [390, 241] on div "Unknown" at bounding box center [421, 242] width 119 height 16
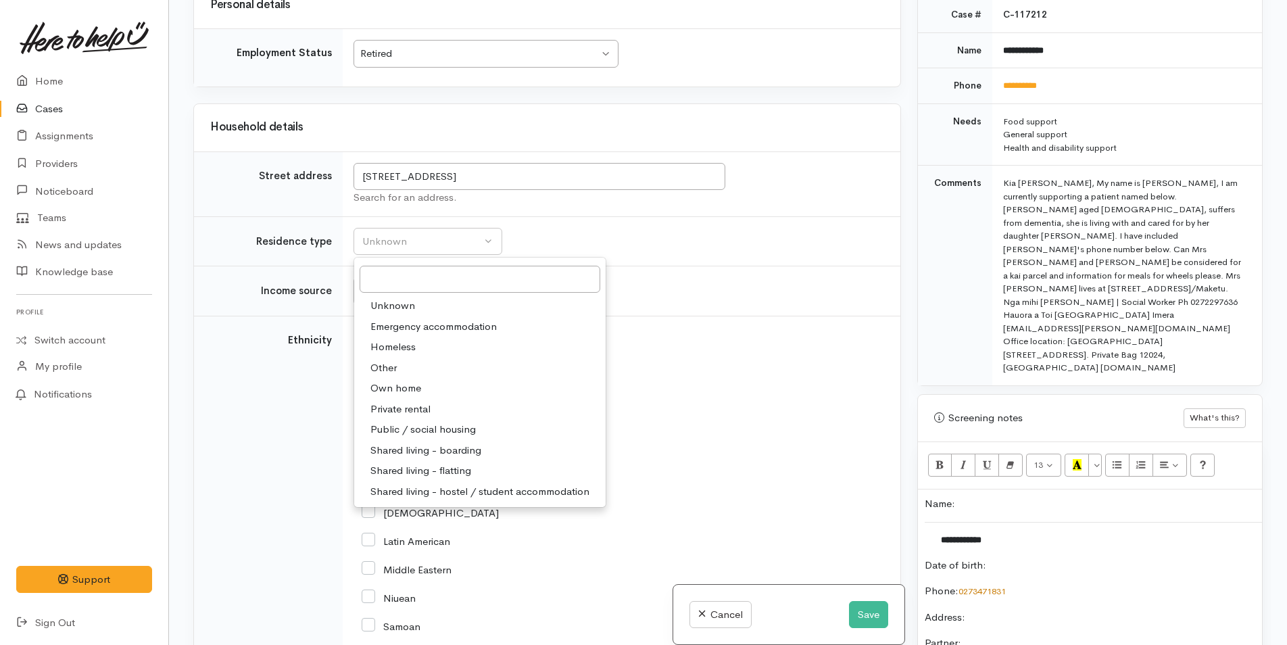
click at [391, 366] on span "Other" at bounding box center [383, 368] width 26 height 16
select select "8"
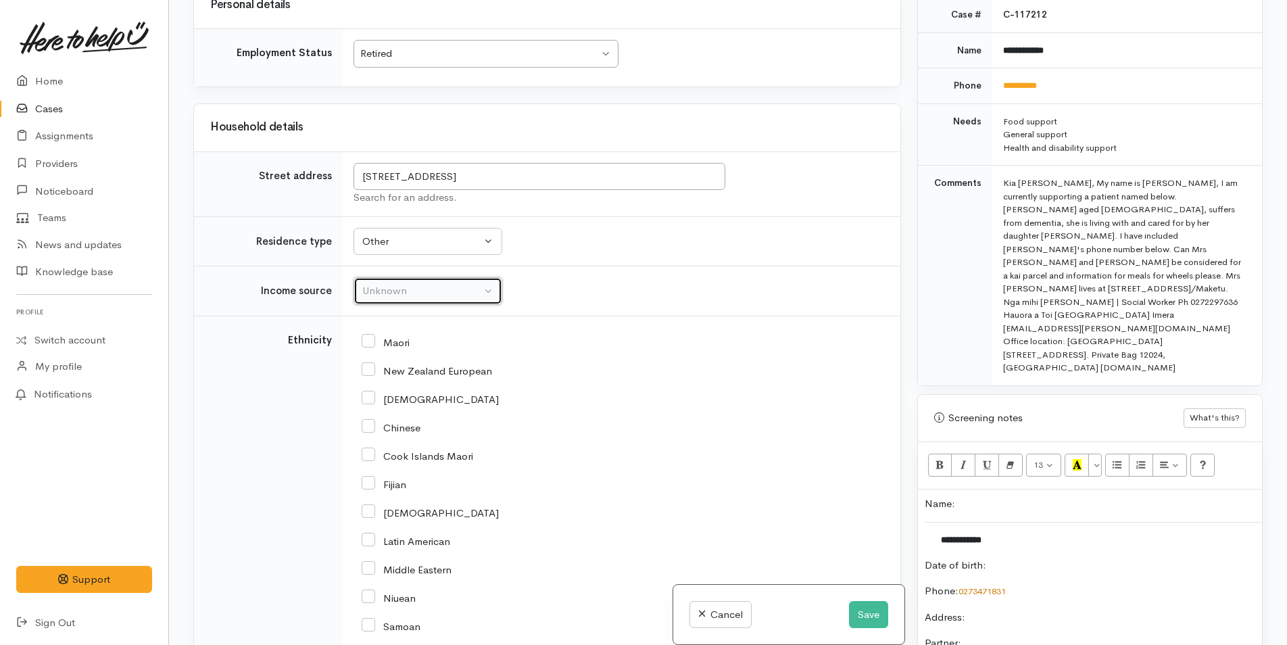
drag, startPoint x: 434, startPoint y: 289, endPoint x: 426, endPoint y: 289, distance: 7.4
click at [434, 289] on div "Unknown" at bounding box center [421, 291] width 119 height 16
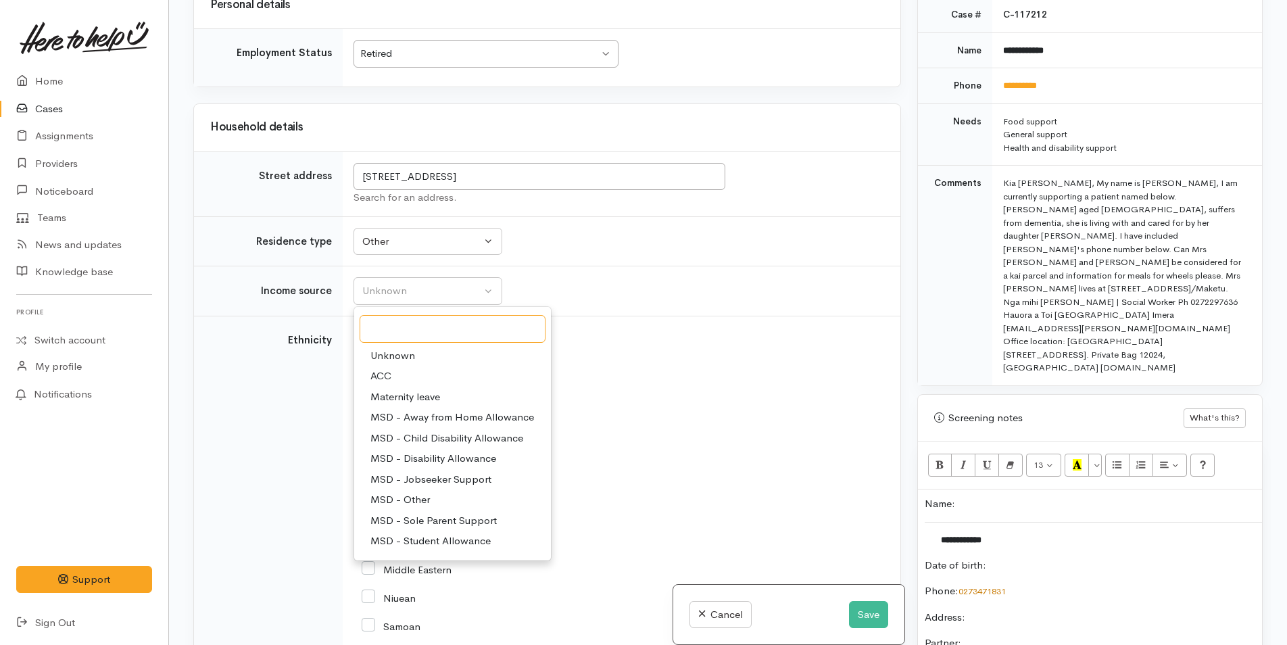
scroll to position [203, 0]
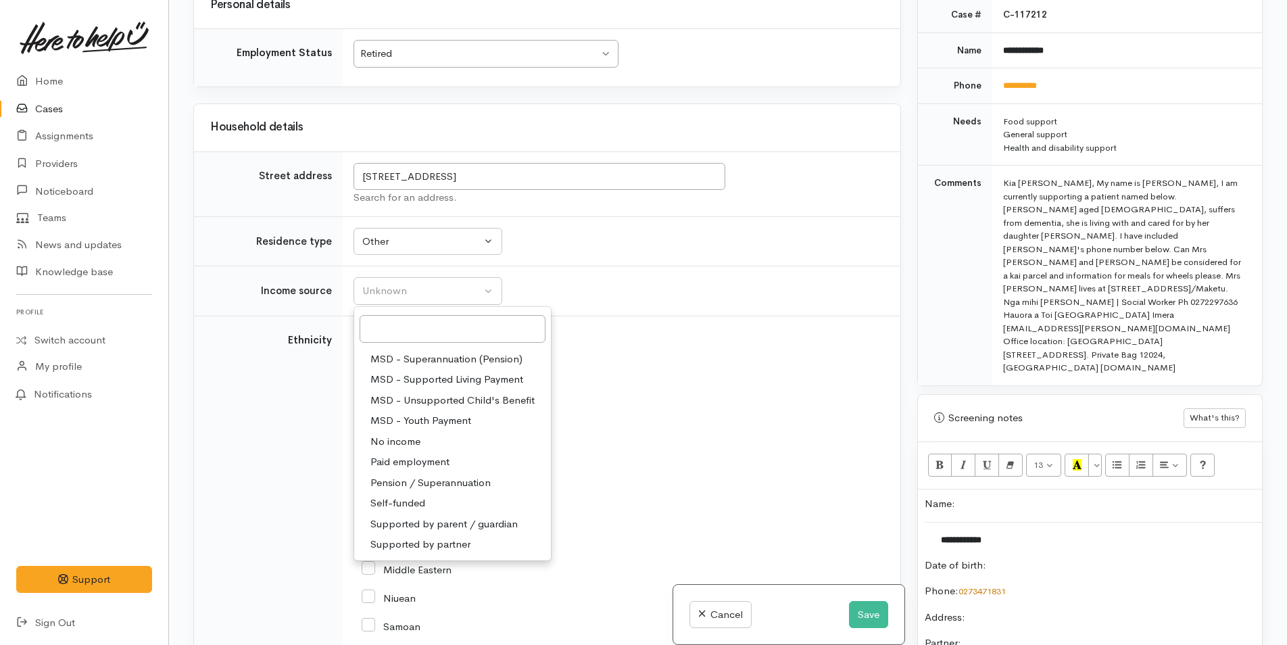
click at [467, 483] on span "Pension / Superannuation" at bounding box center [430, 483] width 120 height 16
select select "19"
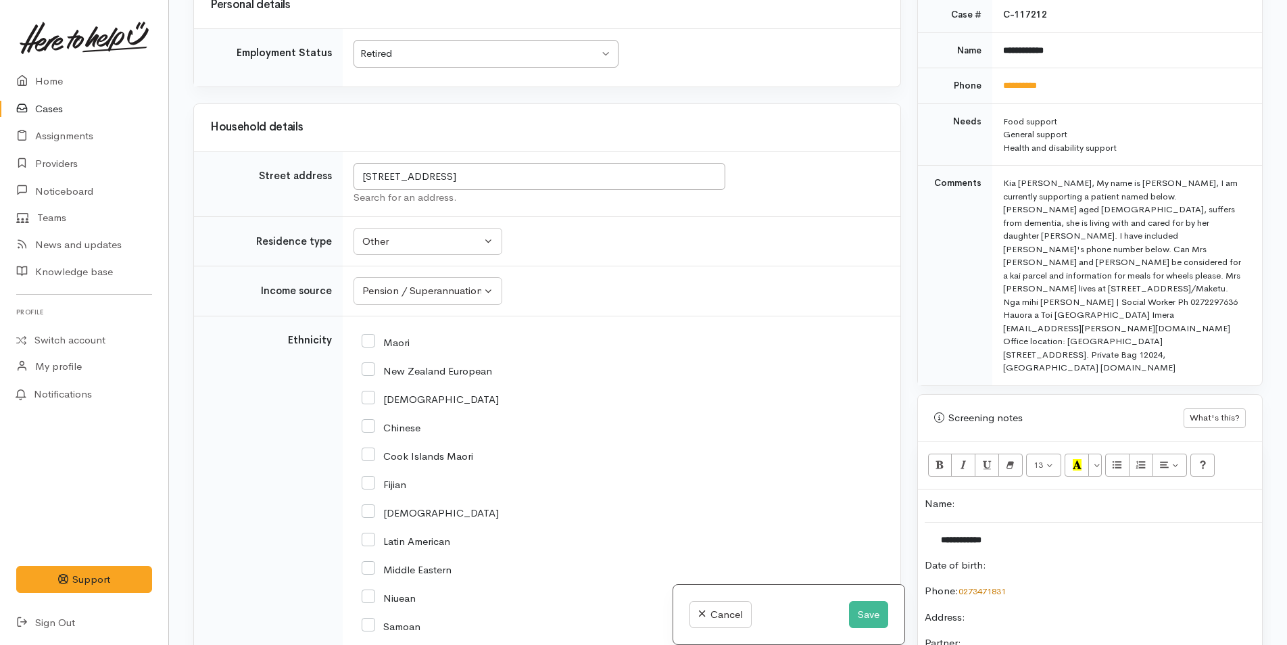
click at [367, 335] on input "Maori" at bounding box center [386, 341] width 48 height 12
checkbox input "true"
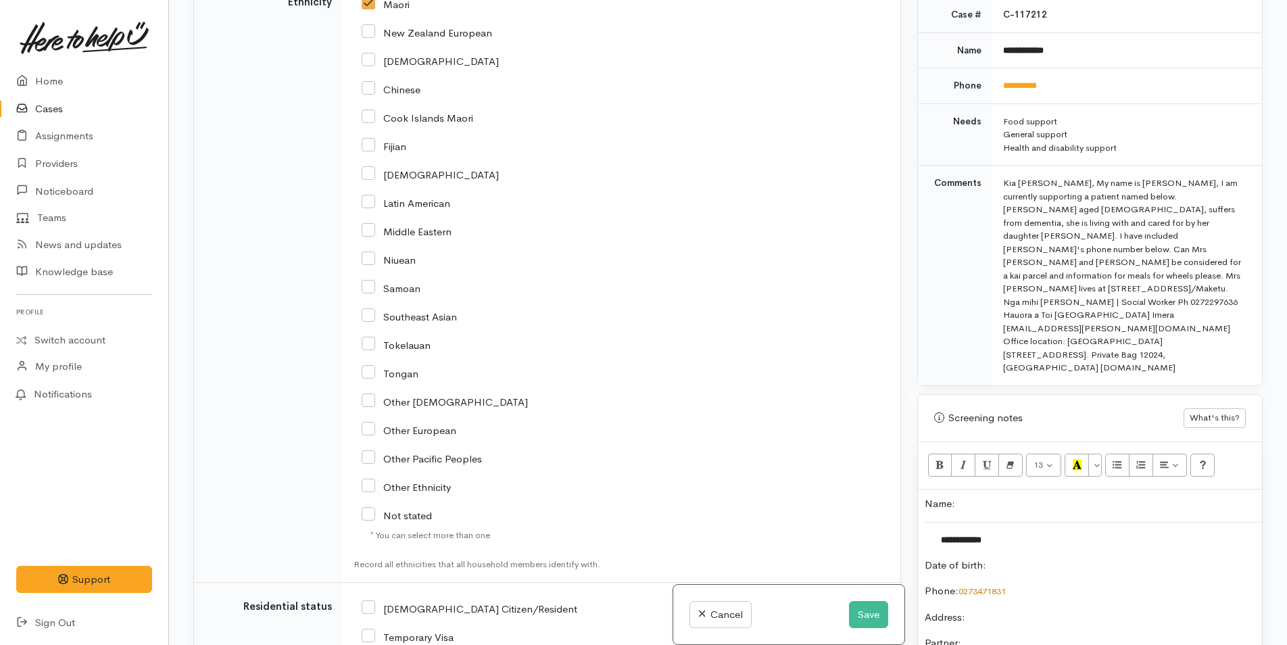
scroll to position [2163, 0]
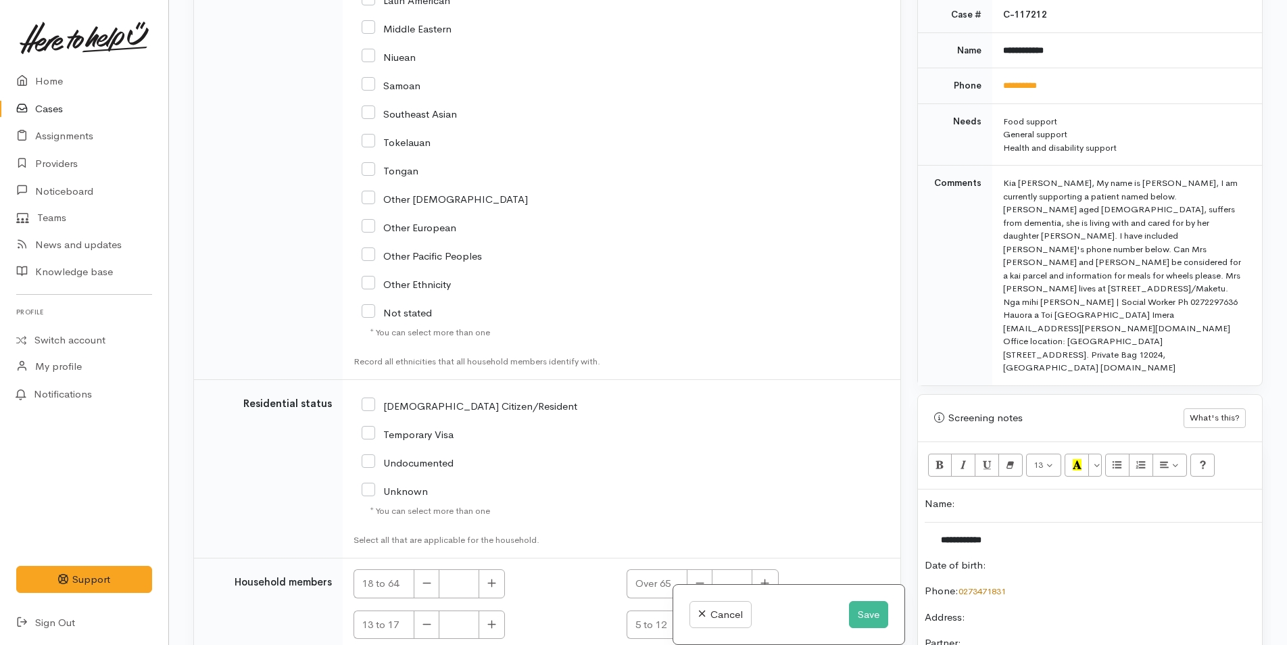
click at [371, 408] on input "NZ Citizen/Resident" at bounding box center [470, 405] width 216 height 12
checkbox input "true"
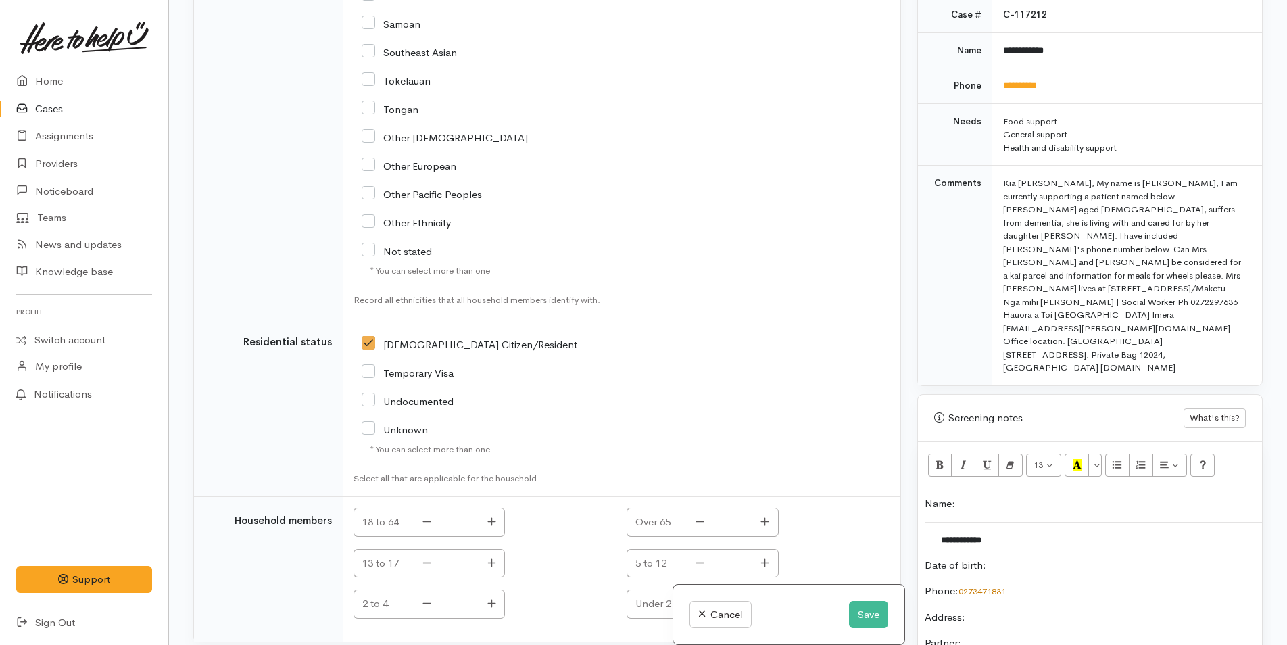
scroll to position [2376, 0]
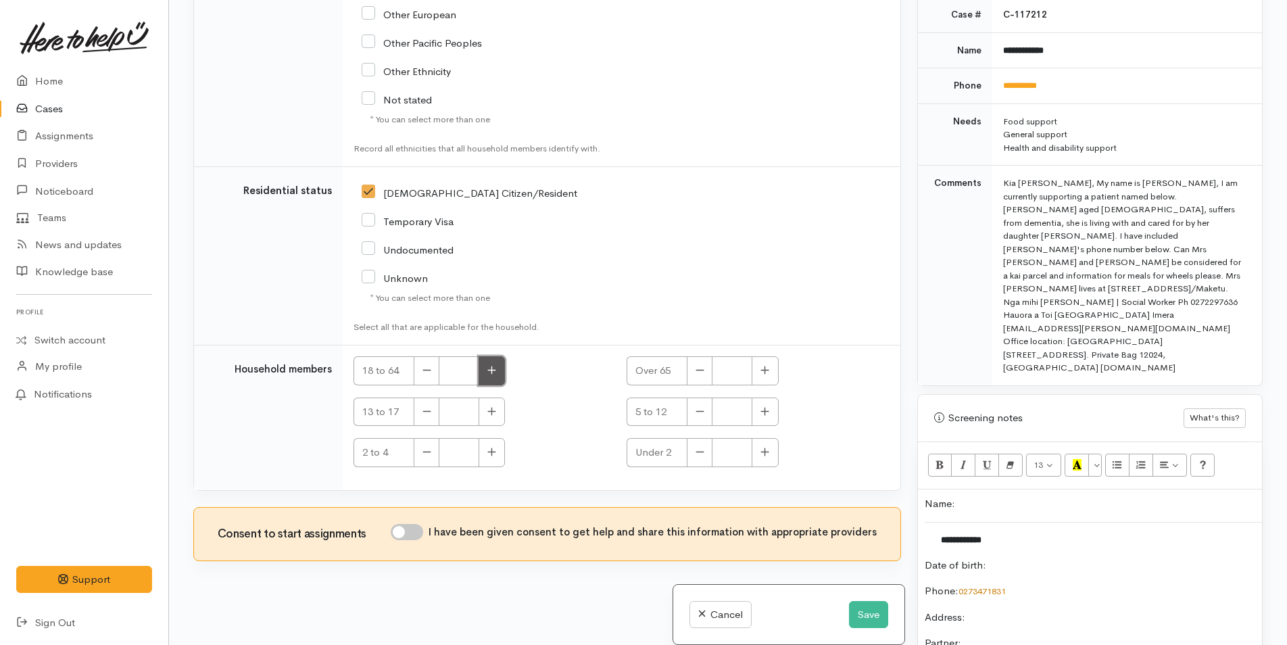
click at [491, 367] on icon "button" at bounding box center [491, 370] width 9 height 10
type input "1"
click at [762, 366] on icon "button" at bounding box center [765, 370] width 8 height 8
type input "1"
click at [422, 533] on input "I have been given consent to get help and share this information with appropria…" at bounding box center [407, 532] width 32 height 16
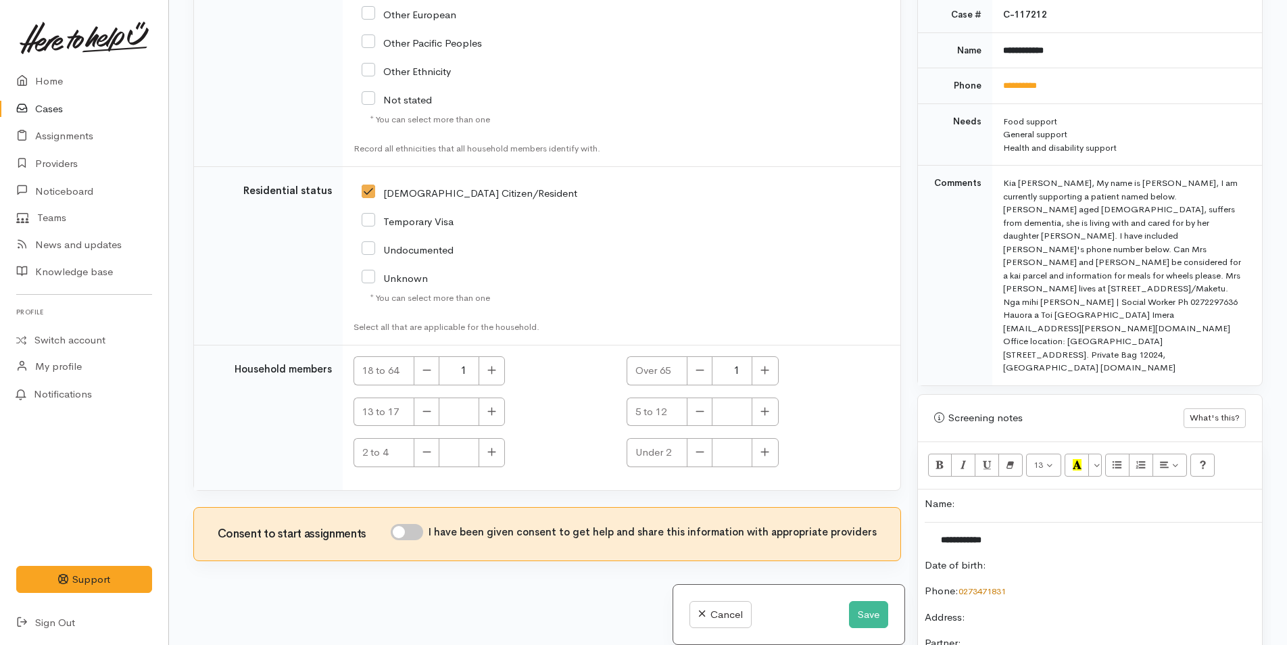
checkbox input "true"
drag, startPoint x: 1079, startPoint y: 71, endPoint x: 995, endPoint y: 82, distance: 84.5
click at [995, 82] on td "**********" at bounding box center [1127, 86] width 270 height 36
copy link "**********"
click at [925, 496] on p "Name:" at bounding box center [1090, 504] width 330 height 16
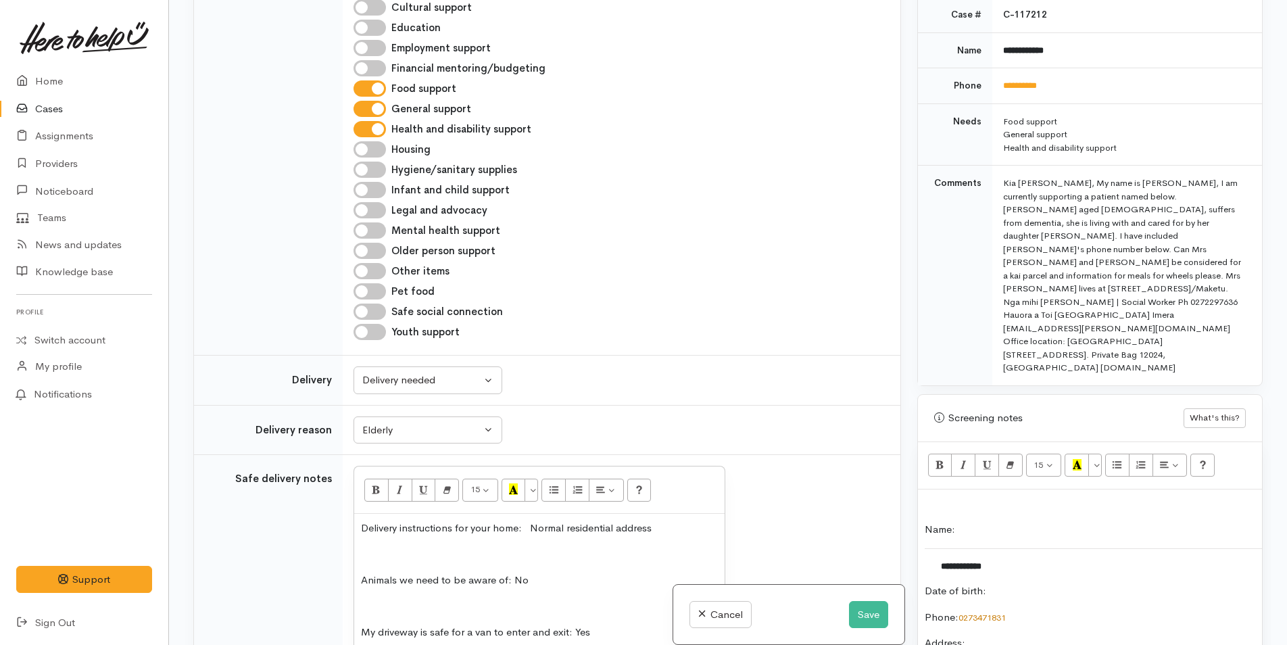
scroll to position [618, 0]
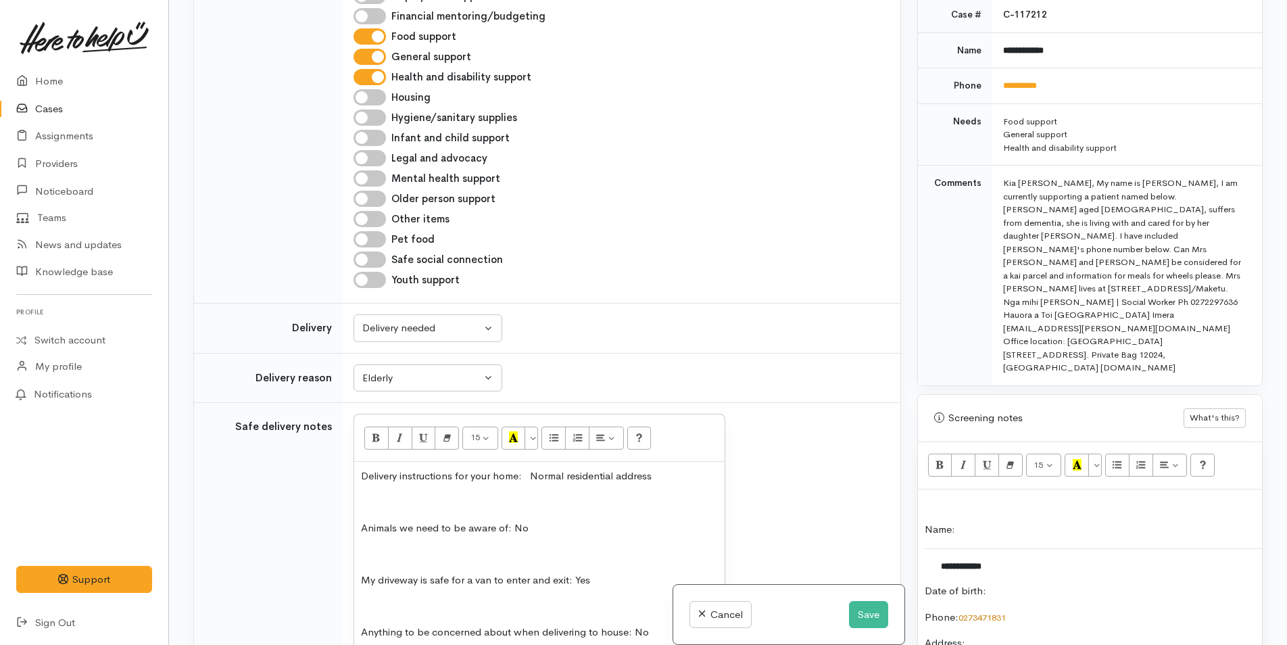
click at [378, 58] on input "General support" at bounding box center [369, 57] width 32 height 16
checkbox input "false"
click at [381, 80] on input "Health and disability support" at bounding box center [369, 77] width 32 height 16
checkbox input "false"
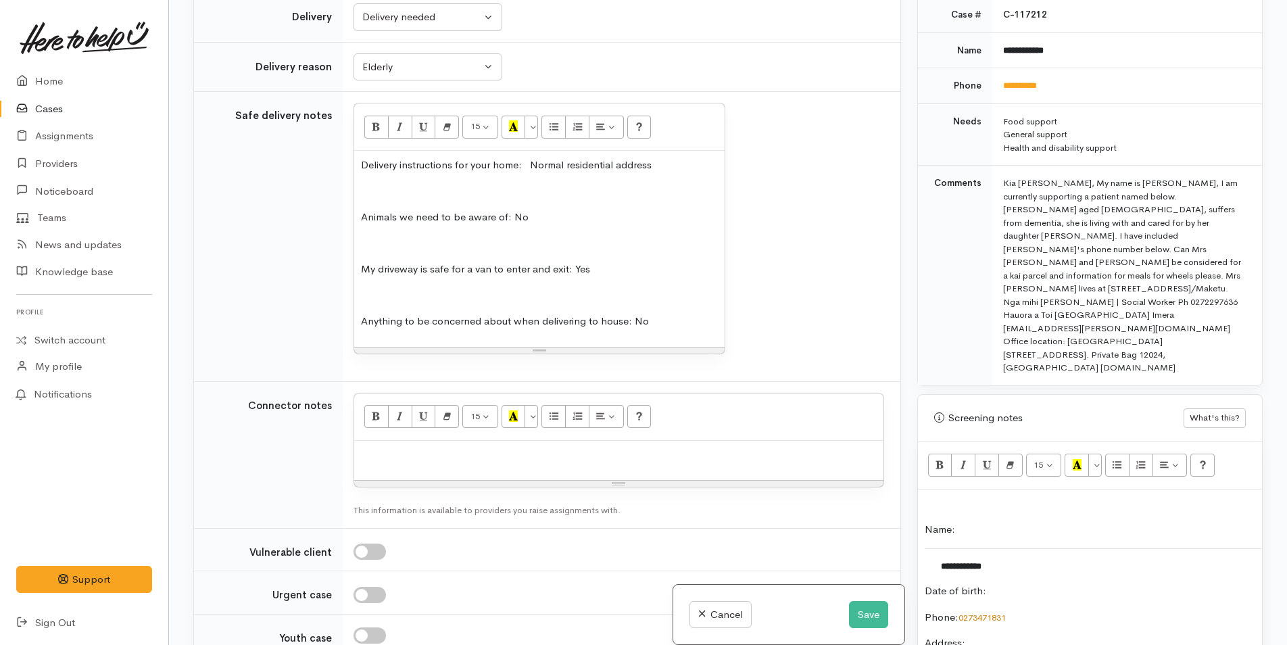
scroll to position [956, 0]
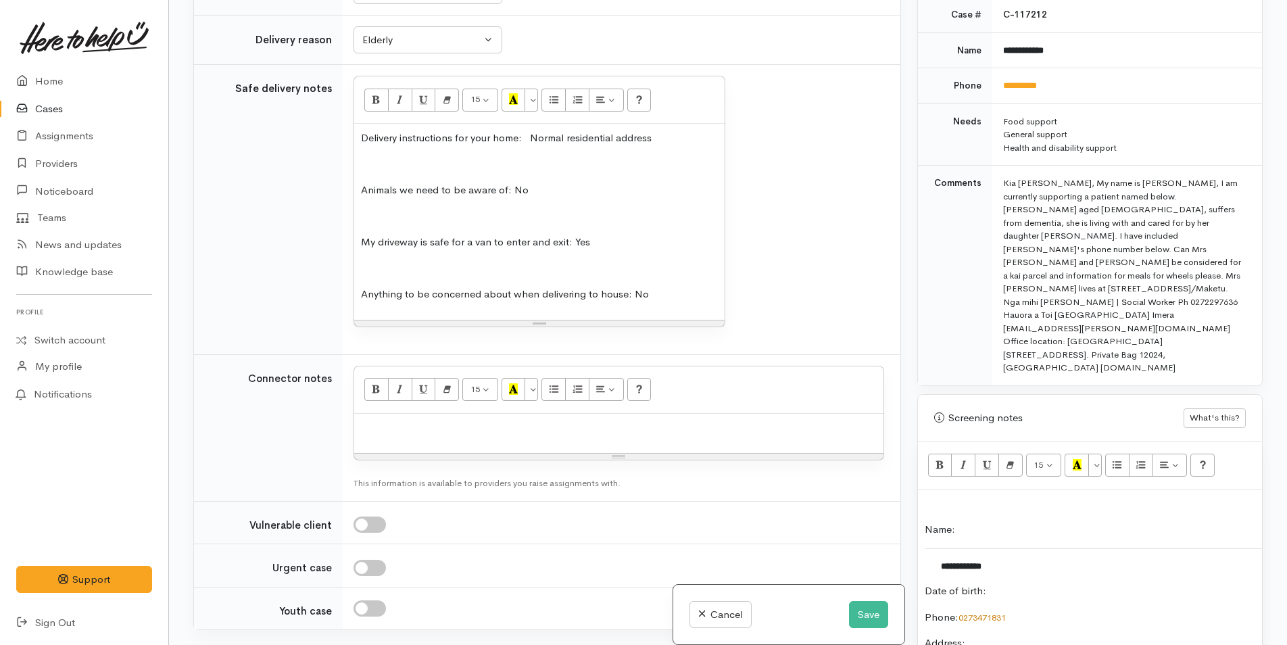
click at [1048, 583] on p "Date of birth:" at bounding box center [1090, 591] width 330 height 16
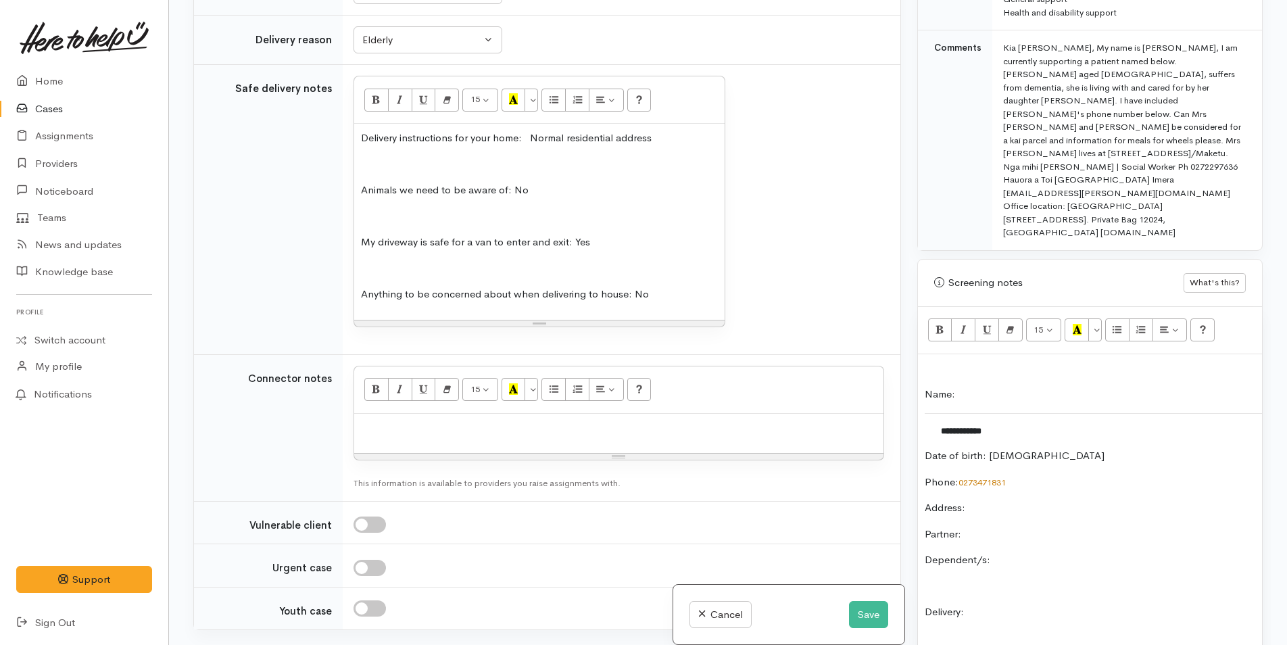
click at [1014, 472] on div "**********" at bounding box center [1090, 599] width 344 height 491
click at [1062, 552] on p "Dependent/s:" at bounding box center [1090, 560] width 330 height 16
click at [1060, 604] on p "Delivery:" at bounding box center [1090, 612] width 330 height 16
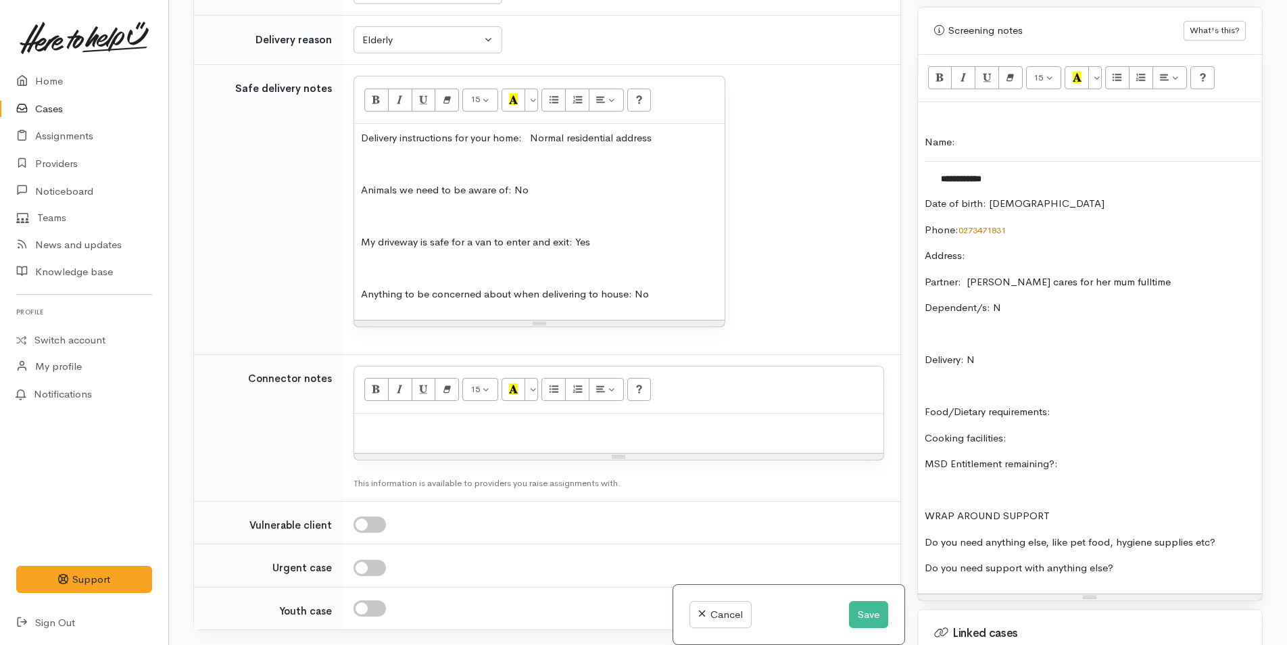
scroll to position [985, 0]
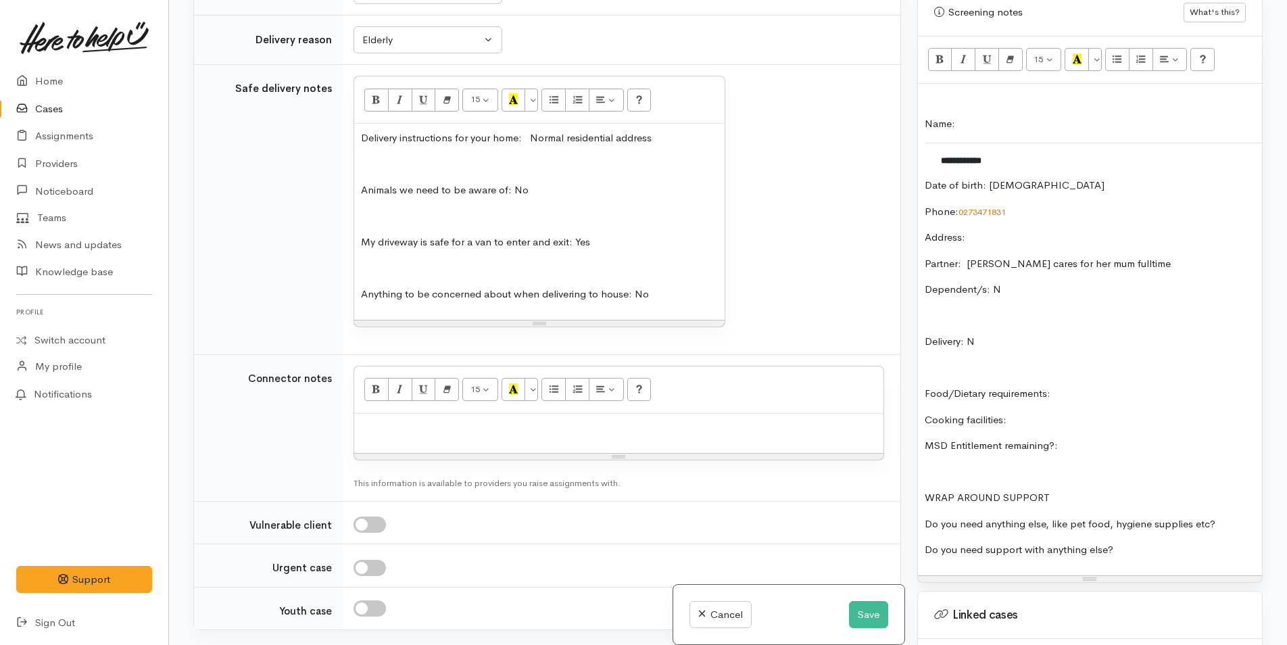
click at [1102, 386] on p "Food/Dietary requirements:" at bounding box center [1090, 394] width 330 height 16
click at [1046, 412] on p "Cooking facilities:" at bounding box center [1090, 420] width 330 height 16
click at [1154, 438] on p "MSD Entitlement remaining?:" at bounding box center [1090, 446] width 330 height 16
click at [1233, 516] on p "Do you need anything else, like pet food, hygiene supplies etc?" at bounding box center [1090, 524] width 330 height 16
click at [1170, 542] on p "Do you need support with anything else?" at bounding box center [1090, 550] width 330 height 16
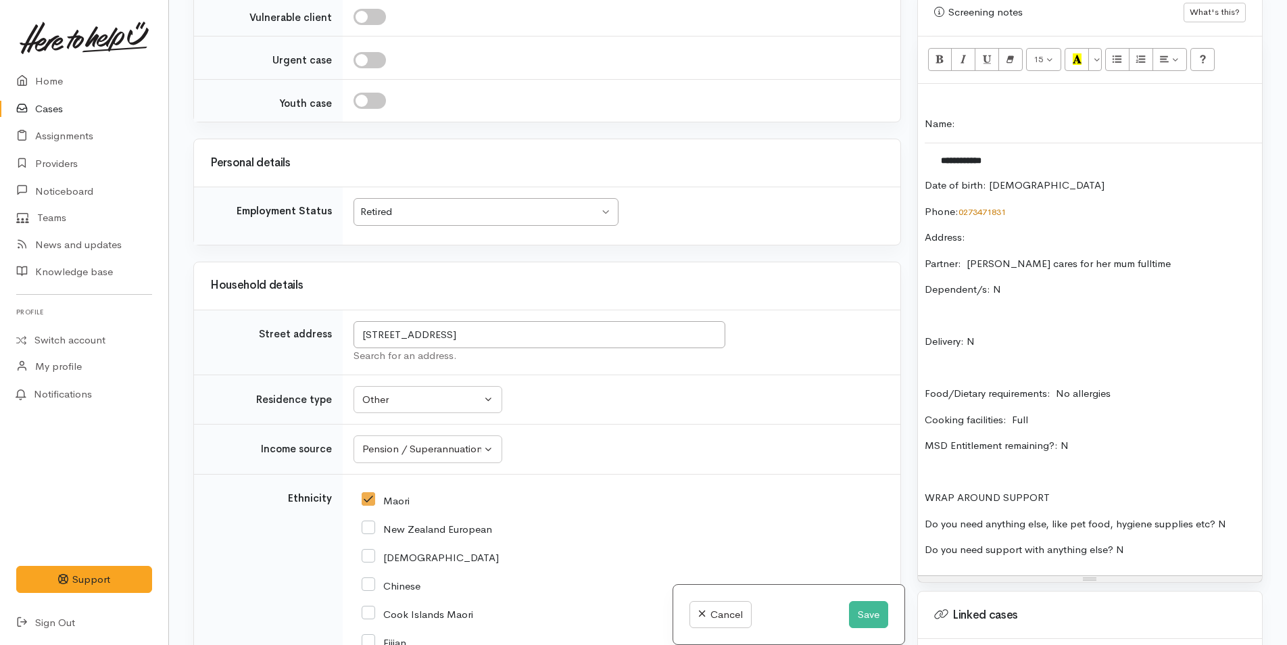
scroll to position [1565, 0]
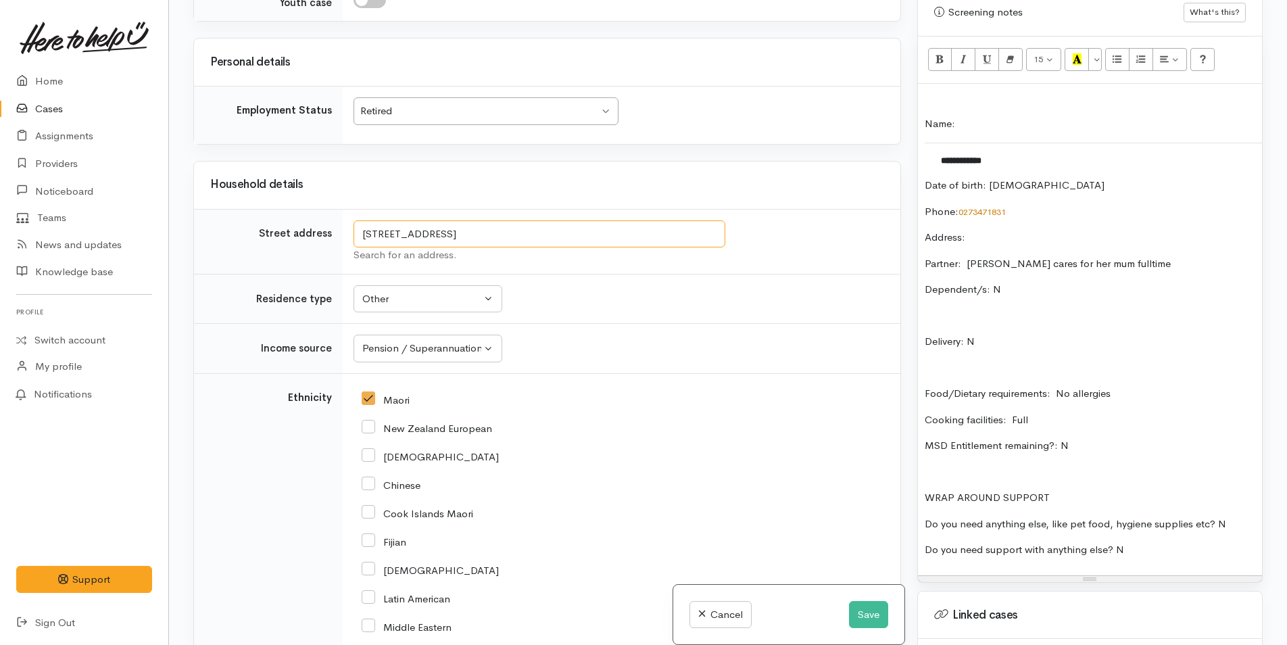
drag, startPoint x: 597, startPoint y: 243, endPoint x: 320, endPoint y: 249, distance: 277.8
click at [320, 249] on tr "Street address 51 Little Waihi Road, Maketu, New Zealand Search for an address." at bounding box center [547, 241] width 706 height 65
click at [998, 172] on div "**********" at bounding box center [1090, 329] width 344 height 491
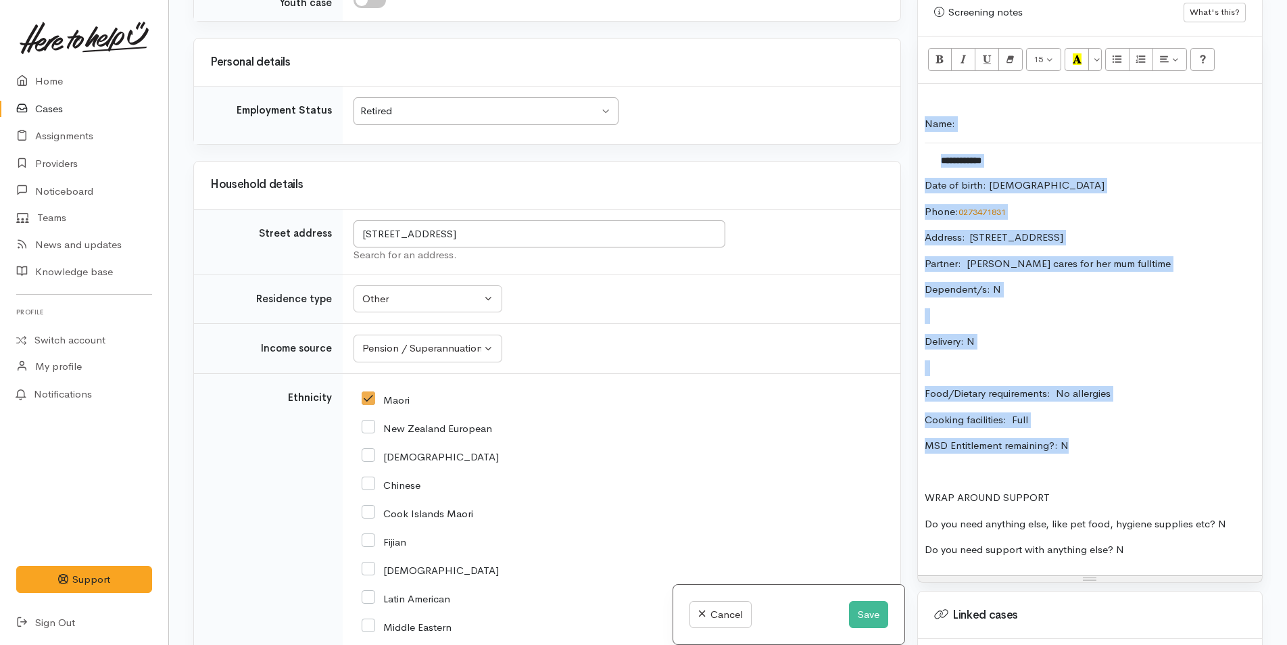
drag, startPoint x: 1086, startPoint y: 387, endPoint x: 910, endPoint y: 72, distance: 360.1
click at [910, 72] on div "Warnings Add No warnings have been raised against this case Add Warning Title ●…" at bounding box center [1090, 322] width 362 height 645
copy div "**********"
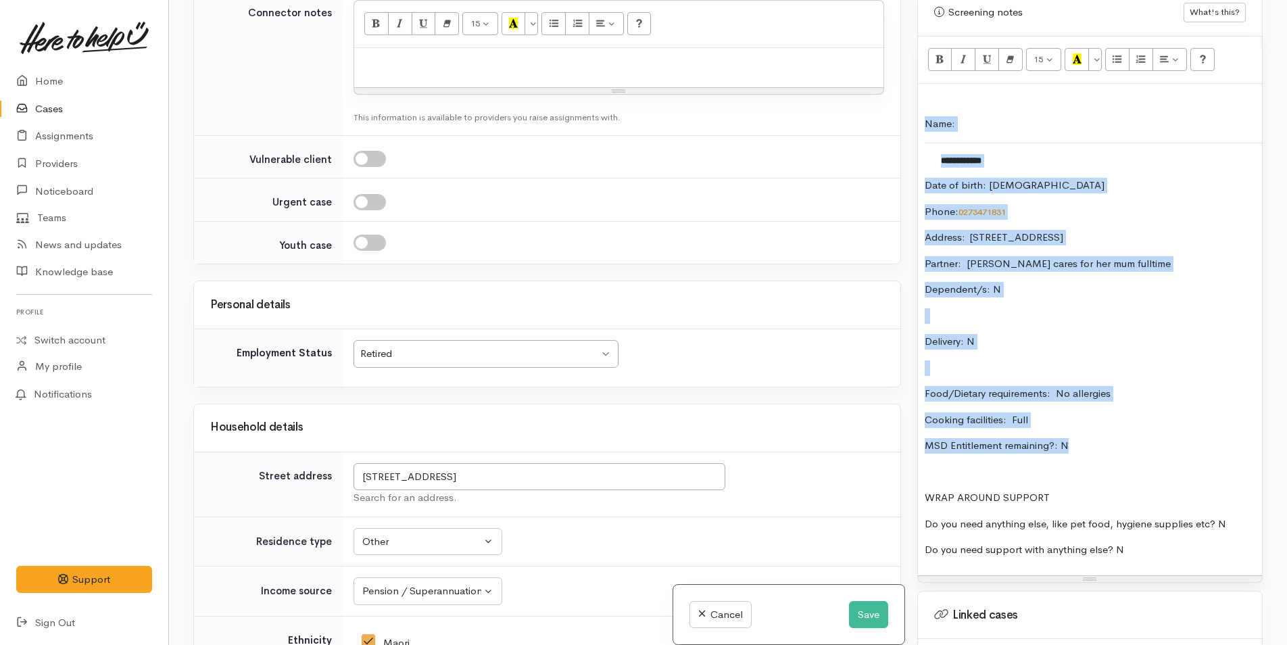
scroll to position [1294, 0]
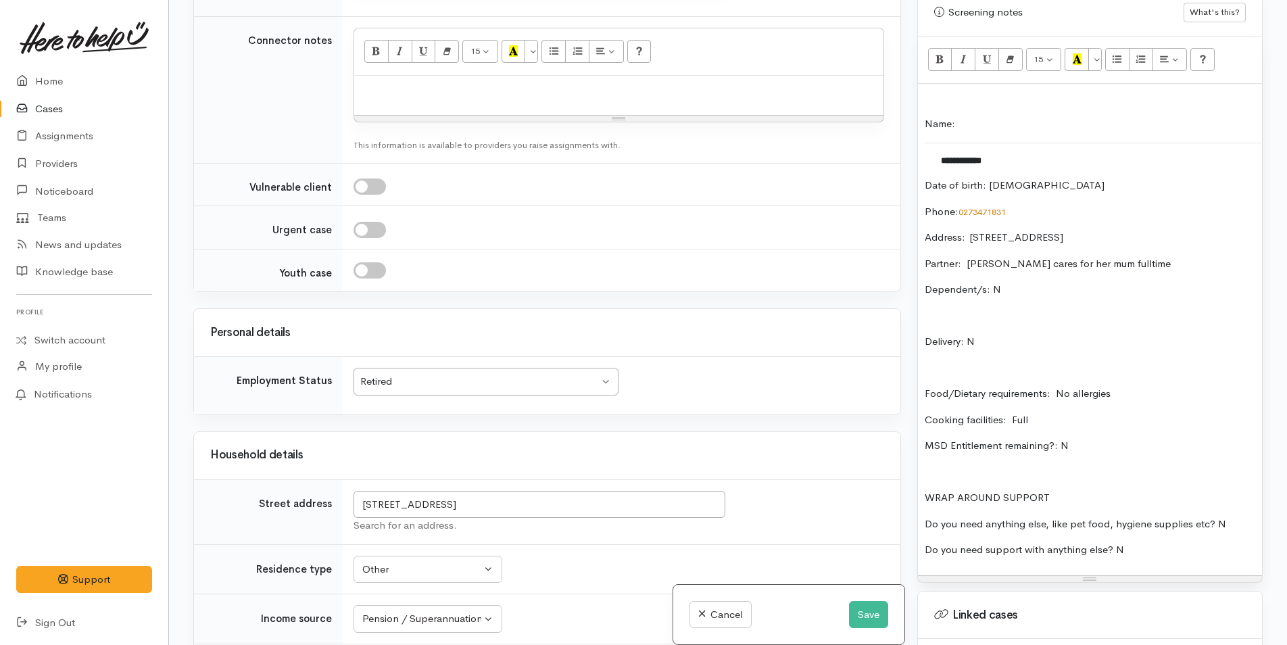
click at [416, 88] on p at bounding box center [619, 90] width 516 height 16
paste div
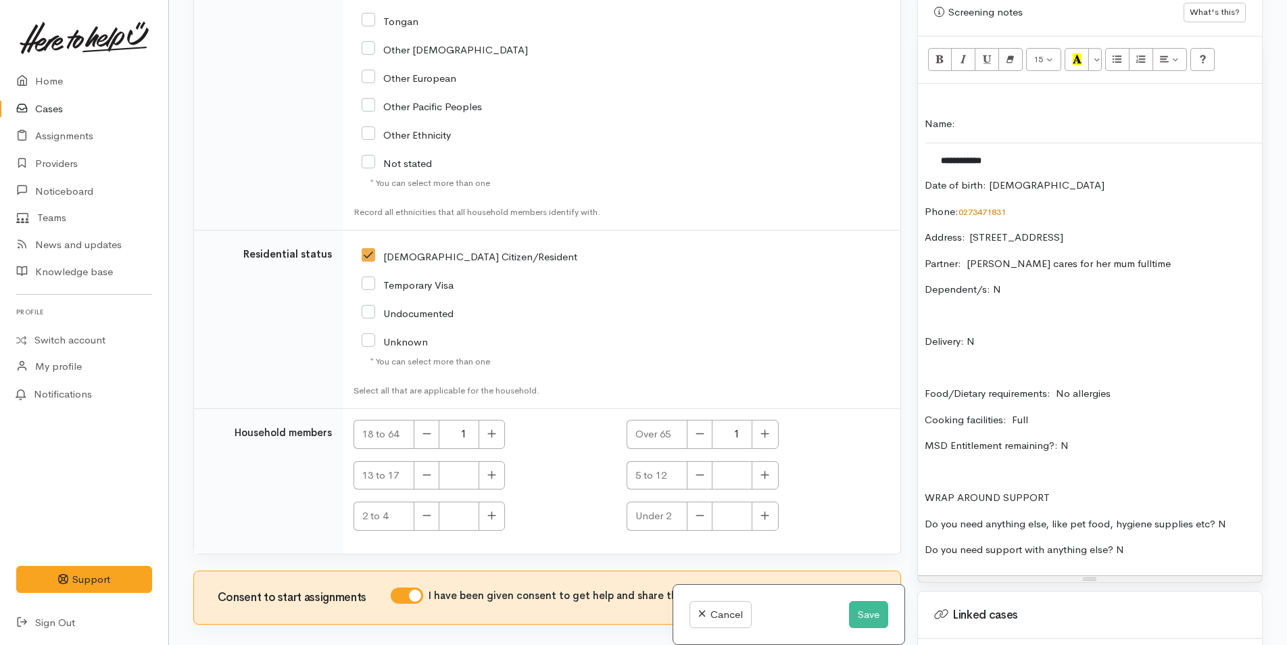
scroll to position [2697, 0]
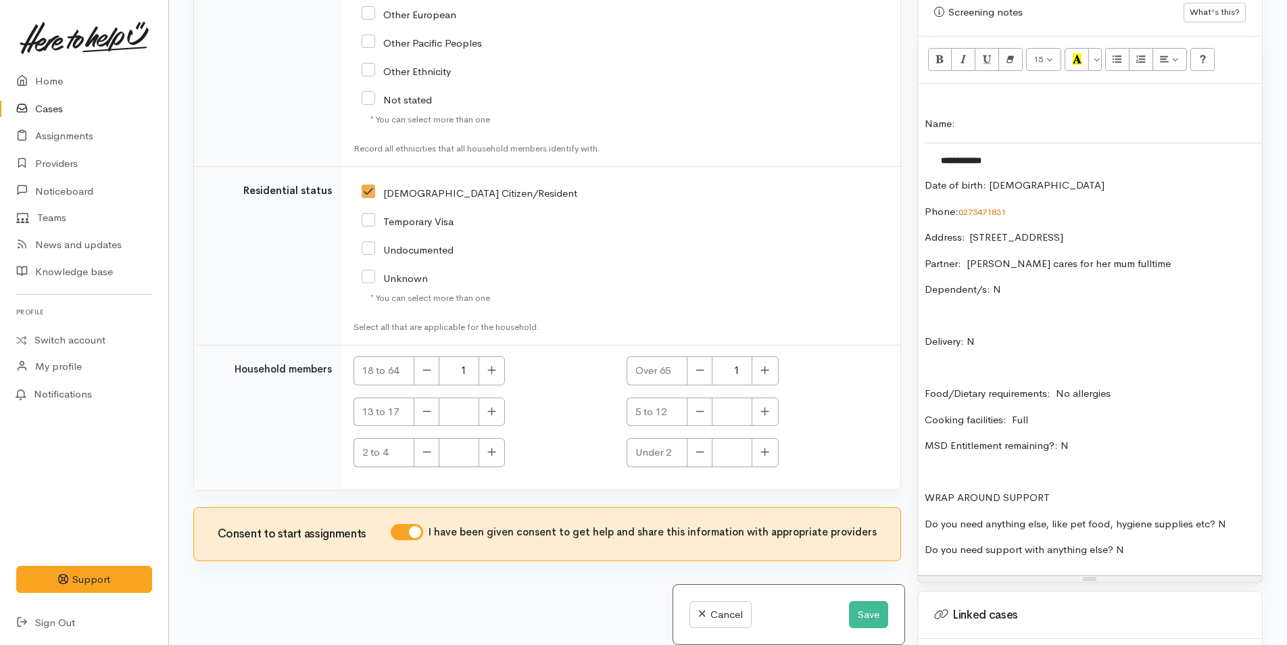
click at [950, 91] on p at bounding box center [1090, 99] width 330 height 16
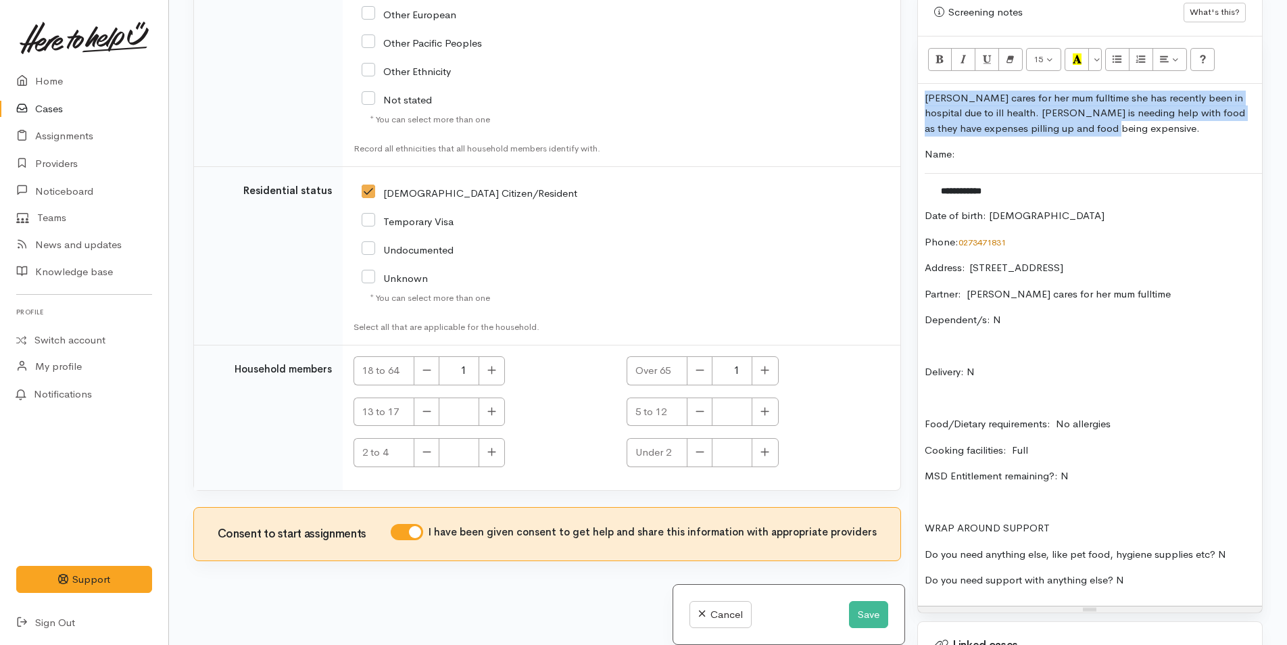
drag, startPoint x: 1119, startPoint y: 76, endPoint x: 908, endPoint y: 53, distance: 211.5
click at [908, 53] on div "Related cases There are no other cases from the same person found. Manually lin…" at bounding box center [727, 322] width 1085 height 645
copy p "Tania cares for her mum fulltime she has recently been in hospital due to ill h…"
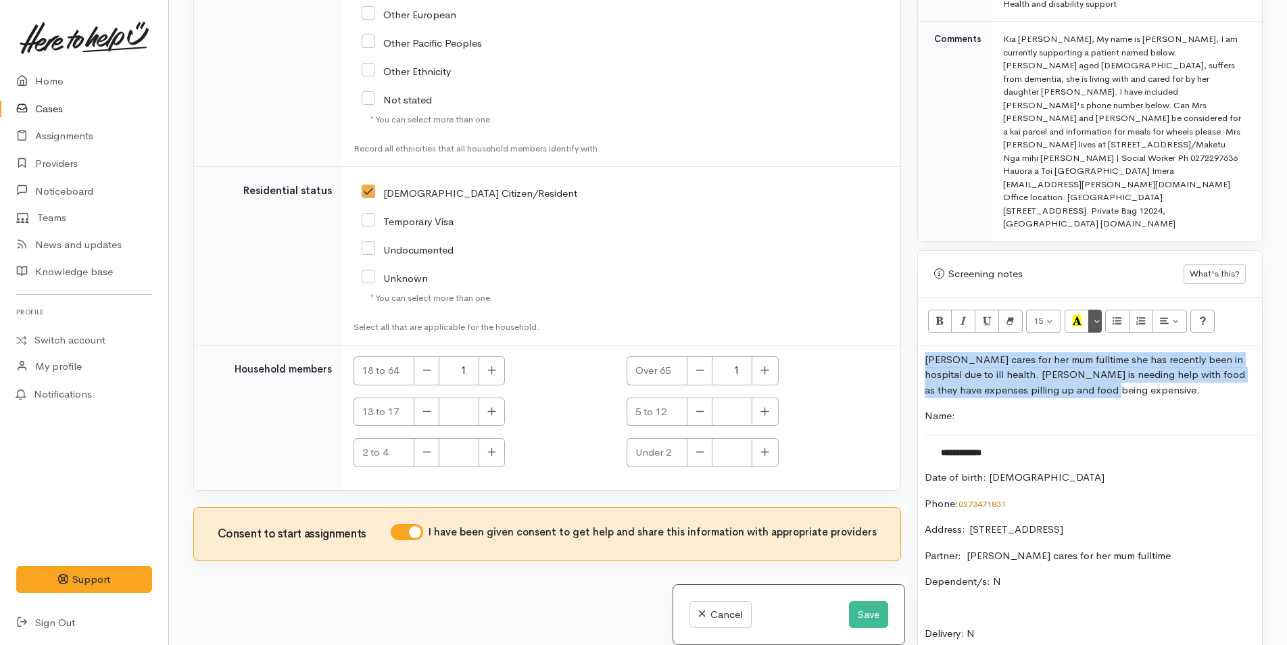
scroll to position [715, 0]
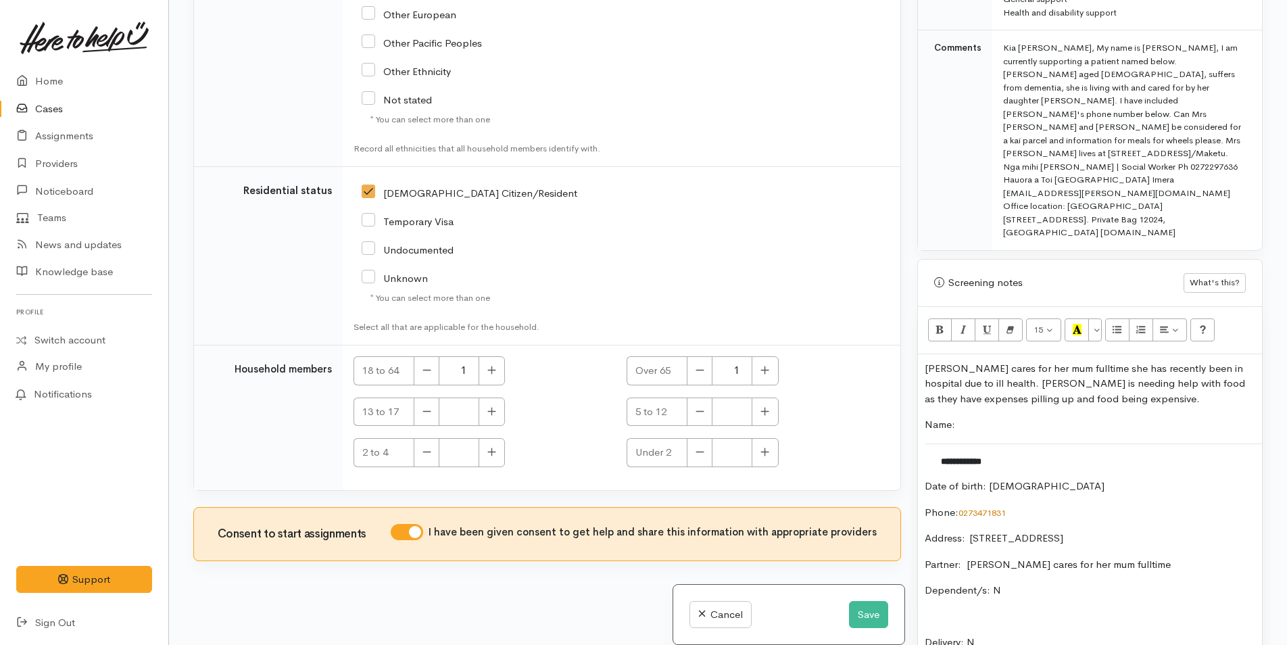
click at [1120, 355] on div "**********" at bounding box center [1090, 615] width 344 height 522
drag, startPoint x: 1107, startPoint y: 318, endPoint x: 1247, endPoint y: 375, distance: 151.0
click at [1108, 361] on p "Tania cares for her mum fulltime she has recently been in hospital due to ill h…" at bounding box center [1090, 384] width 330 height 46
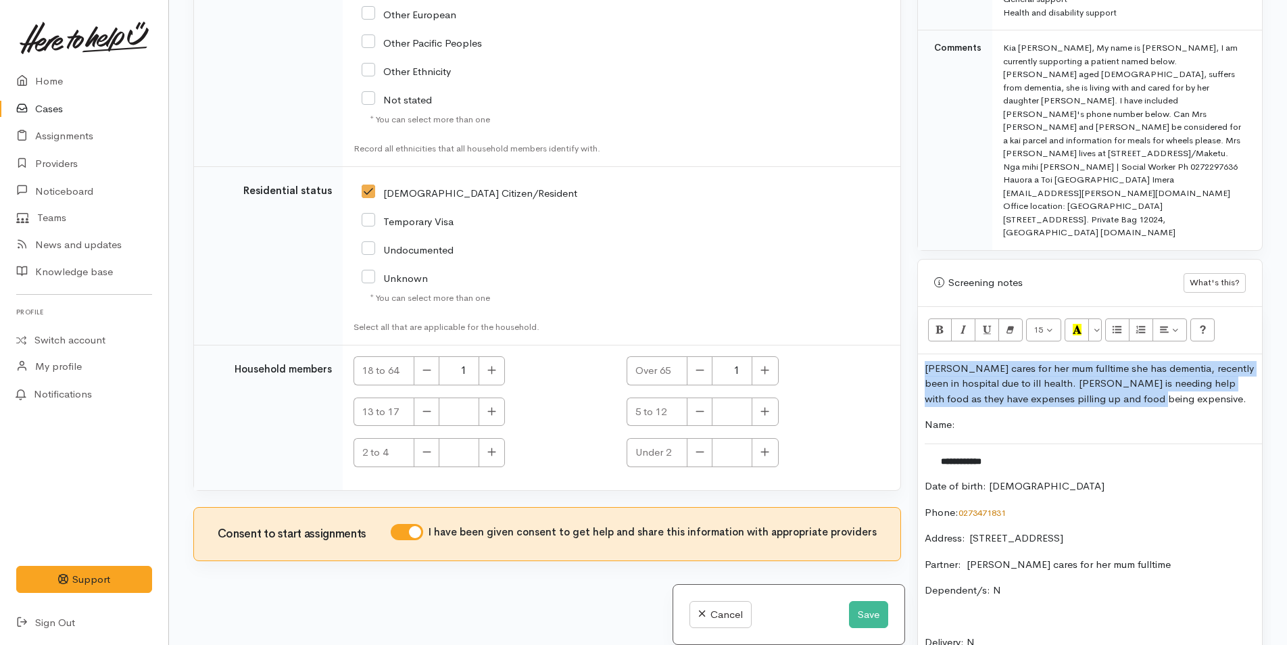
drag, startPoint x: 1138, startPoint y: 341, endPoint x: 893, endPoint y: 307, distance: 247.7
click at [893, 307] on div "Related cases There are no other cases from the same person found. Manually lin…" at bounding box center [727, 322] width 1085 height 645
copy p "Tania cares for her mum fulltime she has dementia, recently been in hospital du…"
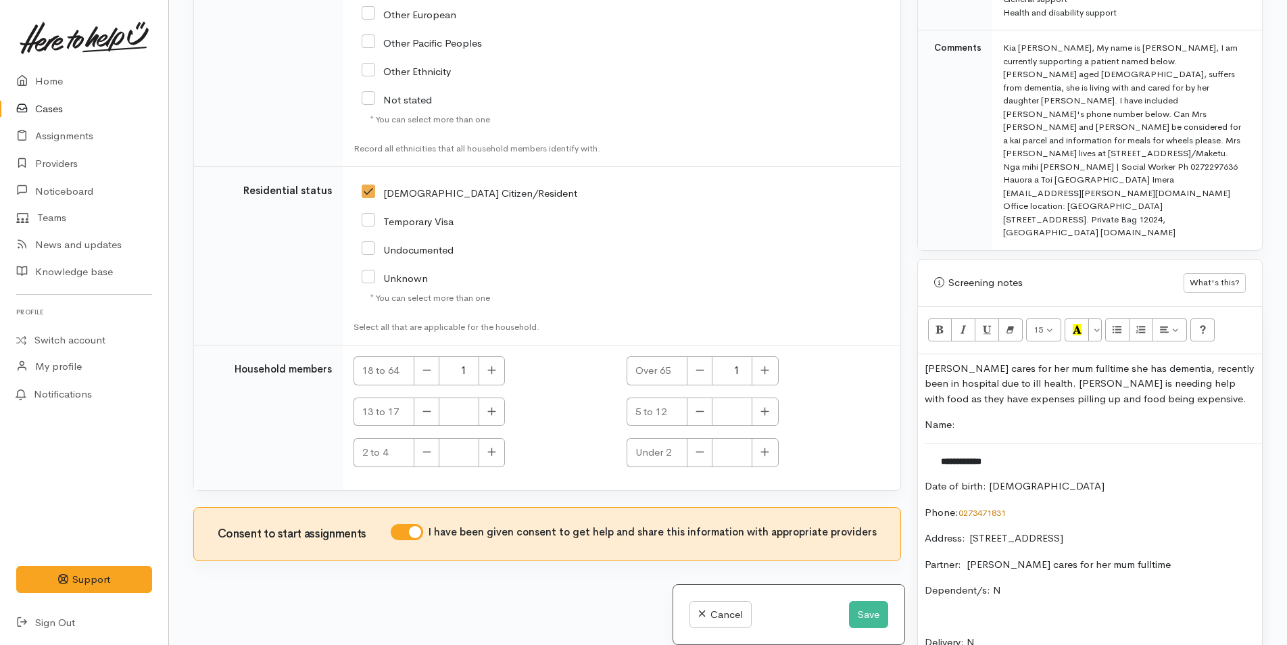
click at [1190, 354] on div "**********" at bounding box center [1090, 615] width 344 height 522
click at [1173, 361] on p "Tania cares for her mum fulltime she has dementia, recently been in hospital du…" at bounding box center [1090, 384] width 330 height 46
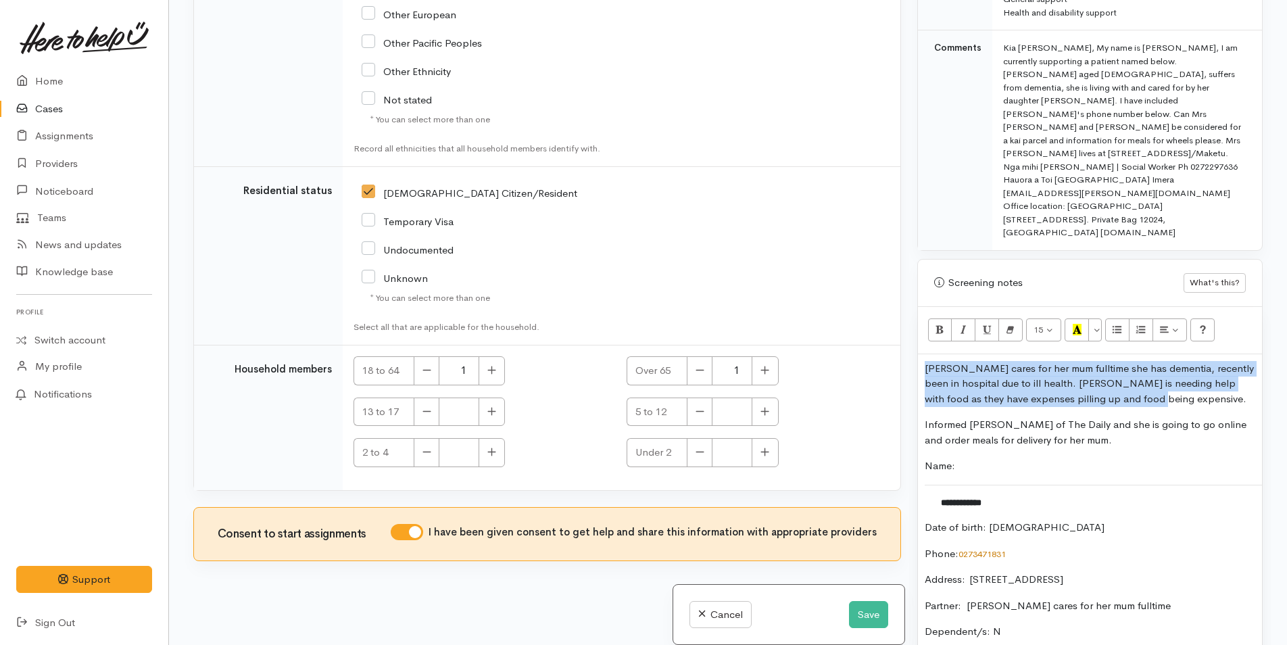
drag, startPoint x: 1143, startPoint y: 343, endPoint x: 921, endPoint y: 315, distance: 223.4
click at [921, 354] on div "**********" at bounding box center [1090, 635] width 344 height 563
copy p "Tania cares for her mum fulltime she has dementia, recently been in hospital du…"
click at [864, 611] on button "Save" at bounding box center [868, 615] width 39 height 28
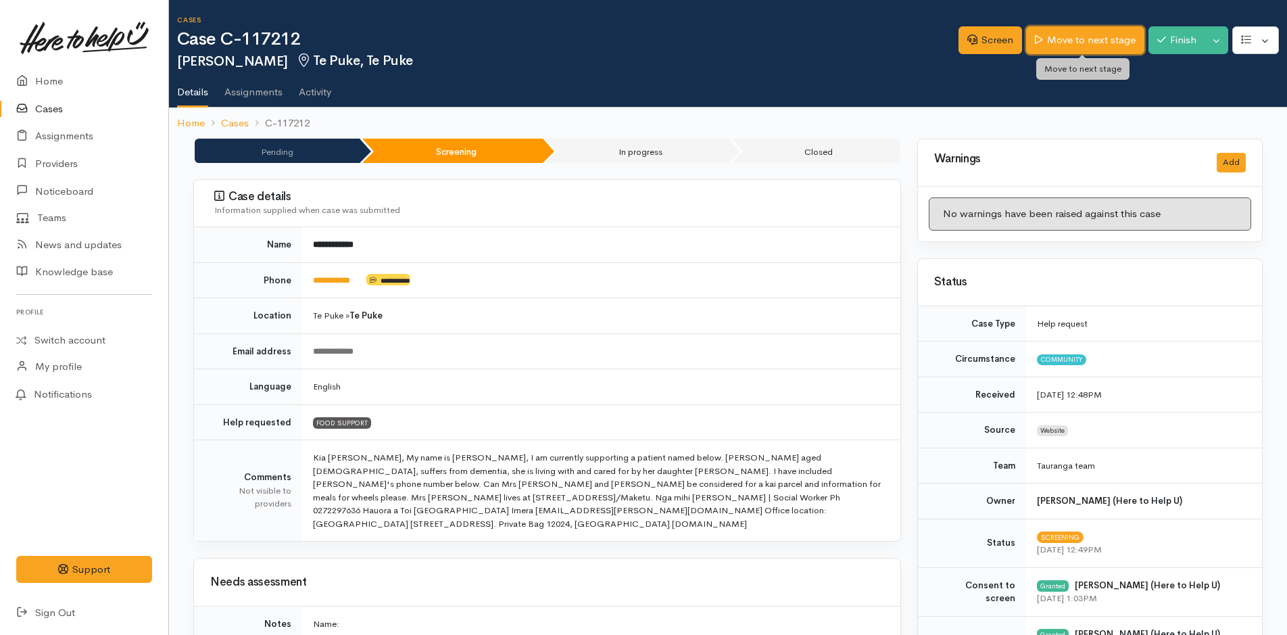
click at [1073, 45] on link "Move to next stage" at bounding box center [1085, 40] width 118 height 28
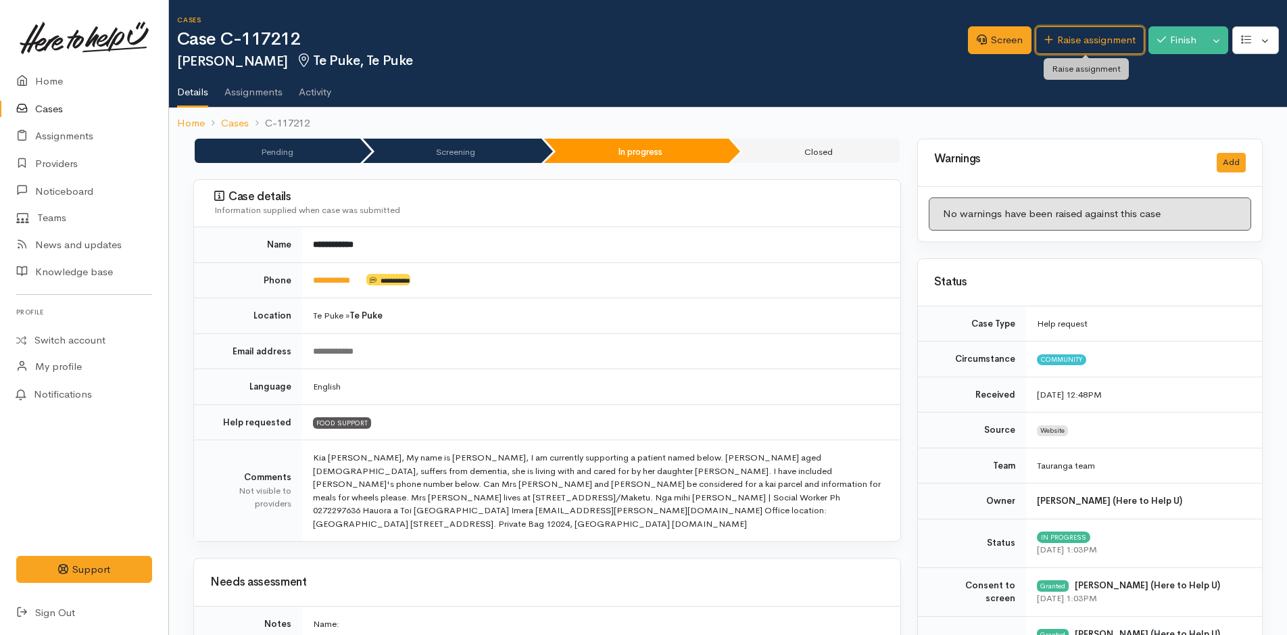
click at [1096, 47] on link "Raise assignment" at bounding box center [1089, 40] width 109 height 28
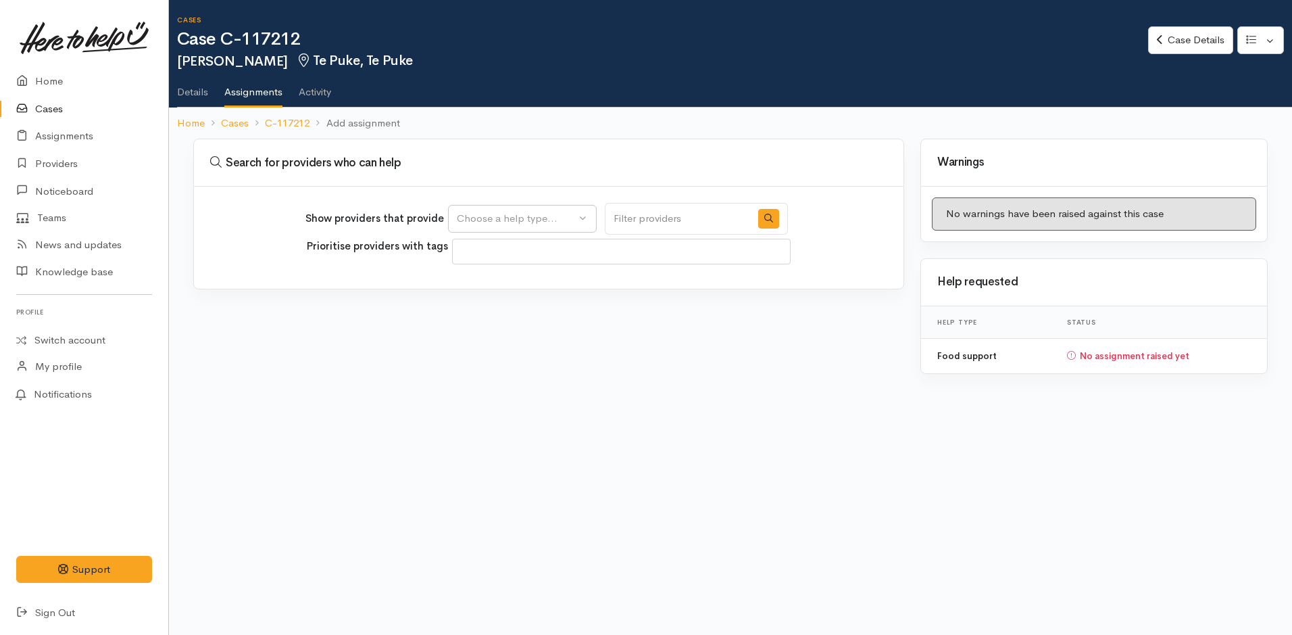
select select
click at [537, 220] on div "Choose a help type..." at bounding box center [516, 219] width 119 height 16
click at [525, 281] on span "Food support" at bounding box center [496, 284] width 63 height 16
select select "3"
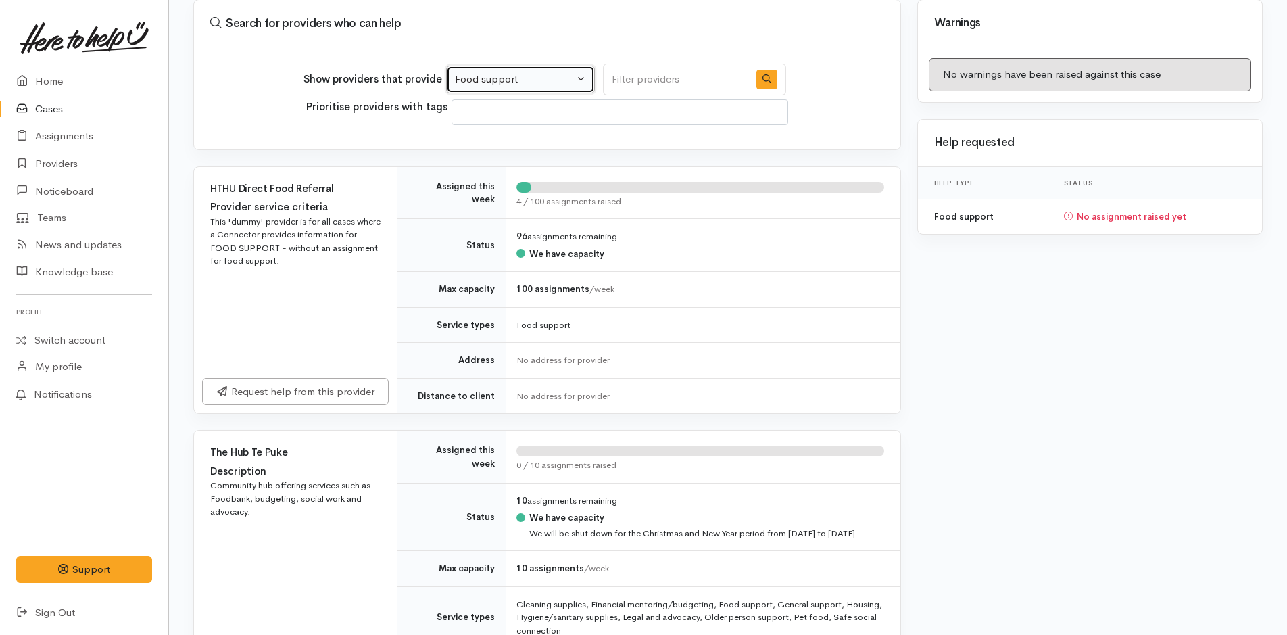
scroll to position [338, 0]
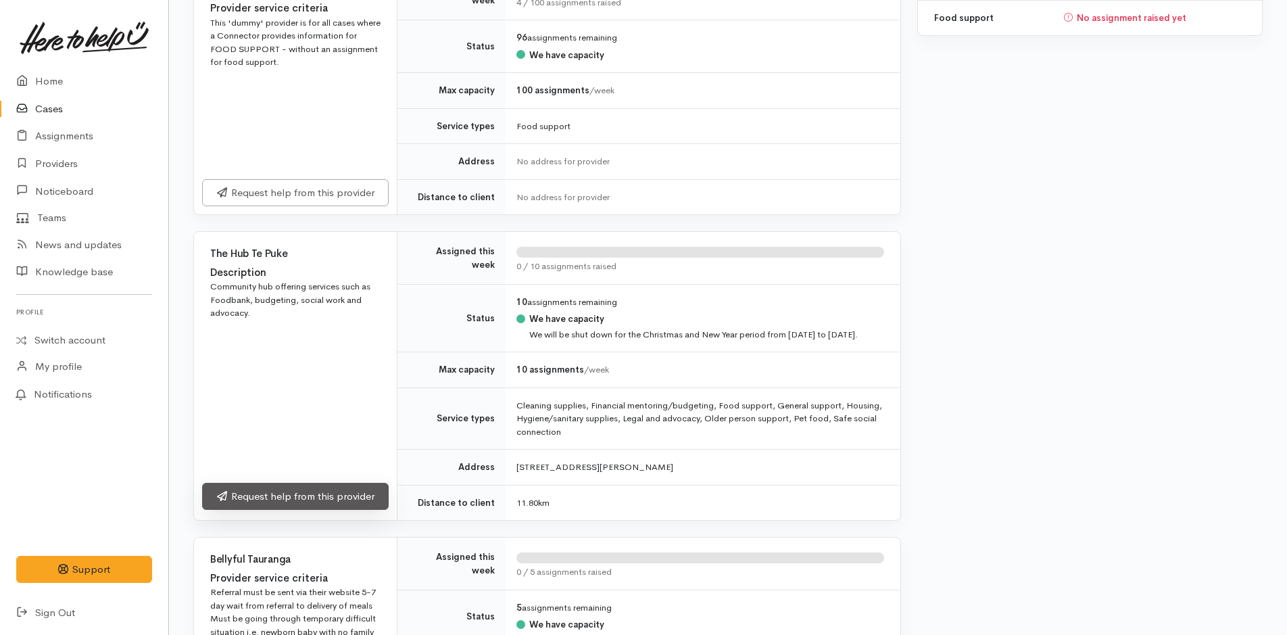
click at [367, 509] on link "Request help from this provider" at bounding box center [295, 497] width 187 height 28
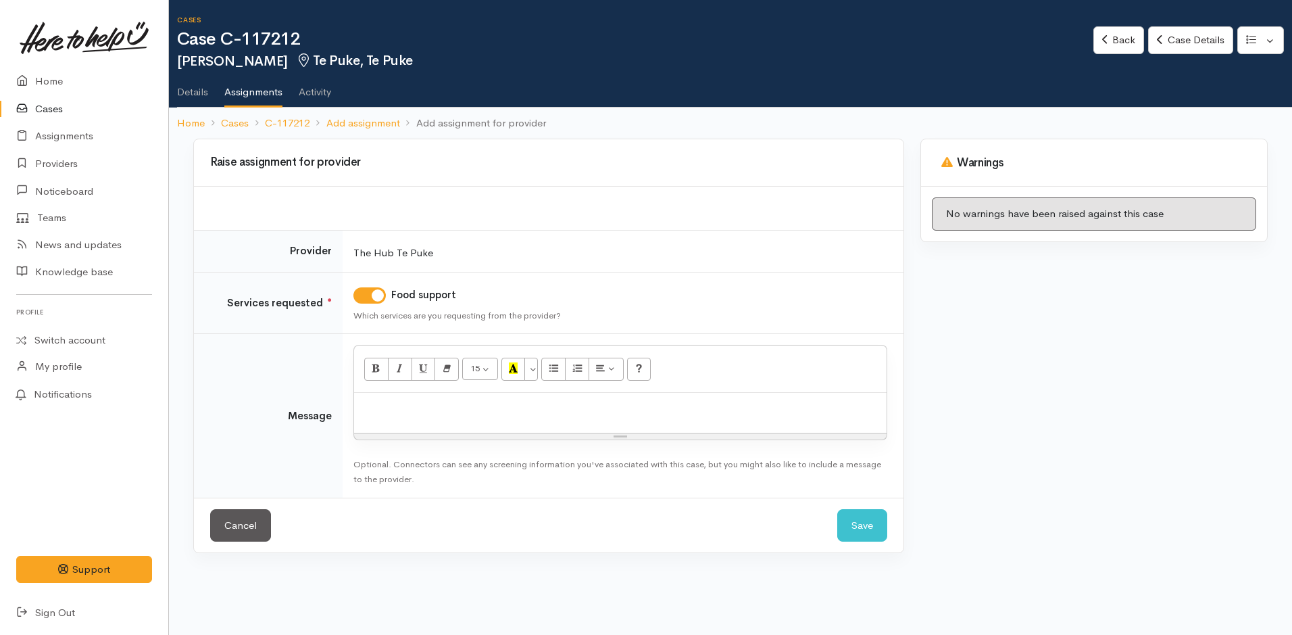
click at [452, 393] on div at bounding box center [620, 413] width 533 height 40
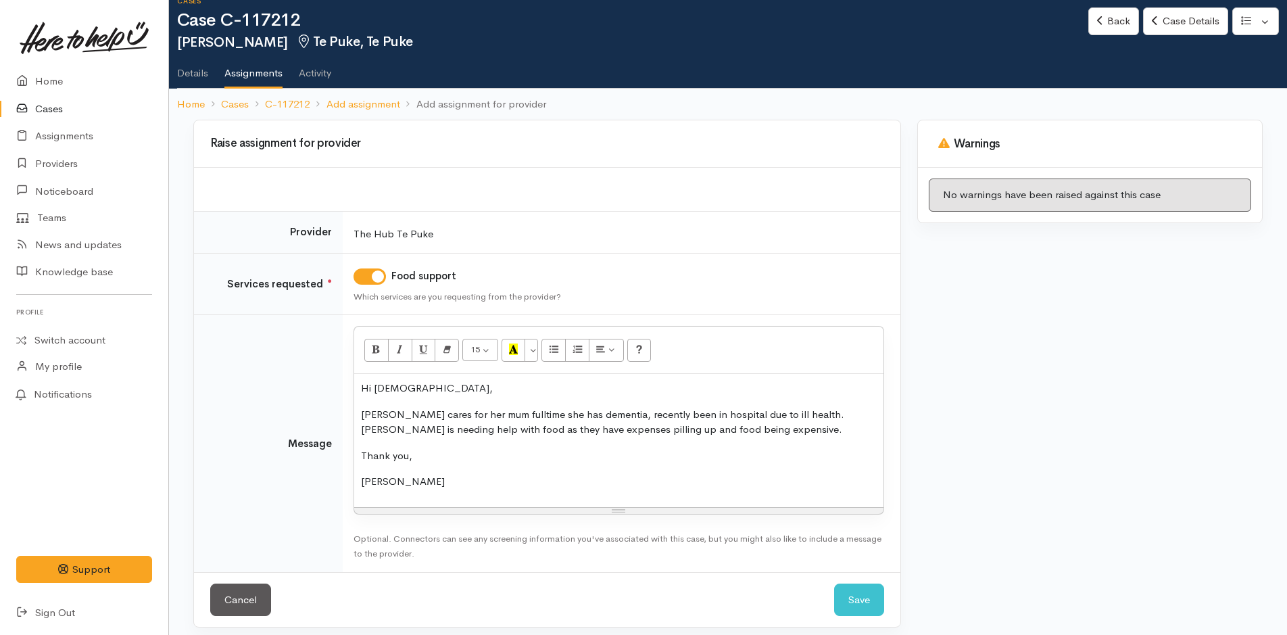
scroll to position [28, 0]
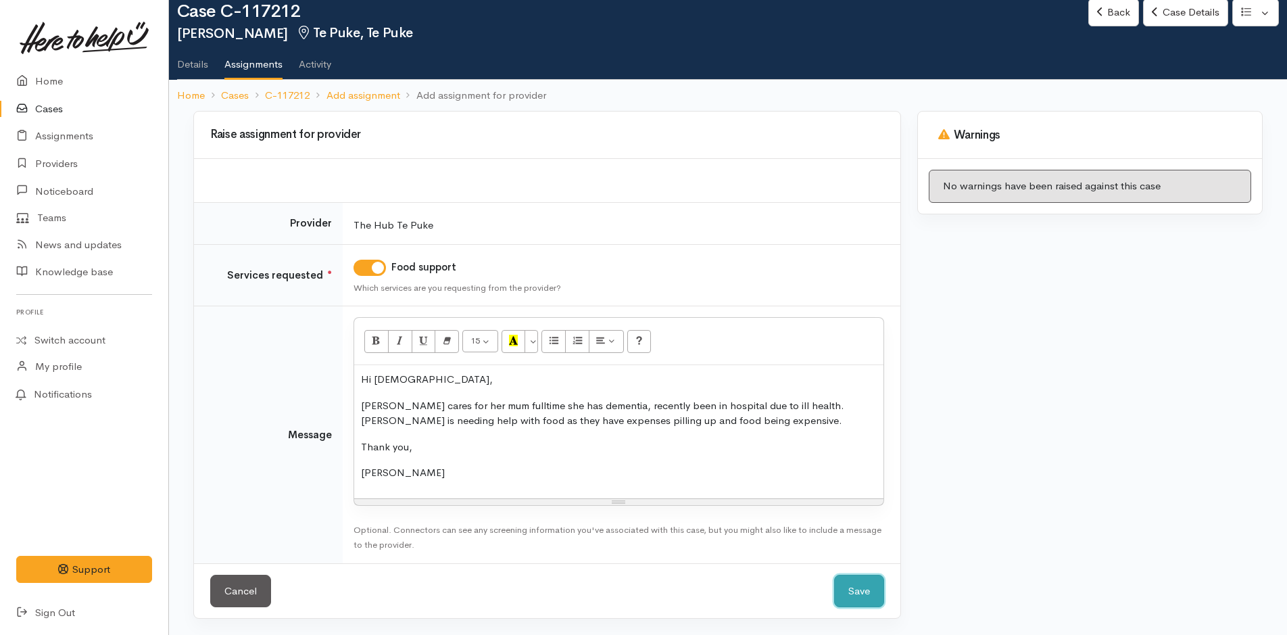
click at [862, 587] on button "Save" at bounding box center [859, 590] width 50 height 33
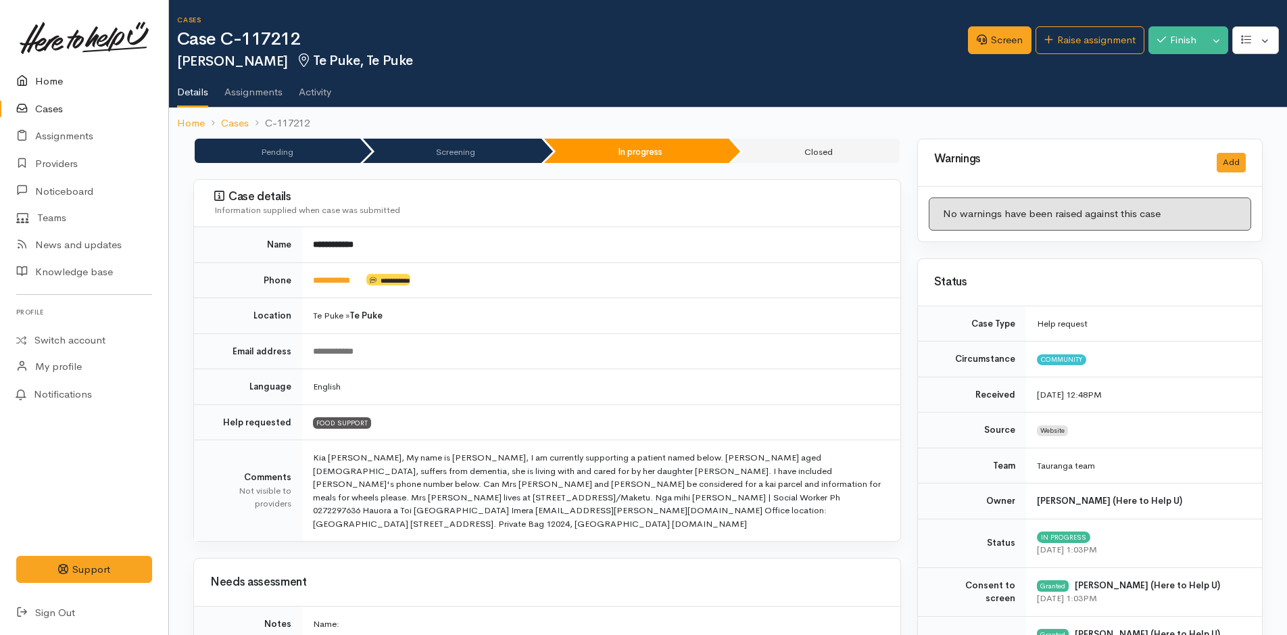
click at [43, 77] on link "Home" at bounding box center [84, 82] width 168 height 28
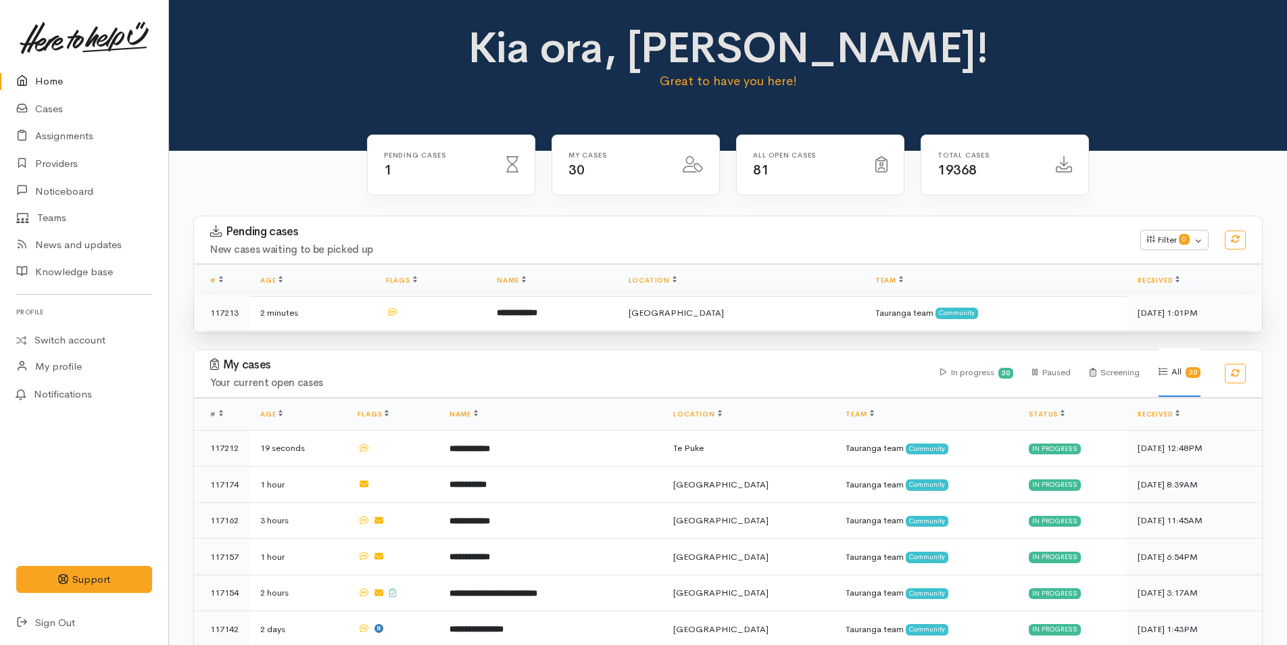
click at [537, 309] on b "**********" at bounding box center [517, 312] width 41 height 9
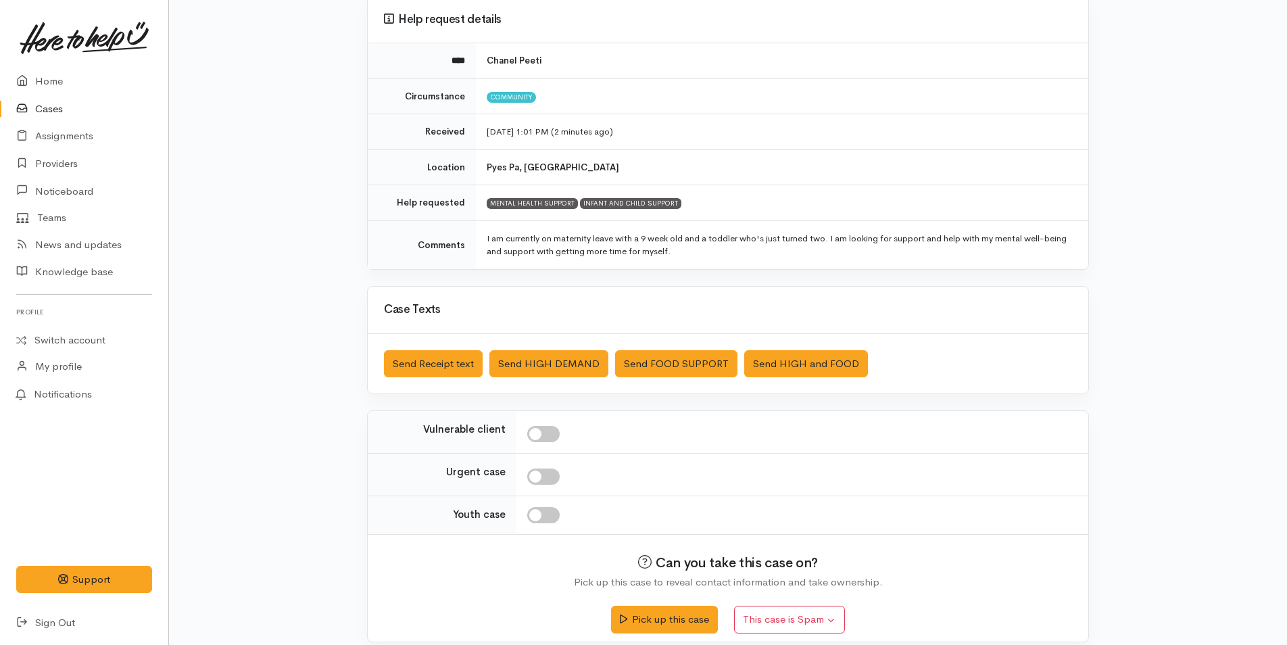
scroll to position [137, 0]
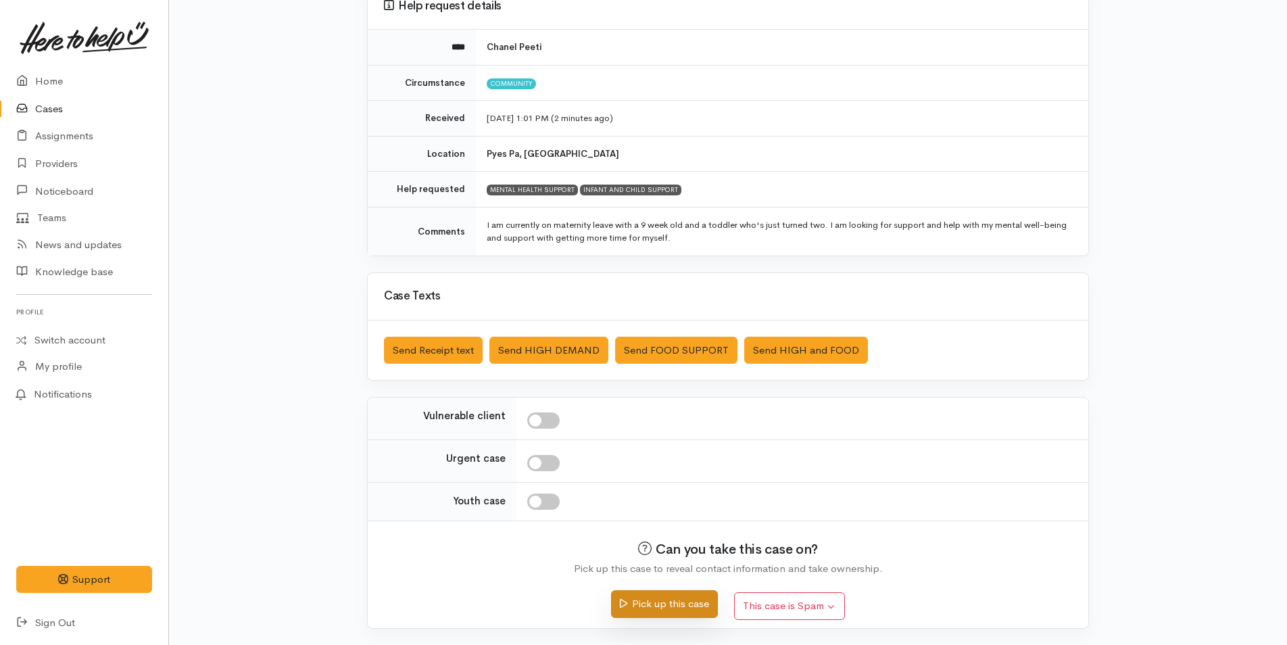
drag, startPoint x: 671, startPoint y: 603, endPoint x: 675, endPoint y: 596, distance: 7.9
click at [674, 600] on button "Pick up this case" at bounding box center [664, 604] width 106 height 28
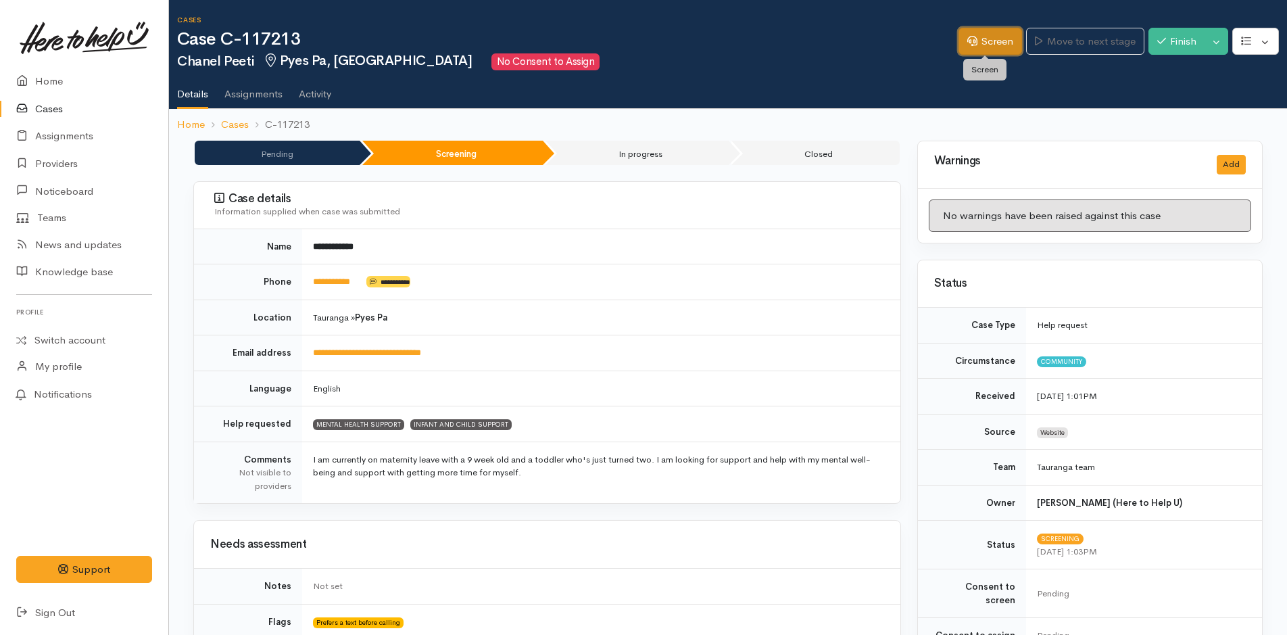
click at [1002, 39] on link "Screen" at bounding box center [990, 42] width 64 height 28
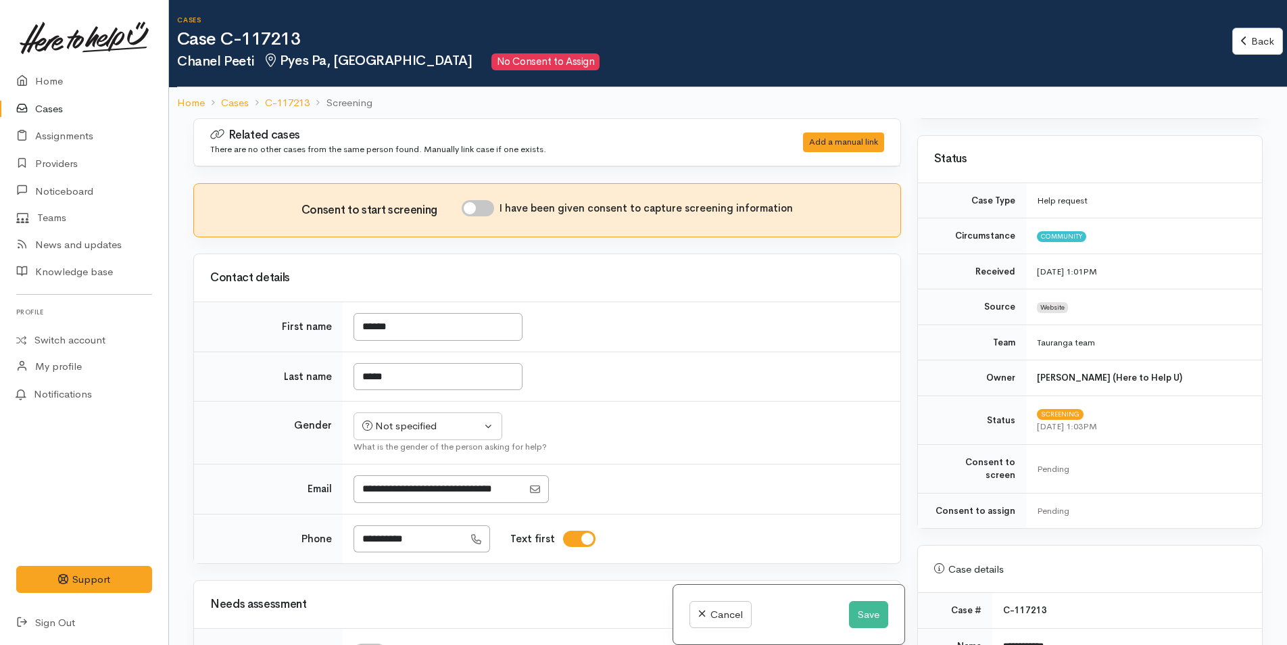
scroll to position [270, 0]
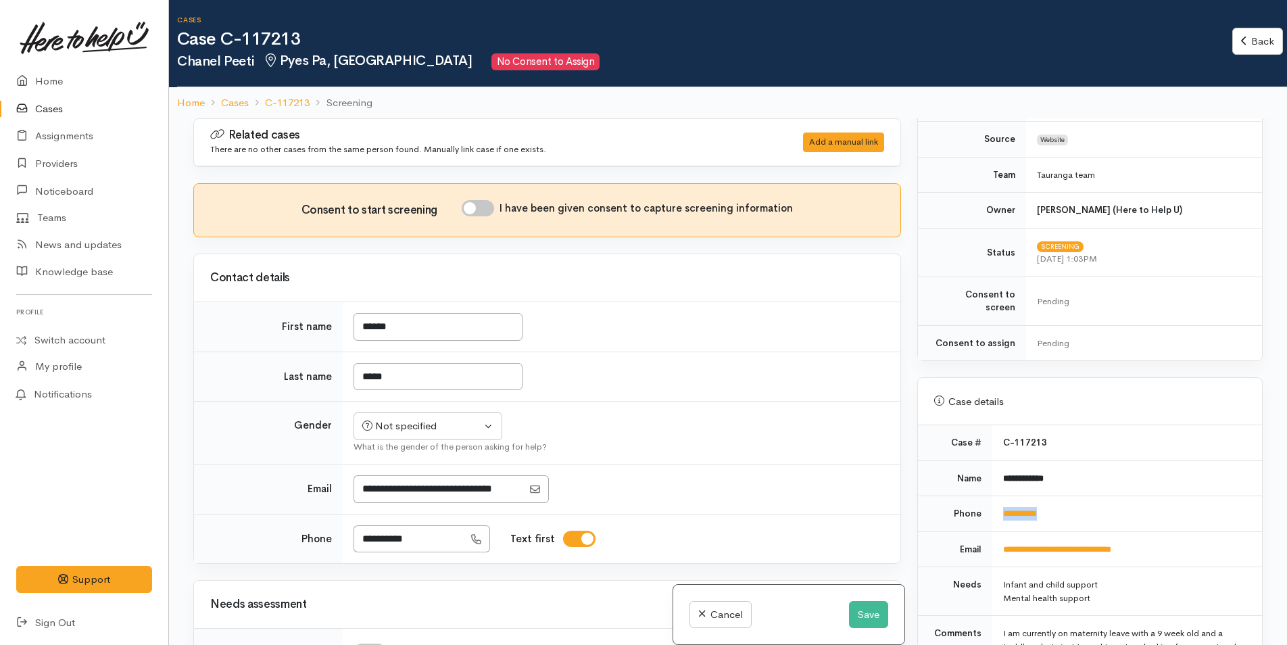
drag, startPoint x: 1080, startPoint y: 500, endPoint x: 997, endPoint y: 501, distance: 83.1
click at [997, 501] on td "**********" at bounding box center [1127, 514] width 270 height 36
copy link "**********"
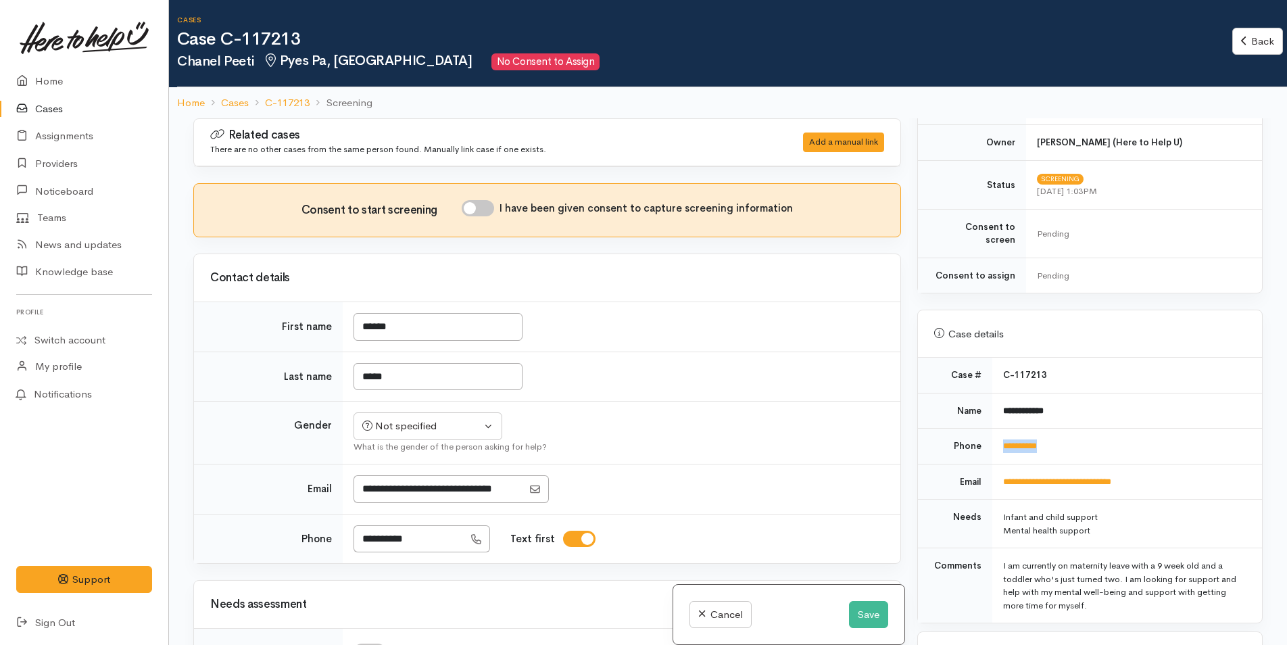
click at [493, 206] on input "I have been given consent to capture screening information" at bounding box center [478, 208] width 32 height 16
checkbox input "true"
click at [442, 430] on div "Not specified" at bounding box center [421, 426] width 119 height 16
click at [406, 494] on span "[DEMOGRAPHIC_DATA]" at bounding box center [439, 499] width 116 height 16
select select "[DEMOGRAPHIC_DATA]"
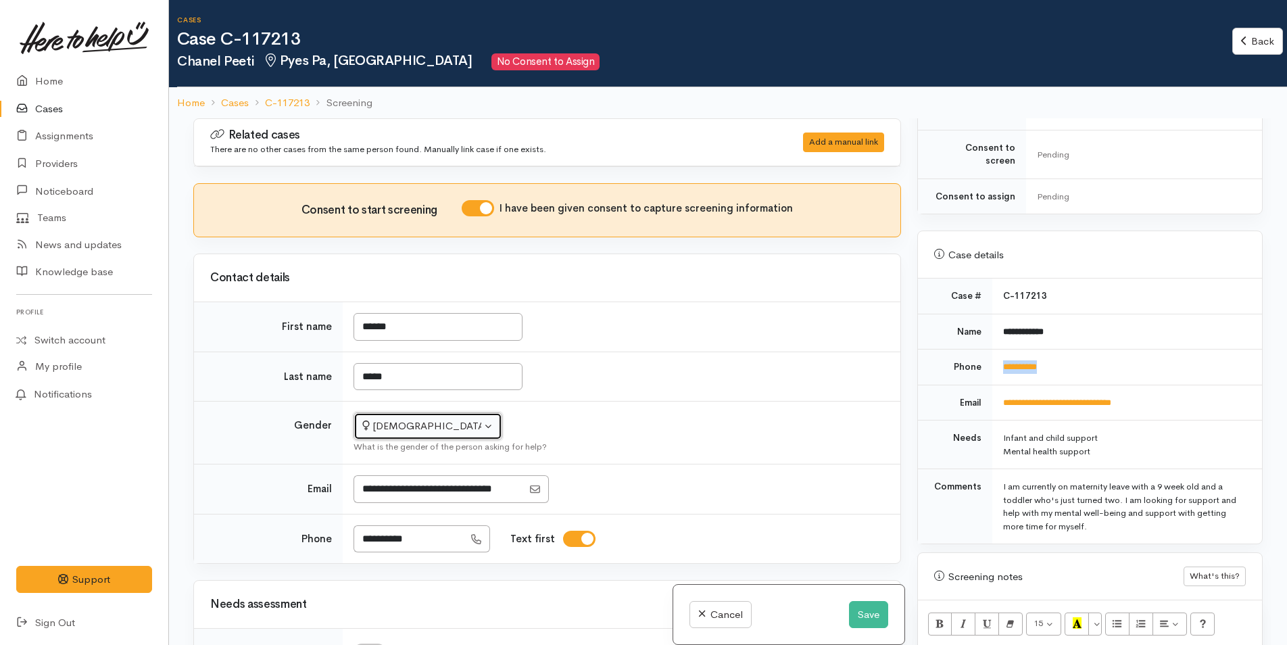
scroll to position [541, 0]
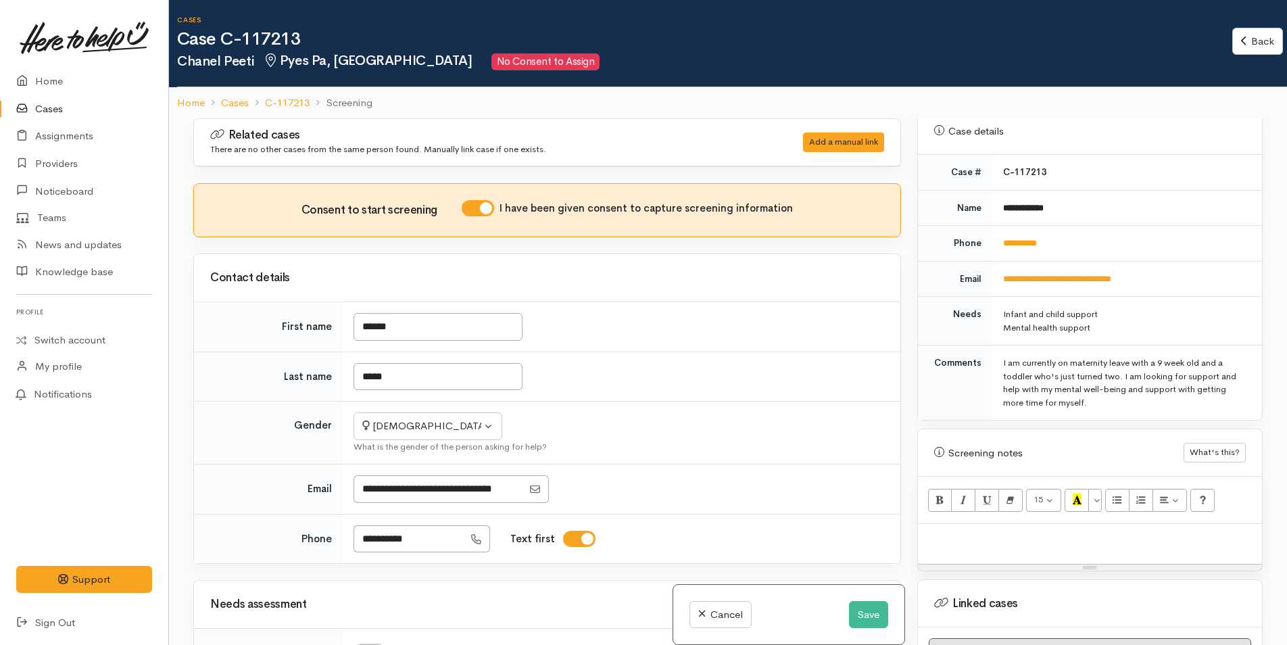
click at [954, 536] on div at bounding box center [1090, 544] width 344 height 40
paste div
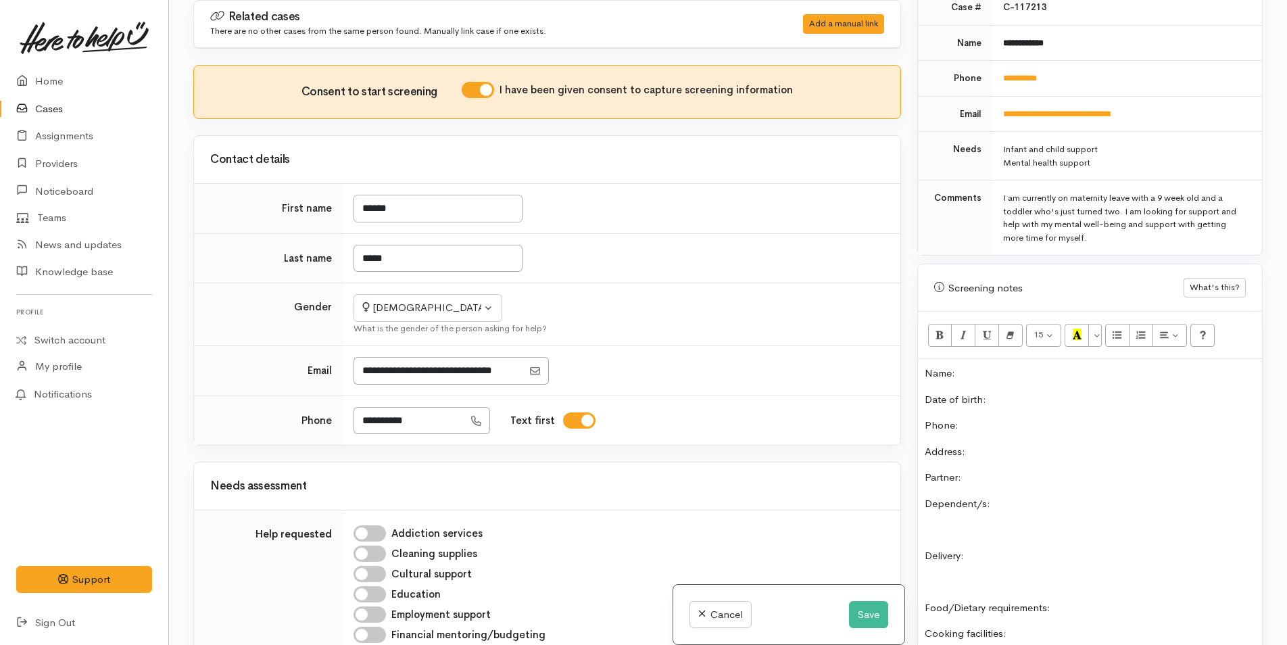
scroll to position [564, 0]
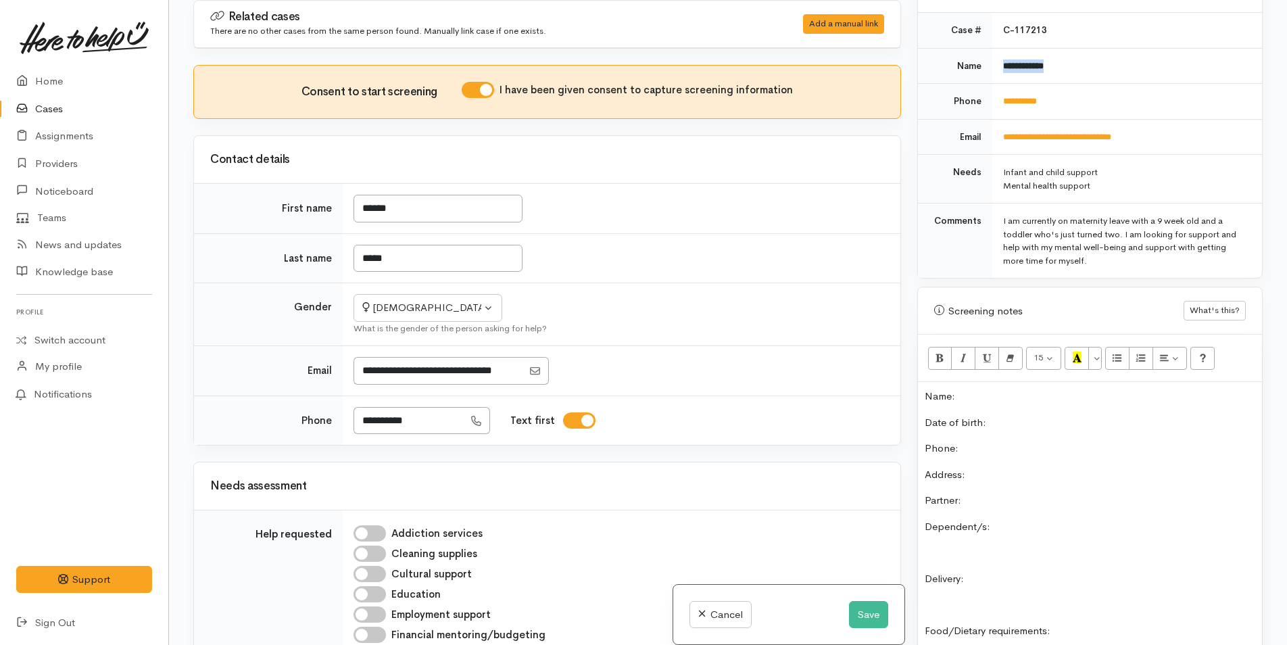
drag, startPoint x: 1068, startPoint y: 45, endPoint x: 989, endPoint y: 57, distance: 79.4
click at [992, 57] on td "**********" at bounding box center [1127, 66] width 270 height 36
copy b "**********"
click at [1012, 389] on p "Name:" at bounding box center [1090, 397] width 330 height 16
drag, startPoint x: 1090, startPoint y: 83, endPoint x: 1000, endPoint y: 99, distance: 92.0
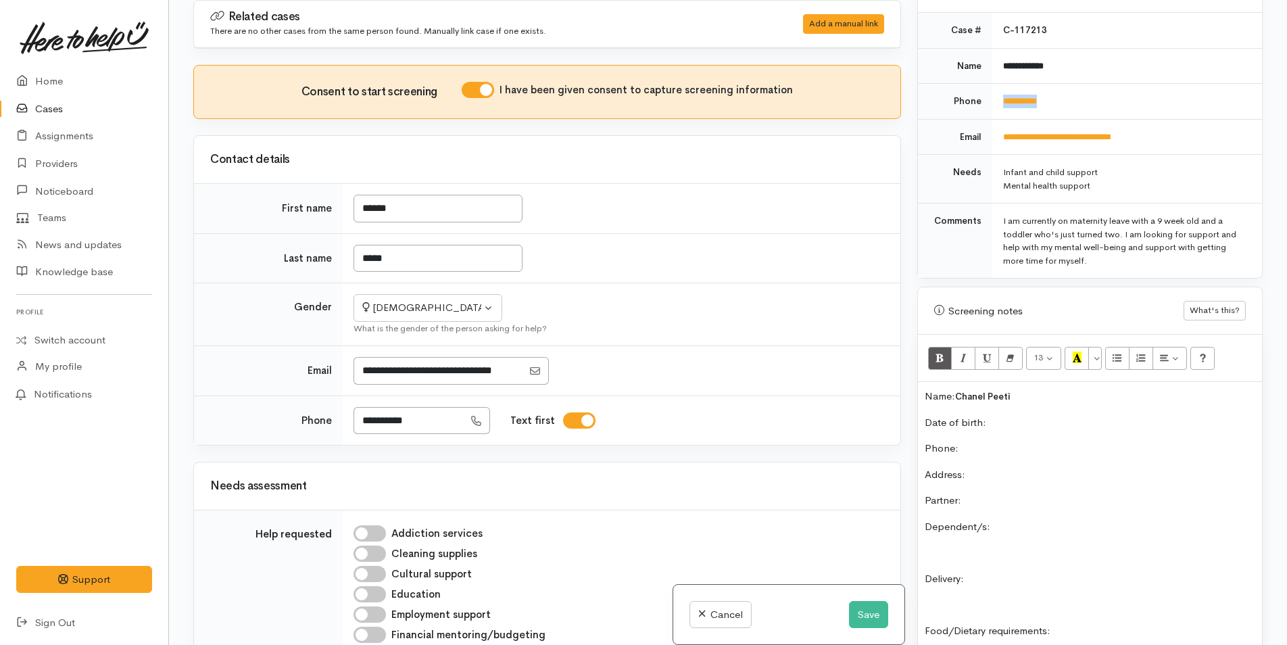
click at [1000, 99] on td "**********" at bounding box center [1127, 102] width 270 height 36
copy link "**********"
click at [994, 441] on p "Phone:" at bounding box center [1090, 449] width 330 height 16
click at [872, 612] on button "Save" at bounding box center [868, 615] width 39 height 28
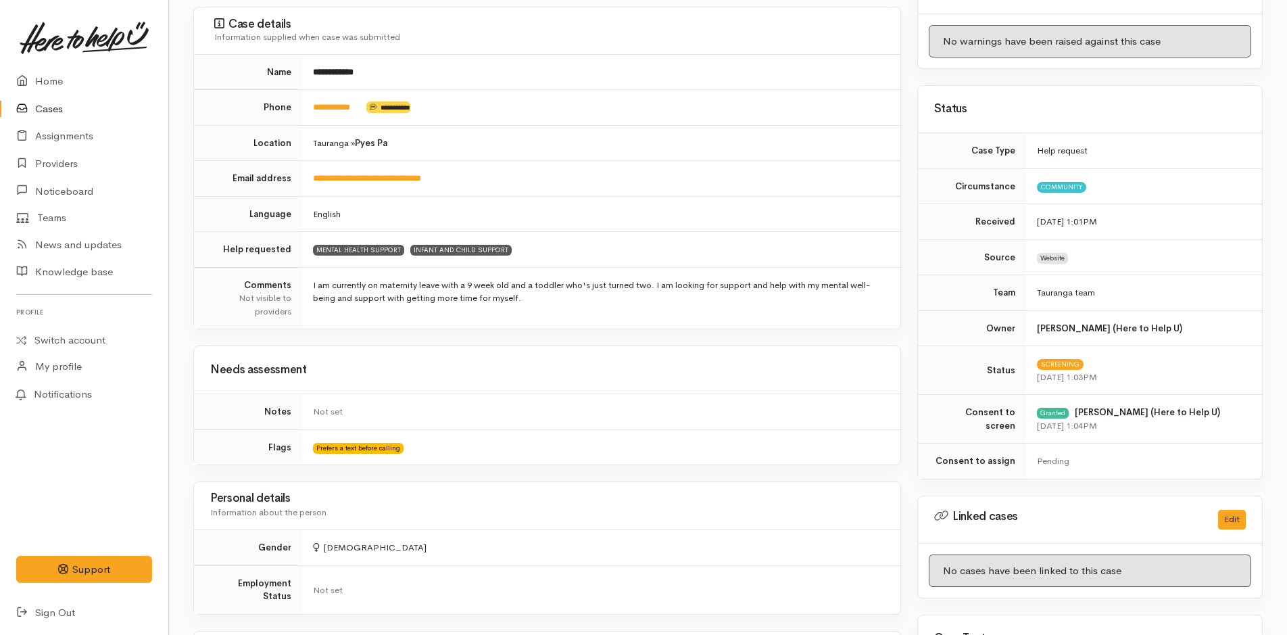
scroll to position [406, 0]
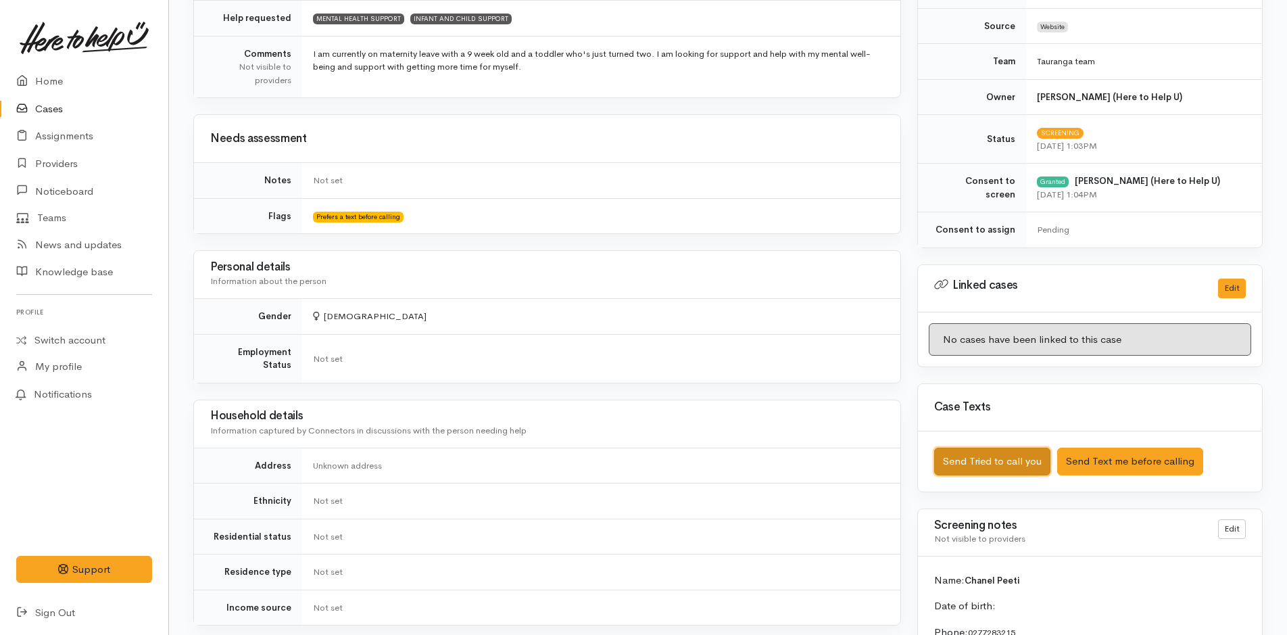
click at [1037, 464] on button "Send Tried to call you" at bounding box center [992, 461] width 116 height 28
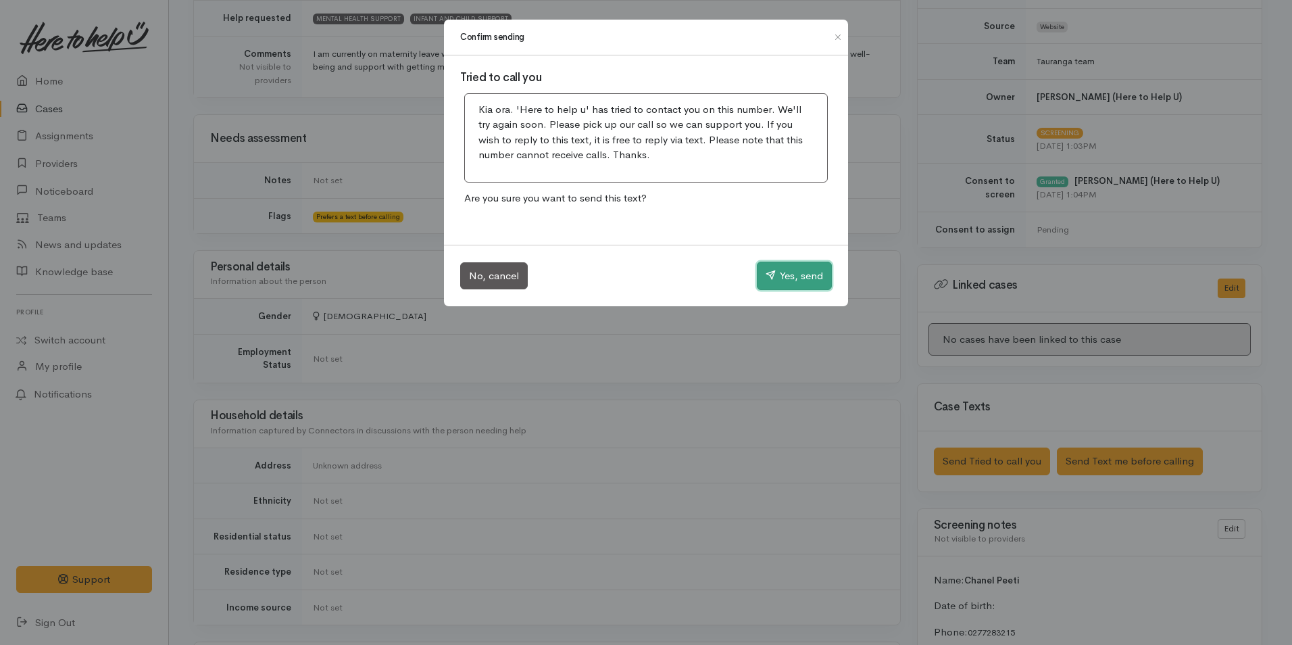
click at [785, 274] on button "Yes, send" at bounding box center [794, 276] width 75 height 28
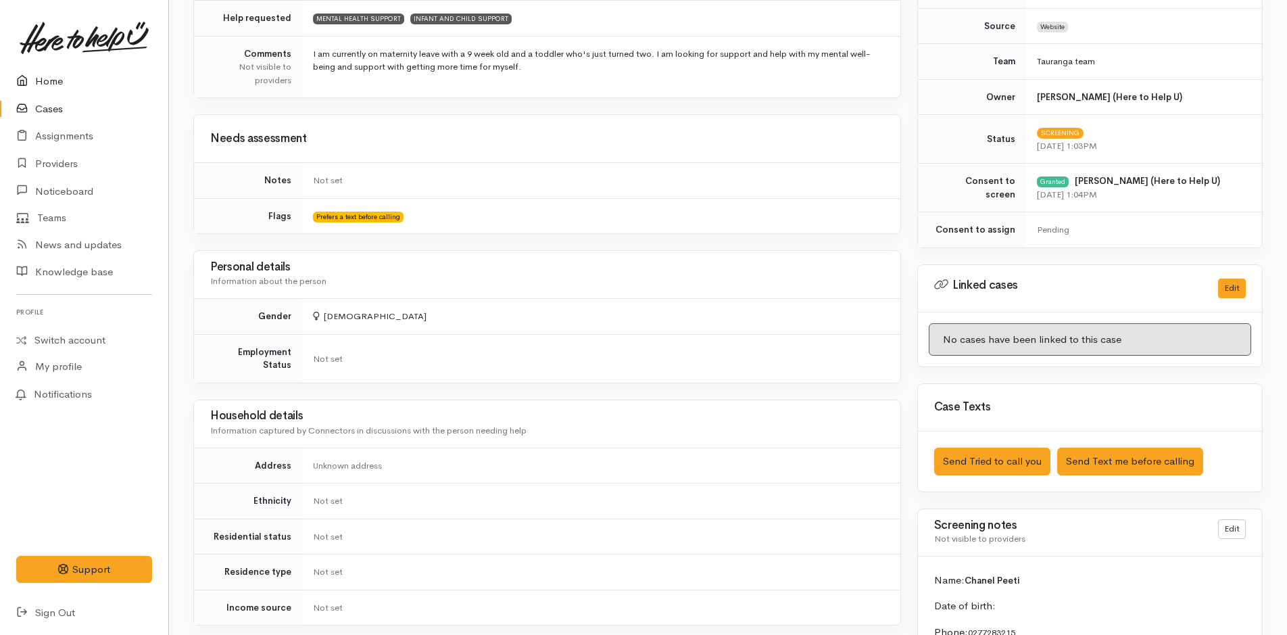
click at [46, 84] on link "Home" at bounding box center [84, 82] width 168 height 28
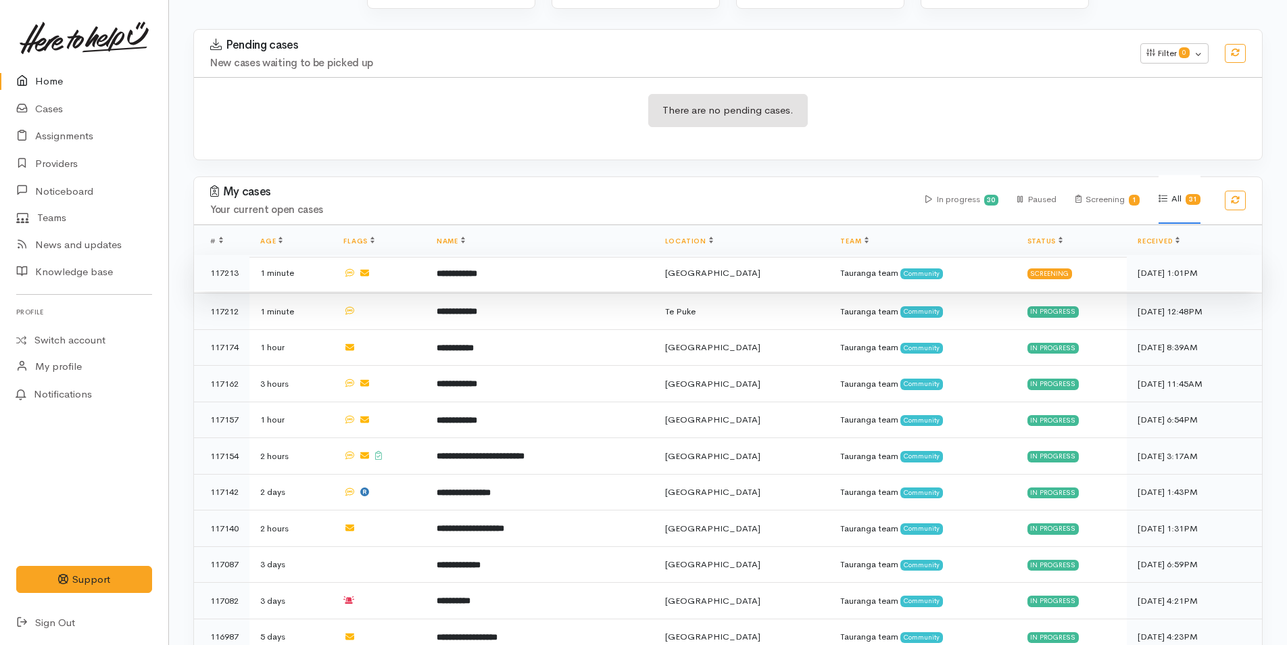
scroll to position [68, 0]
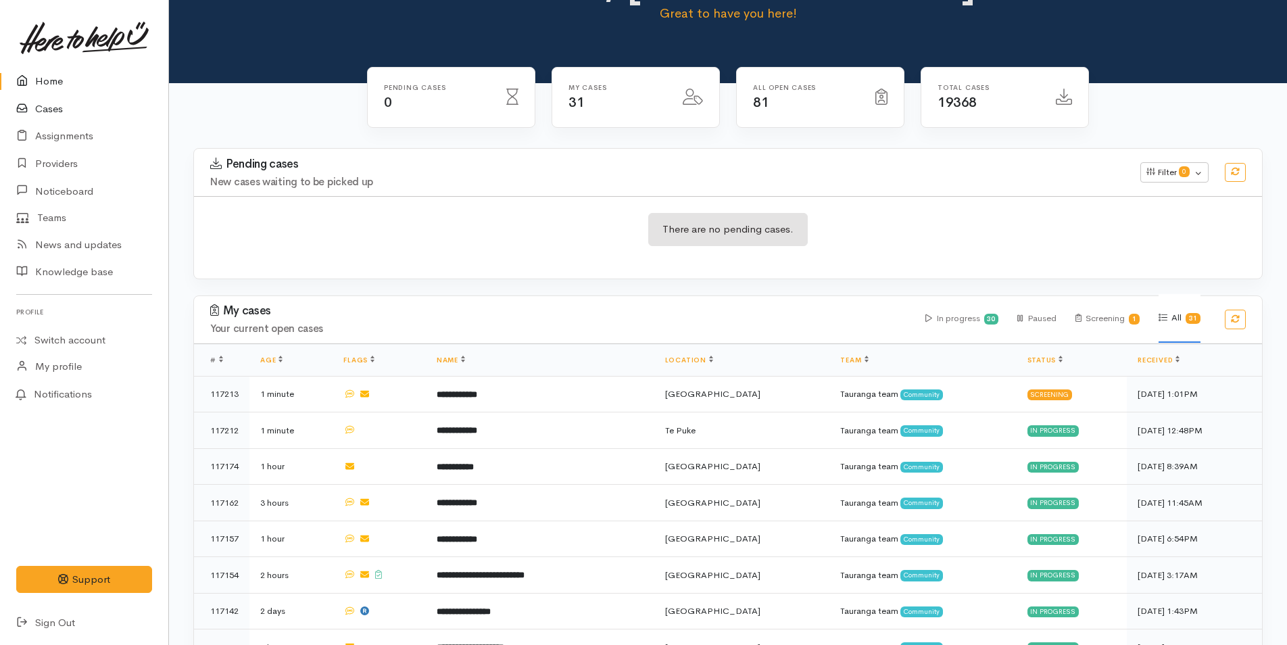
click at [52, 111] on link "Cases" at bounding box center [84, 109] width 168 height 28
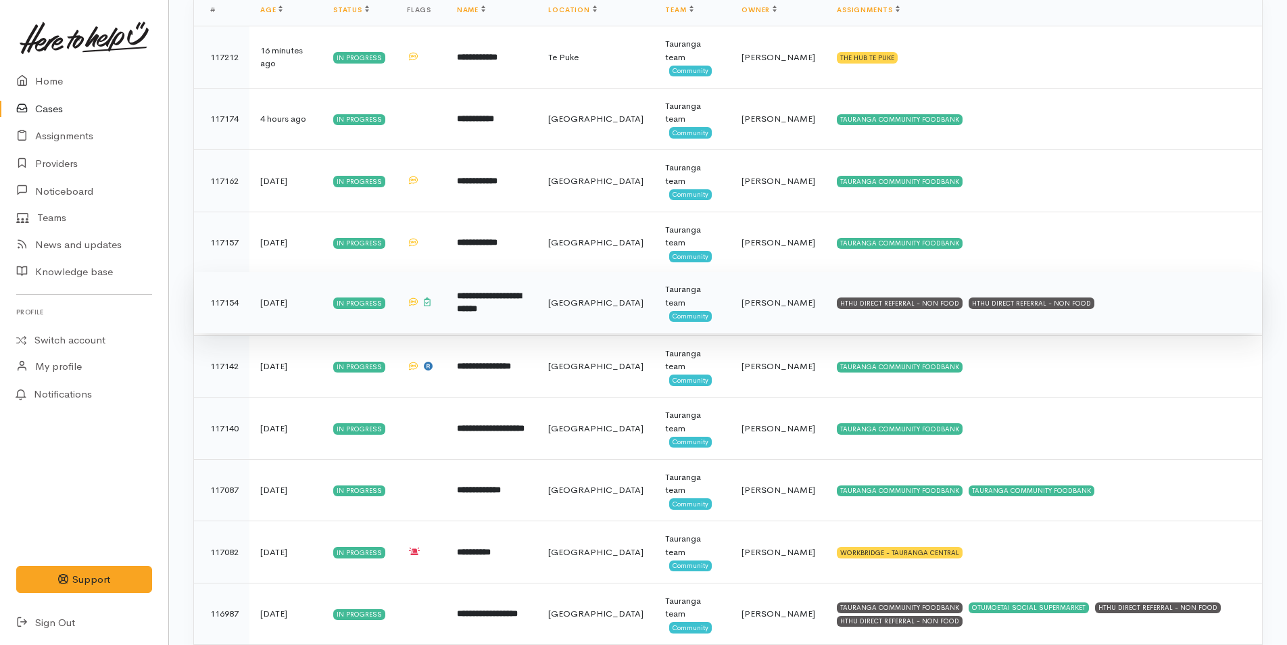
scroll to position [338, 0]
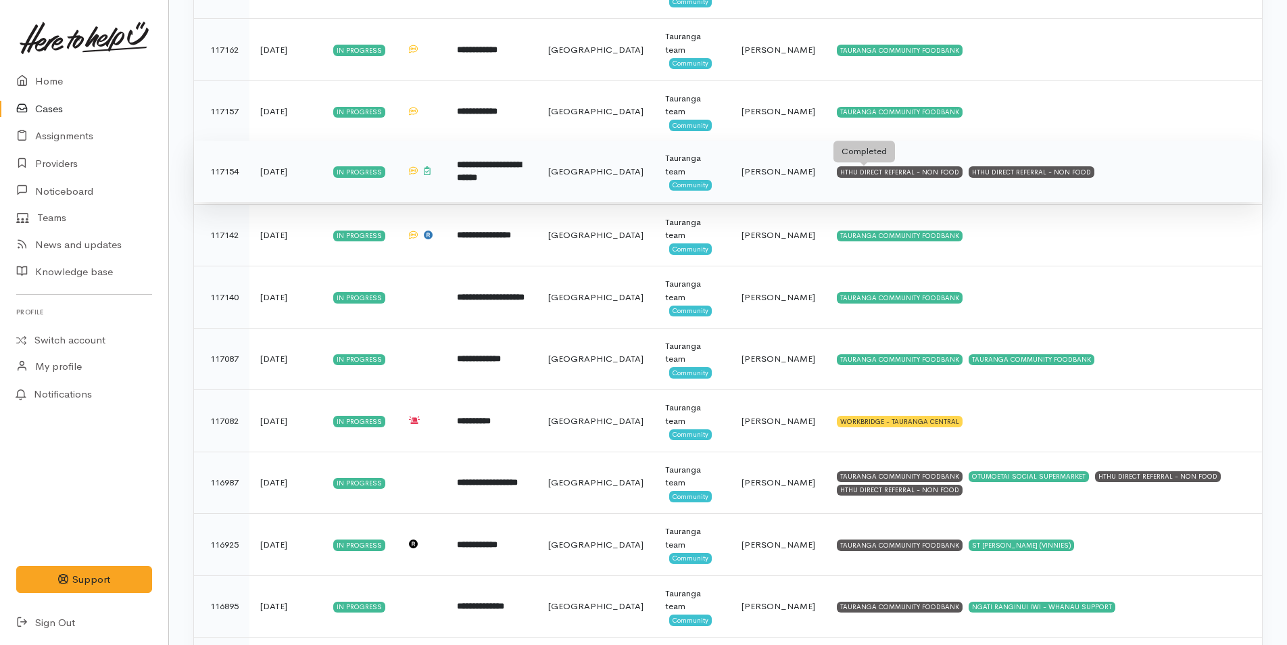
click at [837, 172] on div "HTHU DIRECT REFERRAL - NON FOOD" at bounding box center [900, 171] width 126 height 11
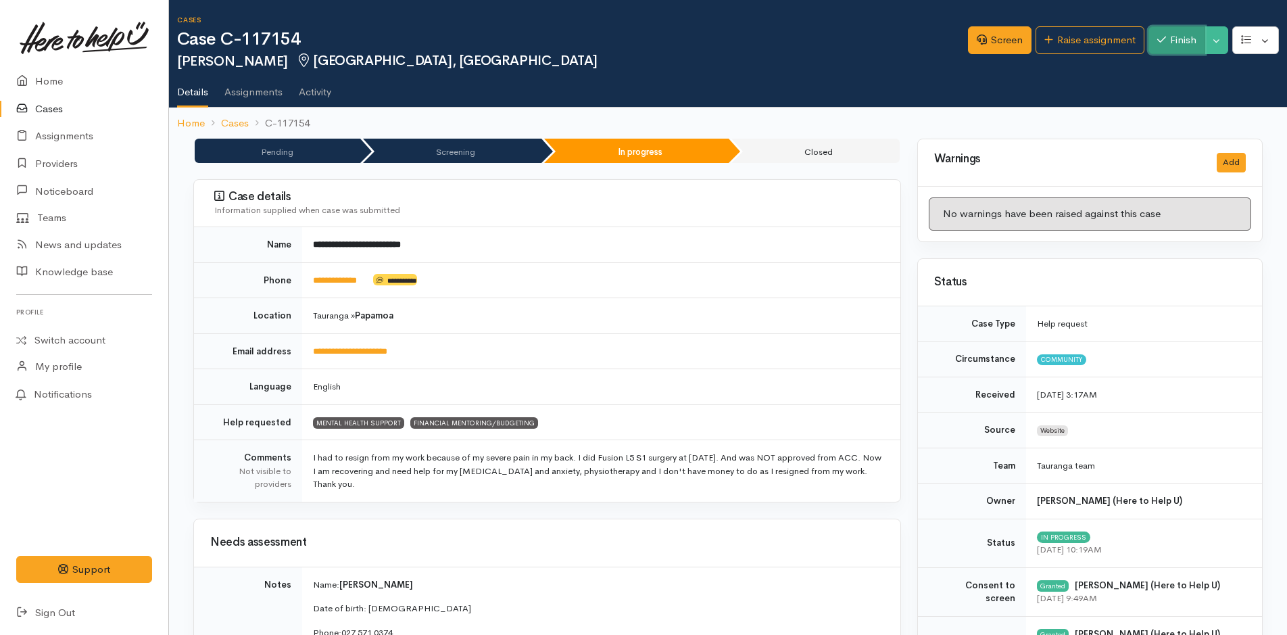
click at [1179, 43] on button "Finish" at bounding box center [1176, 40] width 57 height 28
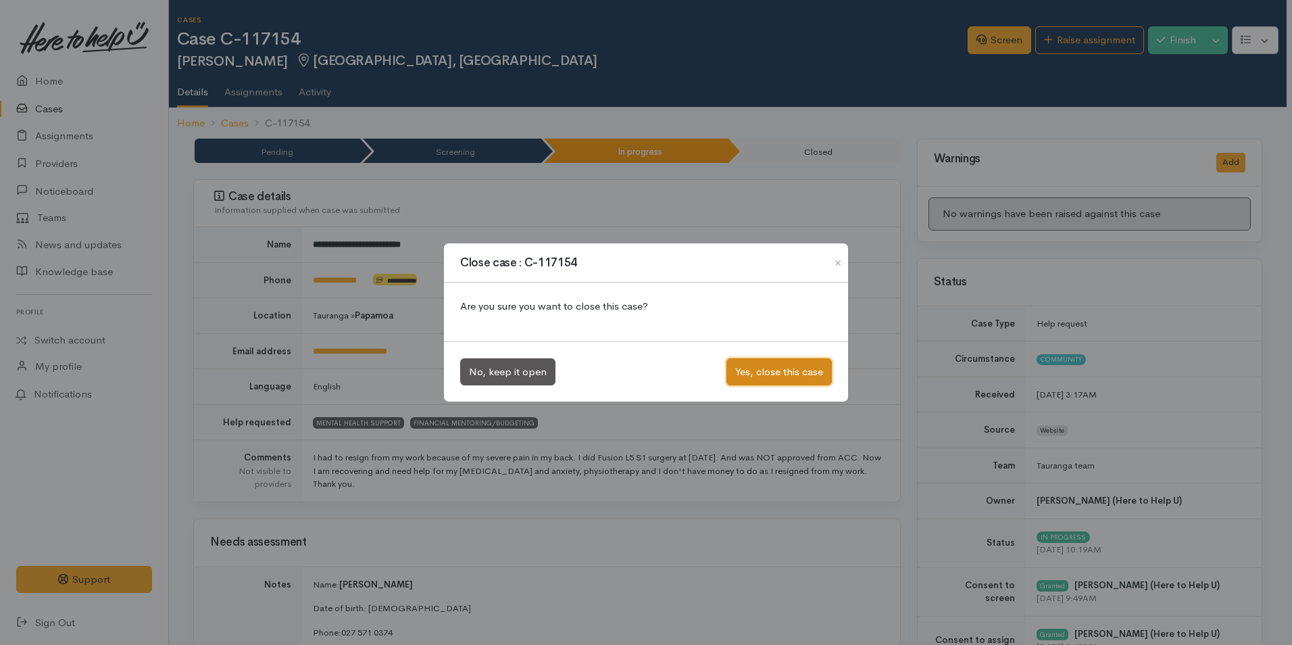
click at [801, 373] on button "Yes, close this case" at bounding box center [779, 372] width 105 height 28
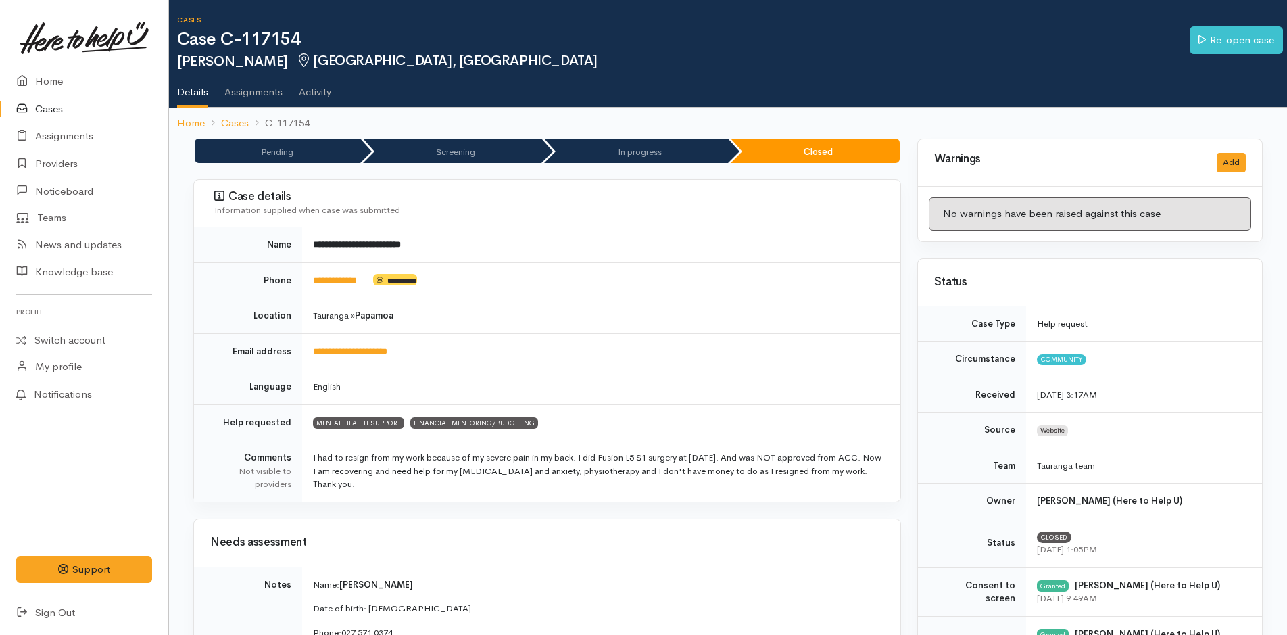
click at [57, 114] on link "Cases" at bounding box center [84, 109] width 168 height 28
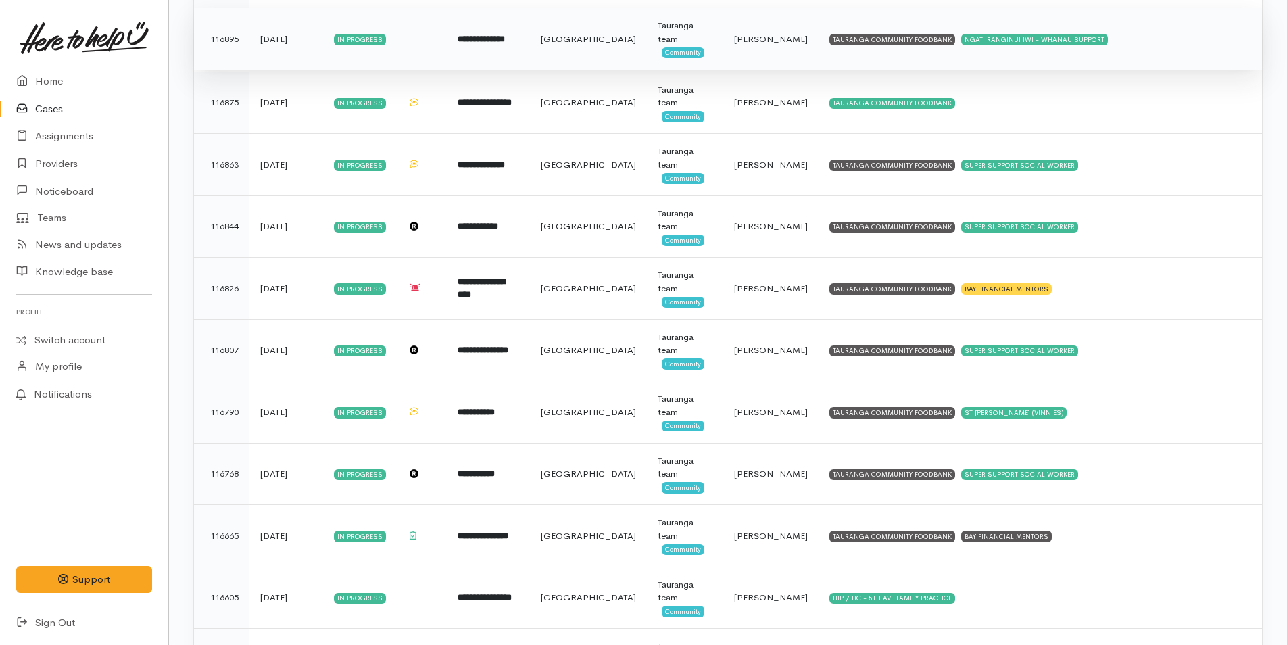
scroll to position [946, 0]
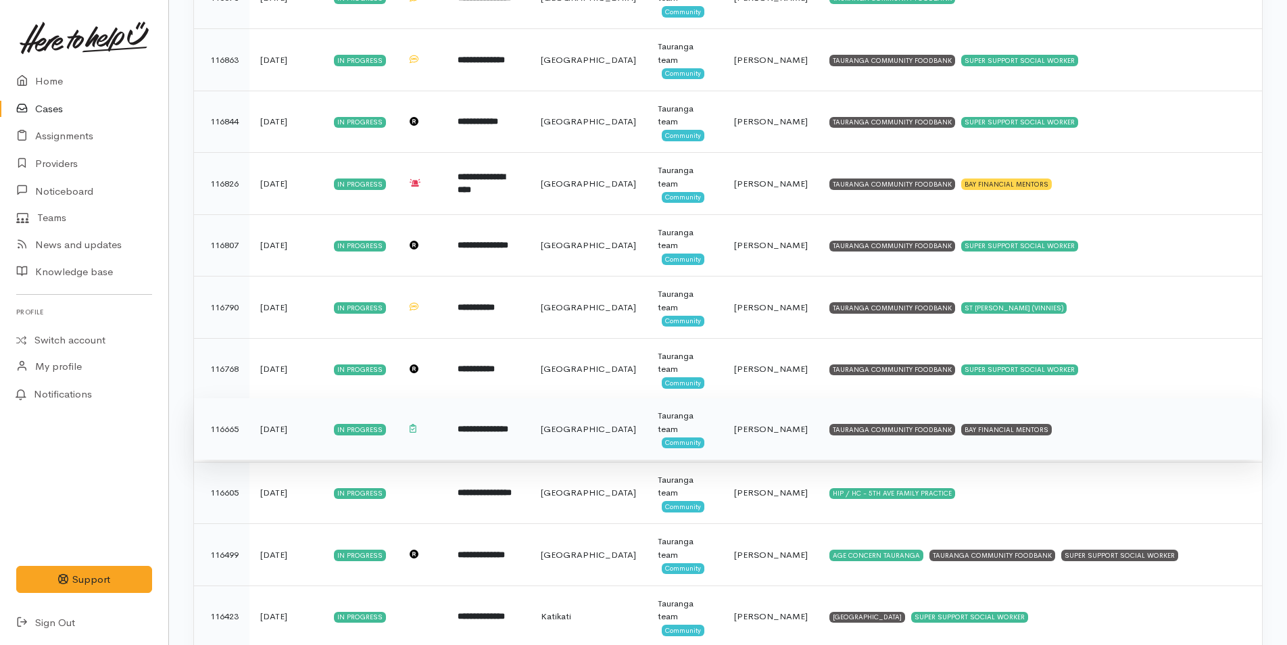
click at [836, 422] on td "TAURANGA COMMUNITY FOODBANK BAY FINANCIAL MENTORS" at bounding box center [1039, 429] width 443 height 62
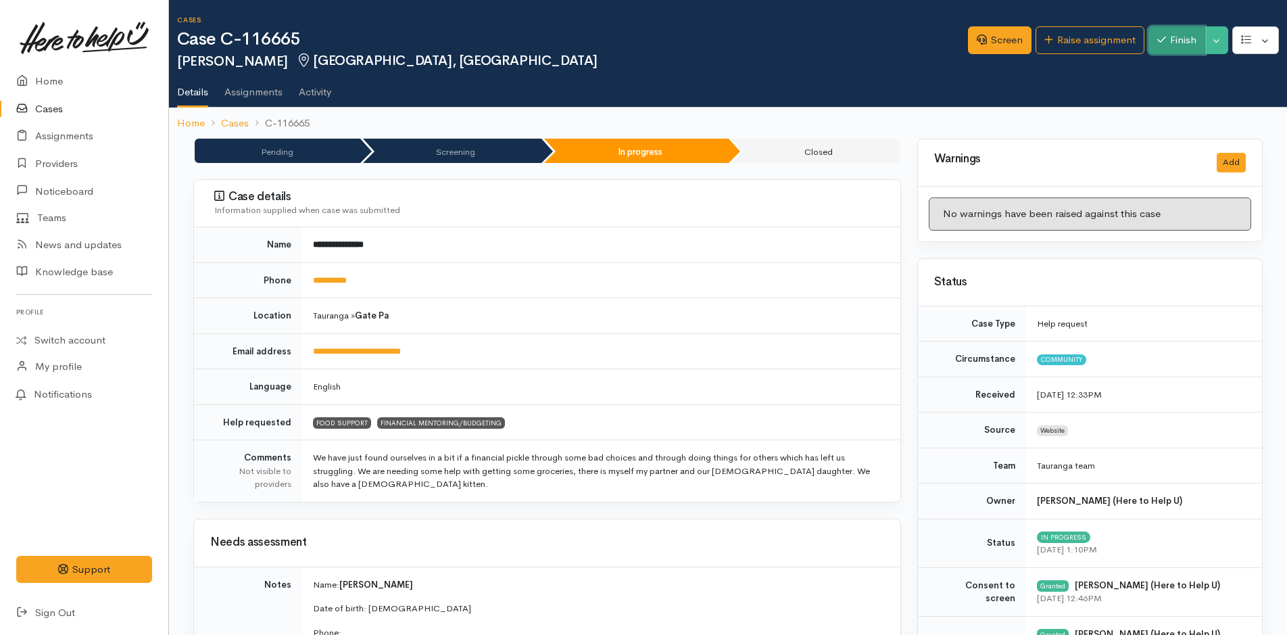
click at [1171, 36] on button "Finish" at bounding box center [1176, 40] width 57 height 28
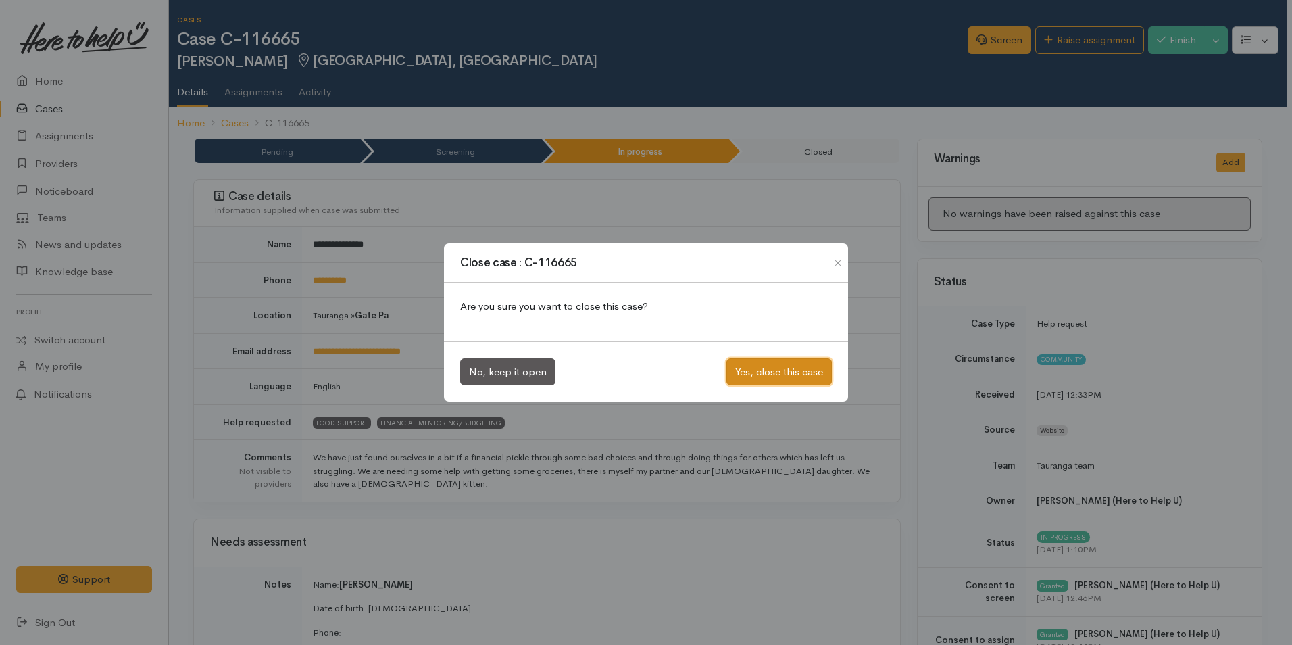
click at [800, 366] on button "Yes, close this case" at bounding box center [779, 372] width 105 height 28
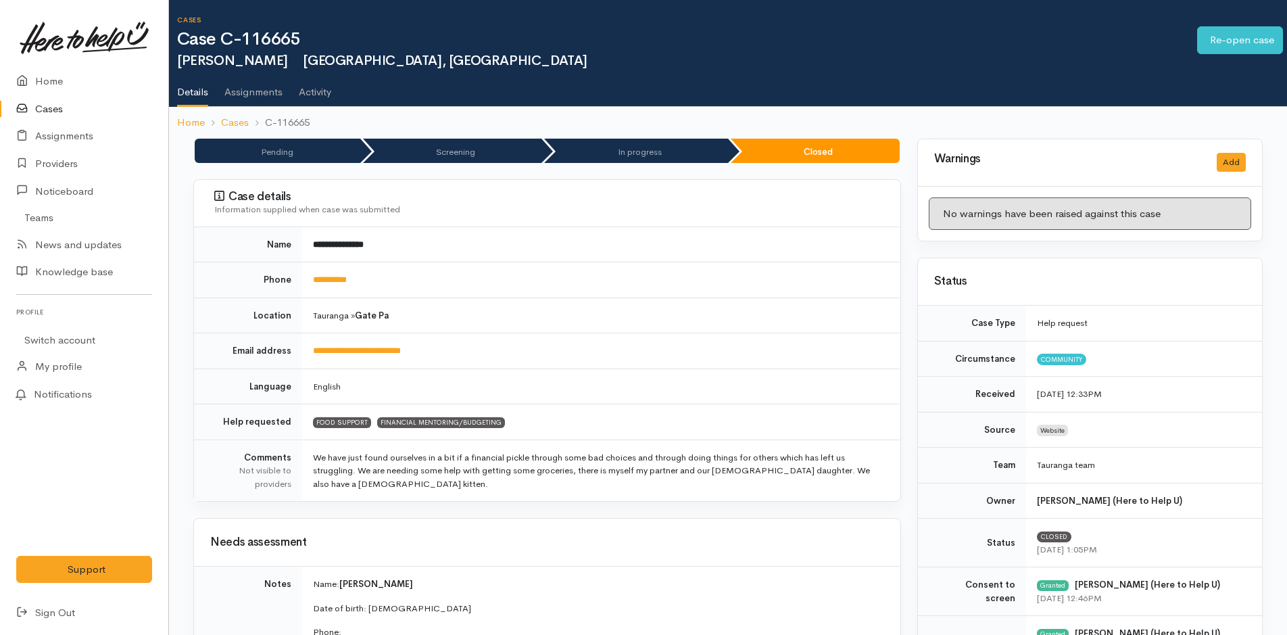
click at [52, 105] on link "Cases" at bounding box center [84, 109] width 168 height 28
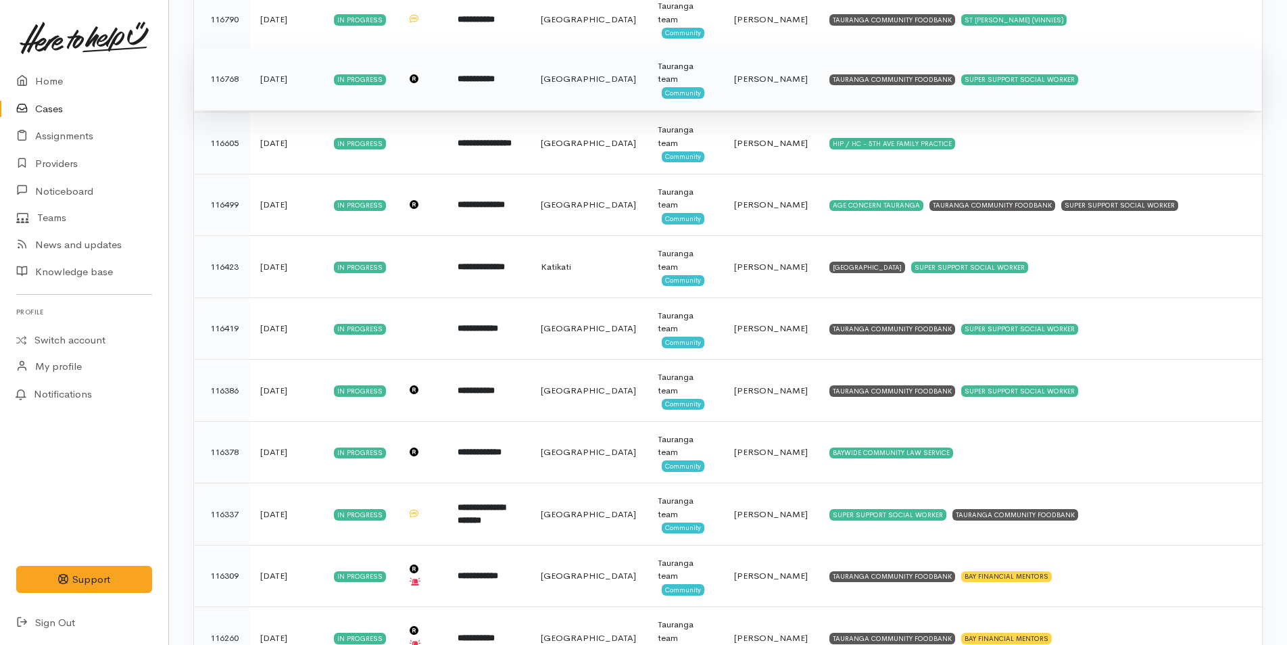
scroll to position [1022, 0]
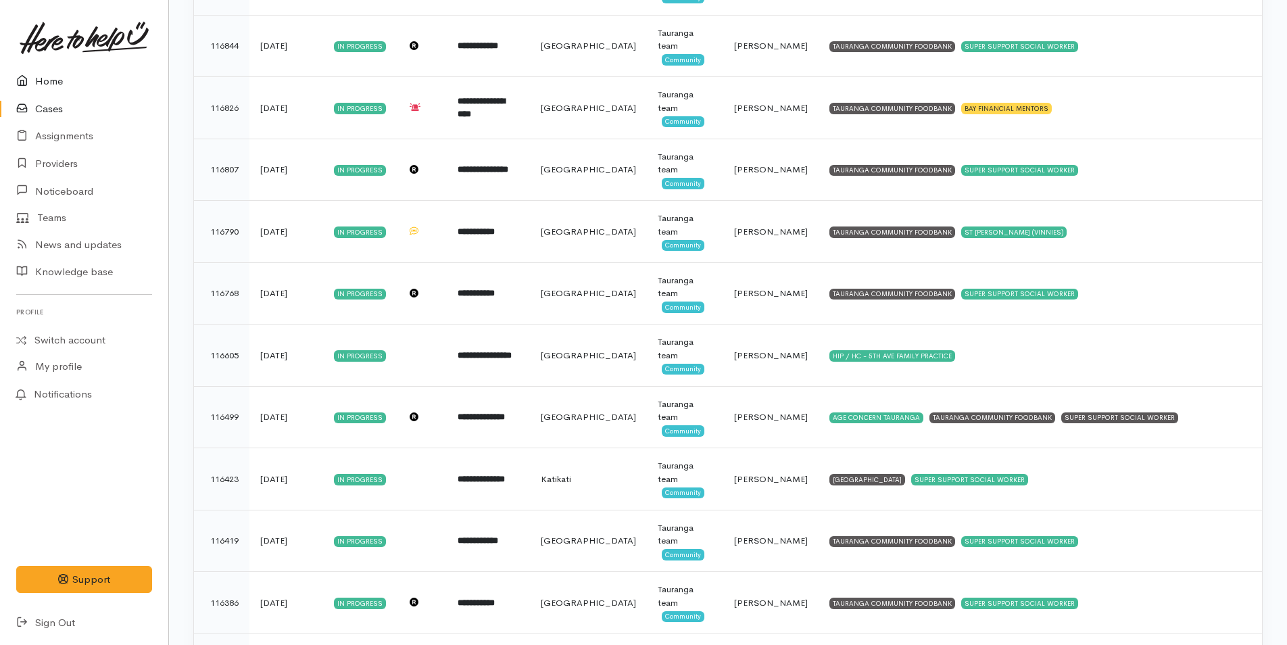
click at [51, 76] on link "Home" at bounding box center [84, 82] width 168 height 28
